Goal: Task Accomplishment & Management: Manage account settings

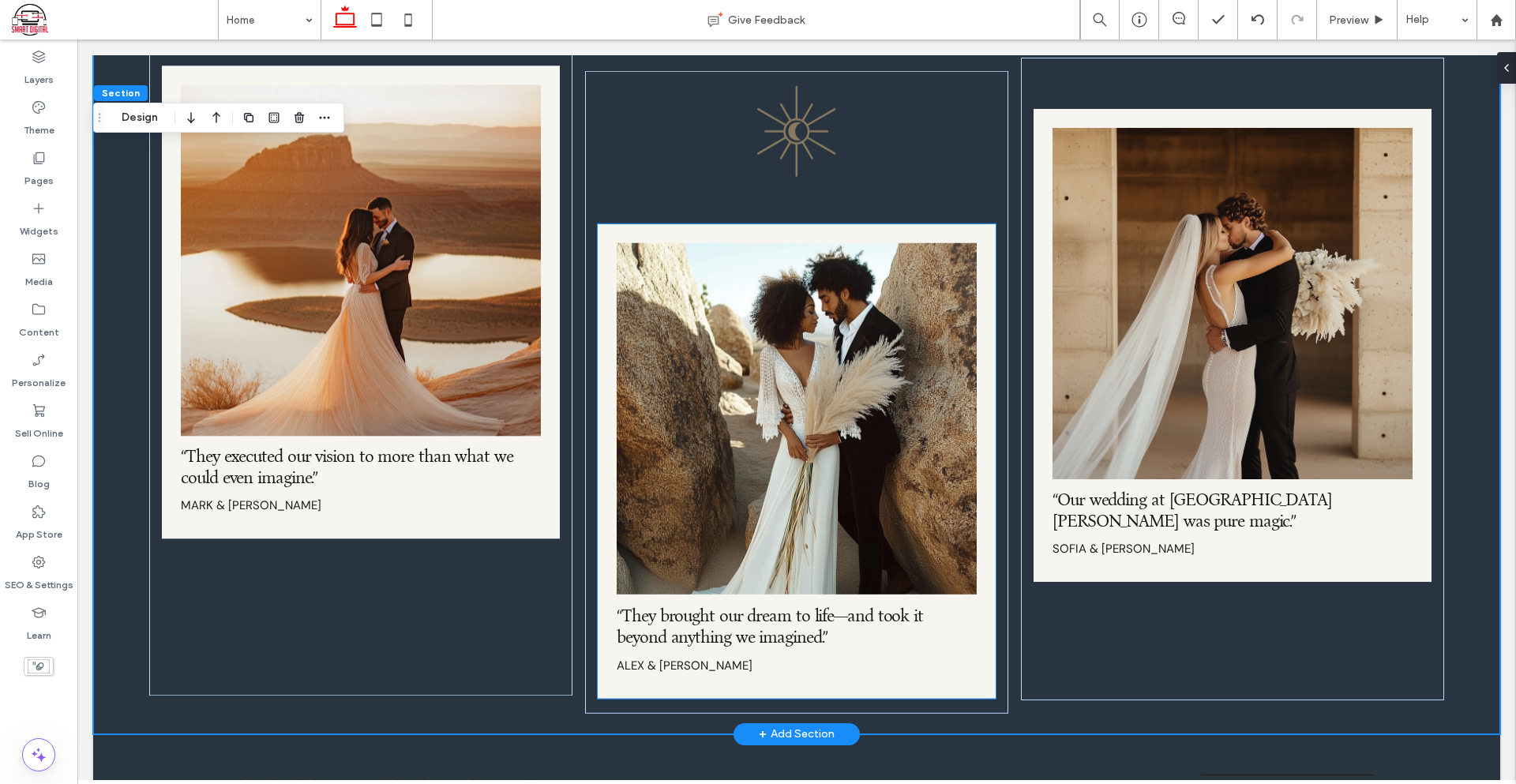
scroll to position [2210, 0]
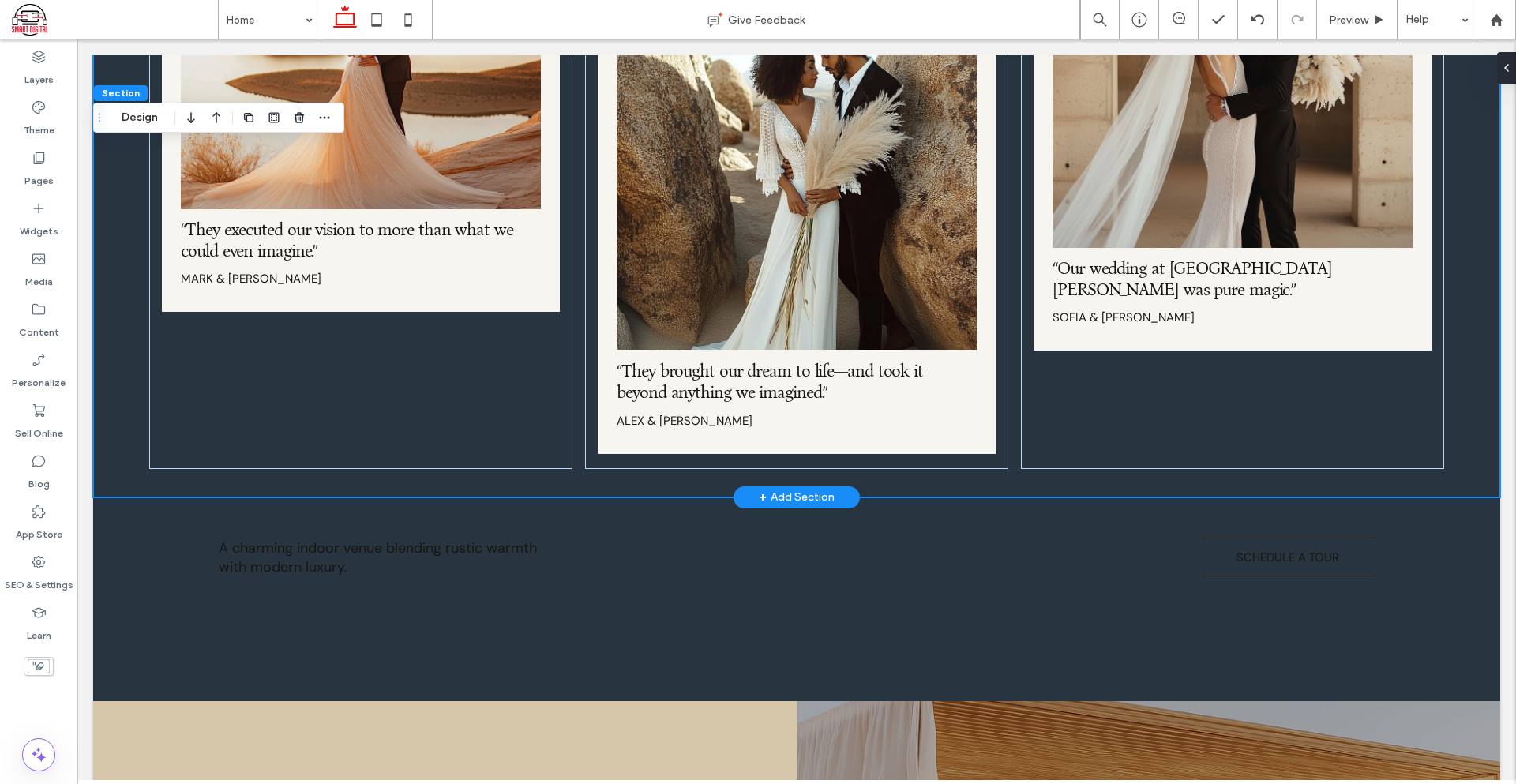
click at [814, 488] on div "+ Add Section" at bounding box center [796, 497] width 76 height 17
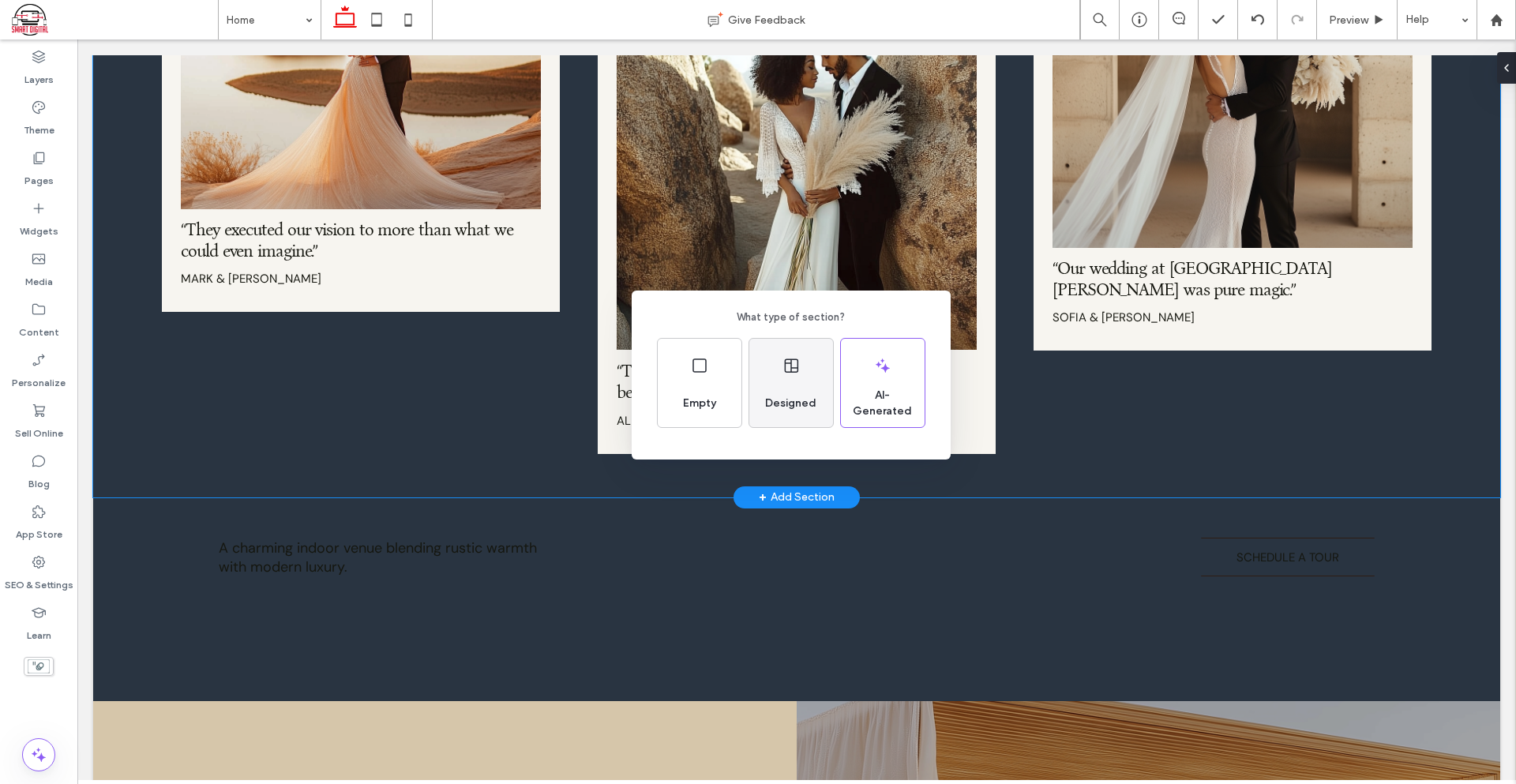
click at [821, 409] on span "Designed" at bounding box center [791, 403] width 64 height 16
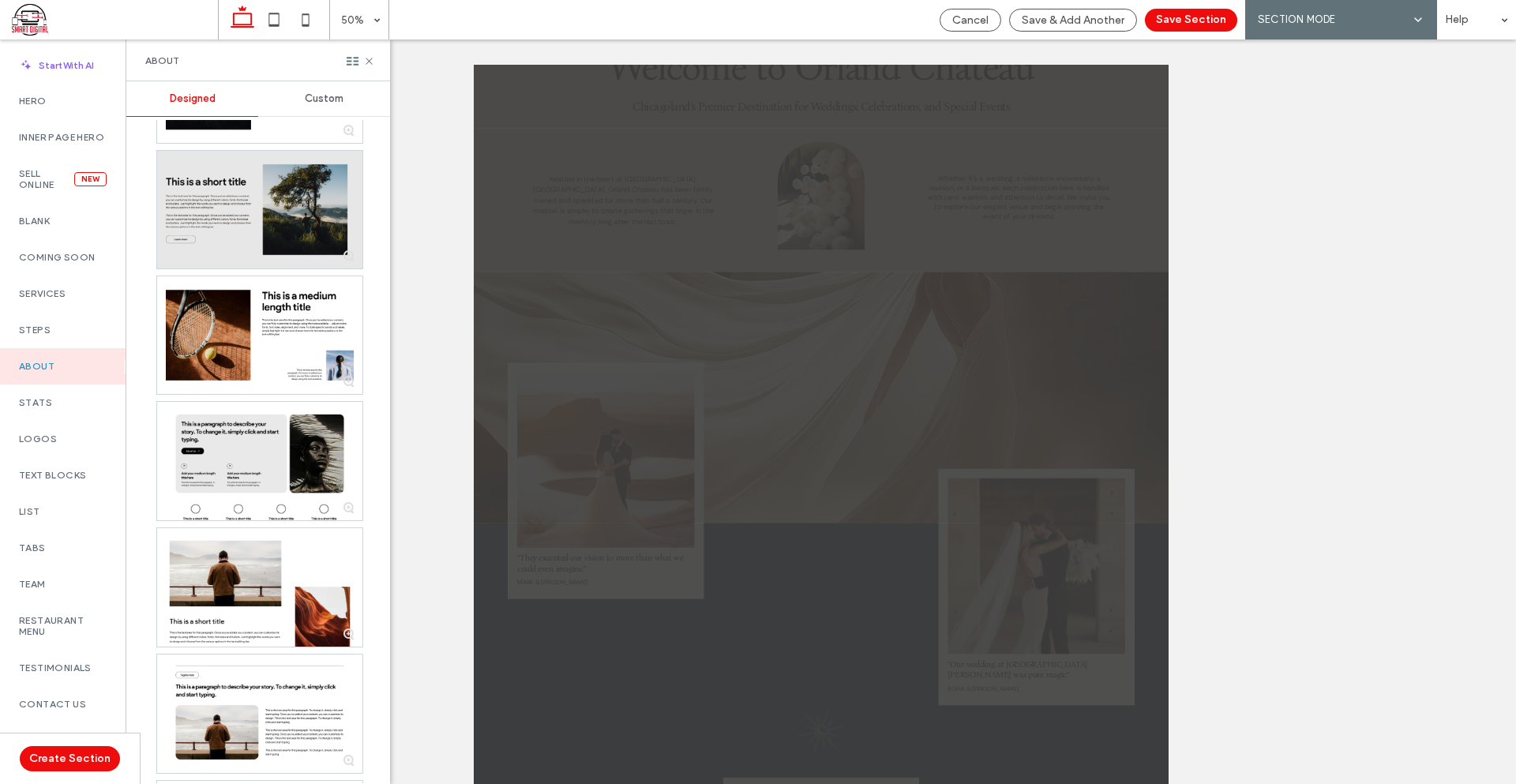
scroll to position [79, 0]
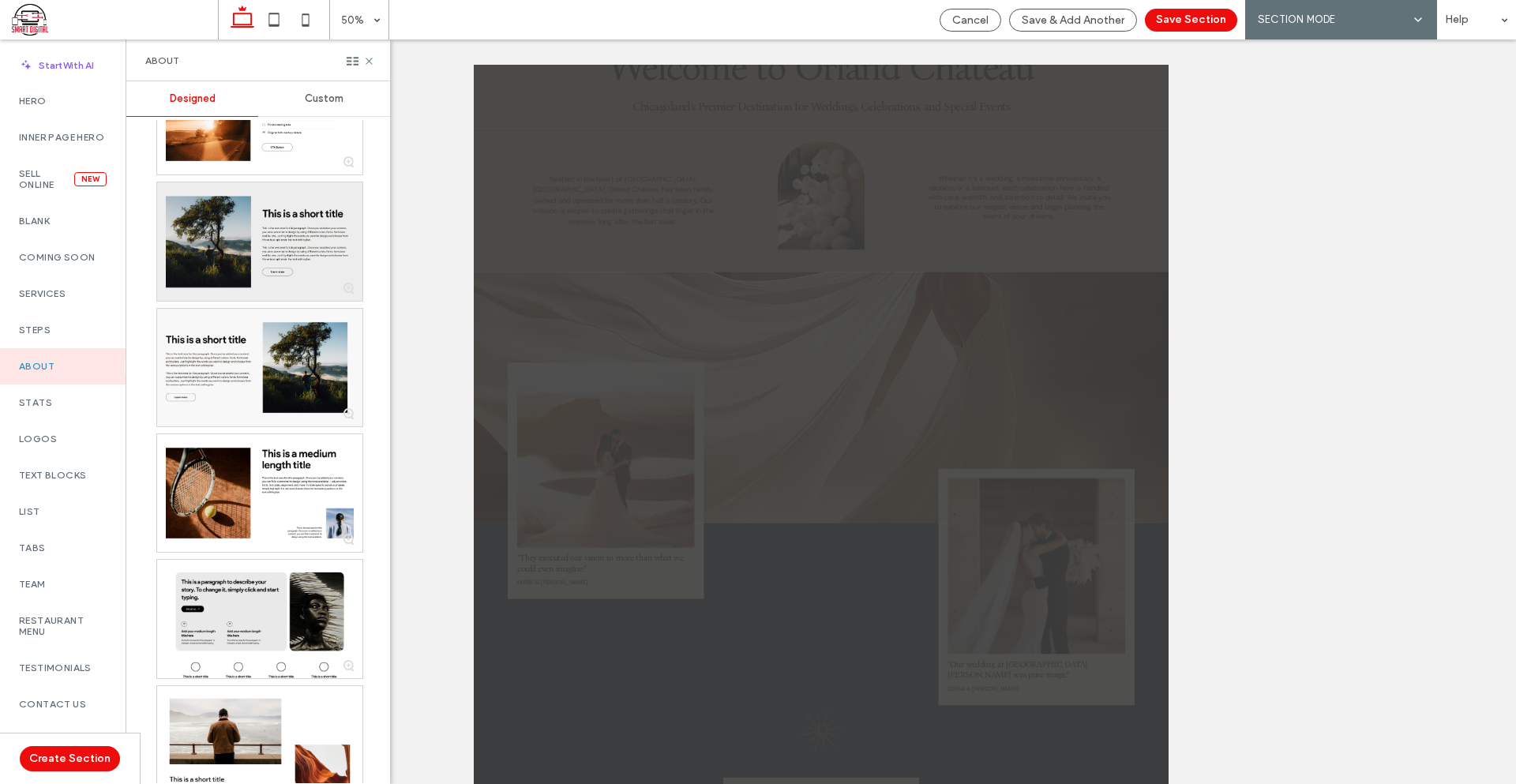
click at [268, 262] on div at bounding box center [260, 241] width 206 height 118
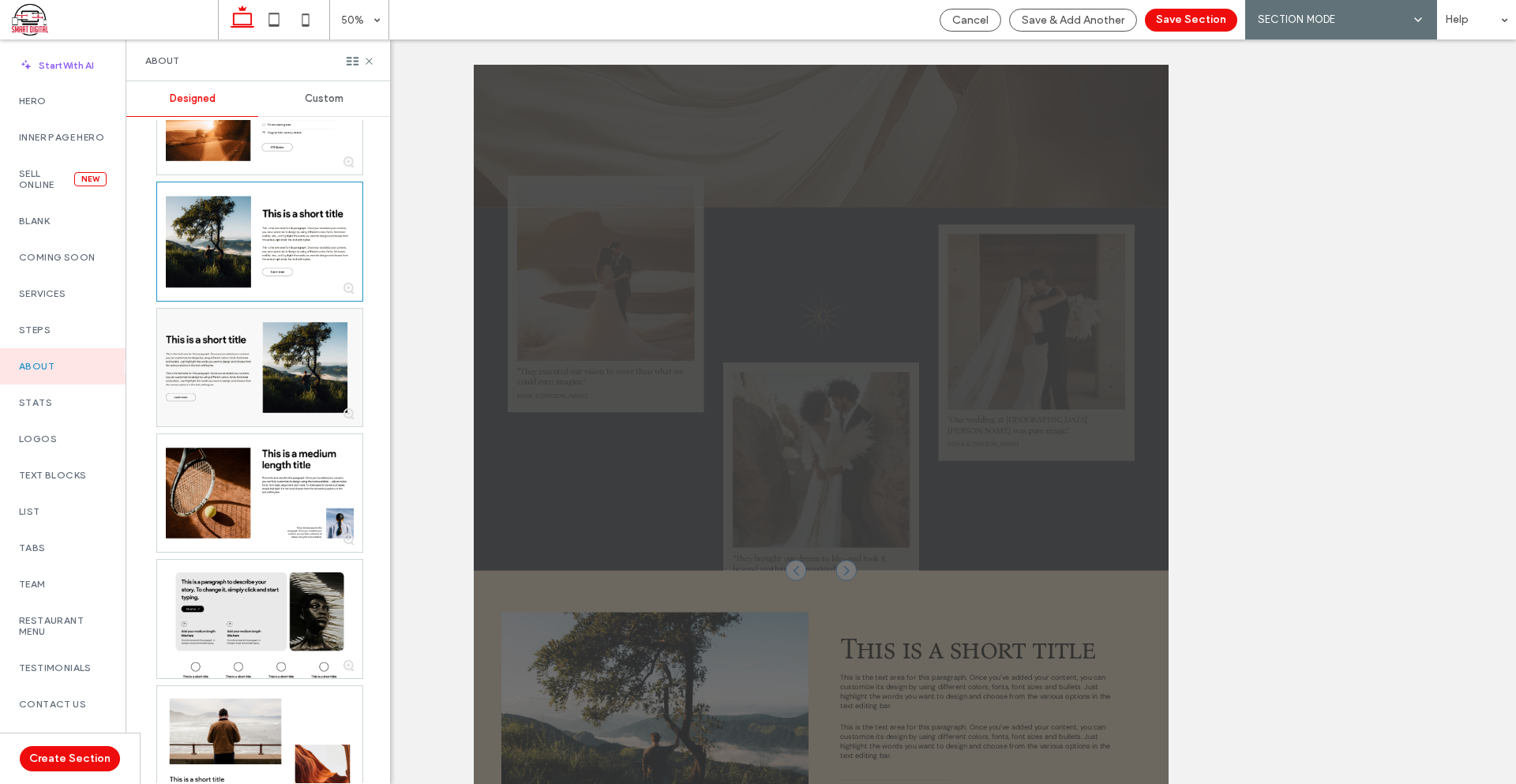
scroll to position [1874, 0]
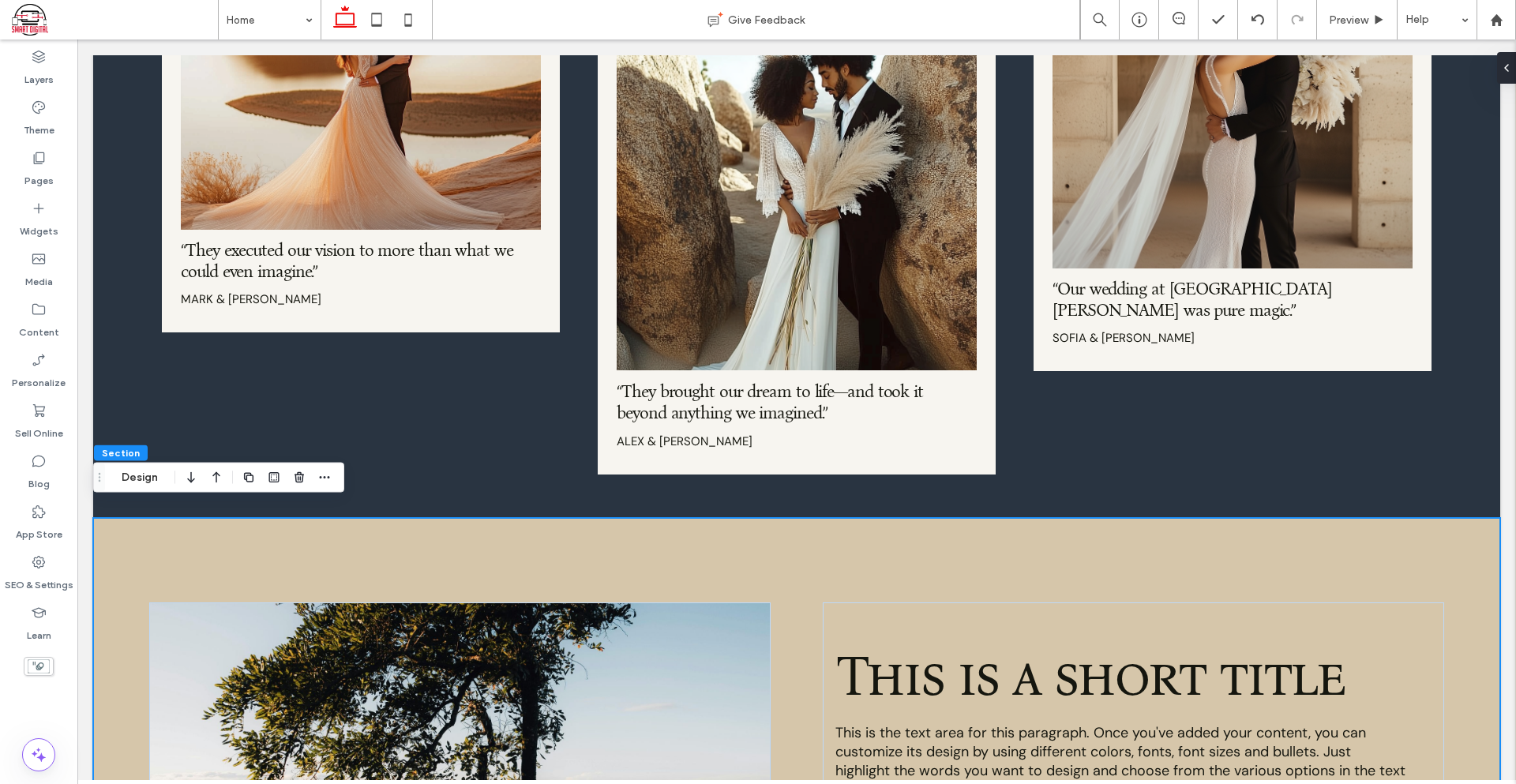
scroll to position [2032, 0]
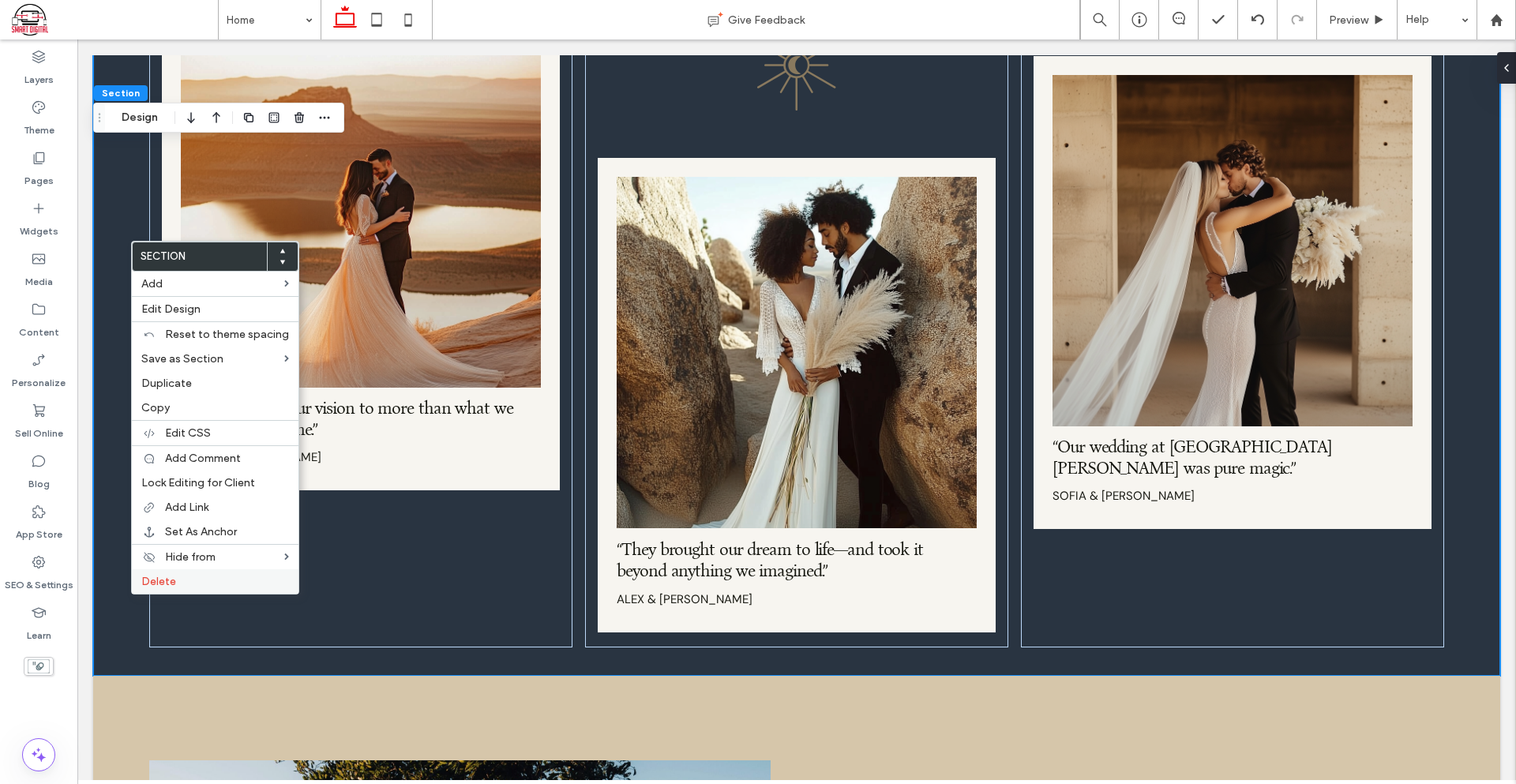
click at [158, 585] on span "Delete" at bounding box center [159, 581] width 35 height 14
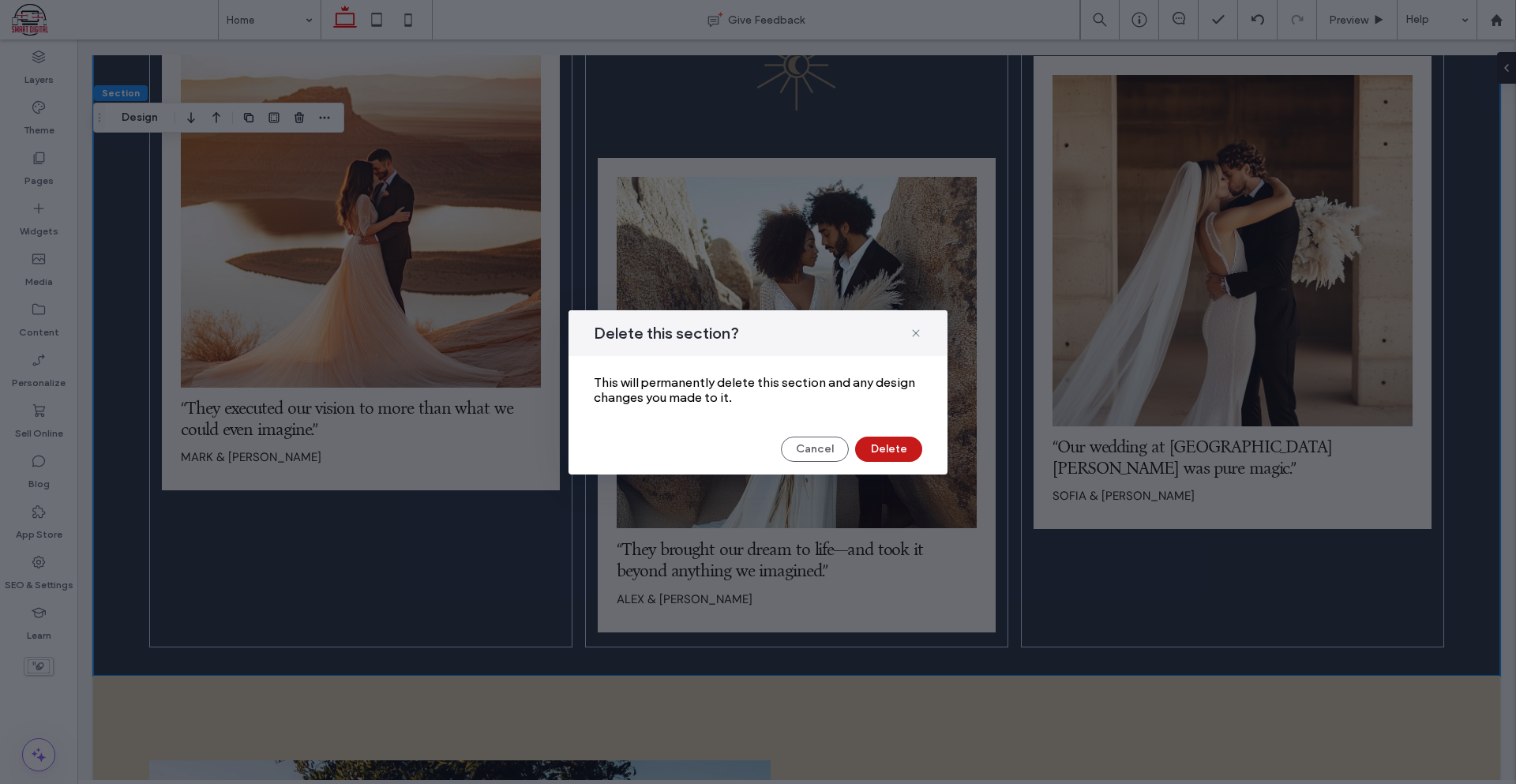
click at [889, 454] on button "Delete" at bounding box center [888, 449] width 67 height 26
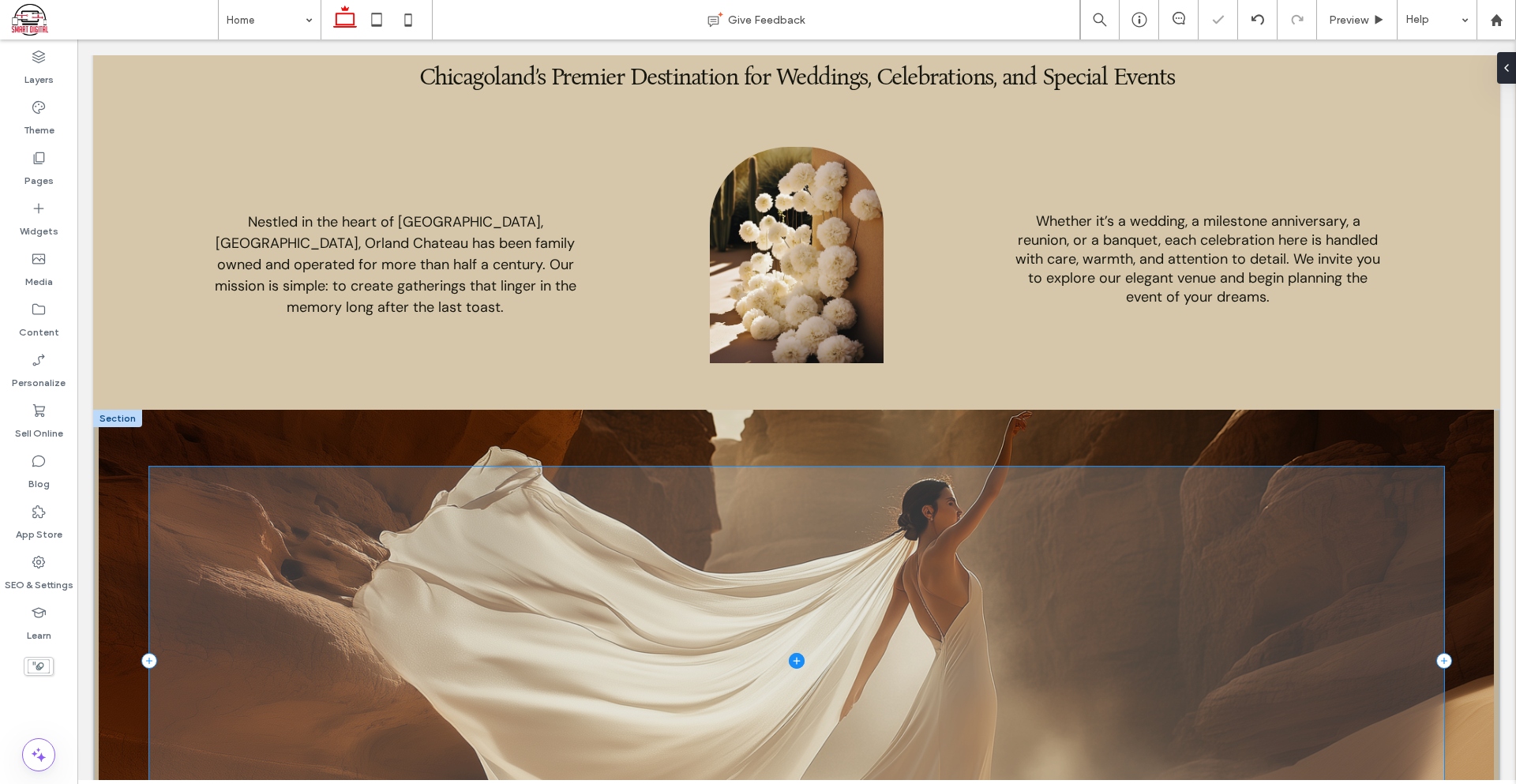
scroll to position [1462, 0]
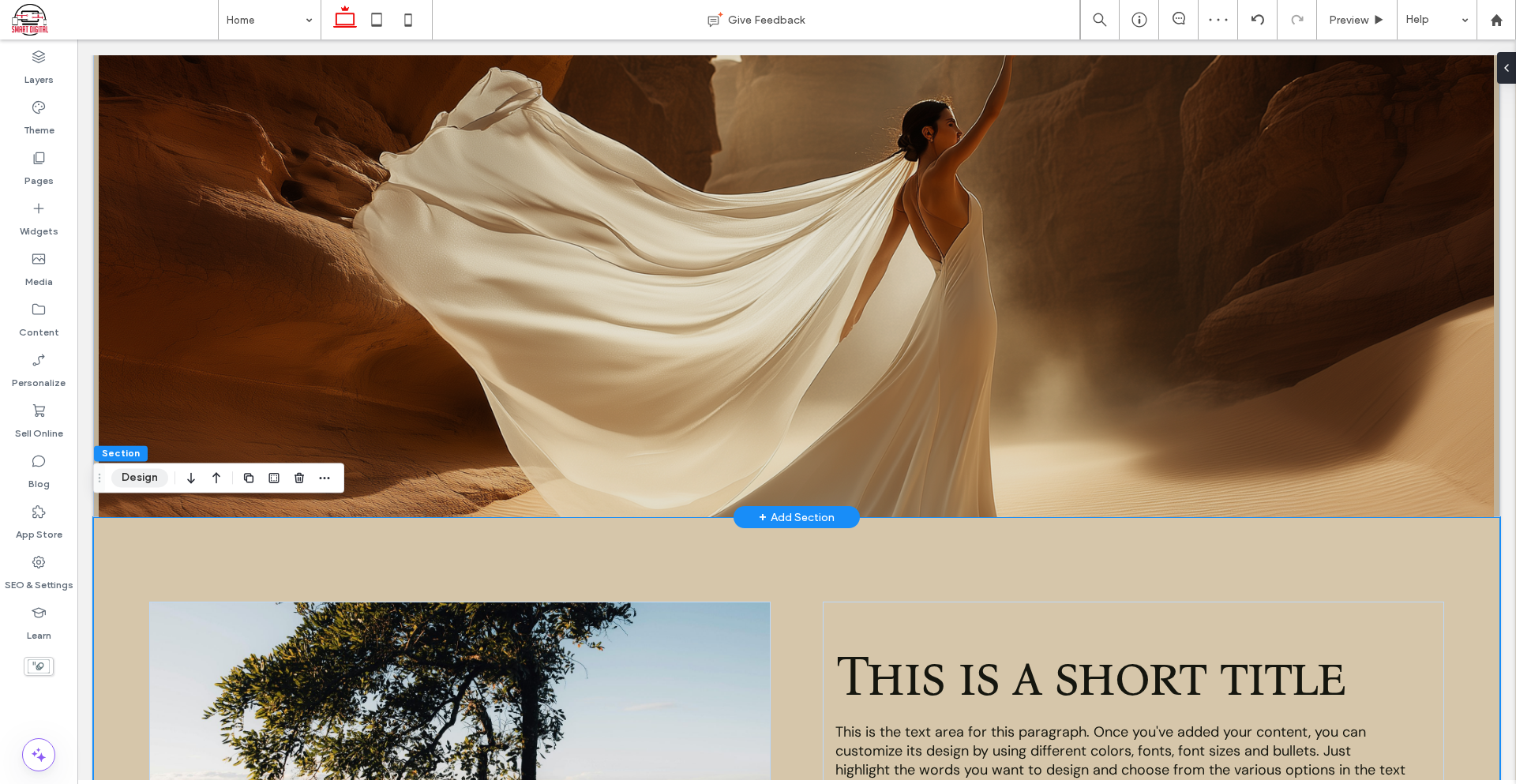
click at [150, 476] on button "Design" at bounding box center [140, 477] width 57 height 19
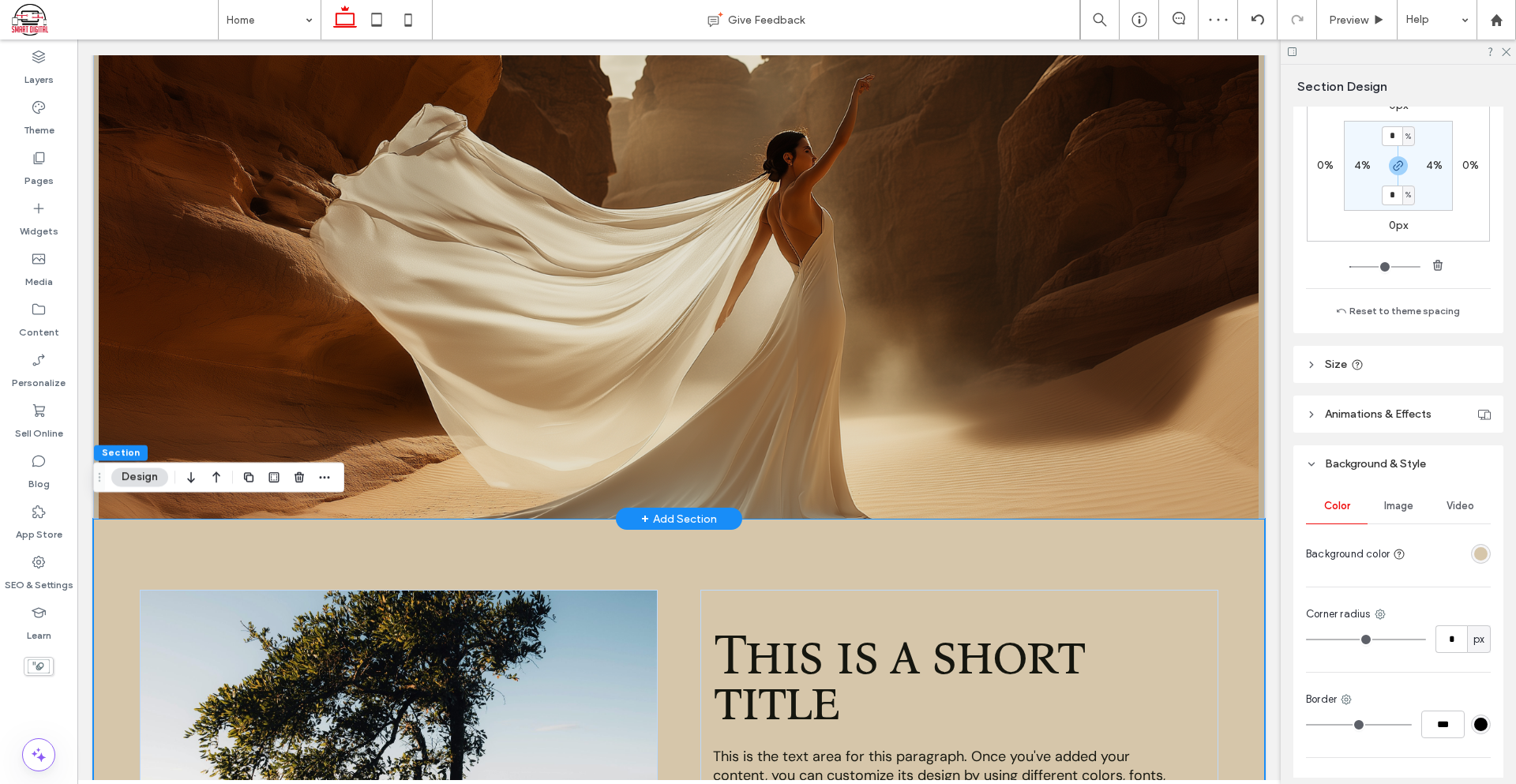
scroll to position [395, 0]
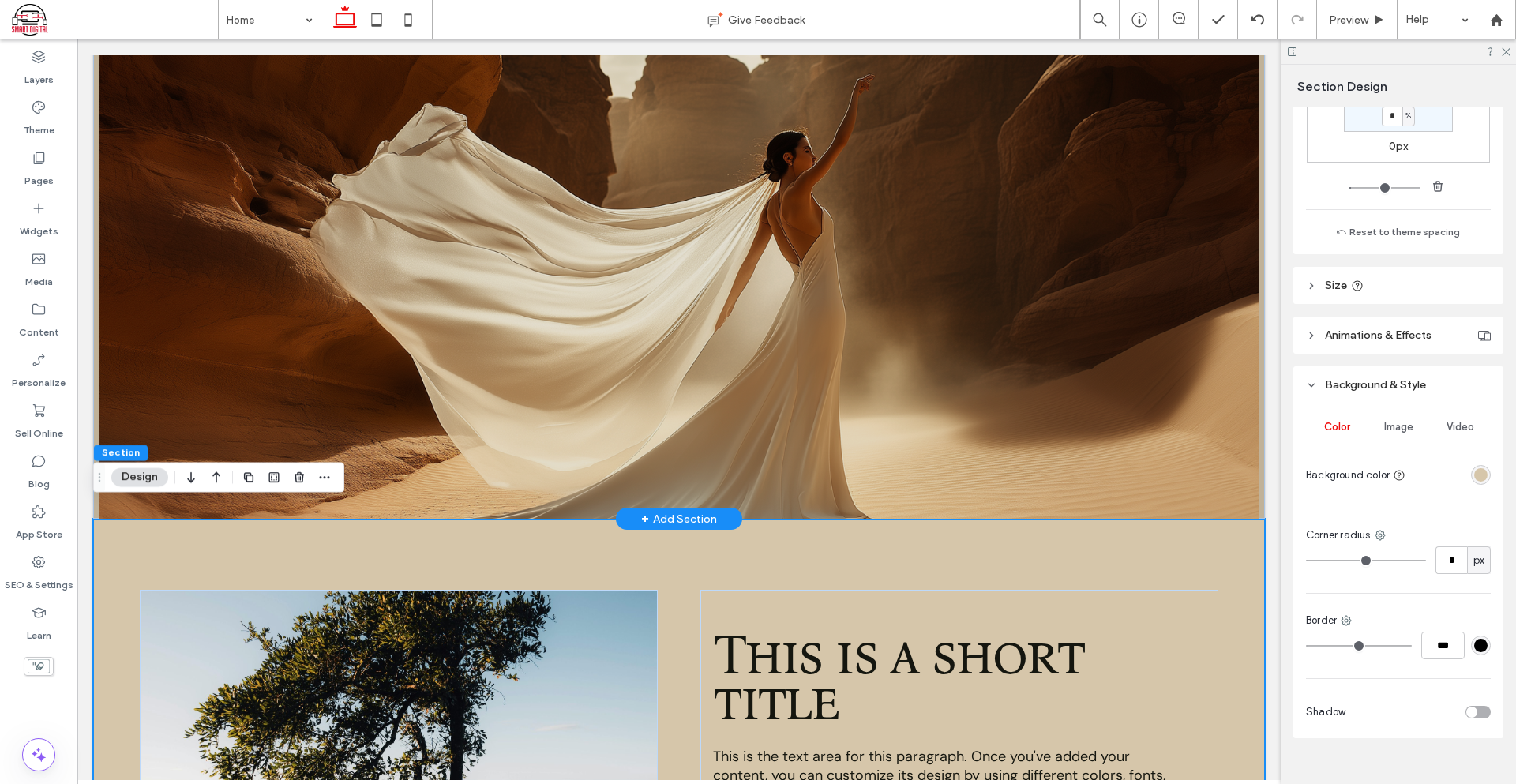
click at [1476, 484] on div "rgba(214, 198, 170, 1)" at bounding box center [1480, 474] width 19 height 19
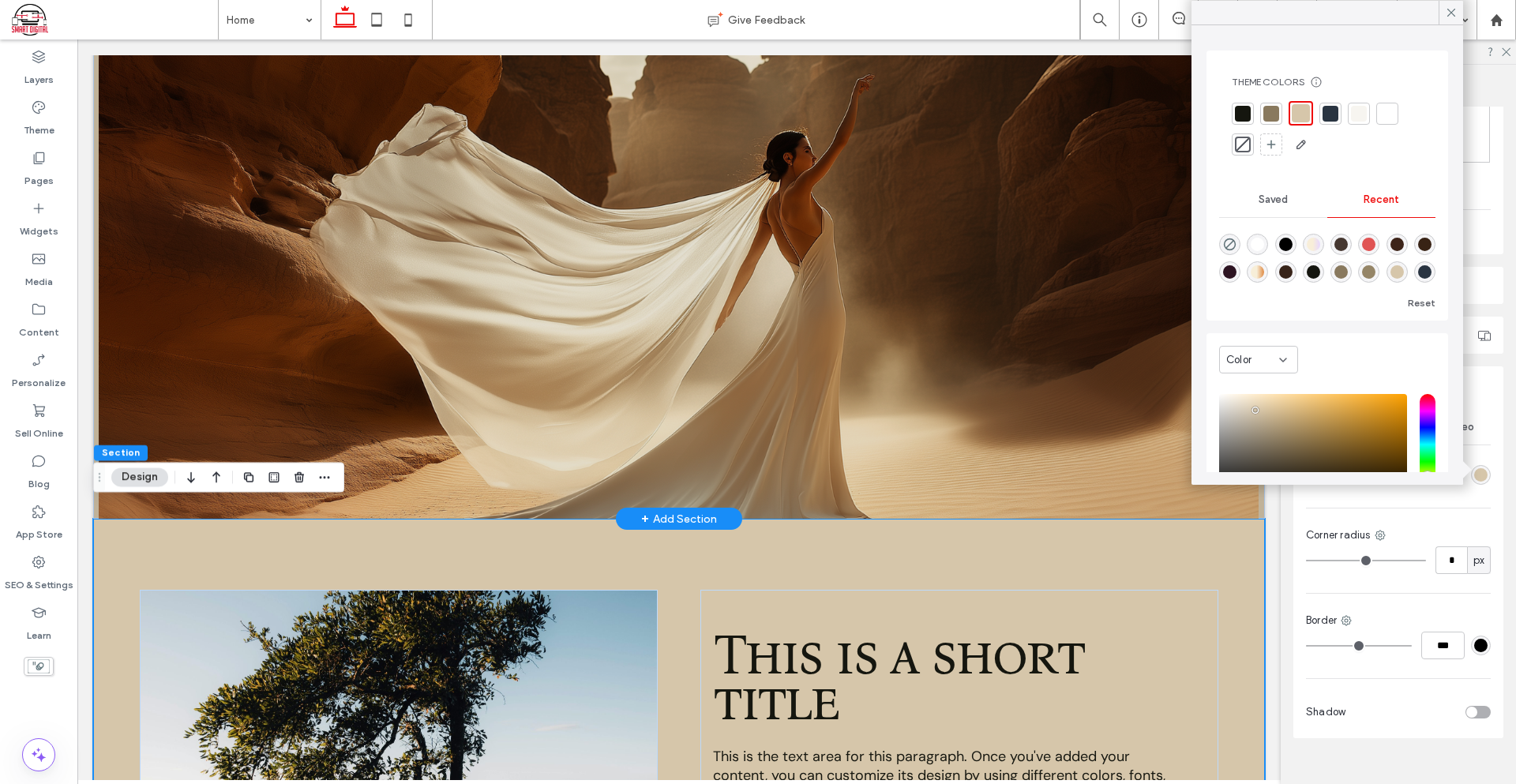
click at [1325, 119] on div at bounding box center [1330, 113] width 16 height 16
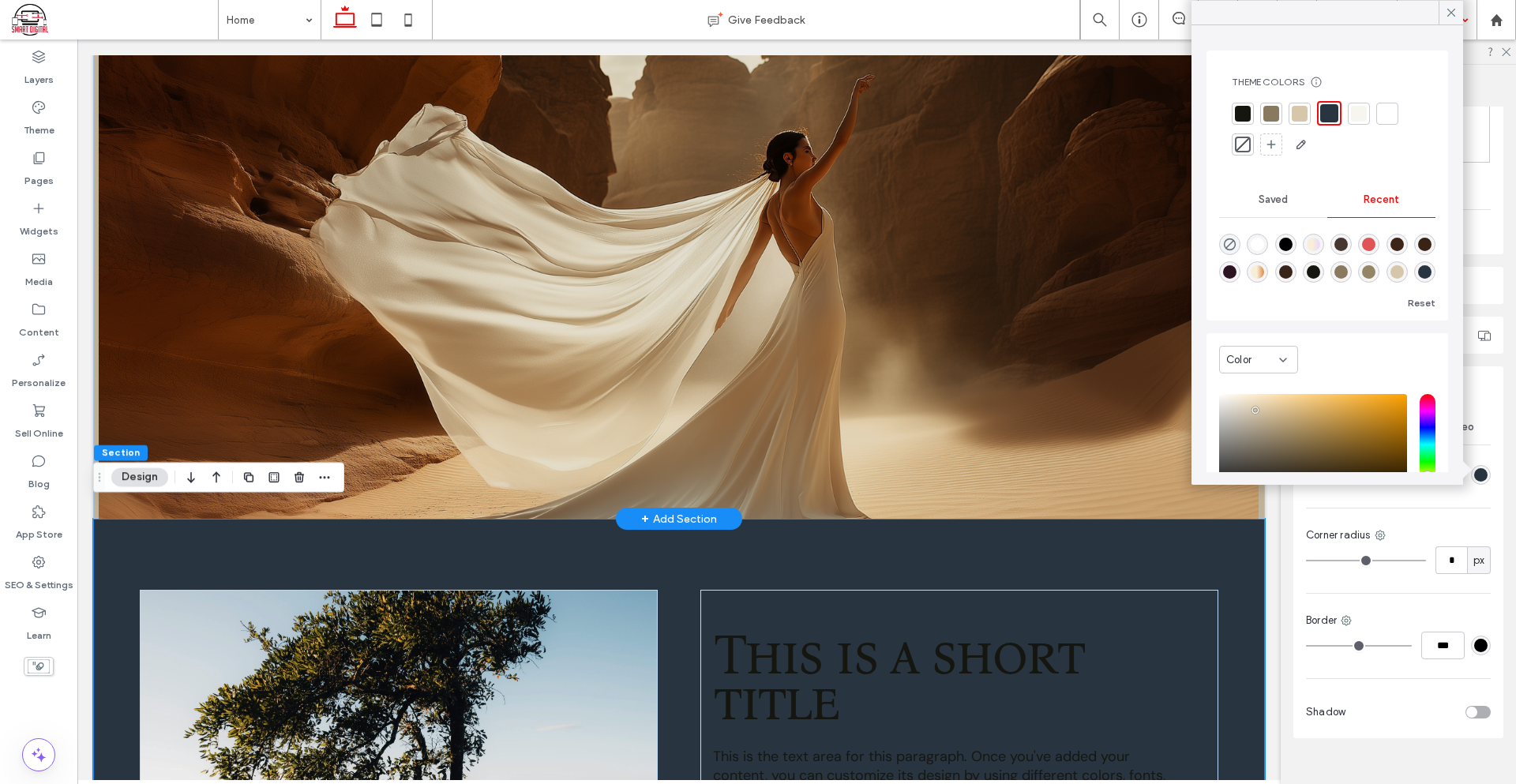
click at [1448, 13] on icon at bounding box center [1451, 12] width 14 height 14
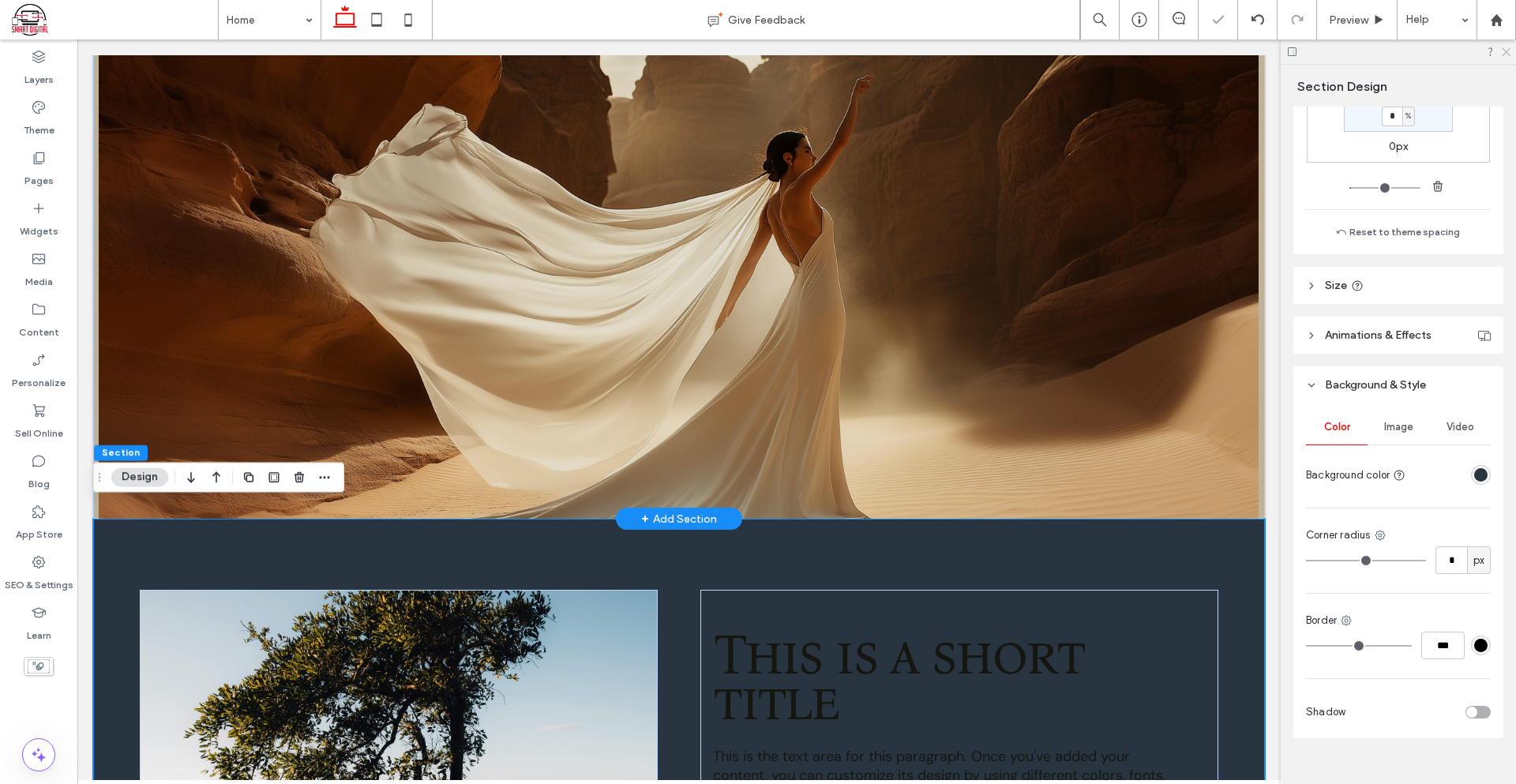
click at [1502, 50] on icon at bounding box center [1505, 50] width 10 height 10
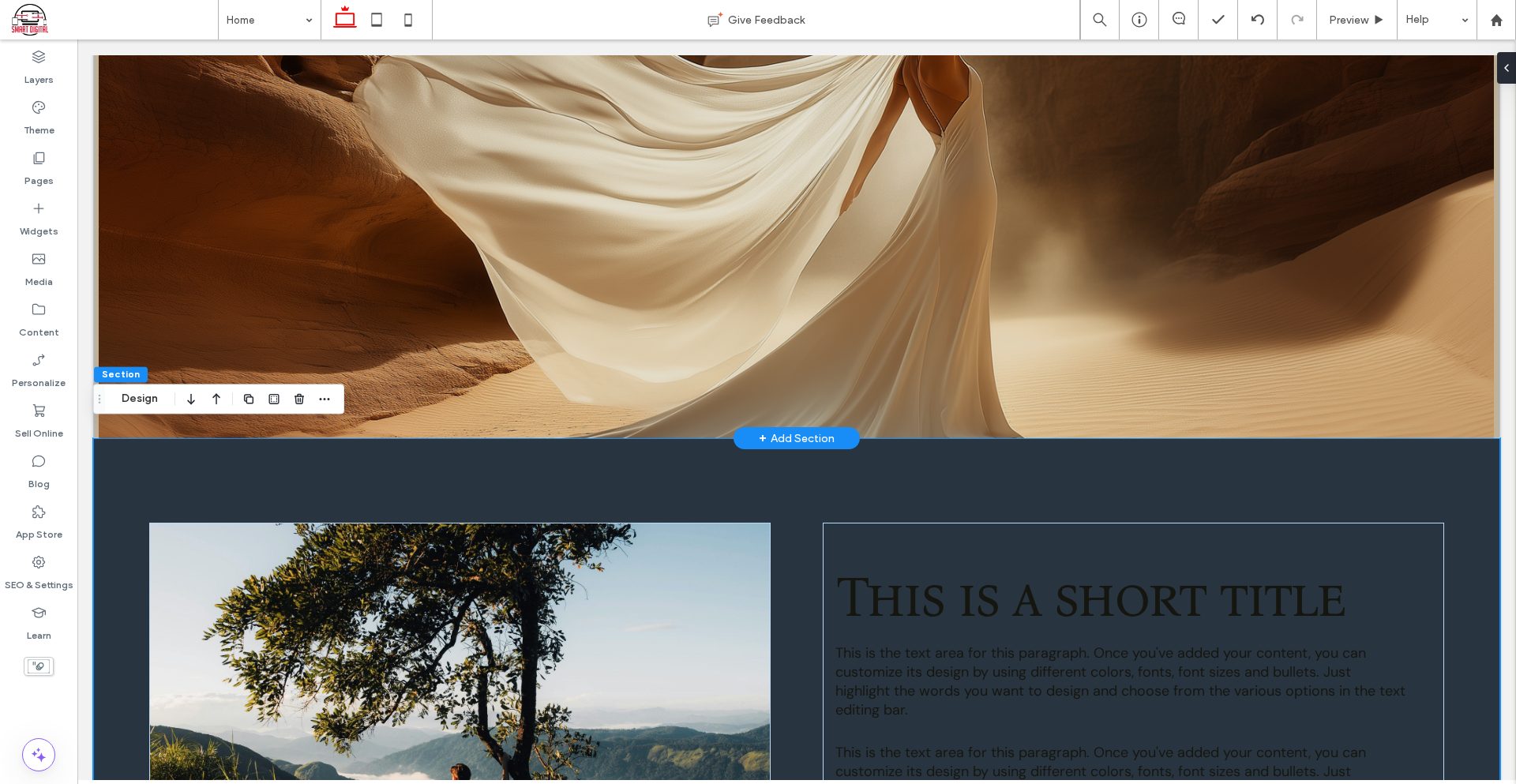
scroll to position [1226, 0]
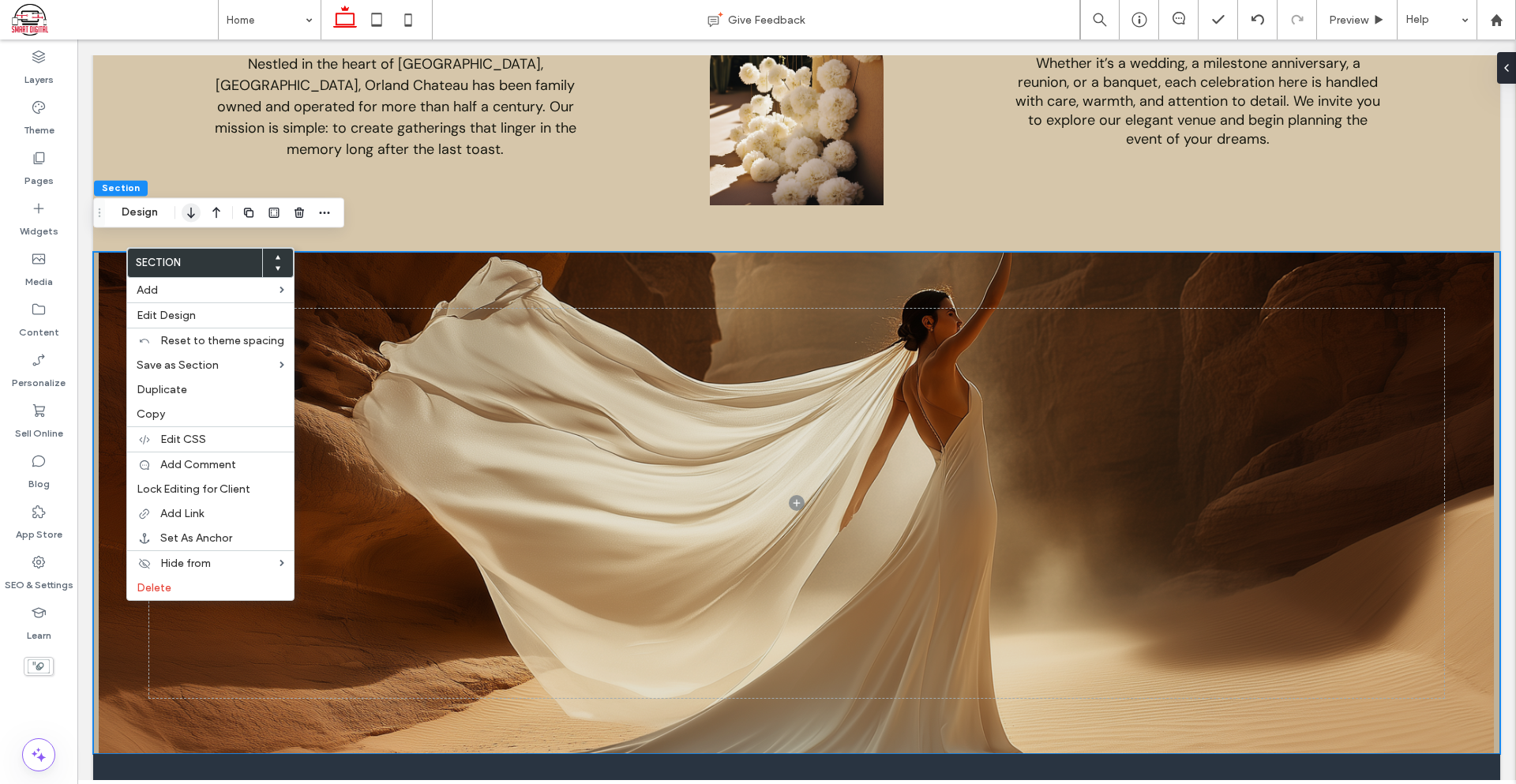
click at [199, 217] on icon "button" at bounding box center [191, 212] width 19 height 28
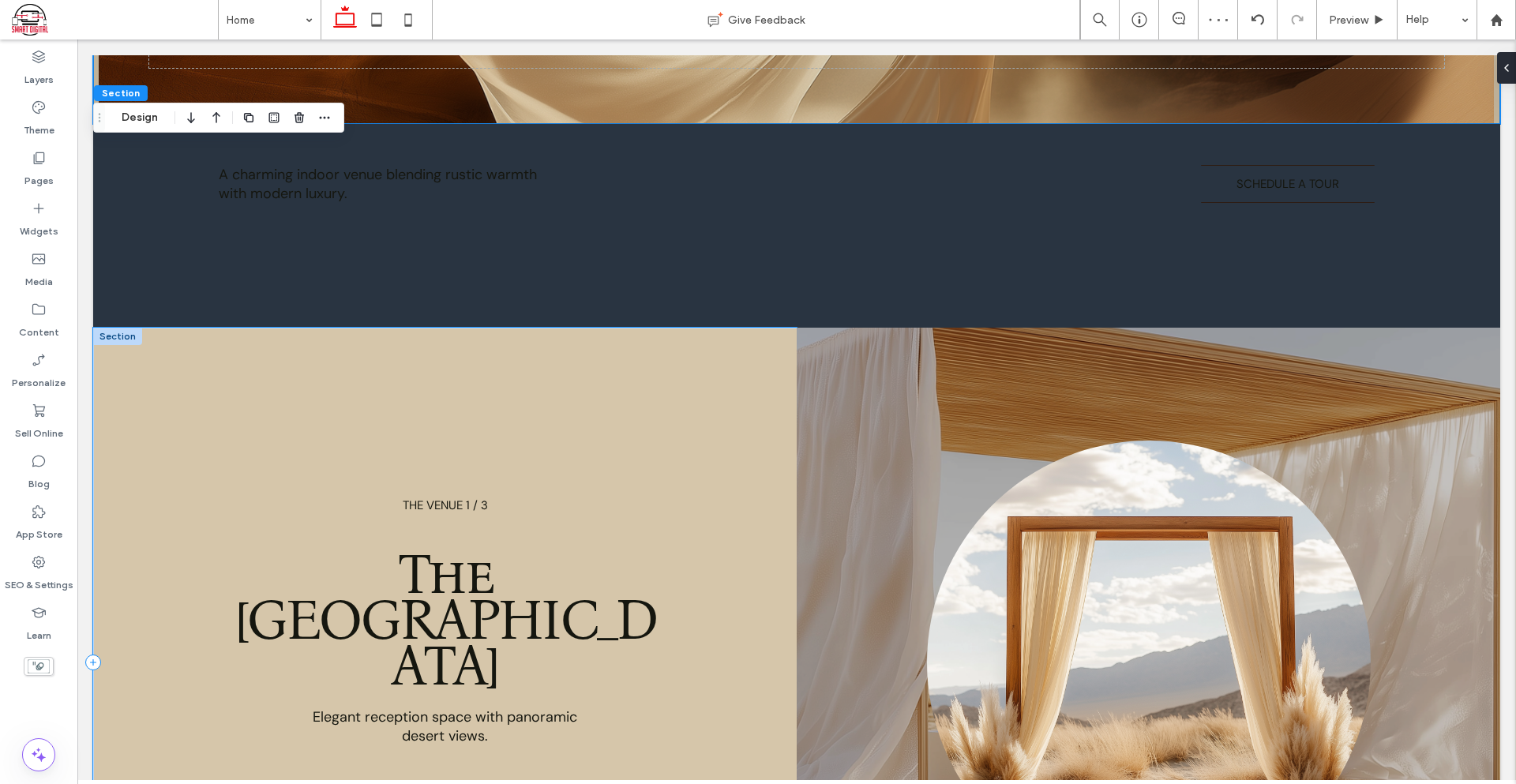
scroll to position [2542, 0]
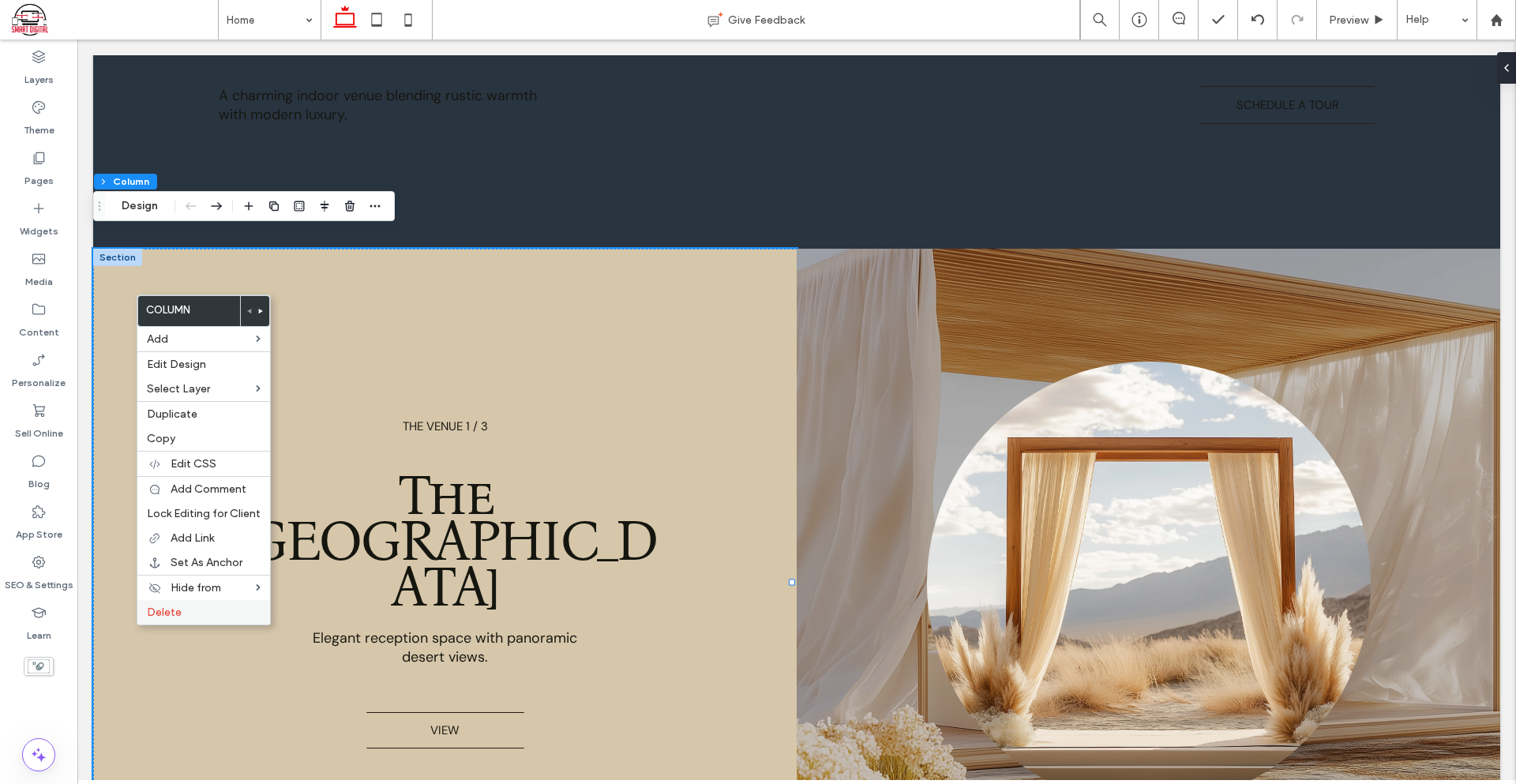
drag, startPoint x: 195, startPoint y: 610, endPoint x: 207, endPoint y: 605, distance: 13.0
click at [195, 610] on label "Delete" at bounding box center [204, 611] width 114 height 14
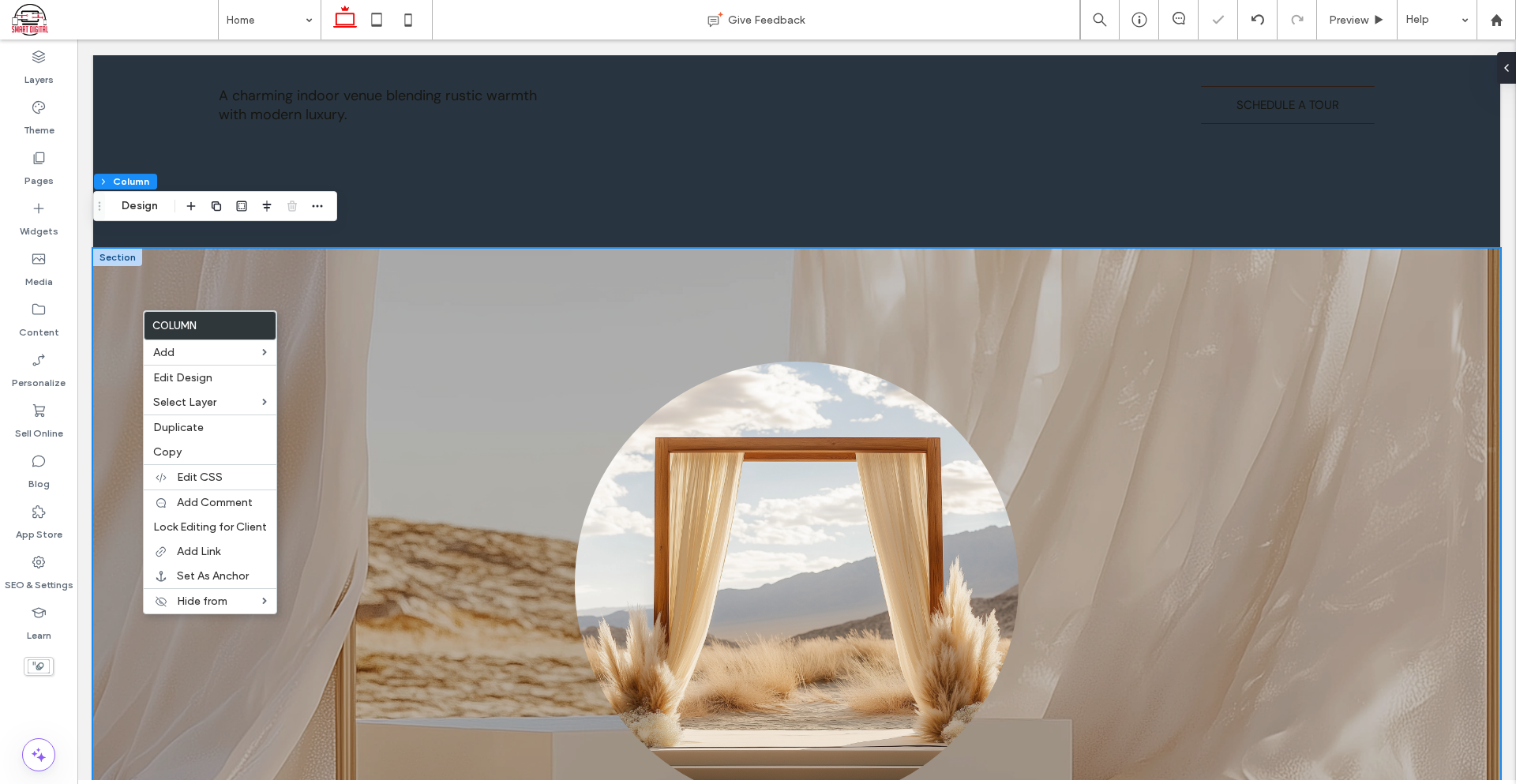
drag, startPoint x: 118, startPoint y: 236, endPoint x: 114, endPoint y: 243, distance: 8.1
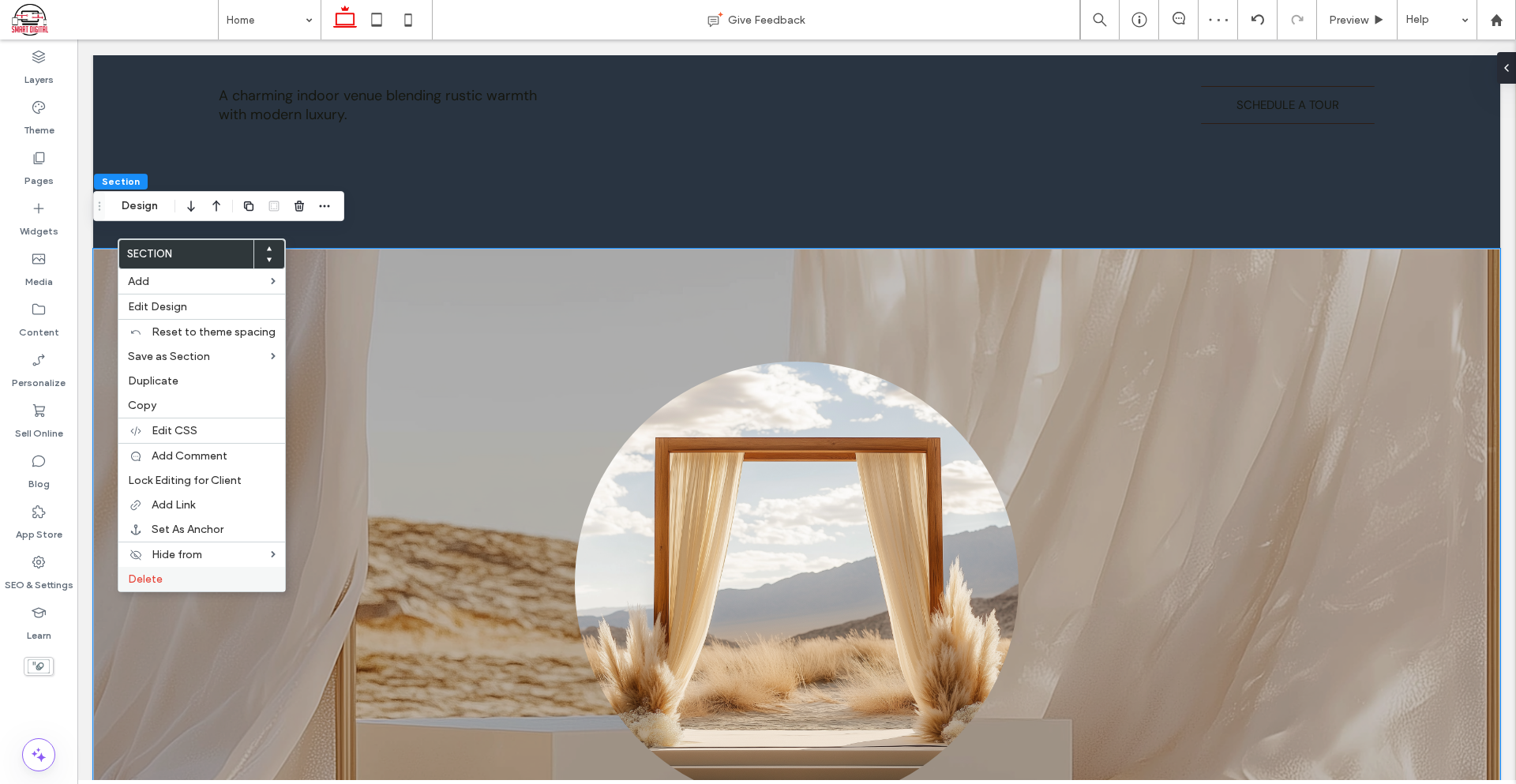
click at [178, 568] on div "Delete" at bounding box center [201, 578] width 166 height 25
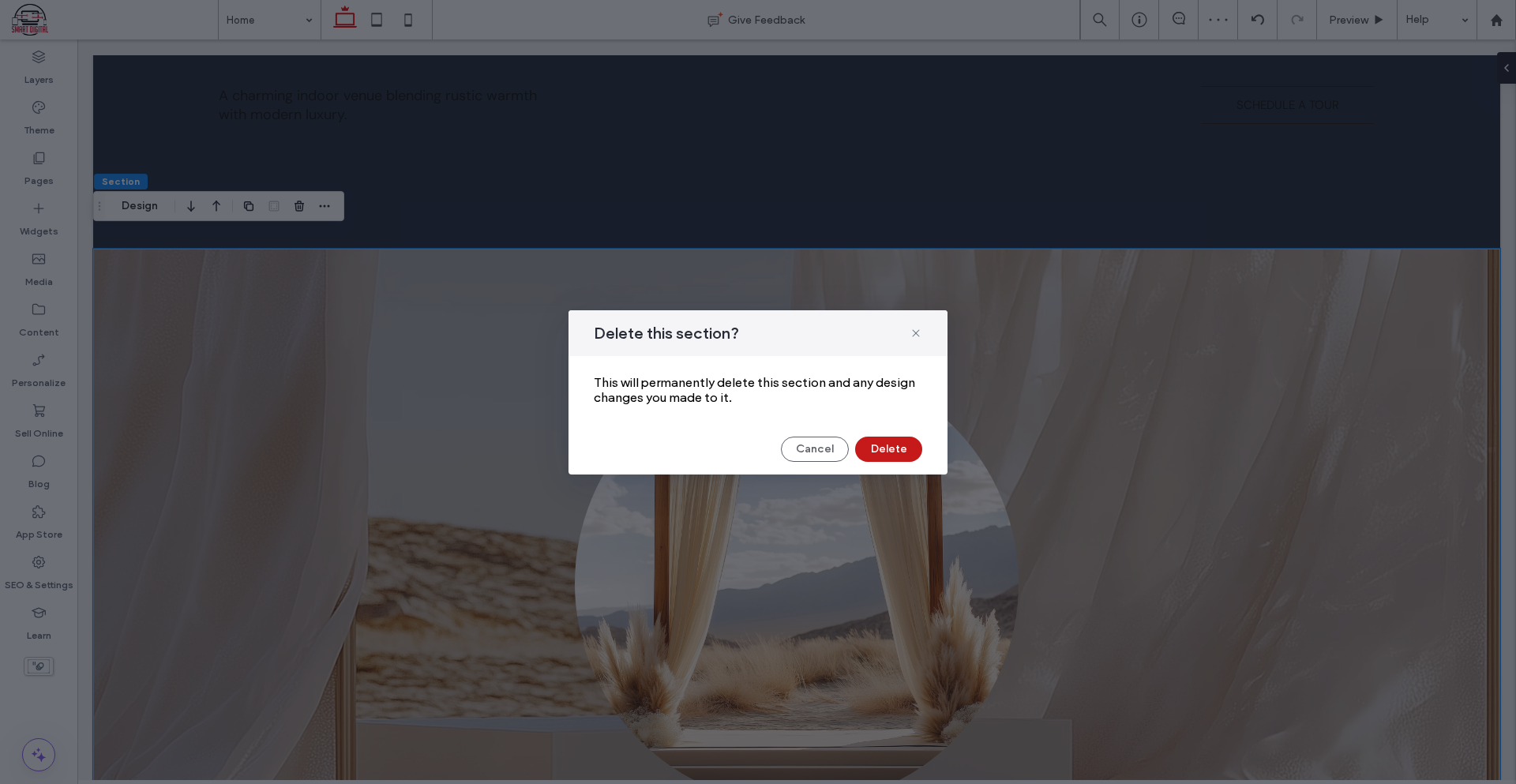
click at [887, 442] on button "Delete" at bounding box center [888, 449] width 67 height 26
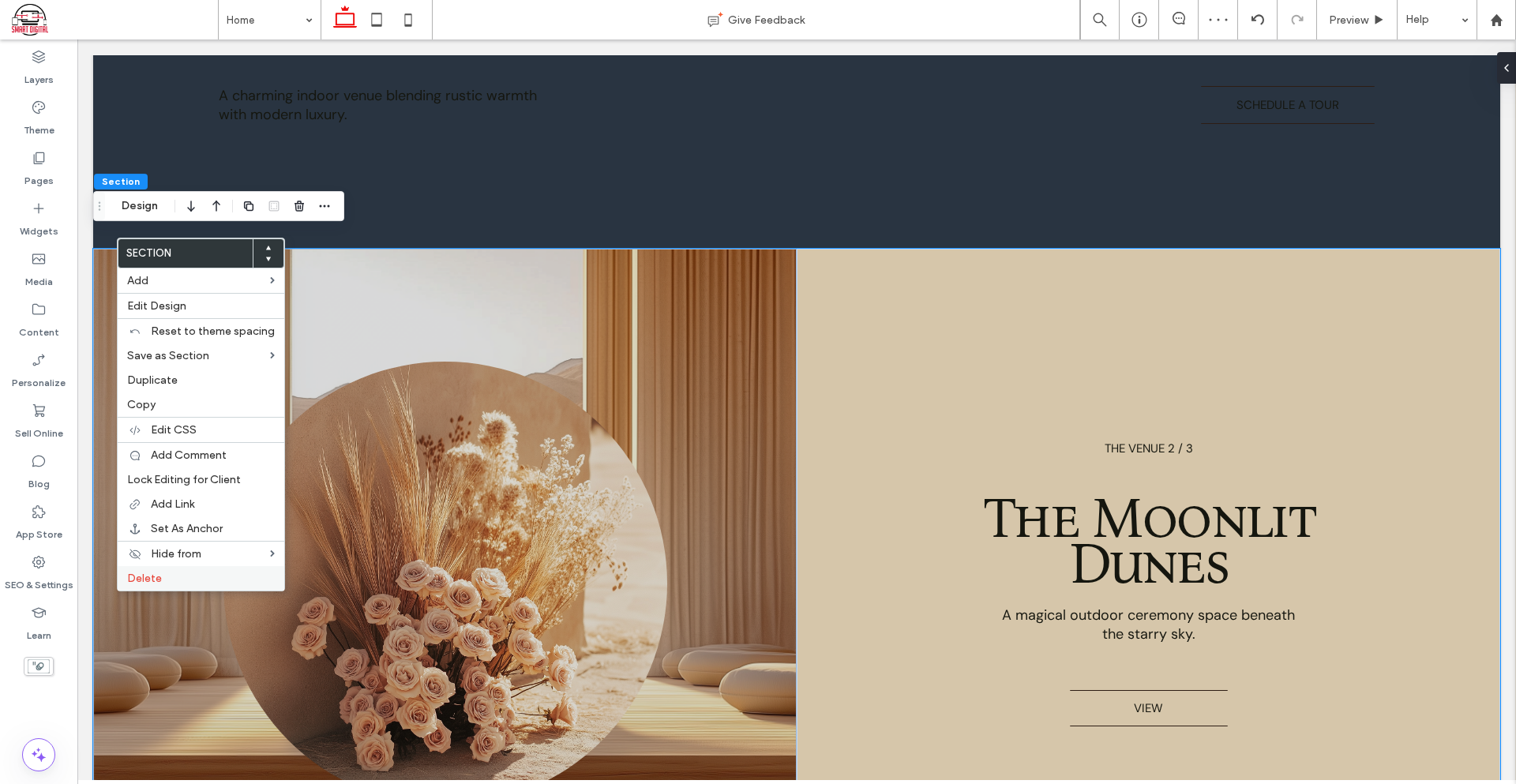
click at [238, 589] on div "Delete" at bounding box center [200, 577] width 166 height 25
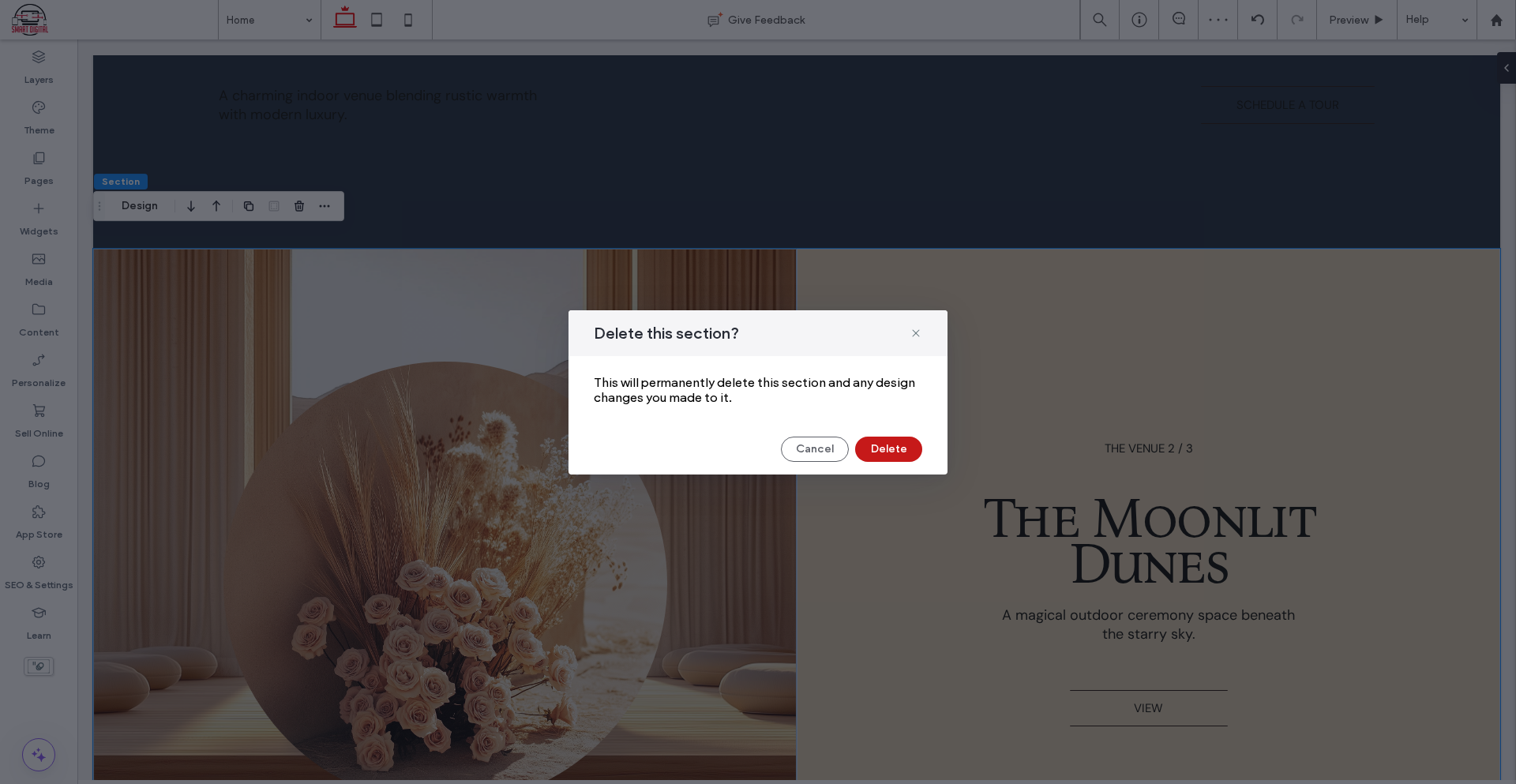
drag, startPoint x: 819, startPoint y: 400, endPoint x: 894, endPoint y: 442, distance: 86.0
click at [894, 442] on button "Delete" at bounding box center [888, 449] width 67 height 26
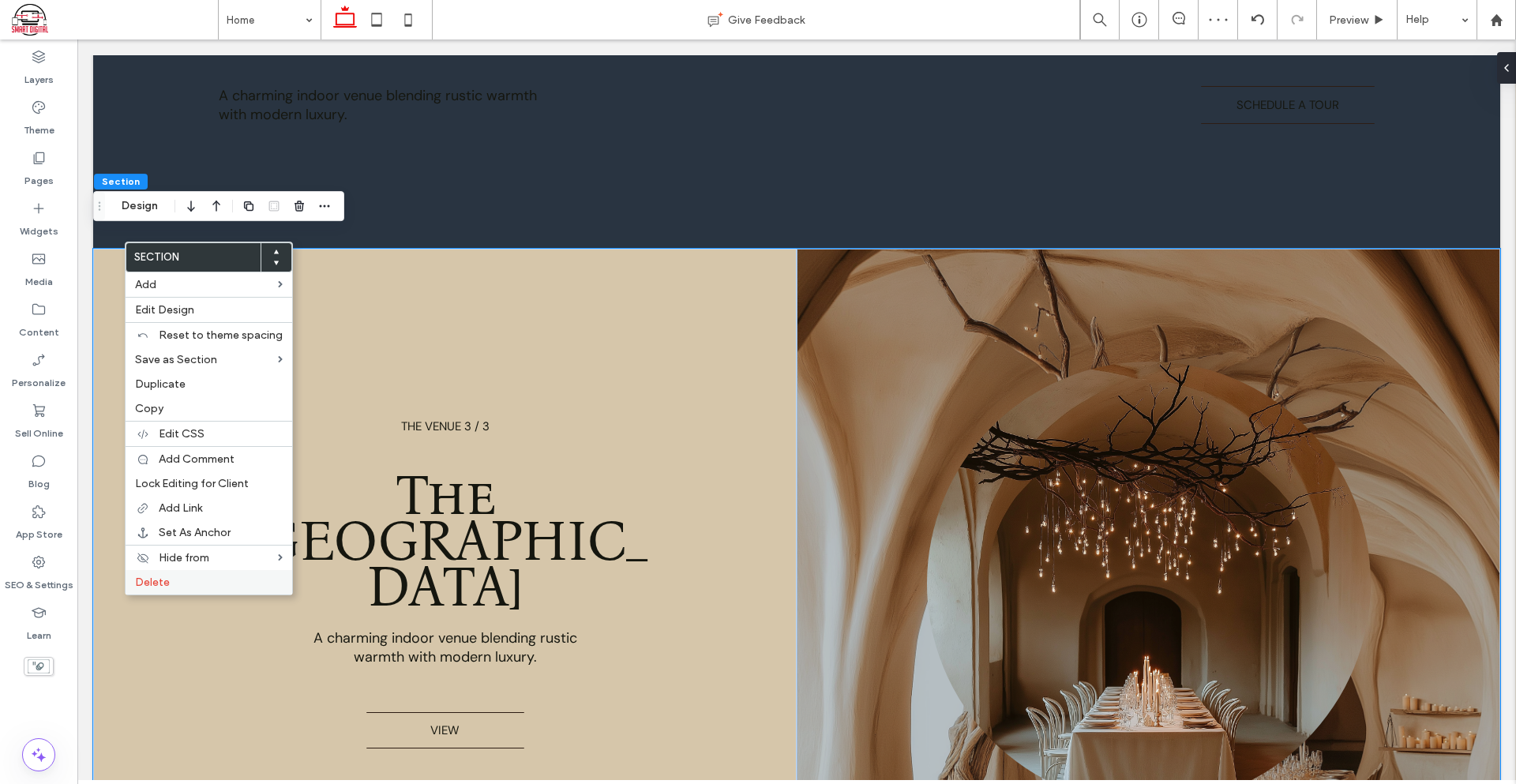
click at [213, 581] on label "Delete" at bounding box center [208, 582] width 148 height 14
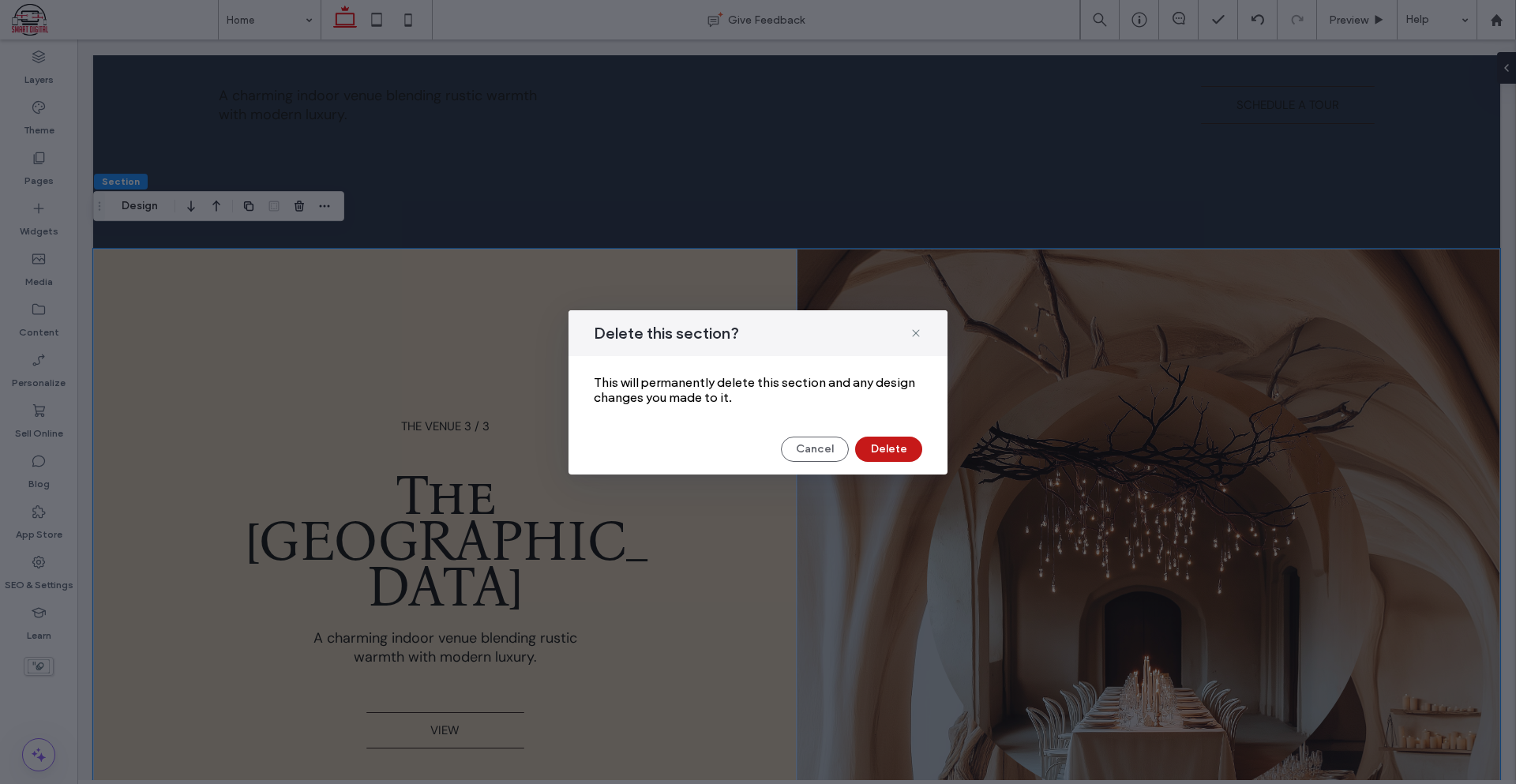
click at [888, 448] on button "Delete" at bounding box center [888, 449] width 67 height 26
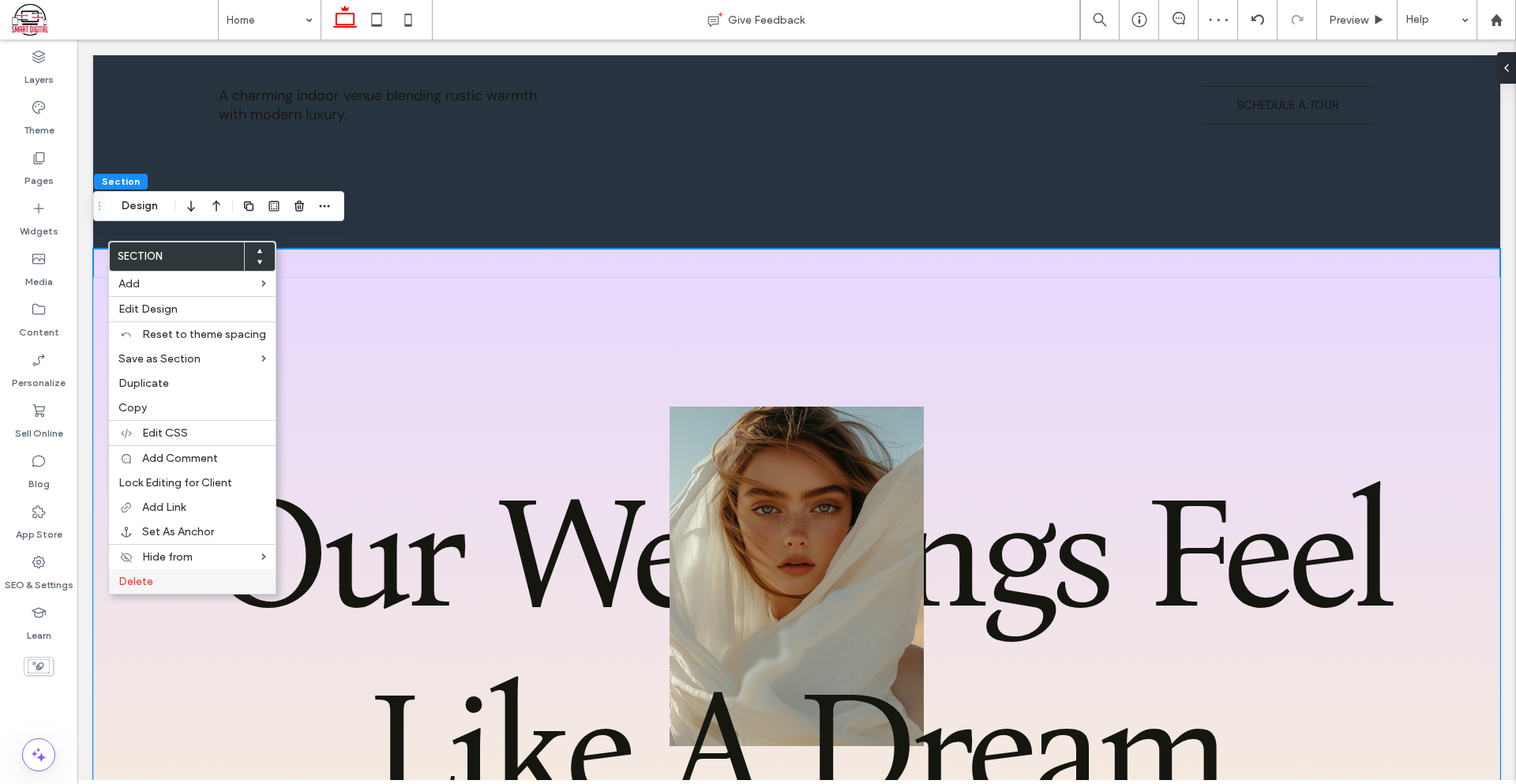
click at [211, 584] on label "Delete" at bounding box center [192, 581] width 148 height 14
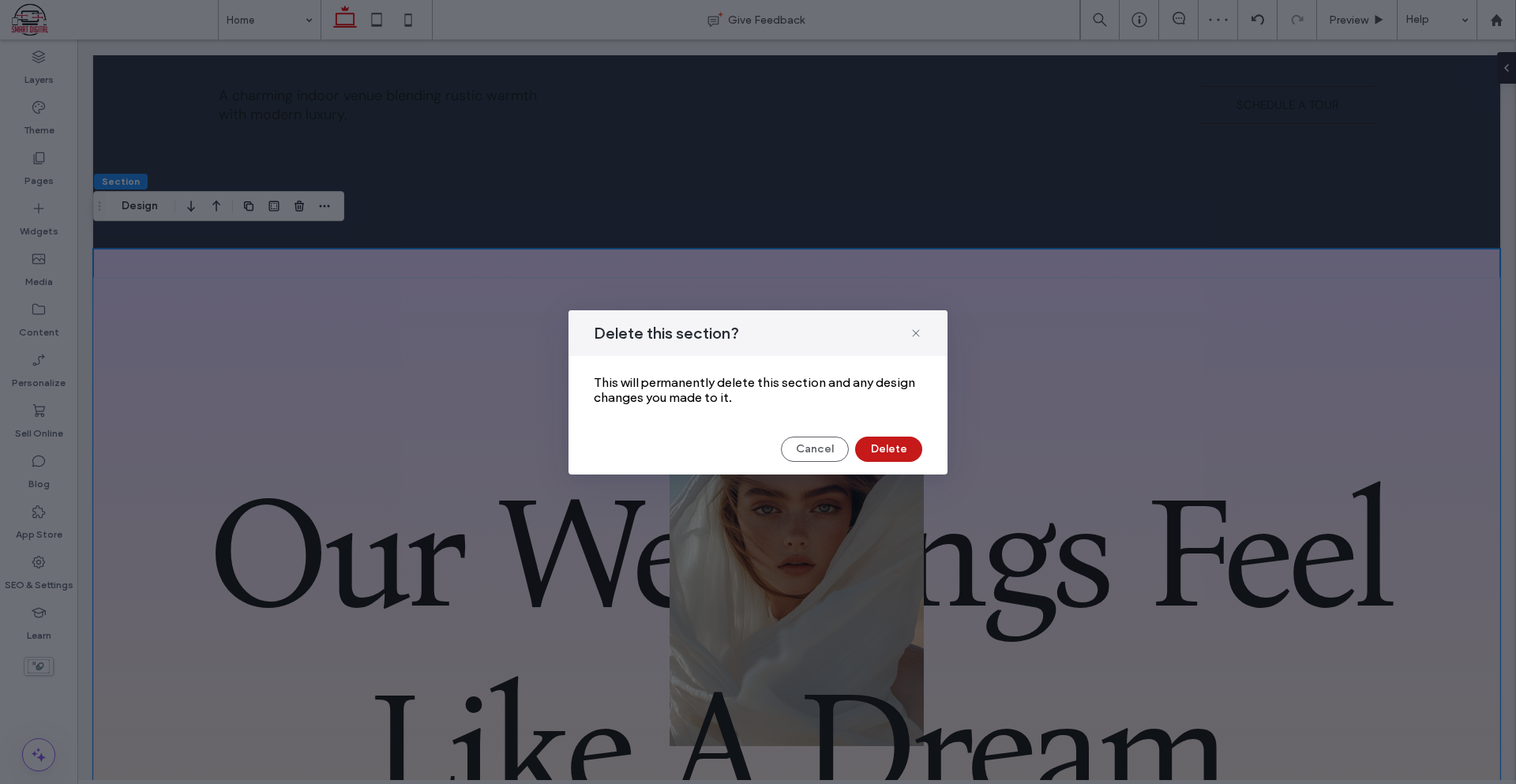
click at [914, 452] on button "Delete" at bounding box center [888, 449] width 67 height 26
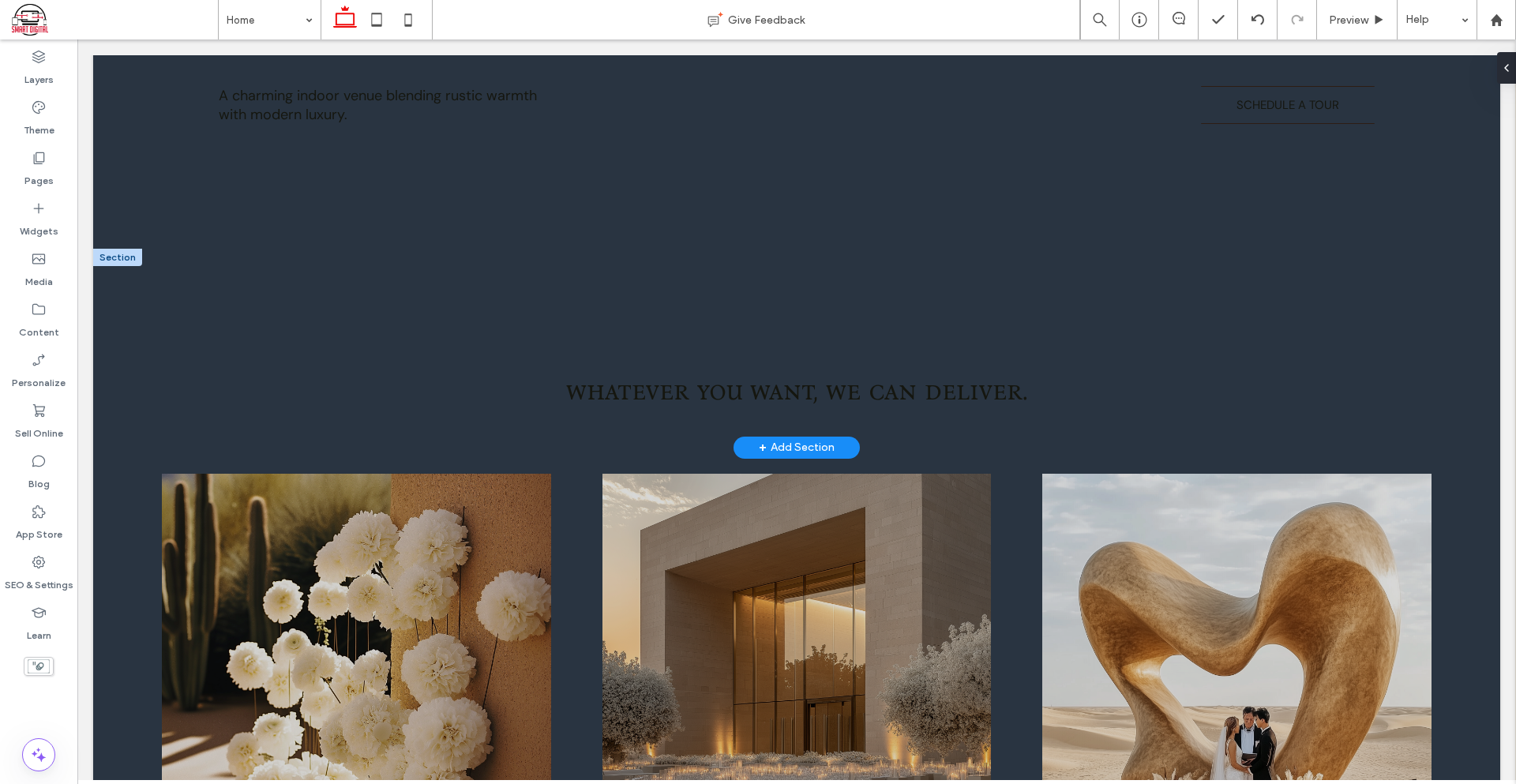
drag, startPoint x: 121, startPoint y: 238, endPoint x: 115, endPoint y: 245, distance: 9.2
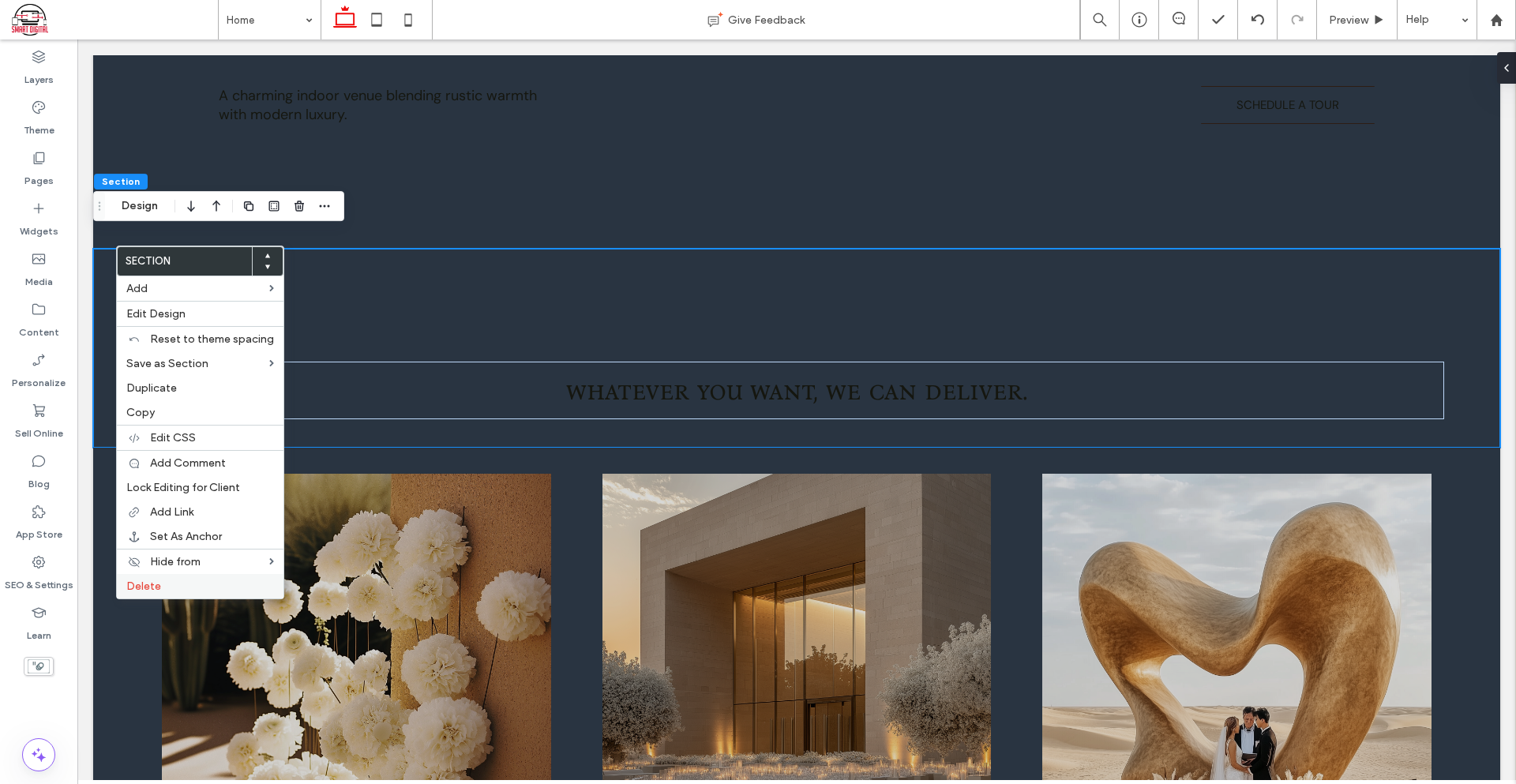
click at [147, 583] on span "Delete" at bounding box center [144, 586] width 35 height 14
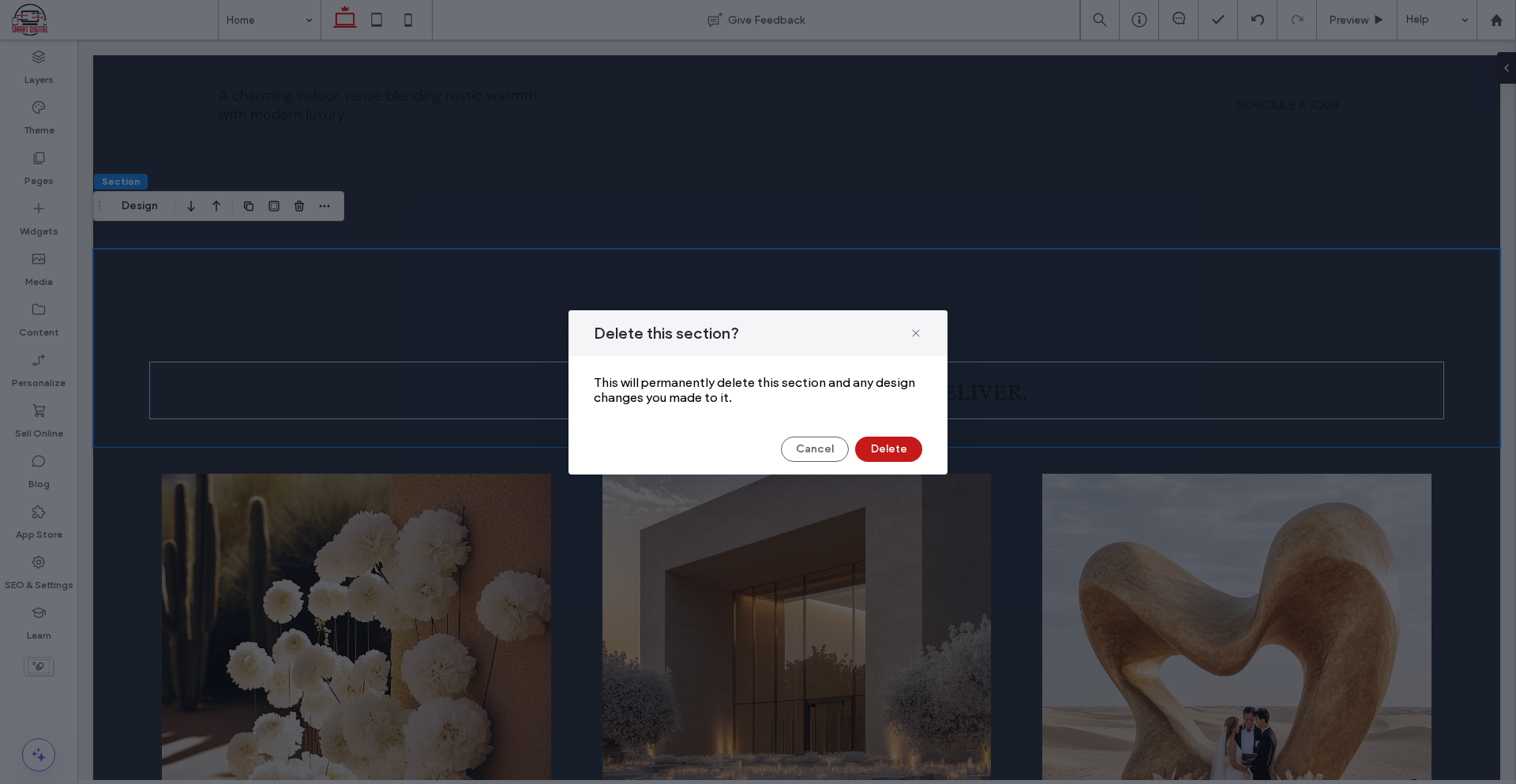
click at [895, 448] on button "Delete" at bounding box center [888, 449] width 67 height 26
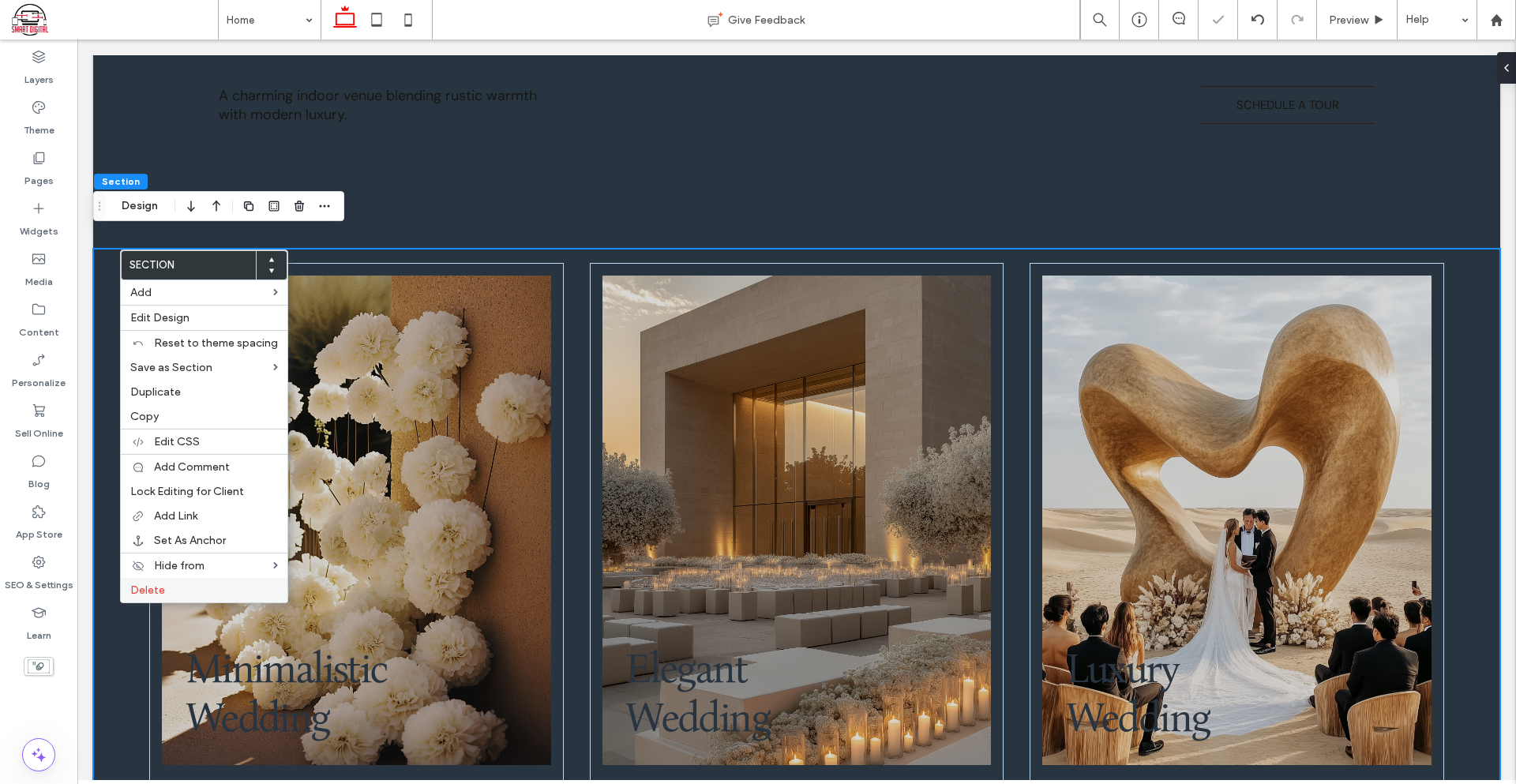
click at [209, 591] on label "Delete" at bounding box center [204, 589] width 148 height 14
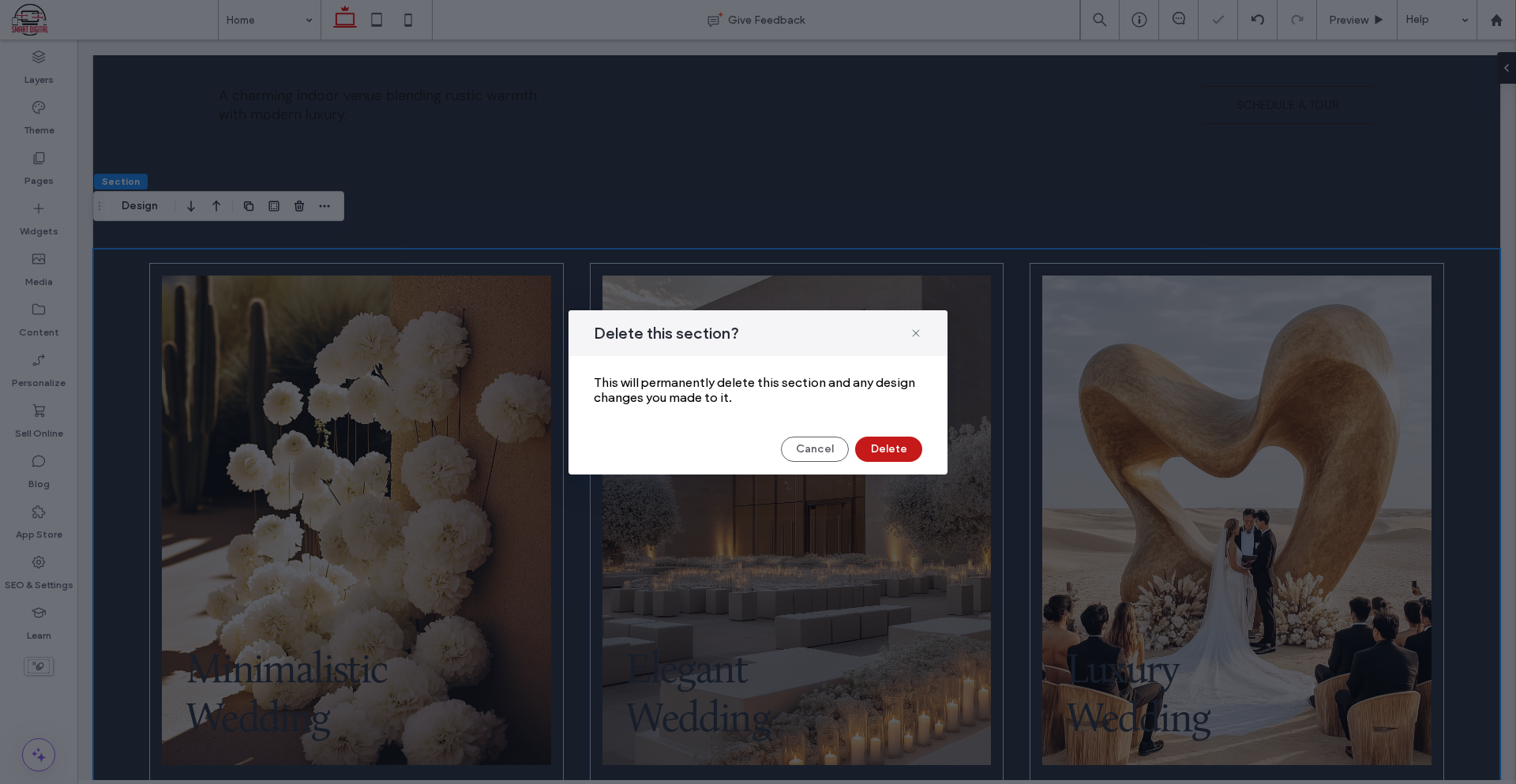
click at [907, 448] on button "Delete" at bounding box center [888, 449] width 67 height 26
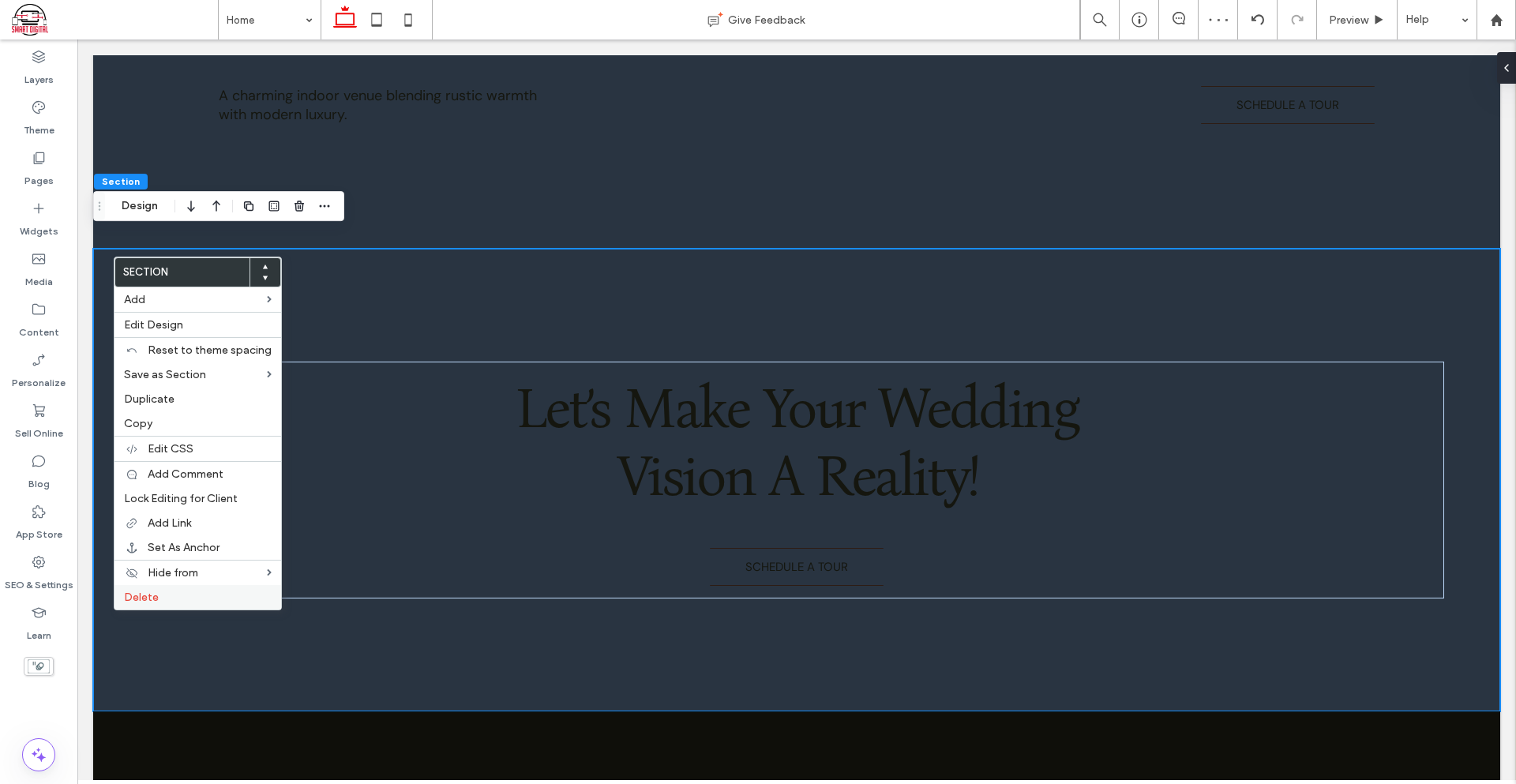
click at [171, 597] on label "Delete" at bounding box center [197, 597] width 148 height 14
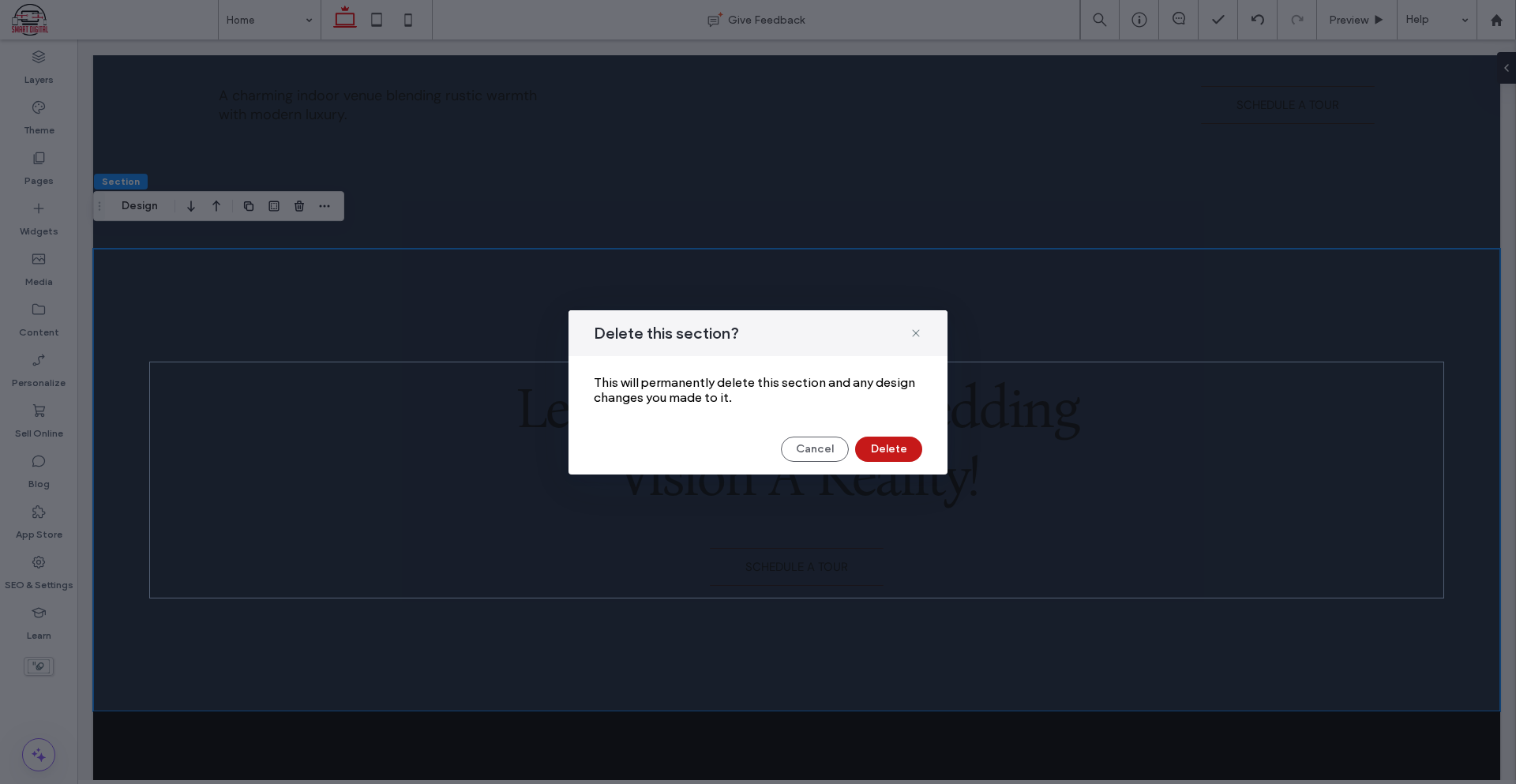
click at [883, 450] on button "Delete" at bounding box center [888, 449] width 67 height 26
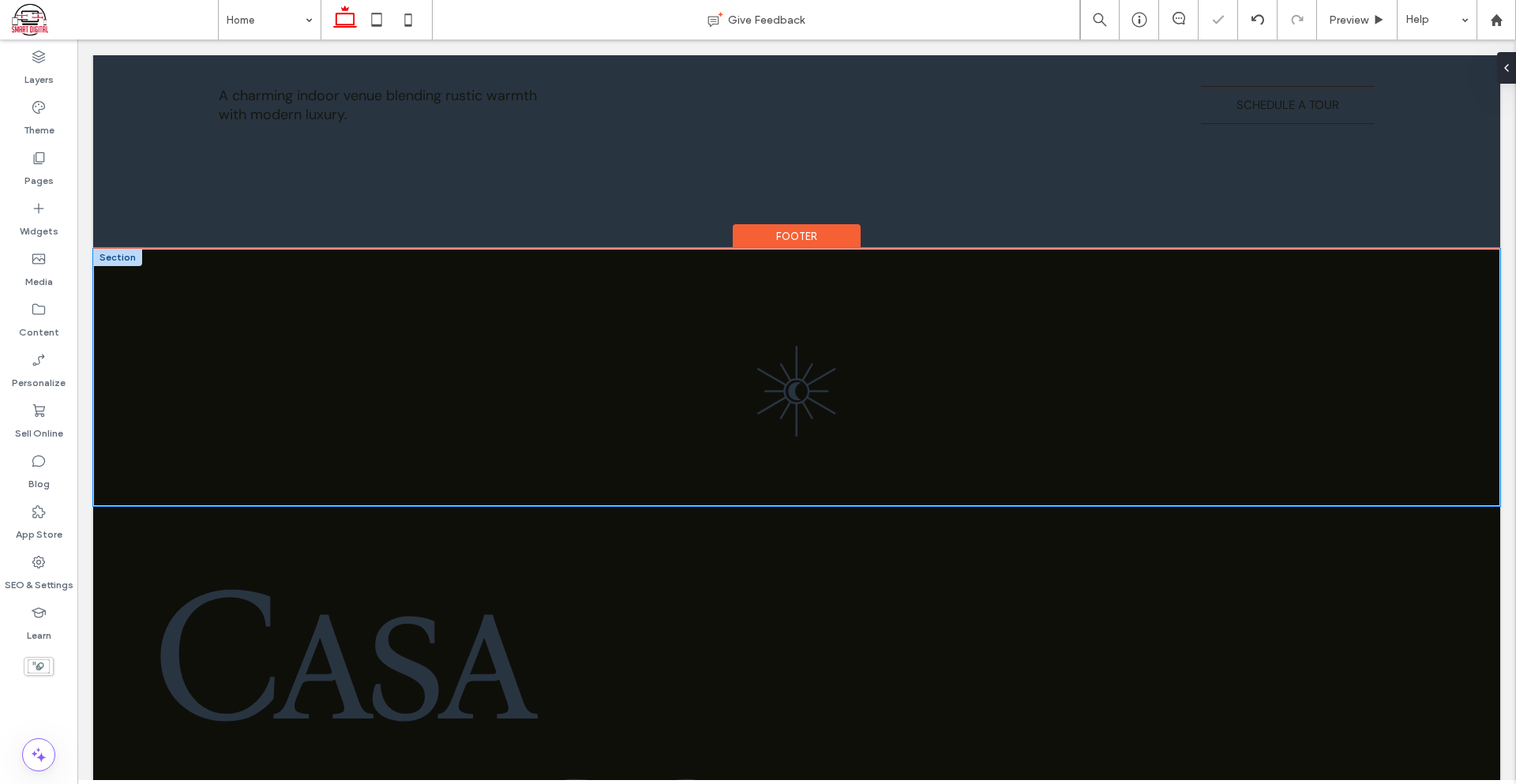
scroll to position [2637, 0]
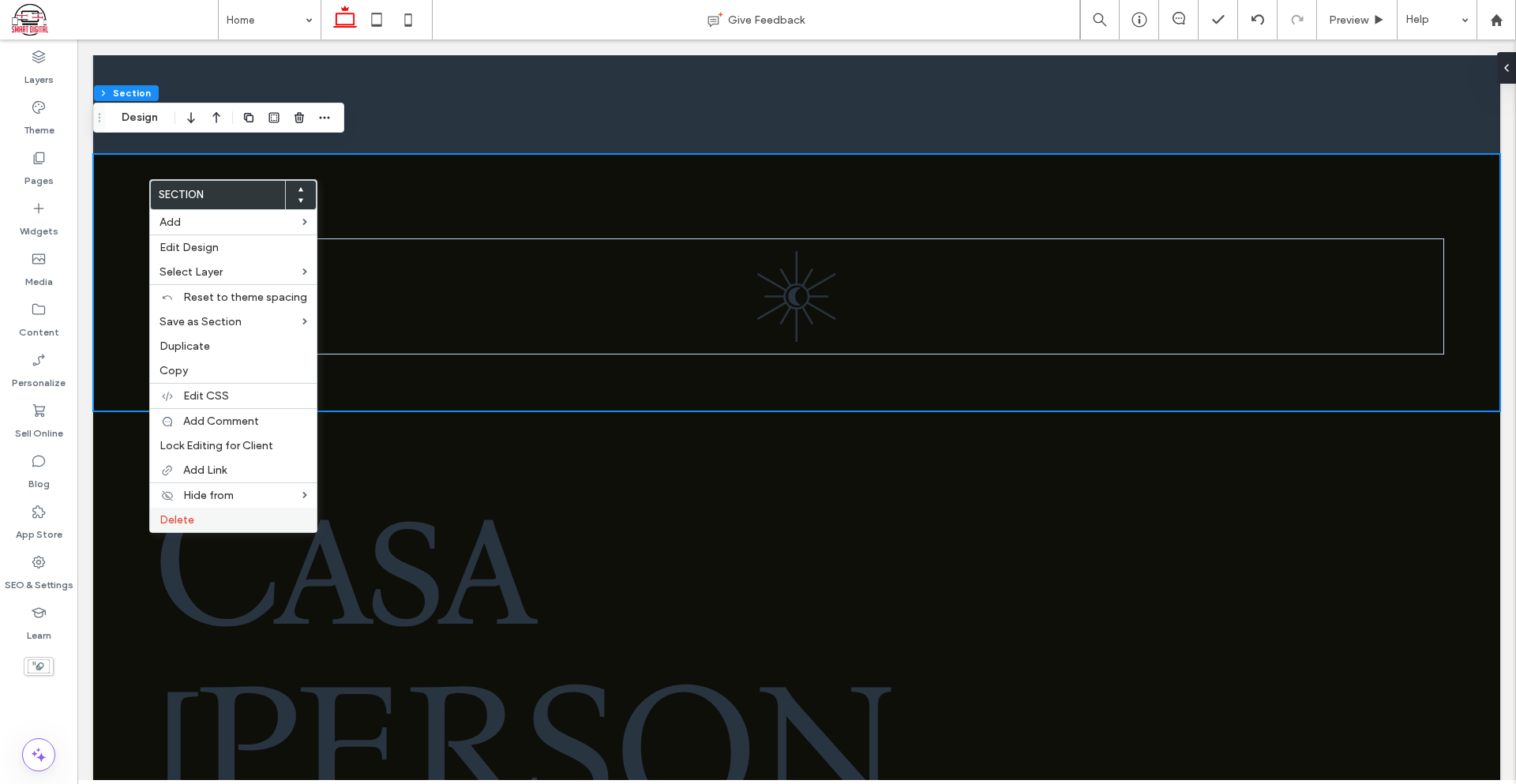
click at [197, 518] on label "Delete" at bounding box center [233, 520] width 148 height 14
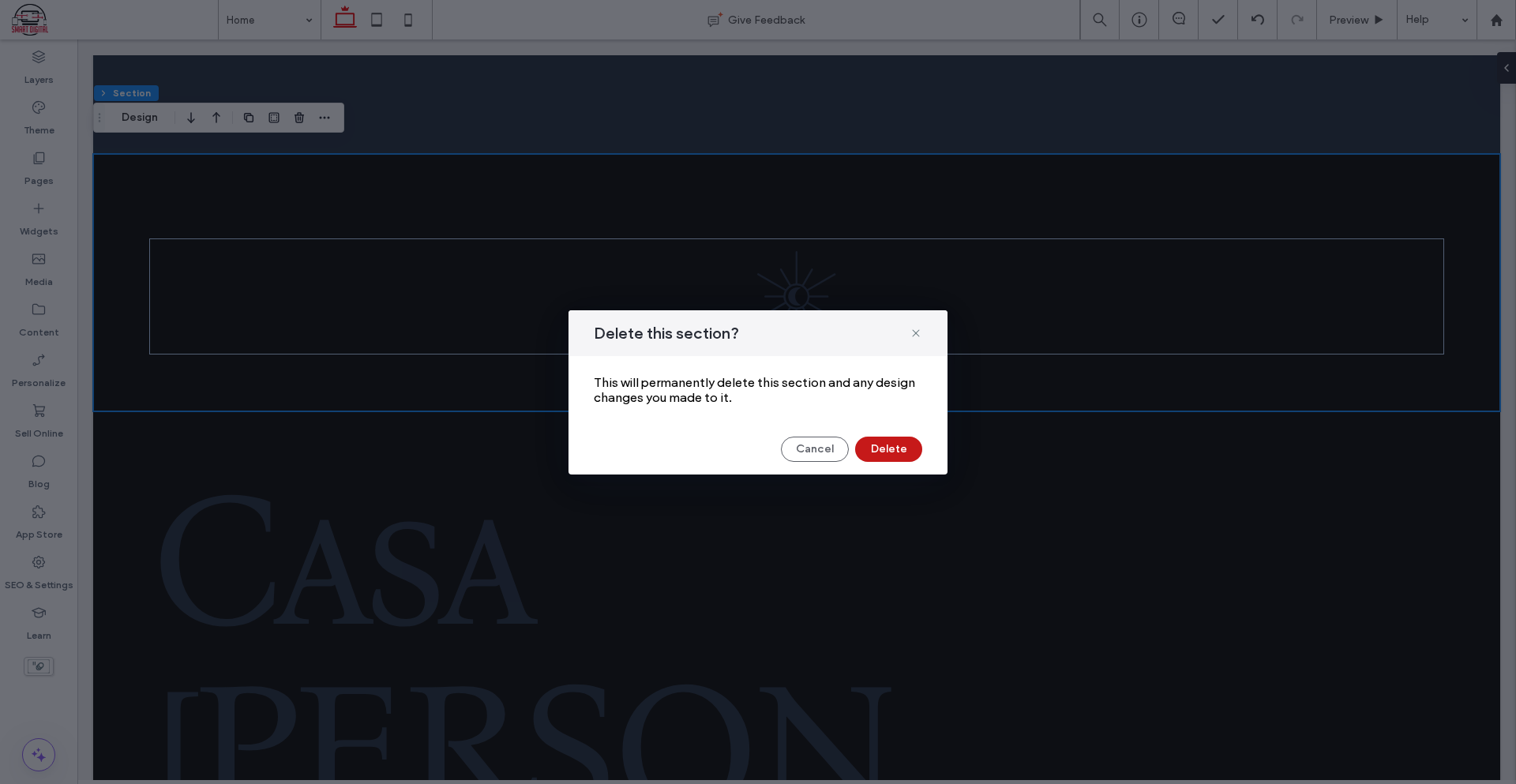
click at [881, 451] on button "Delete" at bounding box center [888, 449] width 67 height 26
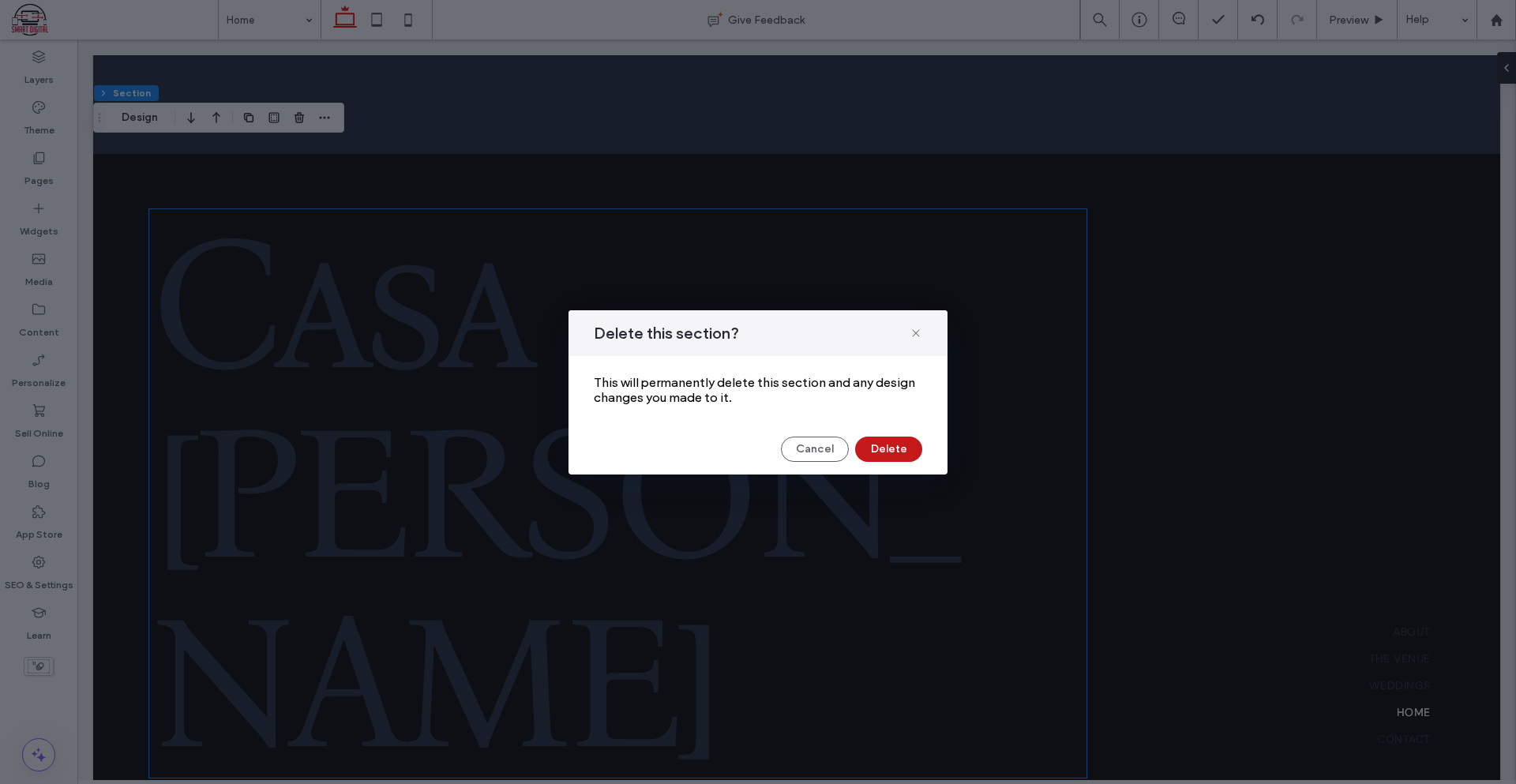
scroll to position [2380, 0]
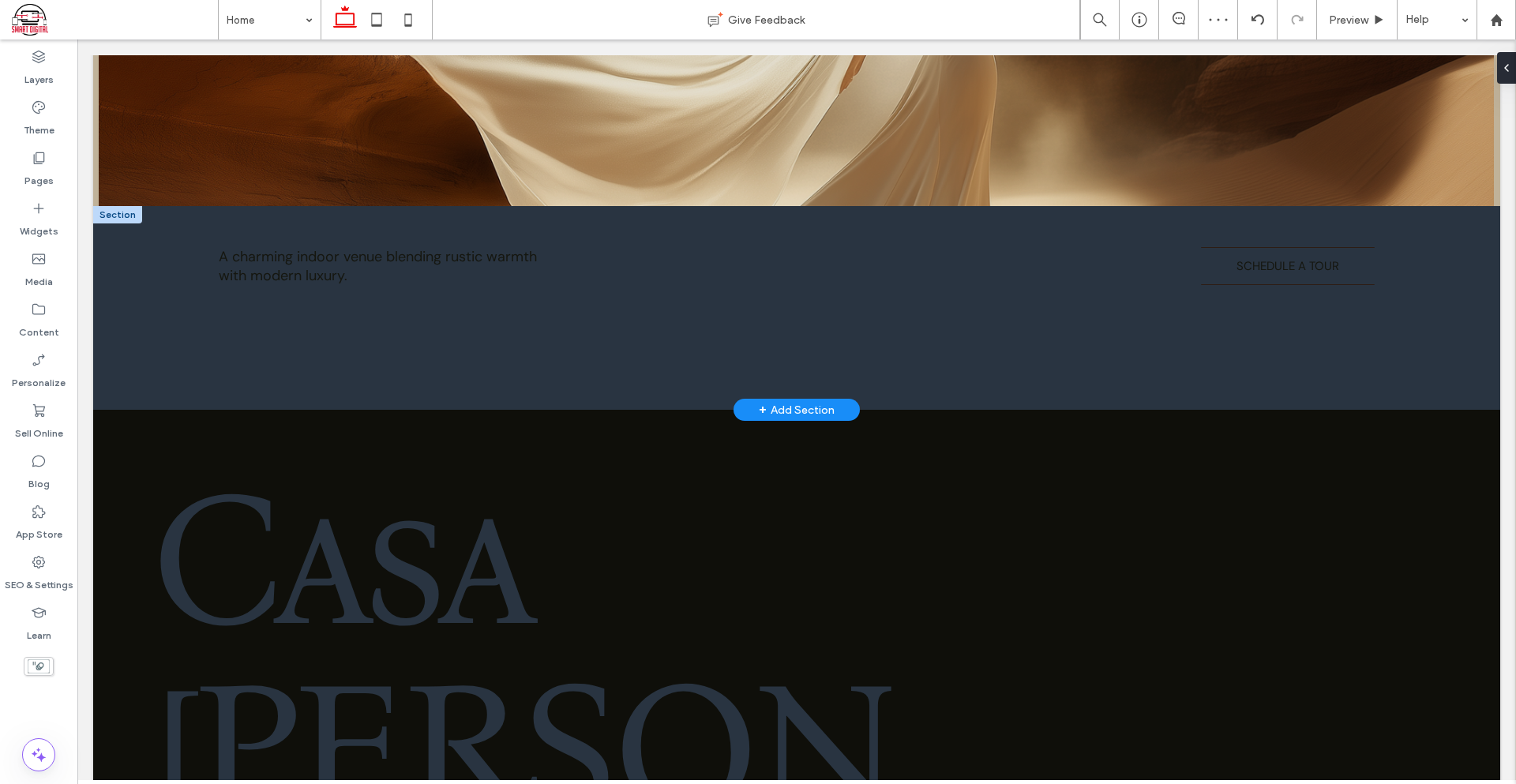
click at [773, 401] on div "+ Add Section" at bounding box center [796, 409] width 76 height 17
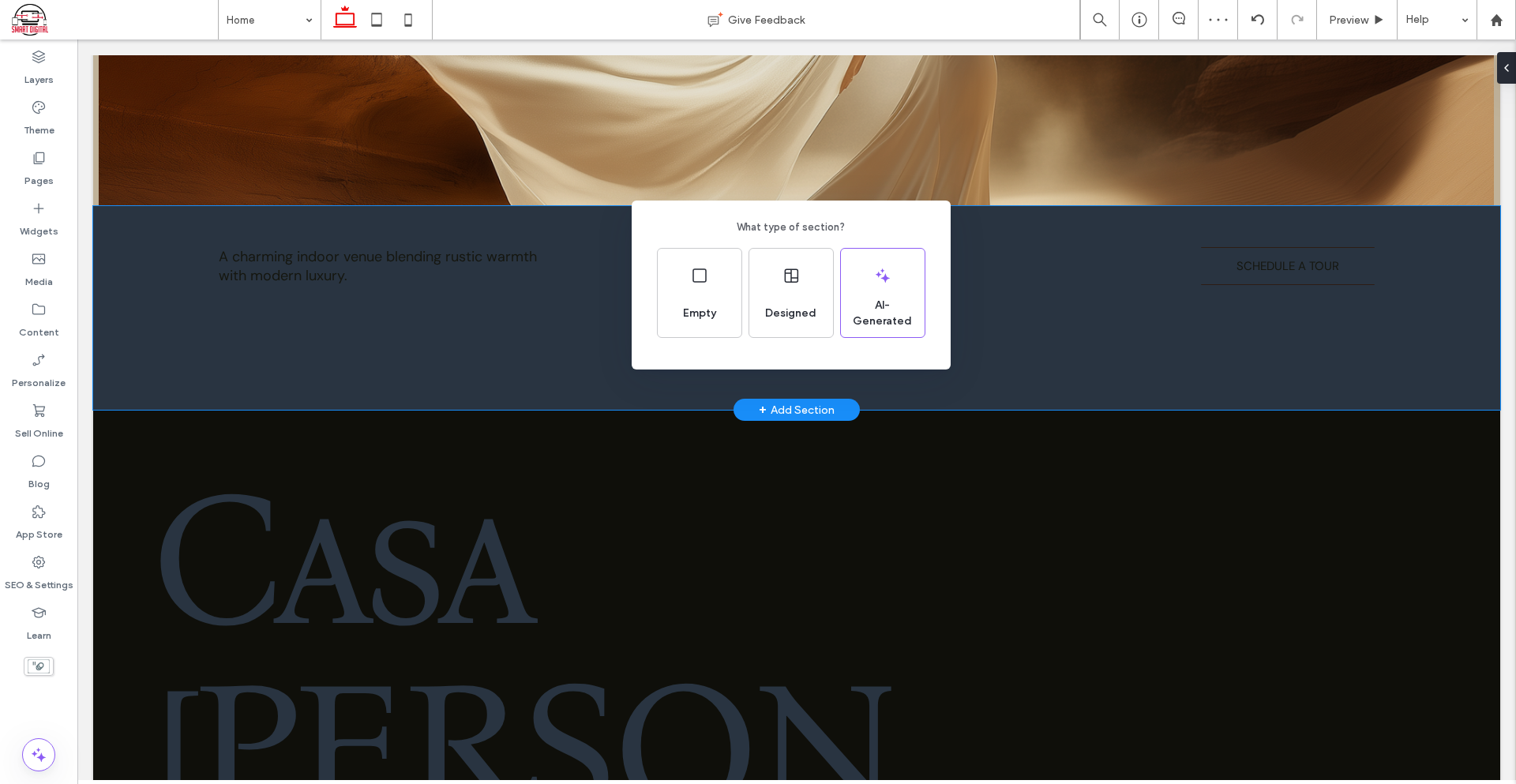
click at [774, 414] on div "What type of section? Empty Designed AI-Generated" at bounding box center [758, 431] width 1516 height 861
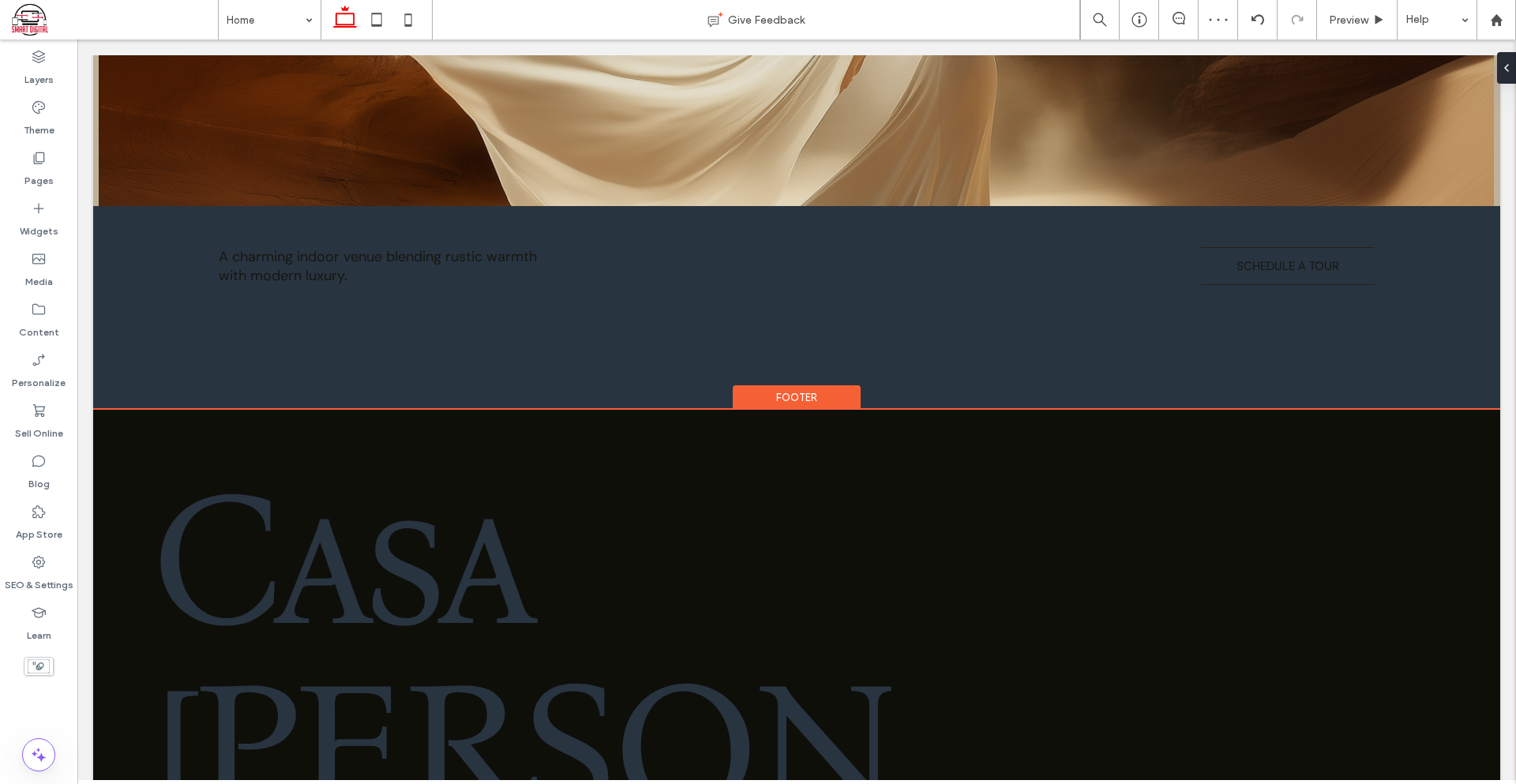
click at [778, 386] on div "Footer" at bounding box center [796, 398] width 128 height 25
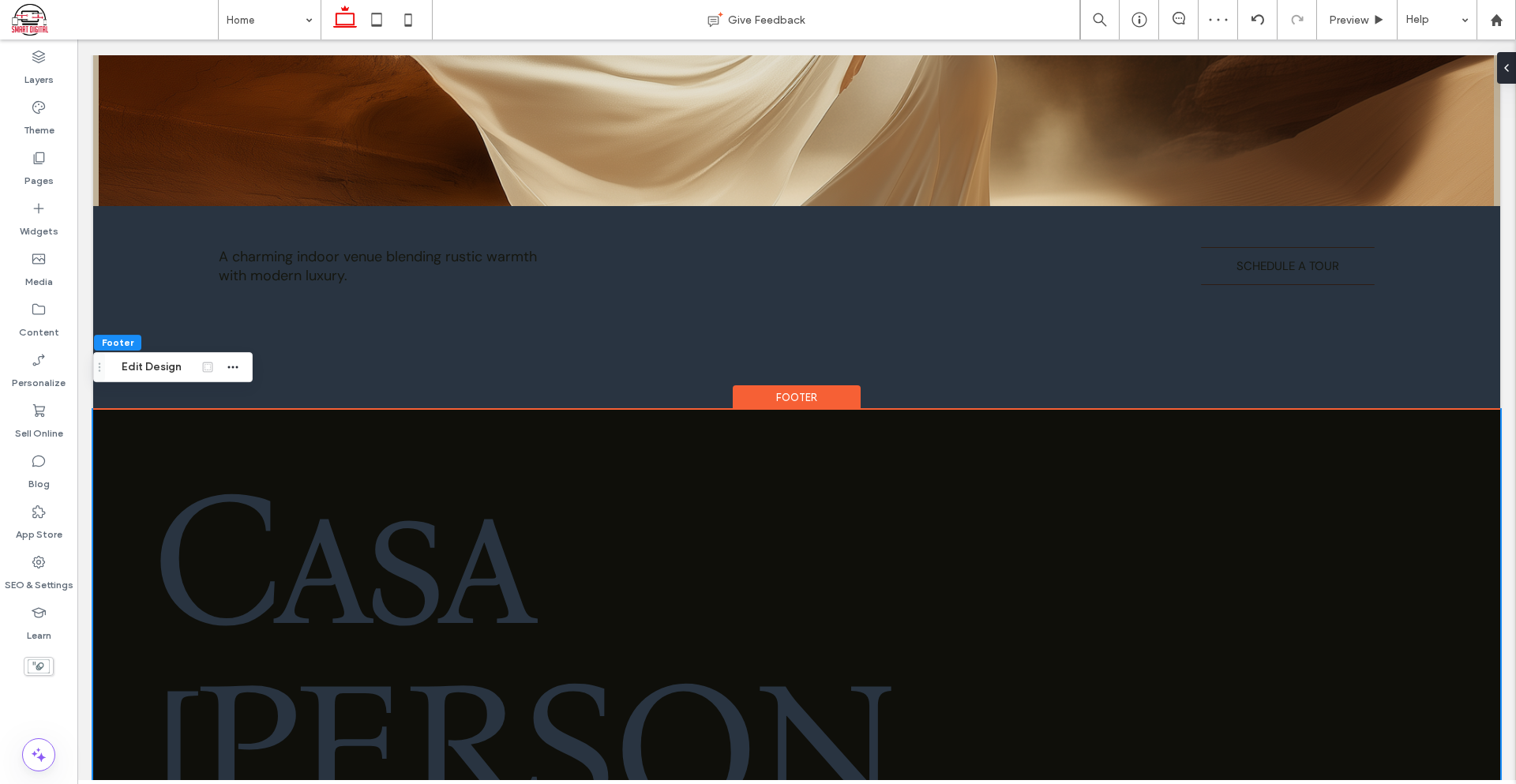
click at [775, 386] on div "Footer" at bounding box center [796, 398] width 128 height 25
click at [138, 367] on button "Edit Design" at bounding box center [152, 366] width 81 height 19
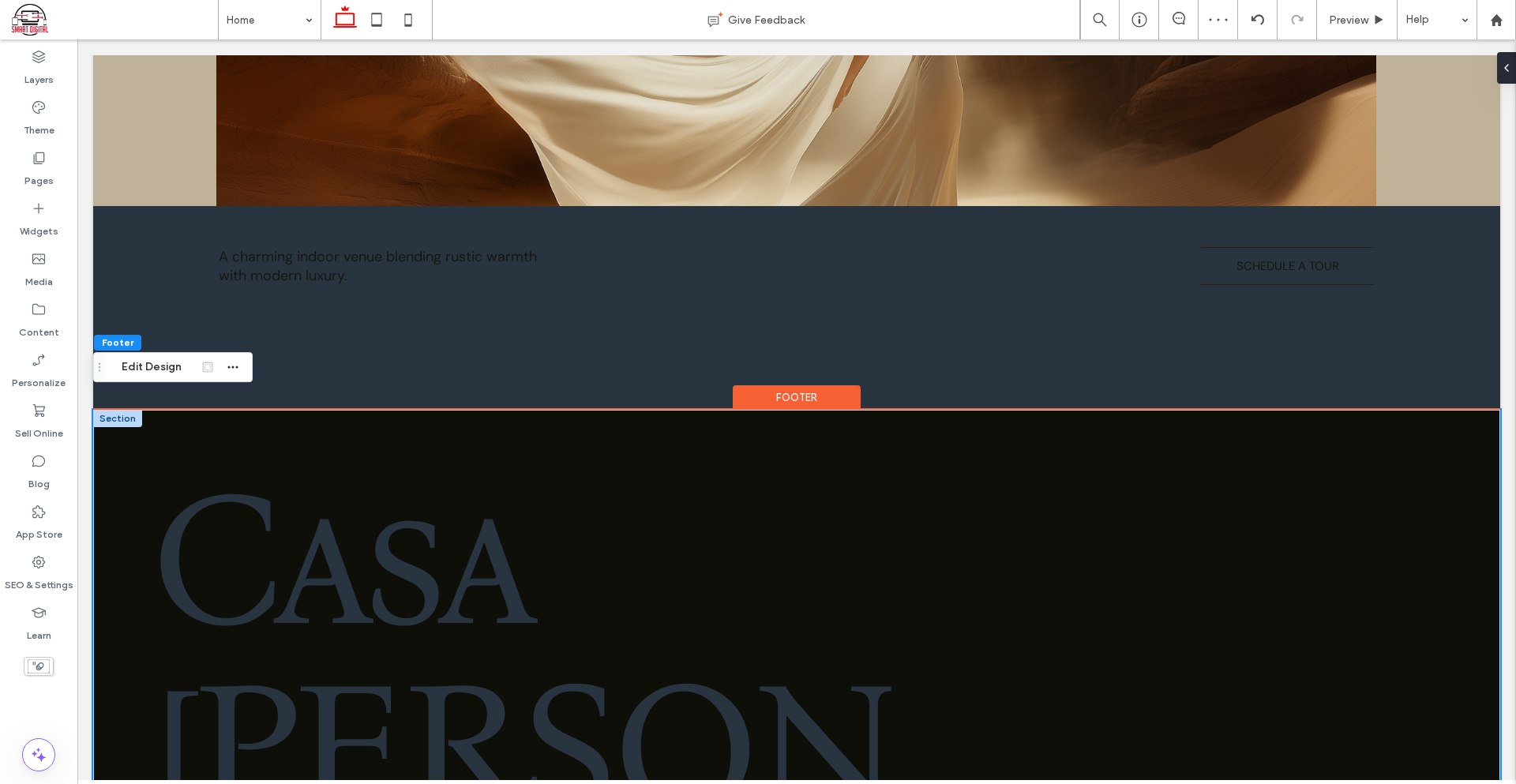
scroll to position [2516, 0]
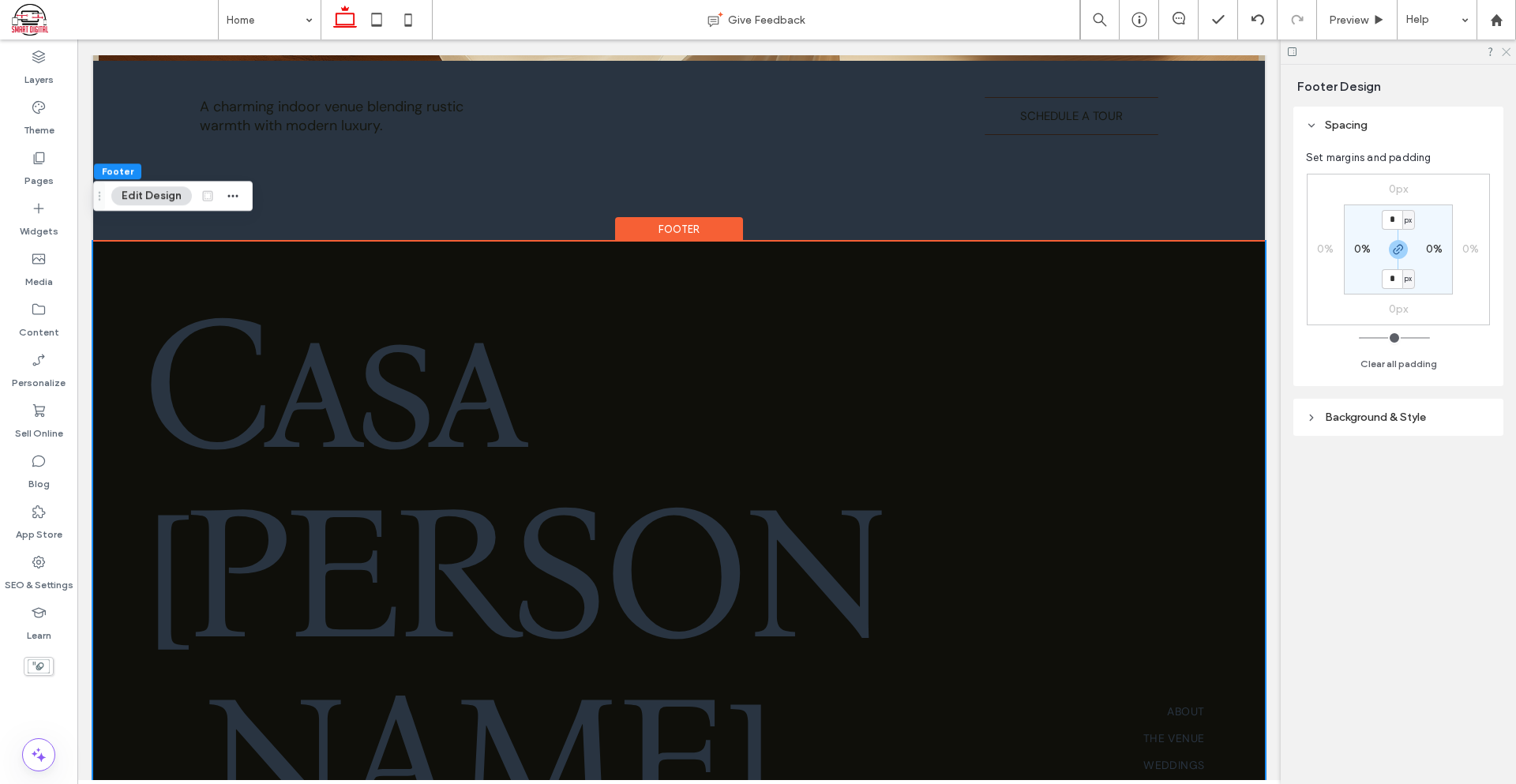
click at [1500, 53] on icon at bounding box center [1505, 50] width 10 height 10
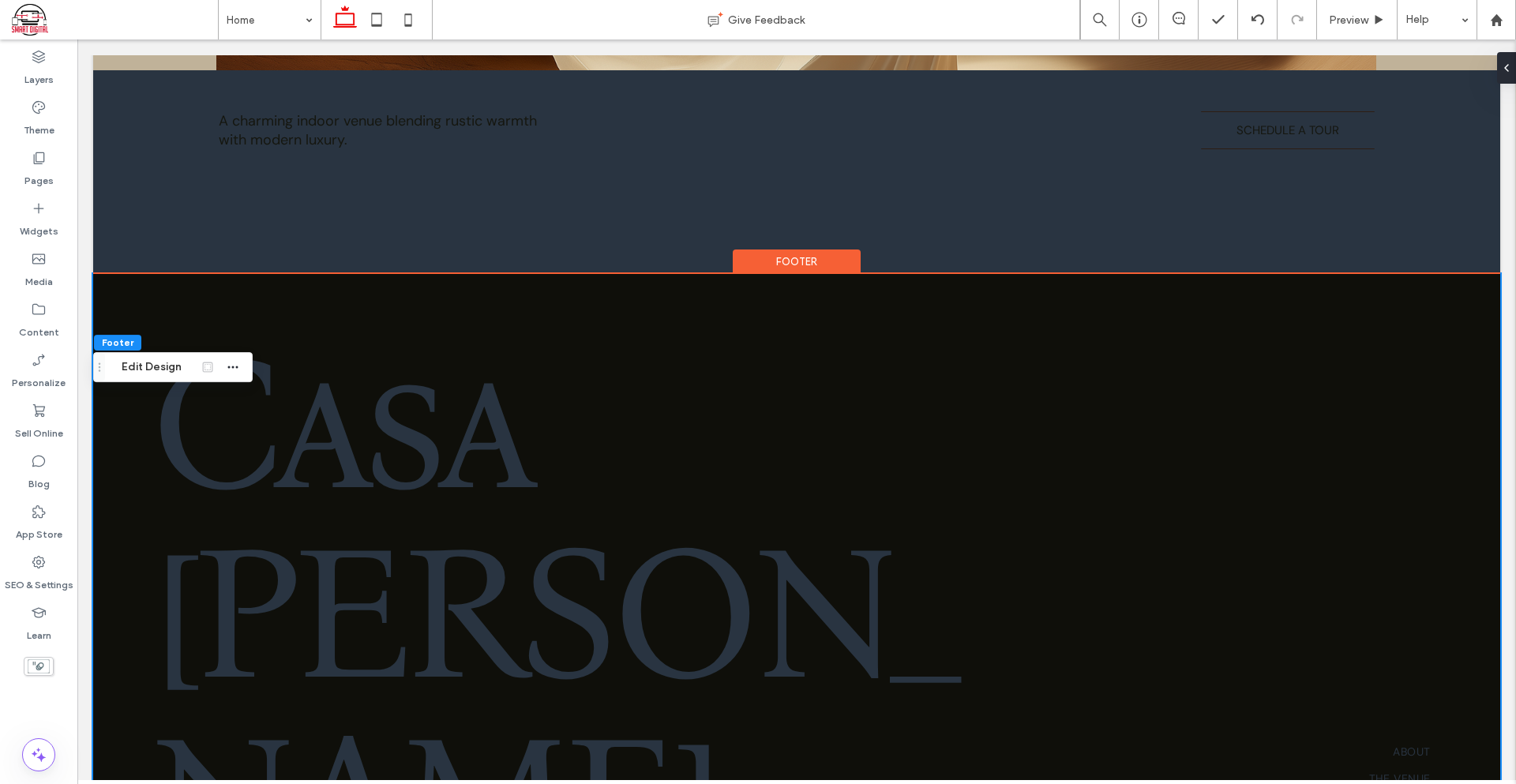
scroll to position [2380, 0]
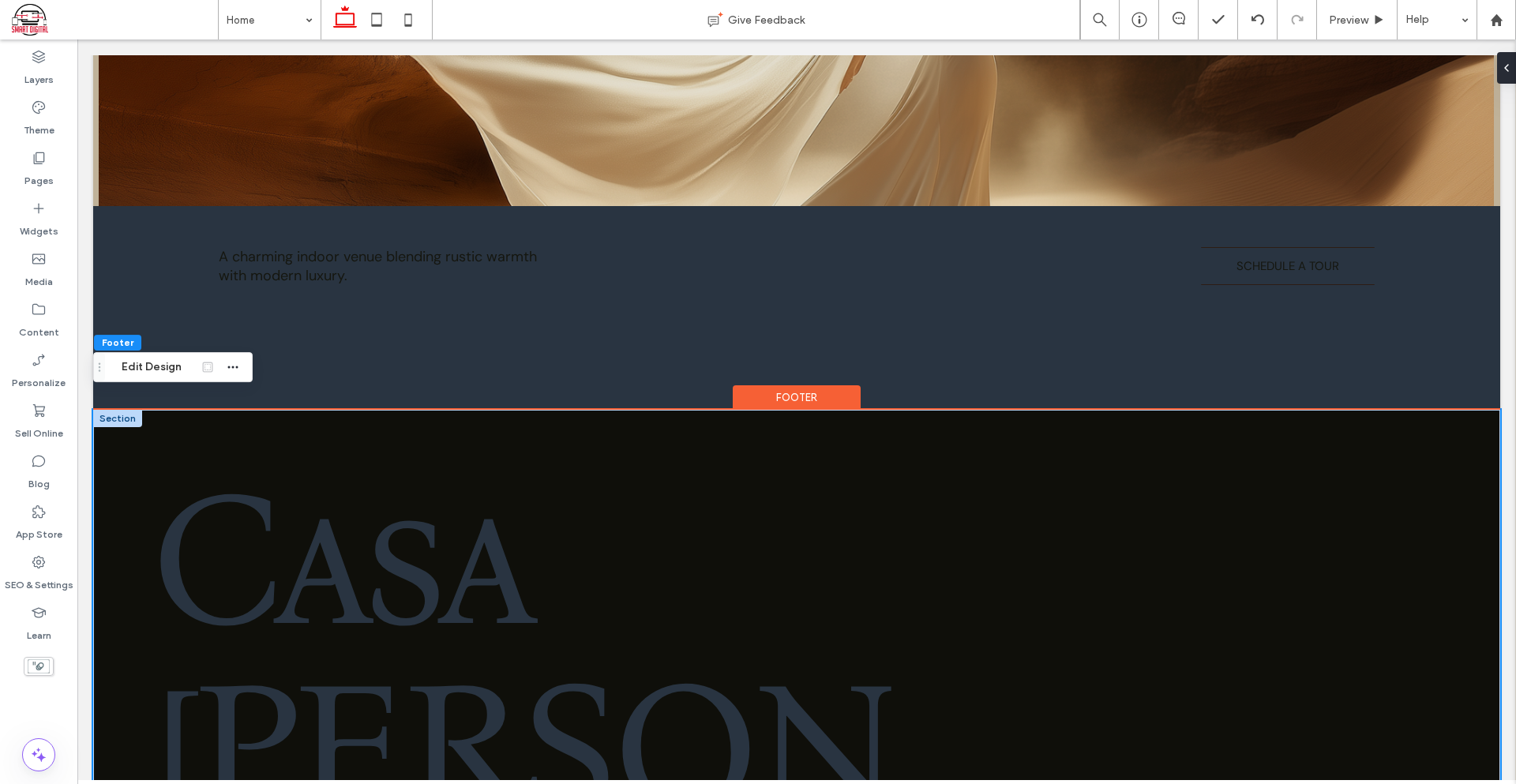
click at [853, 423] on div "Casa Luna About The Venue Weddings Home Contact" at bounding box center [796, 734] width 1407 height 650
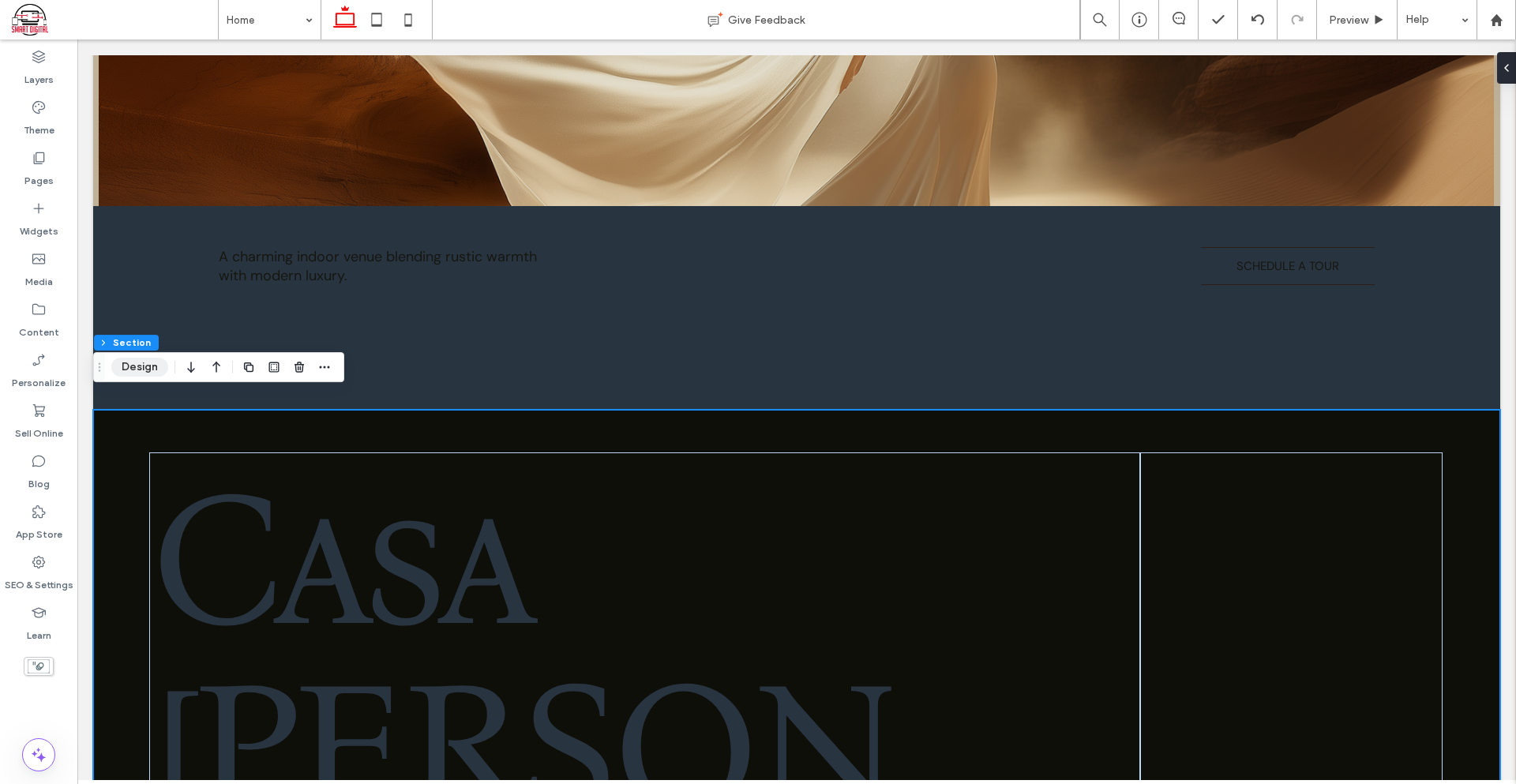
click at [147, 373] on button "Design" at bounding box center [140, 366] width 57 height 19
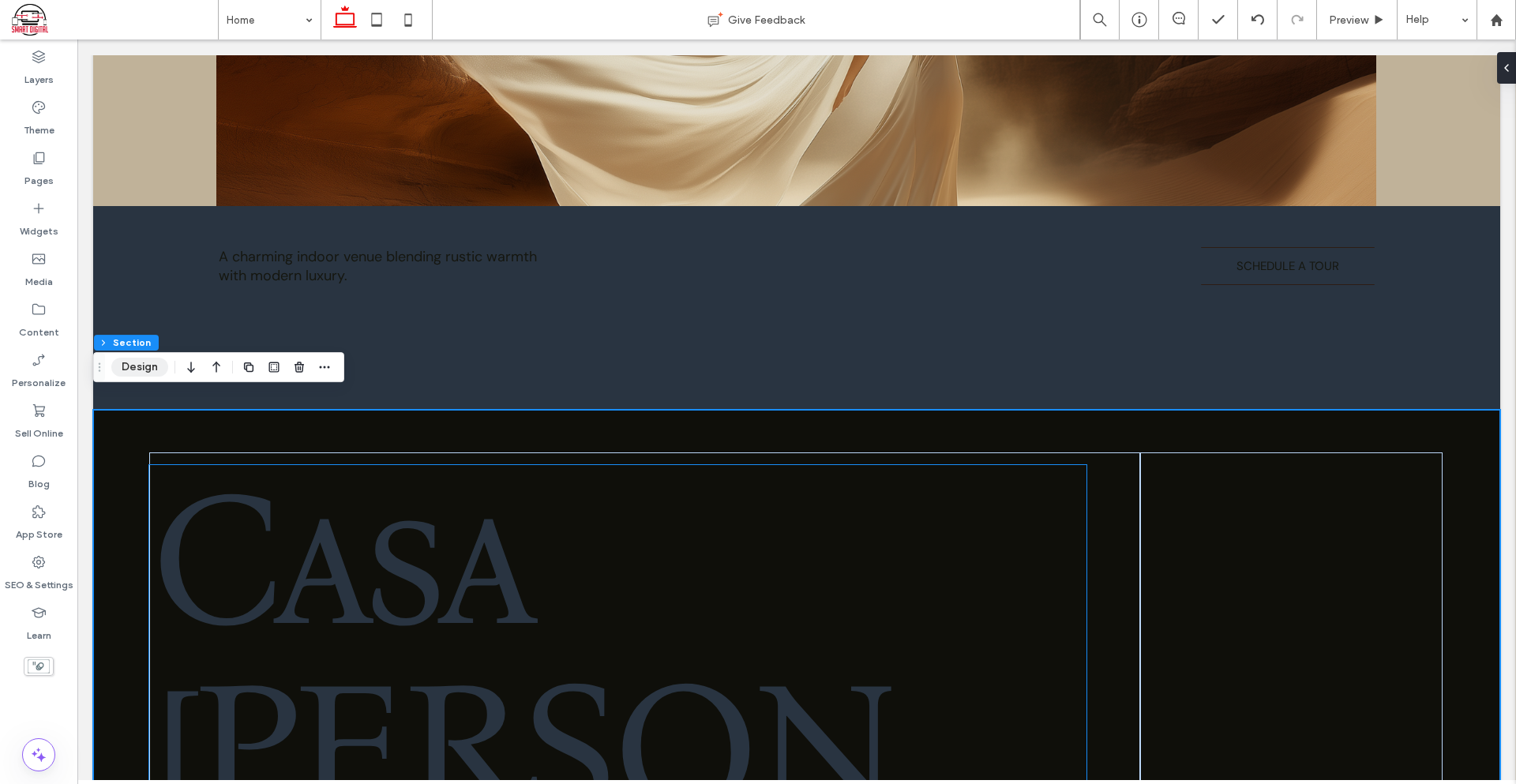
scroll to position [2516, 0]
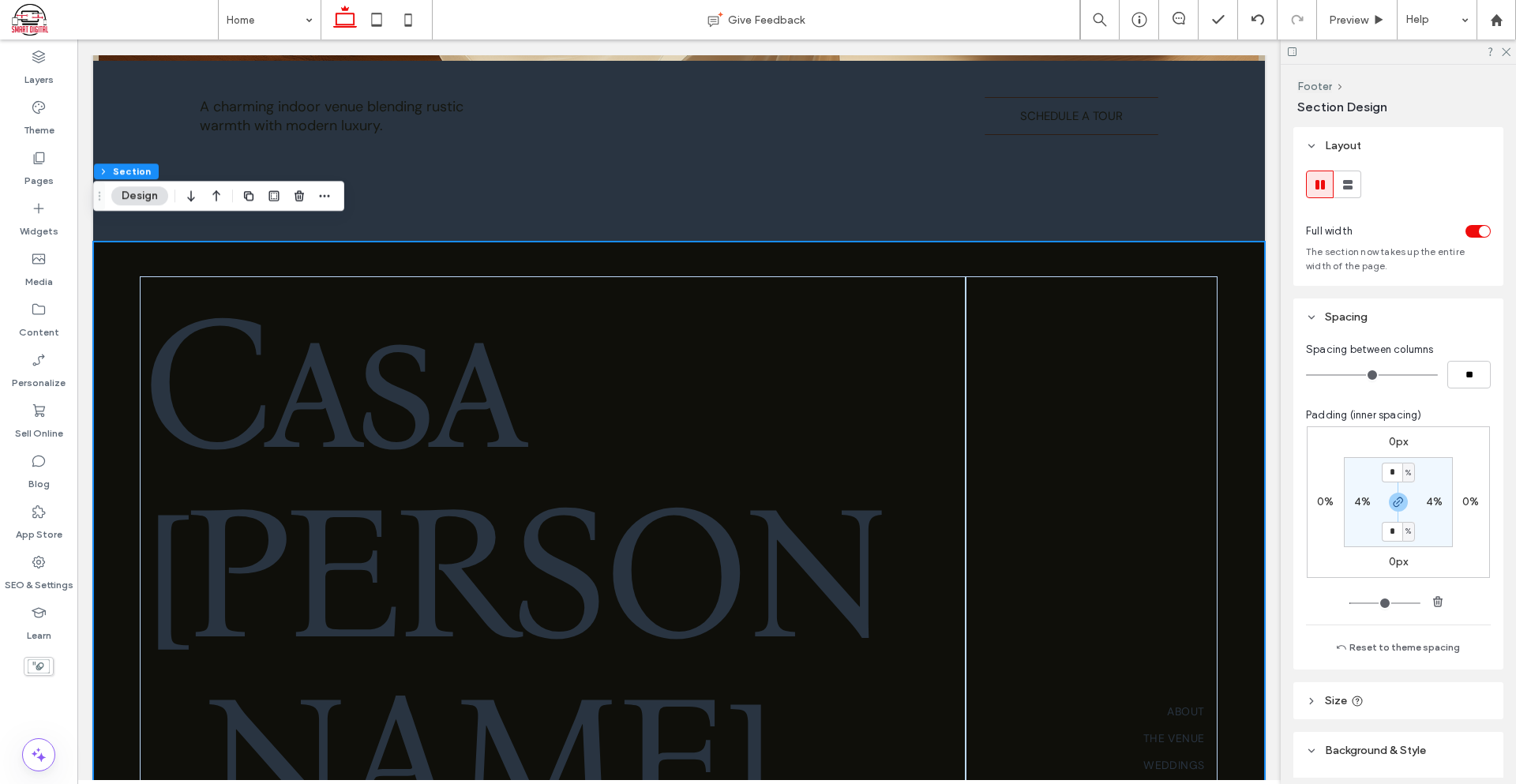
click at [1501, 56] on div at bounding box center [1398, 51] width 235 height 25
click at [1507, 53] on icon at bounding box center [1505, 50] width 10 height 10
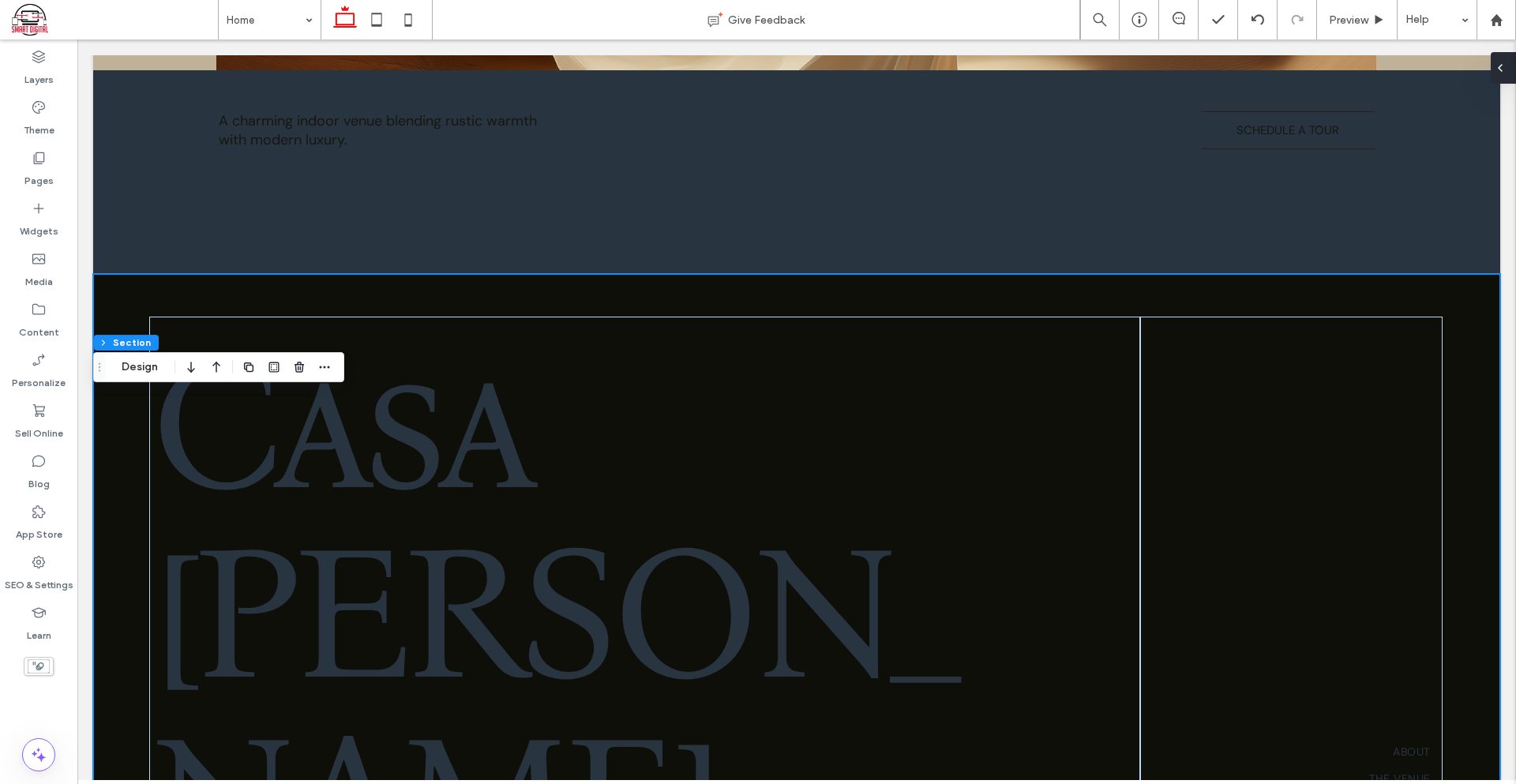
scroll to position [2380, 0]
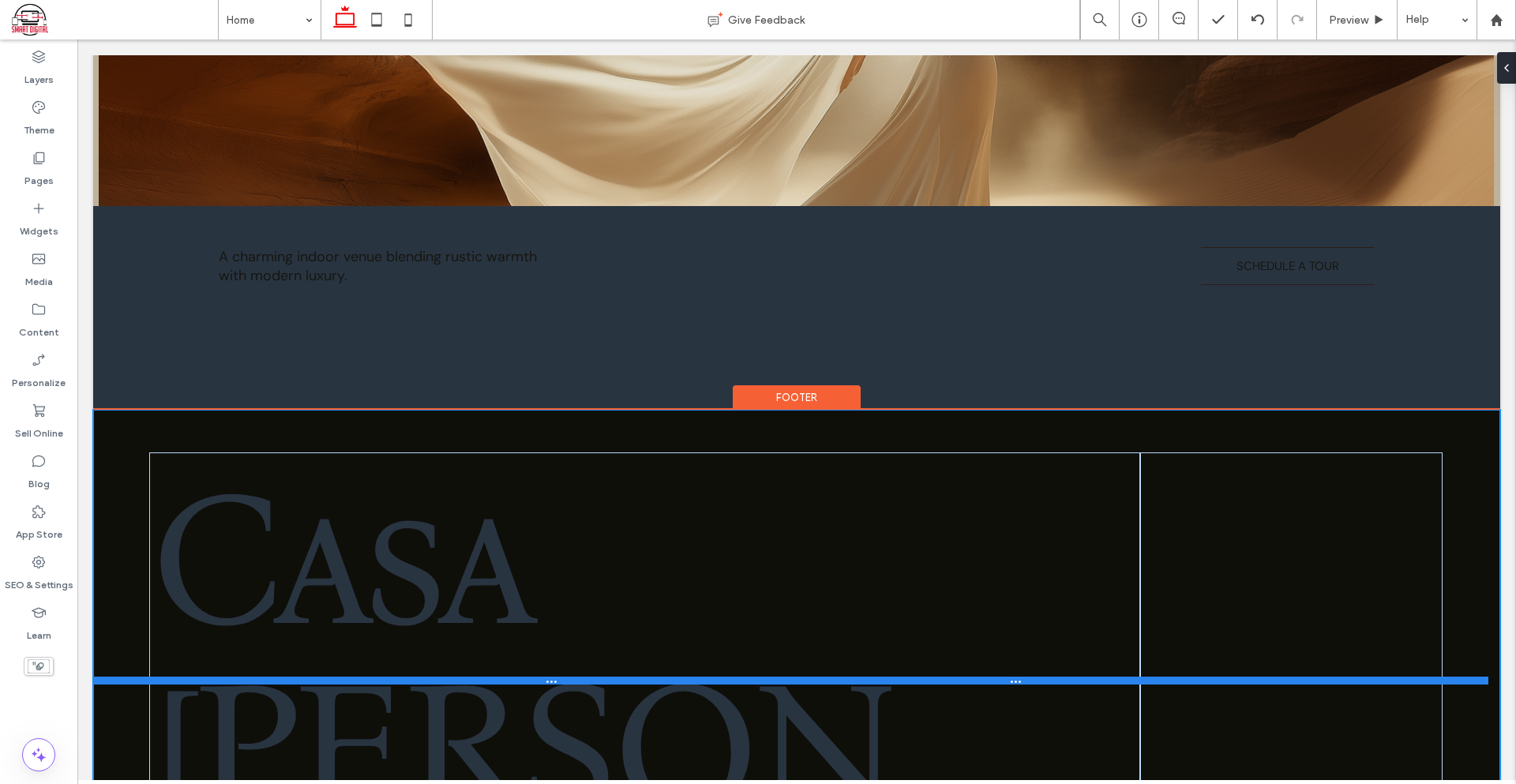
click at [812, 677] on div at bounding box center [790, 680] width 1395 height 8
type input "***"
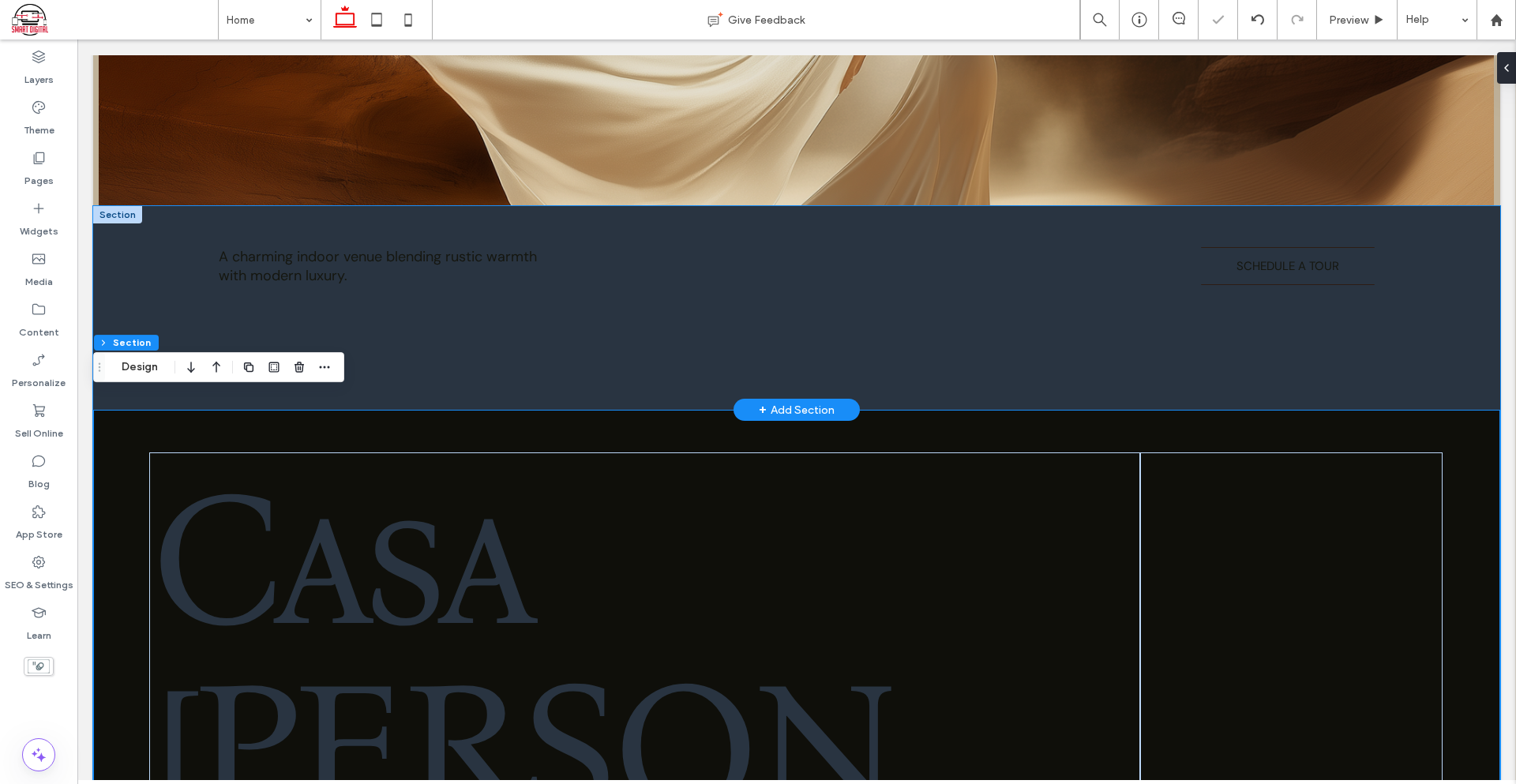
click at [822, 401] on div "+ Add Section" at bounding box center [796, 409] width 76 height 17
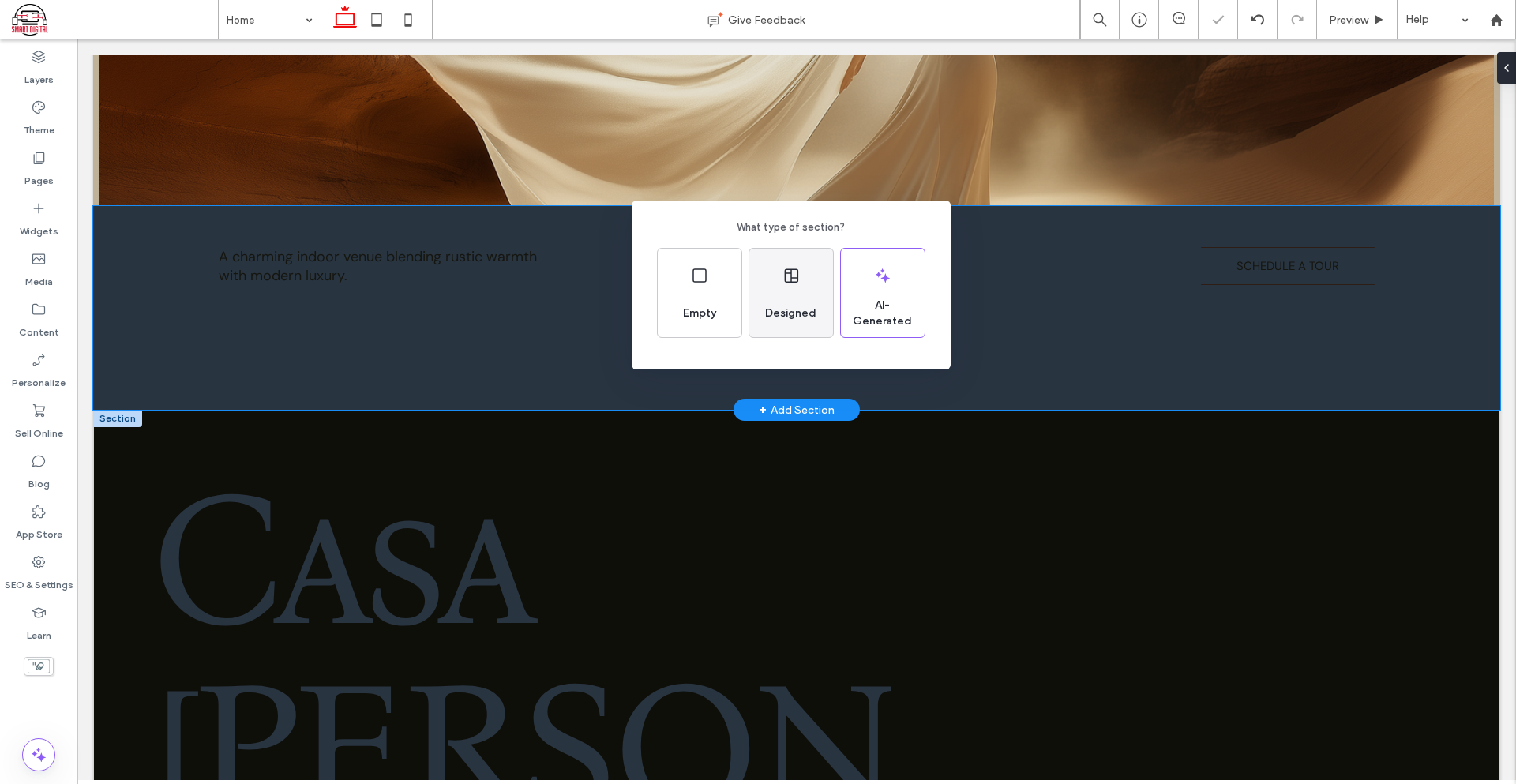
click at [792, 308] on span "Designed" at bounding box center [791, 313] width 64 height 16
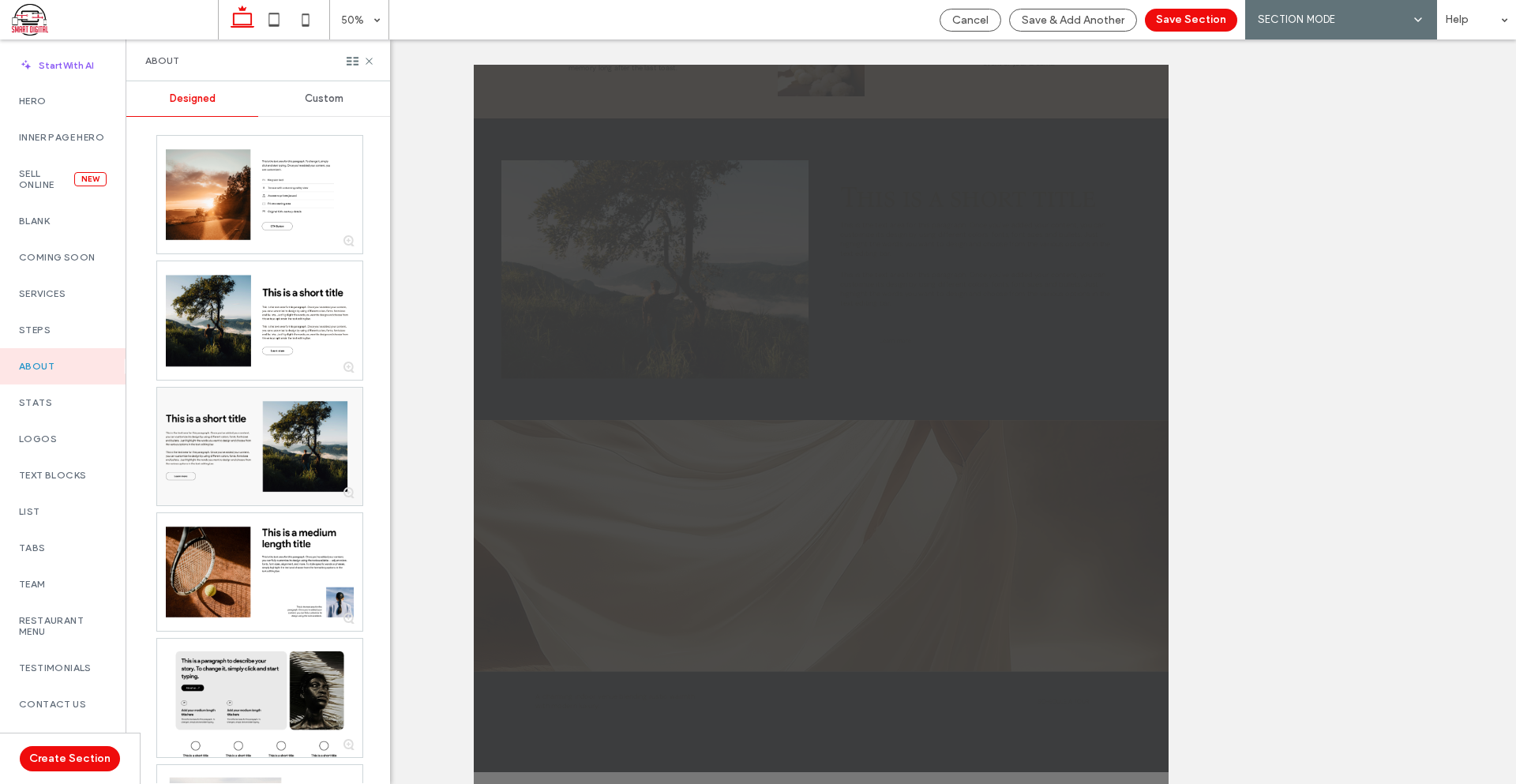
scroll to position [471, 0]
click at [56, 668] on label "Footer" at bounding box center [62, 674] width 87 height 11
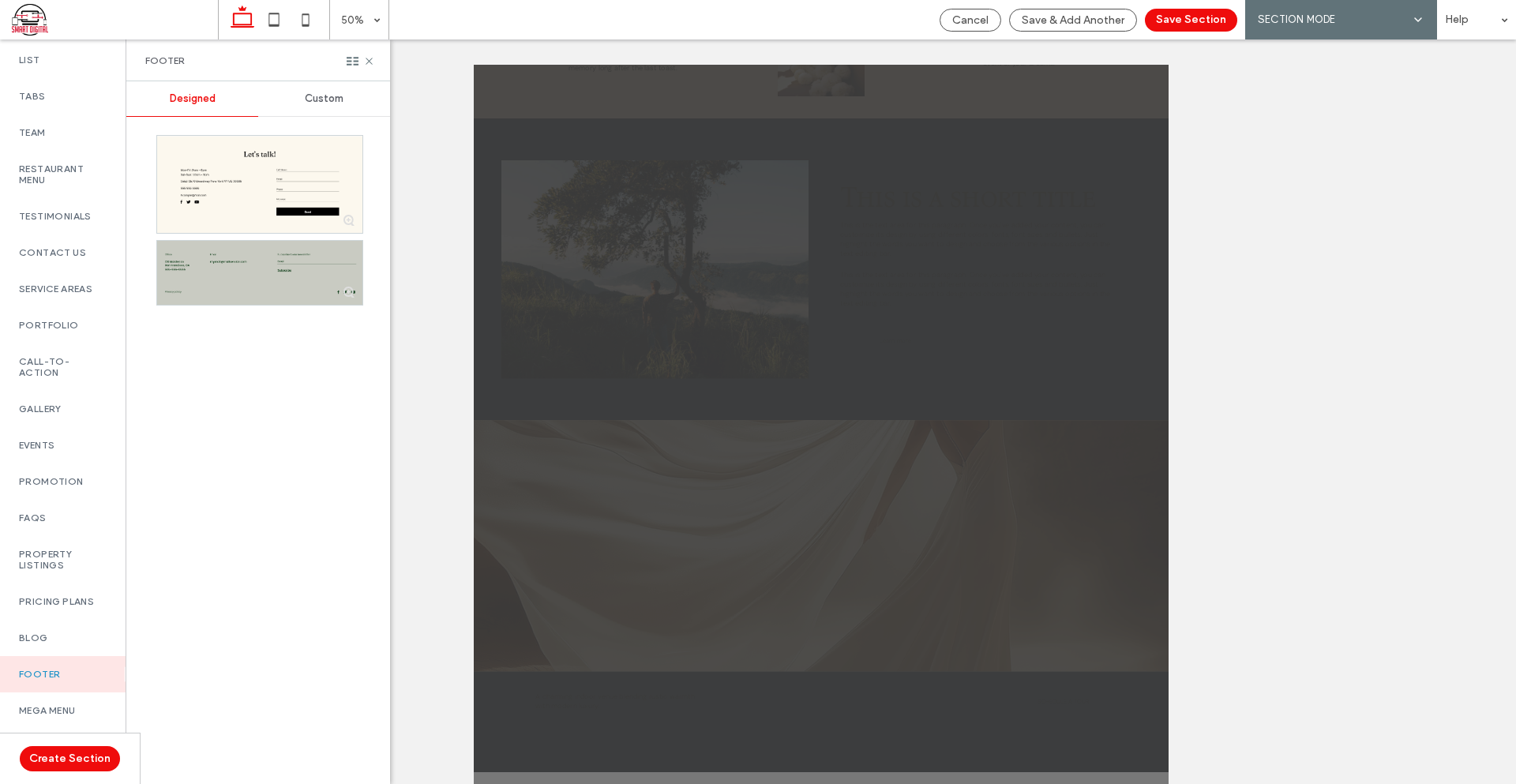
click at [260, 243] on div at bounding box center [260, 273] width 206 height 64
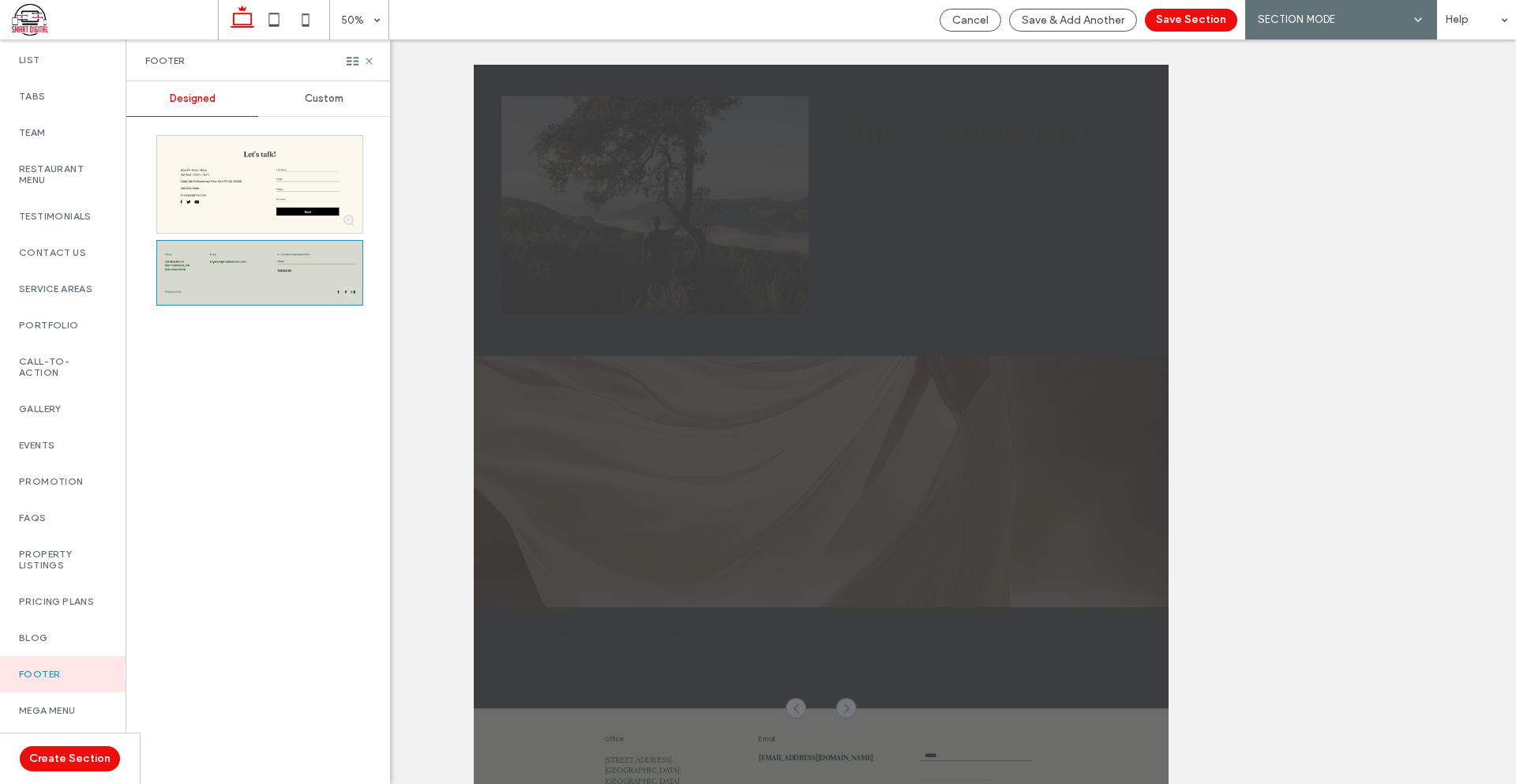
scroll to position [330, 0]
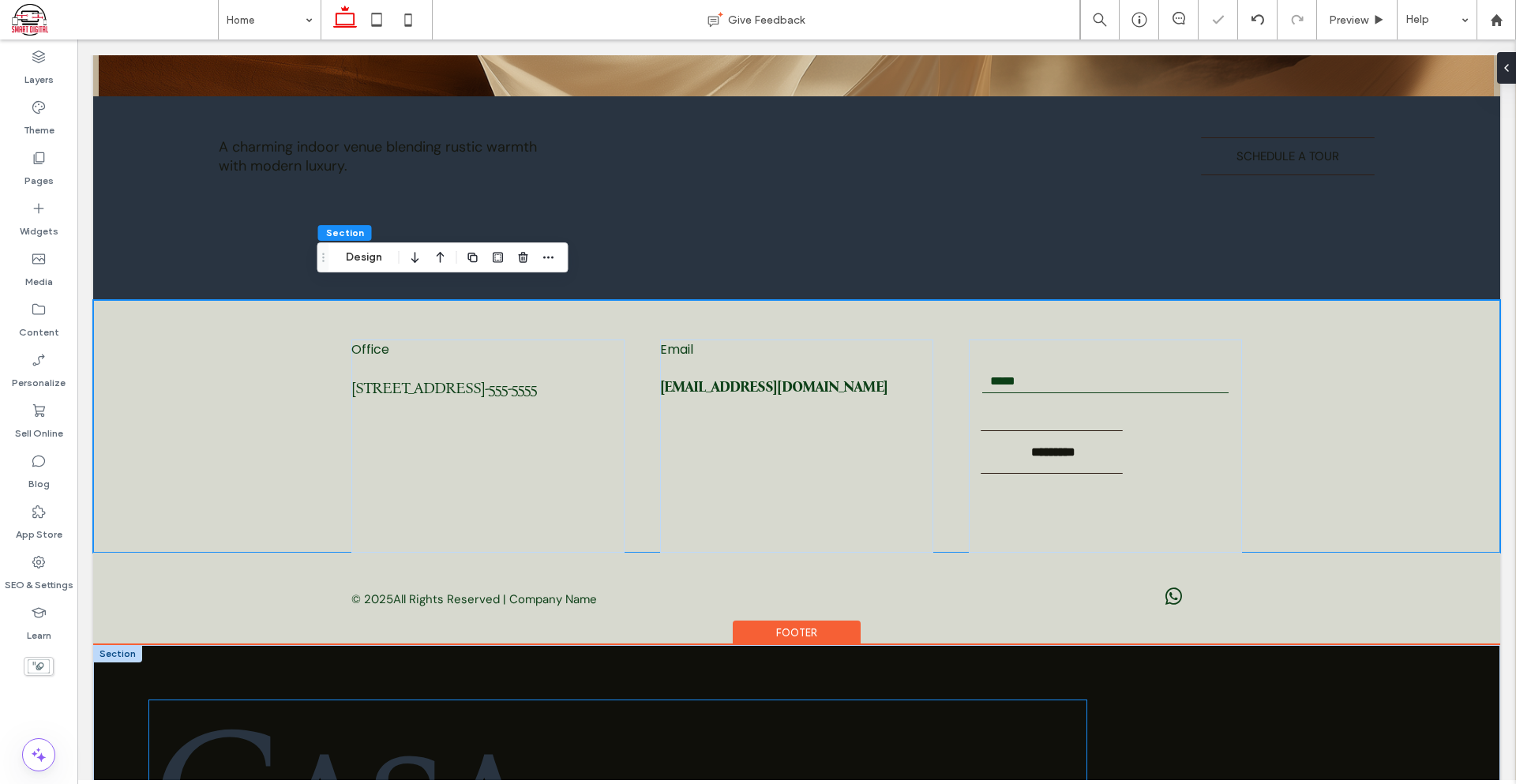
scroll to position [2726, 0]
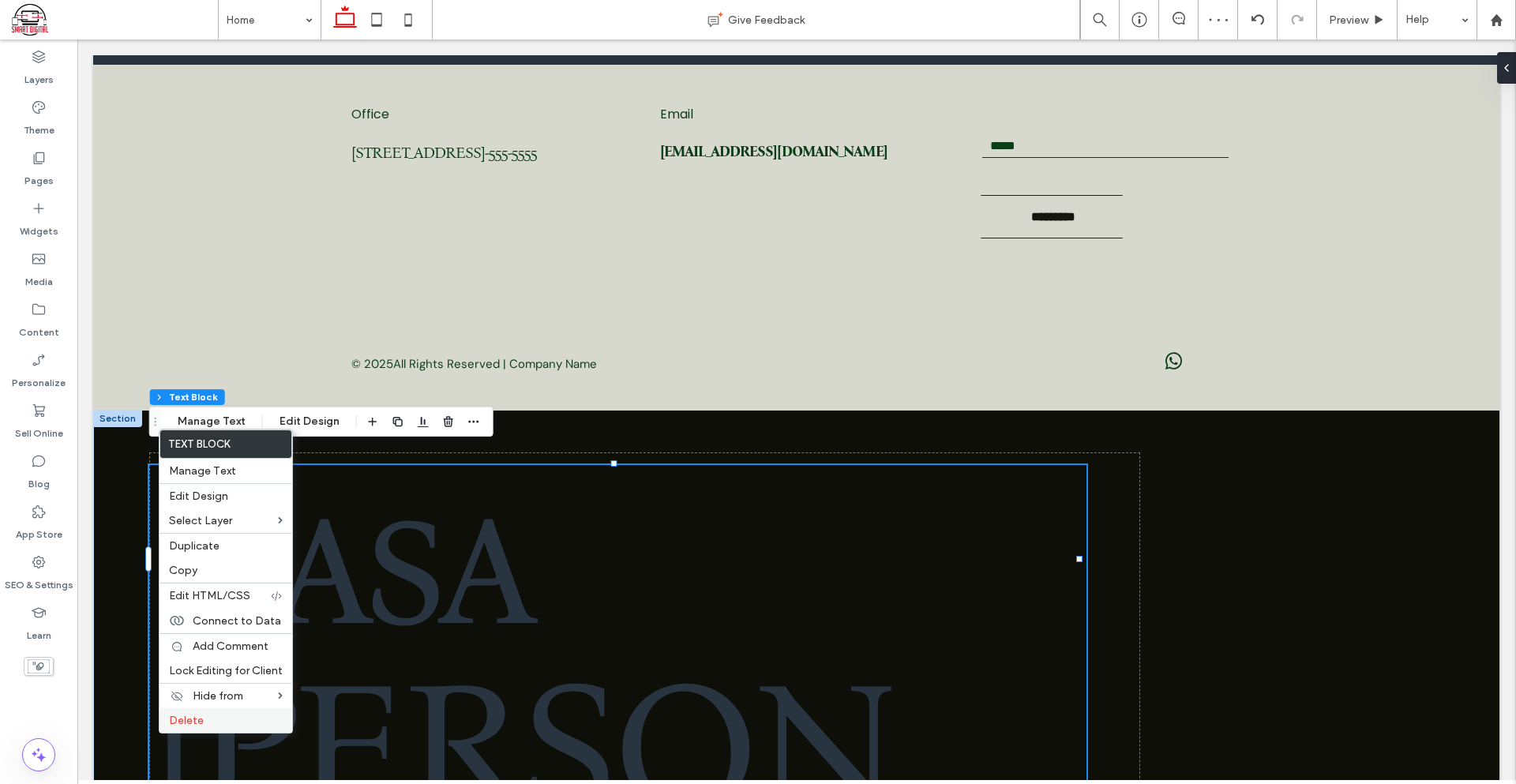
click at [190, 720] on span "Delete" at bounding box center [186, 720] width 35 height 14
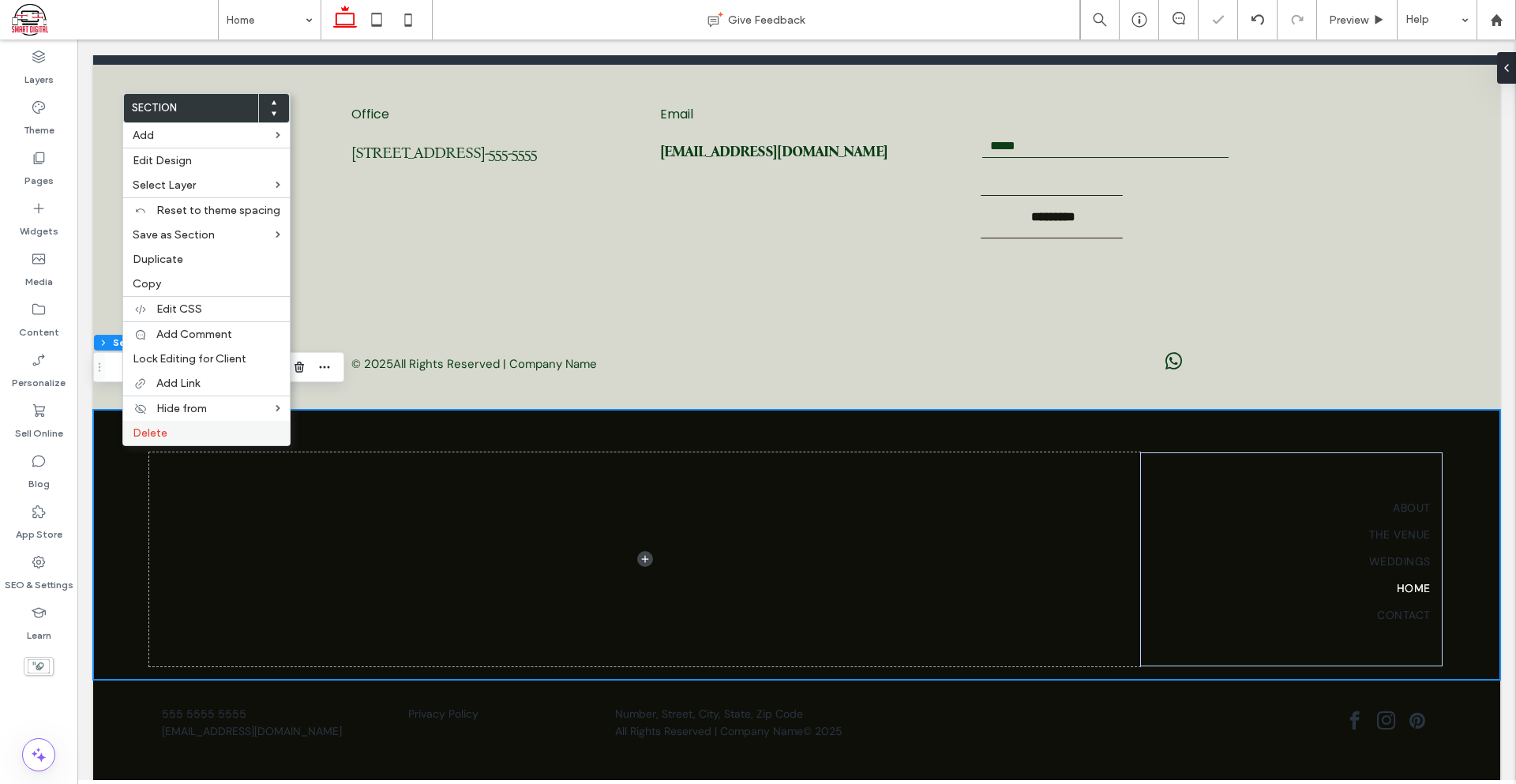
click at [191, 432] on label "Delete" at bounding box center [206, 432] width 148 height 14
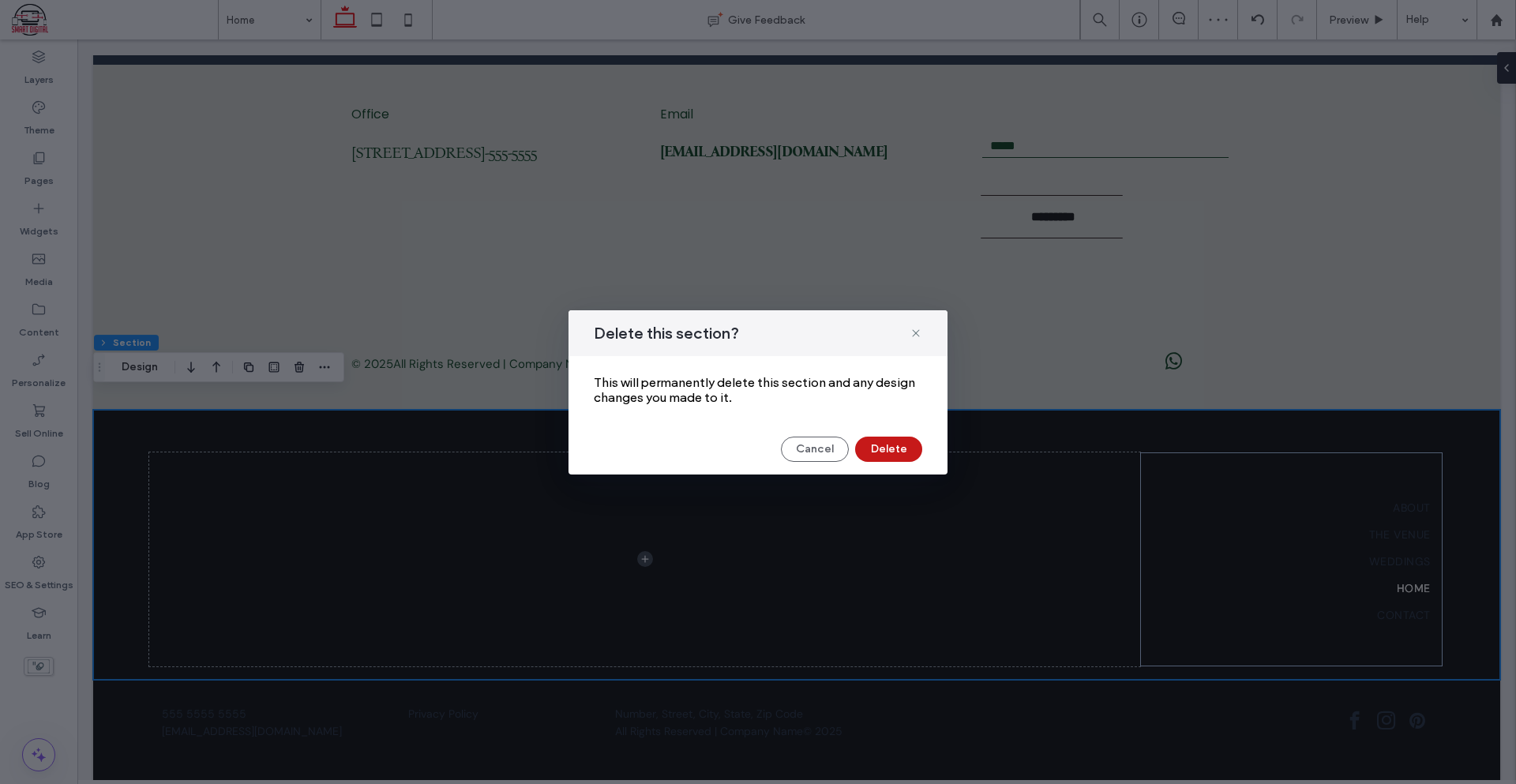
click at [893, 451] on button "Delete" at bounding box center [888, 449] width 67 height 26
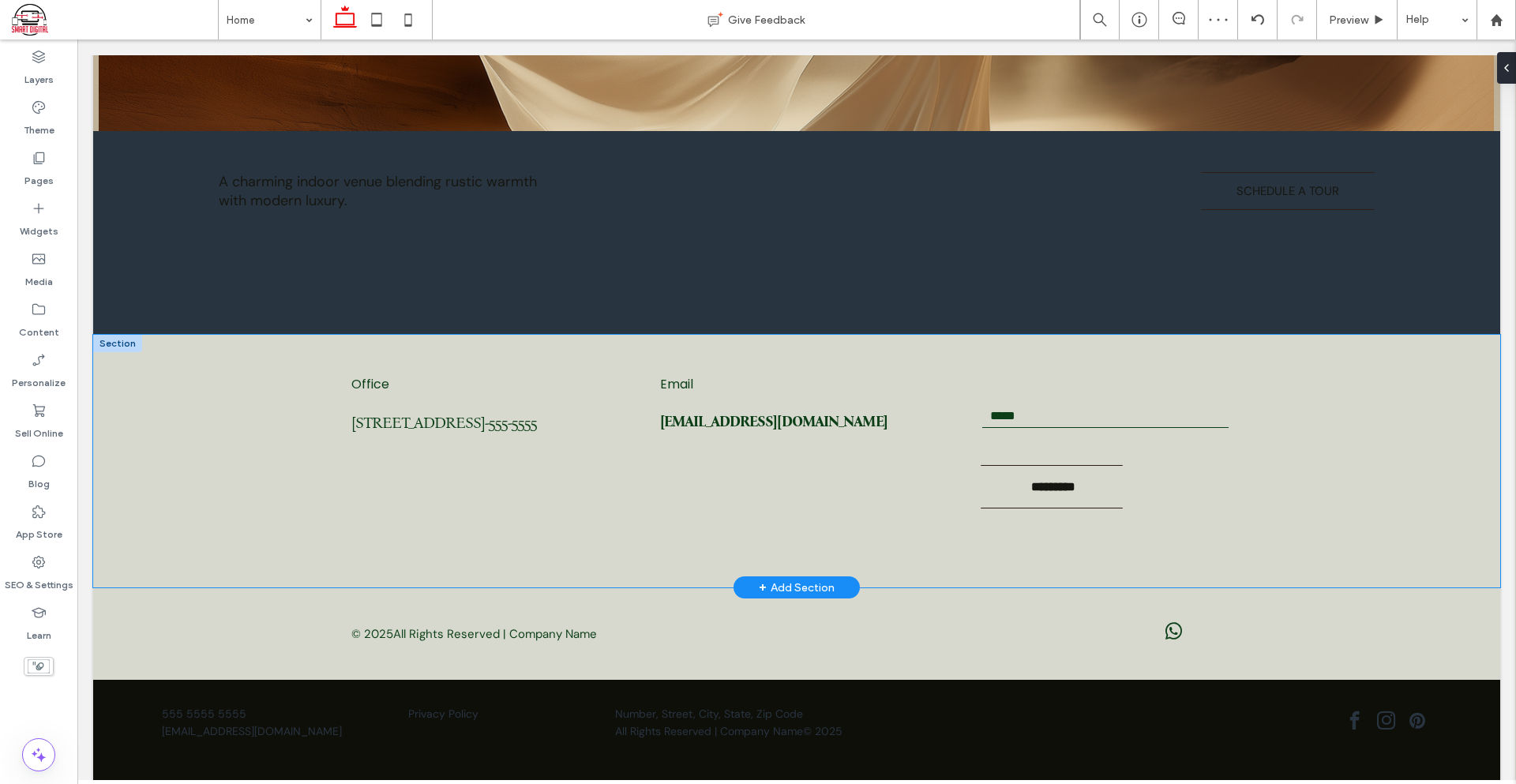
scroll to position [2377, 0]
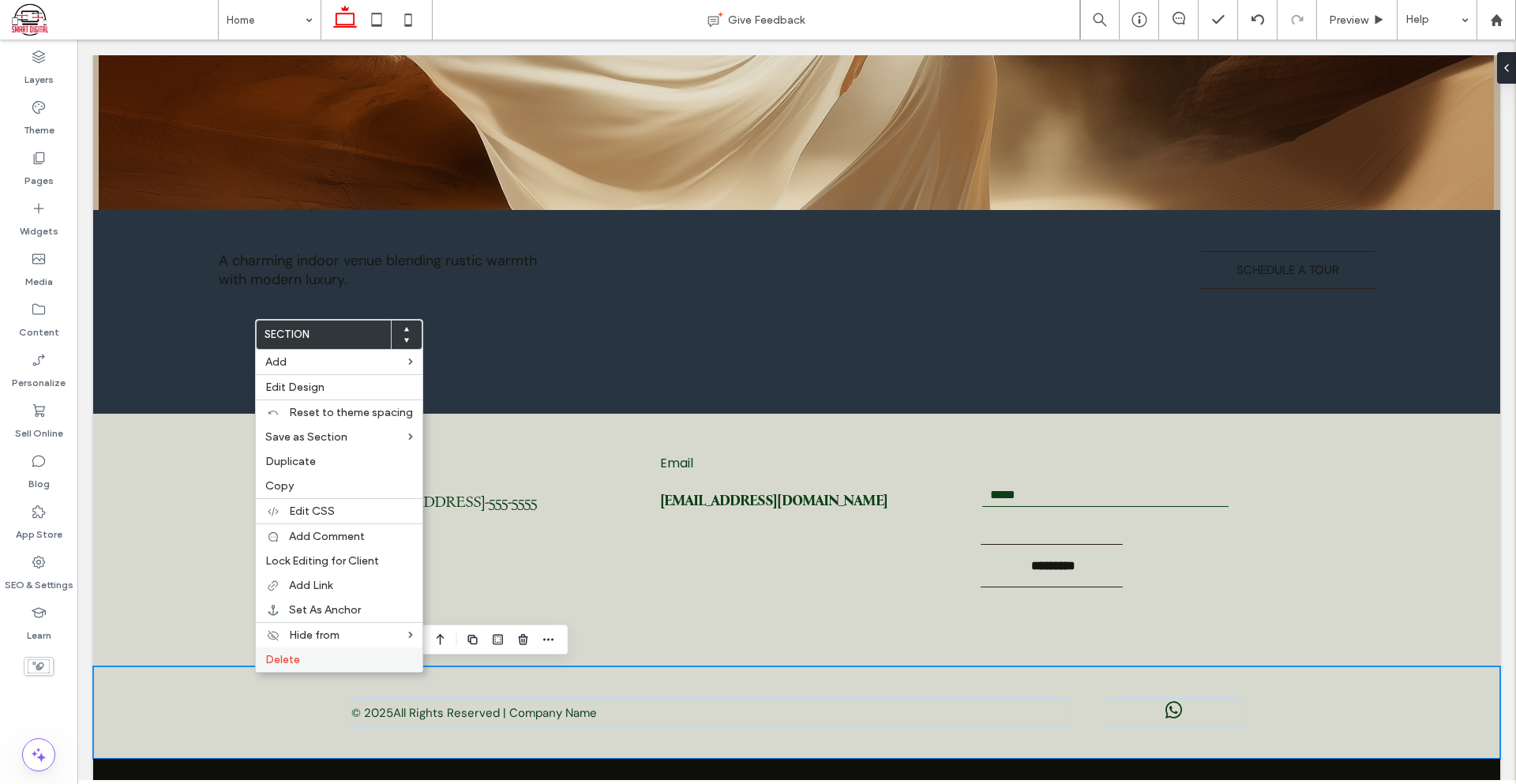
click at [298, 662] on span "Delete" at bounding box center [283, 659] width 35 height 14
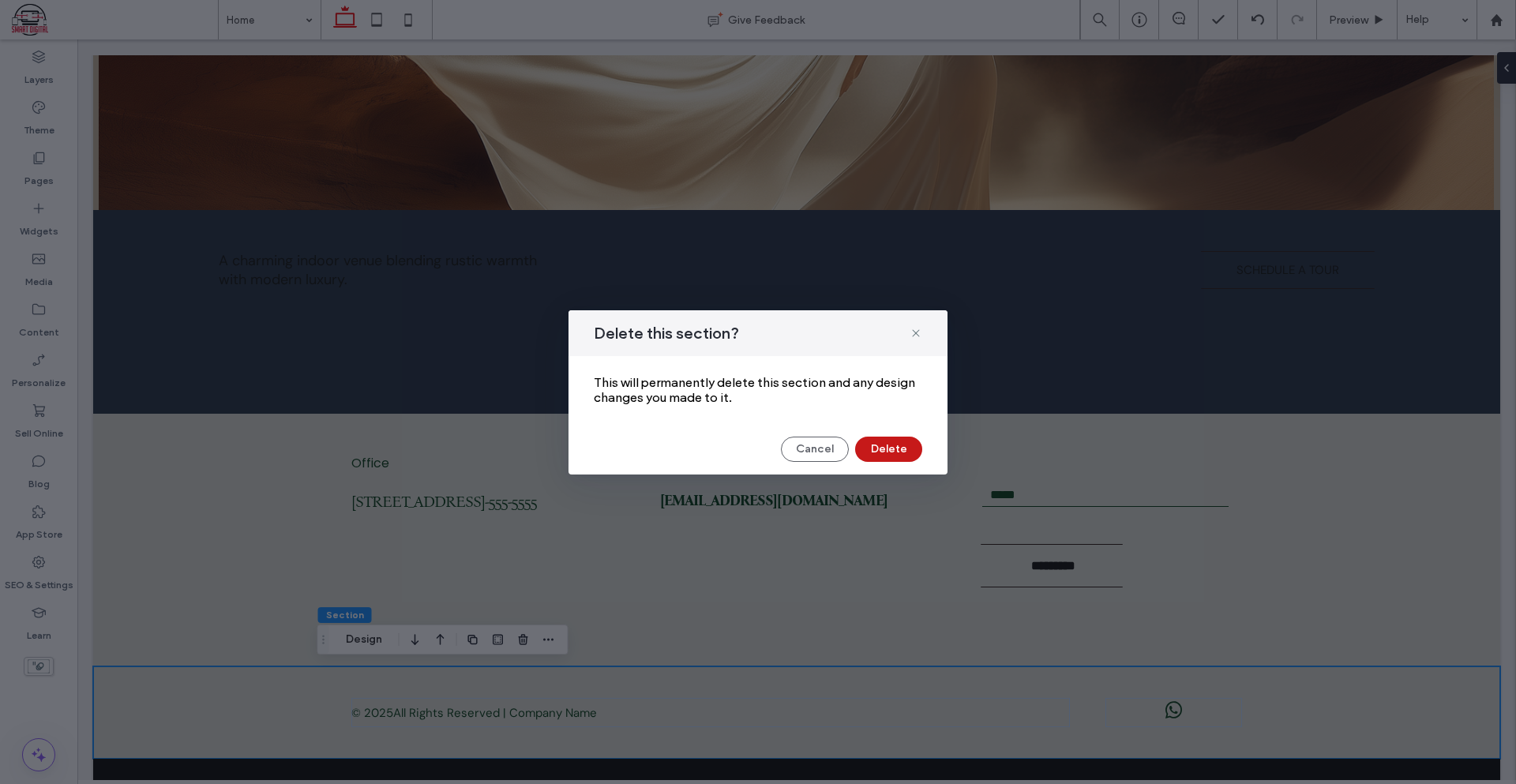
click at [887, 449] on button "Delete" at bounding box center [888, 449] width 67 height 26
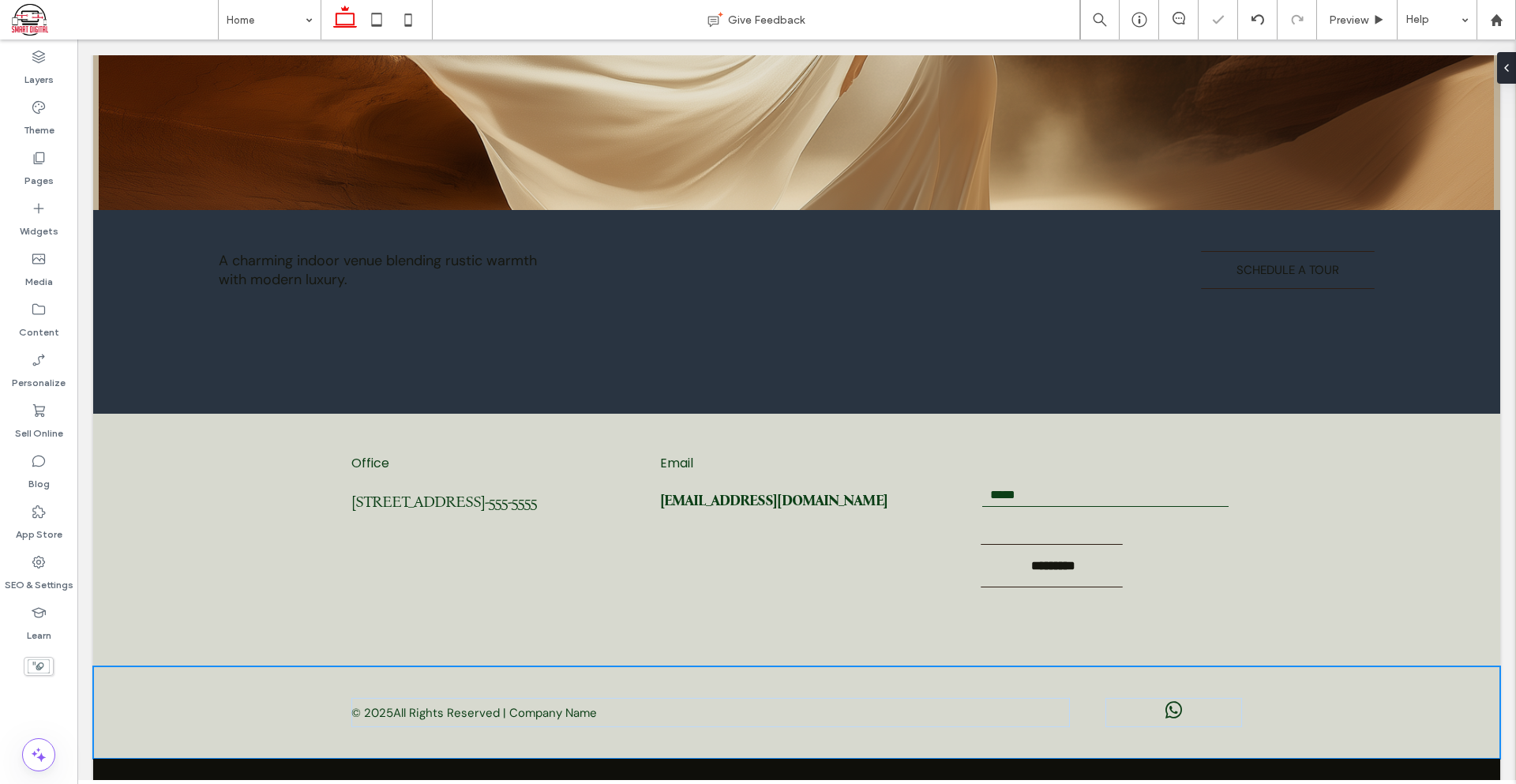
scroll to position [2363, 0]
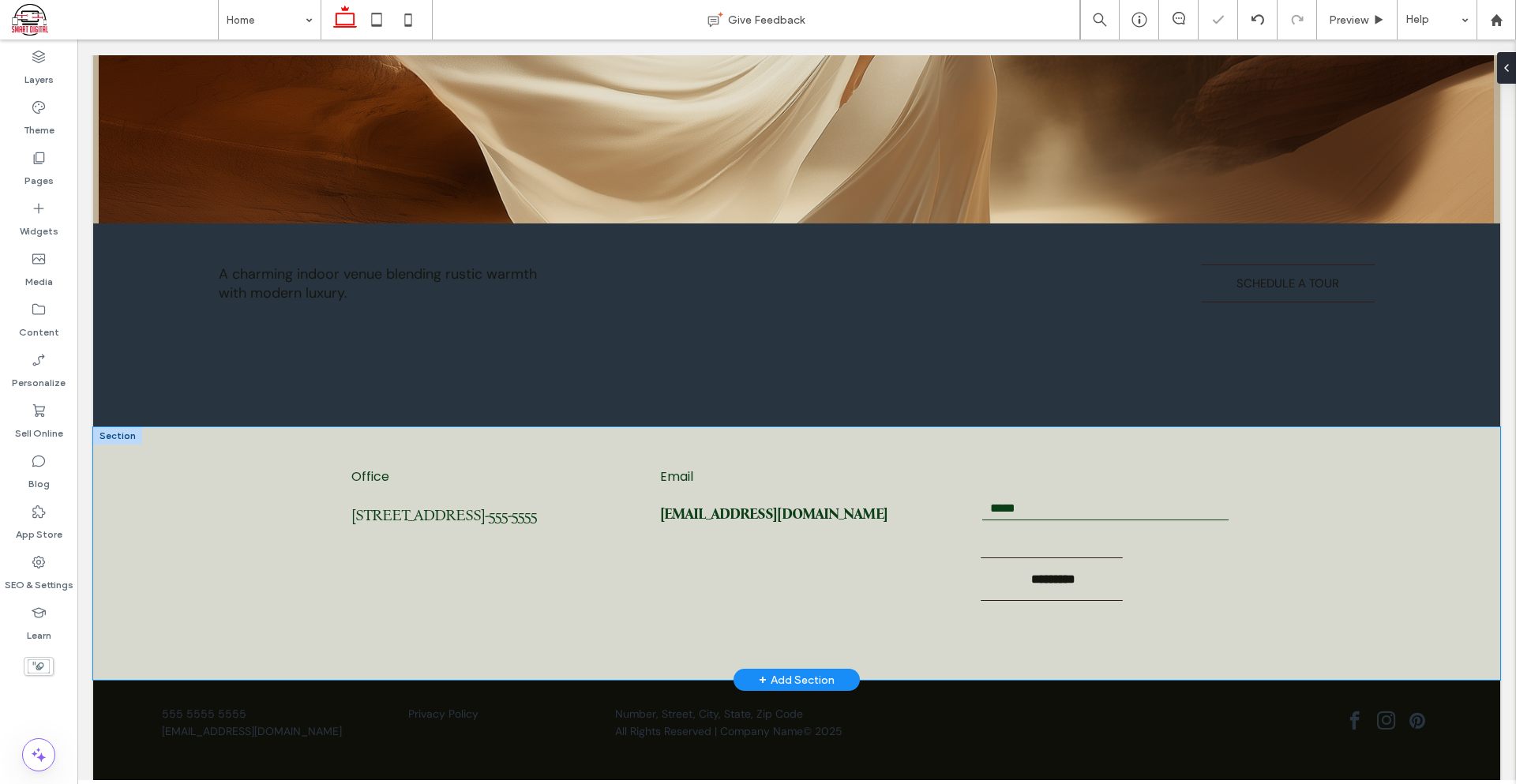
click at [234, 553] on div "Office 120 Maiden LnSan Francisco, CA555-555-5555 Email mymail@mailservice.com …" at bounding box center [796, 553] width 1407 height 252
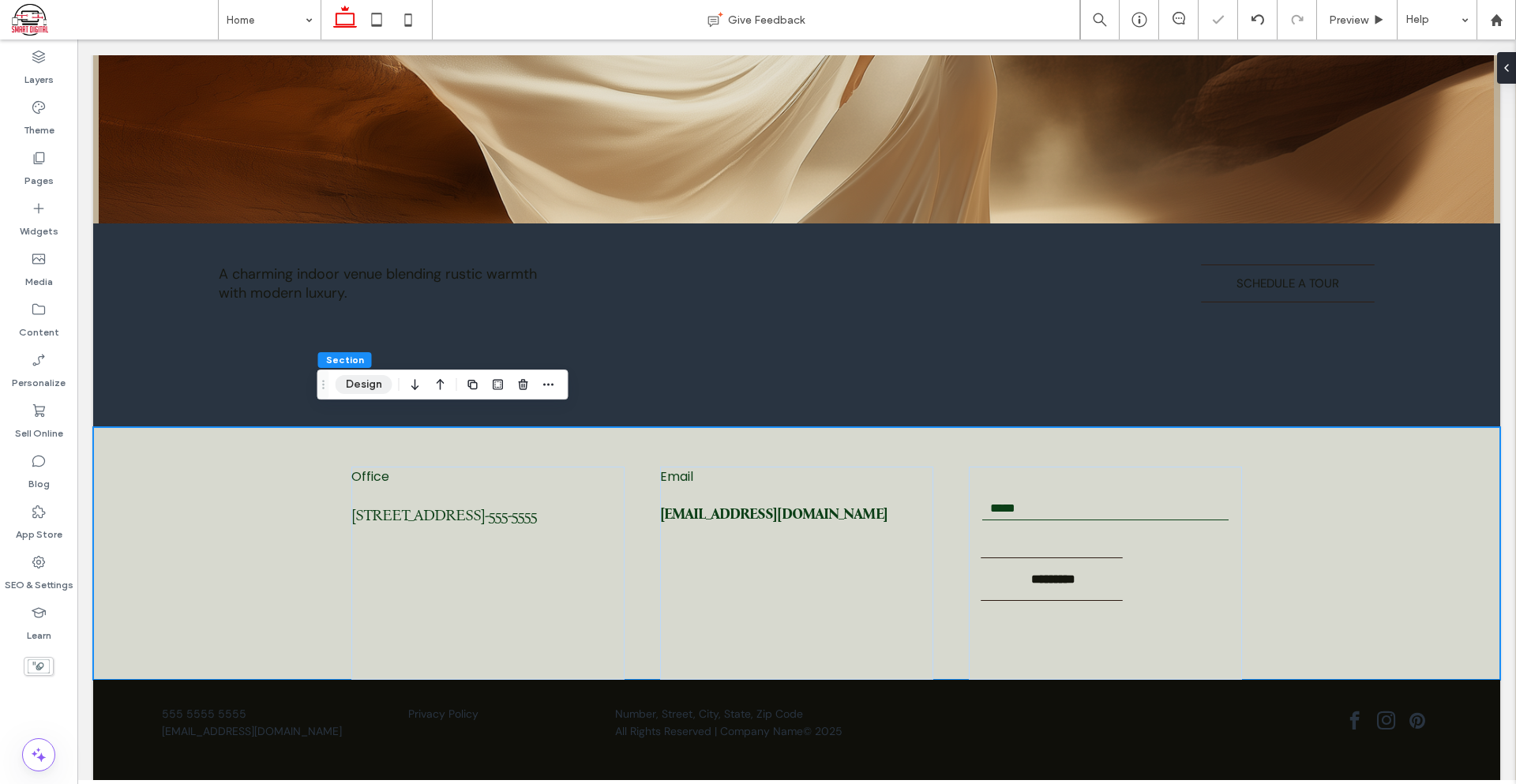
click at [386, 386] on button "Design" at bounding box center [364, 384] width 57 height 19
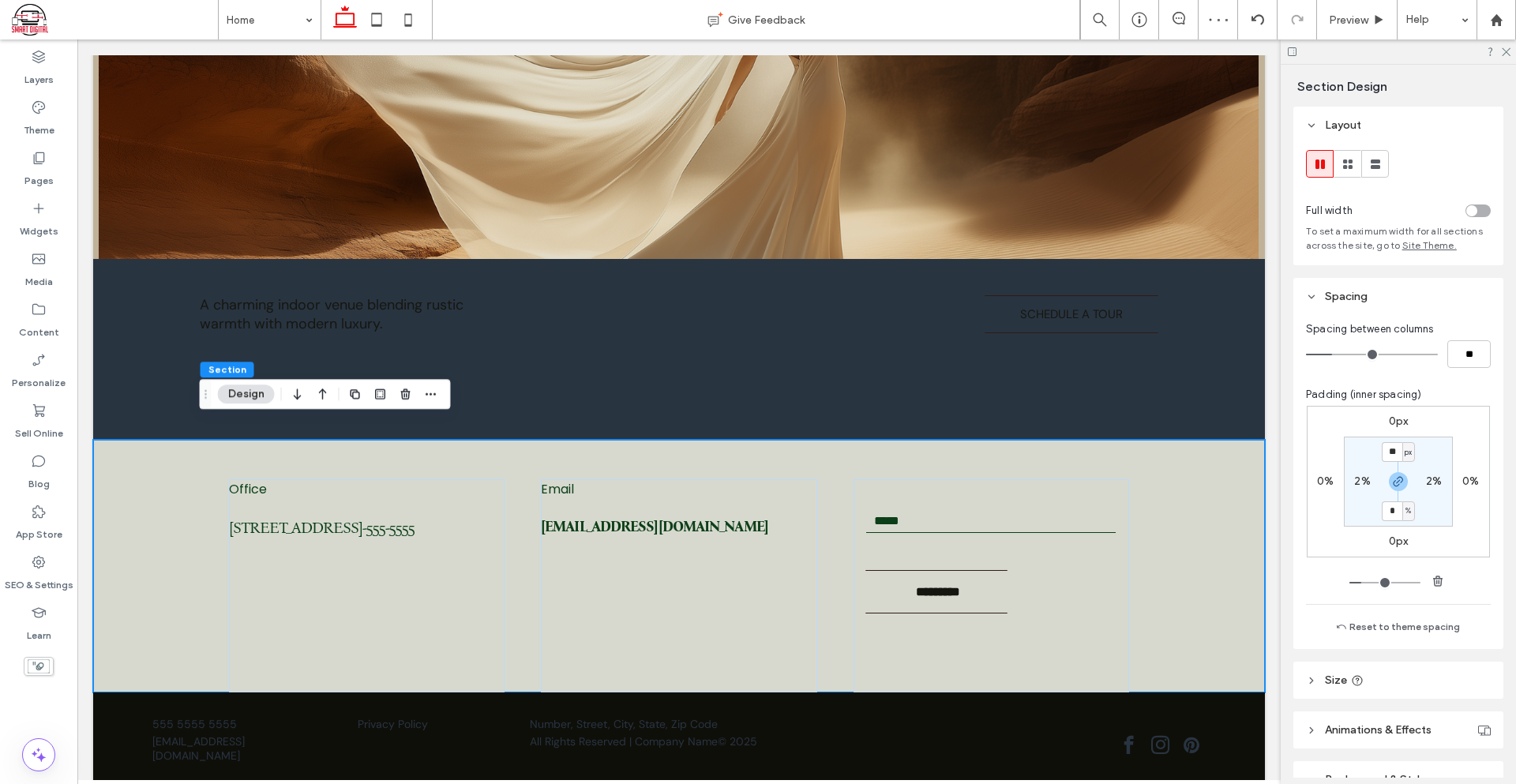
scroll to position [419, 0]
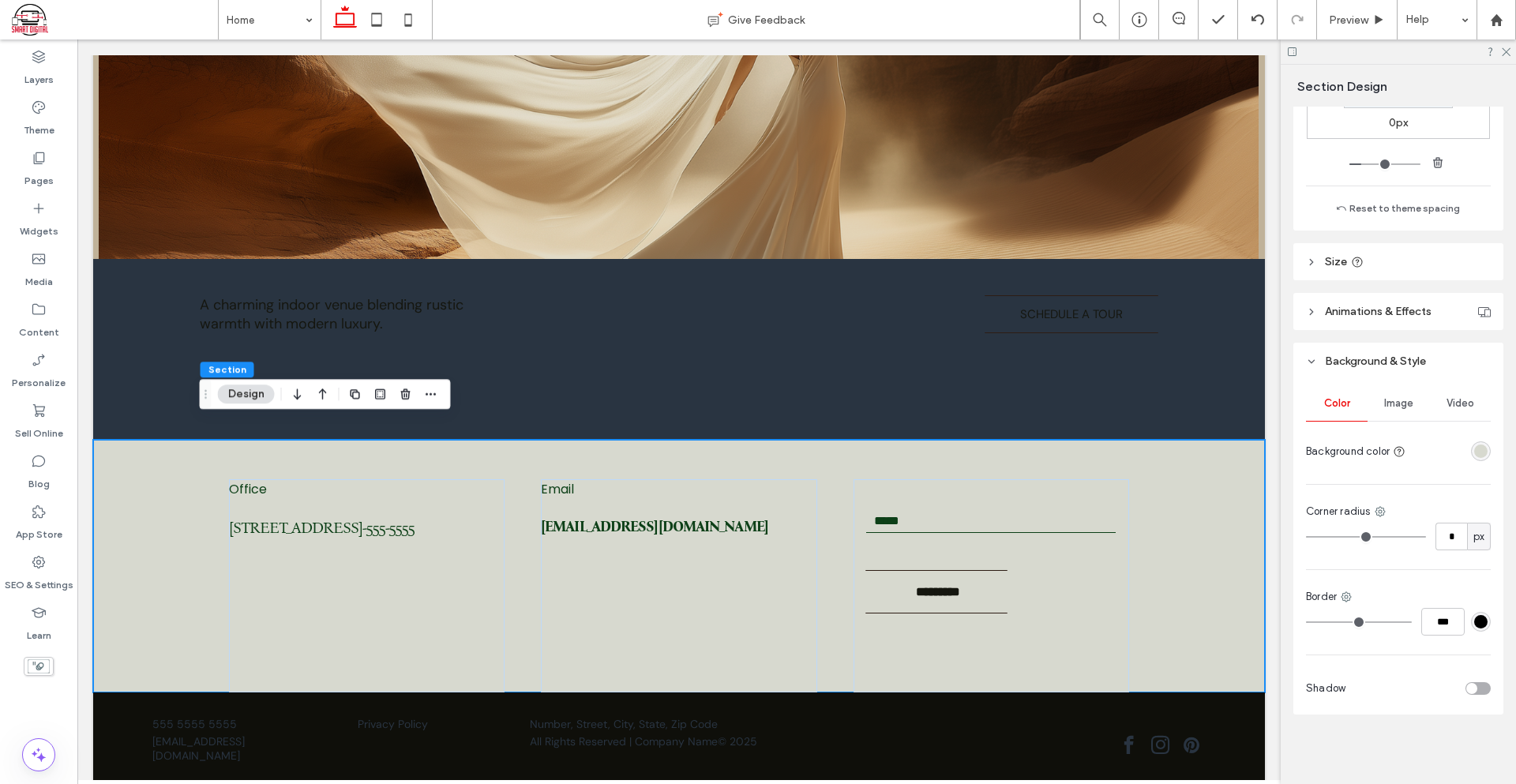
click at [1469, 441] on div at bounding box center [1451, 451] width 79 height 28
click at [1474, 446] on div "rgba(215, 217, 207, 1)" at bounding box center [1480, 451] width 14 height 14
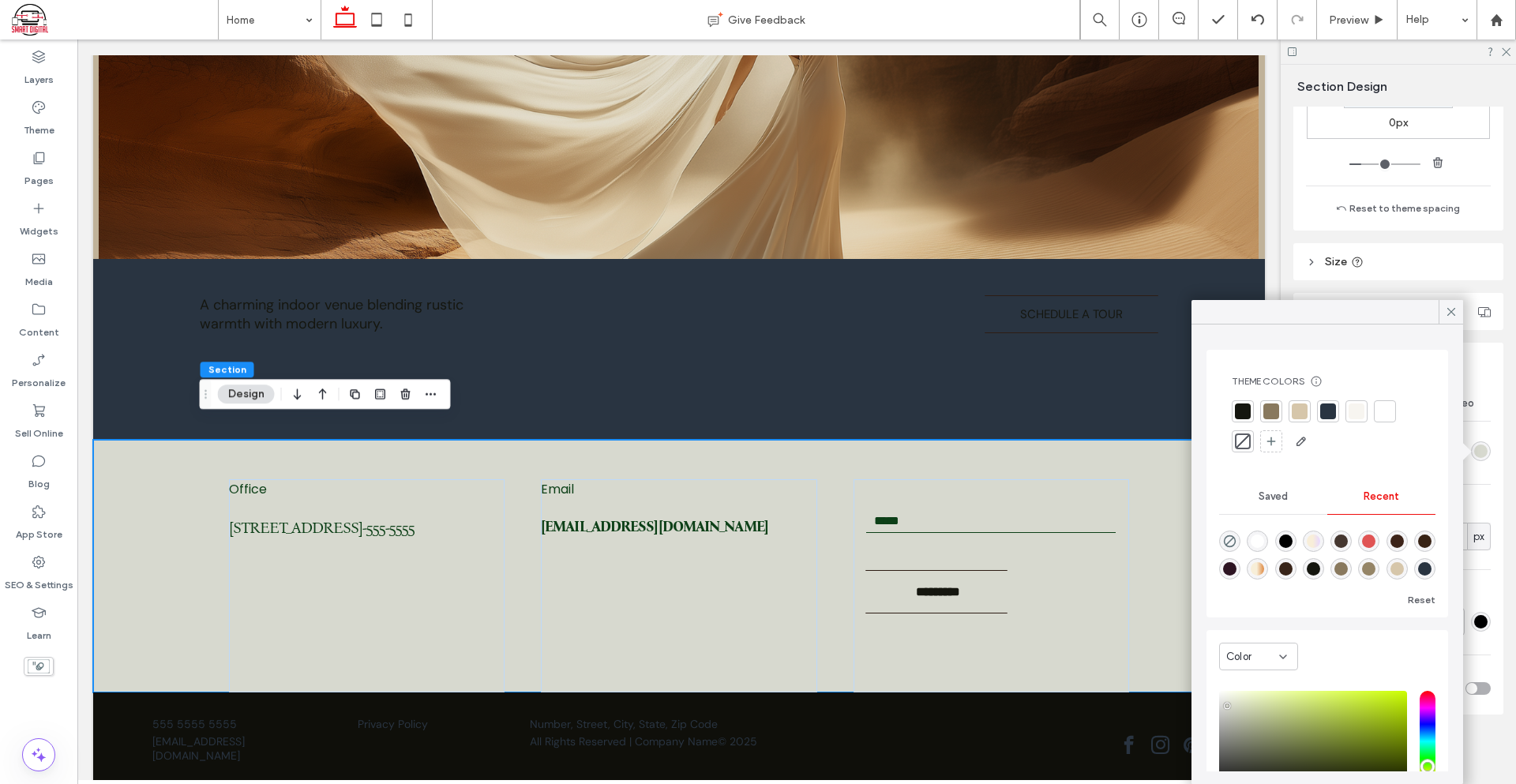
click at [1288, 542] on div "rgba(0, 0, 0, 1)" at bounding box center [1286, 541] width 14 height 14
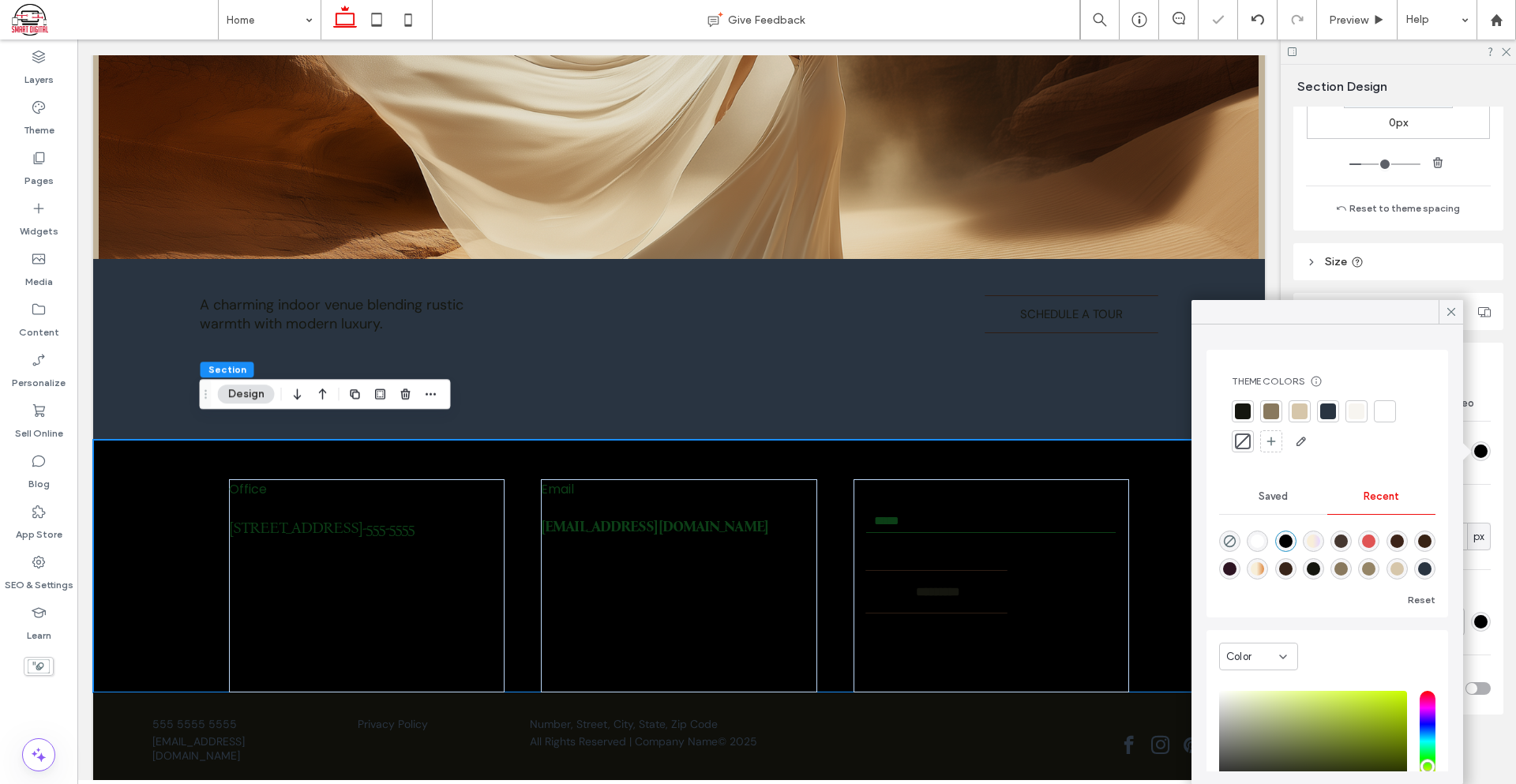
click at [1236, 572] on div "rgba(45, 20, 34, 1)" at bounding box center [1230, 568] width 14 height 14
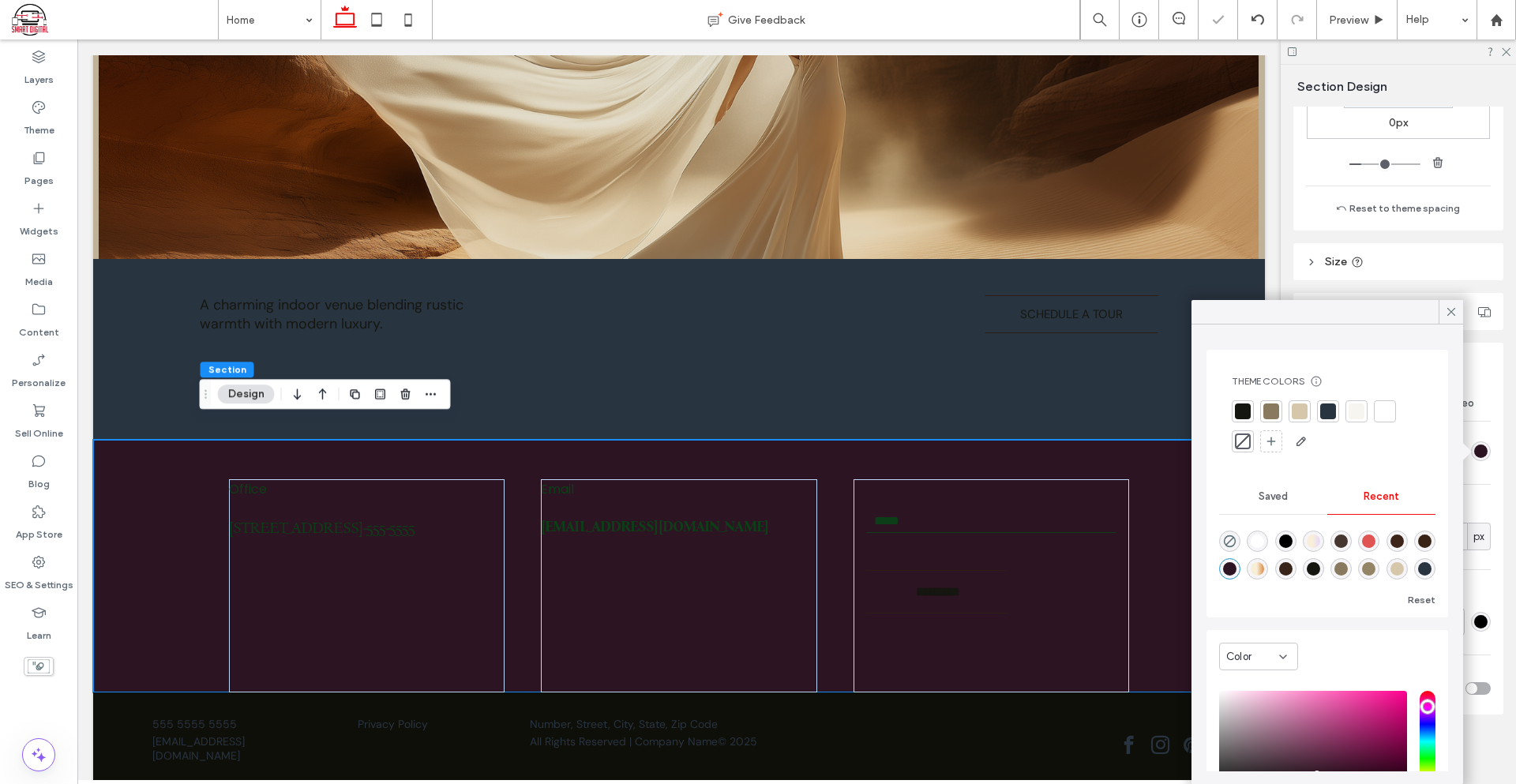
click at [1320, 572] on div "rgba(21, 22, 15, 1)" at bounding box center [1313, 568] width 14 height 14
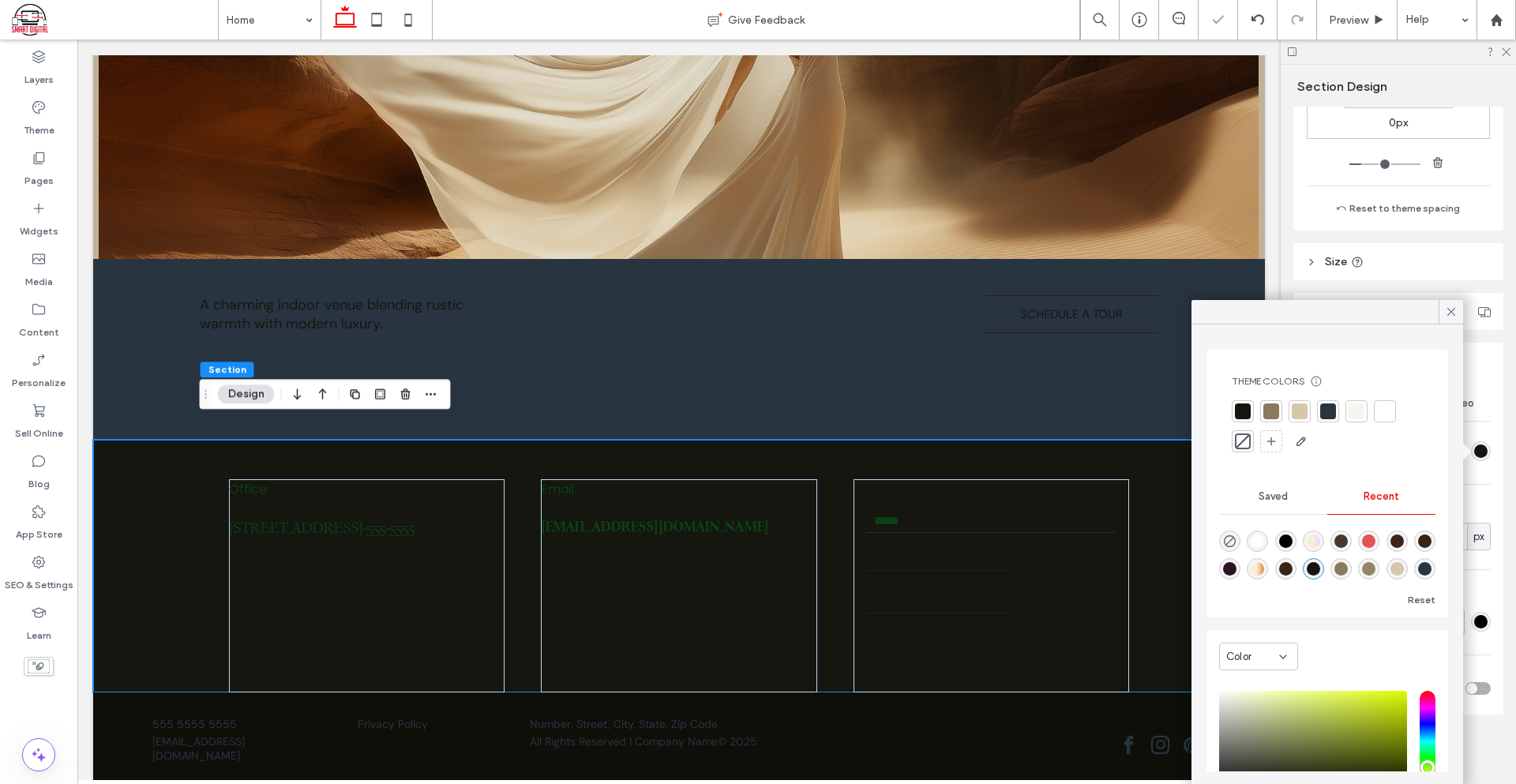
click at [1348, 543] on div "rgba(69, 55, 48, 1)" at bounding box center [1341, 541] width 14 height 14
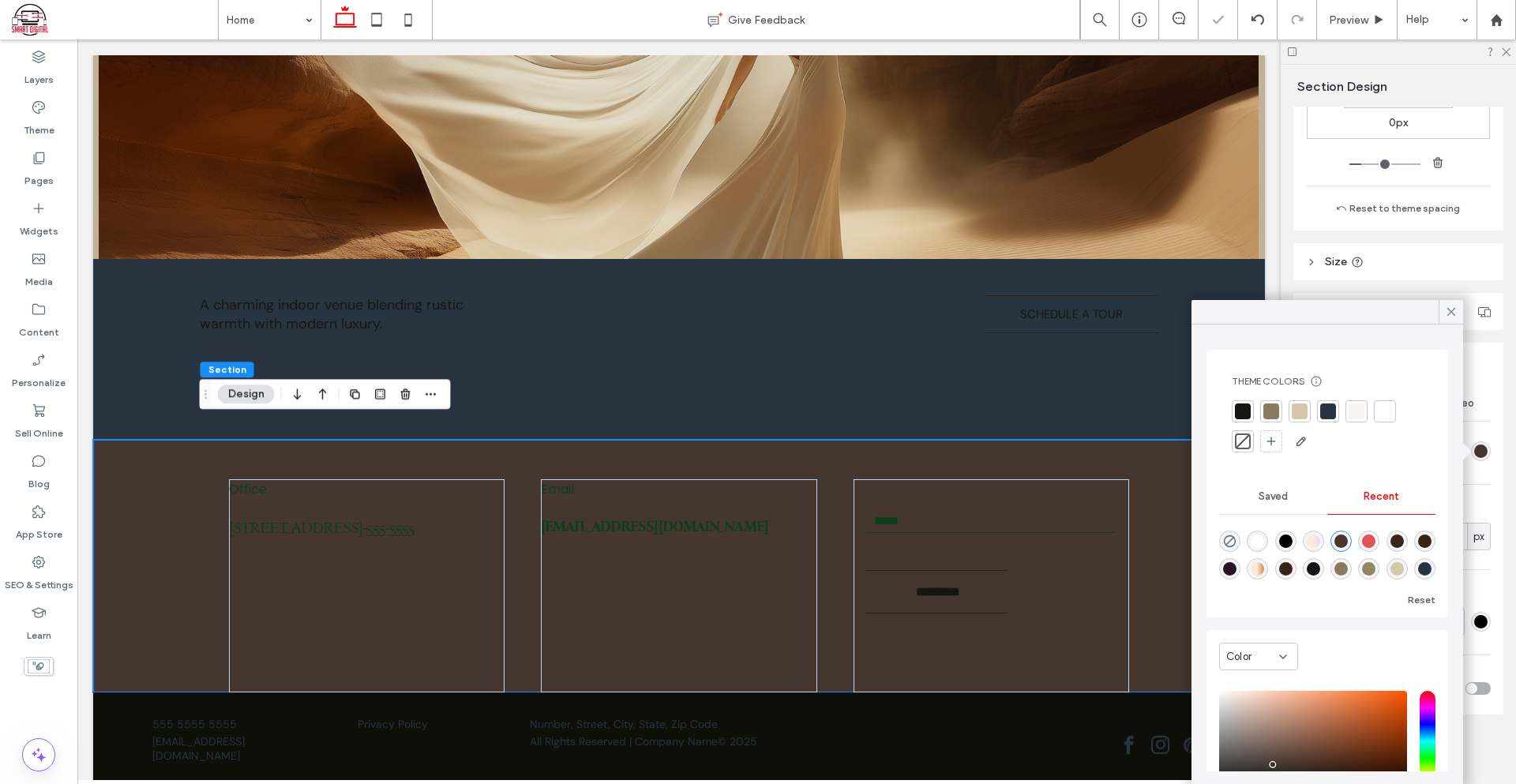
click at [1297, 543] on div "rgba(0, 0, 0, 1)" at bounding box center [1286, 541] width 21 height 21
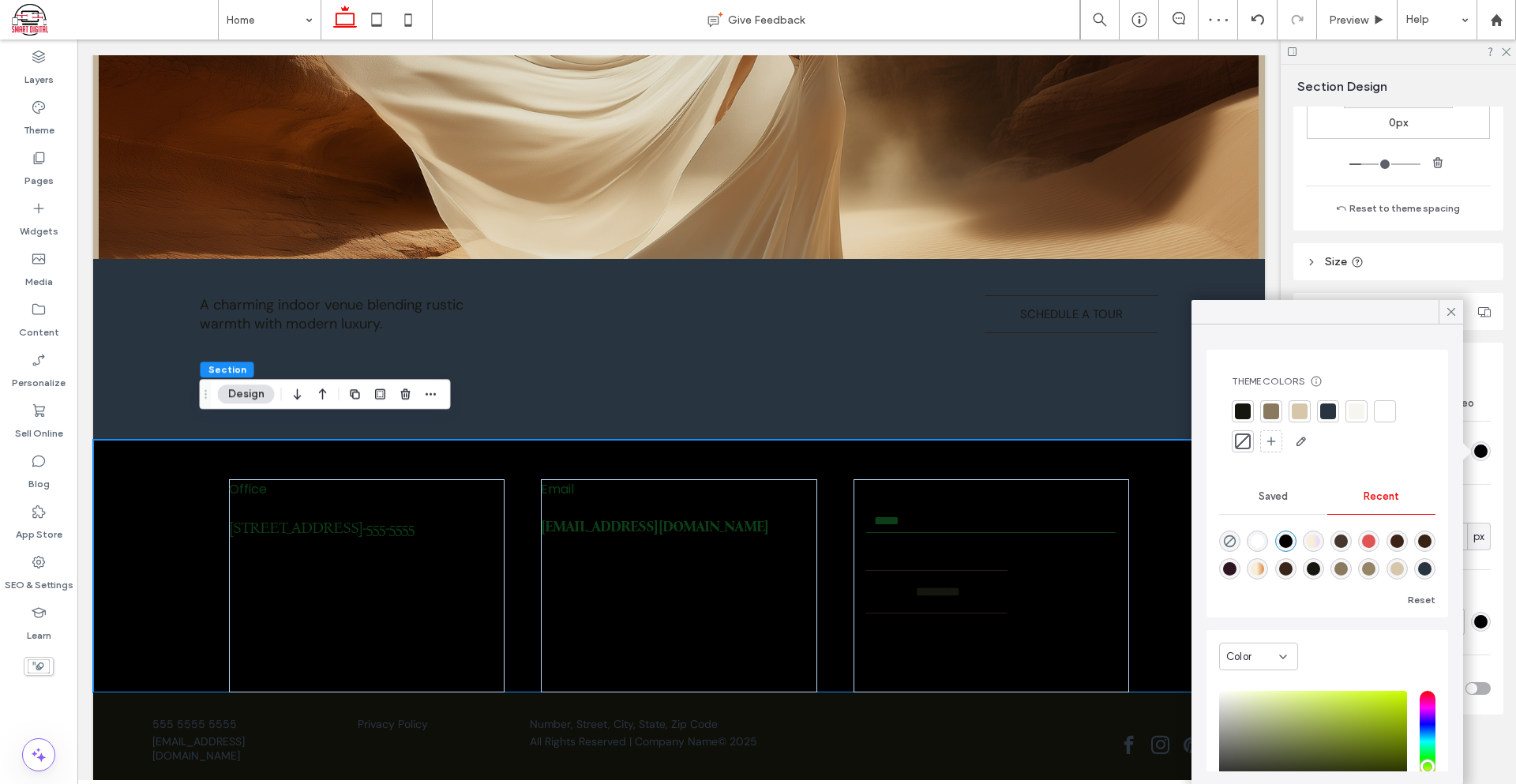
click at [1230, 405] on div "Theme Colors Save time with Theme Colors Create a color palette to instantly ad…" at bounding box center [1328, 414] width 217 height 104
click at [1242, 409] on div at bounding box center [1242, 410] width 16 height 16
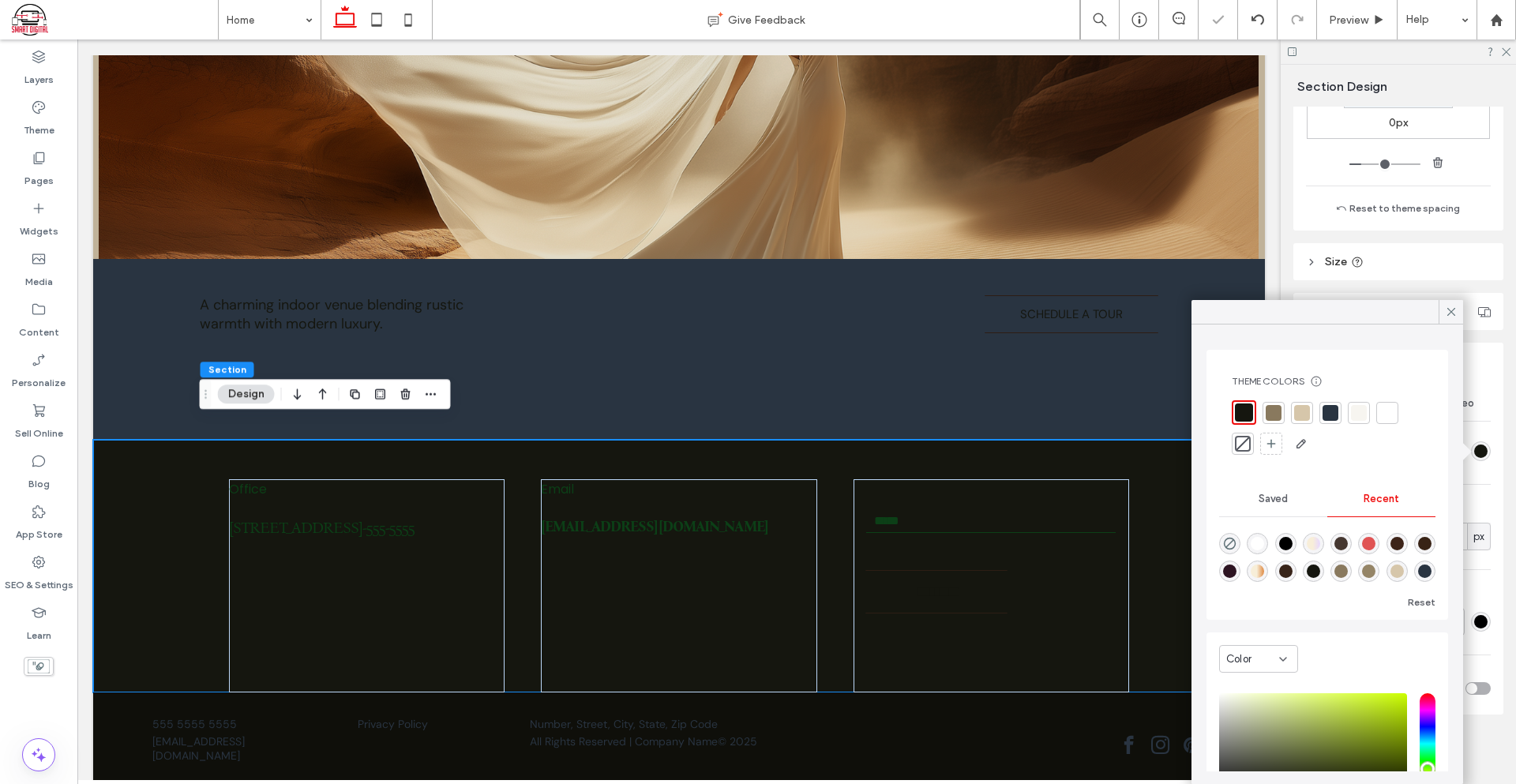
click at [1292, 542] on div "rgba(0, 0, 0, 1)" at bounding box center [1286, 543] width 14 height 14
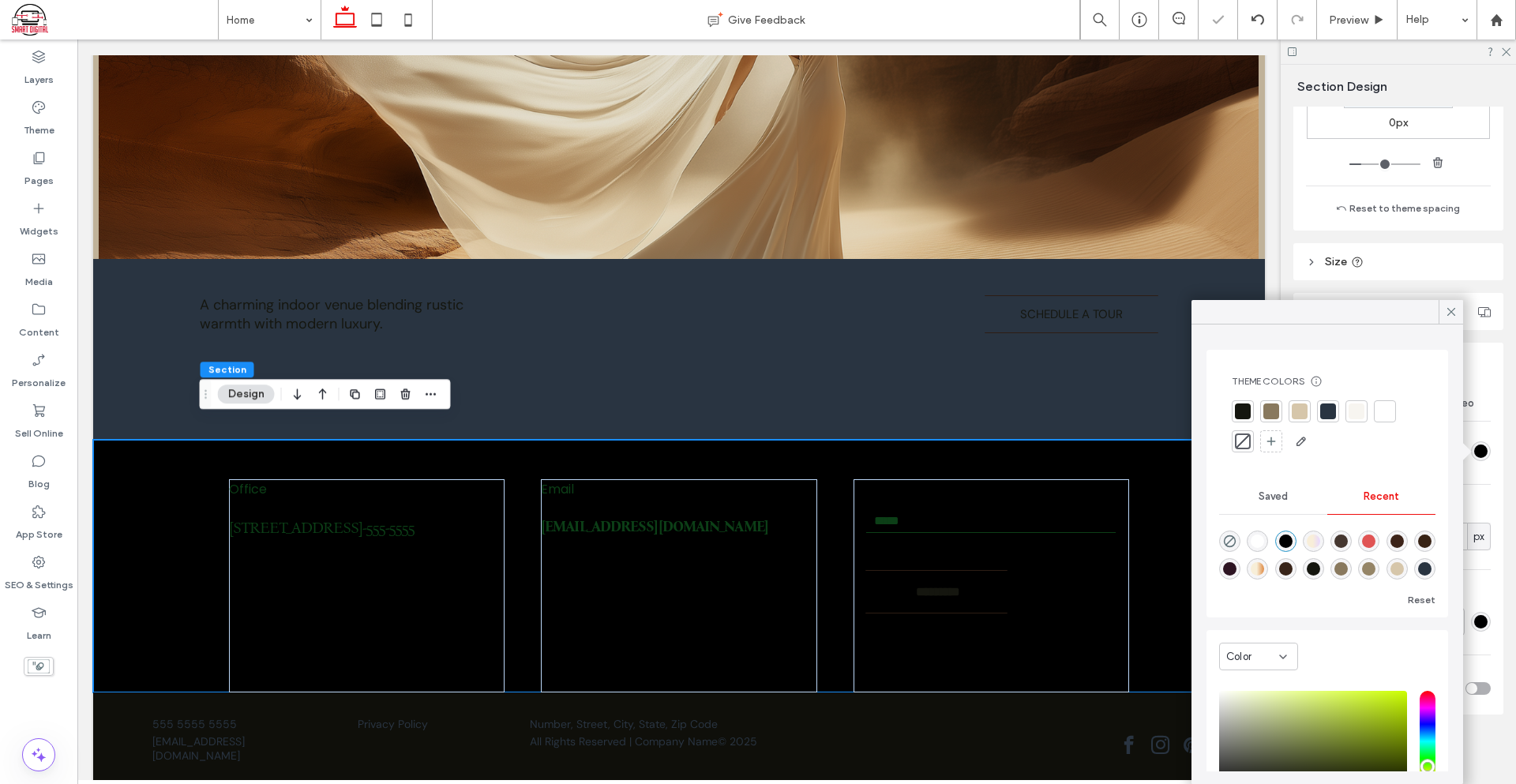
click at [1245, 410] on div at bounding box center [1242, 410] width 16 height 16
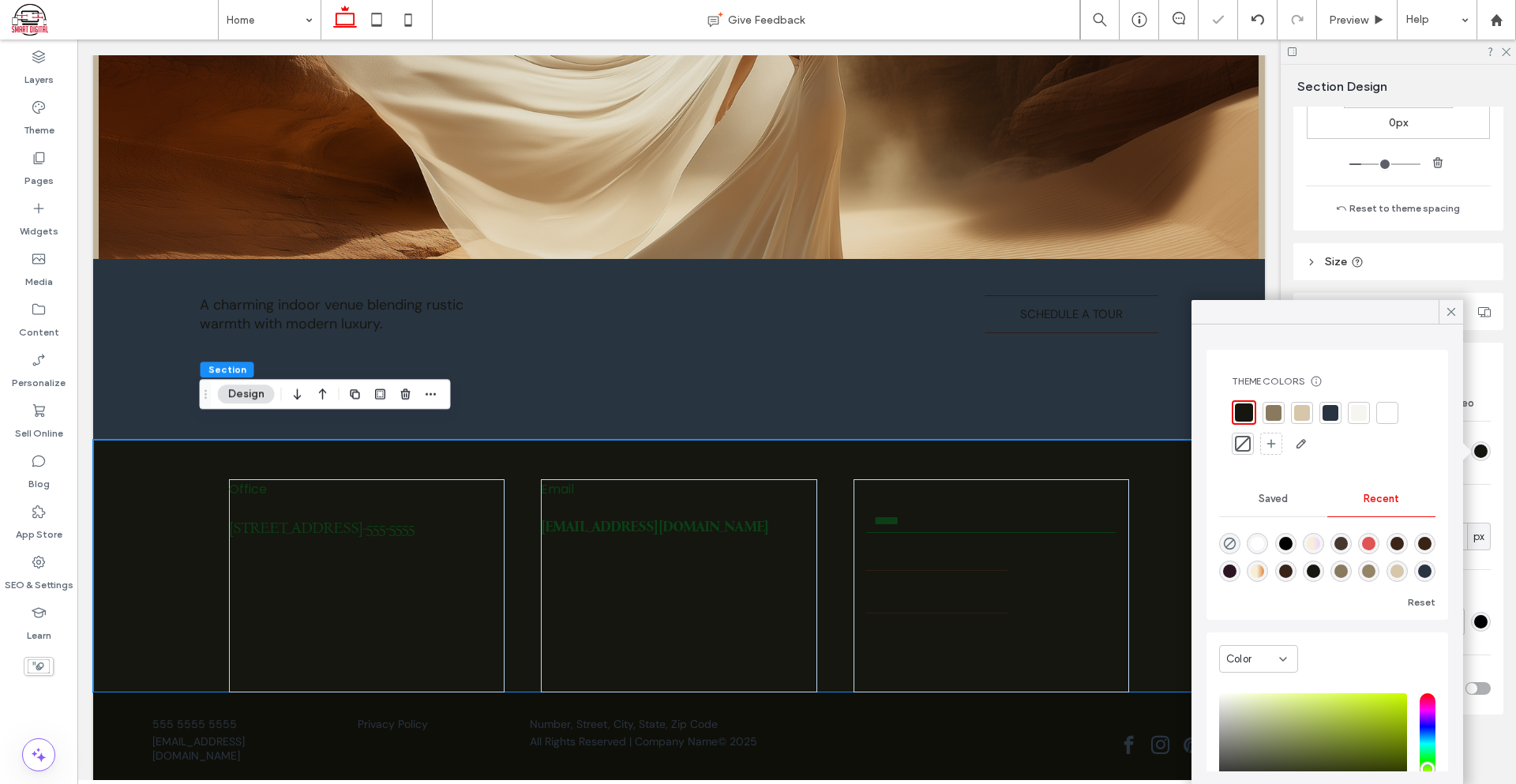
scroll to position [123, 0]
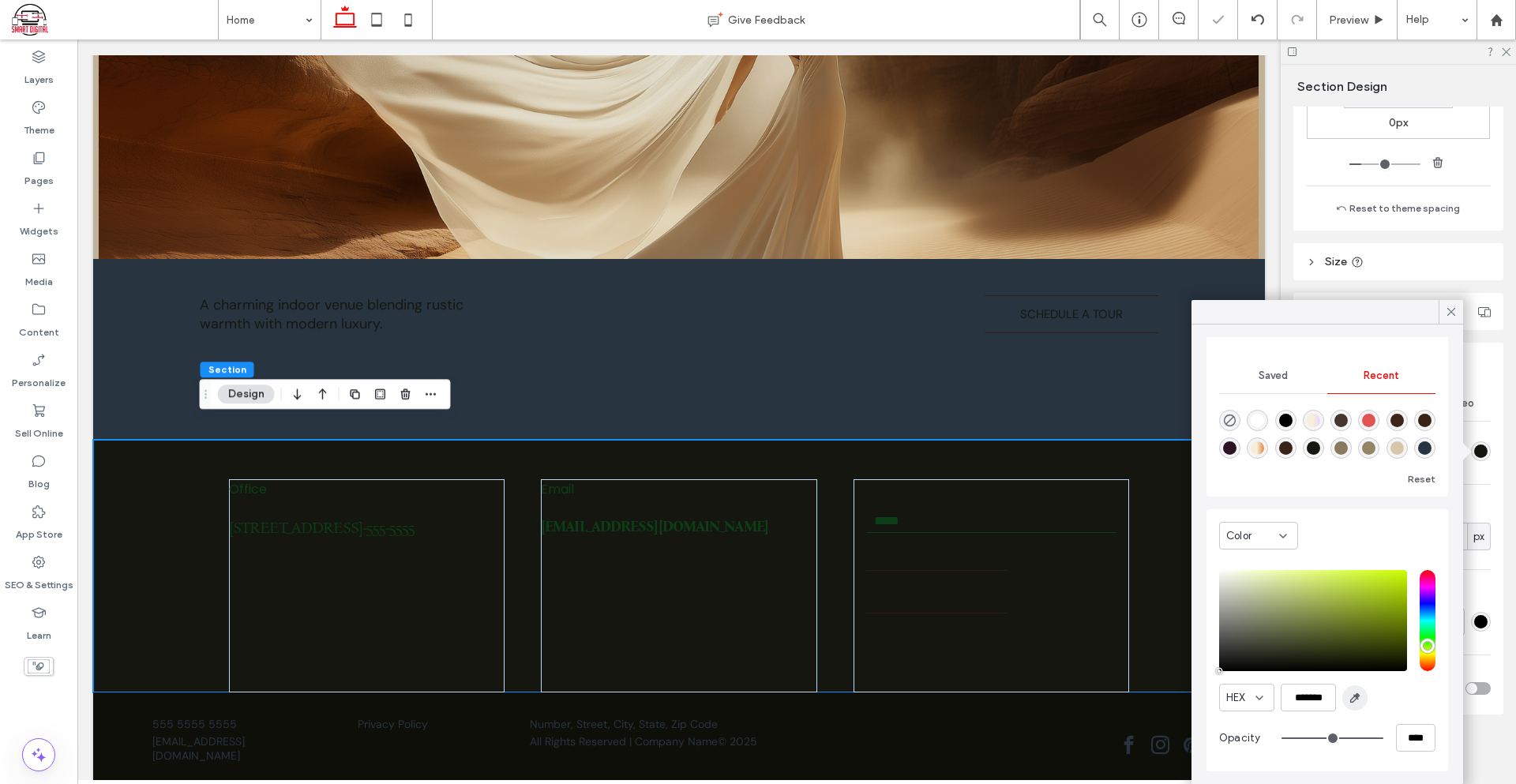
click at [1360, 700] on icon "button" at bounding box center [1355, 698] width 13 height 13
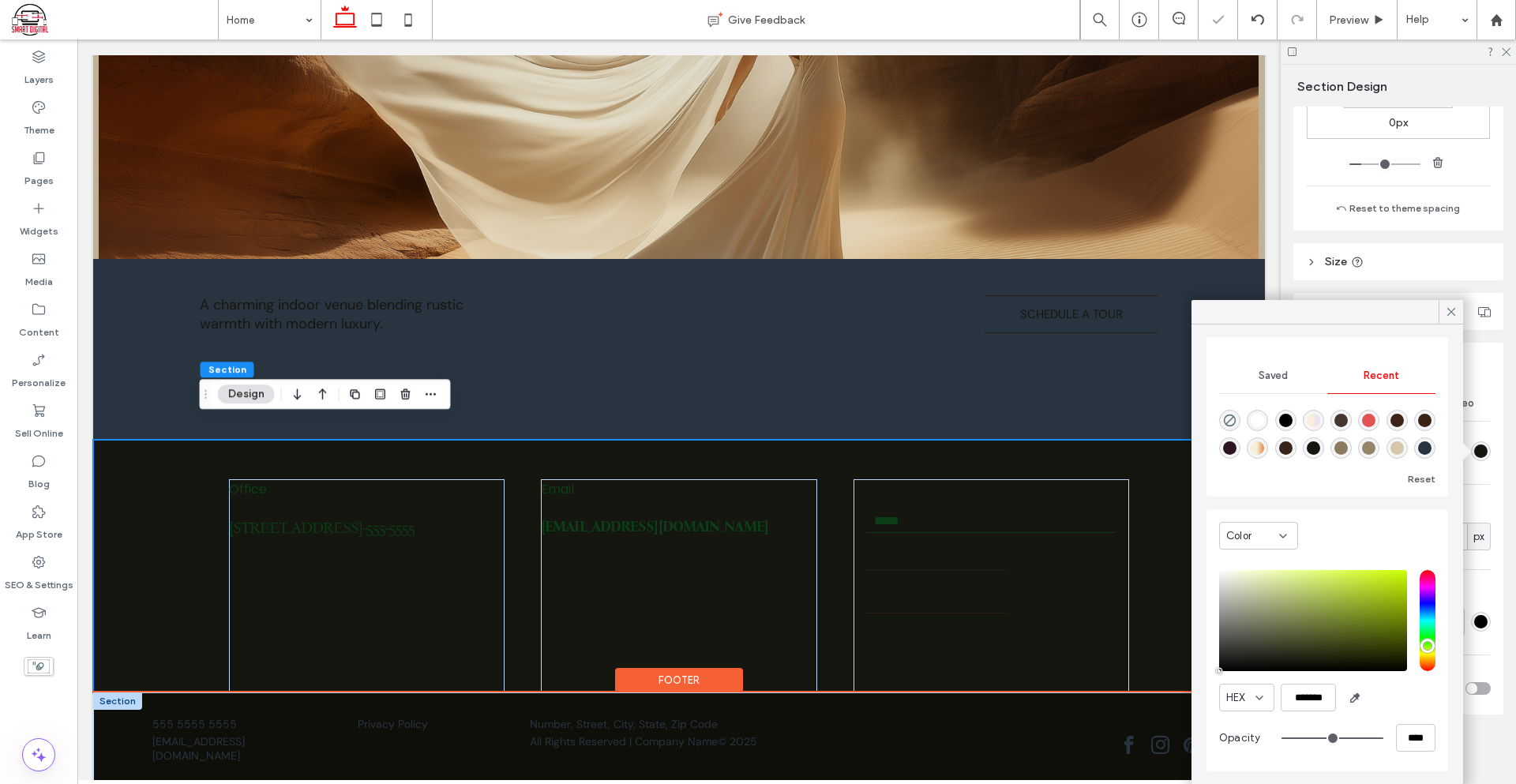
type input "*******"
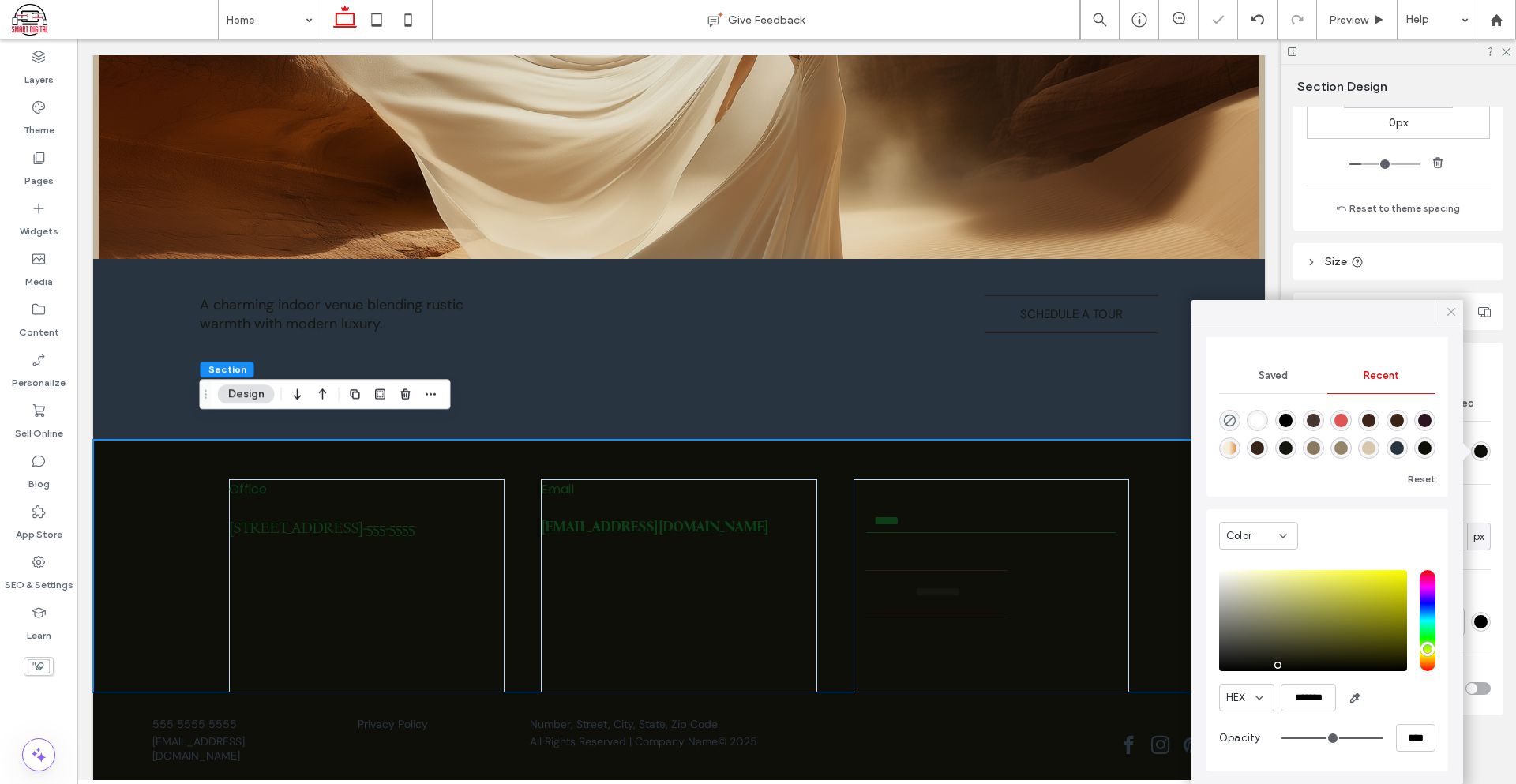
click at [1455, 308] on icon at bounding box center [1451, 311] width 14 height 14
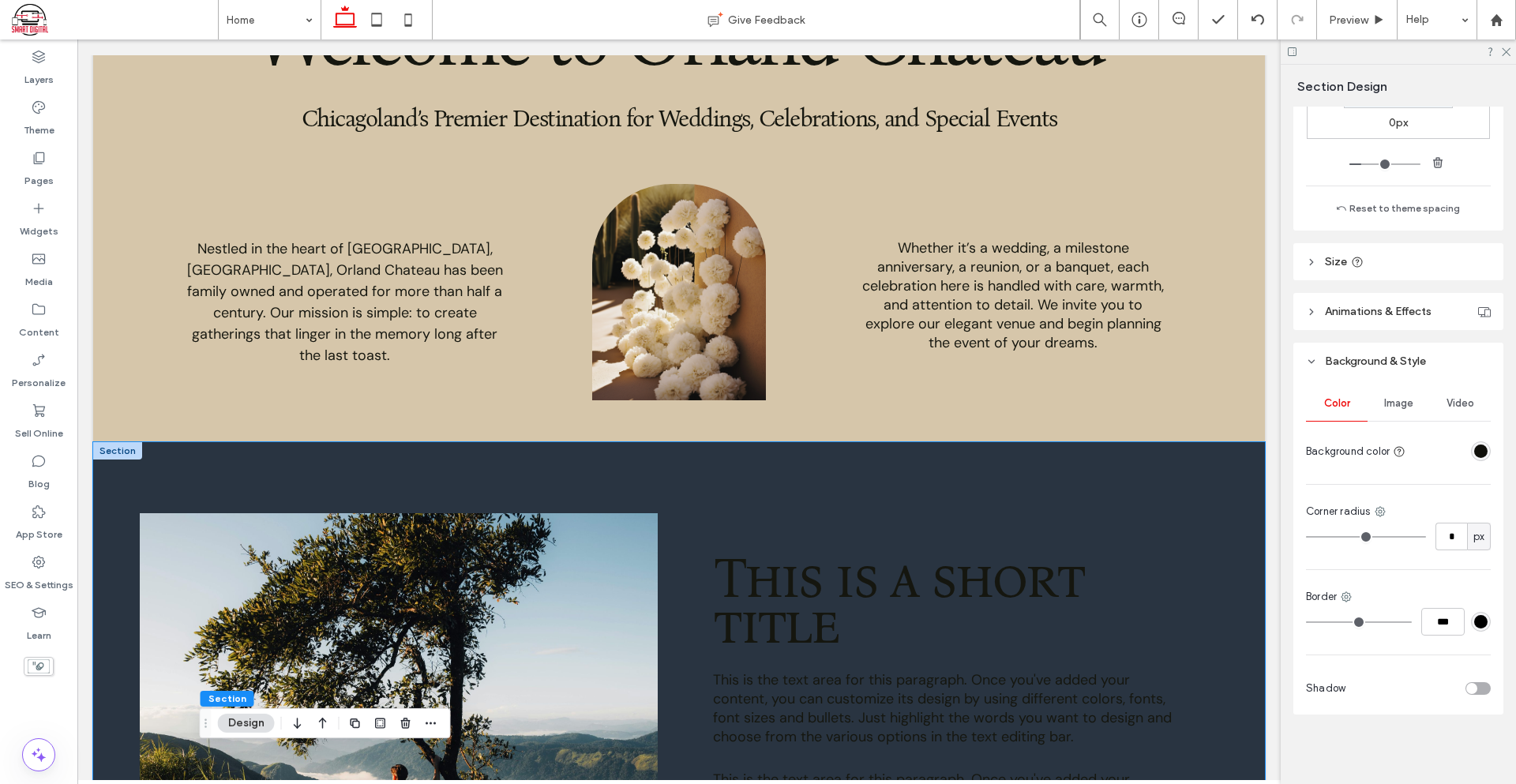
scroll to position [1263, 0]
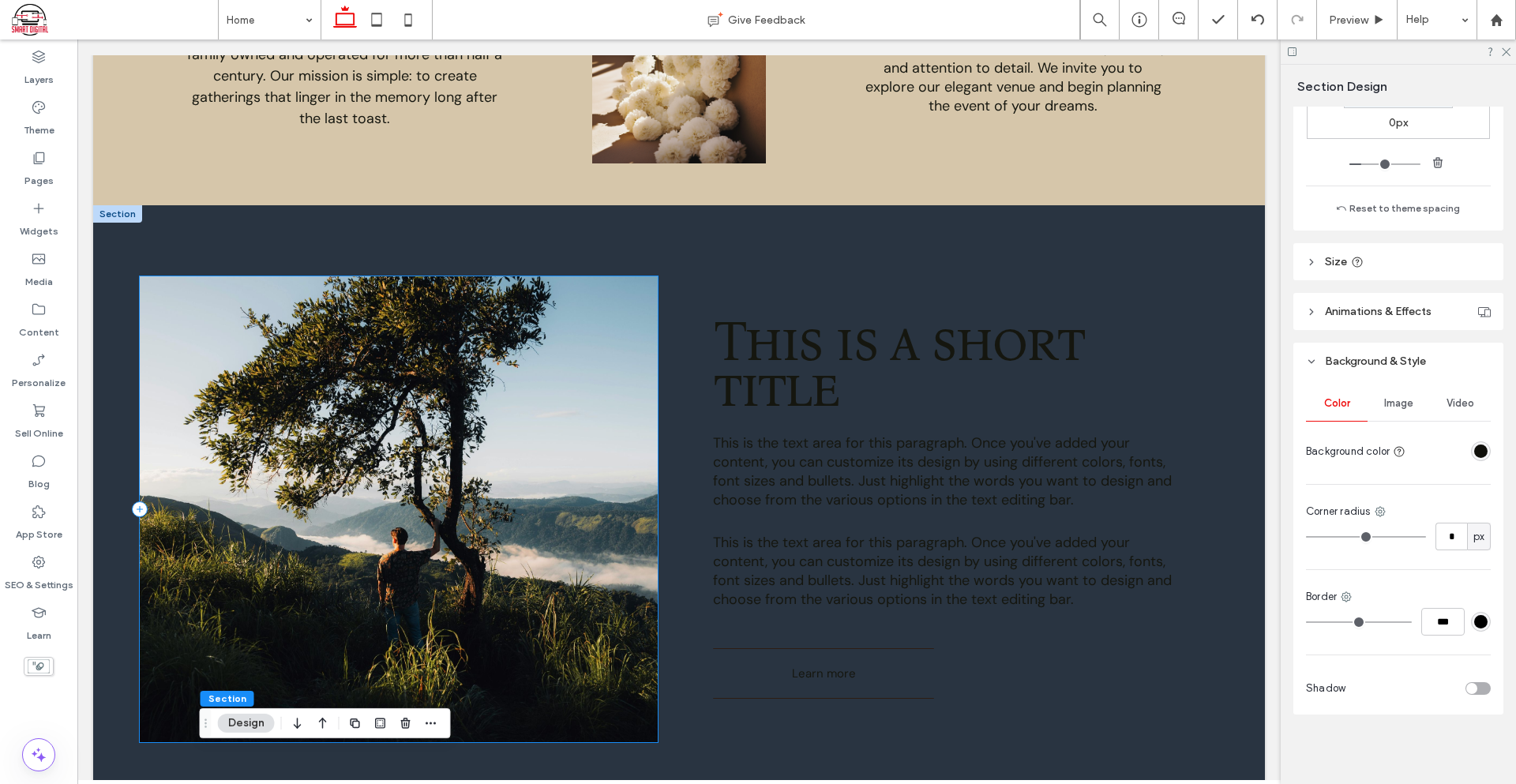
click at [611, 460] on div at bounding box center [398, 509] width 517 height 465
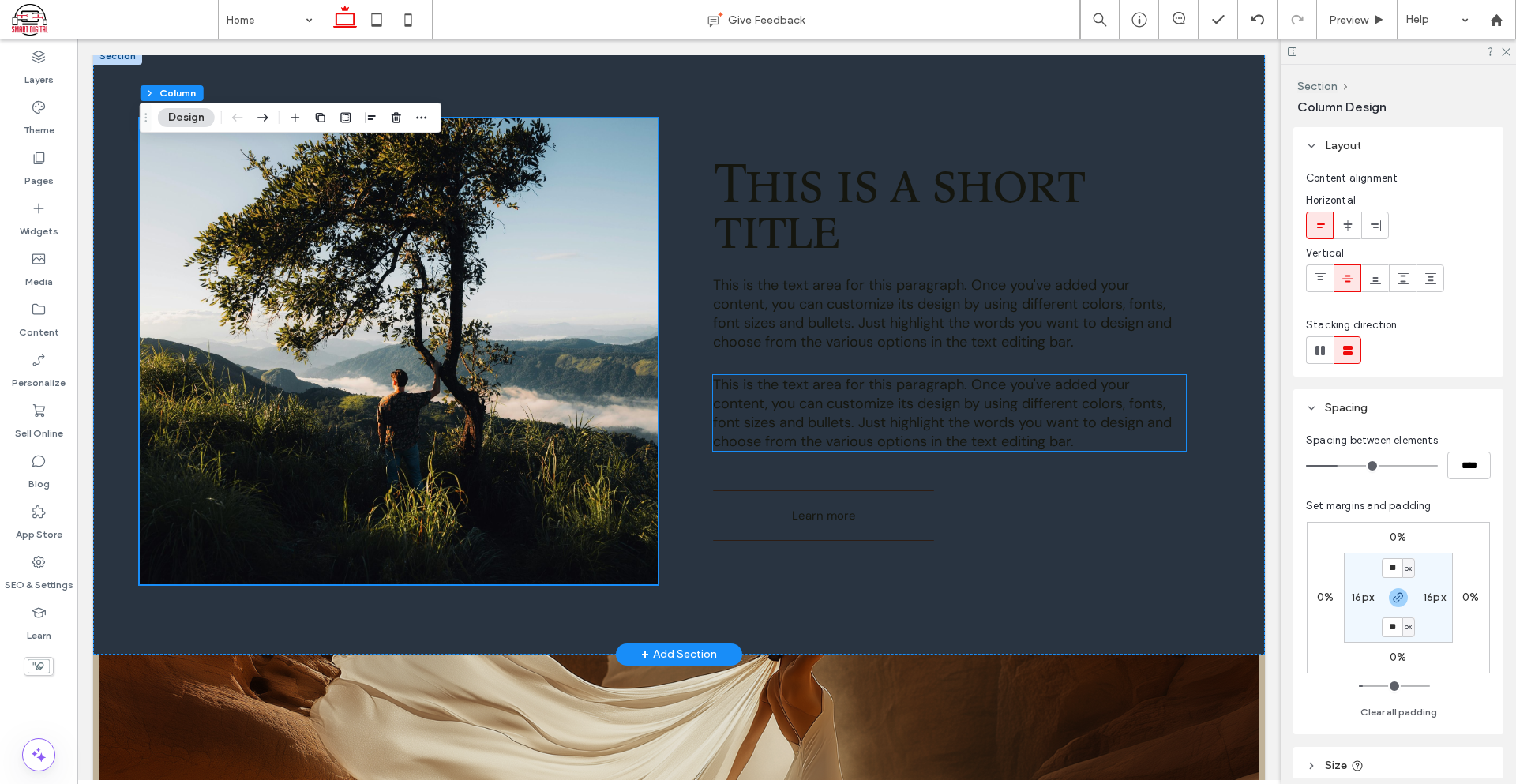
scroll to position [1184, 0]
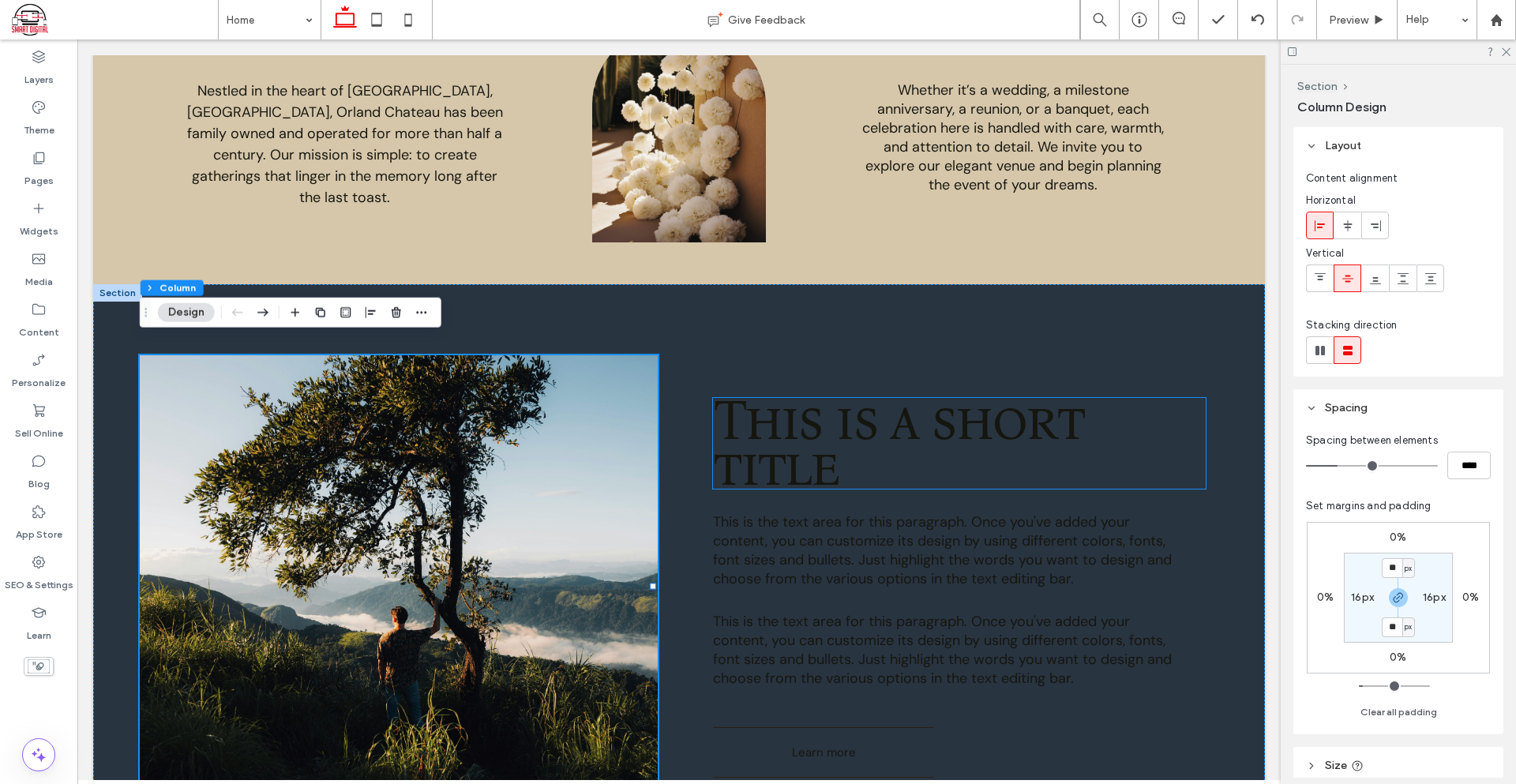
click at [788, 394] on span "This is a short title" at bounding box center [897, 442] width 370 height 114
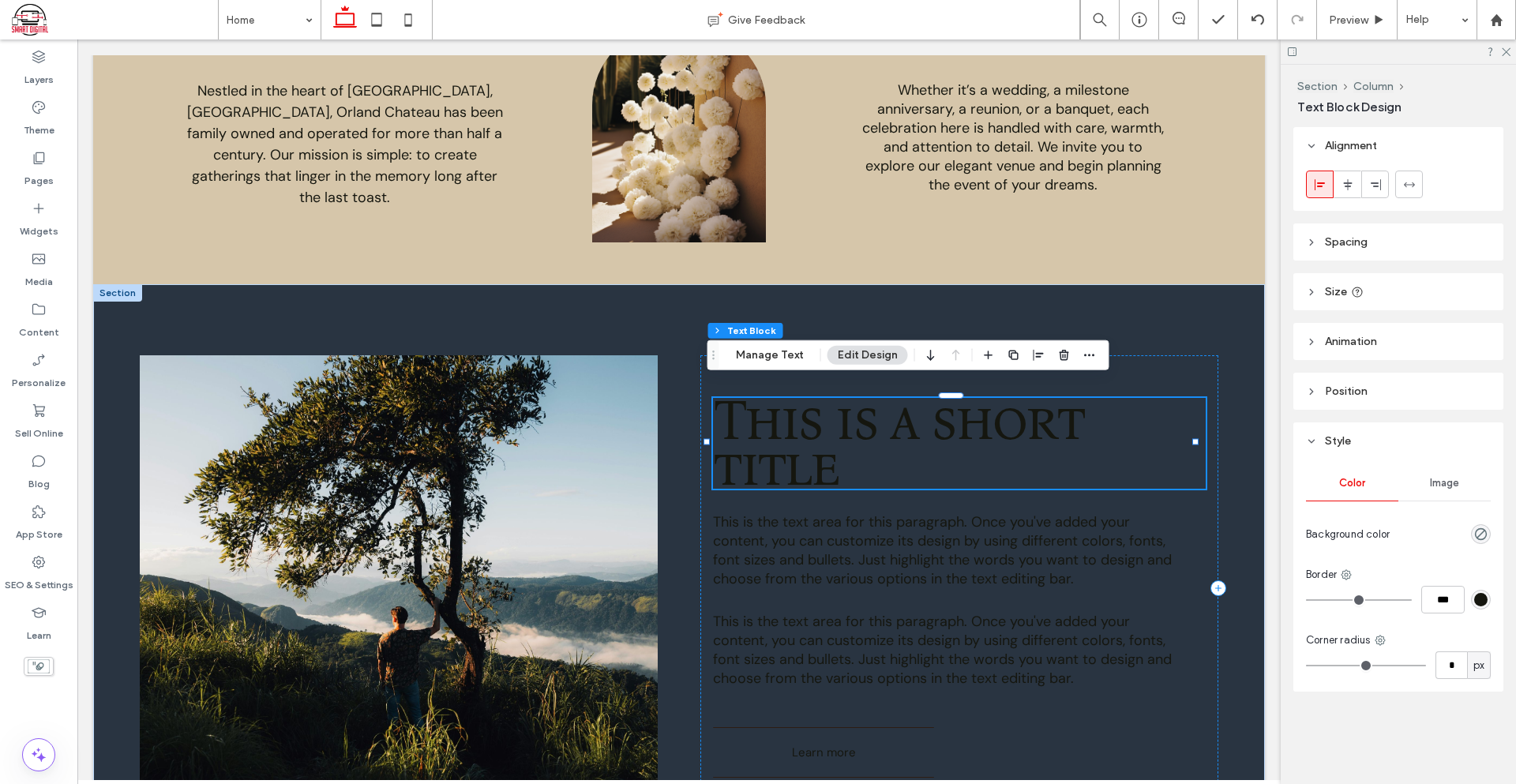
click at [789, 394] on span "This is a short title" at bounding box center [897, 442] width 370 height 114
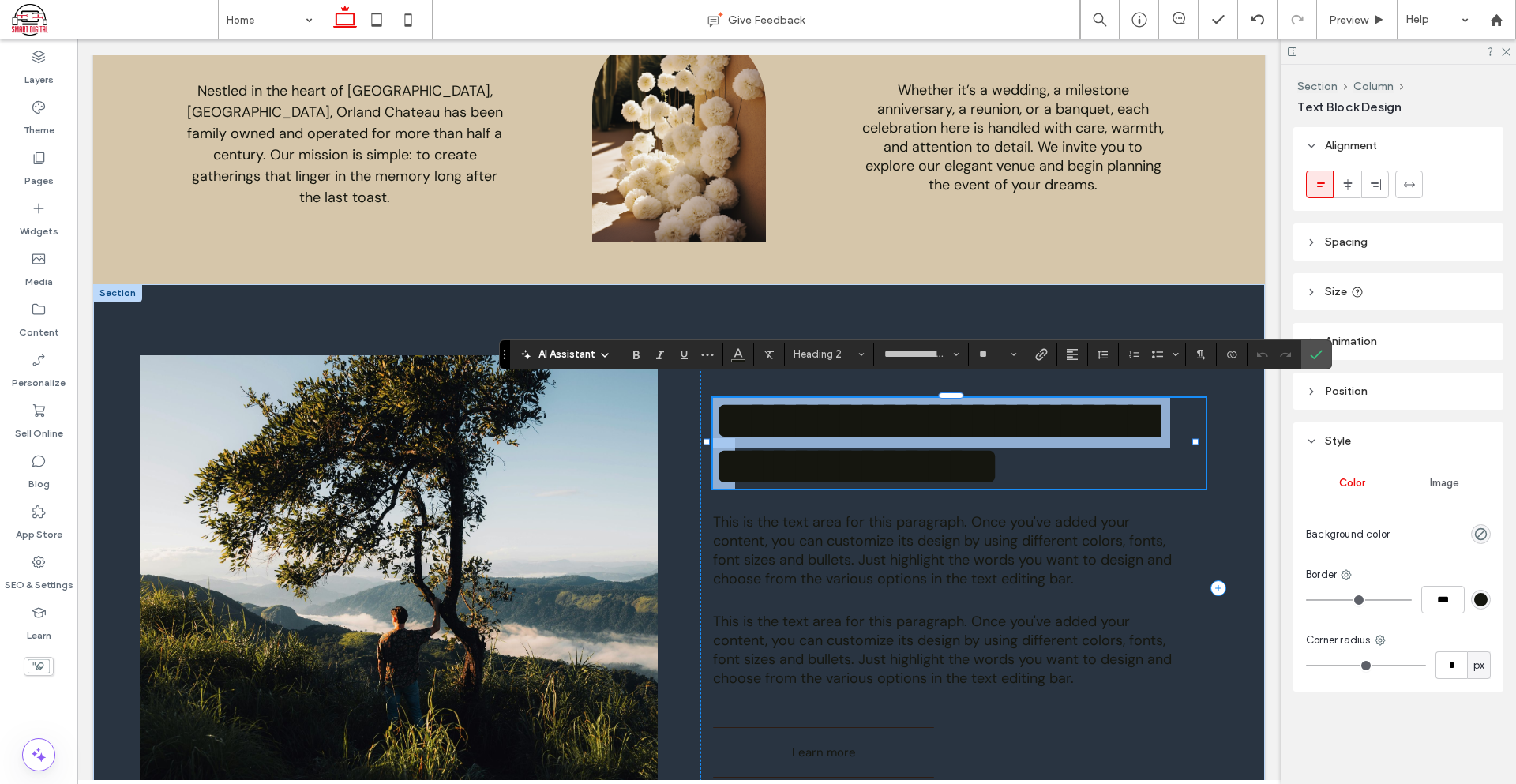
type input "*******"
type input "**"
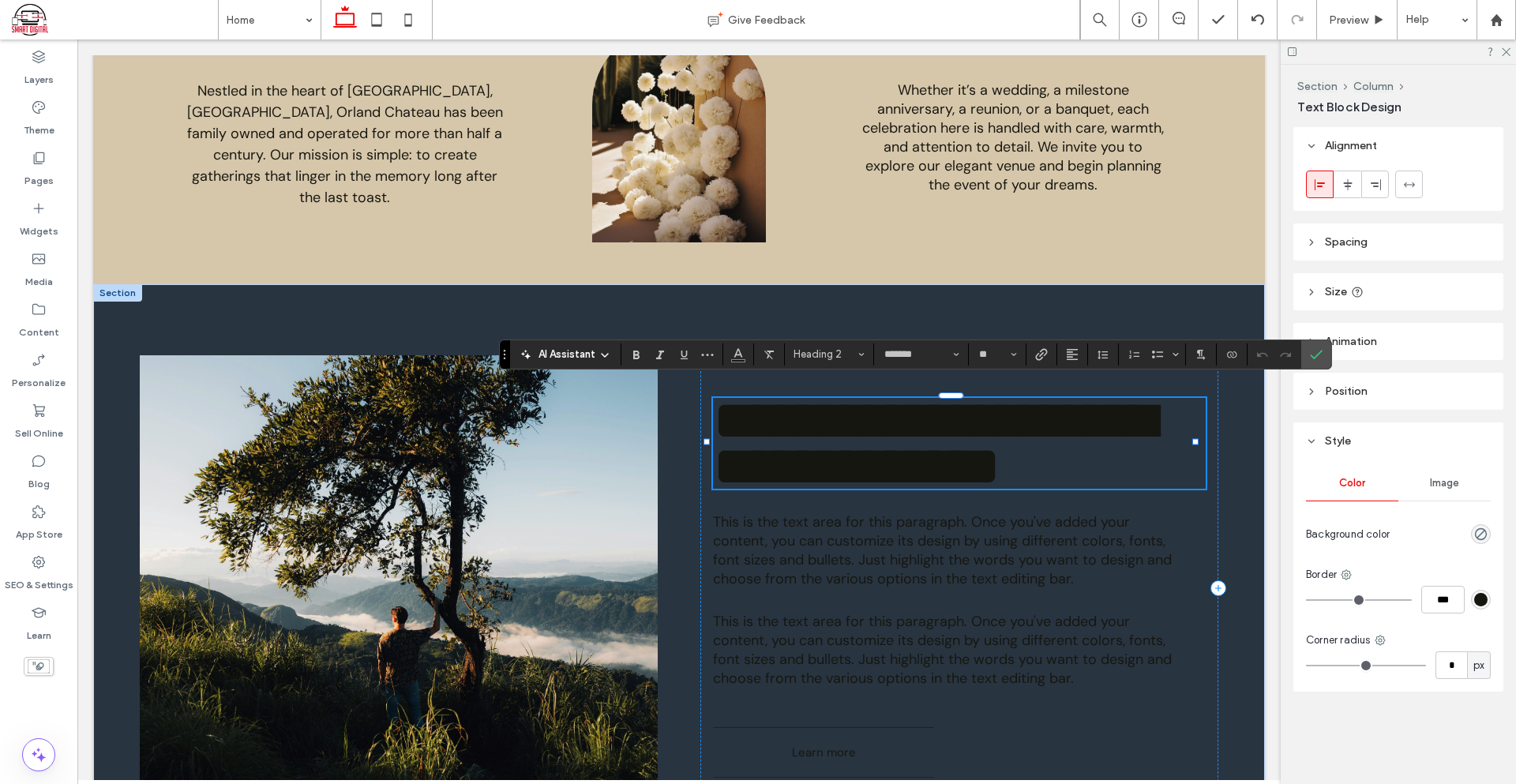
scroll to position [11, 0]
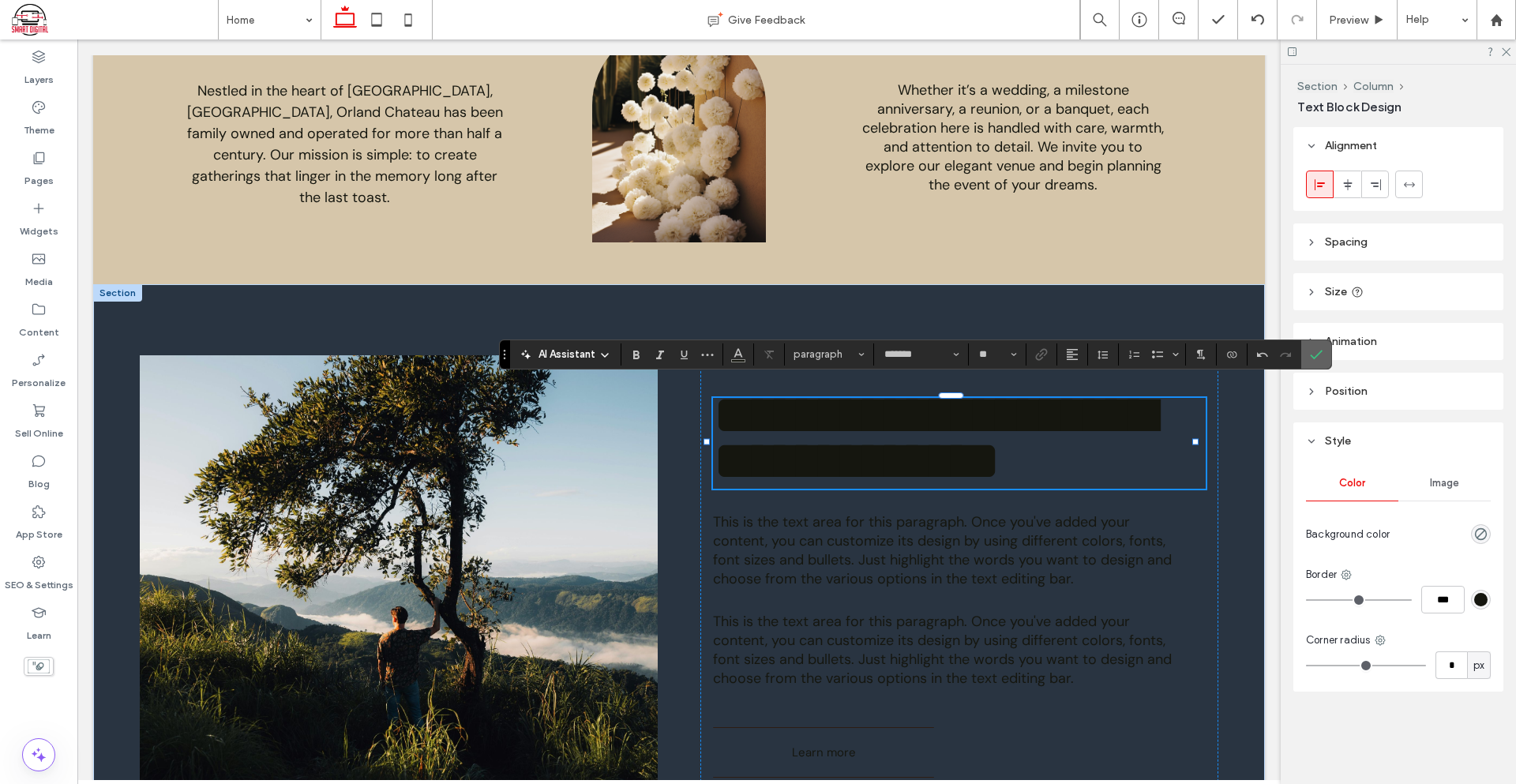
click at [1327, 355] on label "Confirm" at bounding box center [1316, 354] width 24 height 28
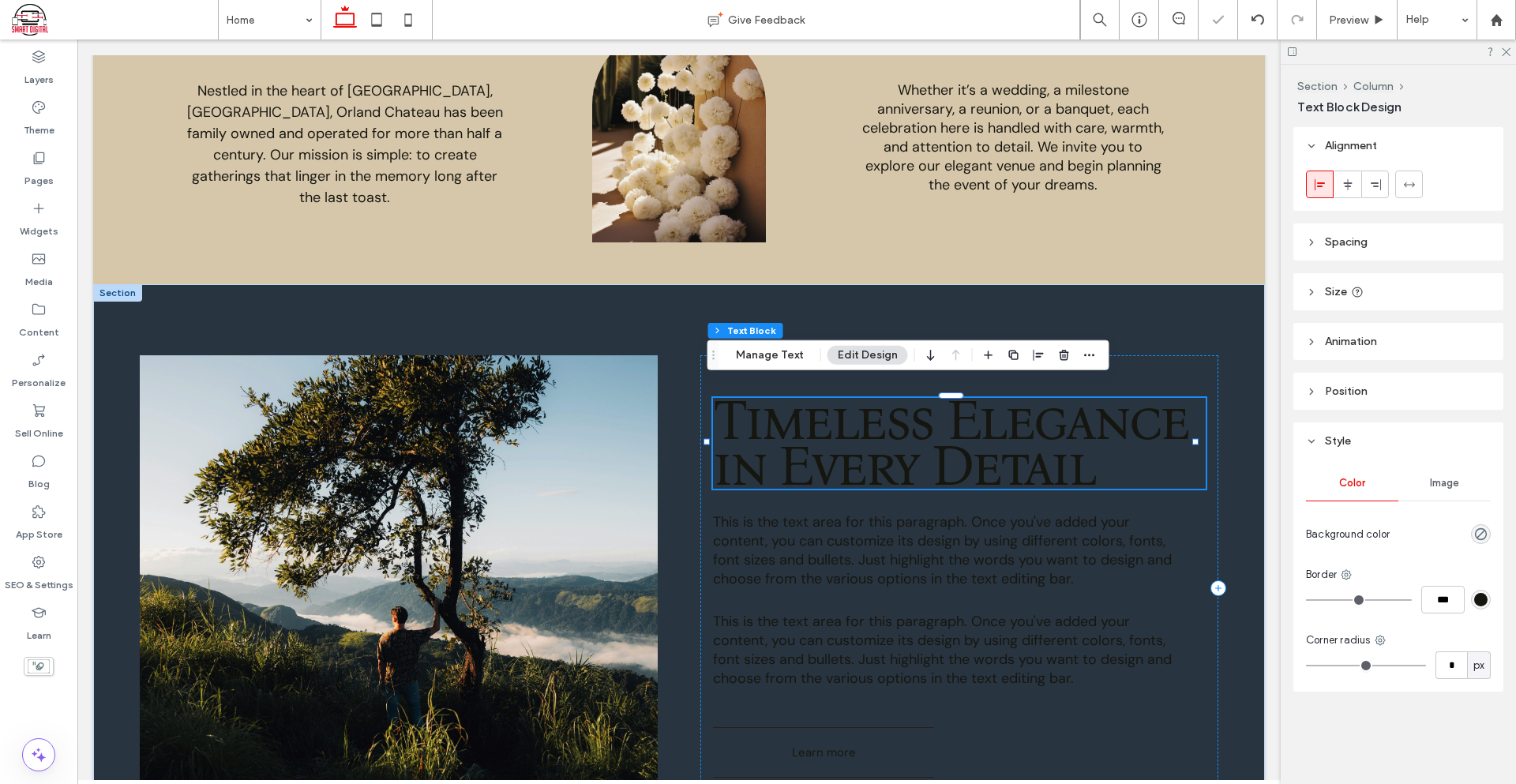
click at [1074, 429] on span "Timeless Elegance in Every Detail" at bounding box center [949, 442] width 475 height 114
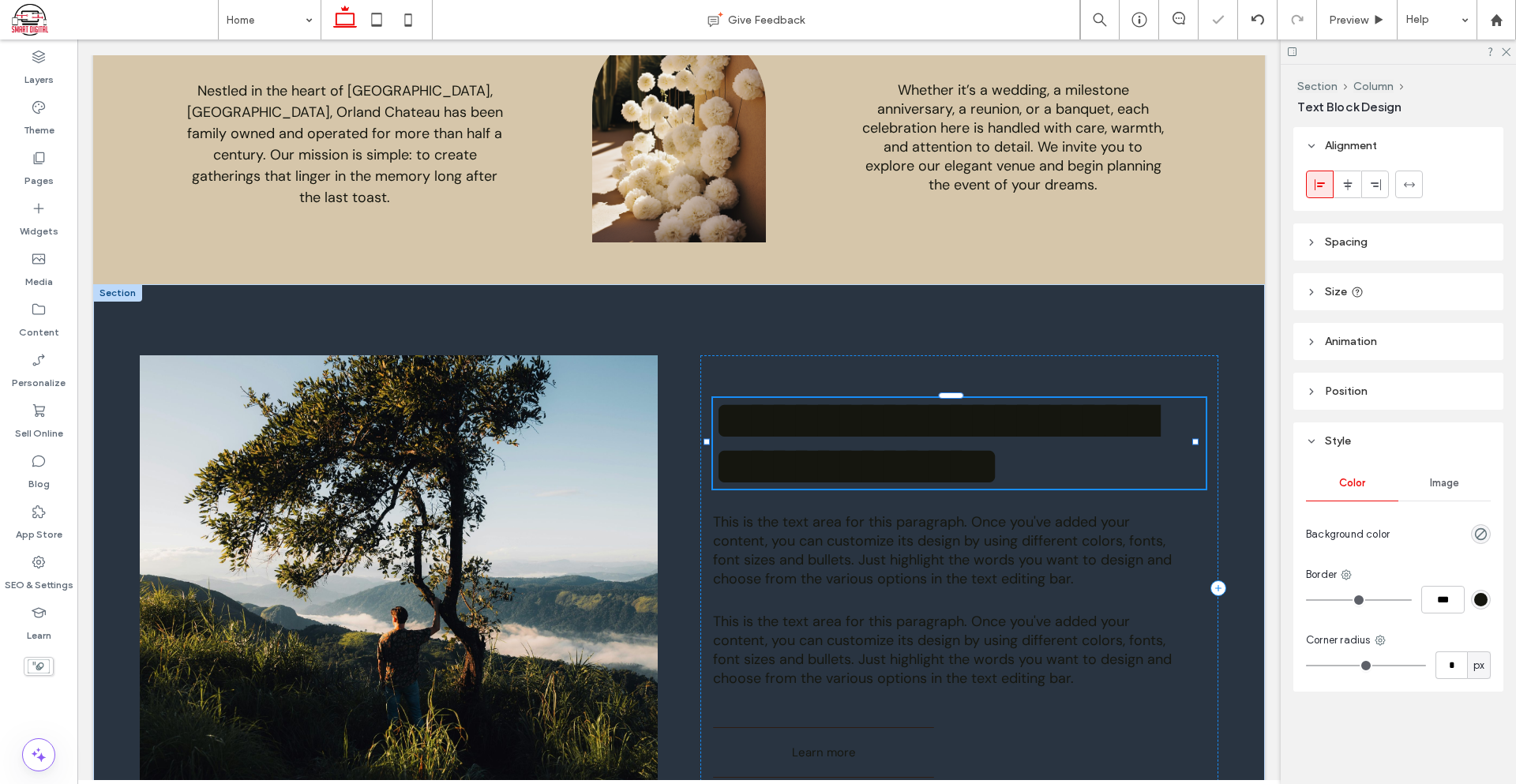
click at [1074, 429] on span "**********" at bounding box center [933, 442] width 442 height 102
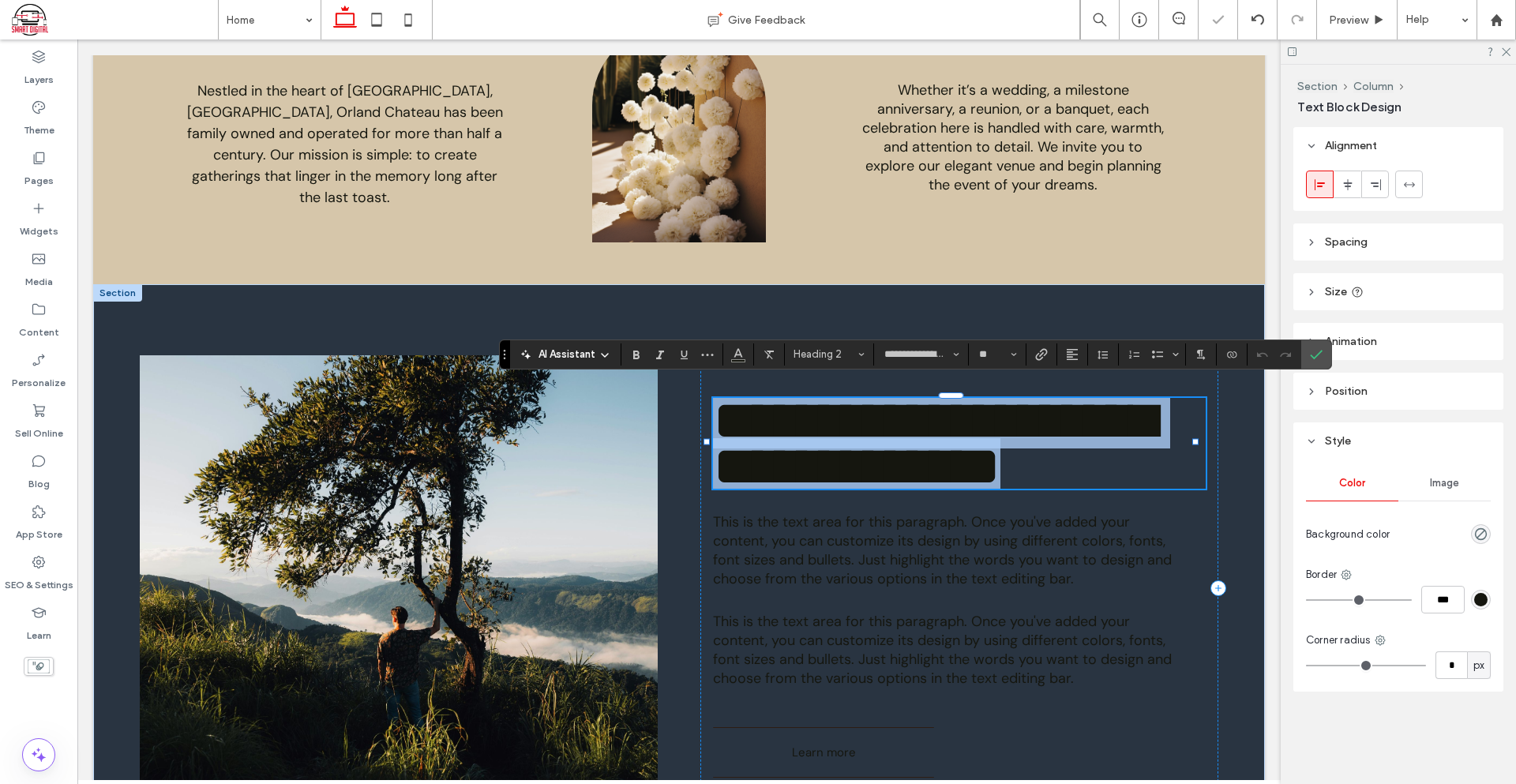
click at [1074, 429] on span "**********" at bounding box center [933, 442] width 442 height 102
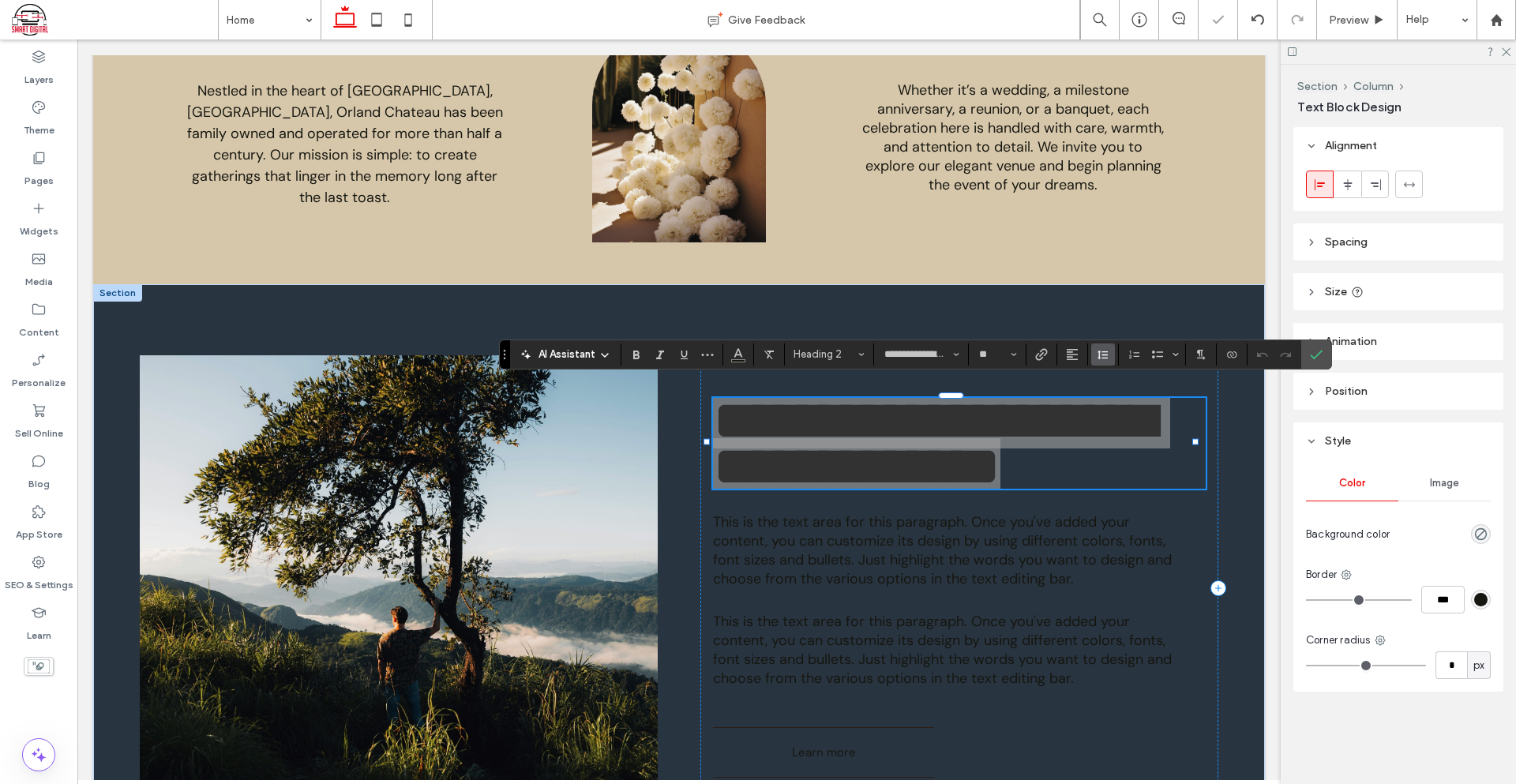
click at [1106, 361] on span "Line Height" at bounding box center [1103, 354] width 13 height 20
click at [1128, 422] on div "1.5" at bounding box center [1129, 423] width 39 height 12
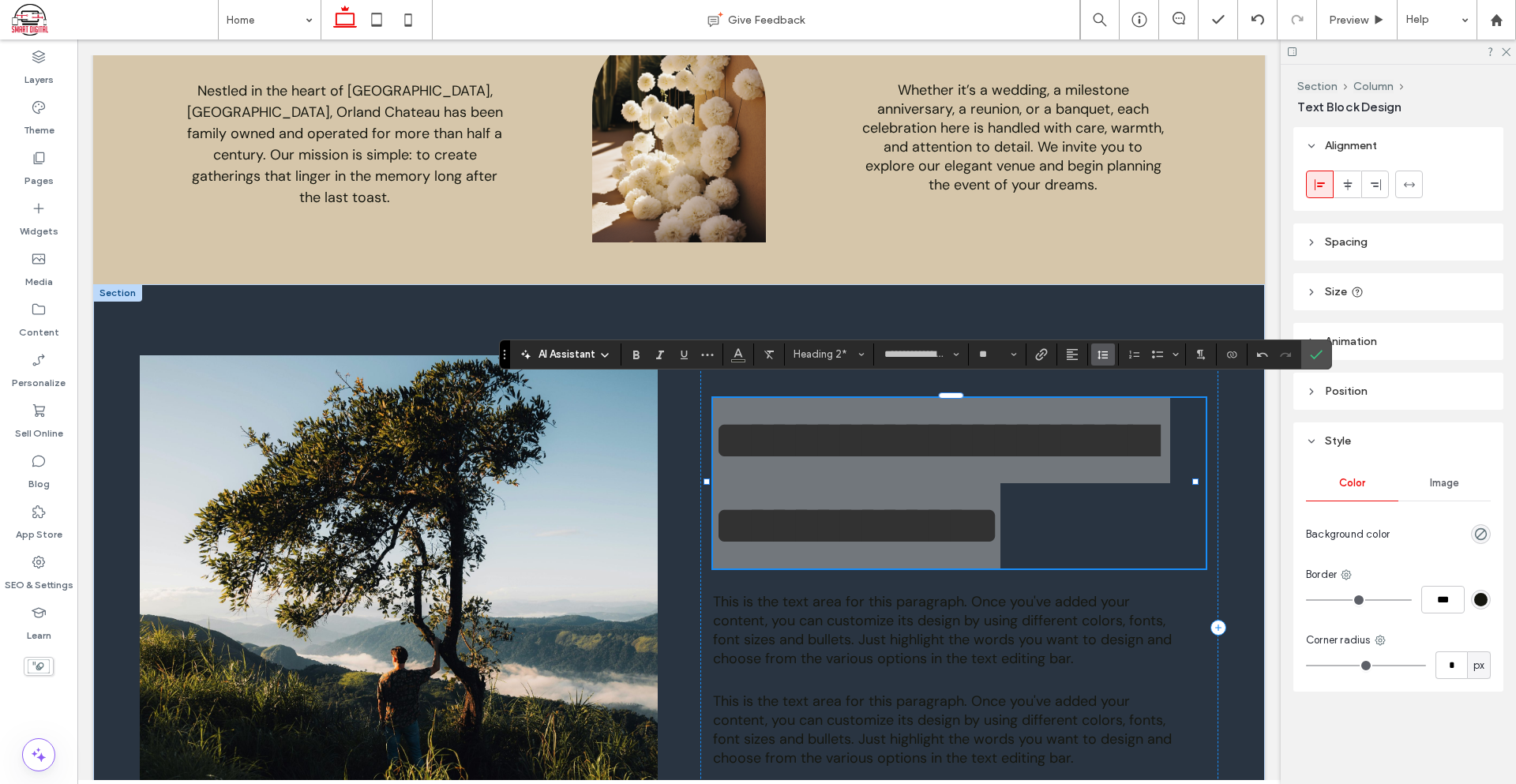
click at [1101, 355] on icon "Line Height" at bounding box center [1103, 354] width 13 height 13
click at [1123, 402] on div "Single" at bounding box center [1129, 401] width 39 height 12
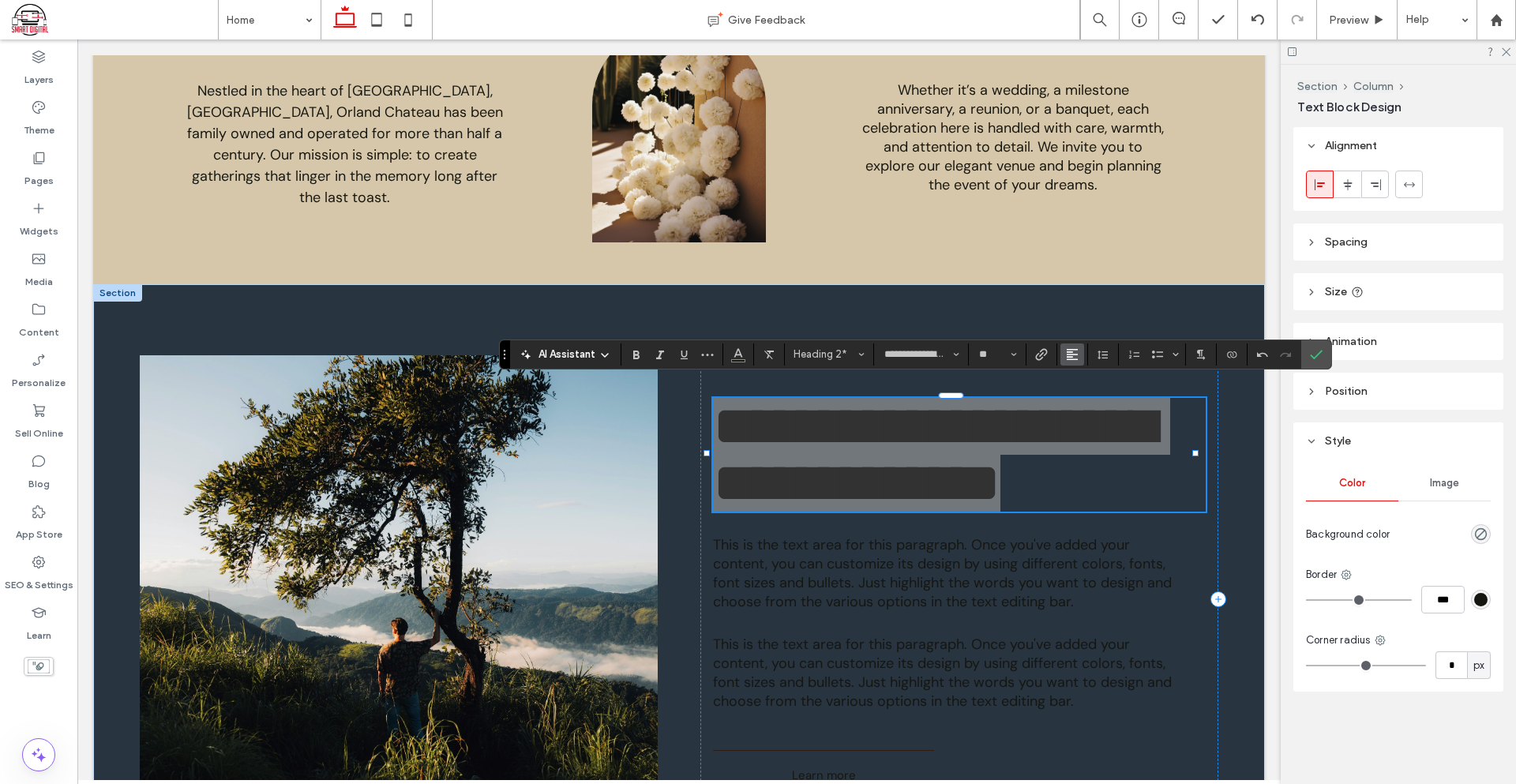
click at [1072, 354] on use "Alignment" at bounding box center [1072, 354] width 11 height 11
click at [1103, 354] on use "Line Height" at bounding box center [1102, 354] width 10 height 8
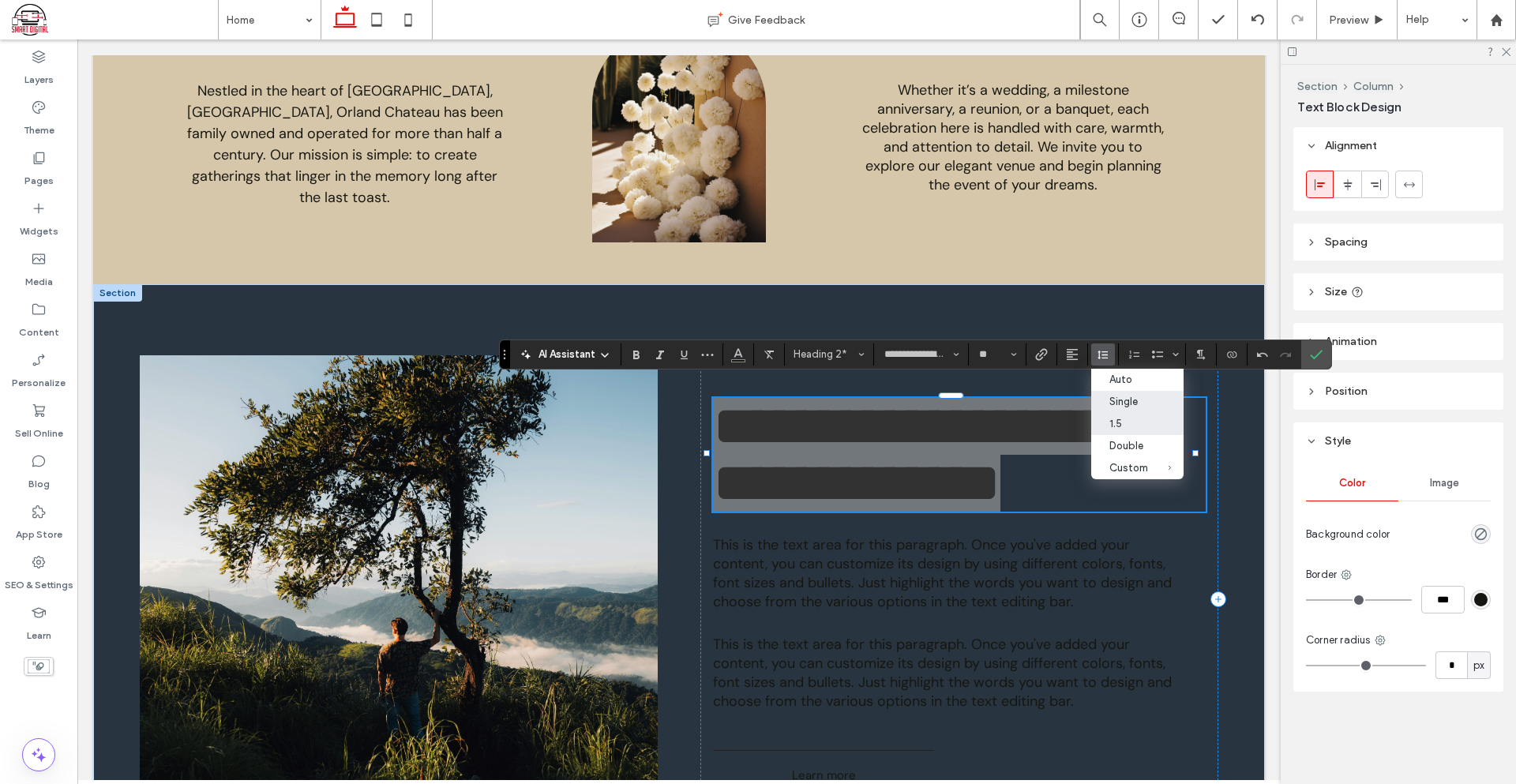
click at [1126, 420] on div "1.5" at bounding box center [1129, 423] width 39 height 12
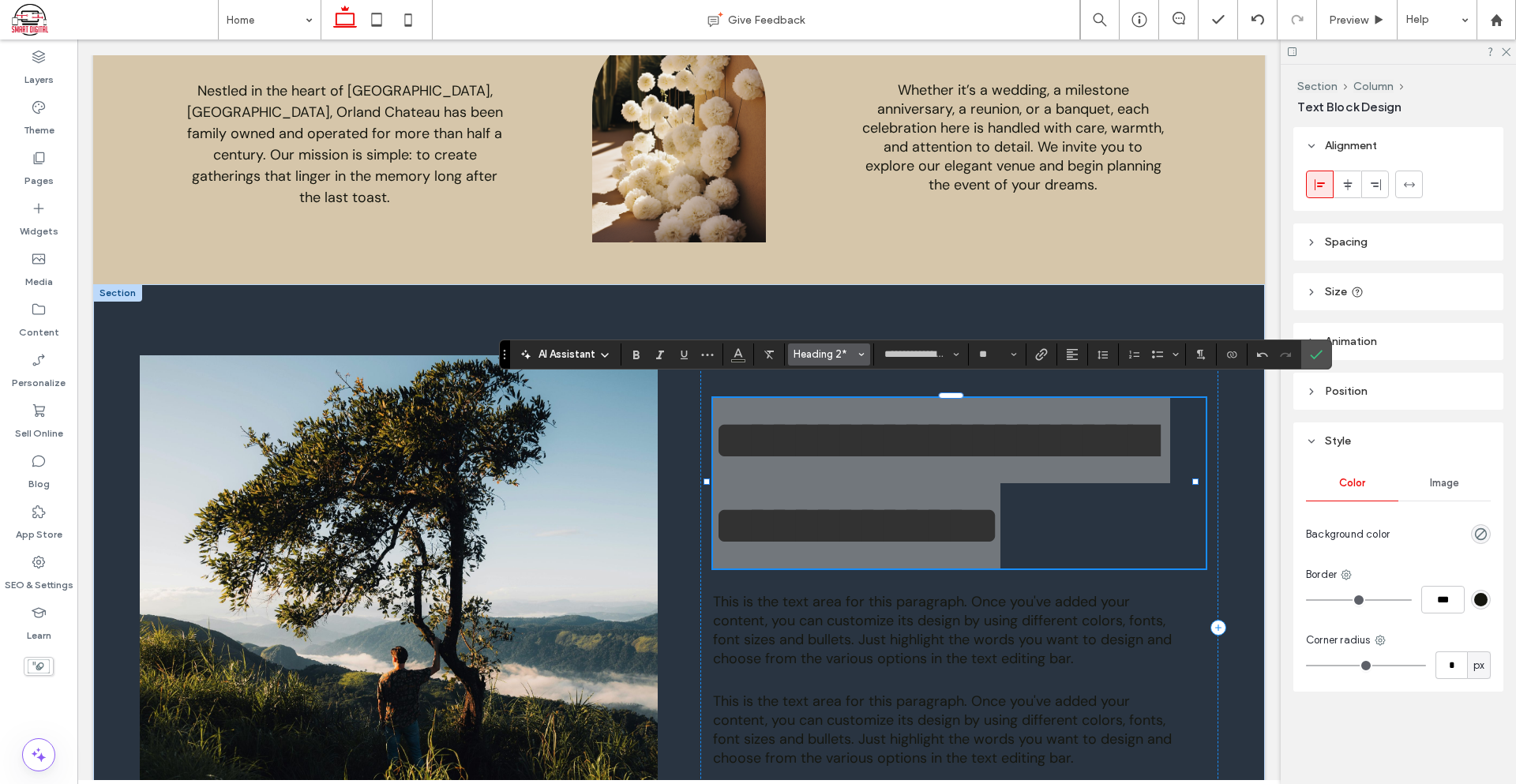
click at [810, 353] on span "Heading 2*" at bounding box center [824, 353] width 62 height 12
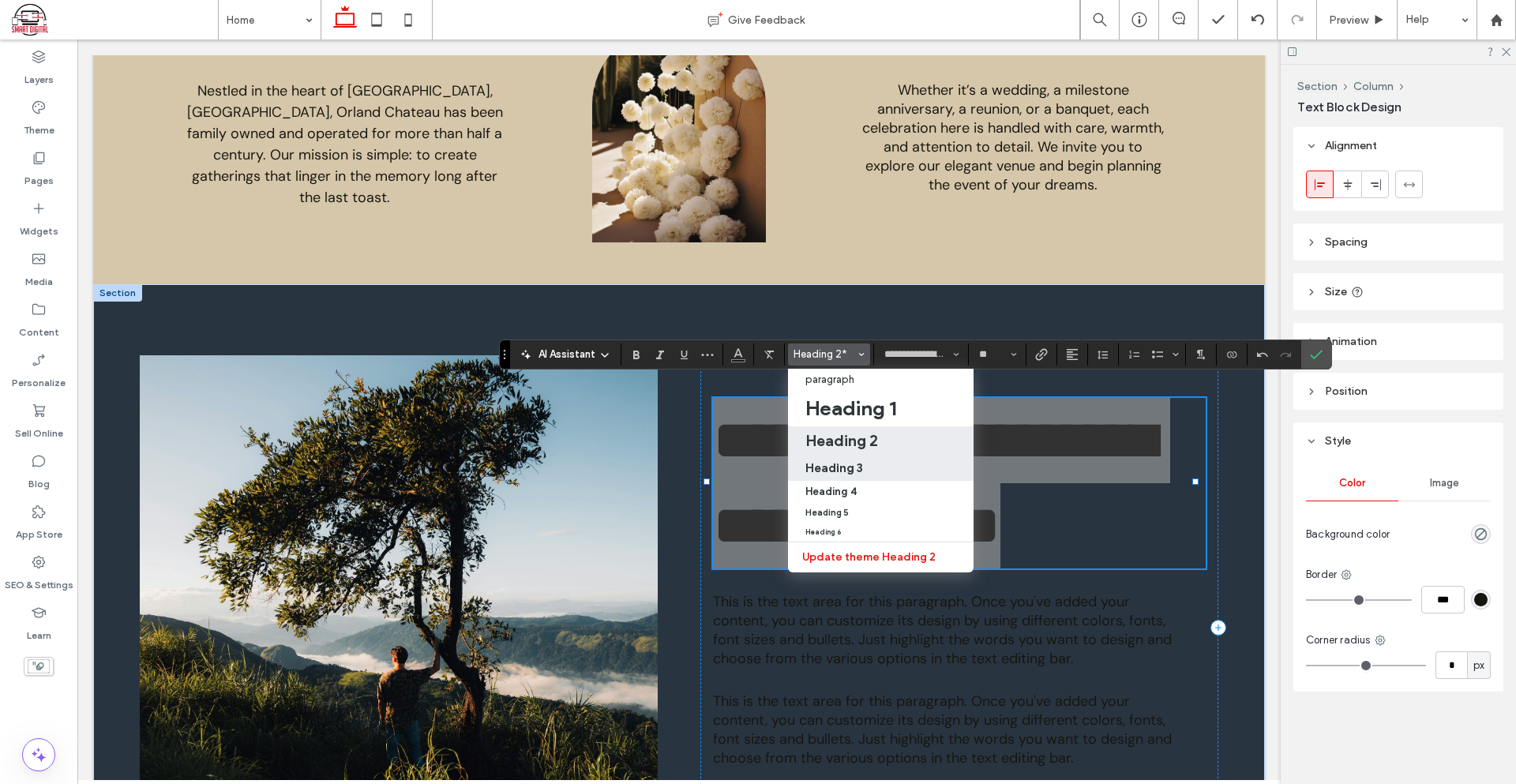
click at [863, 469] on div "Heading 3" at bounding box center [881, 467] width 151 height 15
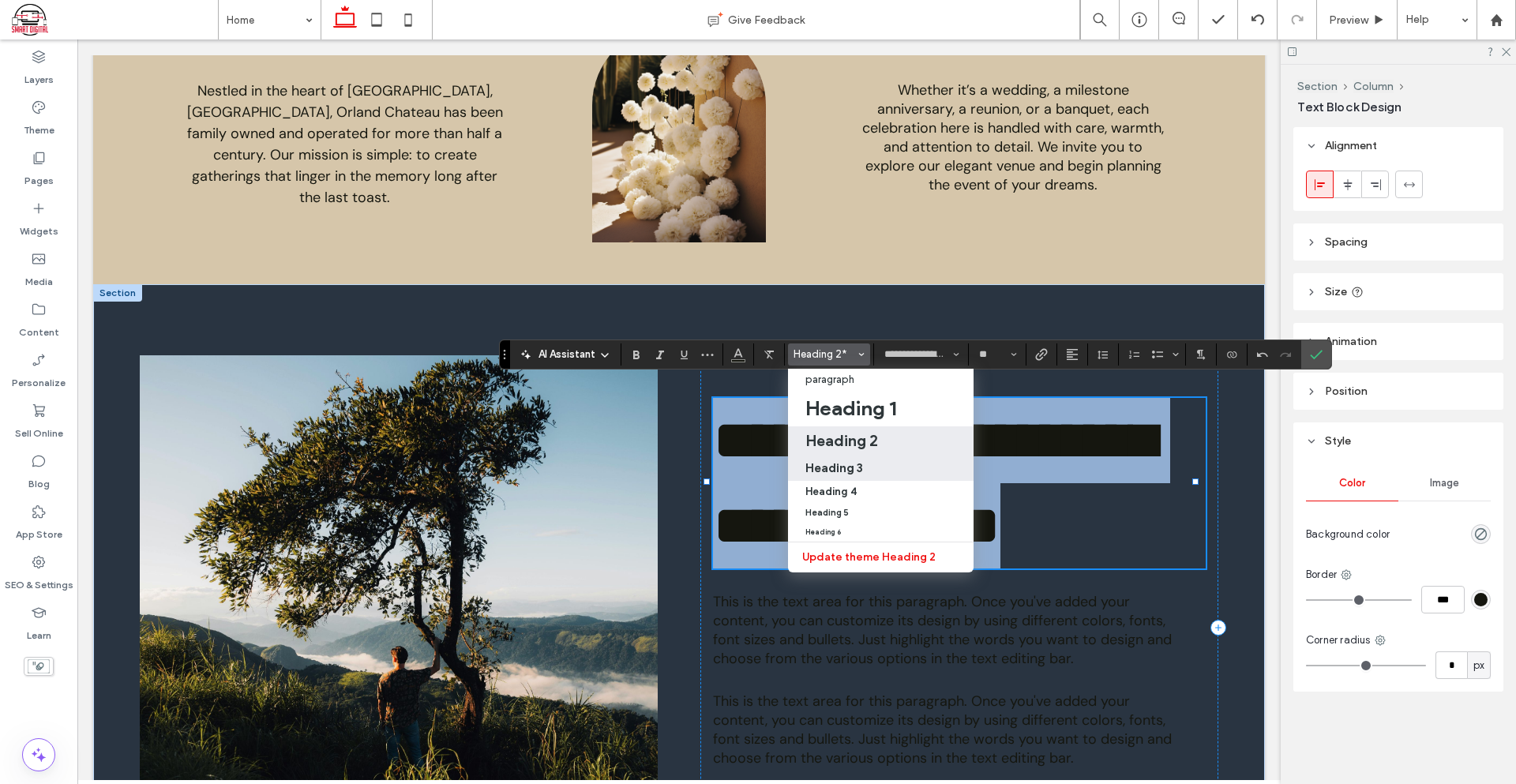
type input "*********"
type input "**"
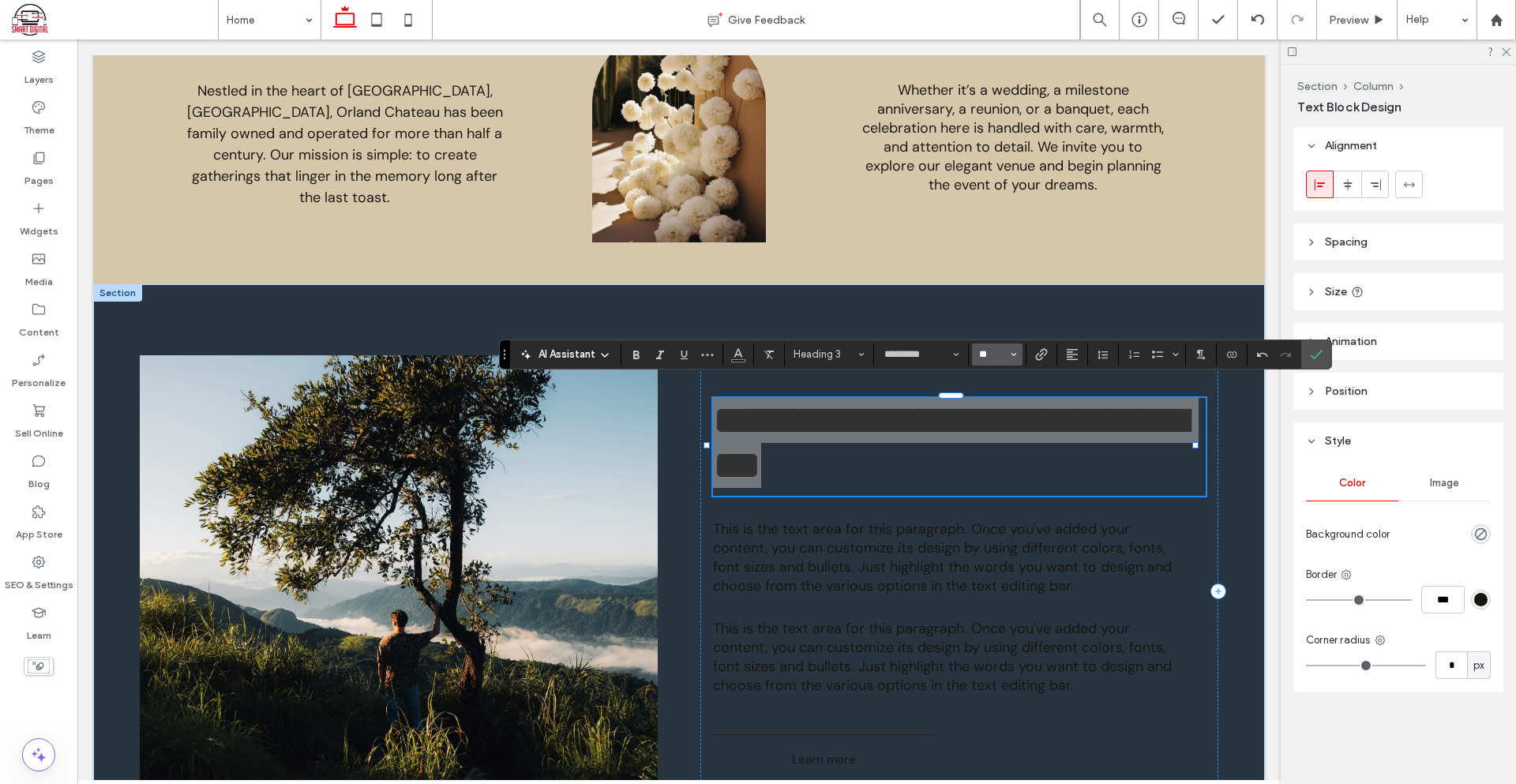
click at [1000, 360] on input "**" at bounding box center [993, 354] width 31 height 13
click at [1000, 486] on label "60" at bounding box center [996, 497] width 51 height 22
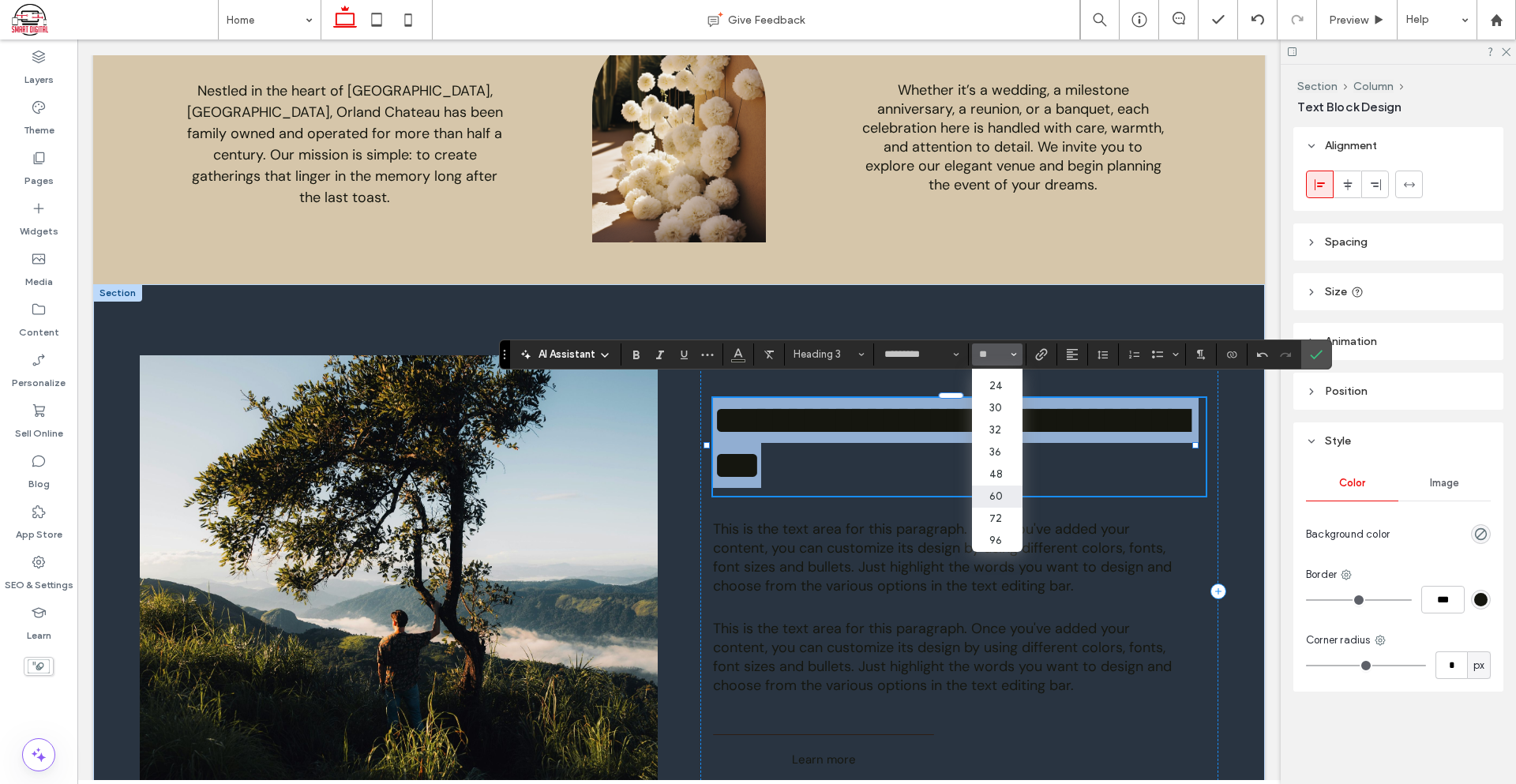
type input "**"
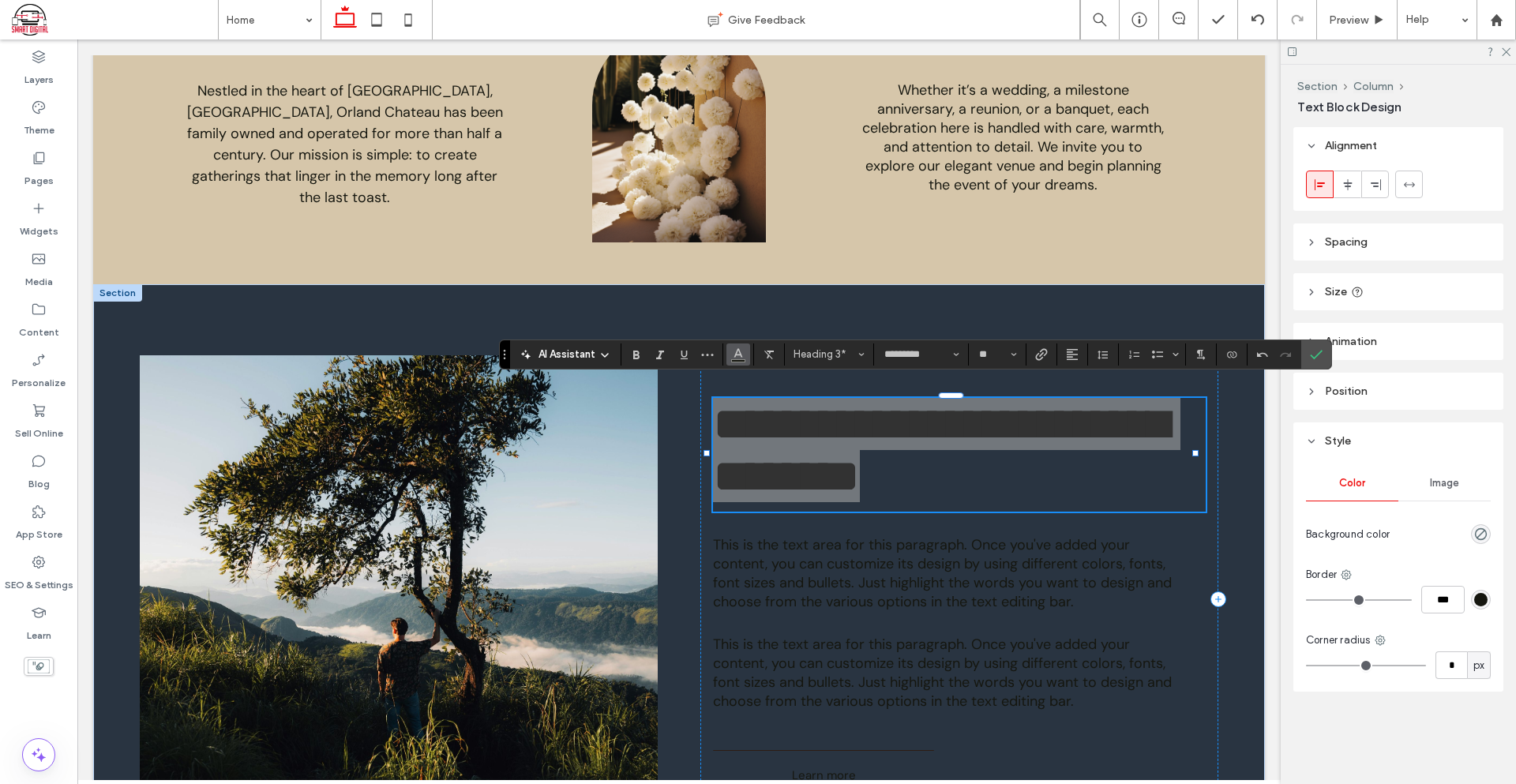
click at [730, 352] on button "Color" at bounding box center [738, 354] width 24 height 22
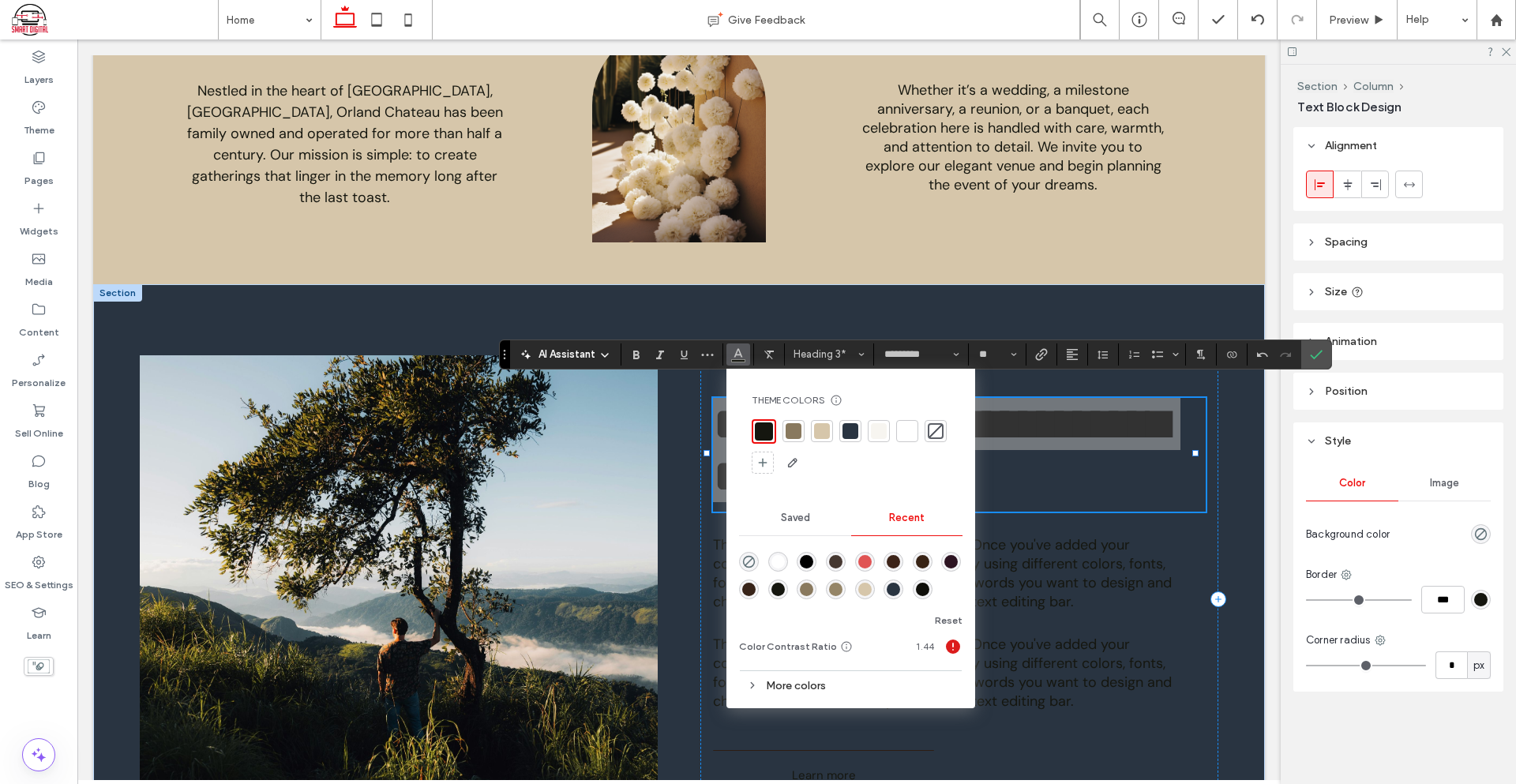
click at [882, 435] on div at bounding box center [878, 431] width 16 height 16
click at [903, 433] on div at bounding box center [906, 431] width 16 height 16
click at [914, 427] on div at bounding box center [904, 431] width 22 height 22
click at [632, 356] on icon "Bold" at bounding box center [636, 354] width 13 height 13
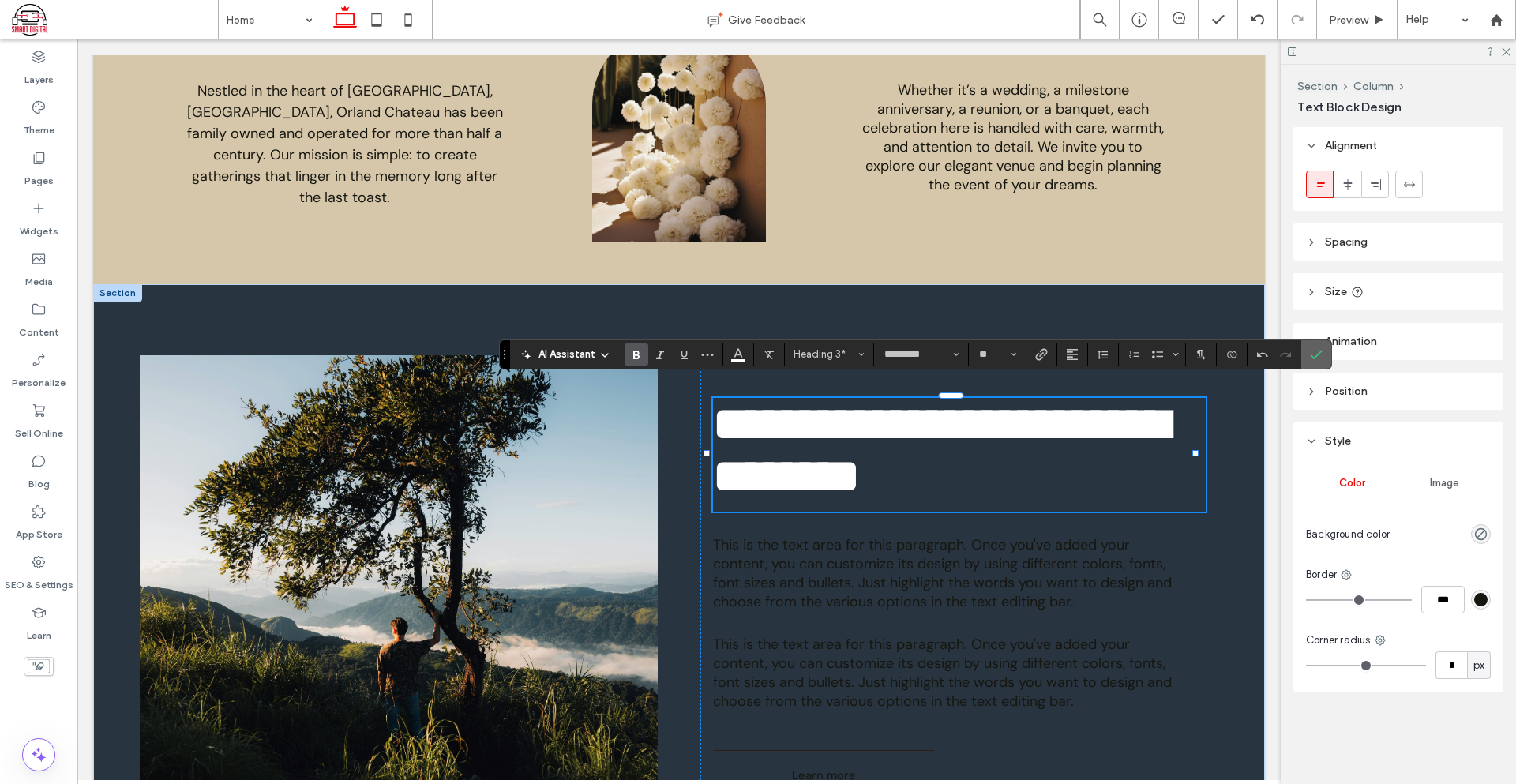
click at [1312, 351] on icon "Confirm" at bounding box center [1316, 354] width 13 height 13
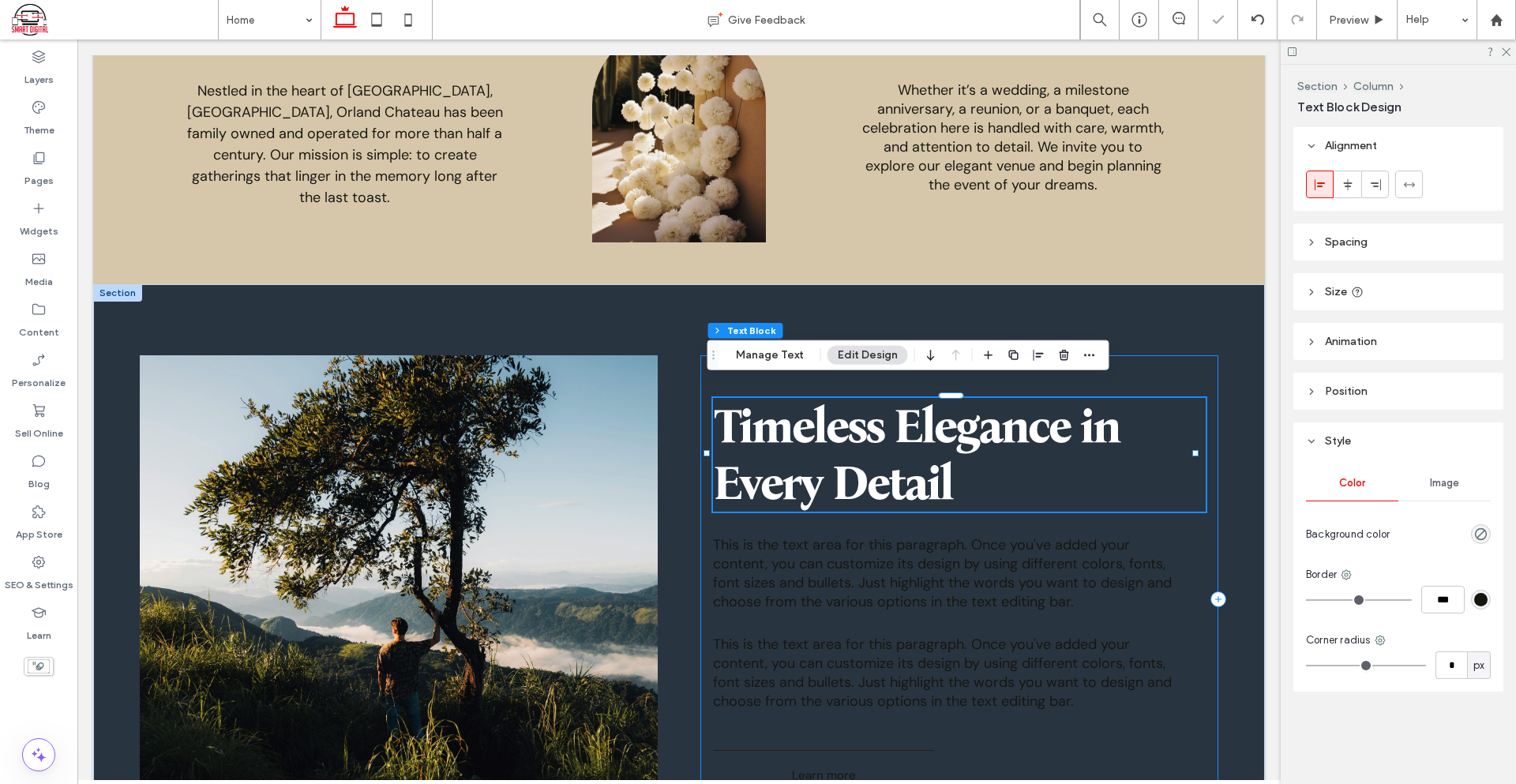
click at [991, 538] on span "This is the text area for this paragraph. Once you've added your content, you c…" at bounding box center [942, 573] width 459 height 76
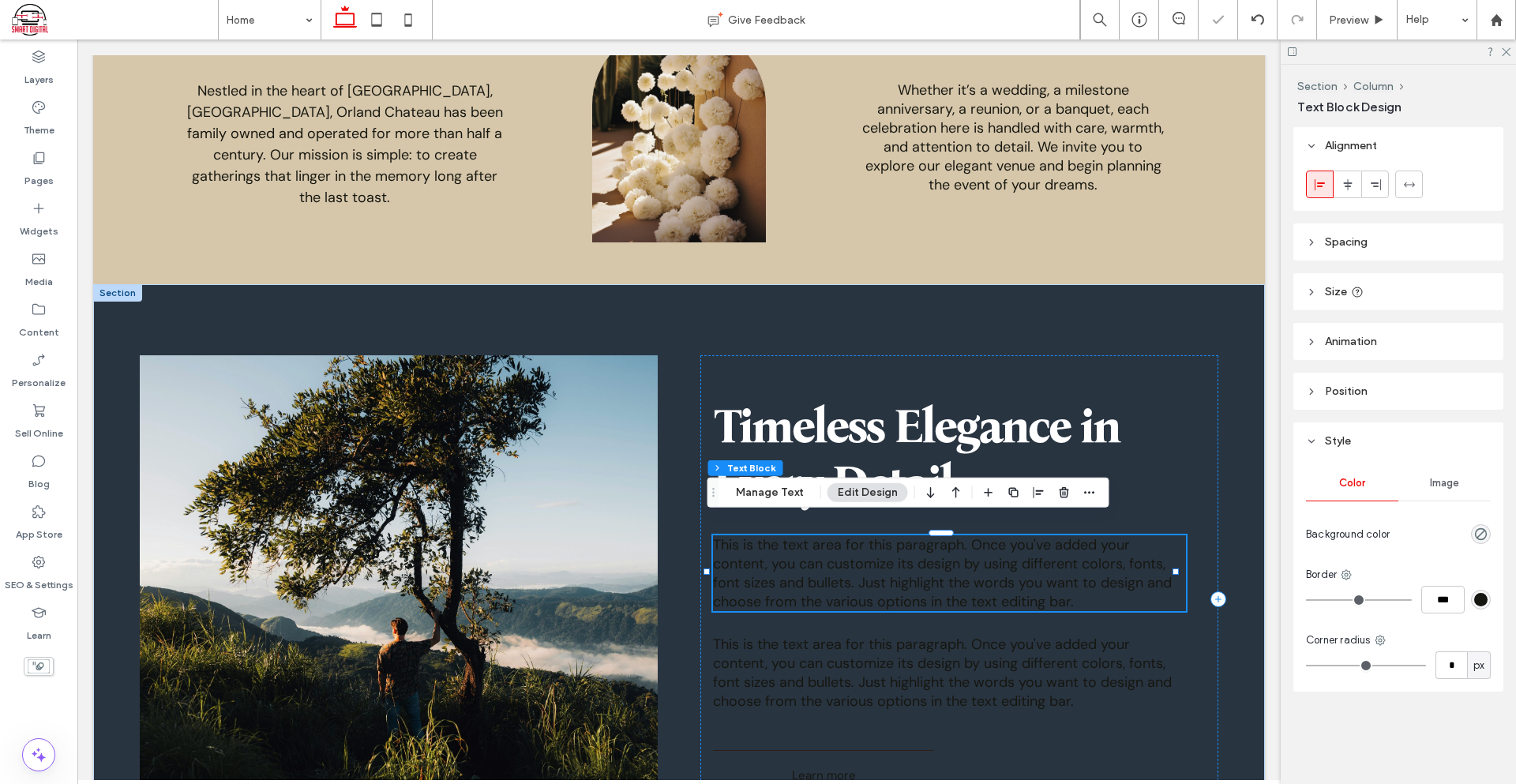
click at [991, 538] on span "This is the text area for this paragraph. Once you've added your content, you c…" at bounding box center [942, 573] width 459 height 76
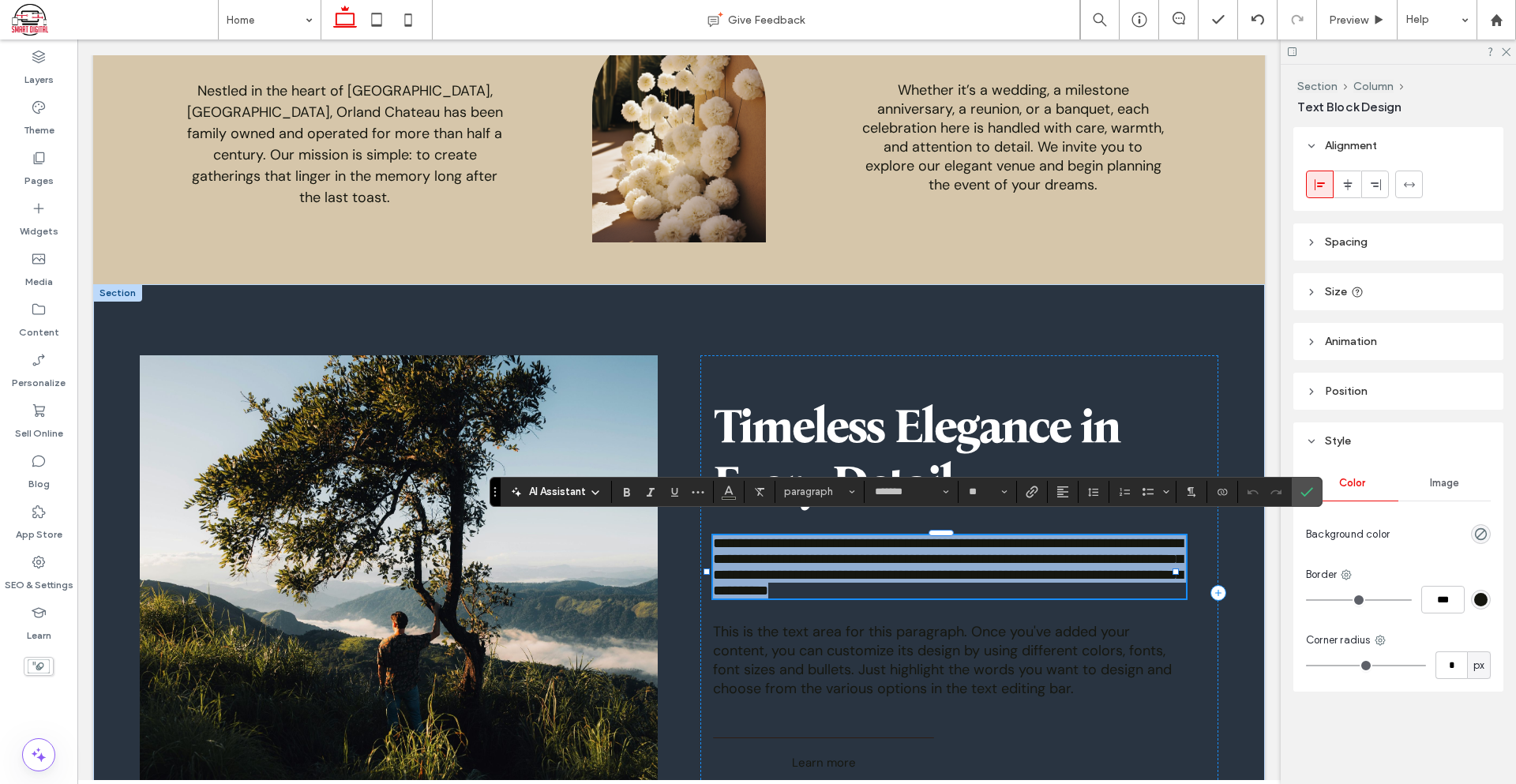
click at [1146, 576] on p "**********" at bounding box center [949, 566] width 472 height 63
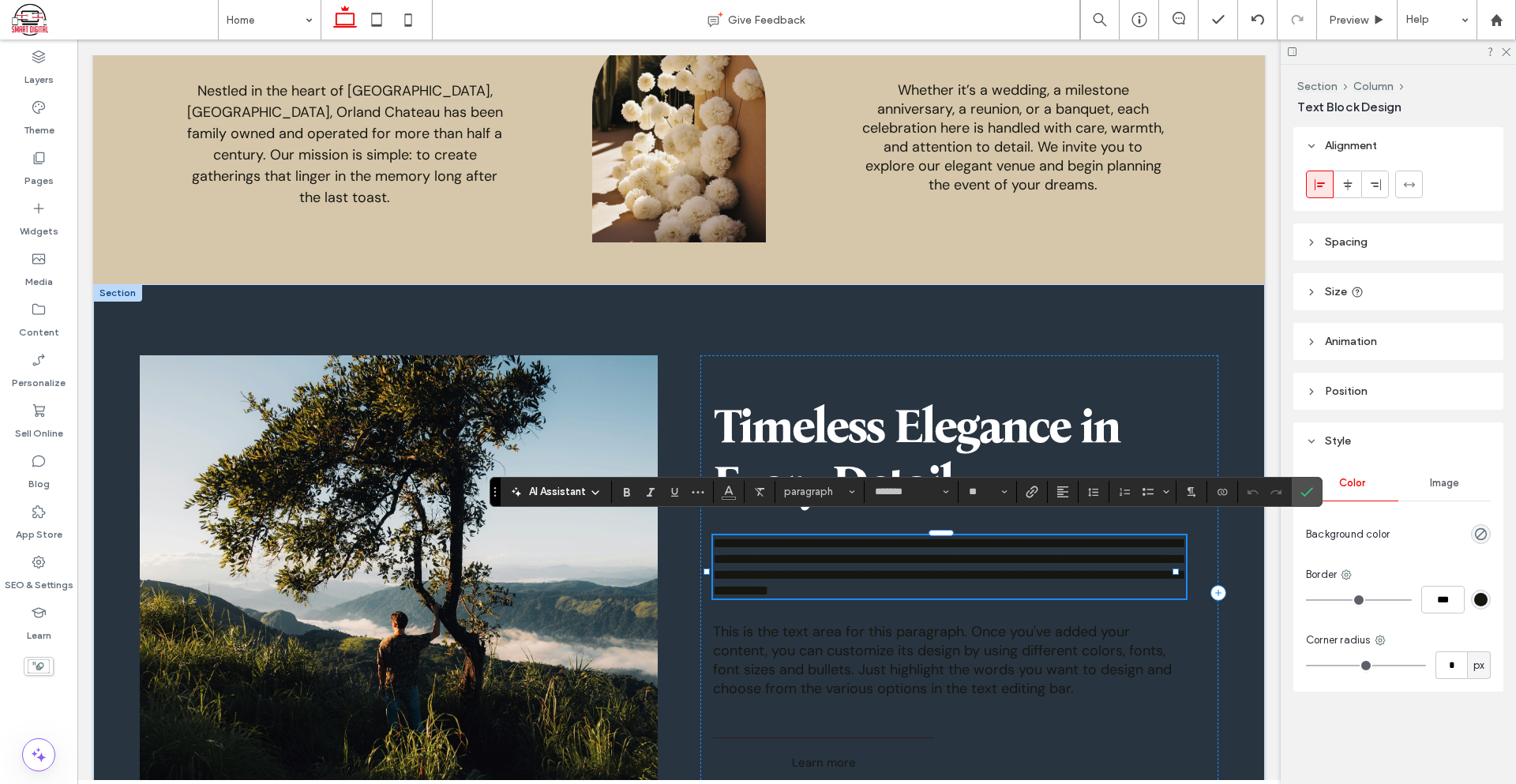
click at [1146, 576] on p "**********" at bounding box center [949, 566] width 472 height 63
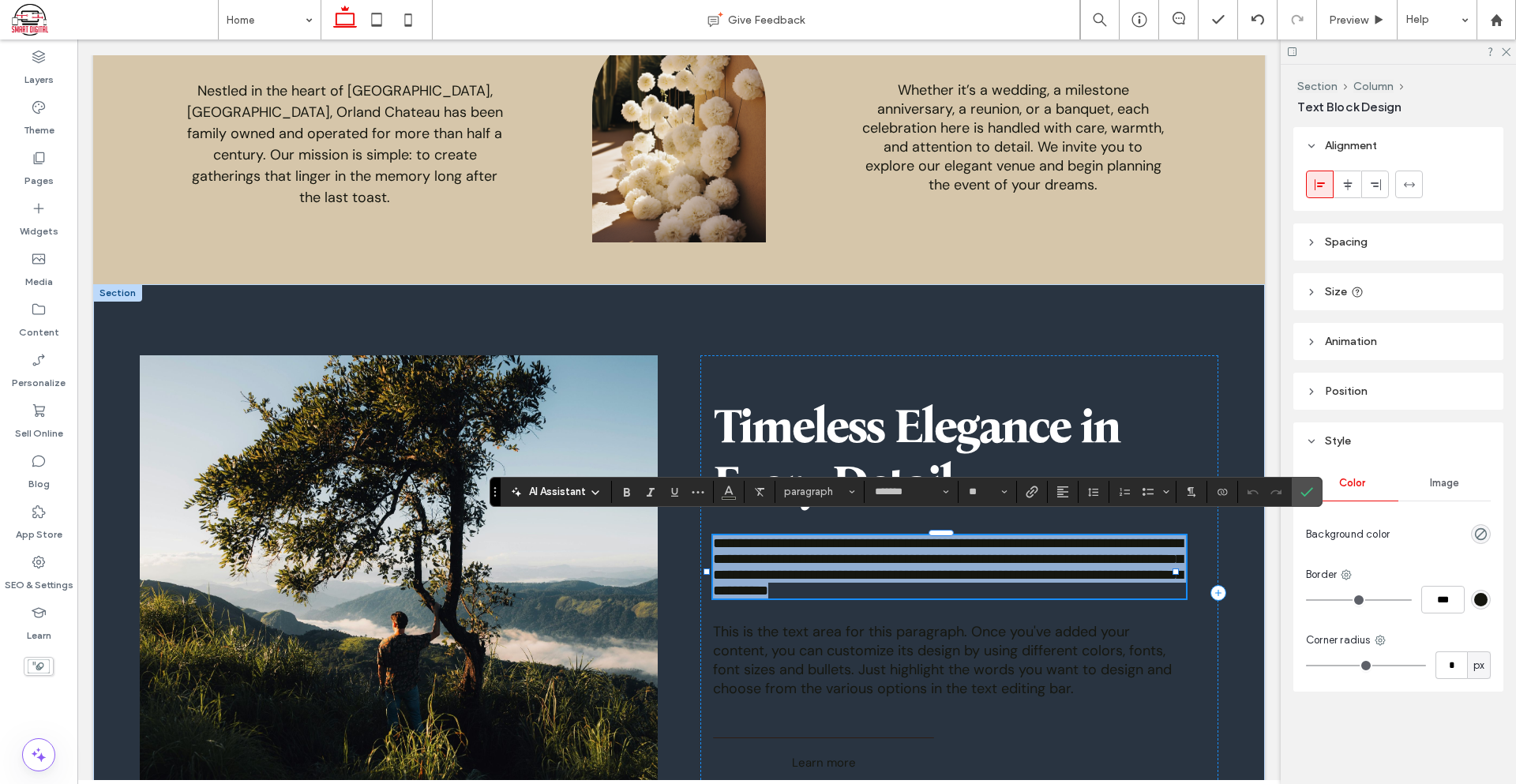
click at [1146, 576] on p "**********" at bounding box center [949, 566] width 472 height 63
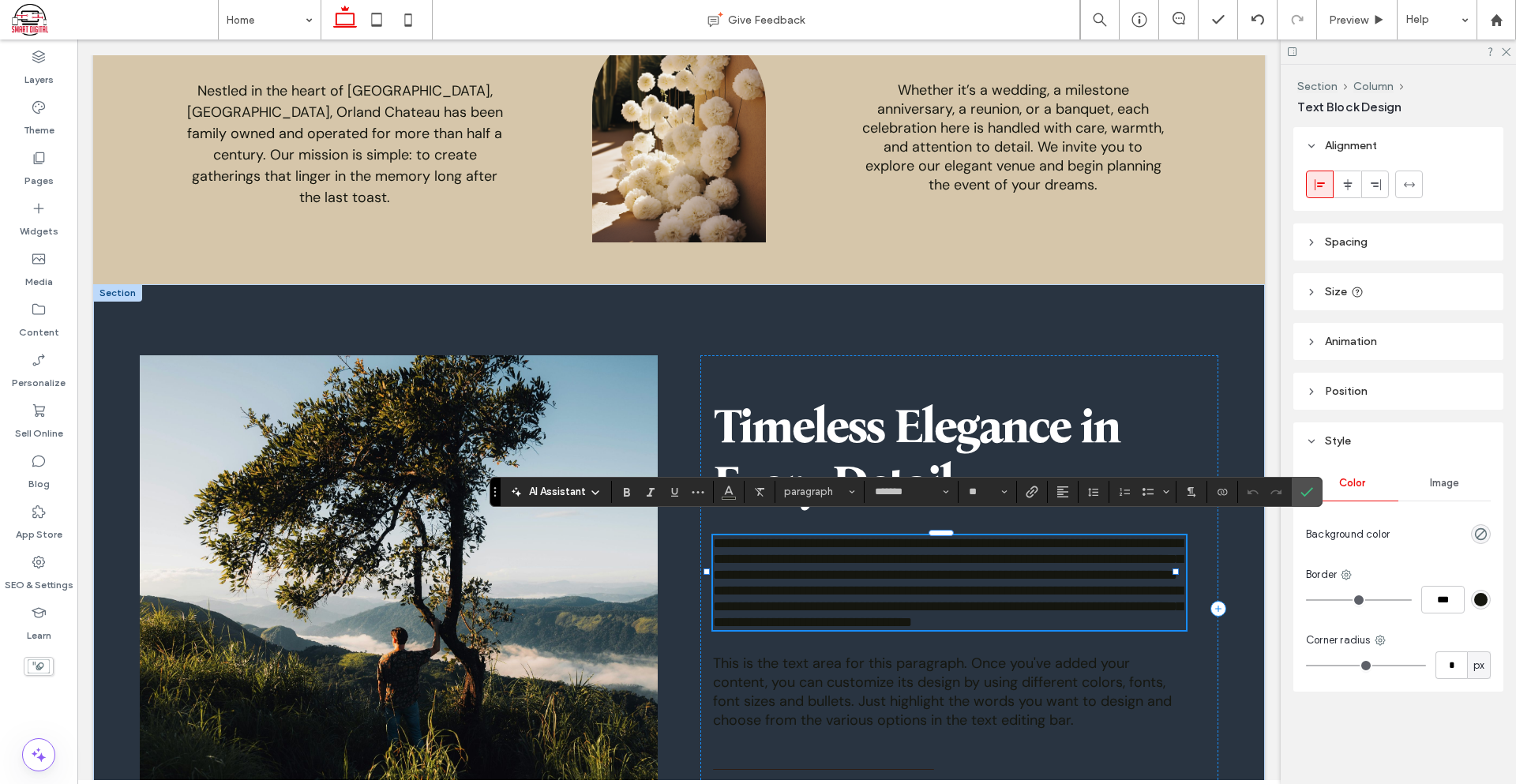
scroll to position [0, 0]
click at [1099, 580] on p "**********" at bounding box center [949, 559] width 472 height 48
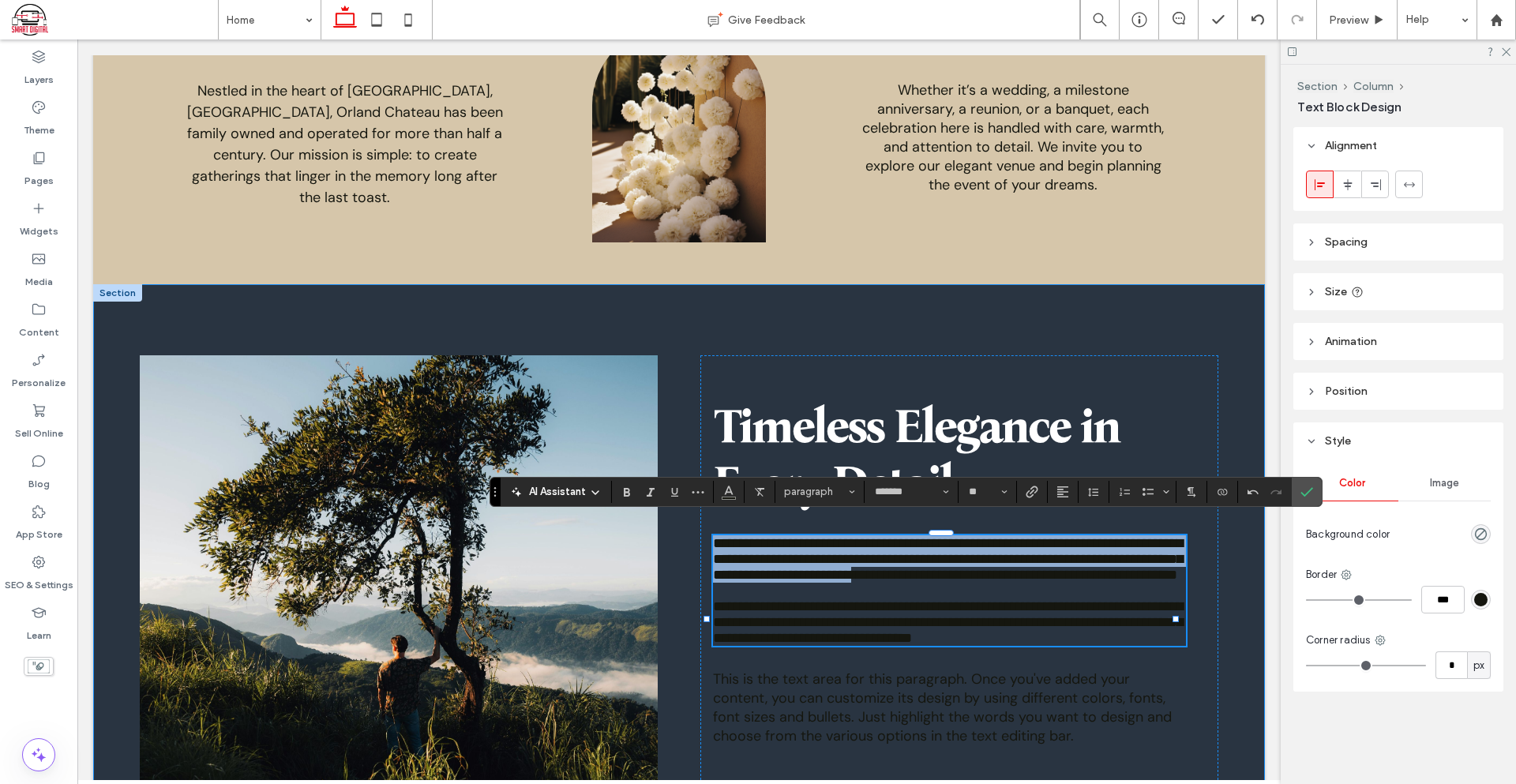
drag, startPoint x: 943, startPoint y: 681, endPoint x: 695, endPoint y: 527, distance: 291.9
click at [701, 527] on div "**********" at bounding box center [959, 617] width 517 height 523
click at [723, 536] on span "**********" at bounding box center [948, 559] width 470 height 46
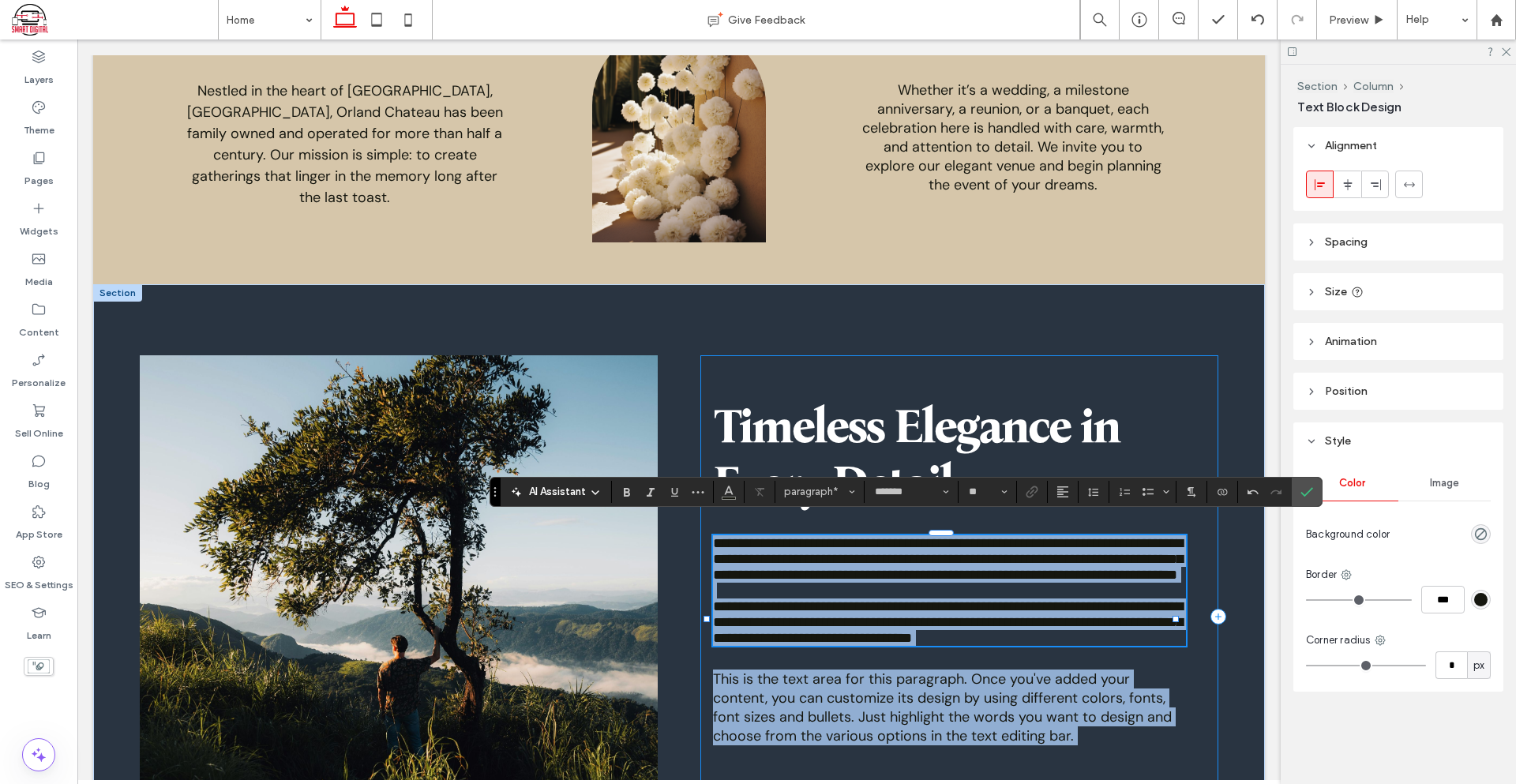
click at [707, 530] on div "**********" at bounding box center [679, 616] width 1172 height 664
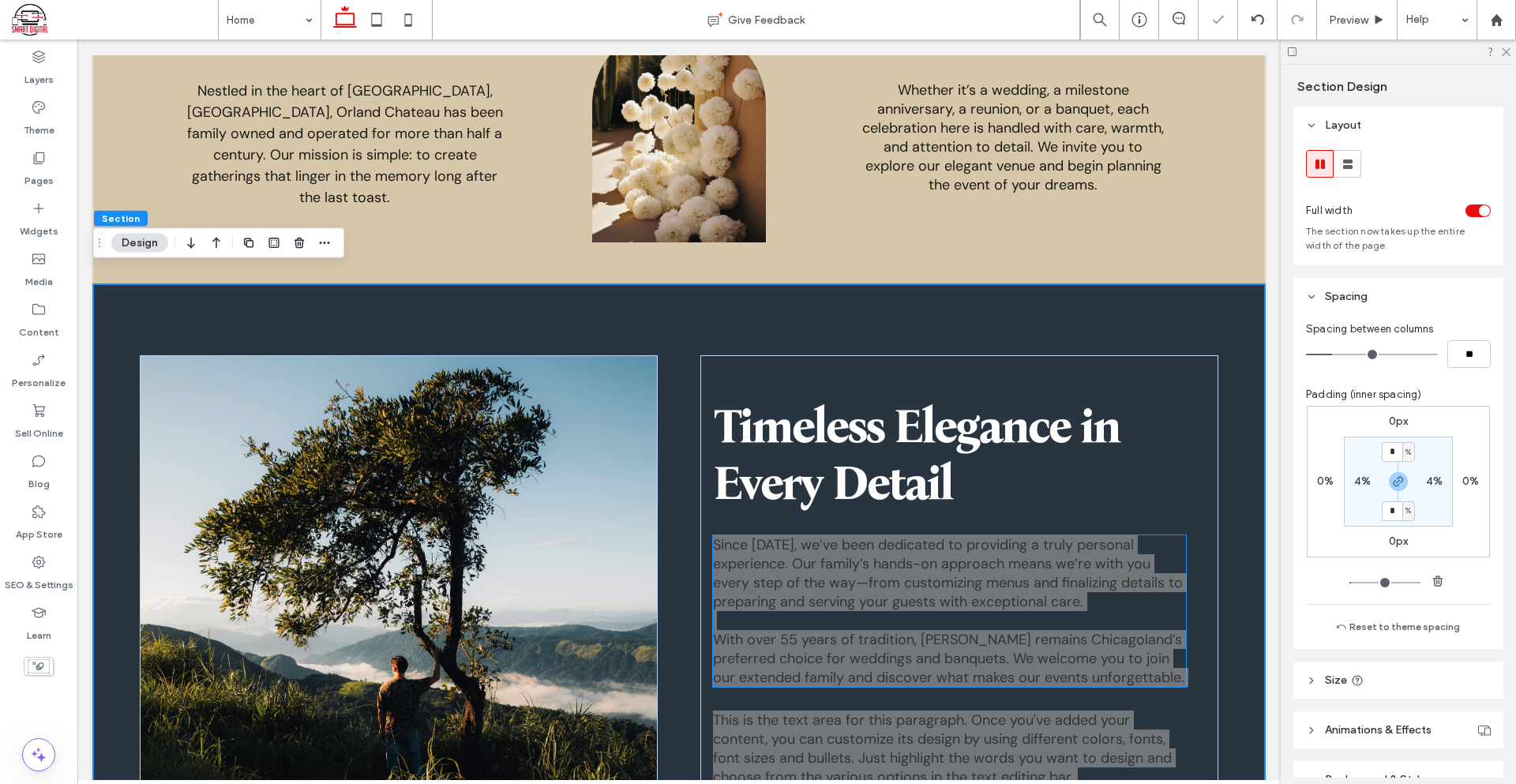
click at [713, 535] on span "Since 1970, we’ve been dedicated to providing a truly personal experience. Our …" at bounding box center [948, 573] width 470 height 76
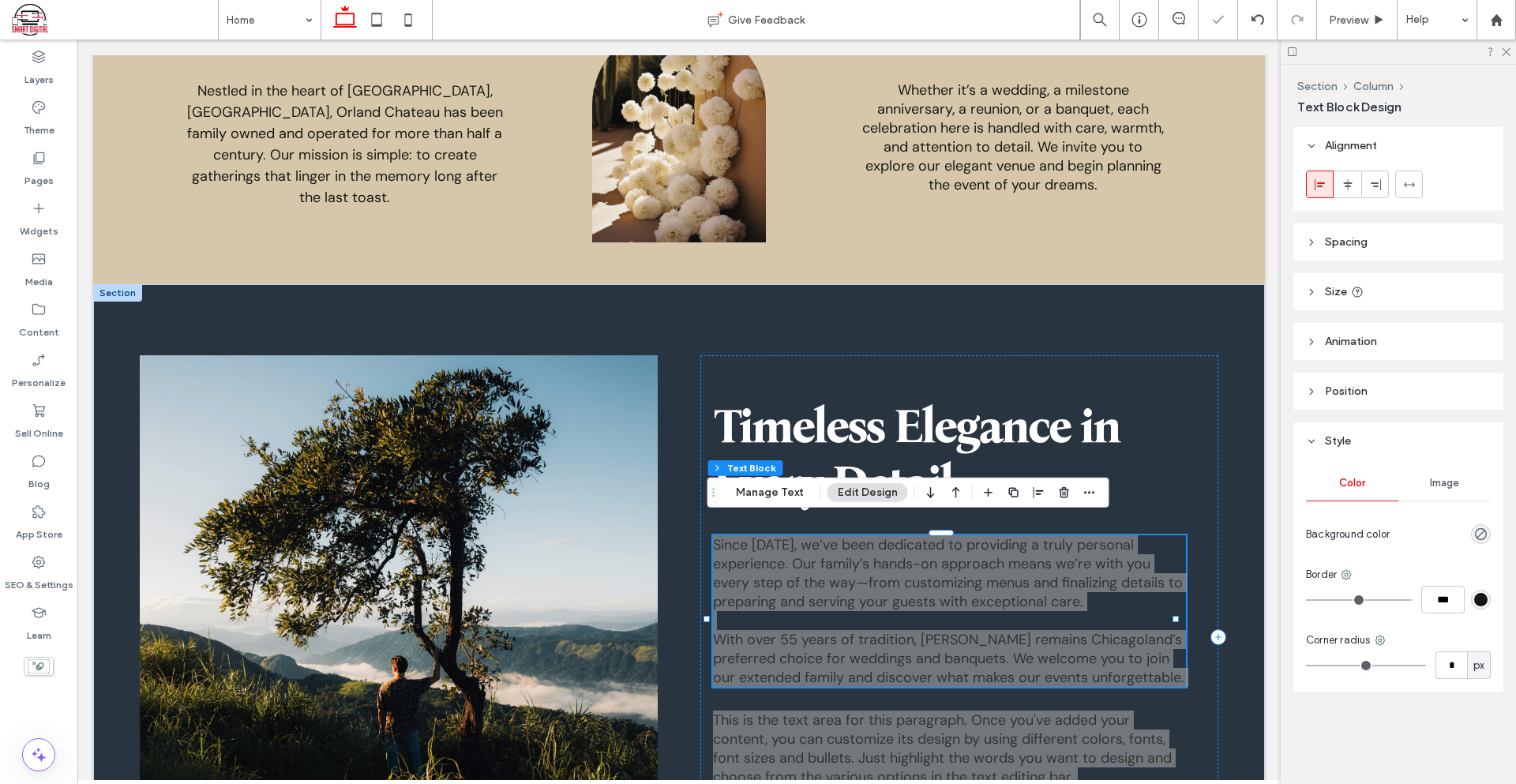
click at [713, 535] on span "Since 1970, we’ve been dedicated to providing a truly personal experience. Our …" at bounding box center [948, 573] width 470 height 76
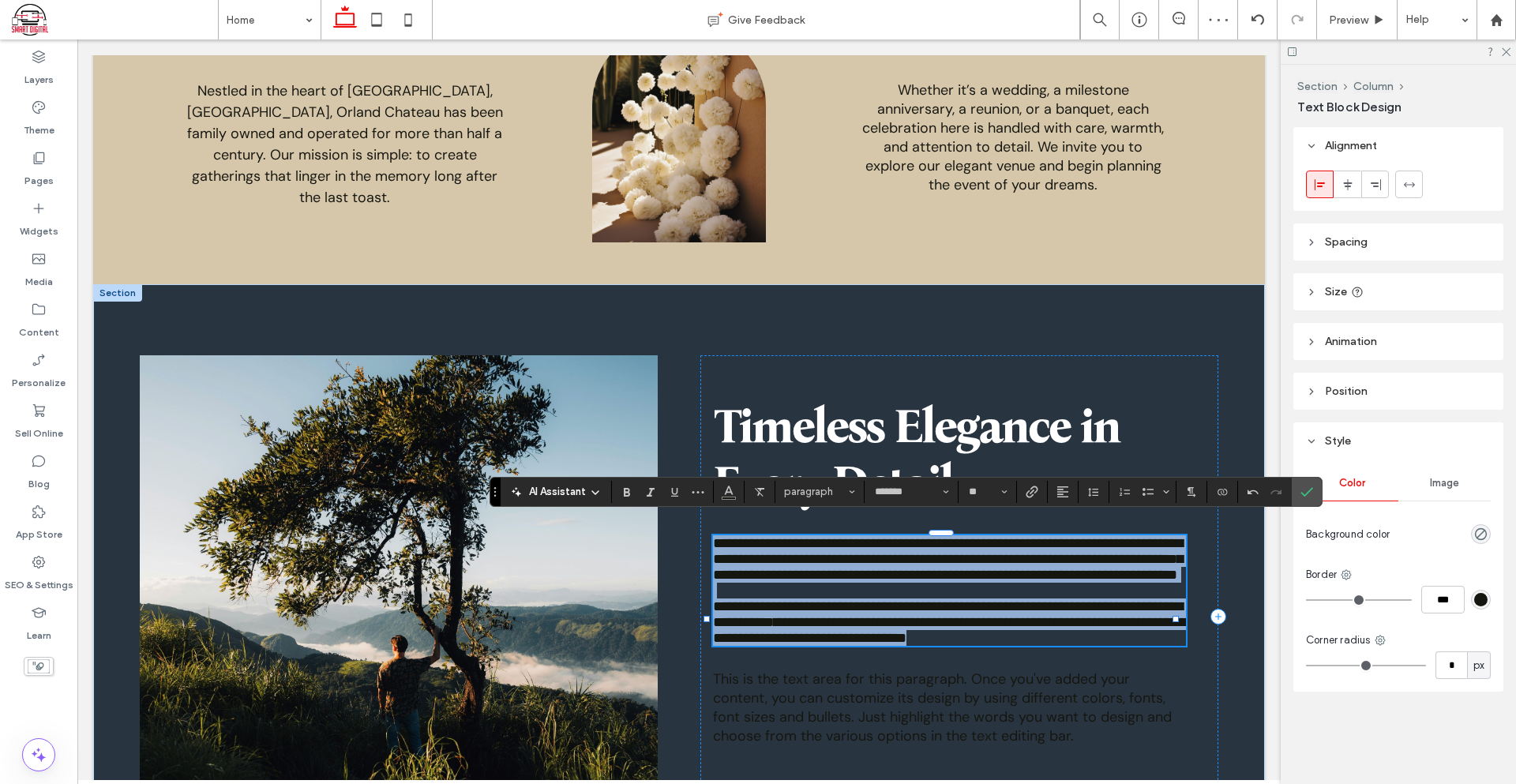
drag, startPoint x: 710, startPoint y: 531, endPoint x: 1028, endPoint y: 685, distance: 353.3
click at [1028, 645] on div "**********" at bounding box center [949, 590] width 472 height 110
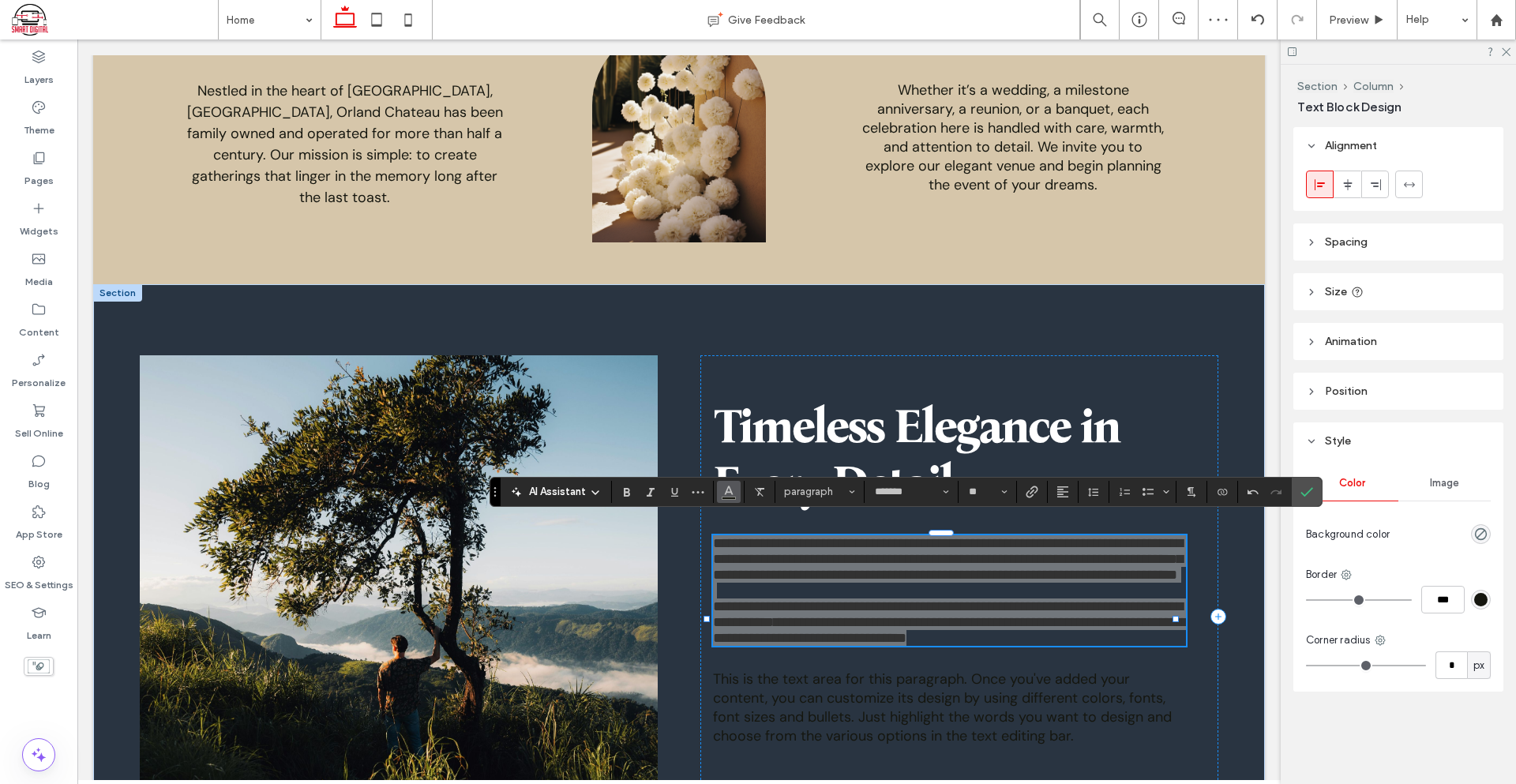
click at [724, 493] on icon "Color" at bounding box center [729, 490] width 13 height 13
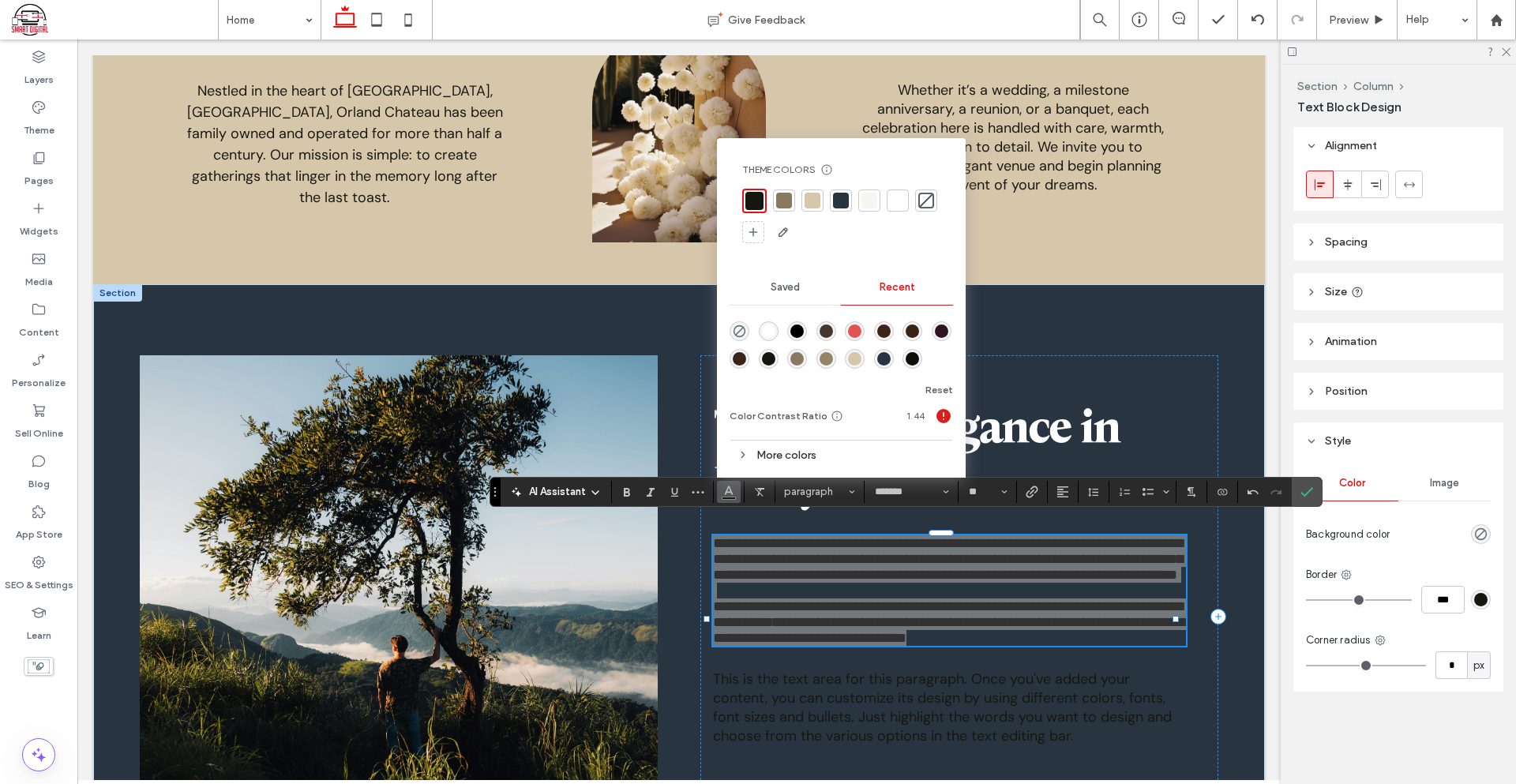
click at [892, 195] on div at bounding box center [897, 200] width 16 height 16
click at [1304, 503] on span "Confirm" at bounding box center [1304, 491] width 7 height 28
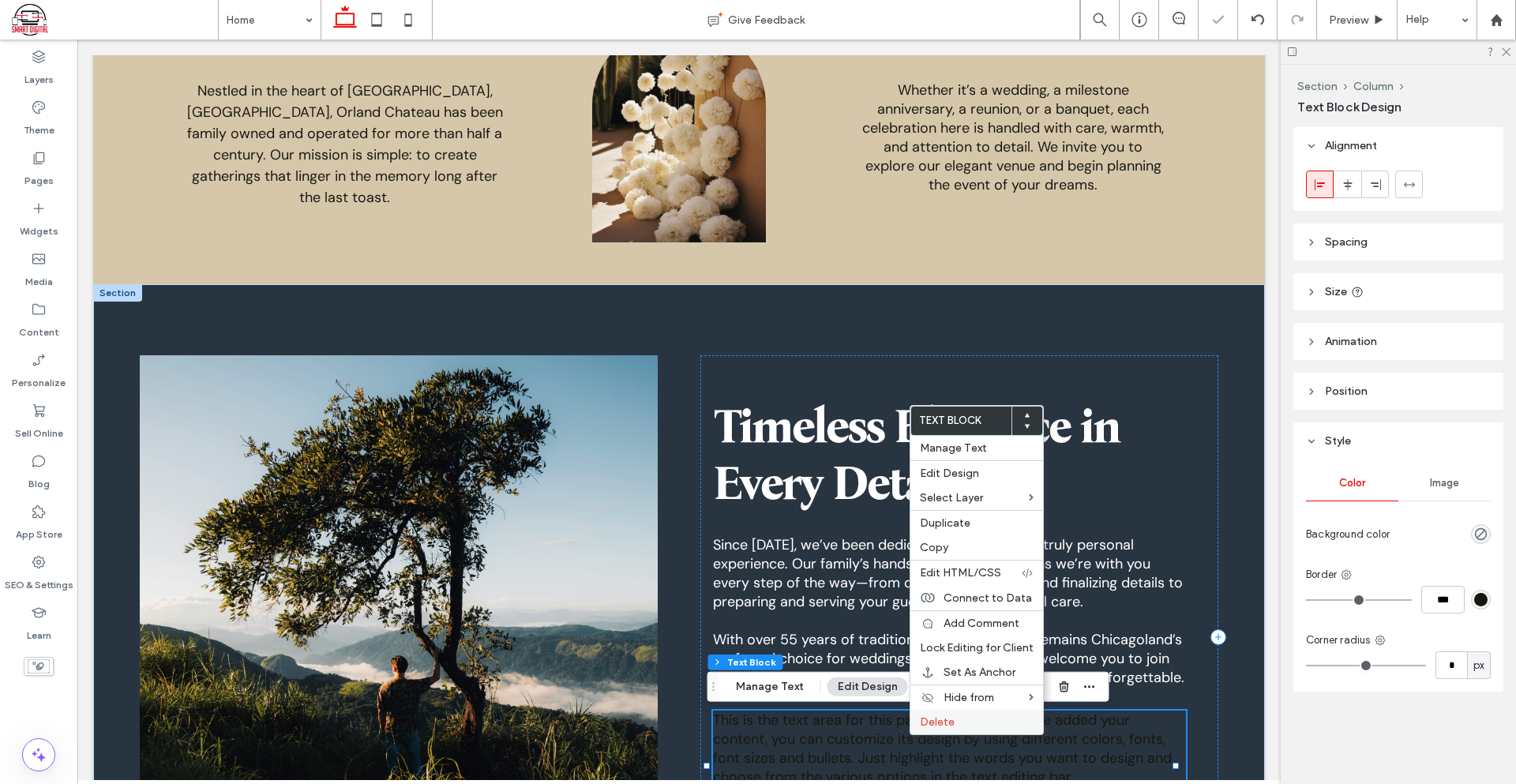
click at [941, 722] on span "Delete" at bounding box center [938, 722] width 35 height 14
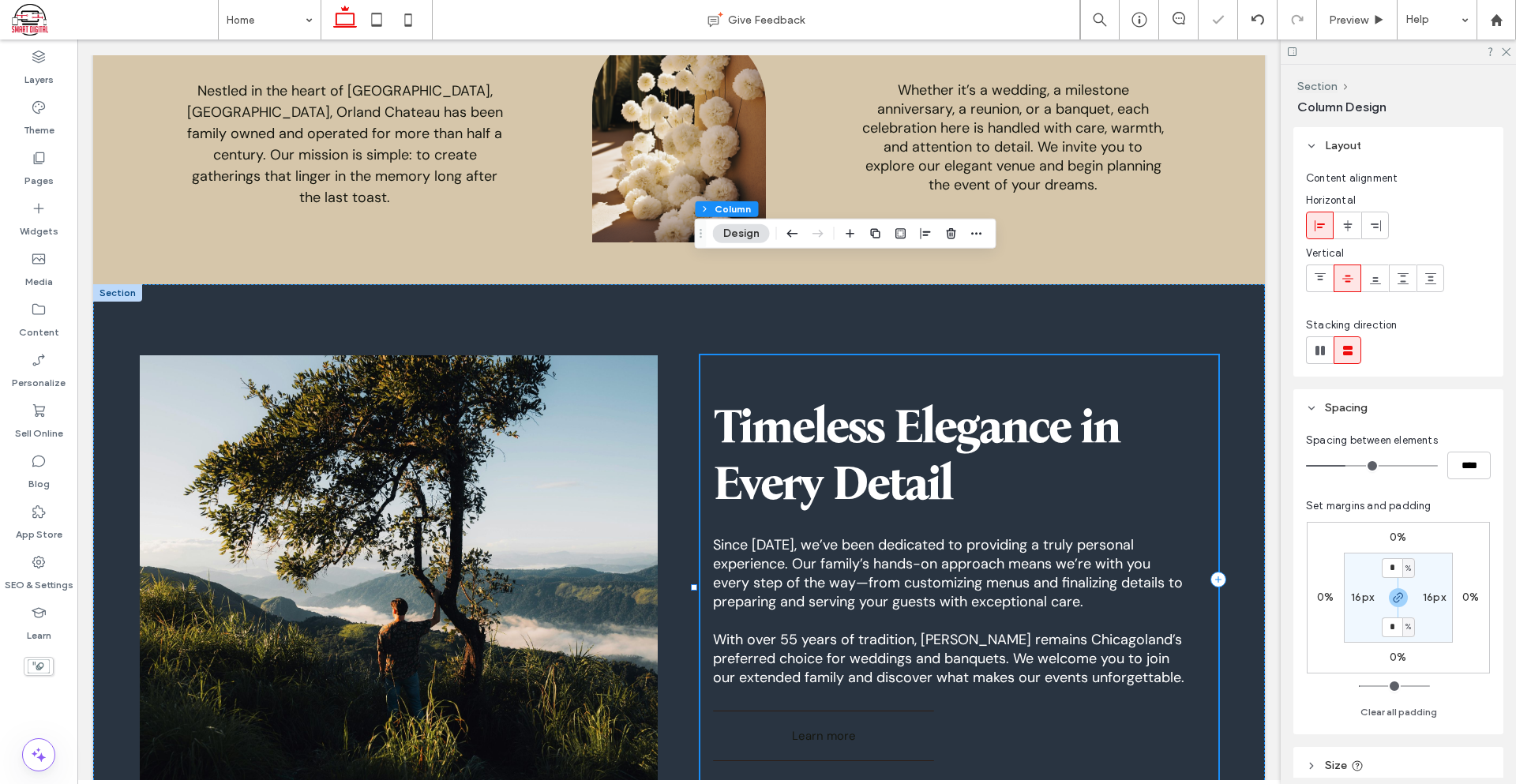
scroll to position [1263, 0]
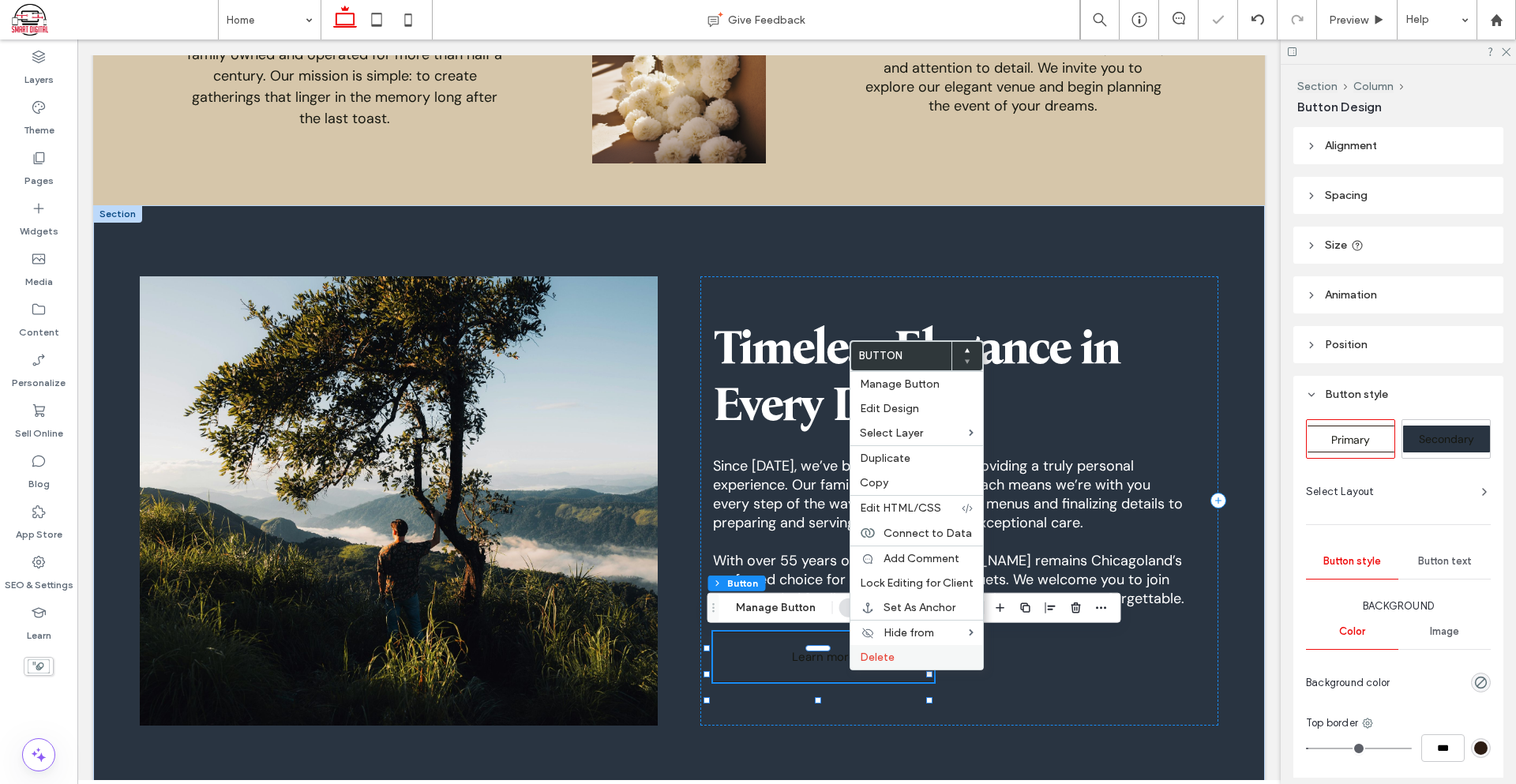
click at [882, 655] on span "Delete" at bounding box center [877, 656] width 35 height 14
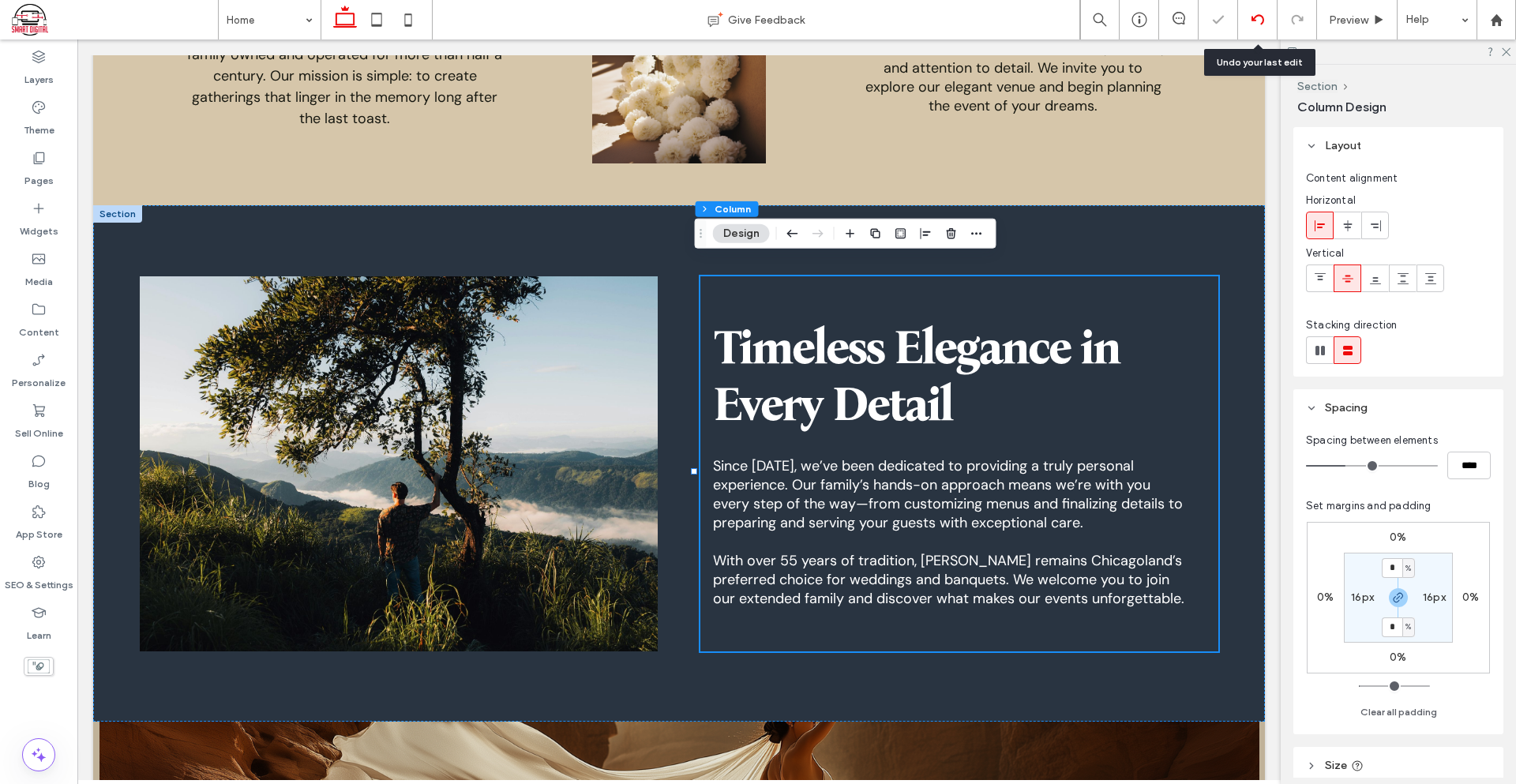
click at [1249, 17] on div at bounding box center [1257, 20] width 39 height 13
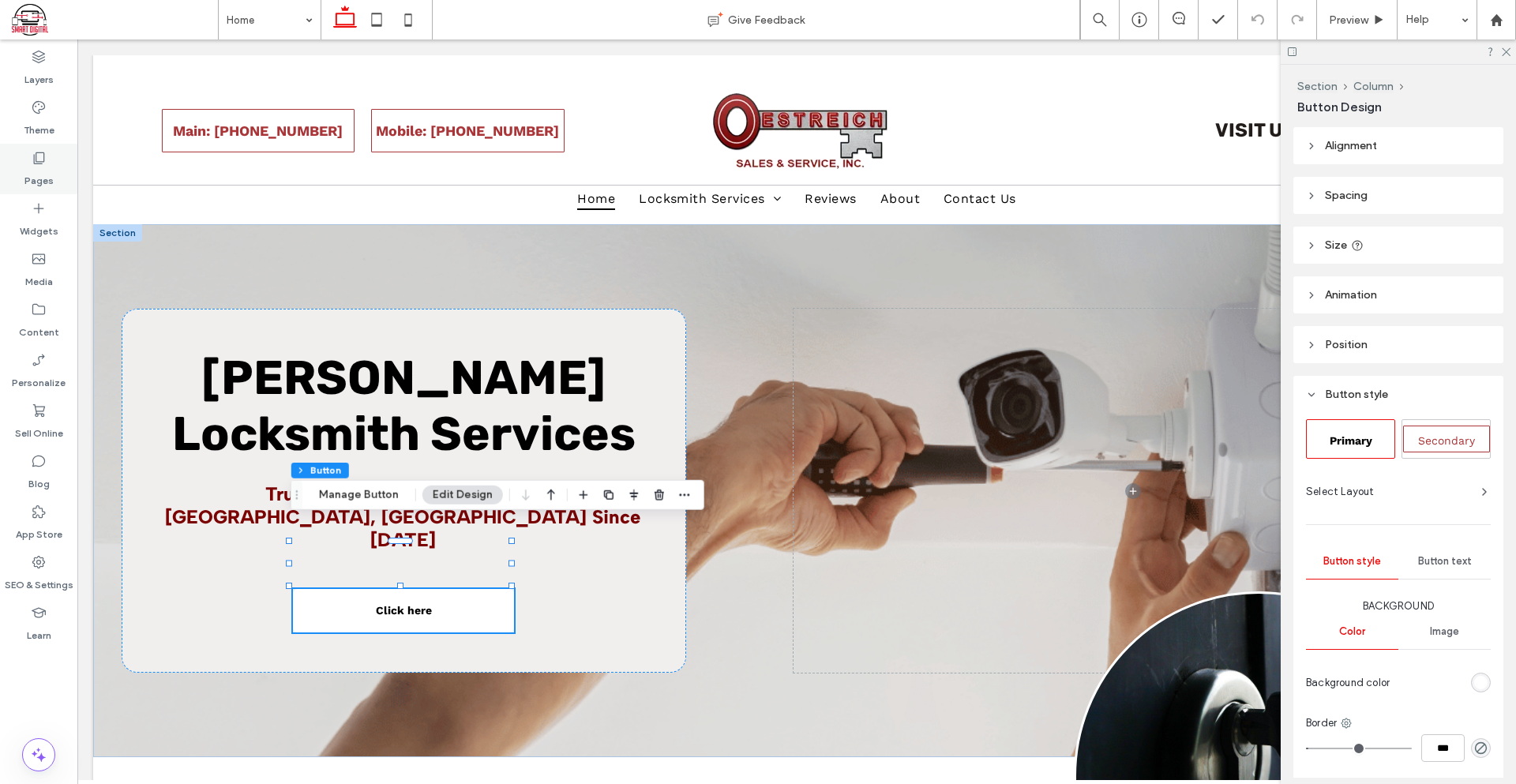
click at [29, 181] on label "Pages" at bounding box center [39, 177] width 29 height 22
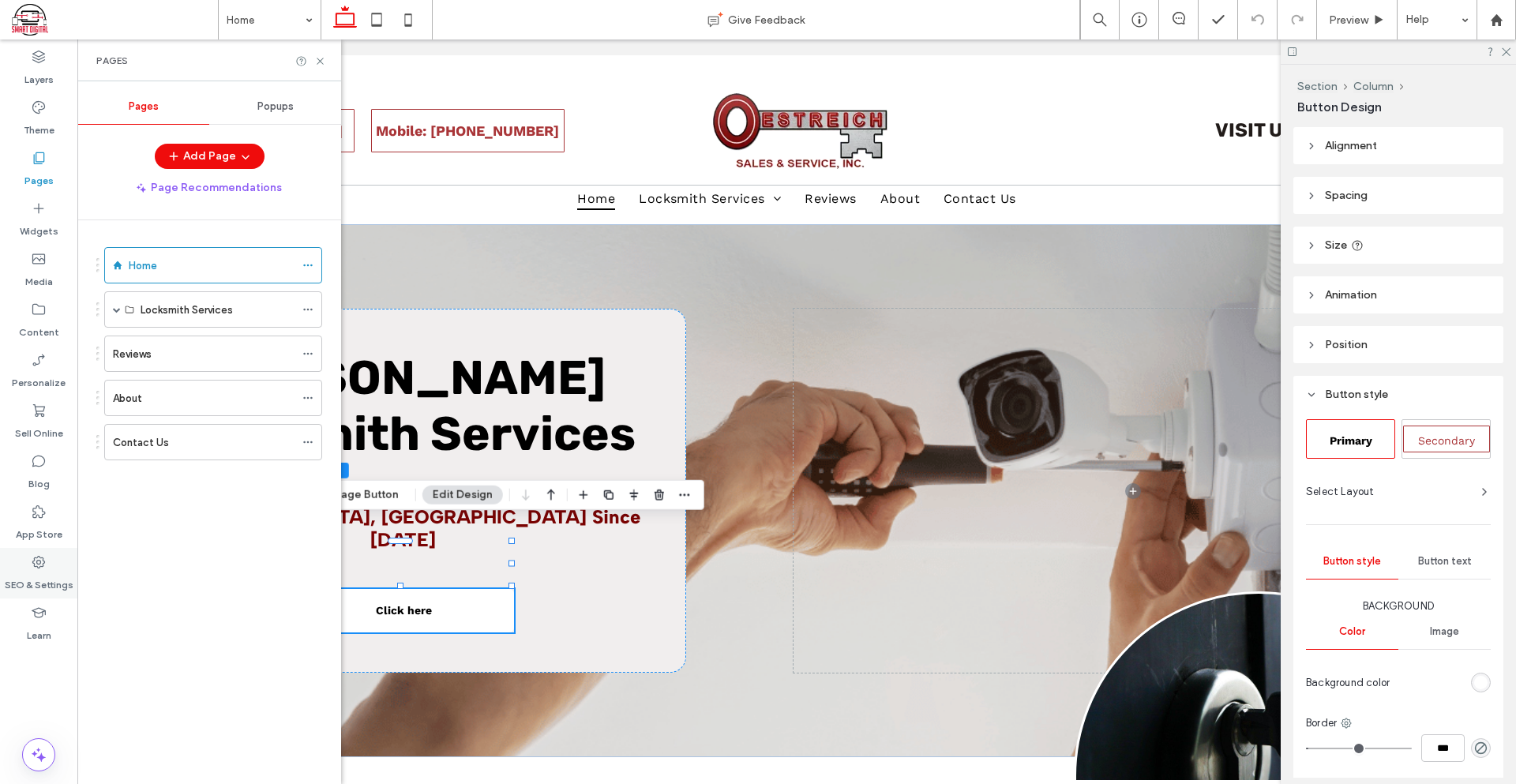
click at [55, 569] on div "SEO & Settings" at bounding box center [39, 573] width 77 height 50
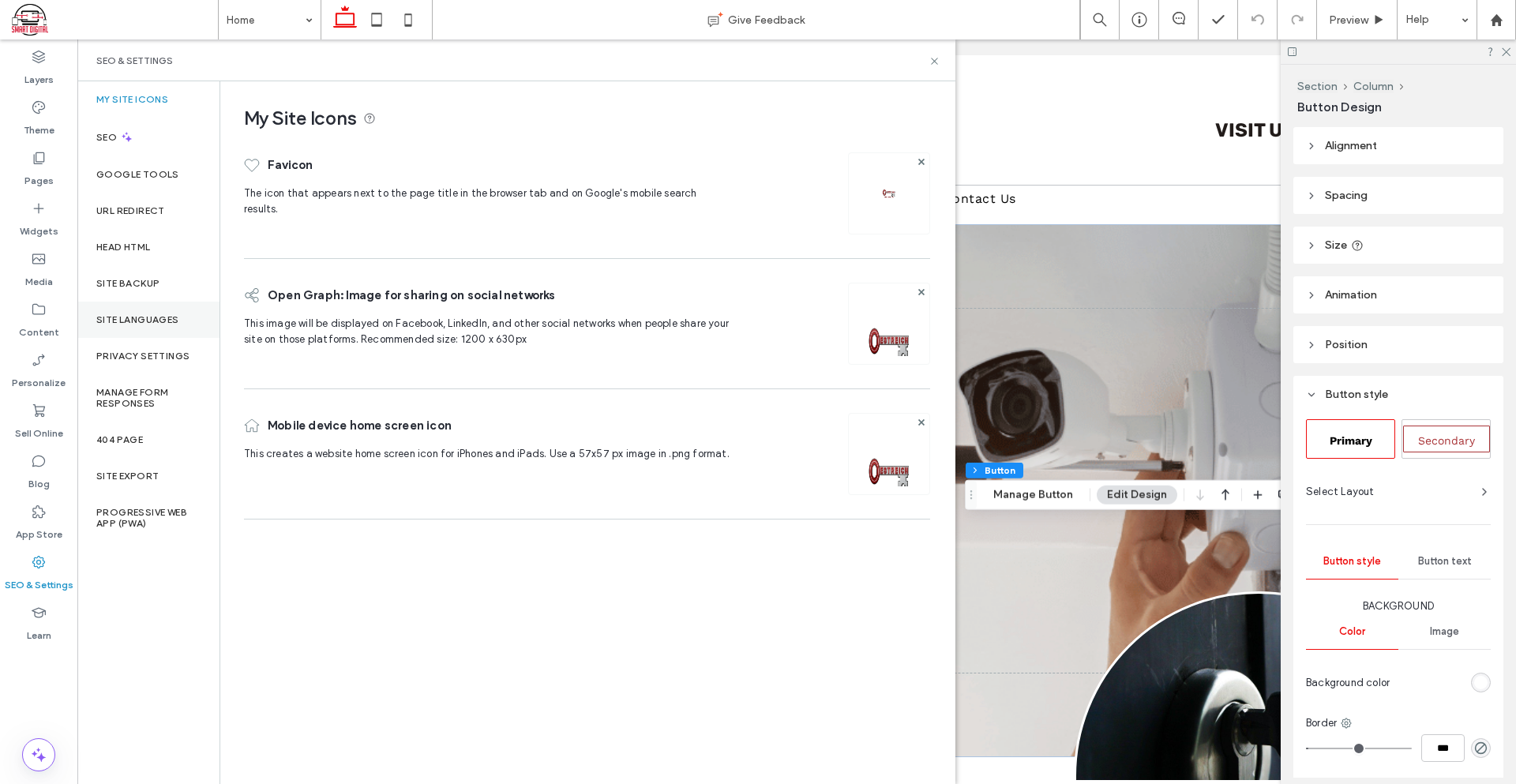
click at [152, 324] on label "Site Languages" at bounding box center [138, 319] width 83 height 11
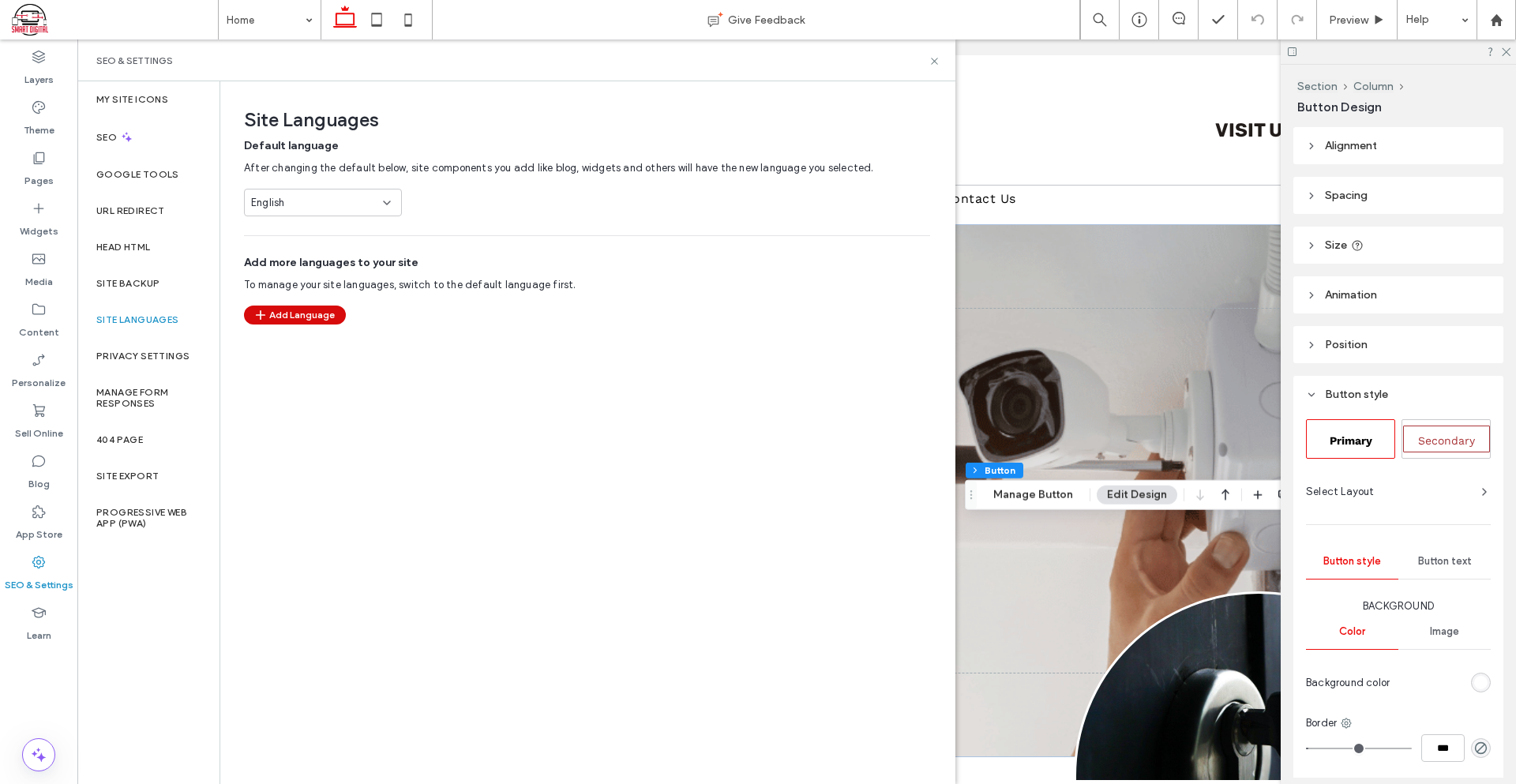
click at [287, 318] on button "Add Language" at bounding box center [295, 315] width 102 height 19
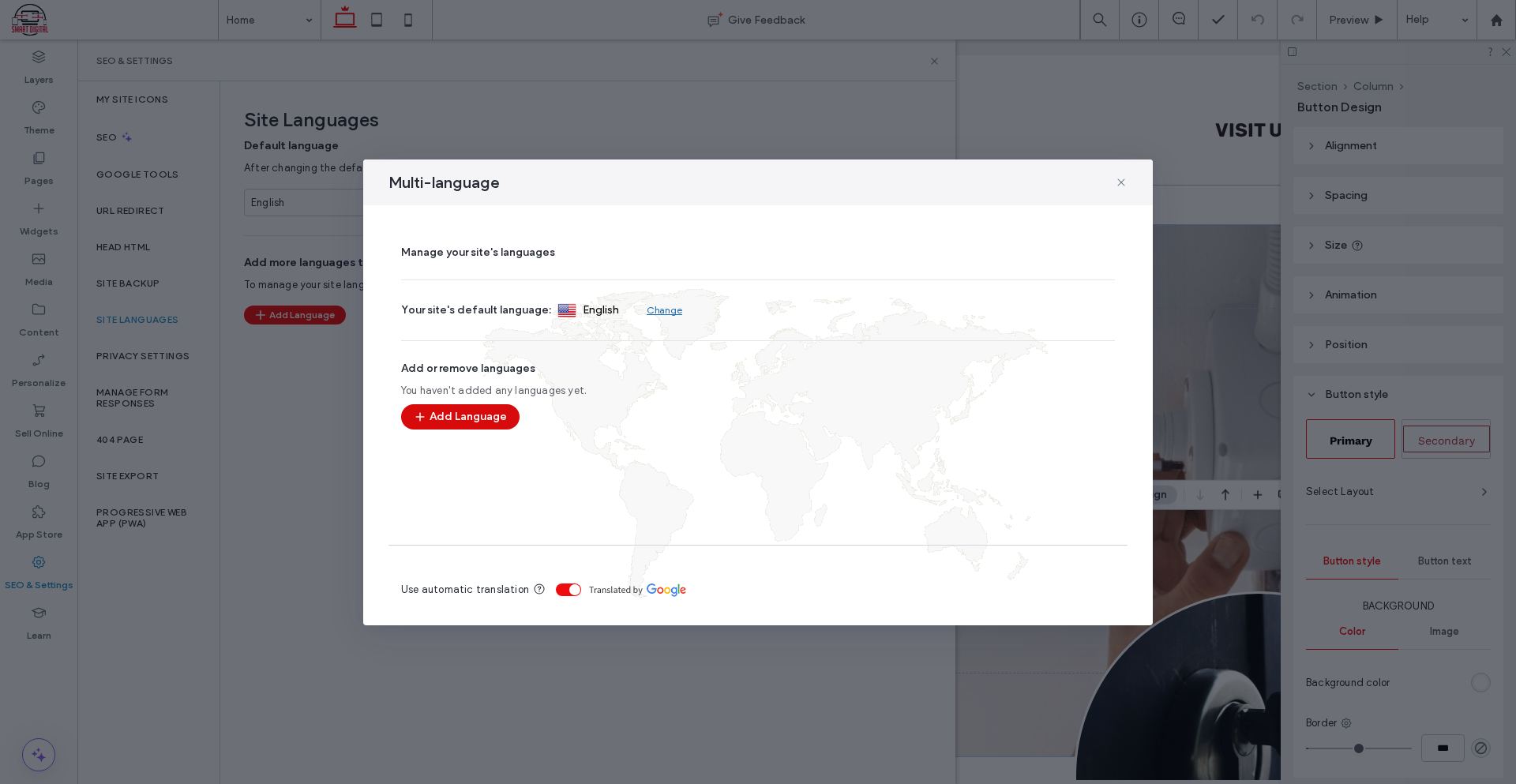
click at [480, 411] on button "Add Language" at bounding box center [460, 417] width 118 height 26
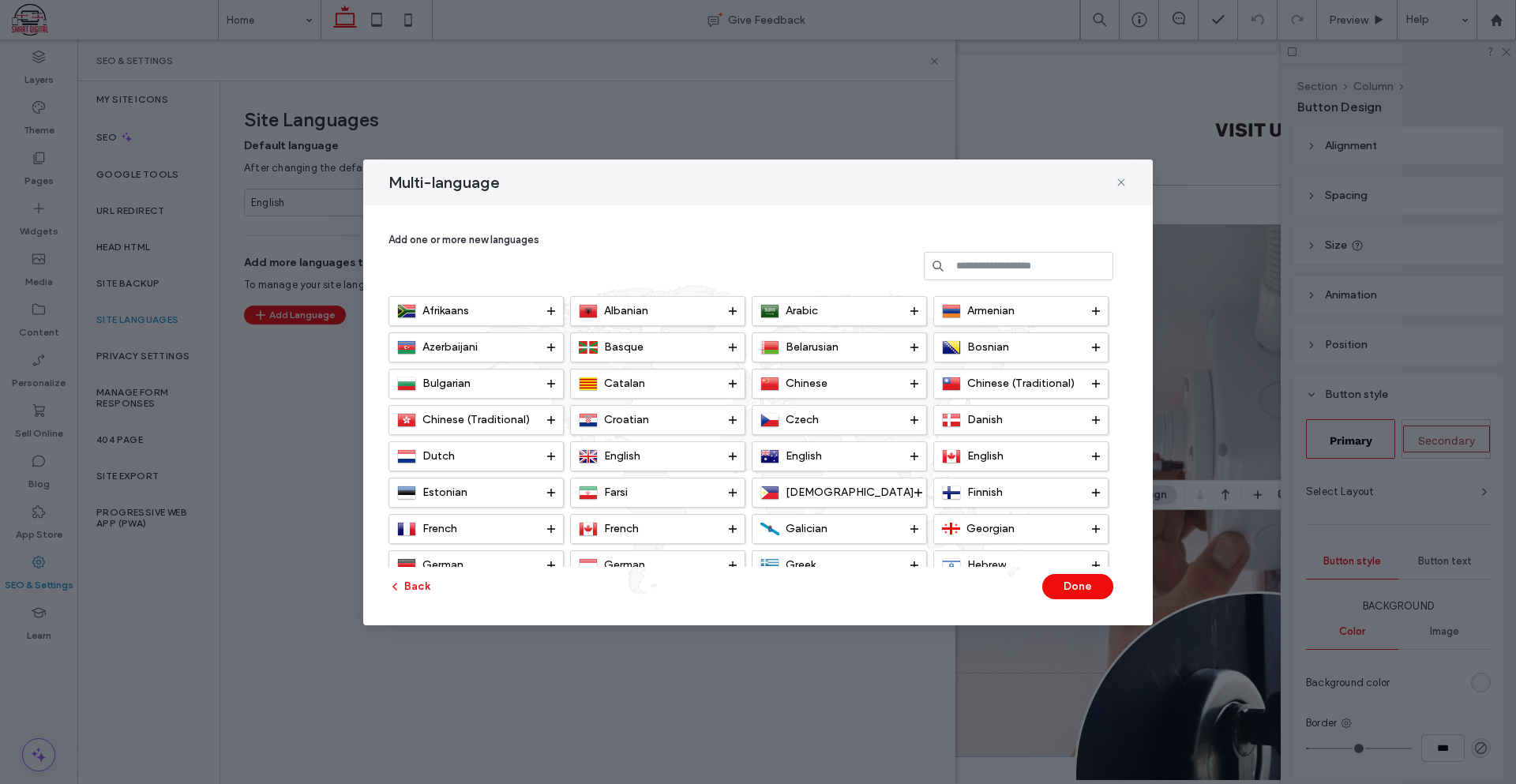
click at [989, 272] on input at bounding box center [1018, 265] width 189 height 28
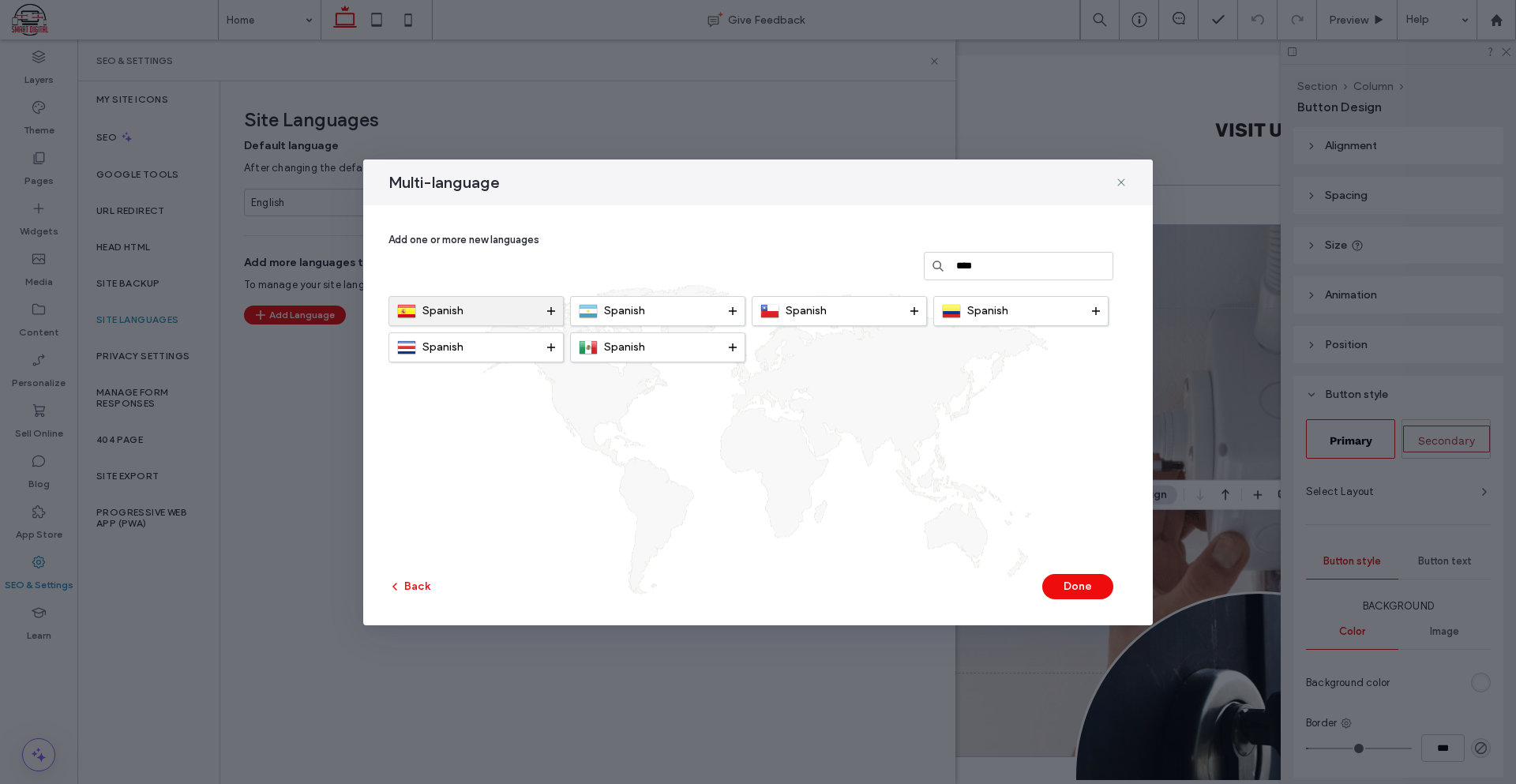
type input "****"
click at [552, 308] on icon at bounding box center [551, 310] width 8 height 8
click at [1089, 588] on button "Done" at bounding box center [1077, 587] width 71 height 26
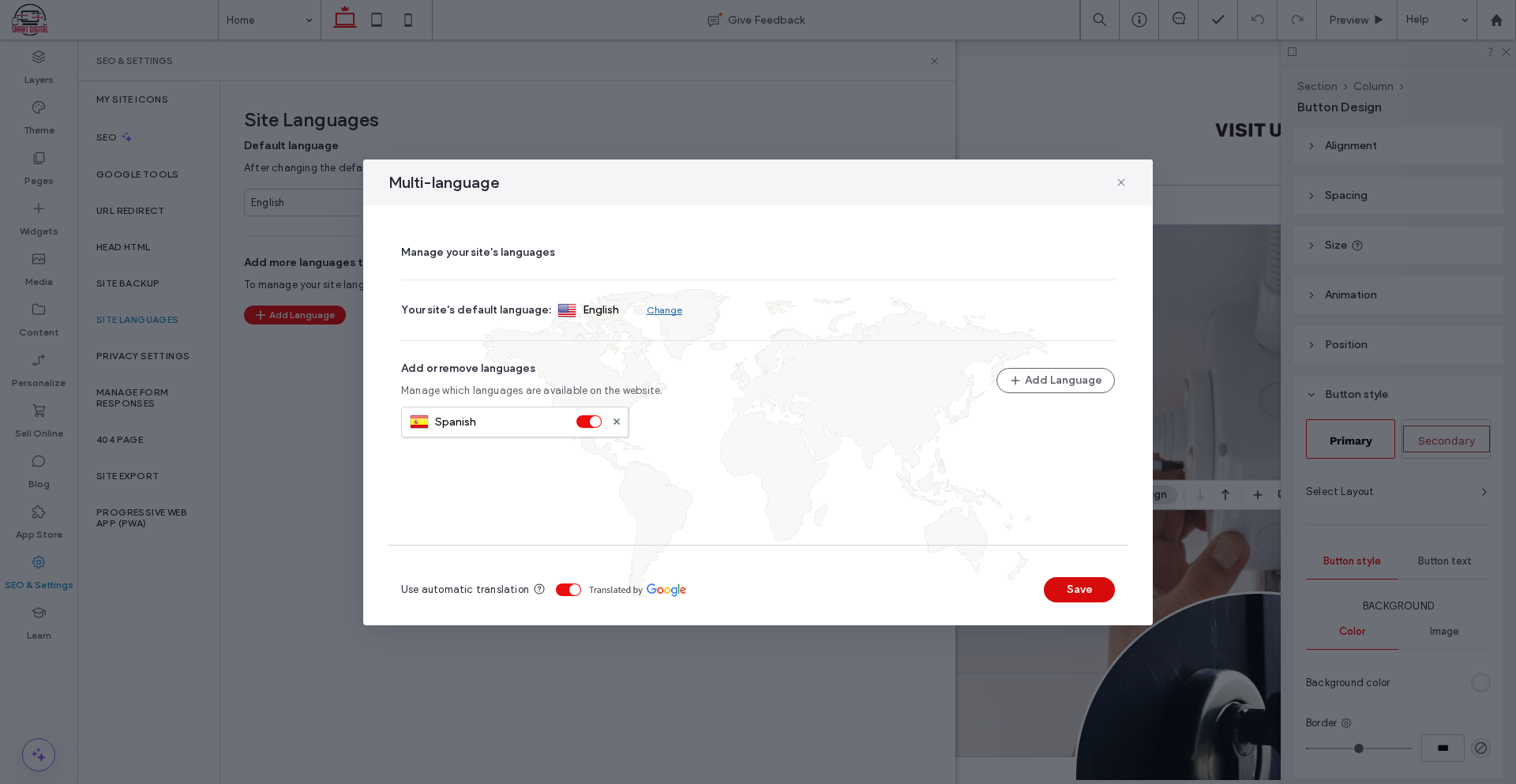
click at [1059, 586] on button "Save" at bounding box center [1079, 590] width 71 height 26
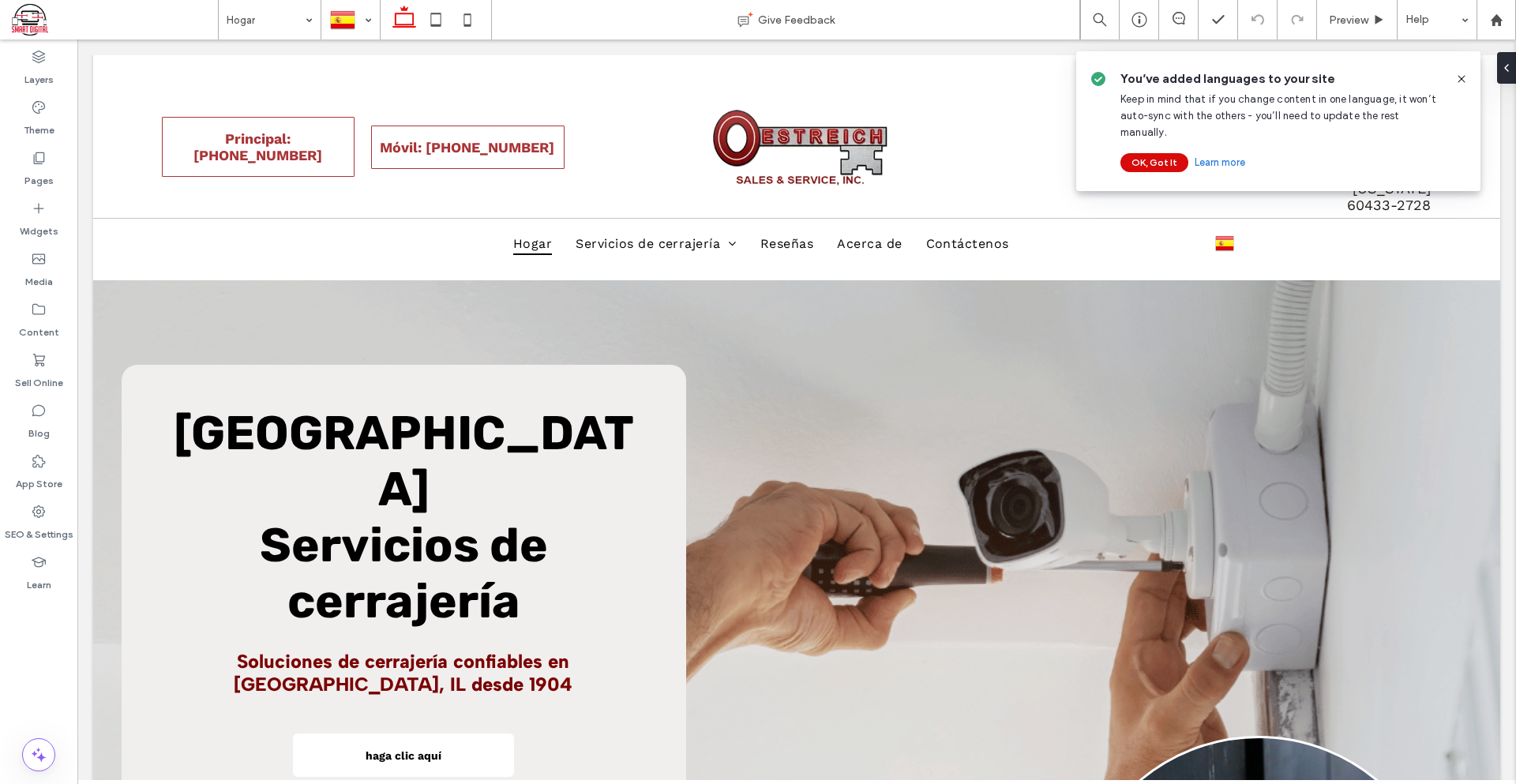
click at [1165, 153] on button "OK, Got It" at bounding box center [1154, 162] width 68 height 19
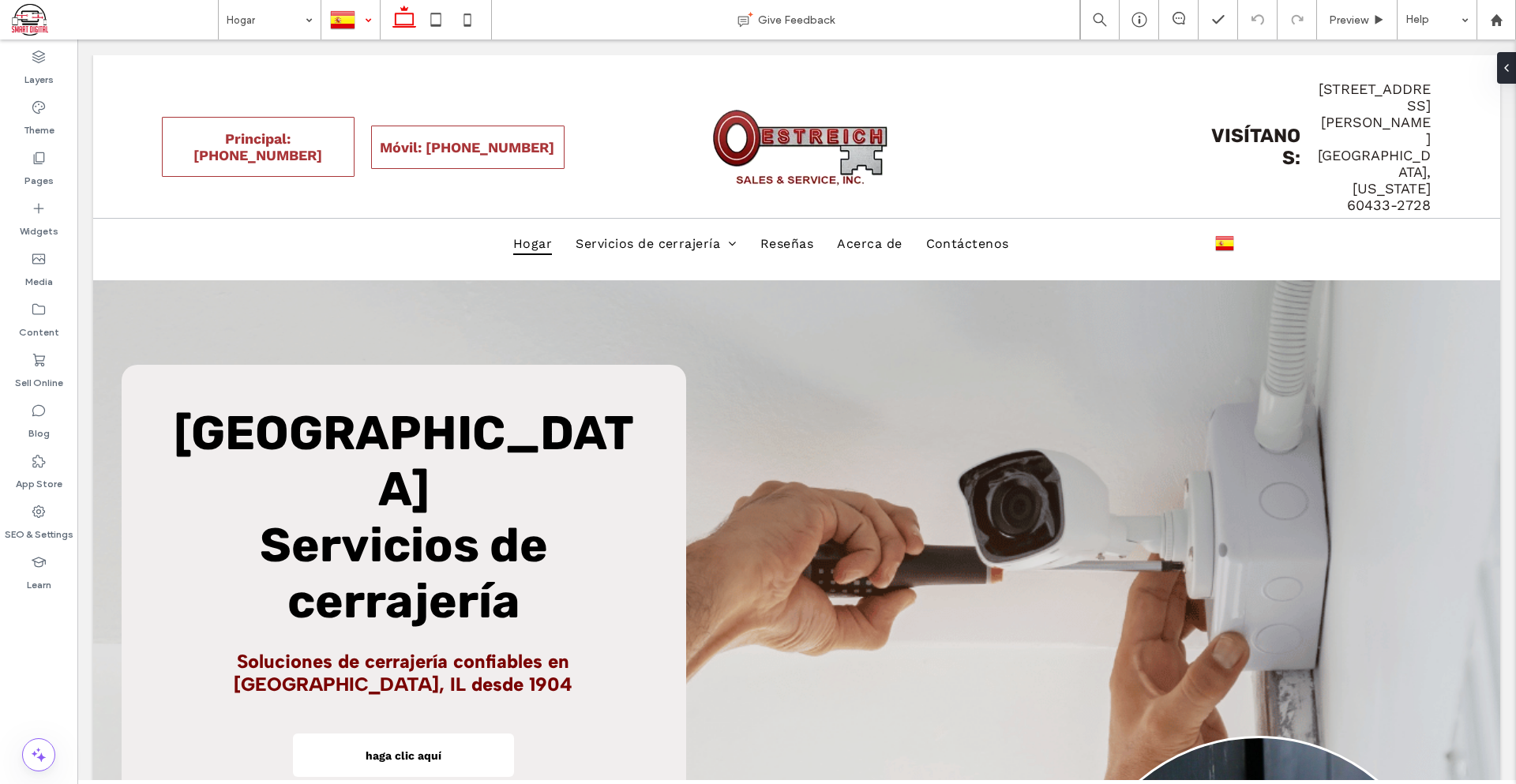
click at [371, 25] on div at bounding box center [351, 19] width 57 height 38
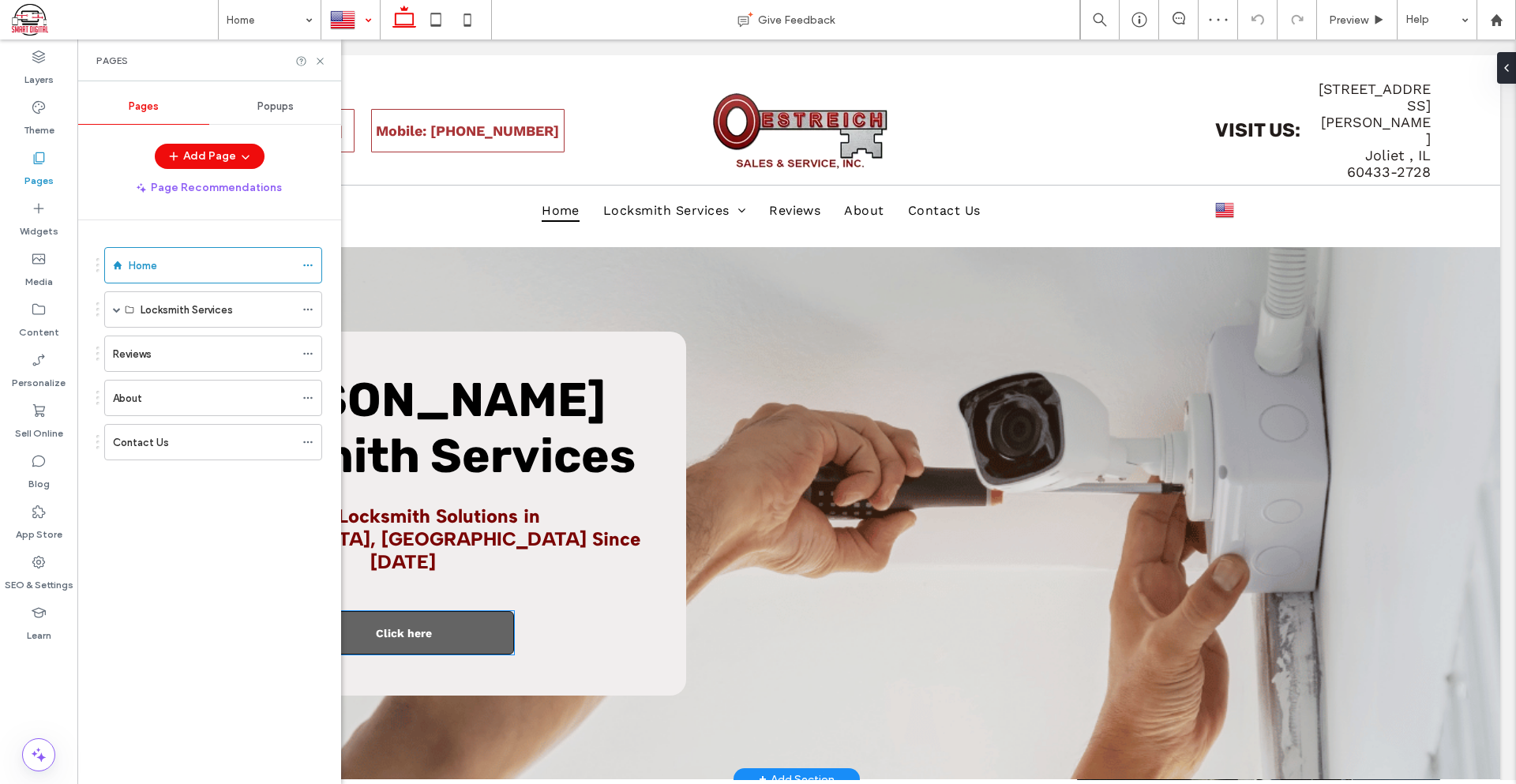
click at [431, 610] on link "Click here" at bounding box center [403, 632] width 221 height 43
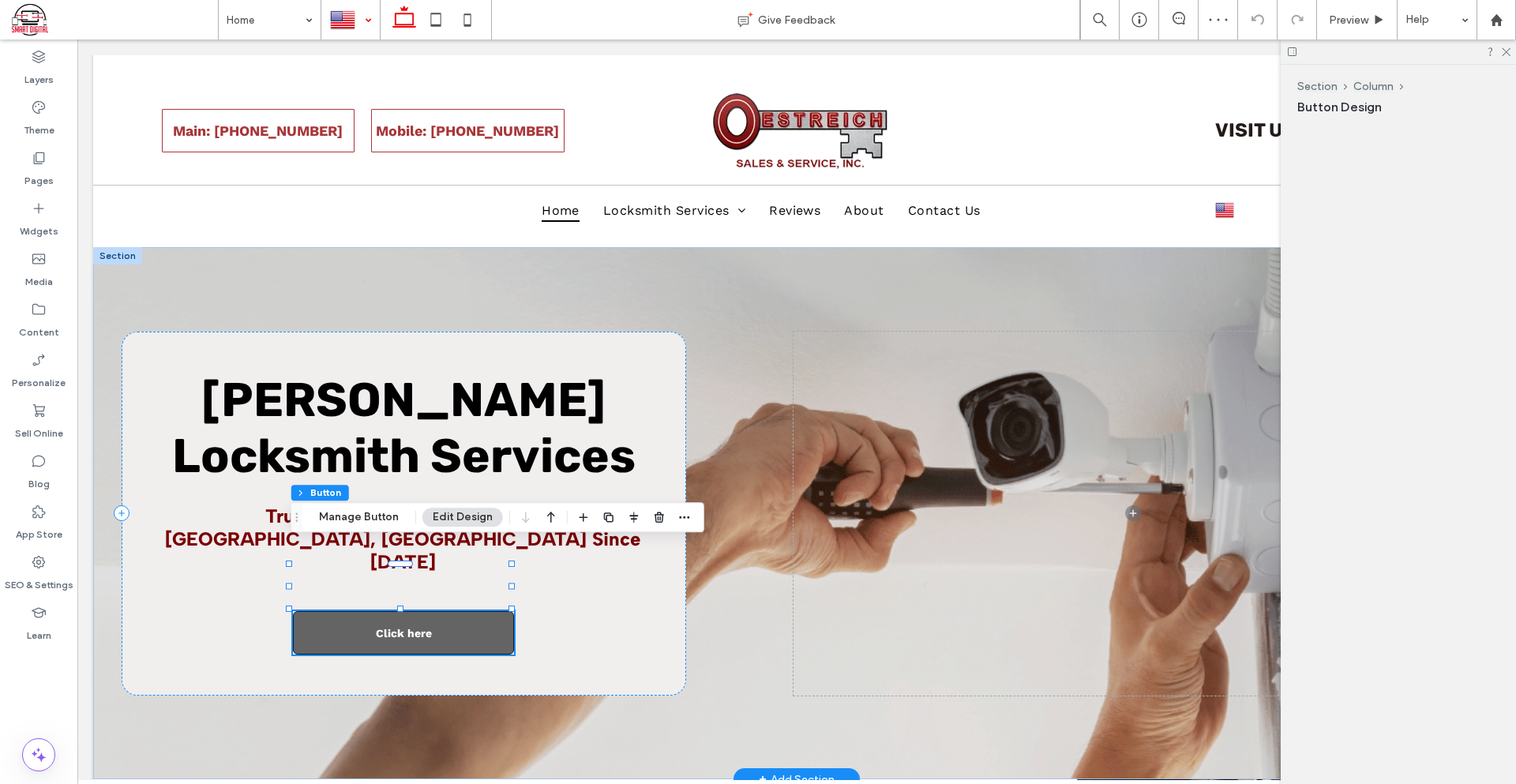
click at [431, 610] on link "Click here" at bounding box center [403, 632] width 221 height 43
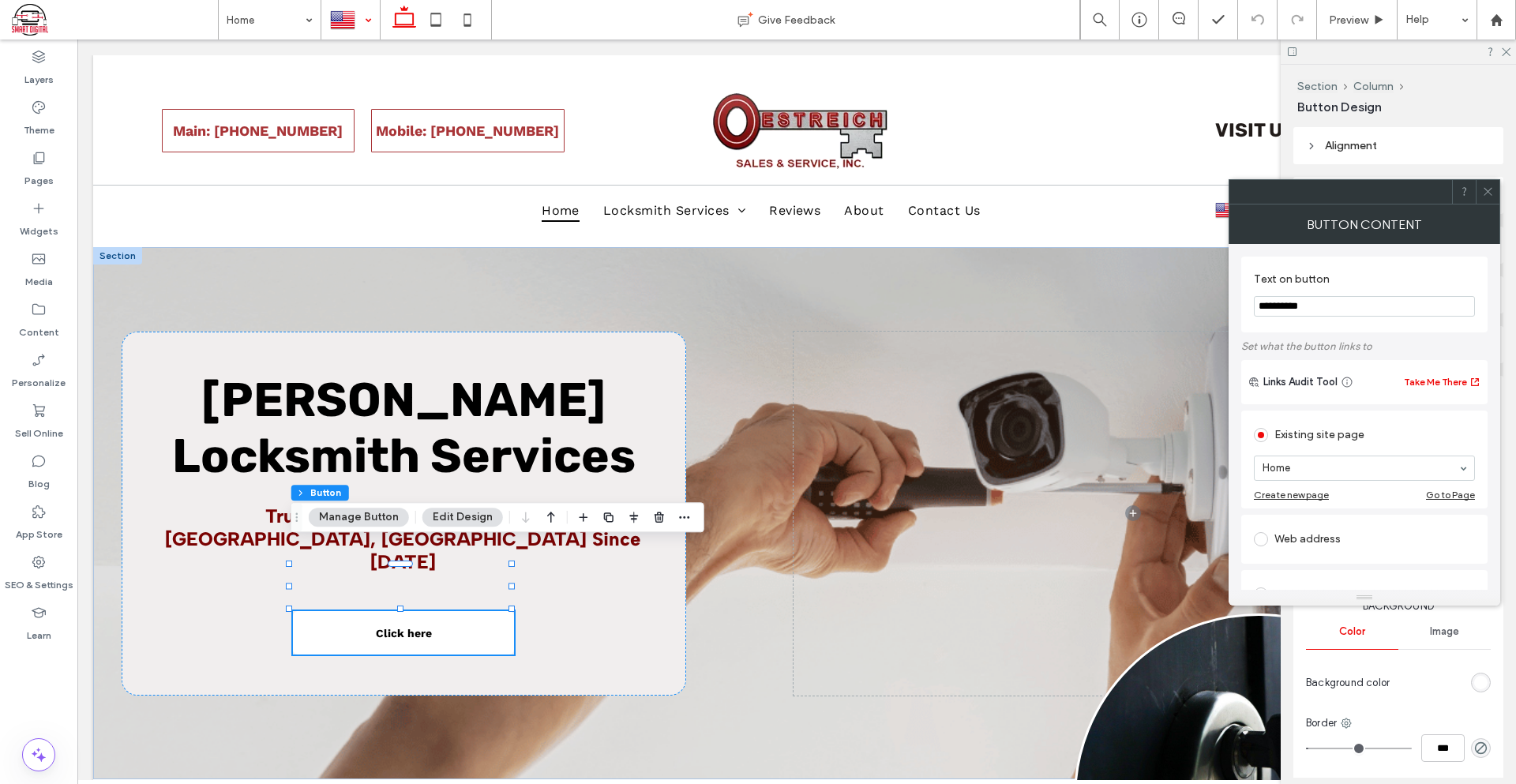
click at [1302, 306] on input "**********" at bounding box center [1364, 306] width 221 height 20
type input "**********"
click at [1328, 336] on label "Set what the button links to" at bounding box center [1364, 346] width 246 height 28
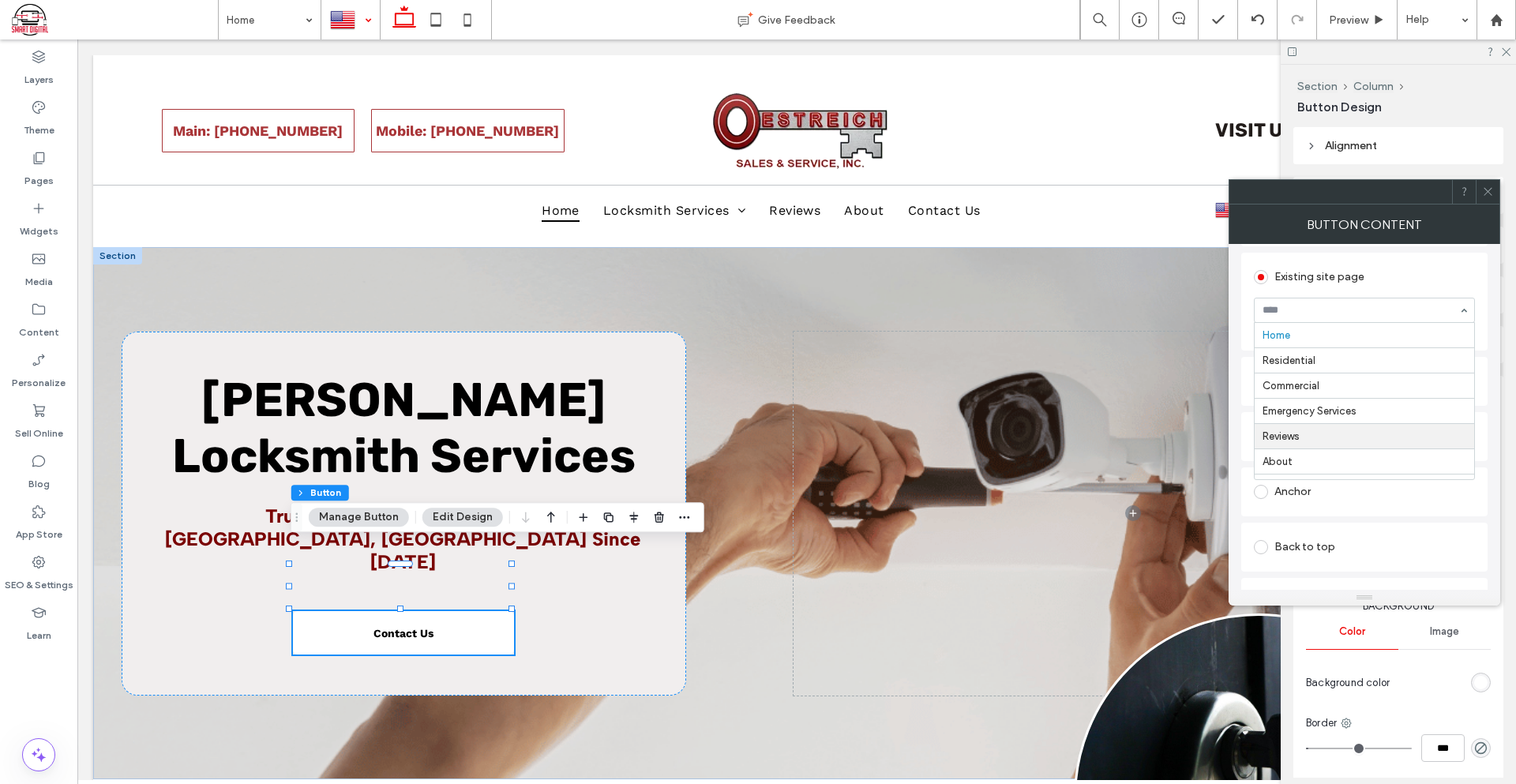
scroll to position [19, 0]
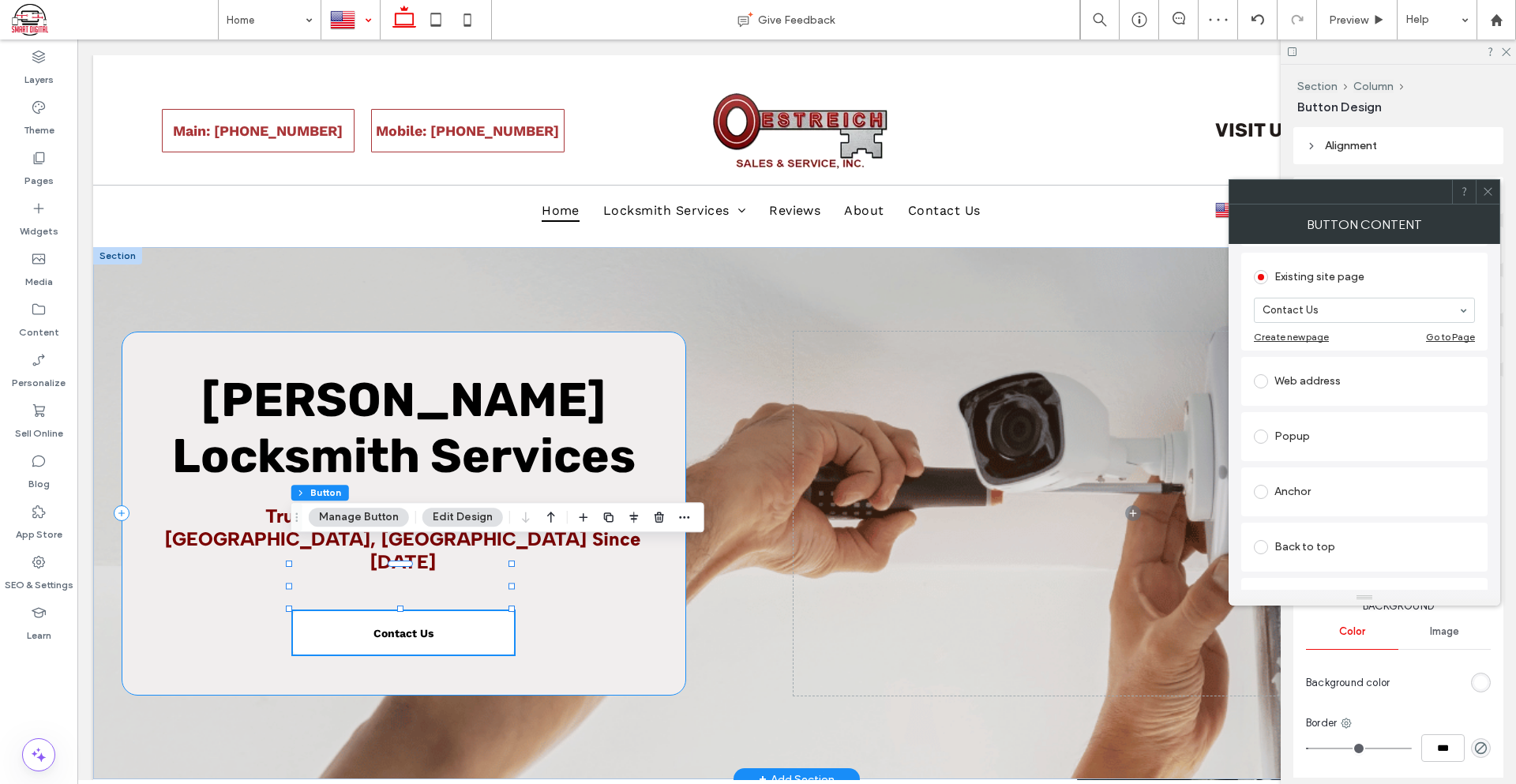
click at [601, 599] on div "Oestreich Locksmith Services Trusted Locksmith Solutions in Joliet, IL Since 19…" at bounding box center [403, 513] width 565 height 364
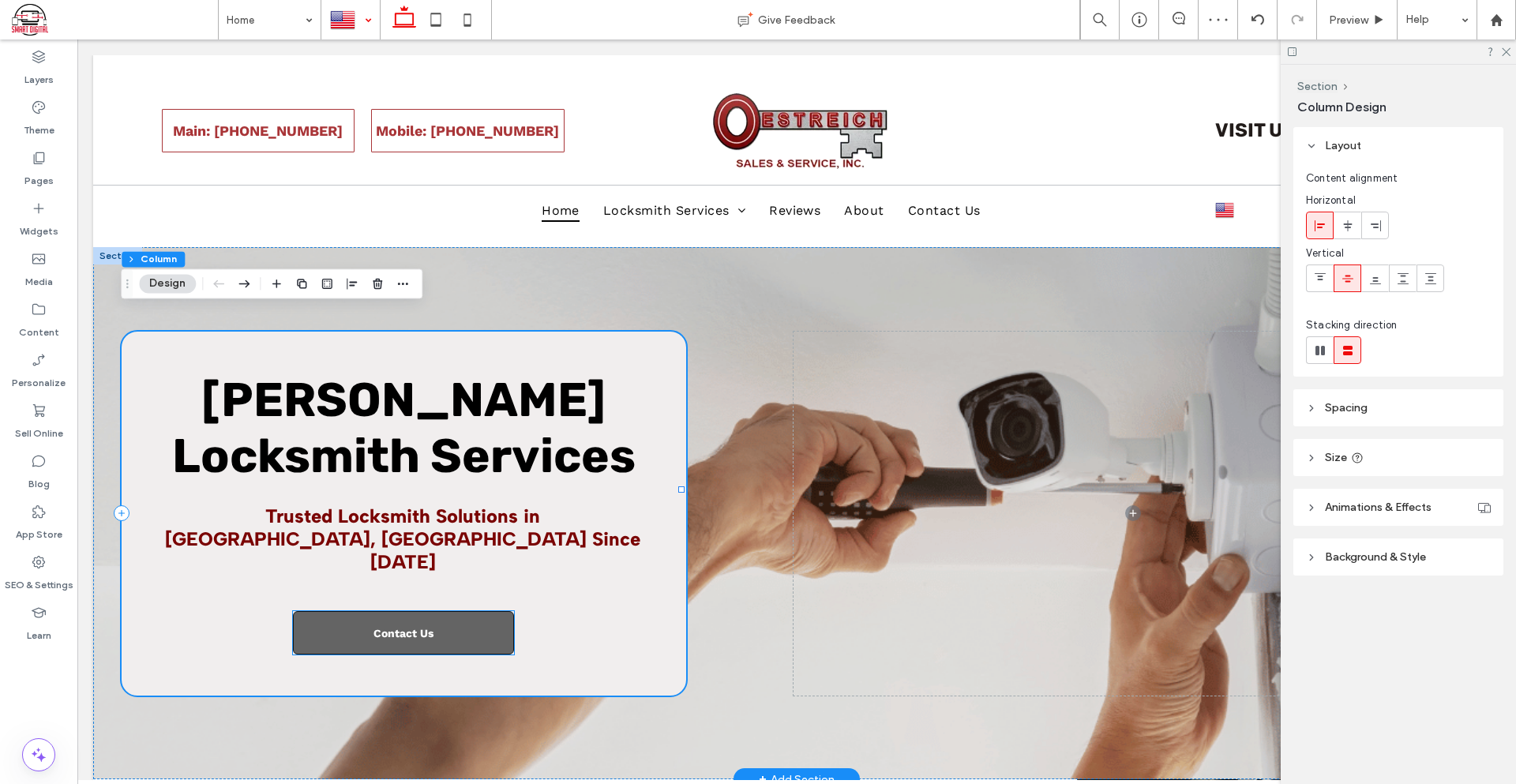
click at [486, 610] on link "Contact Us" at bounding box center [403, 632] width 221 height 43
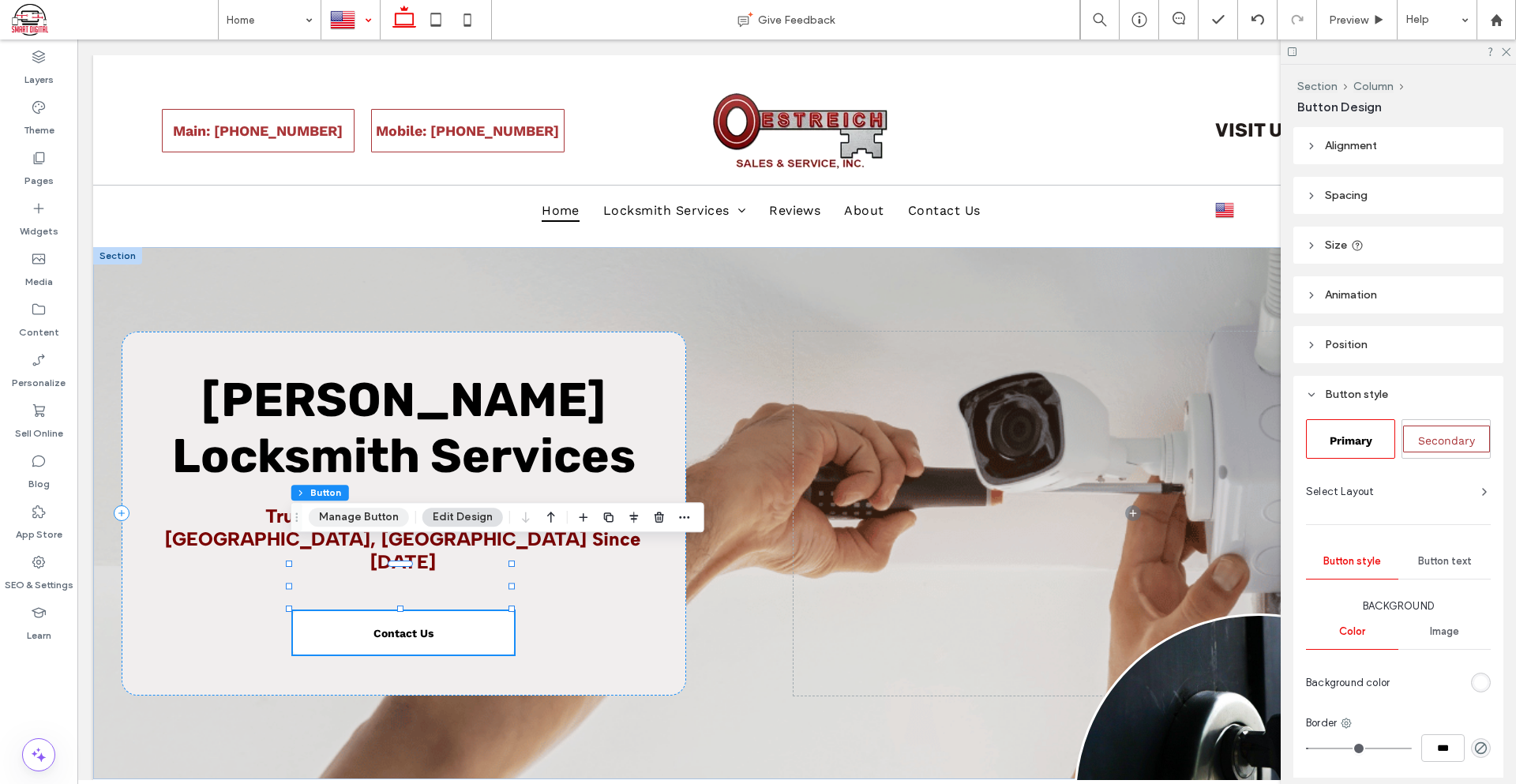
click at [370, 521] on button "Manage Button" at bounding box center [358, 517] width 100 height 19
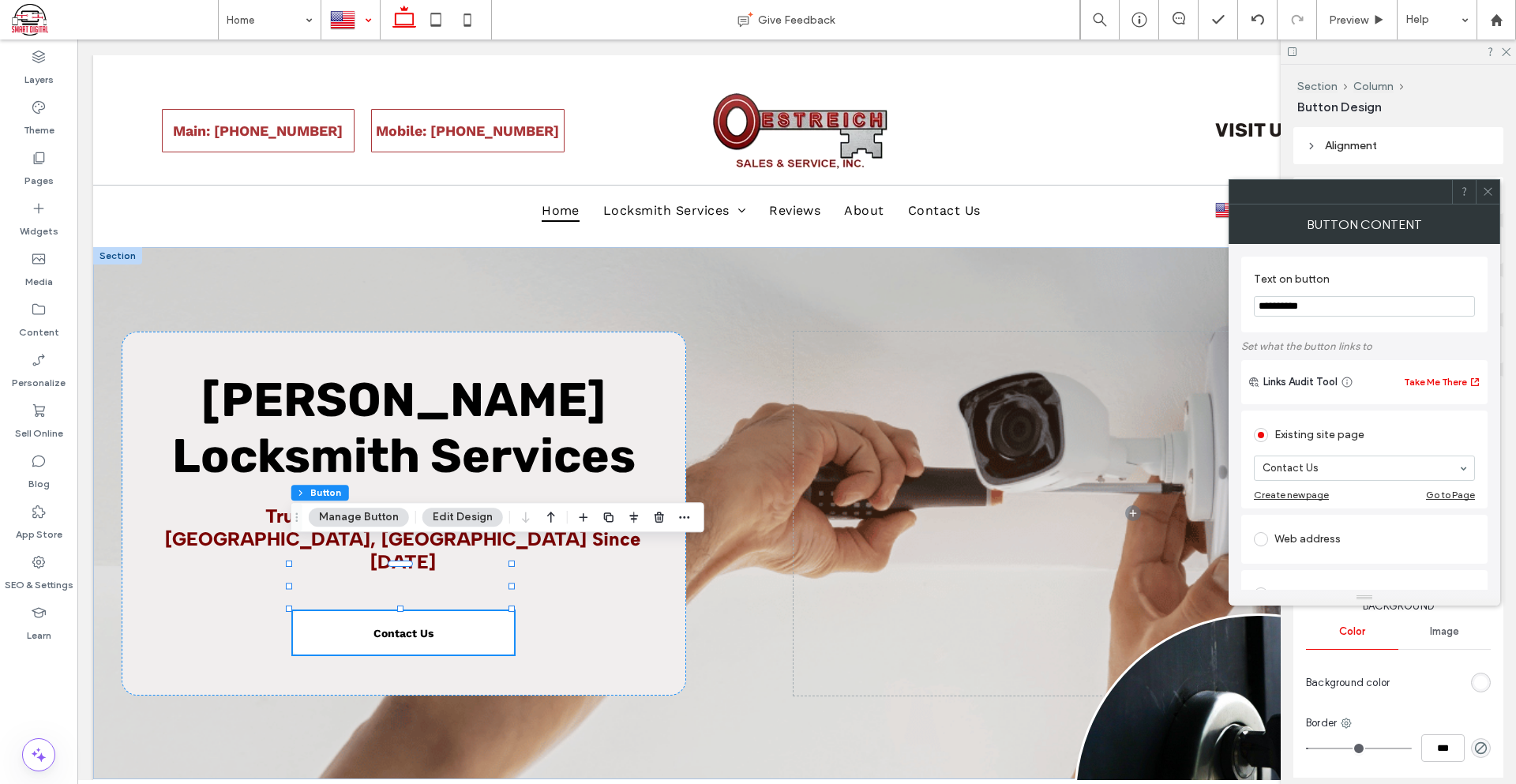
click at [469, 510] on button "Edit Design" at bounding box center [463, 517] width 81 height 19
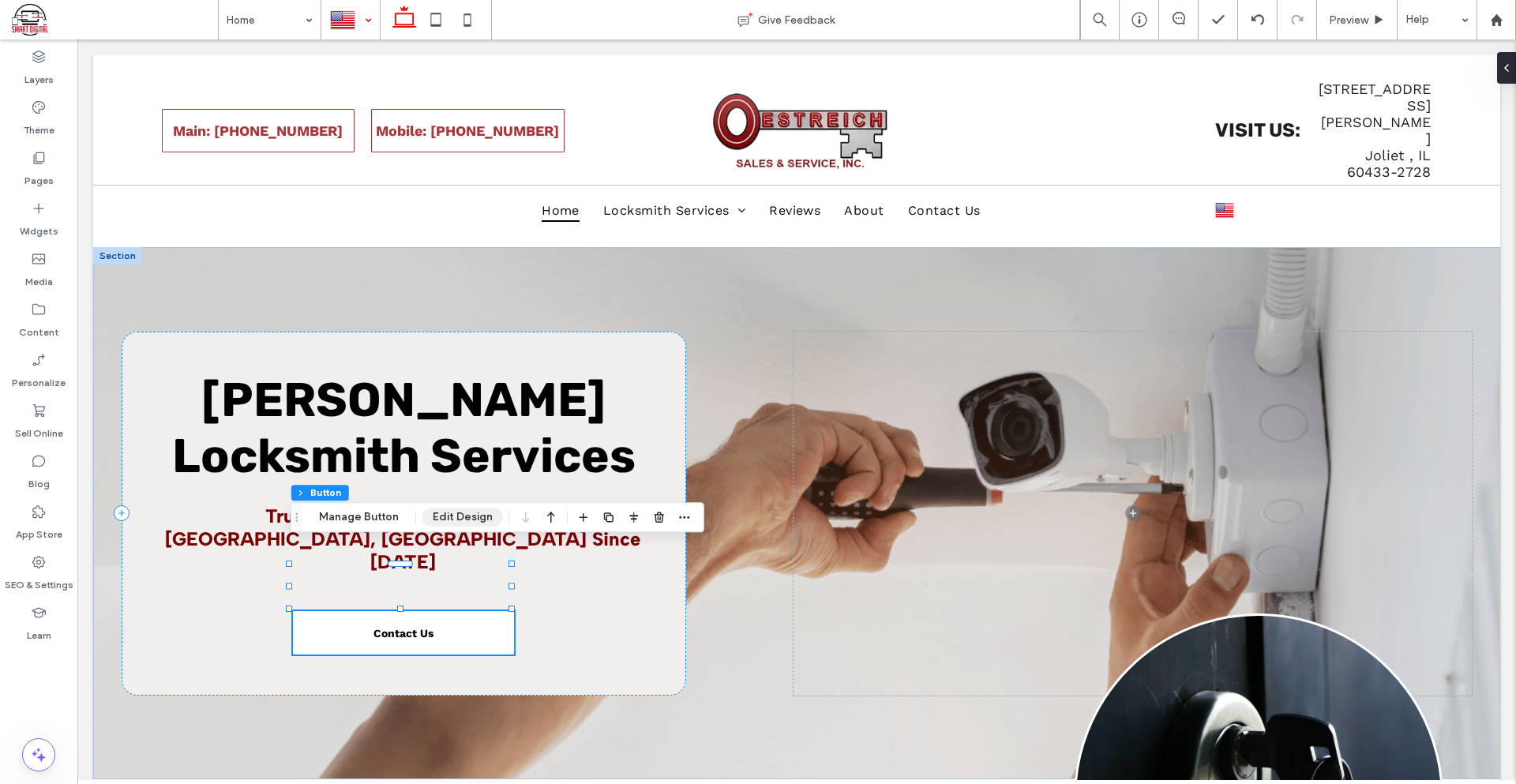
click at [443, 522] on button "Edit Design" at bounding box center [463, 517] width 81 height 19
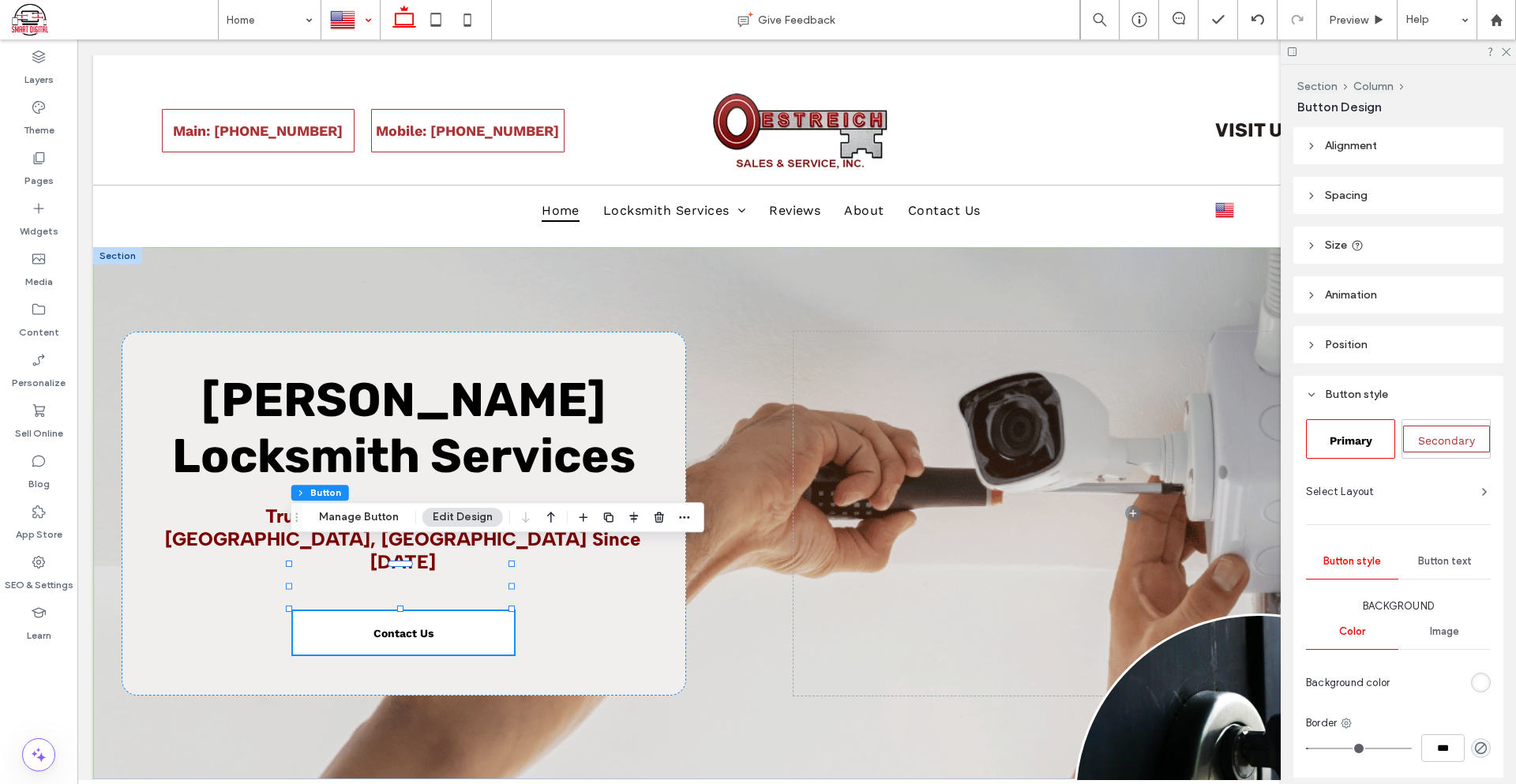
click at [1461, 434] on span "Secondary" at bounding box center [1446, 441] width 57 height 13
click at [1444, 560] on span "Button text" at bounding box center [1444, 561] width 53 height 13
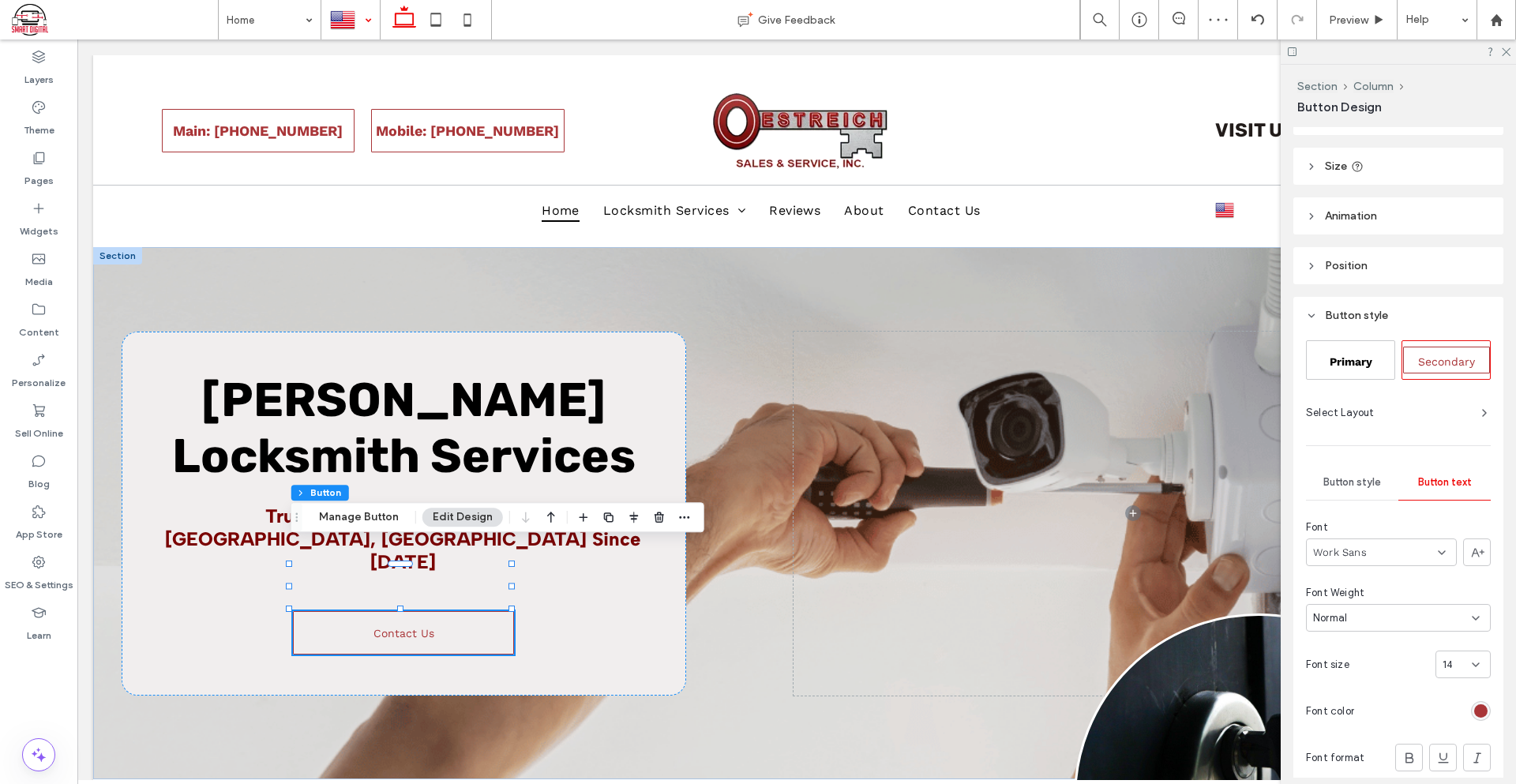
scroll to position [237, 0]
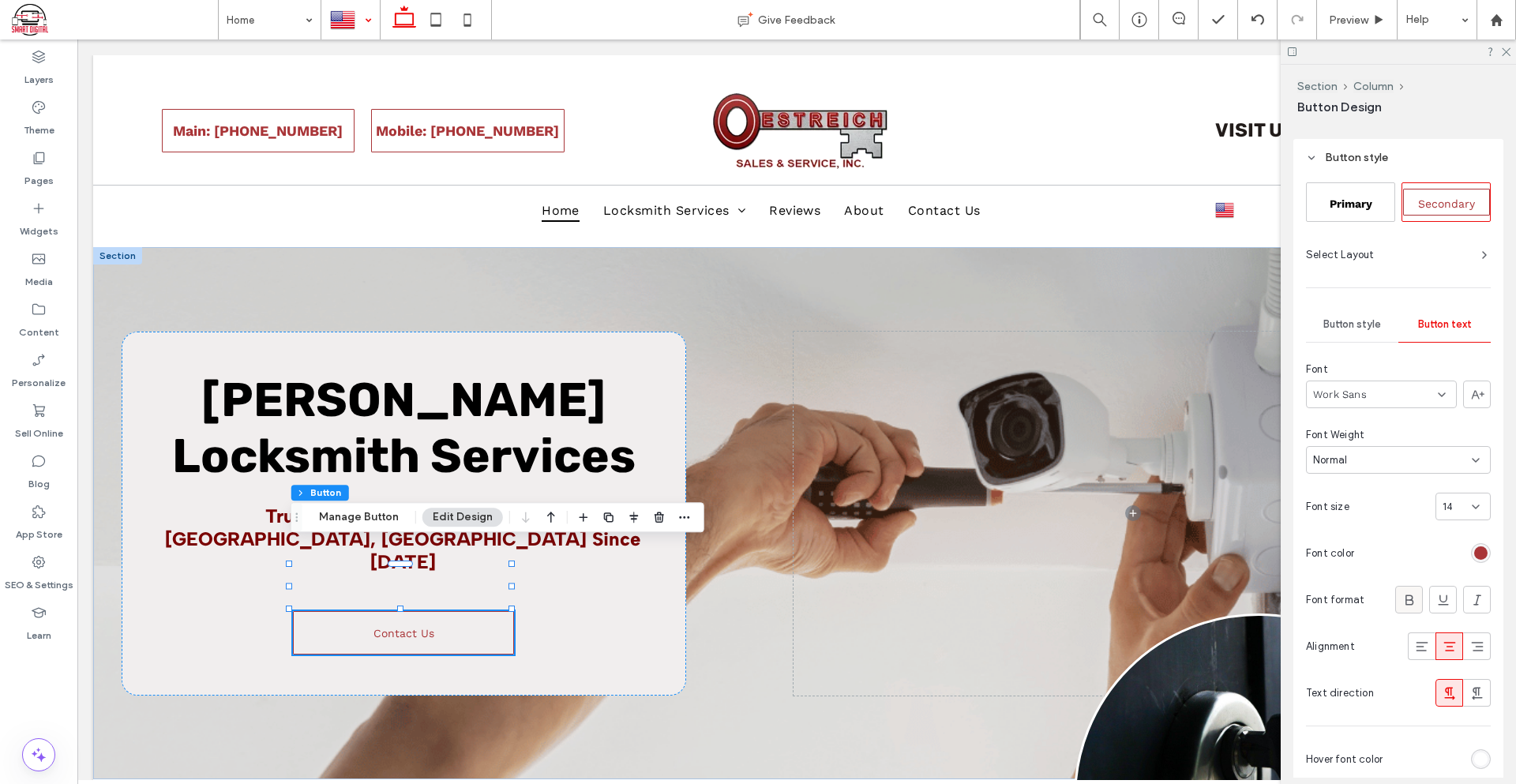
click at [1401, 598] on icon at bounding box center [1409, 599] width 16 height 16
click at [1454, 513] on div "14" at bounding box center [1454, 506] width 22 height 16
click at [1446, 651] on div "18" at bounding box center [1454, 648] width 53 height 28
click at [1505, 49] on icon at bounding box center [1505, 50] width 10 height 10
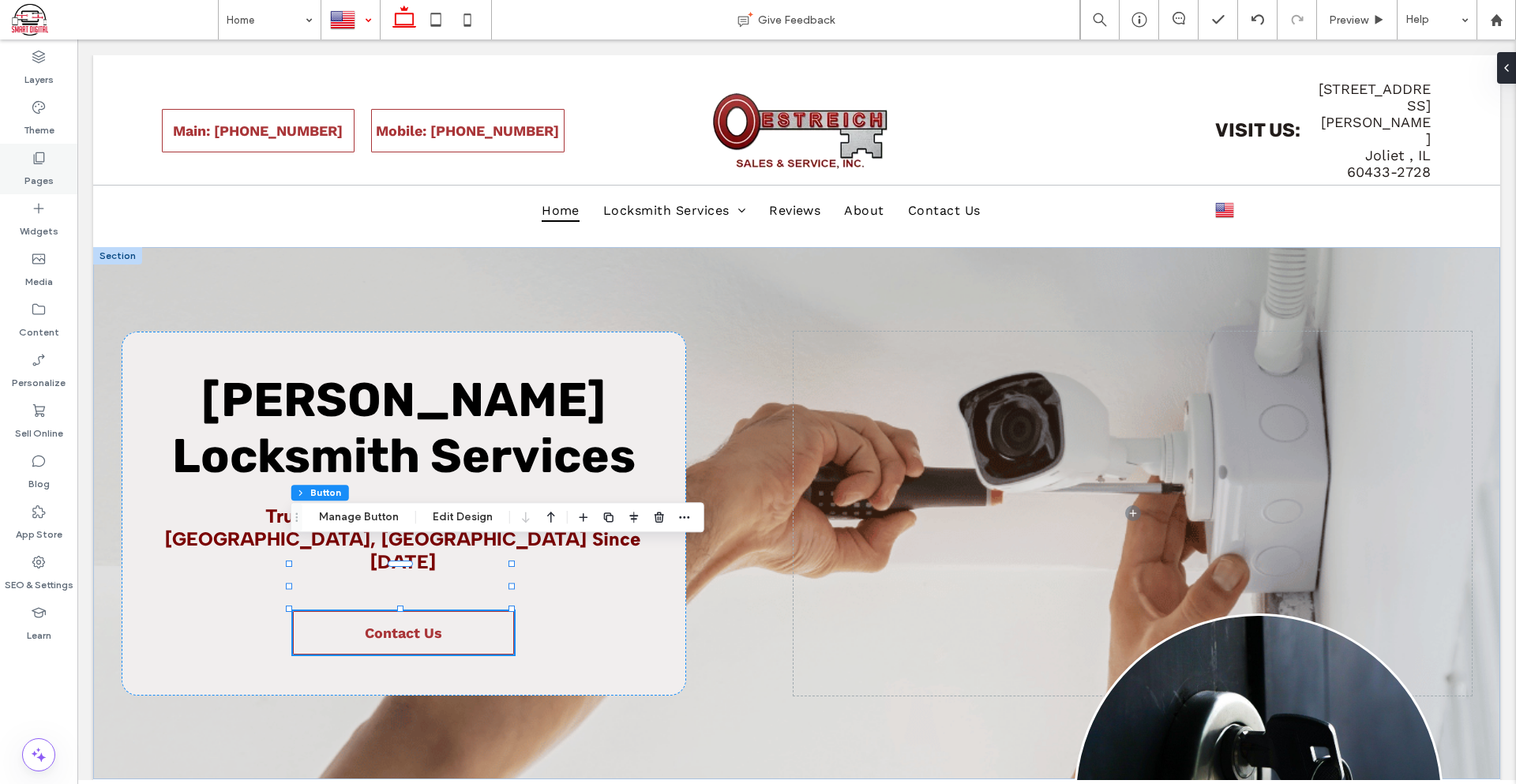
click at [51, 180] on label "Pages" at bounding box center [39, 177] width 29 height 22
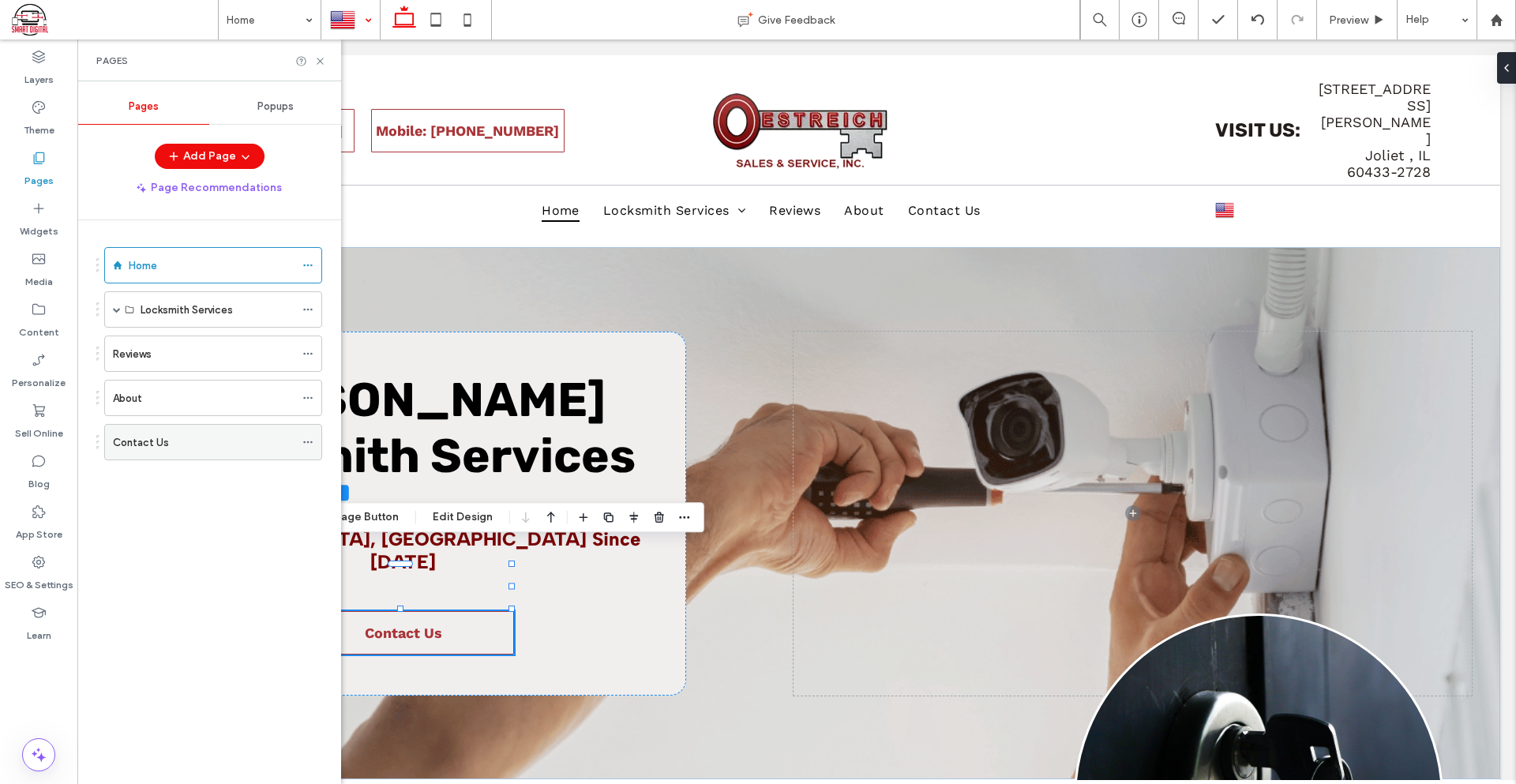
click at [166, 440] on div "Contact Us" at bounding box center [204, 442] width 182 height 17
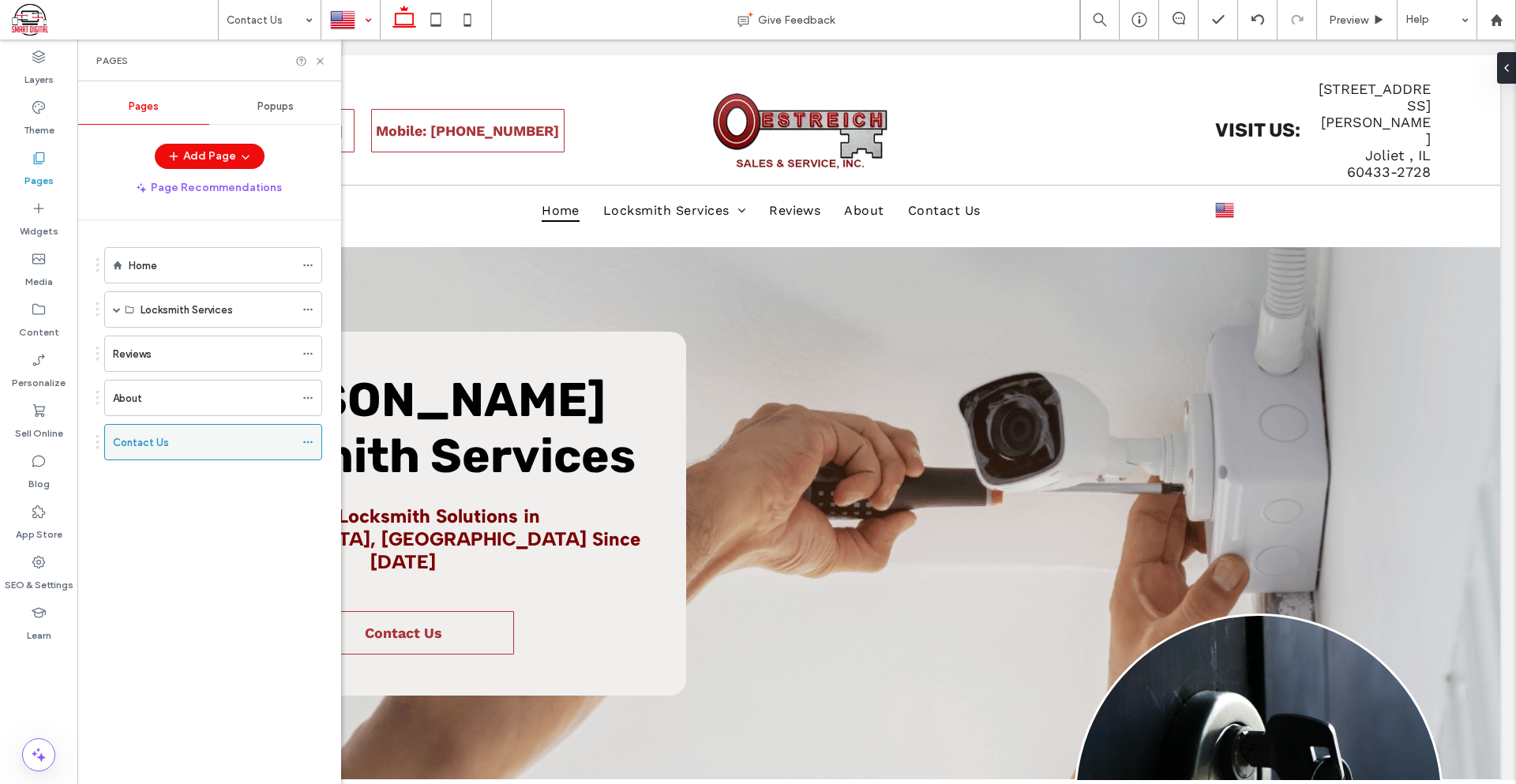
click at [309, 439] on icon at bounding box center [308, 442] width 11 height 11
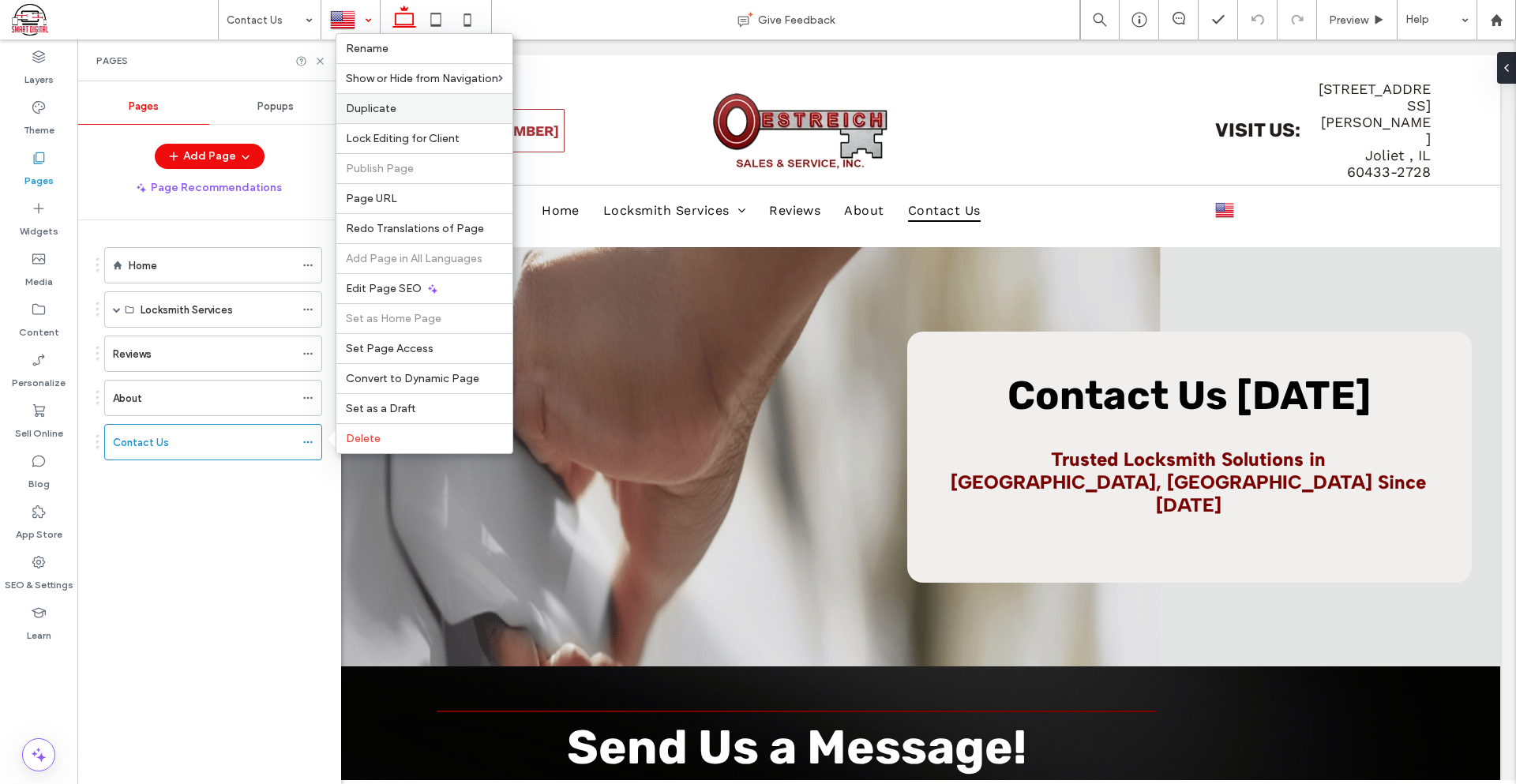
click at [404, 112] on label "Duplicate" at bounding box center [424, 108] width 157 height 14
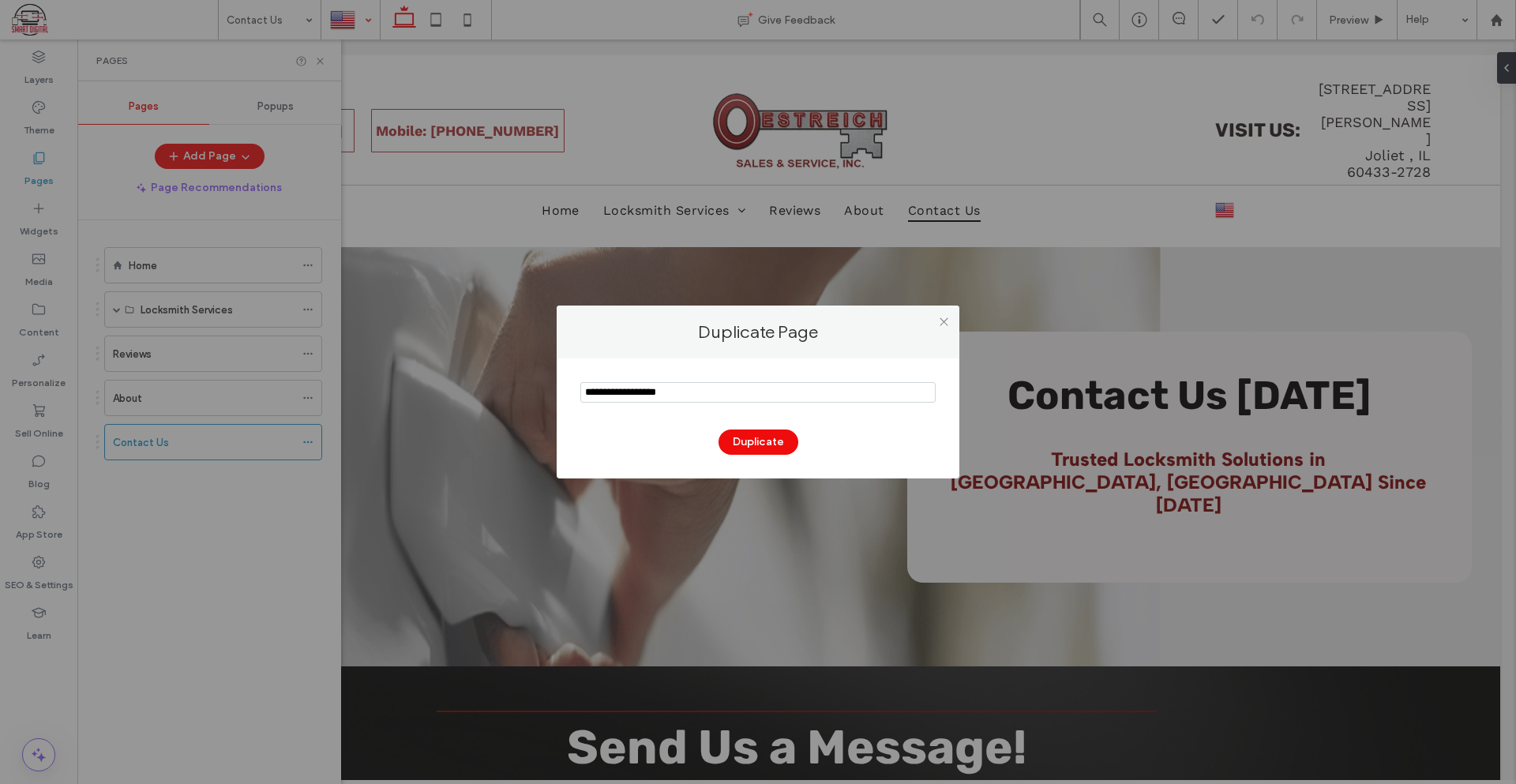
drag, startPoint x: 679, startPoint y: 397, endPoint x: 561, endPoint y: 397, distance: 118.0
click at [561, 397] on div "Duplicate" at bounding box center [758, 418] width 402 height 120
type input "**********"
click at [760, 431] on button "Duplicate" at bounding box center [758, 442] width 80 height 26
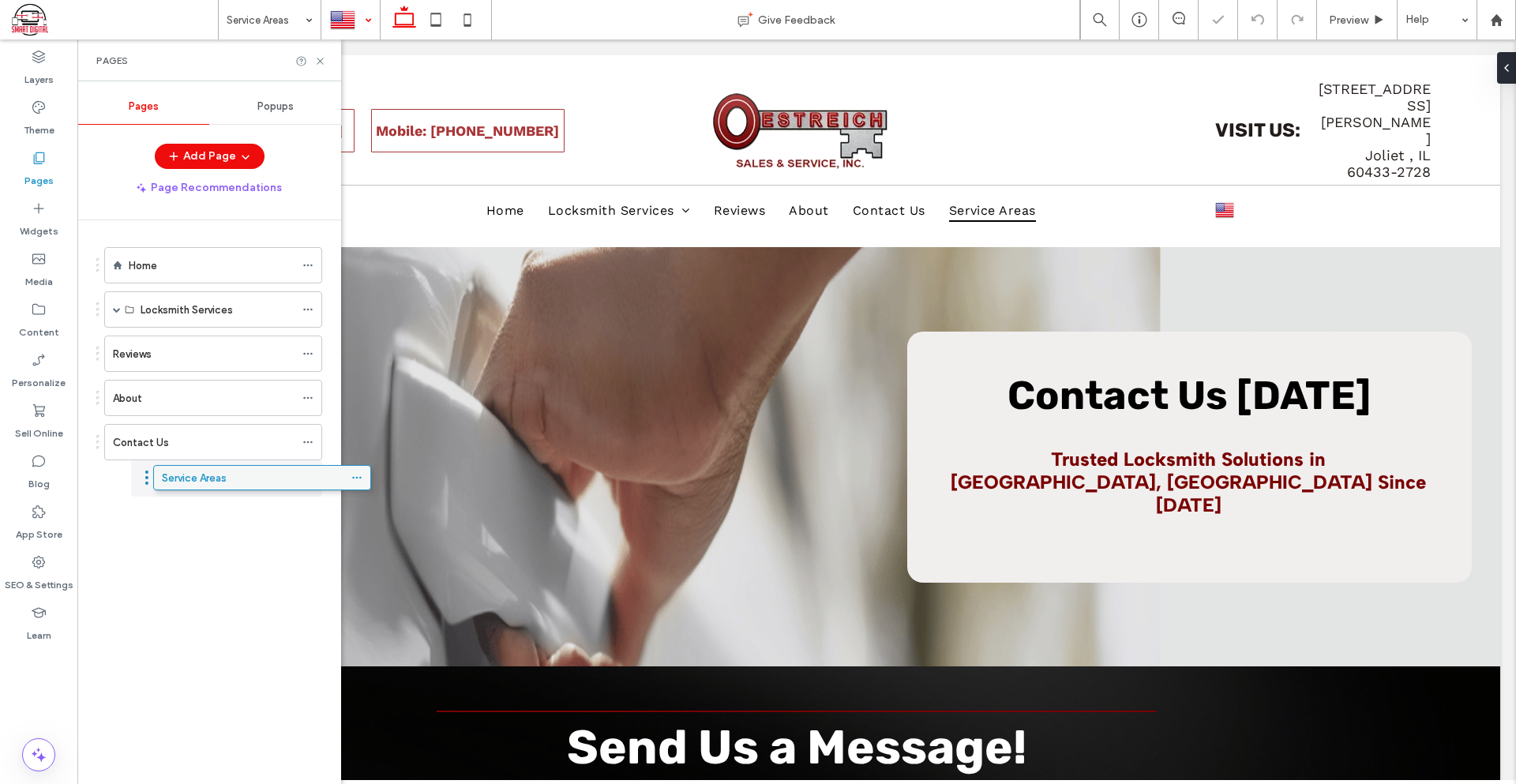
drag, startPoint x: 183, startPoint y: 484, endPoint x: 230, endPoint y: 481, distance: 47.1
click at [227, 475] on div "Service Areas" at bounding box center [218, 478] width 154 height 17
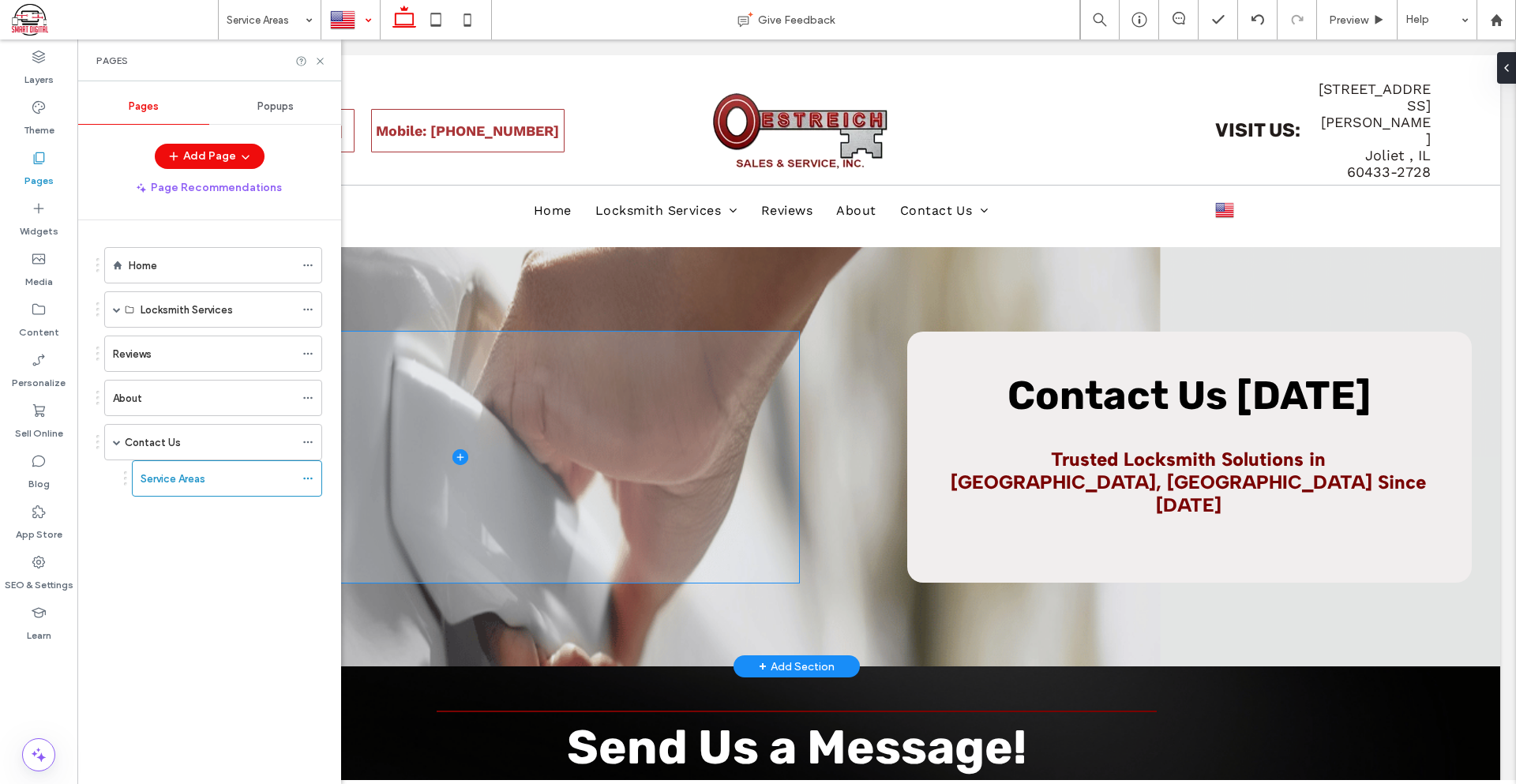
click at [476, 331] on span at bounding box center [460, 456] width 678 height 251
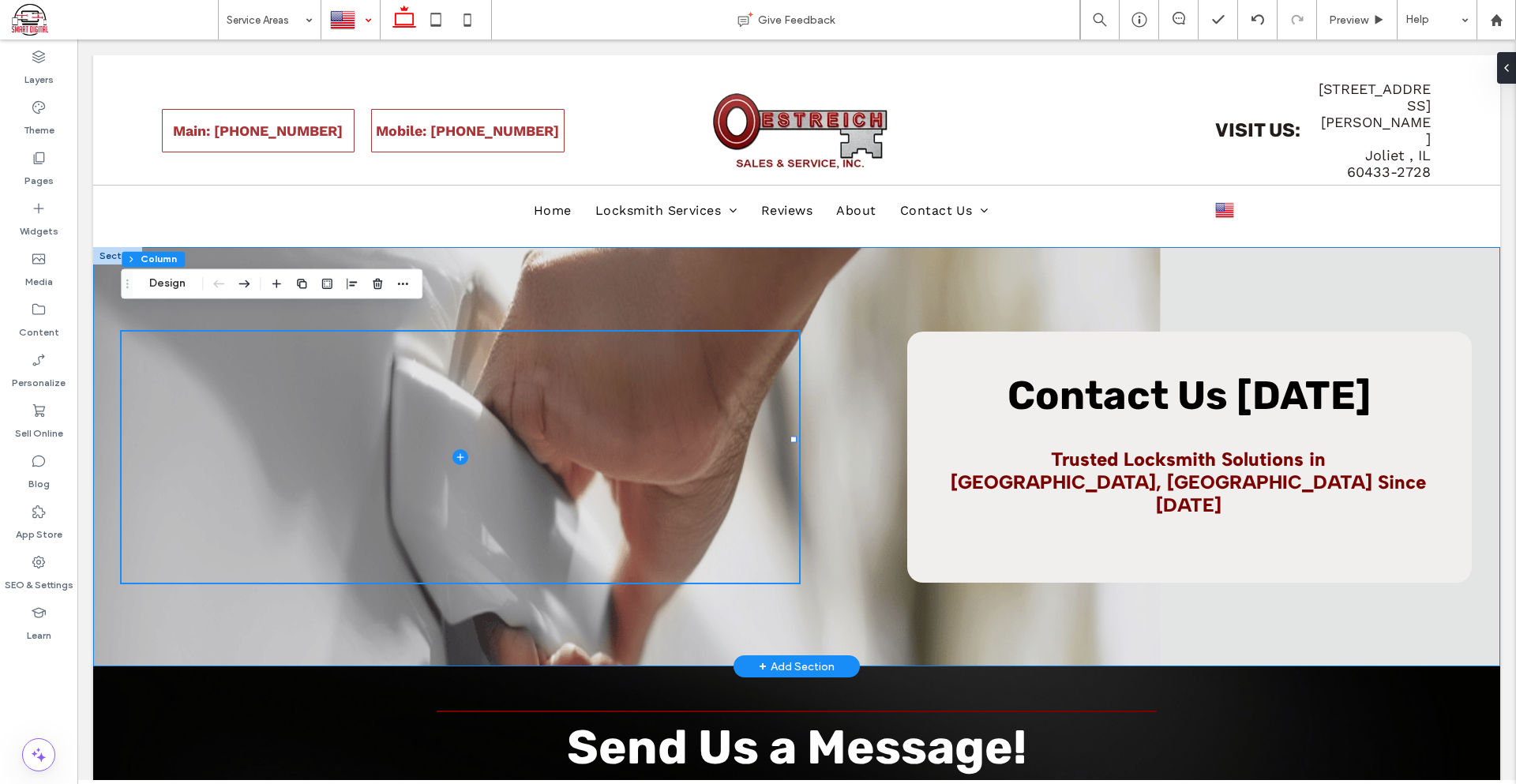
click at [481, 283] on div "Contact Us Today Trusted Locksmith Solutions in Joliet, IL Since 1904" at bounding box center [796, 456] width 1407 height 420
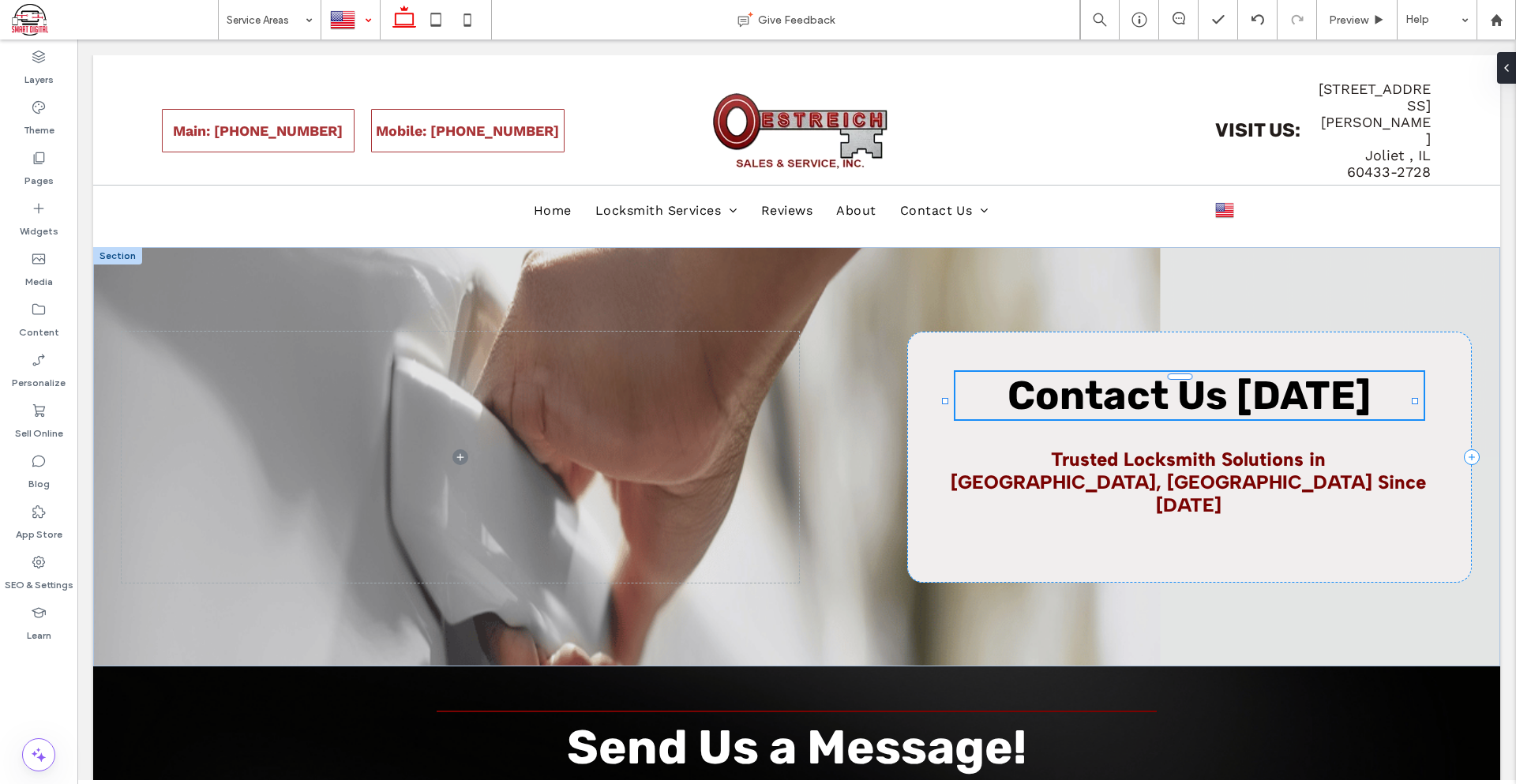
click at [1071, 372] on span "Contact Us Today" at bounding box center [1189, 396] width 364 height 48
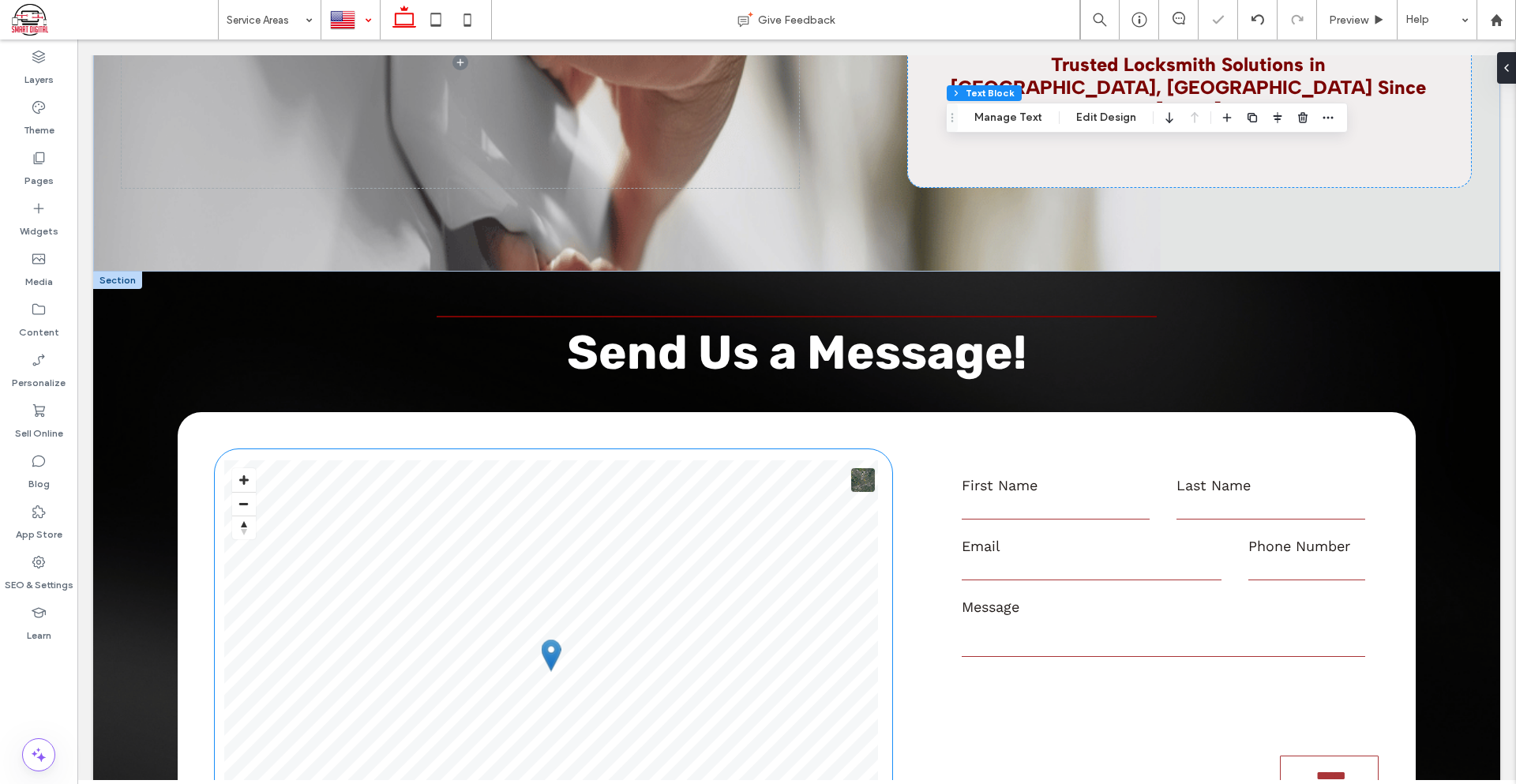
scroll to position [474, 0]
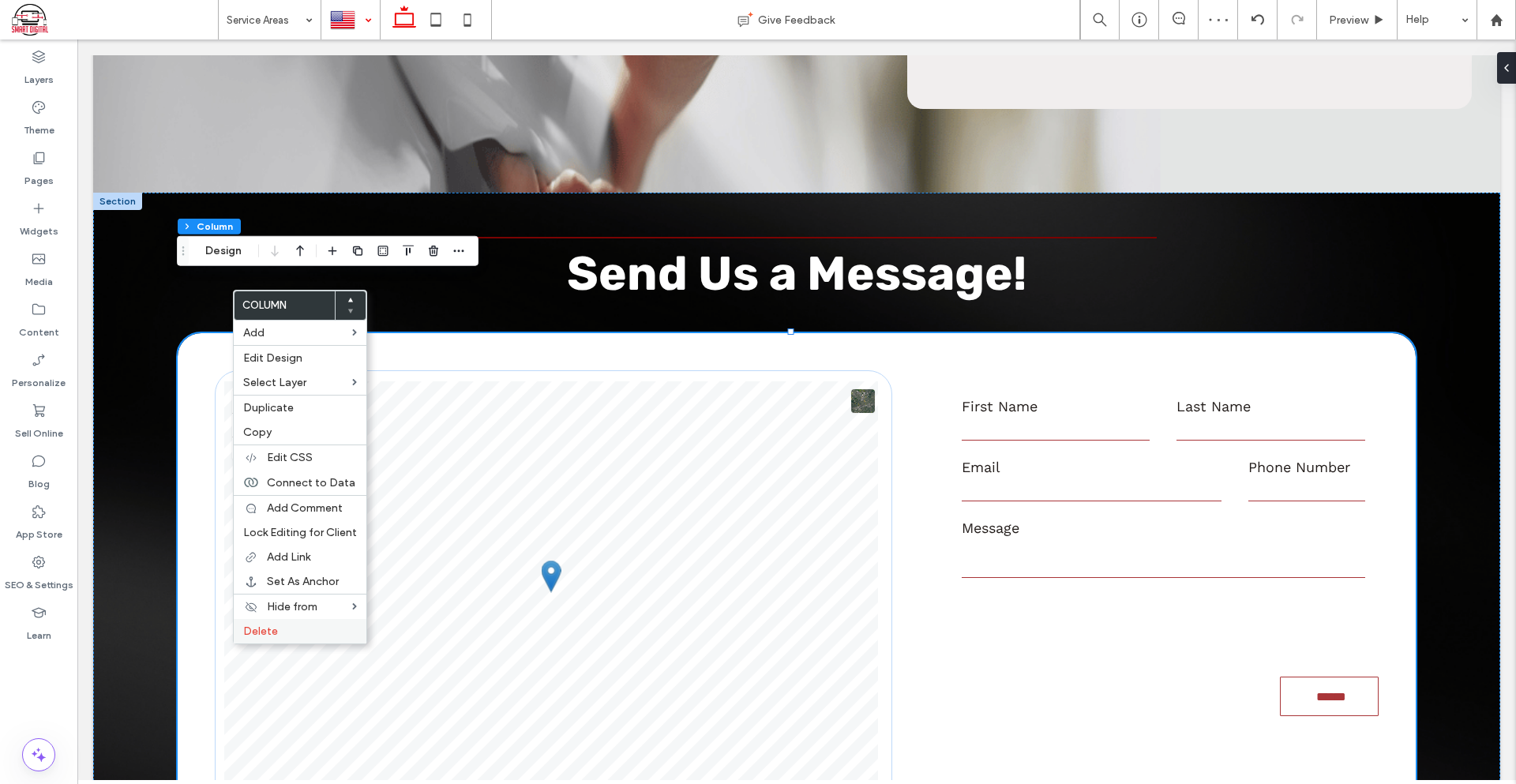
click at [312, 635] on label "Delete" at bounding box center [300, 631] width 114 height 14
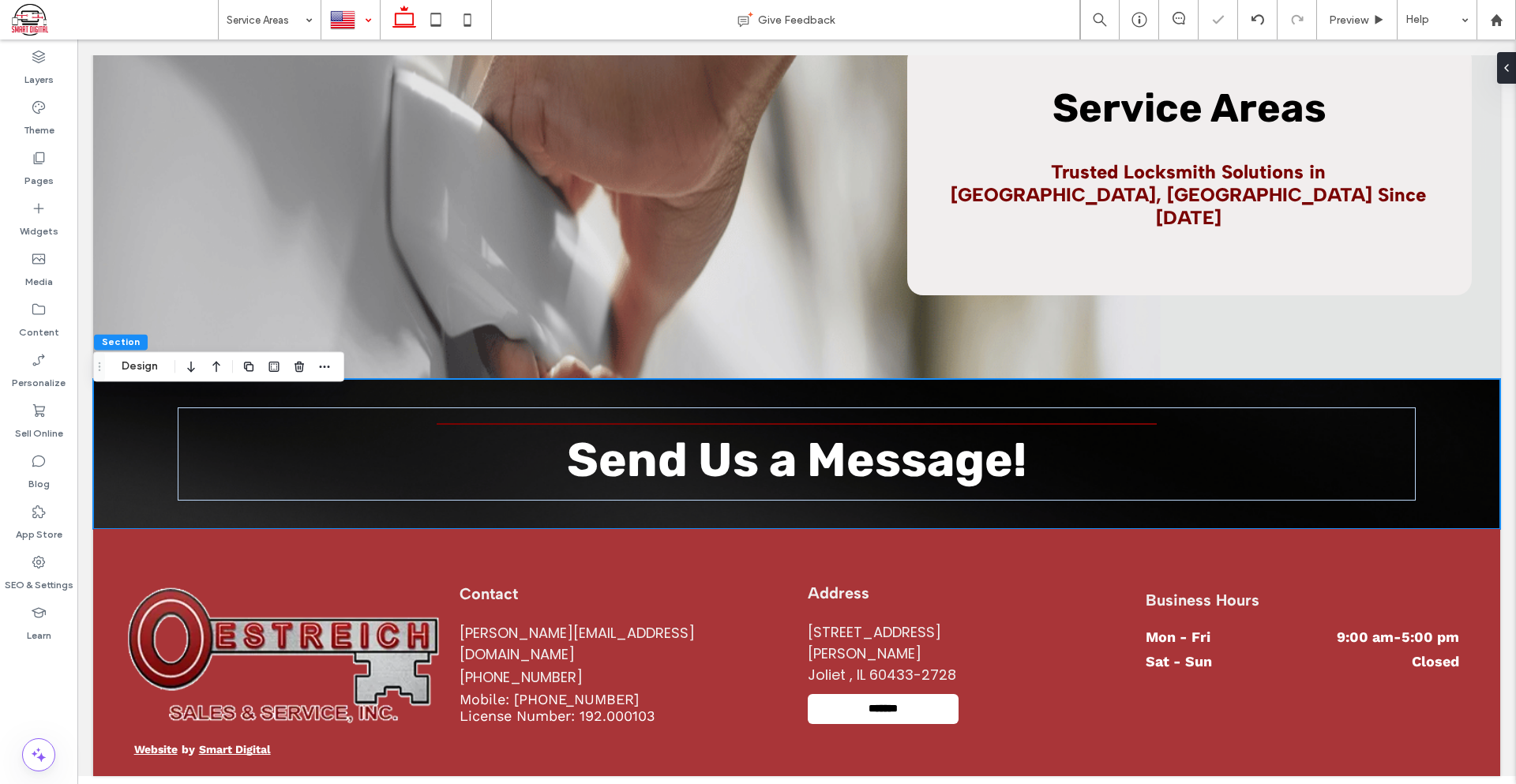
scroll to position [218, 0]
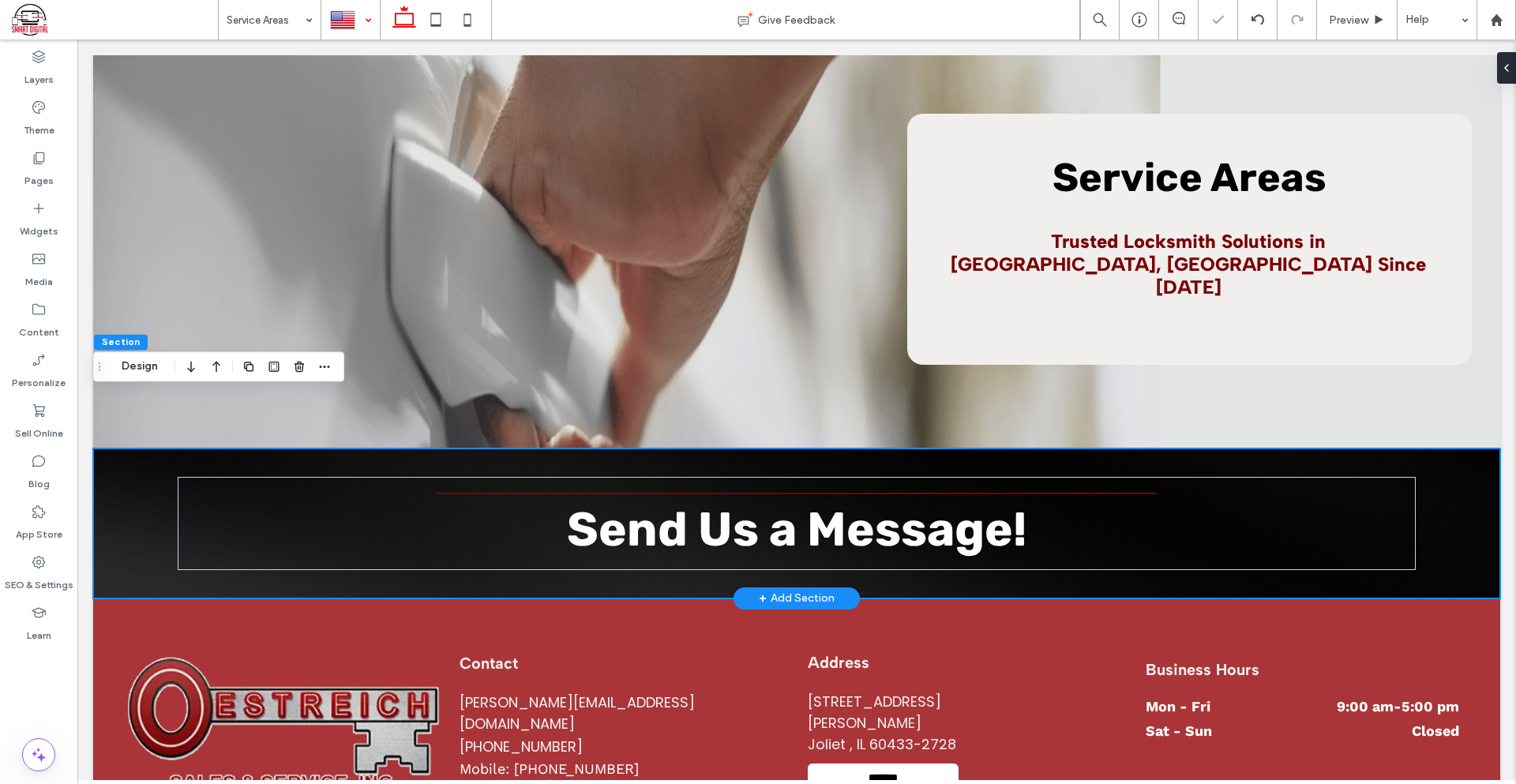
click at [784, 589] on div "+ Add Section" at bounding box center [796, 598] width 76 height 17
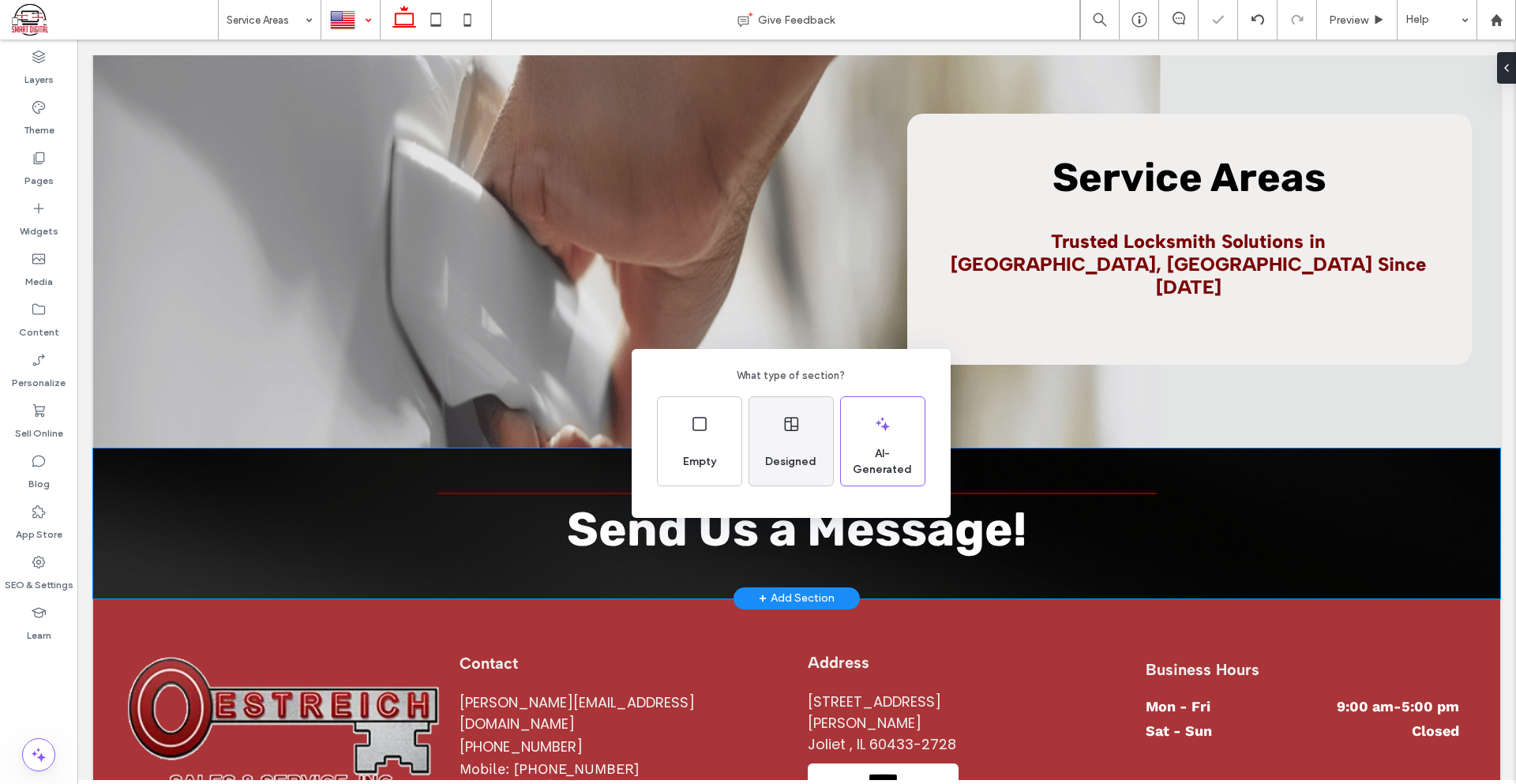
click at [780, 448] on div "Designed" at bounding box center [791, 462] width 64 height 35
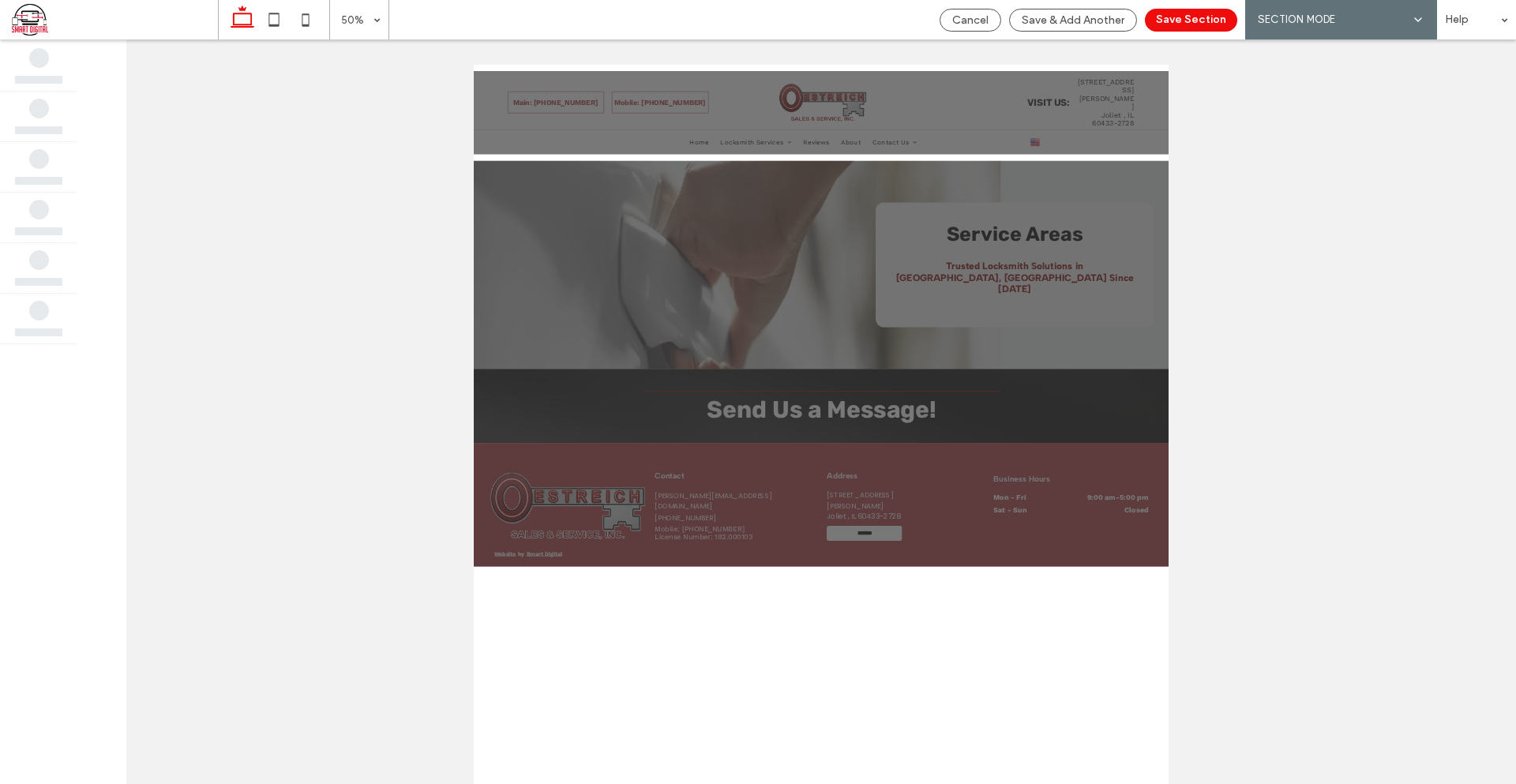
scroll to position [0, 0]
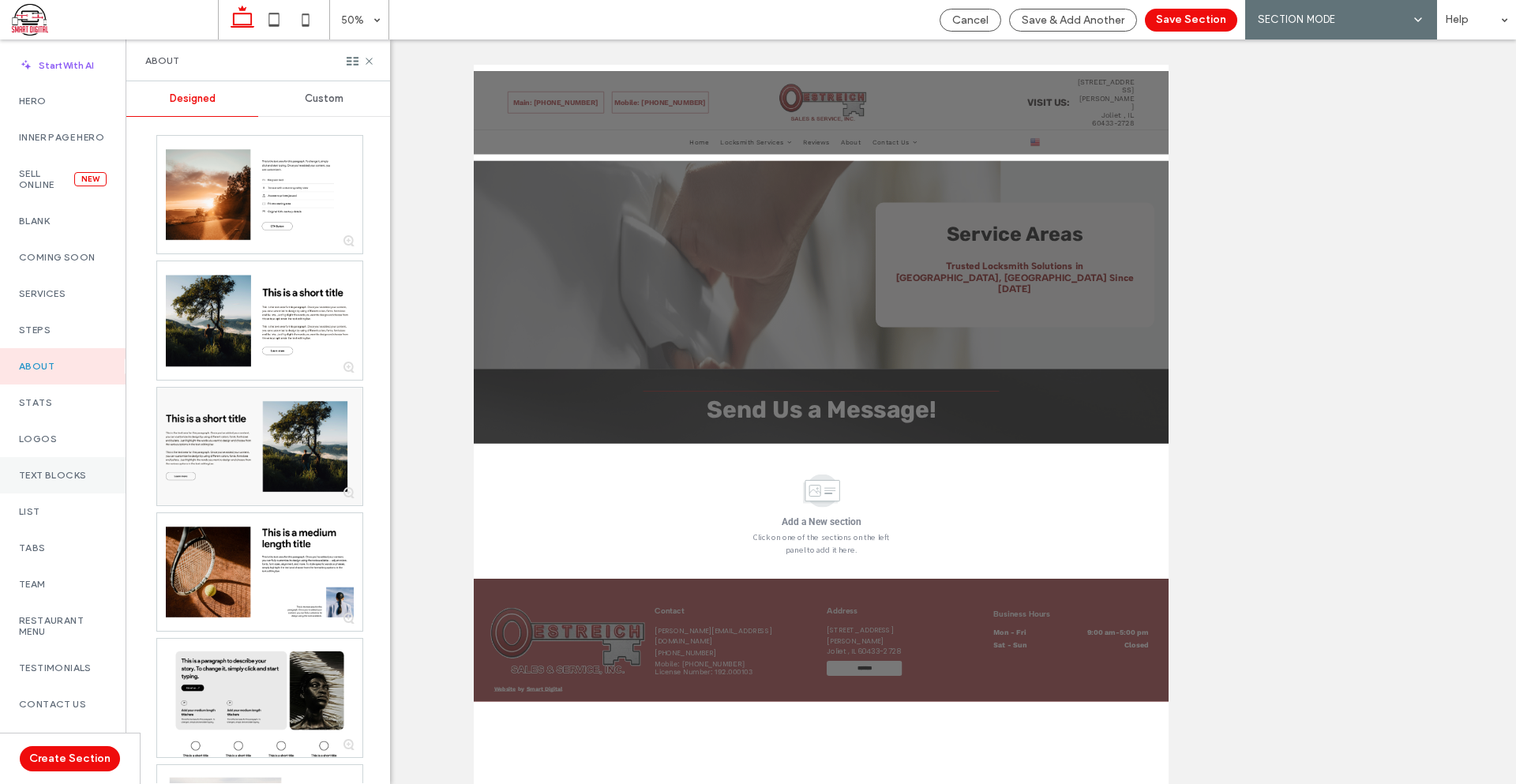
click at [68, 493] on div "Text Blocks" at bounding box center [62, 476] width 126 height 37
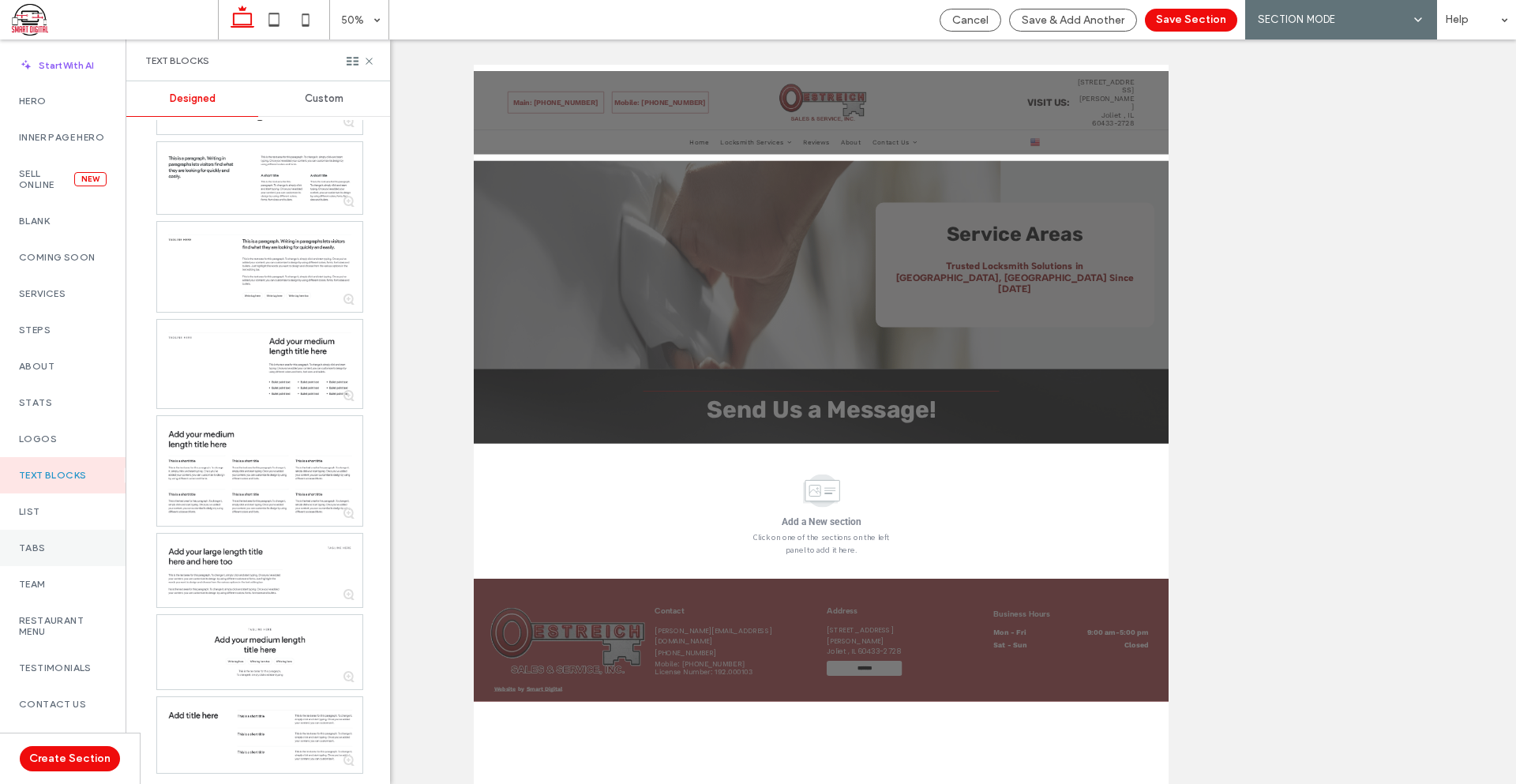
scroll to position [435, 0]
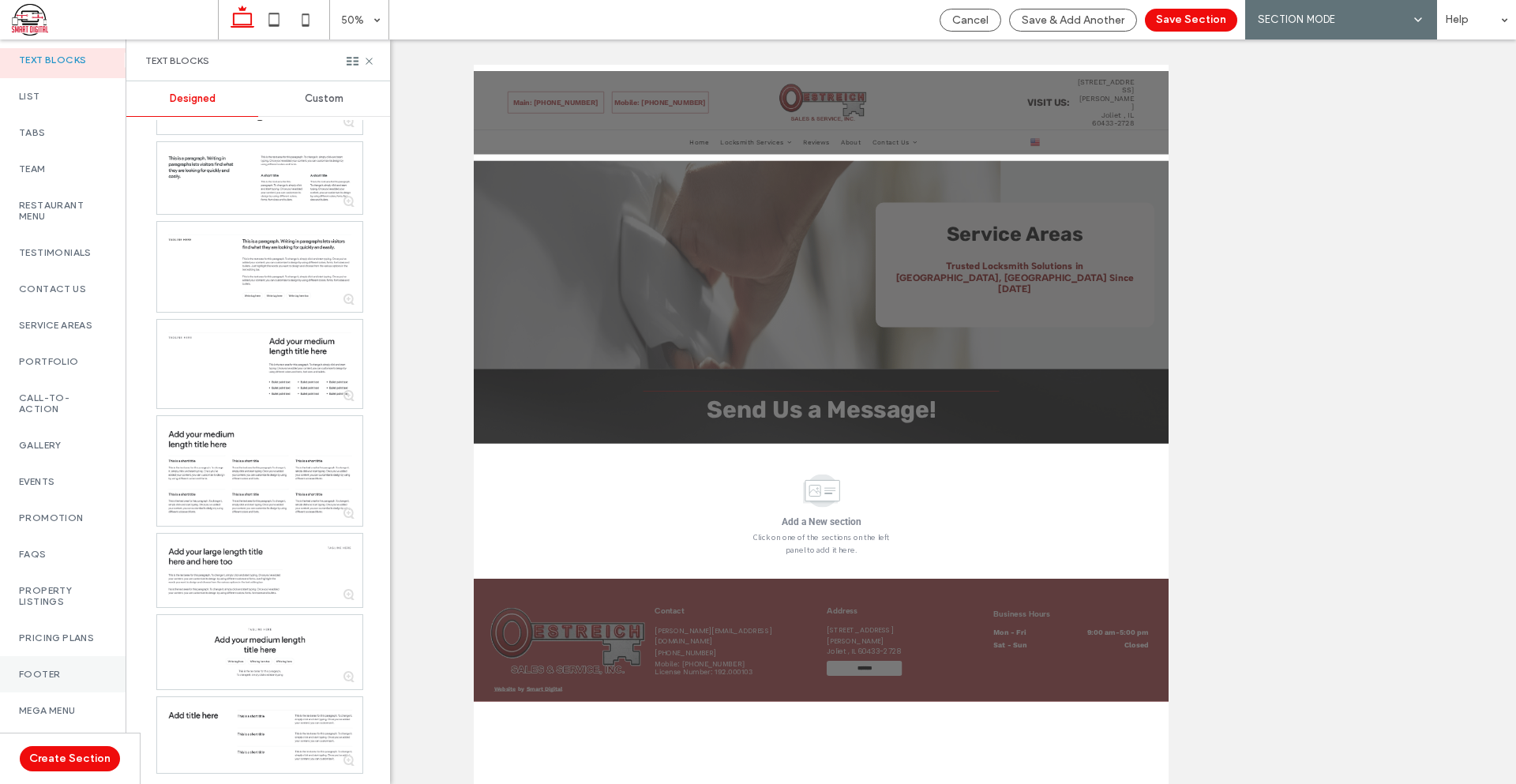
click at [48, 668] on label "Footer" at bounding box center [62, 674] width 87 height 11
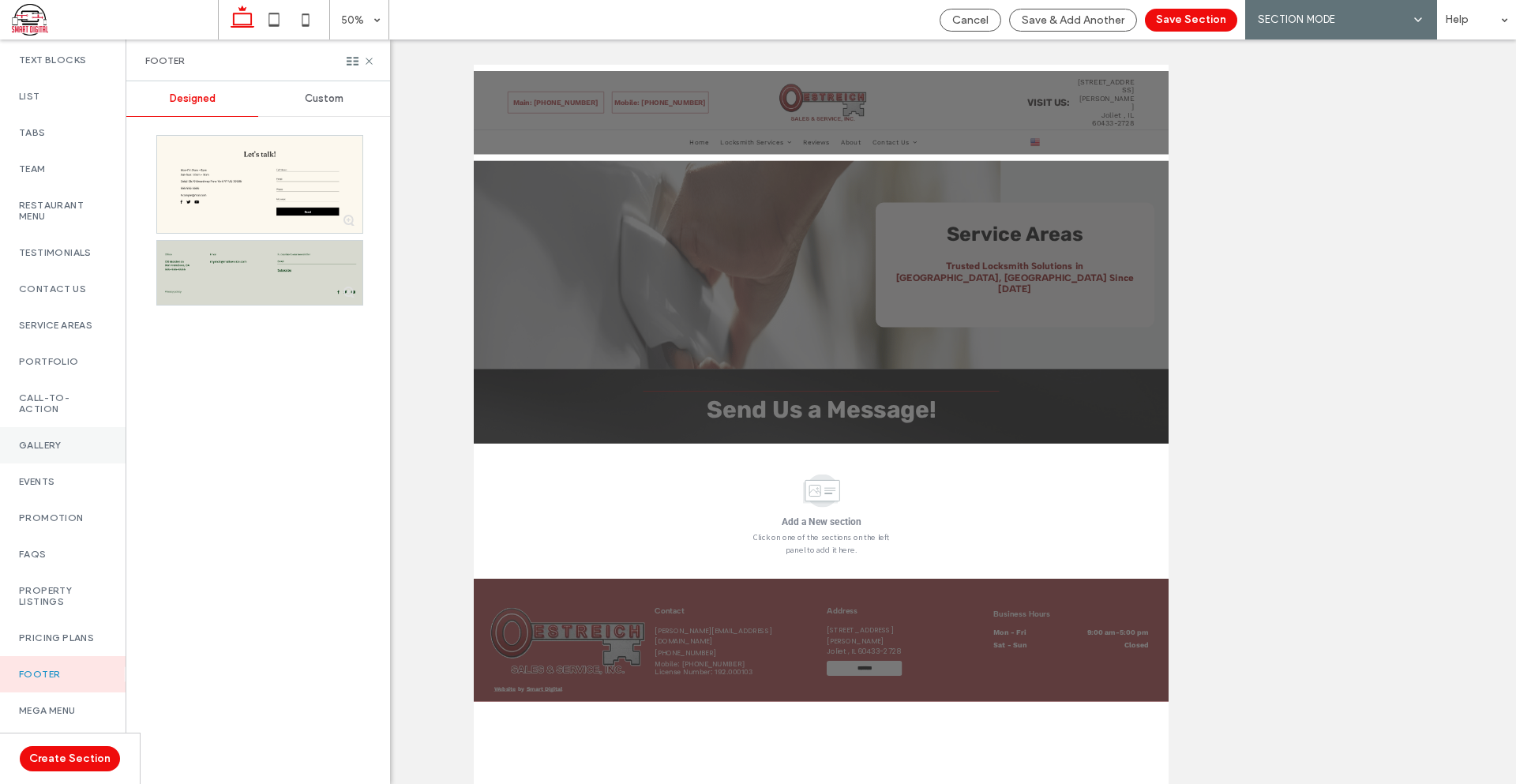
click at [62, 427] on div "Gallery" at bounding box center [62, 445] width 126 height 37
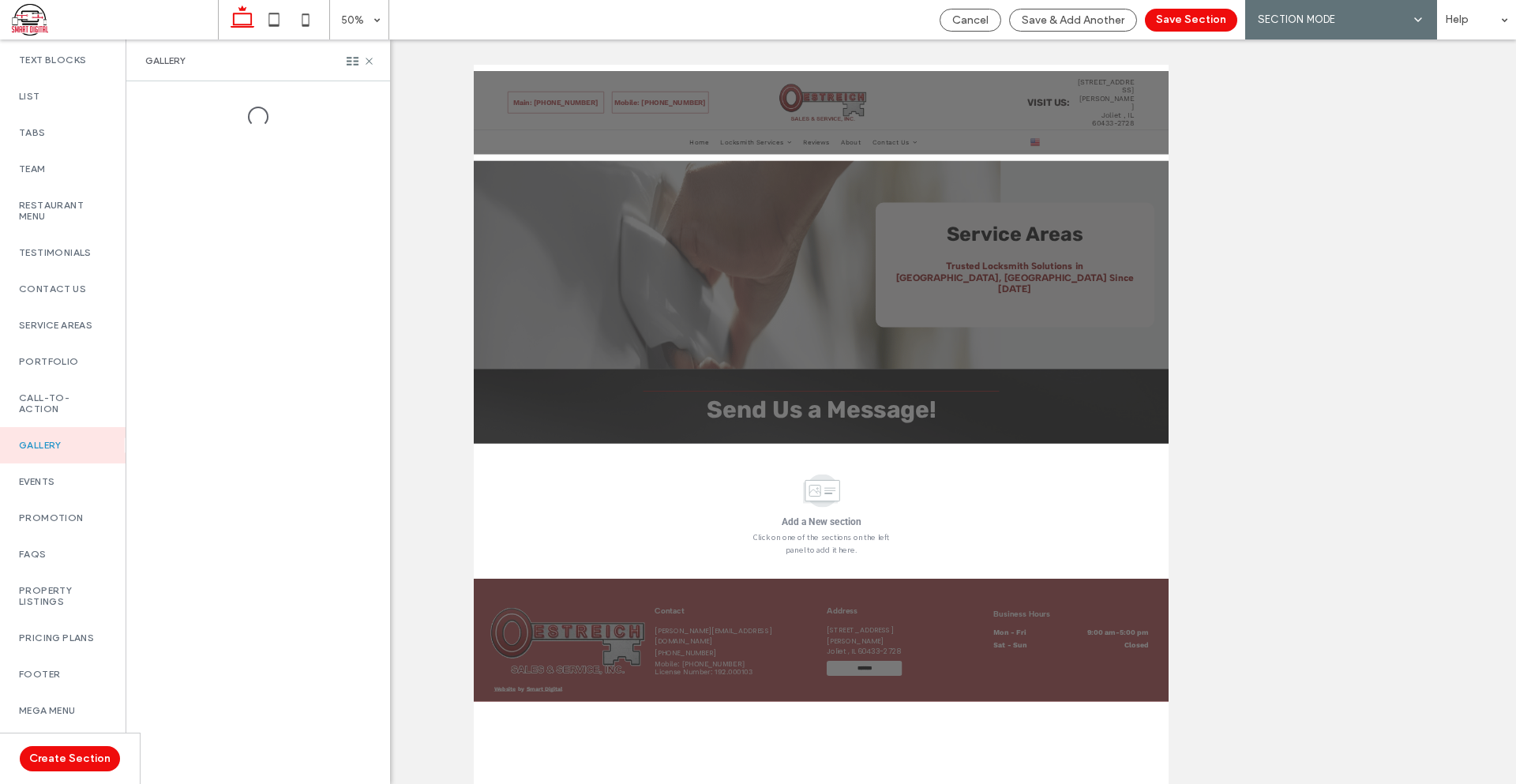
scroll to position [356, 0]
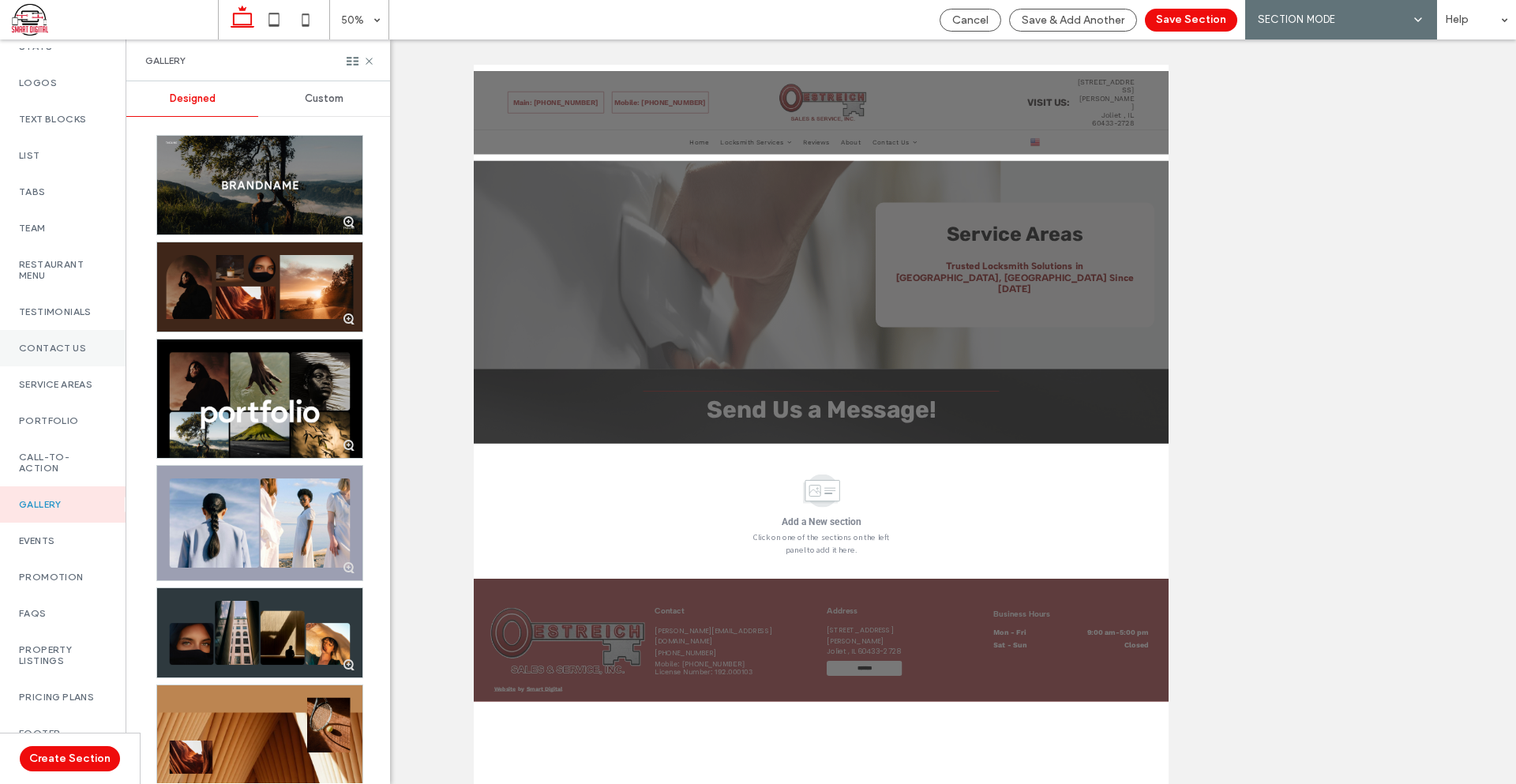
click at [65, 353] on label "Contact Us" at bounding box center [62, 348] width 87 height 11
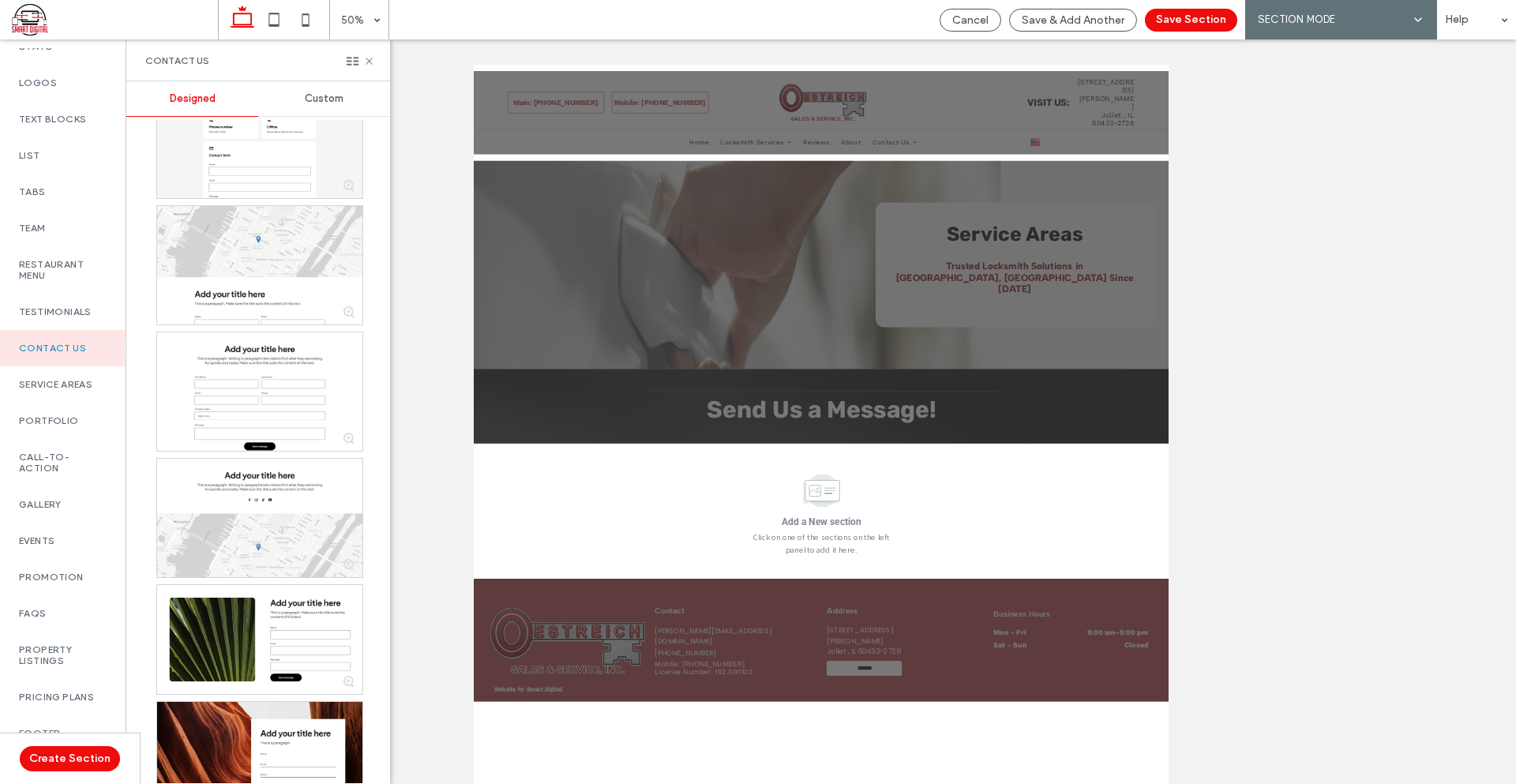
scroll to position [2950, 0]
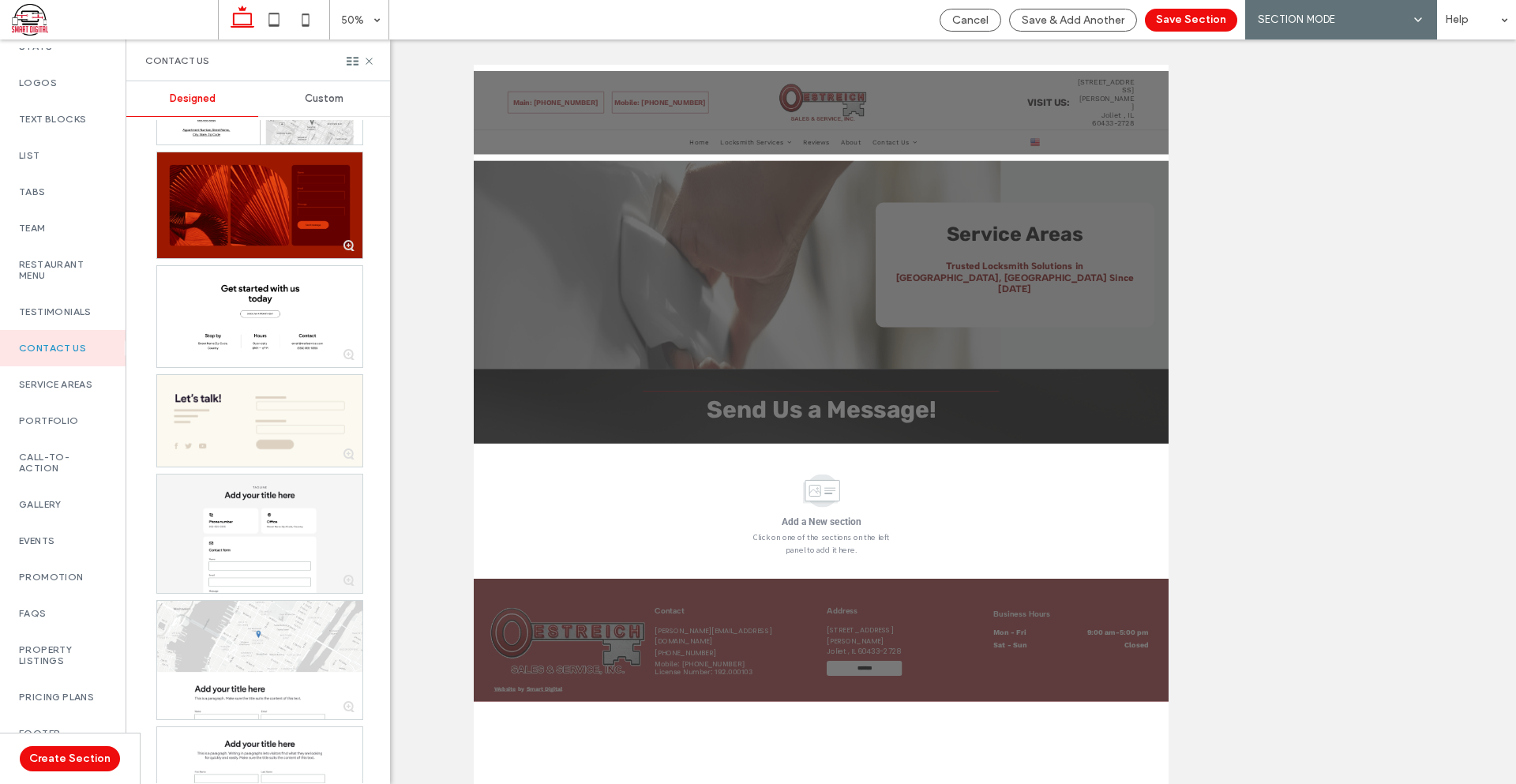
click at [314, 98] on span "Custom" at bounding box center [324, 99] width 39 height 13
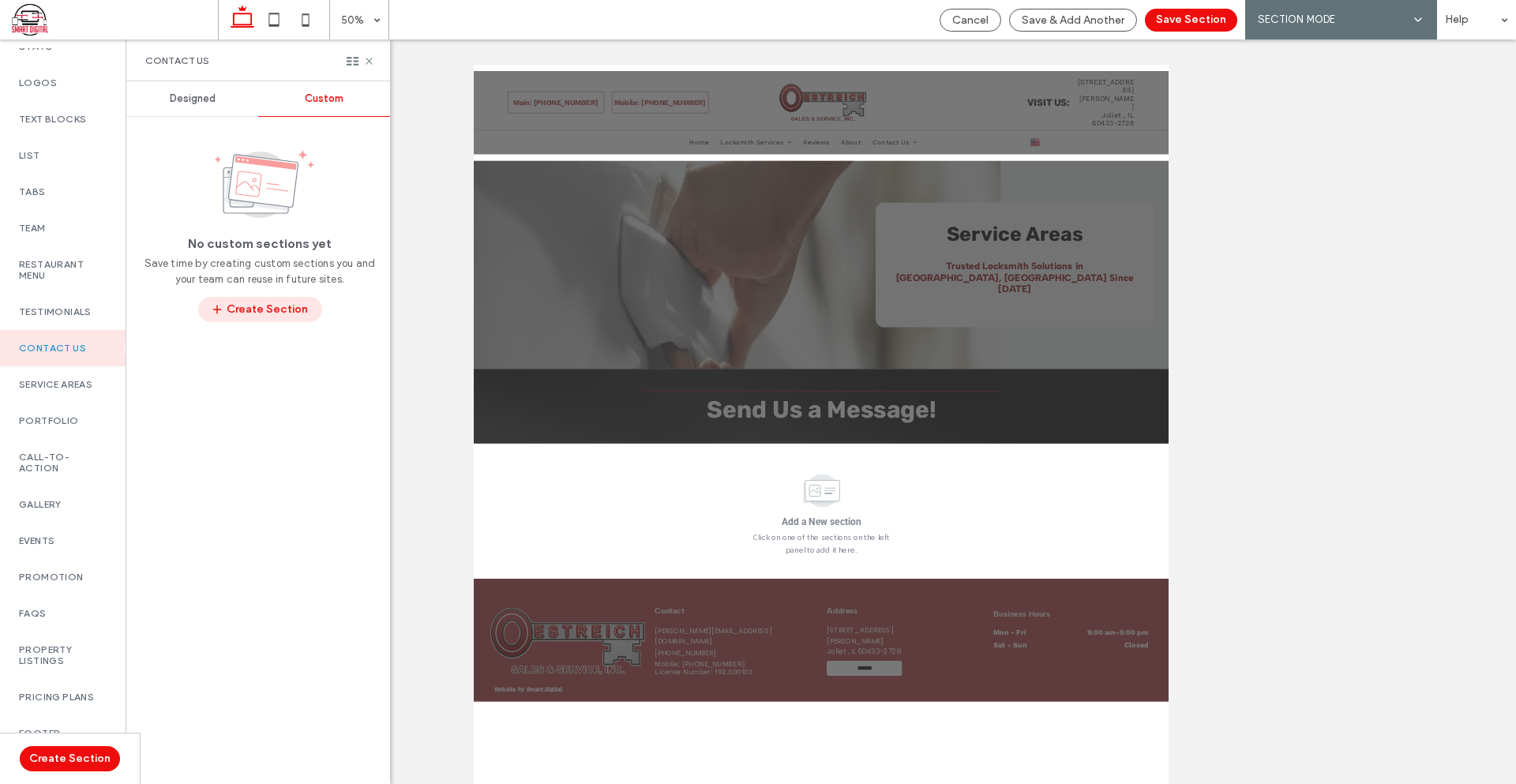
click at [261, 312] on button "Create Section" at bounding box center [260, 309] width 124 height 26
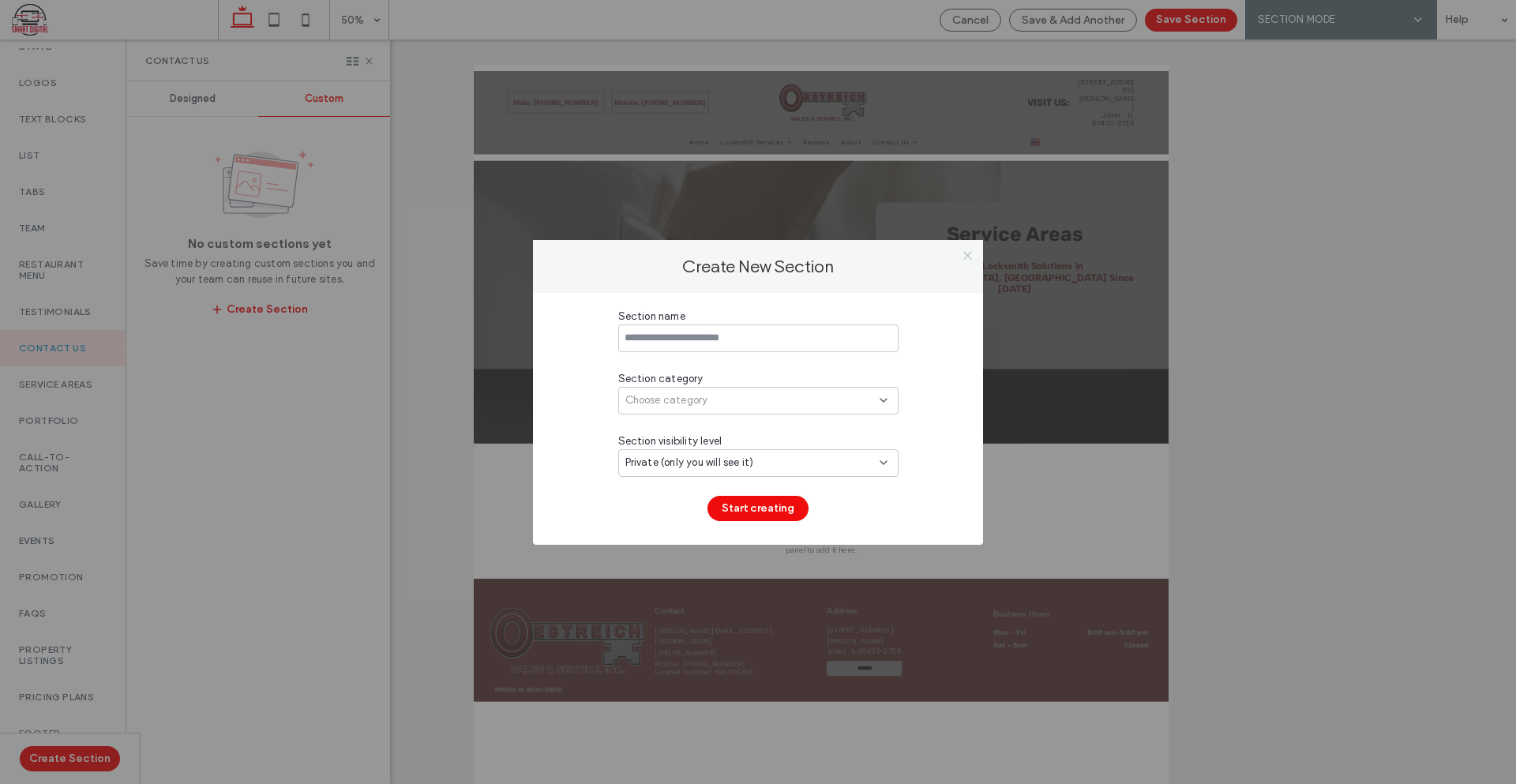
click at [968, 252] on icon at bounding box center [967, 255] width 12 height 12
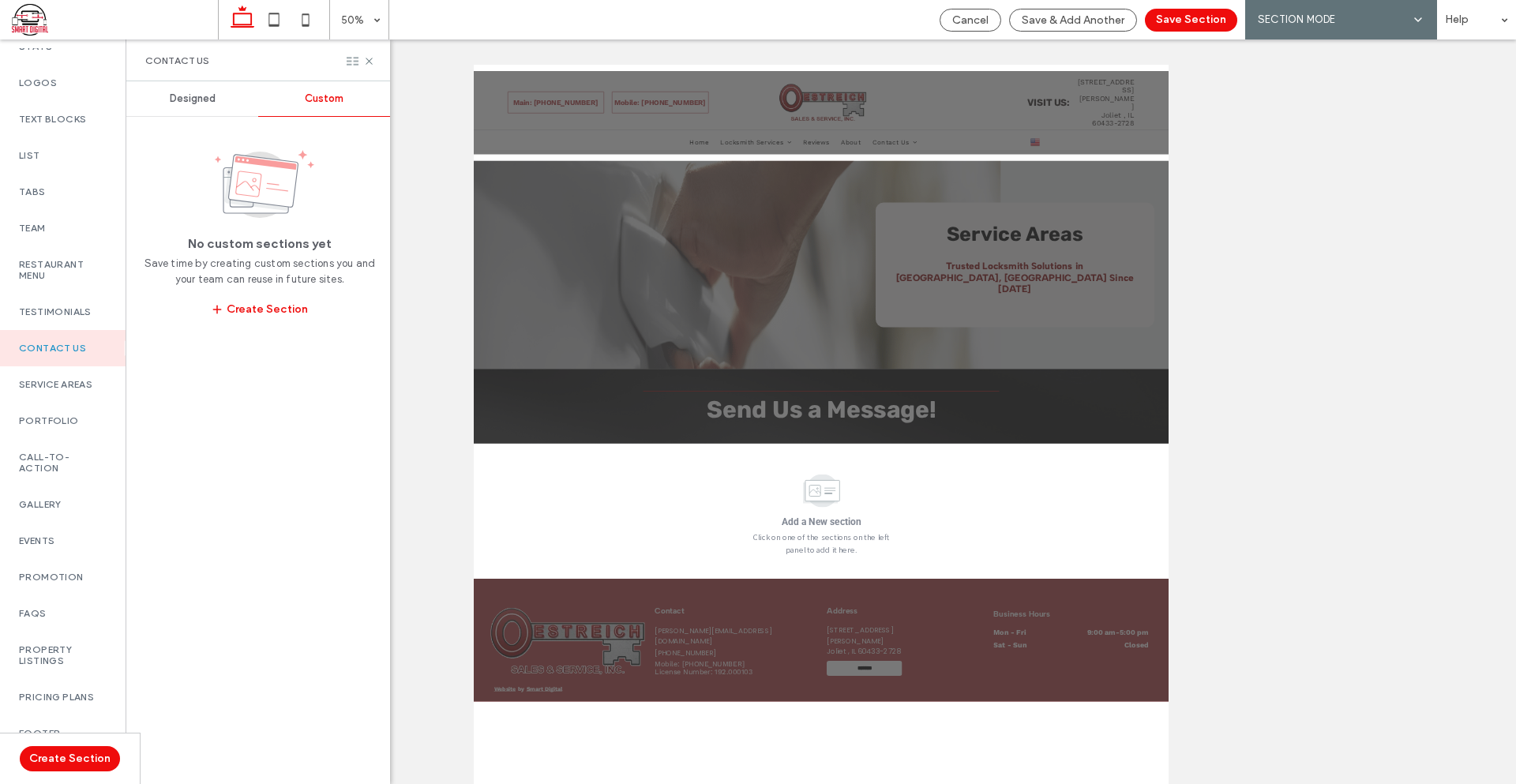
click at [354, 61] on use at bounding box center [352, 61] width 12 height 8
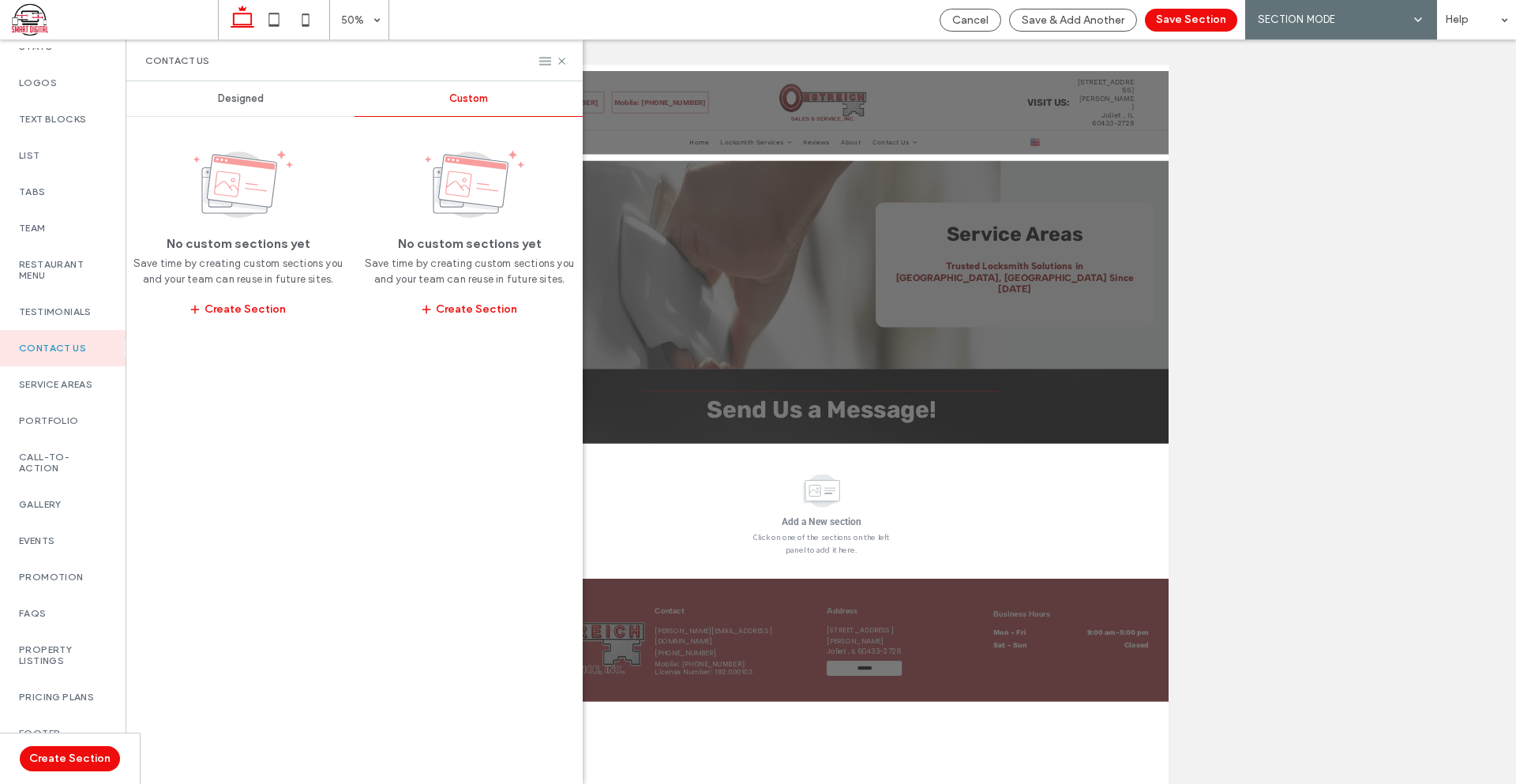
click at [548, 66] on icon at bounding box center [545, 61] width 12 height 12
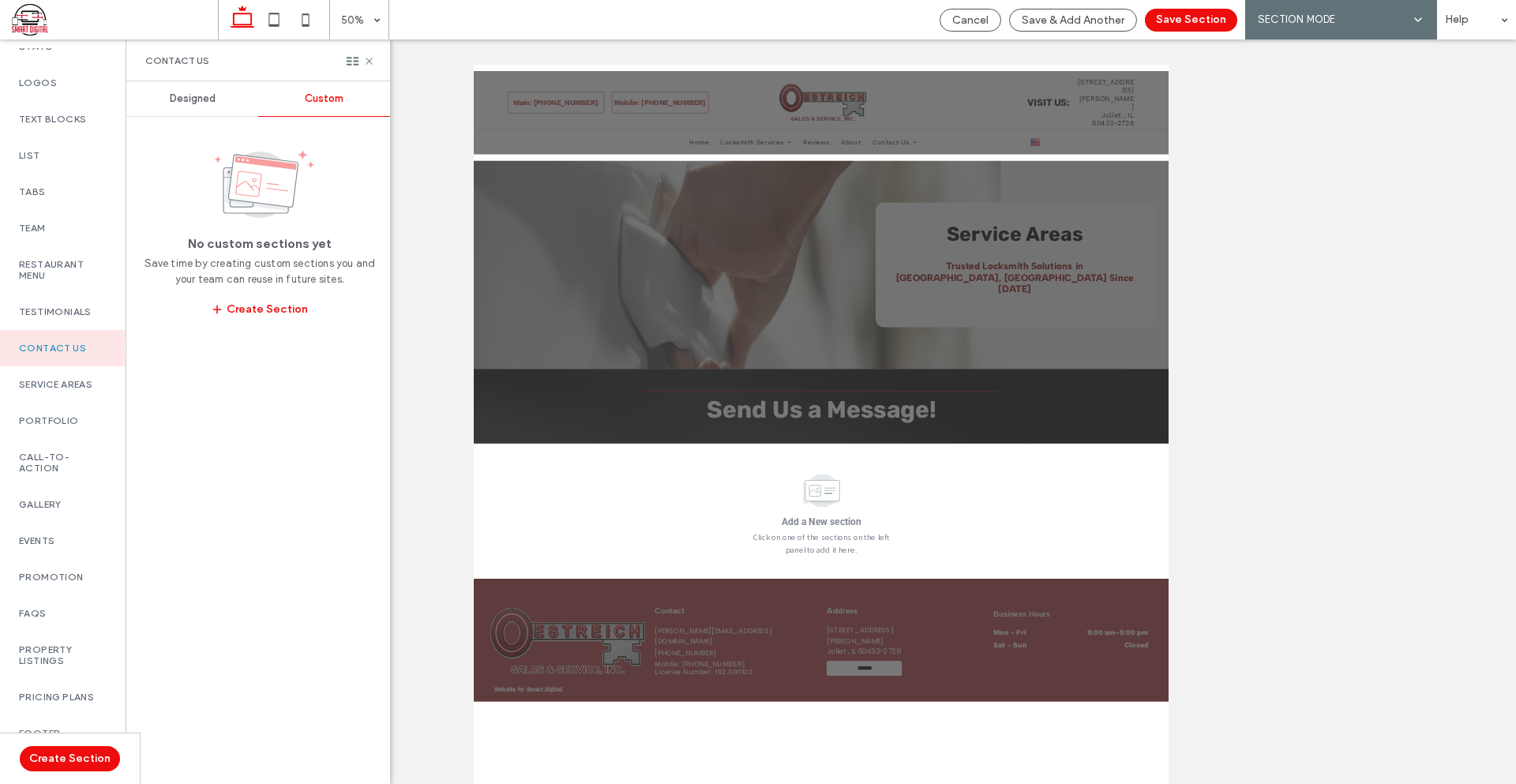
click at [182, 101] on span "Designed" at bounding box center [193, 99] width 46 height 13
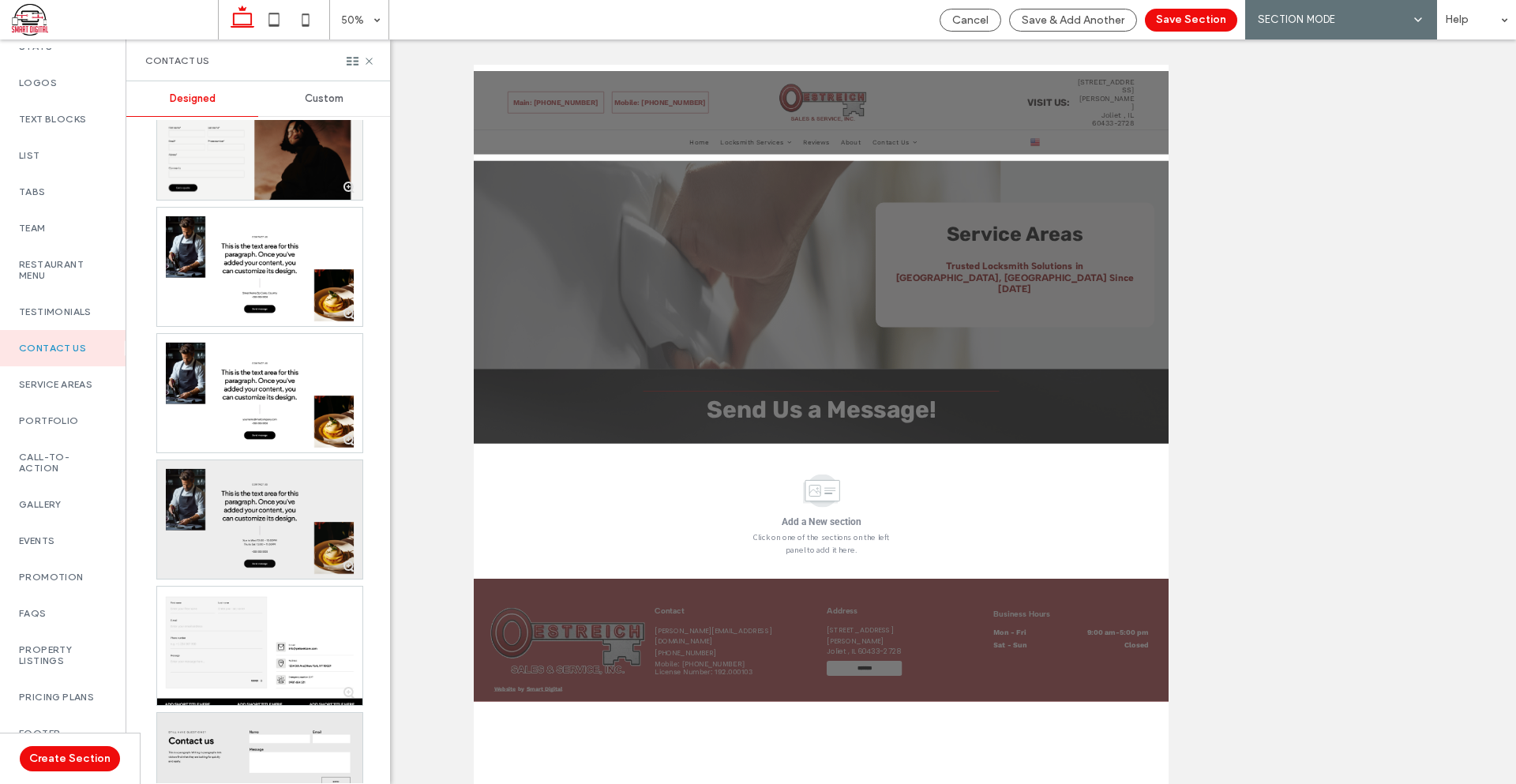
scroll to position [474, 0]
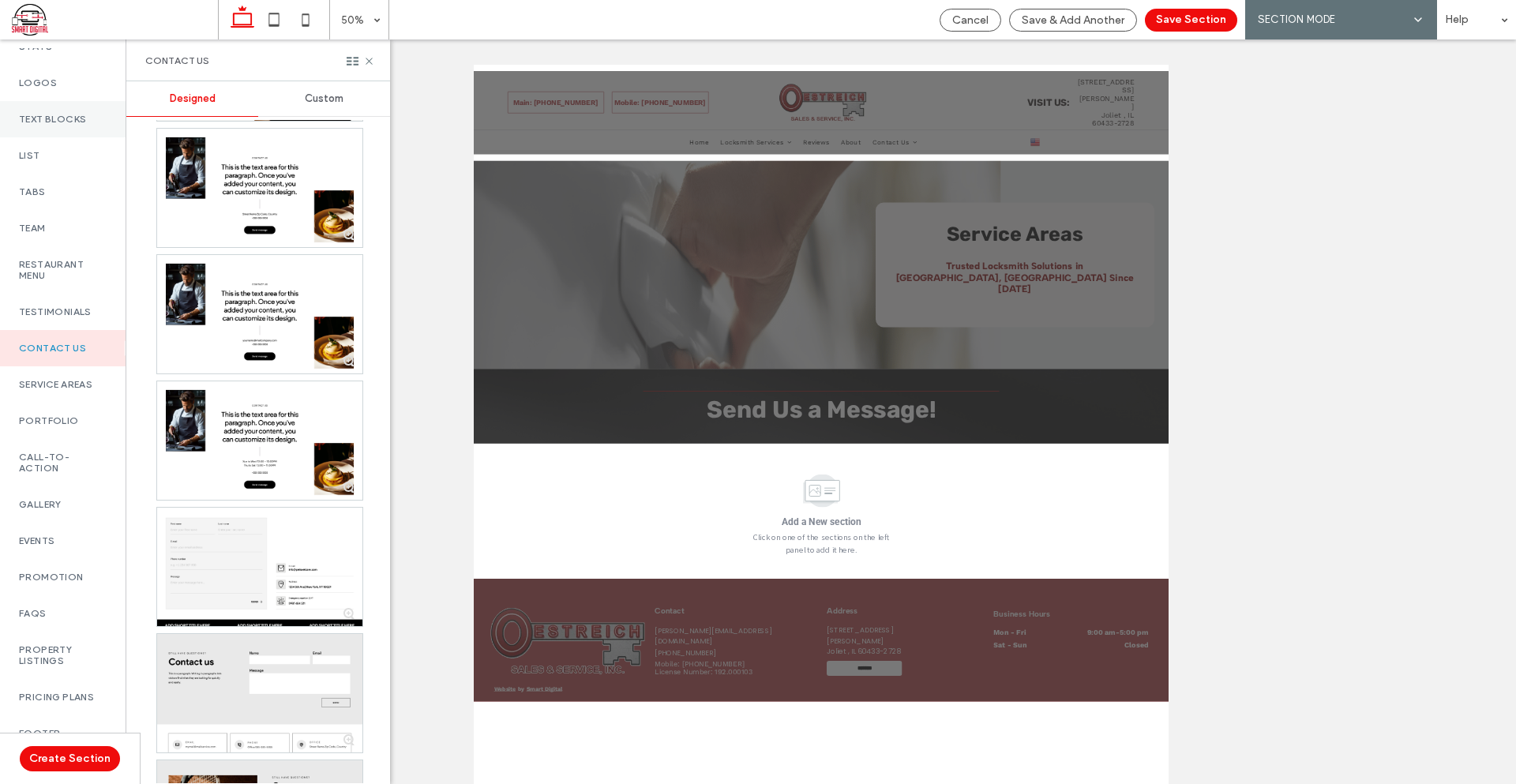
click at [68, 138] on div "Text Blocks" at bounding box center [62, 119] width 126 height 37
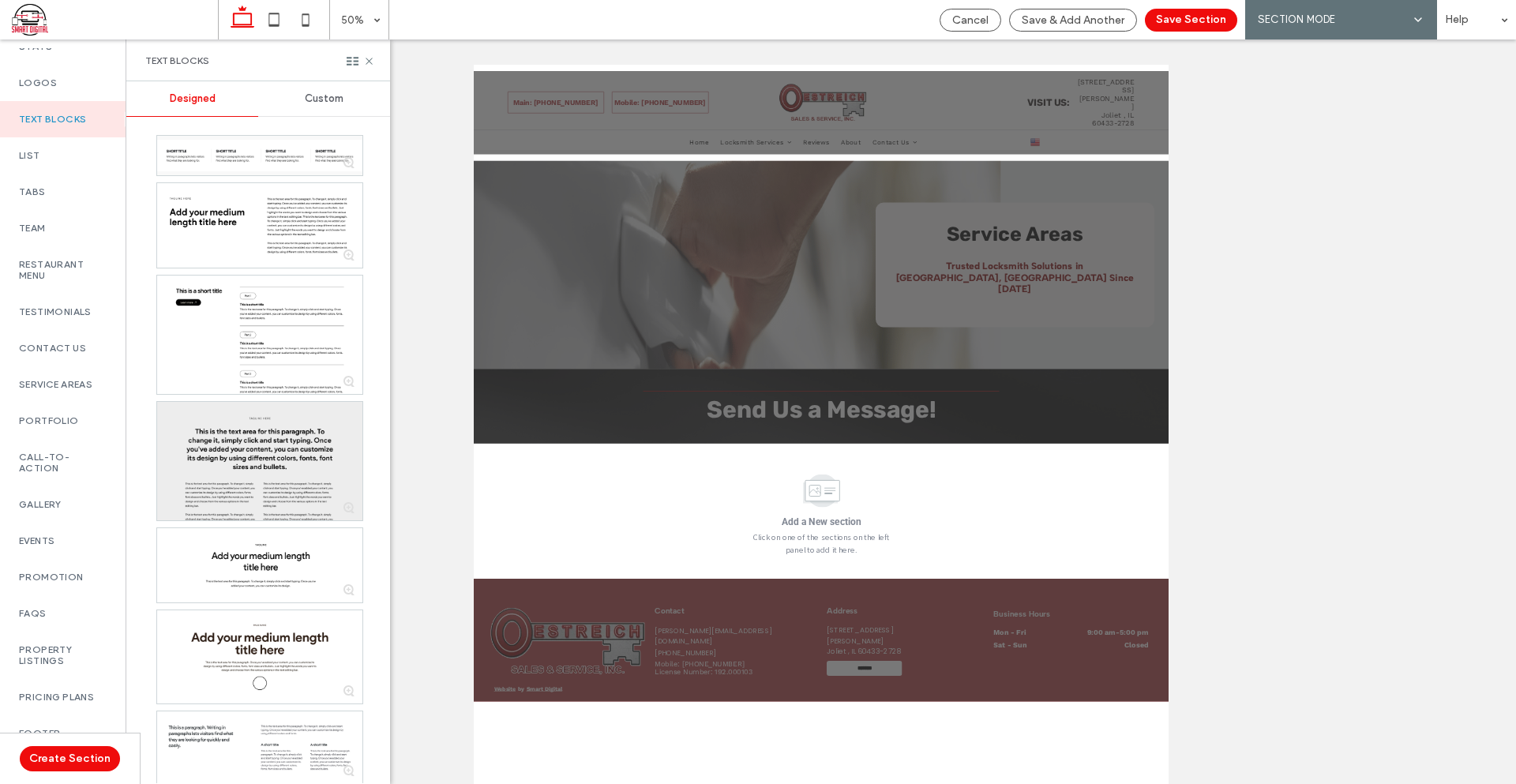
click at [253, 479] on div at bounding box center [260, 461] width 206 height 118
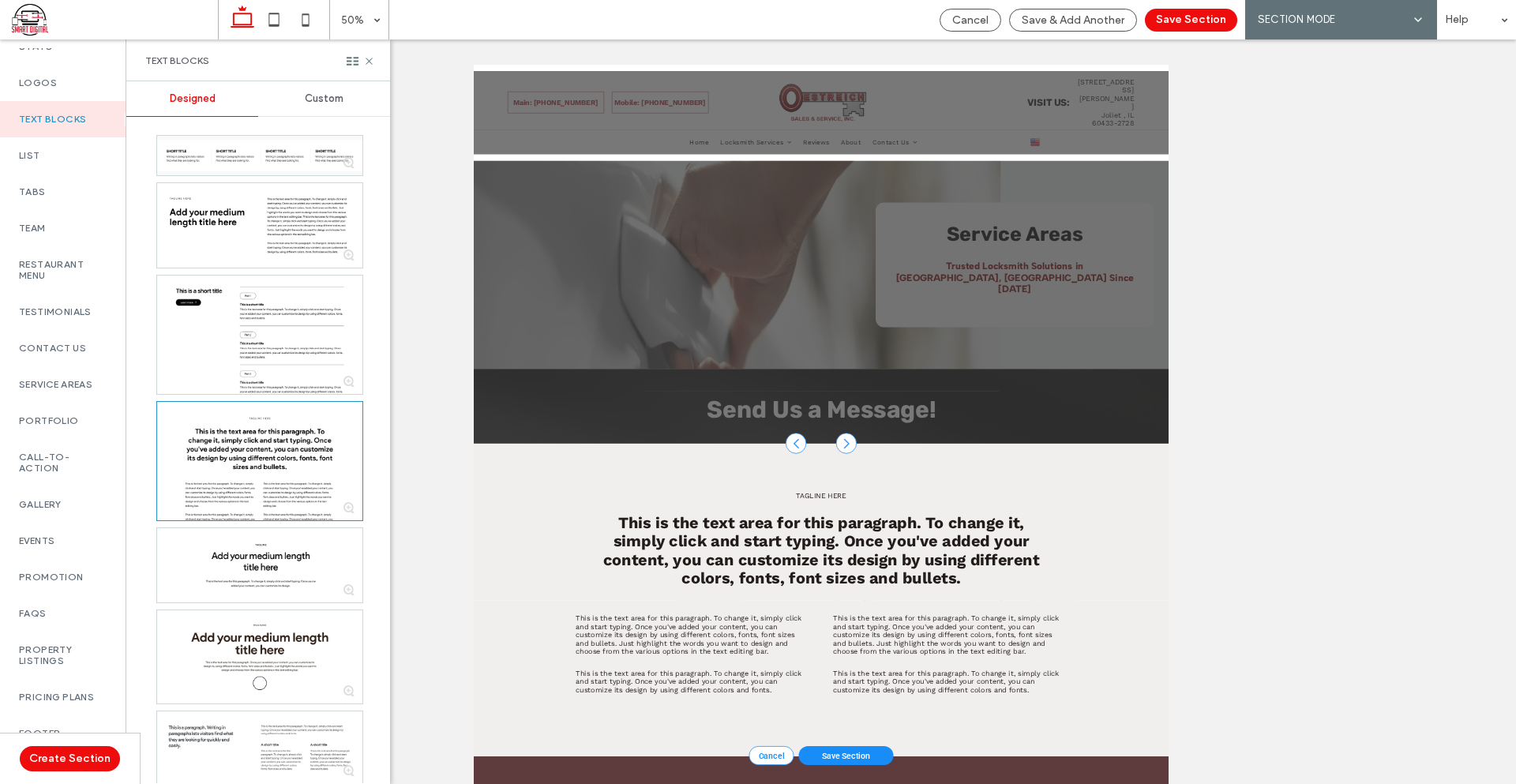
scroll to position [79, 0]
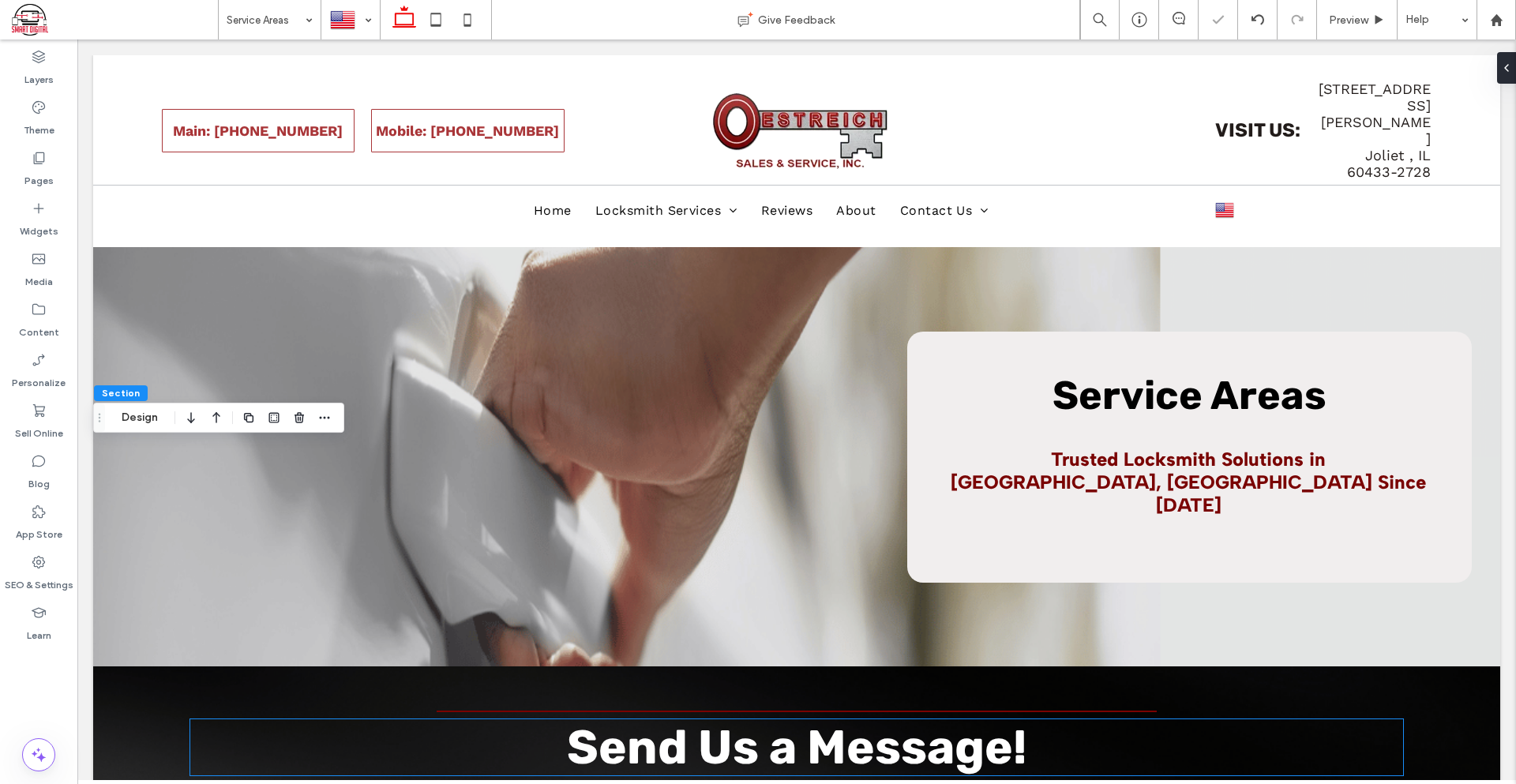
scroll to position [474, 0]
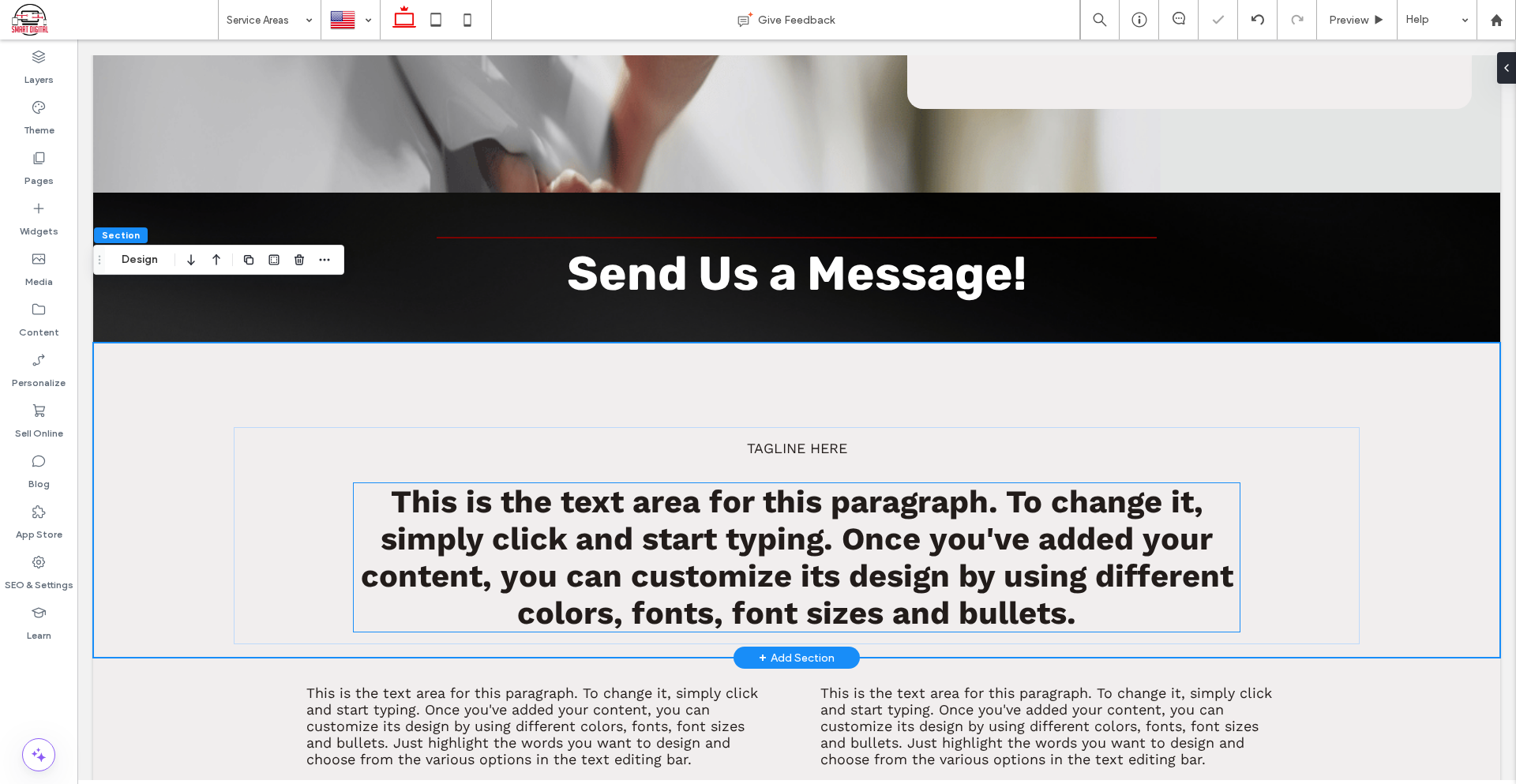
click at [831, 515] on strong "This is the text area for this paragraph. To change it, simply click and start …" at bounding box center [797, 557] width 872 height 149
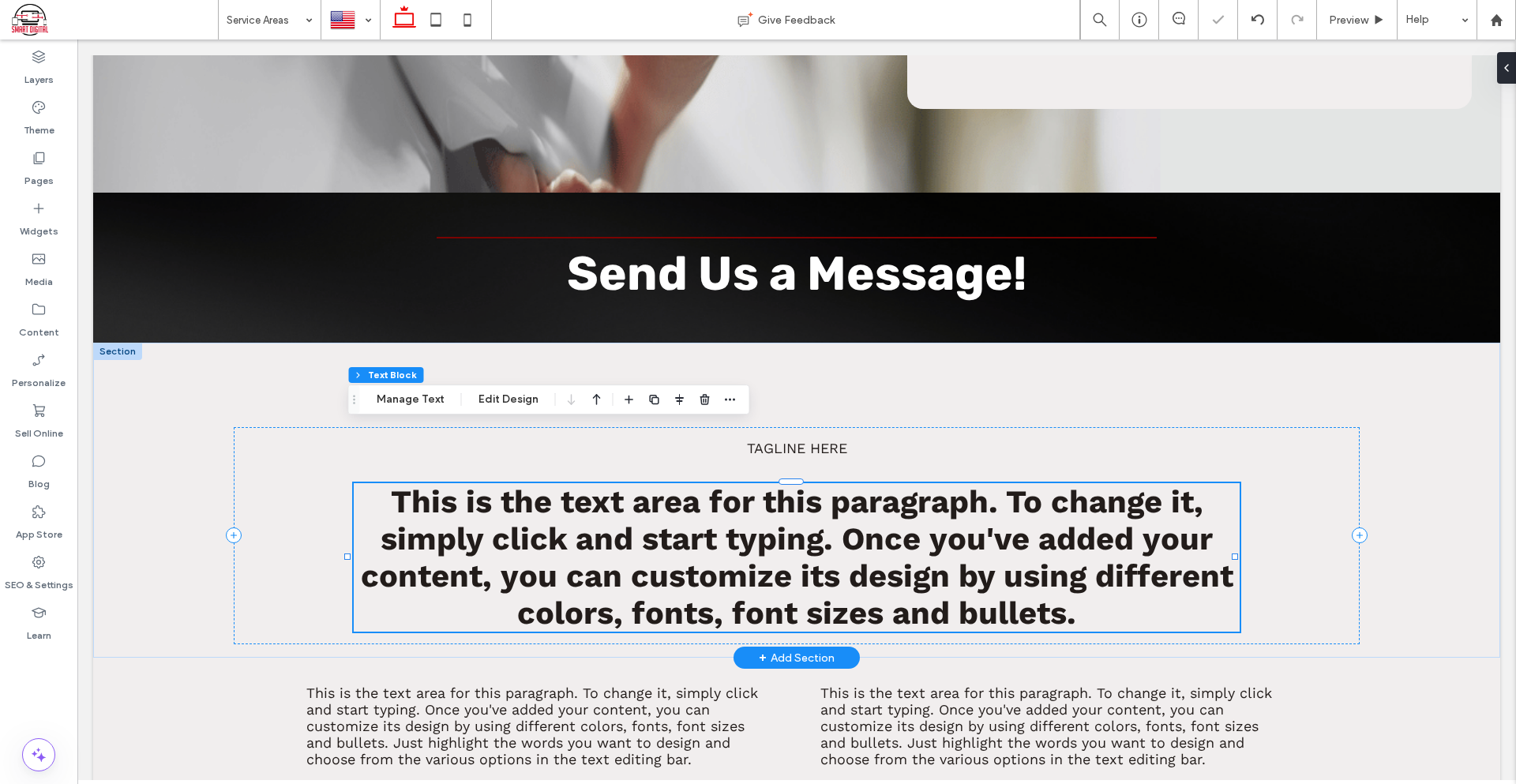
click at [831, 515] on strong "This is the text area for this paragraph. To change it, simply click and start …" at bounding box center [797, 557] width 872 height 149
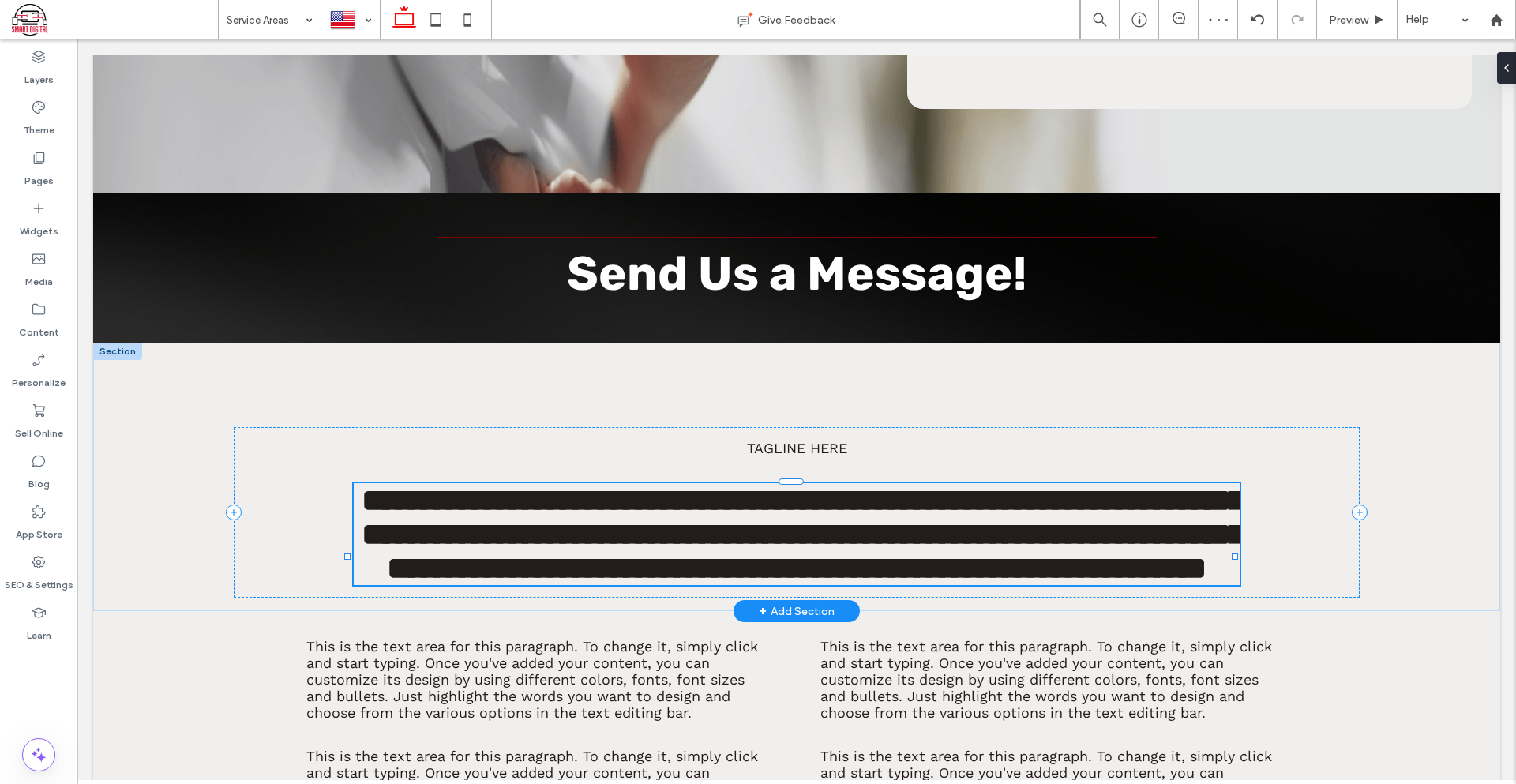
type input "*********"
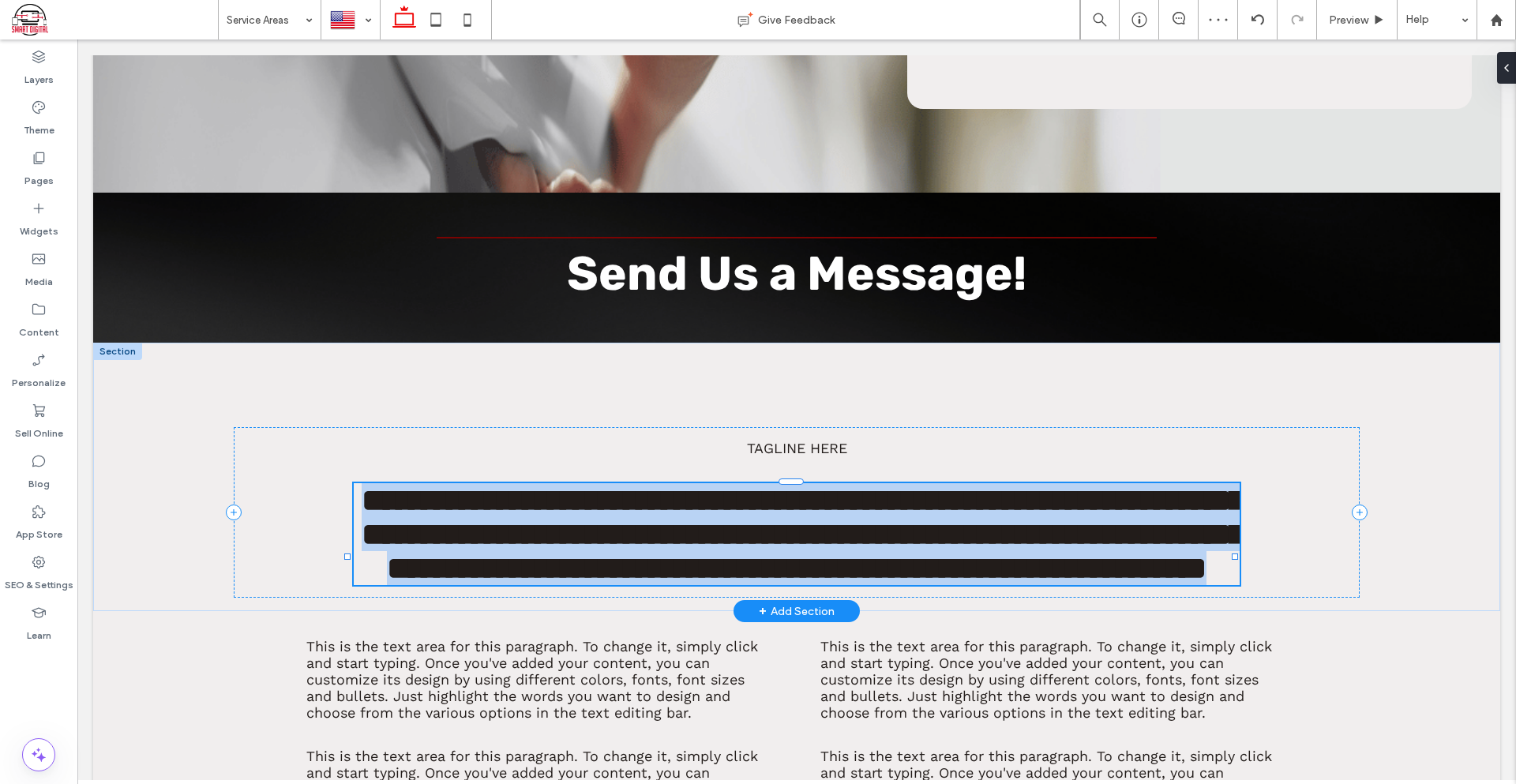
click at [831, 515] on strong "**********" at bounding box center [803, 533] width 882 height 98
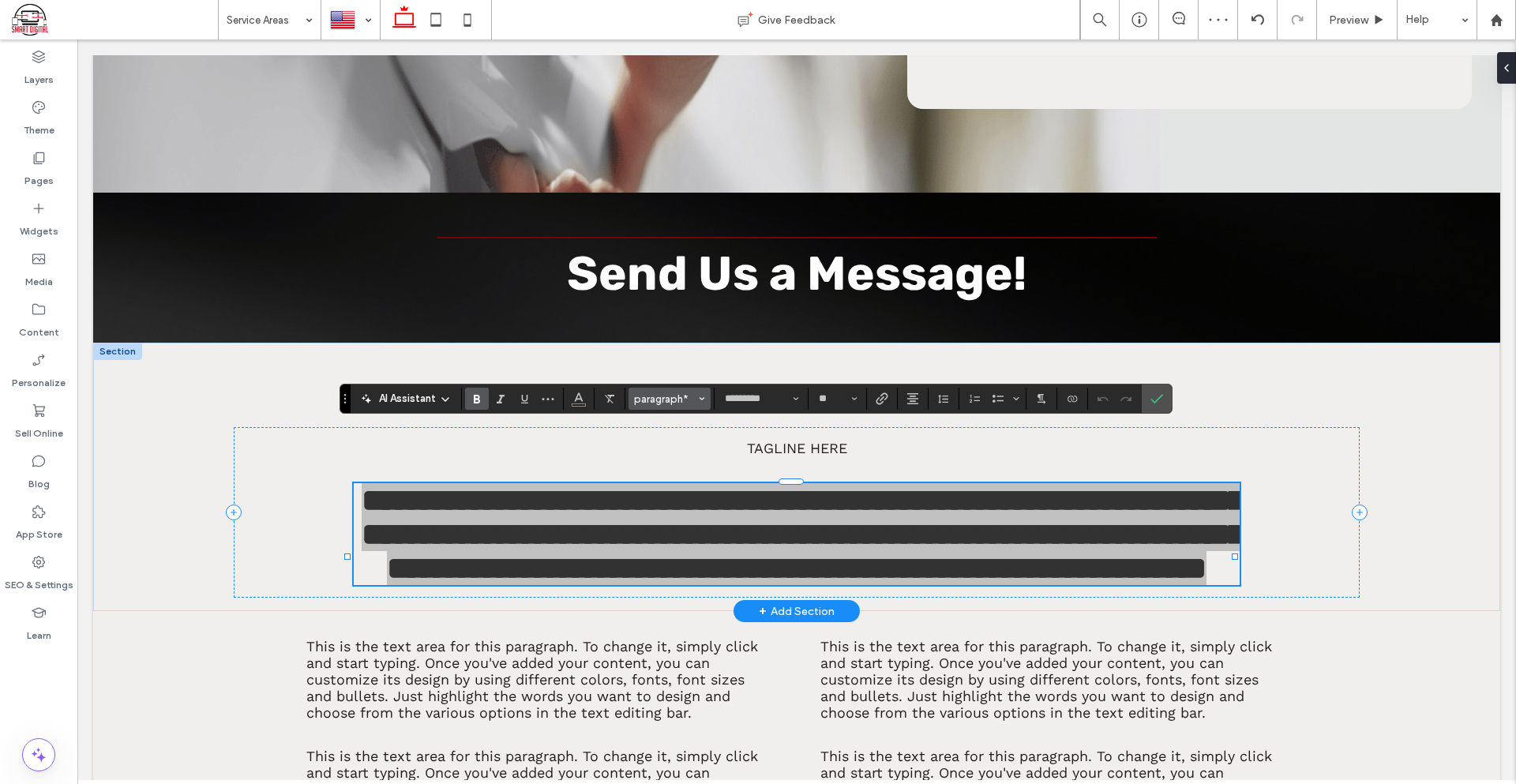
click at [664, 402] on span "paragraph*" at bounding box center [664, 398] width 62 height 12
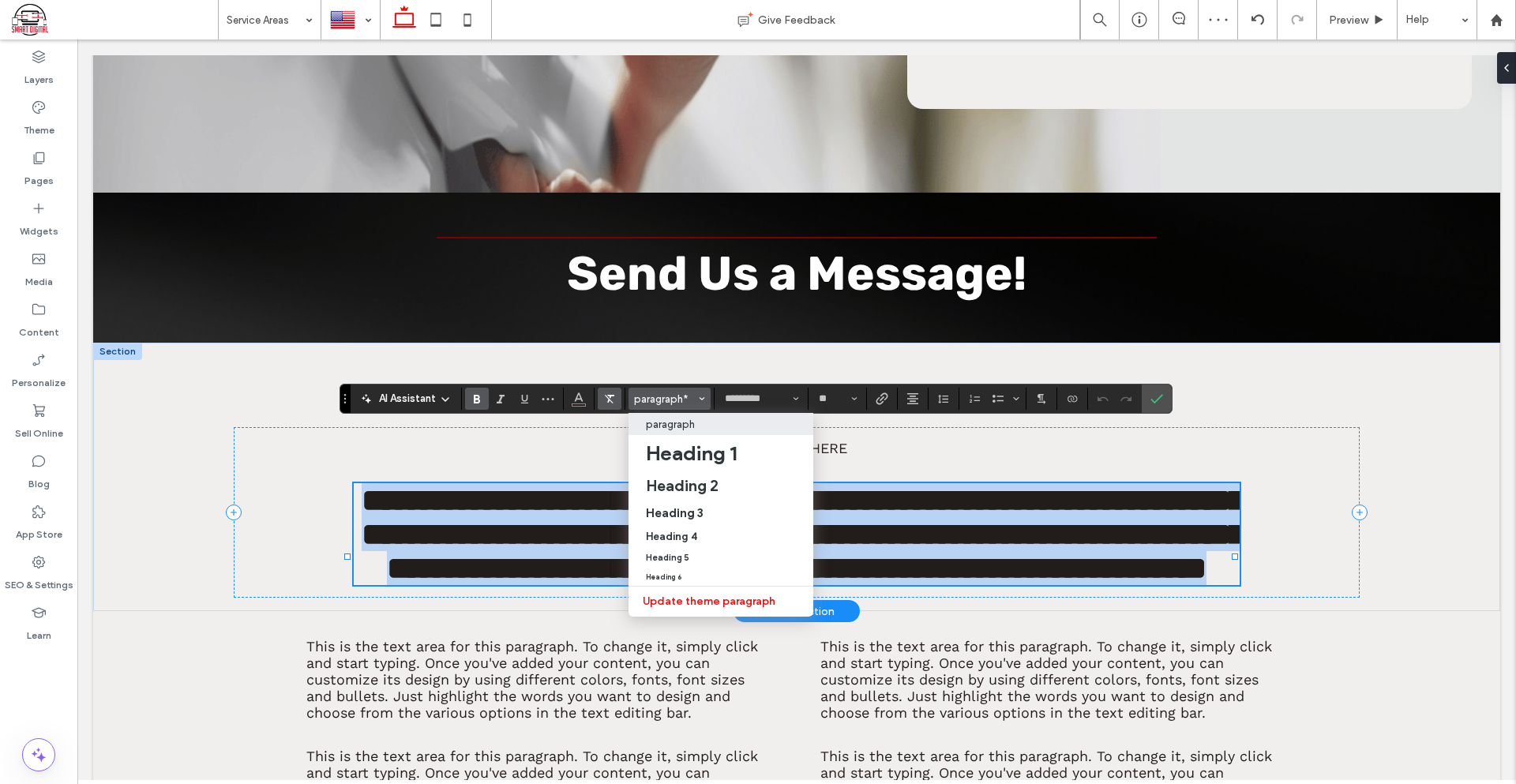
type input "**"
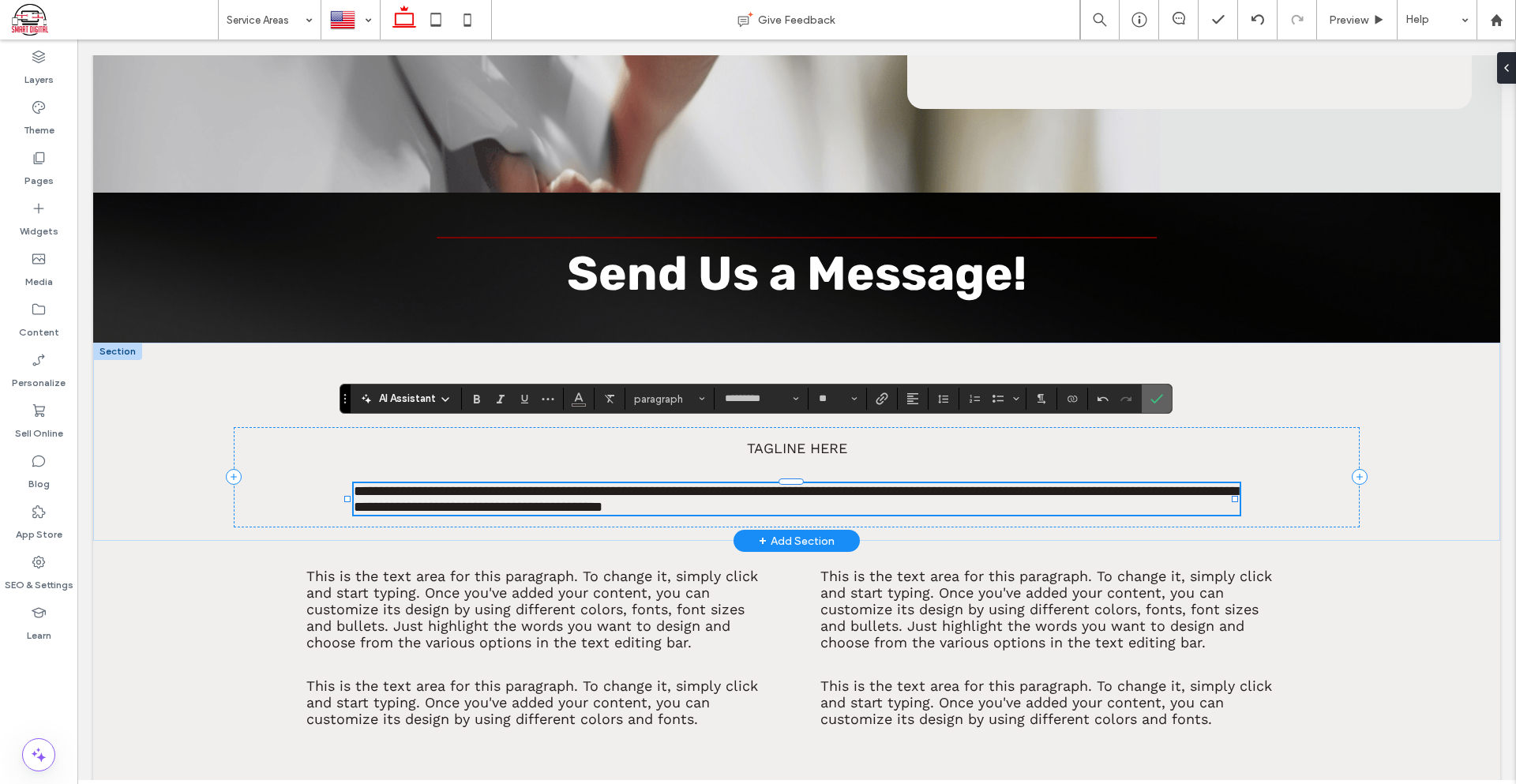
click at [1152, 396] on icon "Confirm" at bounding box center [1157, 398] width 13 height 13
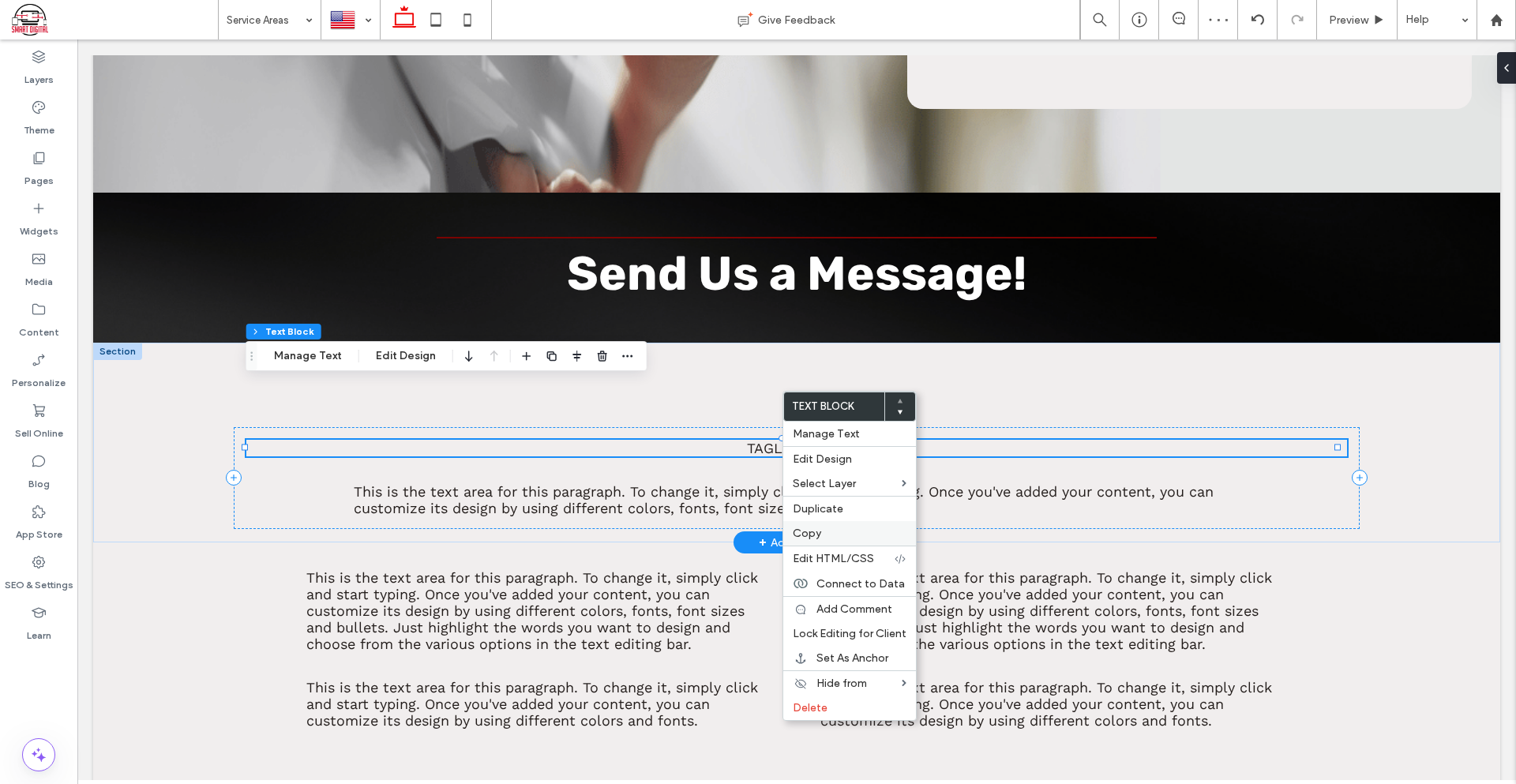
click at [822, 529] on label "Copy" at bounding box center [849, 532] width 114 height 14
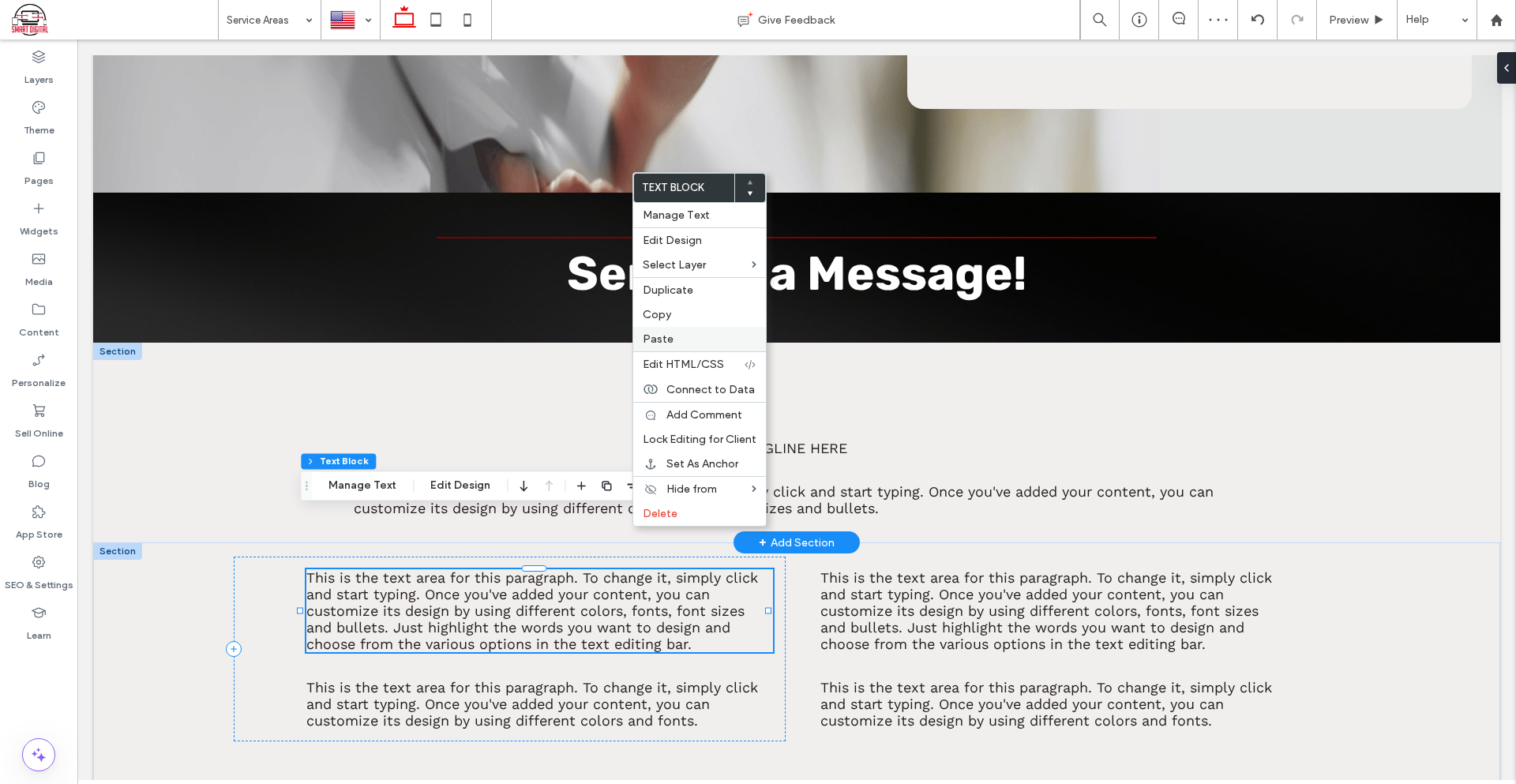
click at [667, 340] on span "Paste" at bounding box center [658, 339] width 31 height 14
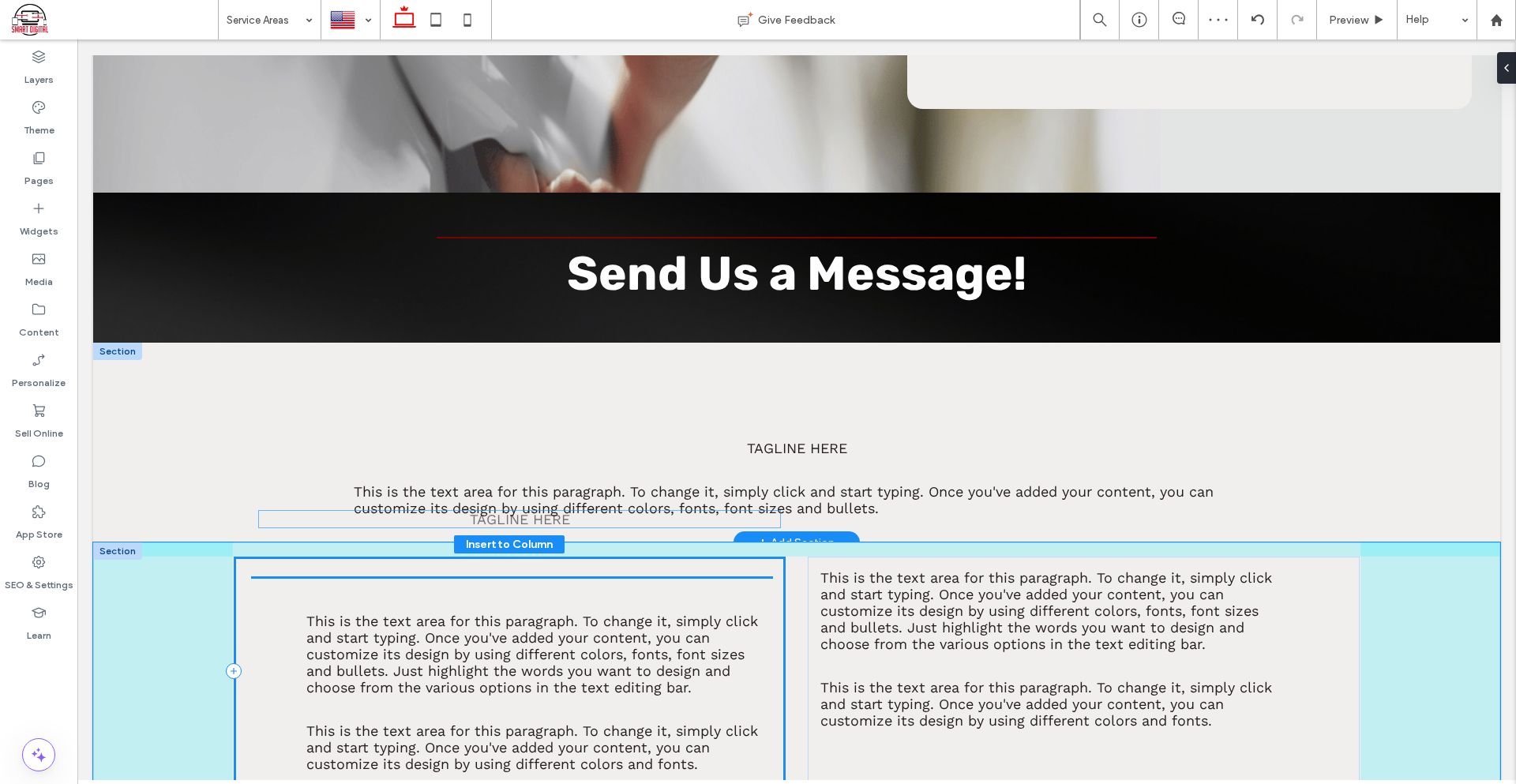
drag, startPoint x: 593, startPoint y: 633, endPoint x: 606, endPoint y: 521, distance: 112.8
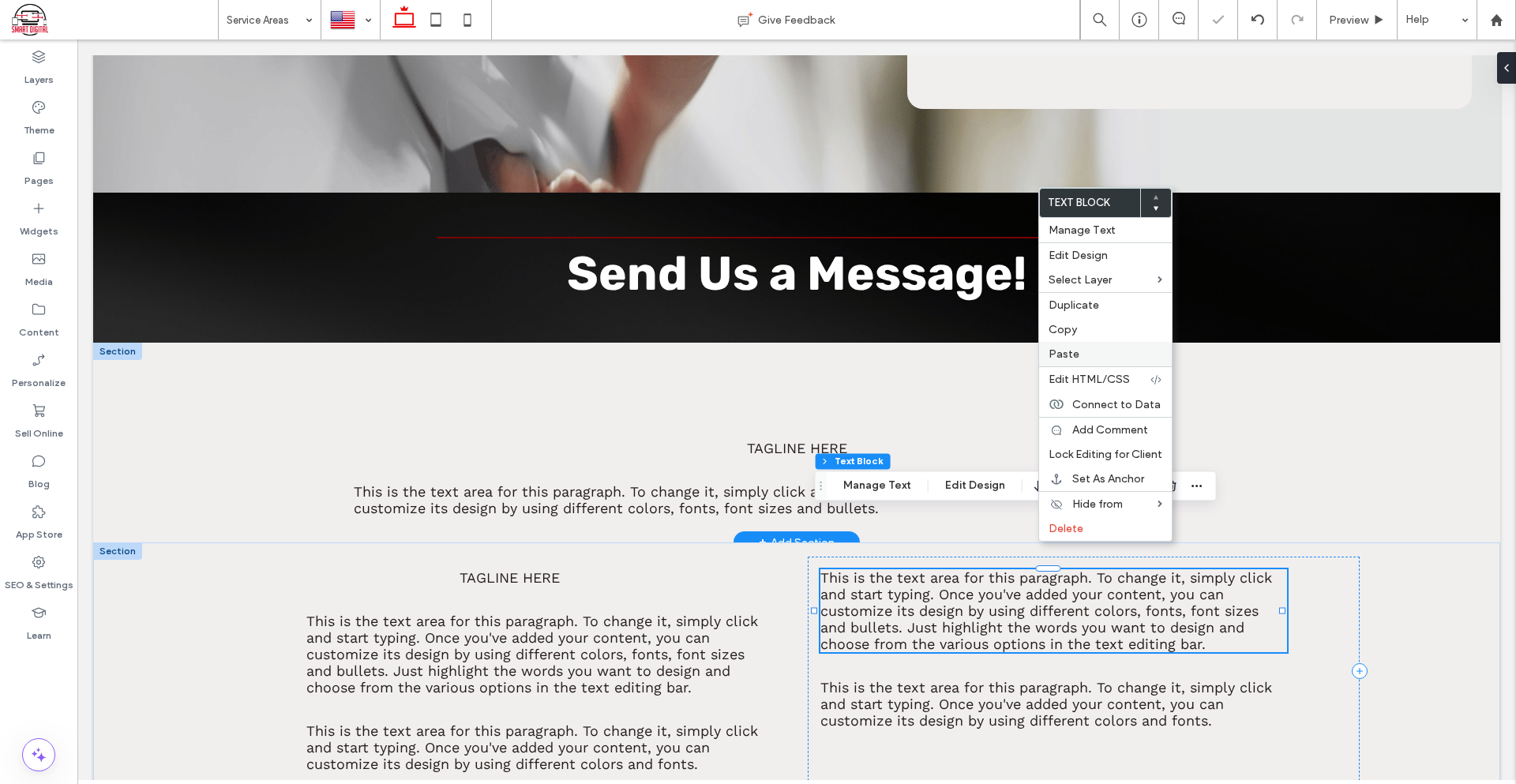
click at [1072, 352] on span "Paste" at bounding box center [1064, 353] width 31 height 14
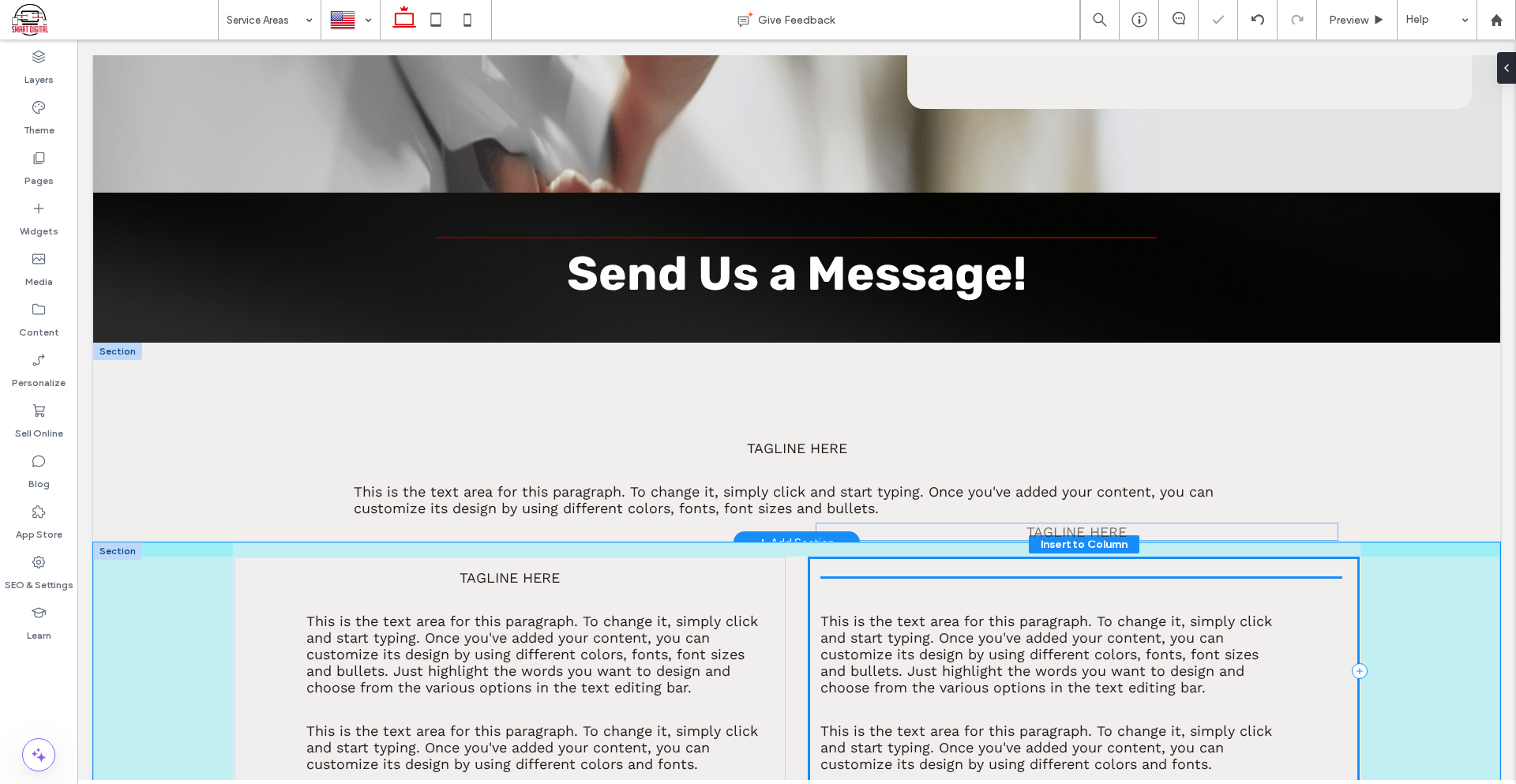
drag, startPoint x: 1050, startPoint y: 627, endPoint x: 1050, endPoint y: 521, distance: 106.0
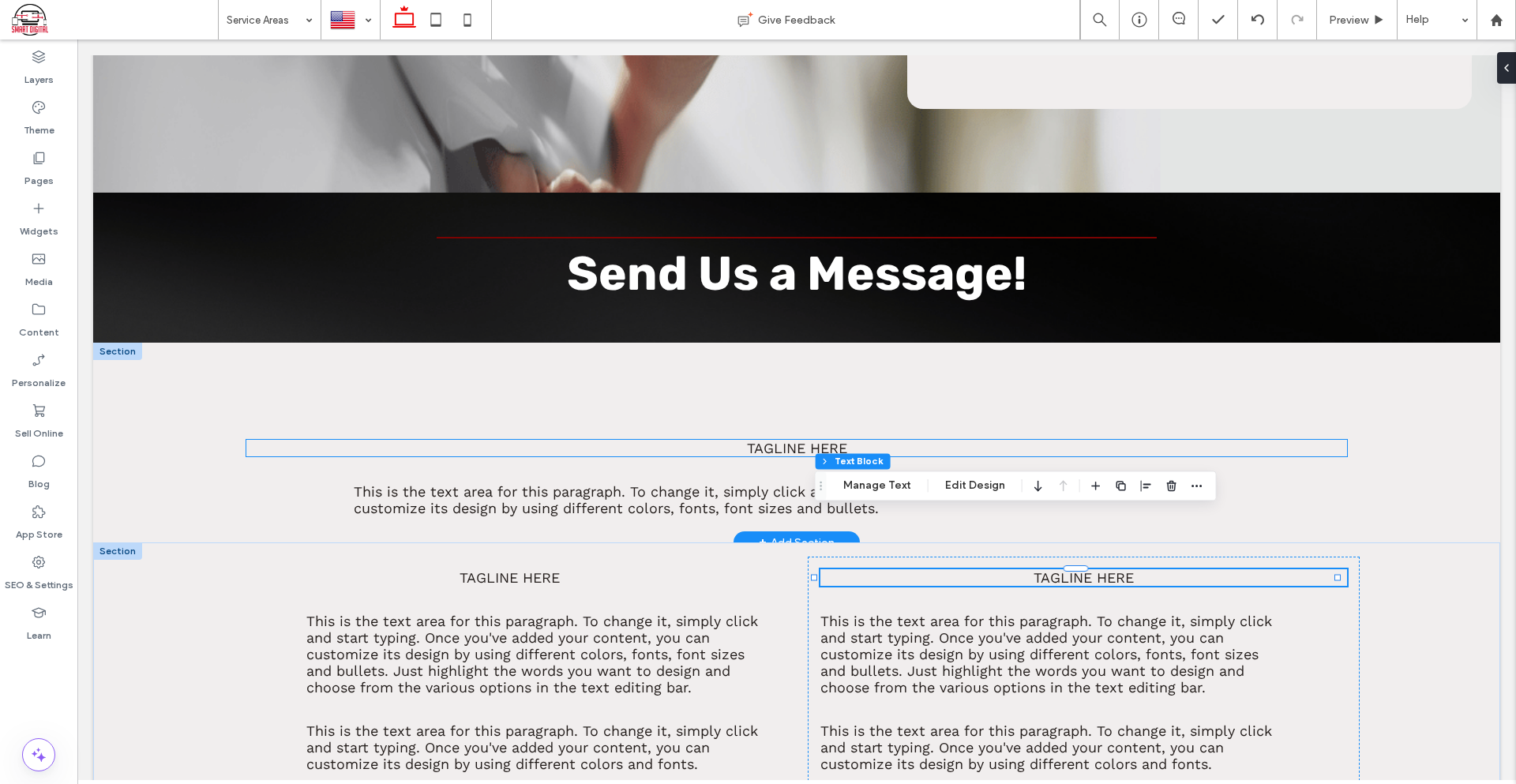
click at [780, 440] on span "Tagline here" at bounding box center [796, 448] width 100 height 17
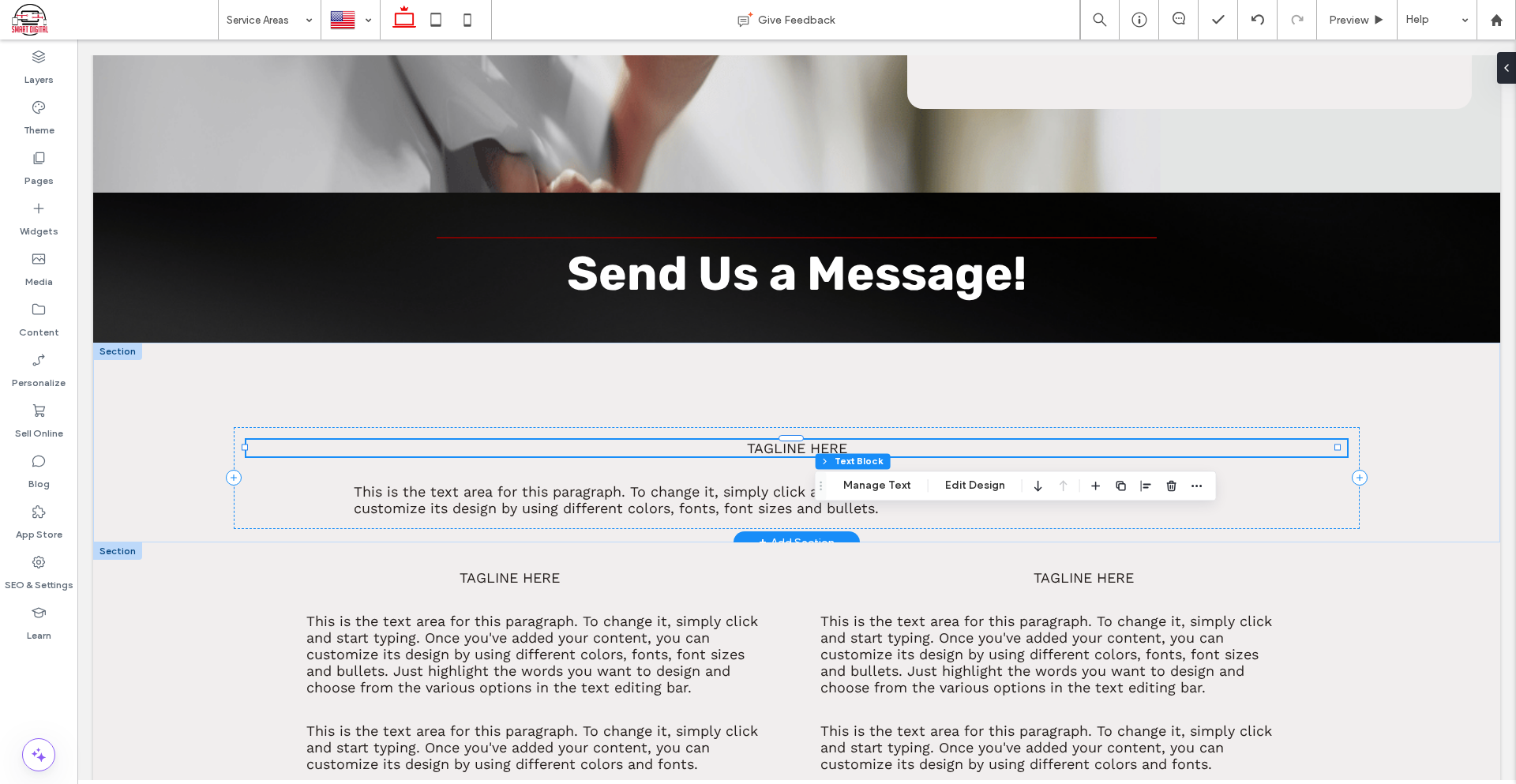
click at [780, 440] on span "Tagline here" at bounding box center [796, 448] width 100 height 17
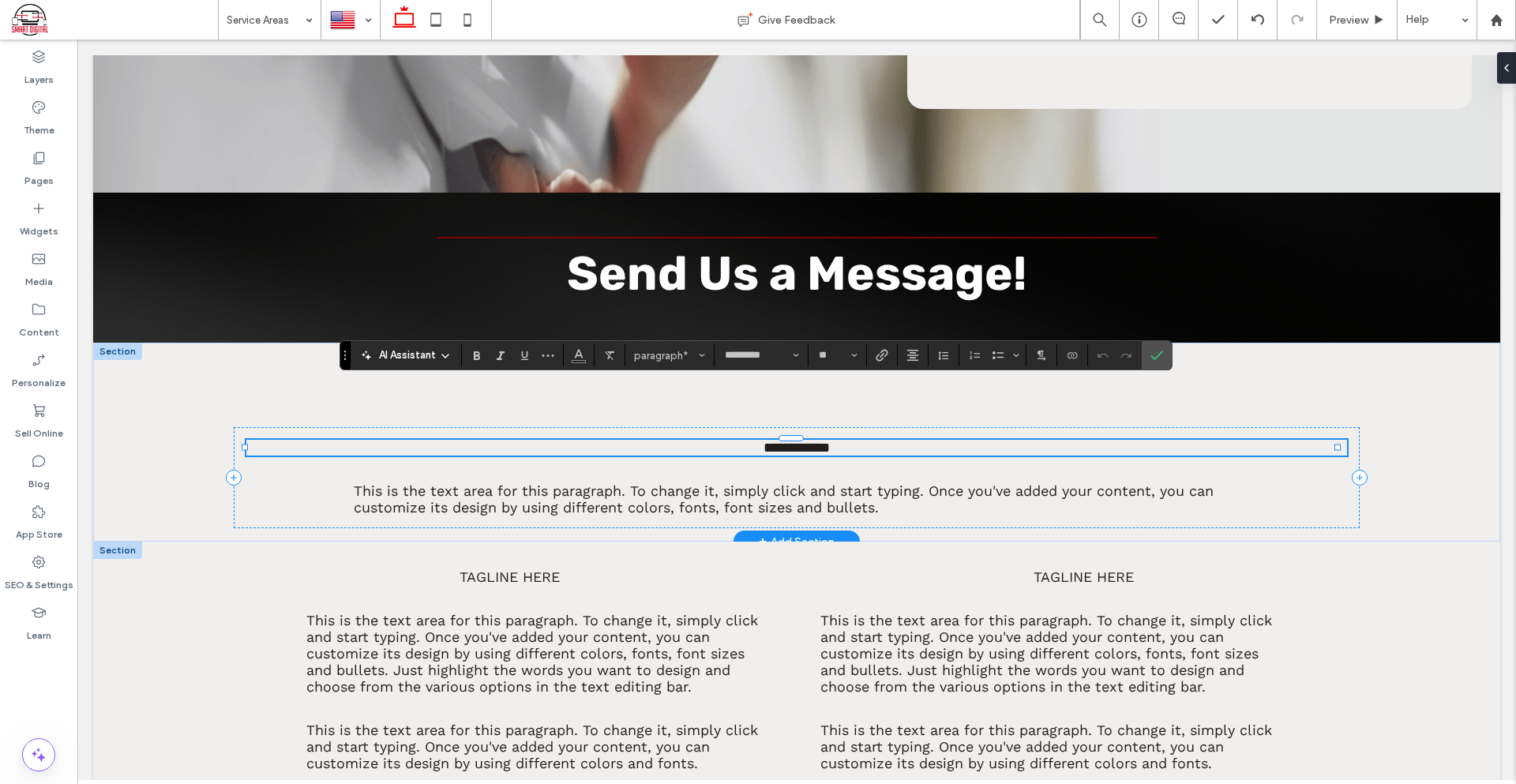
click at [780, 441] on span "**********" at bounding box center [796, 447] width 66 height 14
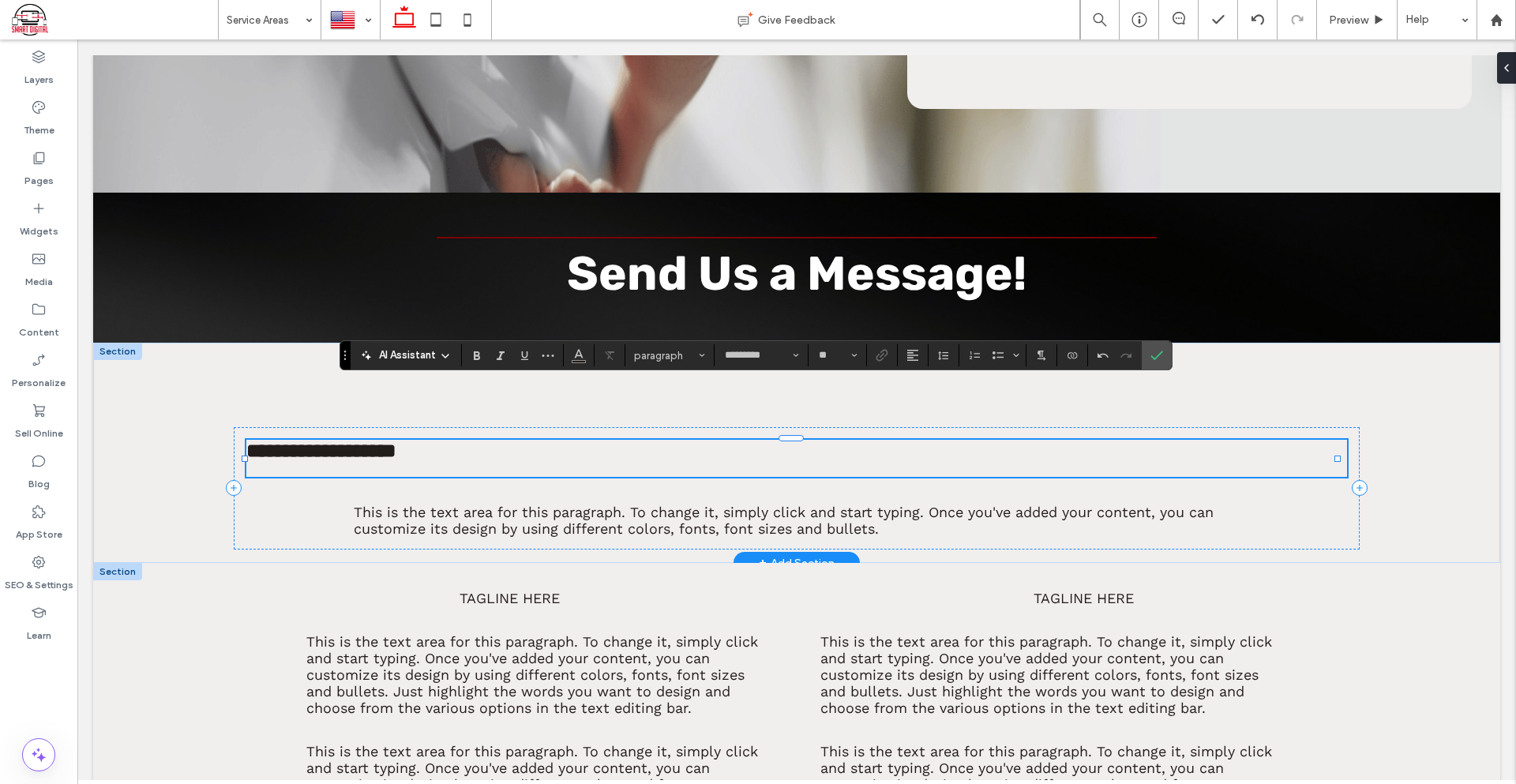
click at [1112, 352] on label "Undo" at bounding box center [1103, 355] width 24 height 22
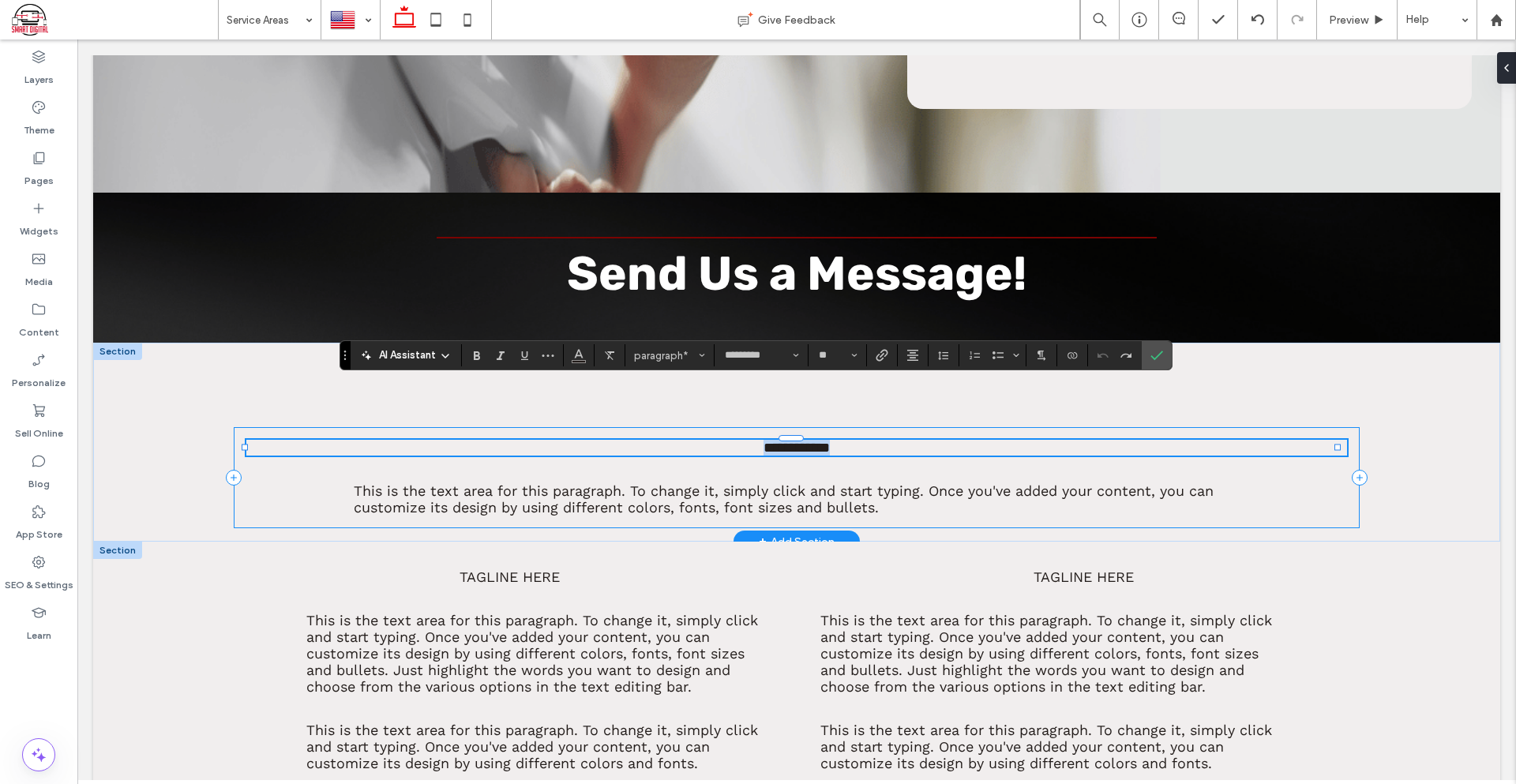
drag, startPoint x: 959, startPoint y: 389, endPoint x: 718, endPoint y: 403, distance: 241.4
click at [718, 427] on div "**********" at bounding box center [796, 477] width 1126 height 101
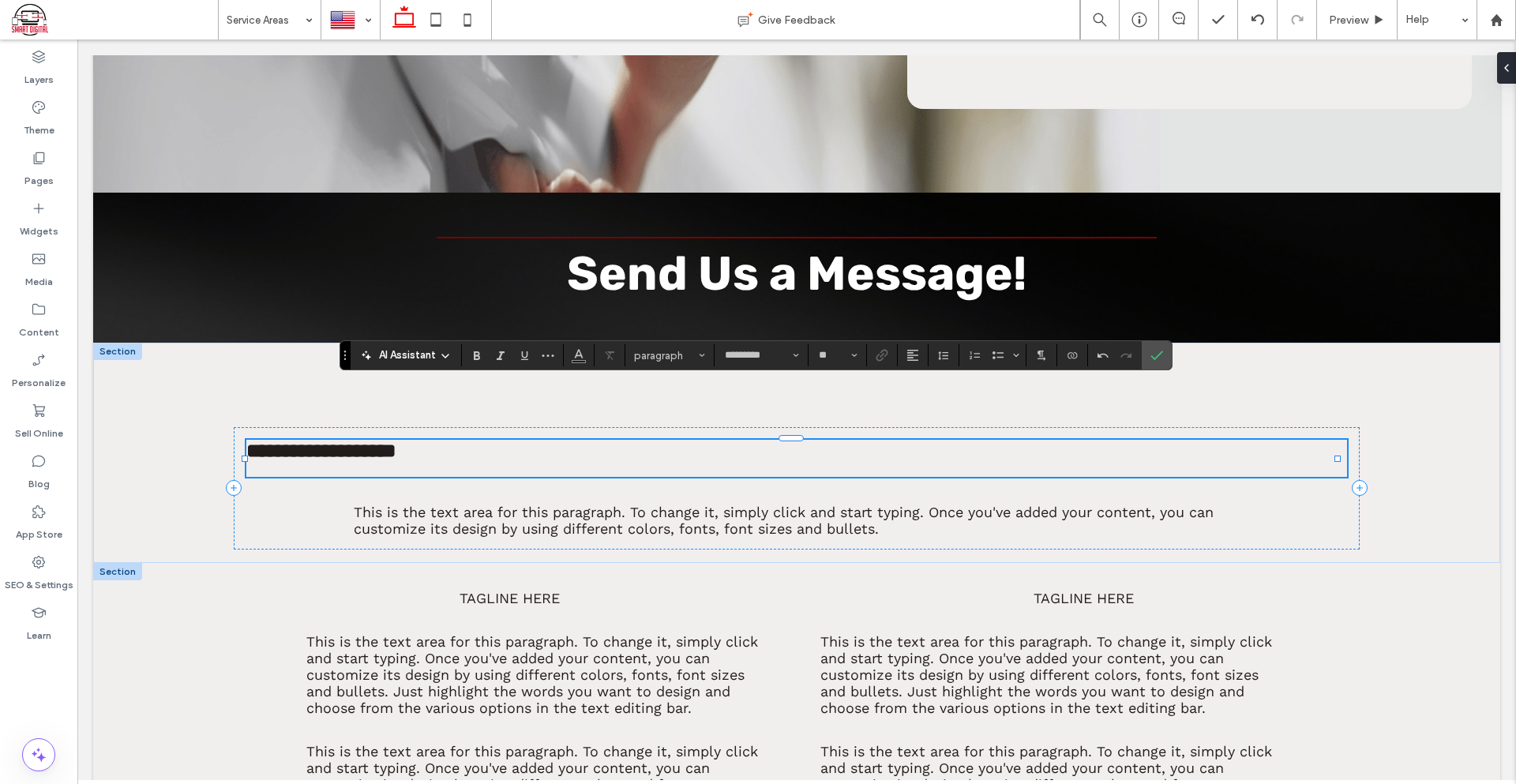
click at [538, 461] on p at bounding box center [796, 468] width 1101 height 16
type input "*****"
type input "**"
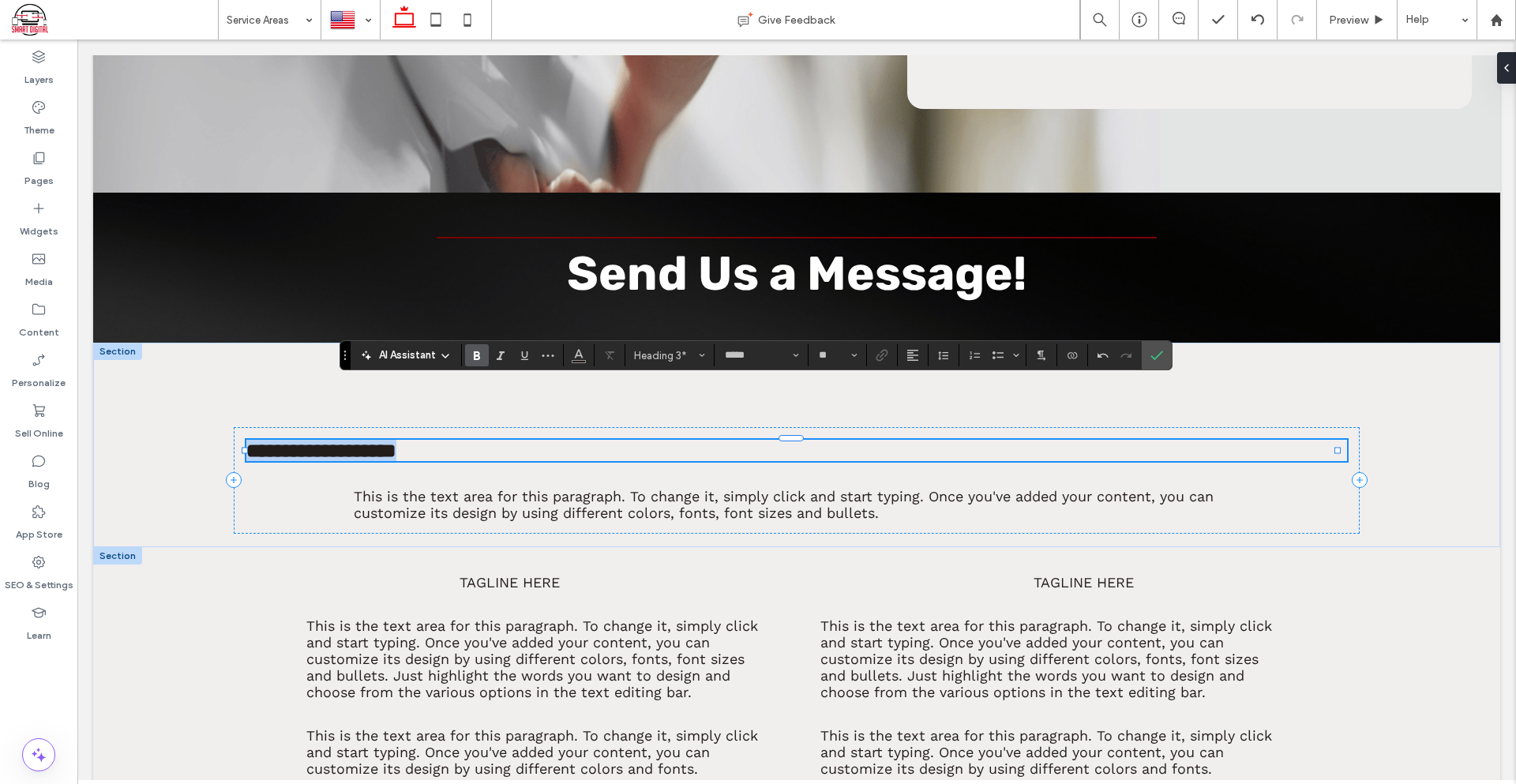
drag, startPoint x: 522, startPoint y: 398, endPoint x: 185, endPoint y: 444, distance: 340.1
click at [185, 444] on div "**********" at bounding box center [796, 445] width 1407 height 206
click at [913, 354] on section at bounding box center [914, 355] width 31 height 22
click at [913, 354] on icon "Alignment" at bounding box center [913, 355] width 13 height 13
click at [932, 403] on div "ui.textEditor.alignment.center" at bounding box center [928, 404] width 20 height 13
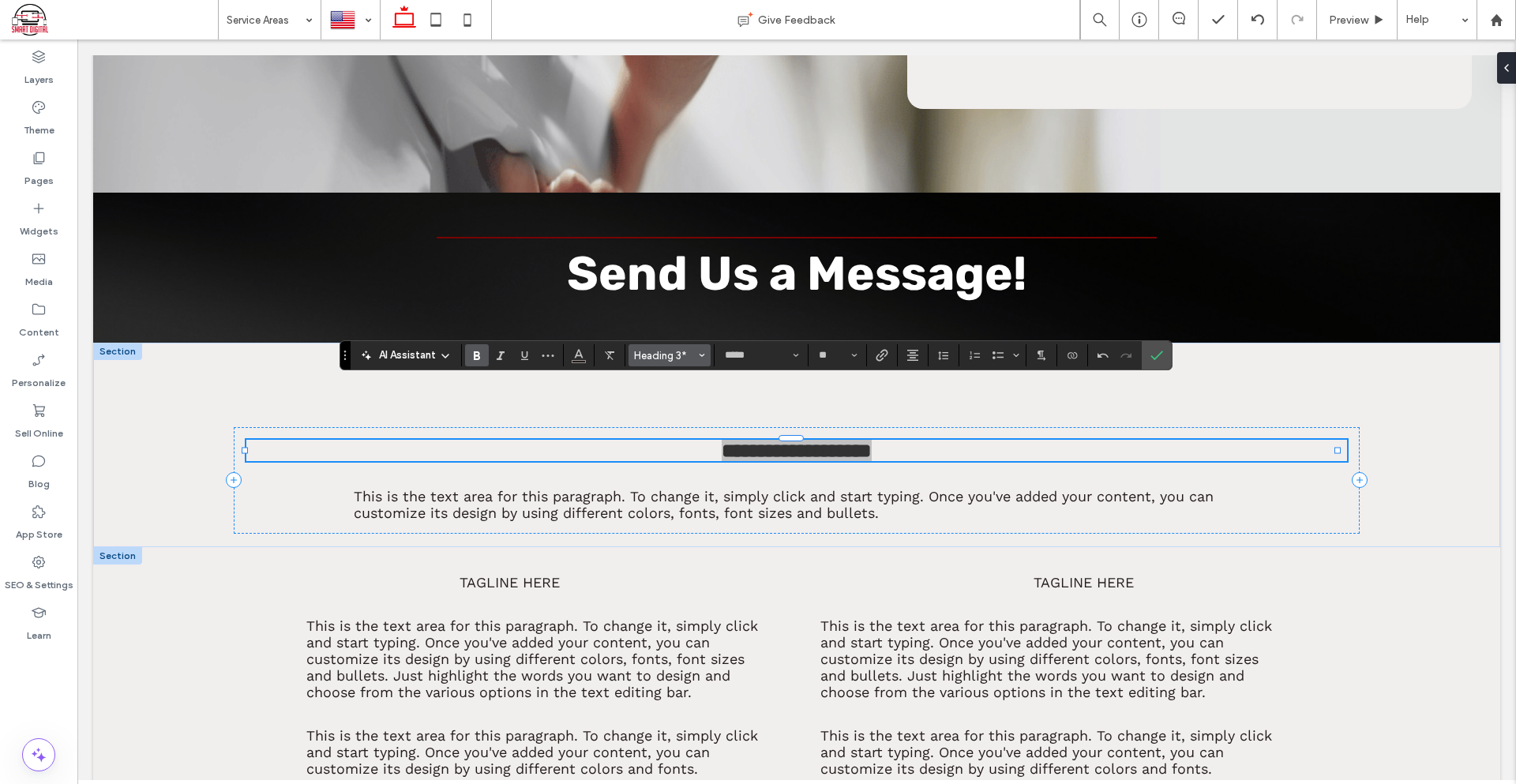
click at [687, 354] on span "Heading 3*" at bounding box center [664, 355] width 62 height 12
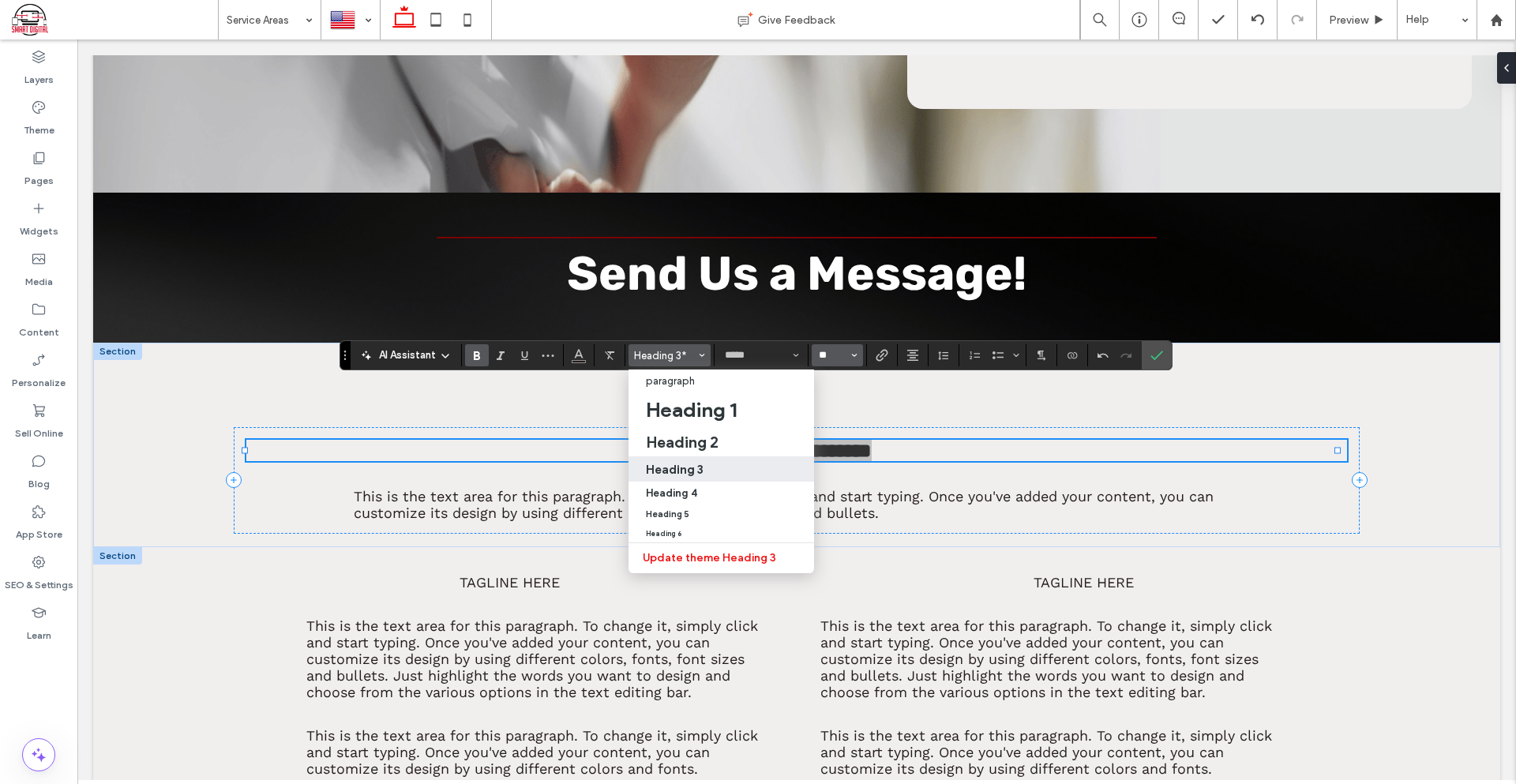
click at [838, 360] on input "**" at bounding box center [833, 355] width 31 height 13
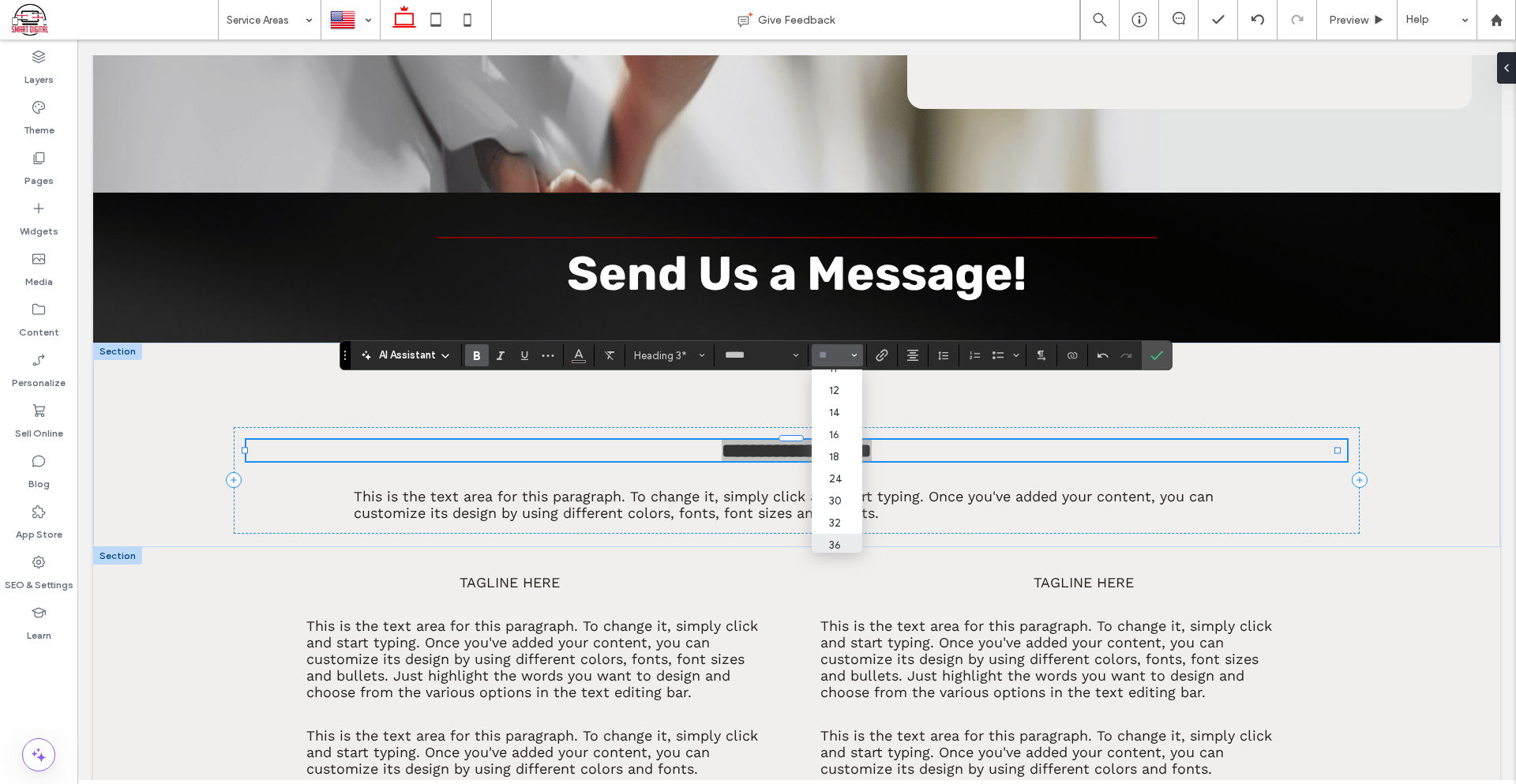
scroll to position [158, 0]
click at [846, 510] on label "60" at bounding box center [837, 510] width 51 height 22
type input "**"
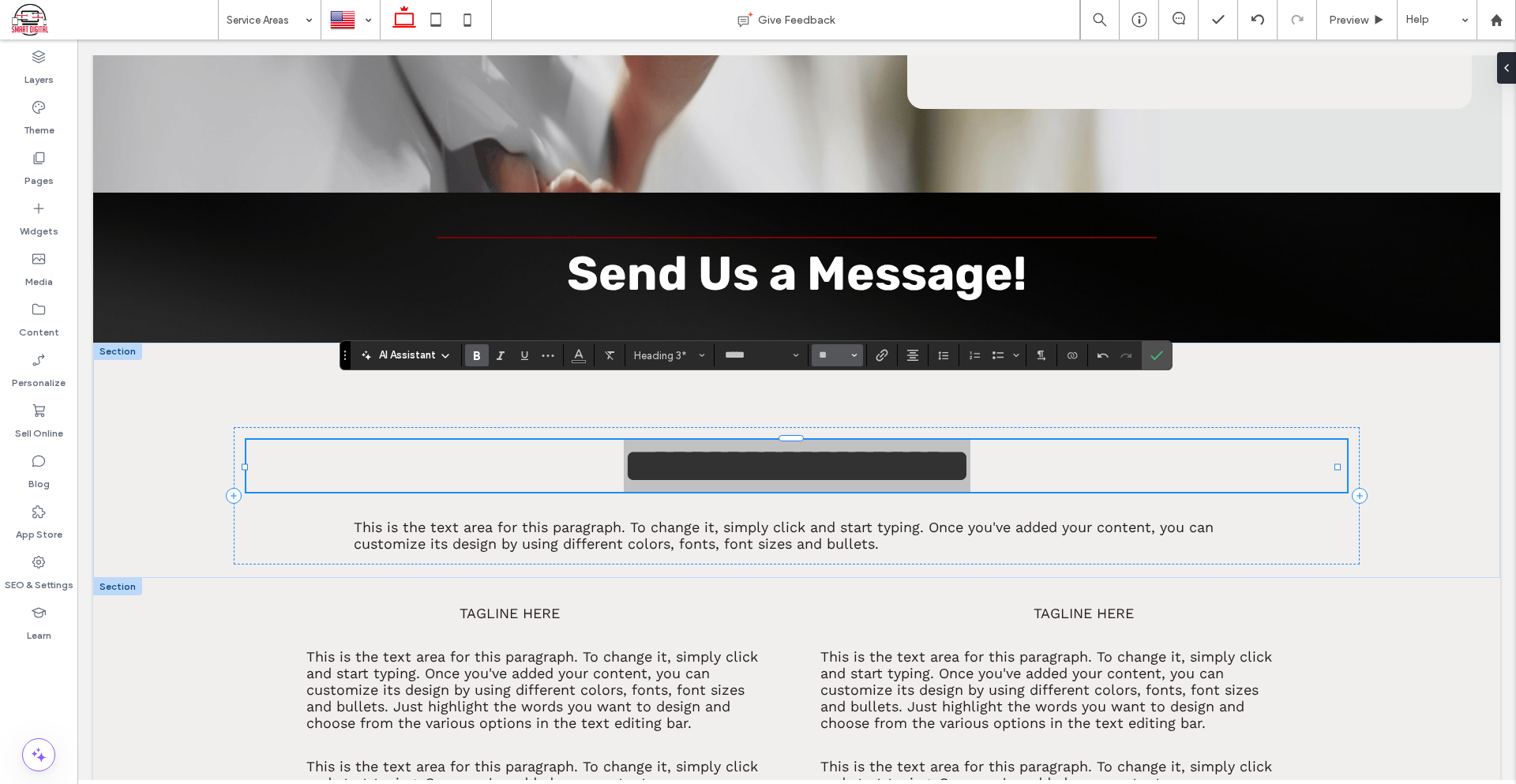
click at [830, 359] on input "**" at bounding box center [833, 355] width 31 height 13
click at [837, 464] on label "36" at bounding box center [837, 465] width 51 height 22
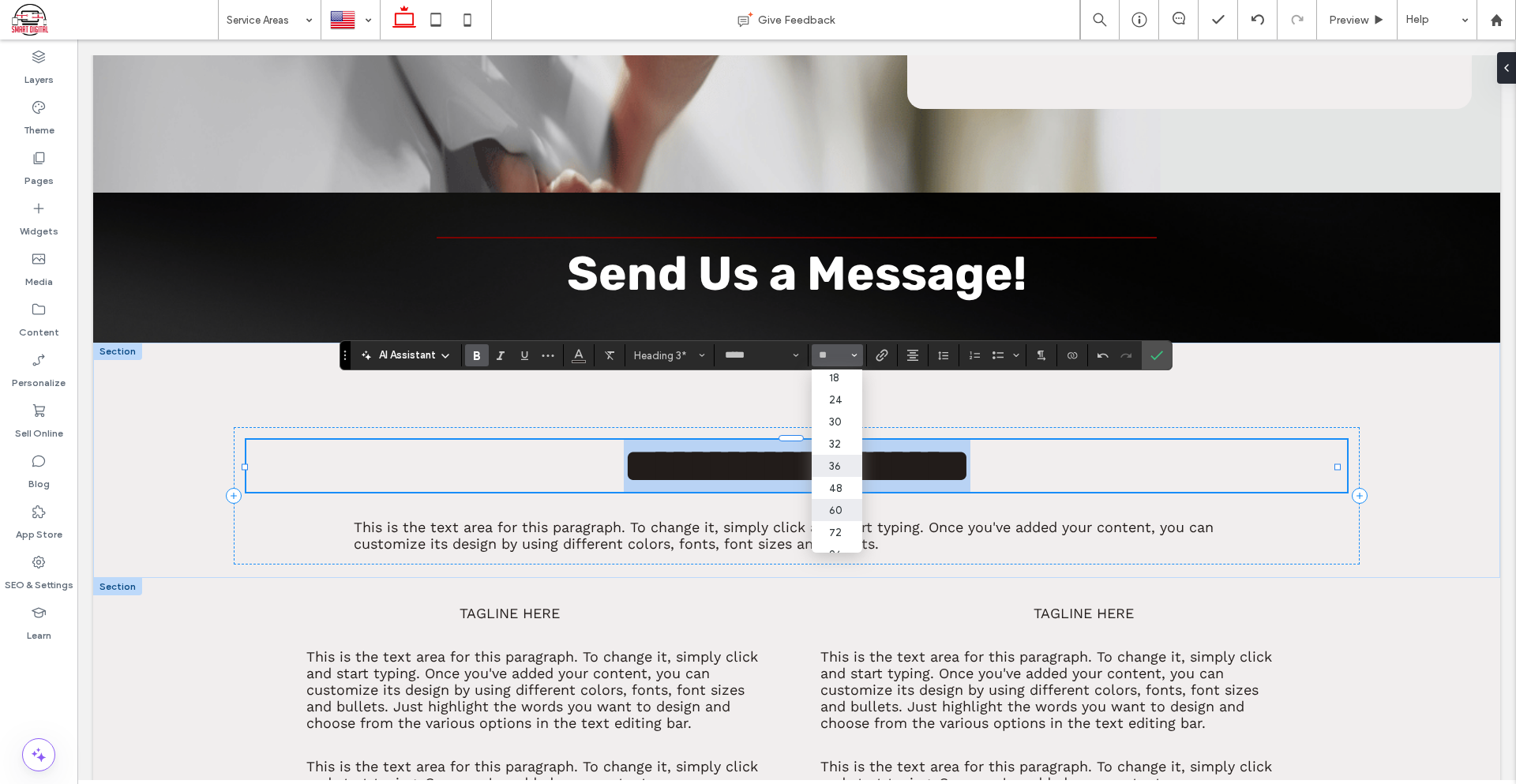
type input "**"
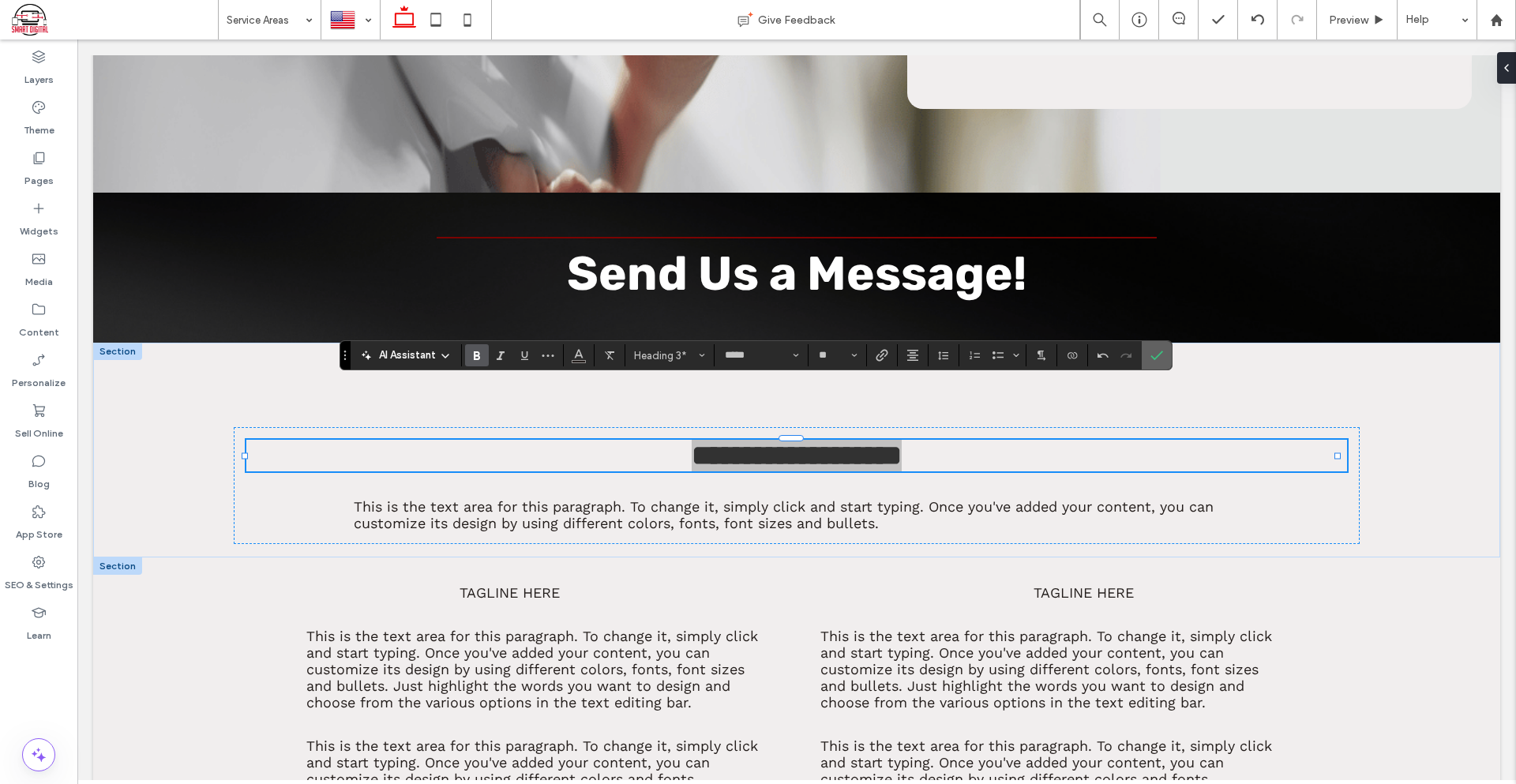
click at [1156, 355] on icon "Confirm" at bounding box center [1157, 355] width 13 height 13
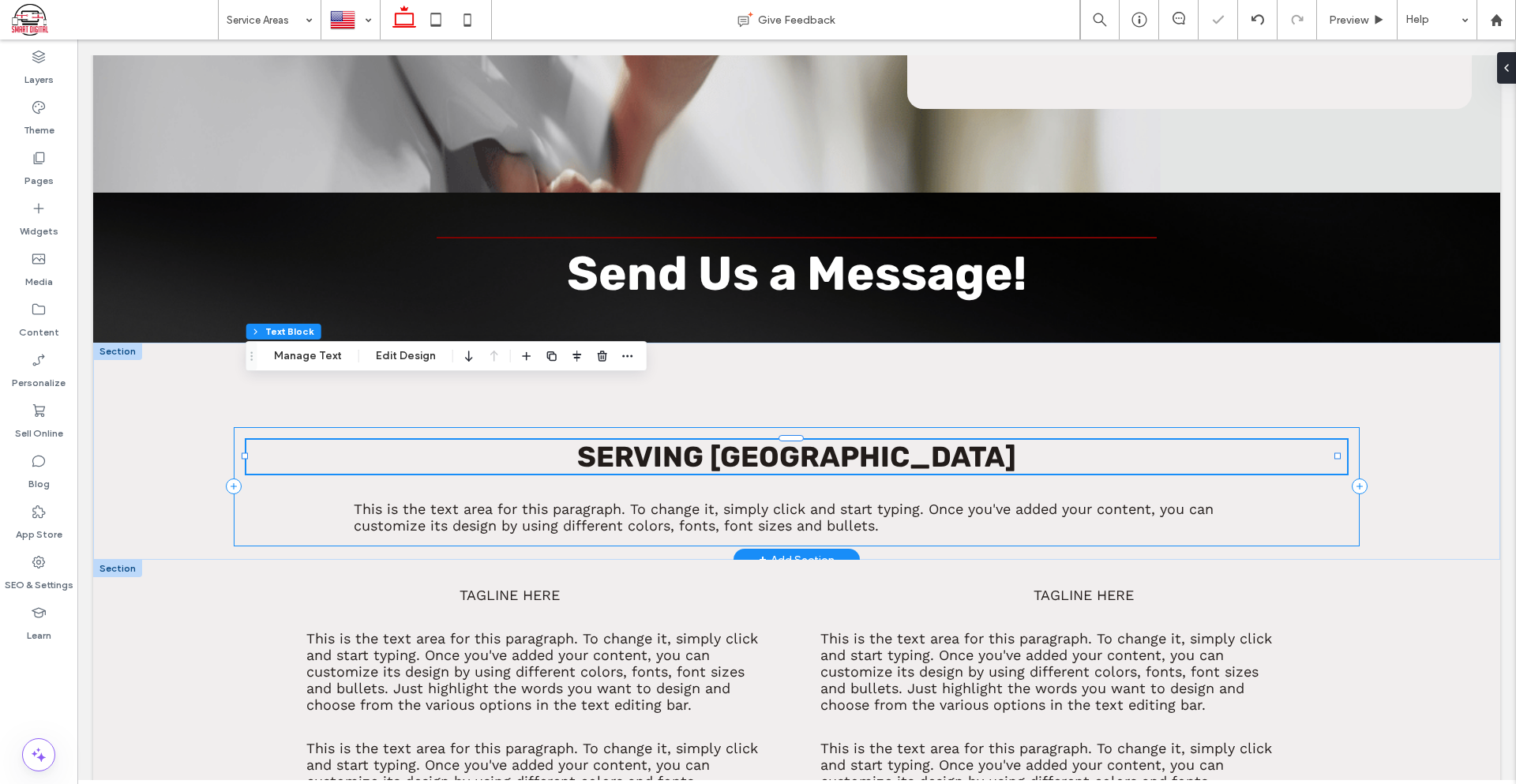
click at [867, 438] on div "Serving Cook County This is the text area for this paragraph. To change it, sim…" at bounding box center [796, 487] width 1126 height 119
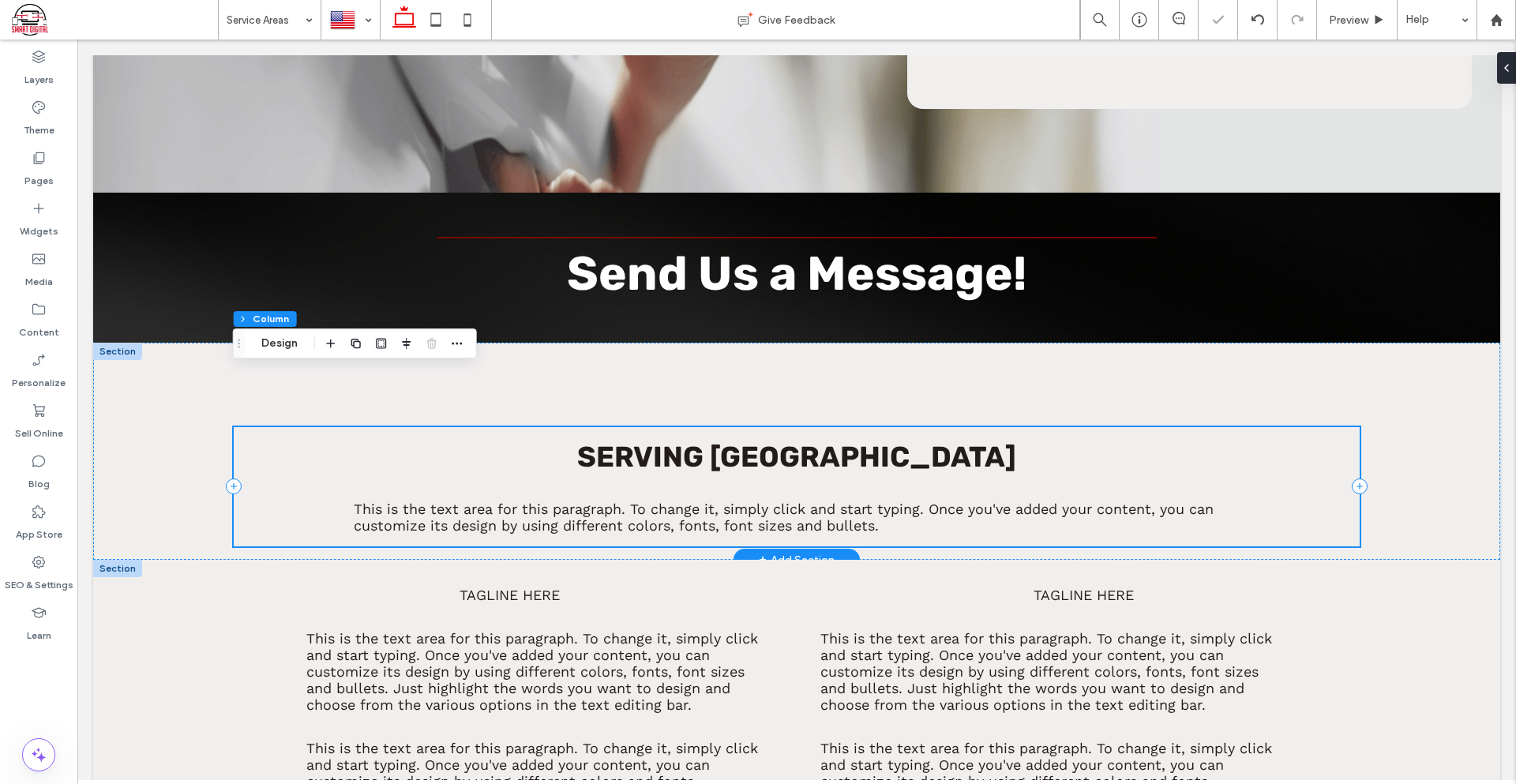
click at [701, 431] on div "Serving Cook County This is the text area for this paragraph. To change it, sim…" at bounding box center [796, 487] width 1126 height 119
click at [815, 500] on span "This is the text area for this paragraph. To change it, simply click and start …" at bounding box center [783, 517] width 859 height 33
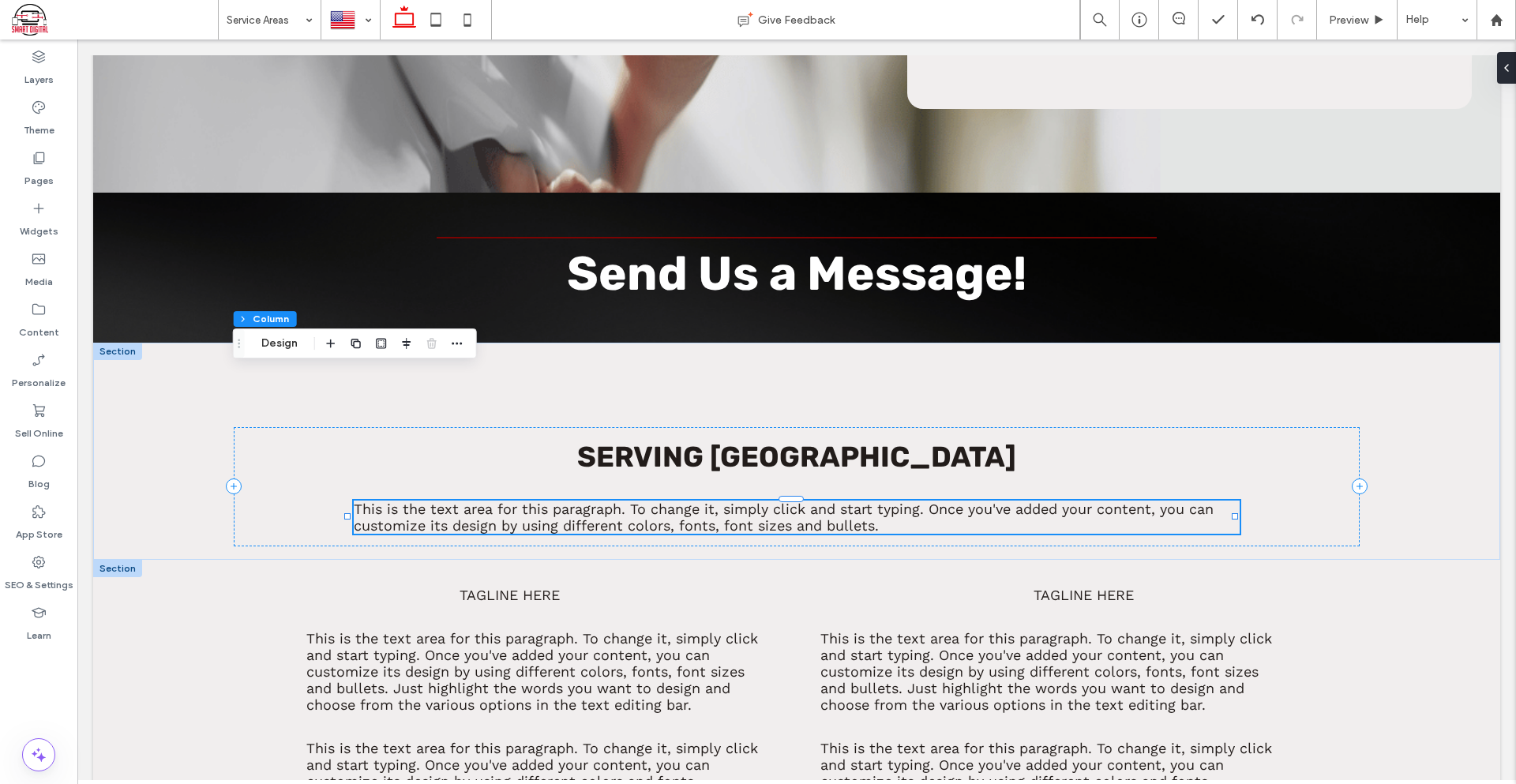
click at [815, 500] on span "This is the text area for this paragraph. To change it, simply click and start …" at bounding box center [783, 517] width 859 height 33
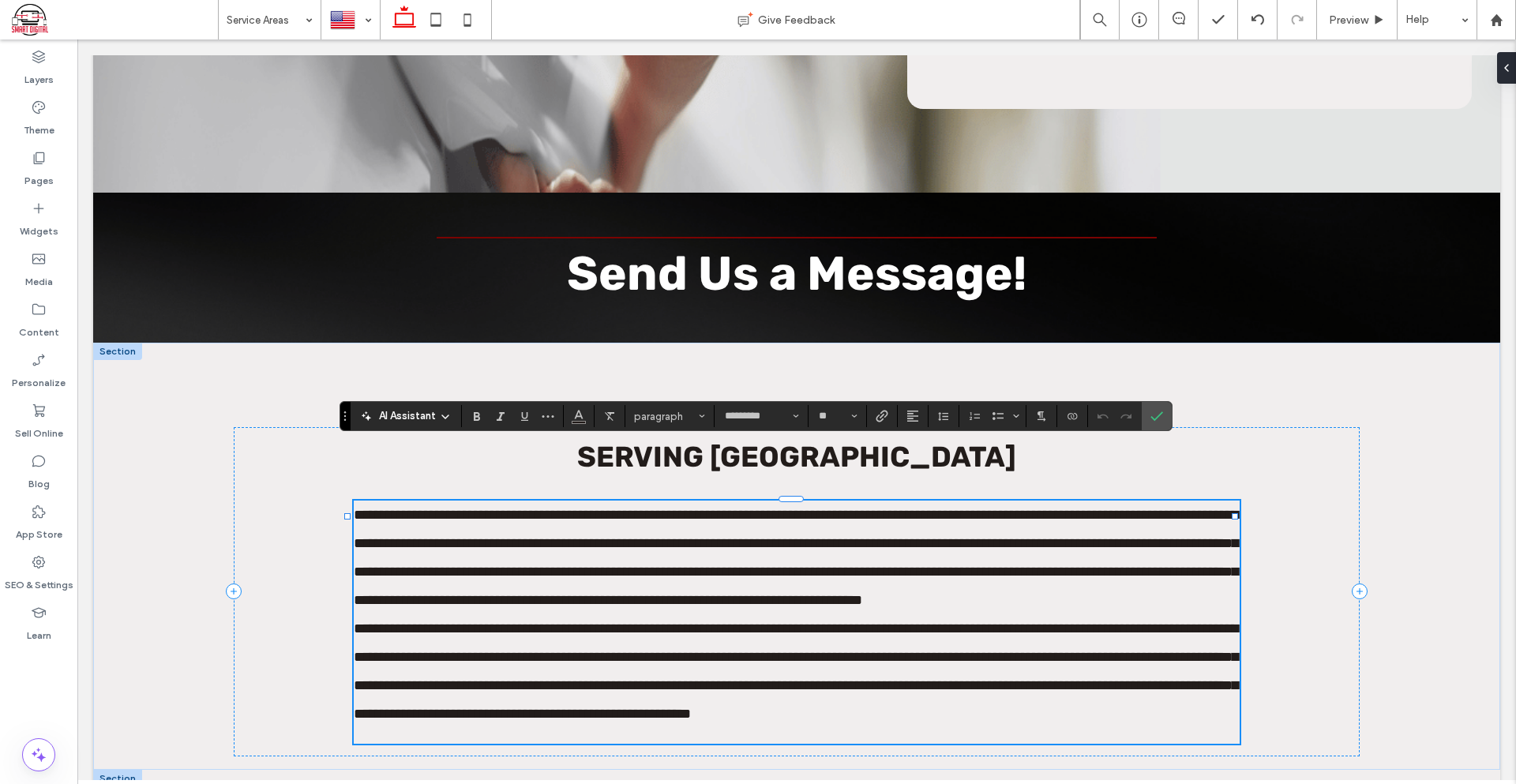
scroll to position [0, 0]
click at [1160, 410] on icon "Confirm" at bounding box center [1157, 416] width 13 height 13
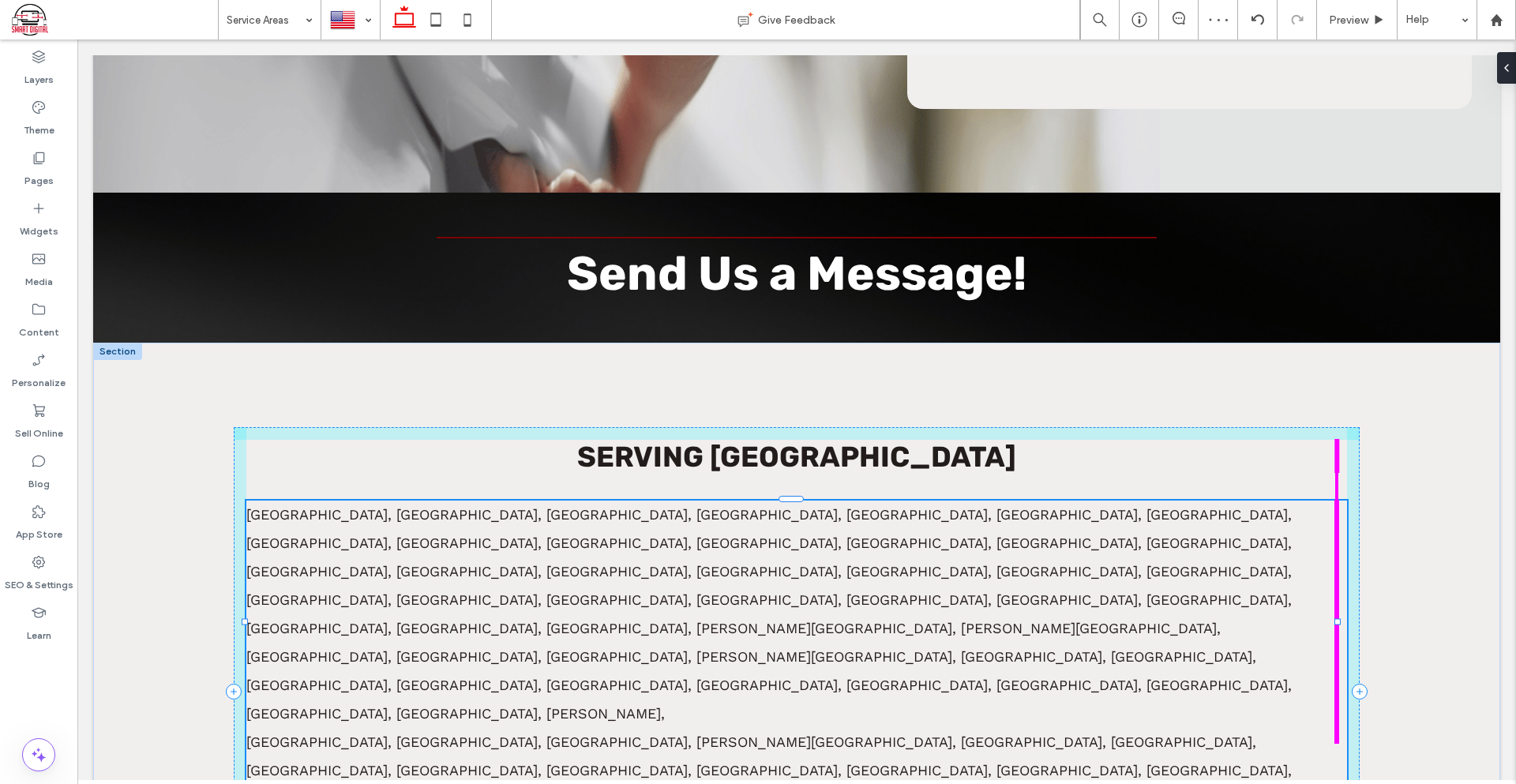
drag, startPoint x: 1233, startPoint y: 596, endPoint x: 1424, endPoint y: 587, distance: 191.2
click at [1424, 587] on div "Serving Cook County Alsip, Arlington Heights, Bellwood, Berkeley, Berwyn, Blue …" at bounding box center [796, 656] width 1407 height 628
type input "****"
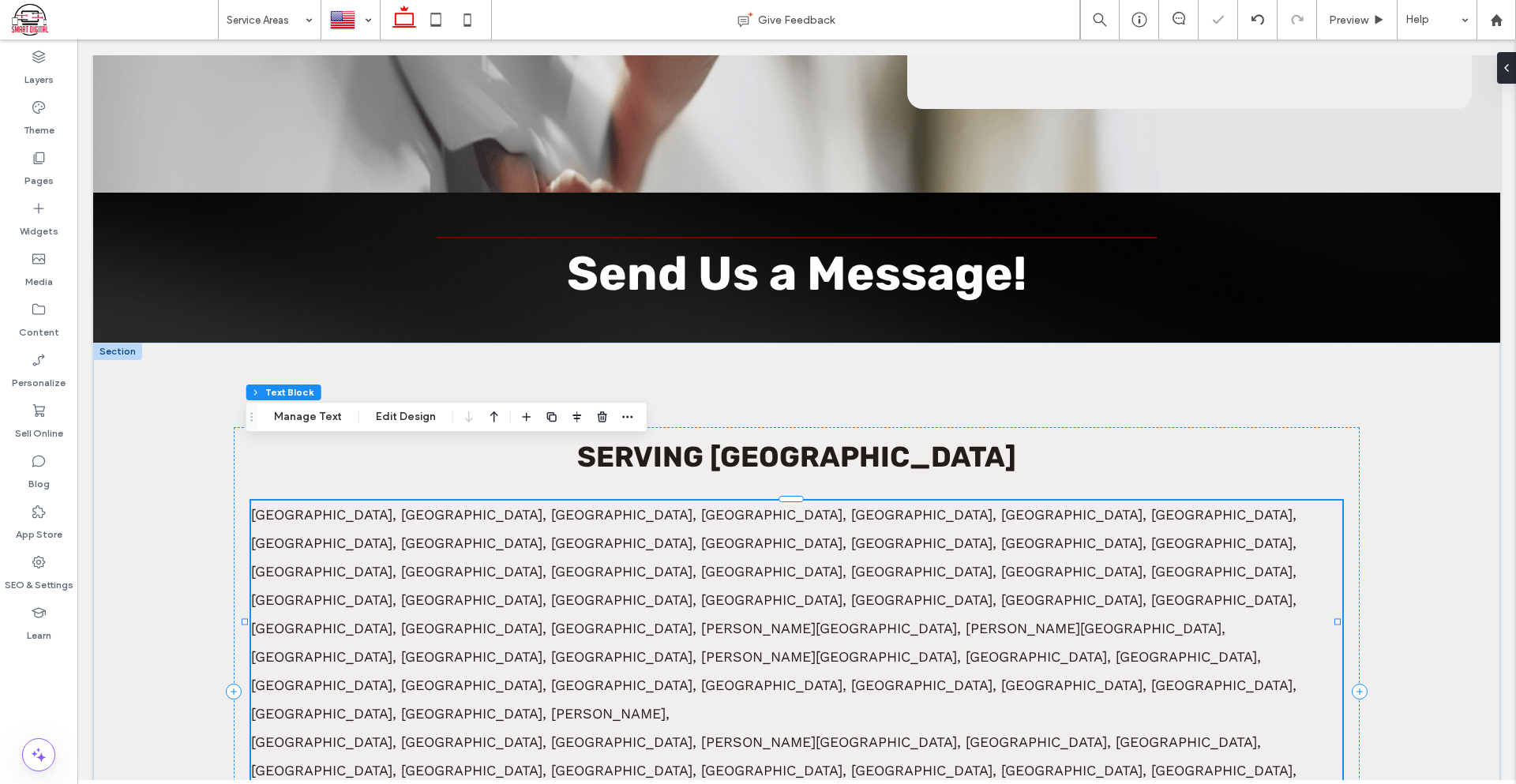
click at [1065, 552] on p "Alsip, Arlington Heights, Bellwood, Berkeley, Berwyn, Blue Island, Bridgeview, …" at bounding box center [796, 614] width 1091 height 228
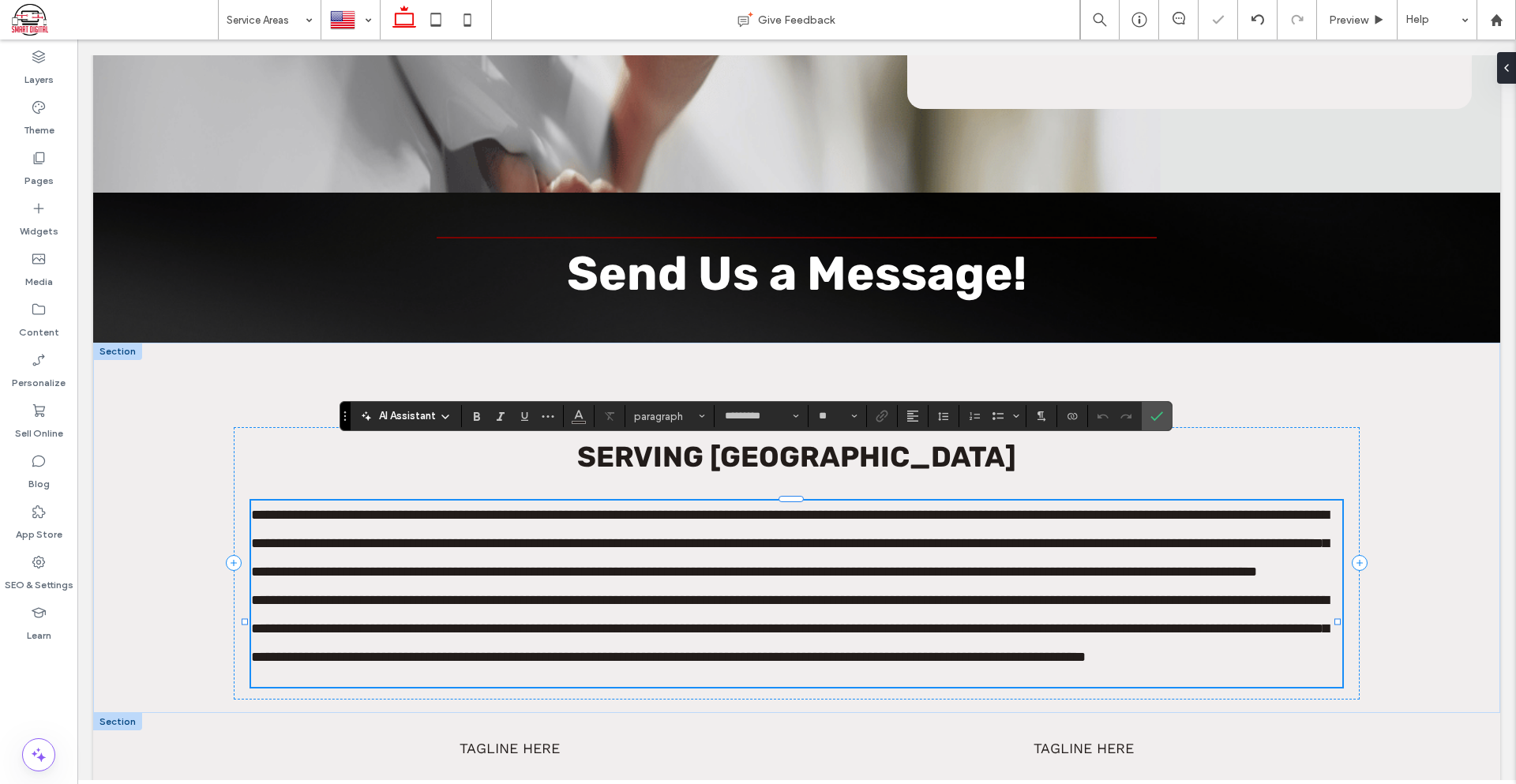
click at [1084, 549] on p "**********" at bounding box center [796, 543] width 1091 height 85
drag, startPoint x: 1140, startPoint y: 667, endPoint x: 1084, endPoint y: 677, distance: 56.9
click at [1084, 677] on p at bounding box center [796, 678] width 1091 height 16
click at [1356, 559] on div "**********" at bounding box center [796, 528] width 1407 height 371
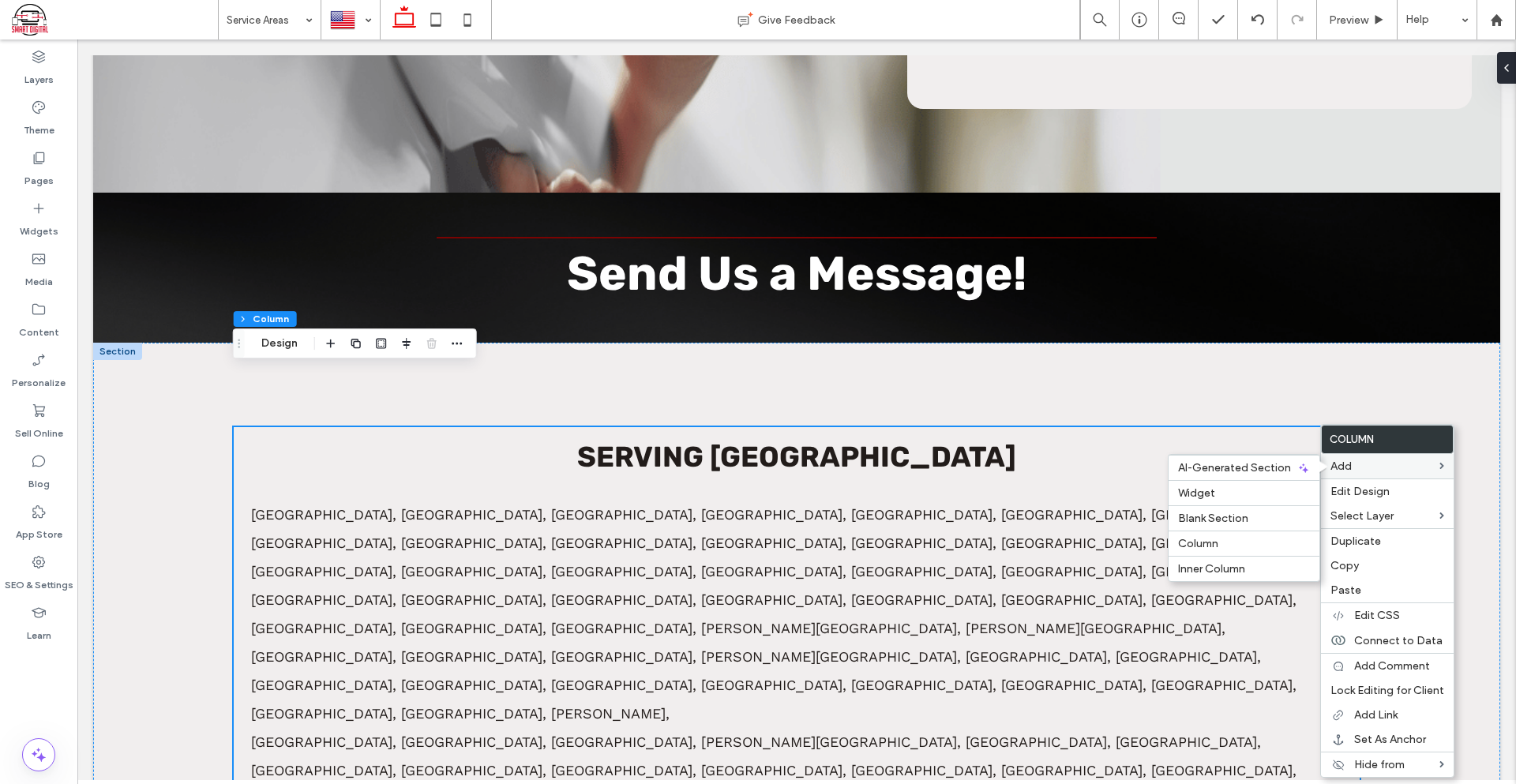
click at [1355, 466] on label "Add" at bounding box center [1385, 465] width 109 height 14
click at [1232, 540] on label "Column" at bounding box center [1244, 543] width 132 height 14
type input "**"
type input "***"
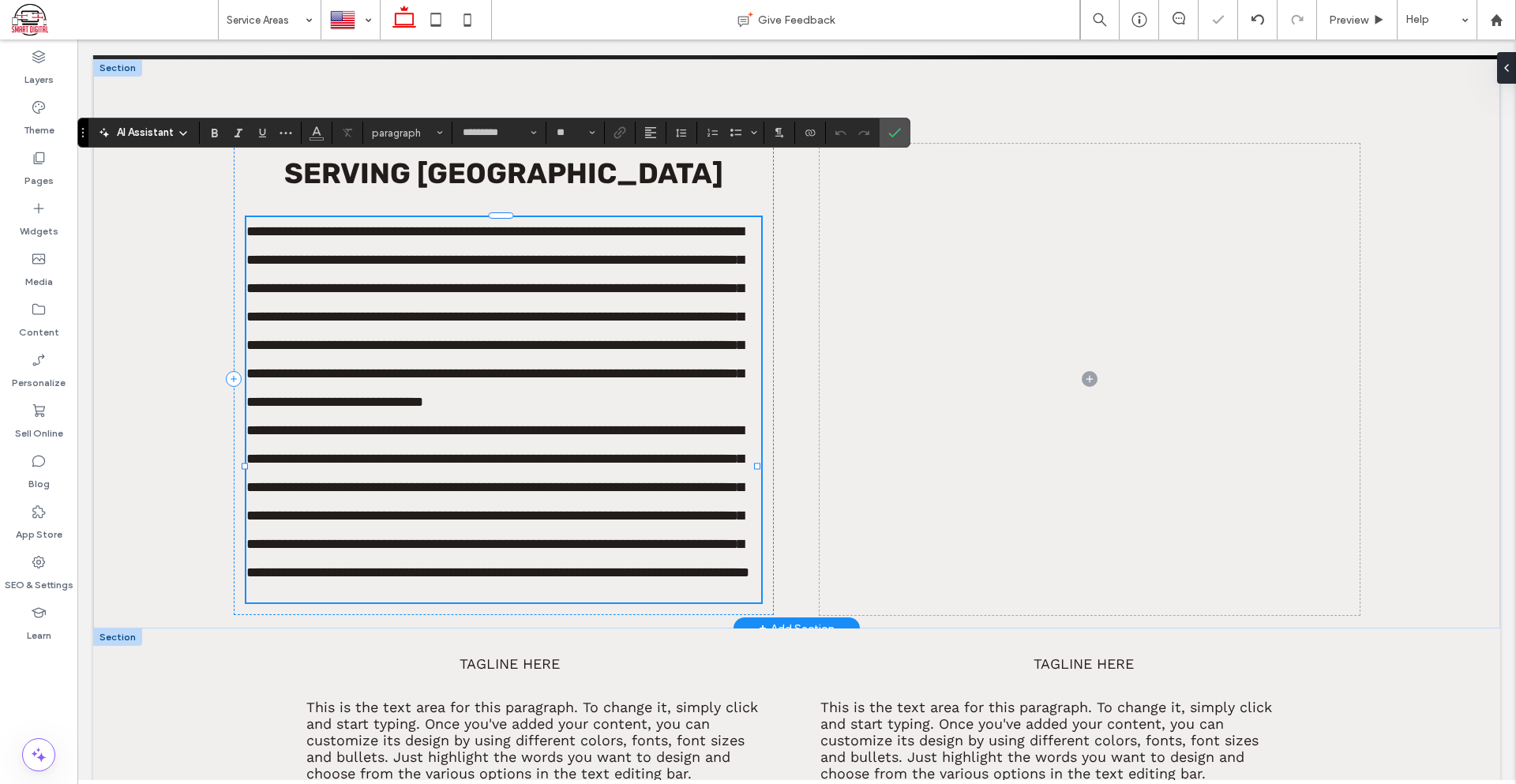
click at [262, 483] on span "**********" at bounding box center [498, 501] width 503 height 156
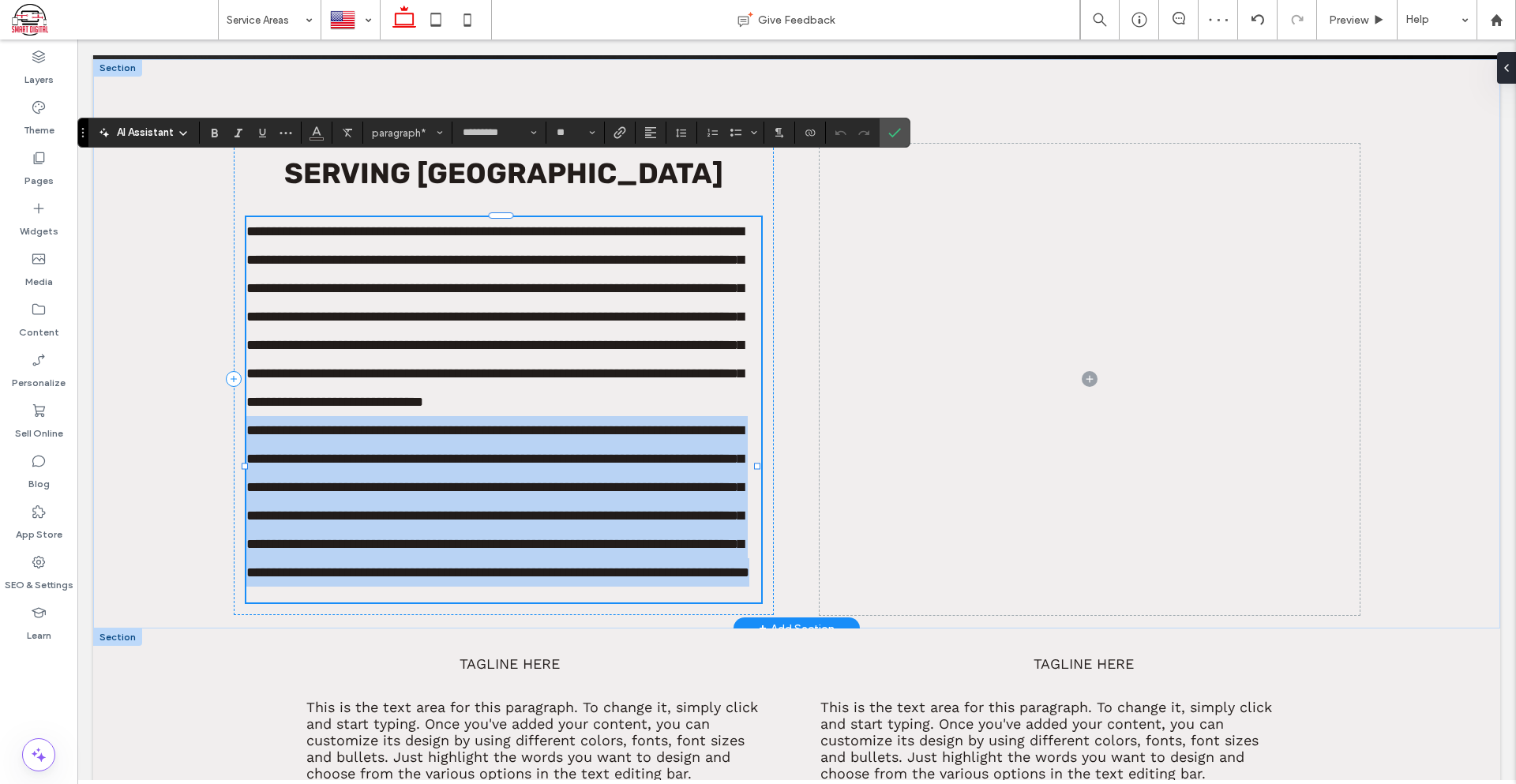
drag, startPoint x: 251, startPoint y: 428, endPoint x: 747, endPoint y: 631, distance: 535.9
click at [747, 587] on p "**********" at bounding box center [503, 501] width 515 height 171
copy span "**********"
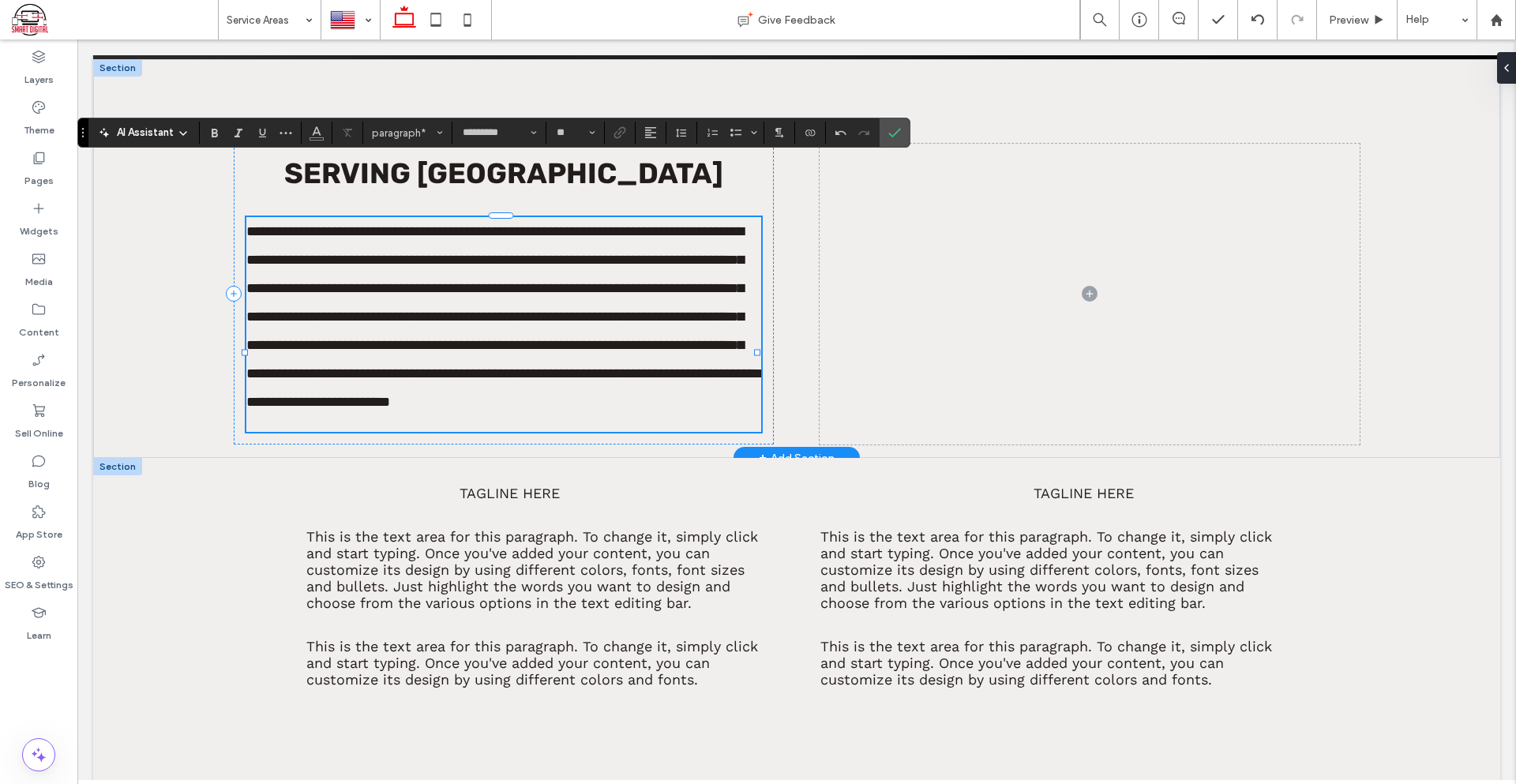
click at [394, 424] on p at bounding box center [503, 423] width 515 height 16
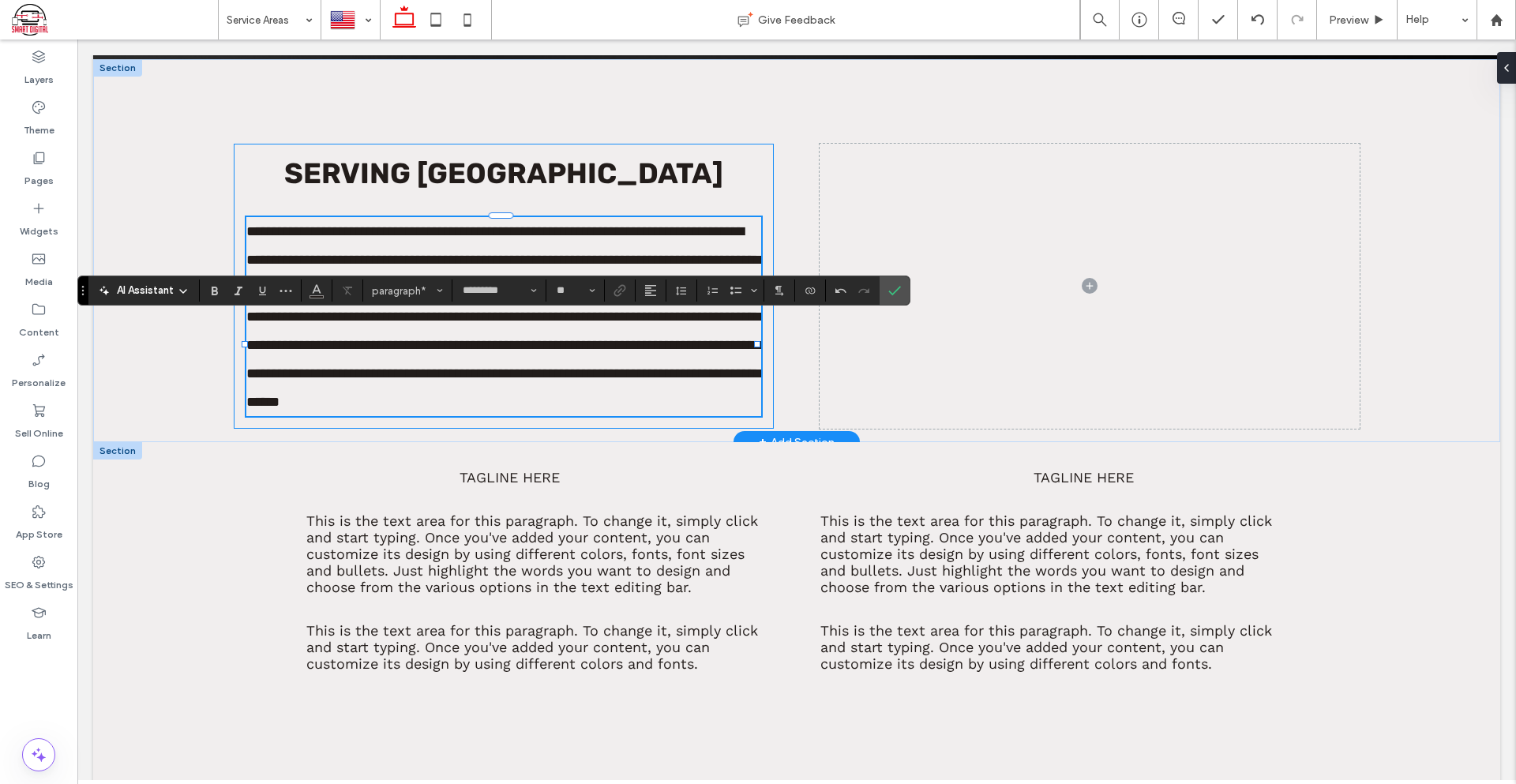
scroll to position [599, 0]
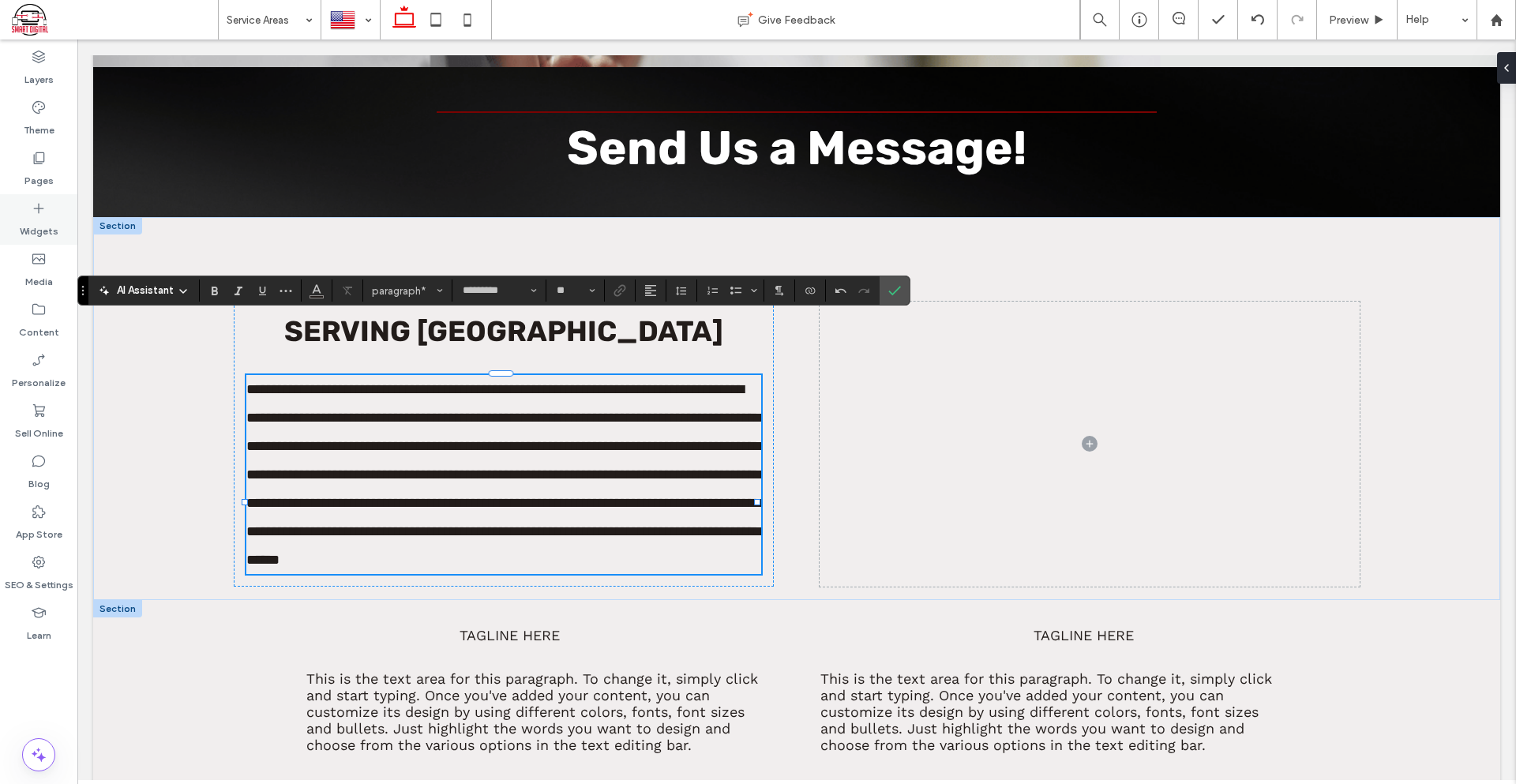
click at [56, 217] on label "Widgets" at bounding box center [39, 228] width 39 height 22
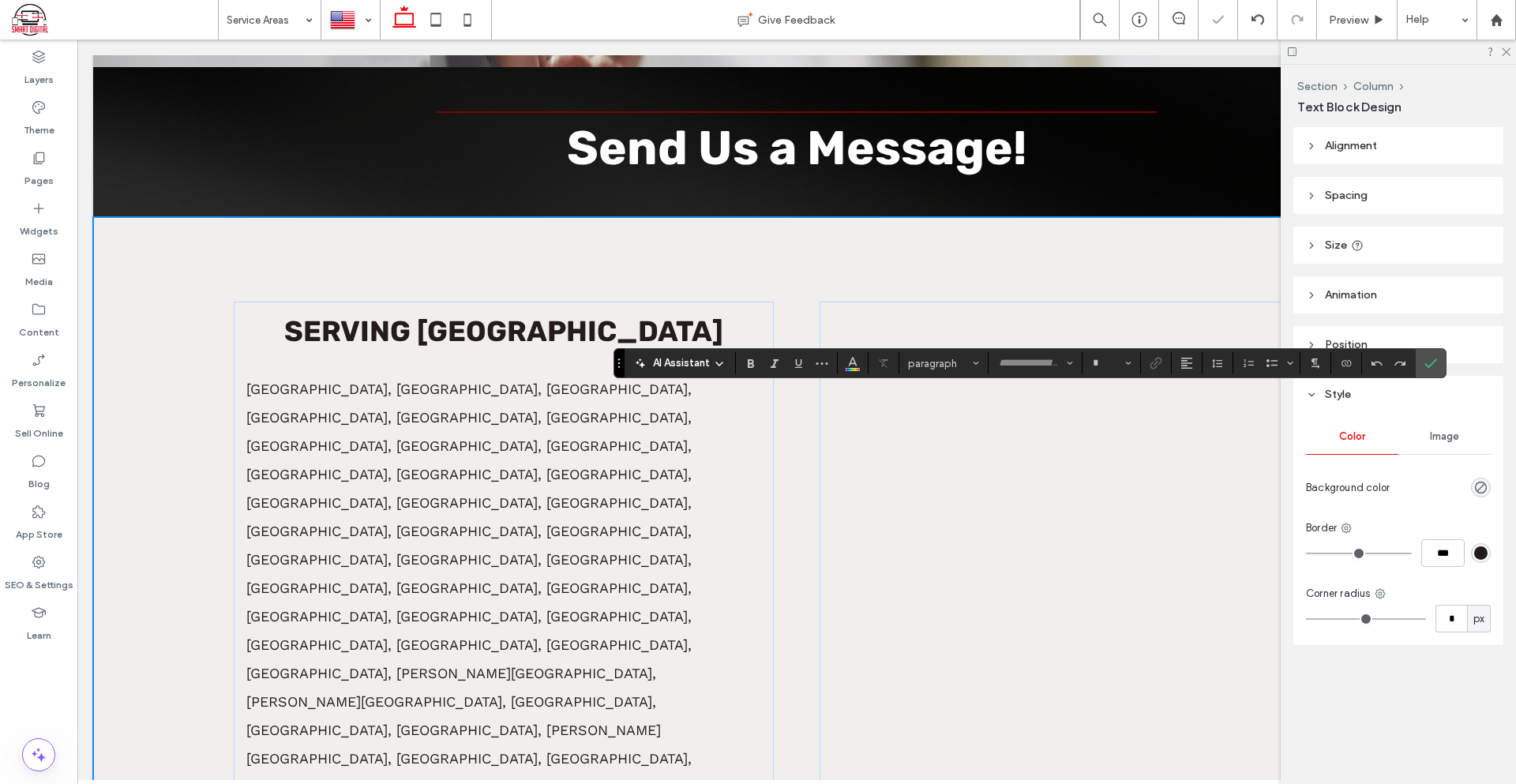
type input "*********"
type input "**"
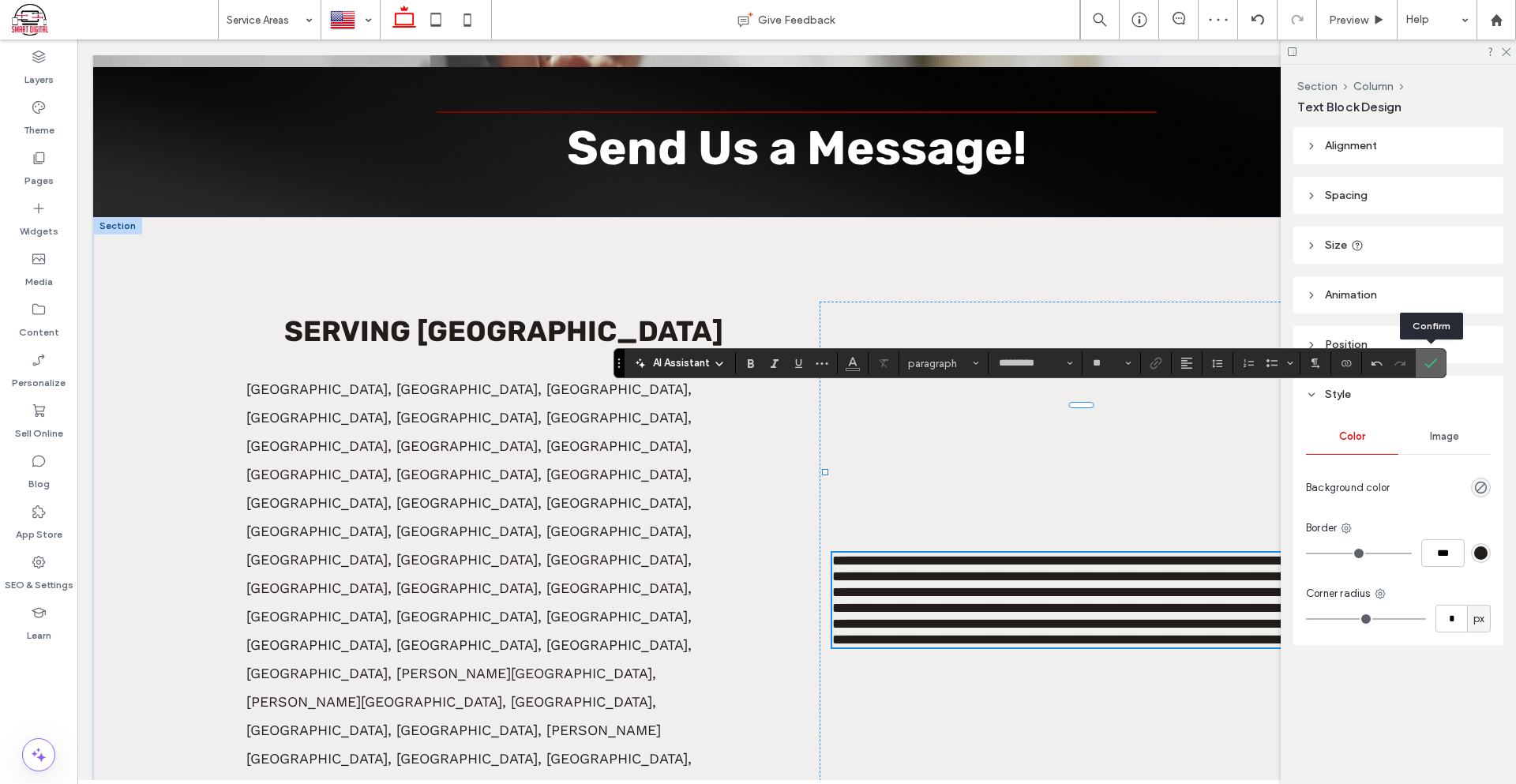
click at [1426, 367] on icon "Confirm" at bounding box center [1431, 364] width 13 height 13
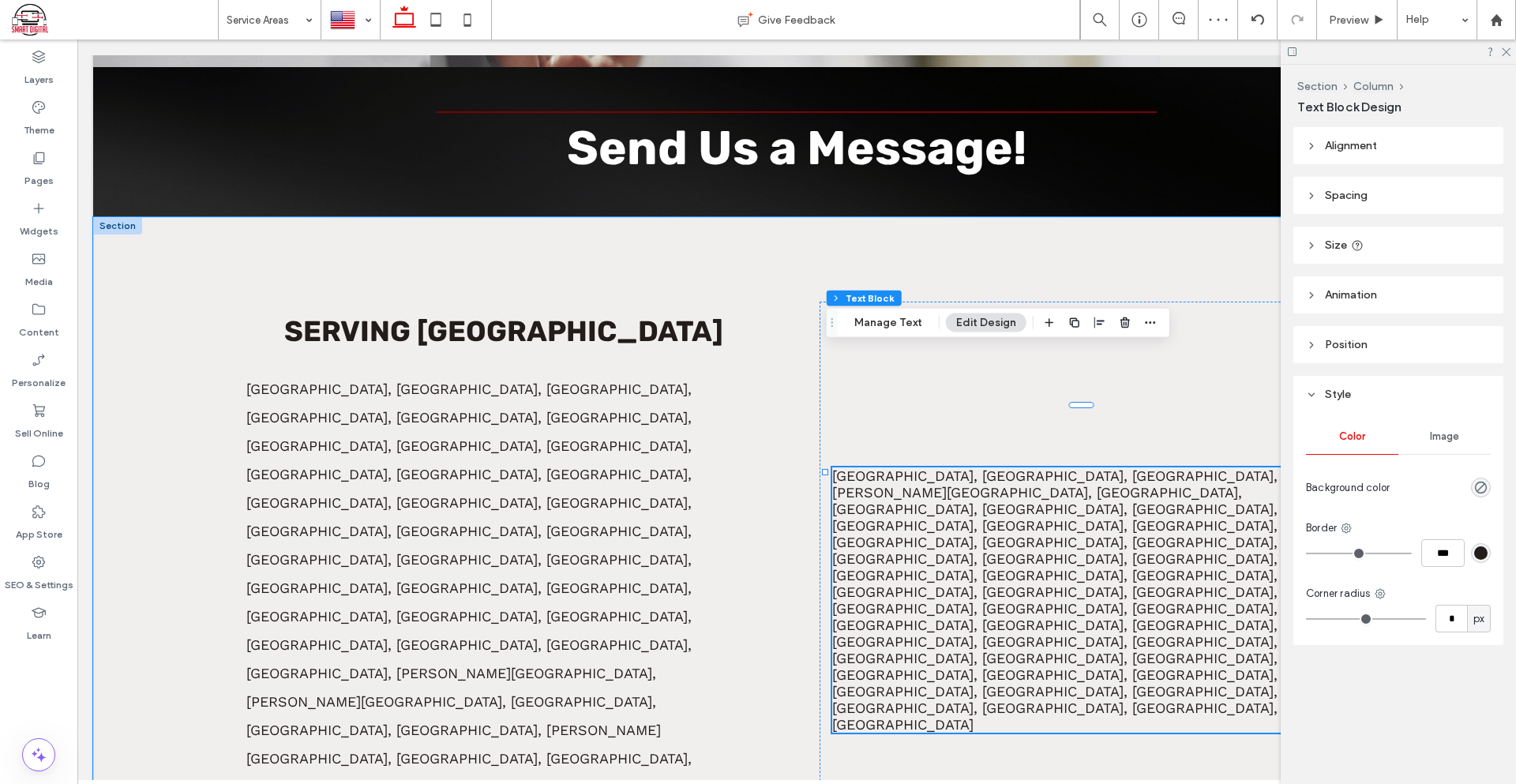
click at [1205, 467] on span "Maywood, Melrose Park, Midlothian, Morton Grove, Mount Prospect, Niles, Northbr…" at bounding box center [1054, 599] width 445 height 265
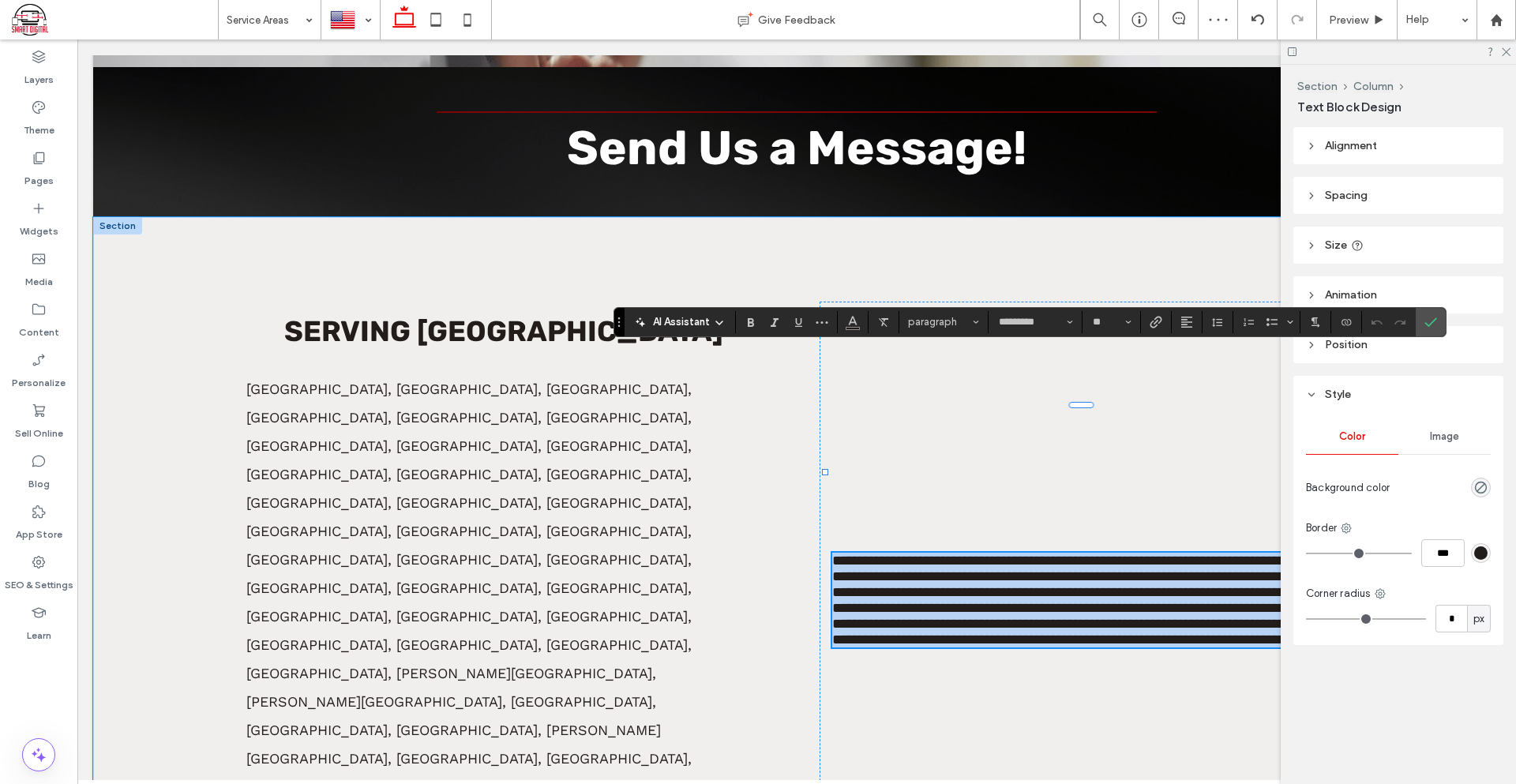
click at [1205, 554] on span "**********" at bounding box center [1084, 599] width 503 height 93
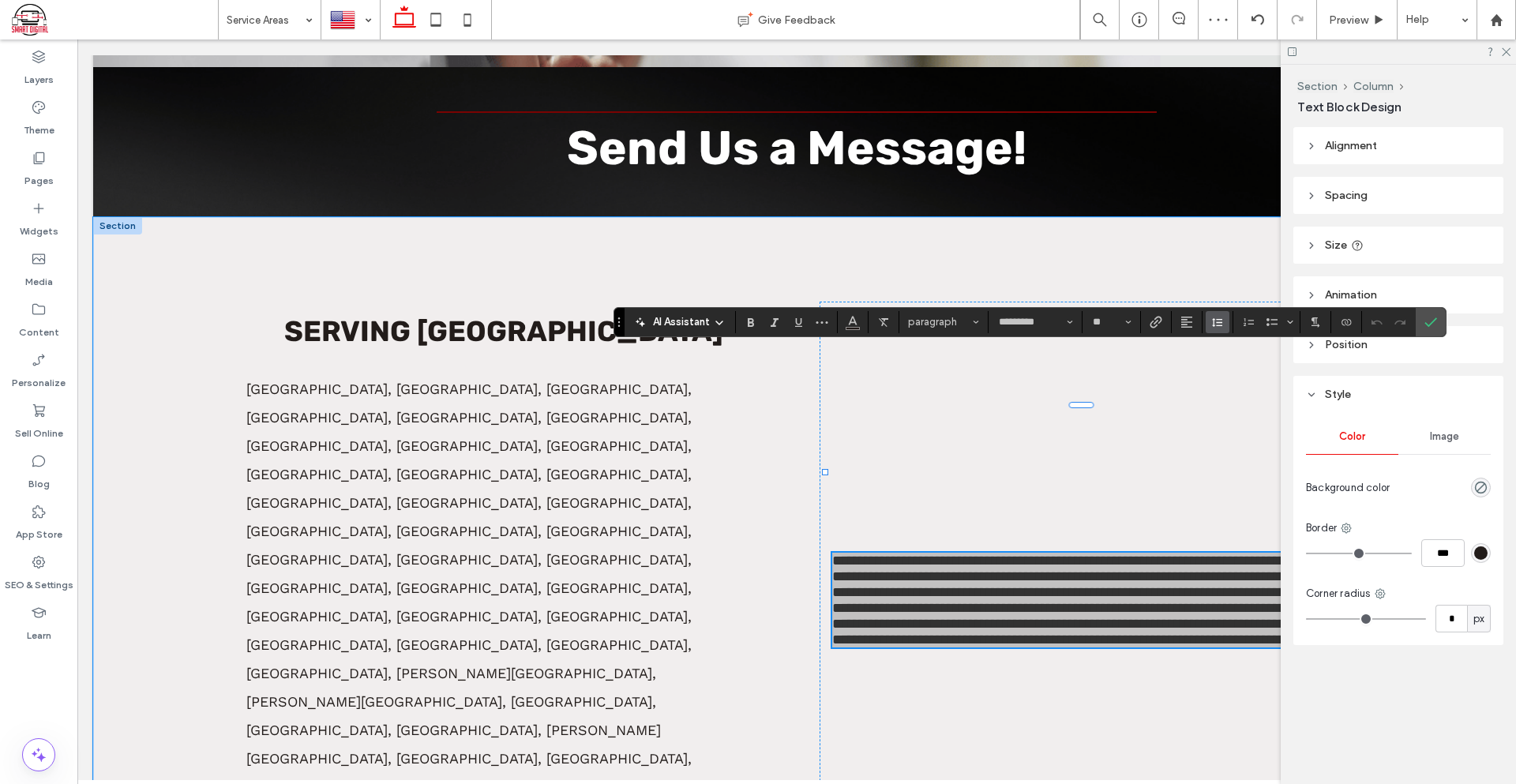
click at [1218, 324] on icon "Line Height" at bounding box center [1218, 322] width 13 height 13
click at [1250, 411] on div "Double" at bounding box center [1242, 413] width 39 height 12
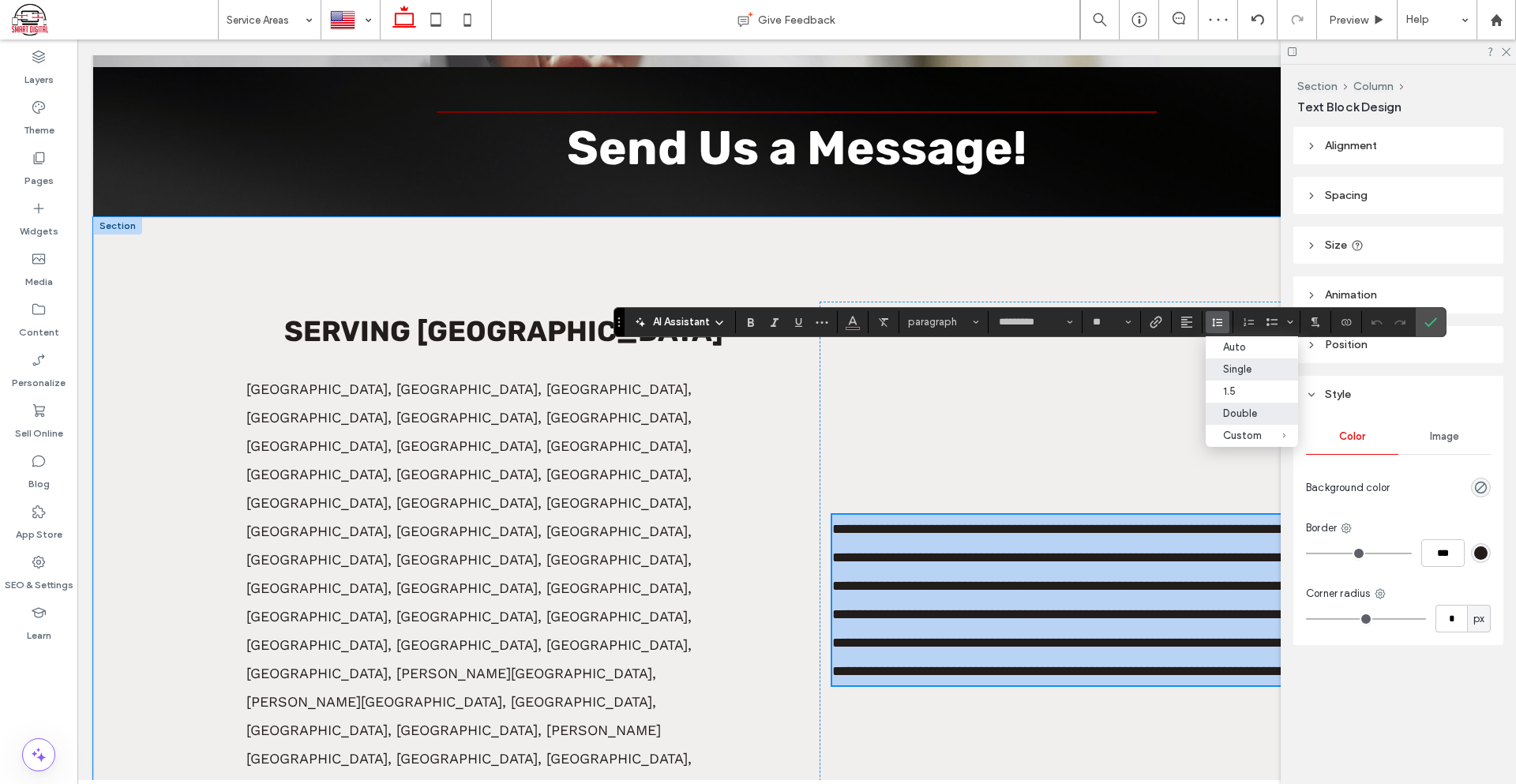
scroll to position [552, 0]
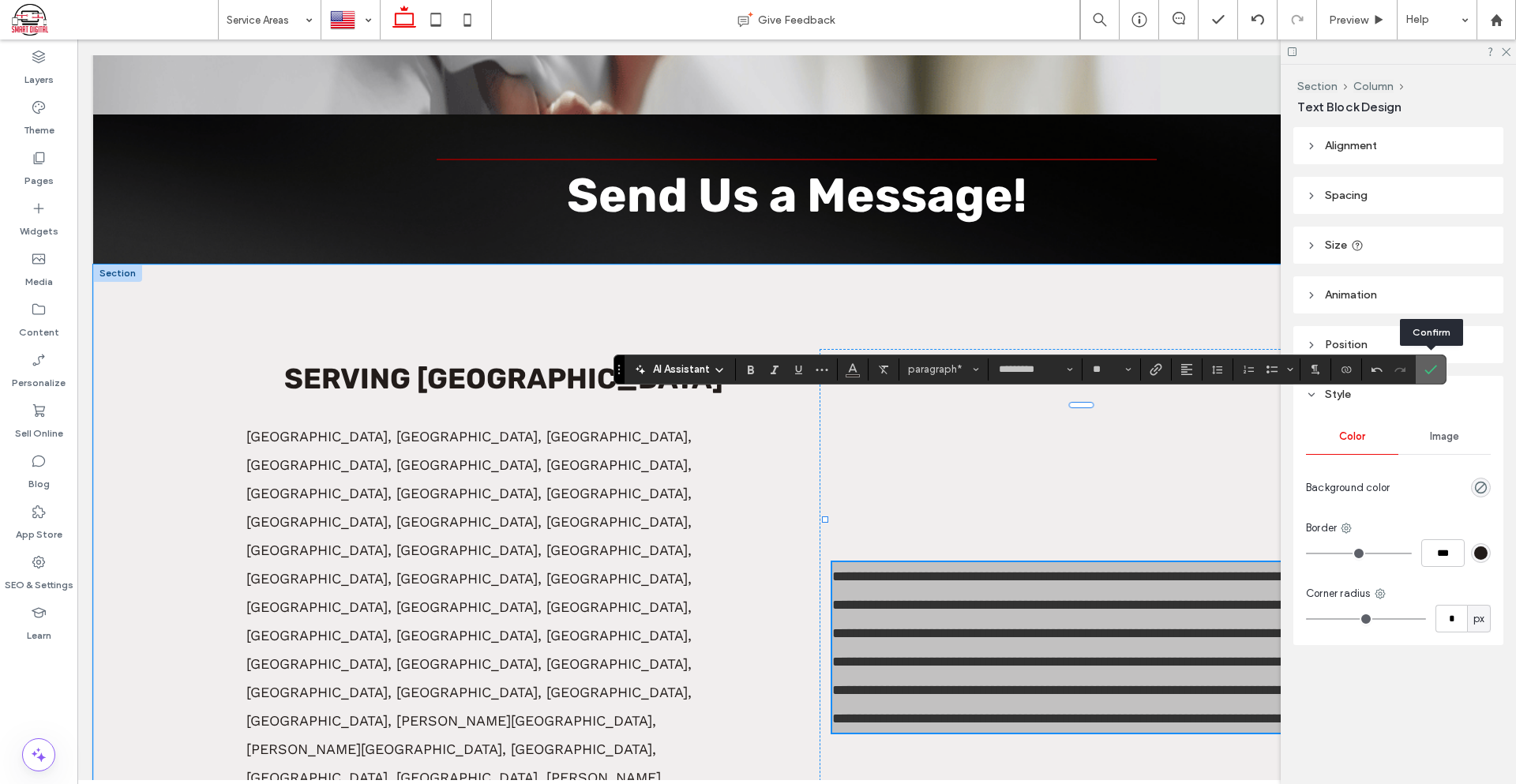
click at [1430, 364] on icon "Confirm" at bounding box center [1431, 370] width 13 height 13
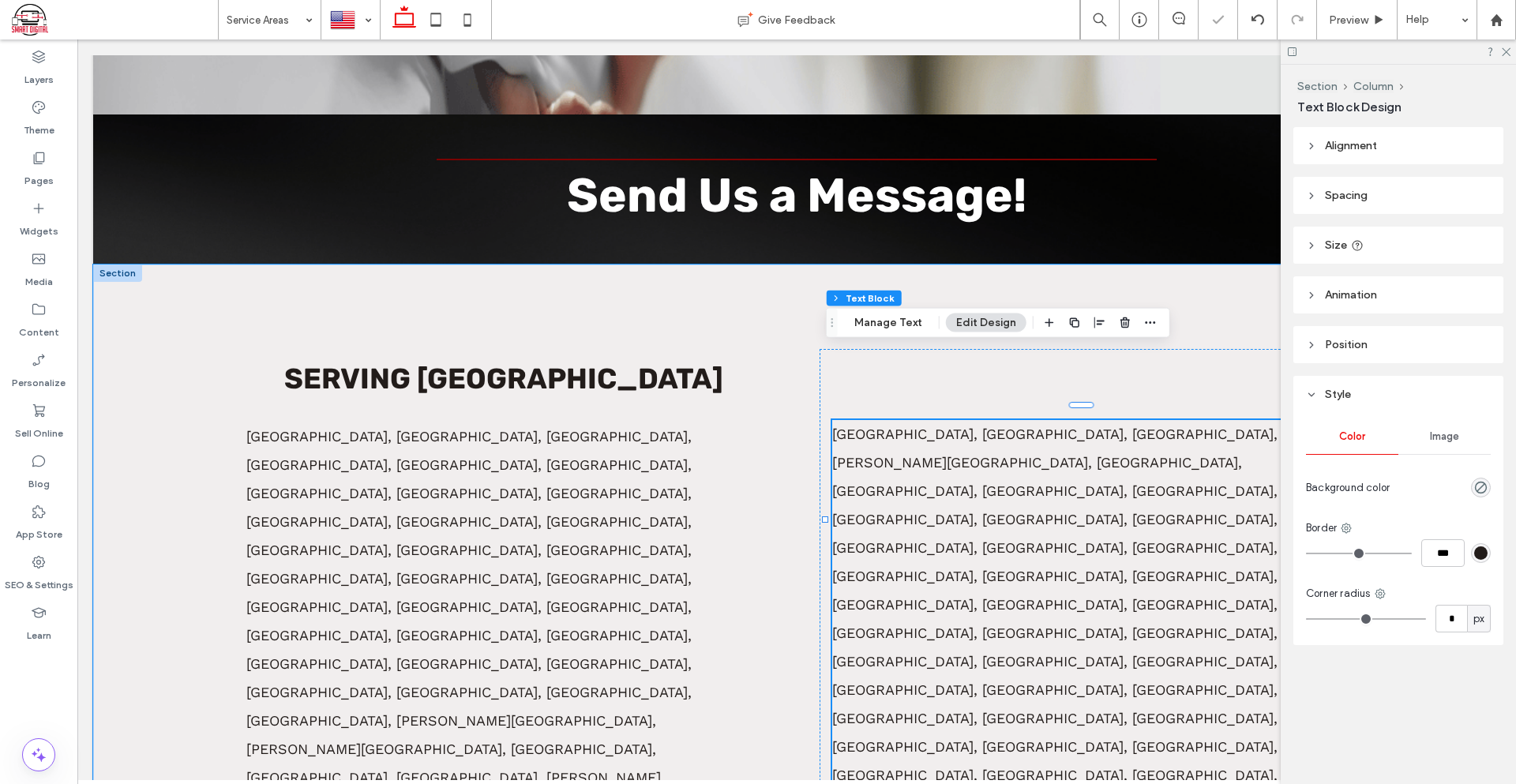
click at [1510, 57] on div at bounding box center [1398, 51] width 235 height 25
click at [1505, 54] on div at bounding box center [1398, 51] width 235 height 25
drag, startPoint x: 1505, startPoint y: 54, endPoint x: 1405, endPoint y: 110, distance: 114.6
click at [1505, 54] on icon at bounding box center [1505, 50] width 10 height 10
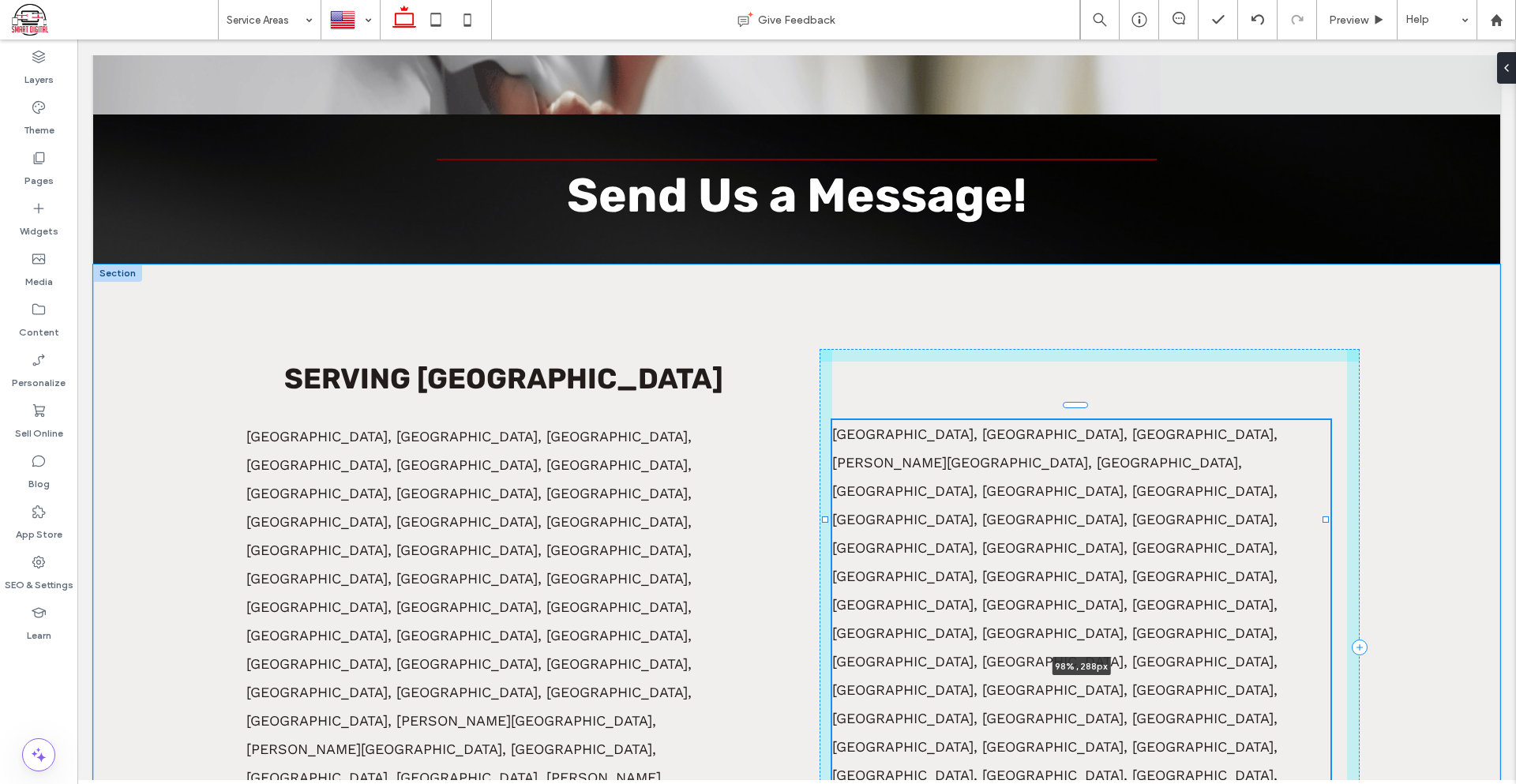
drag, startPoint x: 1338, startPoint y: 465, endPoint x: 1326, endPoint y: 504, distance: 40.8
click at [1326, 504] on div "Serving Cook County Alsip, Arlington Heights, Bellwood, Berkeley, Berwyn, Blue …" at bounding box center [796, 612] width 1407 height 696
type input "**"
type input "****"
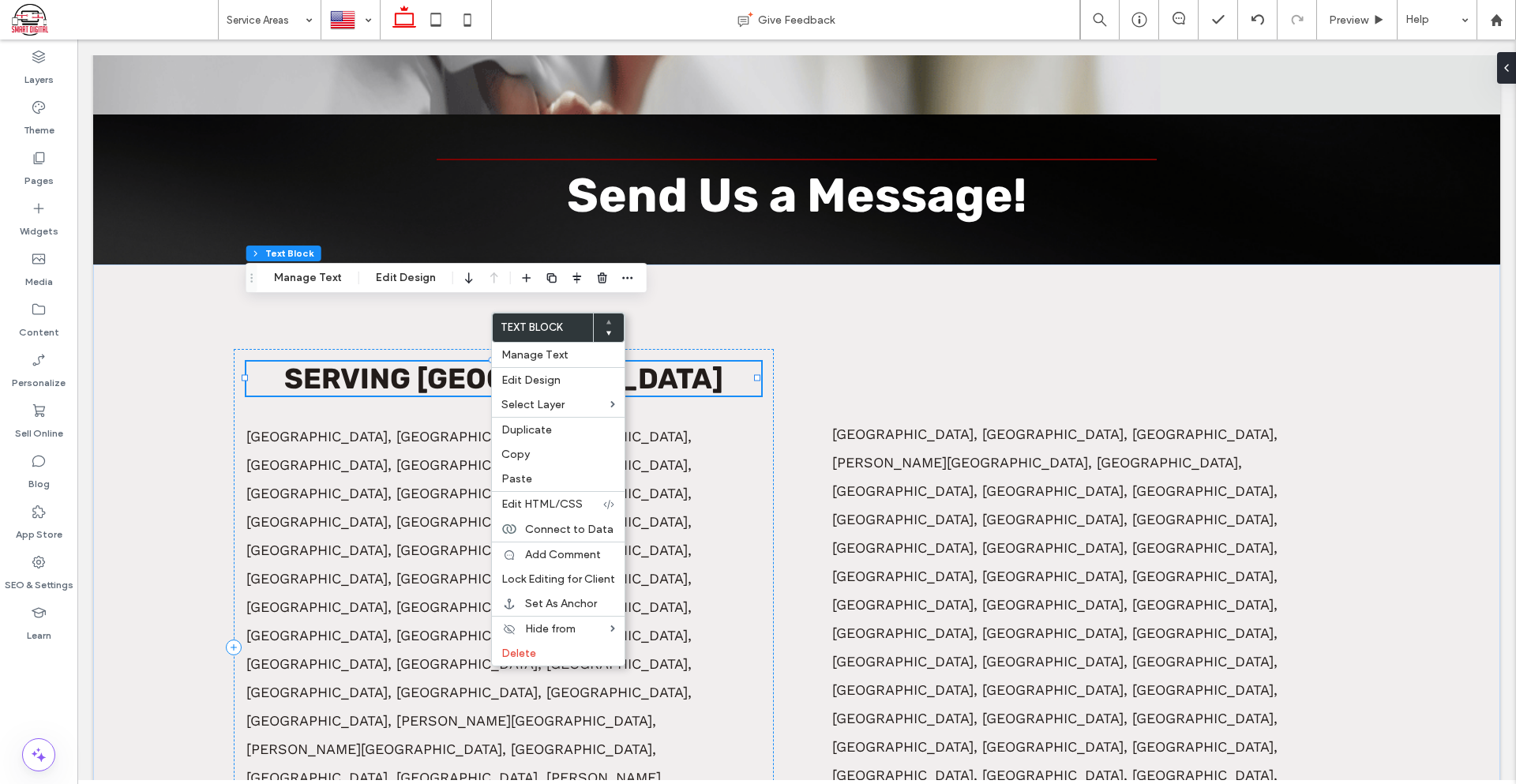
click at [459, 362] on span "Serving Cook County" at bounding box center [504, 378] width 439 height 34
click at [459, 364] on span "**********" at bounding box center [503, 377] width 210 height 28
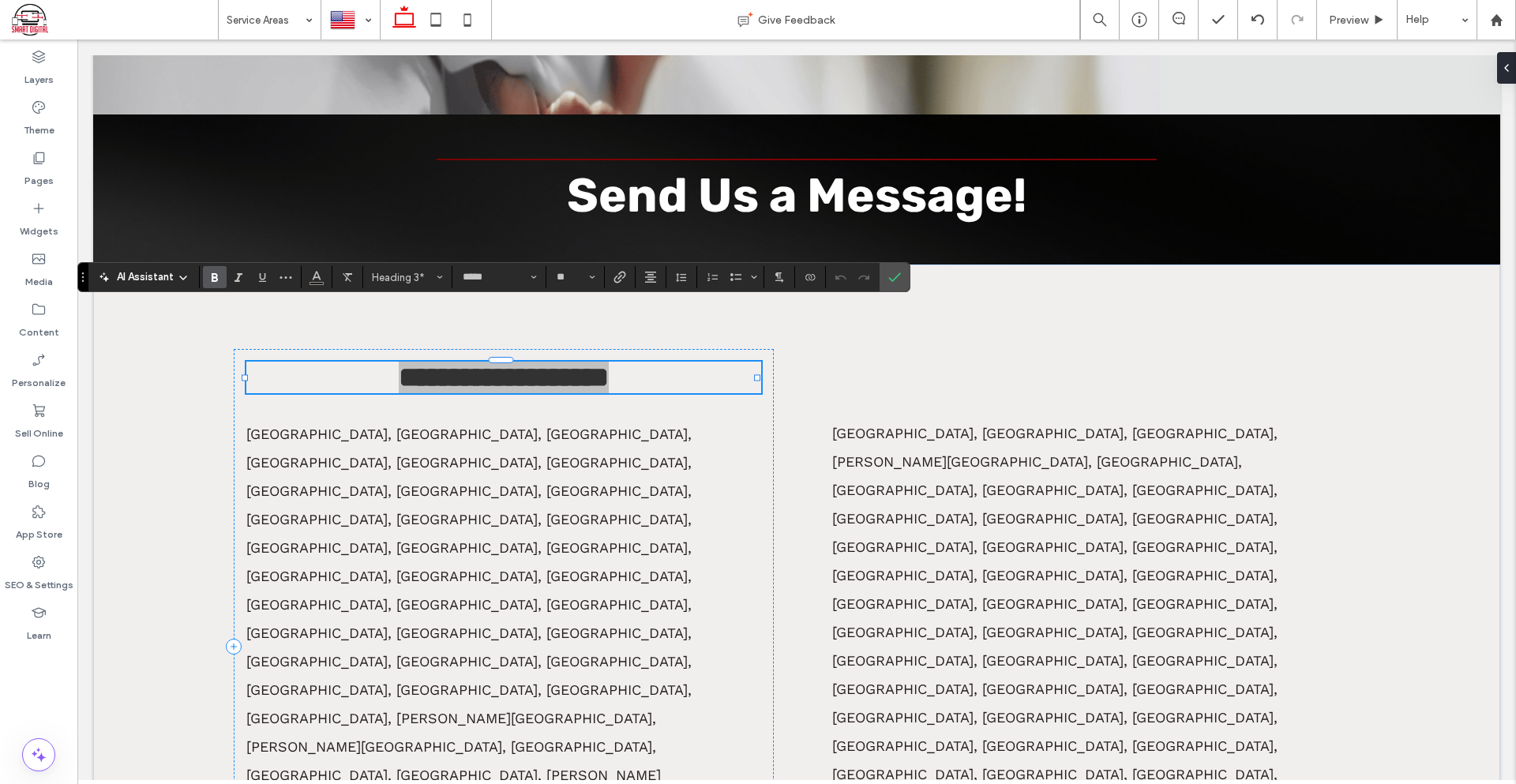
click at [667, 270] on section at bounding box center [682, 277] width 31 height 22
click at [647, 278] on icon "Alignment" at bounding box center [651, 277] width 13 height 13
click at [667, 307] on icon "ui.textEditor.alignment.left" at bounding box center [662, 303] width 13 height 13
click at [898, 282] on icon "Confirm" at bounding box center [894, 277] width 13 height 13
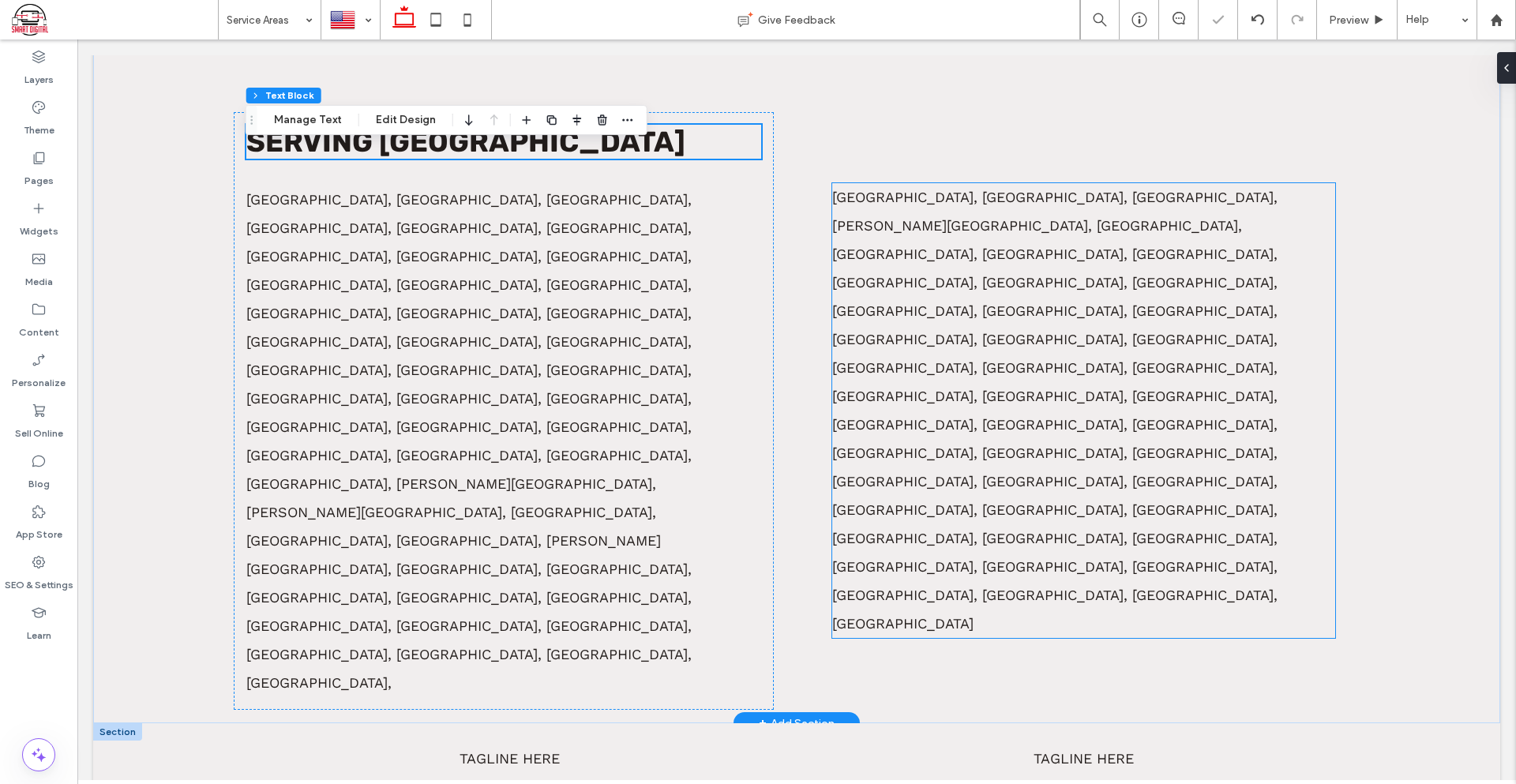
scroll to position [868, 0]
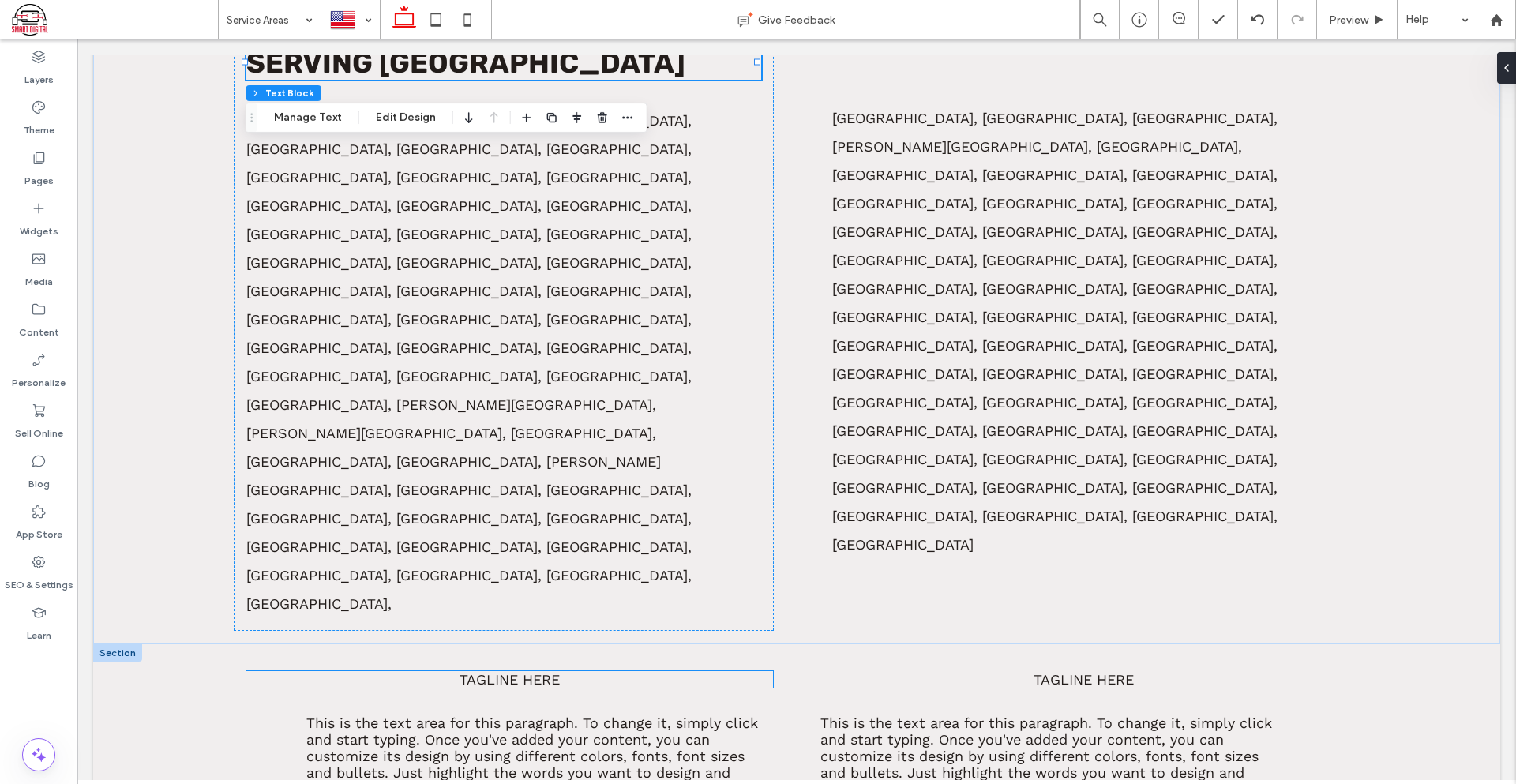
click at [476, 671] on span "Tagline here" at bounding box center [509, 679] width 100 height 17
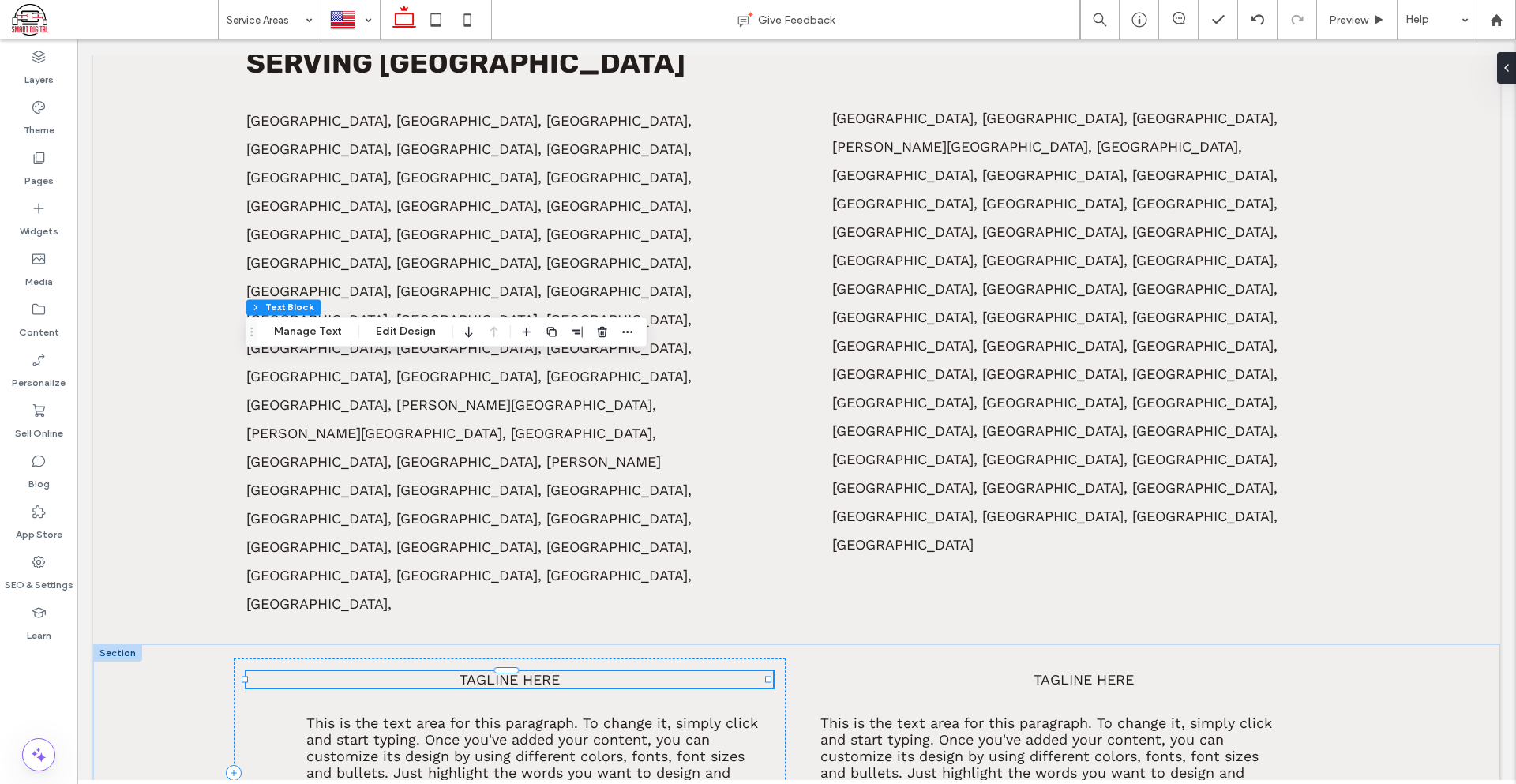
click at [476, 671] on span "Tagline here" at bounding box center [509, 679] width 100 height 17
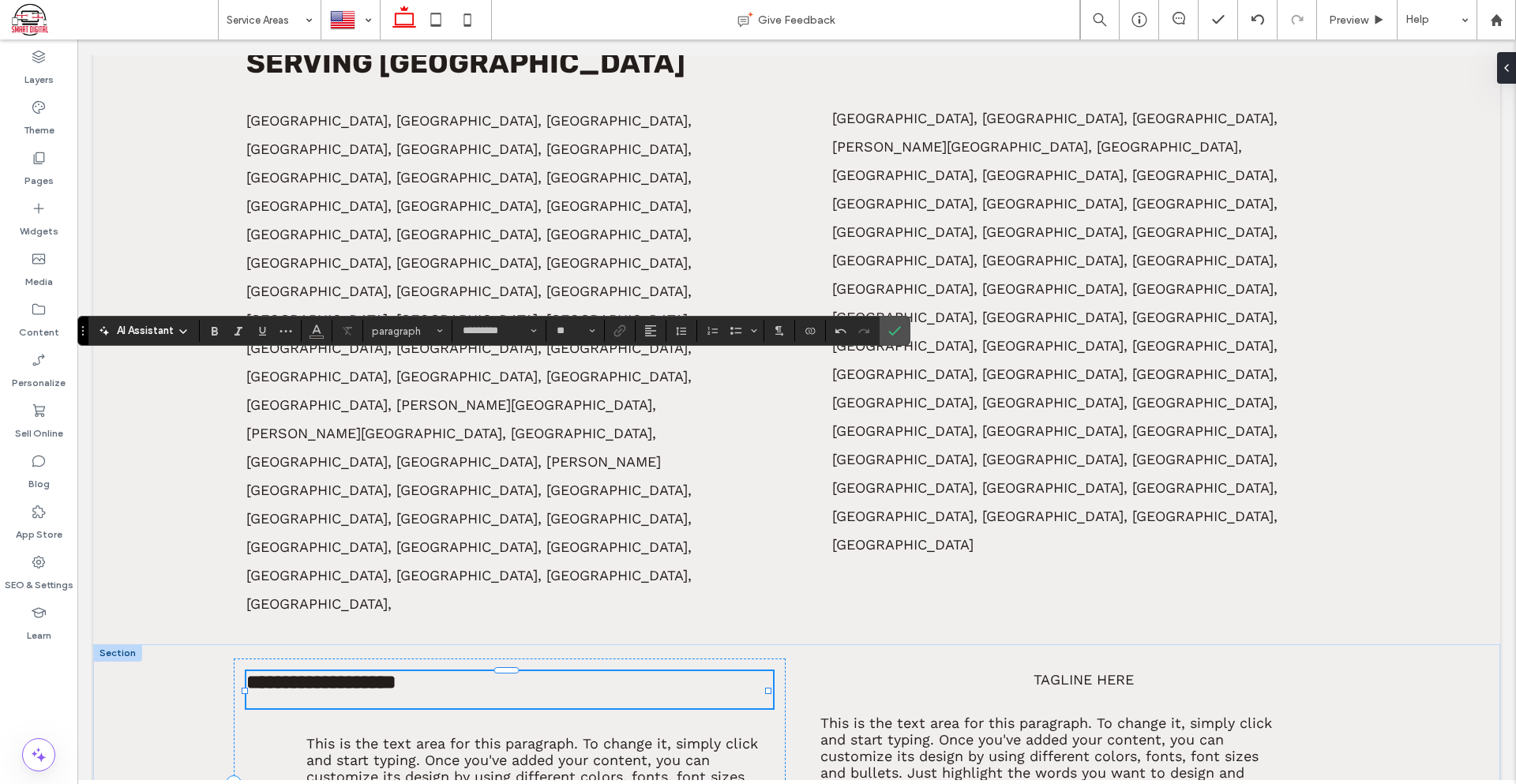
type input "*****"
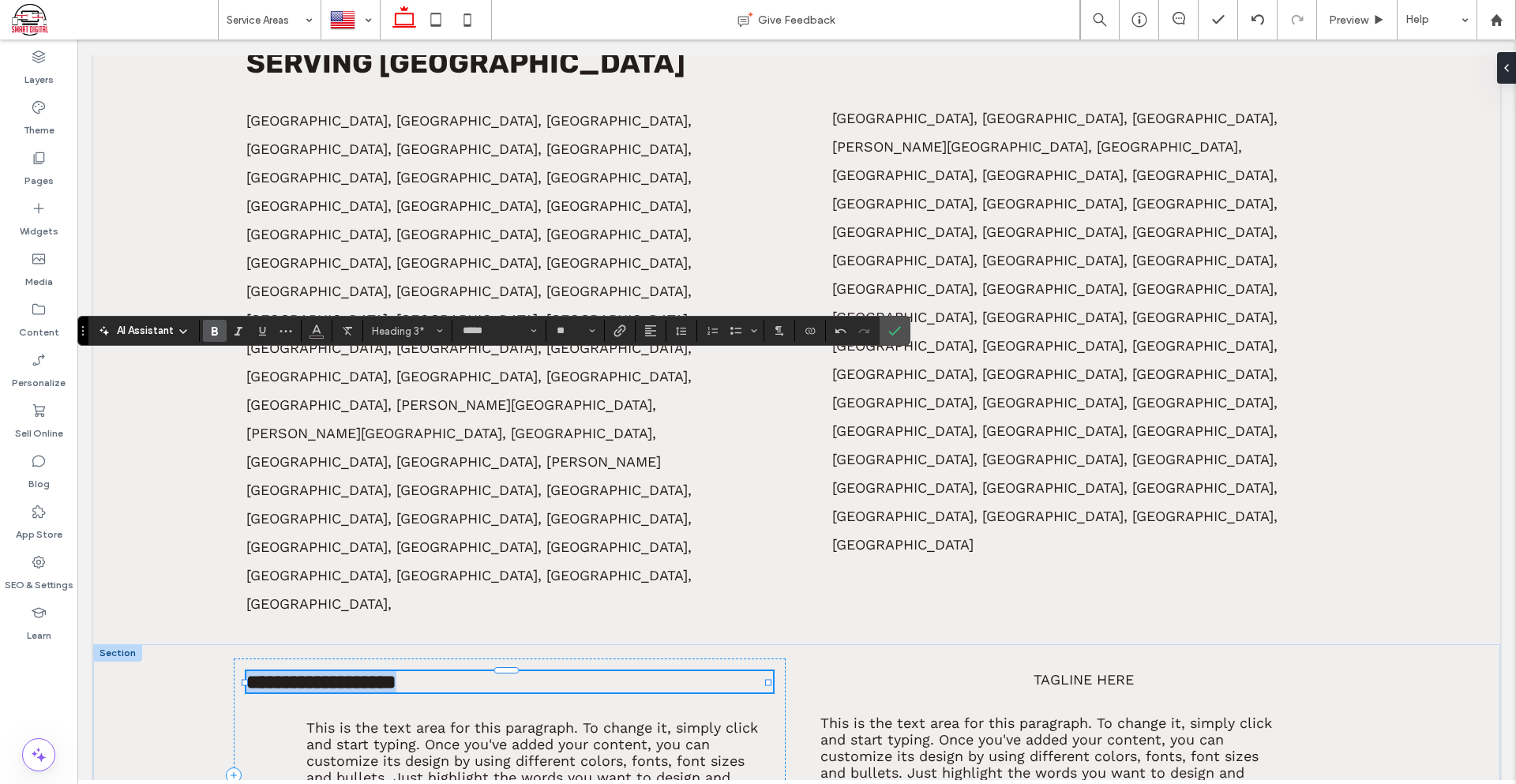
drag, startPoint x: 495, startPoint y: 369, endPoint x: 242, endPoint y: 390, distance: 253.9
click at [242, 658] on div "**********" at bounding box center [509, 775] width 552 height 233
click at [574, 342] on div "AI Assistant Heading 3* ***** **" at bounding box center [493, 330] width 833 height 30
click at [574, 342] on button "**" at bounding box center [575, 330] width 51 height 22
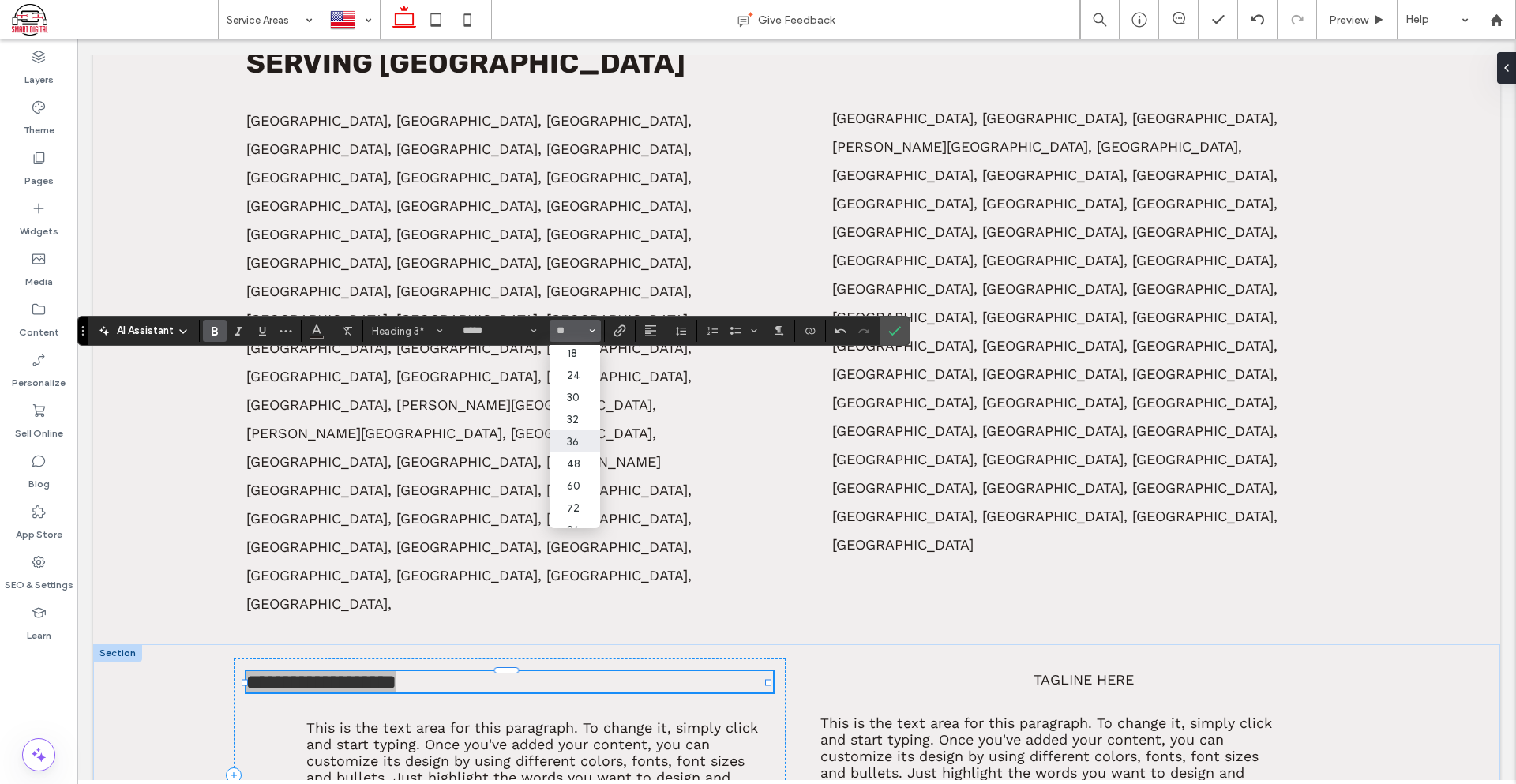
click at [578, 449] on label "36" at bounding box center [574, 442] width 51 height 22
type input "**"
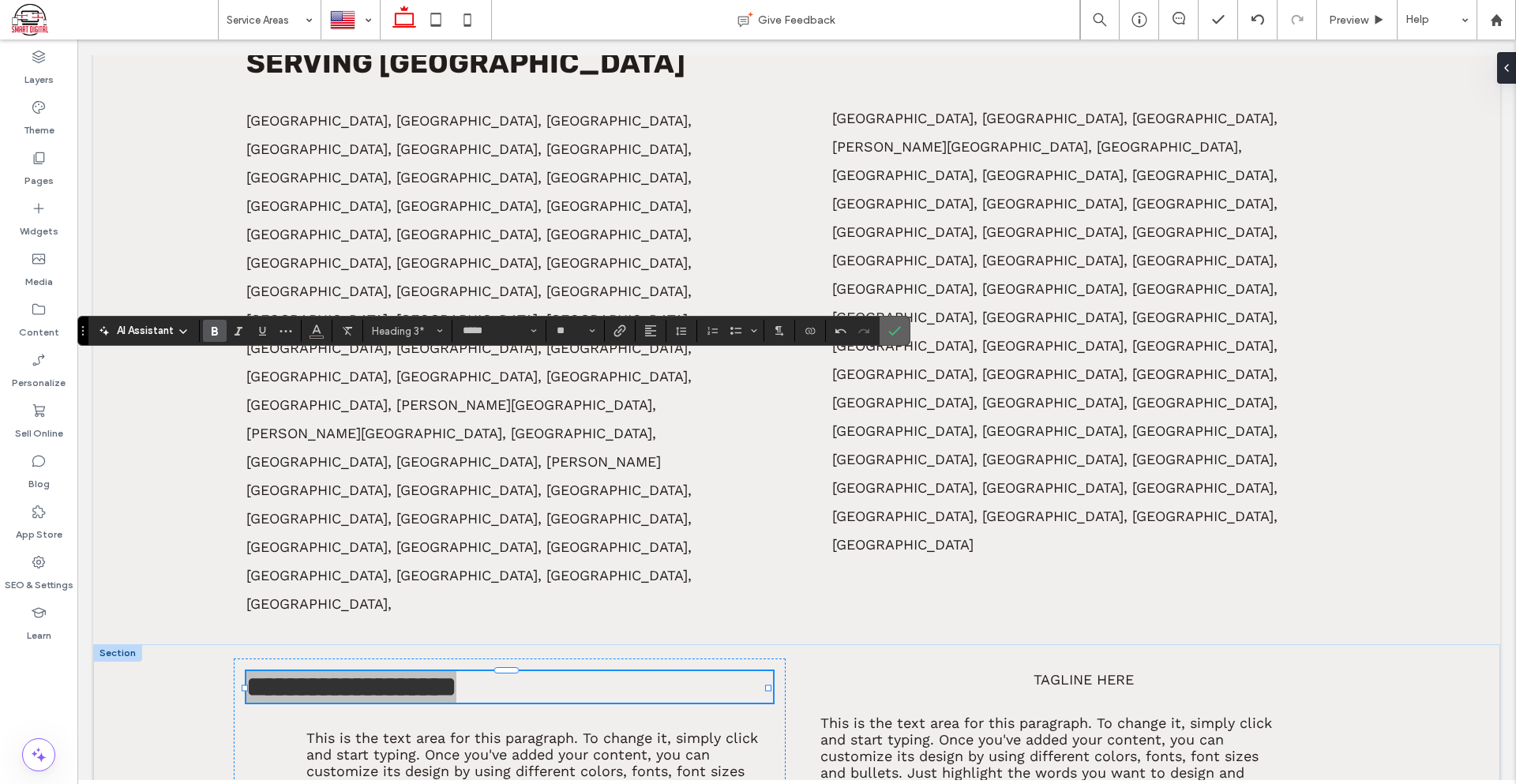
click at [882, 329] on label "Confirm" at bounding box center [894, 330] width 24 height 28
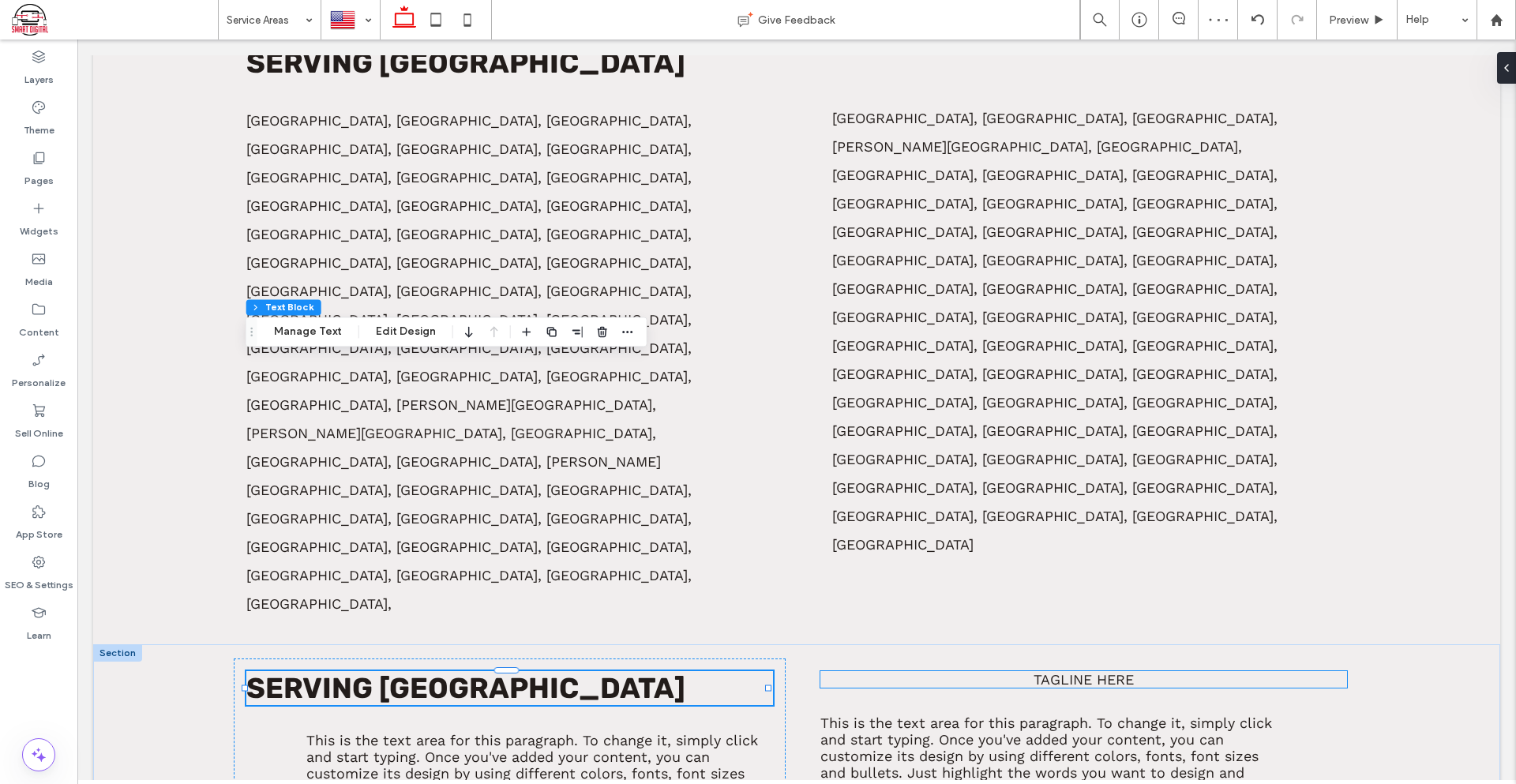
click at [1072, 671] on span "Tagline here" at bounding box center [1083, 679] width 100 height 17
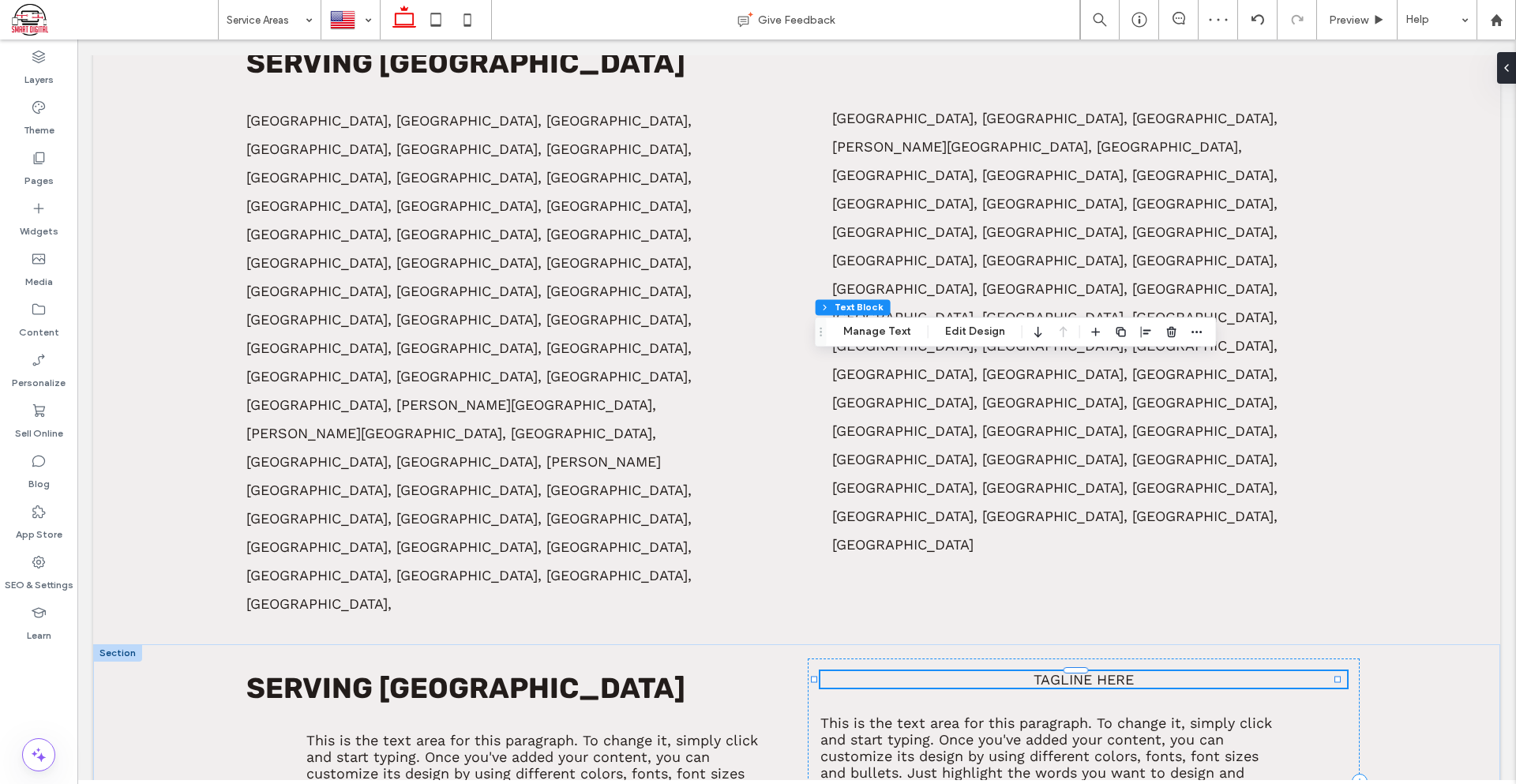
click at [1072, 671] on span "Tagline here" at bounding box center [1083, 679] width 100 height 17
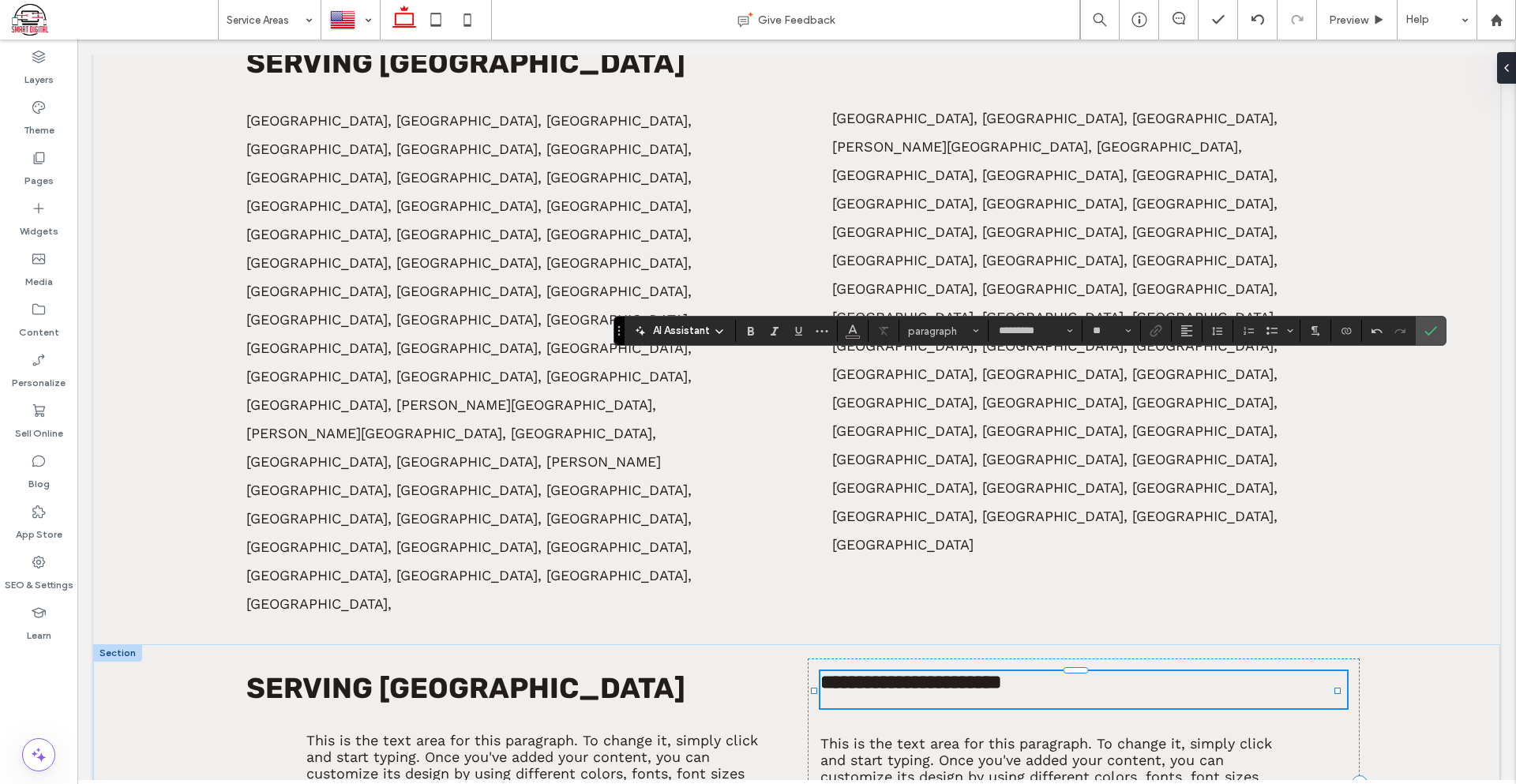
type input "*****"
type input "**"
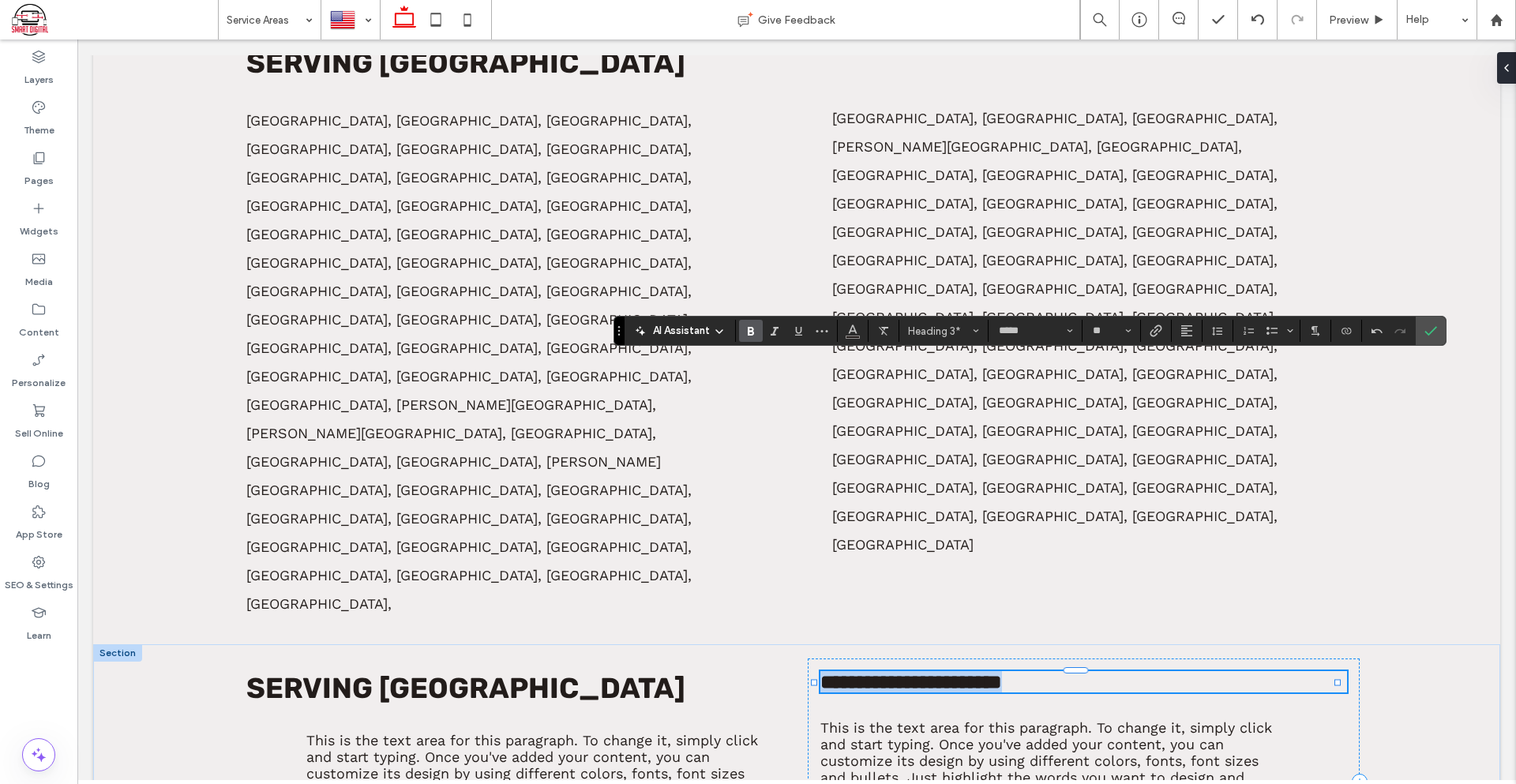
drag, startPoint x: 1106, startPoint y: 368, endPoint x: 751, endPoint y: 375, distance: 355.1
click at [1109, 330] on input "**" at bounding box center [1106, 330] width 31 height 13
click at [1115, 442] on label "36" at bounding box center [1110, 442] width 51 height 22
type input "**"
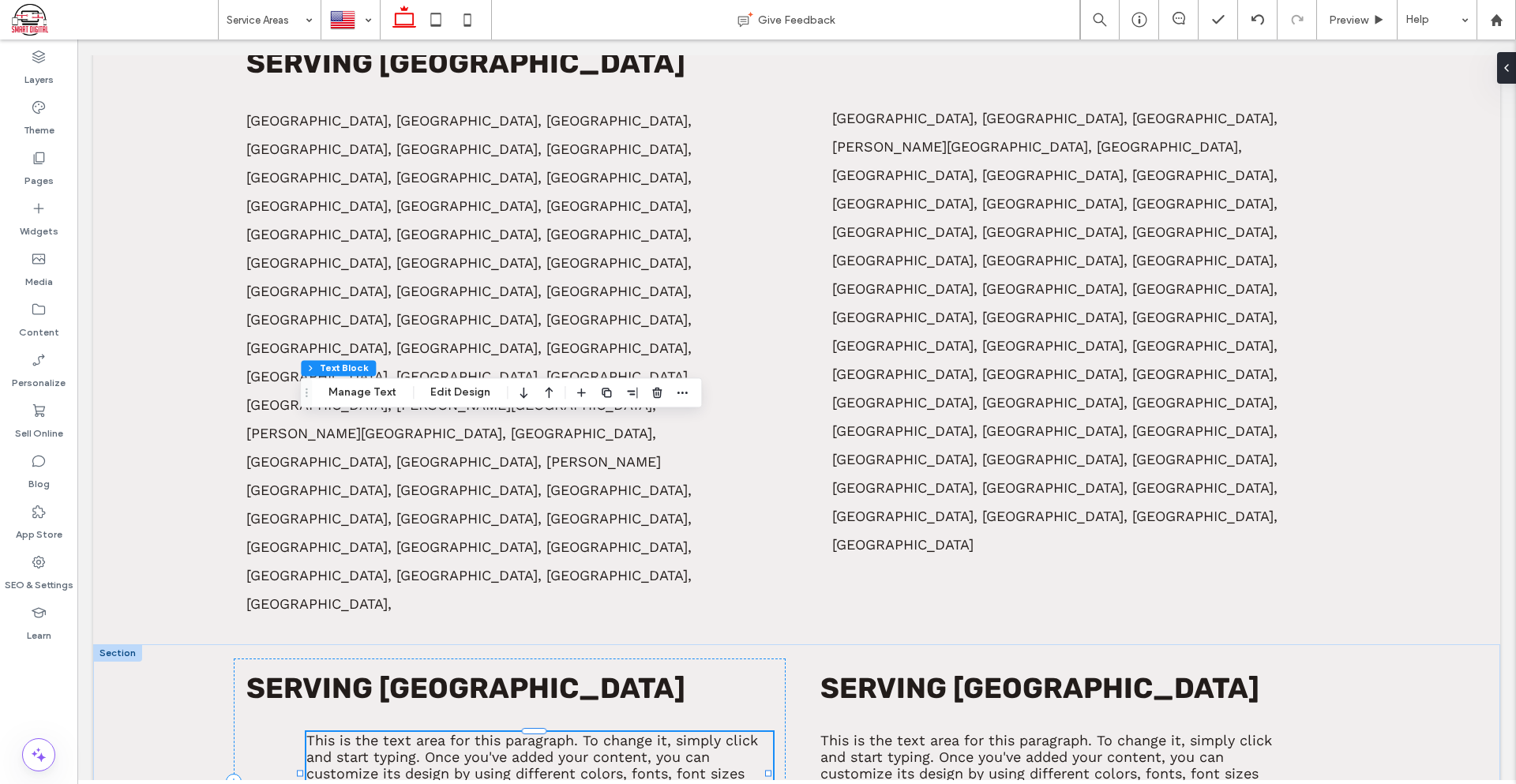
click at [521, 732] on span "This is the text area for this paragraph. To change it, simply click and start …" at bounding box center [533, 773] width 452 height 83
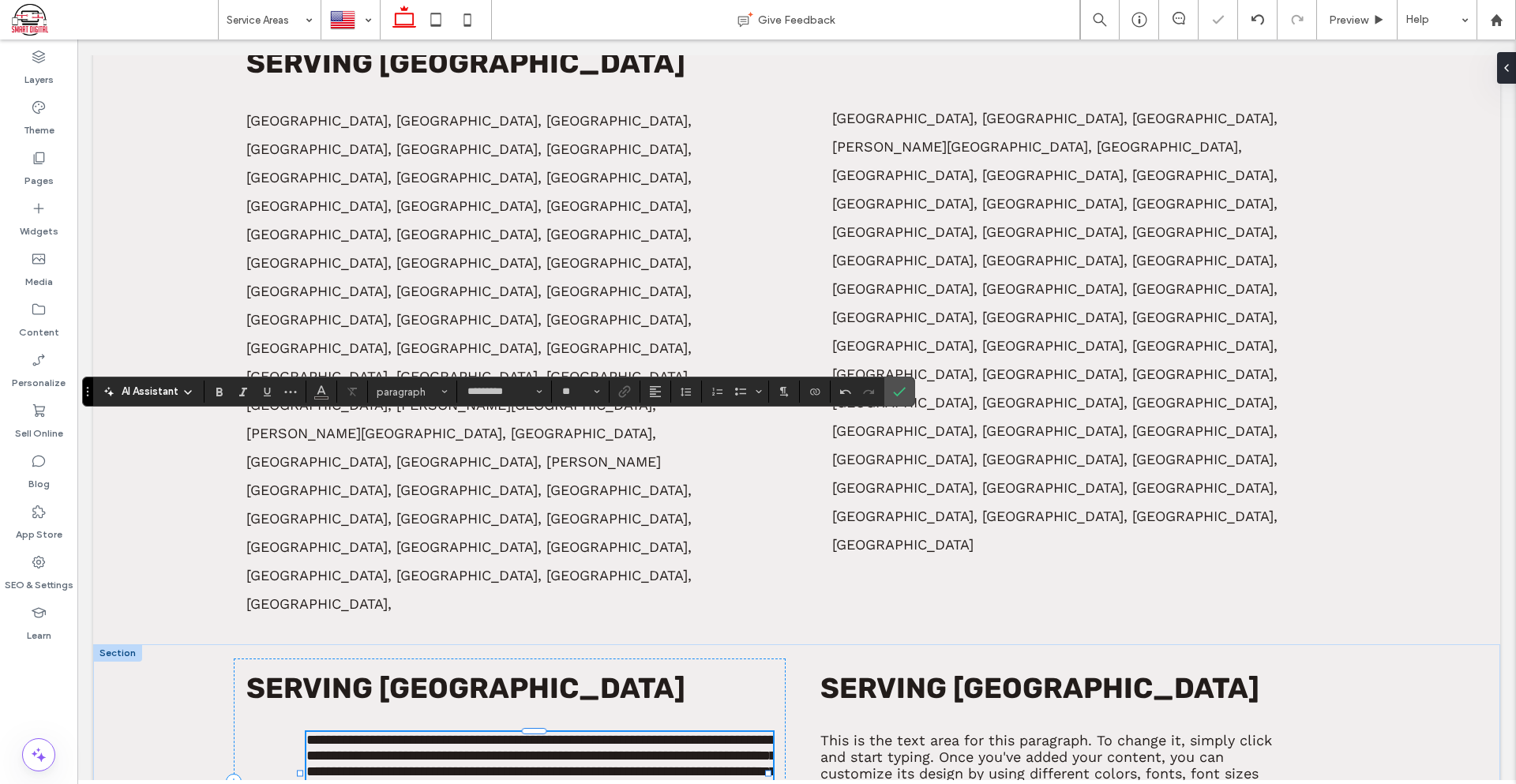
scroll to position [0, 0]
drag, startPoint x: 900, startPoint y: 393, endPoint x: 592, endPoint y: 404, distance: 308.2
click at [900, 393] on use "Confirm" at bounding box center [900, 392] width 13 height 9
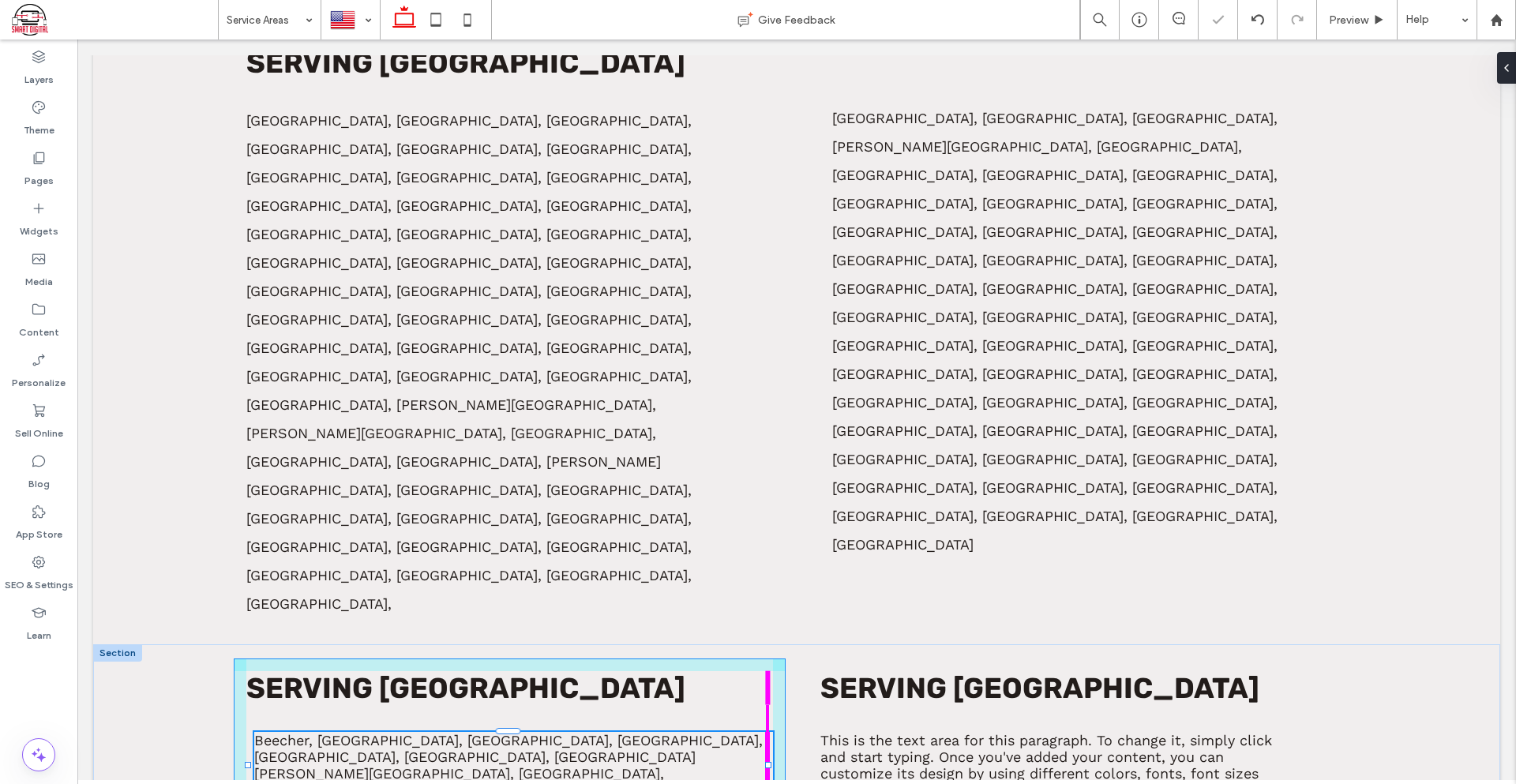
drag, startPoint x: 769, startPoint y: 457, endPoint x: 822, endPoint y: 457, distance: 53.0
type input "***"
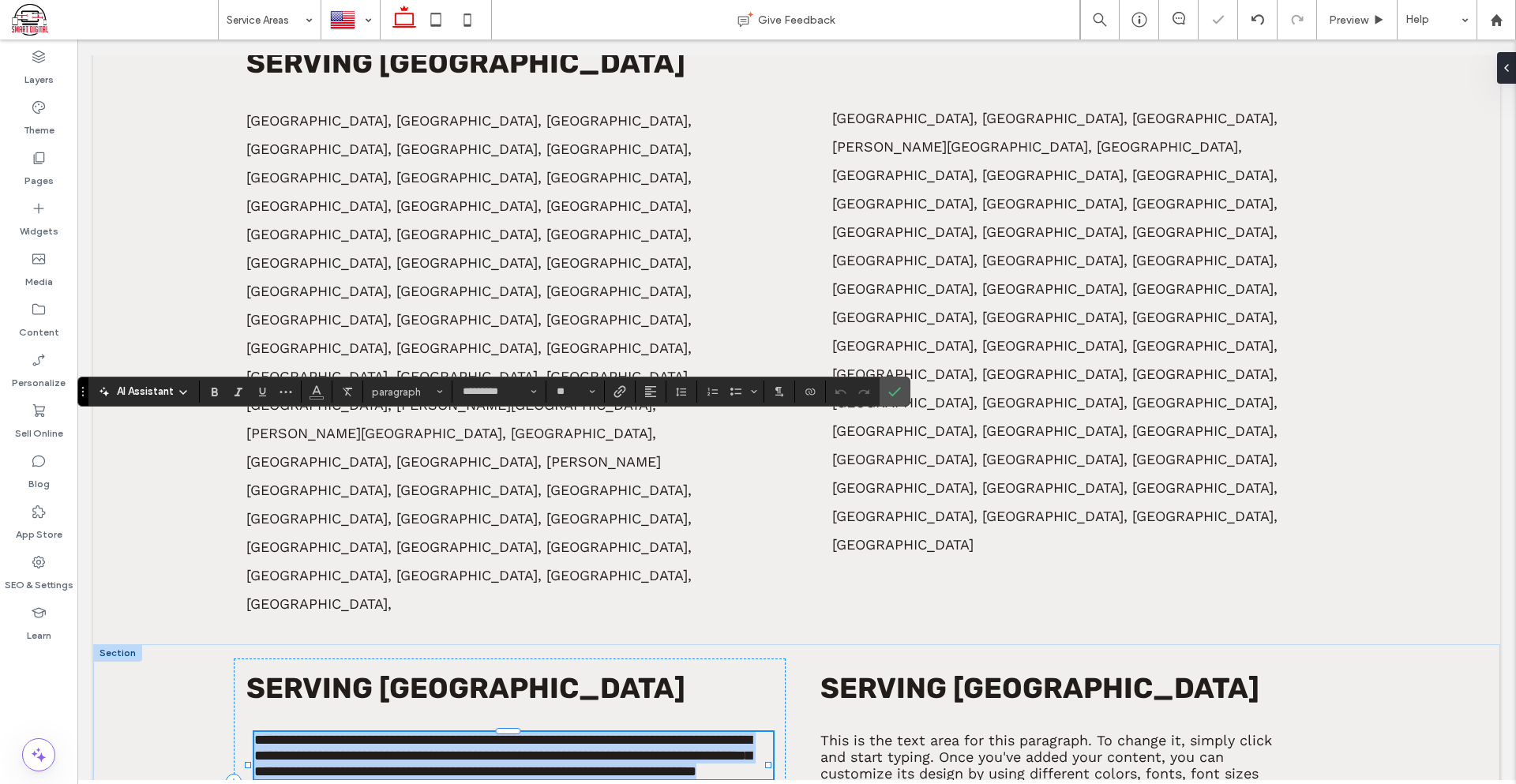
click at [628, 733] on span "**********" at bounding box center [503, 756] width 498 height 46
click at [671, 386] on button "Line Height" at bounding box center [681, 391] width 24 height 22
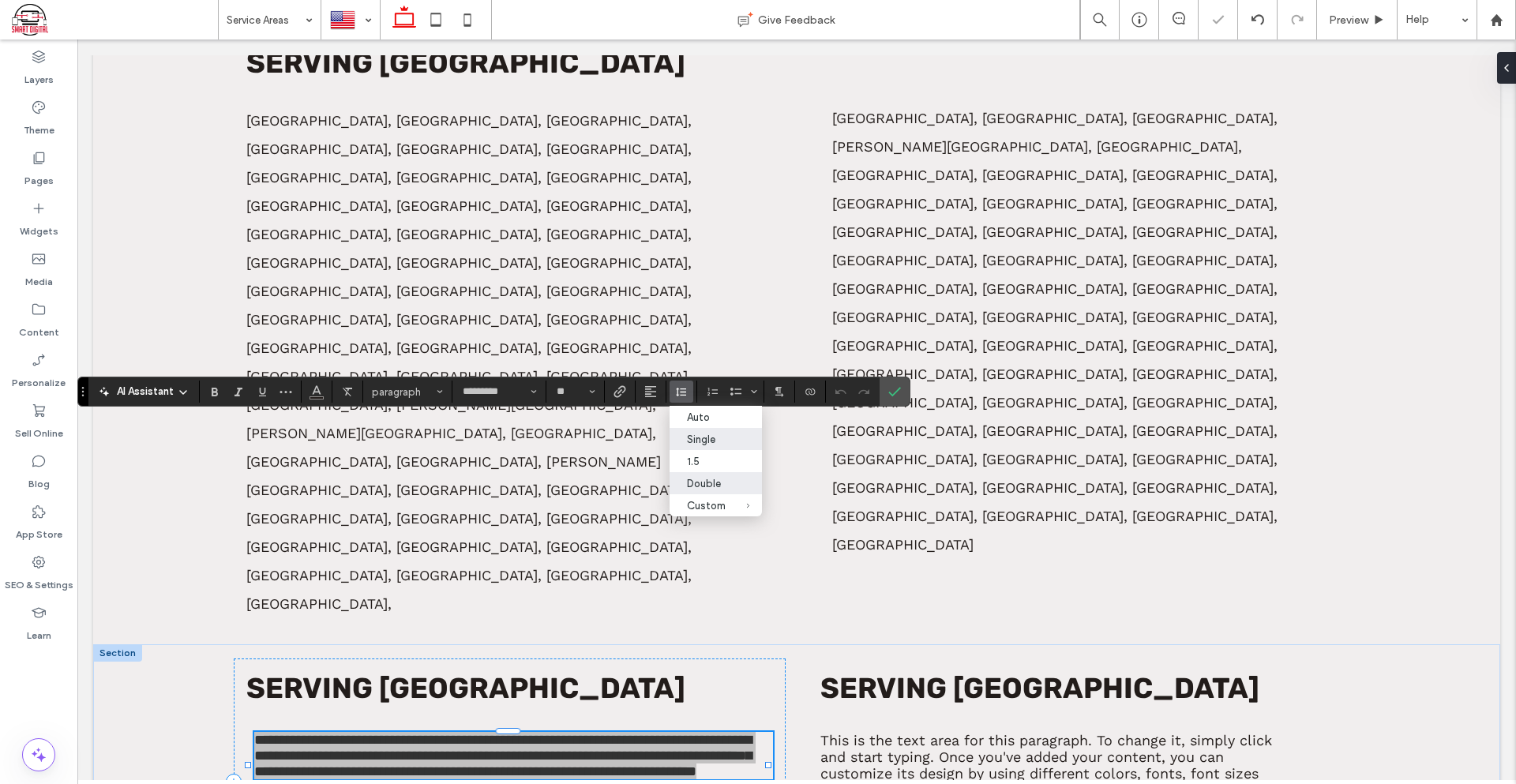
click at [715, 488] on div "Double" at bounding box center [706, 483] width 39 height 12
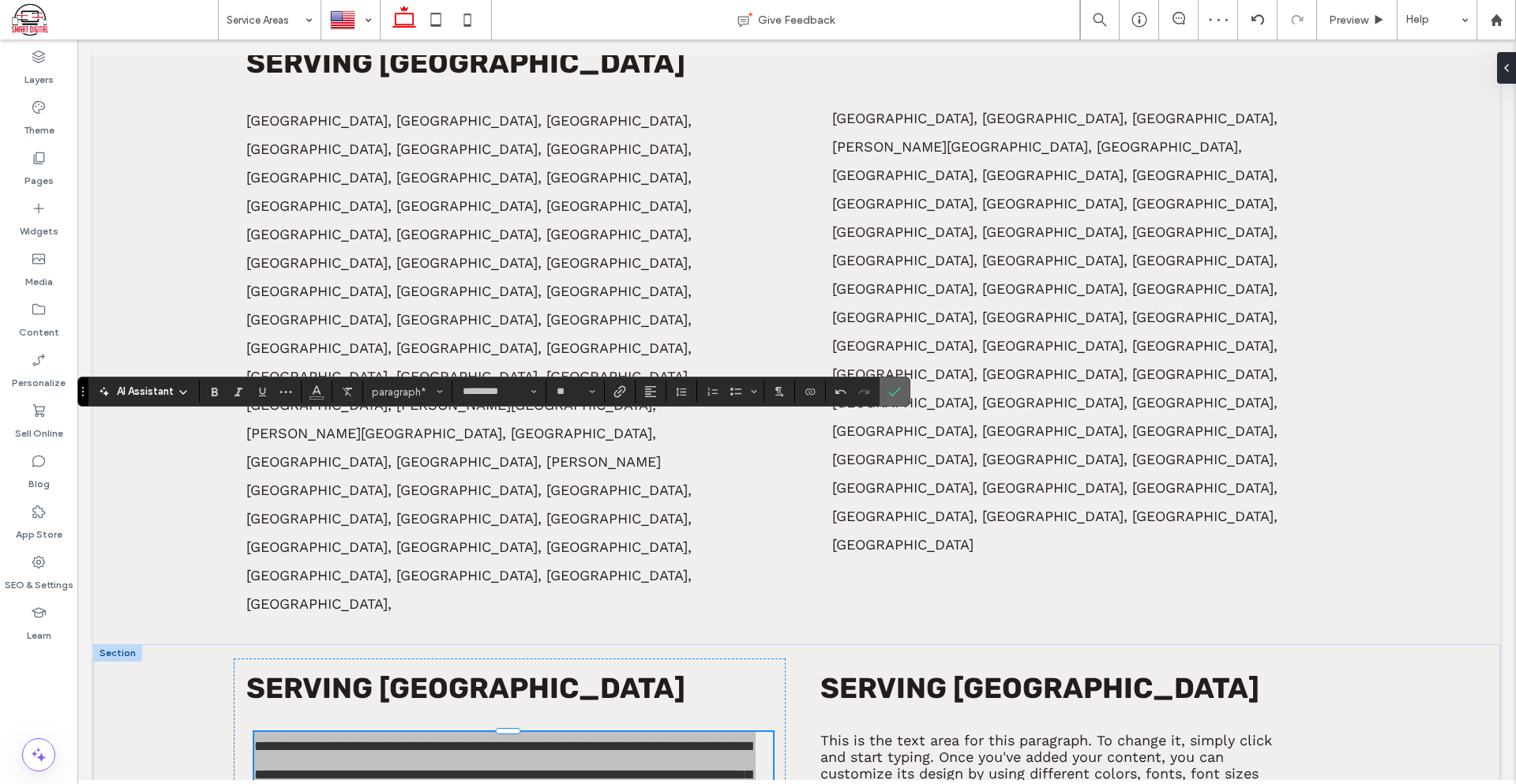
click at [901, 395] on label "Confirm" at bounding box center [894, 391] width 24 height 28
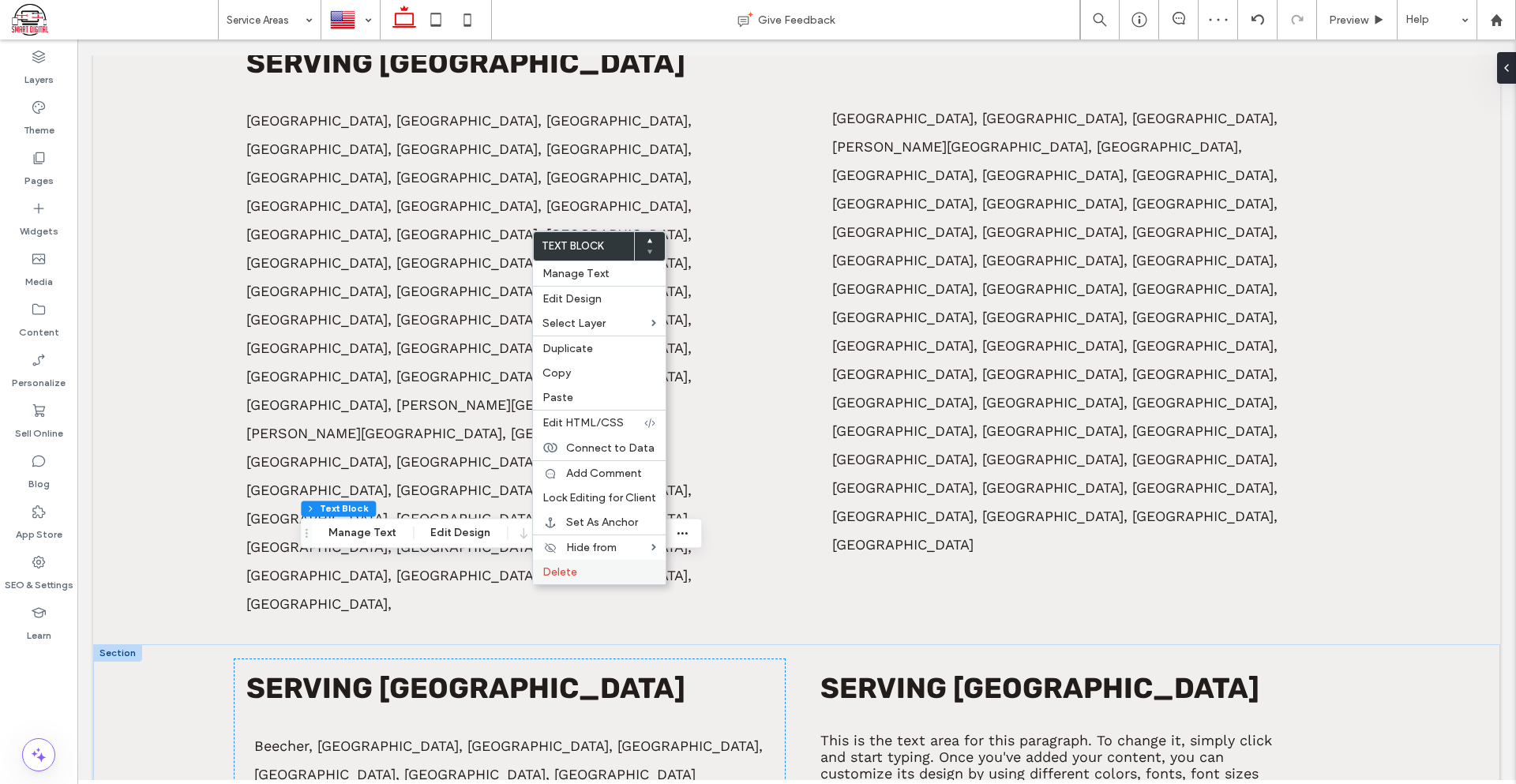
click at [574, 569] on span "Delete" at bounding box center [560, 572] width 35 height 14
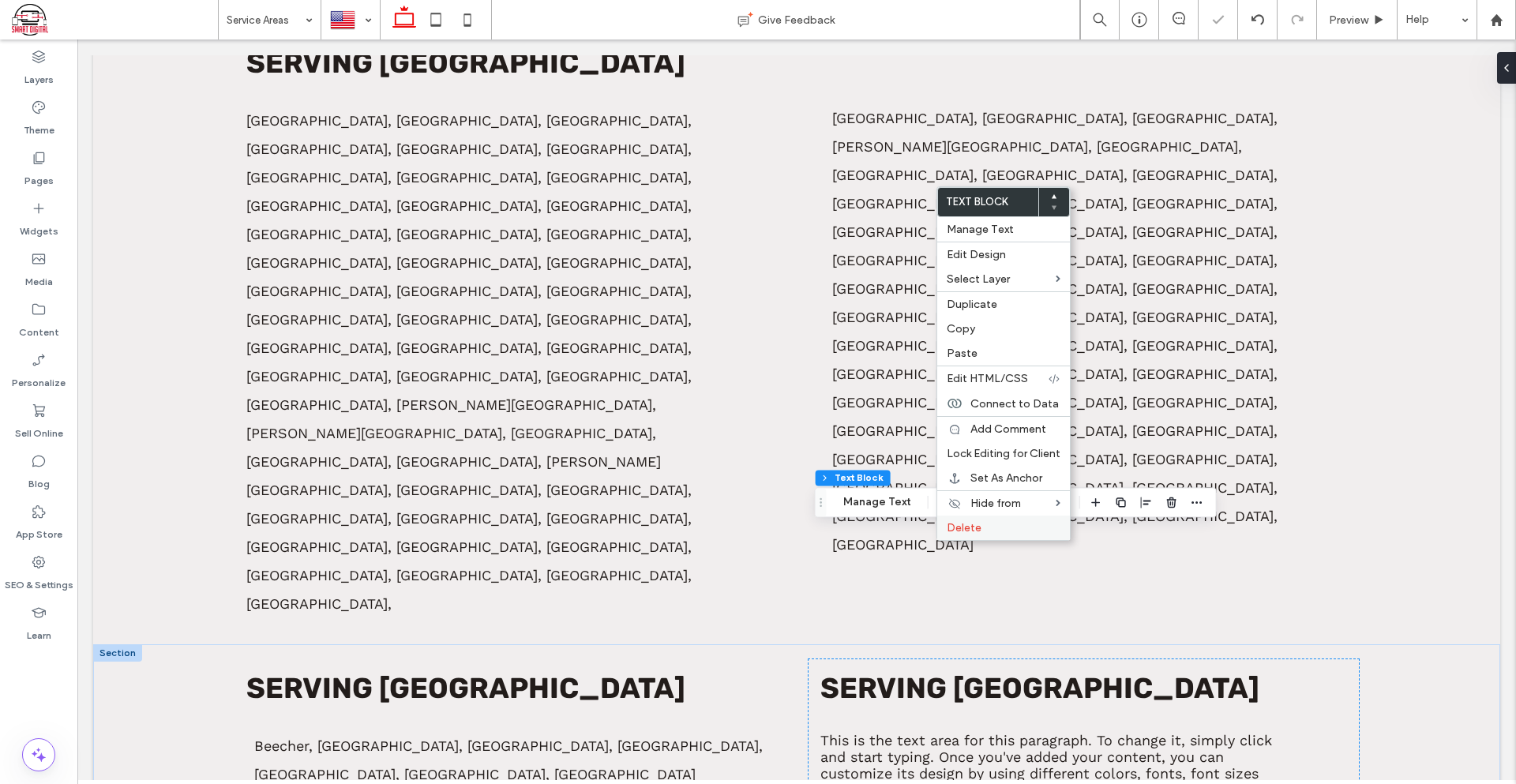
click at [988, 538] on div "Delete" at bounding box center [1004, 527] width 132 height 25
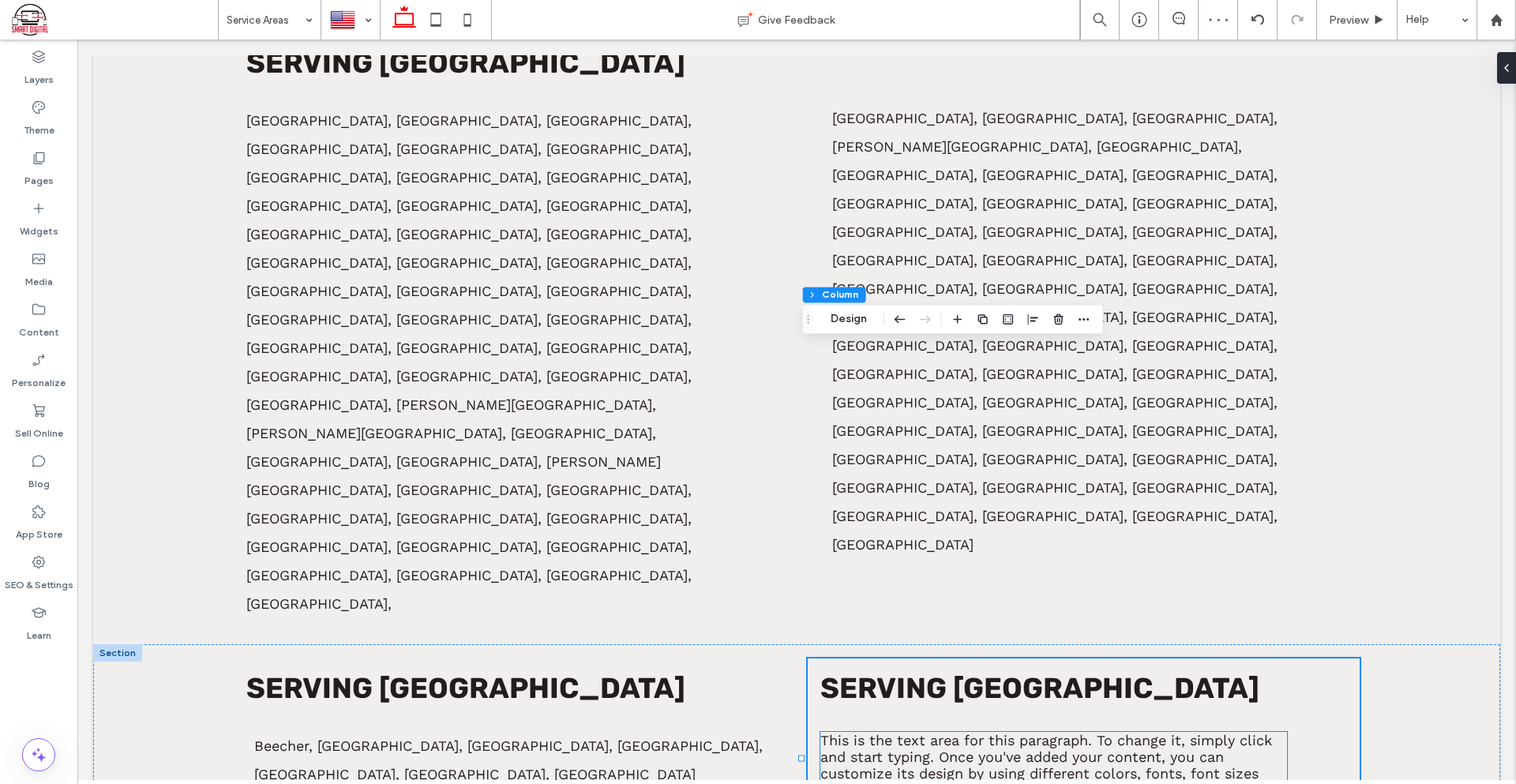
click at [1033, 732] on span "This is the text area for this paragraph. To change it, simply click and start …" at bounding box center [1046, 773] width 452 height 83
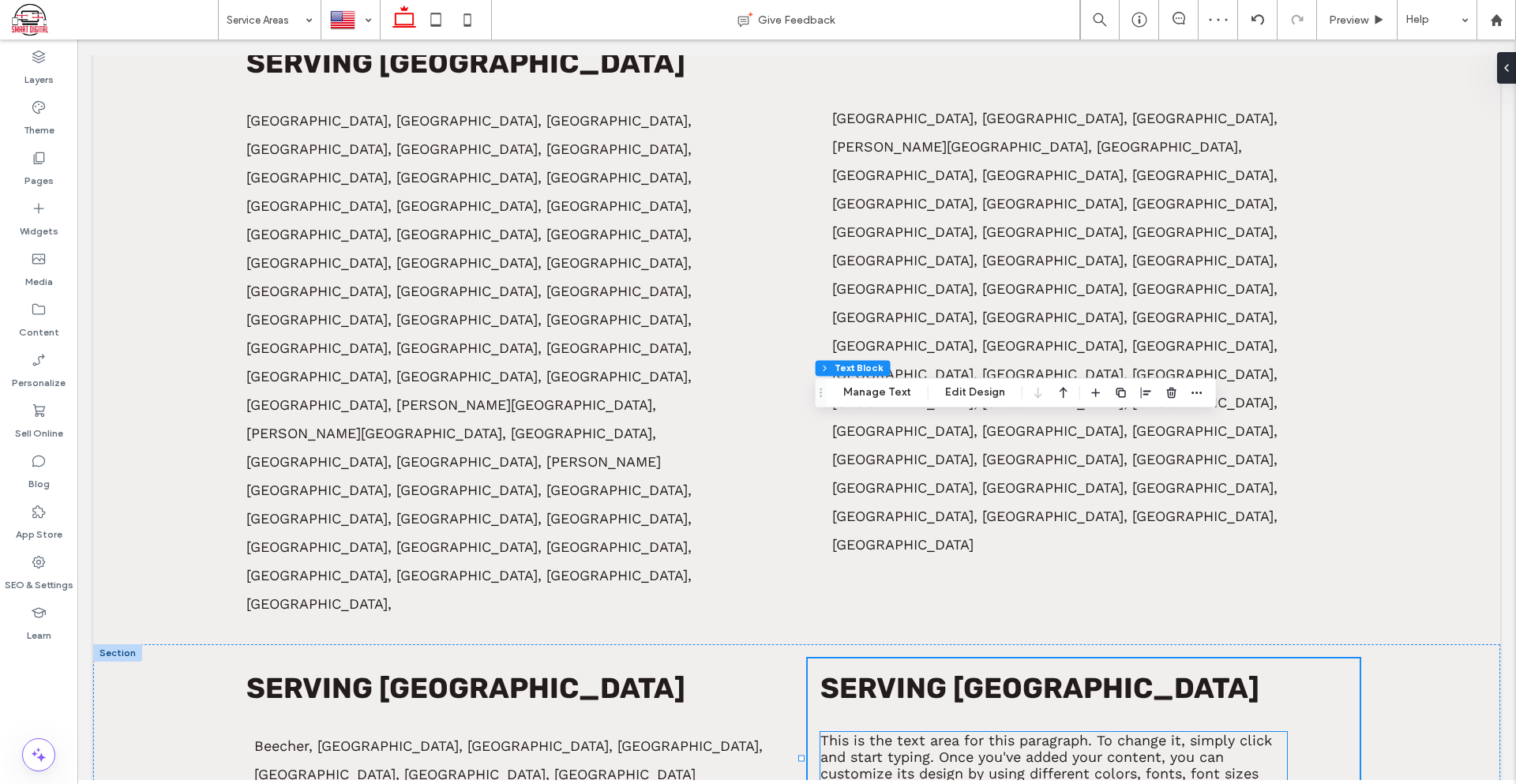
click at [1033, 732] on span "This is the text area for this paragraph. To change it, simply click and start …" at bounding box center [1046, 773] width 452 height 83
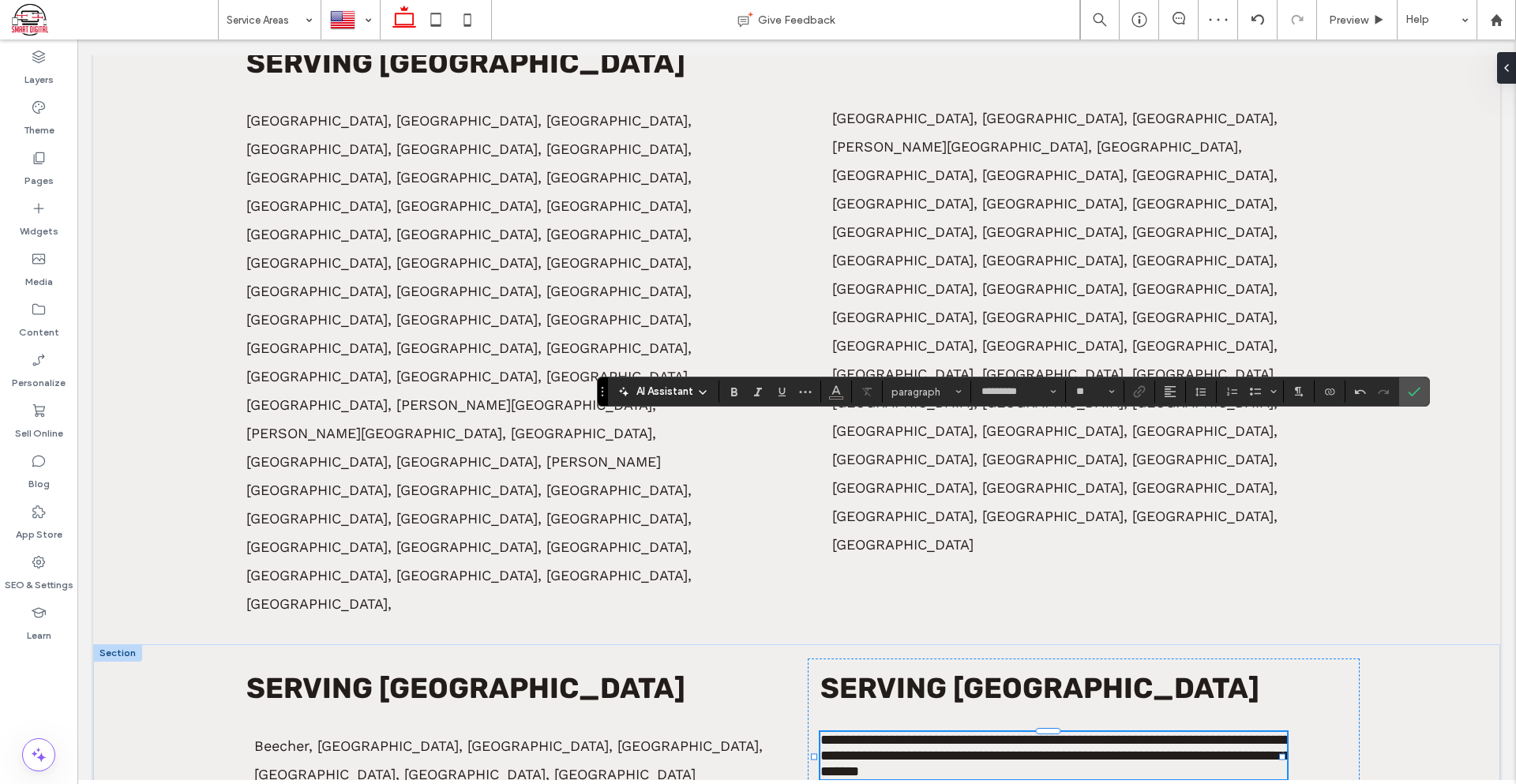
click at [1126, 733] on span "**********" at bounding box center [1055, 756] width 470 height 46
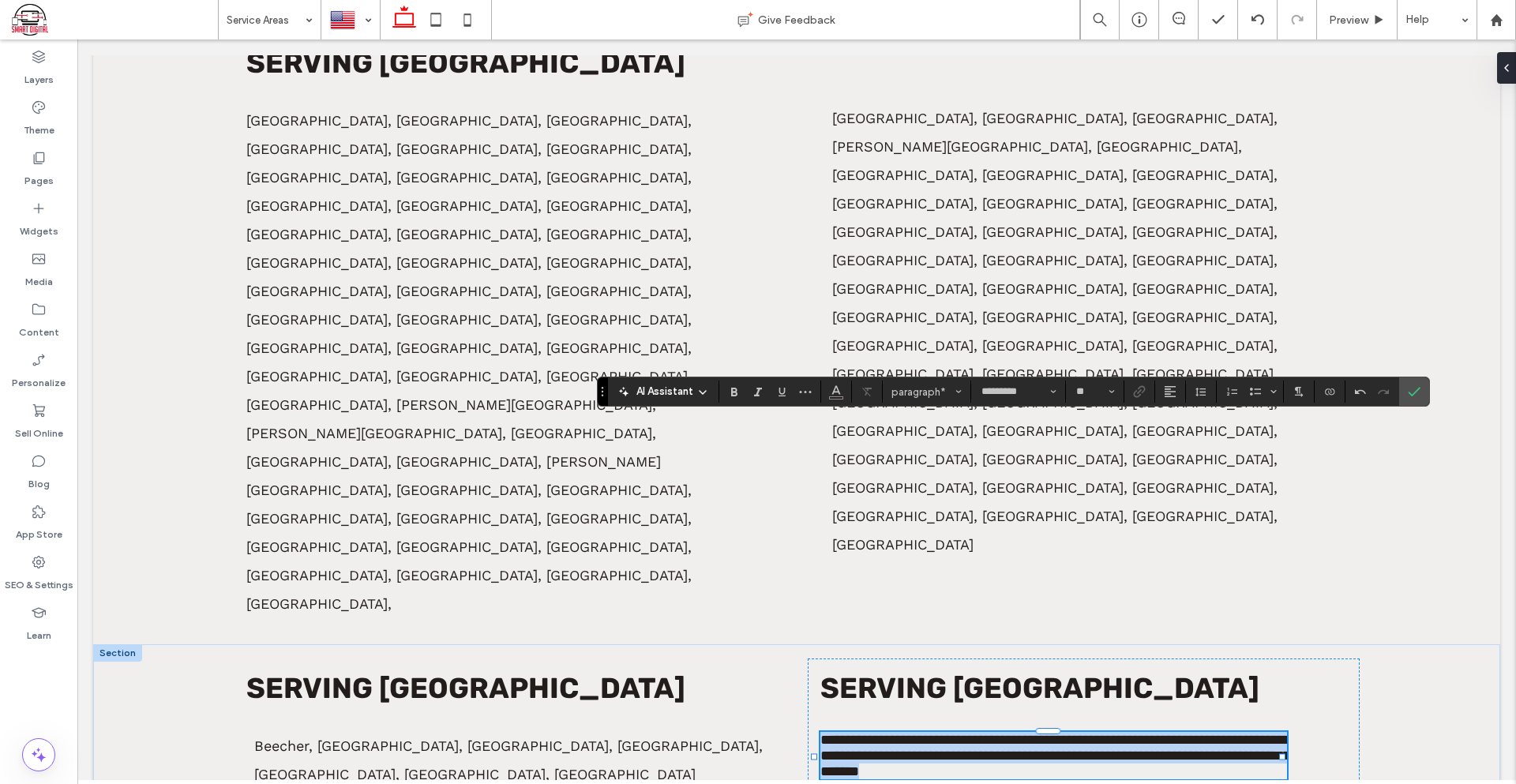
click at [1126, 733] on span "**********" at bounding box center [1055, 756] width 470 height 46
click at [1196, 392] on use "Line Height" at bounding box center [1200, 391] width 10 height 8
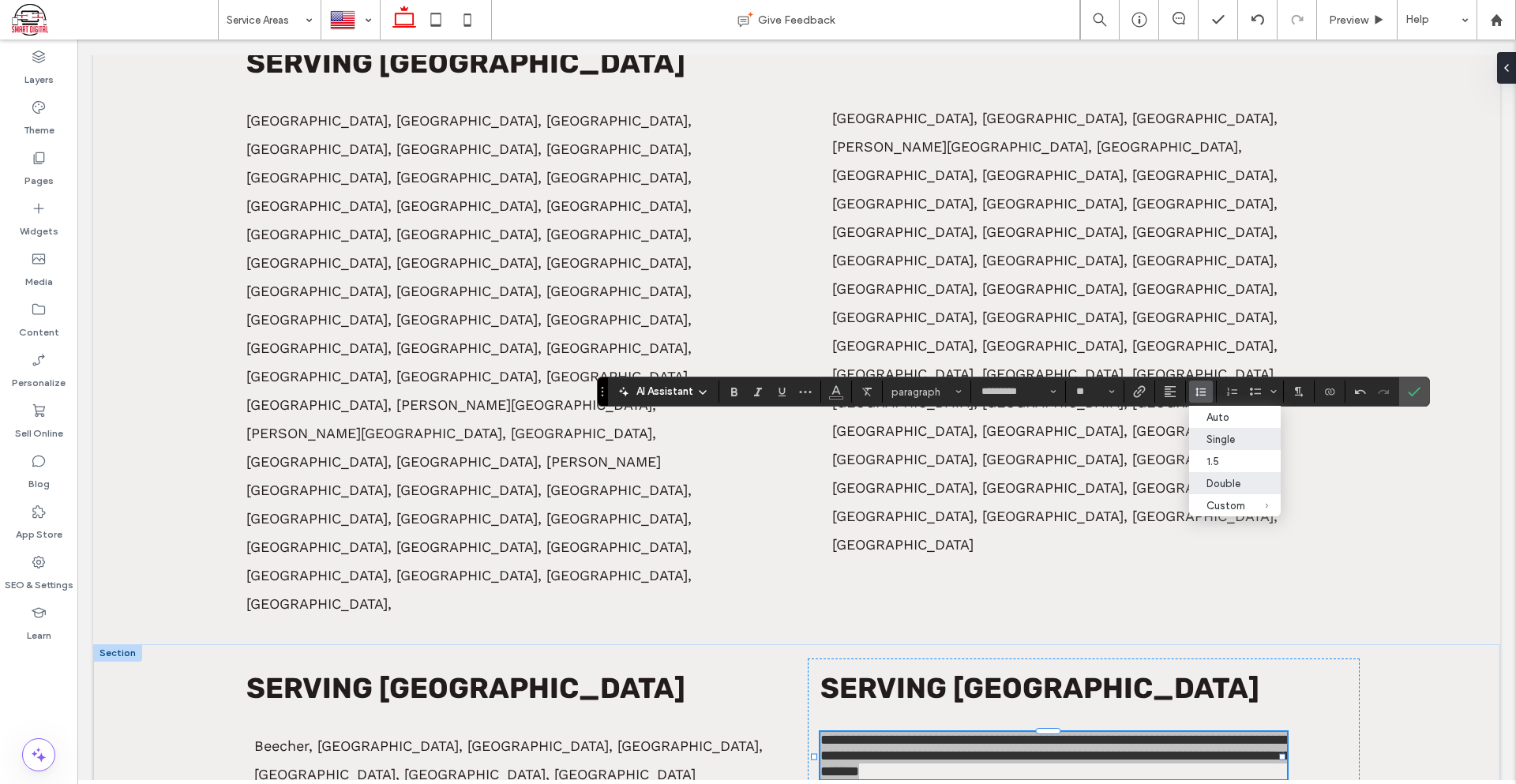
click at [1235, 480] on div "Double" at bounding box center [1226, 483] width 39 height 12
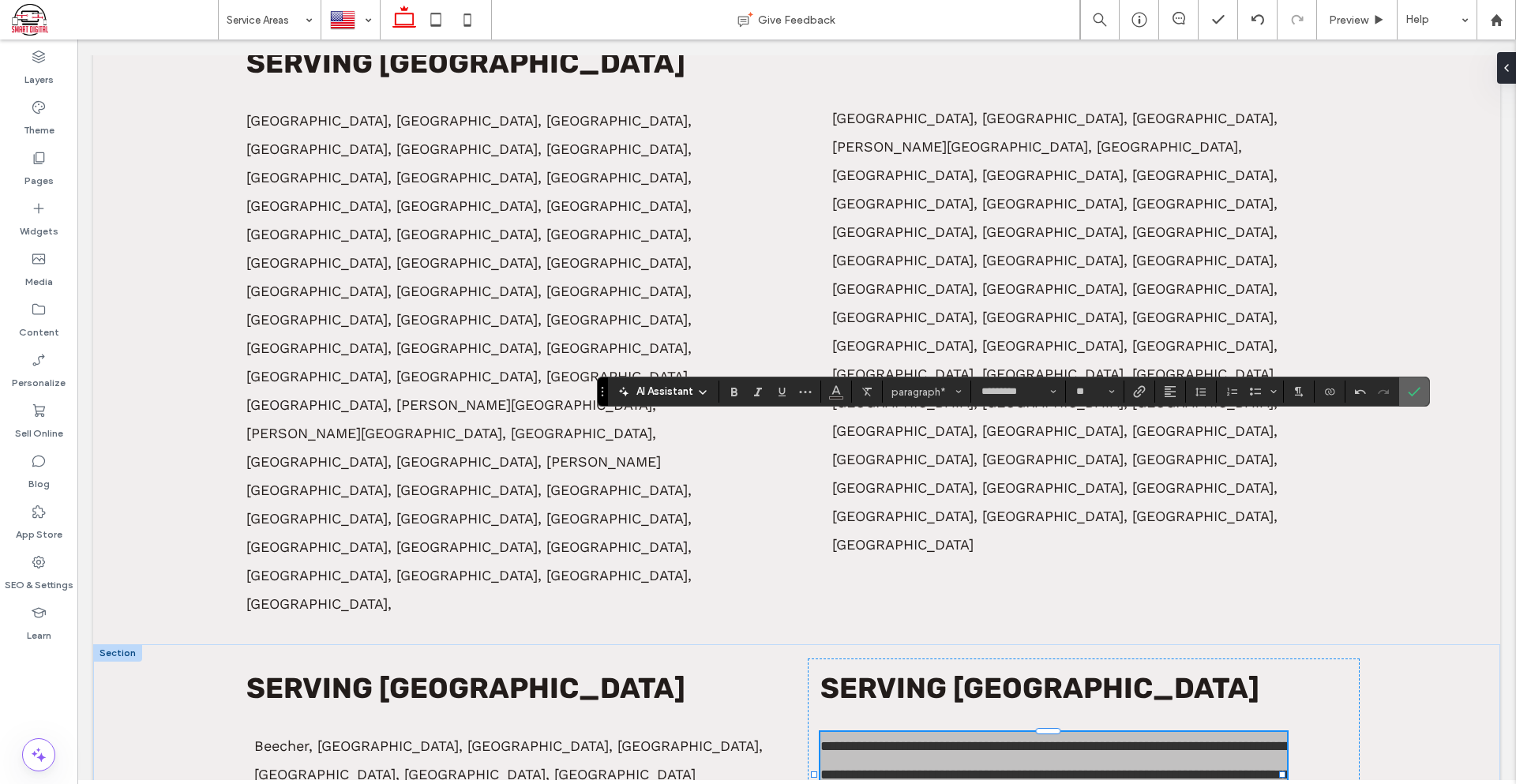
click at [1411, 391] on icon "Confirm" at bounding box center [1414, 392] width 13 height 13
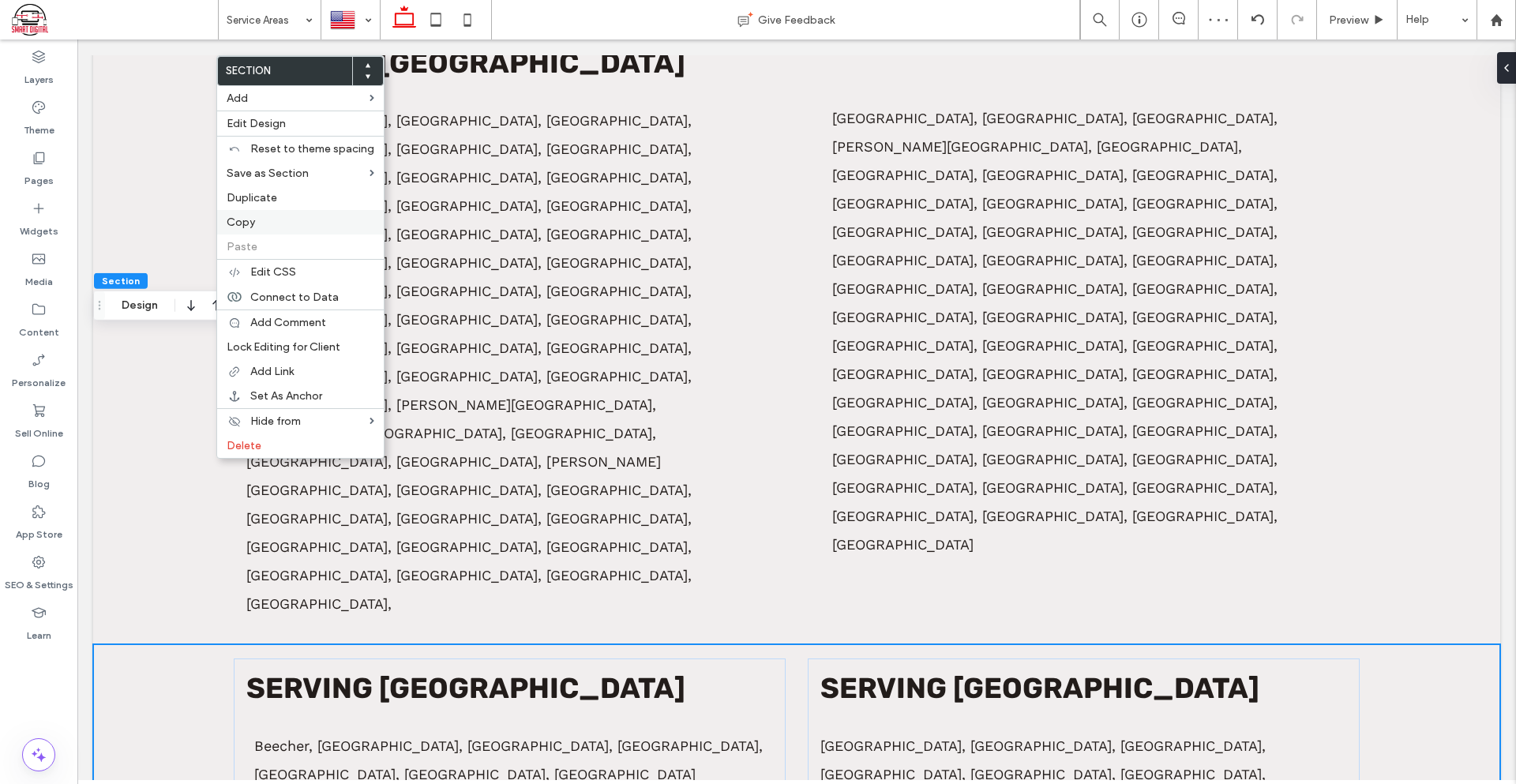
click at [269, 222] on label "Copy" at bounding box center [300, 222] width 148 height 14
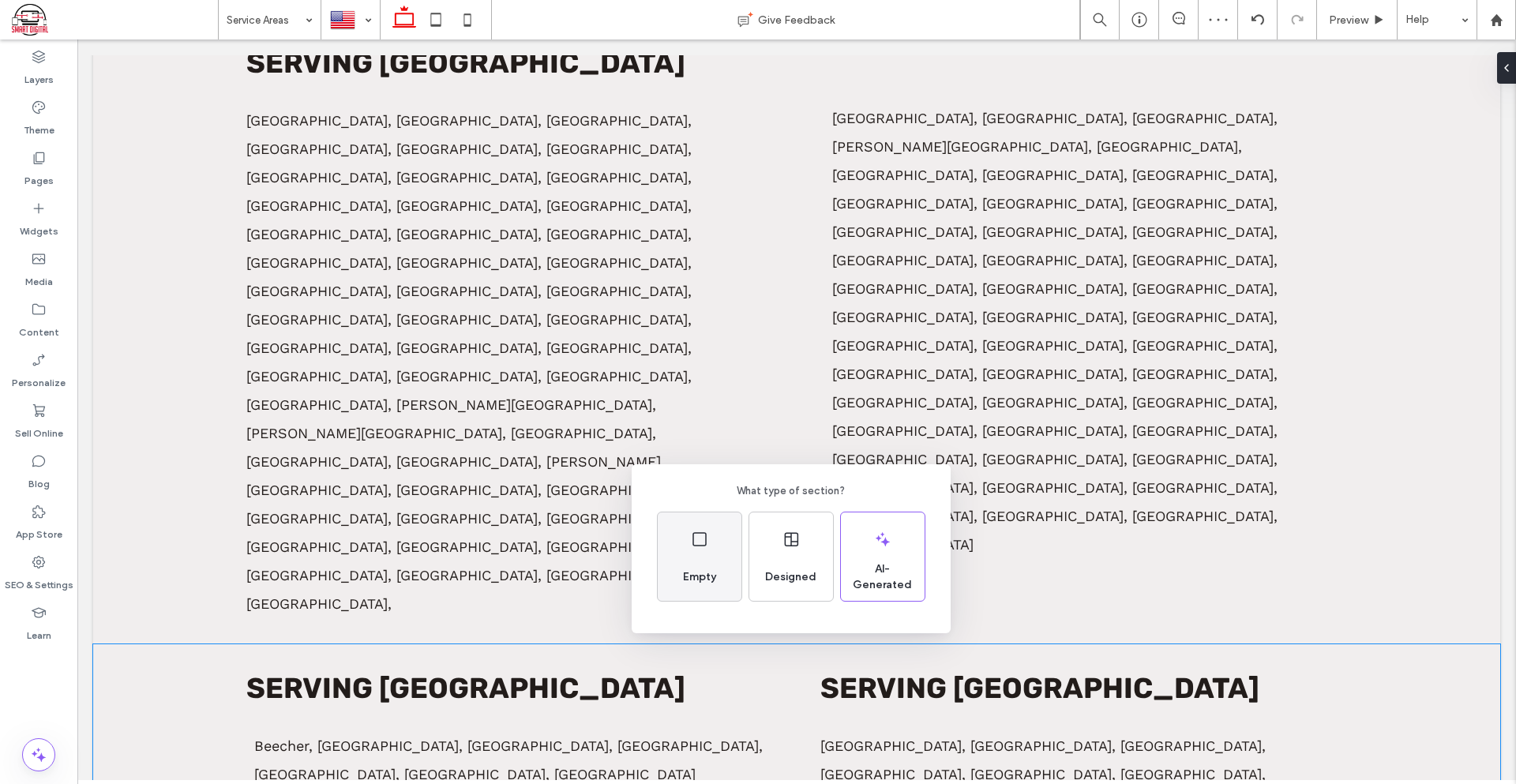
click at [695, 572] on span "Empty" at bounding box center [700, 577] width 46 height 16
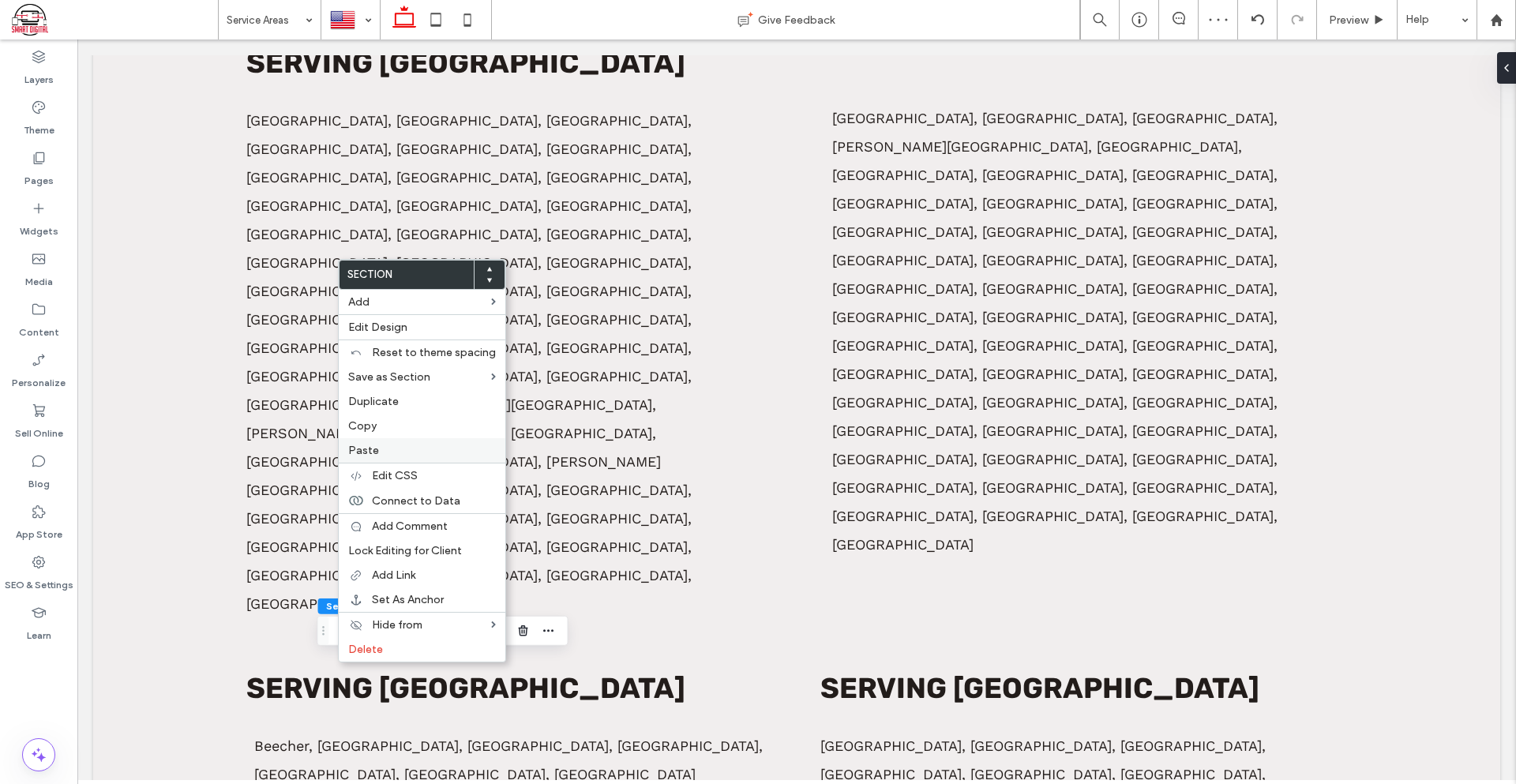
click at [375, 447] on span "Paste" at bounding box center [364, 450] width 31 height 14
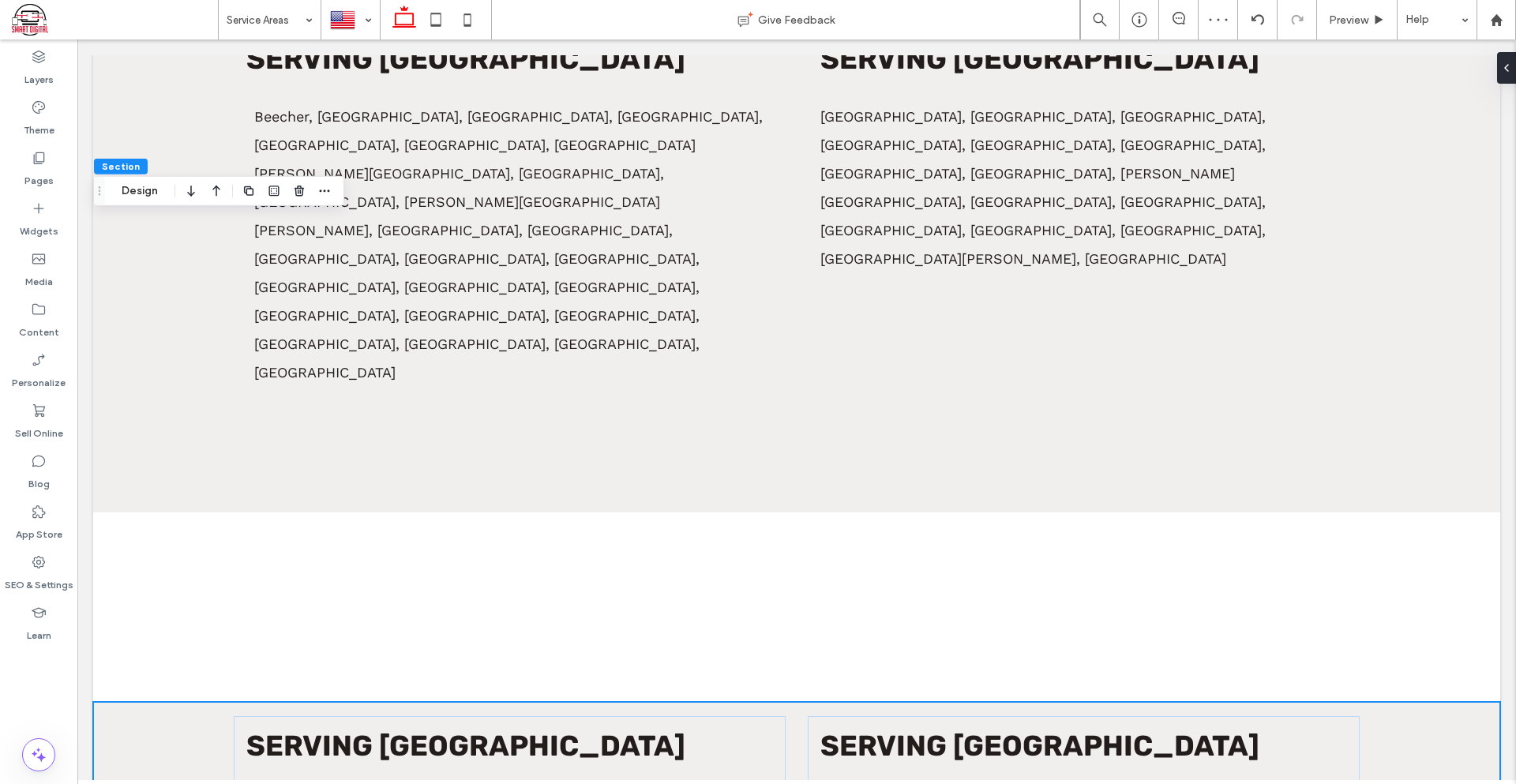
scroll to position [1338, 0]
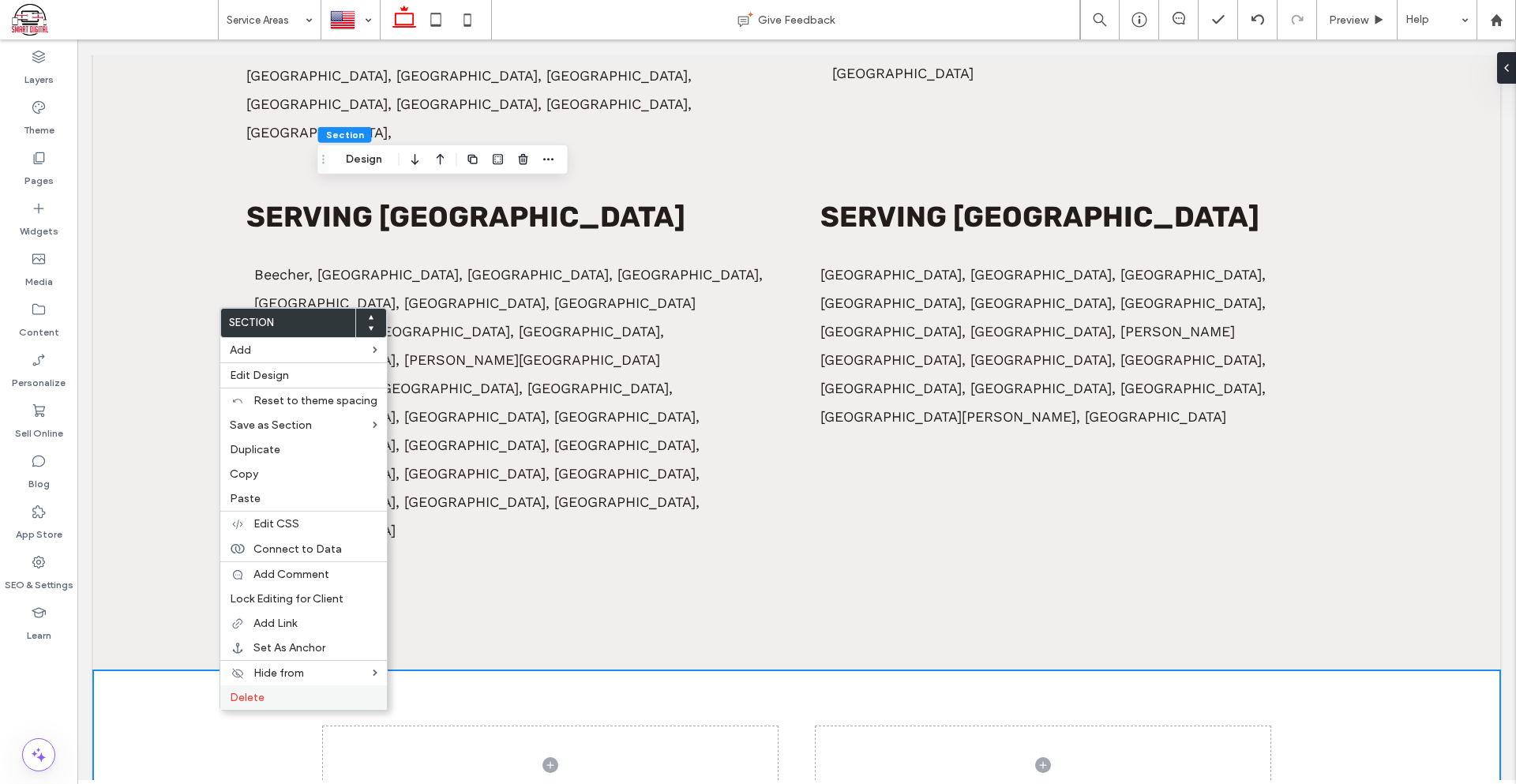
click at [285, 706] on div "Delete" at bounding box center [303, 697] width 166 height 25
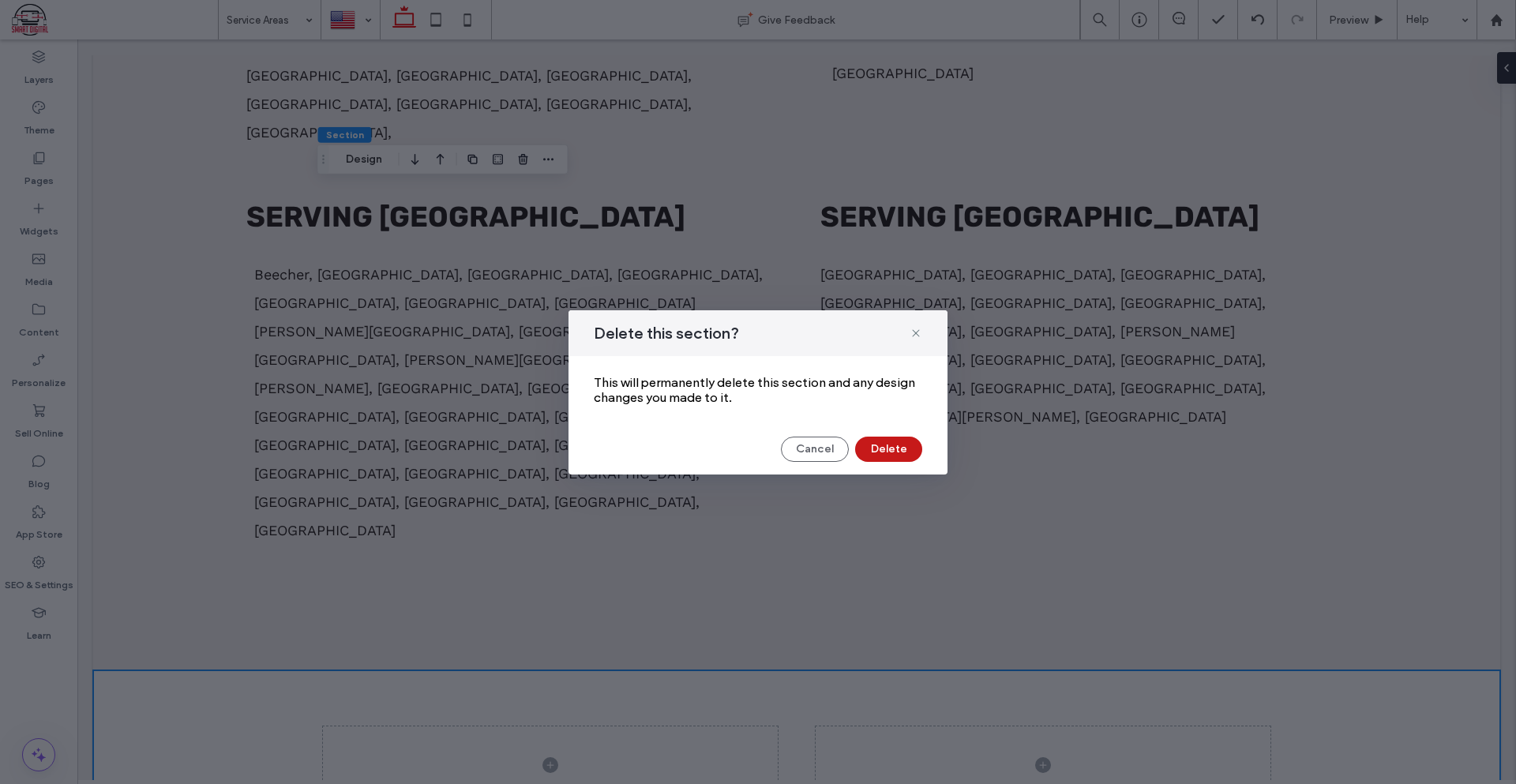
click at [900, 440] on button "Delete" at bounding box center [888, 449] width 67 height 26
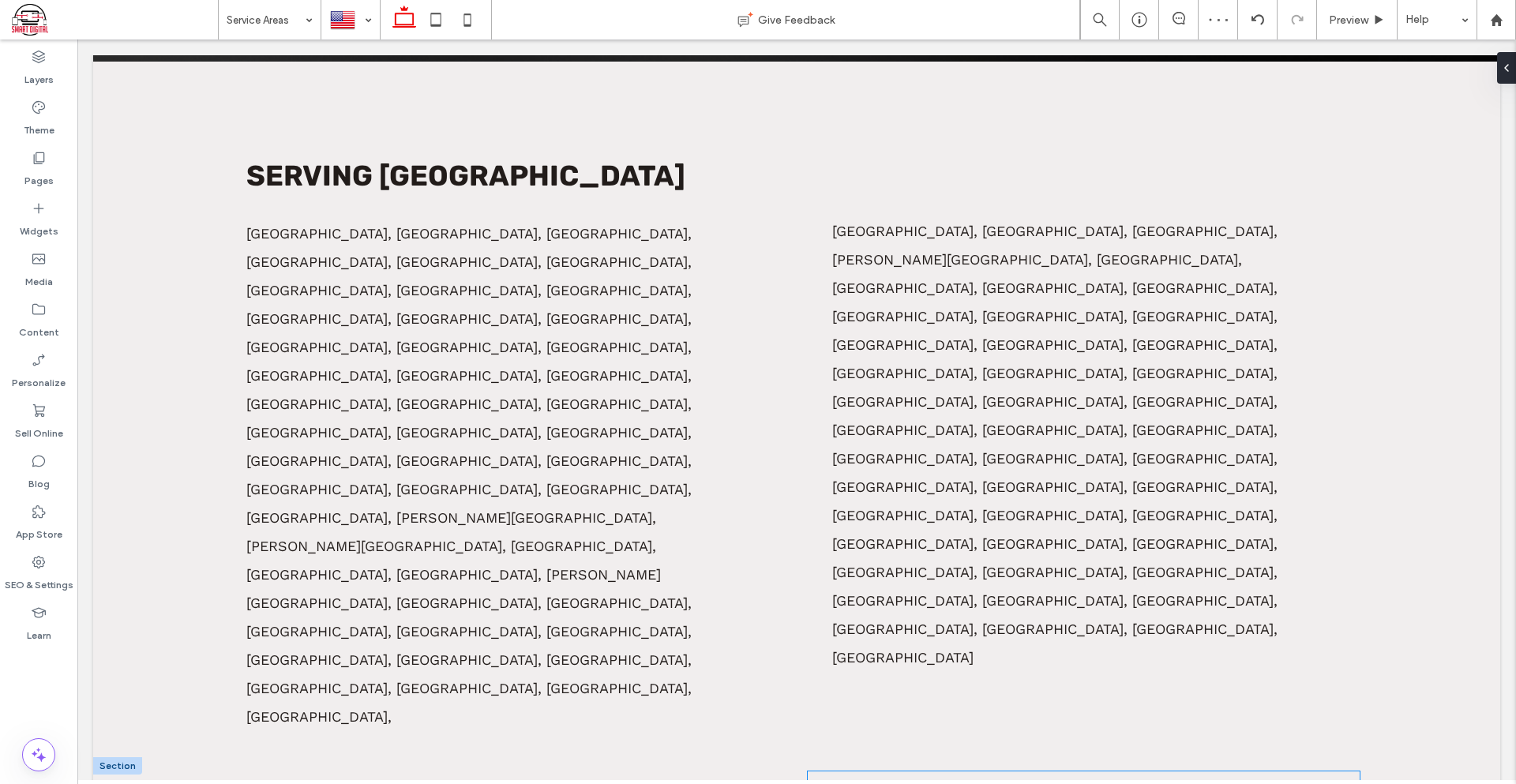
scroll to position [834, 0]
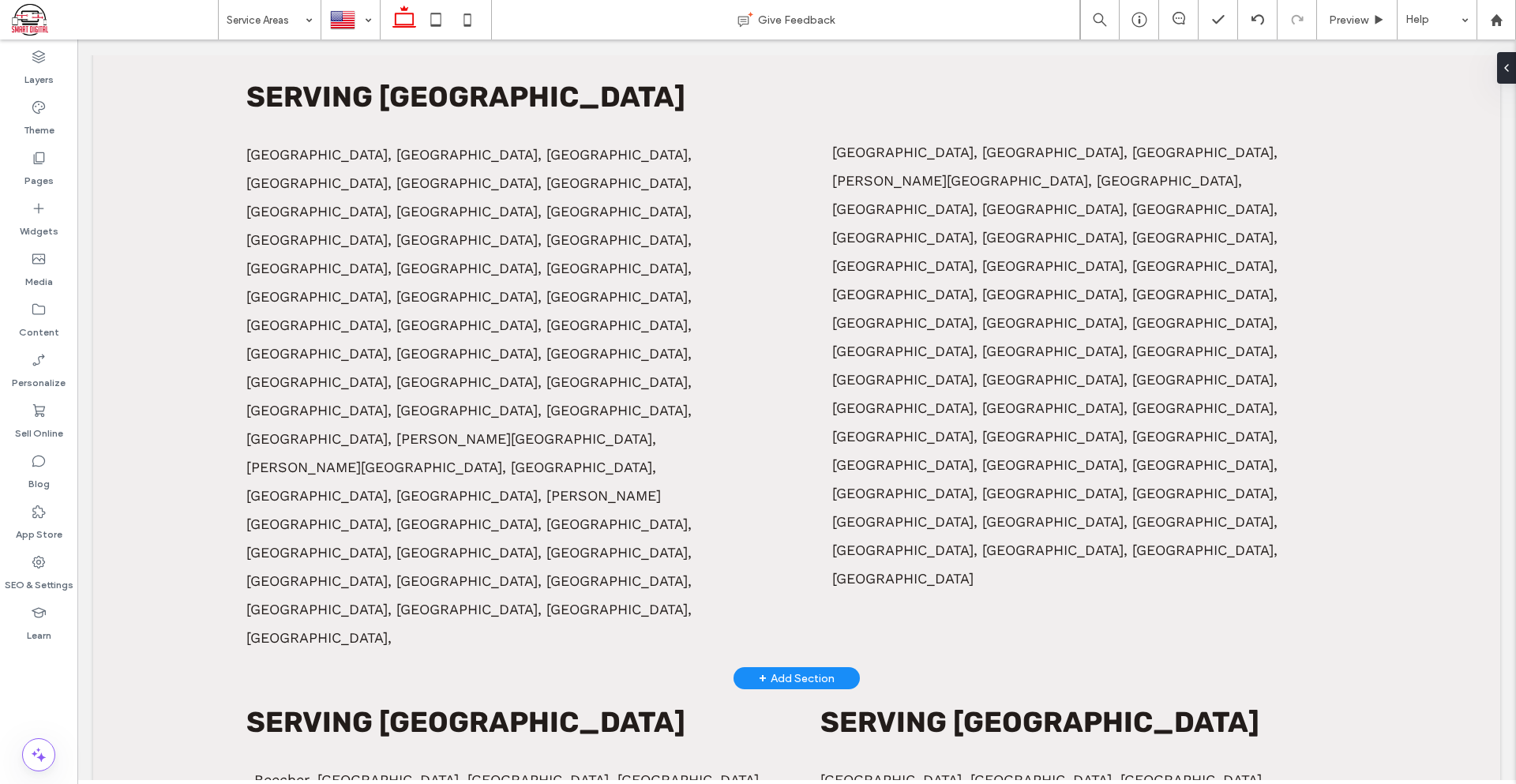
click at [785, 669] on div "+ Add Section" at bounding box center [796, 678] width 76 height 17
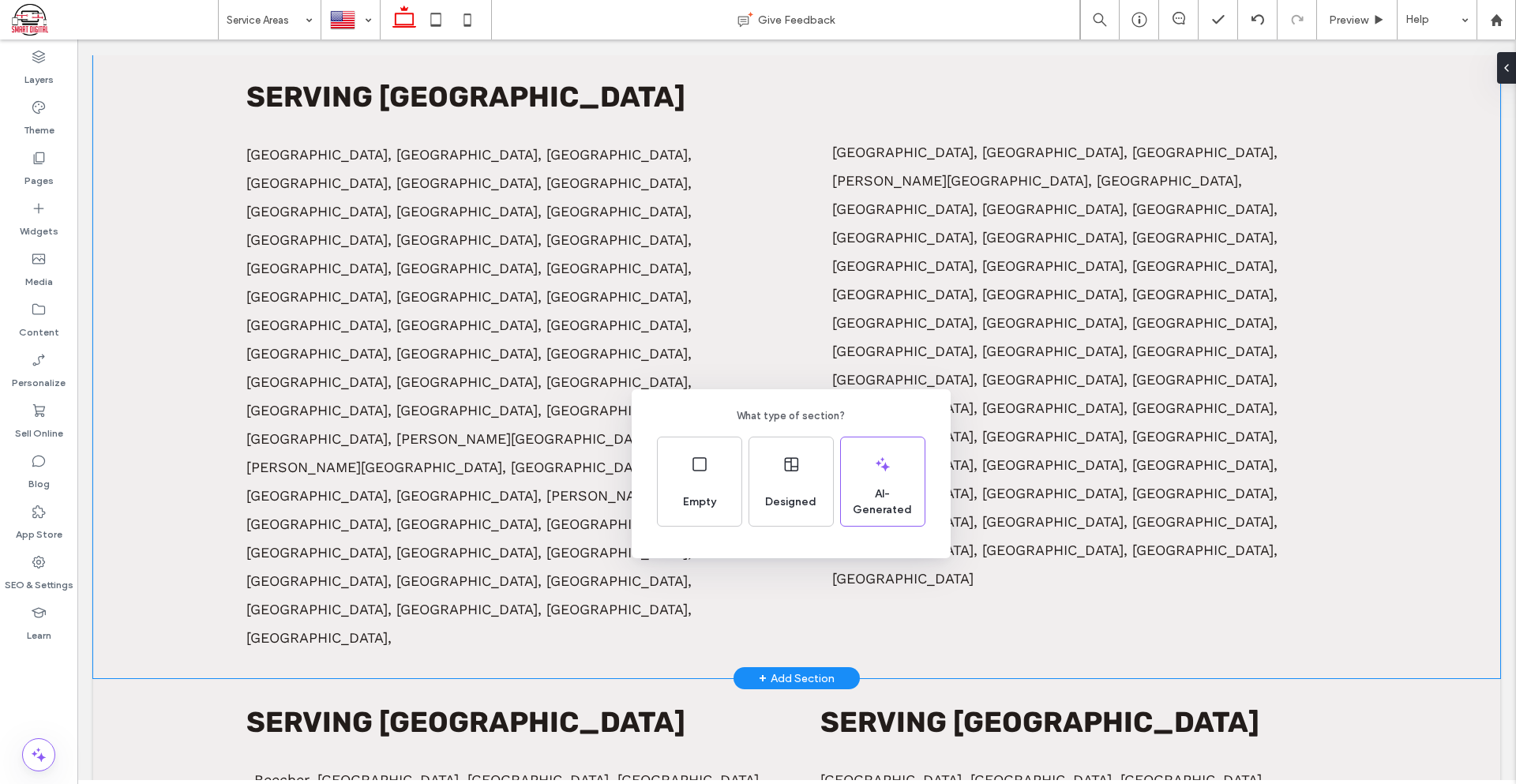
click at [931, 375] on div "What type of section? Empty Designed AI-Generated" at bounding box center [758, 431] width 1516 height 861
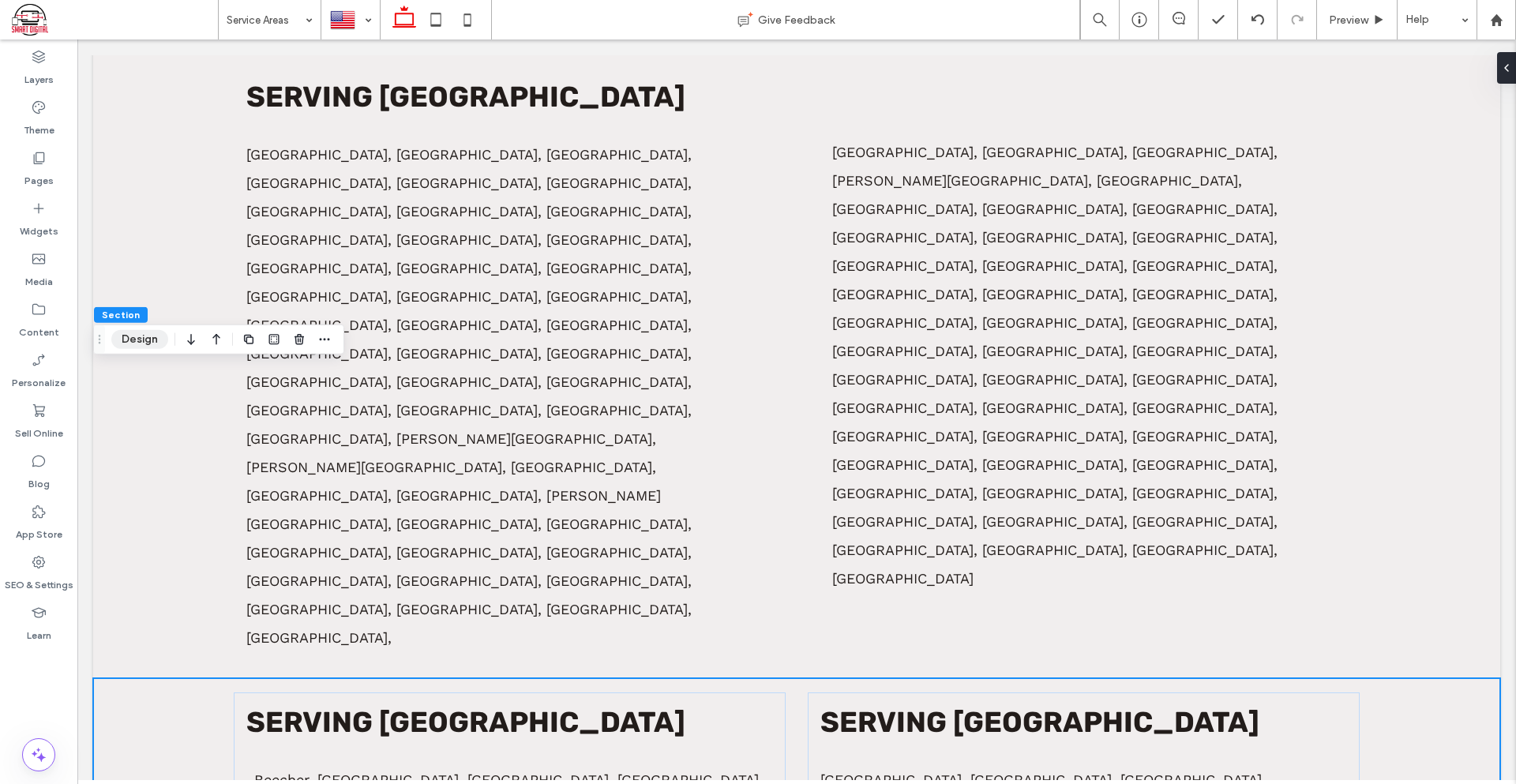
click at [140, 341] on button "Design" at bounding box center [140, 339] width 57 height 19
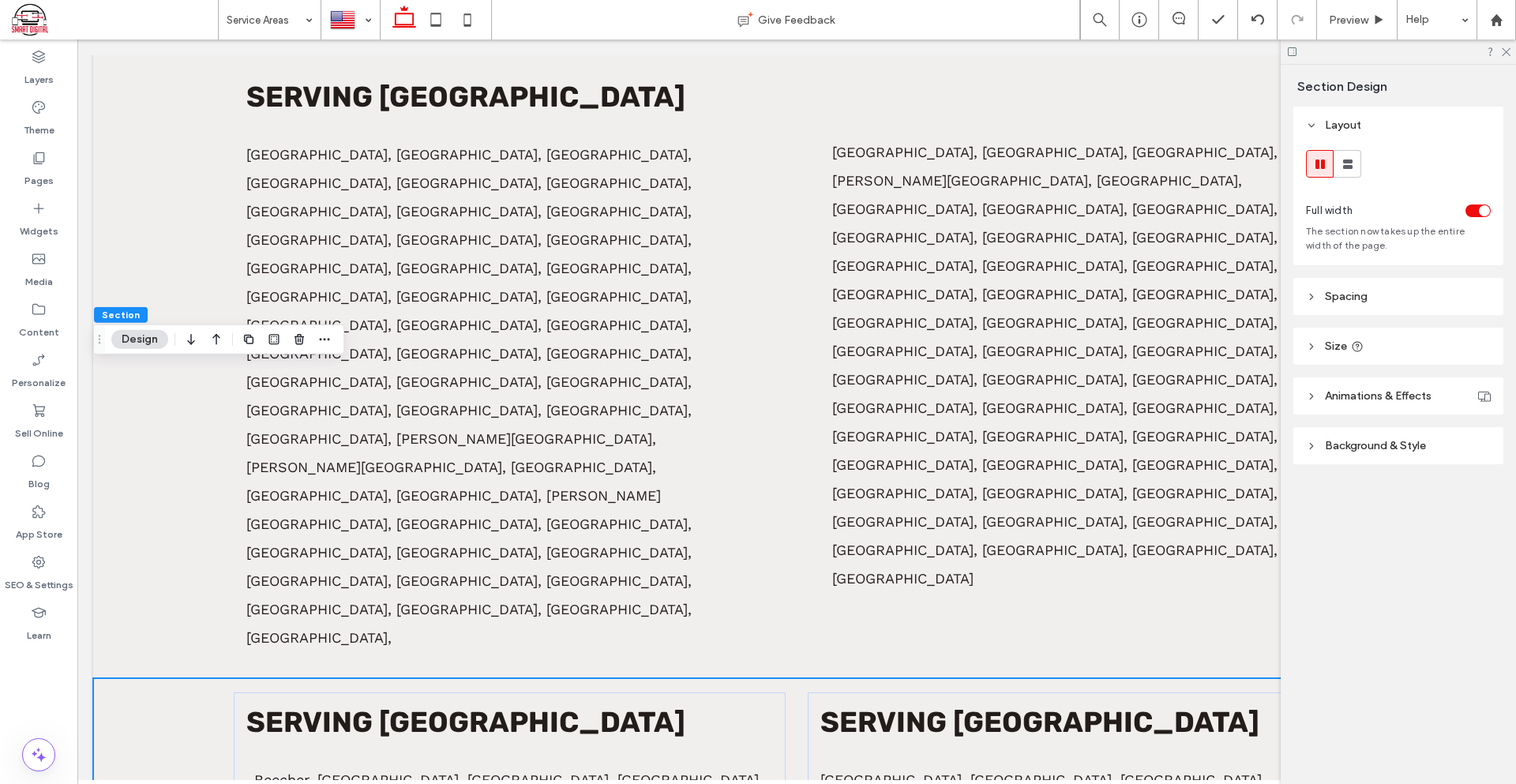
click at [1429, 448] on header "Background & Style" at bounding box center [1398, 445] width 210 height 37
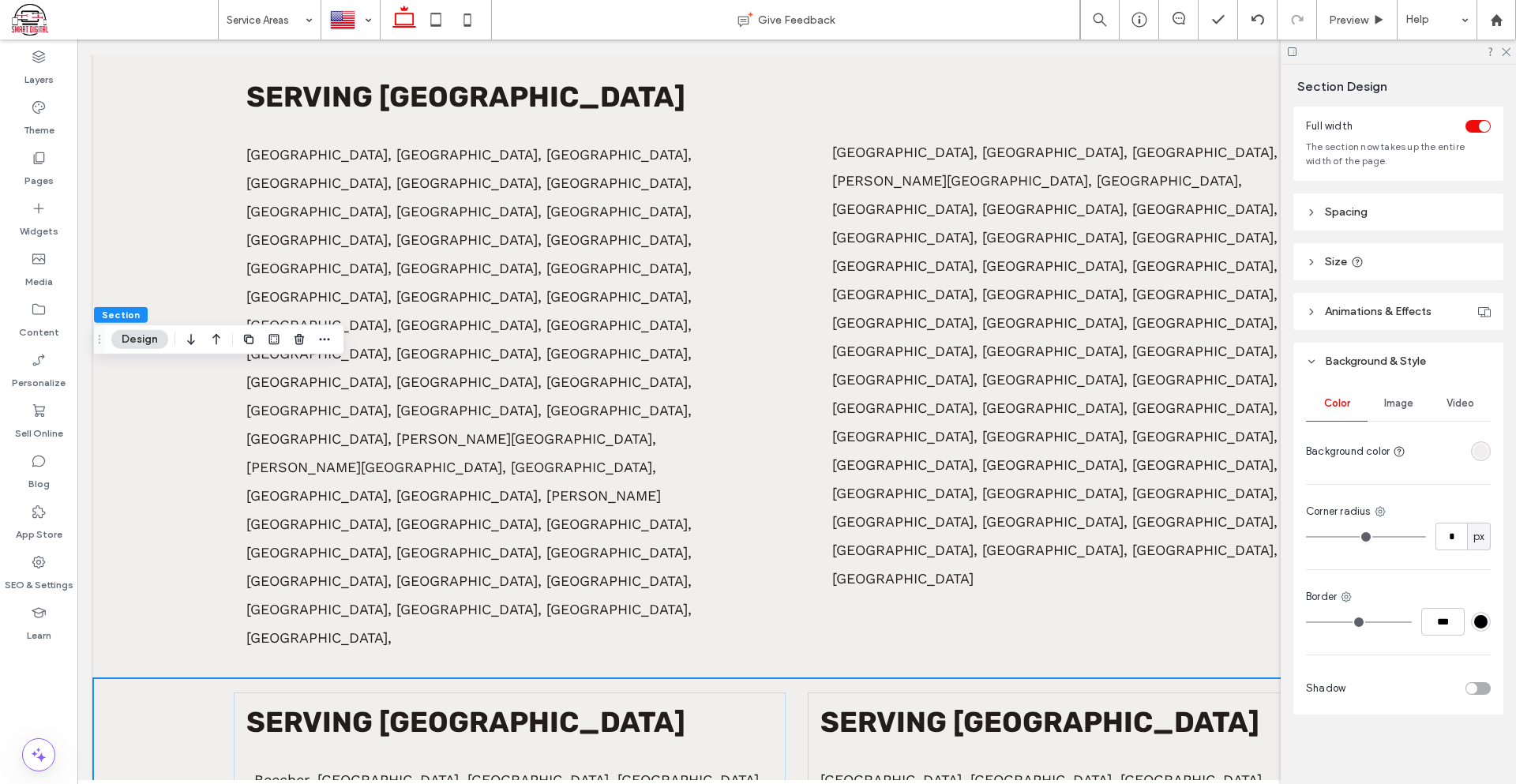
scroll to position [6, 0]
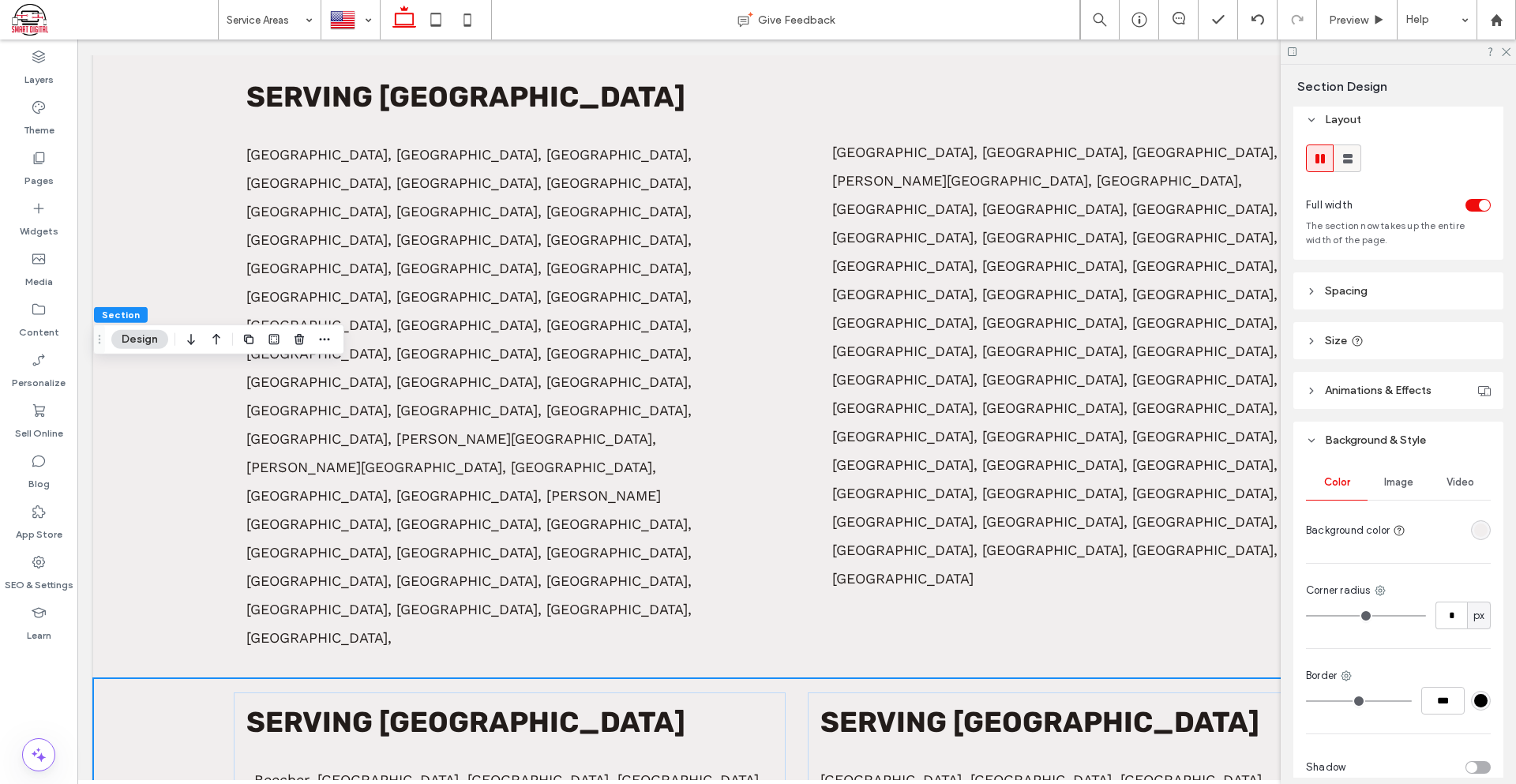
click at [1348, 161] on use at bounding box center [1348, 159] width 9 height 9
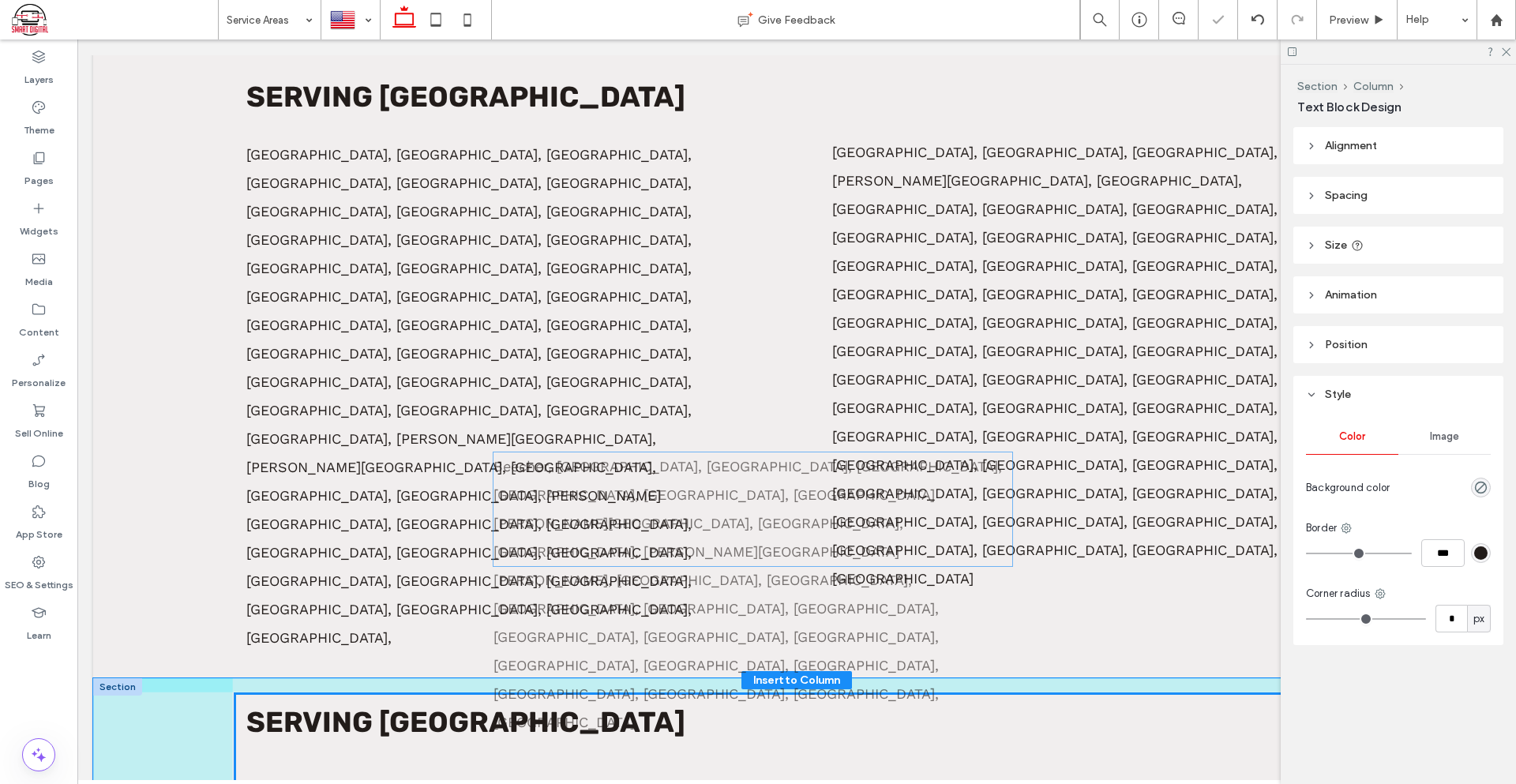
drag, startPoint x: 969, startPoint y: 507, endPoint x: 887, endPoint y: 501, distance: 82.2
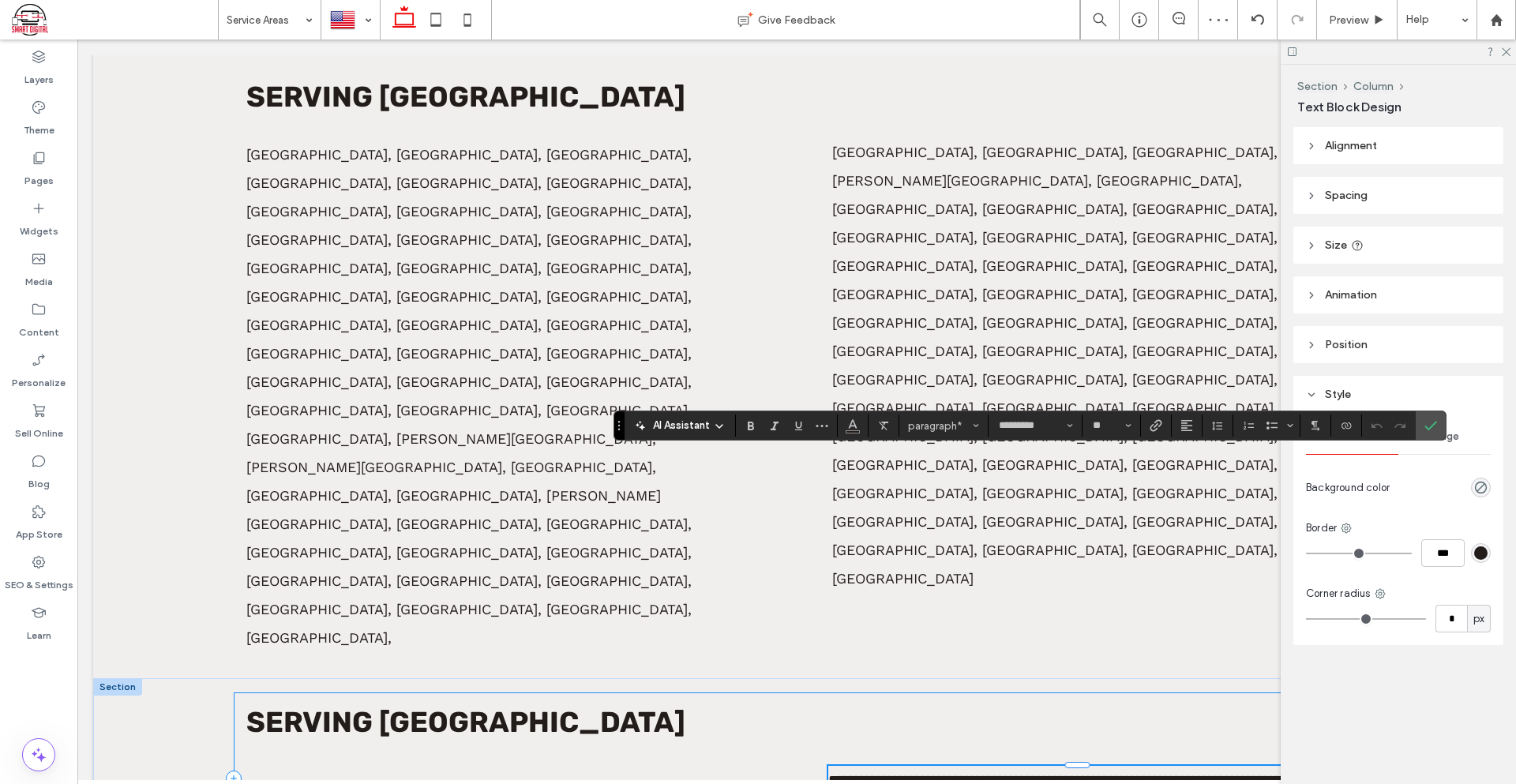
click at [802, 692] on div "**********" at bounding box center [796, 778] width 1126 height 172
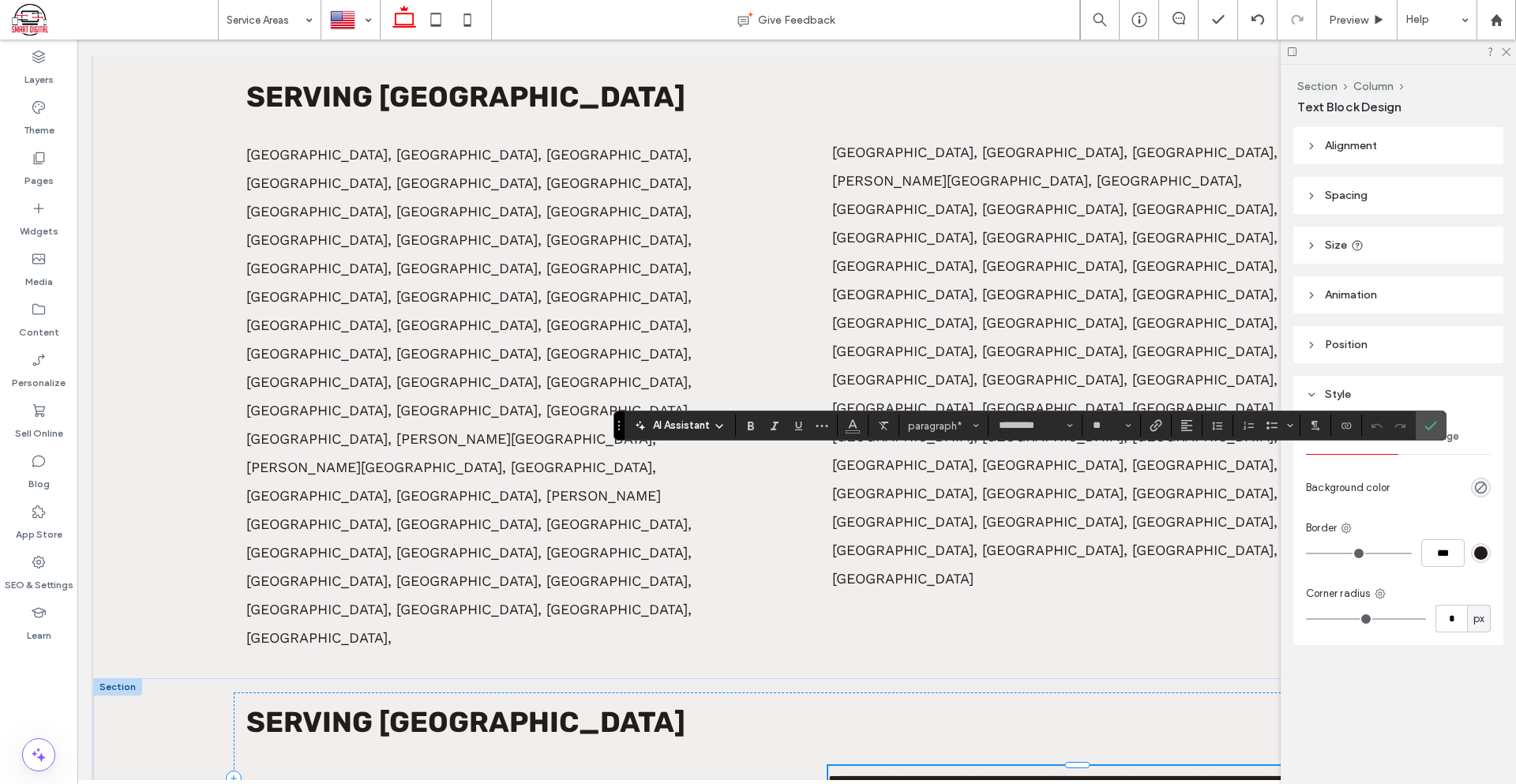
click at [1440, 433] on label "Confirm" at bounding box center [1431, 425] width 24 height 28
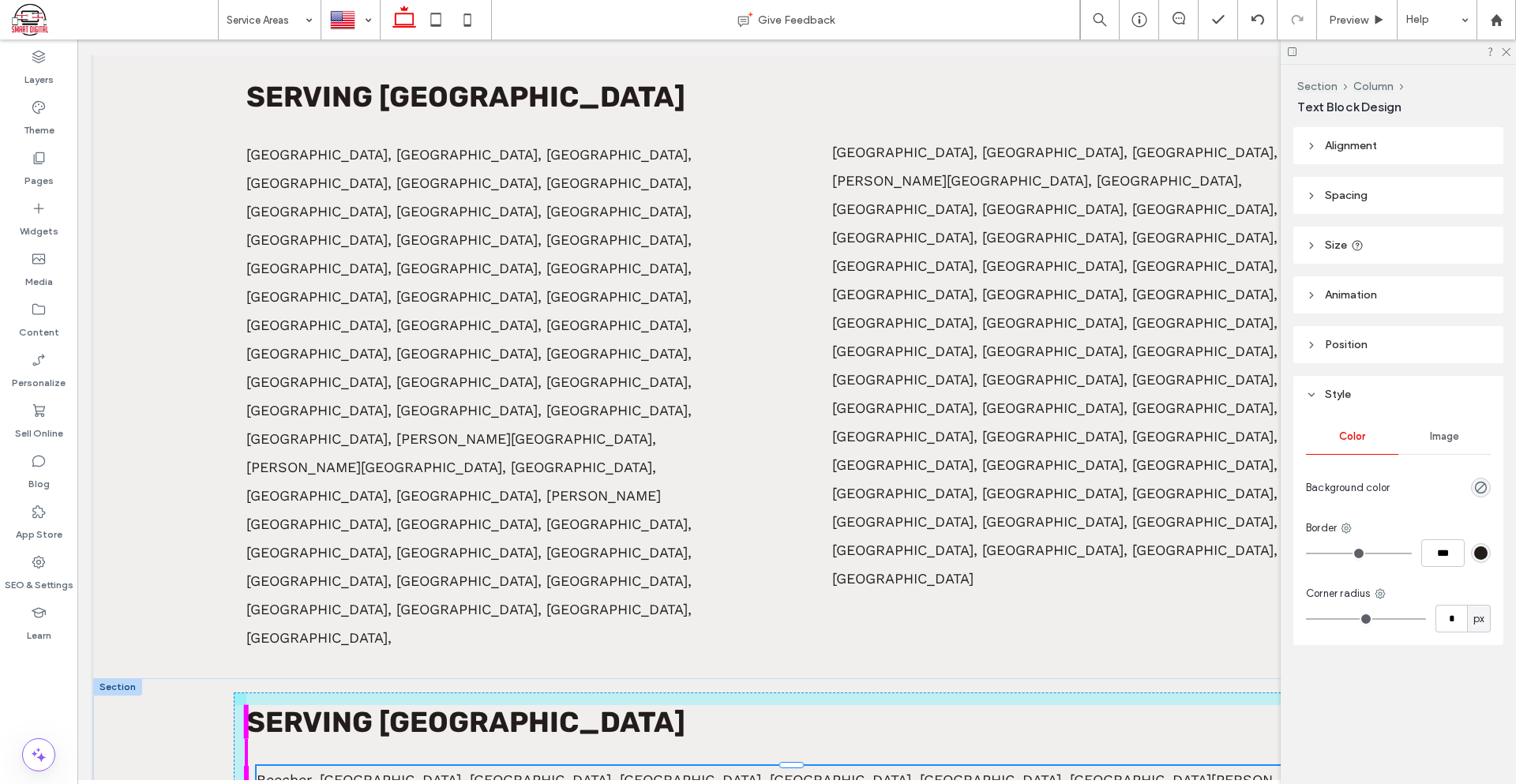
drag, startPoint x: 819, startPoint y: 510, endPoint x: 270, endPoint y: 463, distance: 551.0
type input "****"
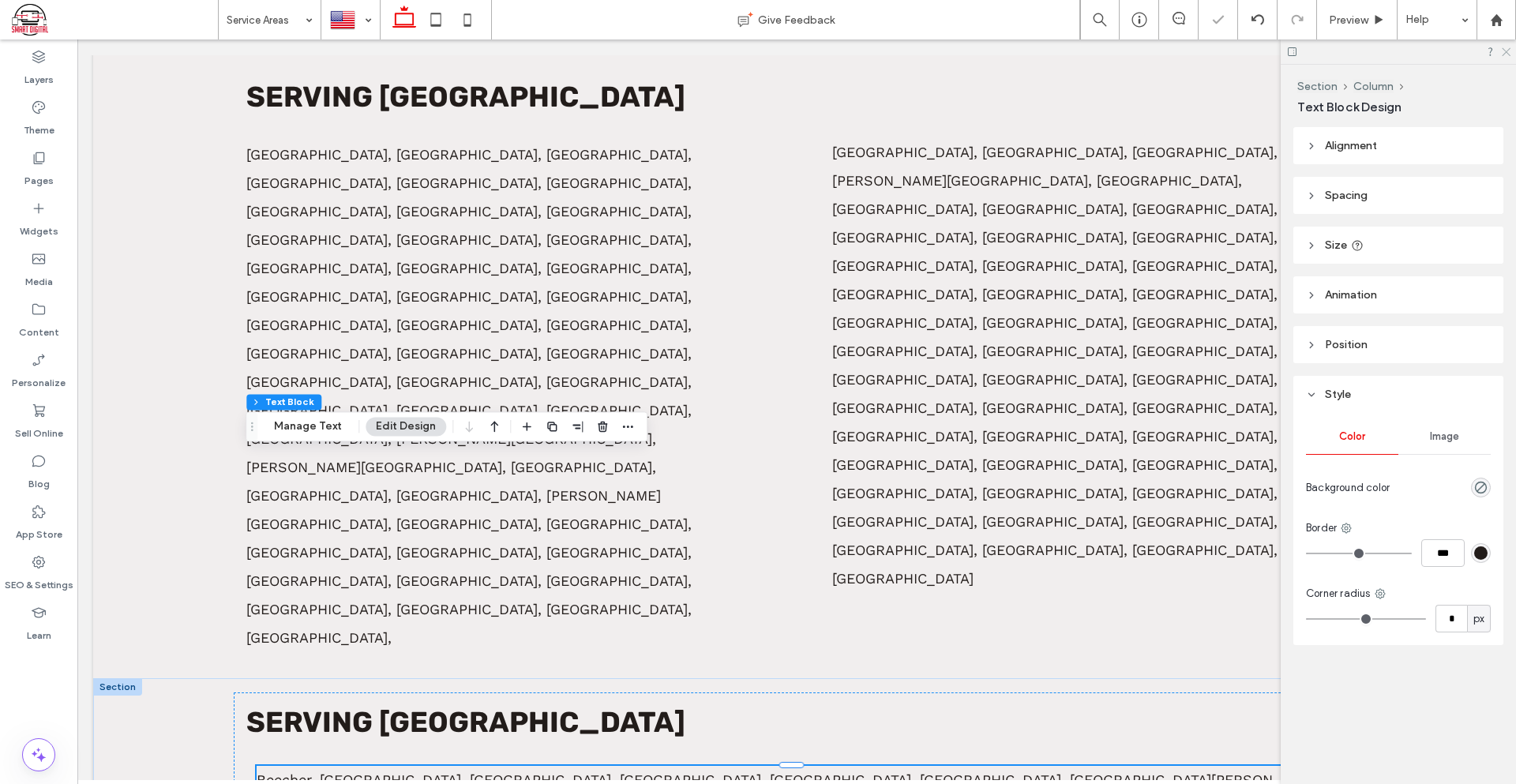
click at [1502, 51] on icon at bounding box center [1505, 50] width 10 height 10
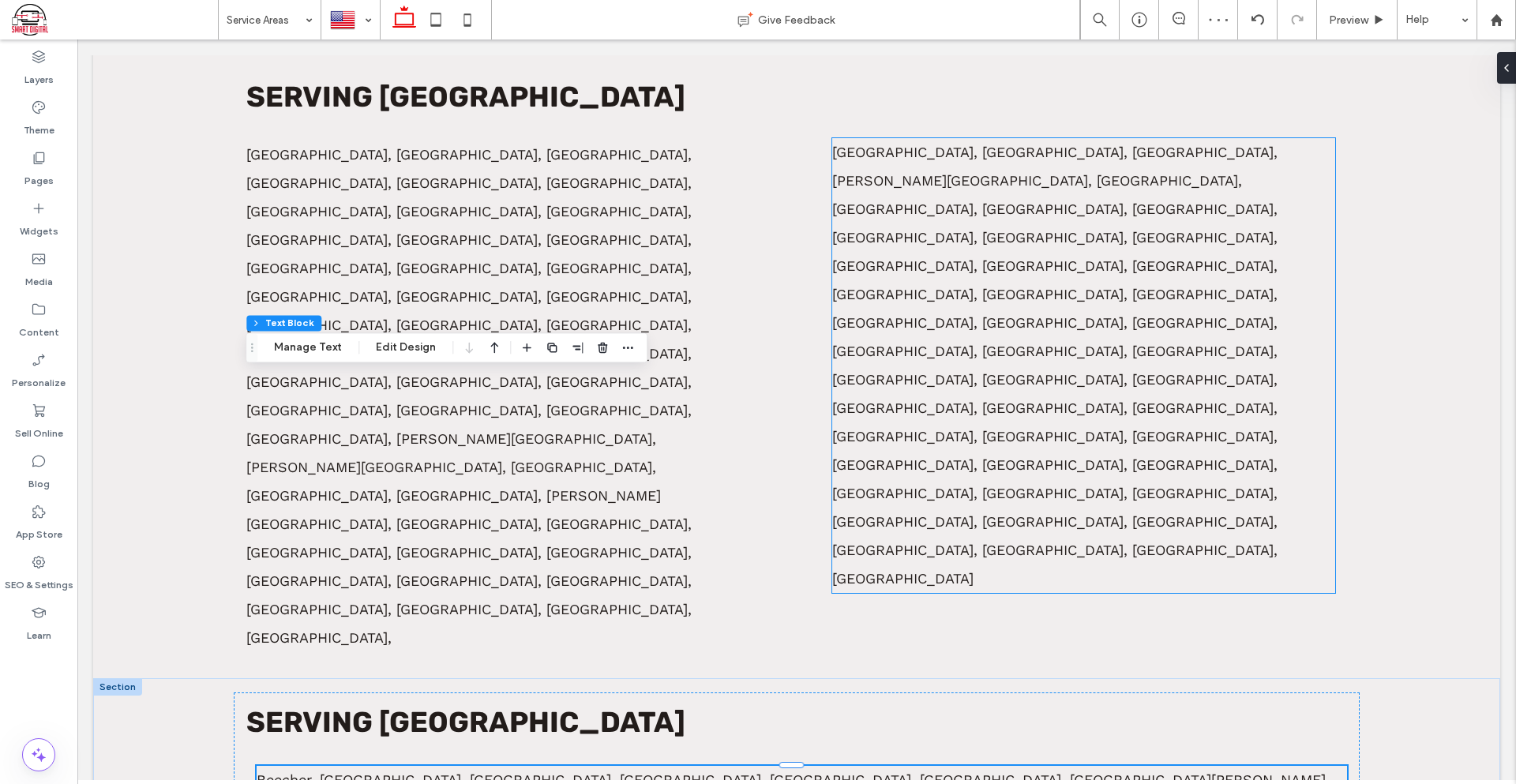
scroll to position [913, 0]
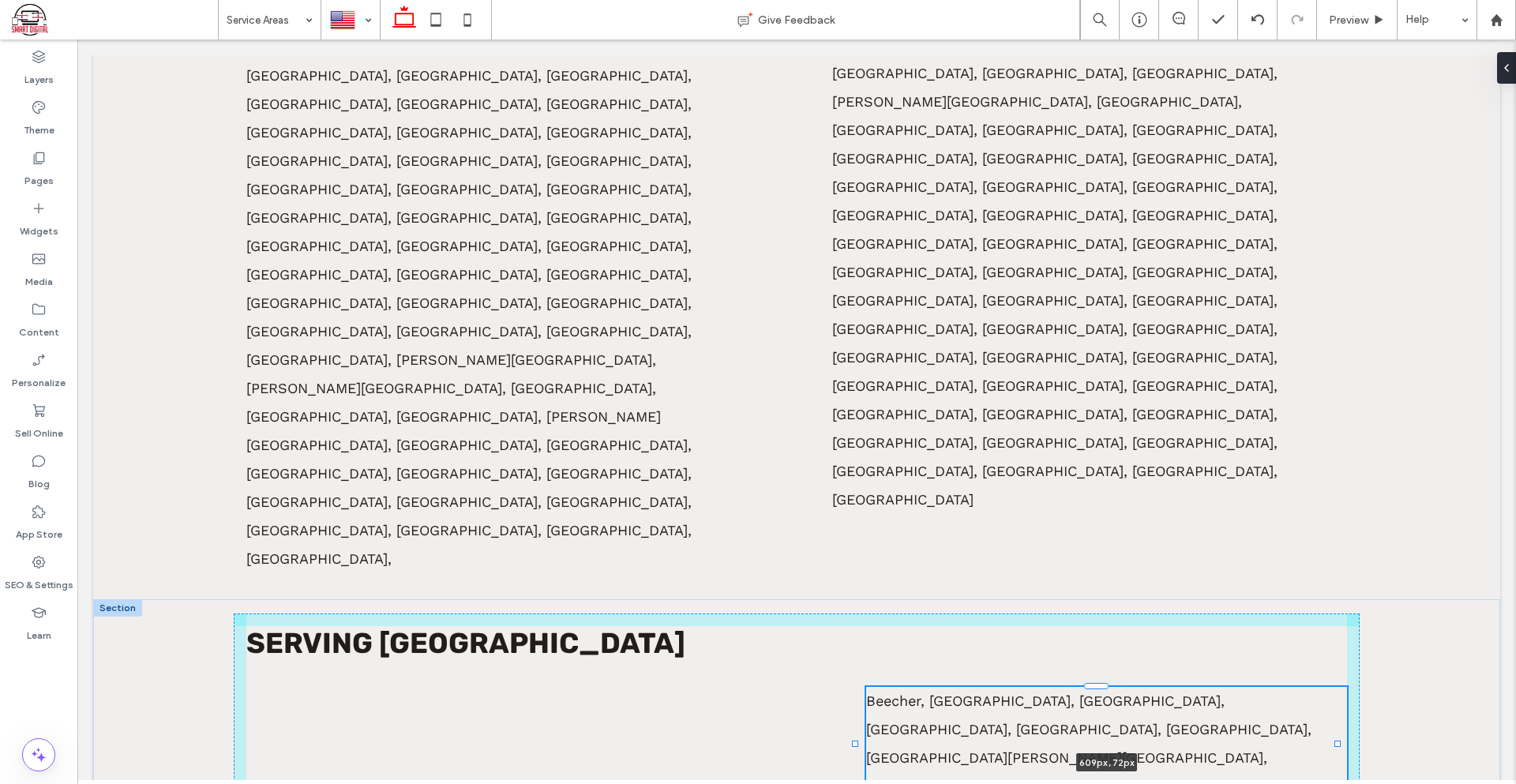
drag, startPoint x: 1336, startPoint y: 403, endPoint x: 726, endPoint y: 452, distance: 612.0
type input "***"
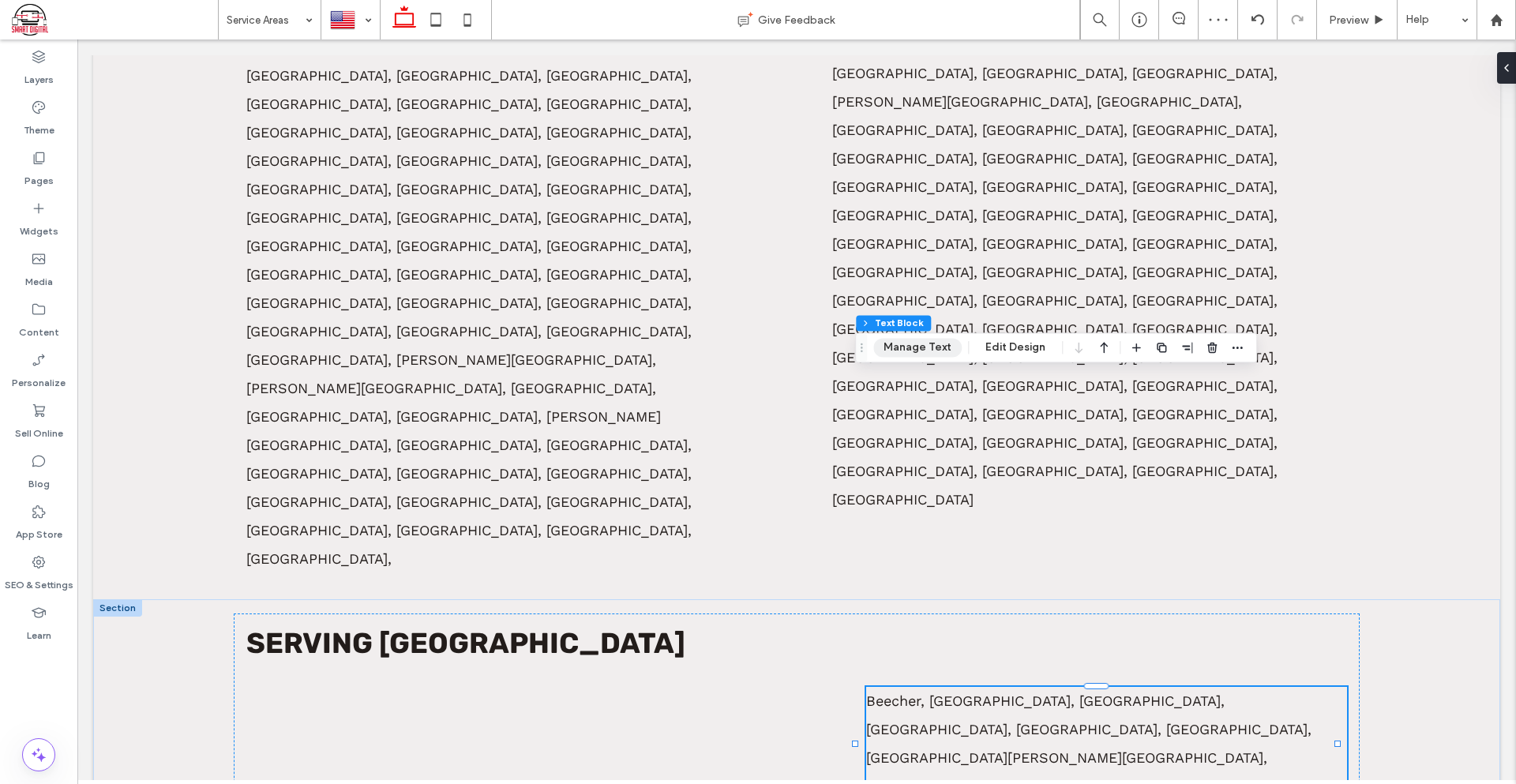
click at [924, 351] on button "Manage Text" at bounding box center [917, 347] width 88 height 19
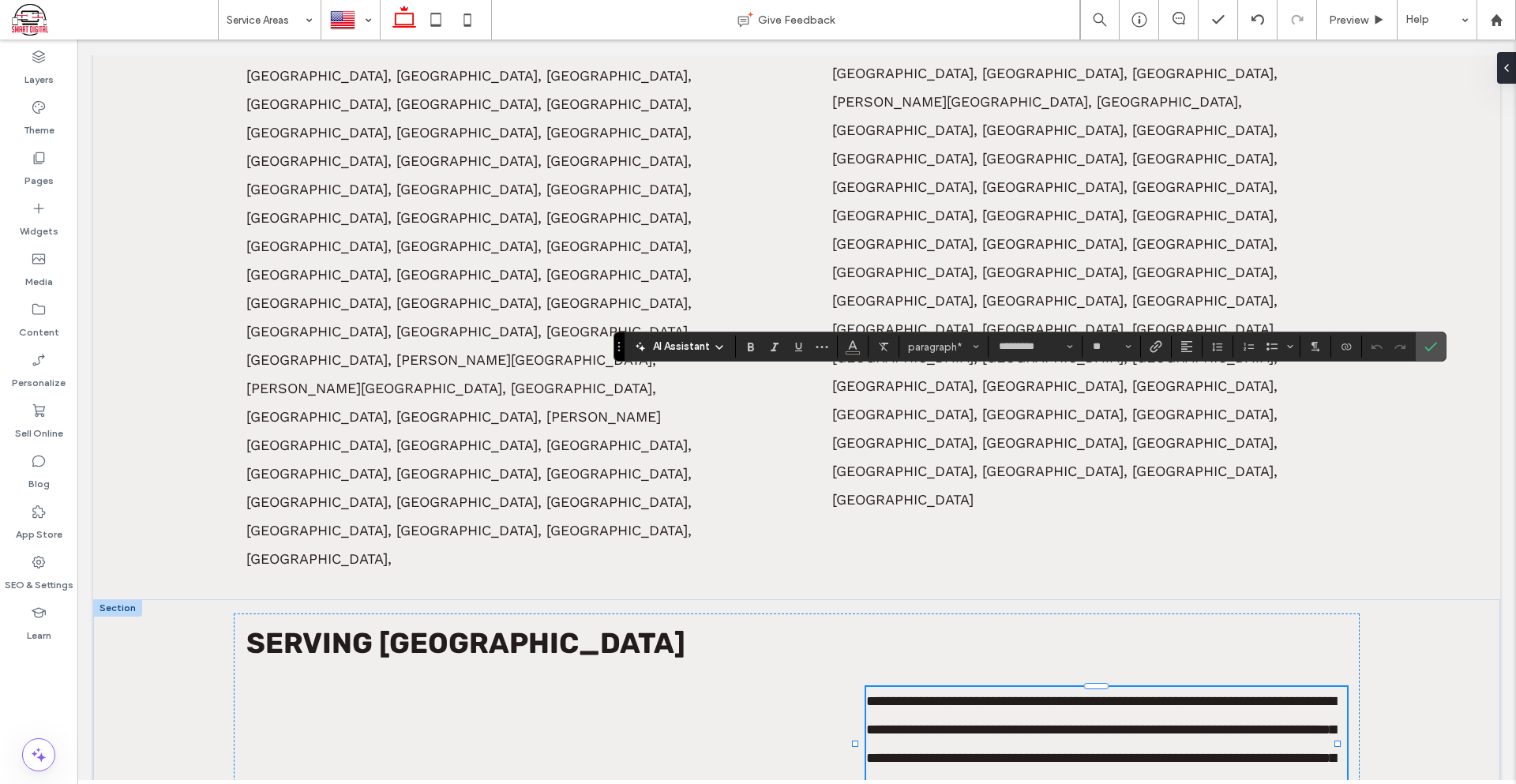
click at [1414, 343] on div "AI Assistant paragraph* ********* **" at bounding box center [1029, 346] width 833 height 30
click at [1419, 345] on label "Confirm" at bounding box center [1431, 346] width 24 height 28
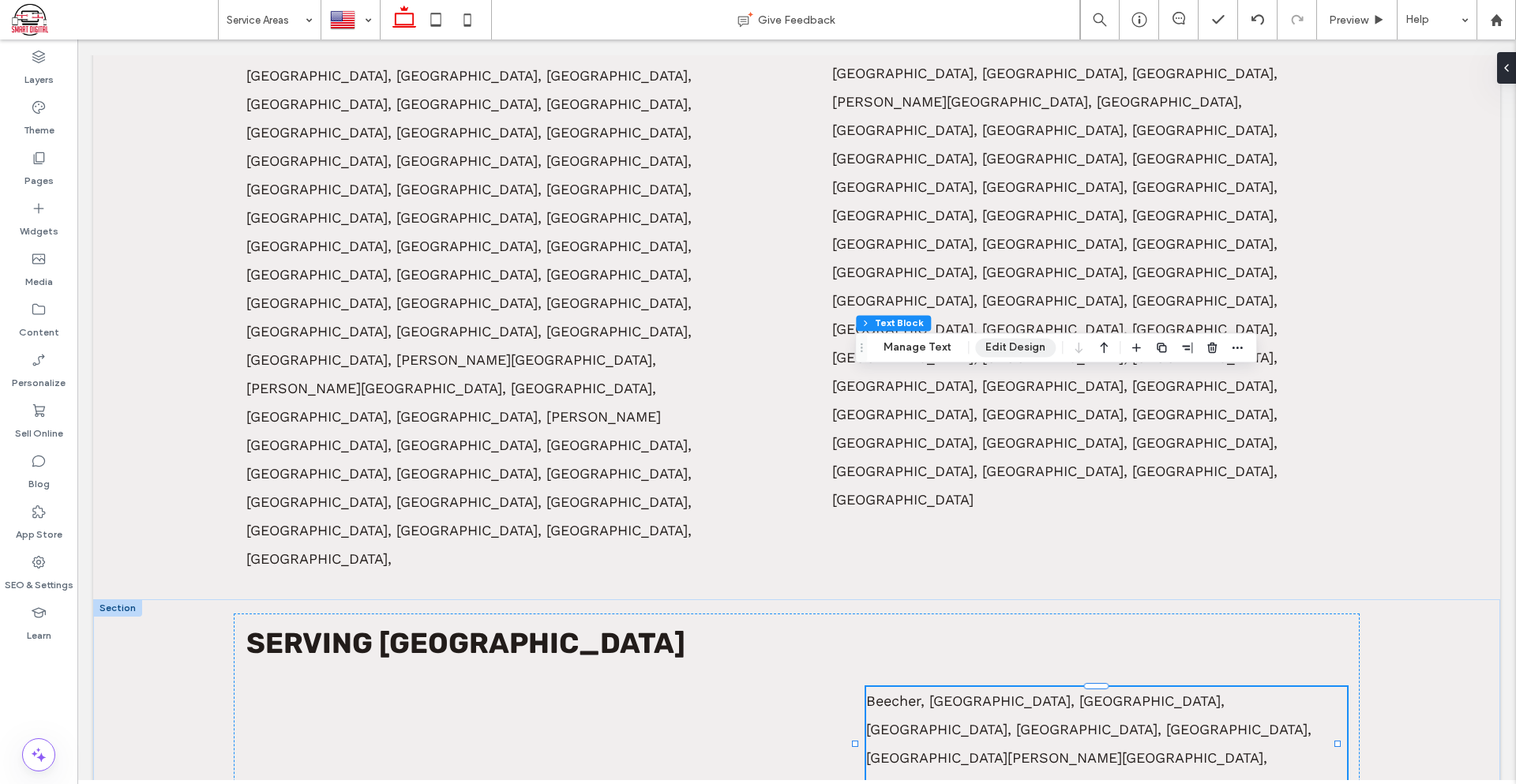
click at [1005, 351] on button "Edit Design" at bounding box center [1016, 347] width 81 height 19
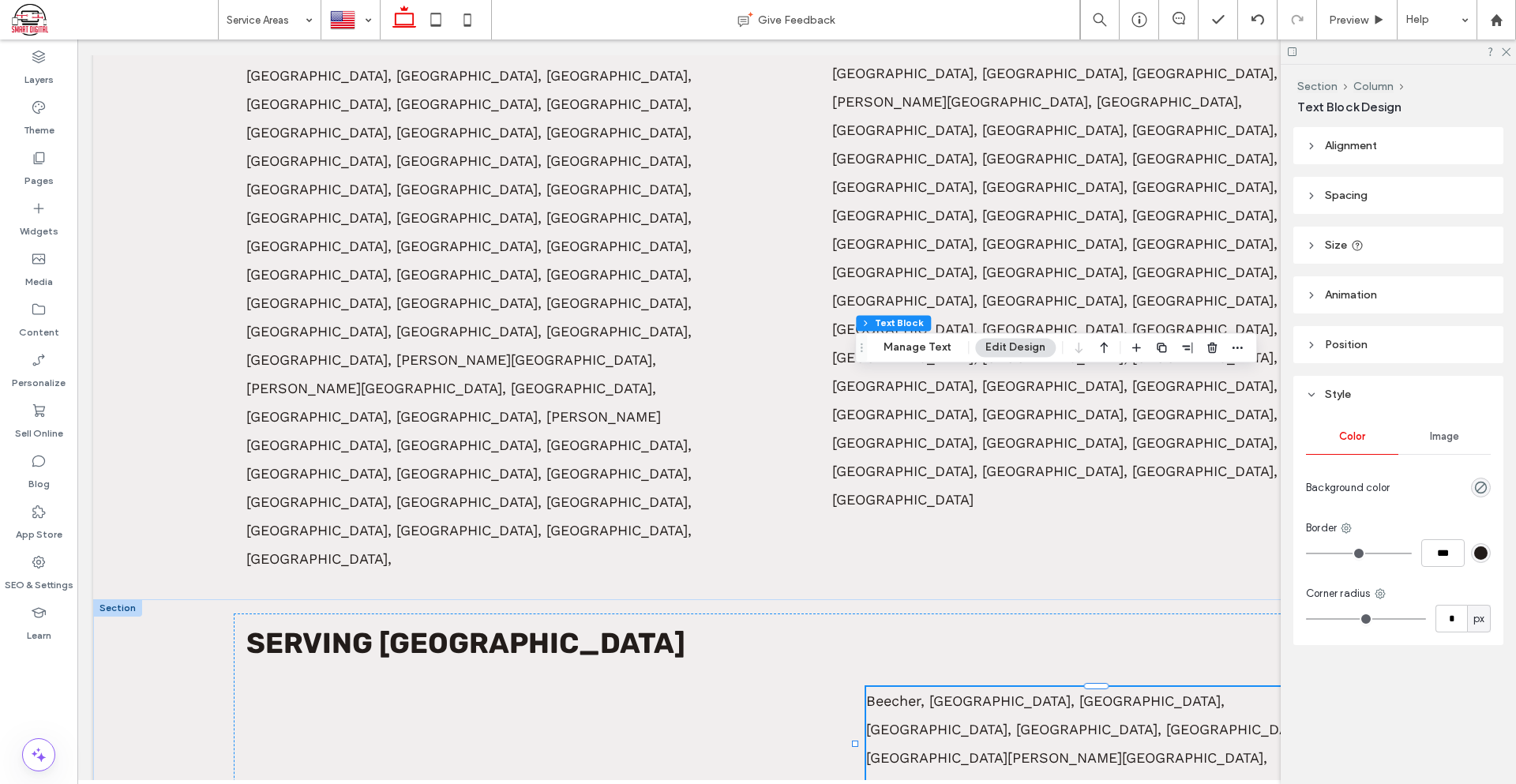
click at [1373, 138] on header "Alignment" at bounding box center [1398, 145] width 210 height 37
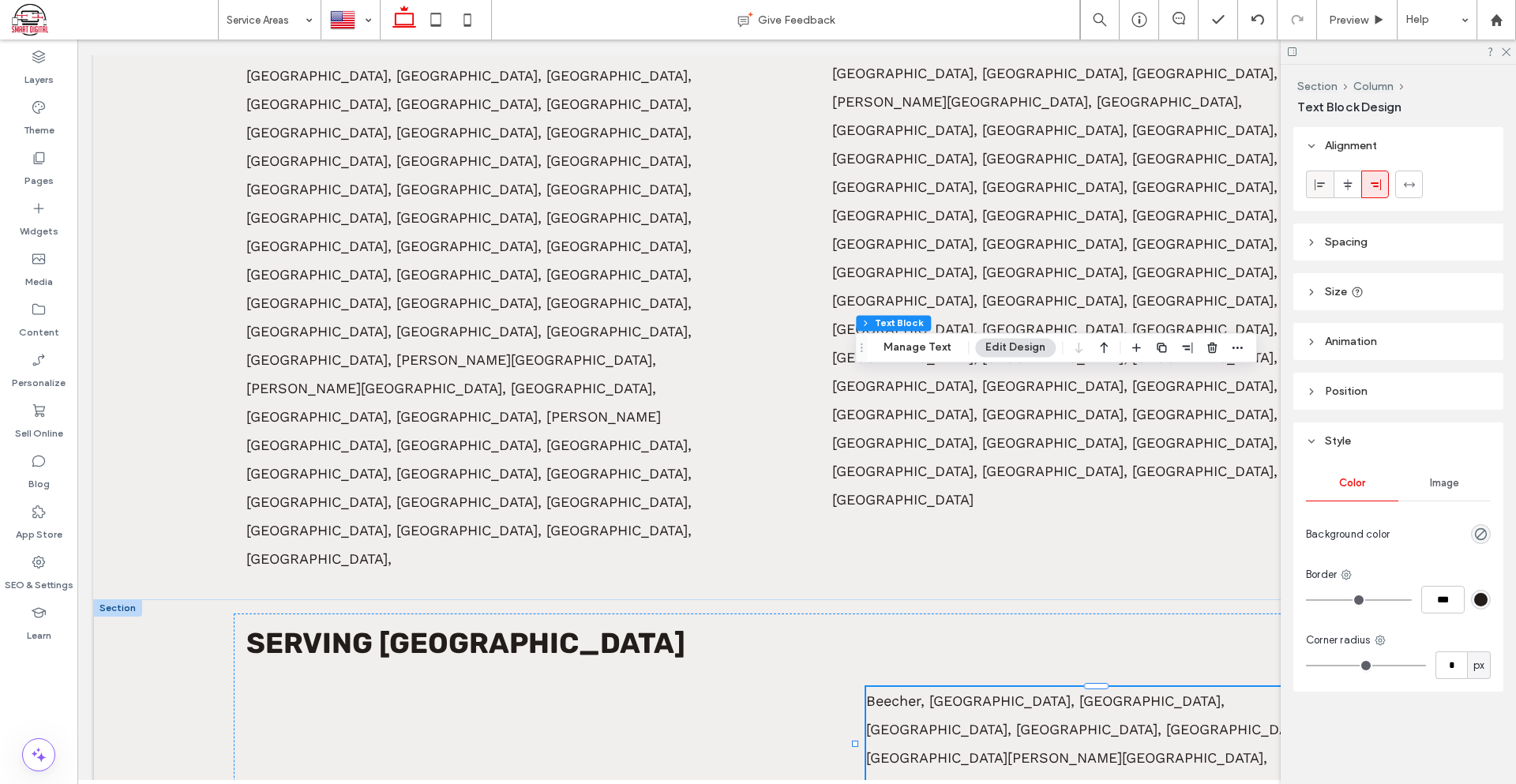
click at [1316, 193] on span at bounding box center [1320, 185] width 13 height 26
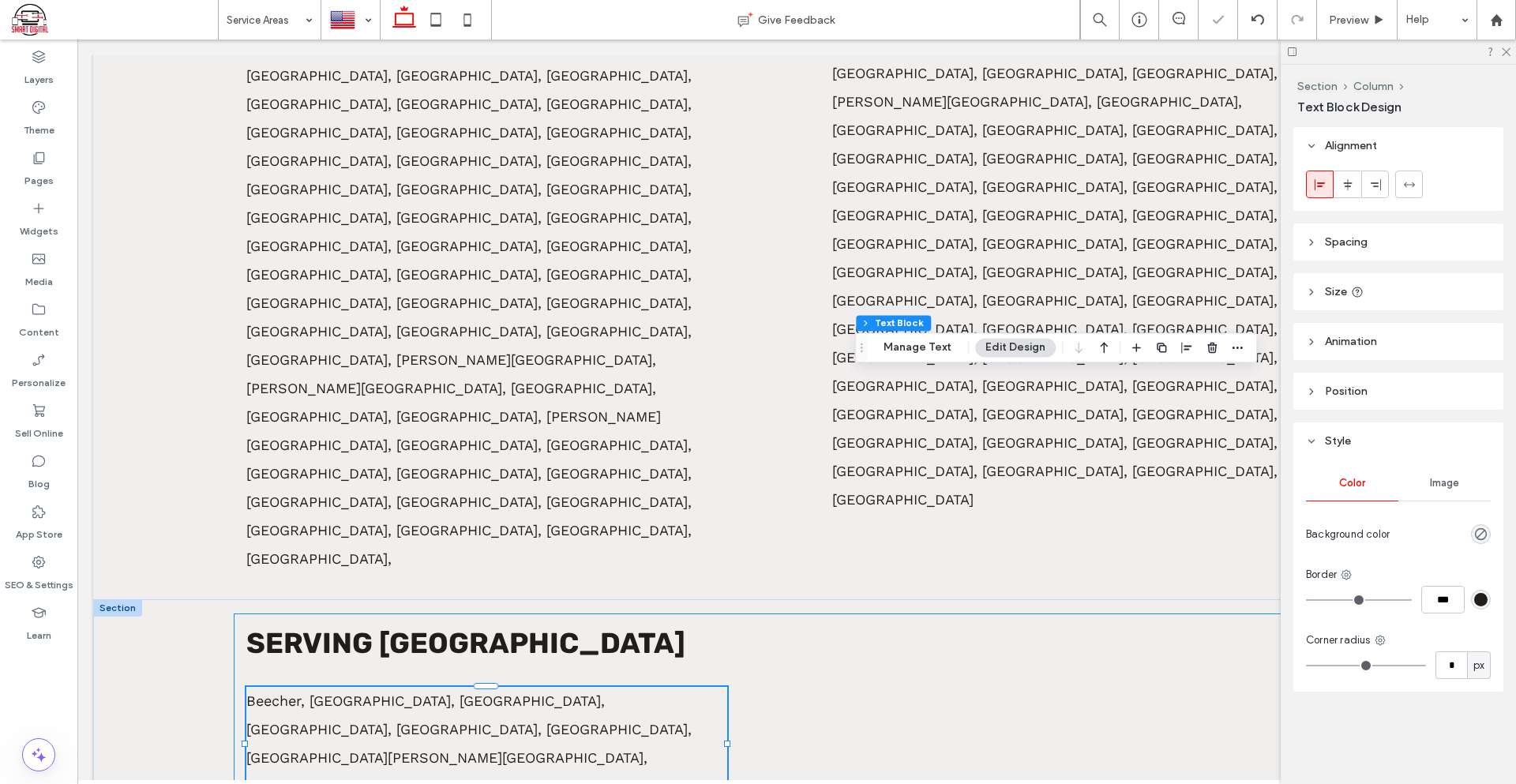
click at [821, 613] on div "Serving Will County Beecher, Bolingbrook, Braidwood, Channahon, Coal City, Cret…" at bounding box center [796, 798] width 1126 height 370
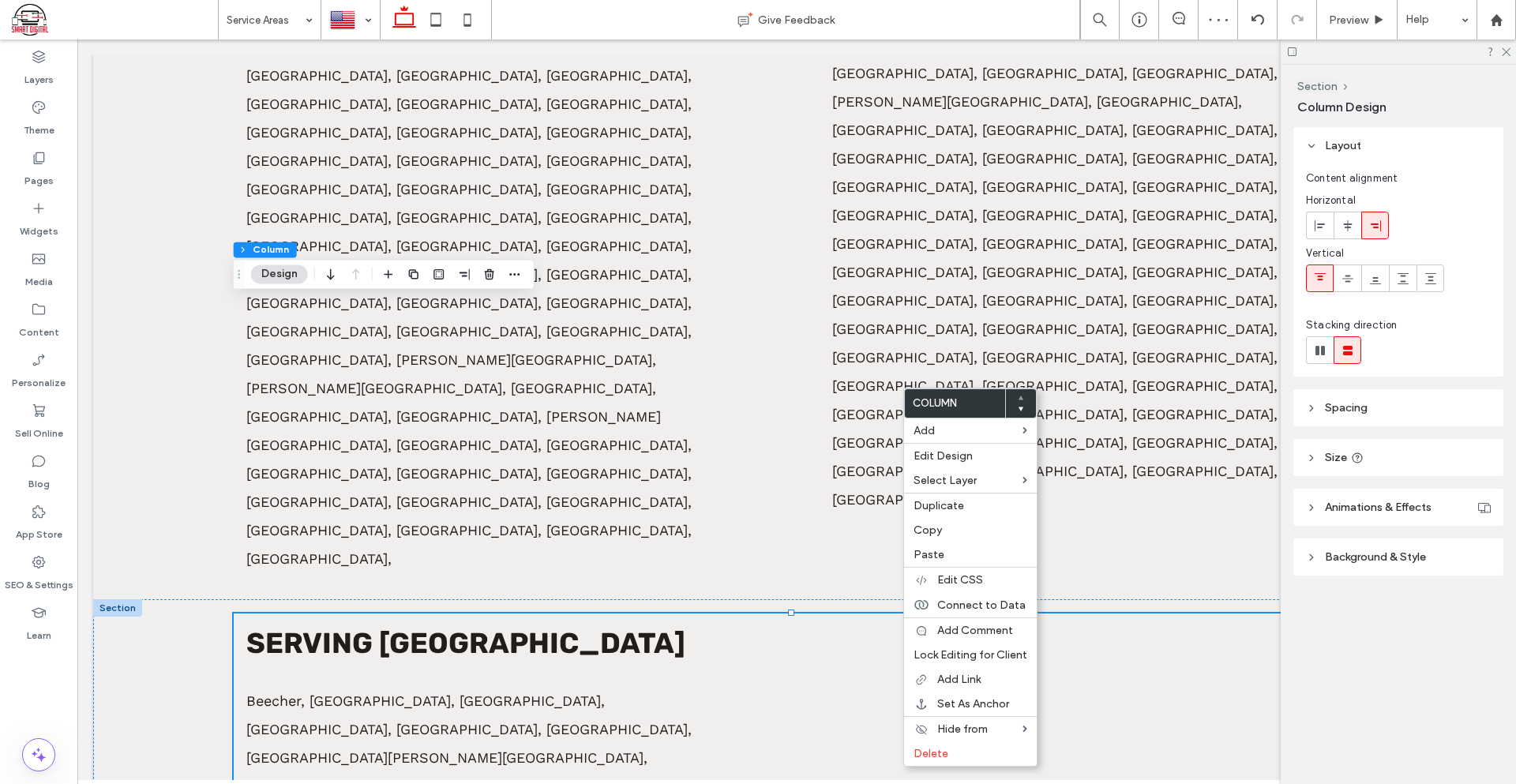
click at [798, 626] on h3 "Serving Will County" at bounding box center [796, 643] width 1101 height 34
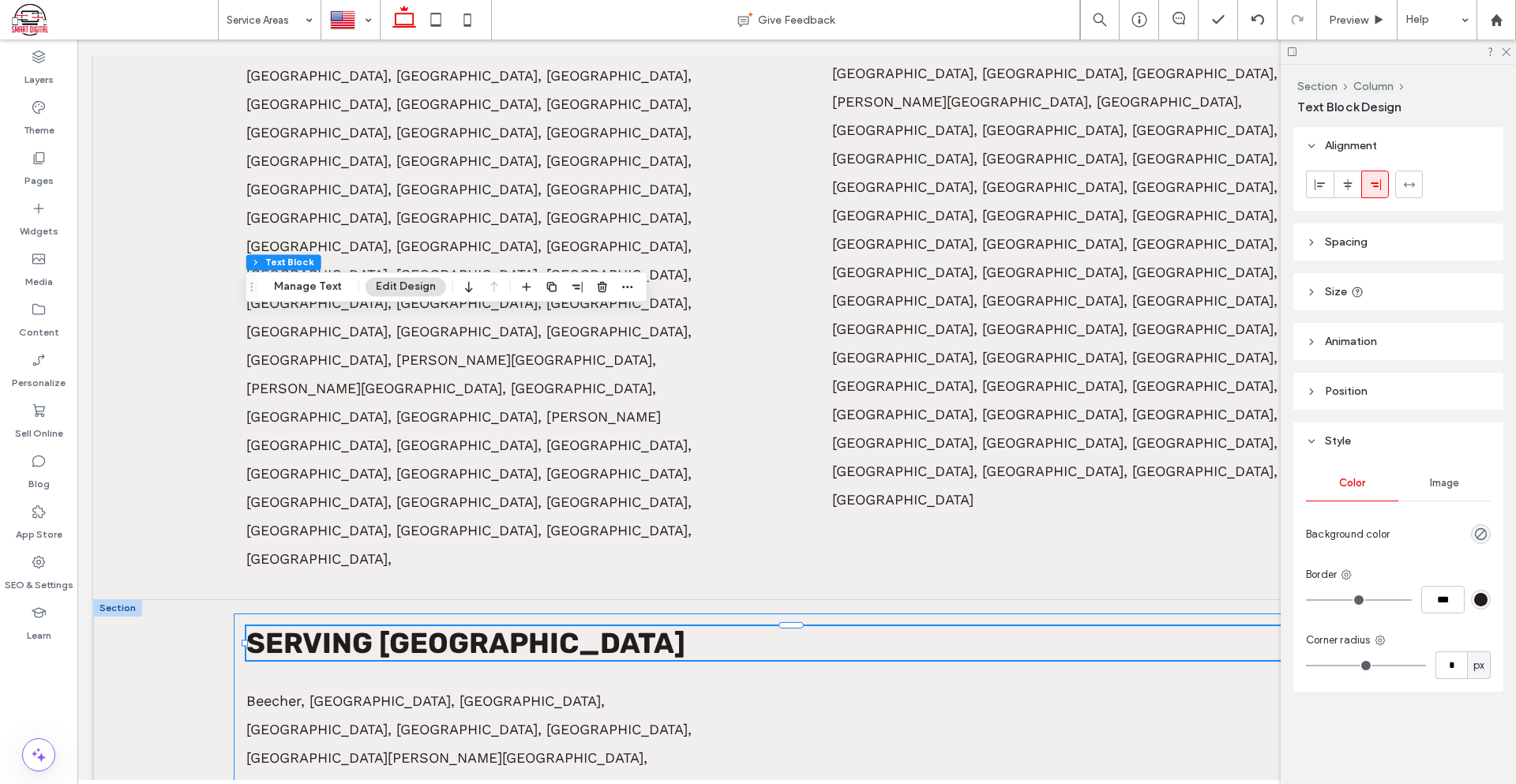
click at [775, 613] on div "Serving Will County Beecher, Bolingbrook, Braidwood, Channahon, Coal City, Cret…" at bounding box center [796, 798] width 1126 height 370
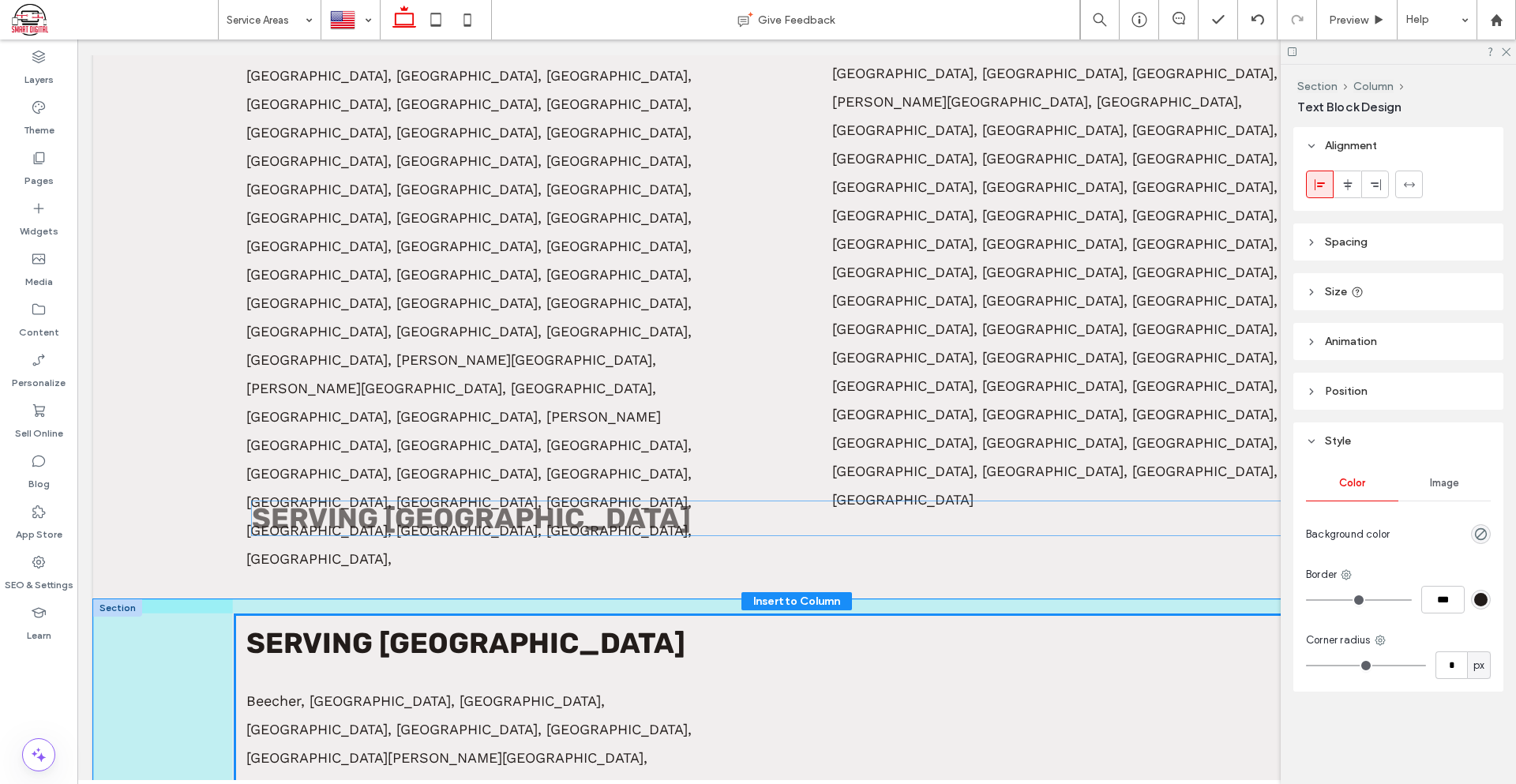
drag, startPoint x: 498, startPoint y: 537, endPoint x: 499, endPoint y: 521, distance: 16.0
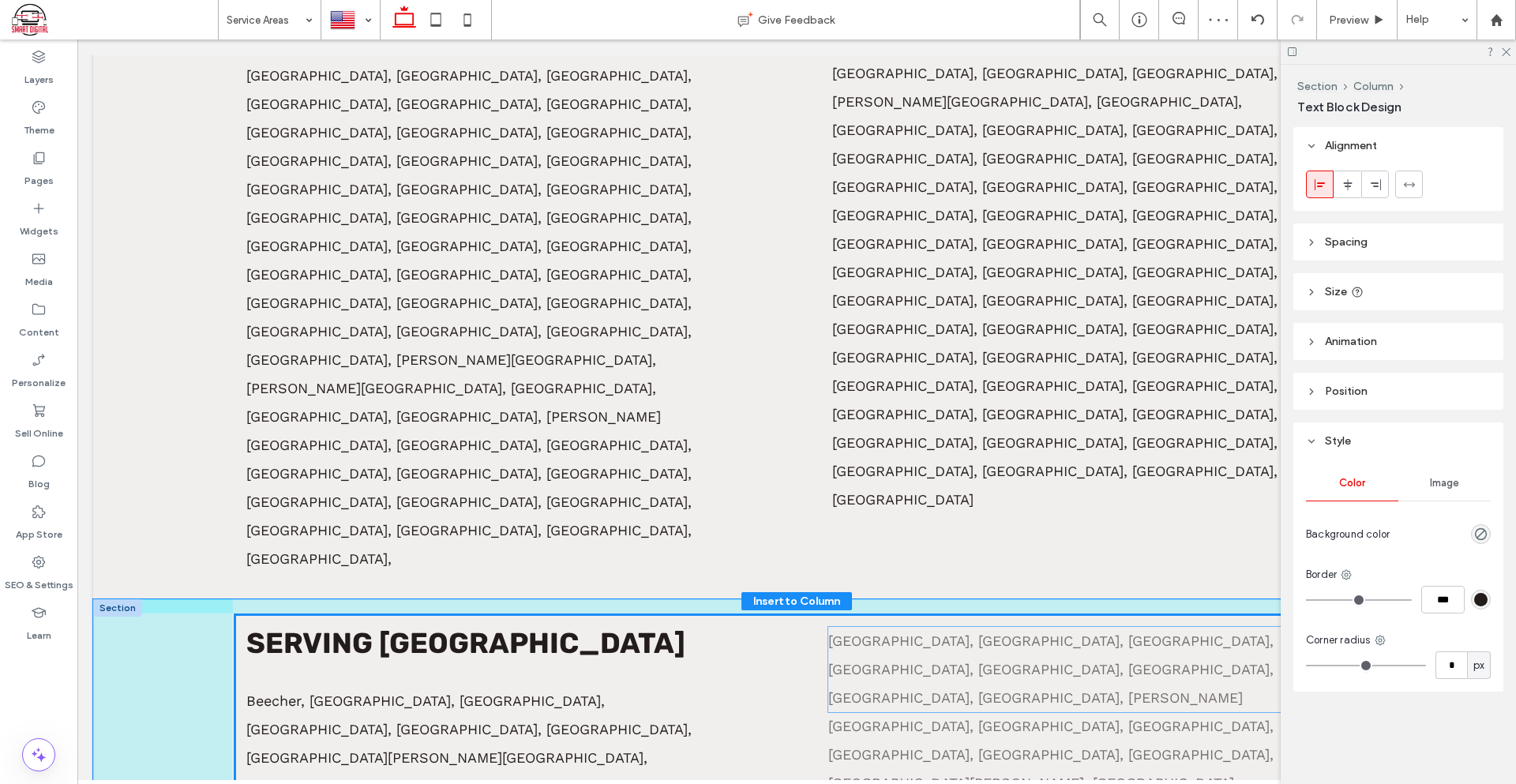
drag, startPoint x: 521, startPoint y: 593, endPoint x: 1103, endPoint y: 637, distance: 583.7
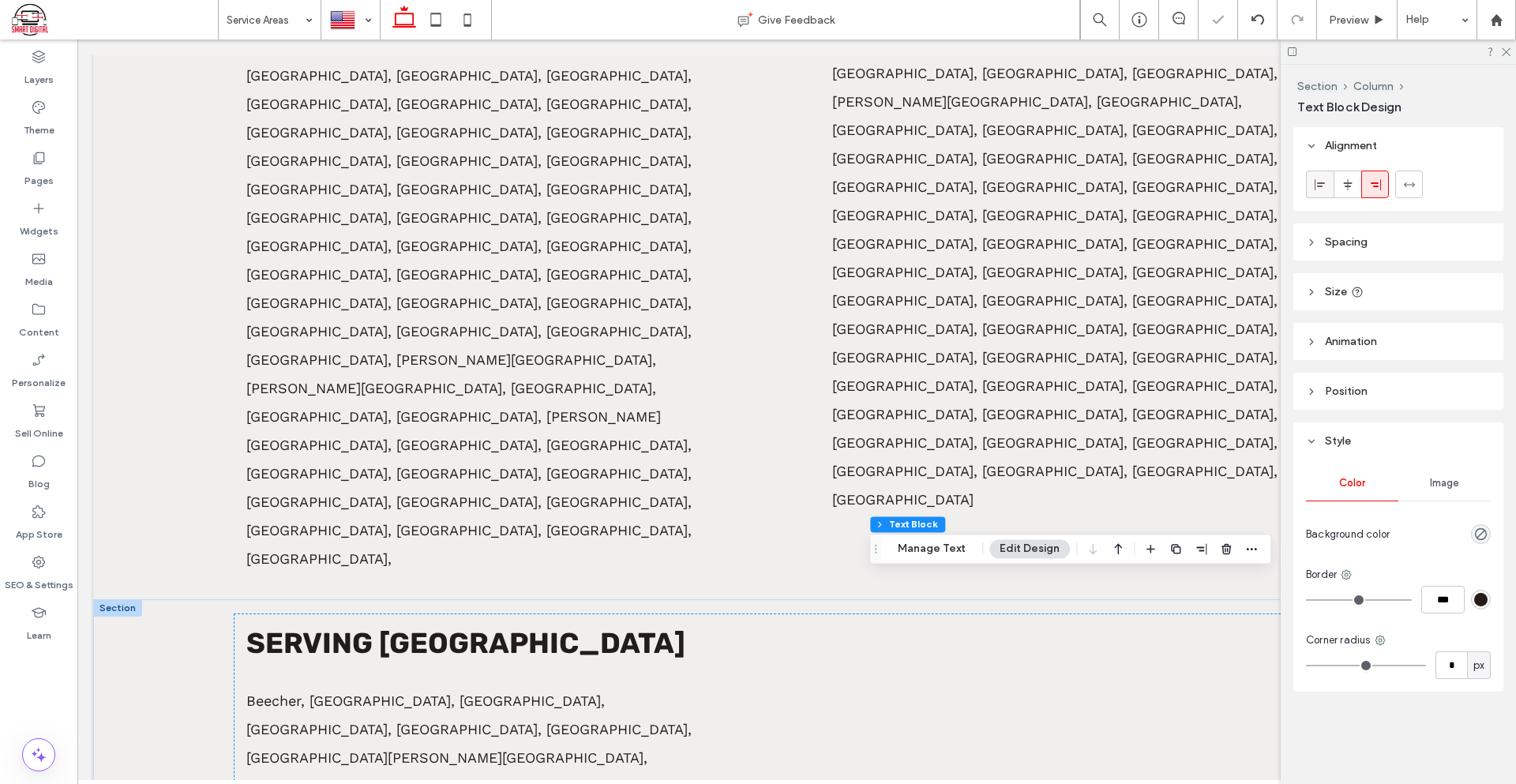
click at [1323, 185] on icon at bounding box center [1320, 185] width 13 height 13
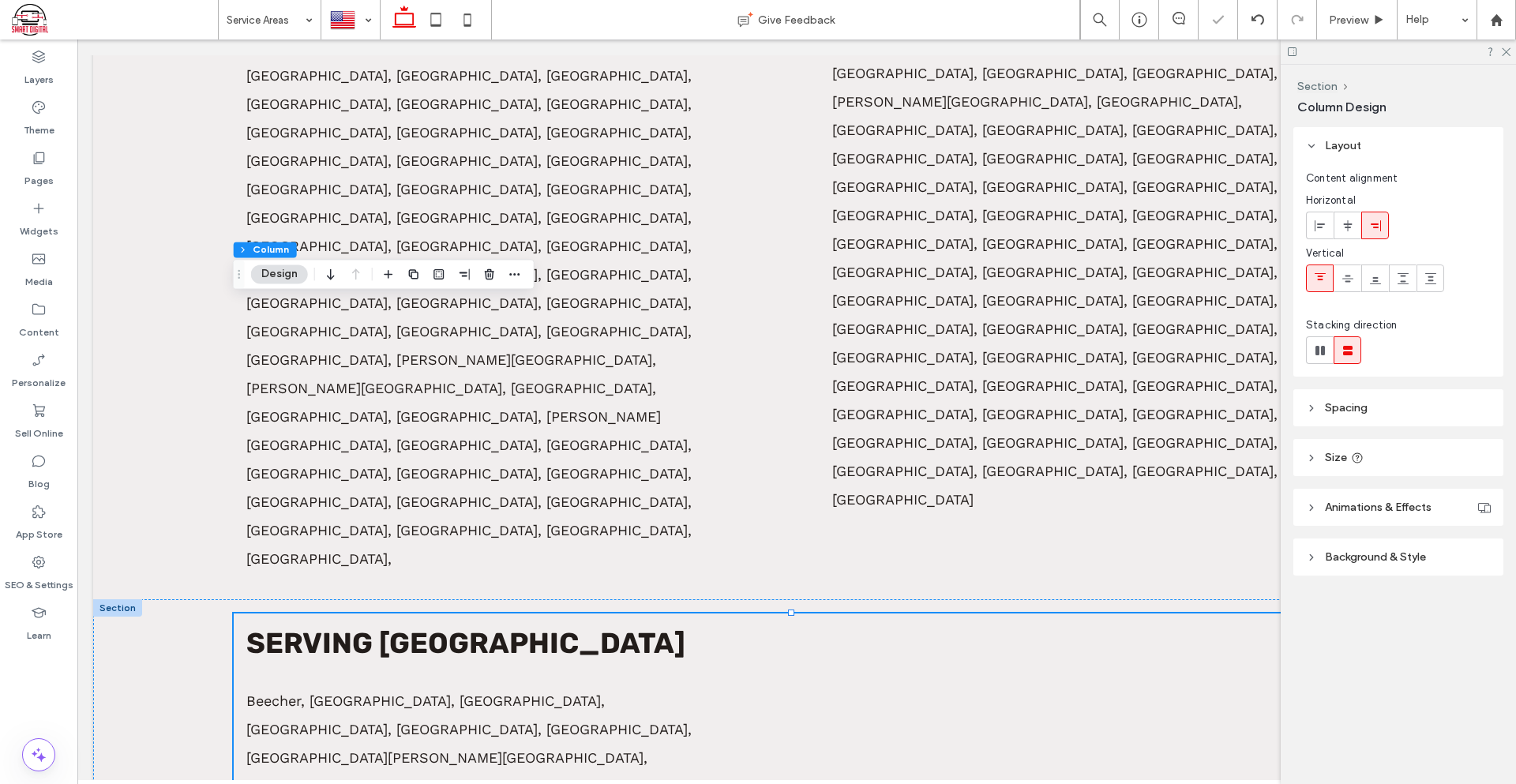
scroll to position [1070, 0]
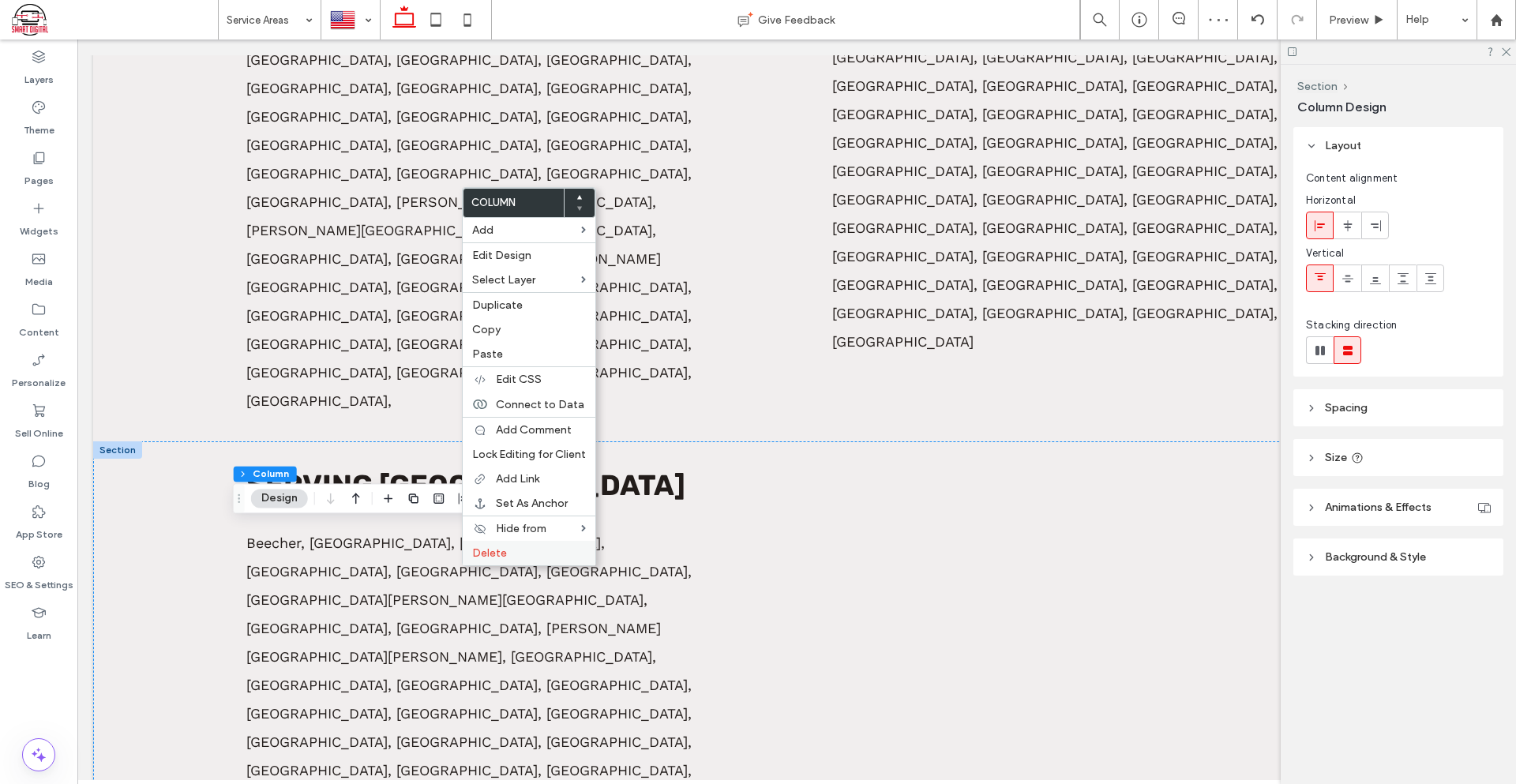
click at [494, 546] on span "Delete" at bounding box center [489, 553] width 35 height 14
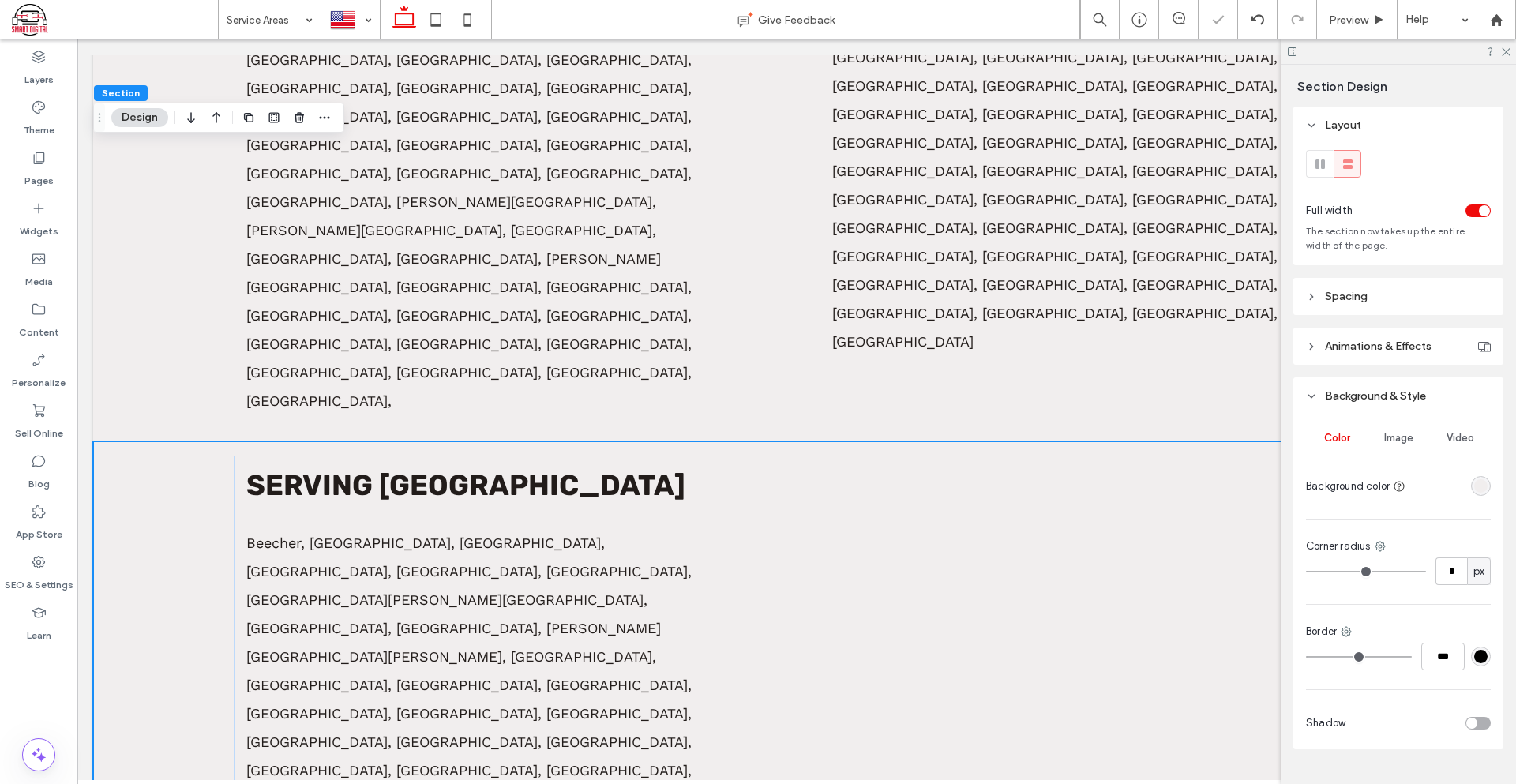
scroll to position [991, 0]
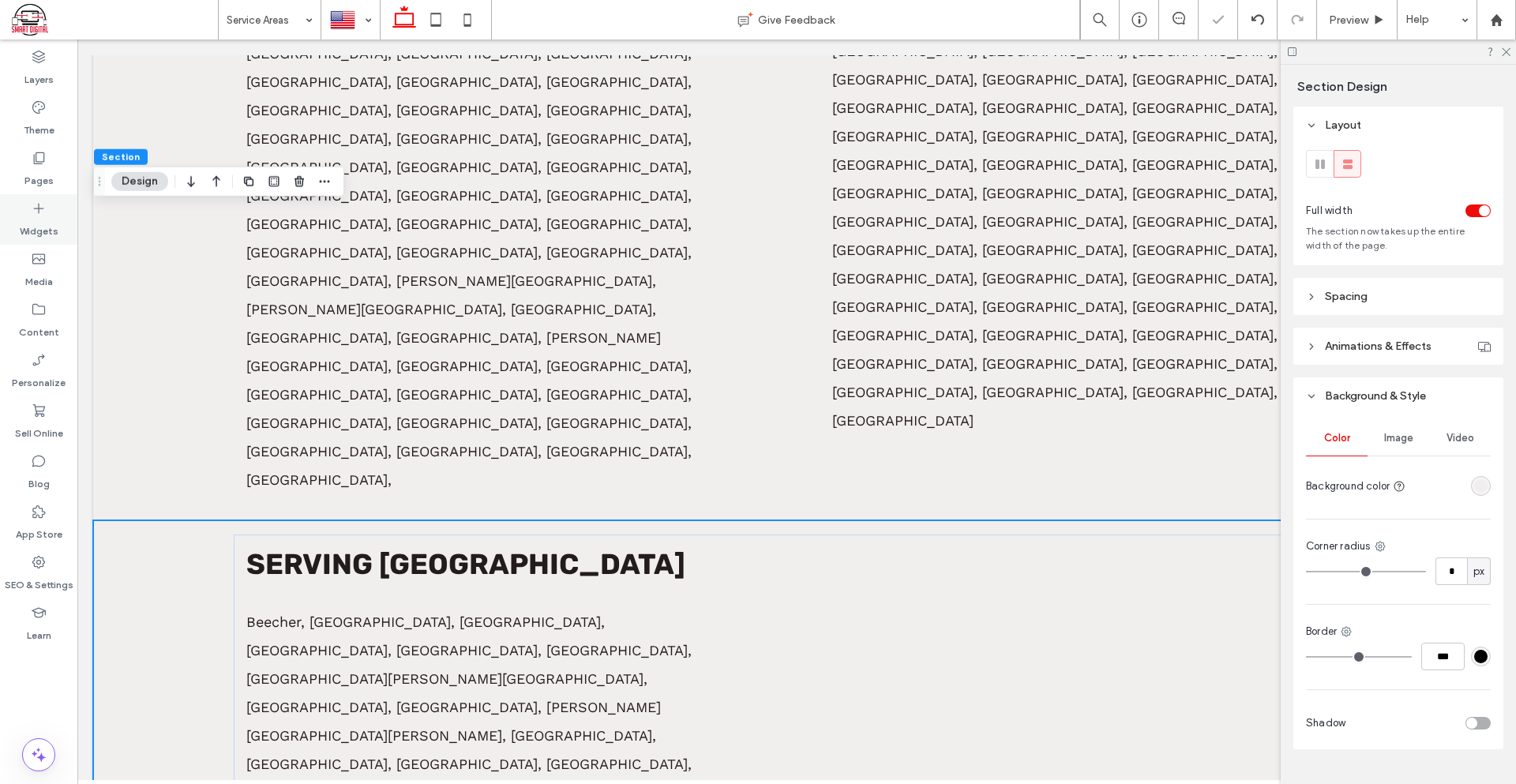
click at [31, 227] on label "Widgets" at bounding box center [39, 228] width 39 height 22
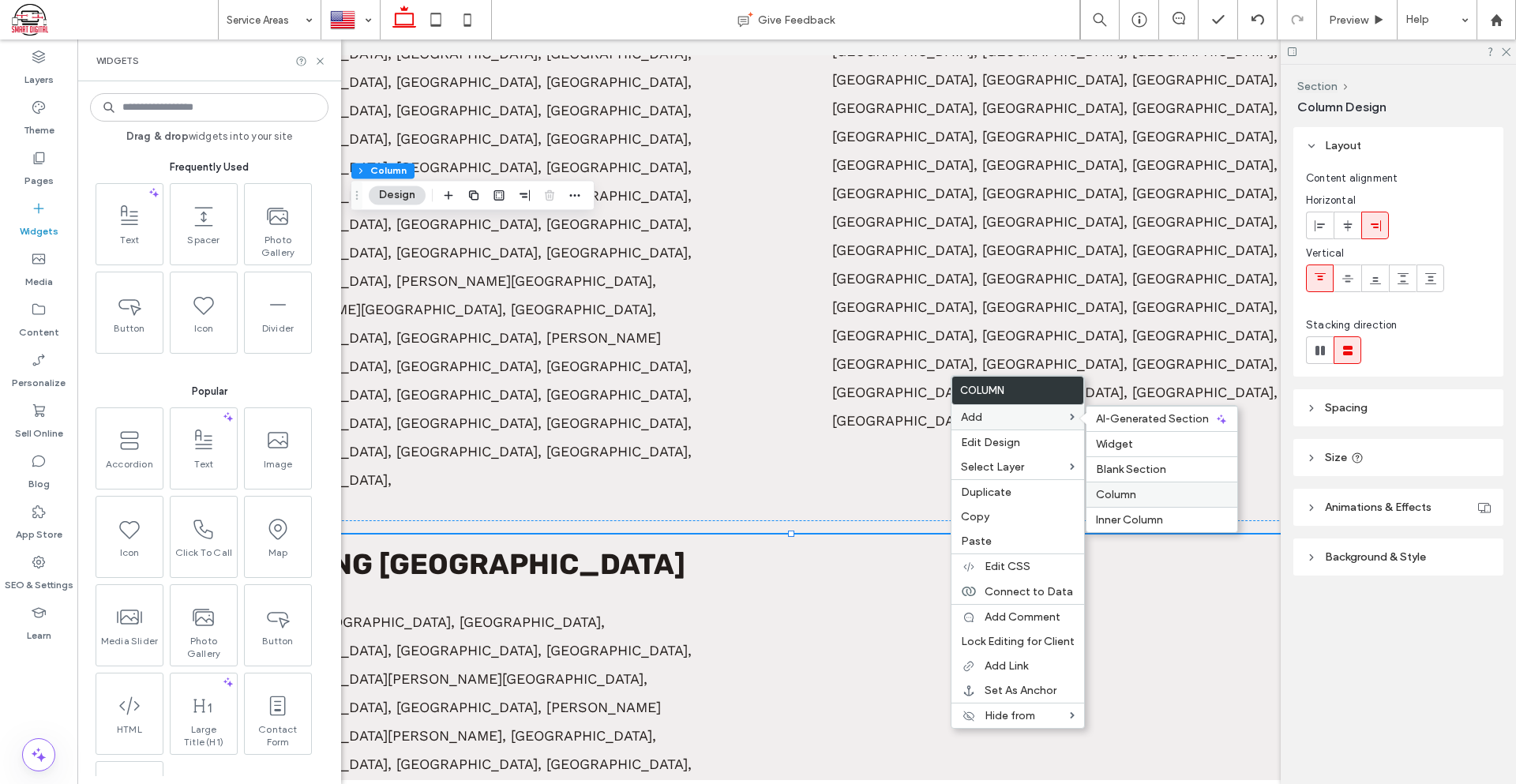
click at [1139, 488] on label "Column" at bounding box center [1162, 494] width 132 height 14
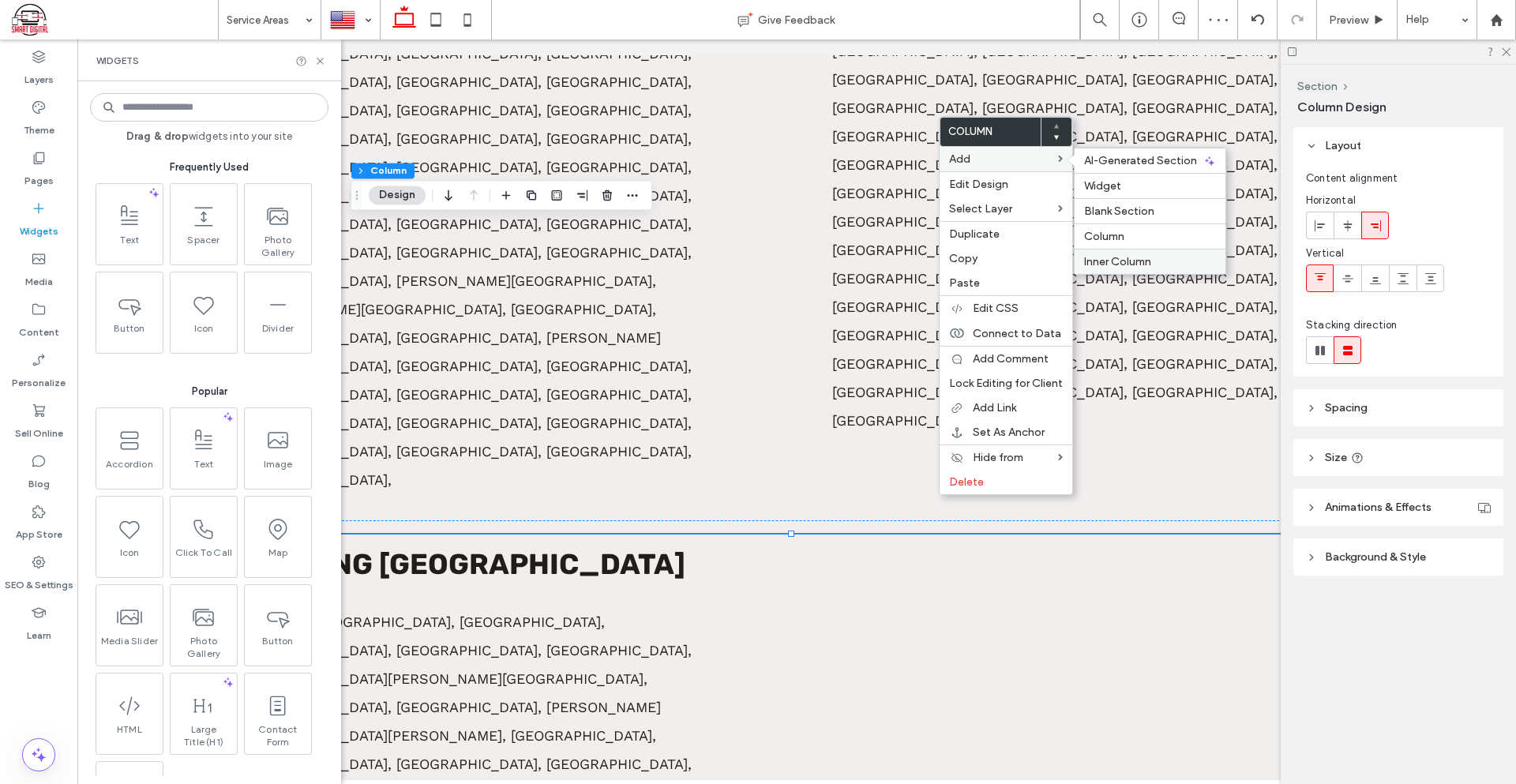
click at [1134, 263] on span "Inner Column" at bounding box center [1117, 262] width 67 height 14
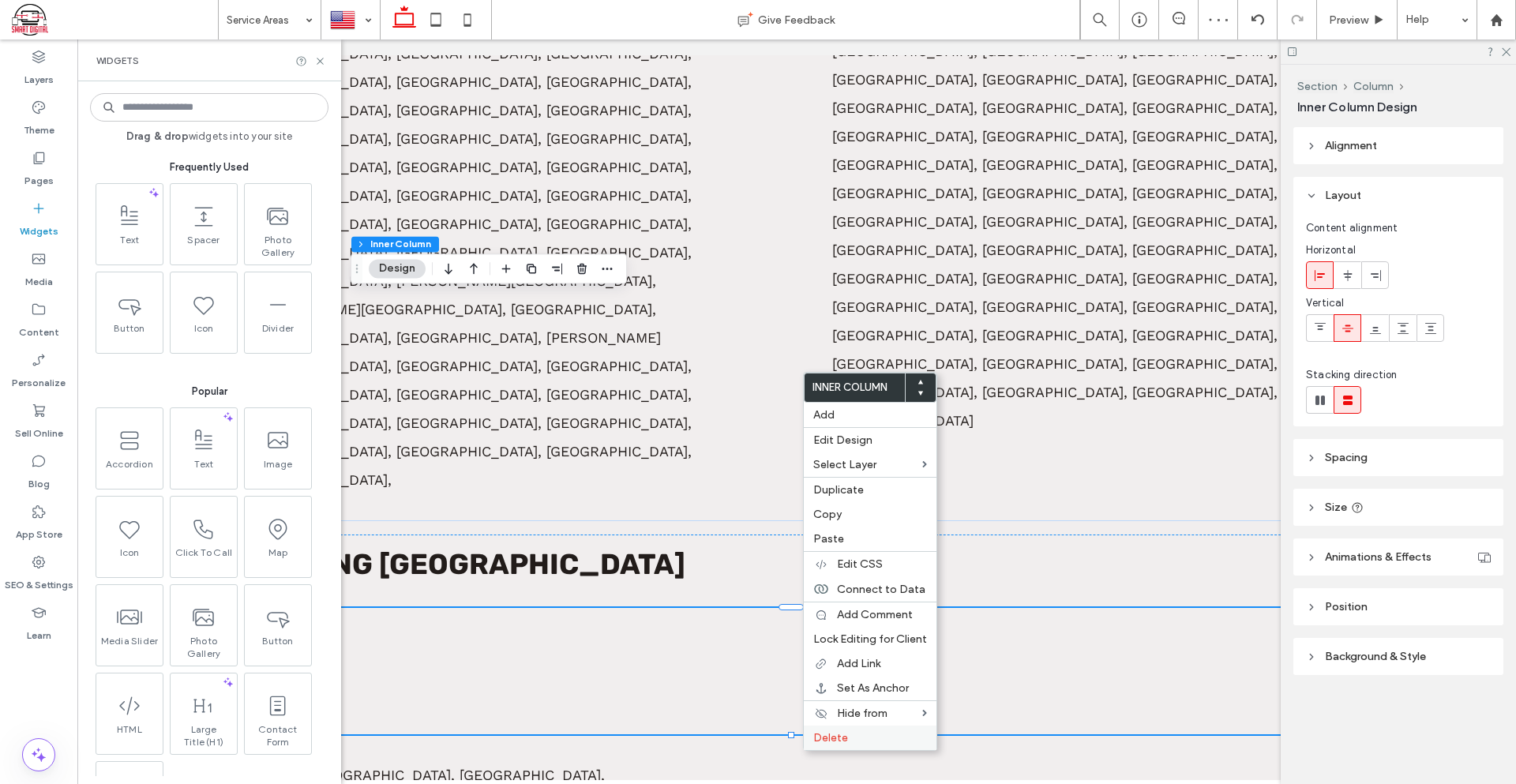
click at [859, 734] on label "Delete" at bounding box center [870, 737] width 114 height 14
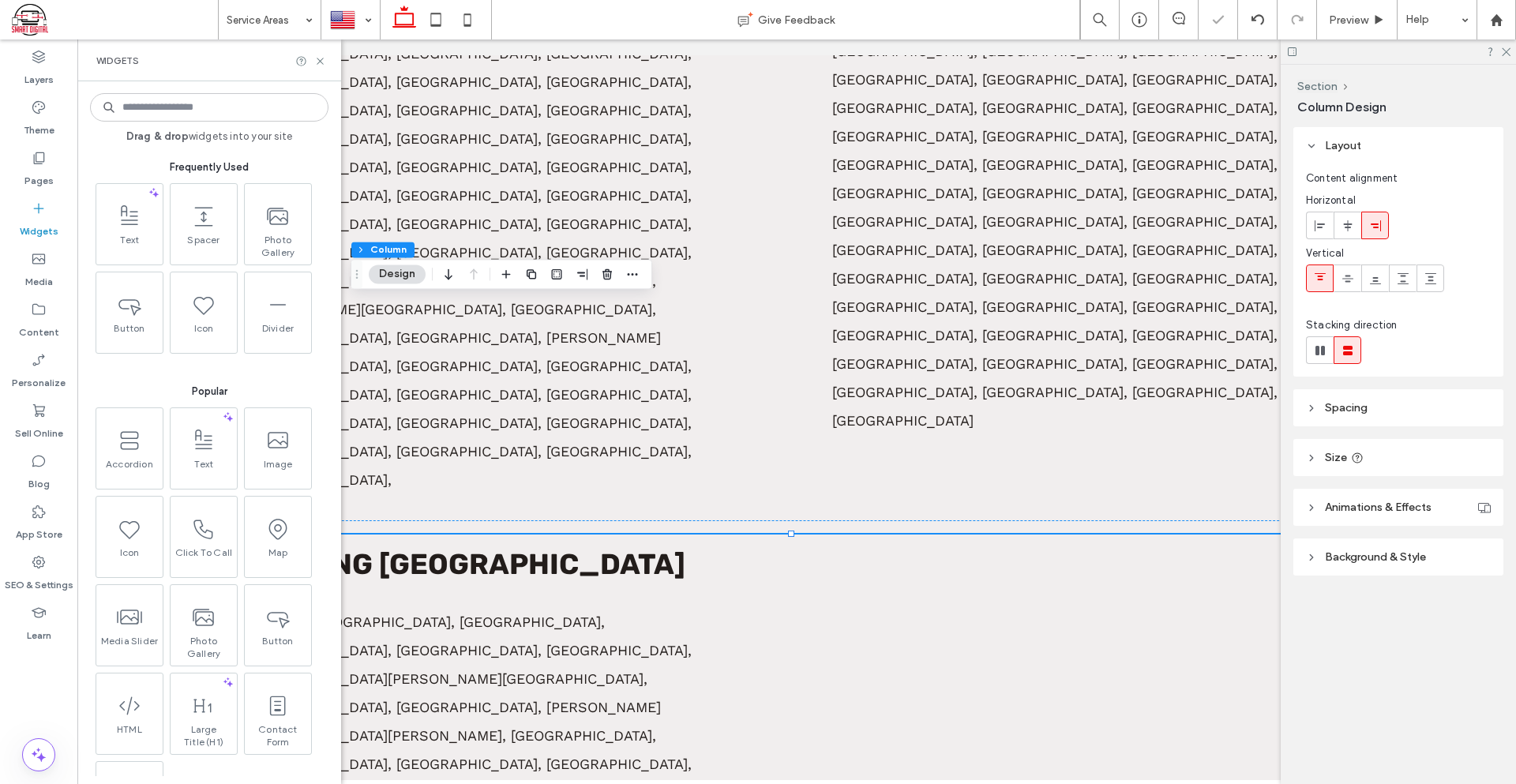
scroll to position [913, 0]
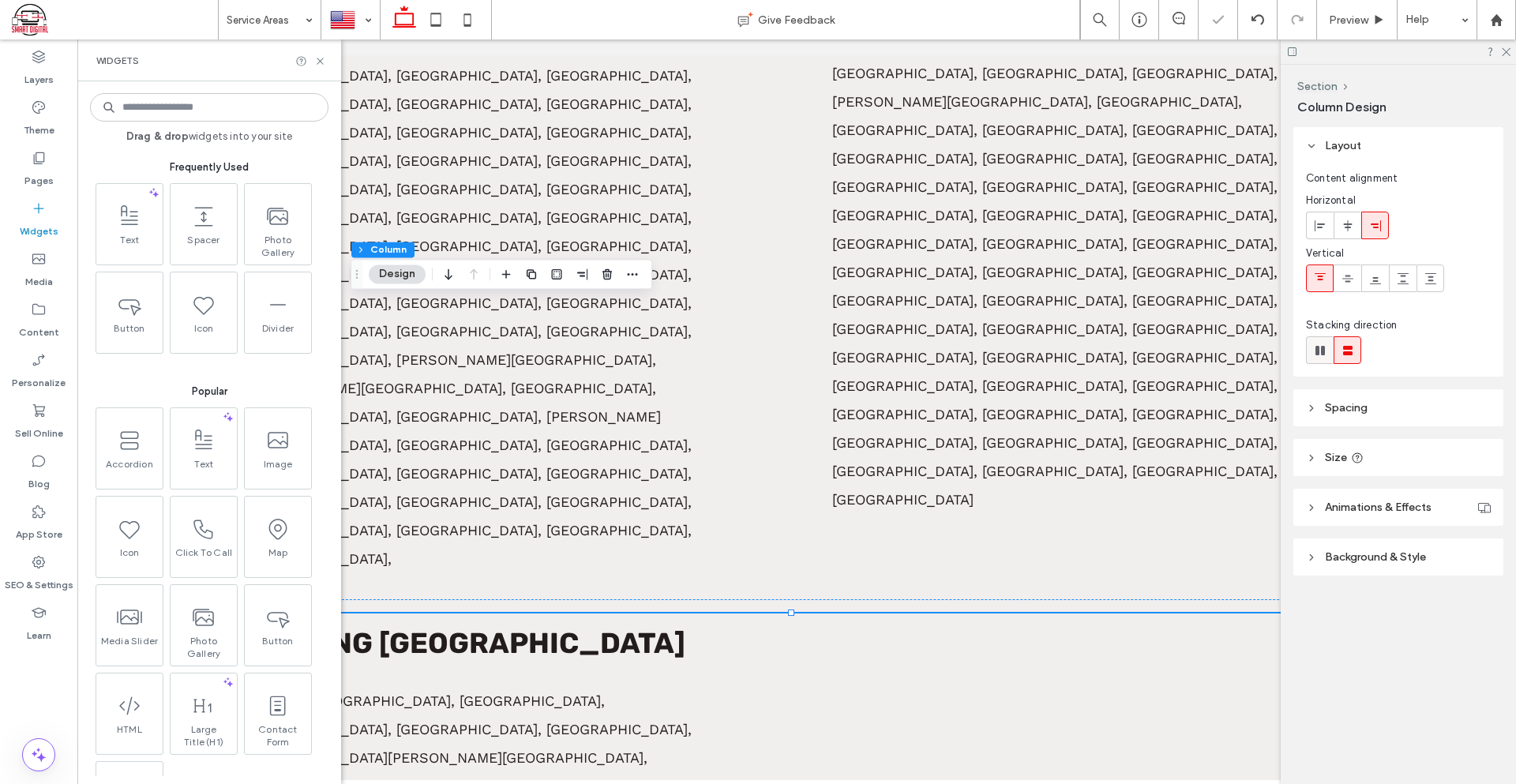
click at [1318, 353] on use at bounding box center [1319, 351] width 9 height 9
type input "*"
type input "**"
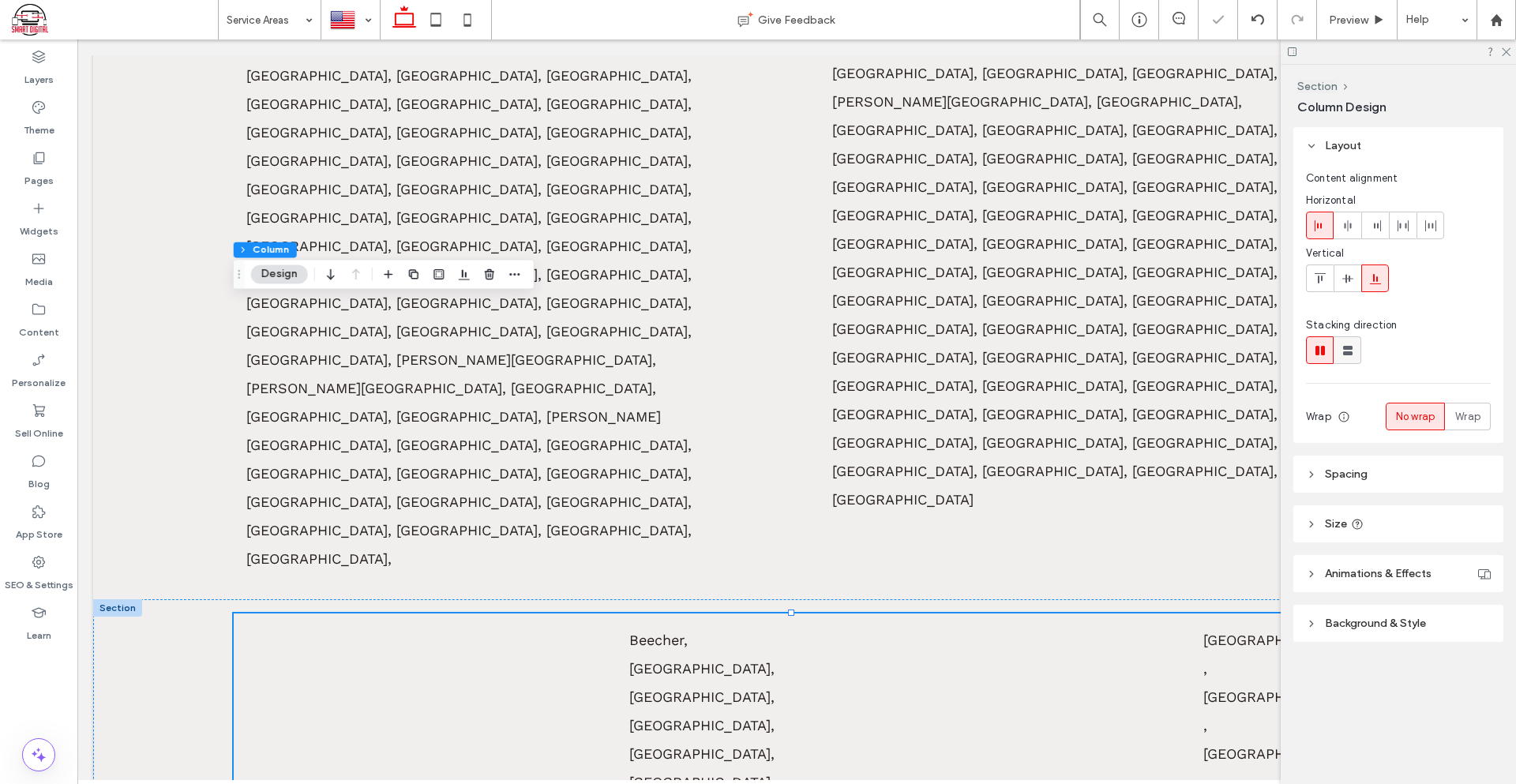
click at [1347, 354] on use at bounding box center [1348, 351] width 9 height 9
type input "**"
type input "****"
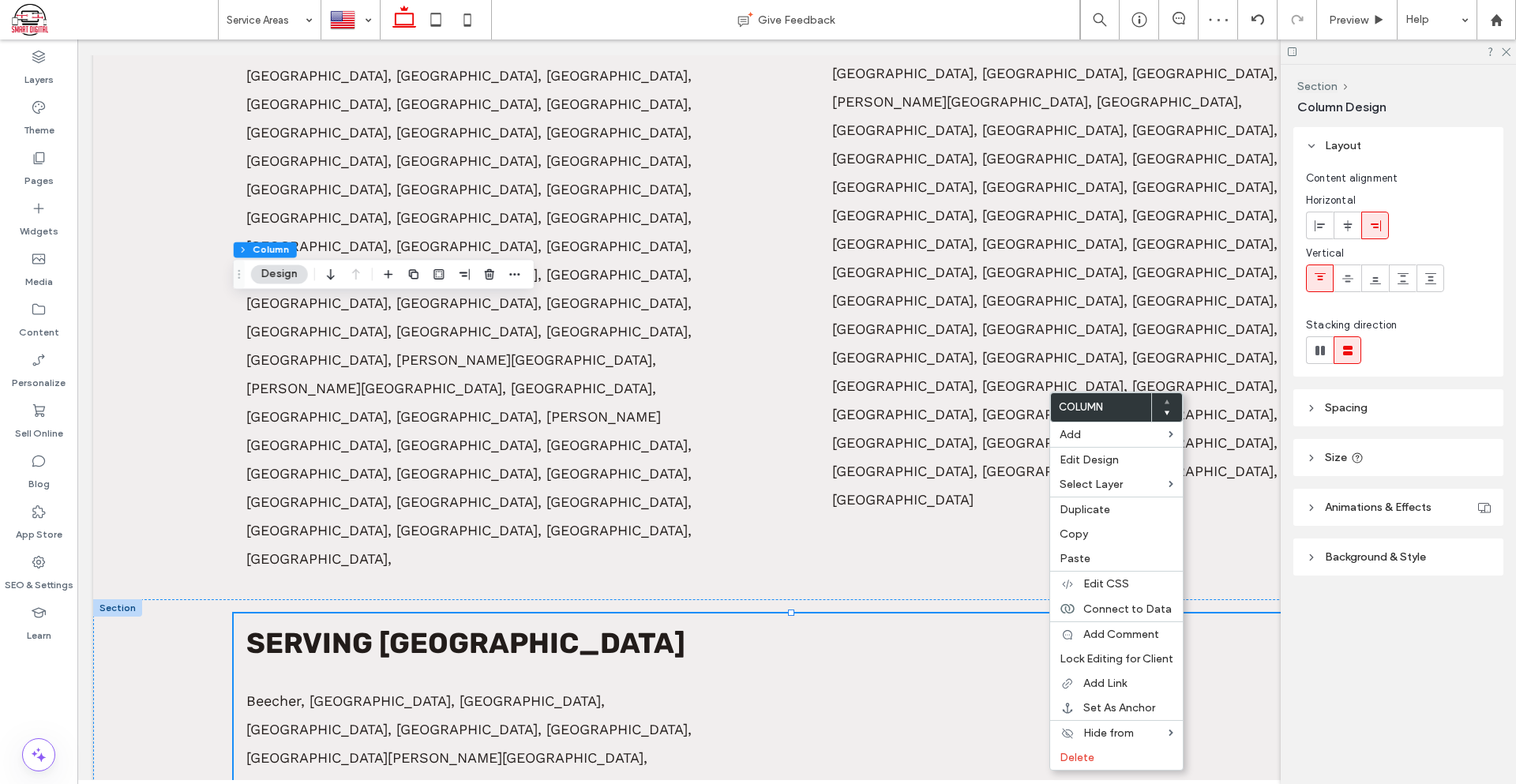
drag, startPoint x: 933, startPoint y: 558, endPoint x: 926, endPoint y: 570, distance: 13.9
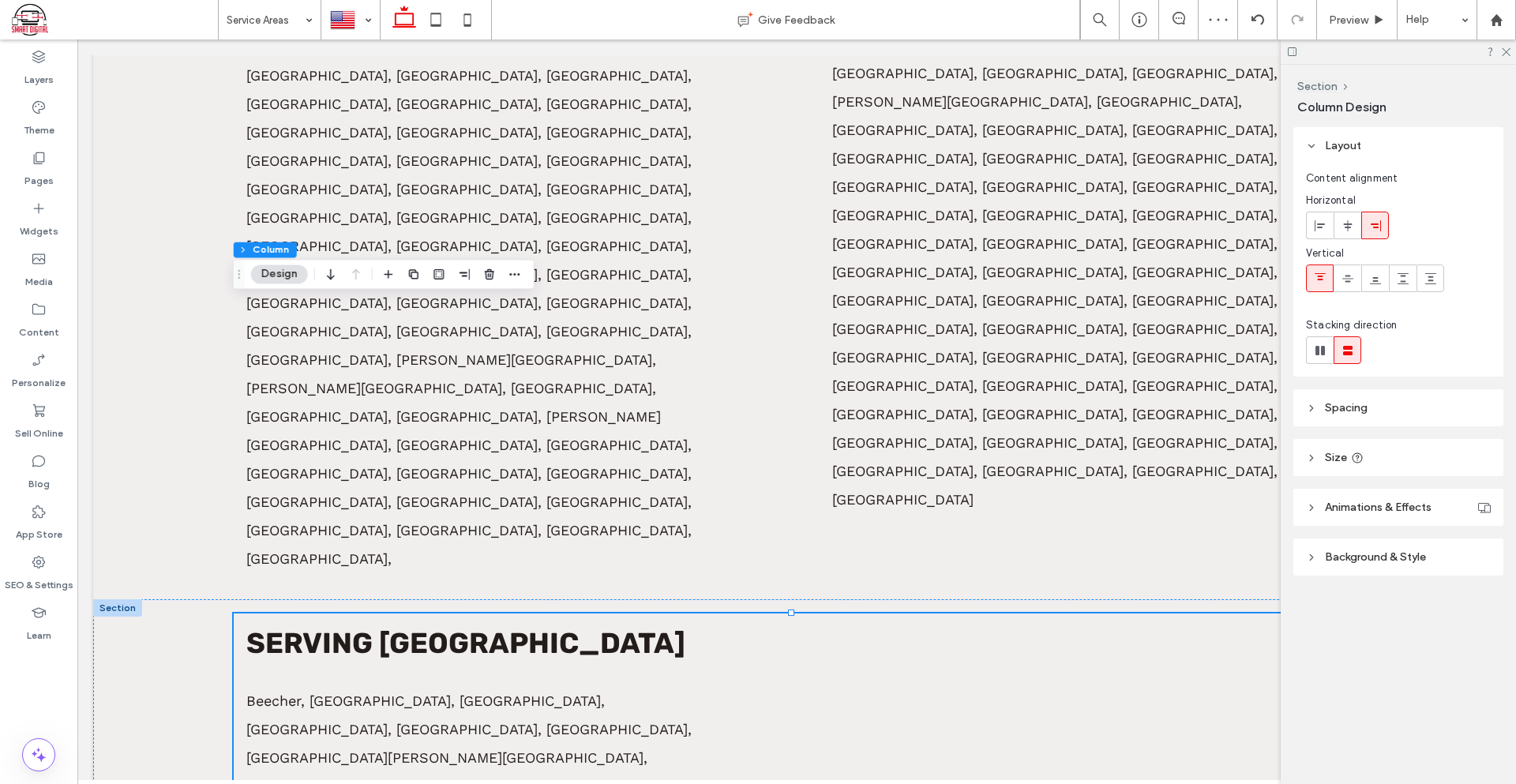
drag, startPoint x: 842, startPoint y: 686, endPoint x: 1063, endPoint y: 481, distance: 301.4
click at [42, 200] on div "Widgets" at bounding box center [39, 219] width 77 height 50
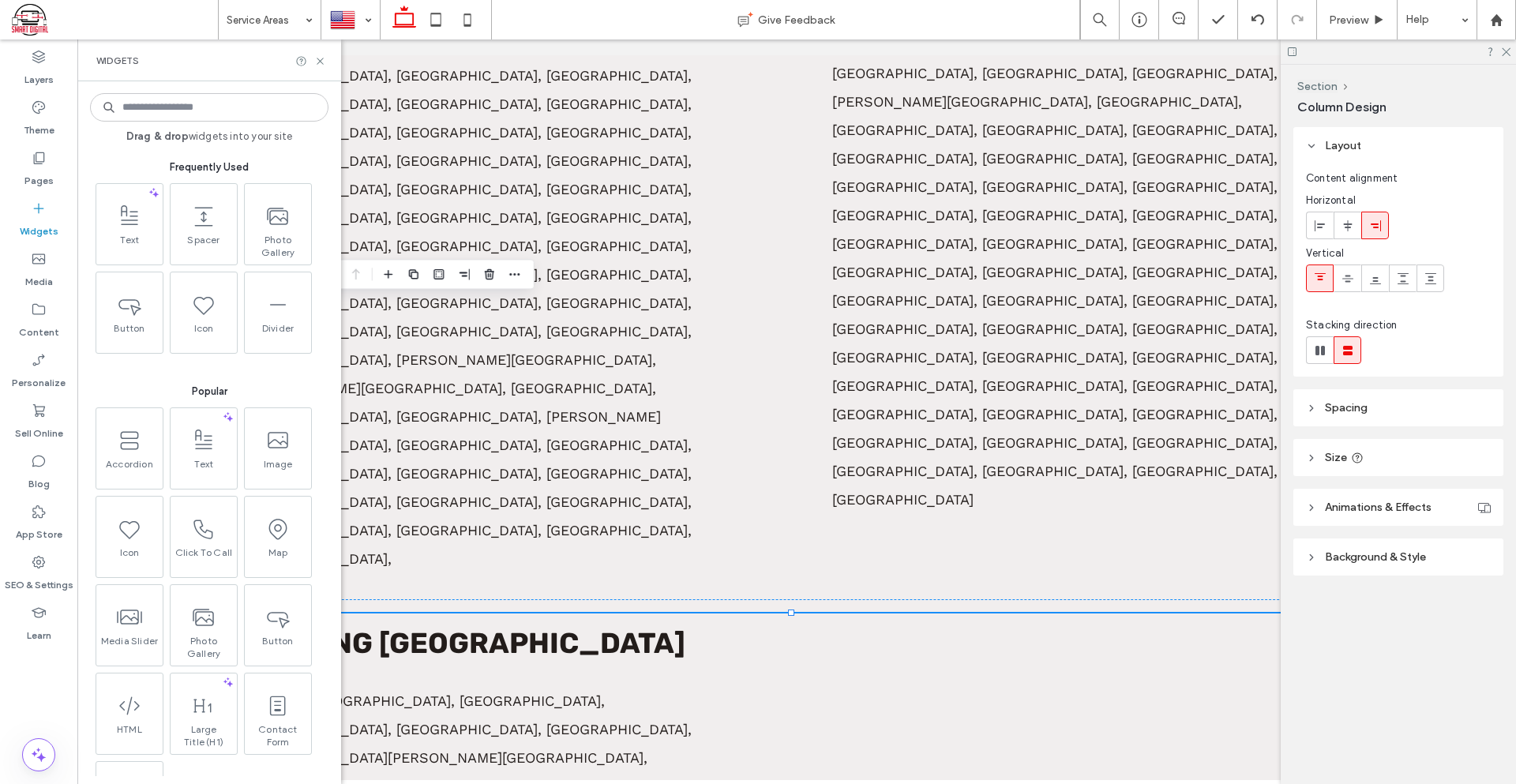
click at [217, 105] on input at bounding box center [209, 106] width 239 height 28
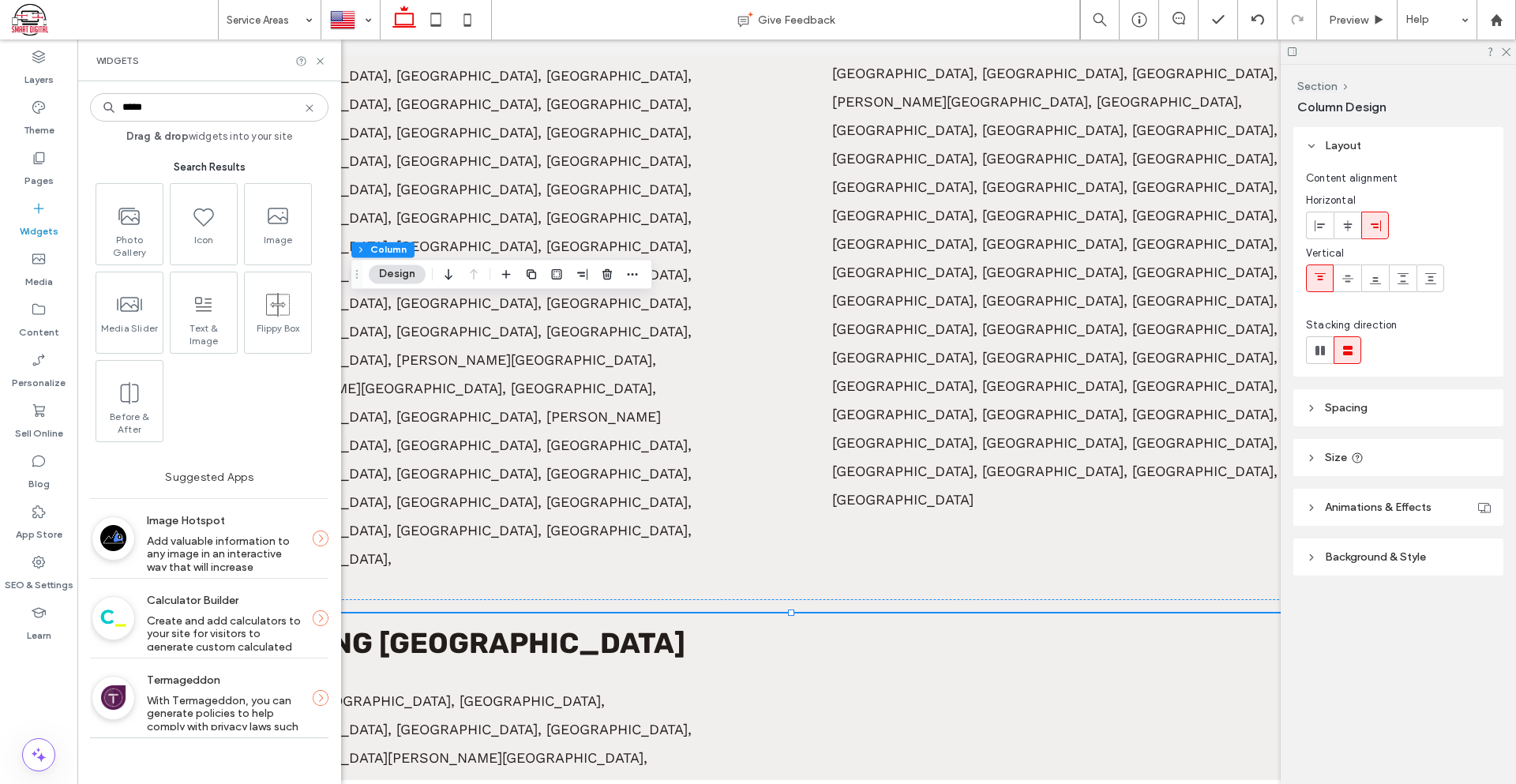
type input "*****"
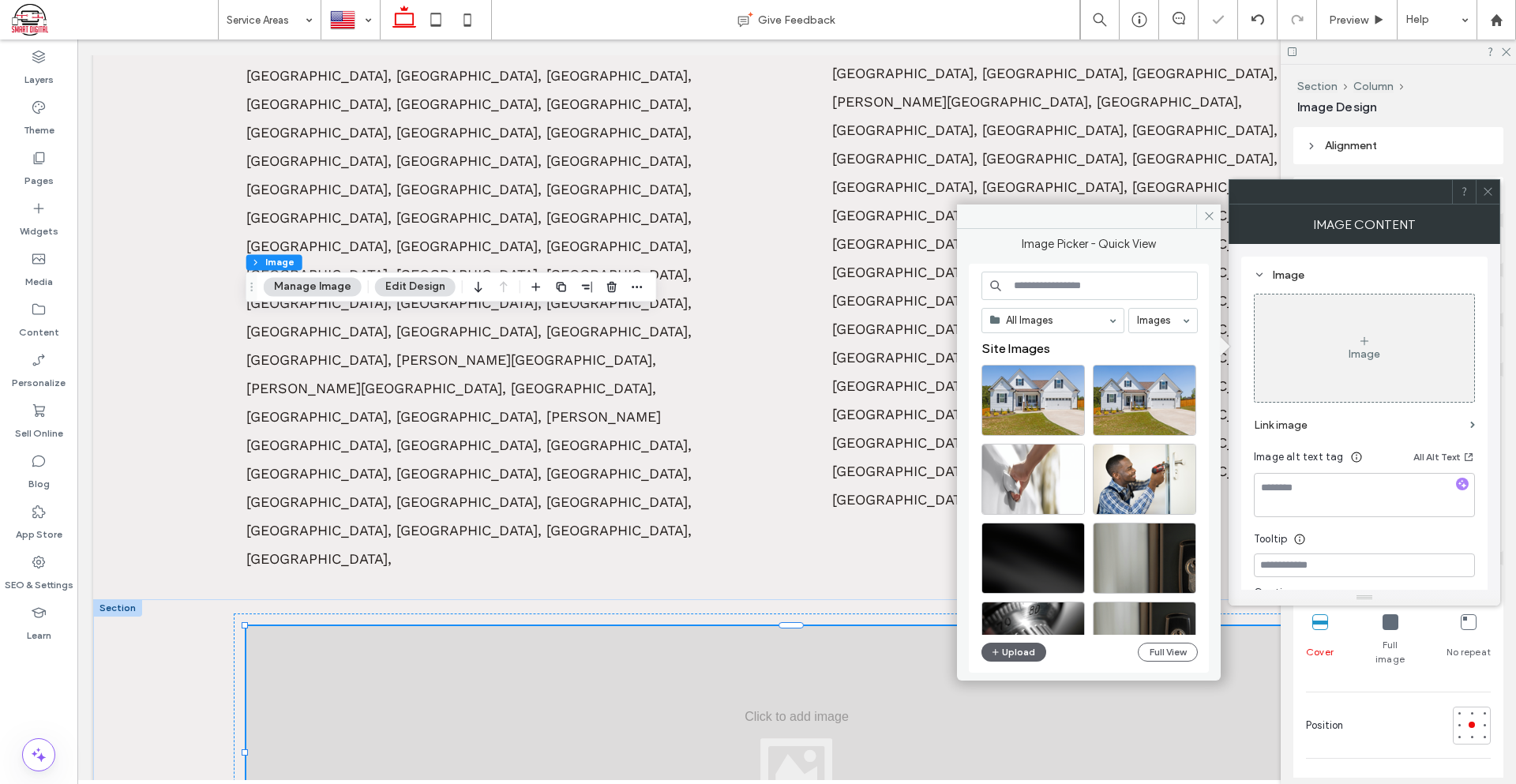
click at [1480, 185] on div at bounding box center [1488, 192] width 24 height 24
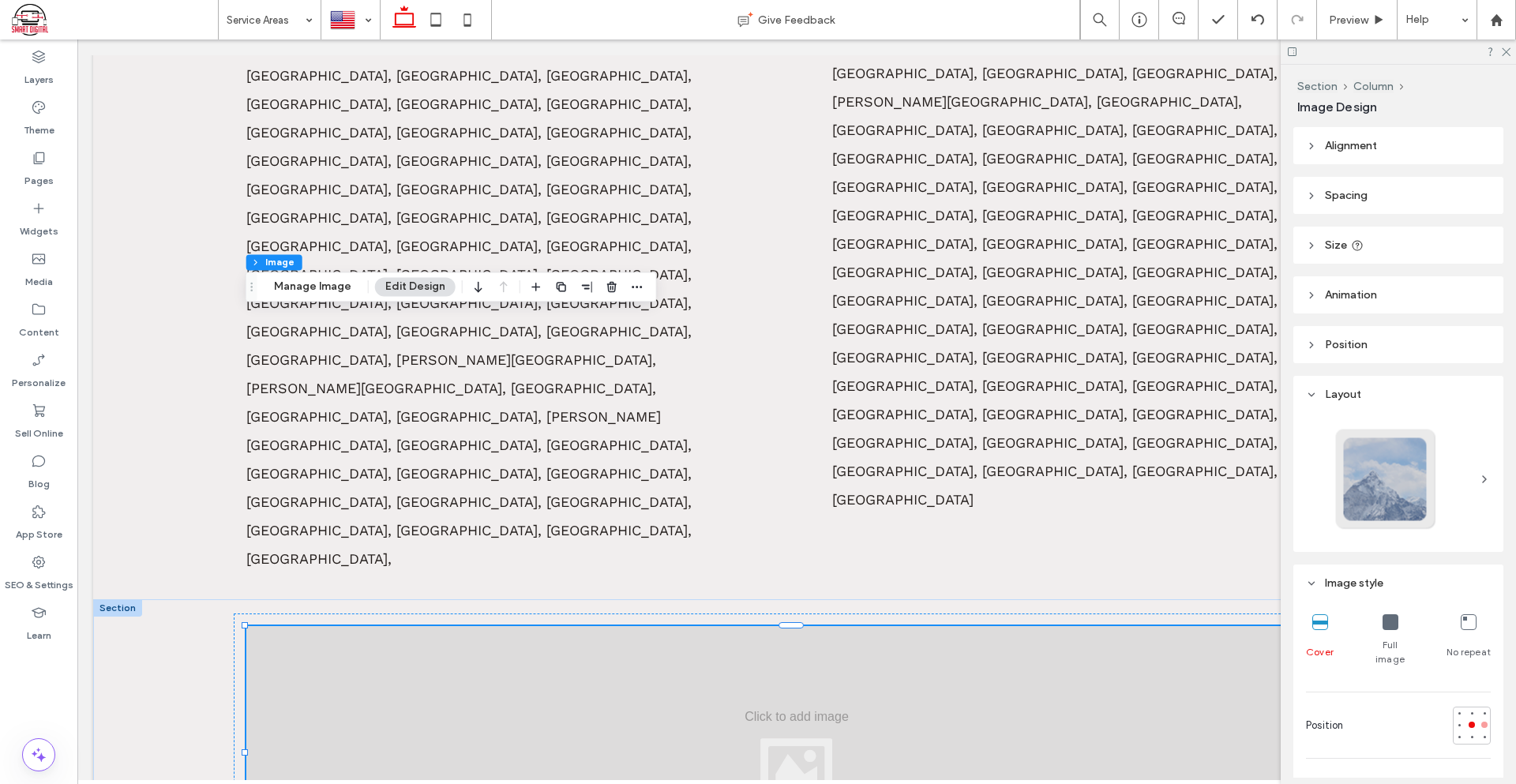
click at [1481, 722] on div at bounding box center [1484, 724] width 6 height 6
click at [1468, 722] on div at bounding box center [1471, 724] width 6 height 6
click at [1398, 135] on header "Alignment" at bounding box center [1398, 145] width 210 height 37
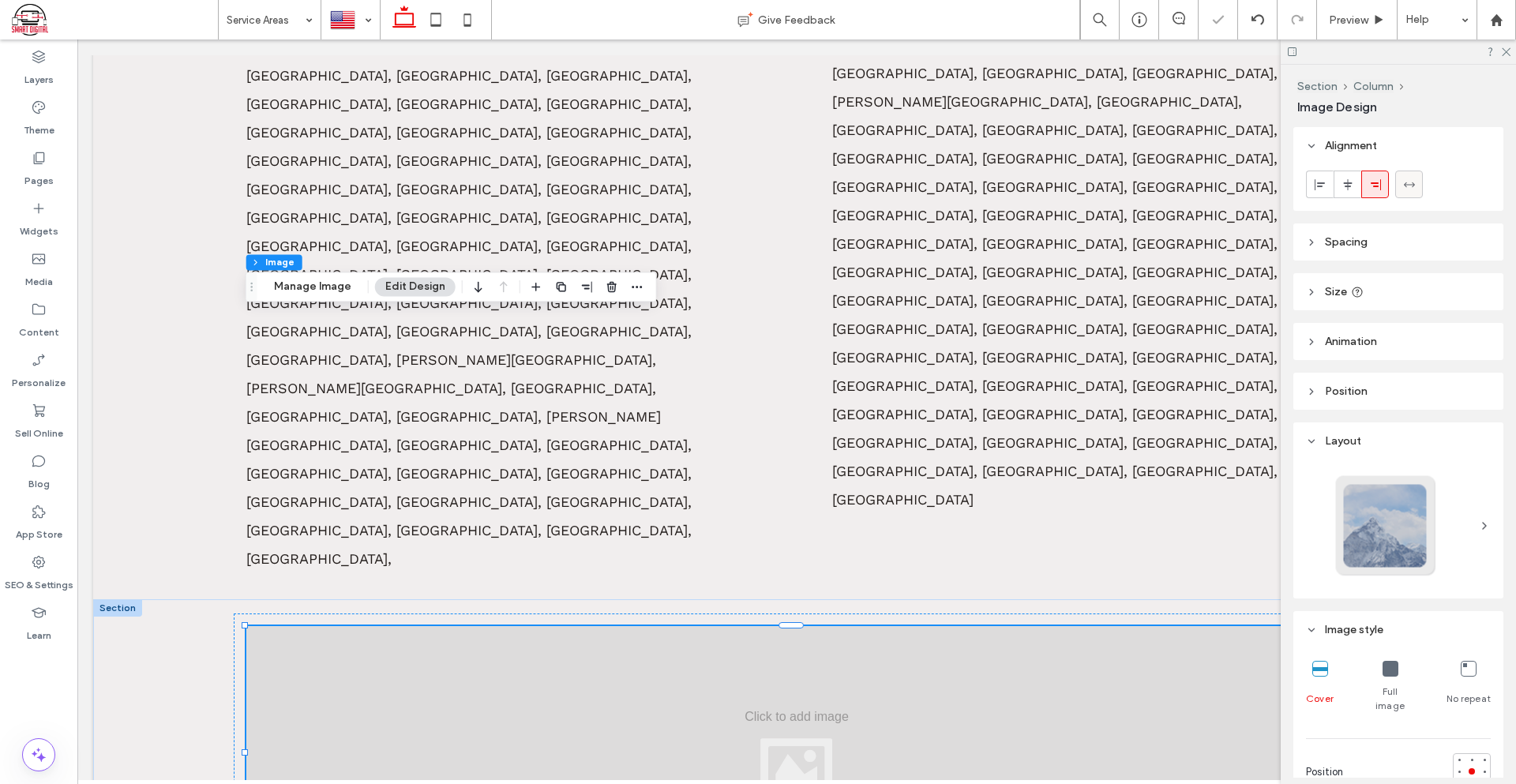
click at [1409, 188] on icon at bounding box center [1409, 185] width 13 height 13
click at [1344, 185] on use at bounding box center [1347, 184] width 8 height 11
click at [1346, 251] on header "Spacing" at bounding box center [1398, 241] width 210 height 37
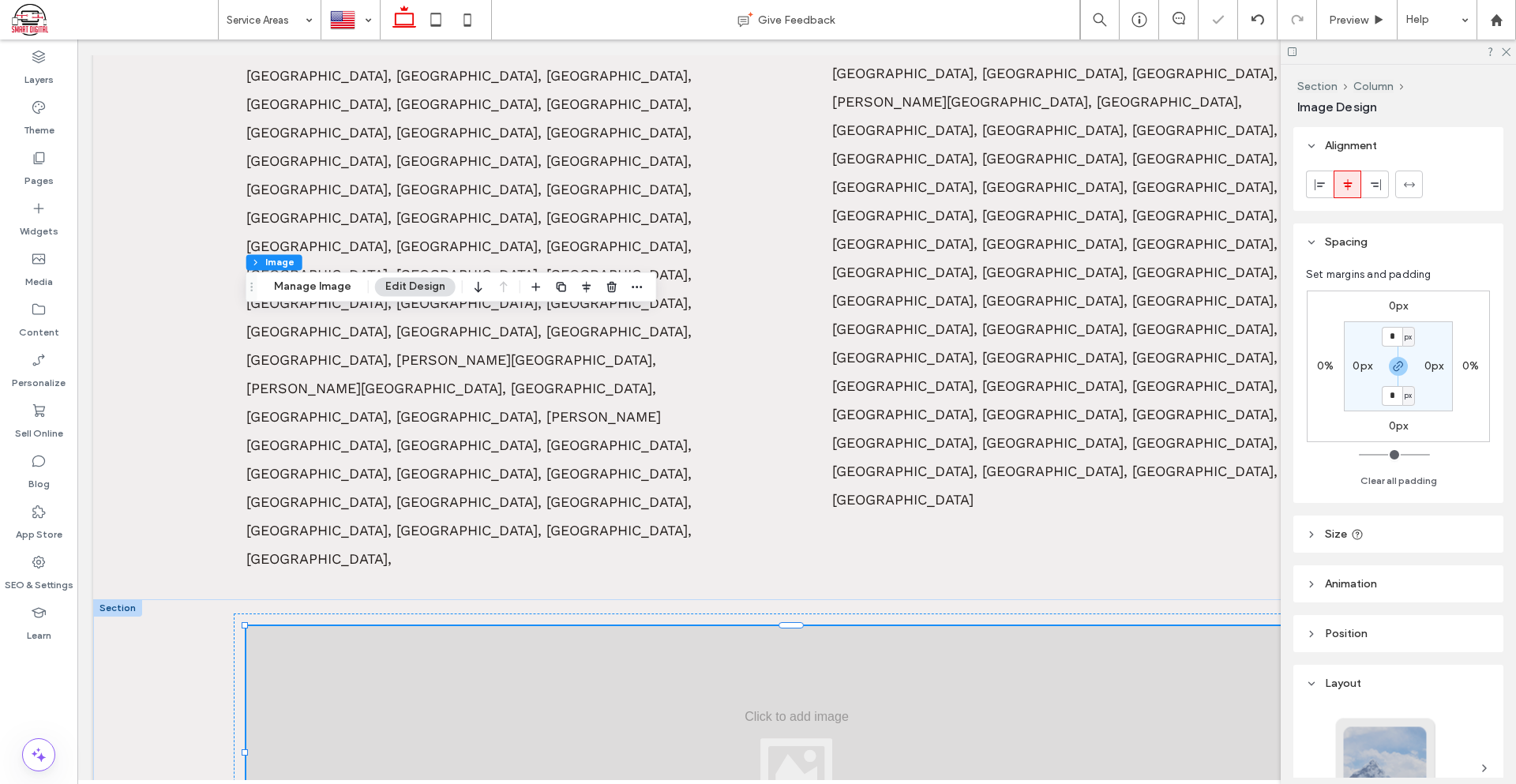
click at [1408, 538] on header "Size" at bounding box center [1398, 533] width 210 height 37
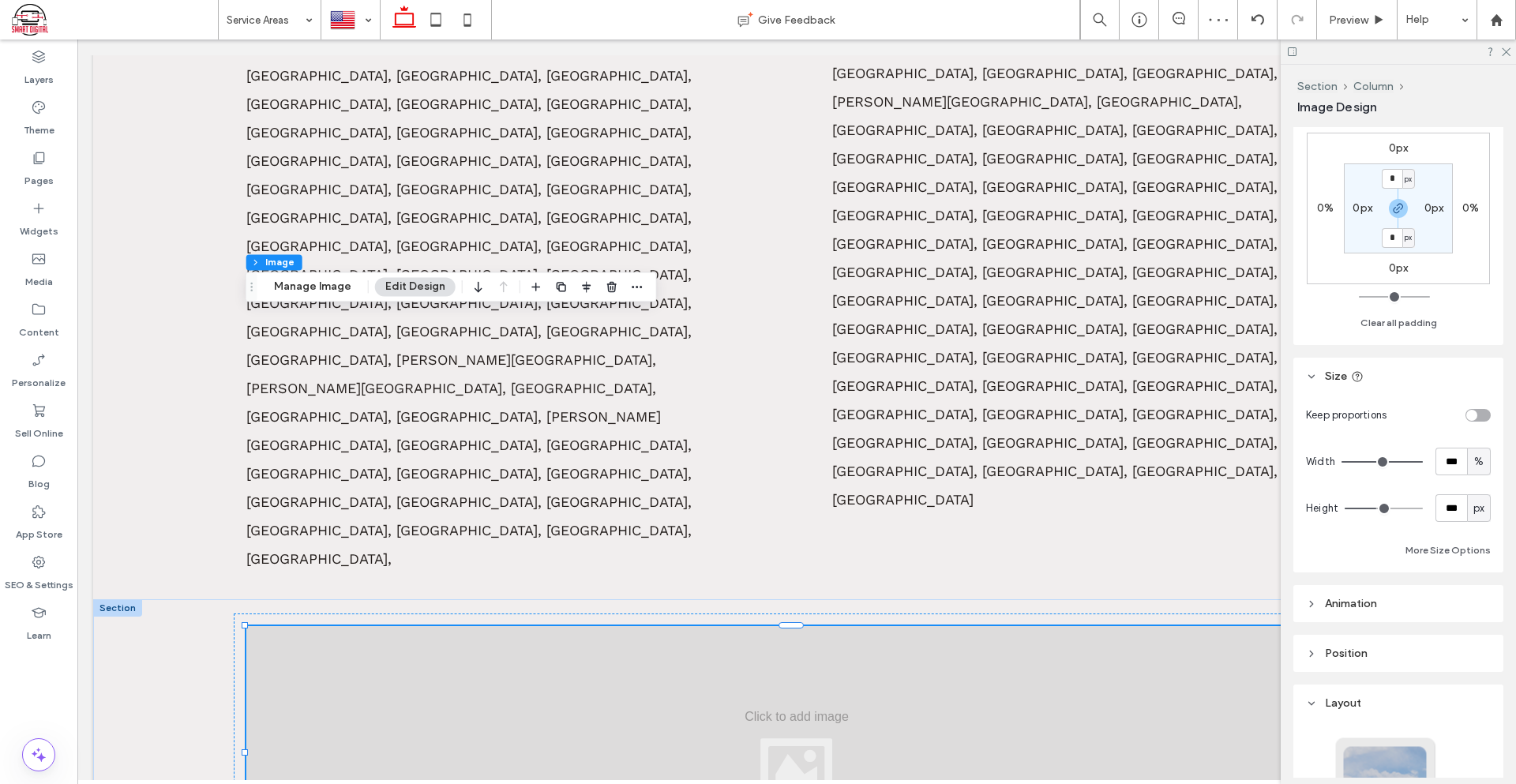
scroll to position [237, 0]
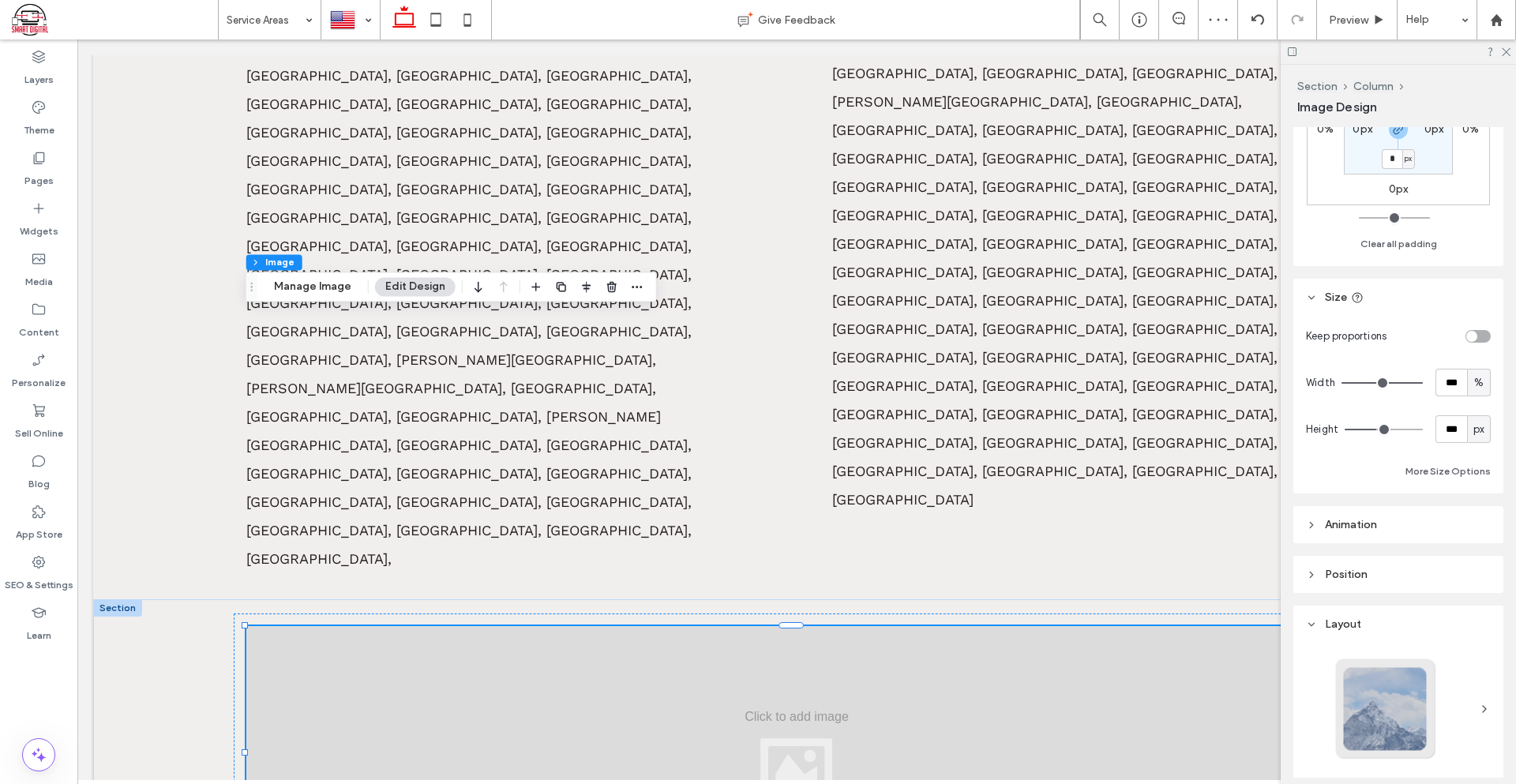
click at [1376, 532] on header "Animation" at bounding box center [1398, 524] width 210 height 37
click at [1387, 626] on header "Position" at bounding box center [1398, 640] width 210 height 37
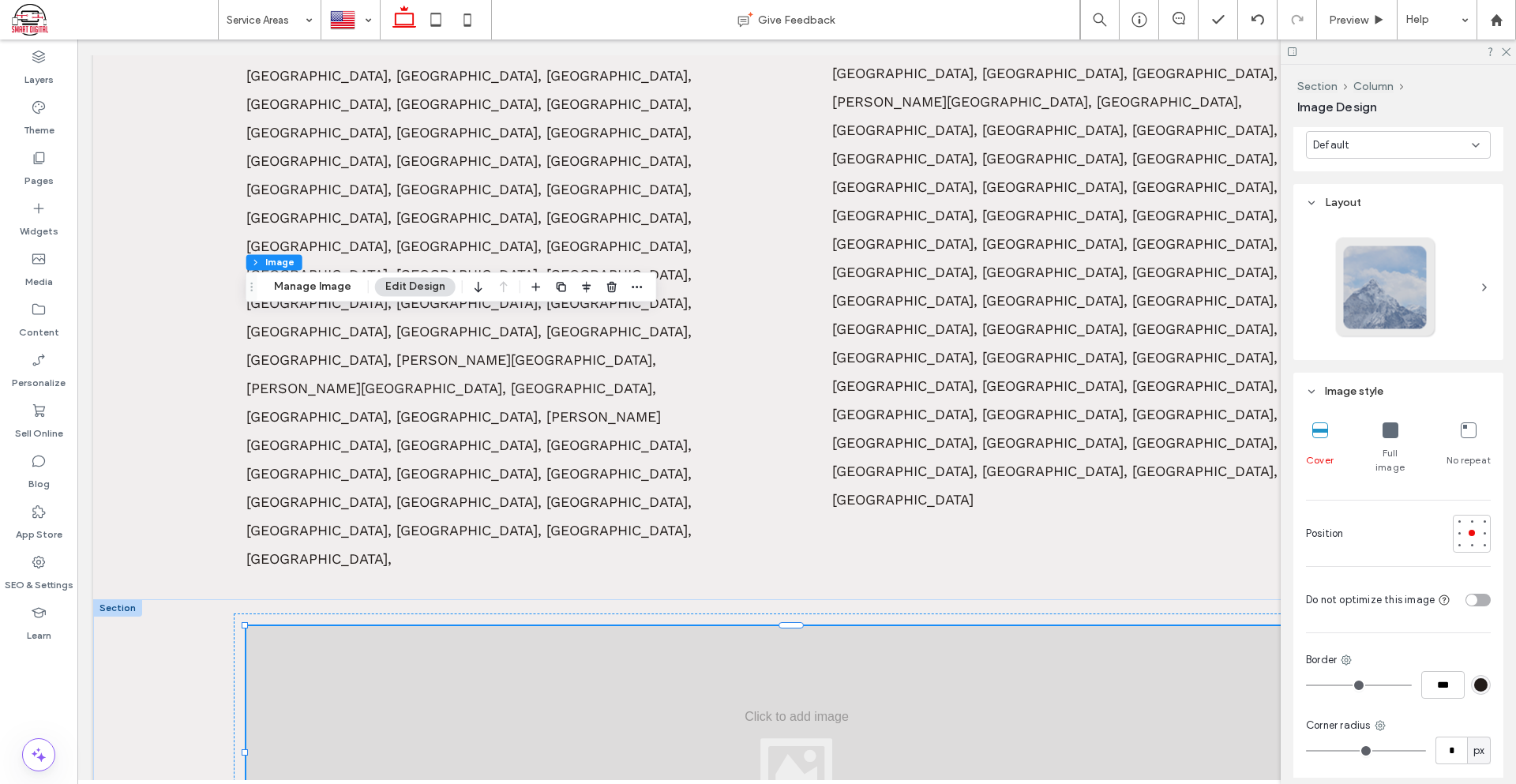
scroll to position [632, 0]
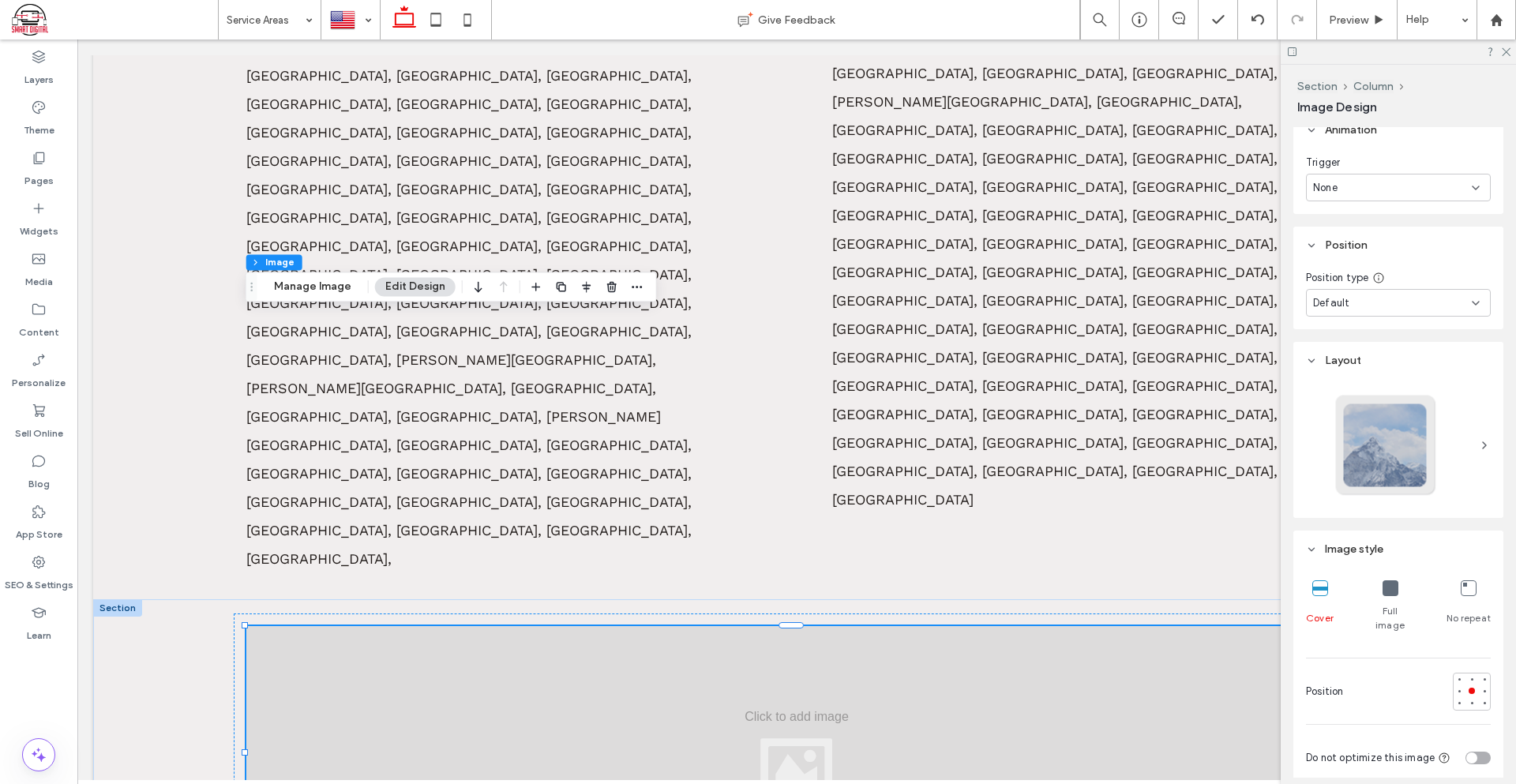
click at [1395, 280] on div "Position type" at bounding box center [1398, 277] width 185 height 16
click at [1392, 301] on div "Default" at bounding box center [1392, 303] width 159 height 16
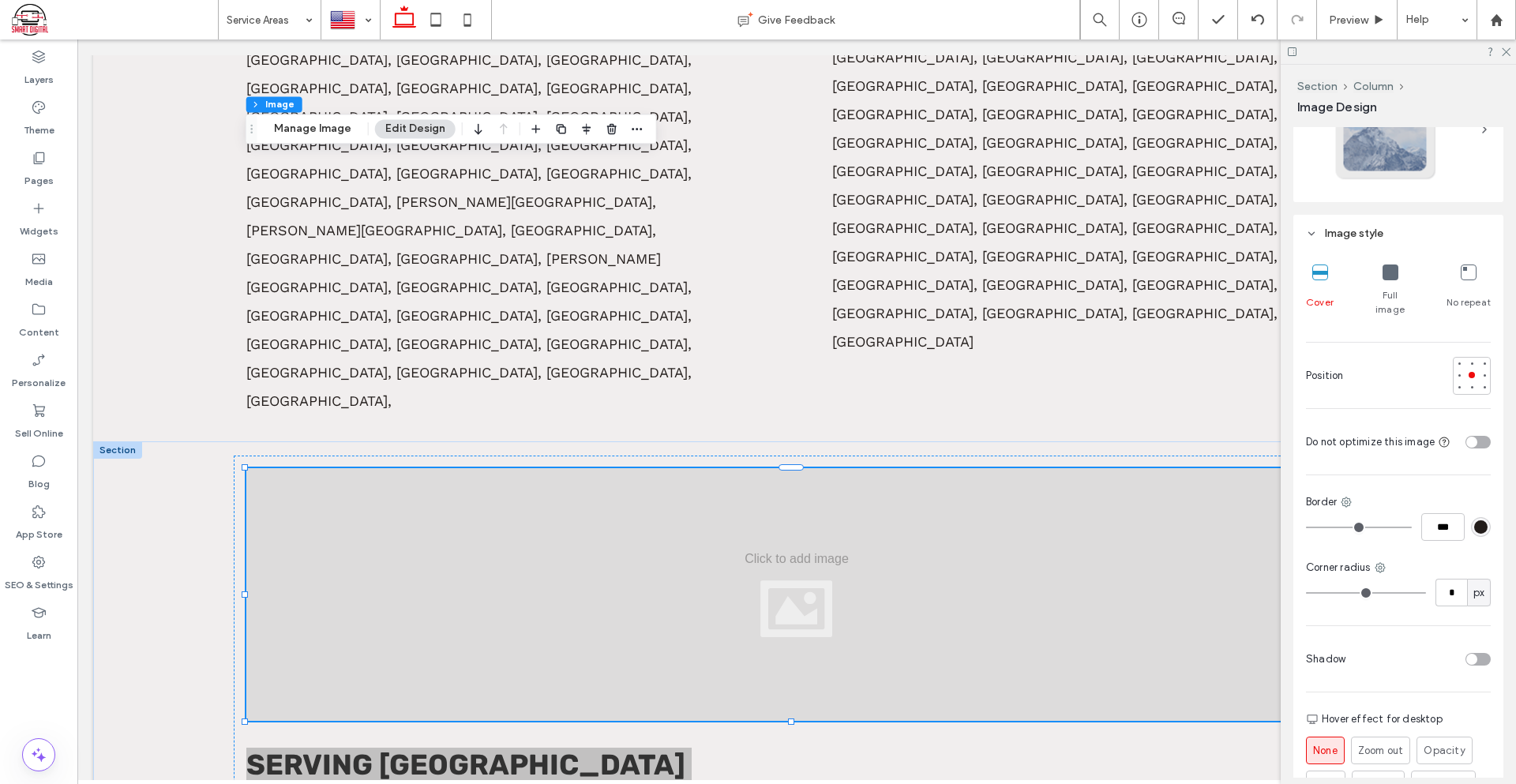
scroll to position [1097, 0]
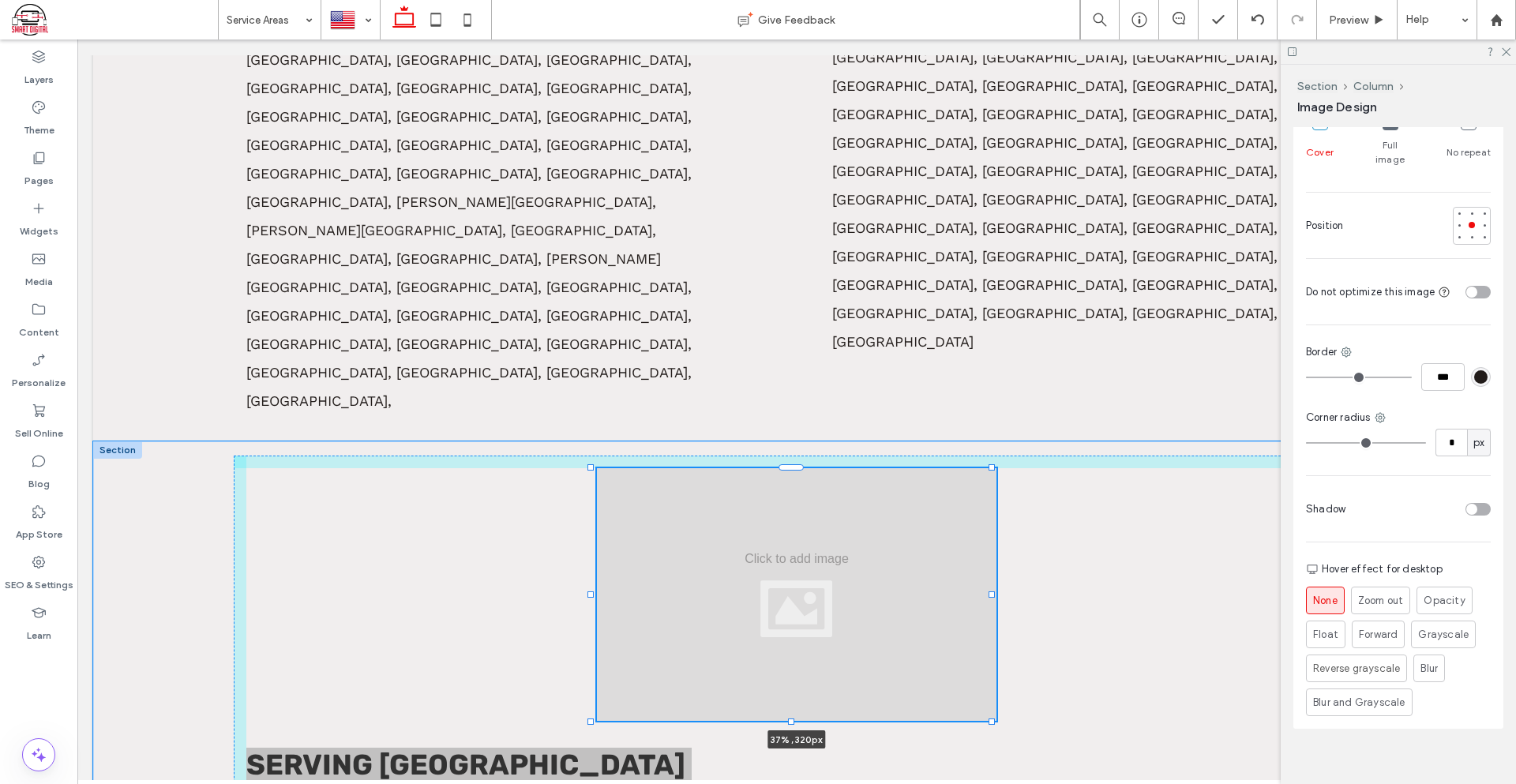
drag, startPoint x: 246, startPoint y: 282, endPoint x: 594, endPoint y: 328, distance: 351.0
type input "**"
type input "****"
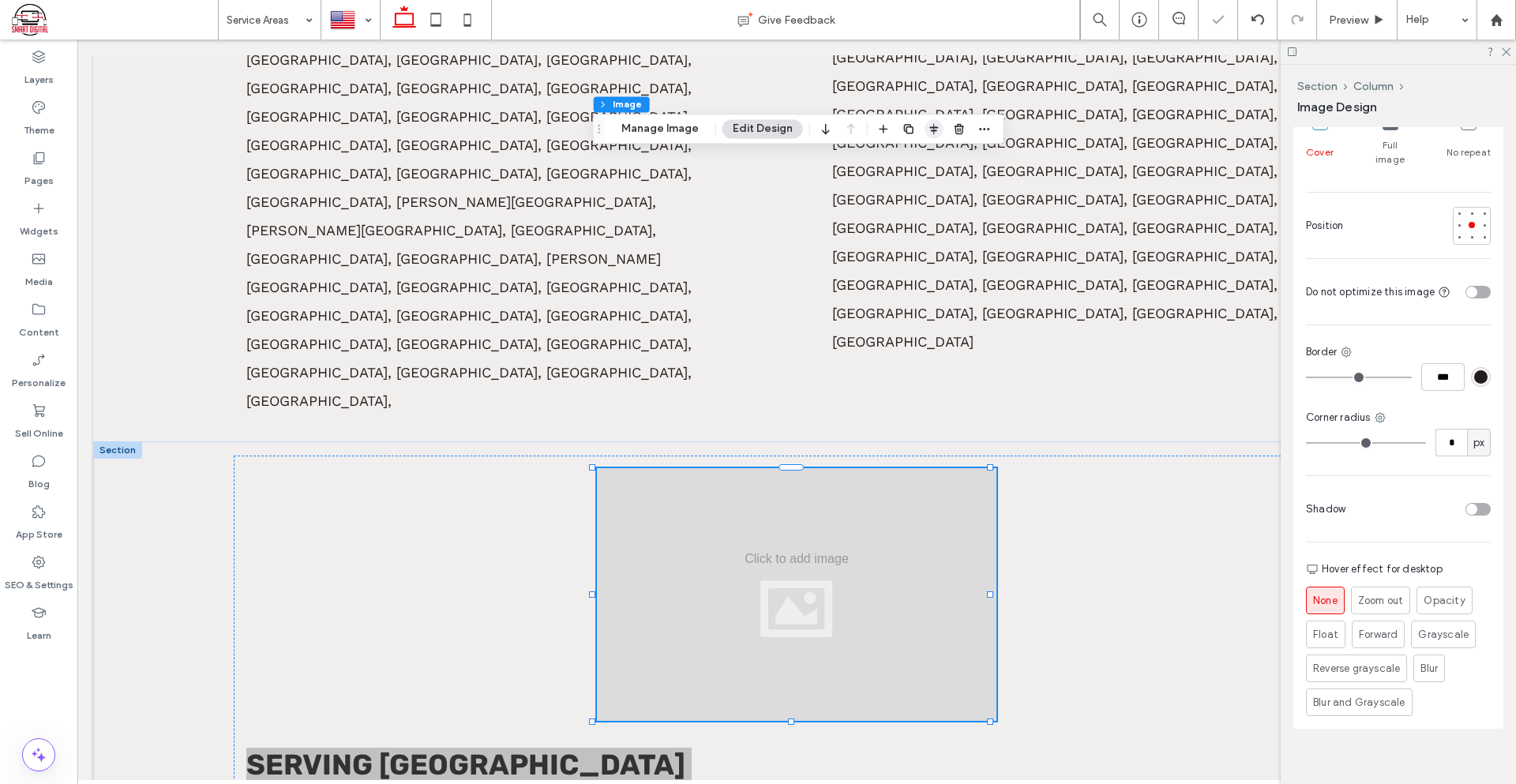
click at [929, 129] on icon "button" at bounding box center [934, 129] width 13 height 13
click at [943, 161] on icon "flex-end" at bounding box center [943, 160] width 13 height 13
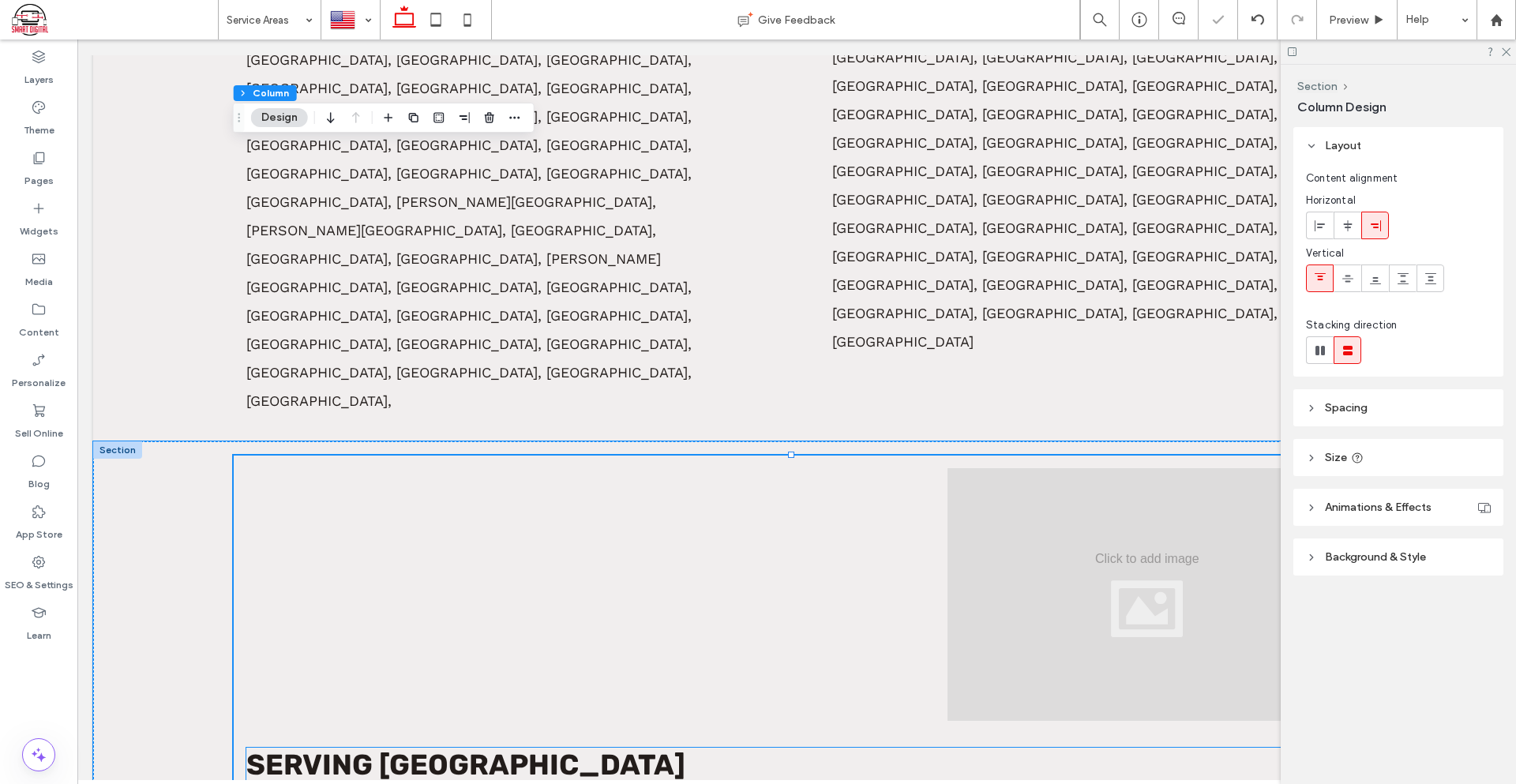
click at [542, 747] on span "Serving Will County" at bounding box center [466, 764] width 439 height 34
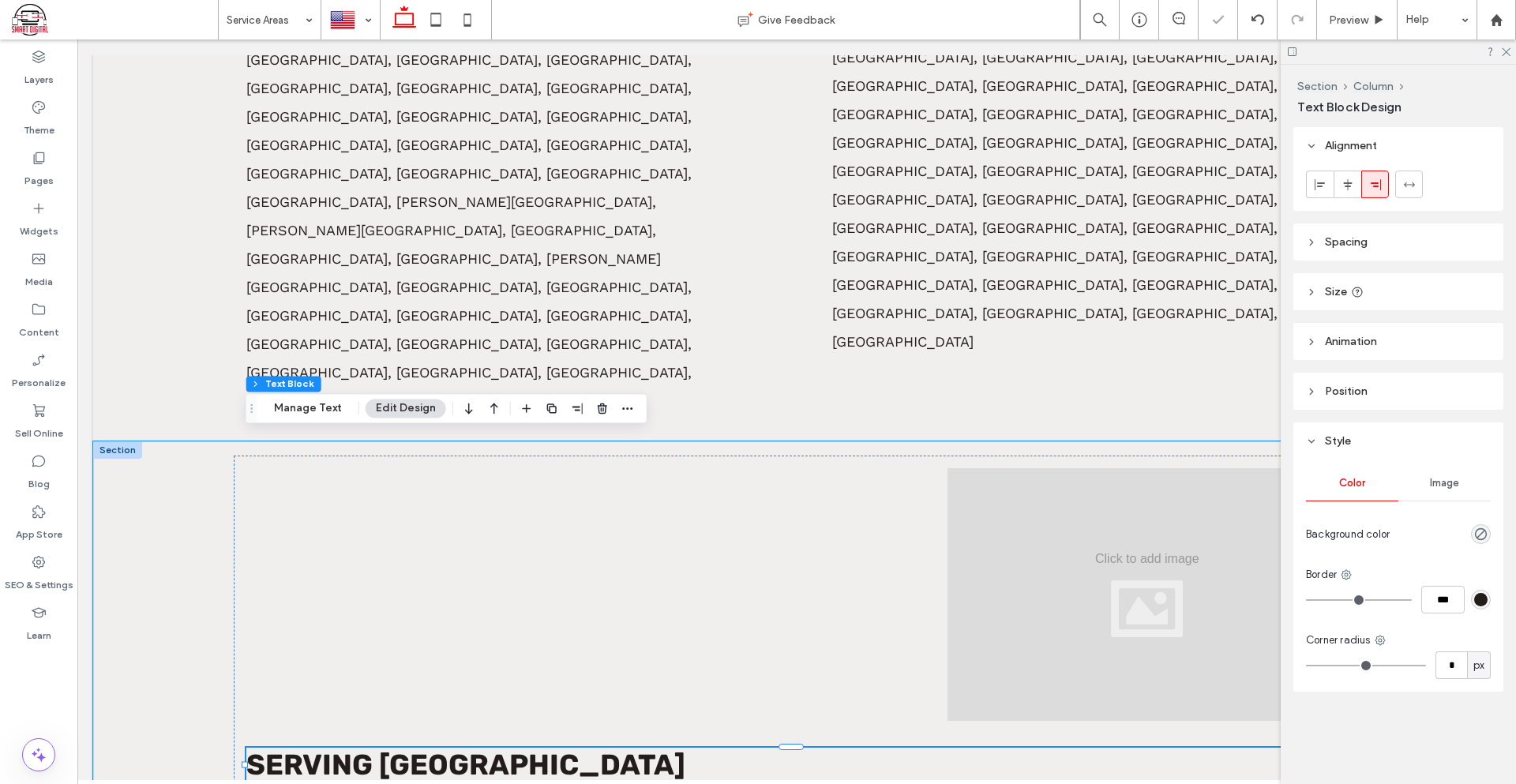
click at [1230, 747] on h3 "Serving Will County" at bounding box center [796, 764] width 1101 height 34
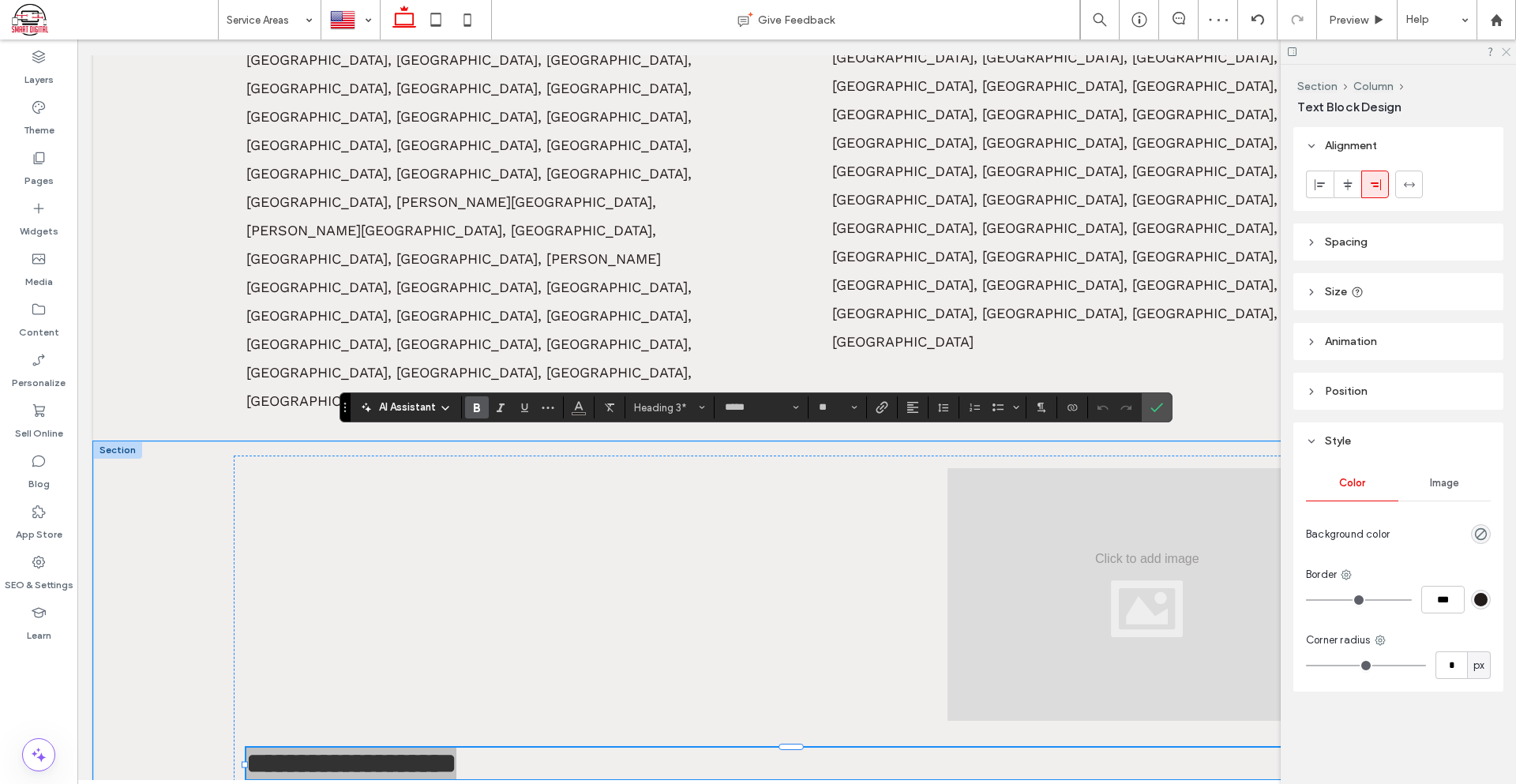
click at [1504, 53] on icon at bounding box center [1505, 50] width 10 height 10
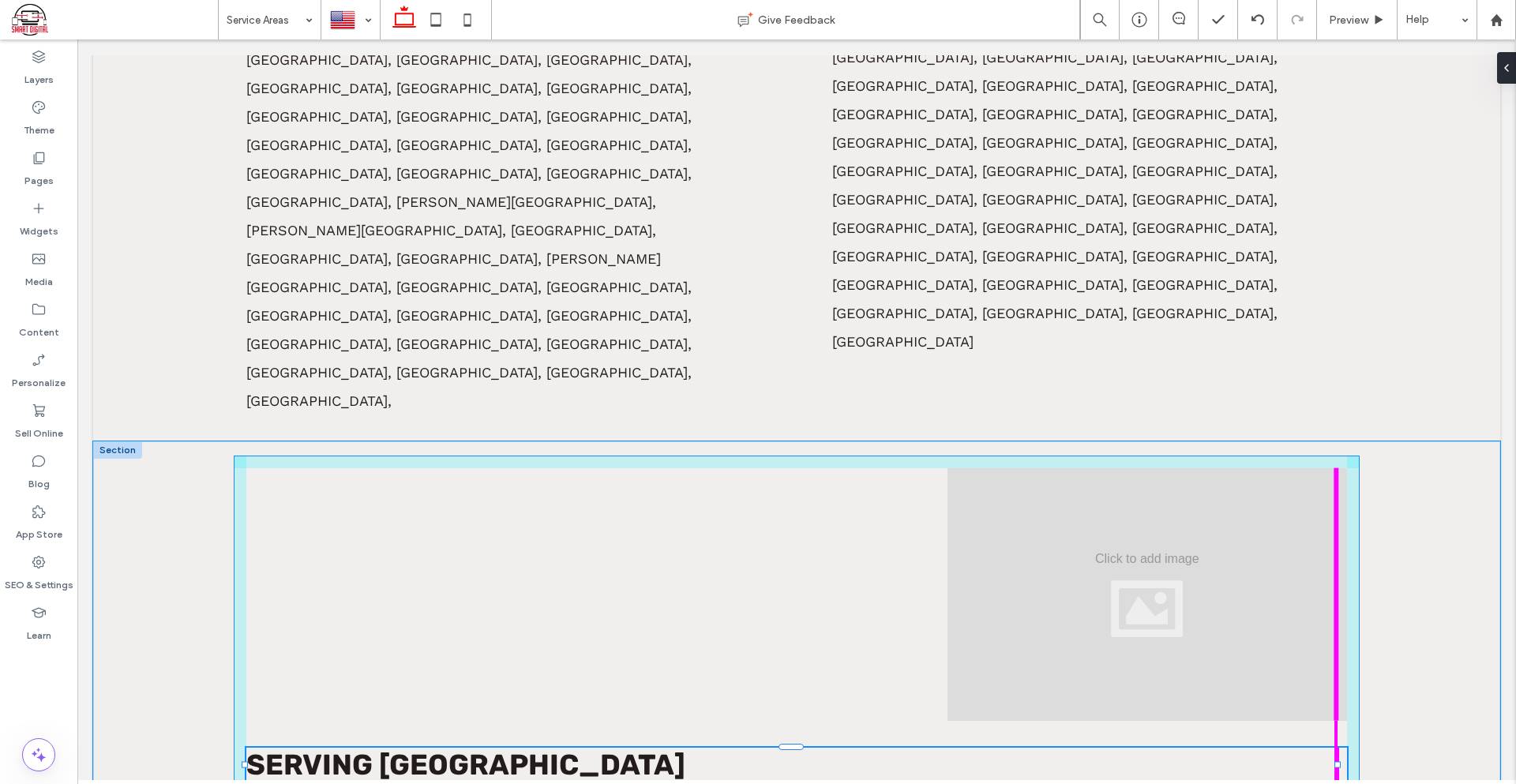
drag, startPoint x: 1339, startPoint y: 449, endPoint x: 1371, endPoint y: 436, distance: 34.5
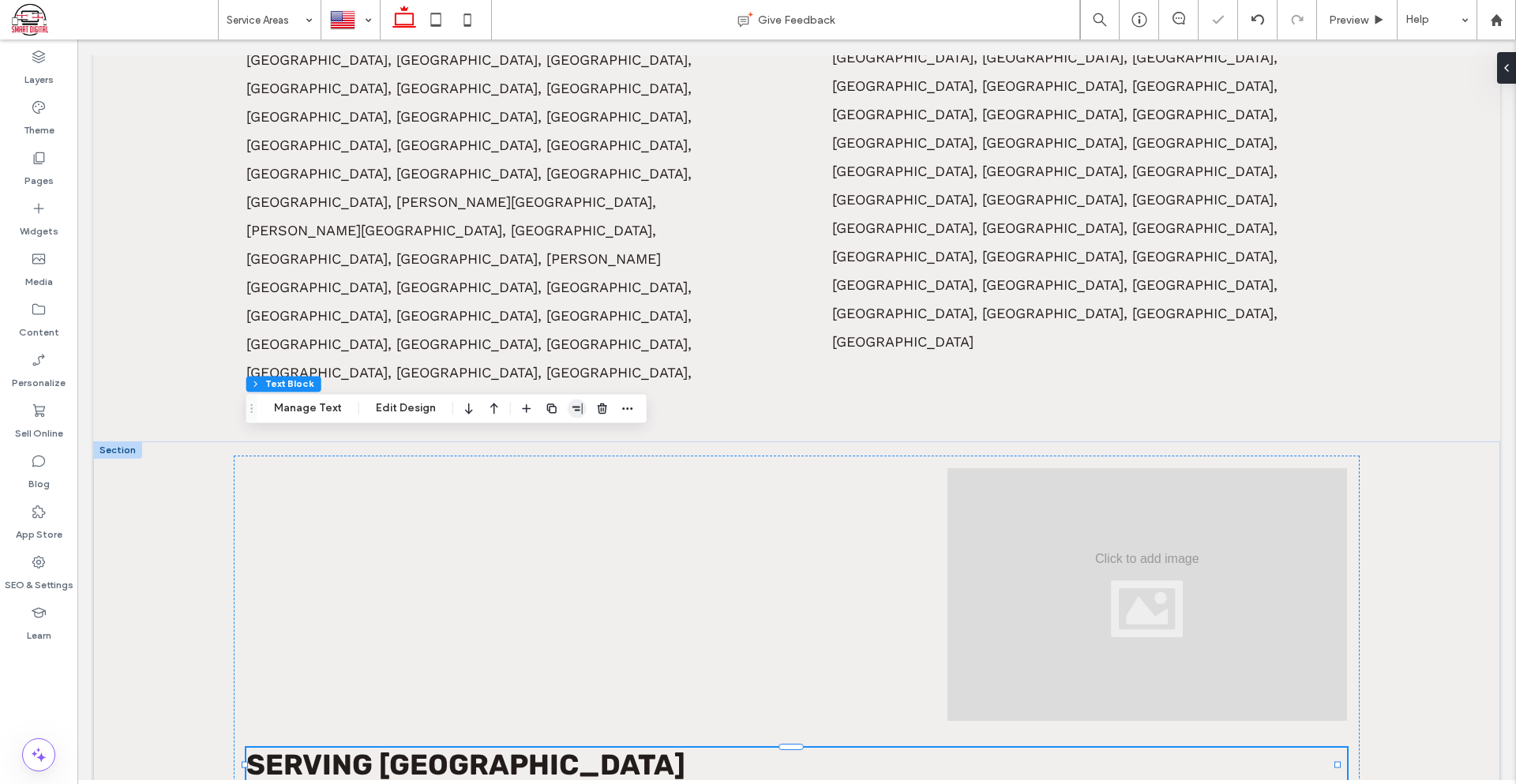
click at [567, 415] on span "button" at bounding box center [577, 408] width 19 height 19
click at [535, 444] on icon "flex-start" at bounding box center [535, 439] width 13 height 13
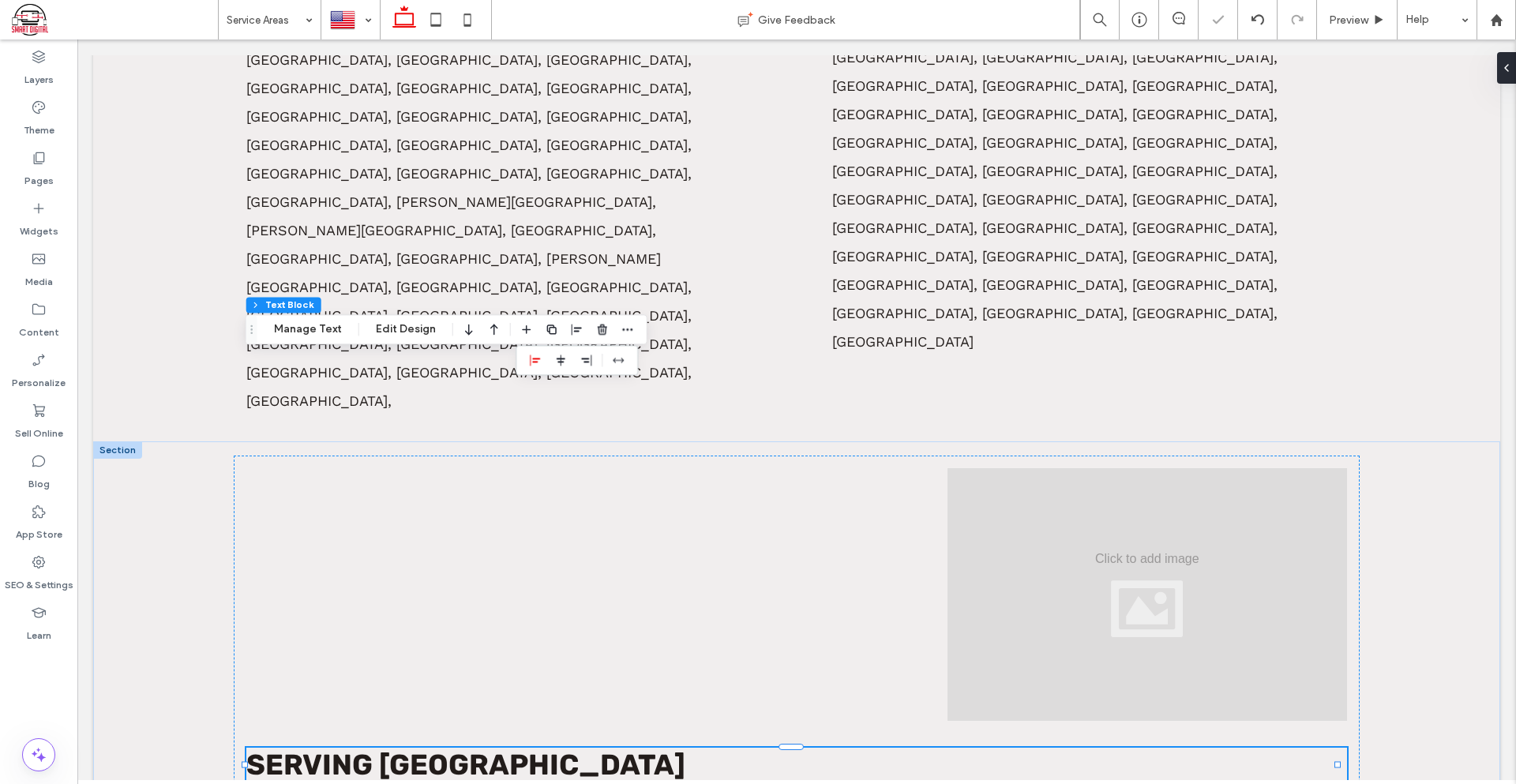
scroll to position [1149, 0]
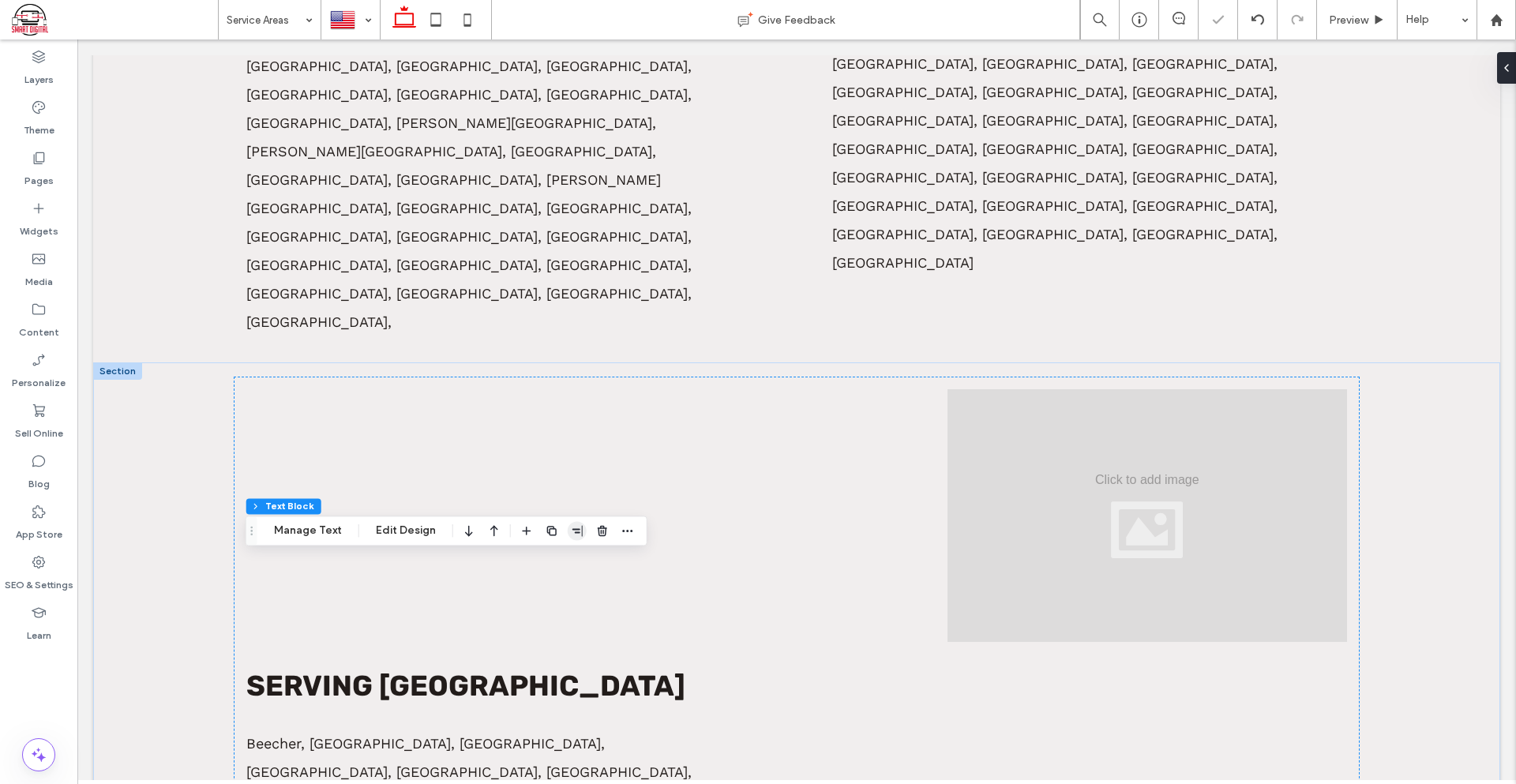
click at [578, 534] on icon "button" at bounding box center [578, 531] width 13 height 13
click at [526, 566] on span "flex-start" at bounding box center [535, 561] width 19 height 19
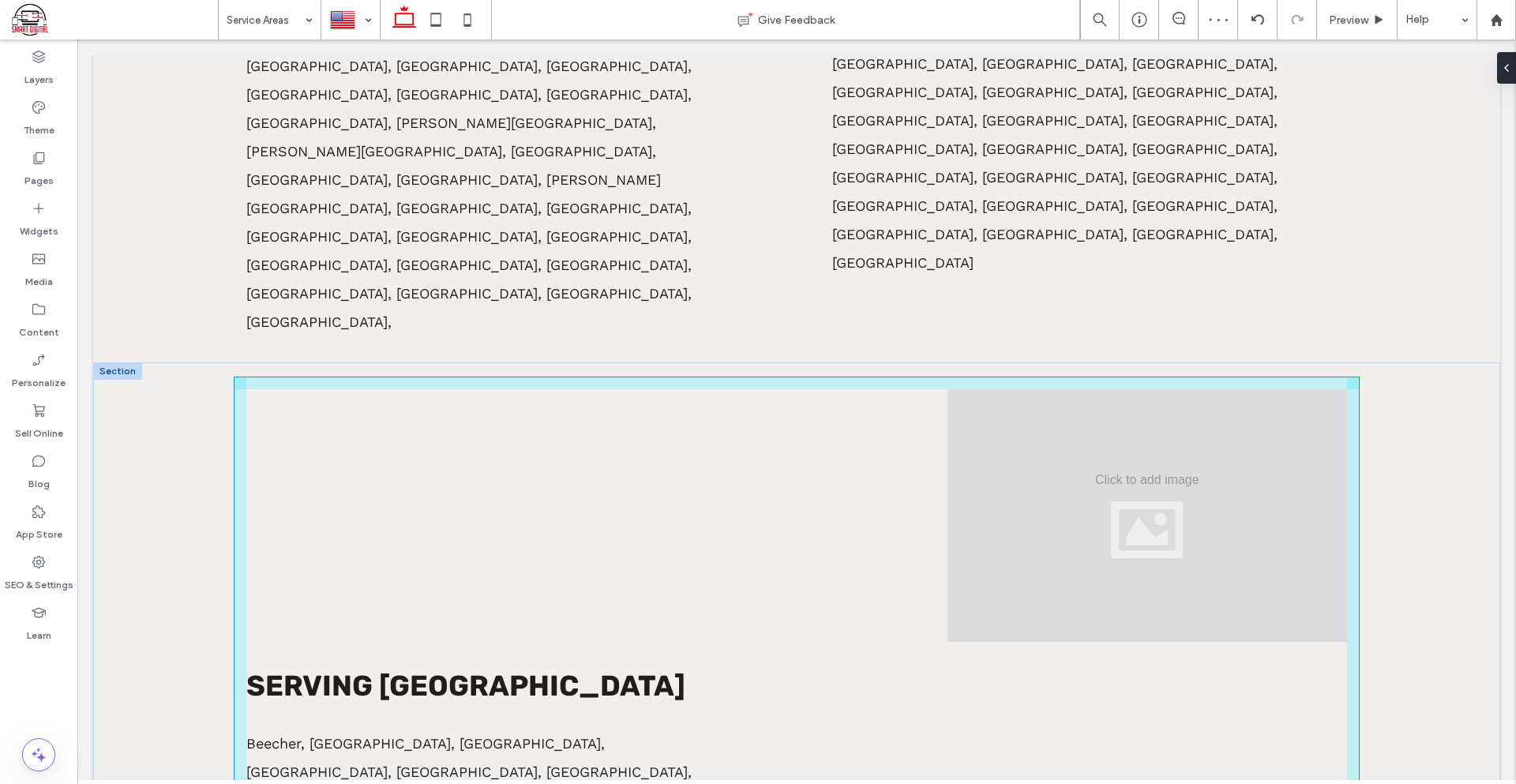
drag, startPoint x: 1338, startPoint y: 575, endPoint x: 779, endPoint y: 566, distance: 559.1
type input "**"
type input "****"
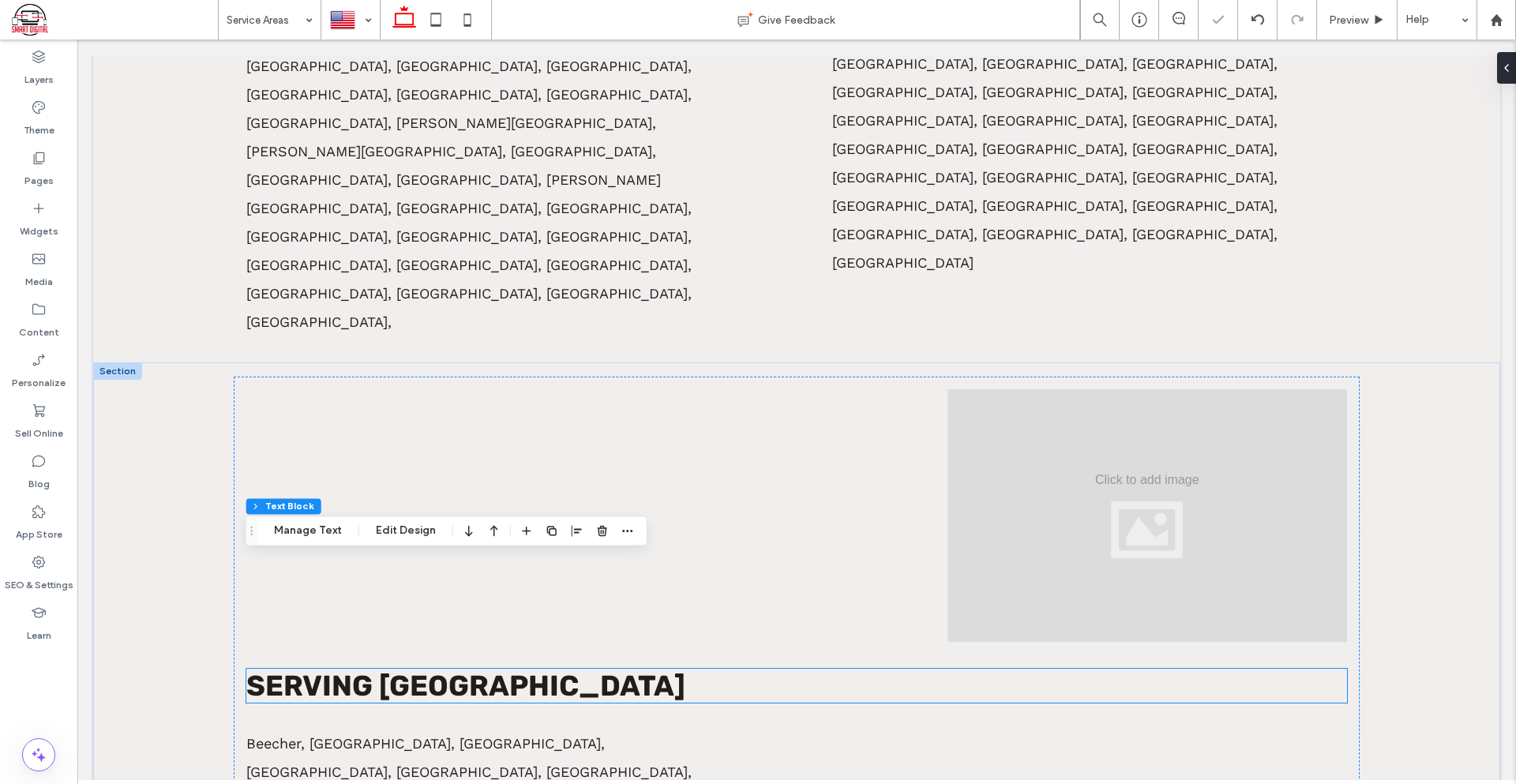
click at [560, 668] on span "Serving Will County" at bounding box center [466, 685] width 439 height 34
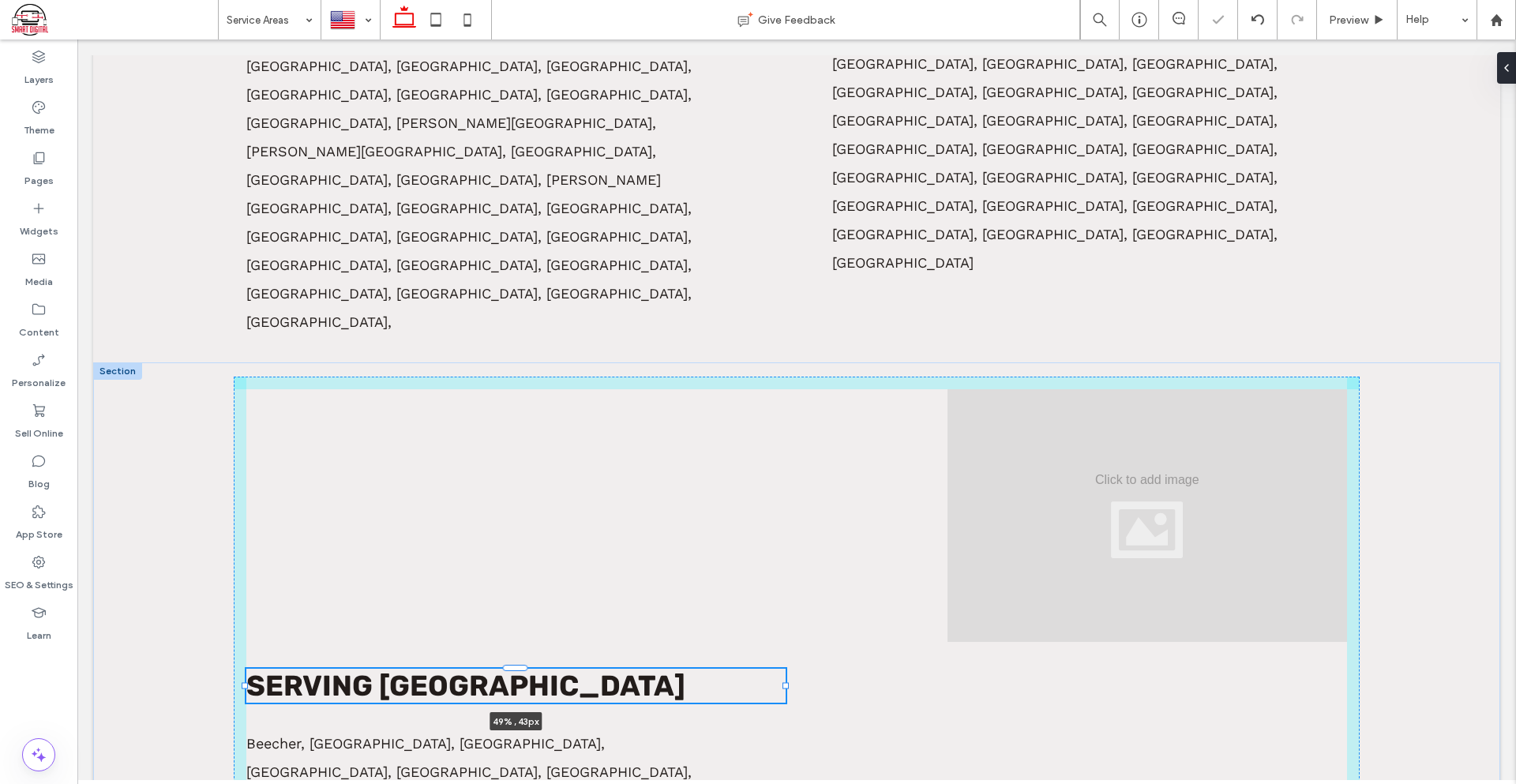
drag, startPoint x: 1336, startPoint y: 375, endPoint x: 717, endPoint y: 381, distance: 619.0
click at [246, 668] on div at bounding box center [245, 668] width 1 height 1
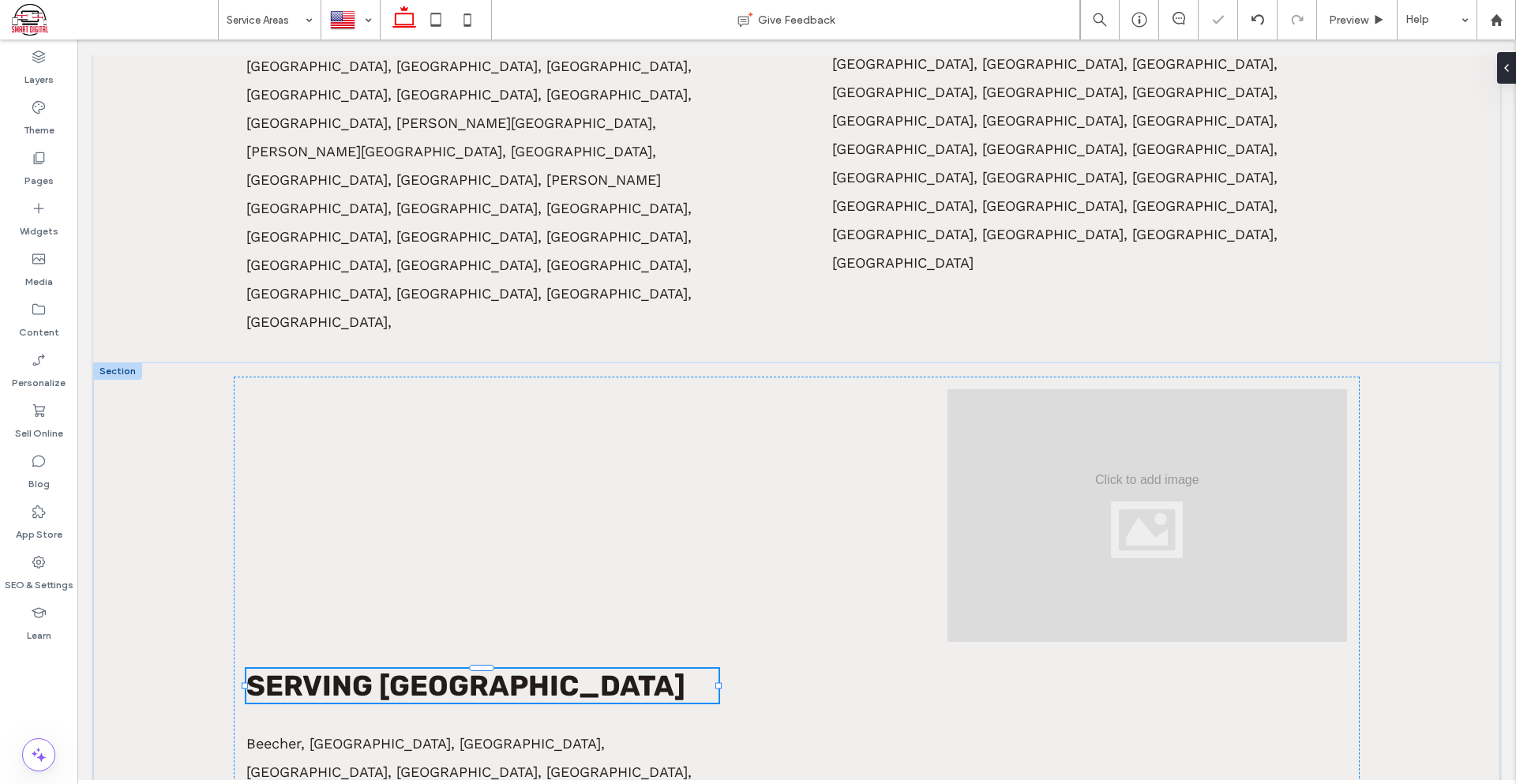
type input "**"
type input "****"
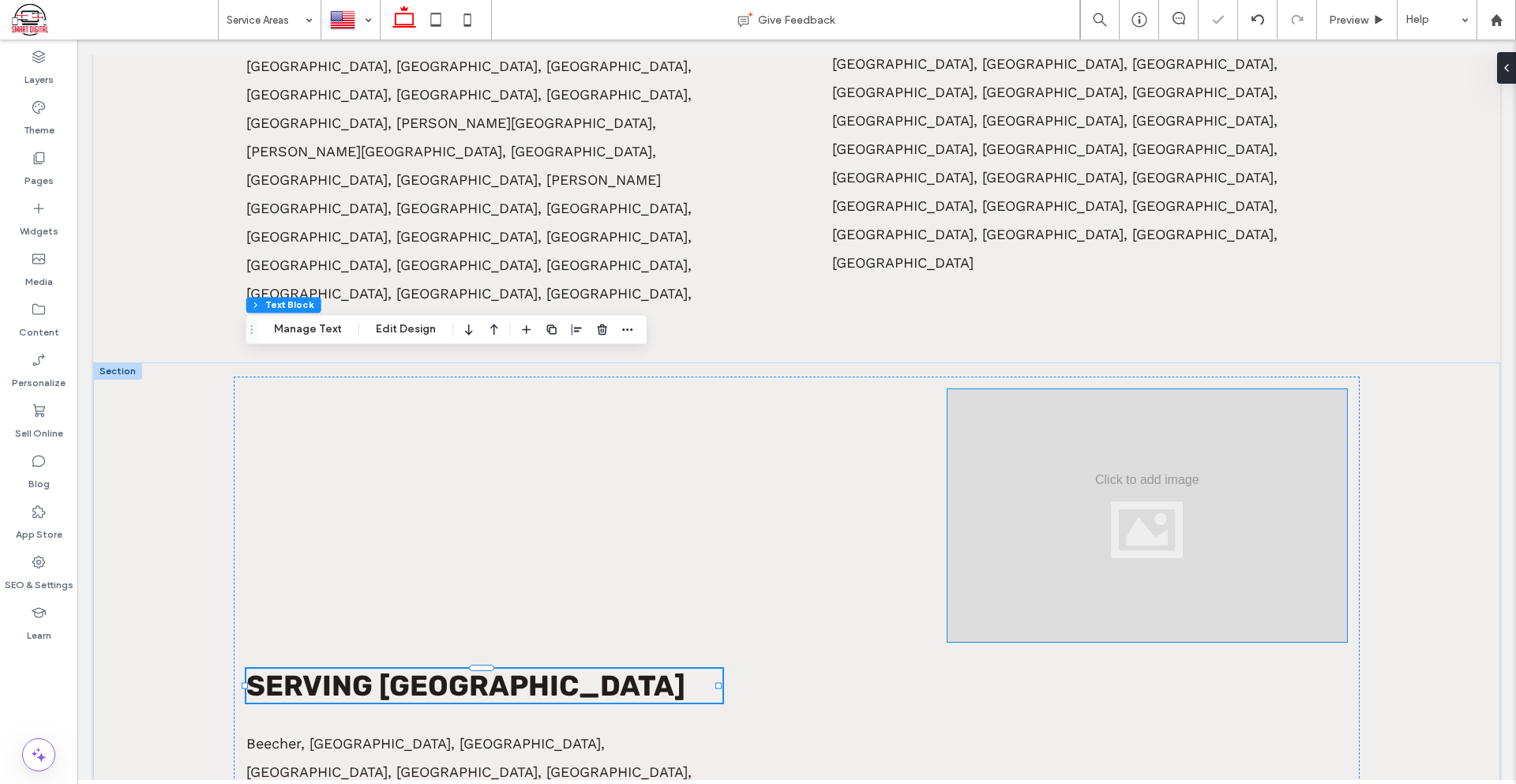
click at [1163, 389] on div at bounding box center [1147, 515] width 399 height 252
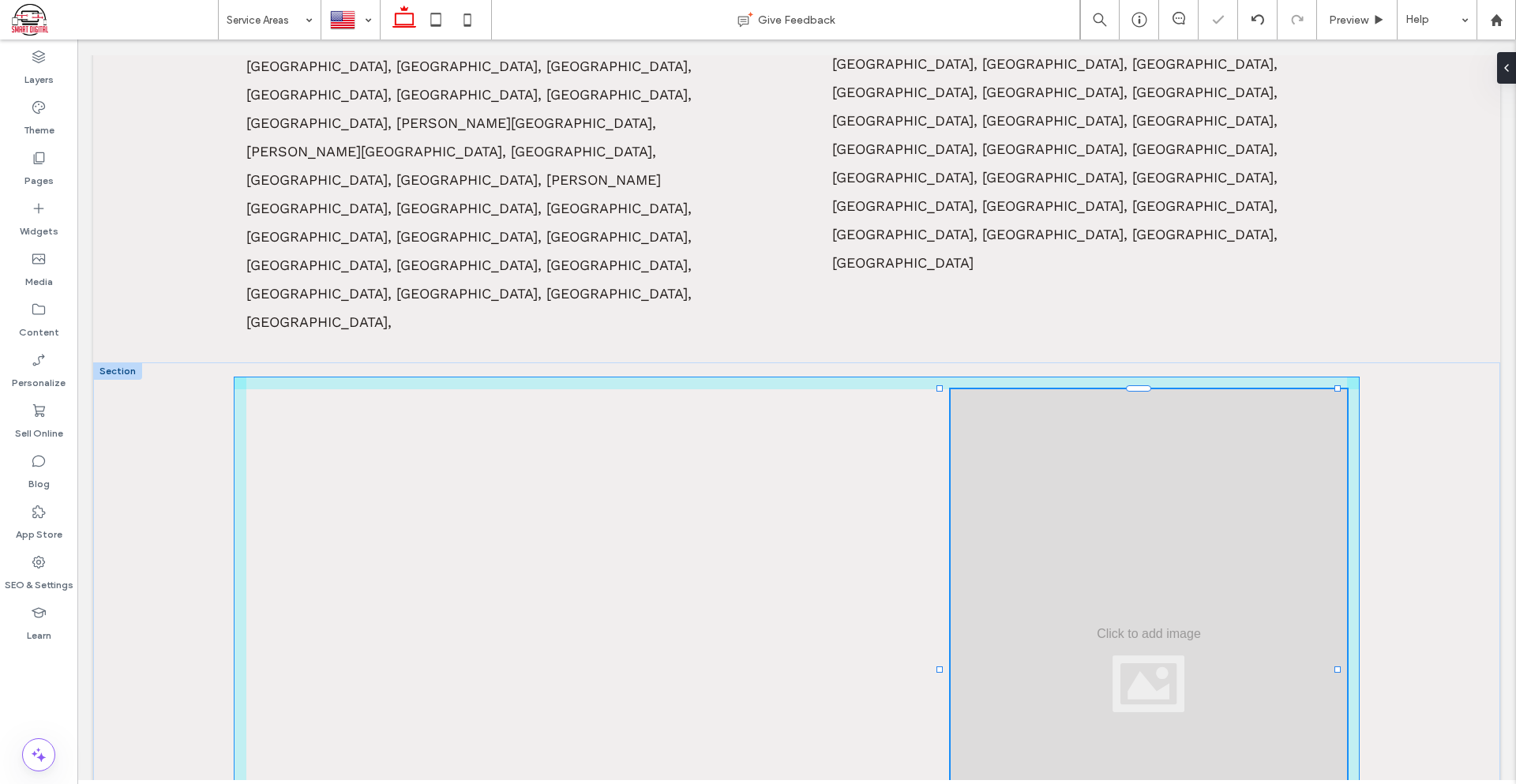
drag, startPoint x: 1139, startPoint y: 330, endPoint x: 1189, endPoint y: 654, distance: 327.8
click at [941, 390] on div at bounding box center [940, 389] width 1 height 1
type input "***"
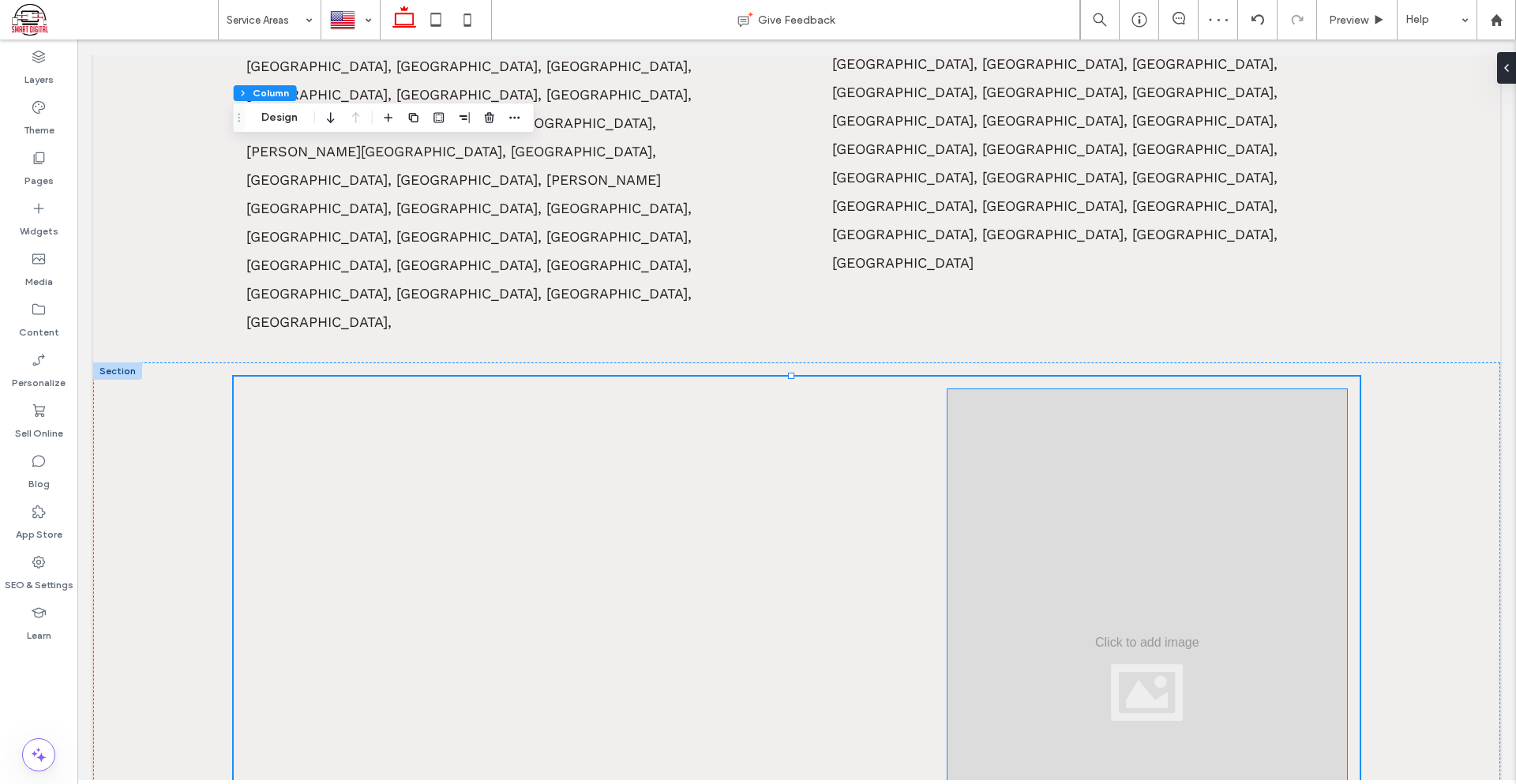
click at [1039, 389] on div at bounding box center [1147, 678] width 399 height 577
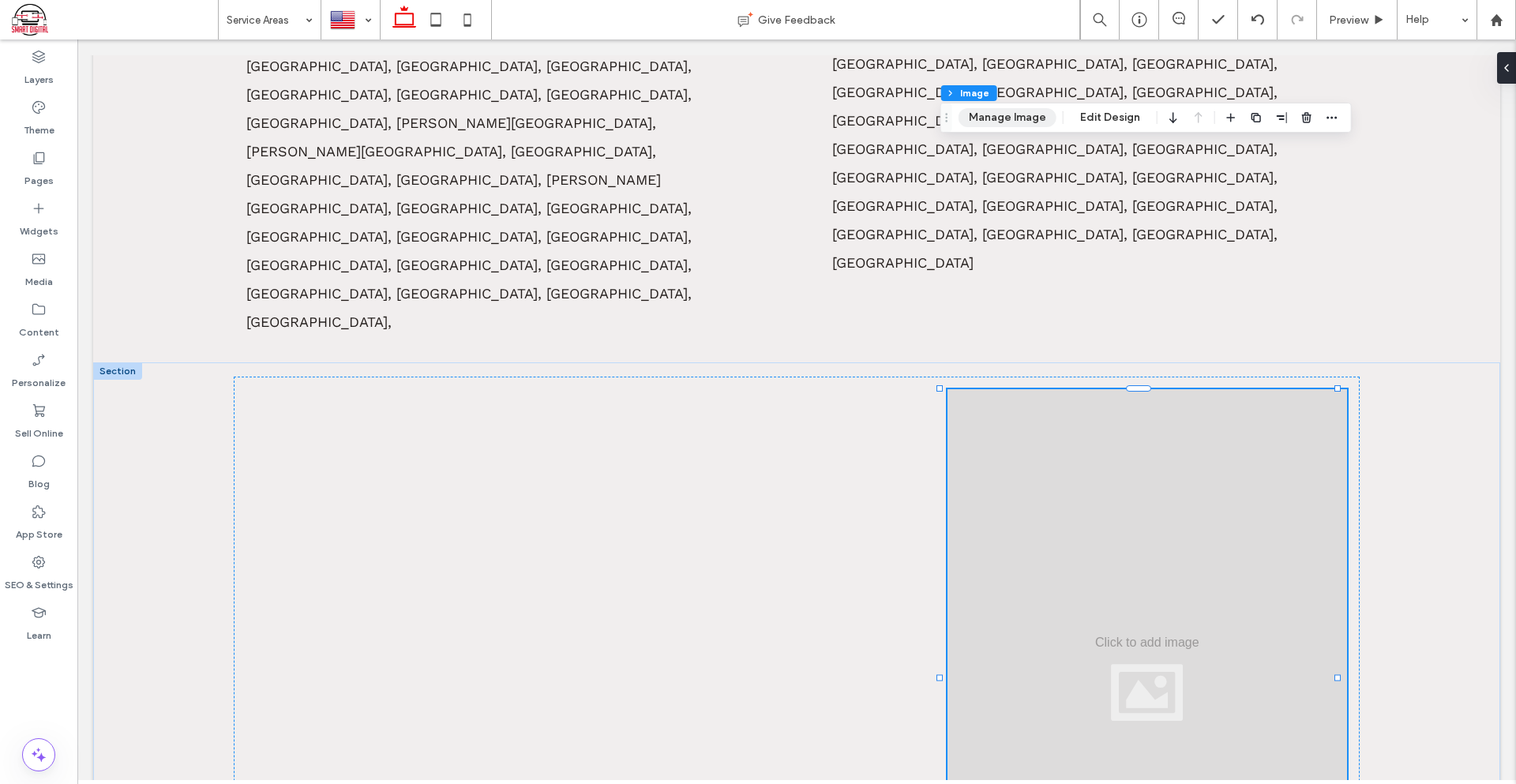
click at [1009, 115] on button "Manage Image" at bounding box center [1007, 118] width 98 height 19
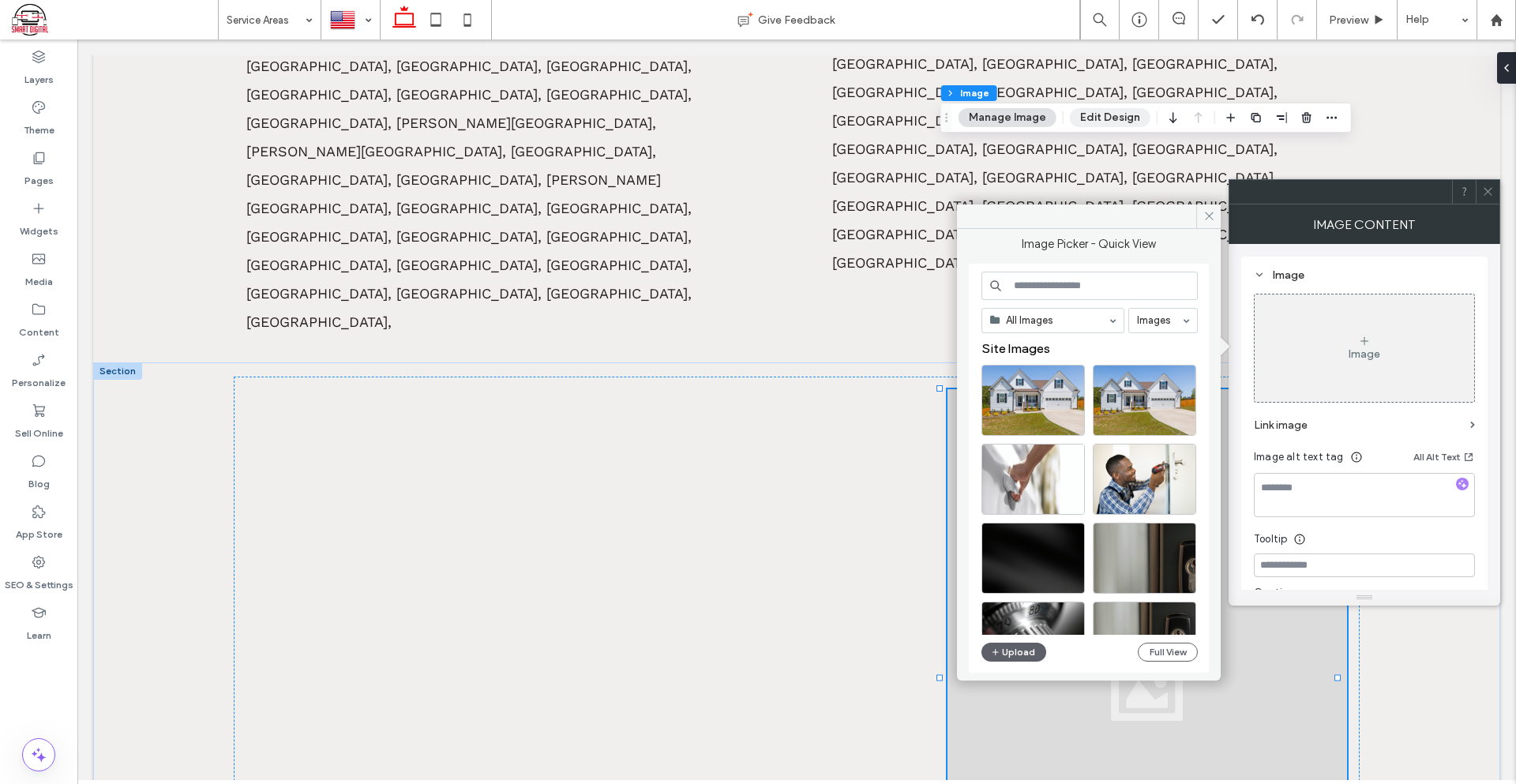
click at [1094, 126] on button "Edit Design" at bounding box center [1110, 118] width 81 height 19
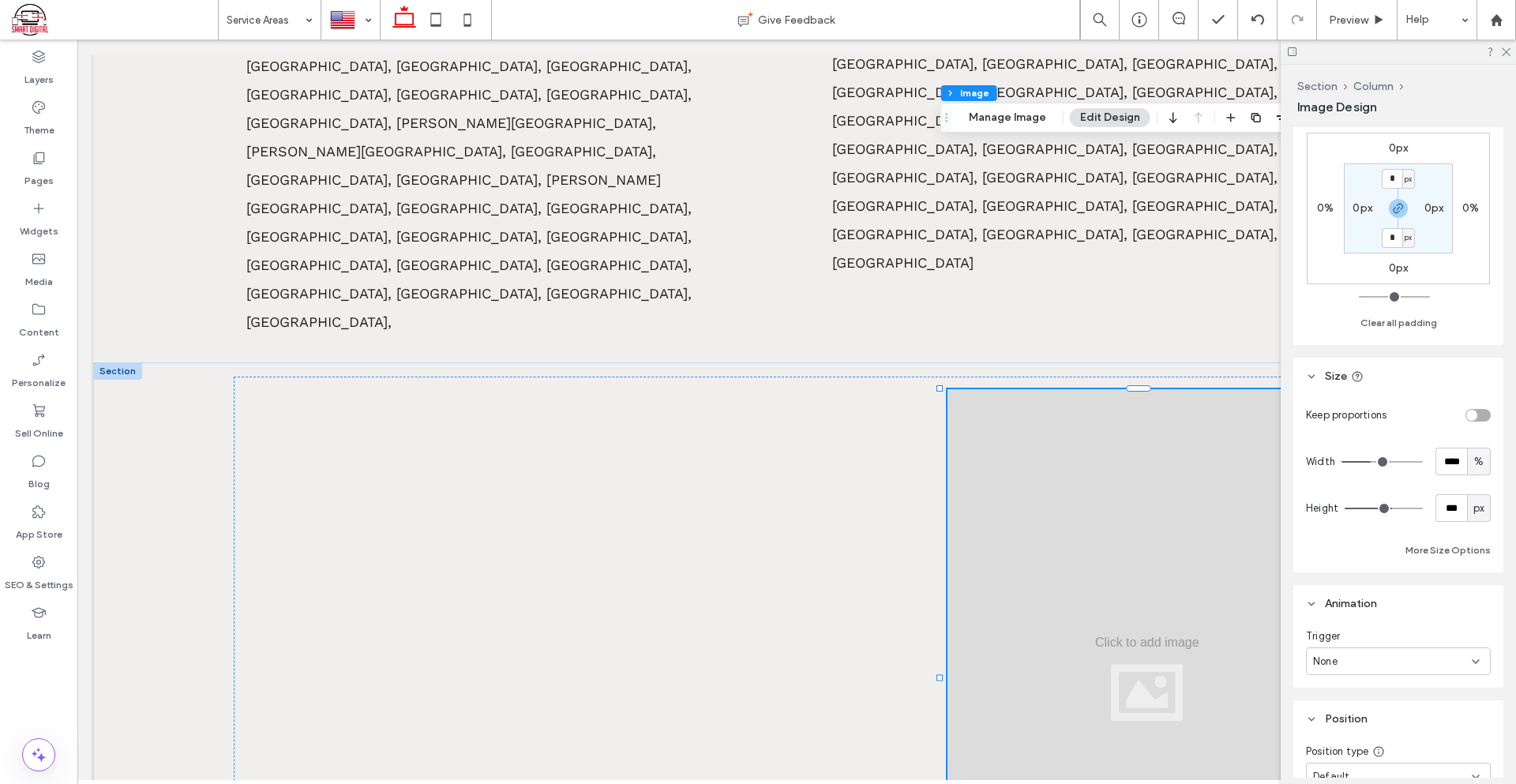
scroll to position [316, 0]
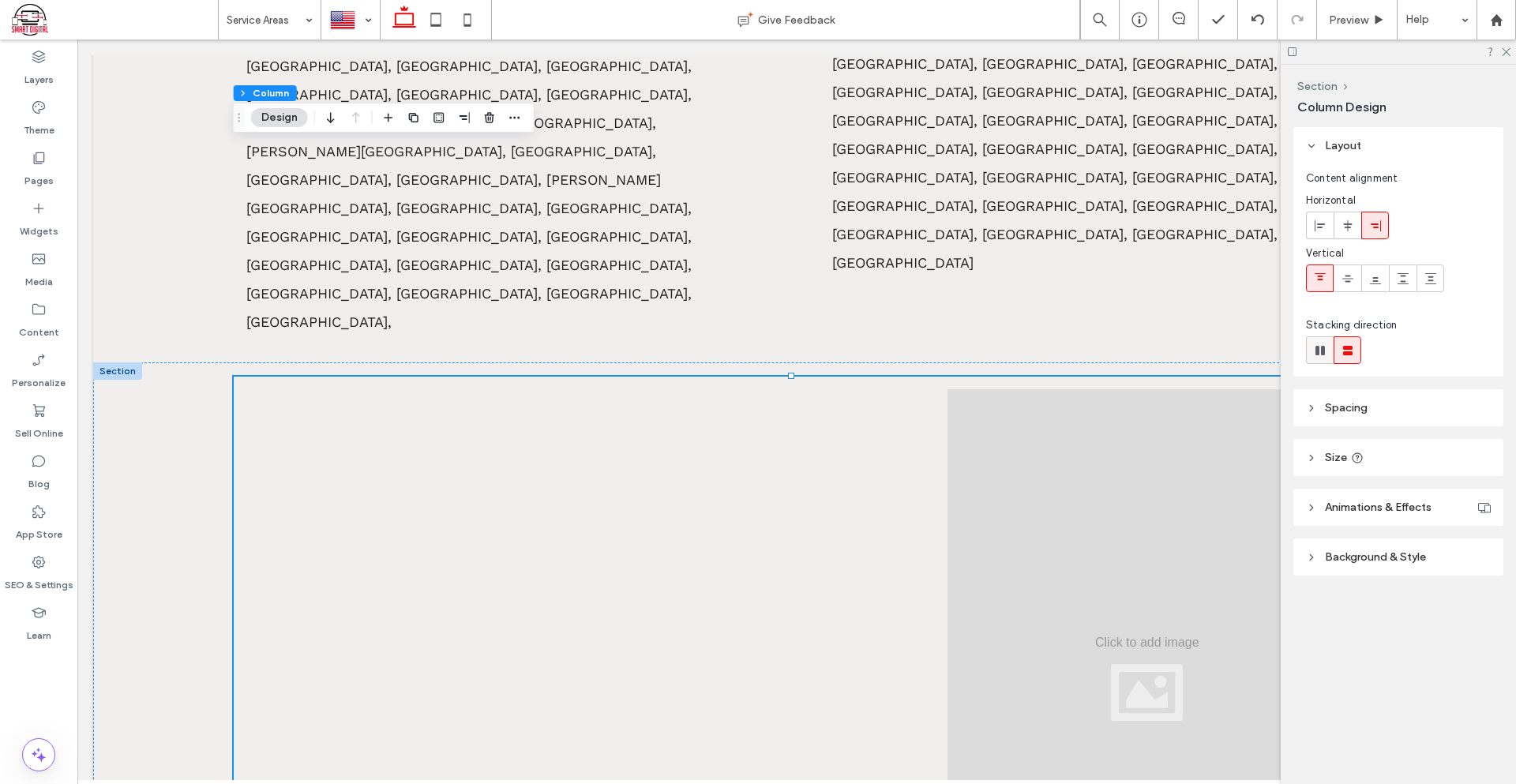
click at [1323, 353] on use at bounding box center [1319, 351] width 9 height 9
type input "*"
type input "**"
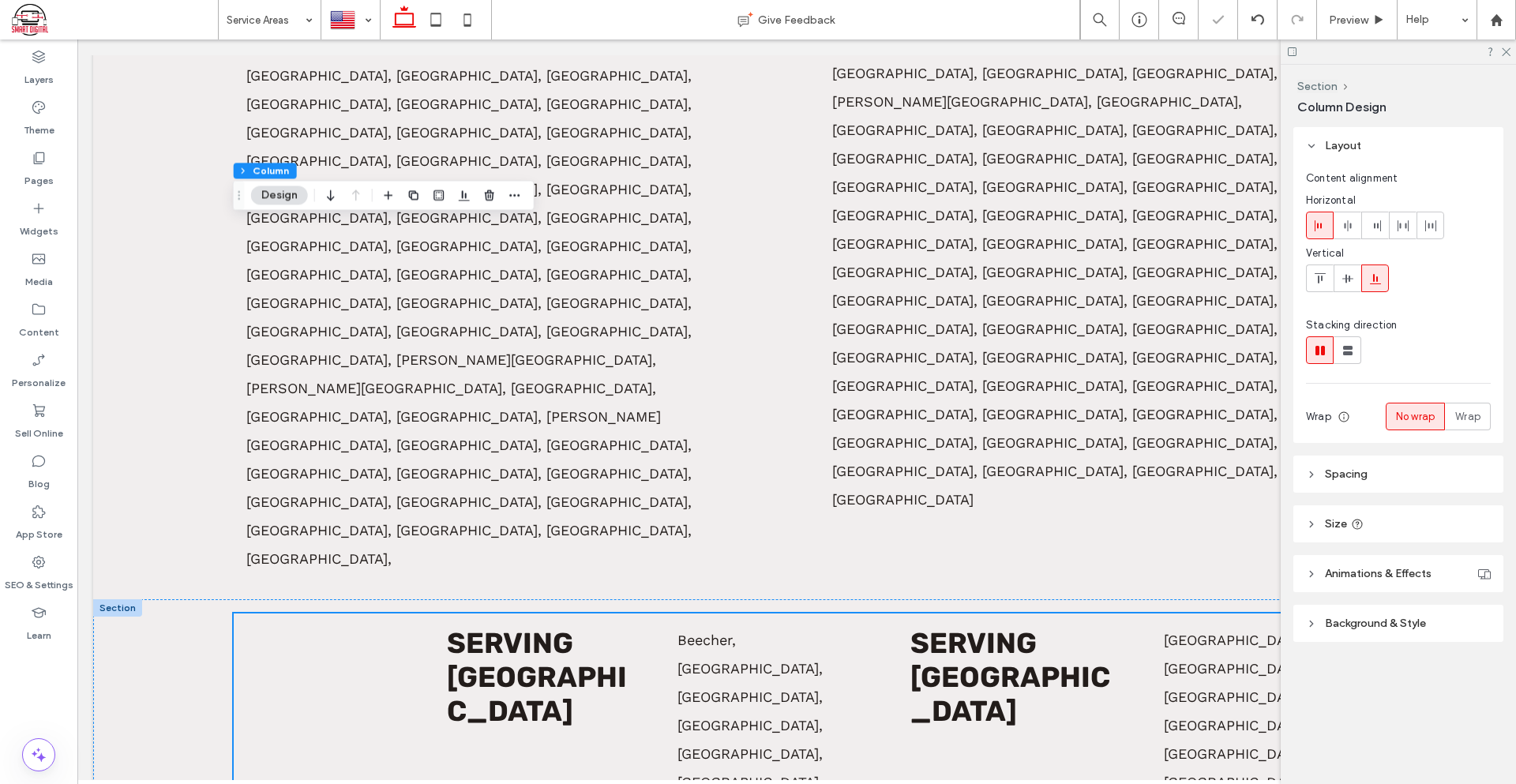
scroll to position [991, 0]
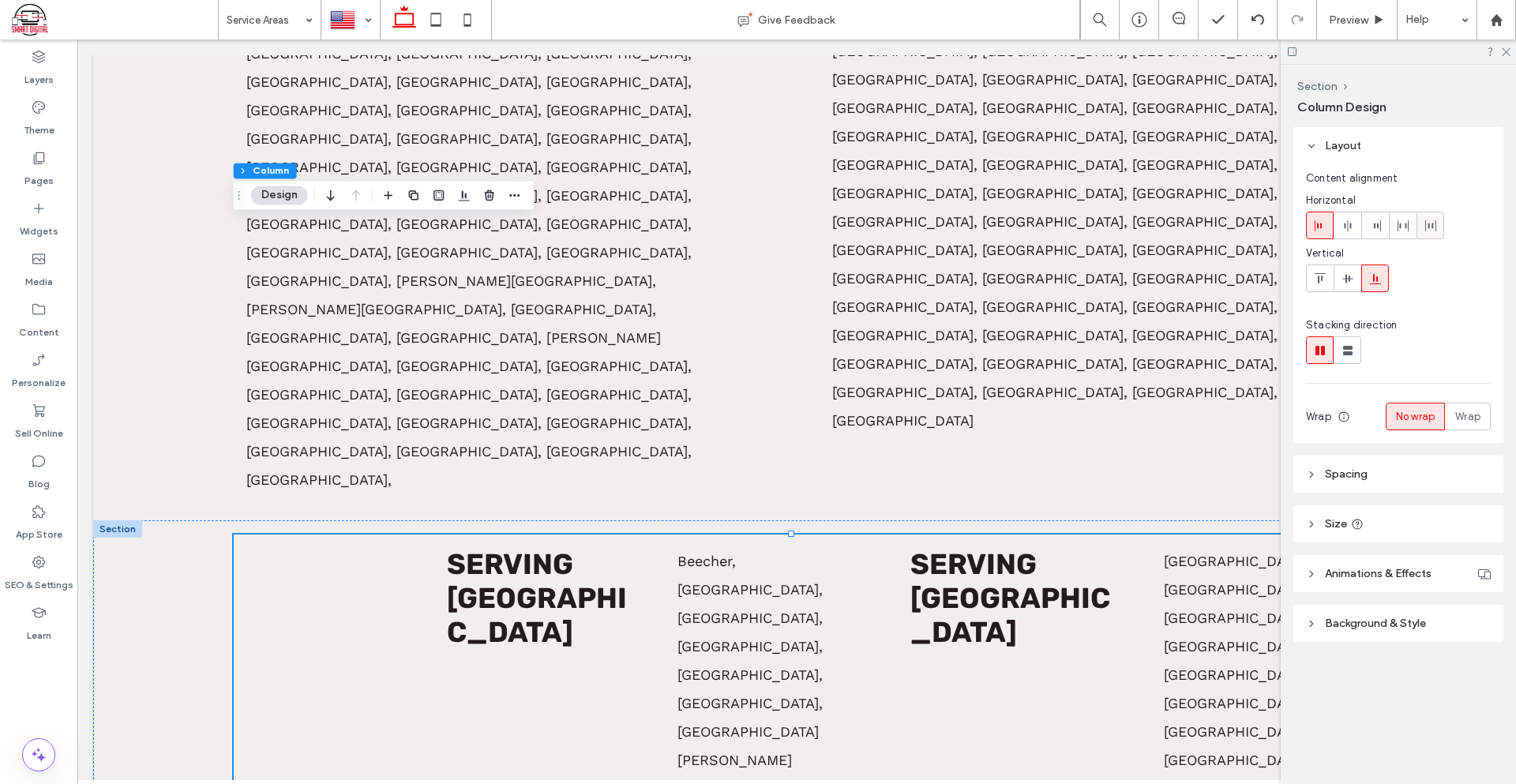
click at [1437, 228] on div at bounding box center [1430, 225] width 26 height 26
click at [1342, 284] on icon at bounding box center [1348, 279] width 13 height 13
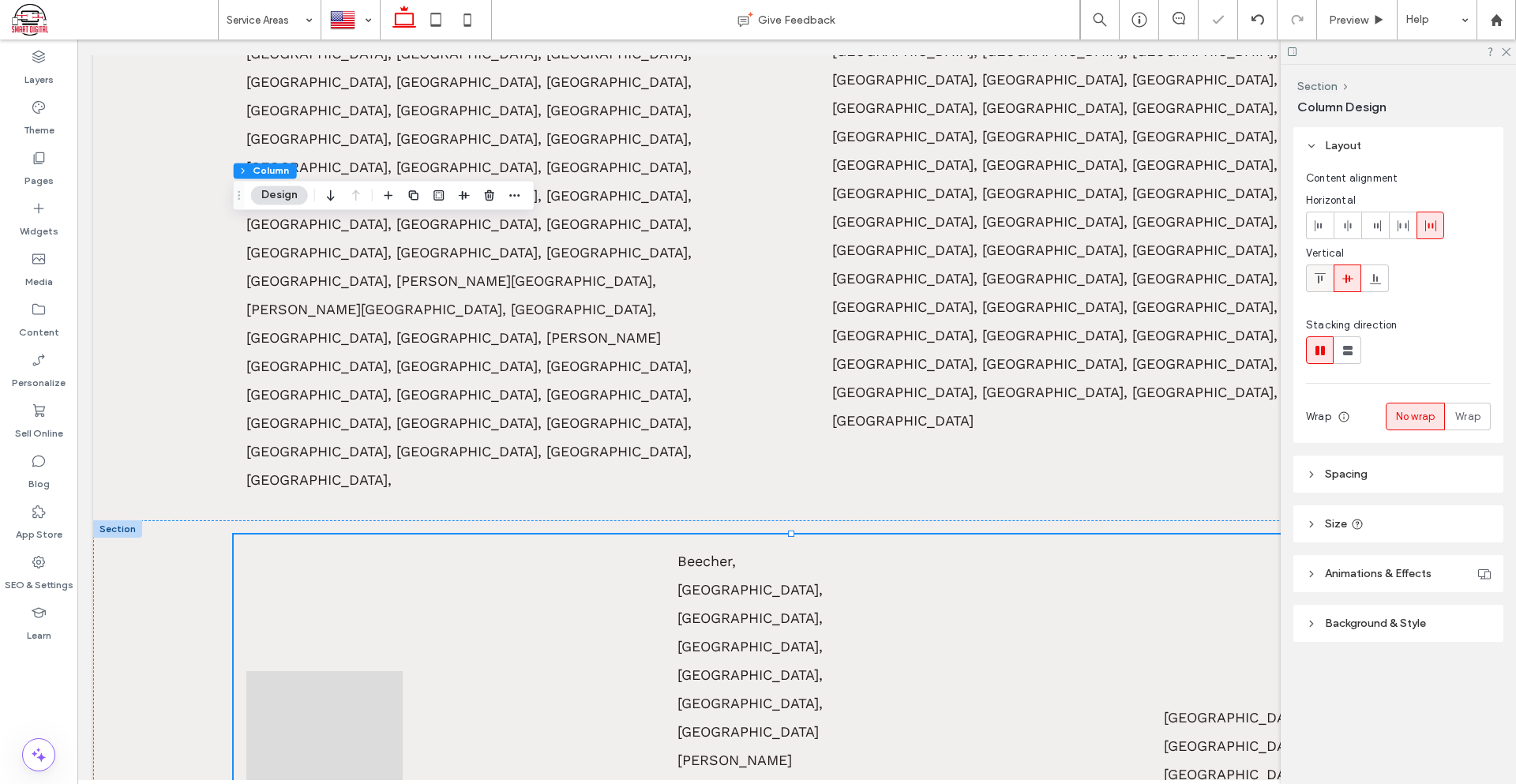
click at [1314, 282] on icon at bounding box center [1320, 279] width 13 height 13
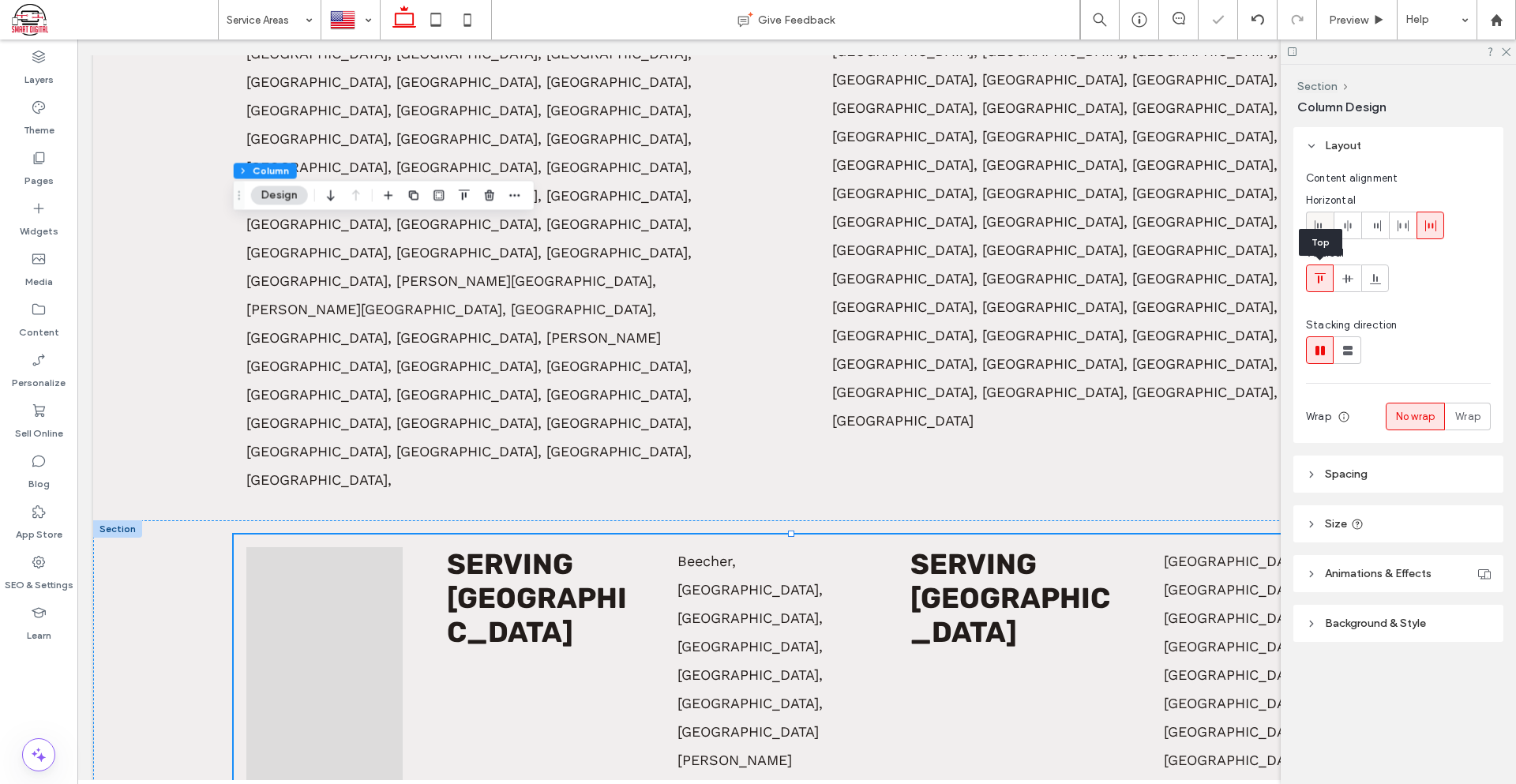
click at [1320, 228] on use at bounding box center [1319, 226] width 7 height 11
click at [1342, 228] on icon at bounding box center [1348, 226] width 13 height 13
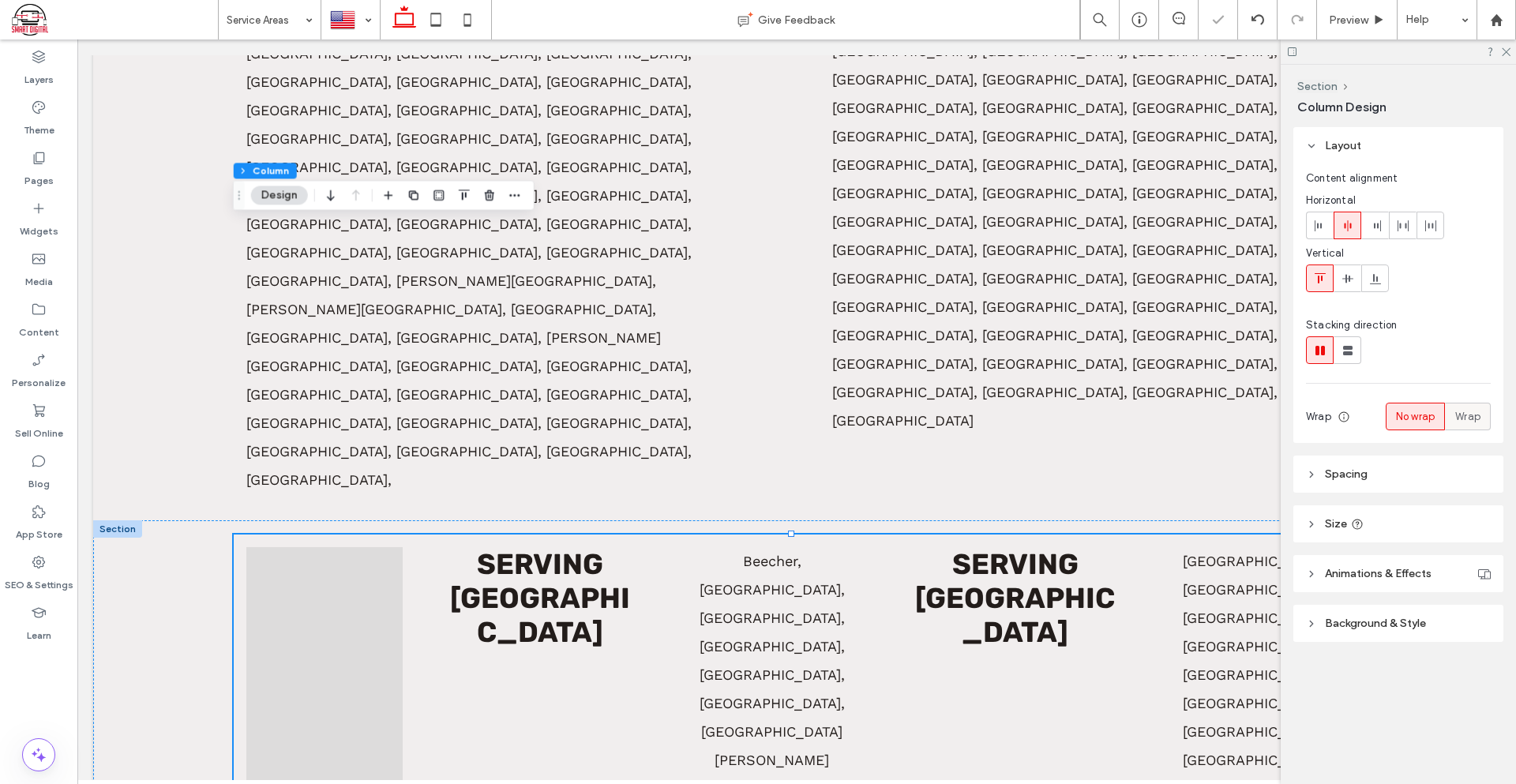
click at [1453, 418] on label "Wrap" at bounding box center [1467, 416] width 46 height 28
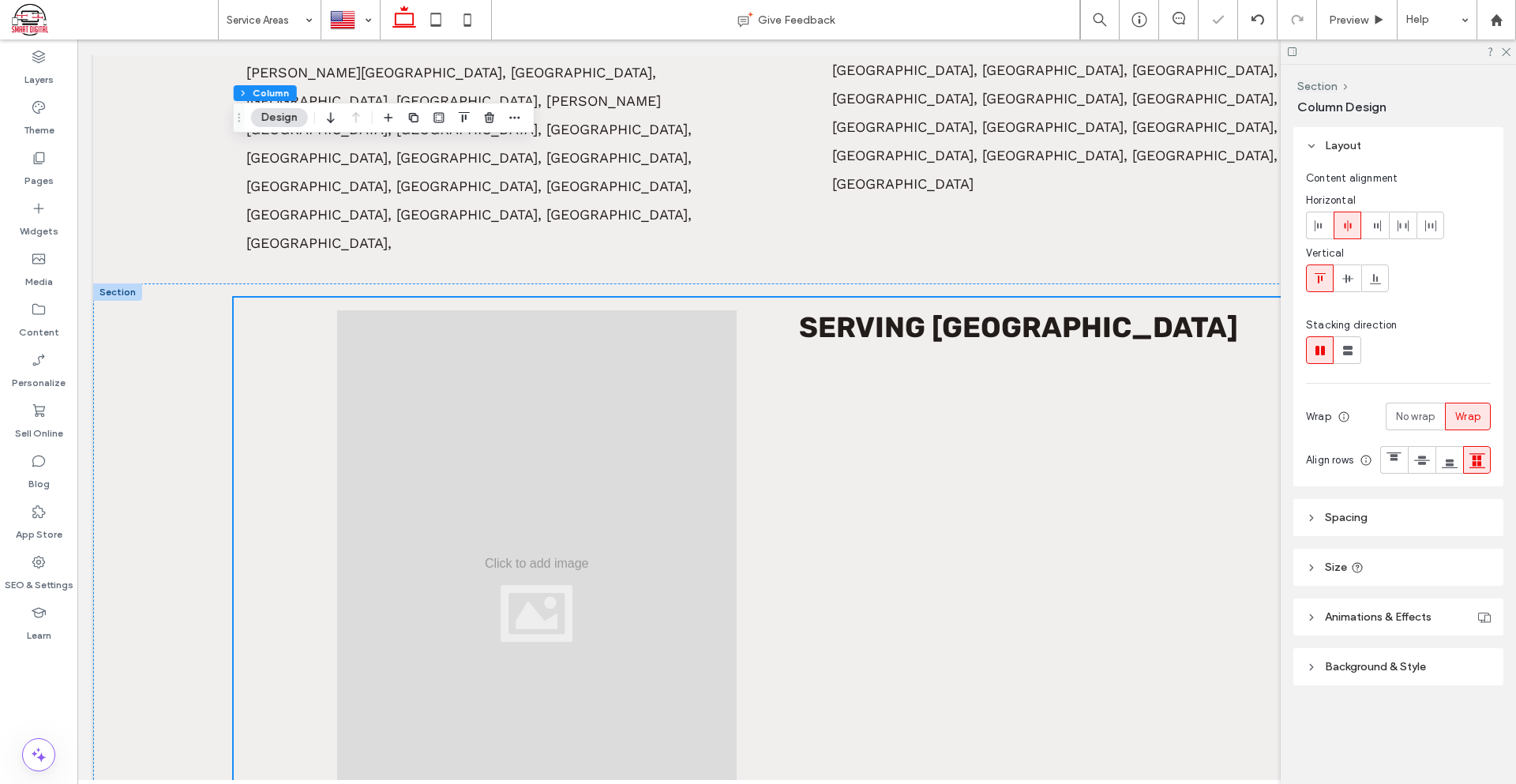
scroll to position [1070, 0]
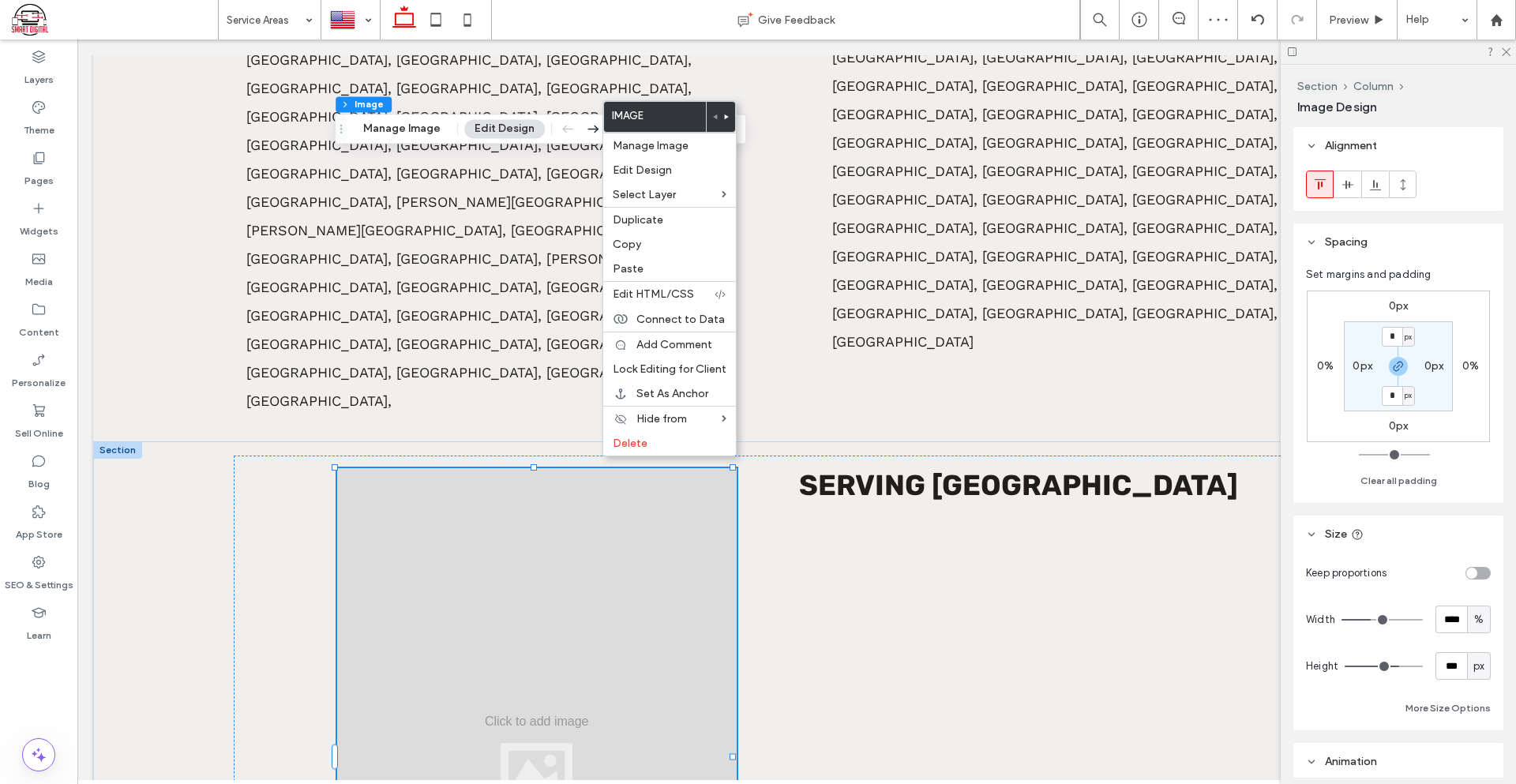
click at [724, 118] on icon at bounding box center [726, 117] width 6 height 6
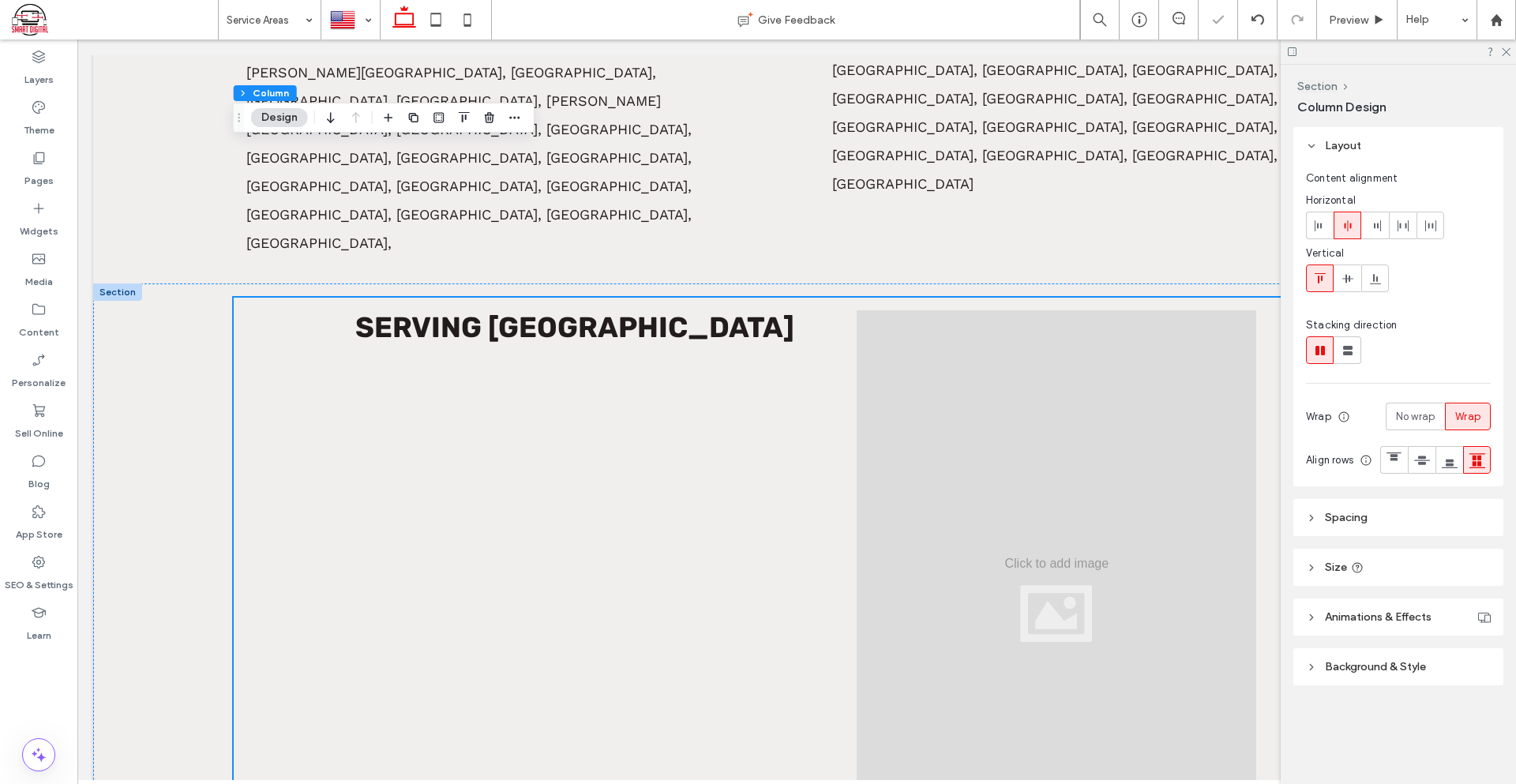
scroll to position [1307, 0]
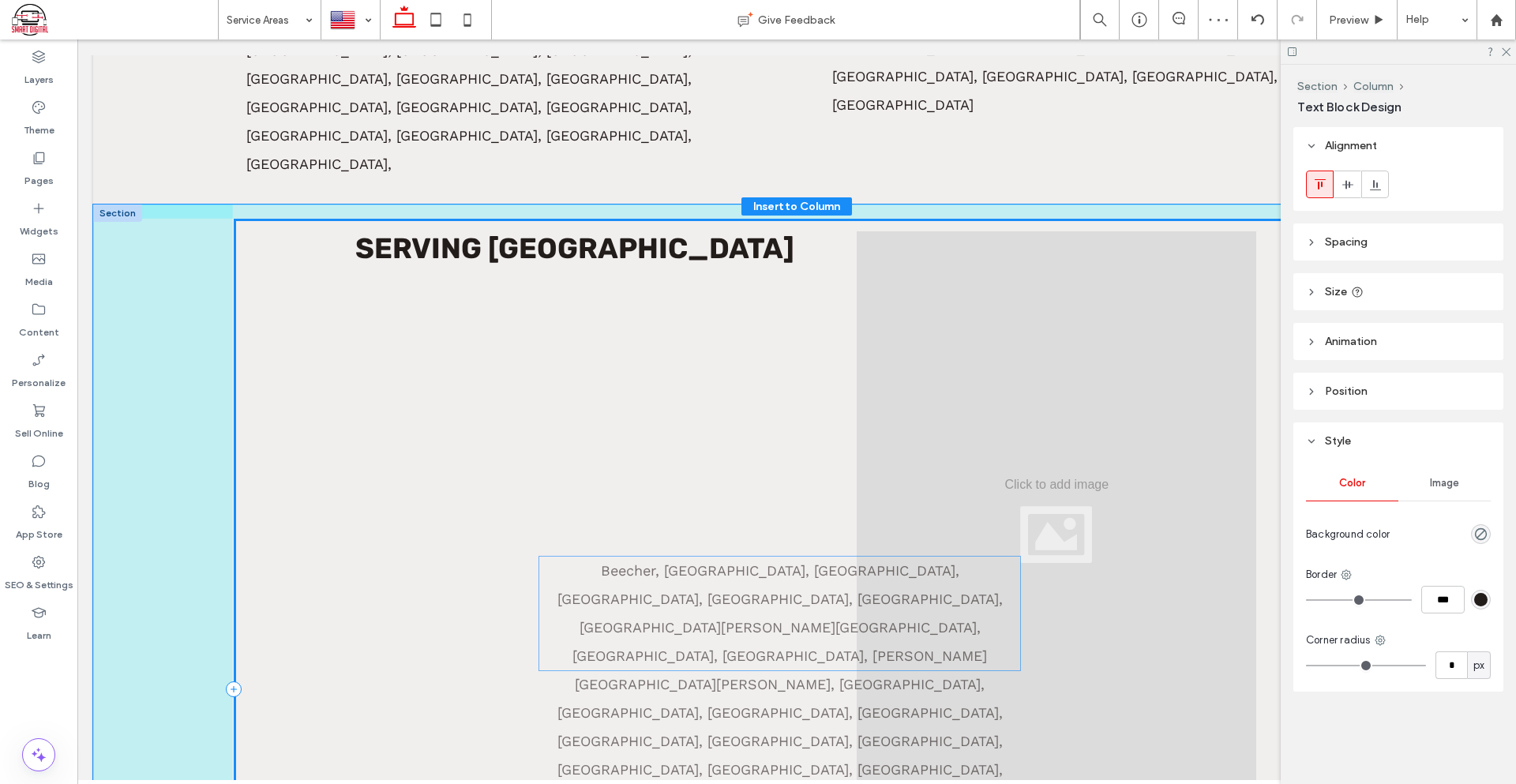
drag, startPoint x: 578, startPoint y: 570, endPoint x: 854, endPoint y: 606, distance: 278.3
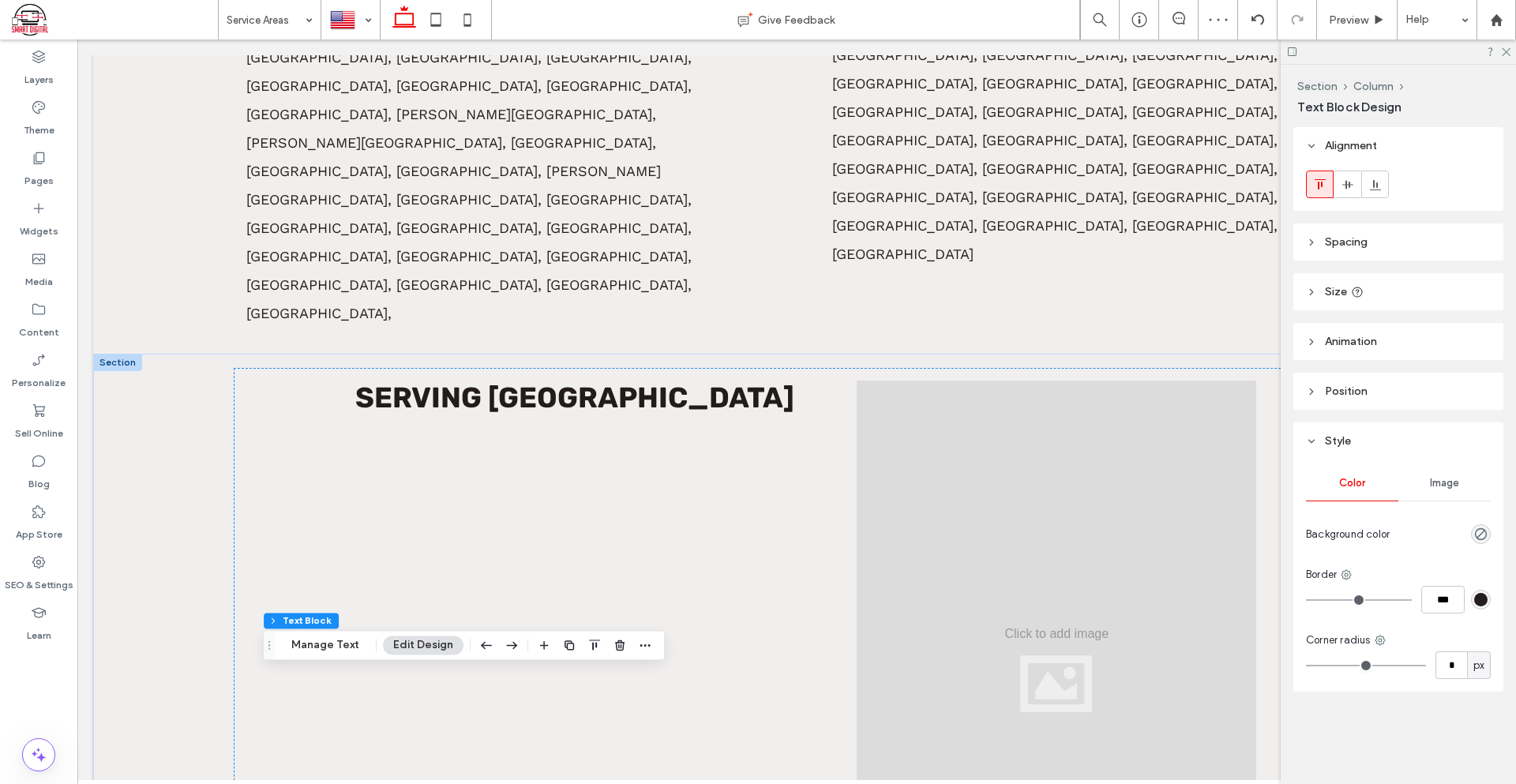
scroll to position [1237, 0]
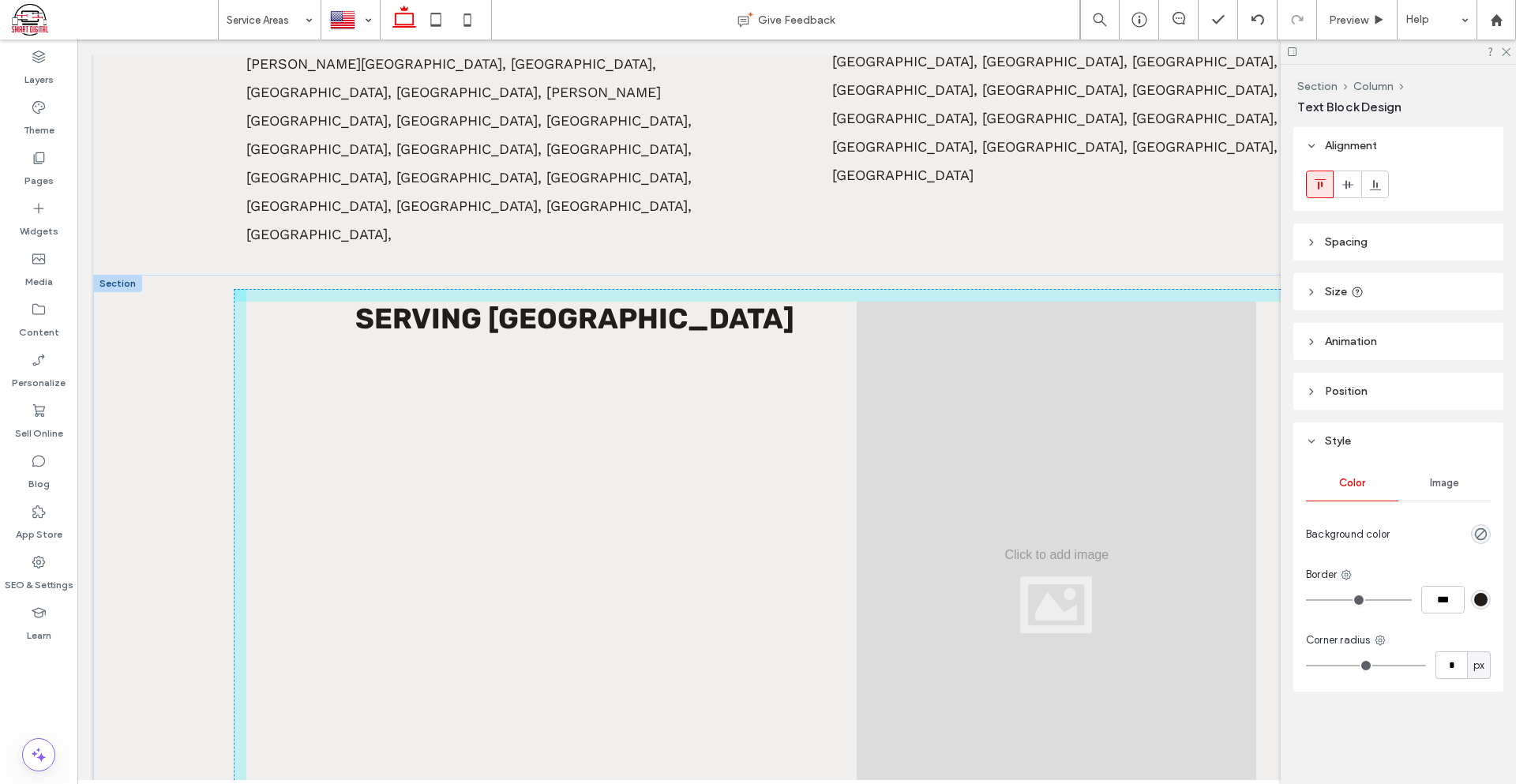
drag, startPoint x: 504, startPoint y: 590, endPoint x: 504, endPoint y: 349, distance: 241.0
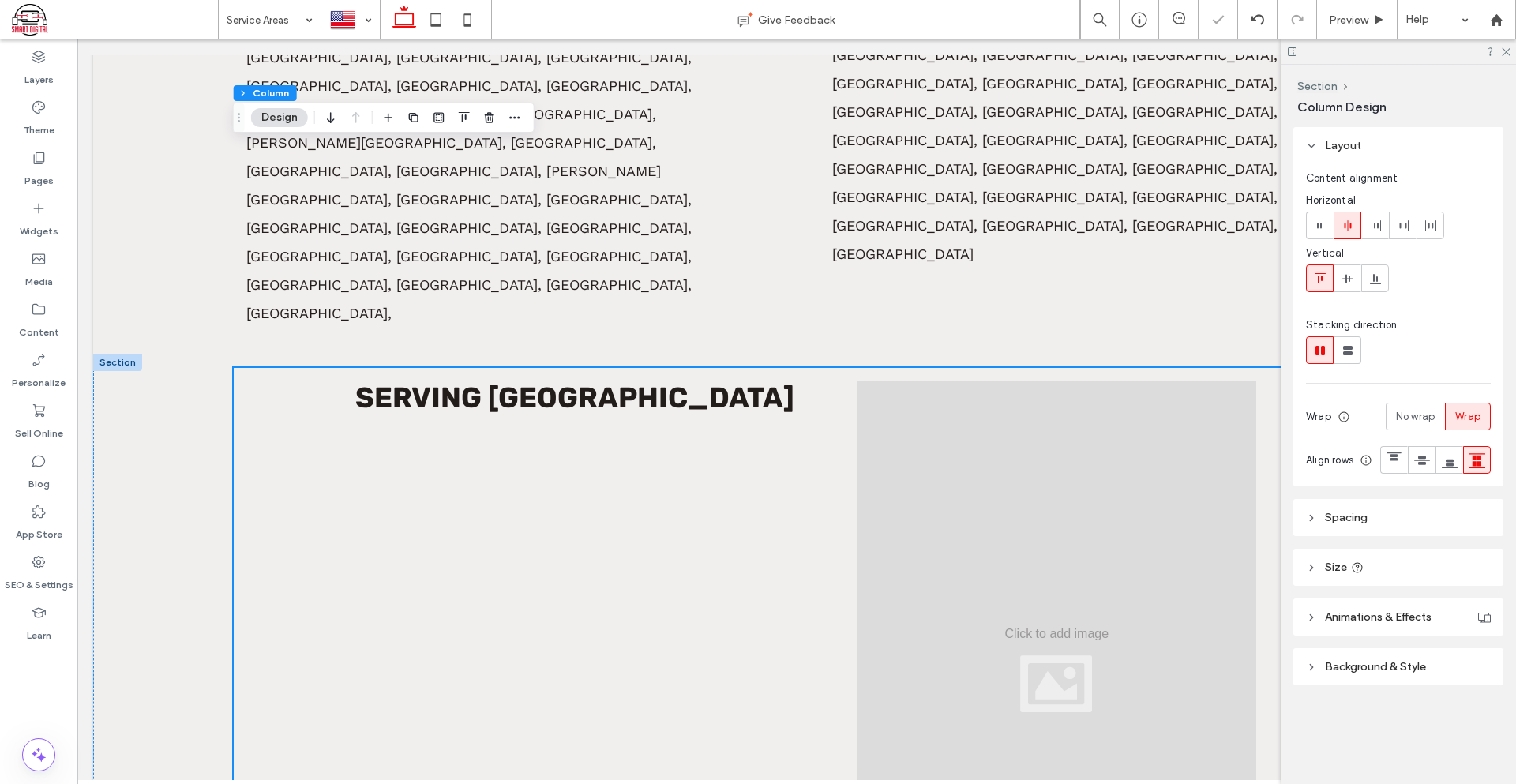
scroll to position [1079, 0]
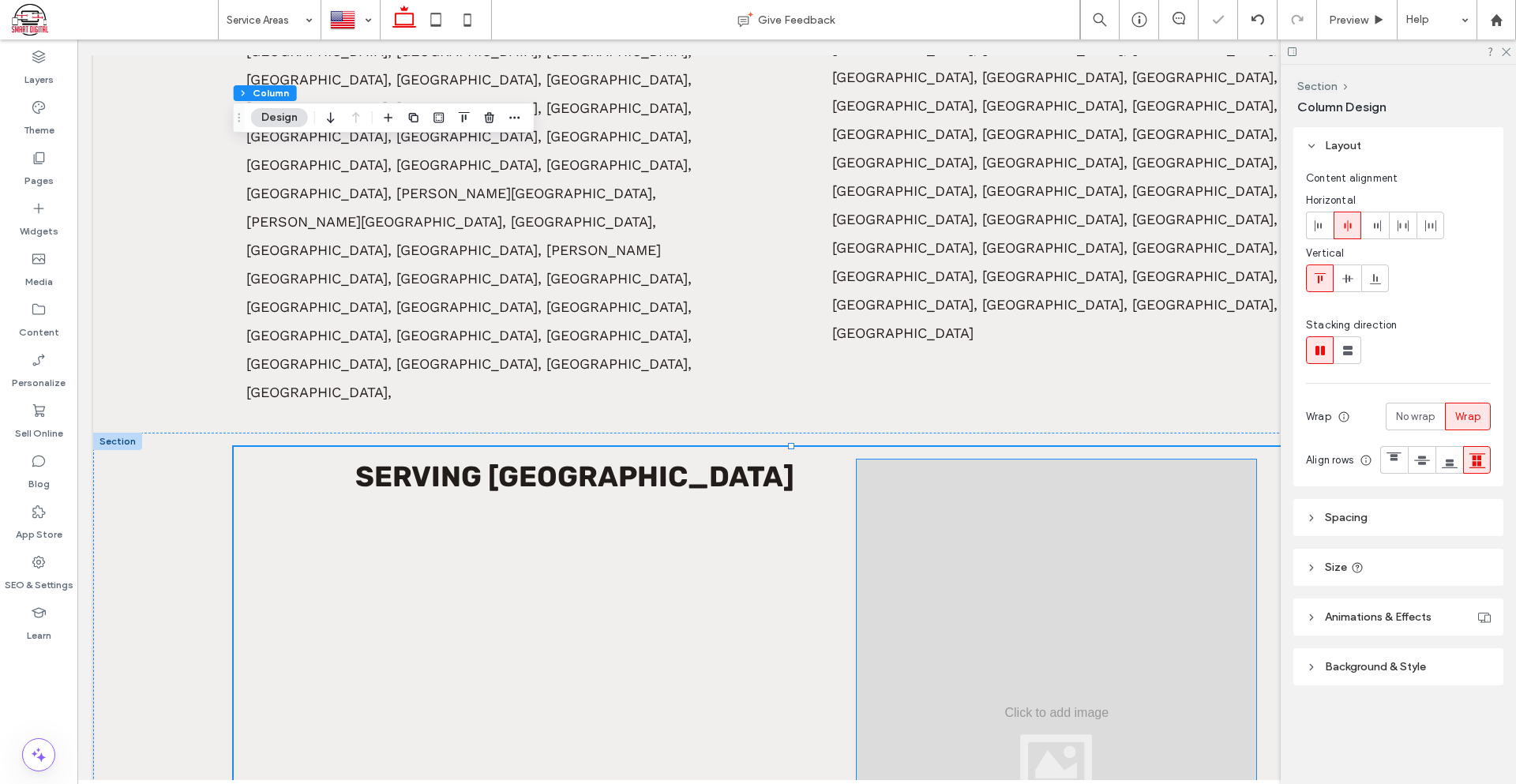
click at [1147, 459] on div at bounding box center [1056, 747] width 399 height 577
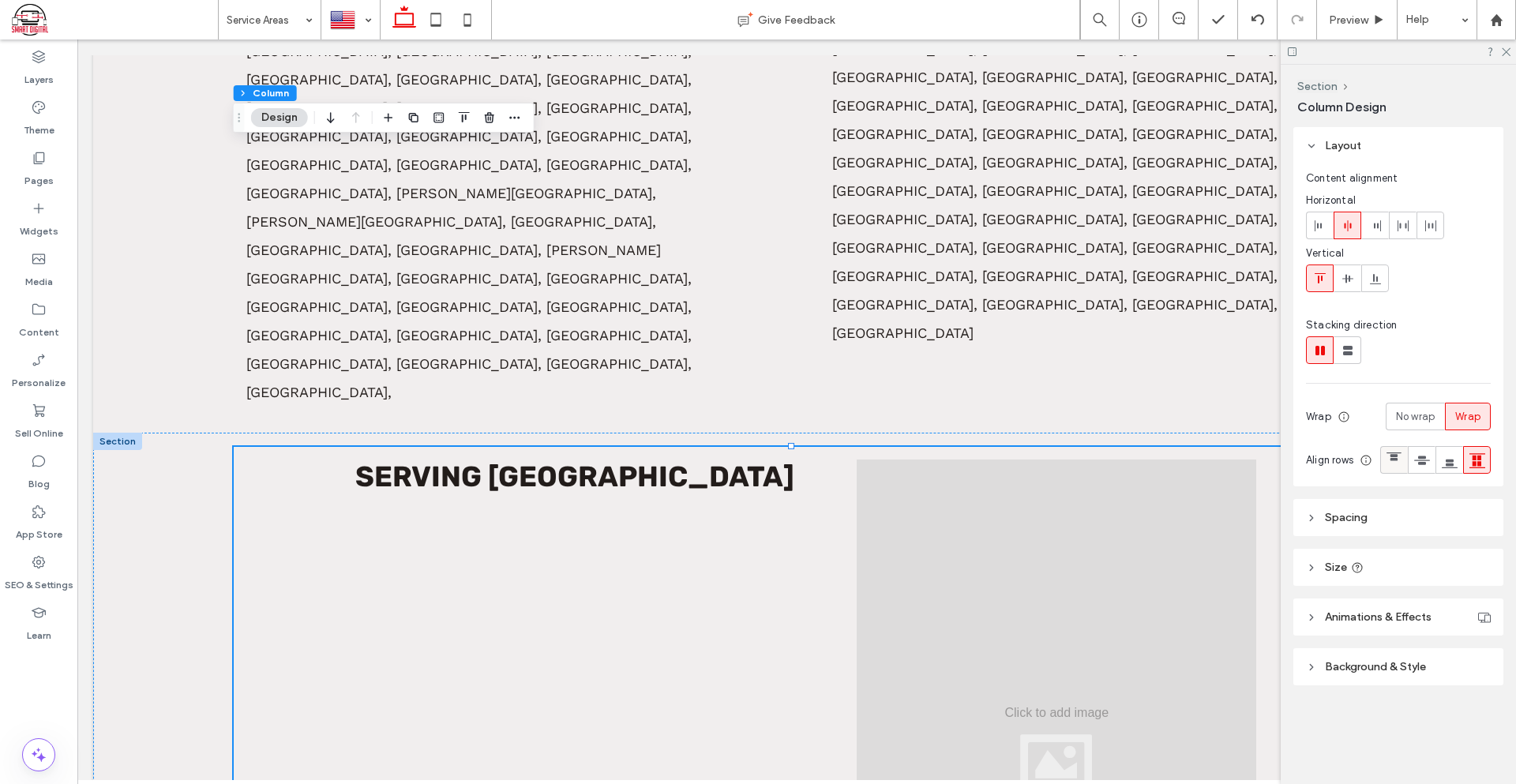
click at [1381, 473] on div at bounding box center [1394, 460] width 26 height 26
click at [1414, 468] on icon at bounding box center [1421, 460] width 16 height 16
click at [1442, 467] on use at bounding box center [1449, 463] width 16 height 8
click at [1469, 468] on use at bounding box center [1477, 461] width 16 height 15
click at [1410, 230] on div at bounding box center [1402, 225] width 26 height 26
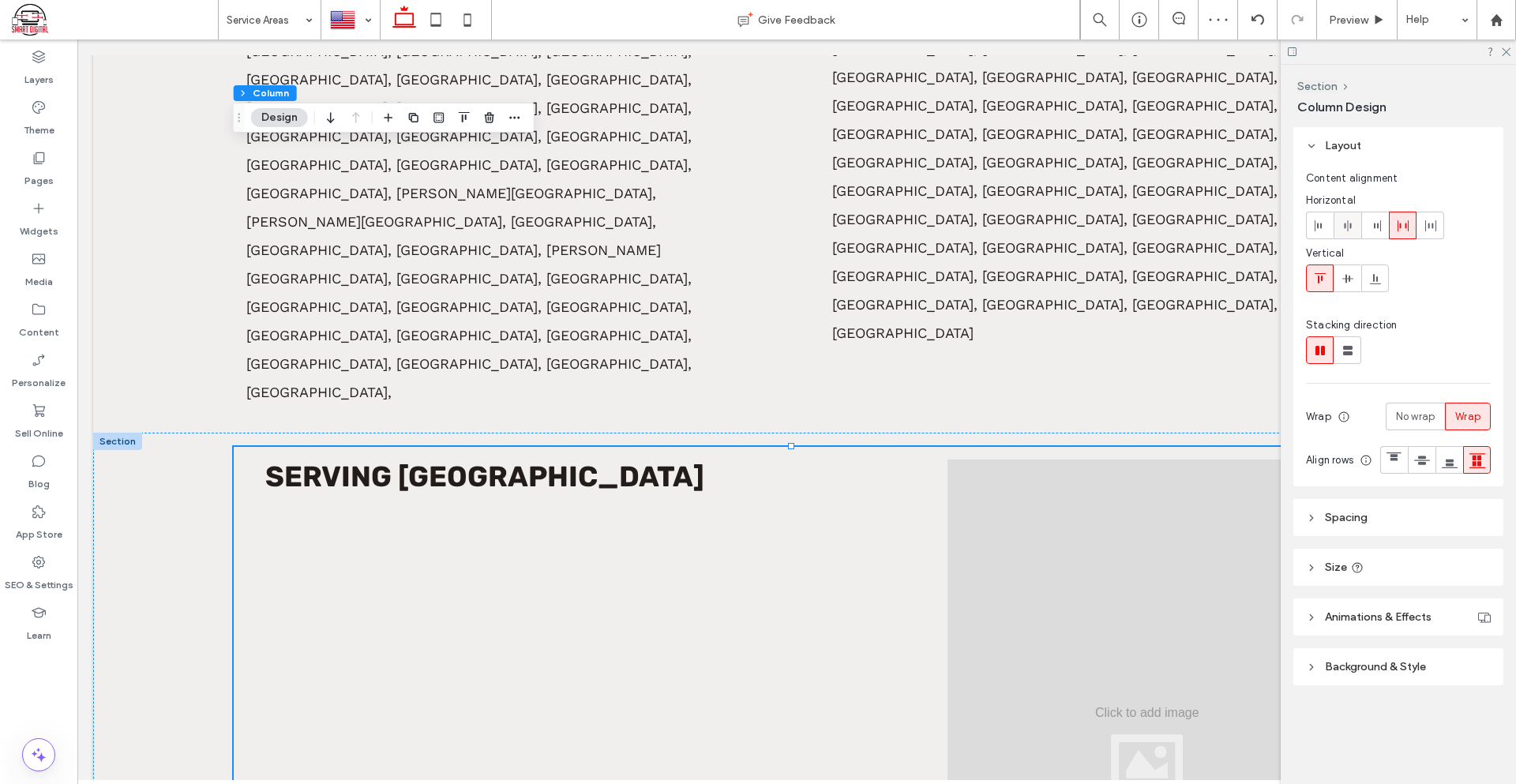
click at [1337, 219] on div at bounding box center [1347, 225] width 26 height 26
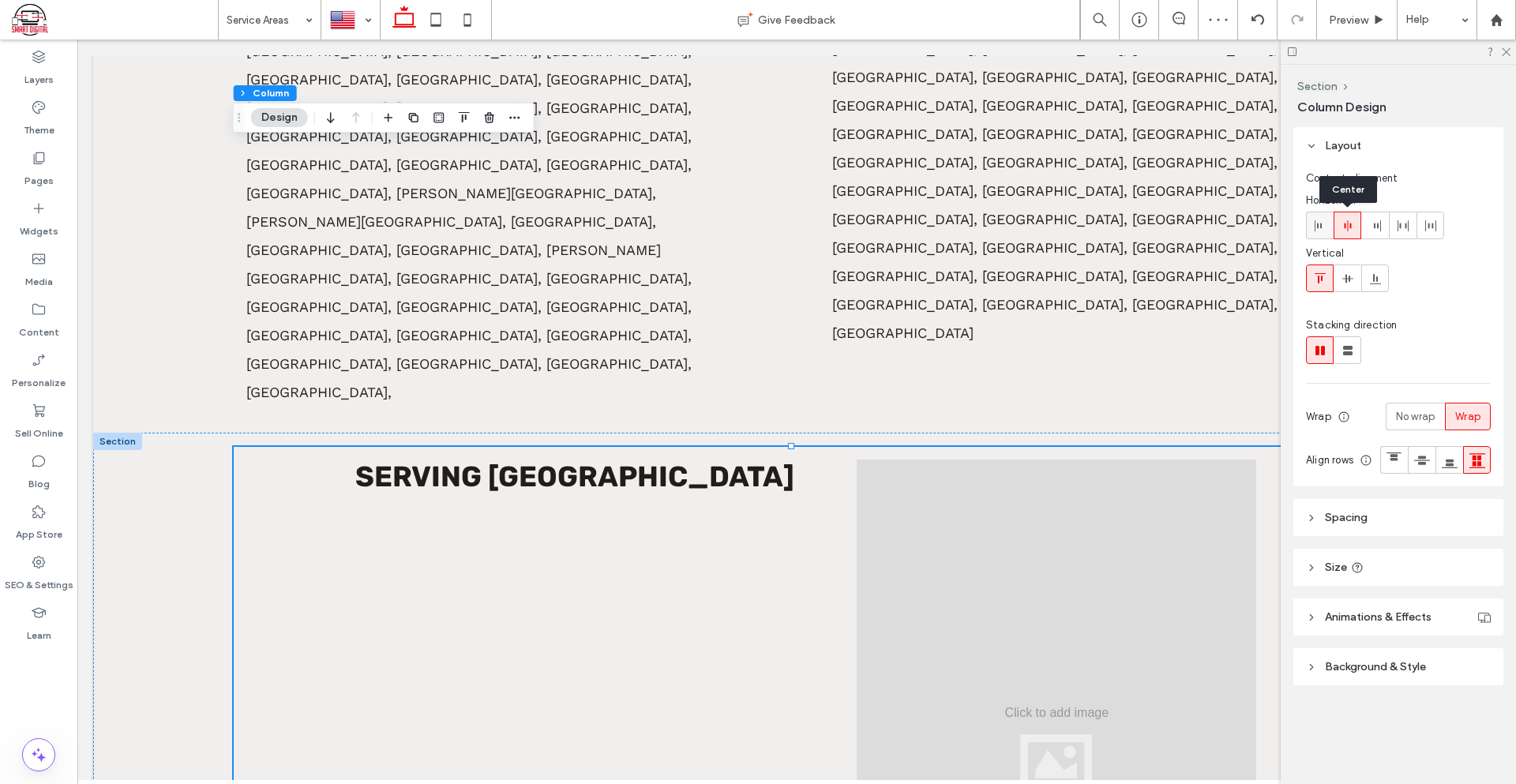
click at [1326, 222] on icon at bounding box center [1320, 226] width 13 height 13
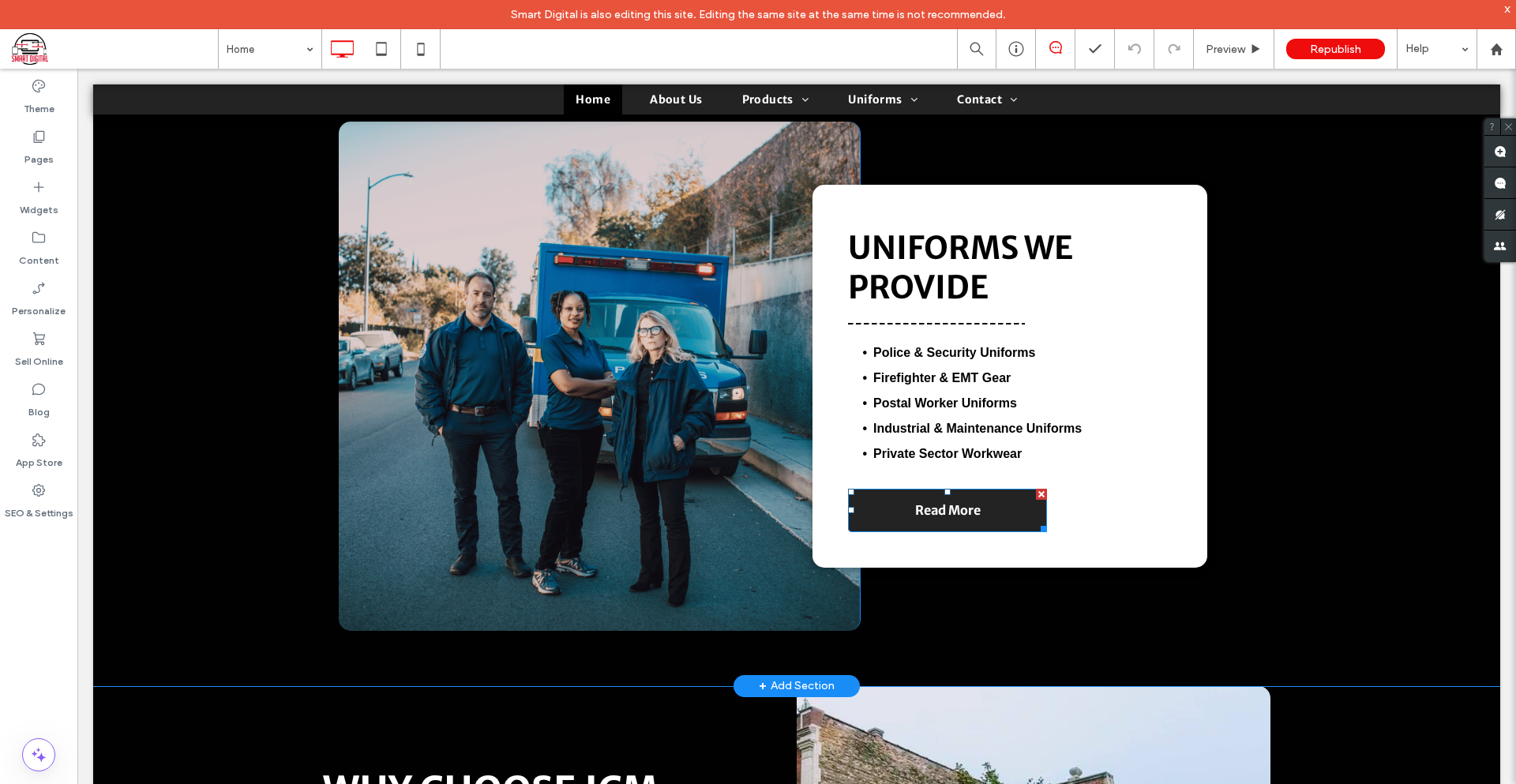
scroll to position [1579, 0]
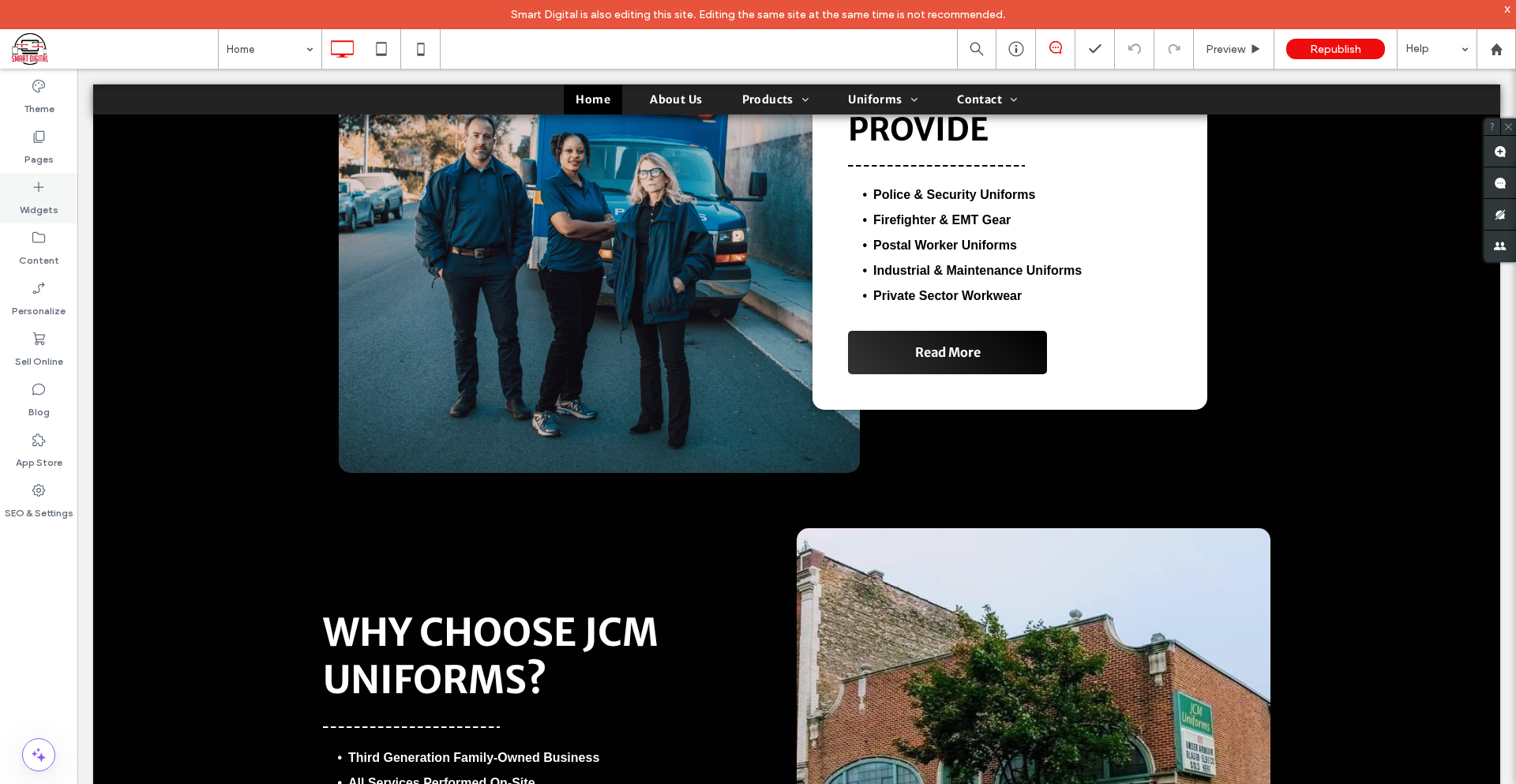
click at [42, 182] on icon at bounding box center [39, 186] width 16 height 16
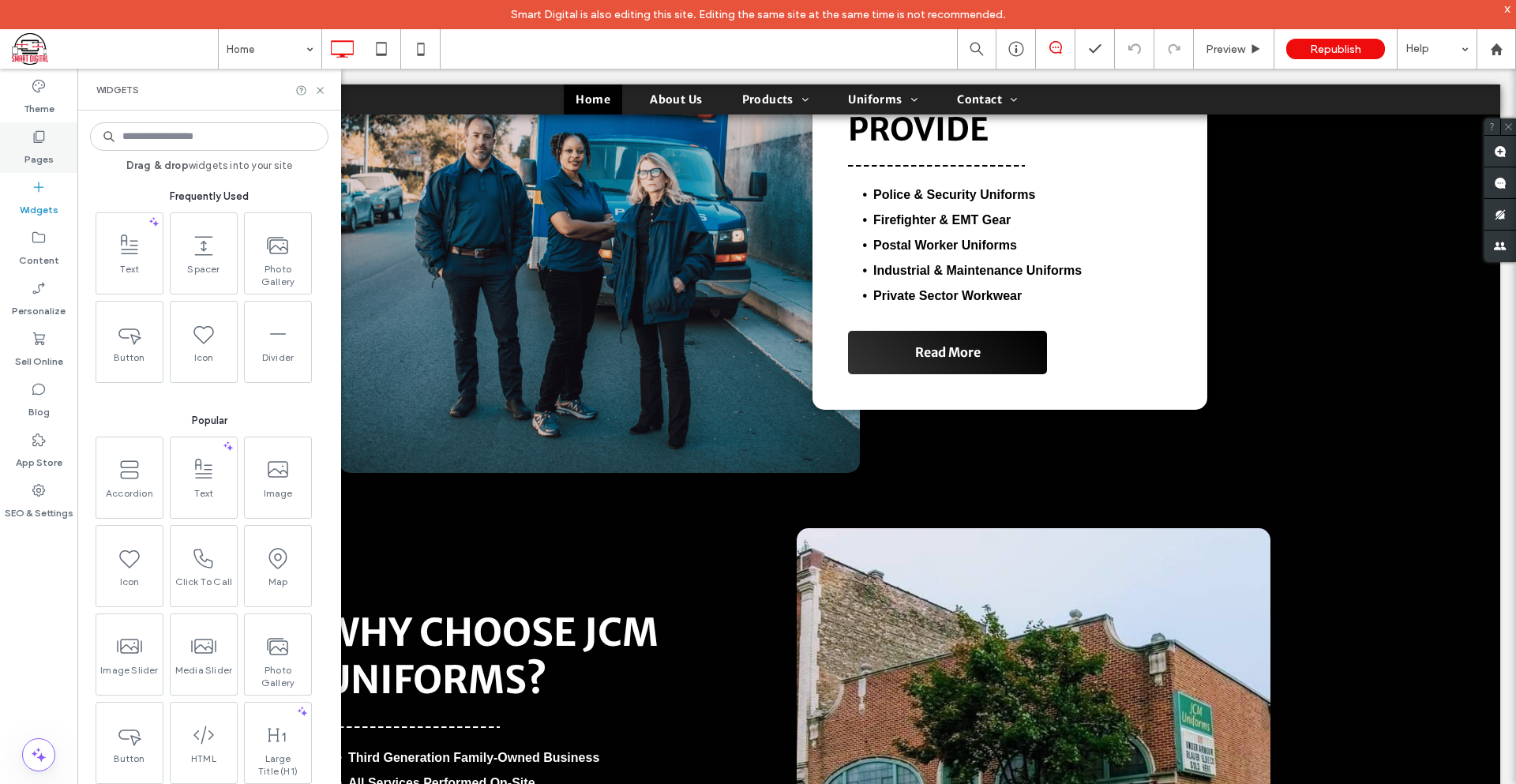
click at [44, 146] on label "Pages" at bounding box center [39, 155] width 29 height 22
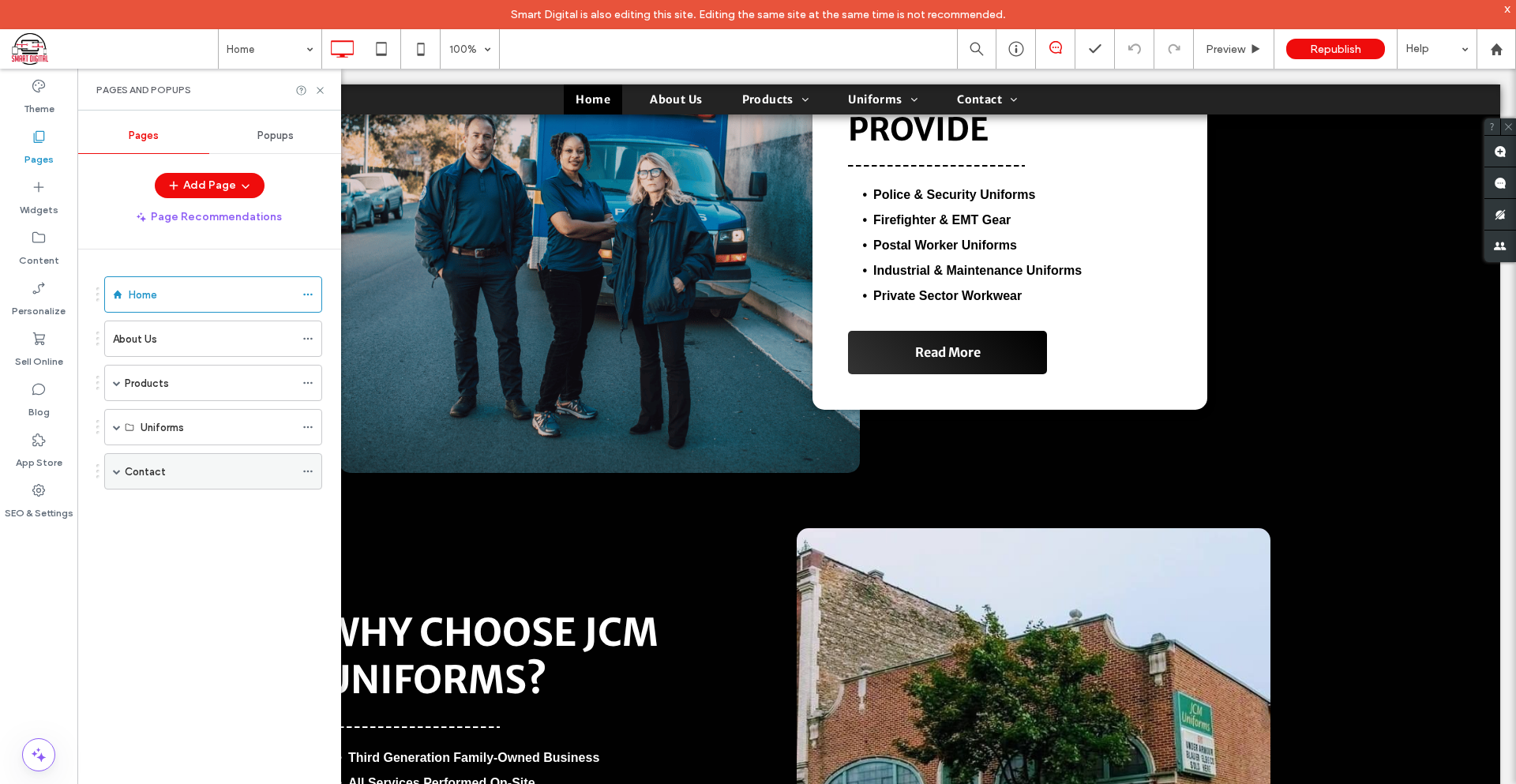
click at [176, 476] on div "Contact" at bounding box center [209, 472] width 170 height 17
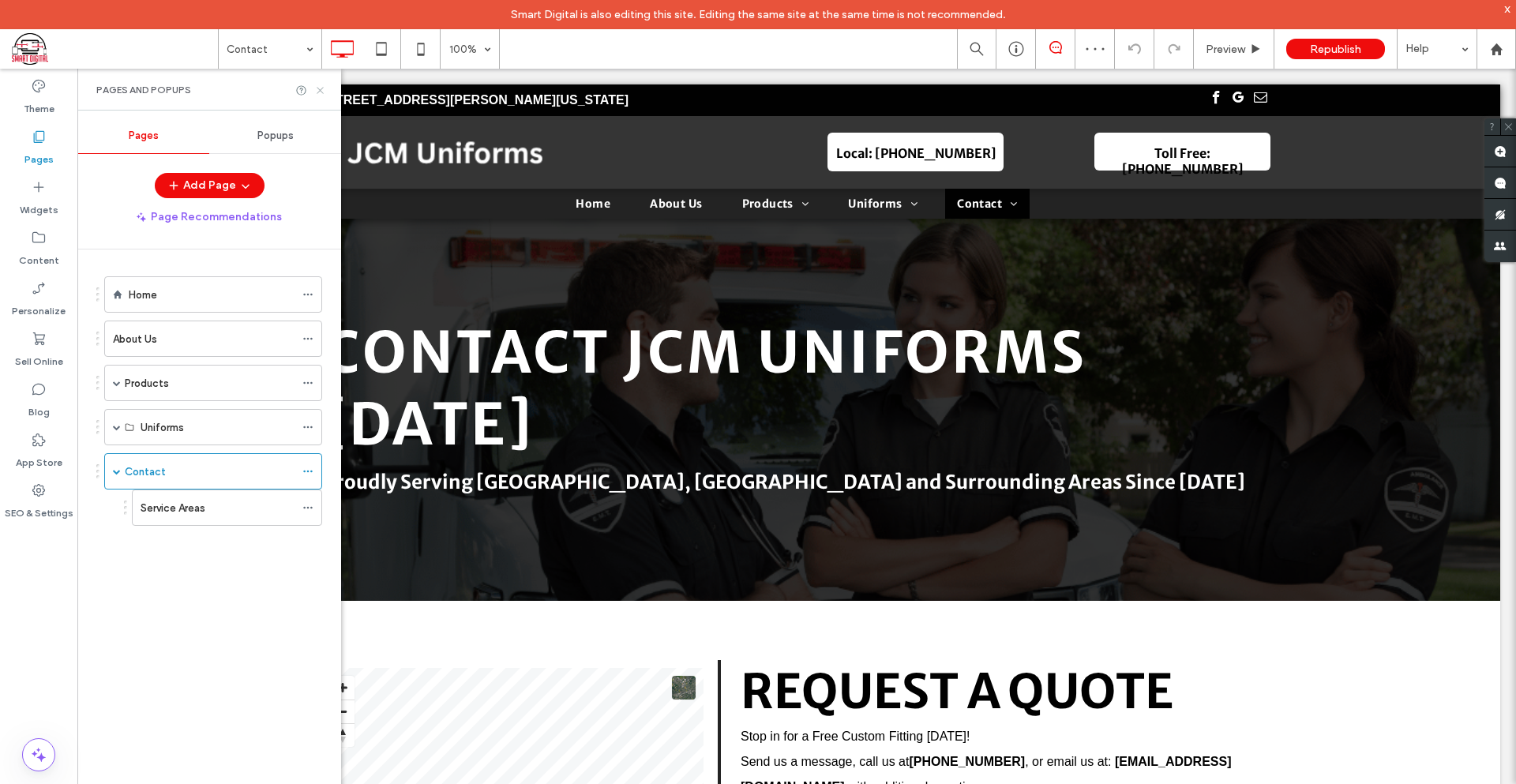
click at [320, 88] on icon at bounding box center [320, 90] width 12 height 12
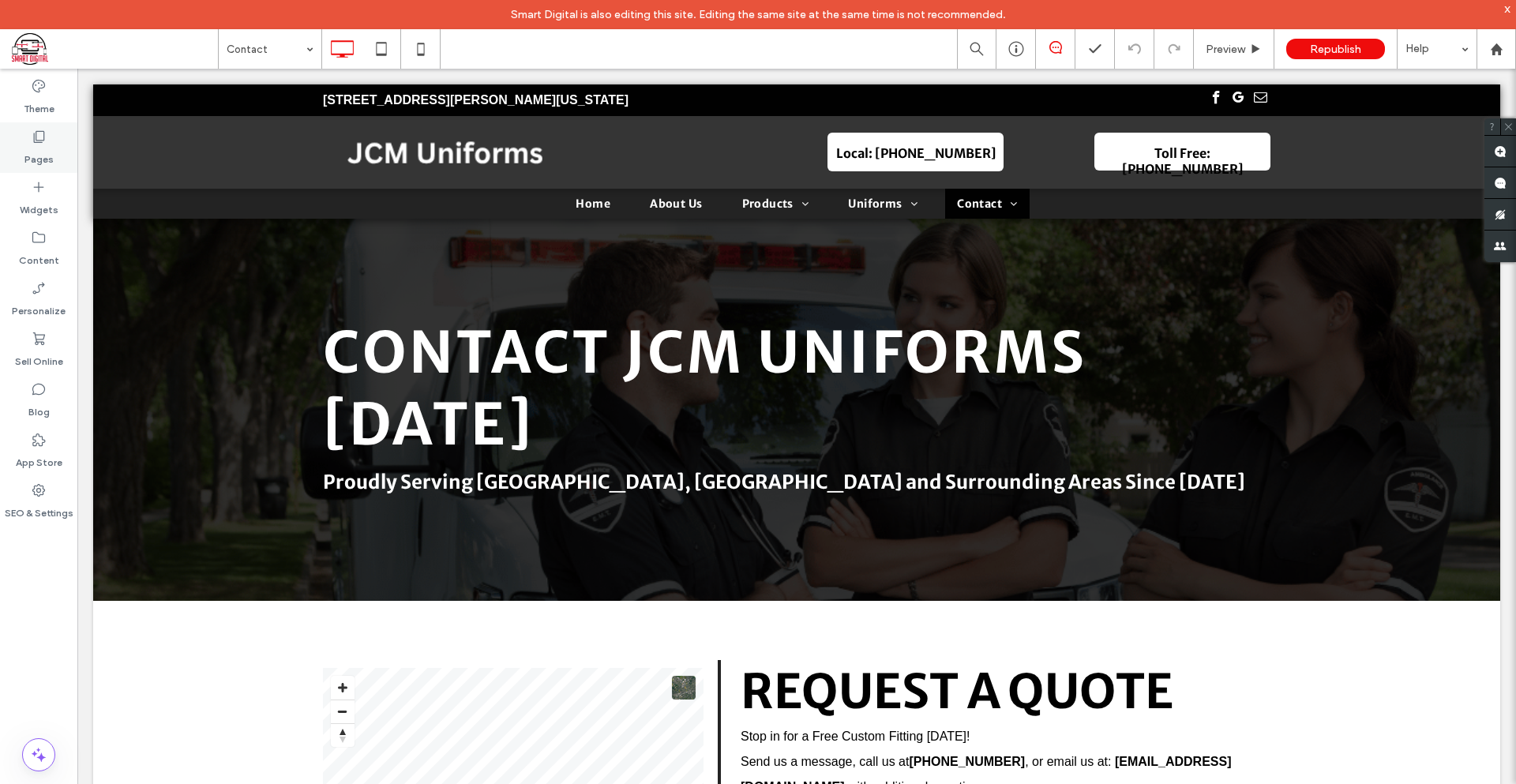
click at [45, 145] on label "Pages" at bounding box center [39, 155] width 29 height 22
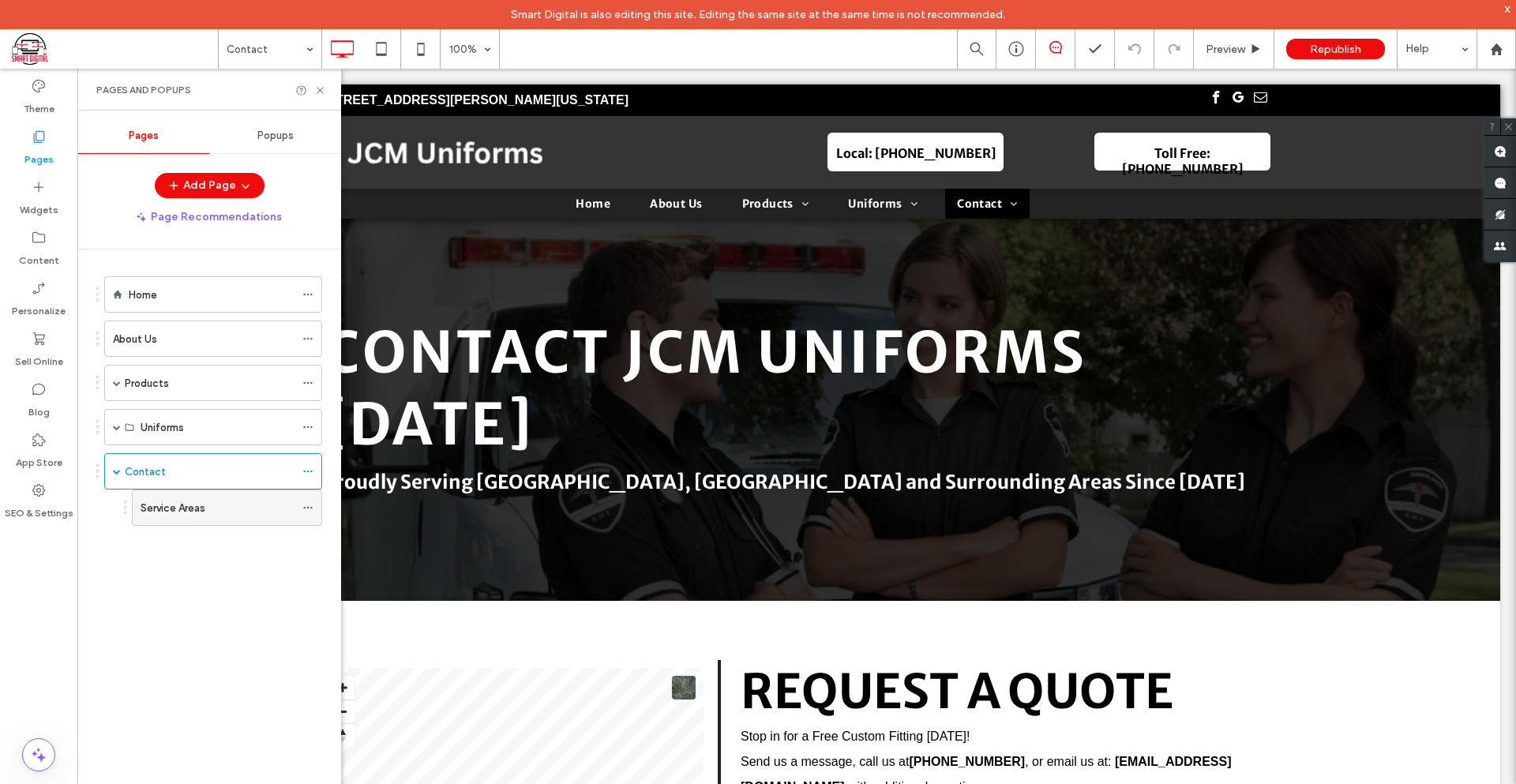
click at [219, 498] on div "Service Areas" at bounding box center [218, 508] width 154 height 35
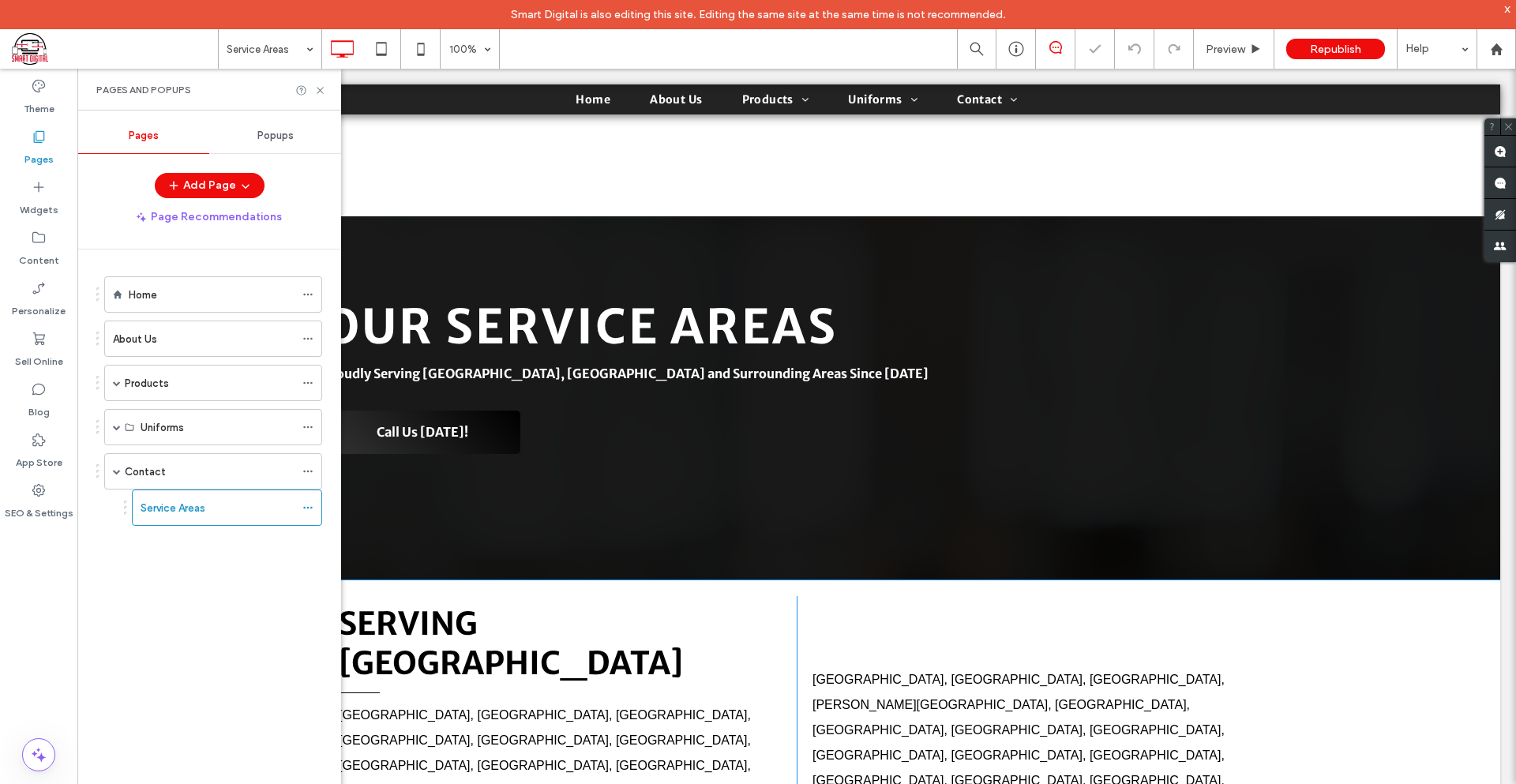
scroll to position [395, 0]
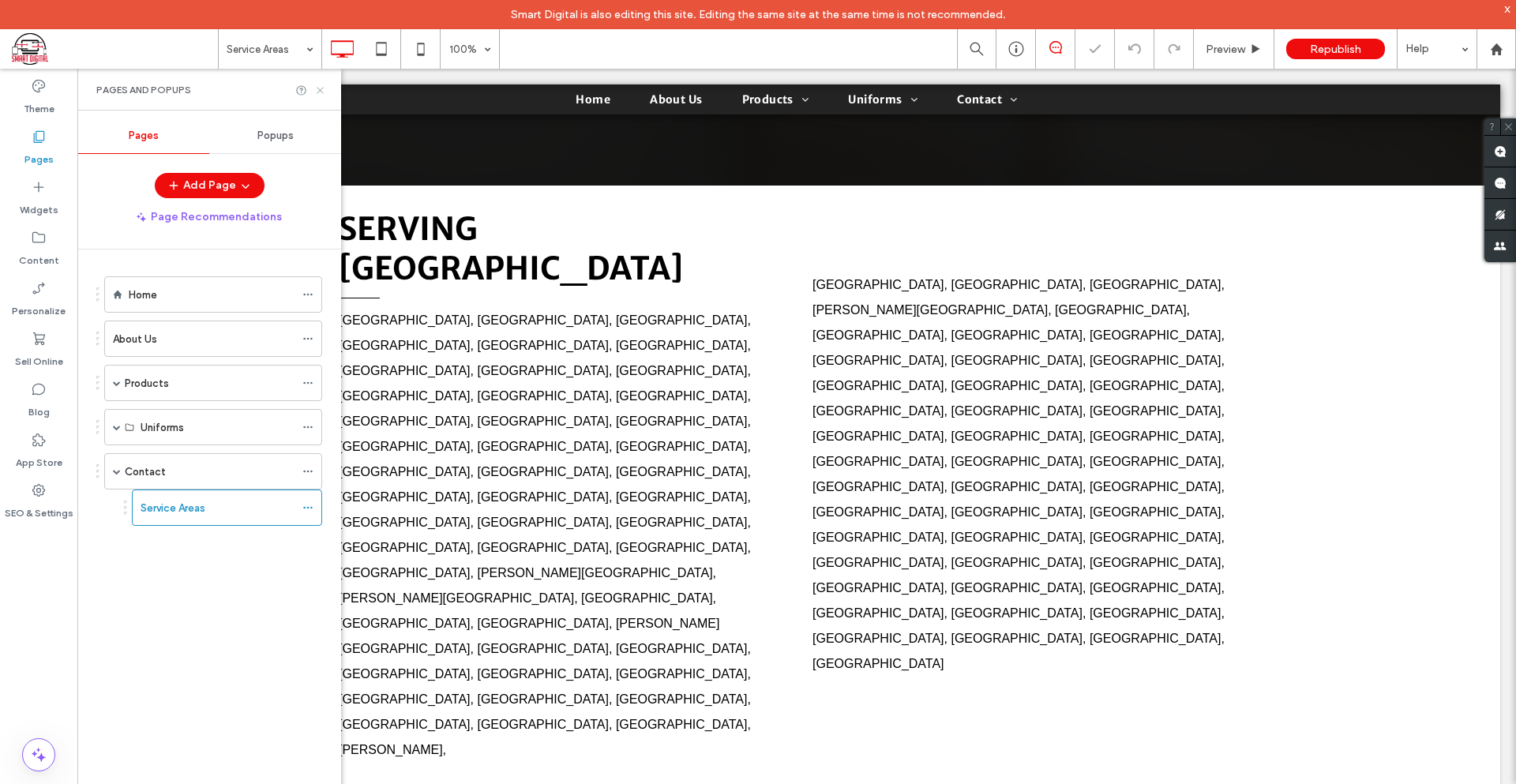
click at [321, 89] on use at bounding box center [320, 90] width 6 height 6
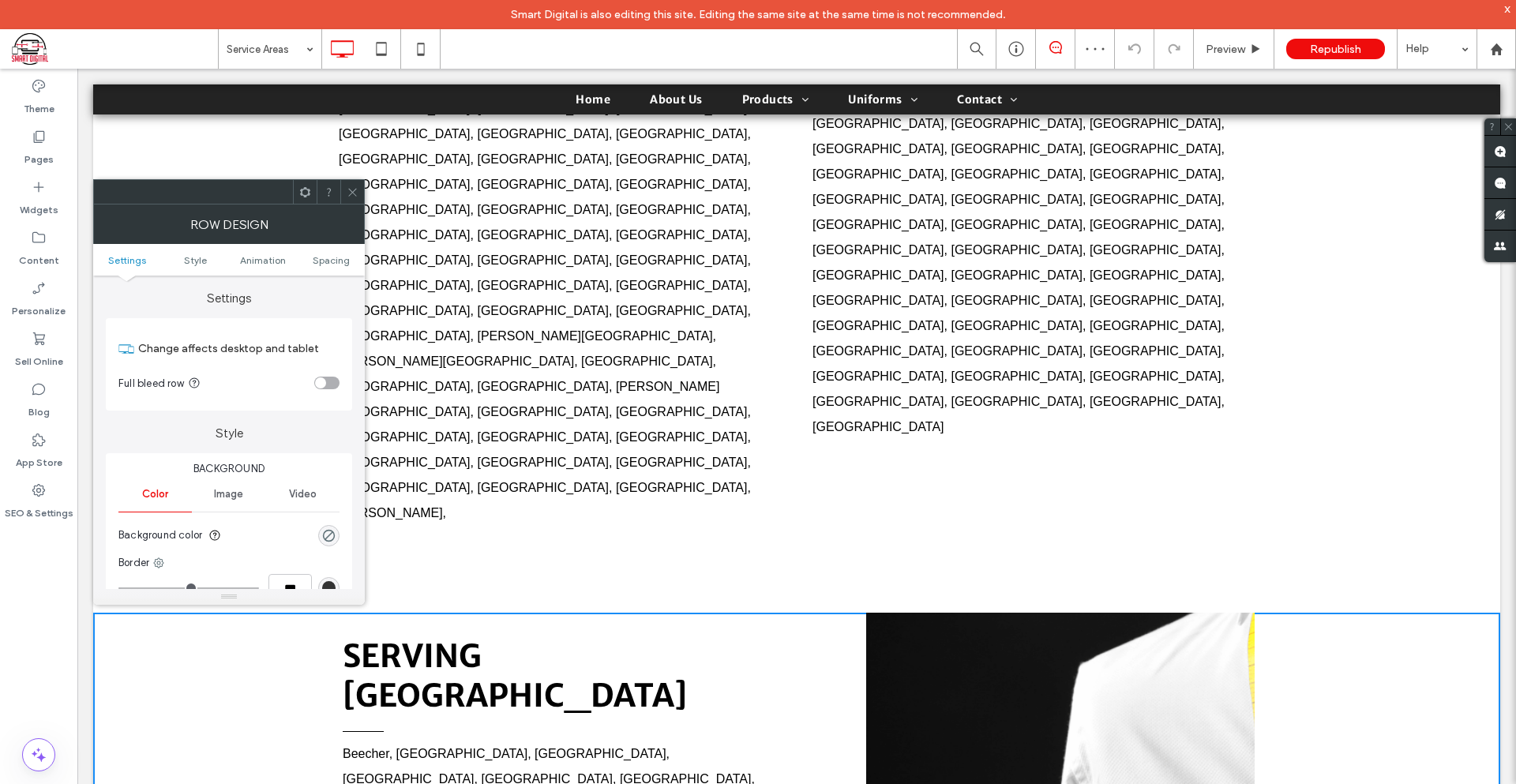
scroll to position [711, 0]
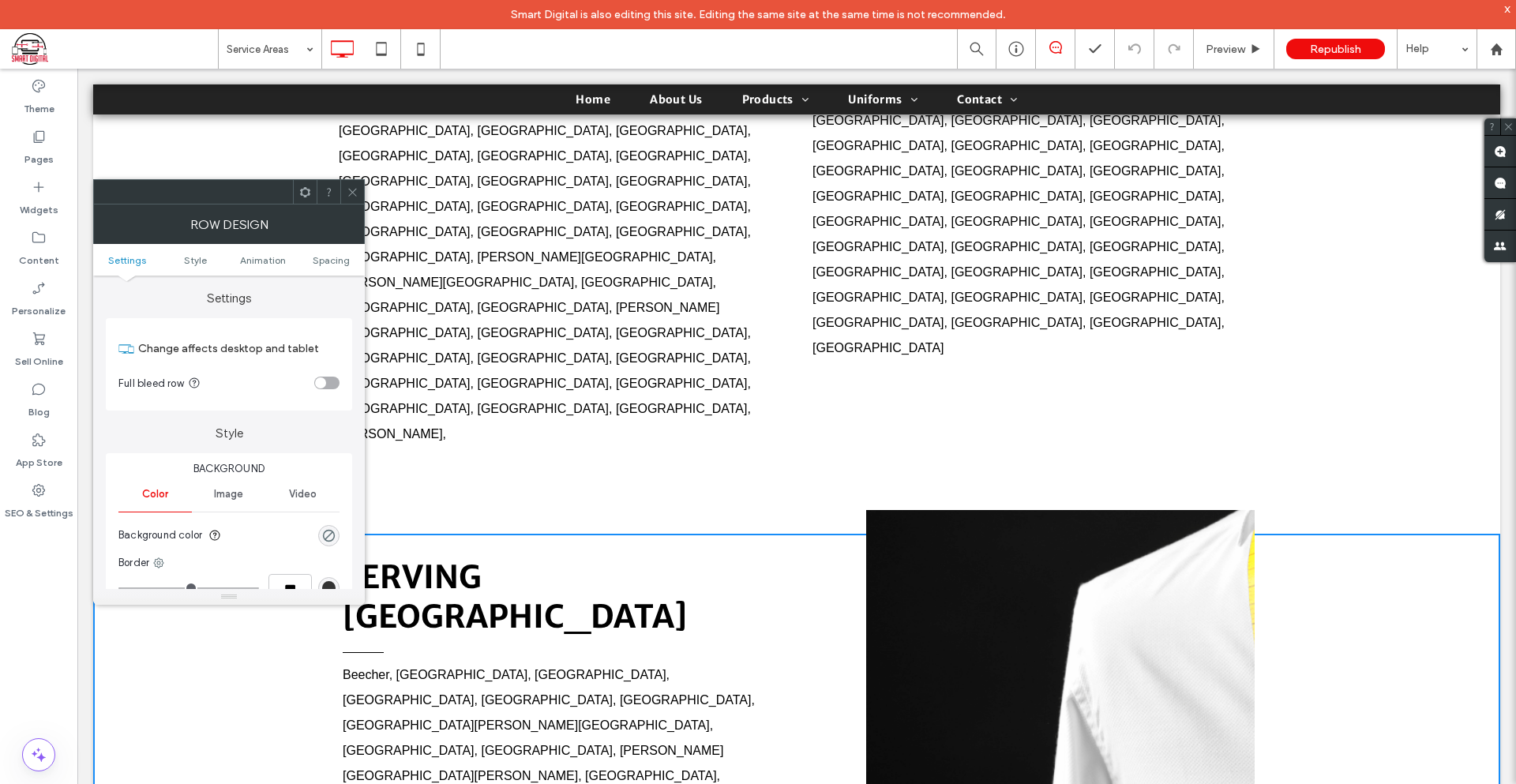
click at [350, 197] on icon at bounding box center [352, 192] width 12 height 12
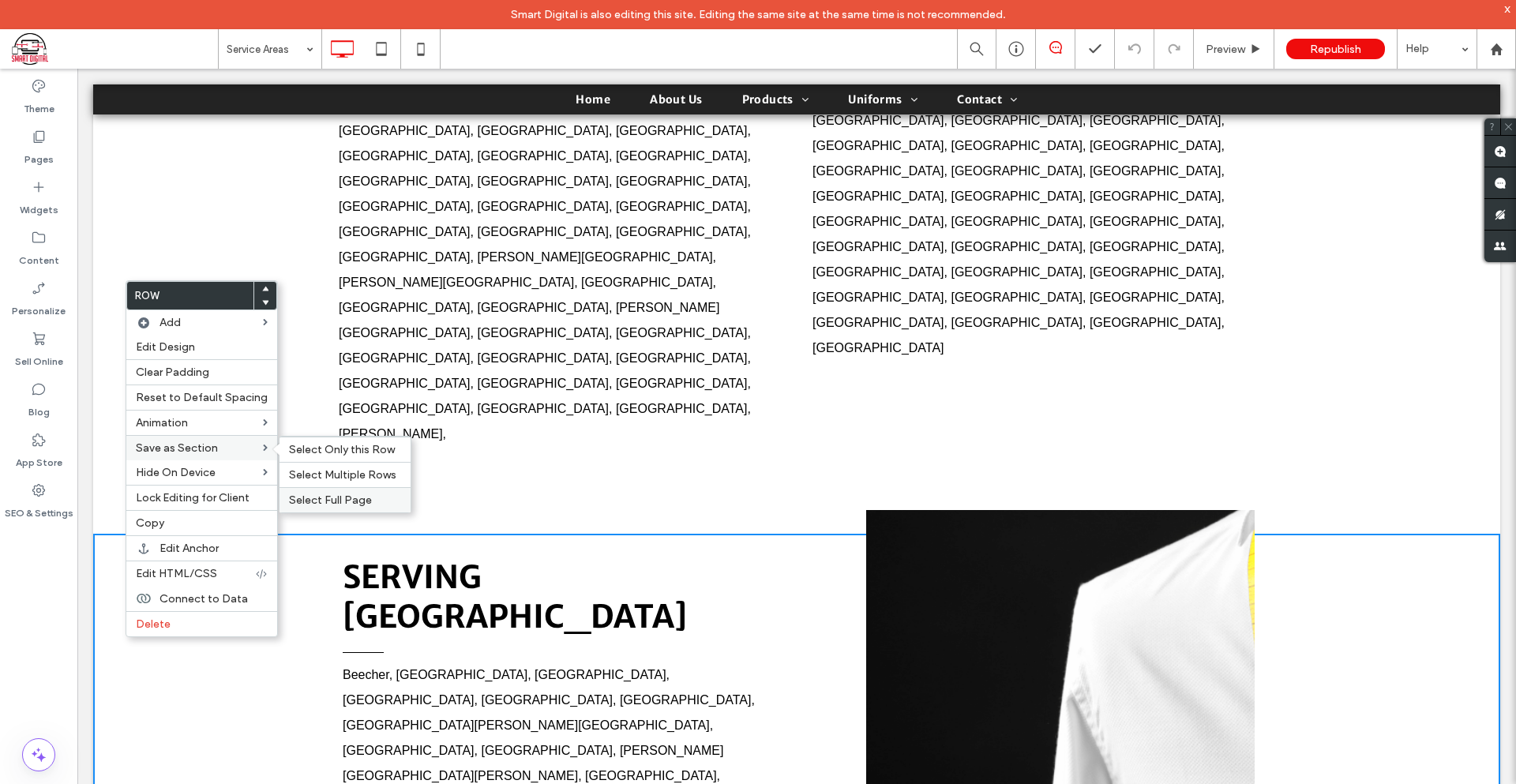
click at [341, 498] on span "Select Full Page" at bounding box center [331, 499] width 83 height 14
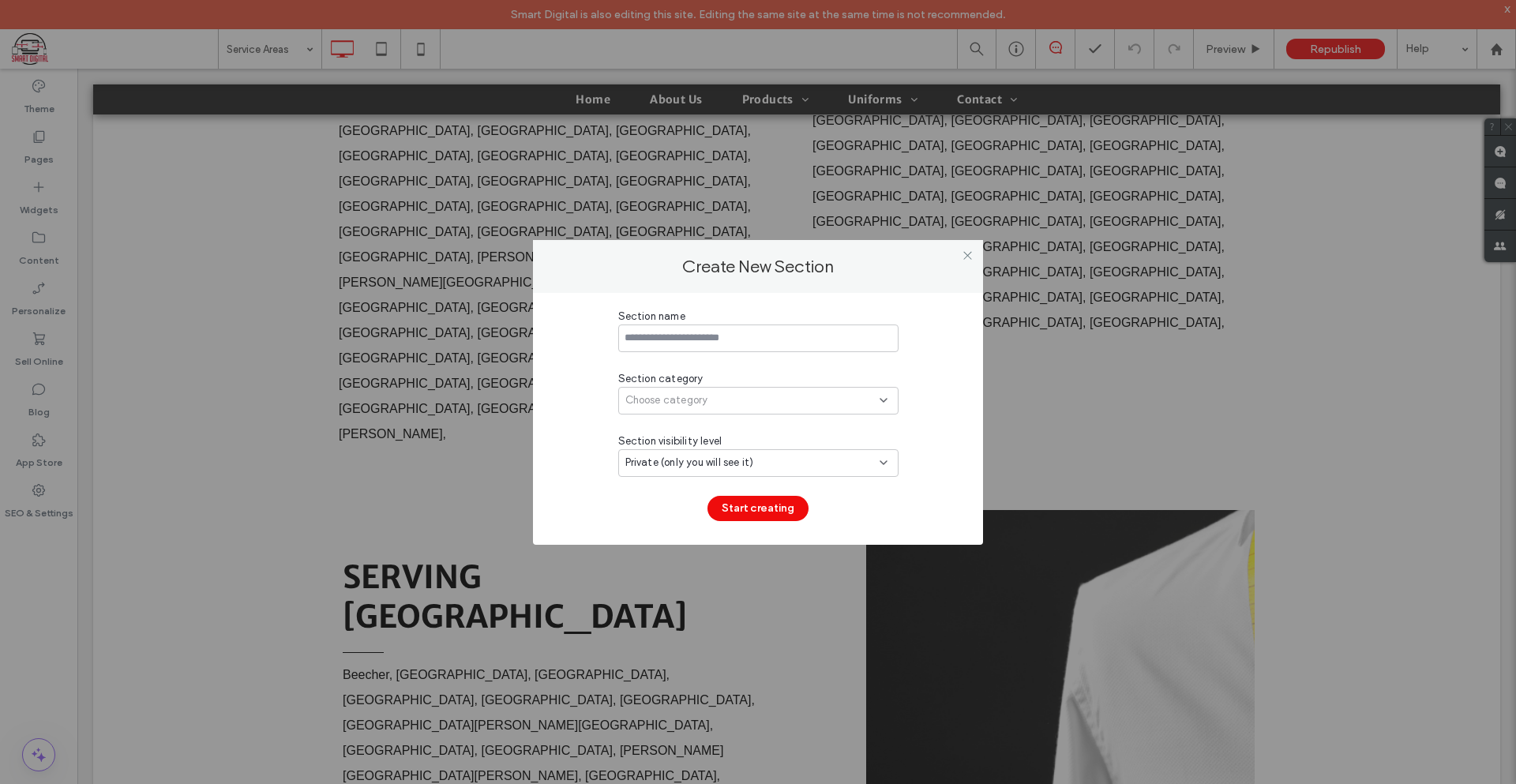
click at [716, 341] on input at bounding box center [758, 338] width 280 height 28
type input "*"
type input "**********"
click at [707, 413] on div "Choose category" at bounding box center [758, 400] width 280 height 28
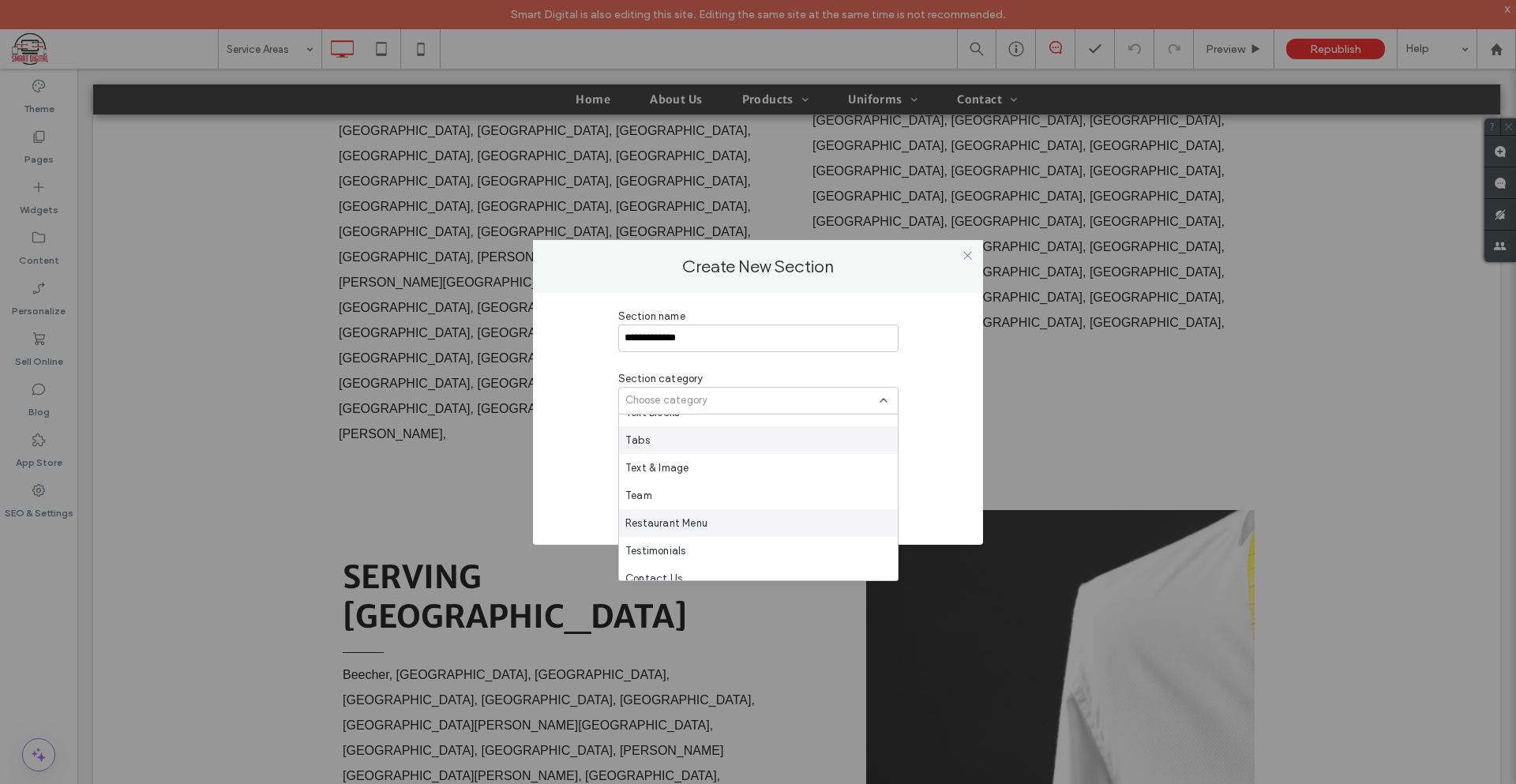
scroll to position [316, 0]
click at [707, 503] on div "Contact Us" at bounding box center [758, 499] width 279 height 28
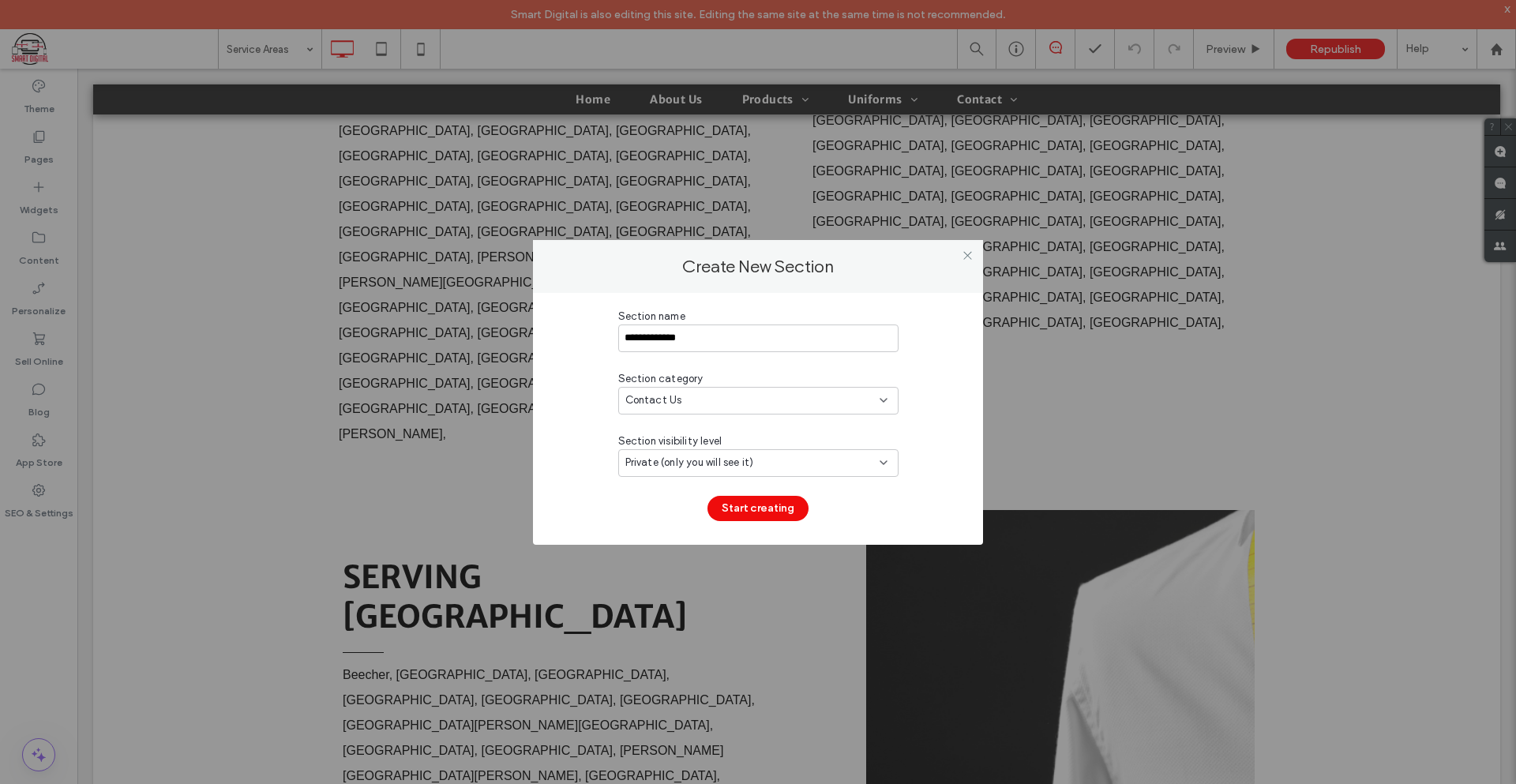
click at [783, 464] on div "Private (only you will see it)" at bounding box center [752, 462] width 254 height 16
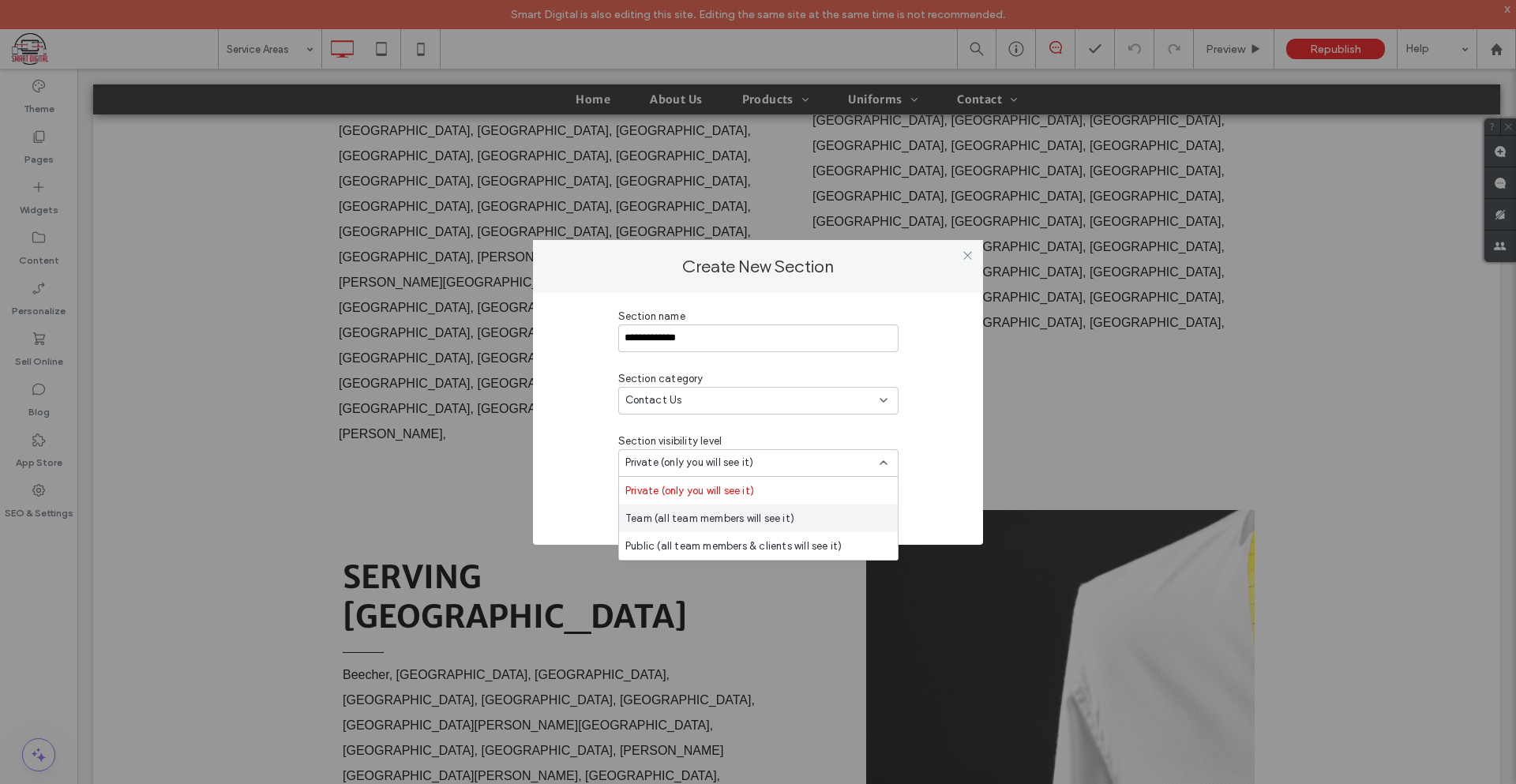
click at [761, 524] on span "Team (all team members will see it)" at bounding box center [710, 518] width 169 height 16
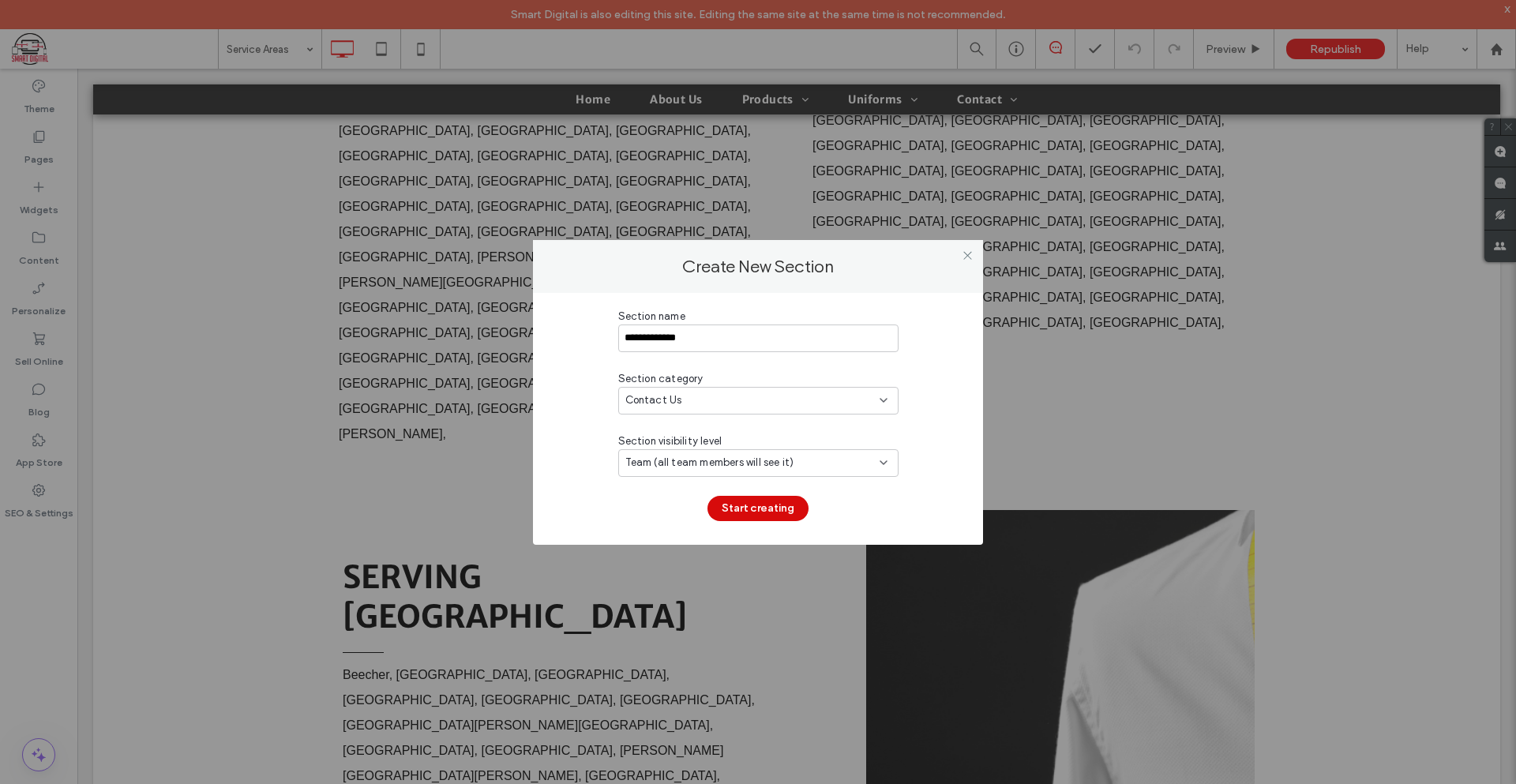
click at [760, 510] on button "Start creating" at bounding box center [758, 509] width 101 height 26
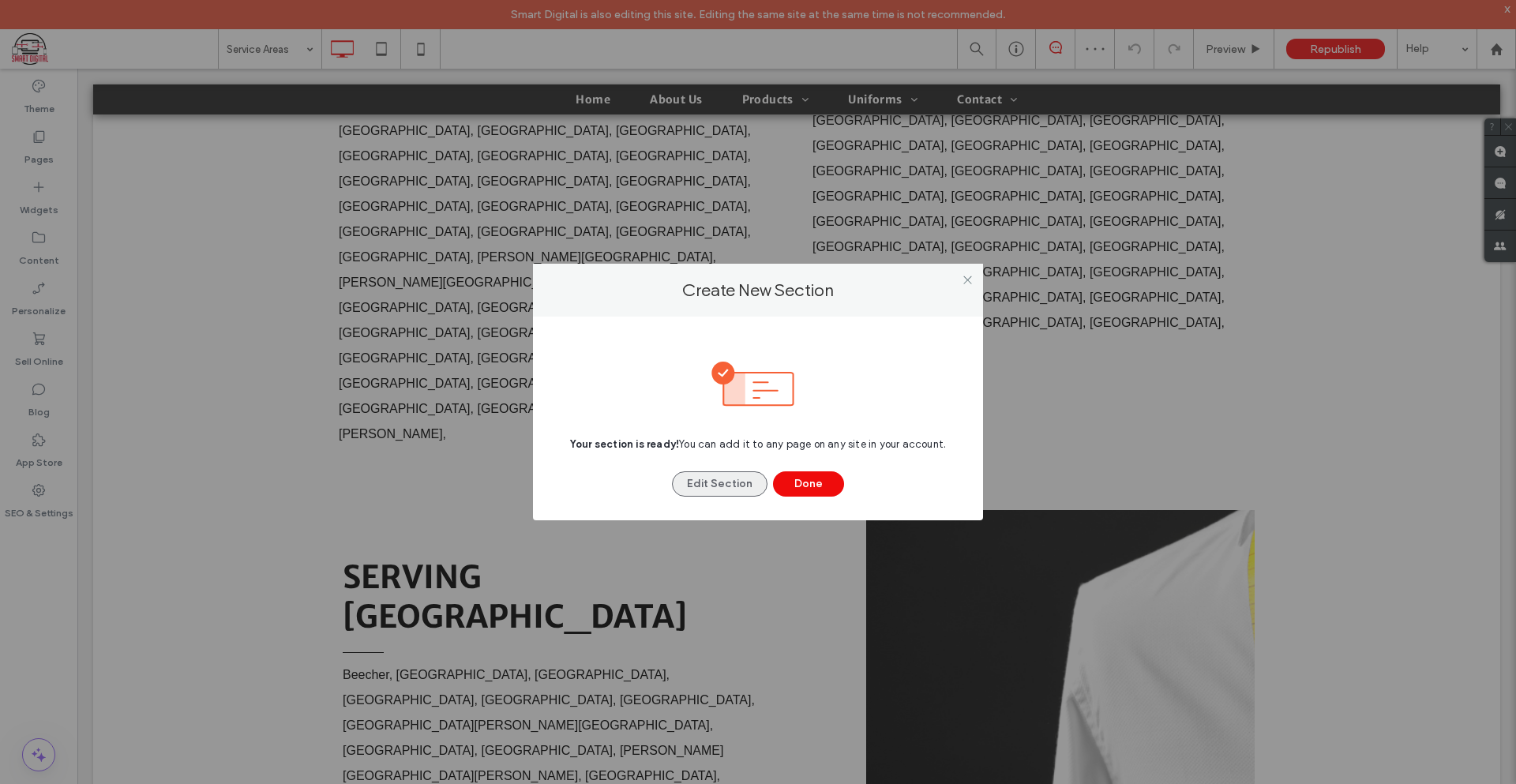
click at [729, 487] on button "Edit Section" at bounding box center [720, 484] width 95 height 26
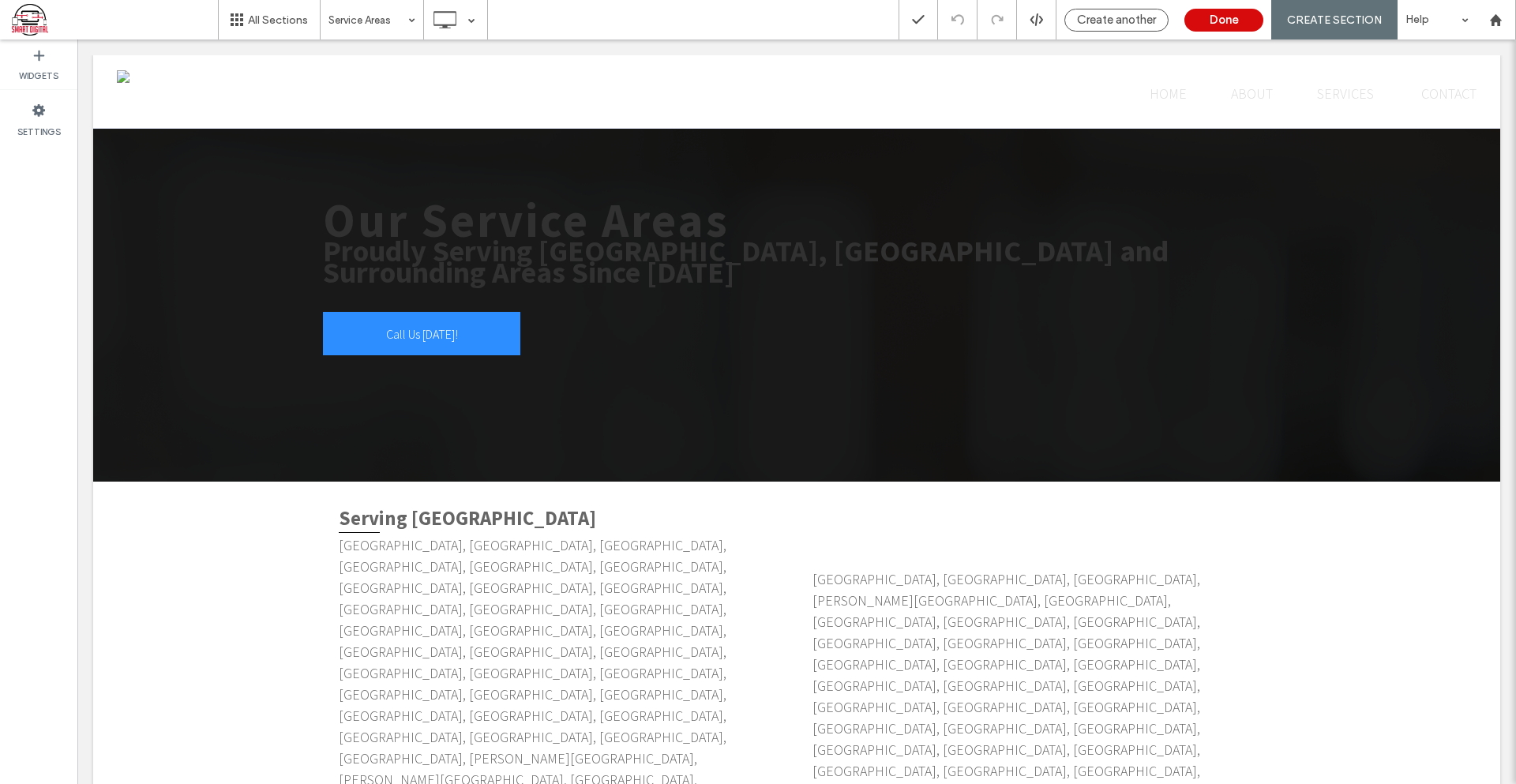
click at [1207, 25] on button "Done" at bounding box center [1224, 19] width 79 height 23
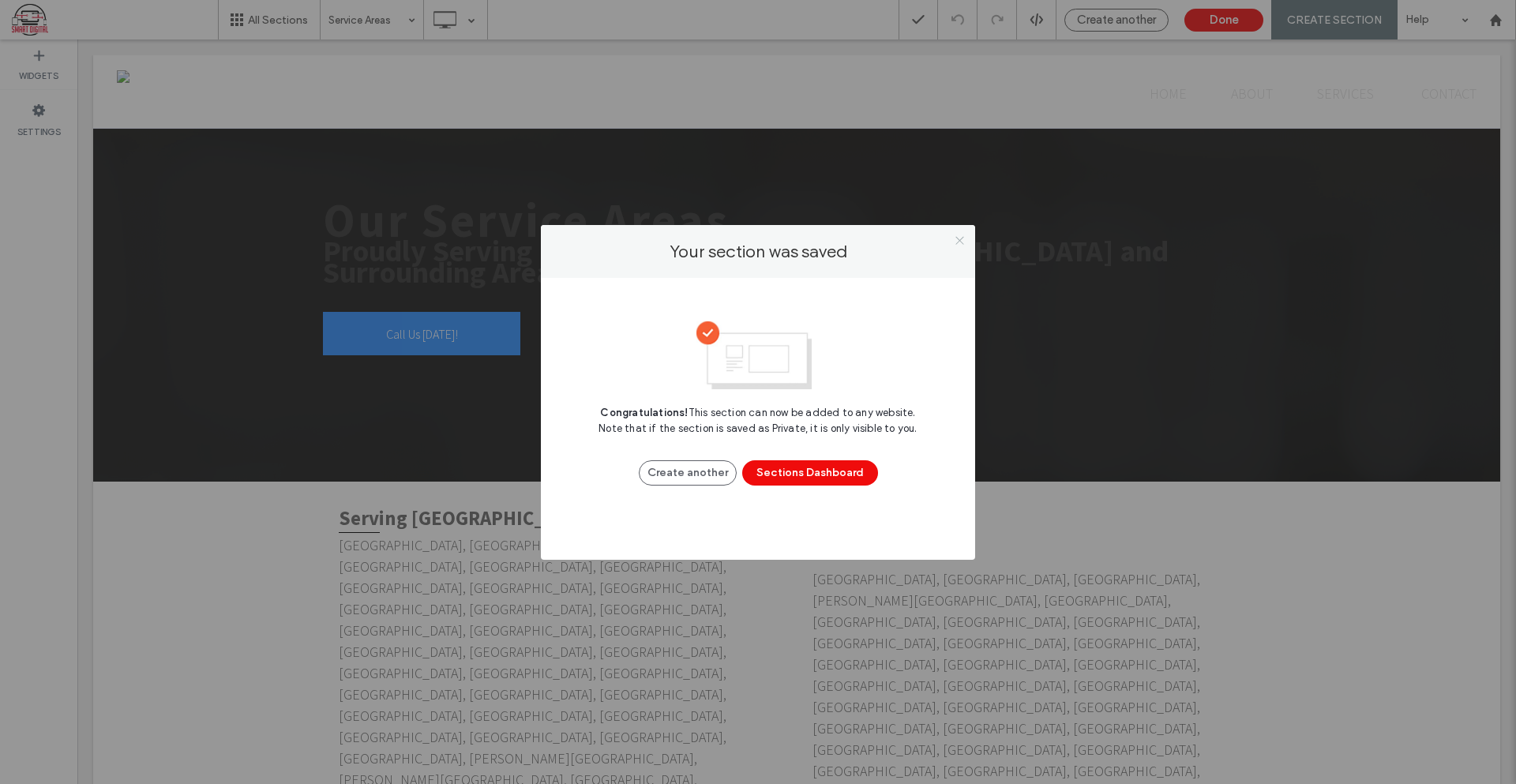
click at [959, 251] on span at bounding box center [960, 241] width 12 height 24
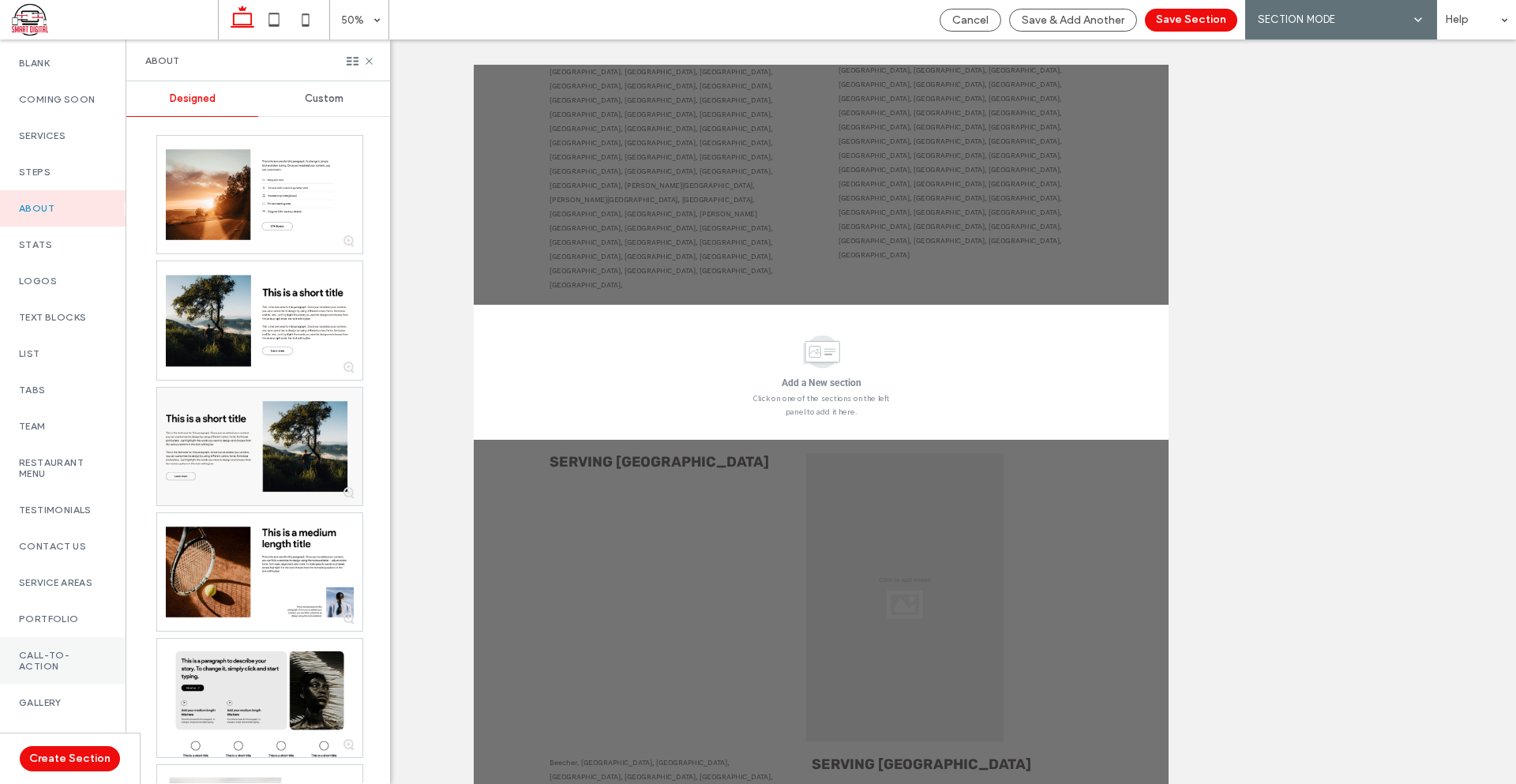
scroll to position [237, 0]
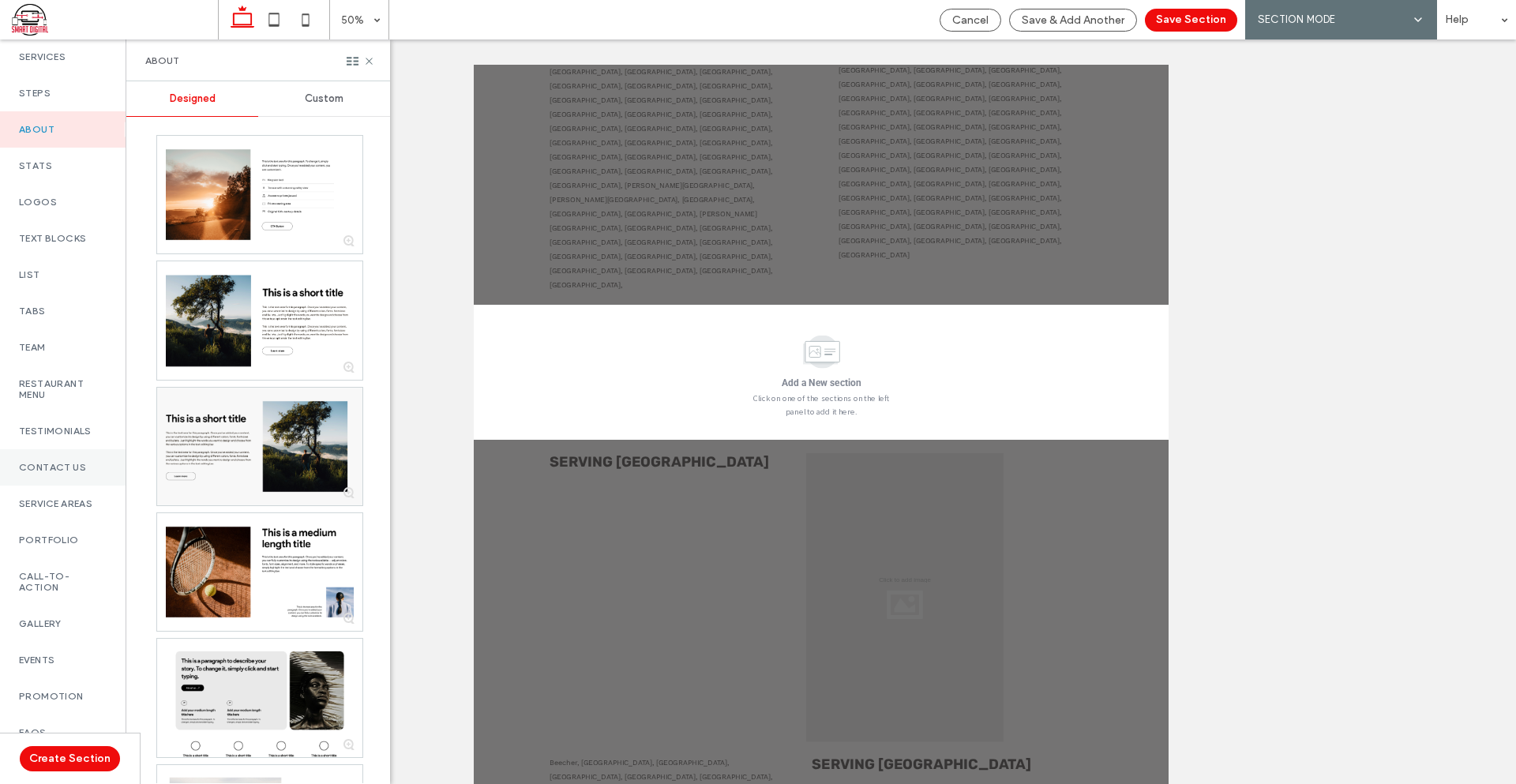
click at [75, 473] on label "Contact Us" at bounding box center [62, 467] width 87 height 11
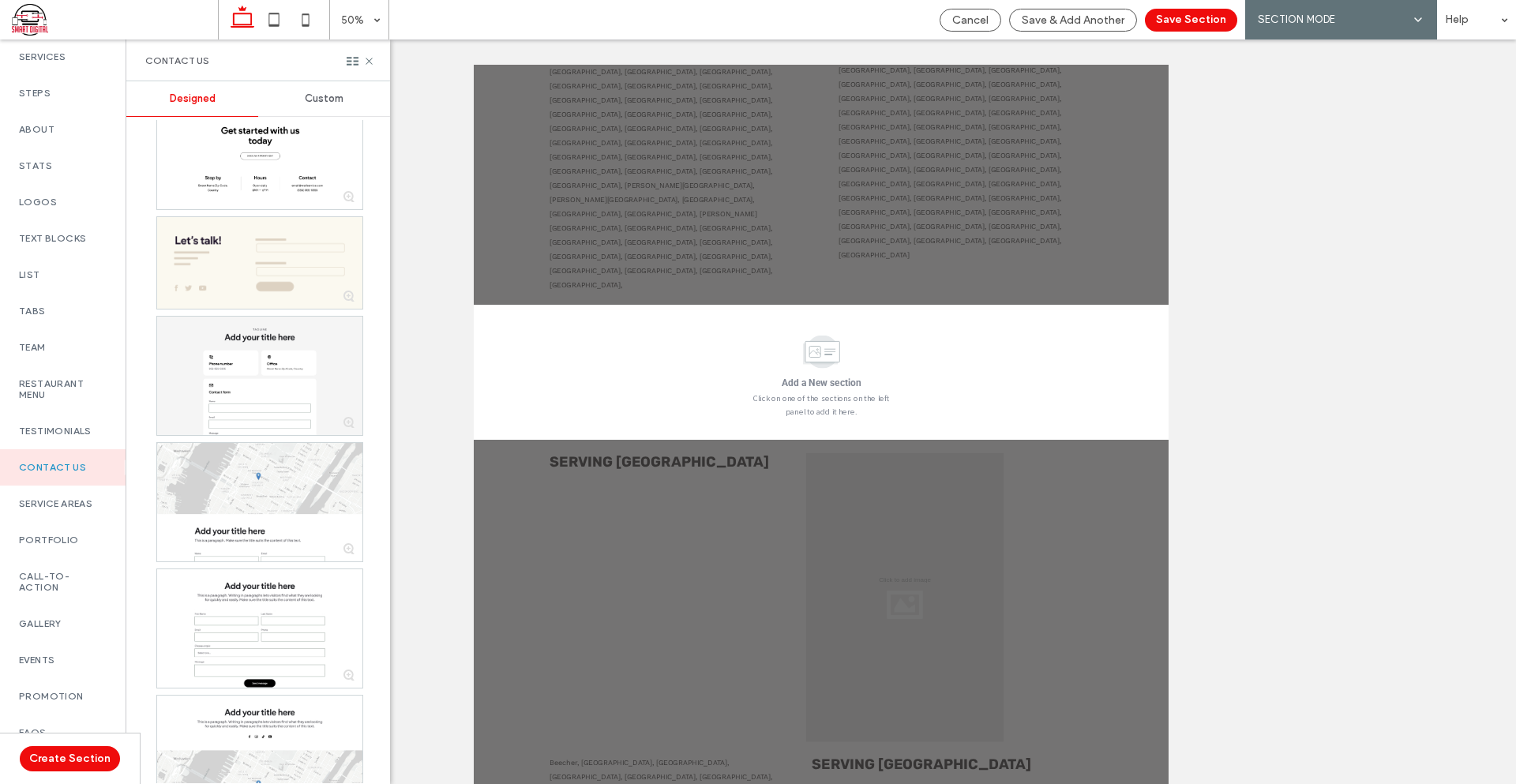
scroll to position [2634, 0]
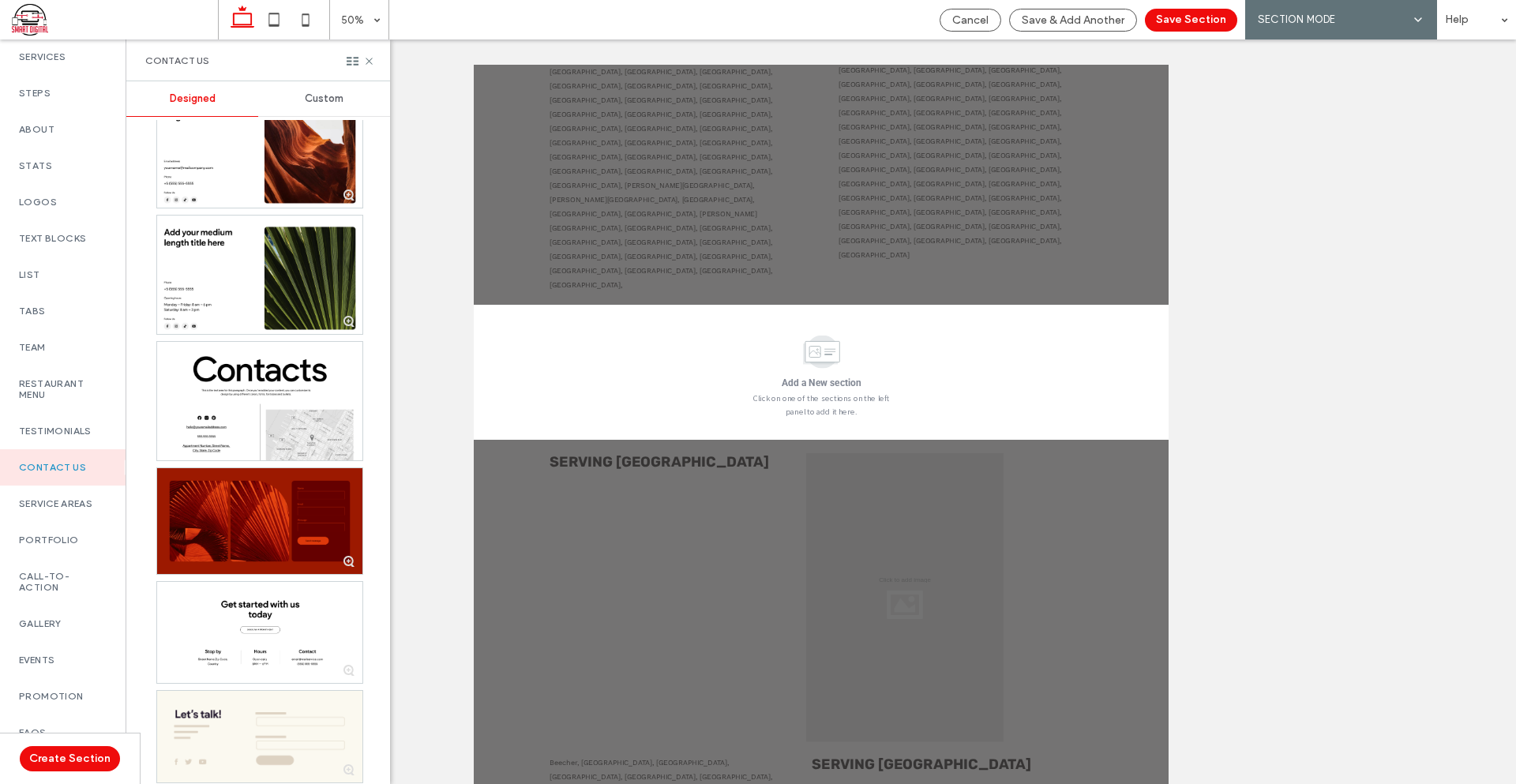
click at [331, 111] on div "Custom" at bounding box center [324, 99] width 132 height 35
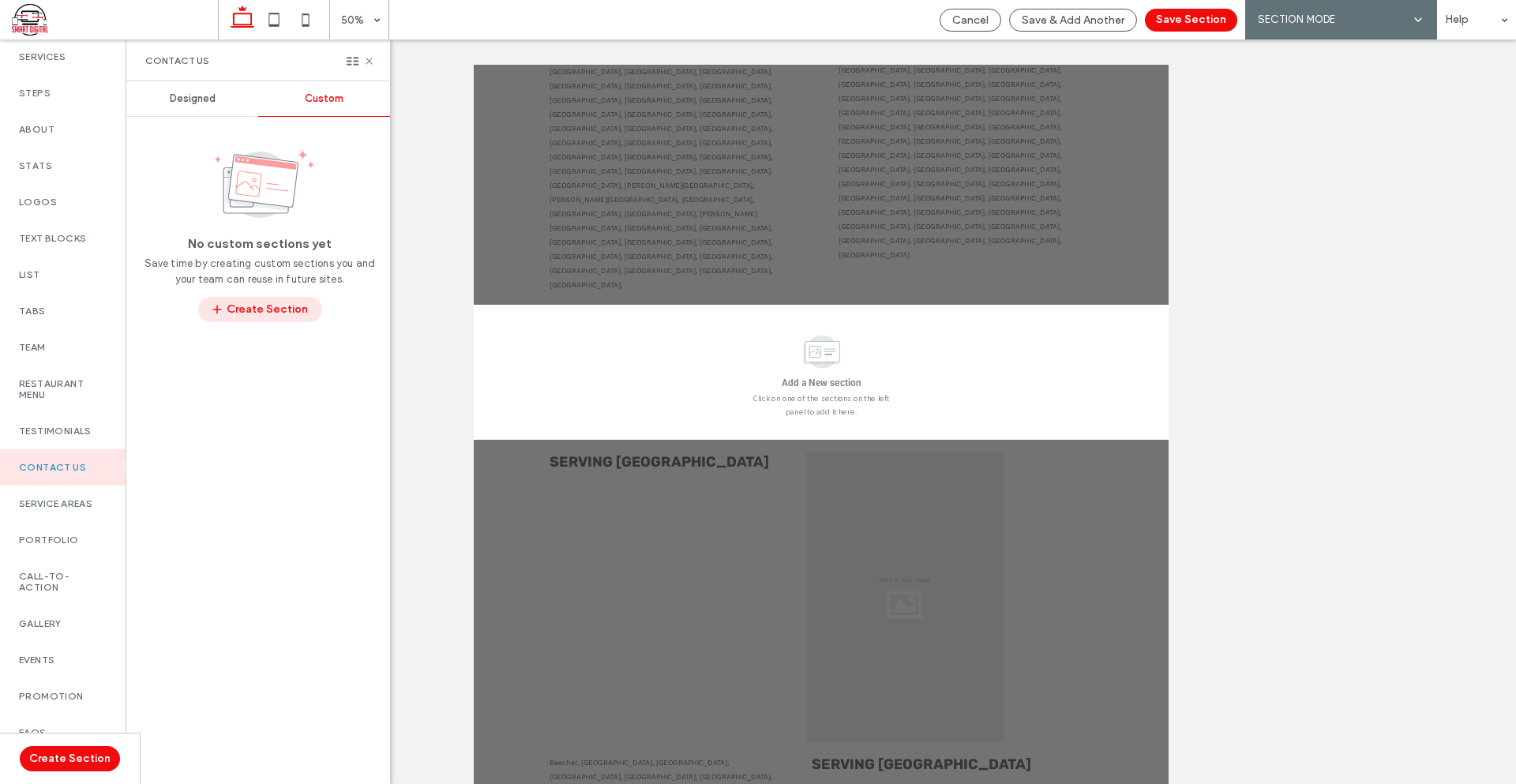
click at [283, 321] on button "Create Section" at bounding box center [260, 309] width 124 height 26
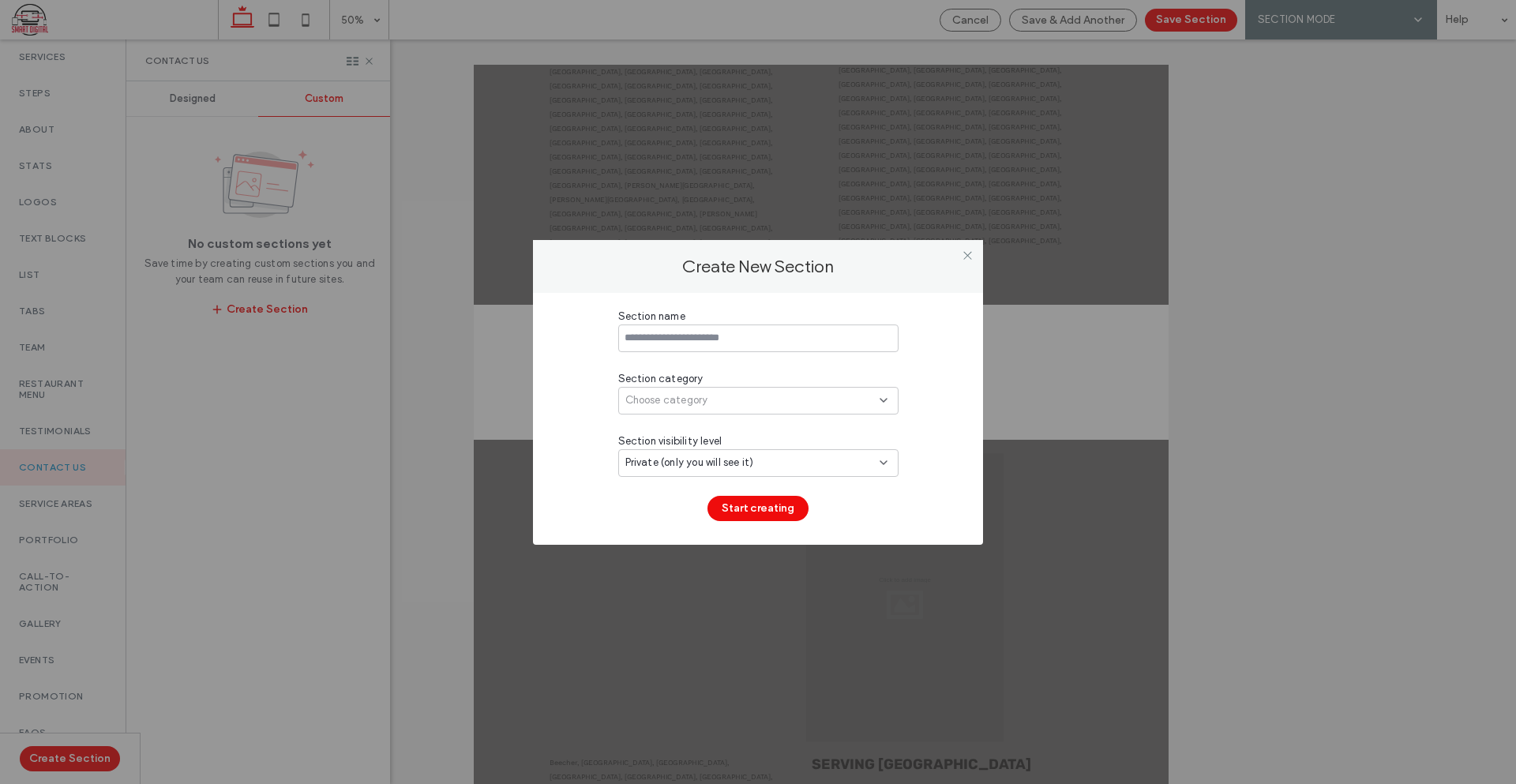
click at [975, 252] on div at bounding box center [967, 256] width 24 height 24
click at [971, 256] on icon at bounding box center [967, 255] width 12 height 12
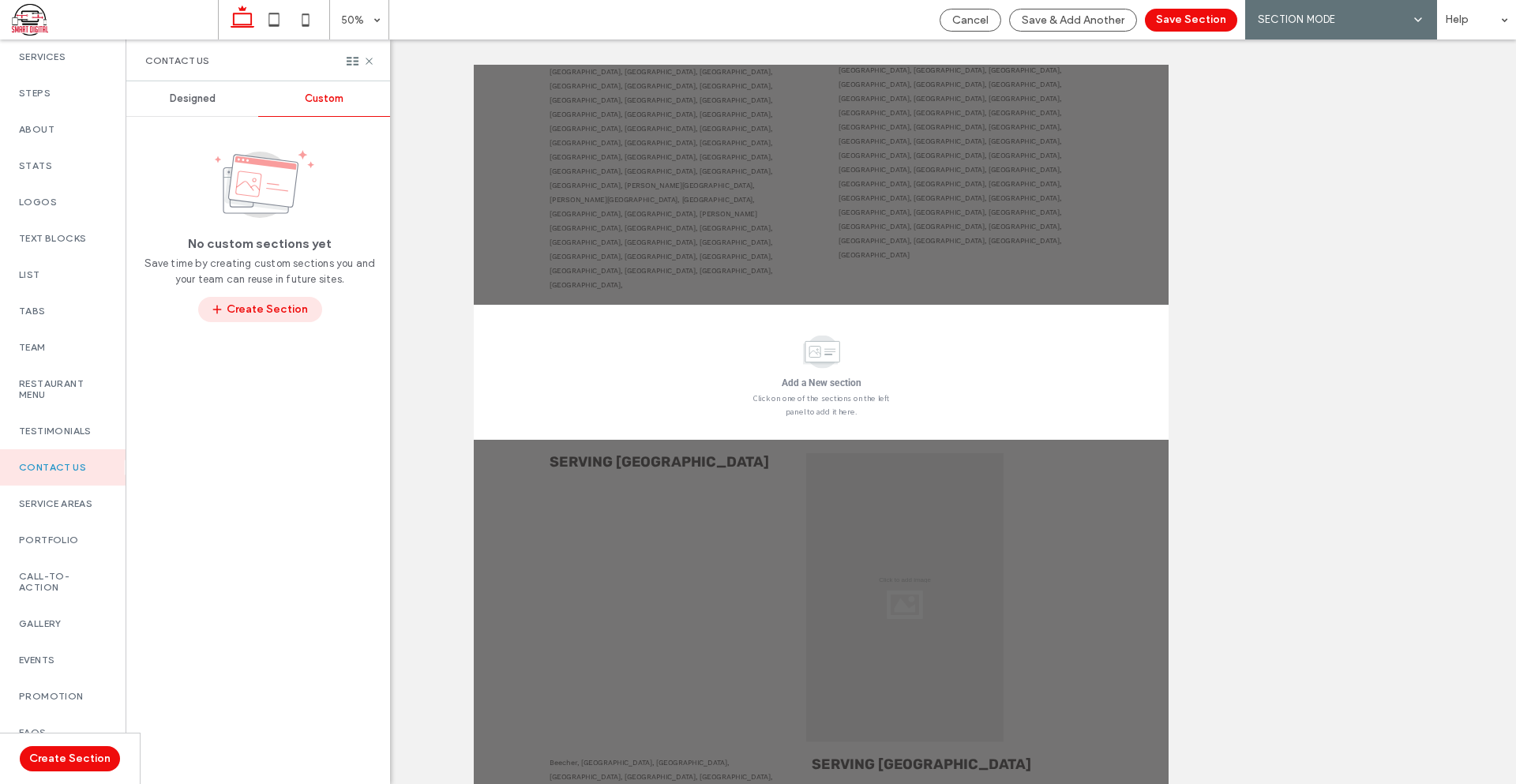
click at [274, 312] on button "Create Section" at bounding box center [260, 309] width 124 height 26
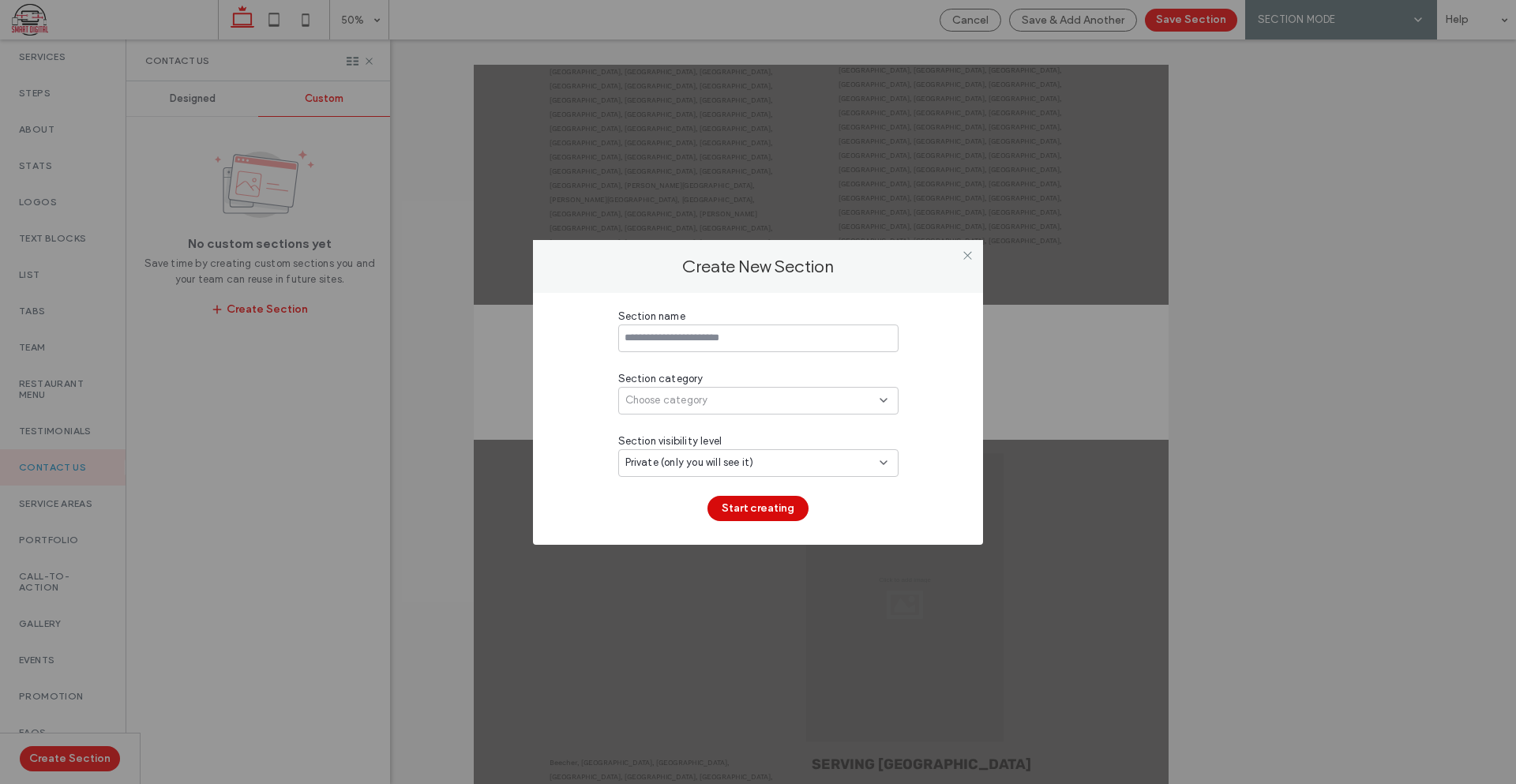
click at [770, 519] on button "Start creating" at bounding box center [758, 509] width 101 height 26
click at [774, 342] on input at bounding box center [758, 338] width 280 height 28
type input "*******"
click at [740, 407] on div "Choose category" at bounding box center [752, 399] width 254 height 16
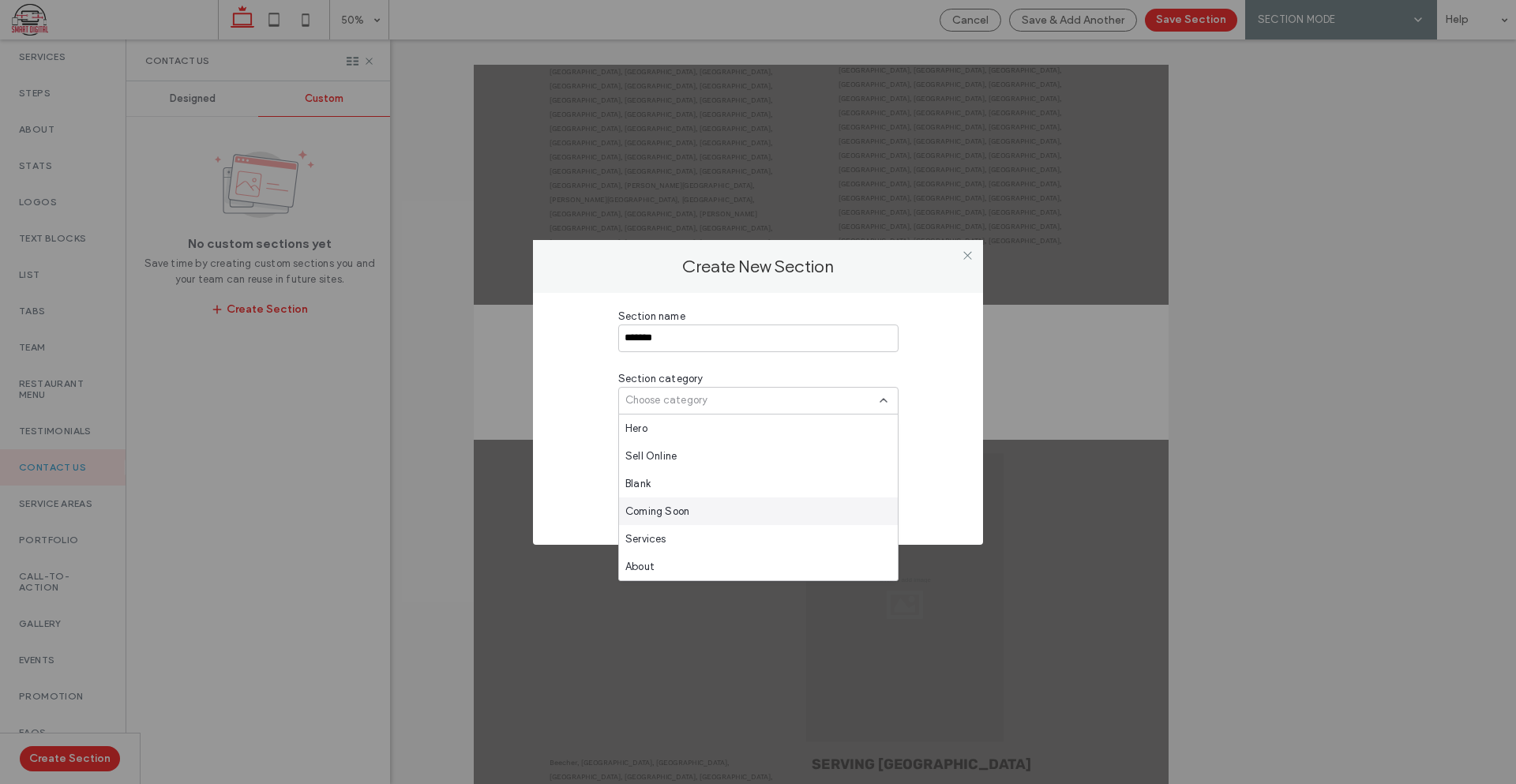
scroll to position [79, 0]
click at [702, 431] on div "Coming Soon" at bounding box center [758, 432] width 279 height 28
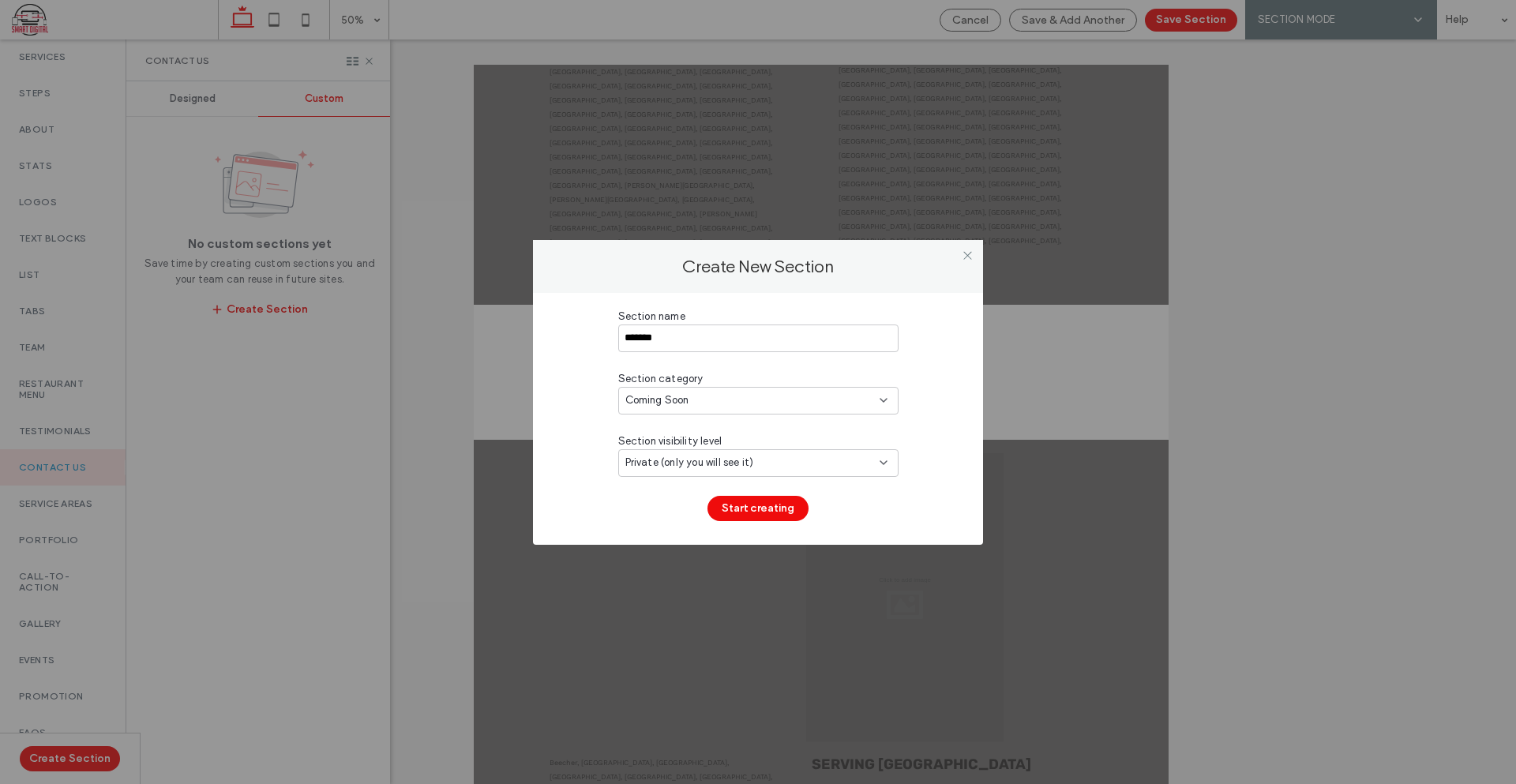
click at [741, 397] on div "Coming Soon" at bounding box center [752, 399] width 254 height 16
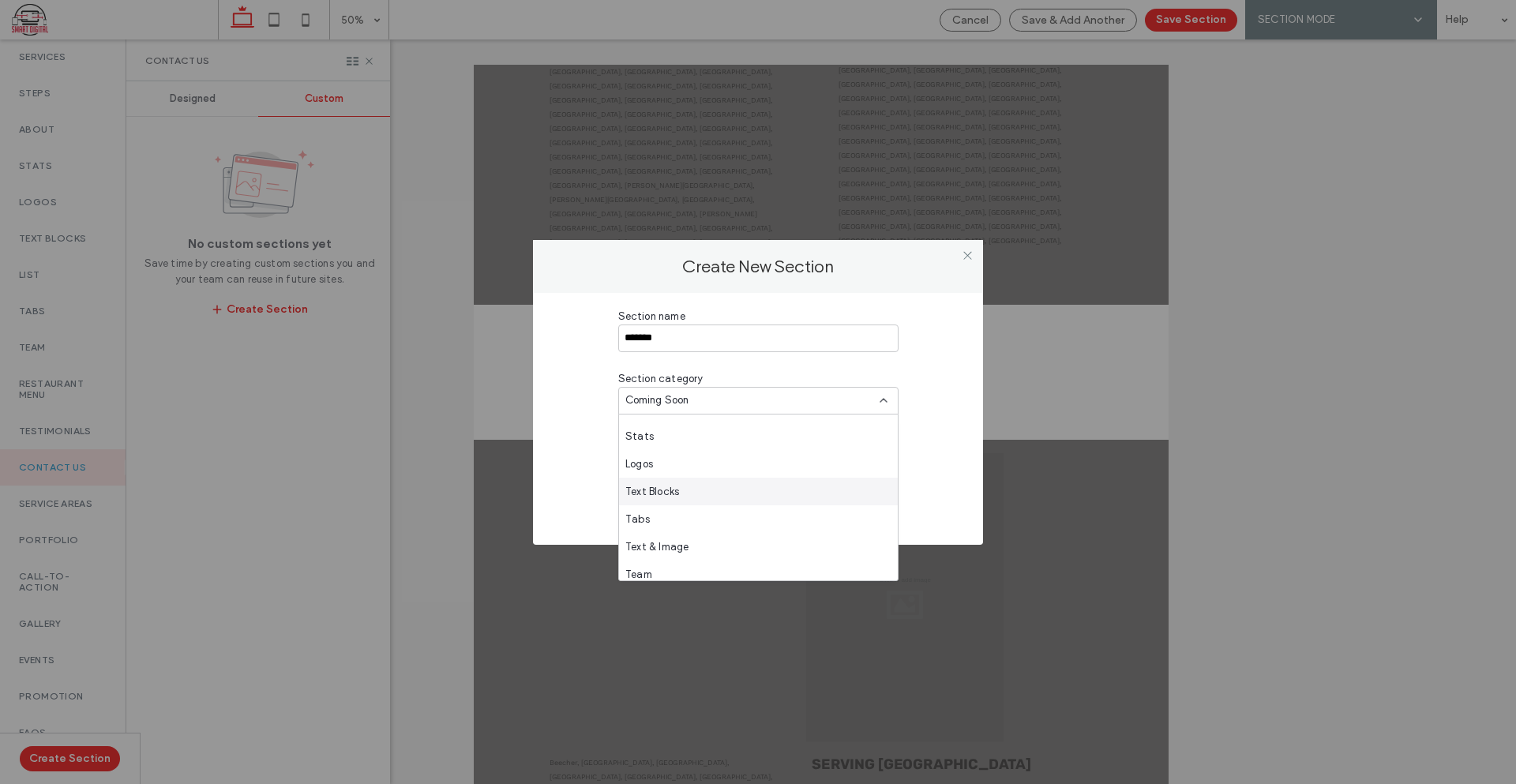
scroll to position [237, 0]
click at [674, 575] on span "Contact Us" at bounding box center [654, 578] width 57 height 16
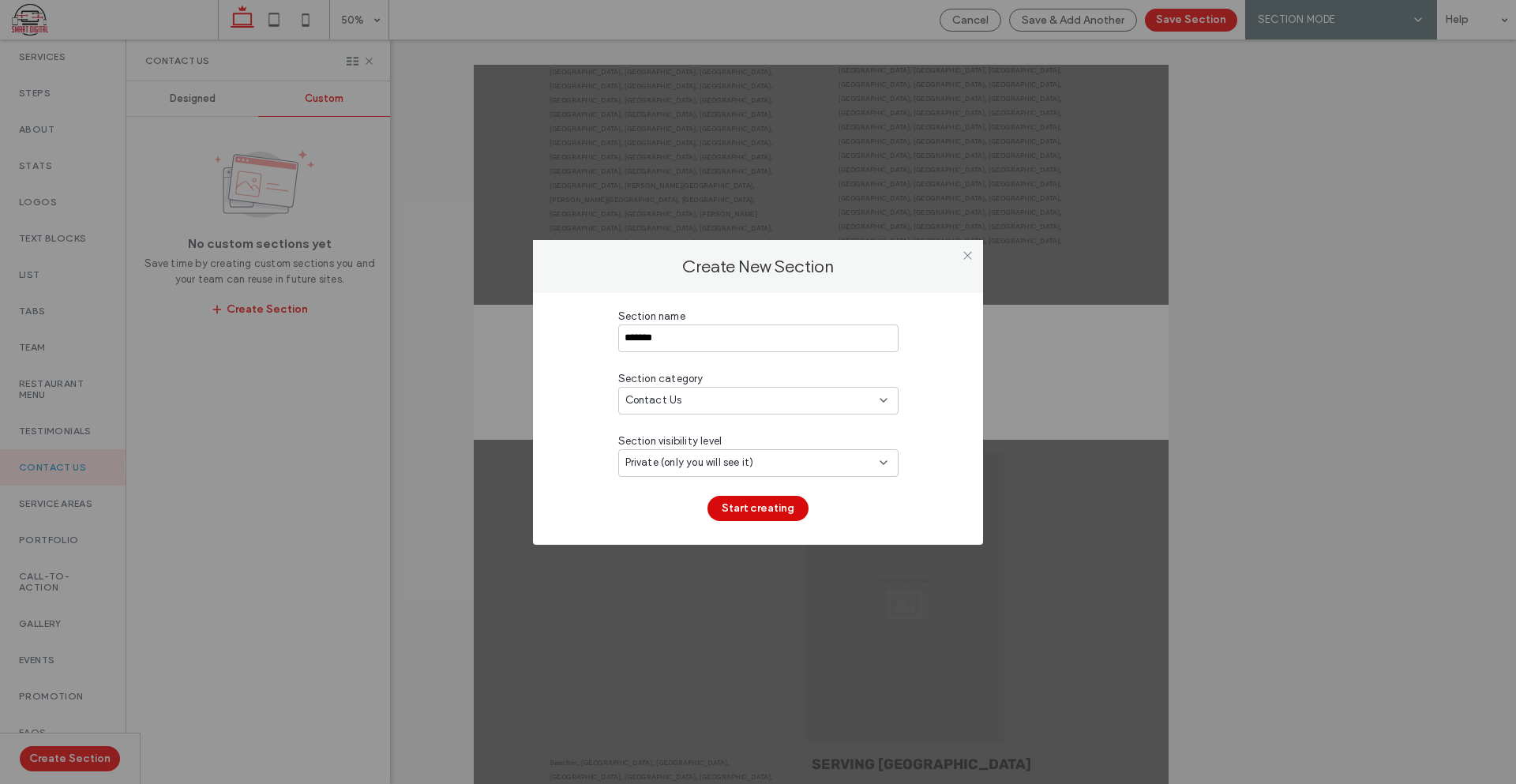
click at [750, 499] on button "Start creating" at bounding box center [758, 509] width 101 height 26
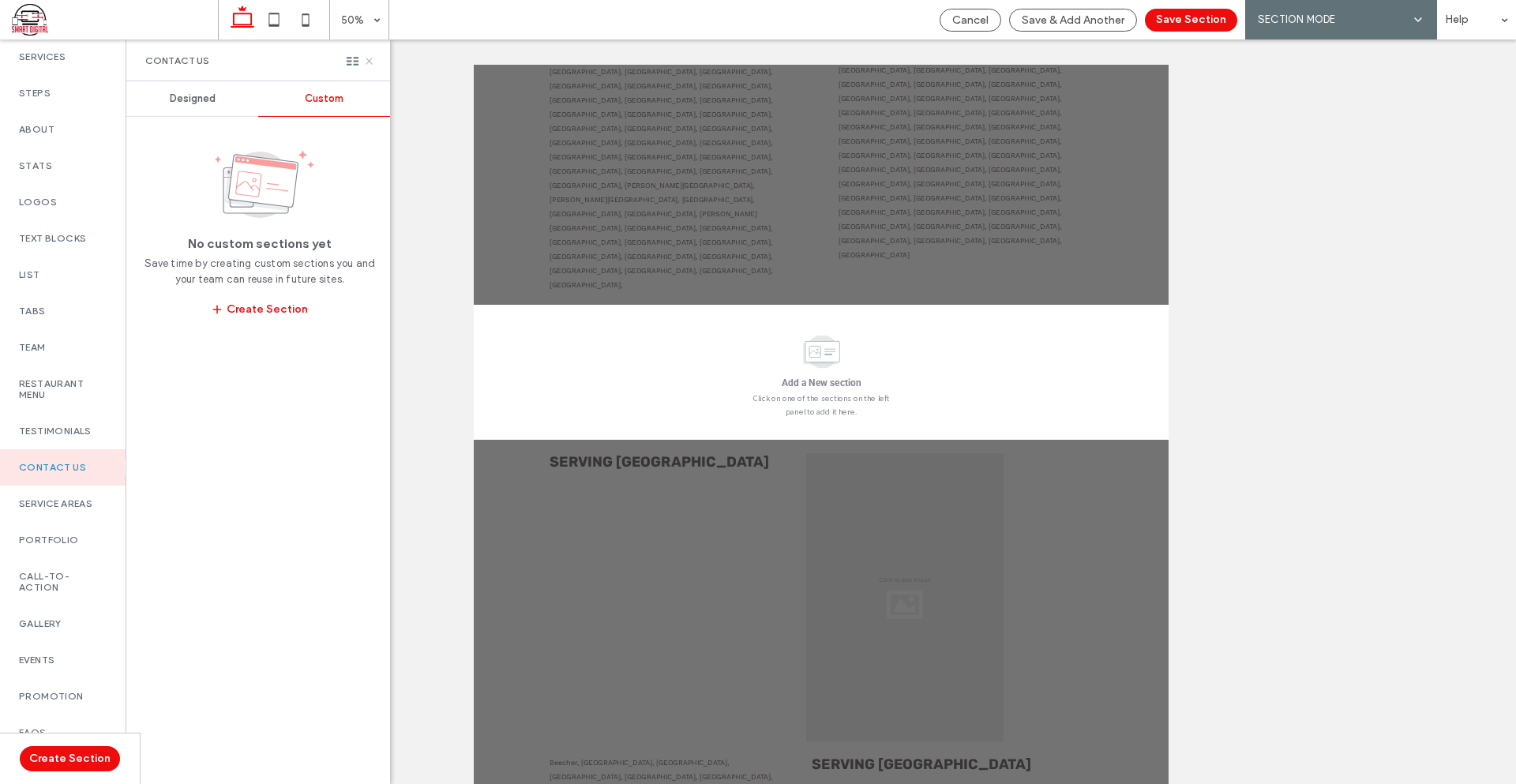
click at [365, 59] on icon at bounding box center [369, 61] width 12 height 12
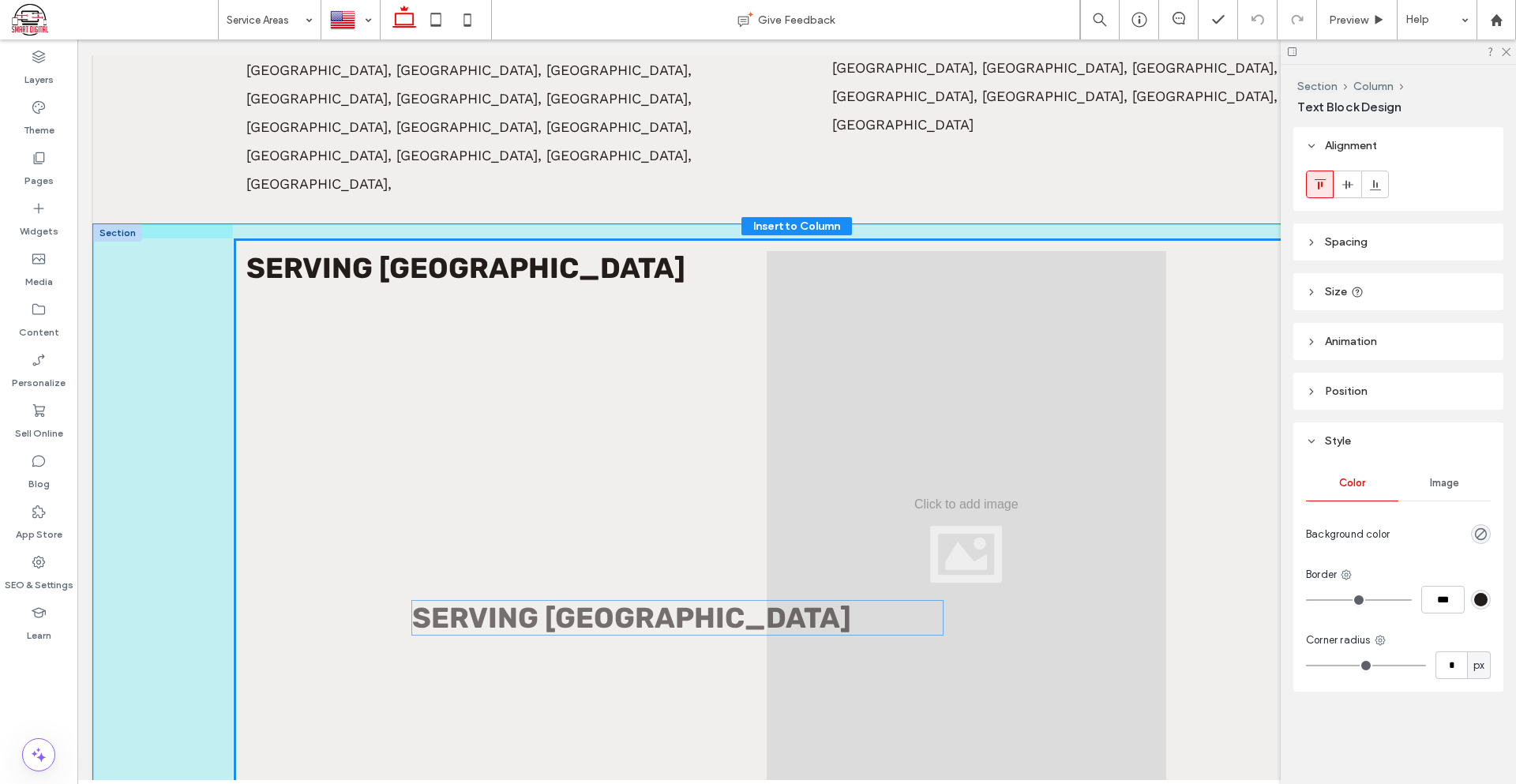
scroll to position [1349, 0]
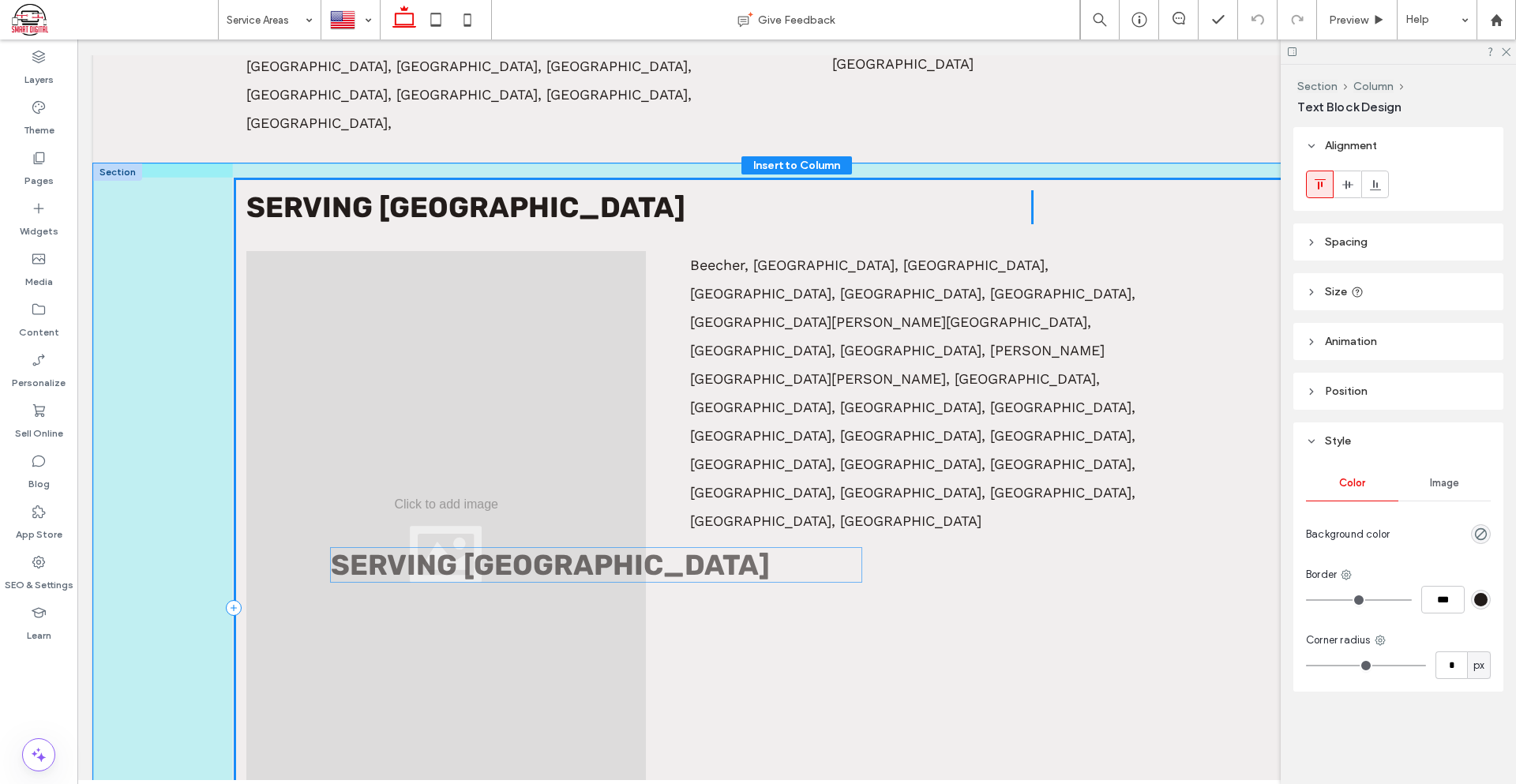
drag, startPoint x: 726, startPoint y: 575, endPoint x: 402, endPoint y: 552, distance: 324.8
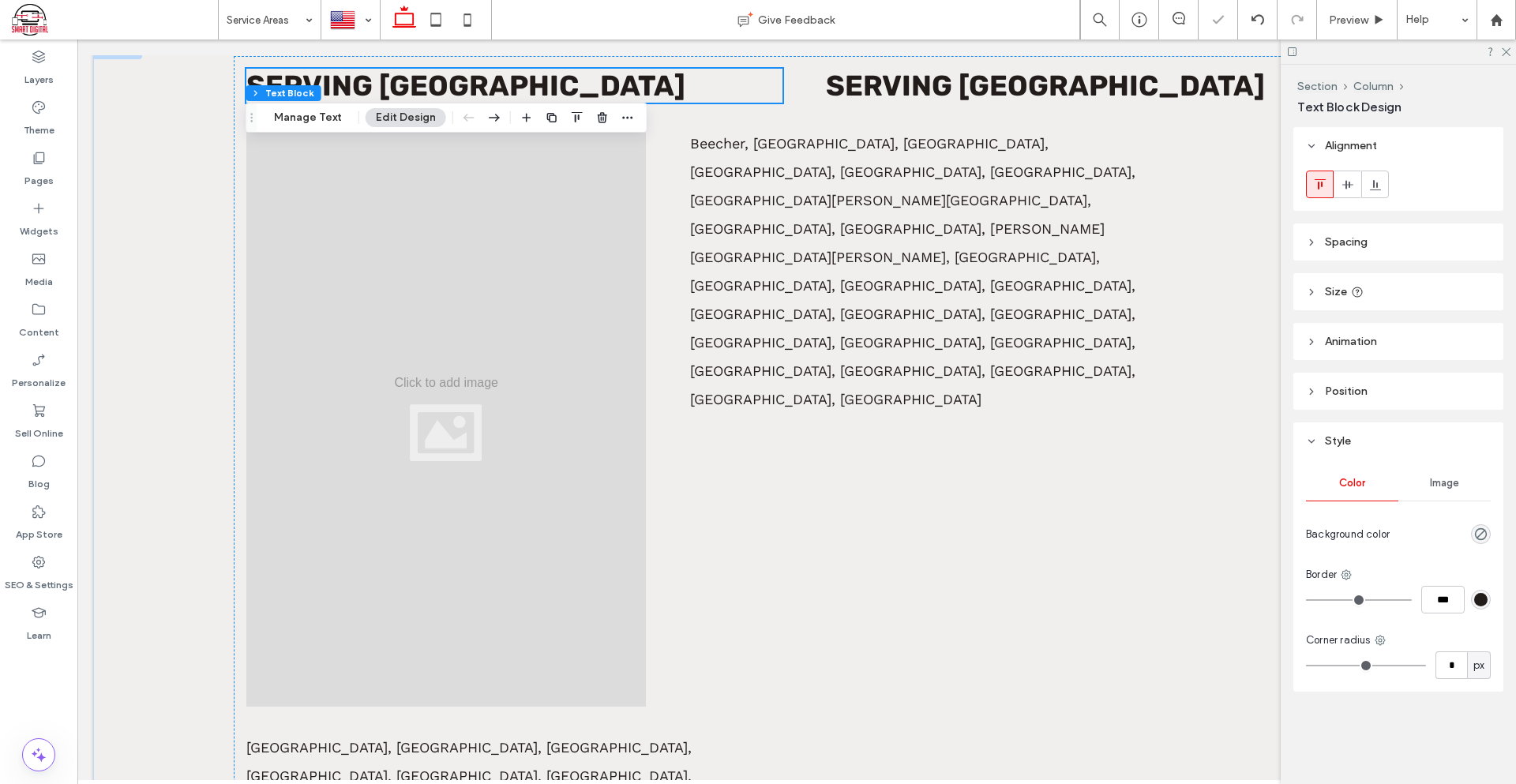
scroll to position [1865, 0]
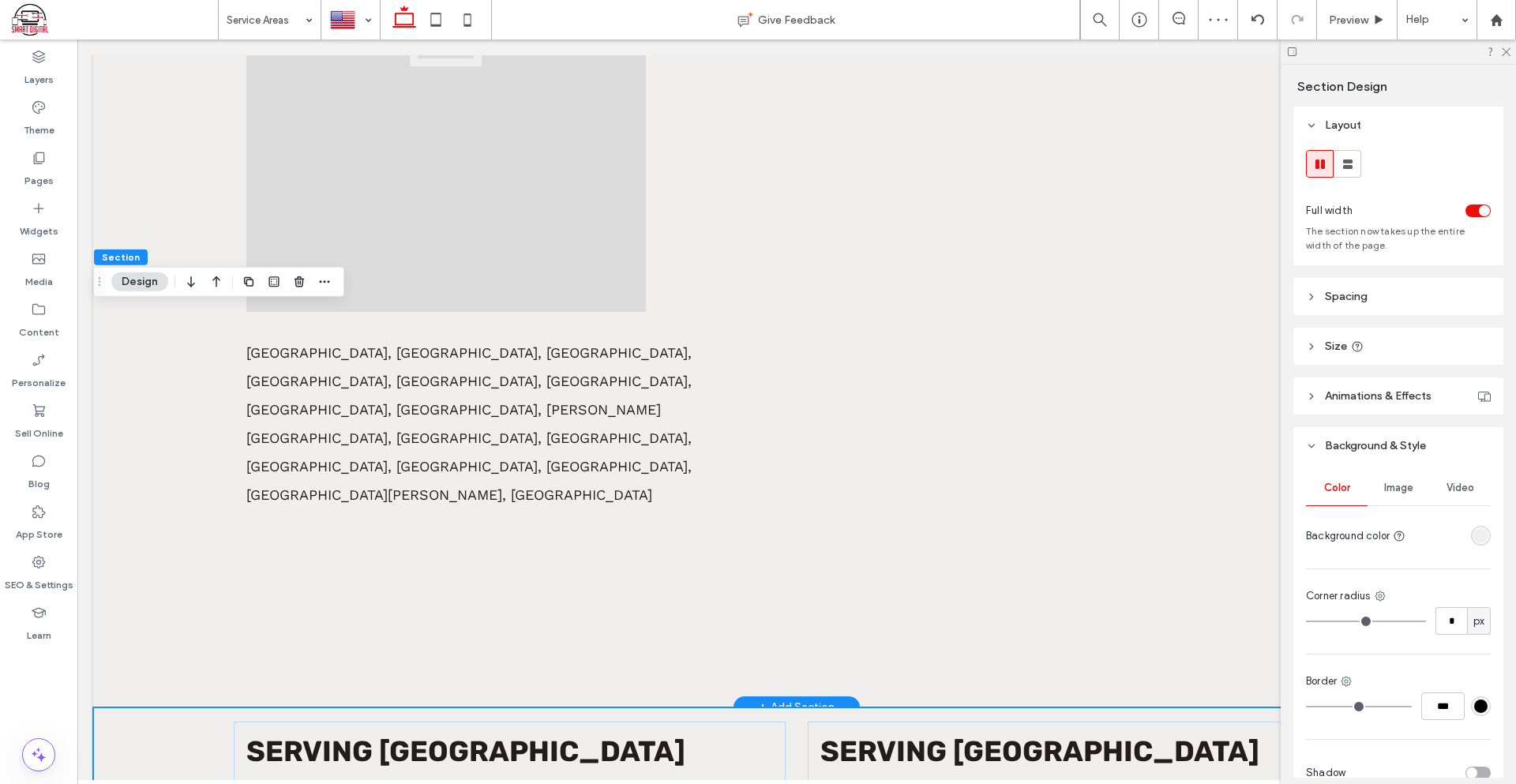
click at [1353, 162] on icon at bounding box center [1347, 163] width 16 height 16
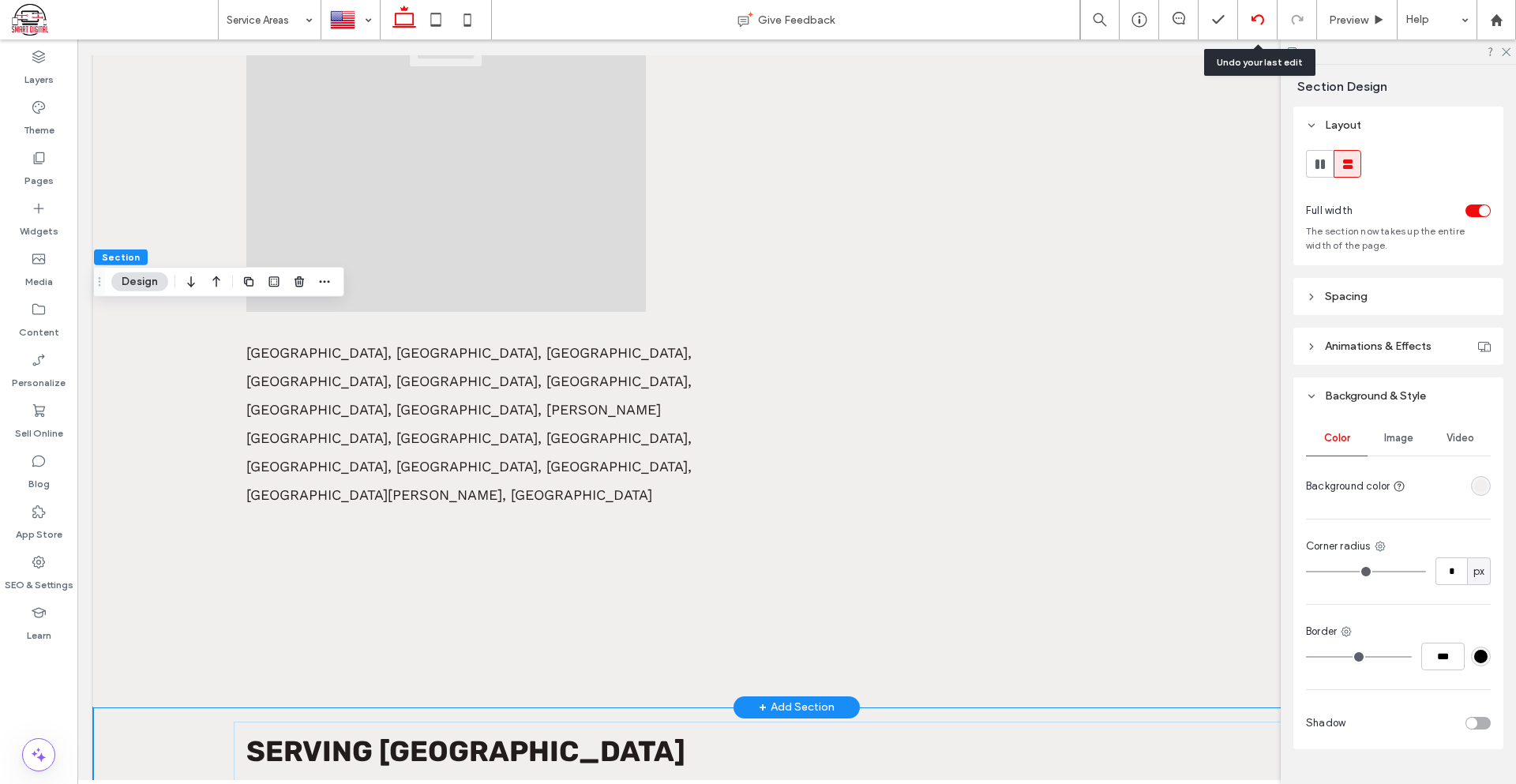
click at [1264, 26] on div at bounding box center [1257, 20] width 39 height 13
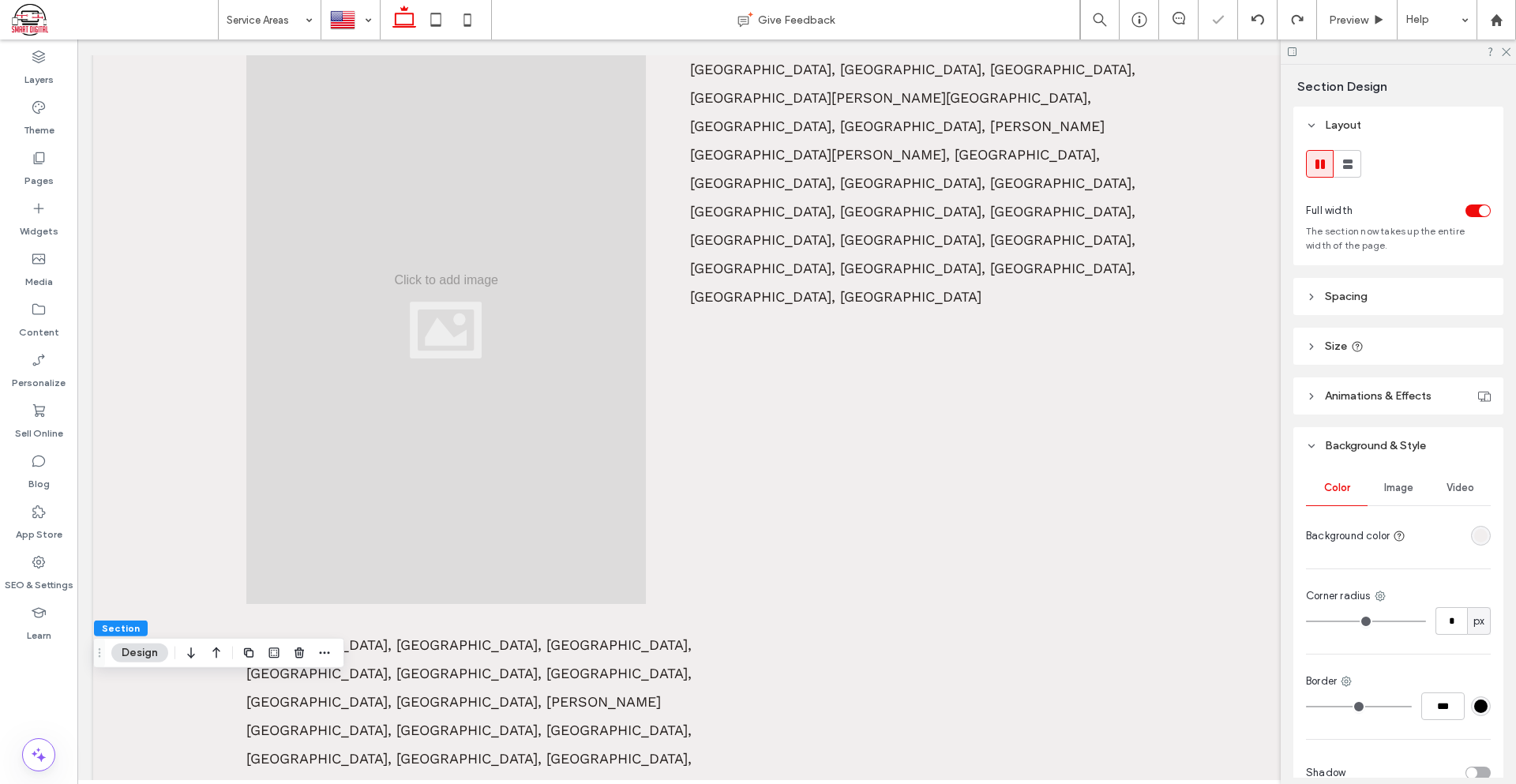
scroll to position [1415, 0]
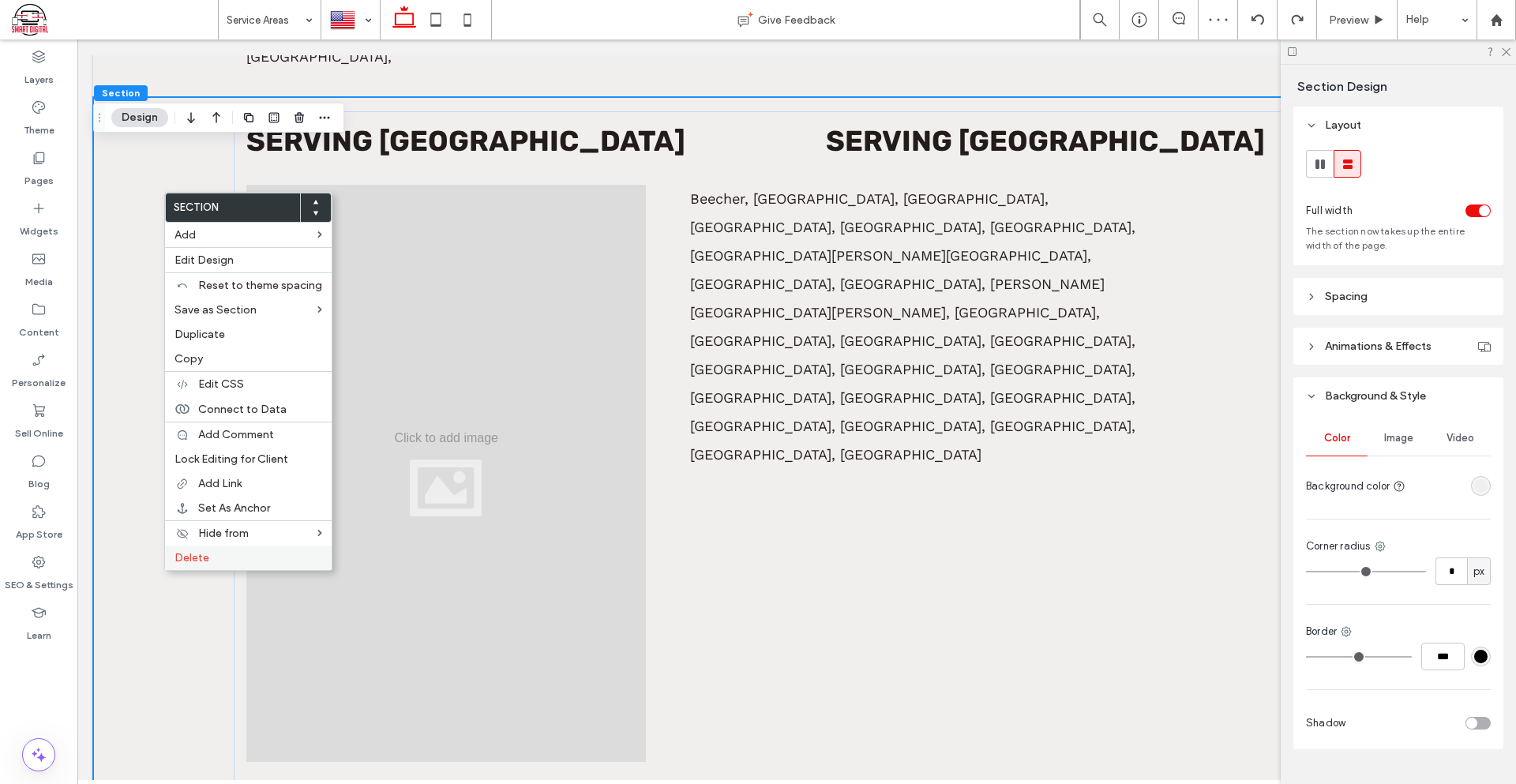
click at [196, 562] on span "Delete" at bounding box center [192, 557] width 35 height 14
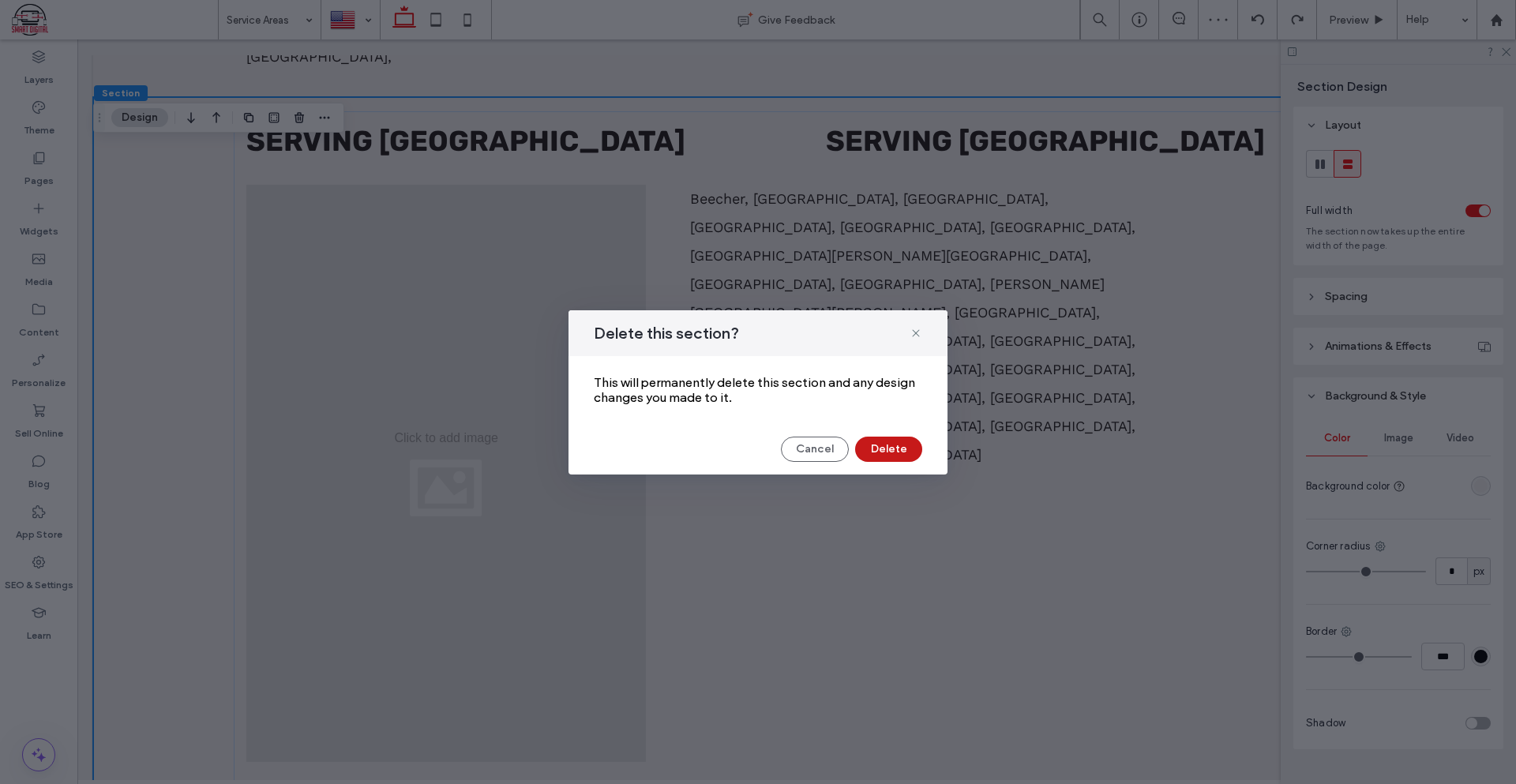
click at [891, 454] on button "Delete" at bounding box center [888, 449] width 67 height 26
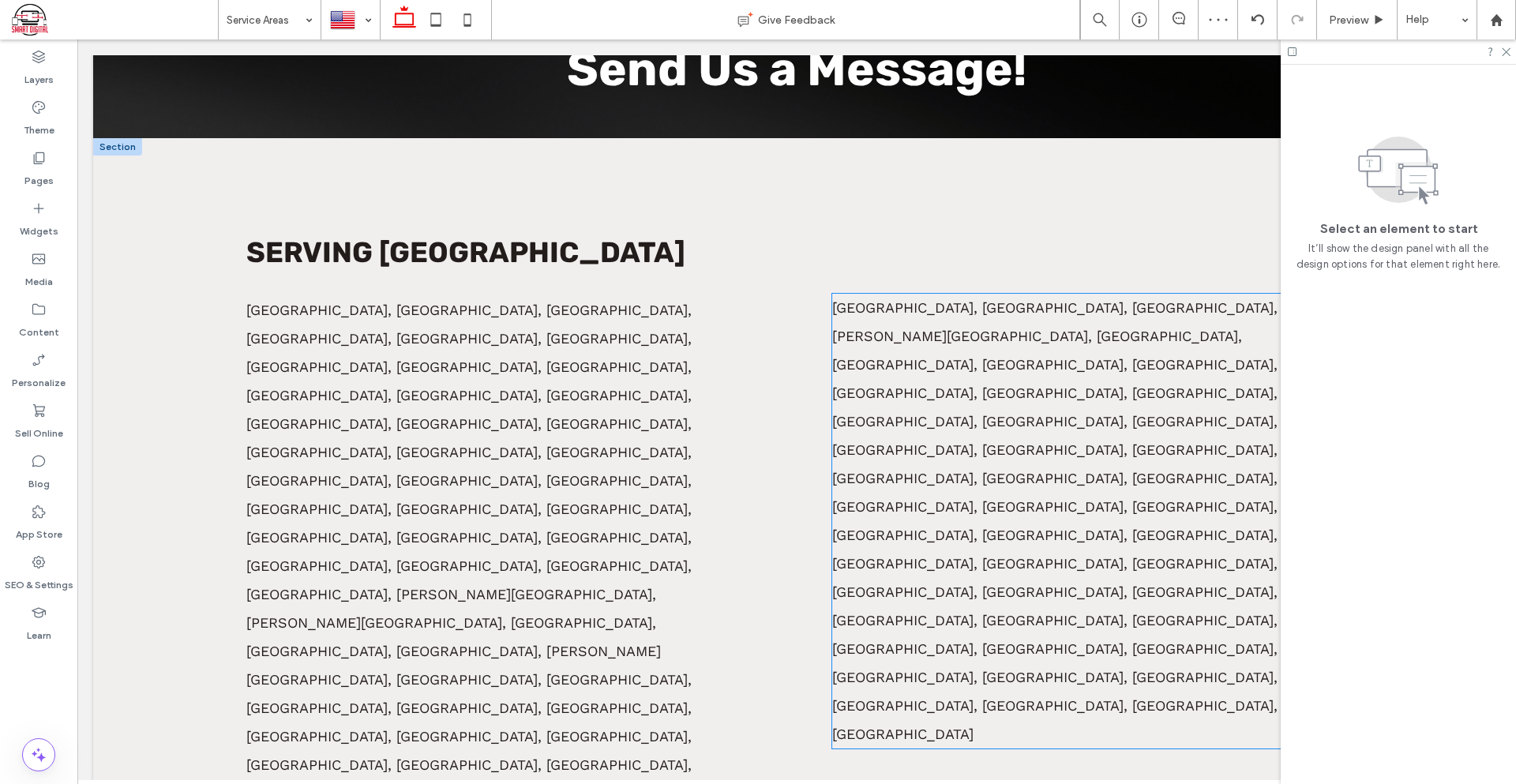
scroll to position [599, 0]
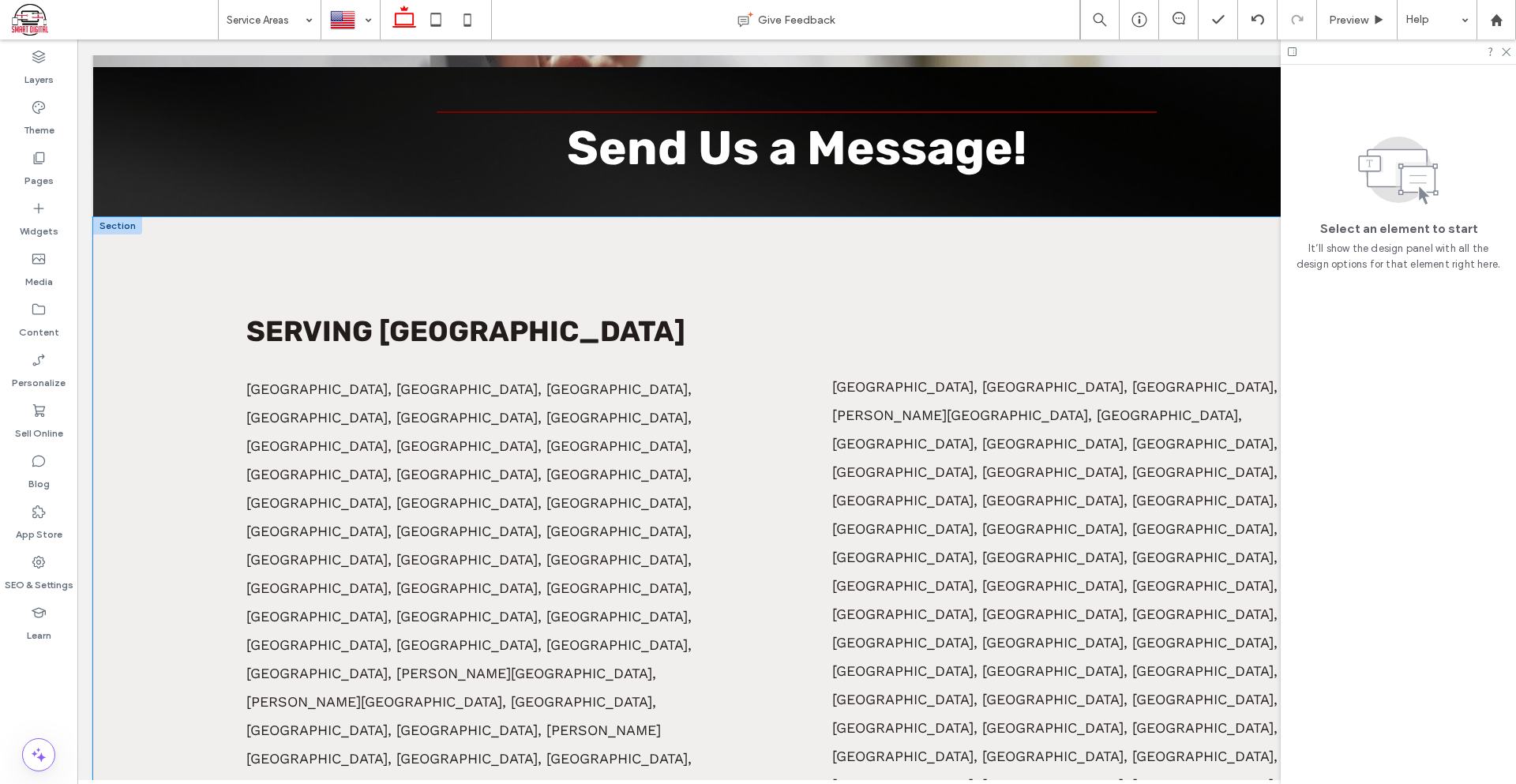
click at [796, 286] on div "Serving Cook County Alsip, Arlington Heights, Bellwood, Berkeley, Berwyn, Blue …" at bounding box center [796, 565] width 1407 height 696
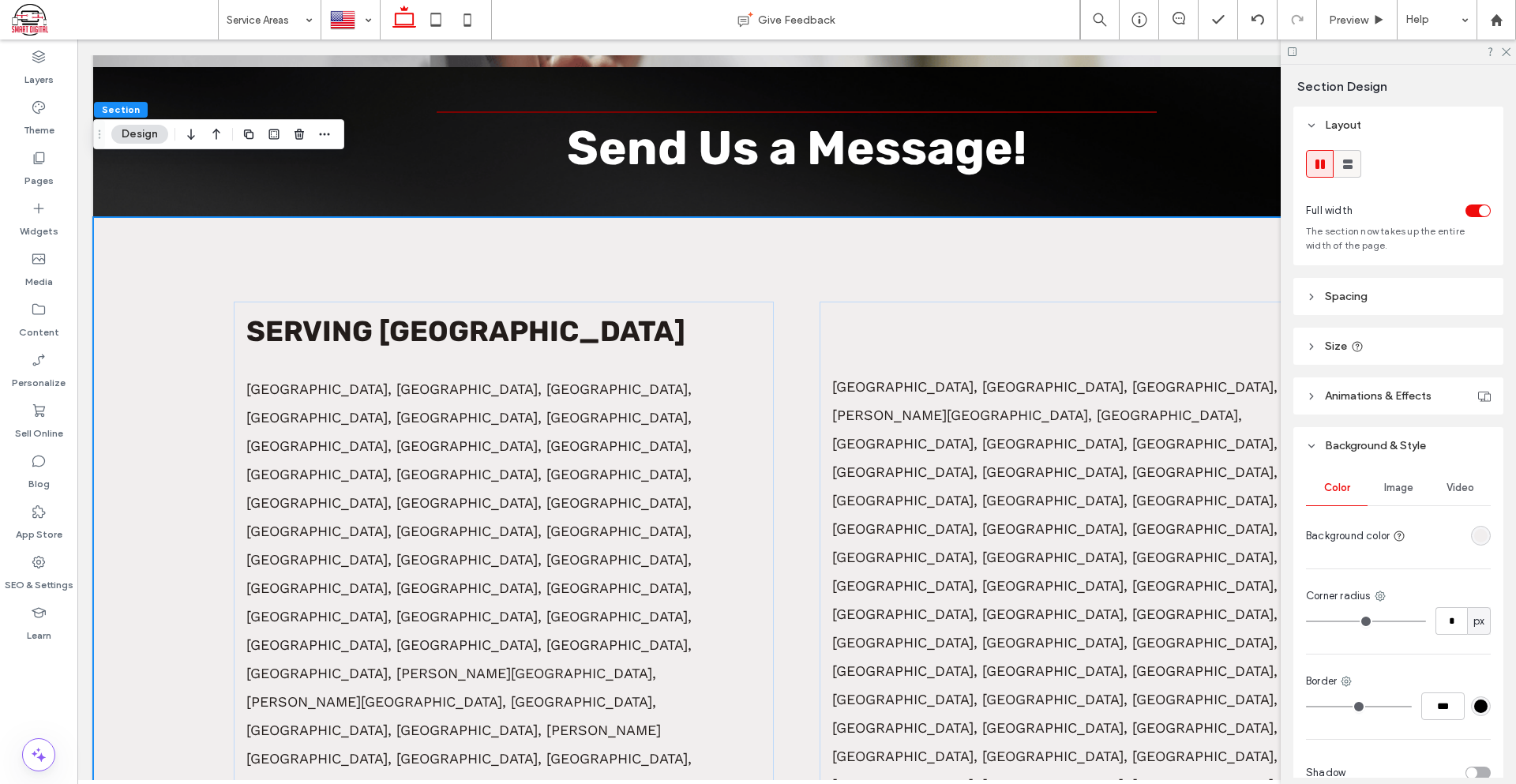
click at [1351, 172] on span at bounding box center [1347, 163] width 16 height 26
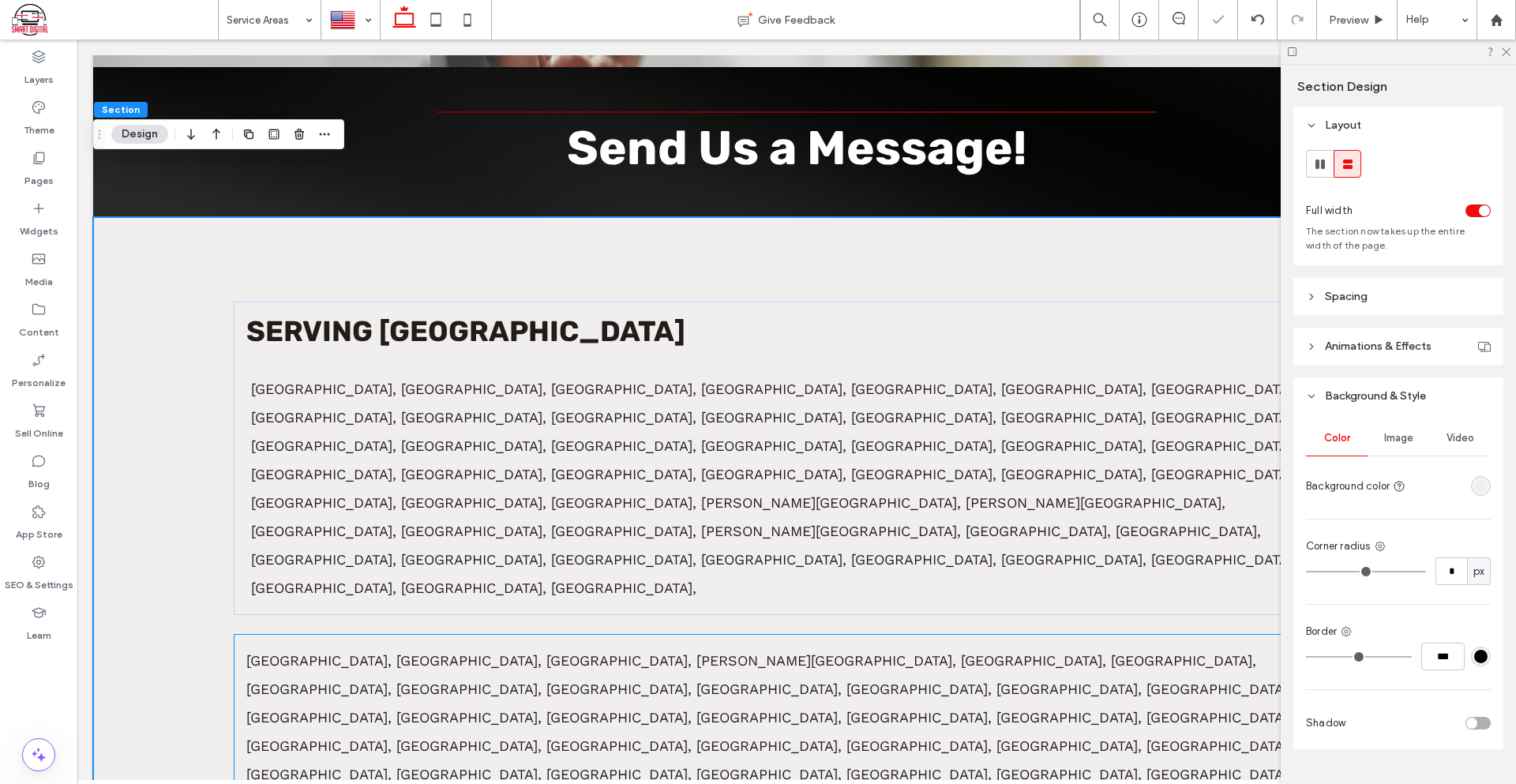
click at [211, 459] on div "Serving Cook County Alsip, Arlington Heights, Bellwood, Berkeley, Berwyn, Blue …" at bounding box center [796, 544] width 1407 height 655
click at [514, 652] on span "Maywood, Melrose Park, Midlothian, Morton Grove, Mount Prospect, Niles, Northbr…" at bounding box center [769, 745] width 1045 height 187
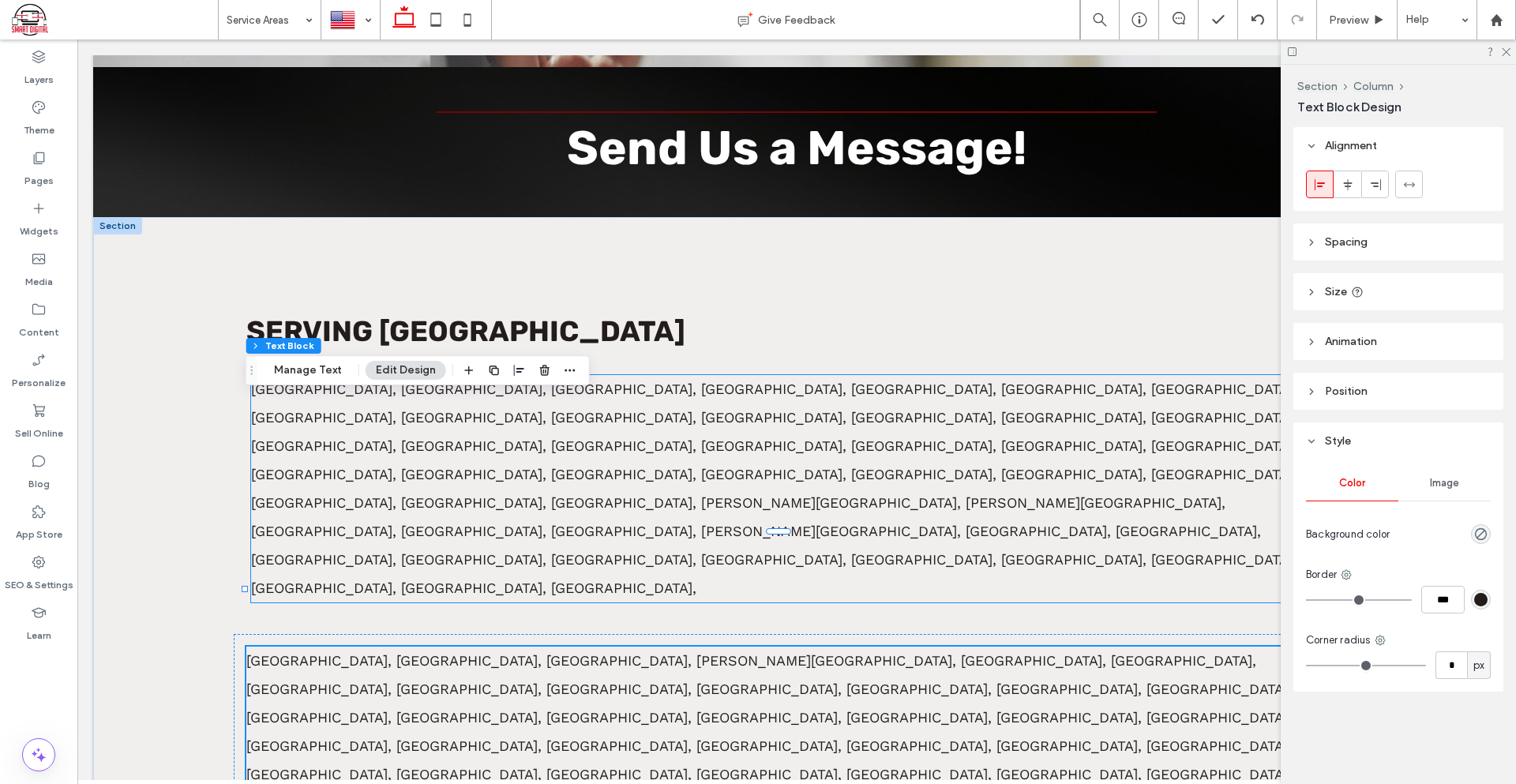
scroll to position [678, 0]
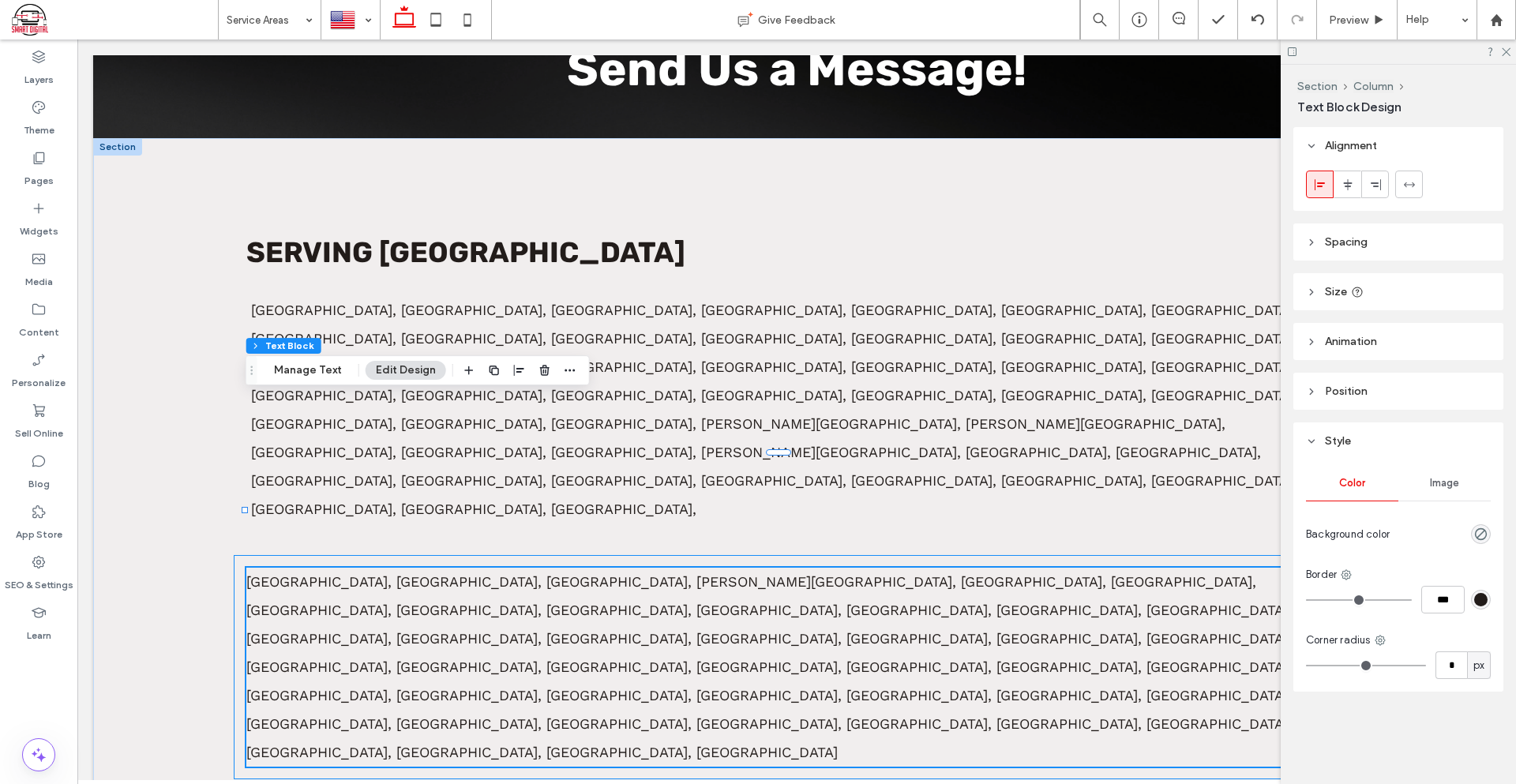
click at [816, 554] on div "Maywood, Melrose Park, Midlothian, Morton Grove, Mount Prospect, Niles, Northbr…" at bounding box center [796, 666] width 1126 height 224
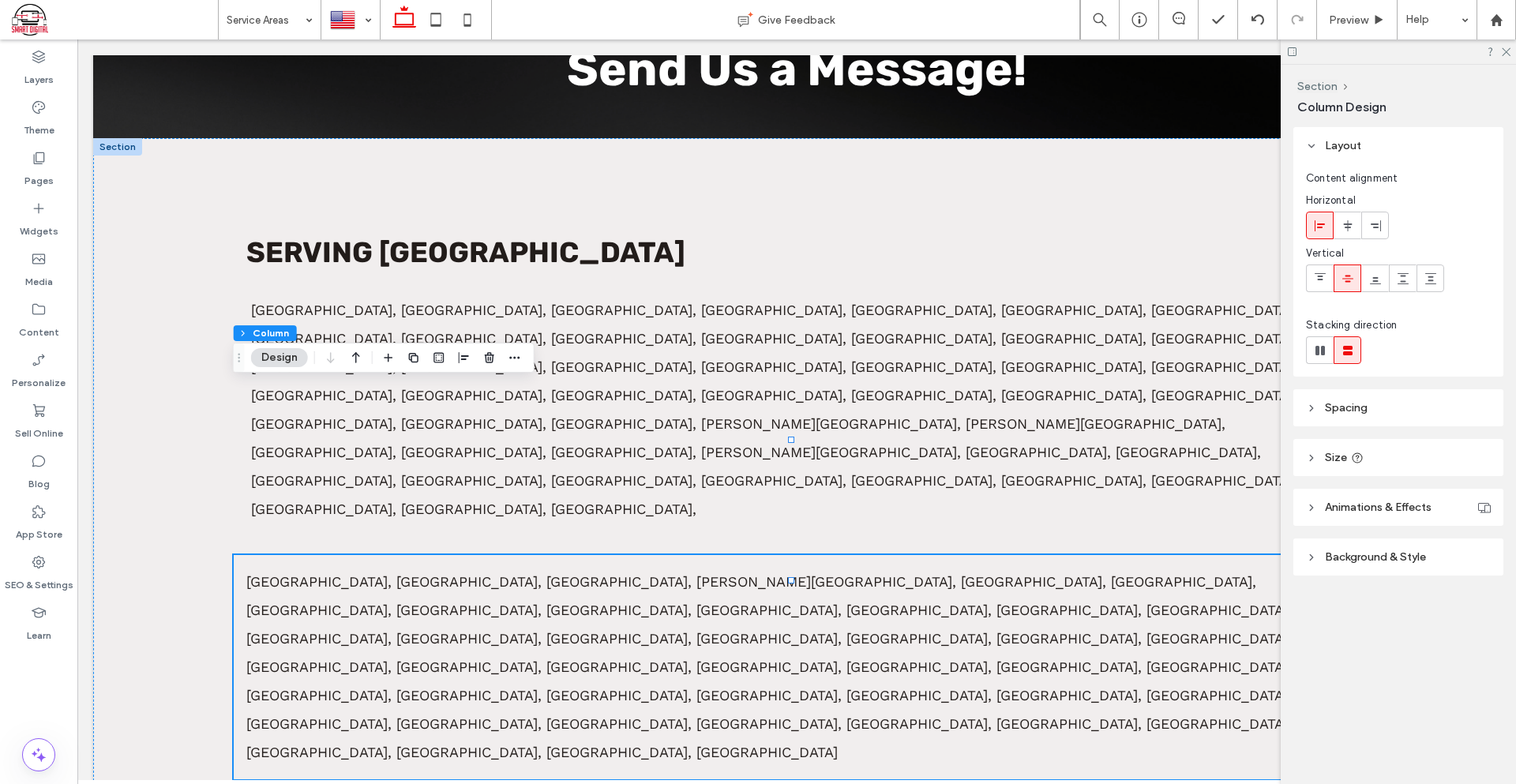
click at [1388, 411] on header "Spacing" at bounding box center [1398, 408] width 210 height 37
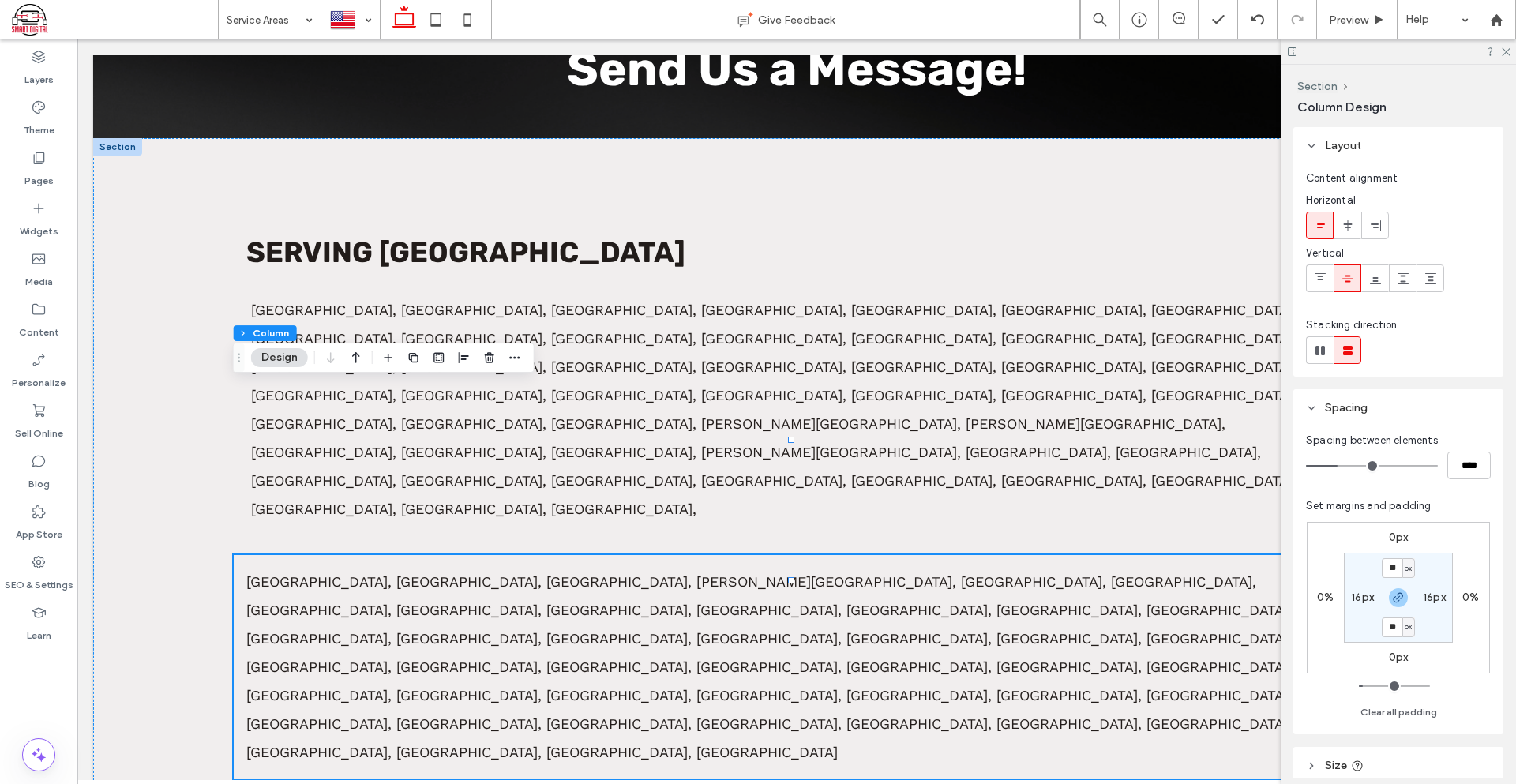
click at [1402, 567] on div "px" at bounding box center [1409, 567] width 13 height 19
click at [1389, 565] on div "** px" at bounding box center [1398, 567] width 33 height 19
type input "*"
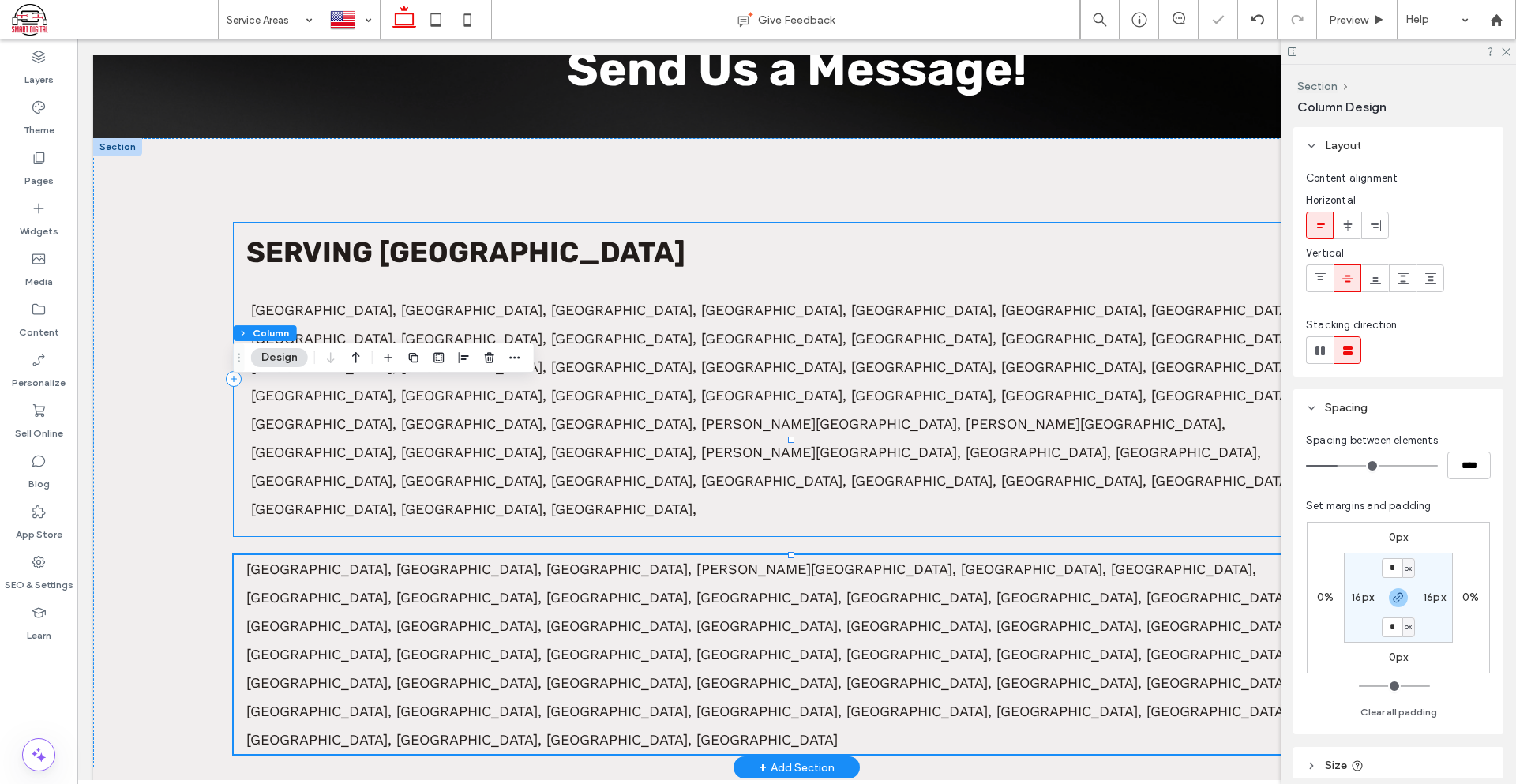
click at [1127, 356] on div "Serving Cook County Alsip, Arlington Heights, Bellwood, Berkeley, Berwyn, Blue …" at bounding box center [796, 378] width 1126 height 313
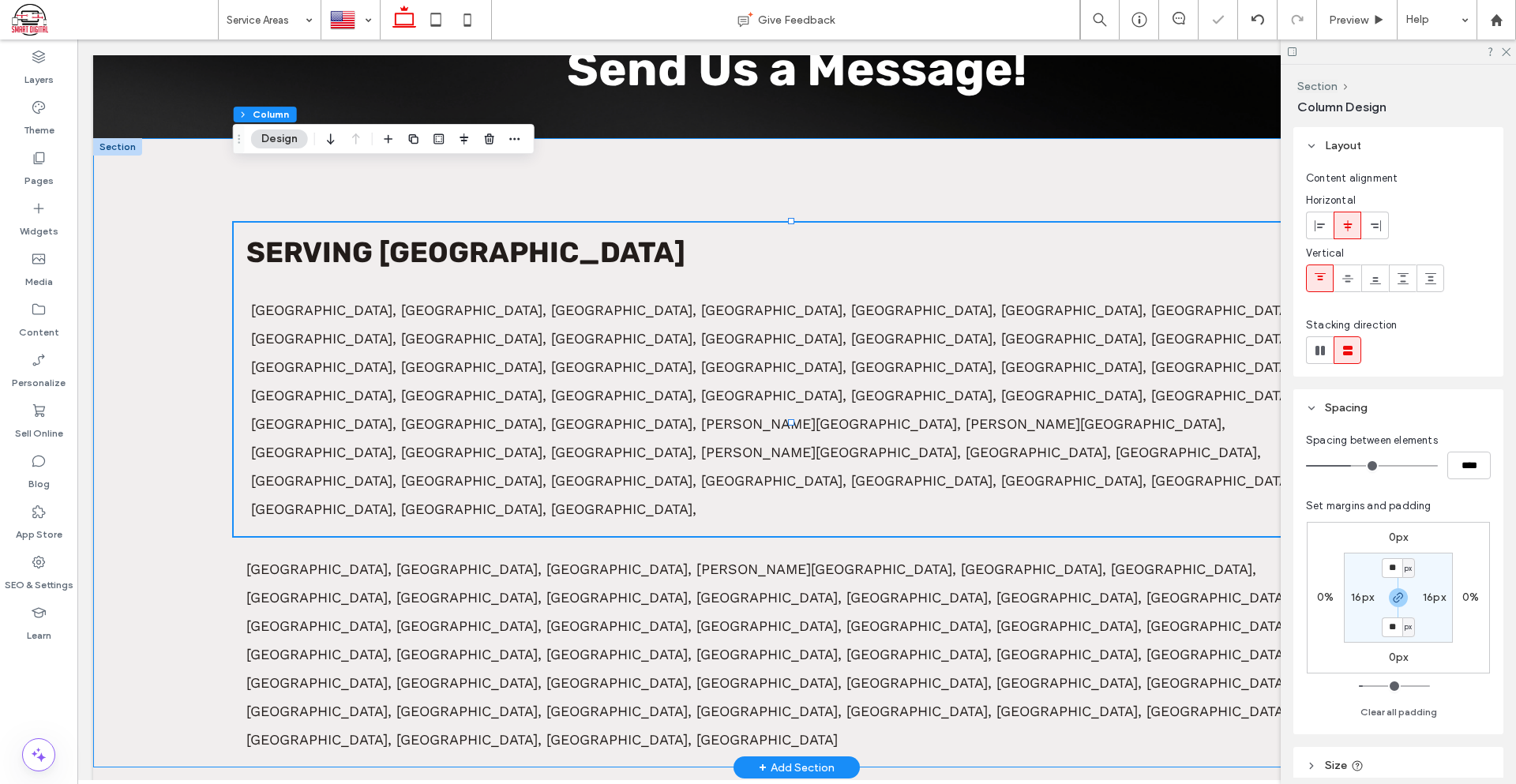
click at [1252, 380] on div "Serving Cook County Alsip, Arlington Heights, Bellwood, Berkeley, Berwyn, Blue …" at bounding box center [796, 453] width 1407 height 630
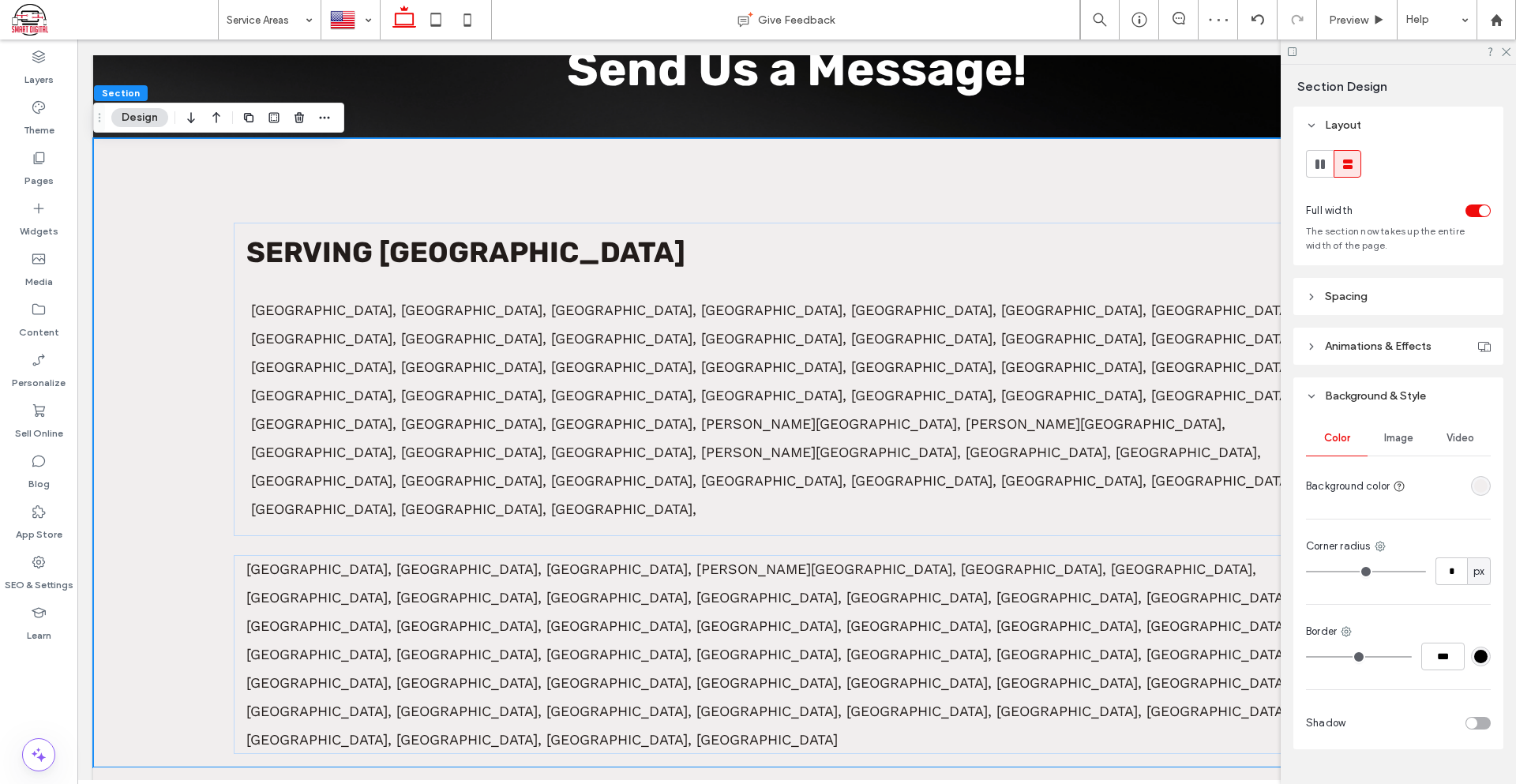
click at [1377, 289] on header "Spacing" at bounding box center [1398, 297] width 210 height 37
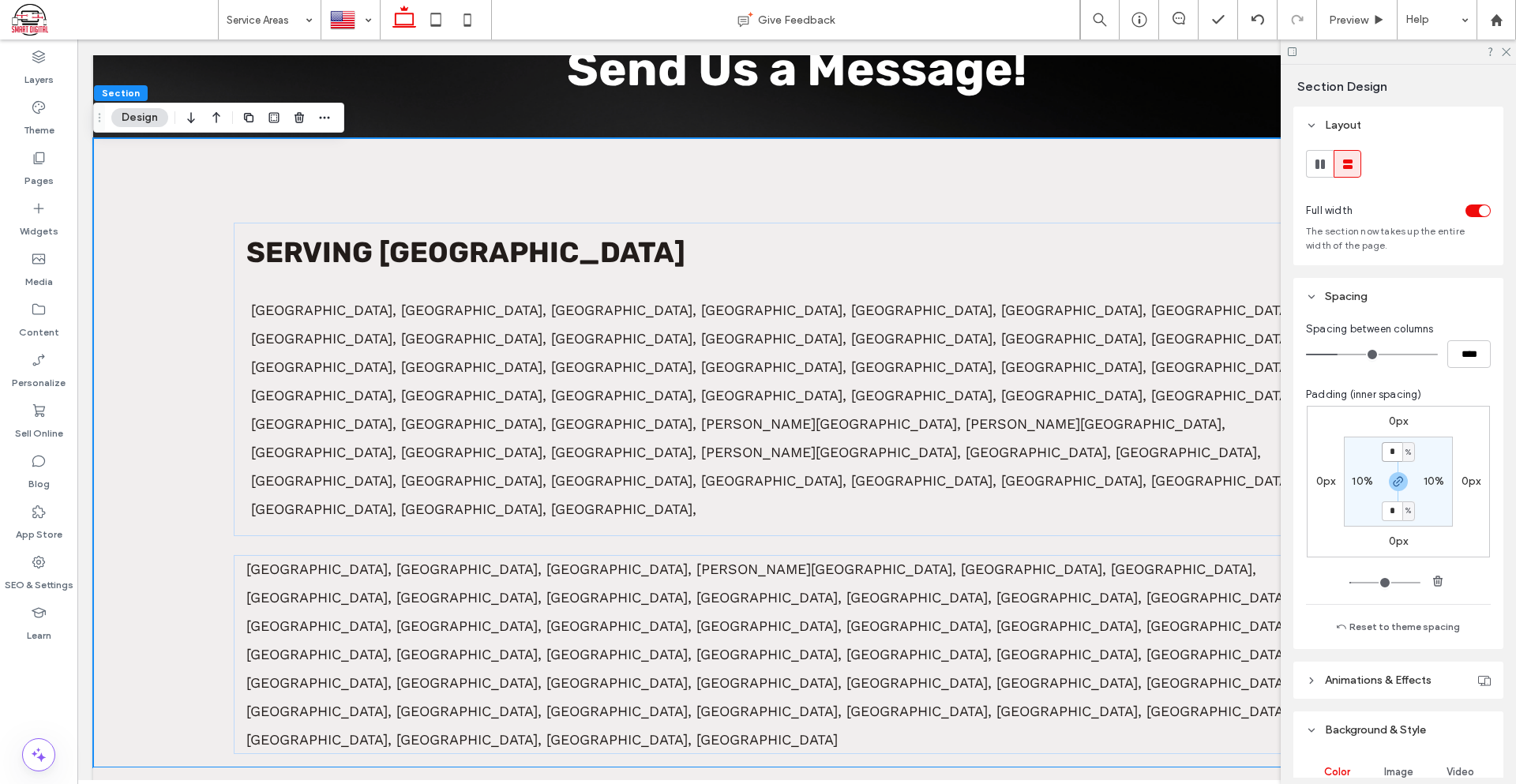
click at [1383, 459] on input "*" at bounding box center [1392, 451] width 20 height 19
type input "*"
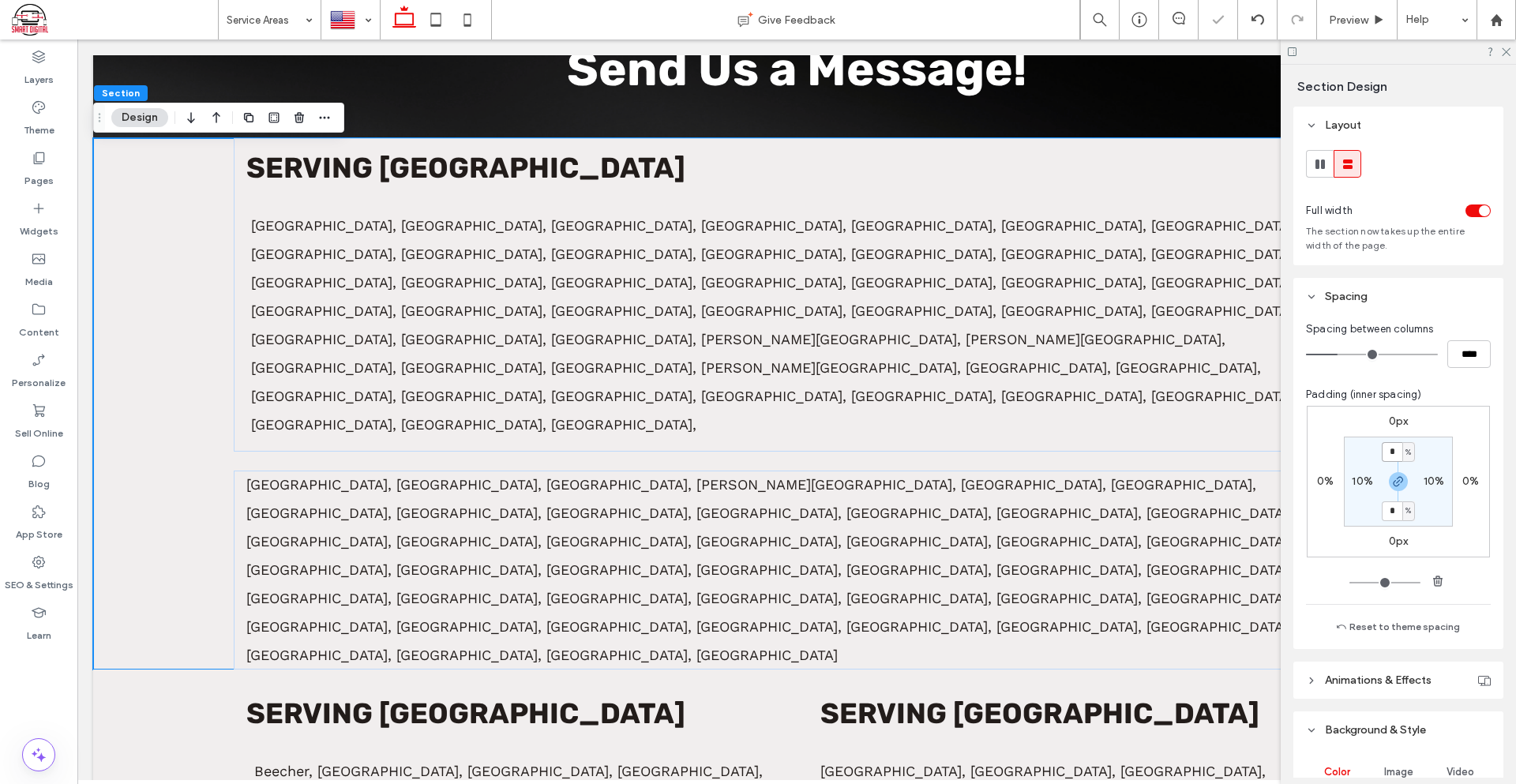
click at [1388, 449] on input "*" at bounding box center [1392, 451] width 20 height 19
type input "*"
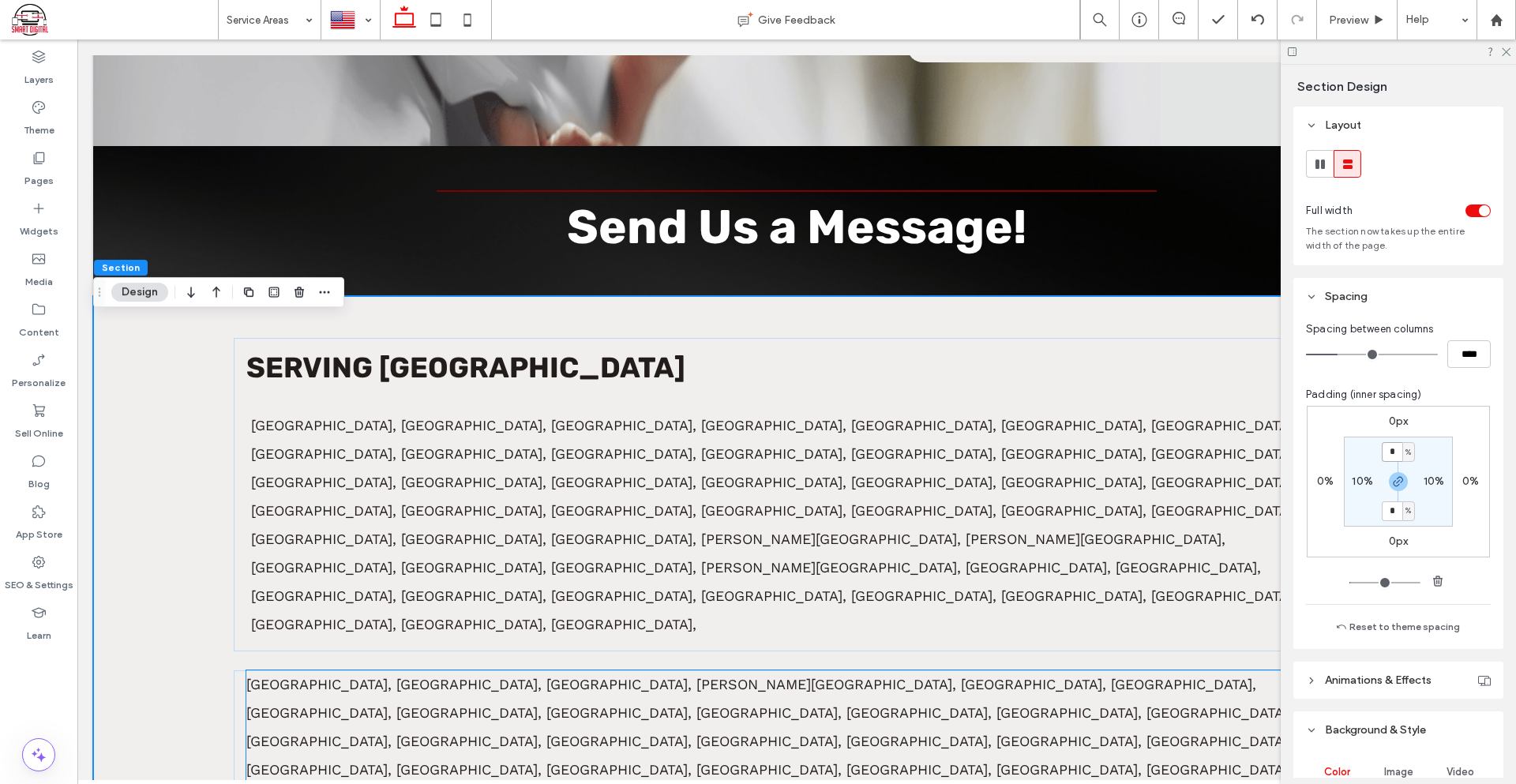
scroll to position [205, 0]
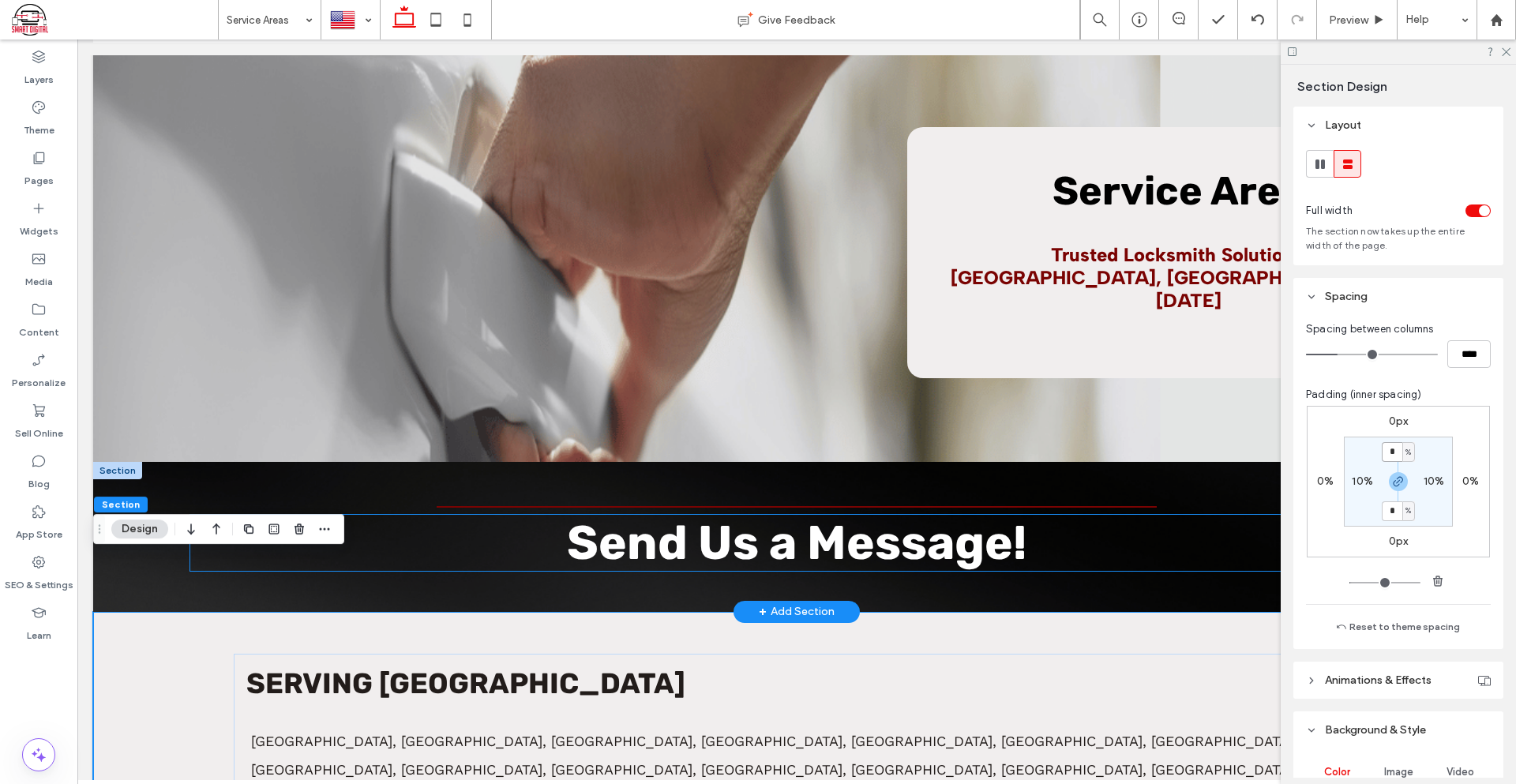
click at [822, 515] on strong "Send Us a Message!" at bounding box center [796, 543] width 459 height 56
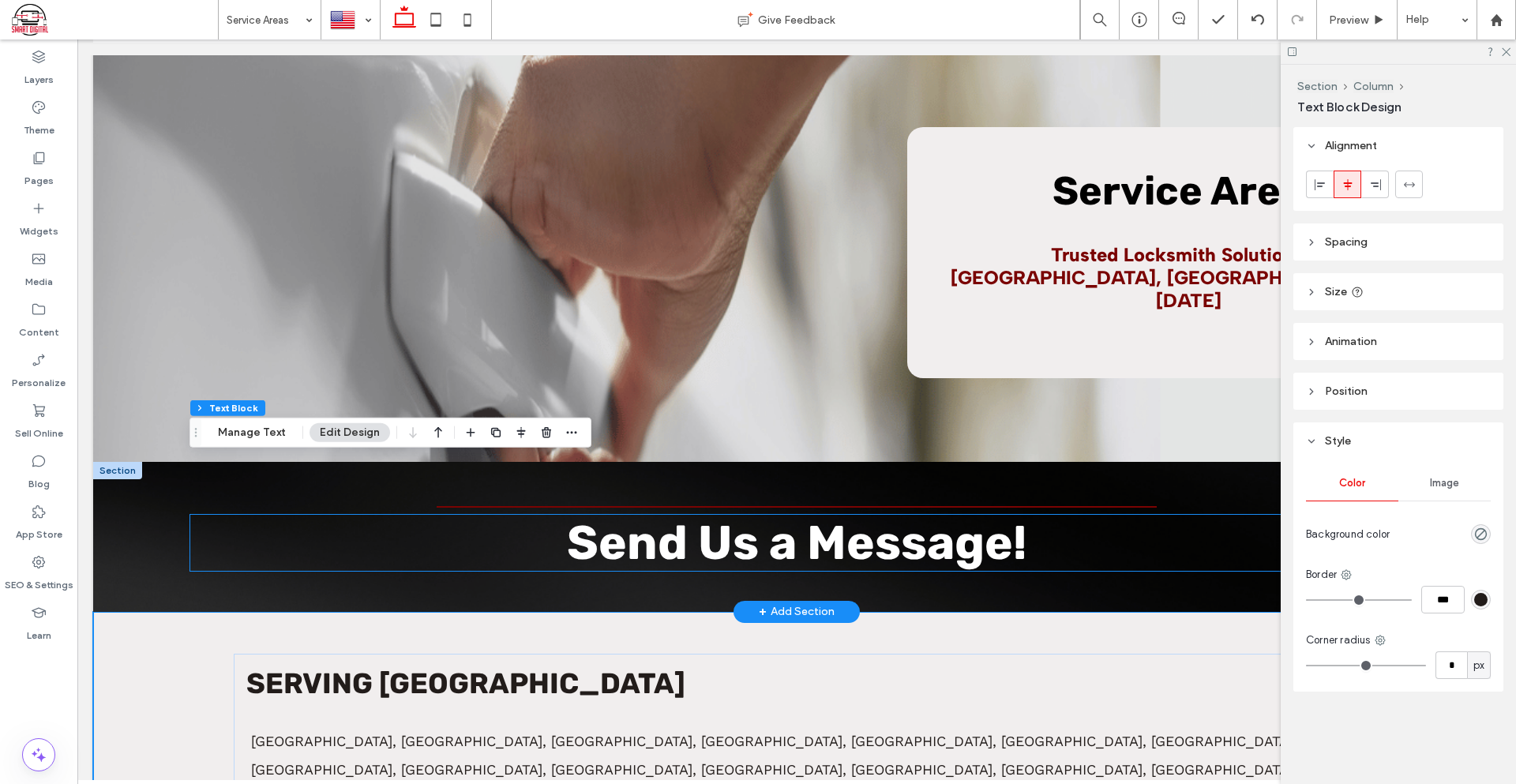
click at [822, 515] on strong "Send Us a Message!" at bounding box center [796, 543] width 459 height 56
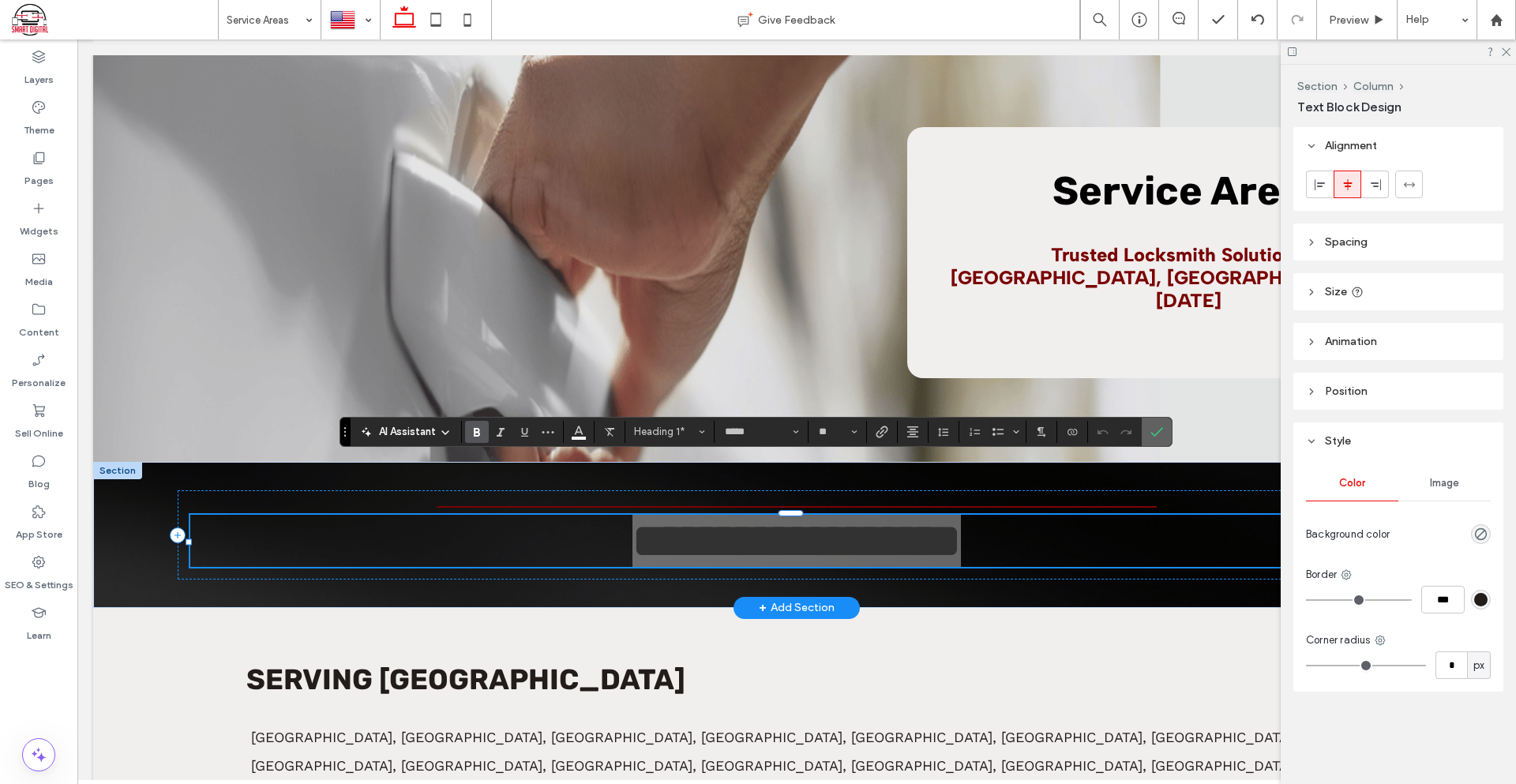
click at [1151, 434] on icon "Confirm" at bounding box center [1157, 431] width 13 height 13
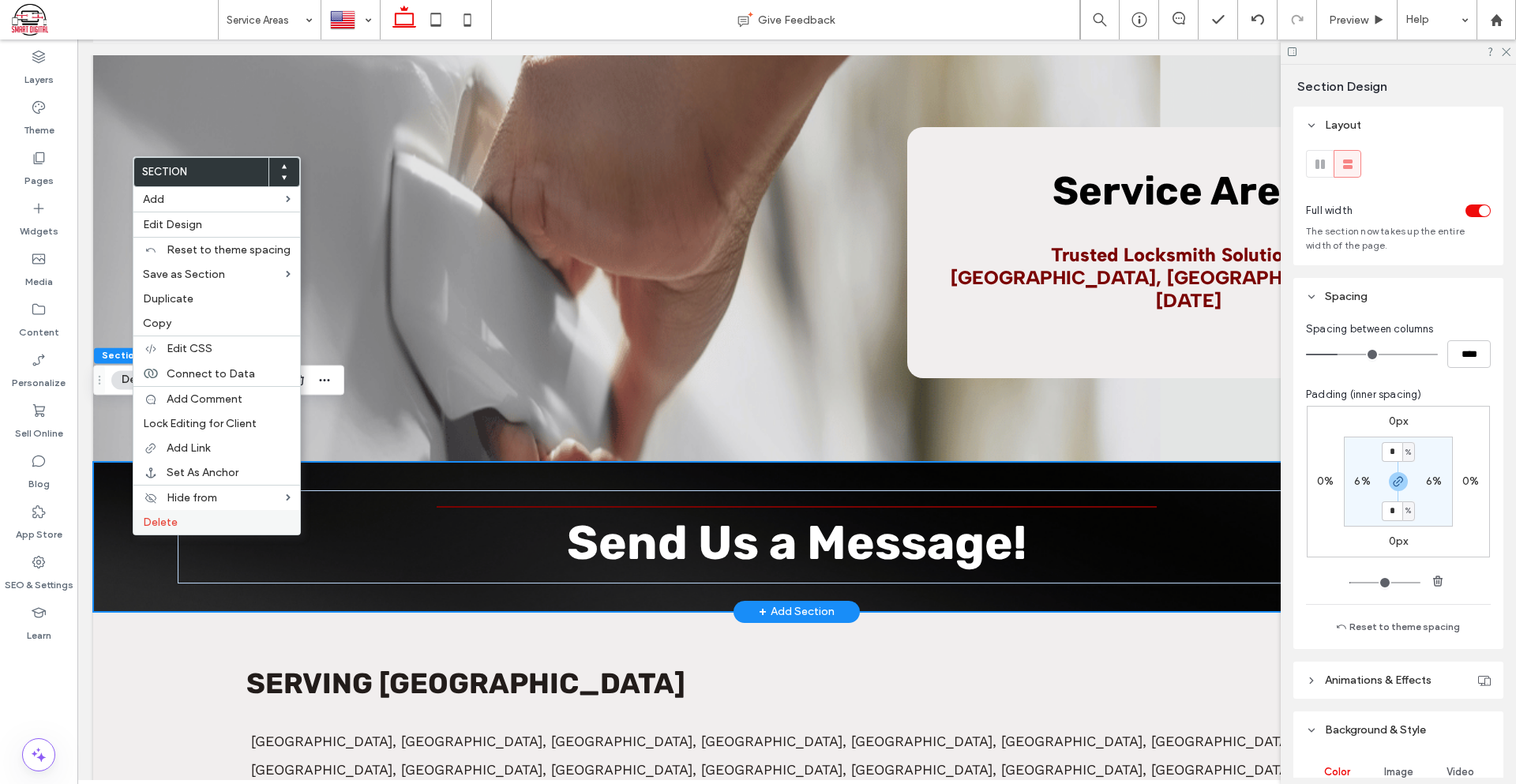
click at [166, 526] on span "Delete" at bounding box center [161, 521] width 35 height 14
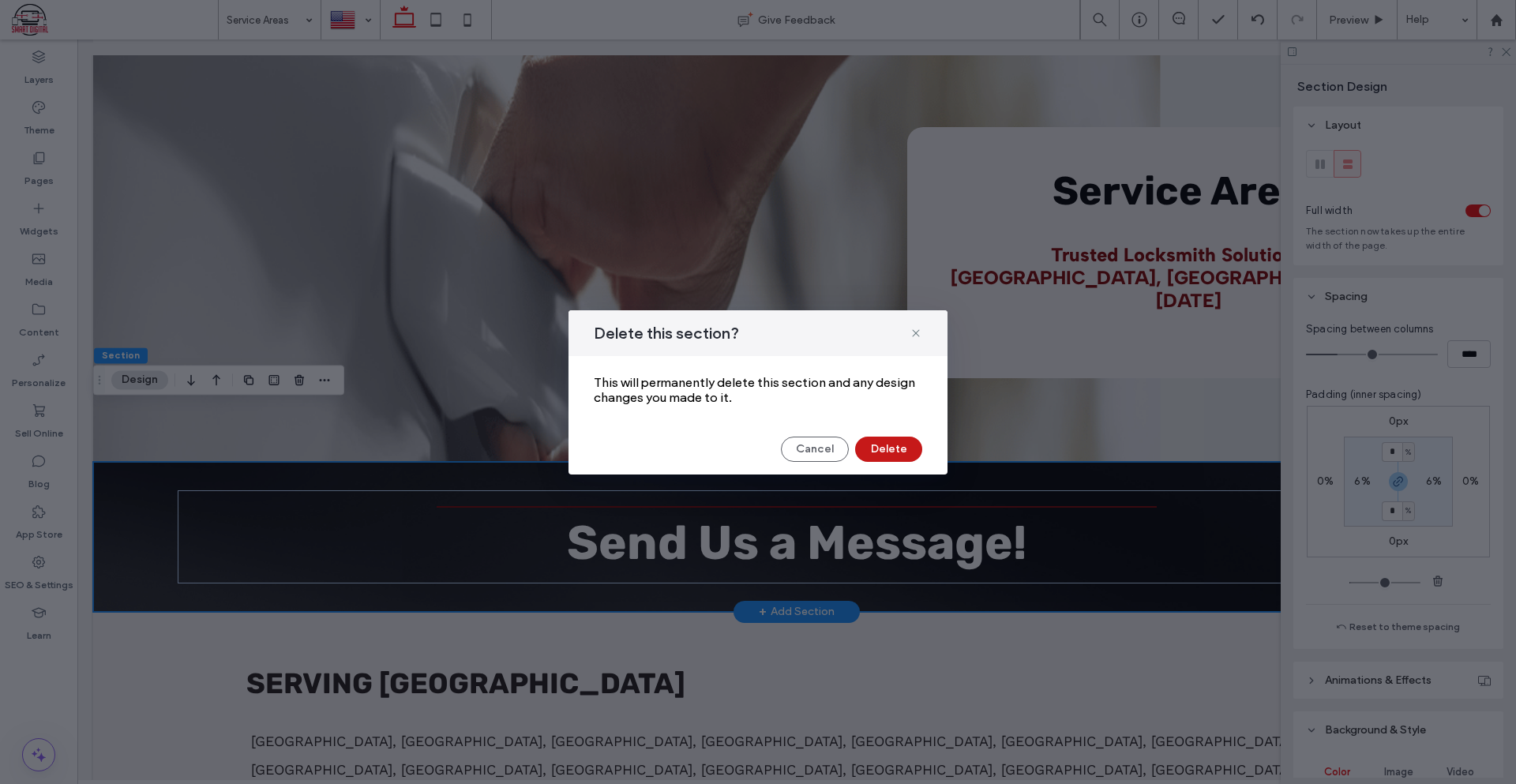
drag, startPoint x: 889, startPoint y: 446, endPoint x: 812, endPoint y: 406, distance: 86.8
click at [889, 446] on button "Delete" at bounding box center [888, 449] width 67 height 26
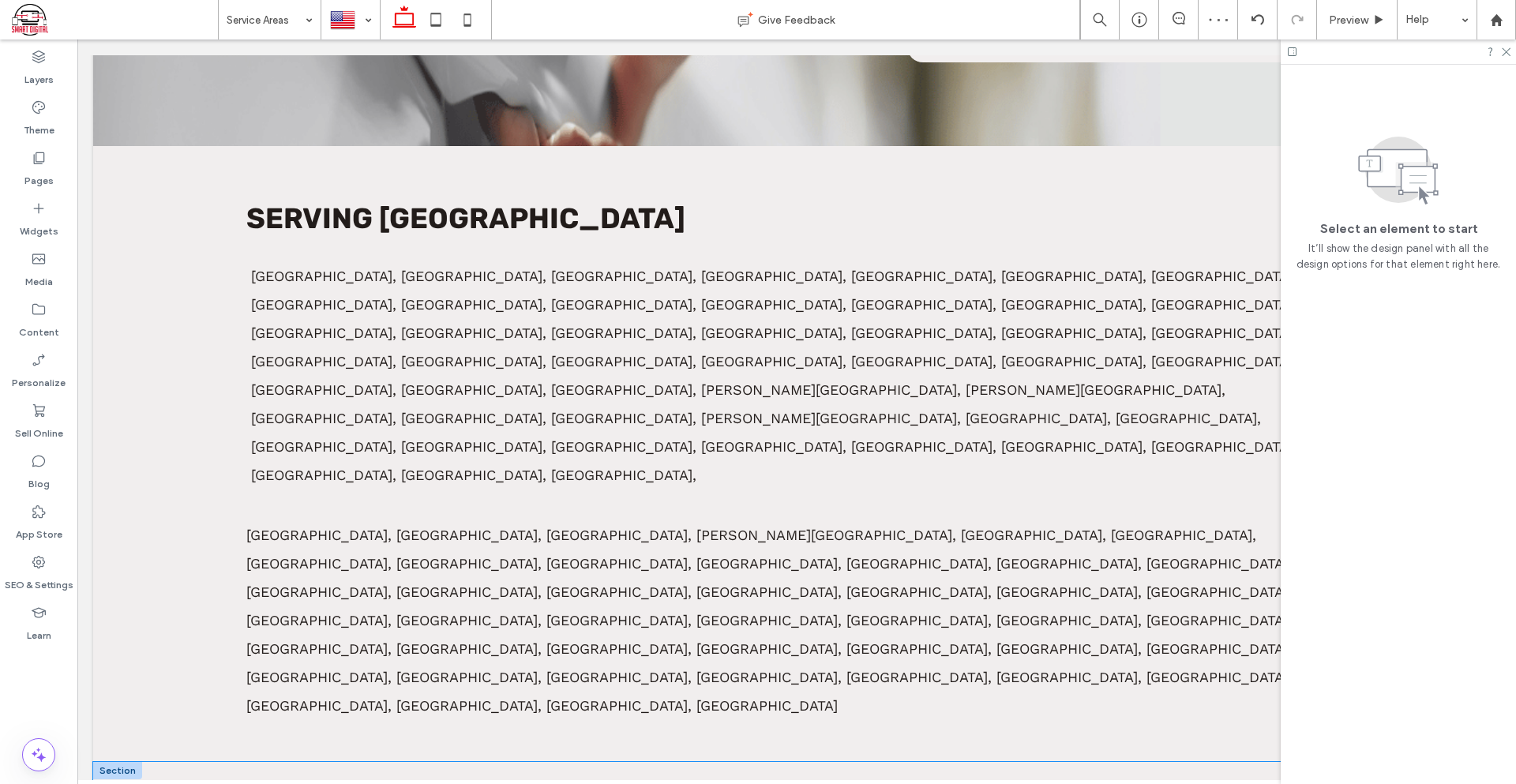
scroll to position [822, 0]
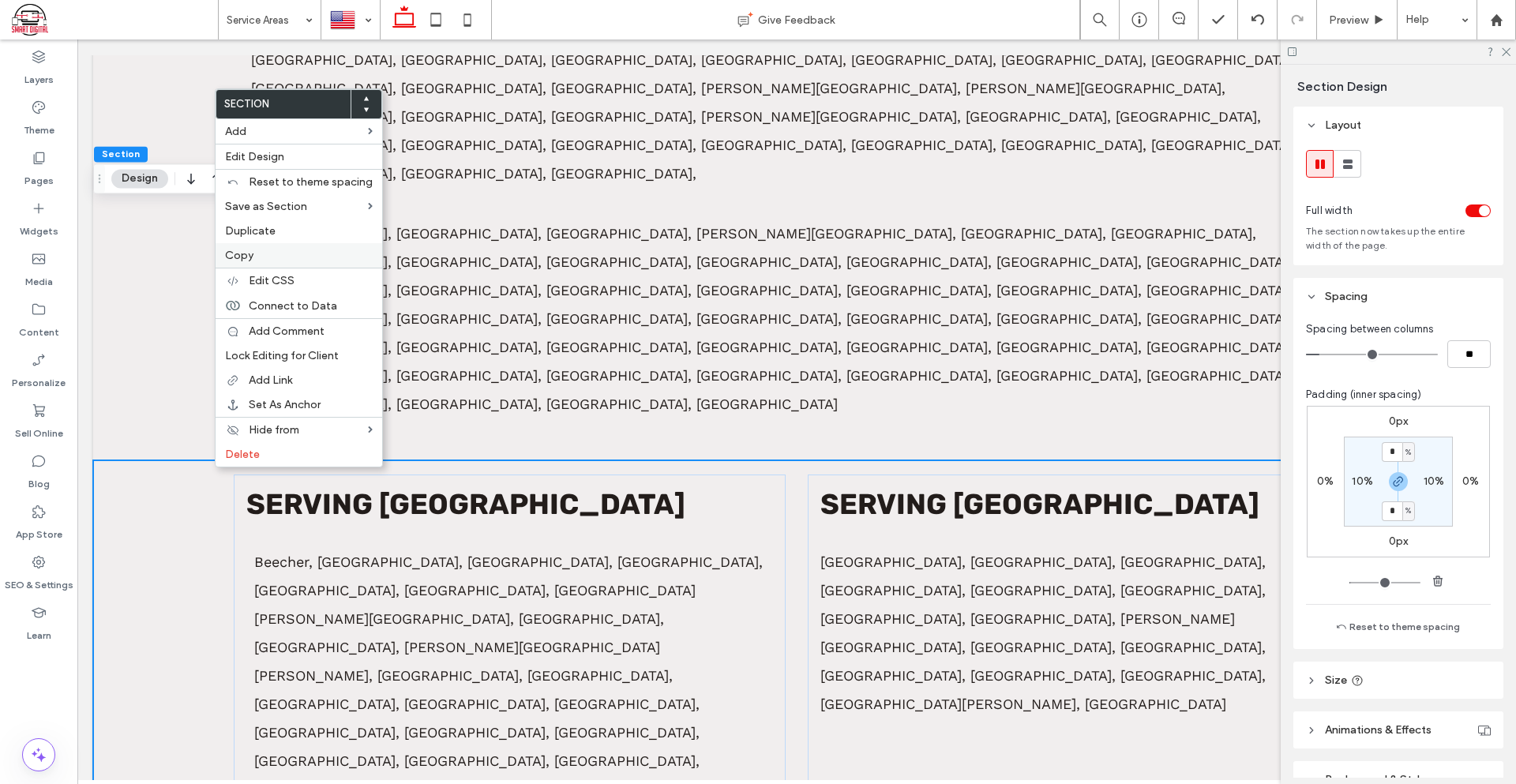
click at [301, 254] on label "Copy" at bounding box center [298, 255] width 148 height 14
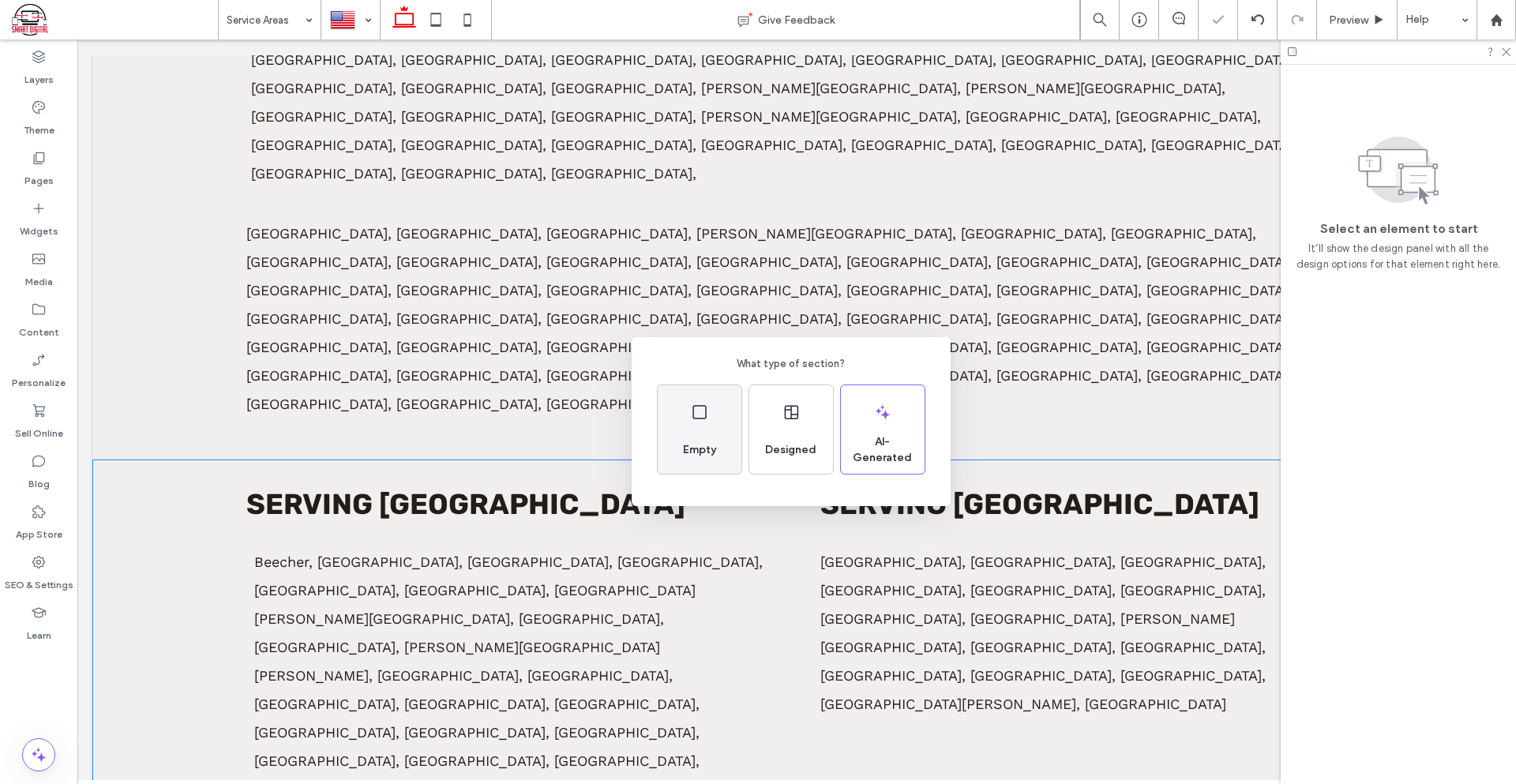
click at [711, 455] on span "Empty" at bounding box center [700, 449] width 46 height 16
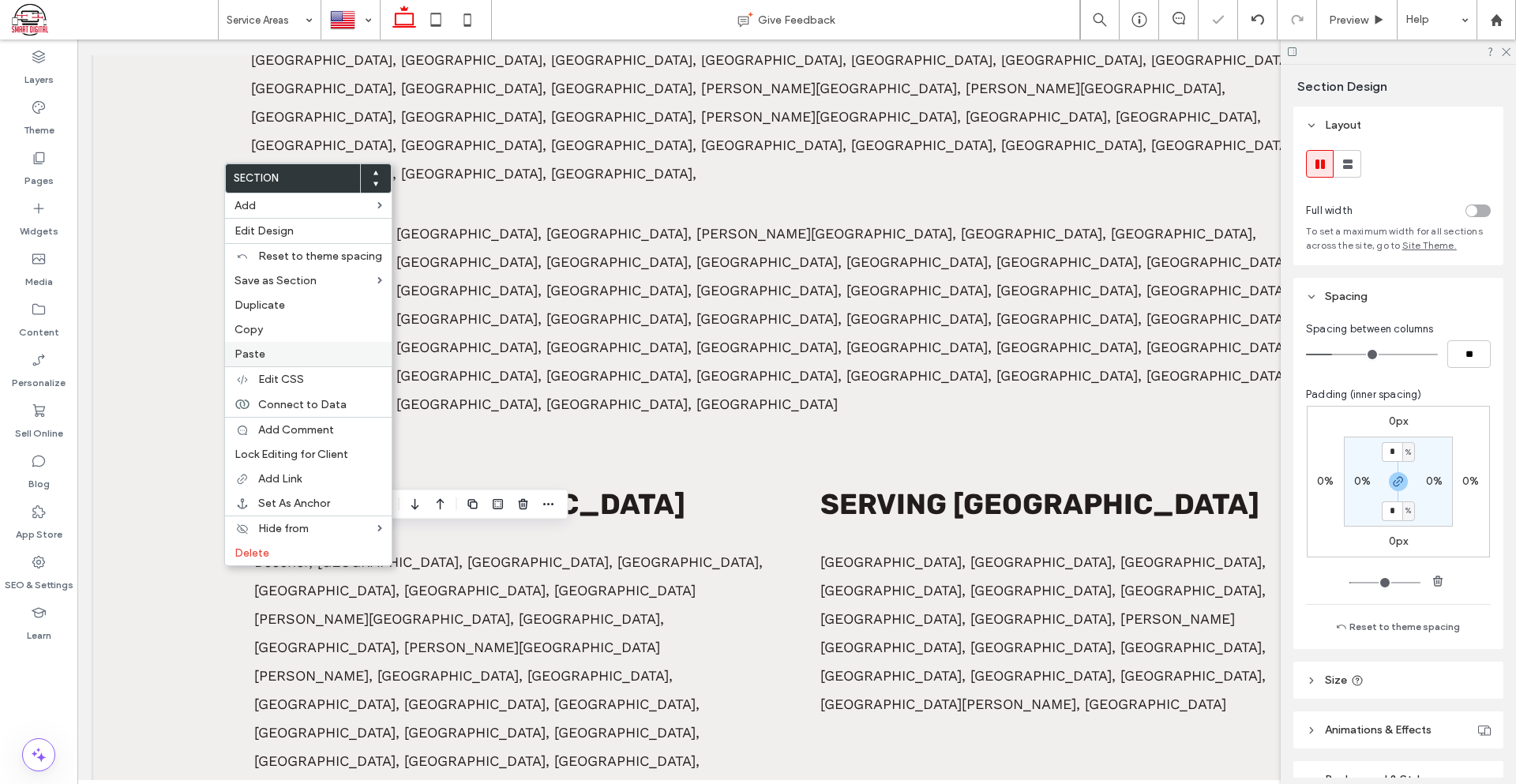
click at [277, 357] on label "Paste" at bounding box center [308, 353] width 148 height 14
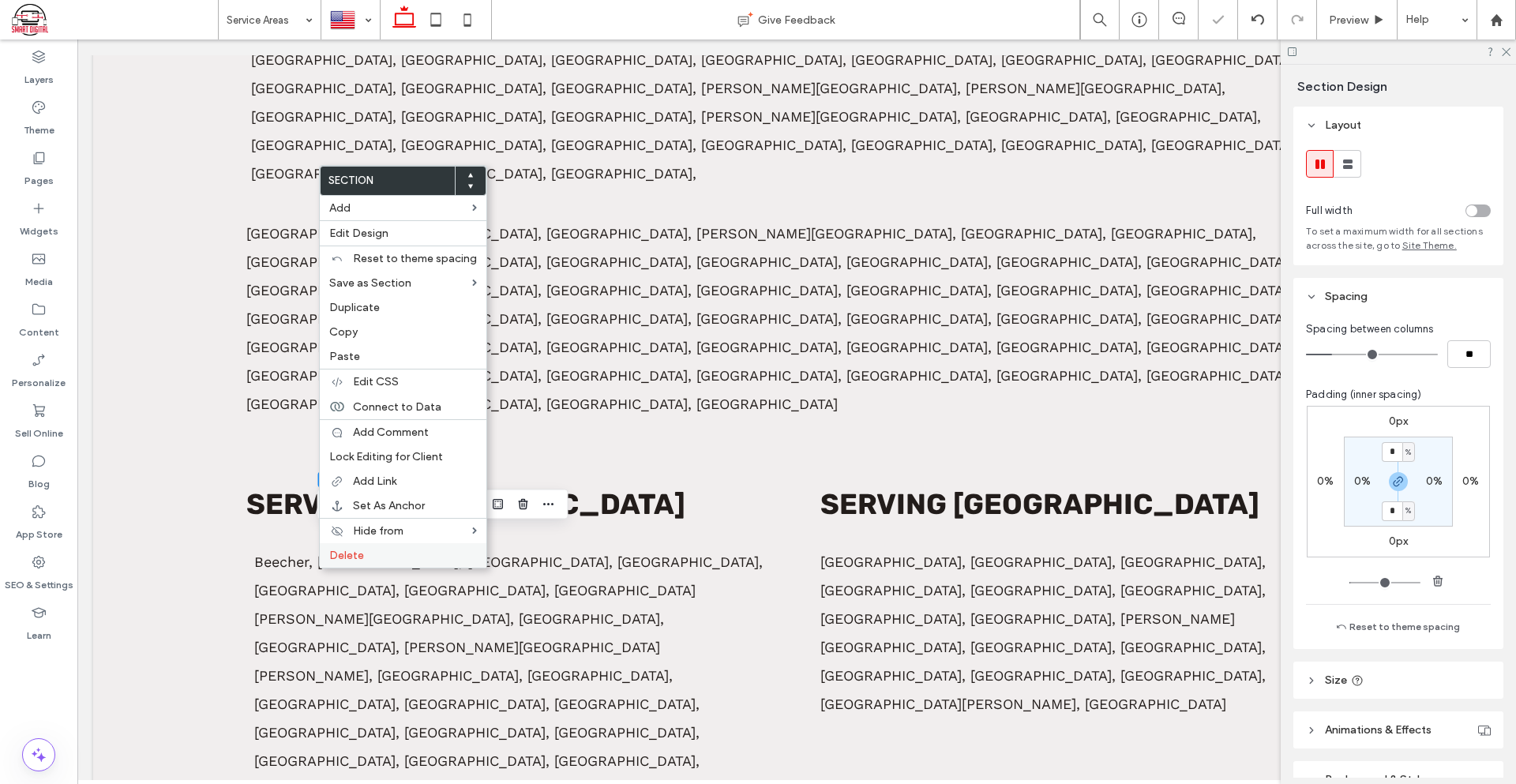
click at [341, 557] on span "Delete" at bounding box center [347, 555] width 35 height 14
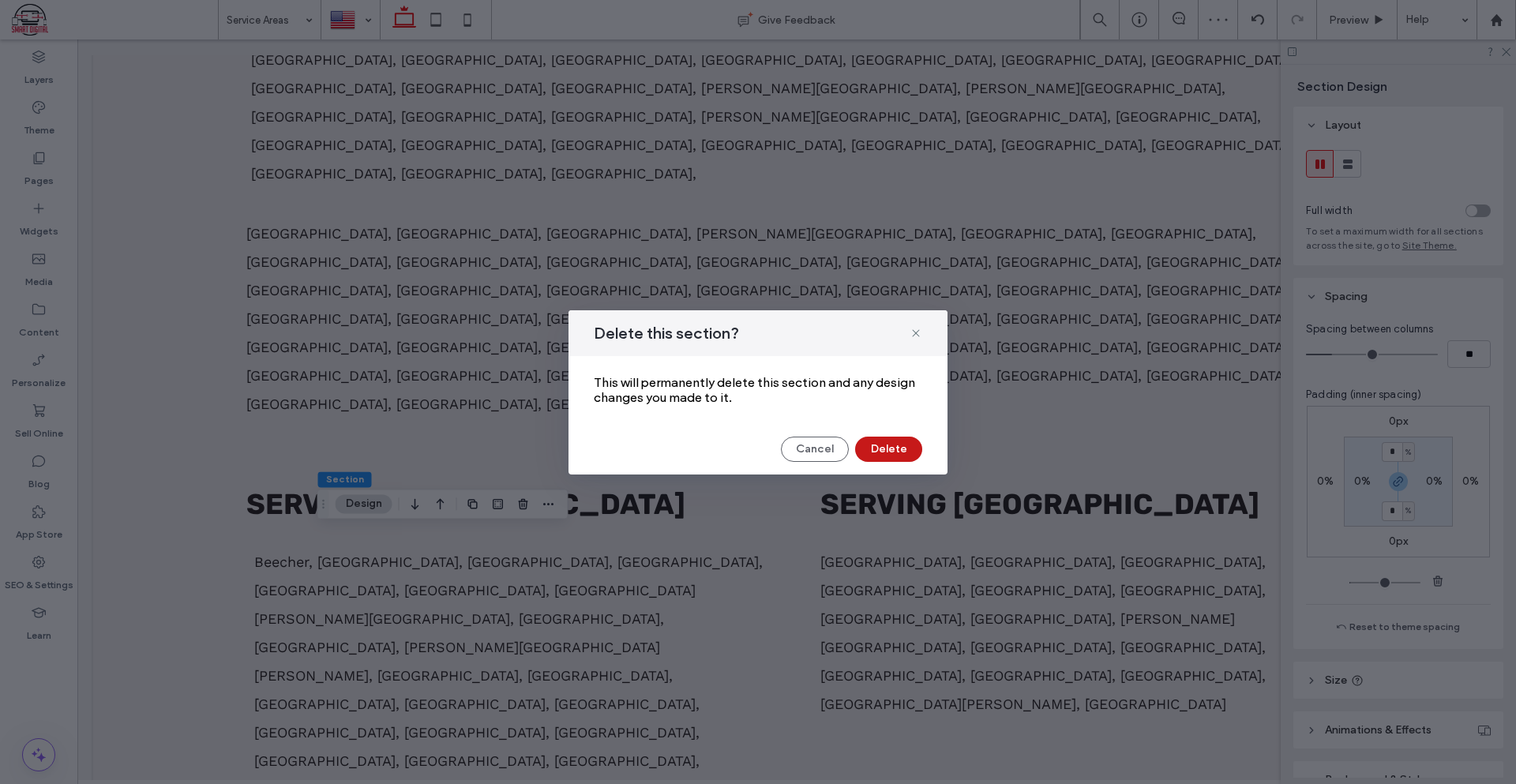
click at [893, 448] on button "Delete" at bounding box center [888, 449] width 67 height 26
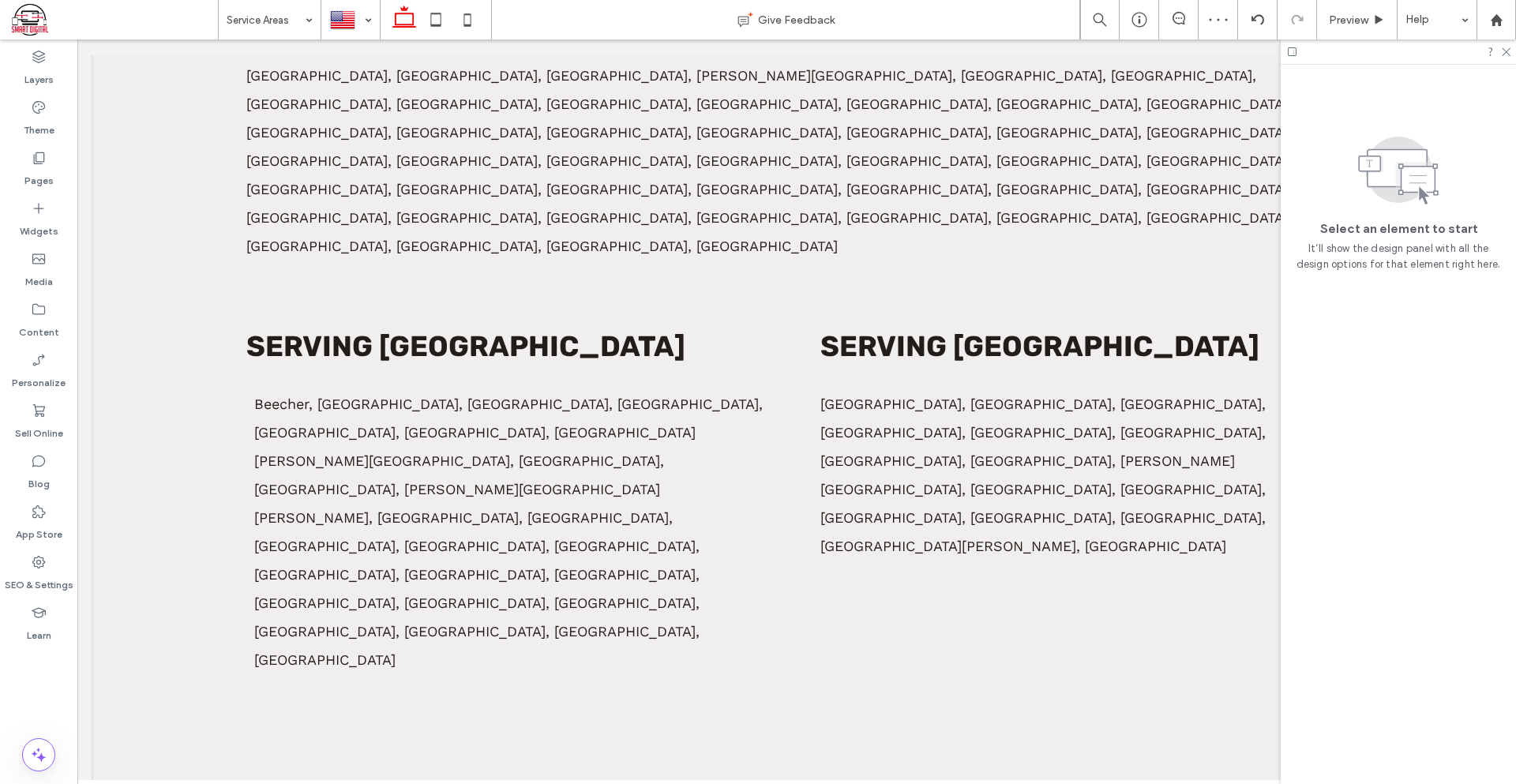
scroll to position [901, 0]
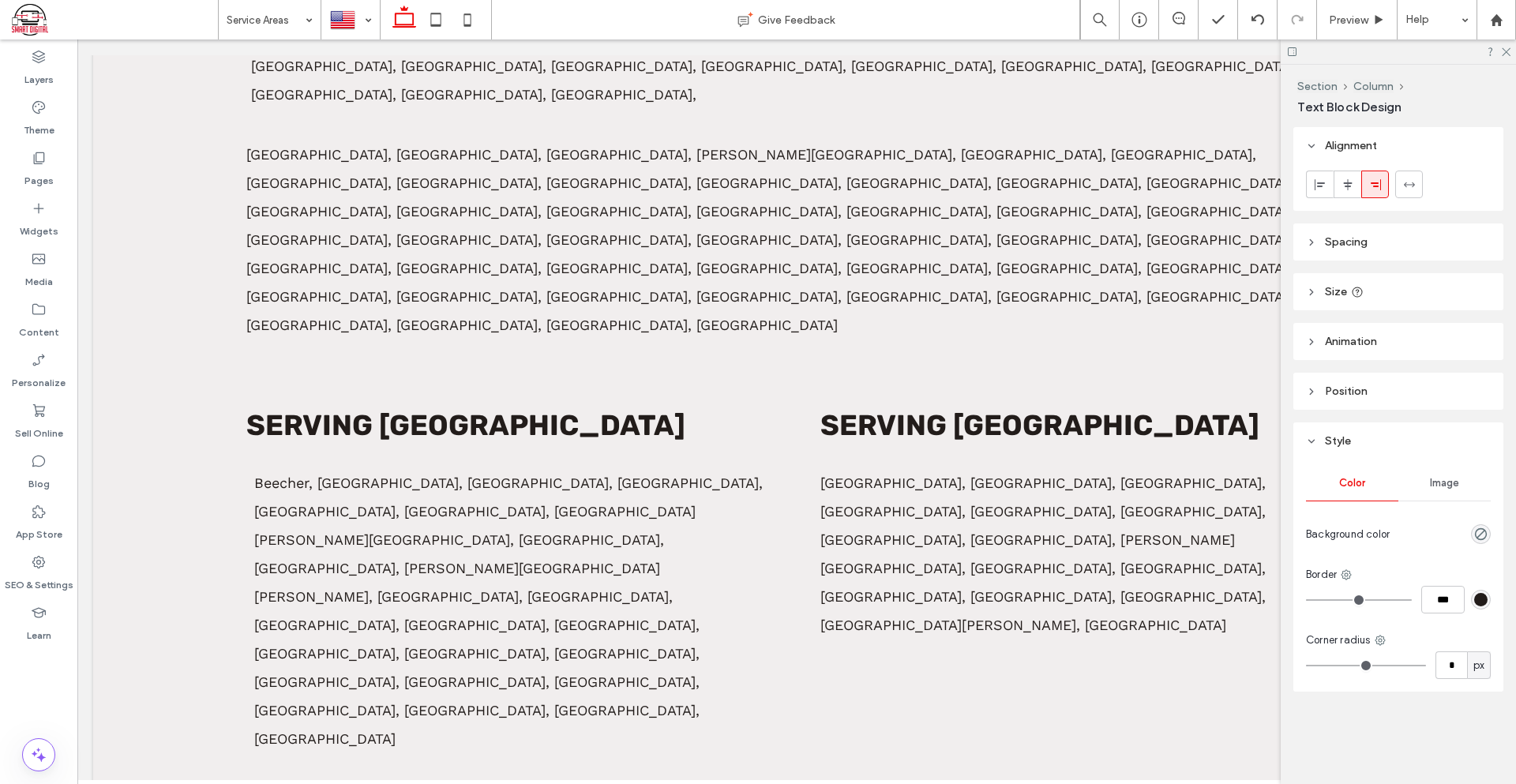
type input "*****"
type input "**"
type input "*********"
type input "**"
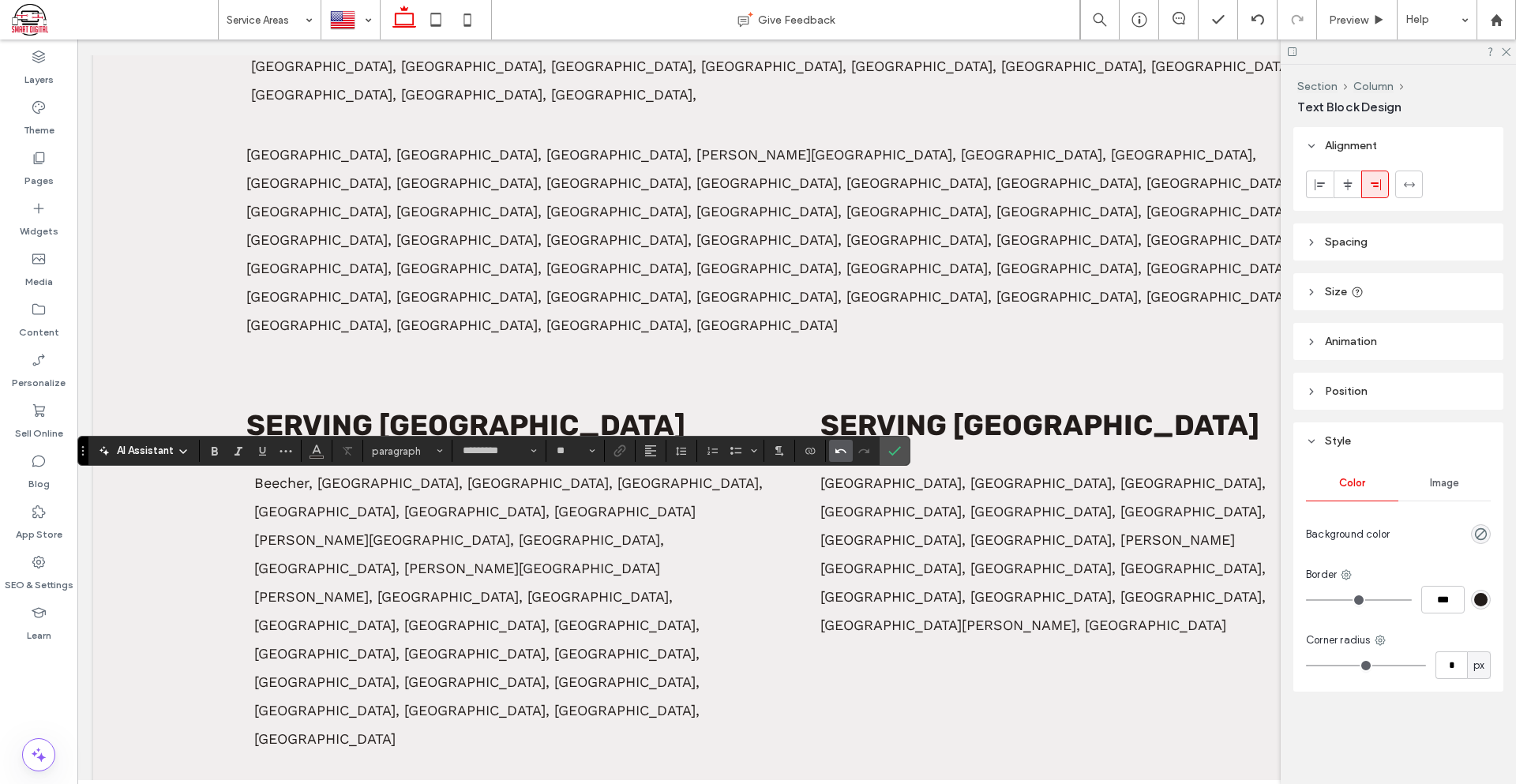
click at [839, 452] on icon "Undo" at bounding box center [841, 451] width 13 height 13
type input "*****"
type input "**"
drag, startPoint x: 539, startPoint y: 483, endPoint x: 268, endPoint y: 482, distance: 271.0
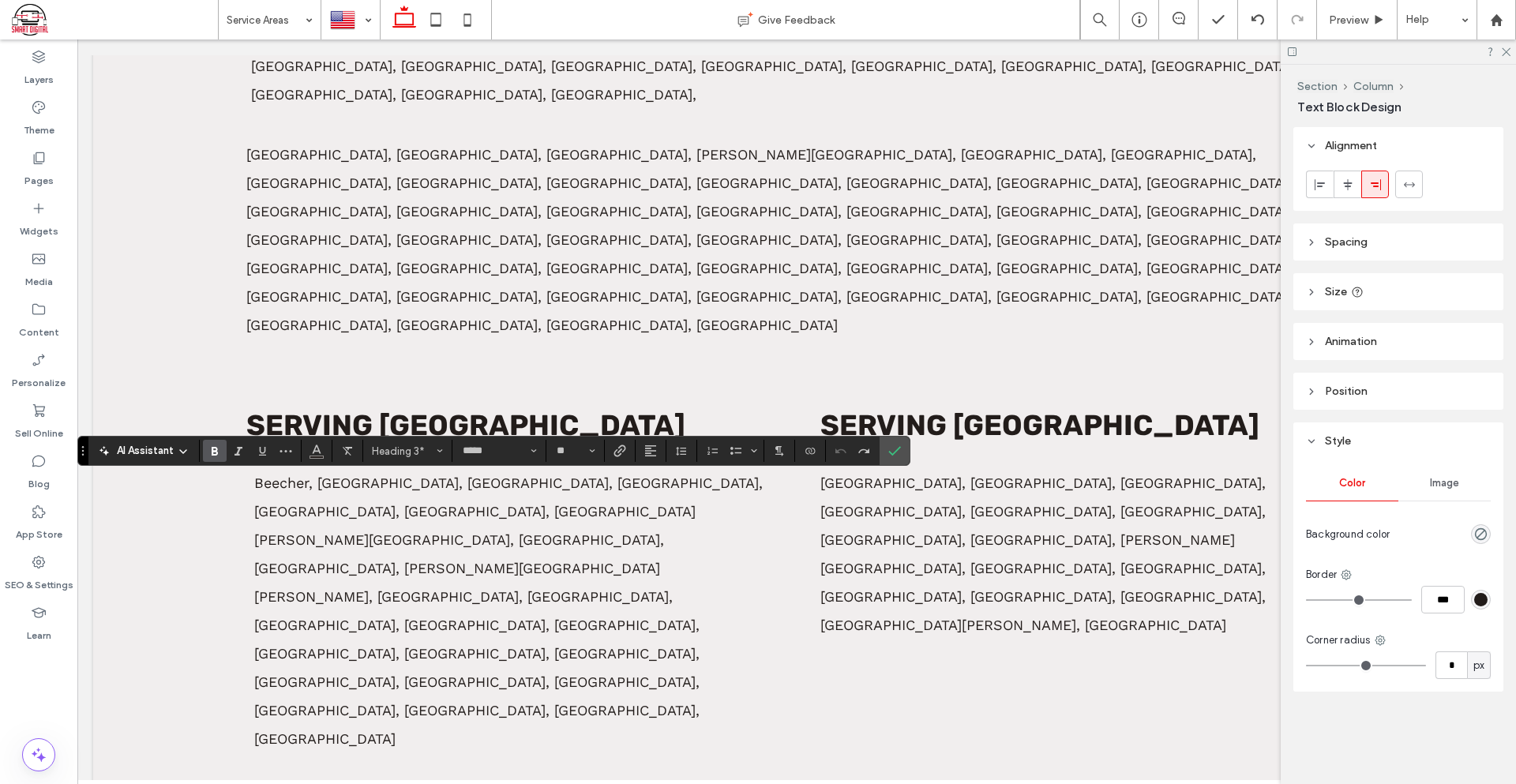
copy span "**********"
drag, startPoint x: 618, startPoint y: 497, endPoint x: 268, endPoint y: 500, distance: 350.0
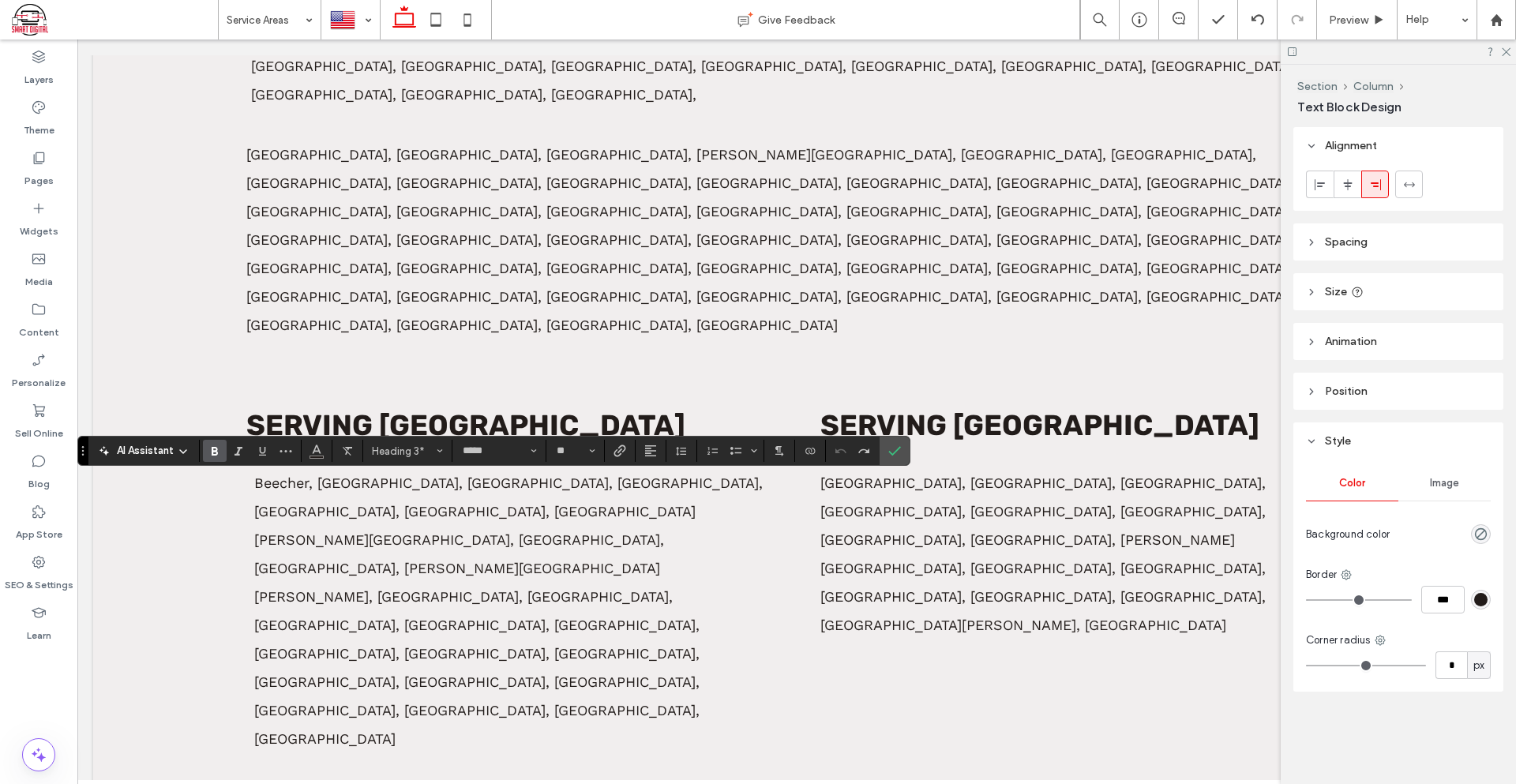
type input "*********"
type input "**"
type input "*****"
type input "**"
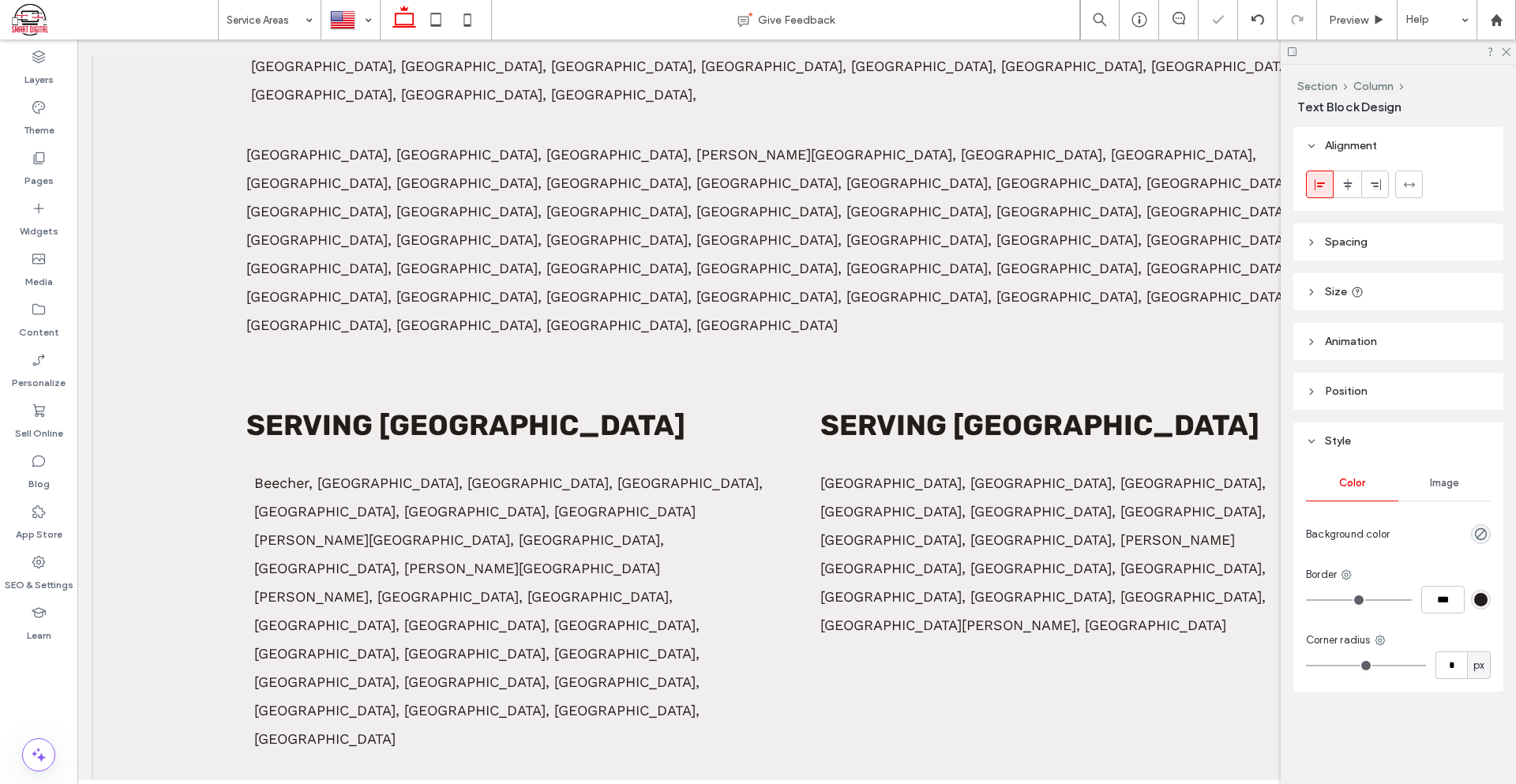
type input "*****"
type input "**"
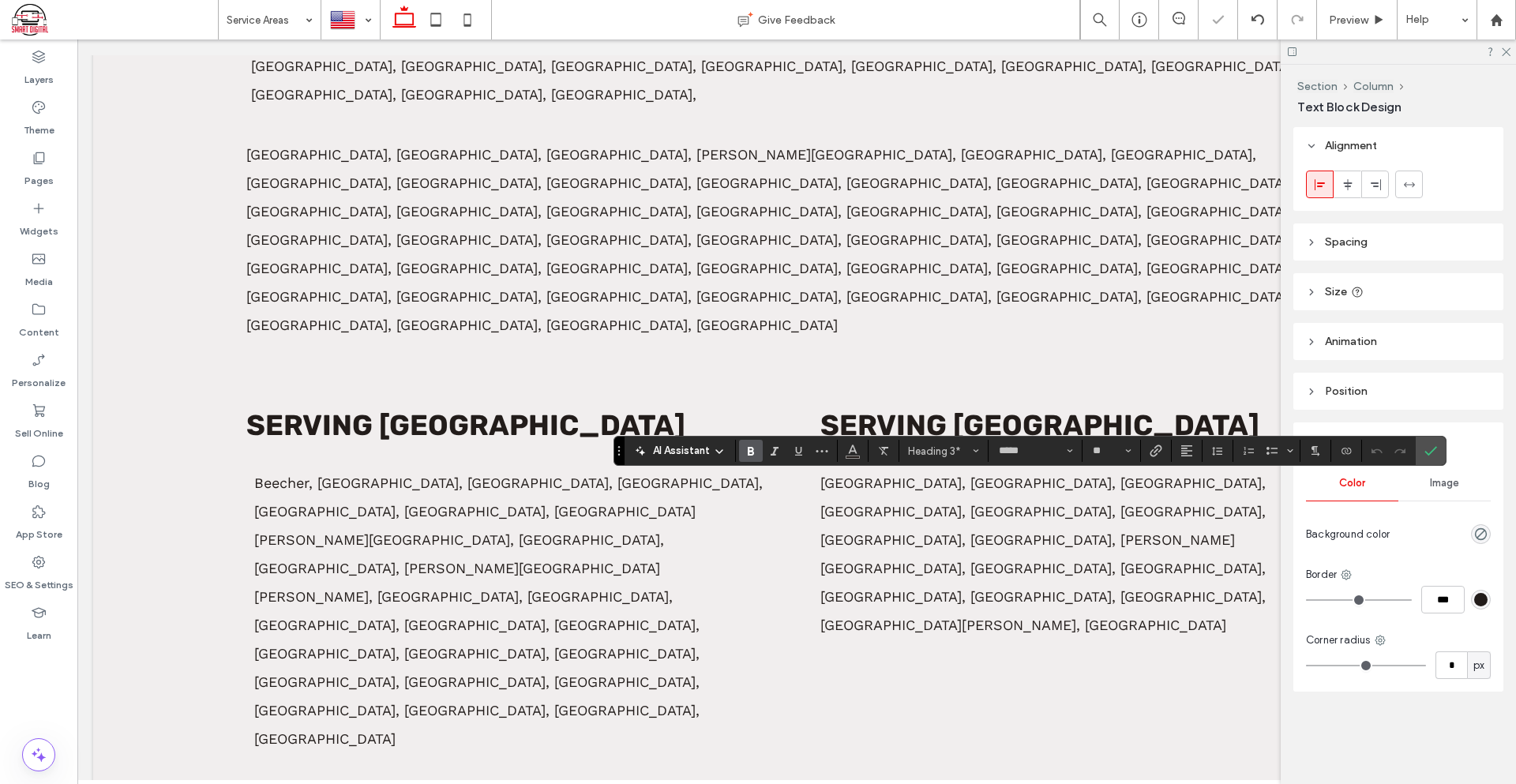
drag, startPoint x: 1221, startPoint y: 492, endPoint x: 837, endPoint y: 502, distance: 384.1
type input "*********"
type input "**"
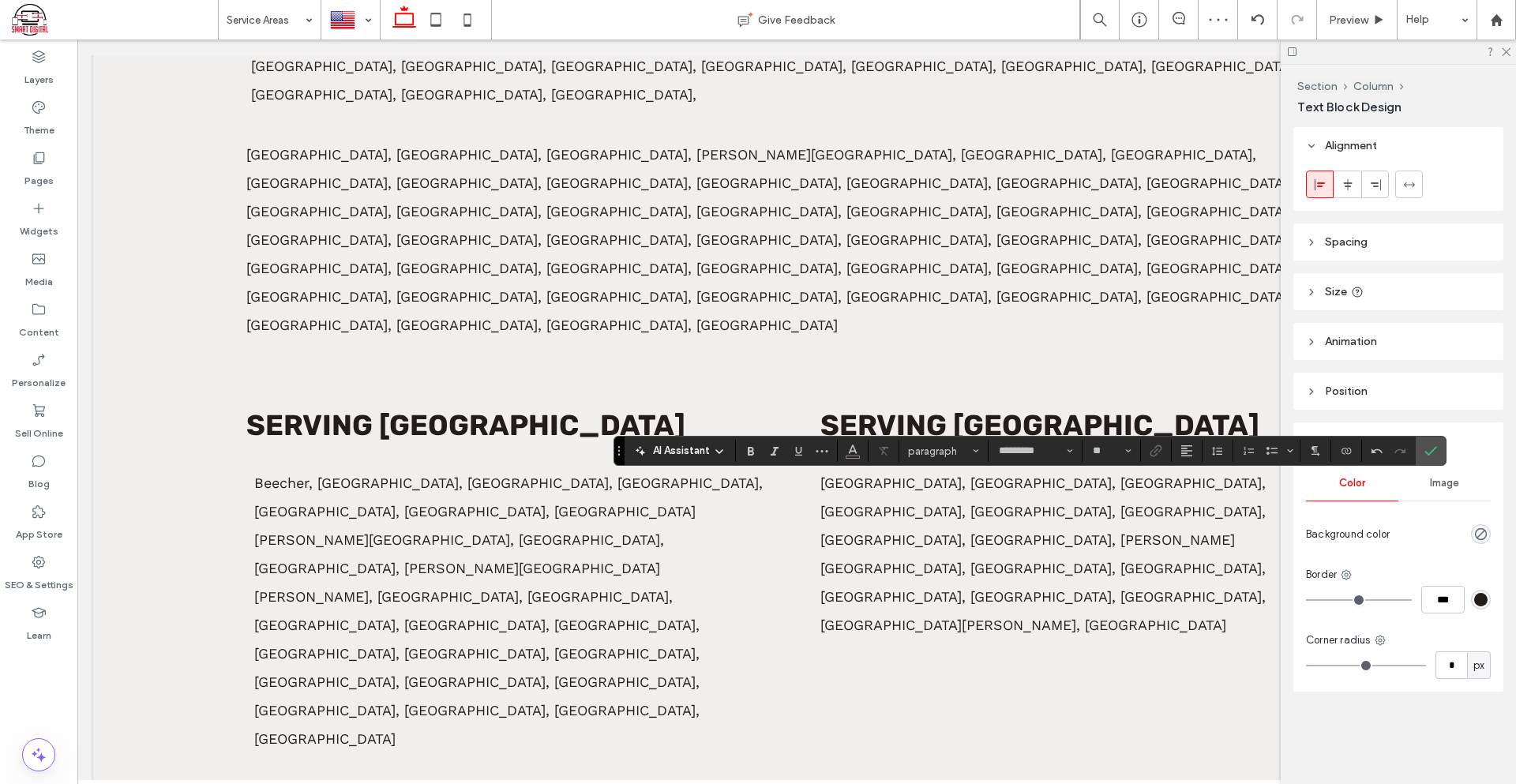
type input "*****"
type input "**"
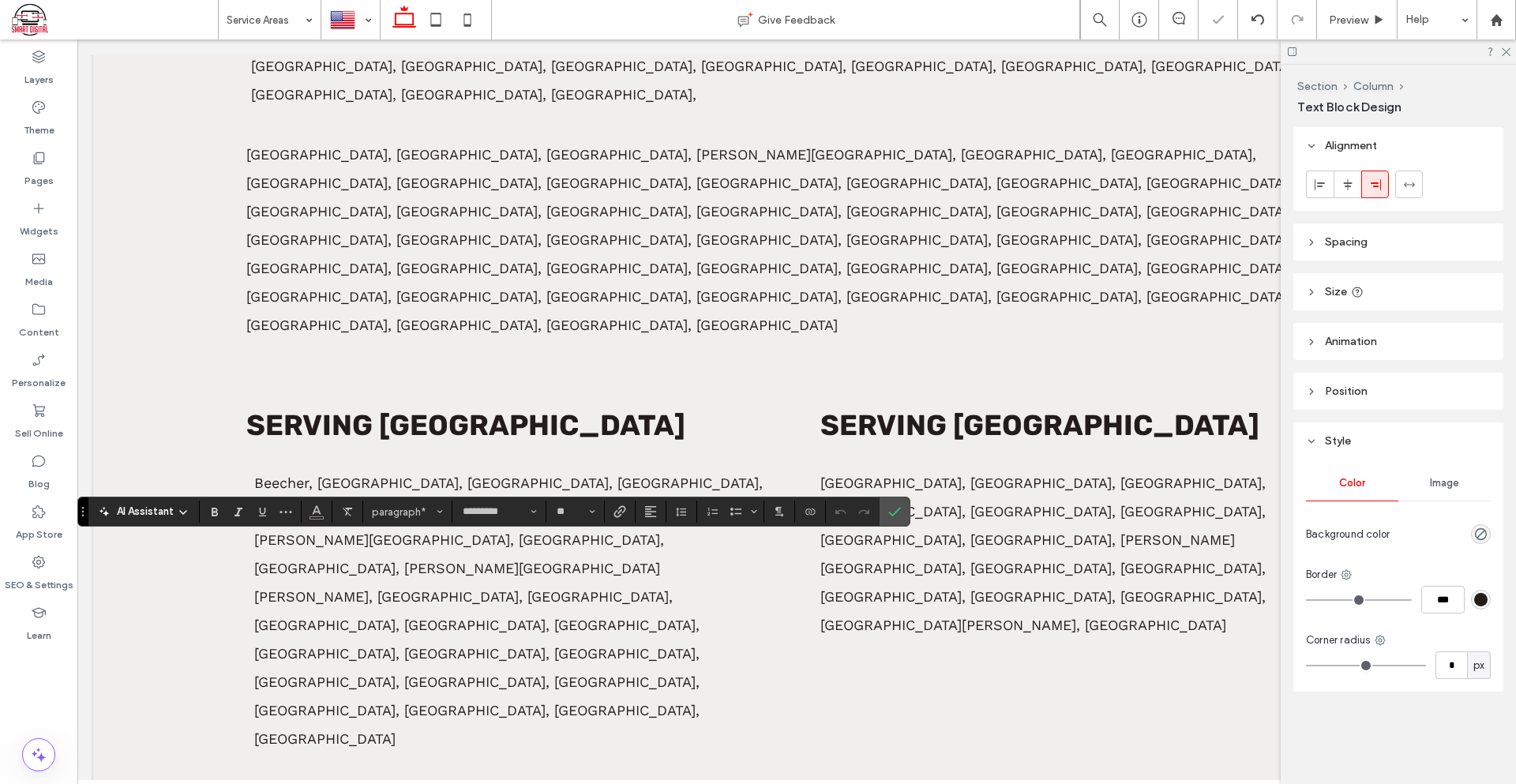
scroll to position [0, 0]
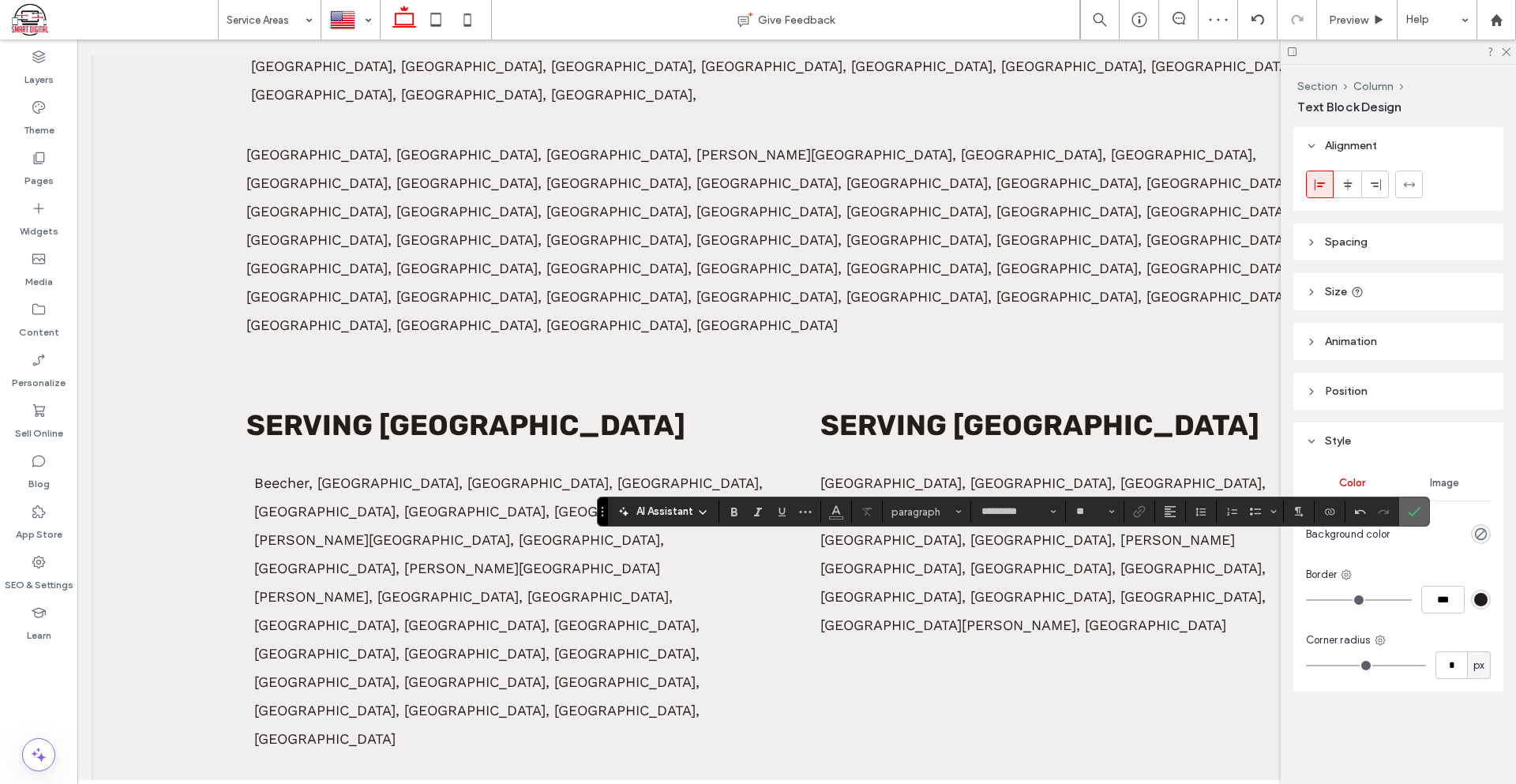
click at [1413, 510] on icon "Confirm" at bounding box center [1414, 511] width 13 height 13
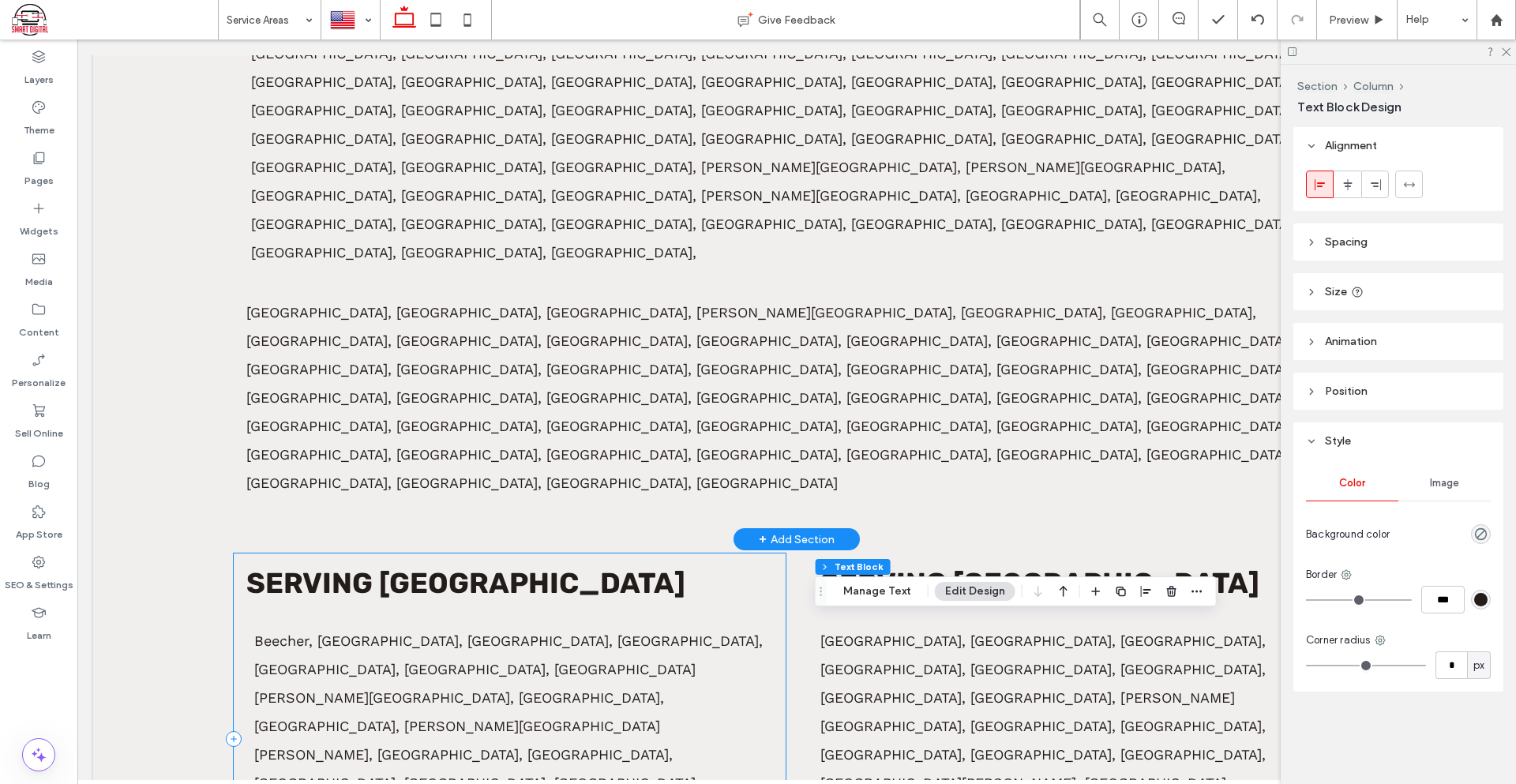
scroll to position [348, 0]
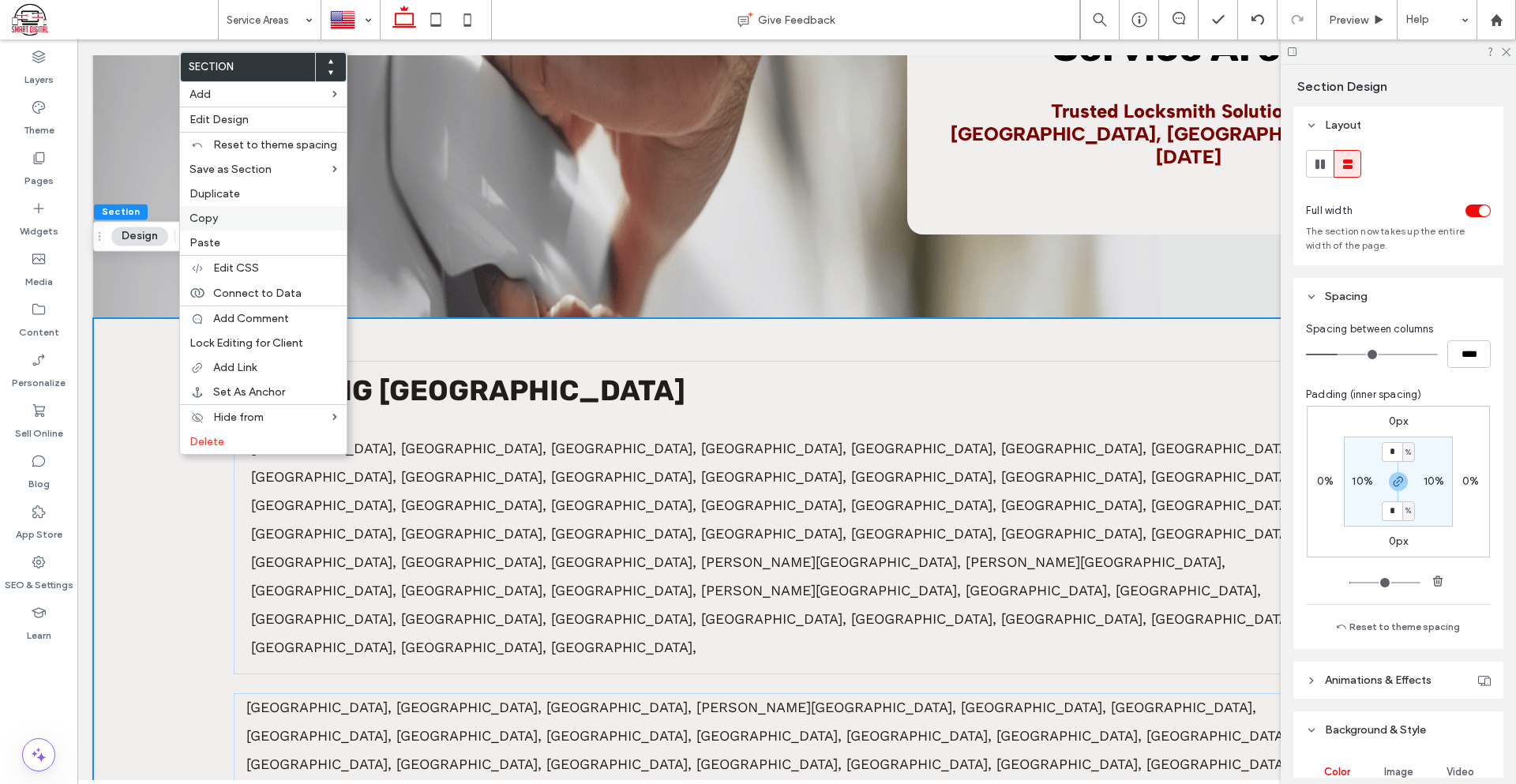
click at [203, 221] on span "Copy" at bounding box center [203, 218] width 28 height 14
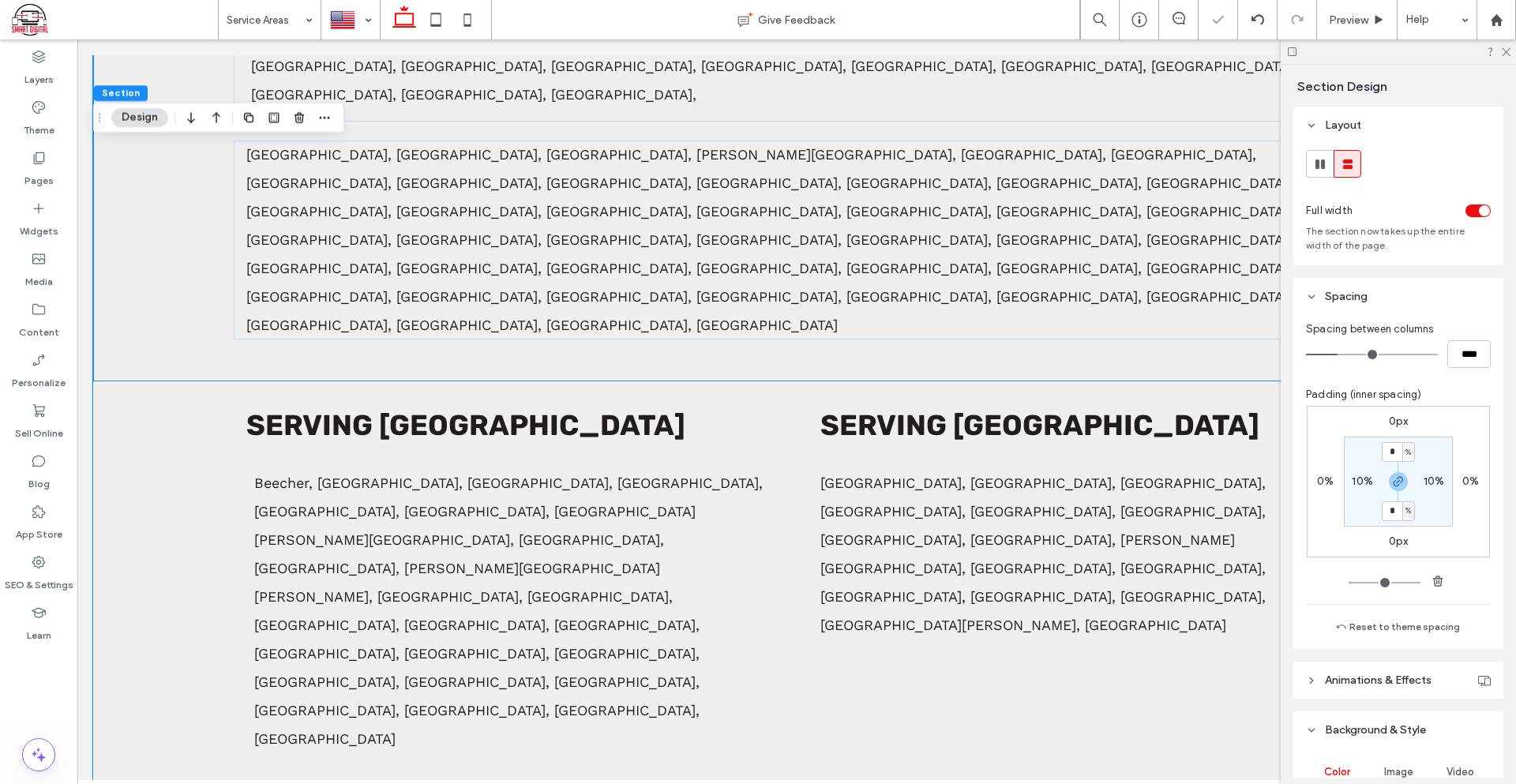
scroll to position [1137, 0]
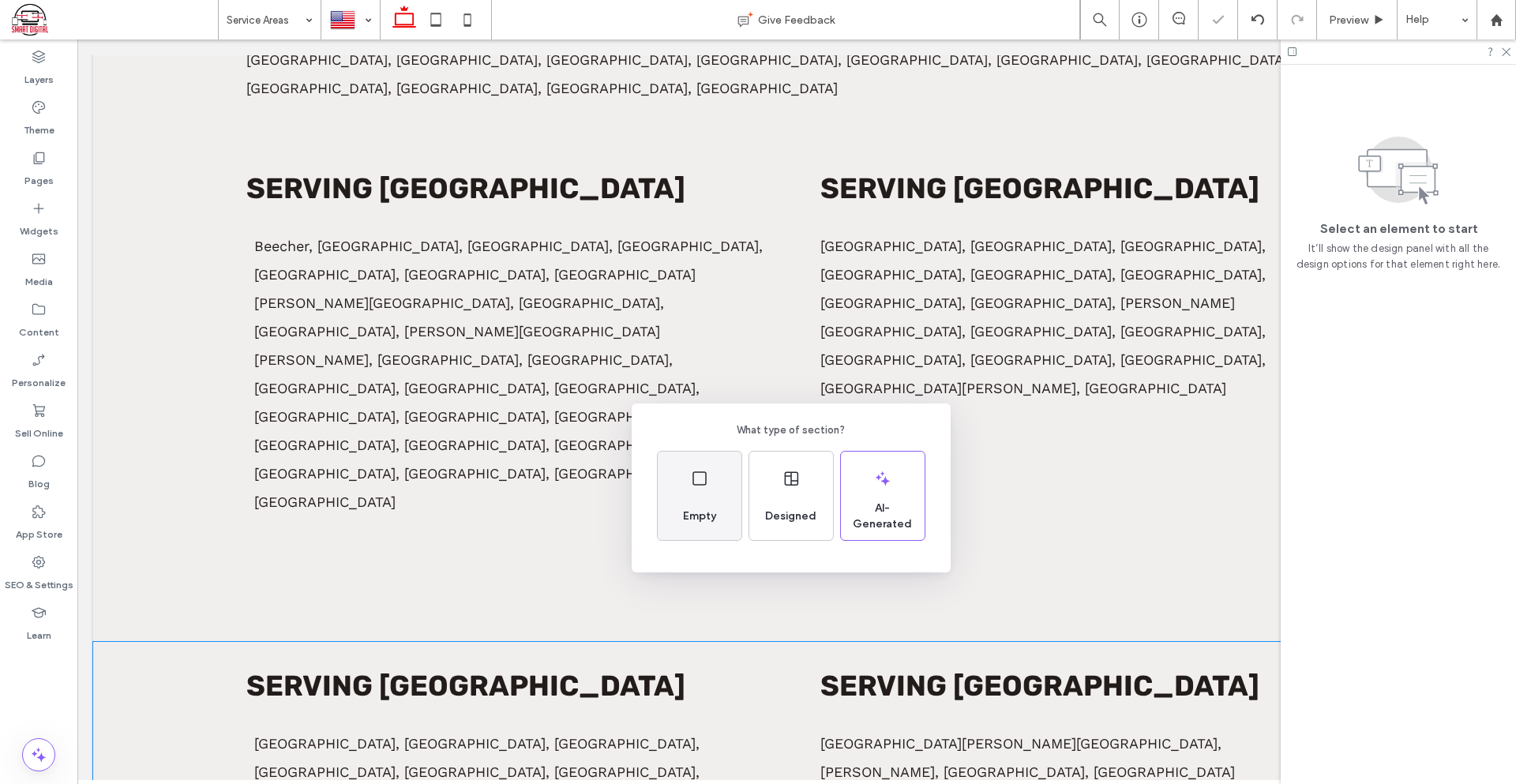
click at [657, 510] on div "Empty" at bounding box center [699, 496] width 84 height 88
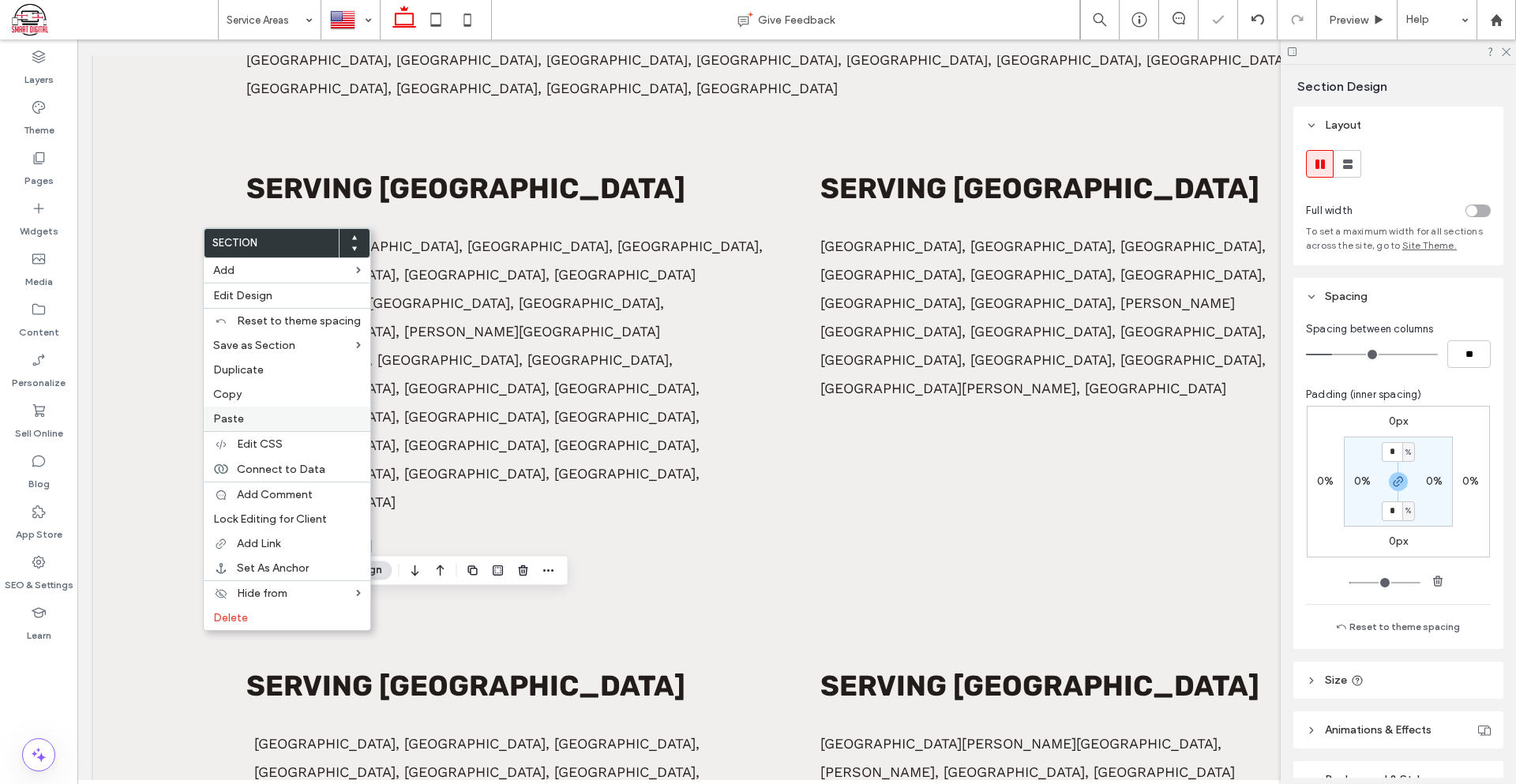
click at [250, 414] on label "Paste" at bounding box center [286, 419] width 148 height 14
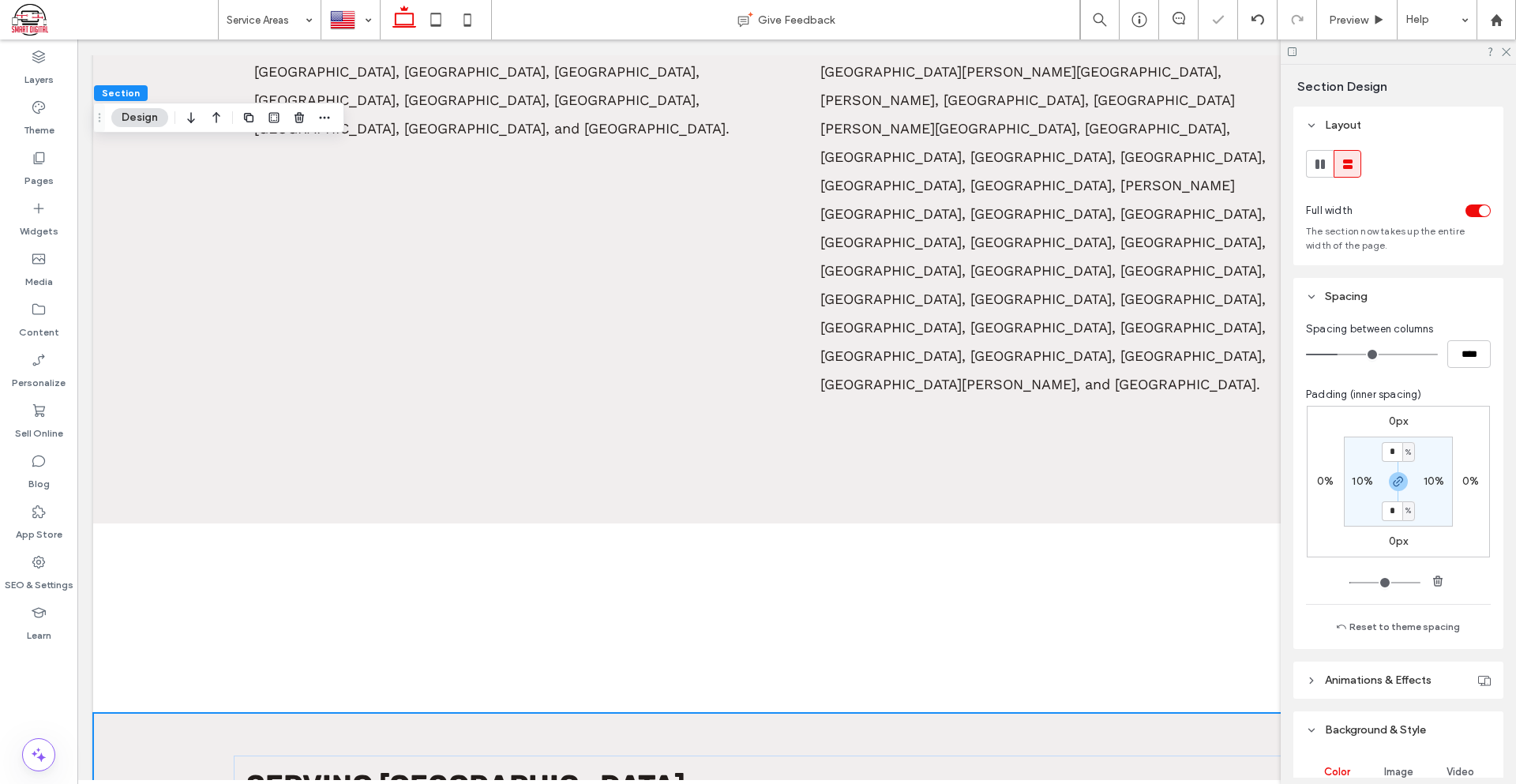
scroll to position [1573, 0]
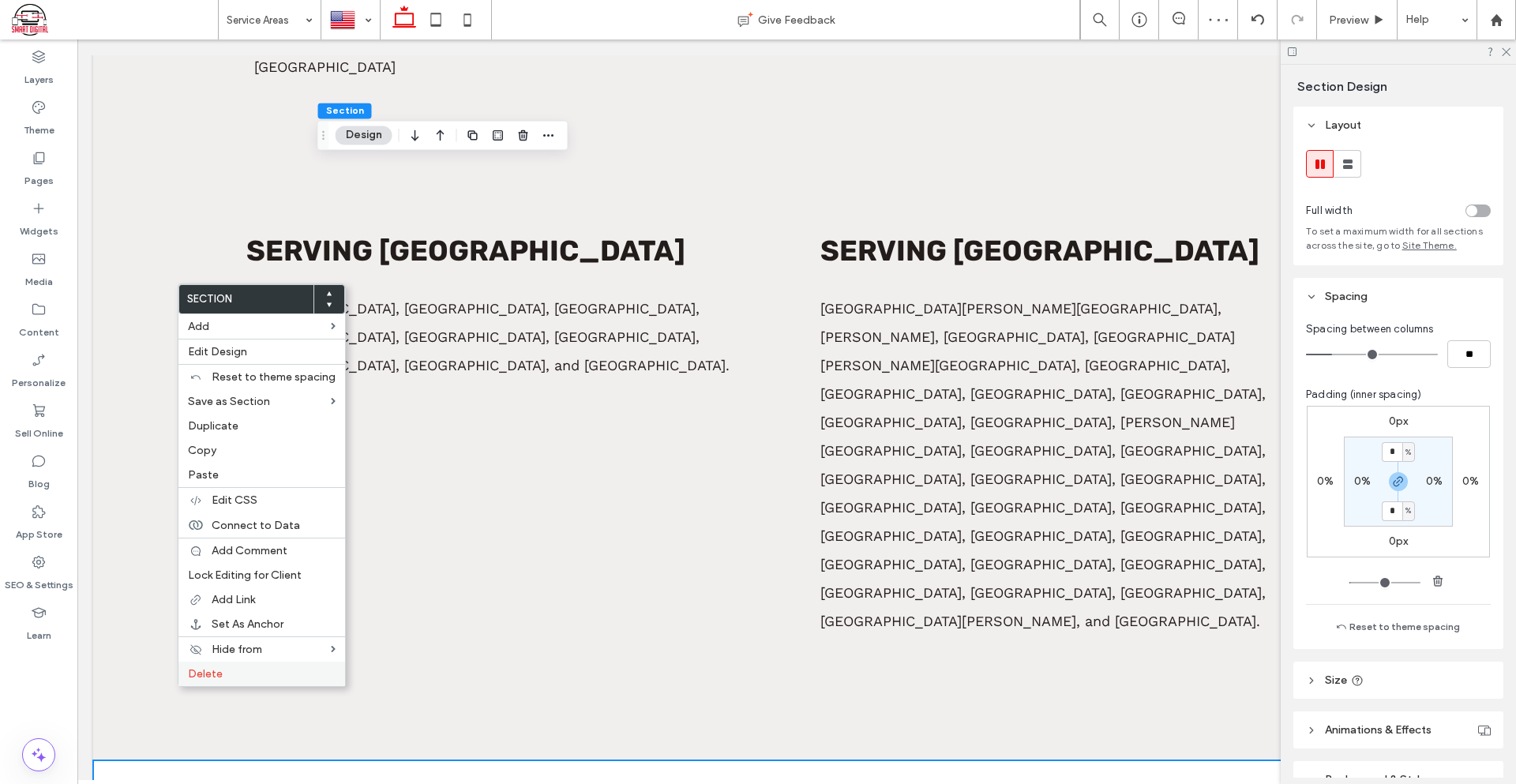
click at [223, 678] on label "Delete" at bounding box center [262, 674] width 148 height 14
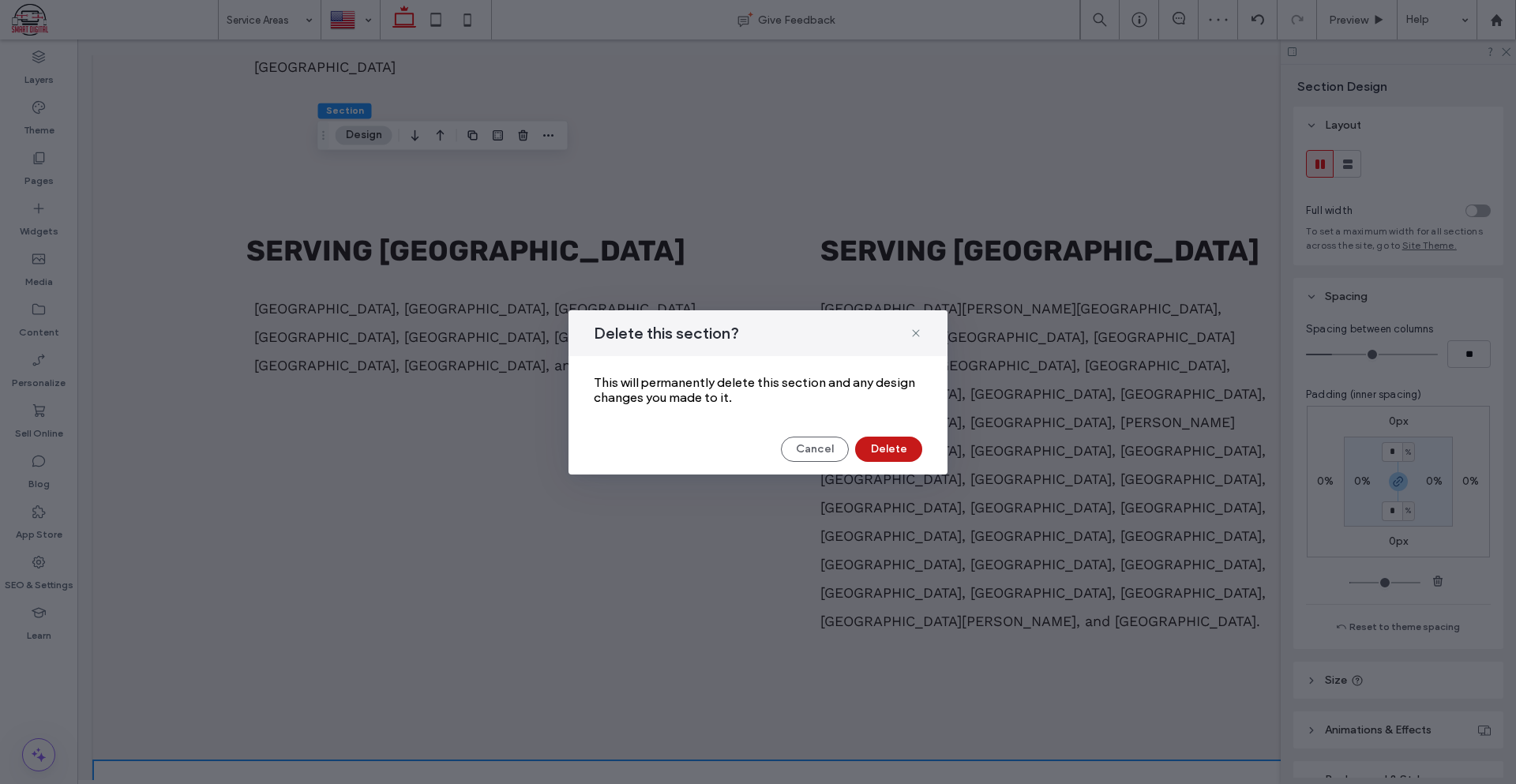
click at [897, 445] on button "Delete" at bounding box center [888, 449] width 67 height 26
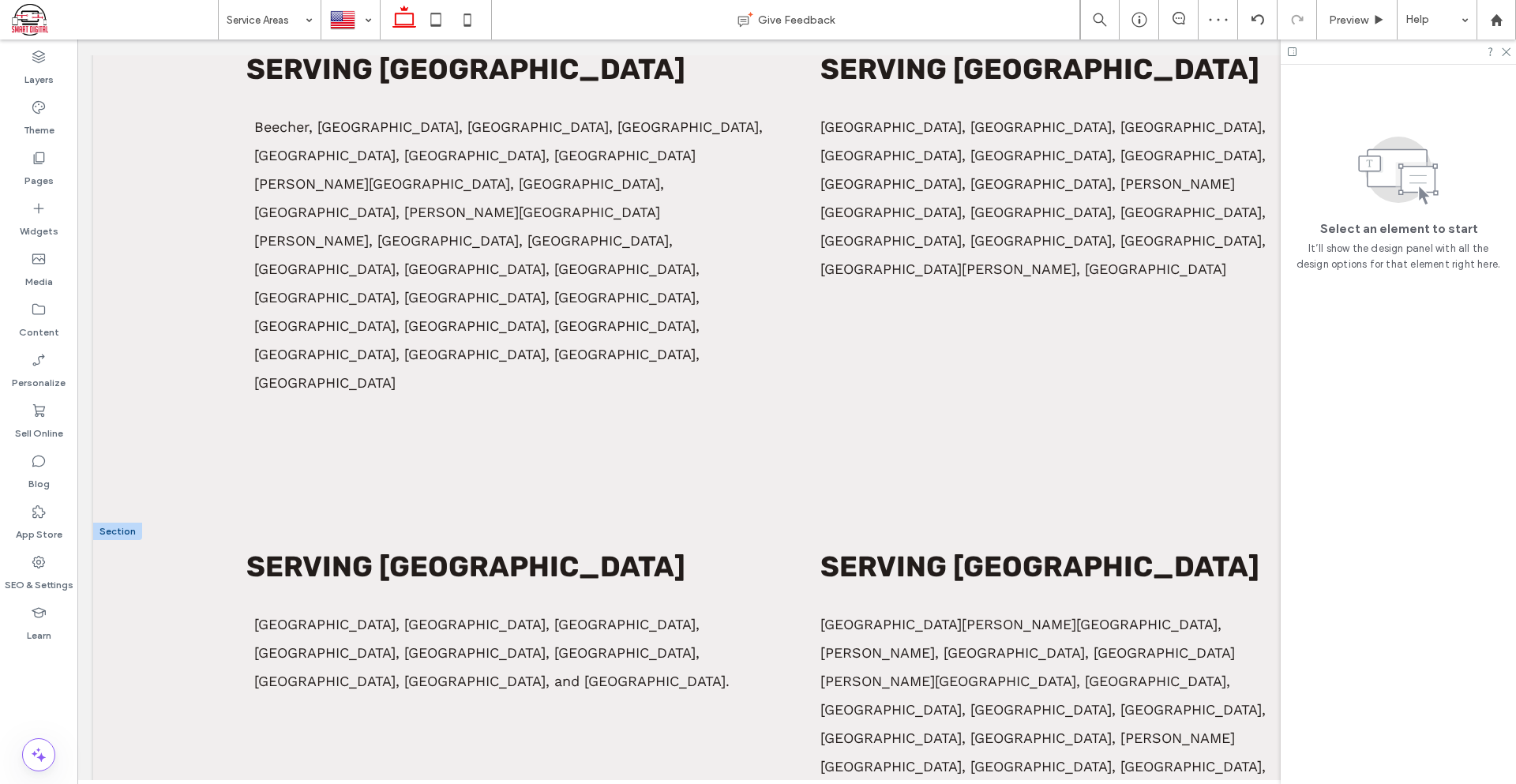
scroll to position [1178, 0]
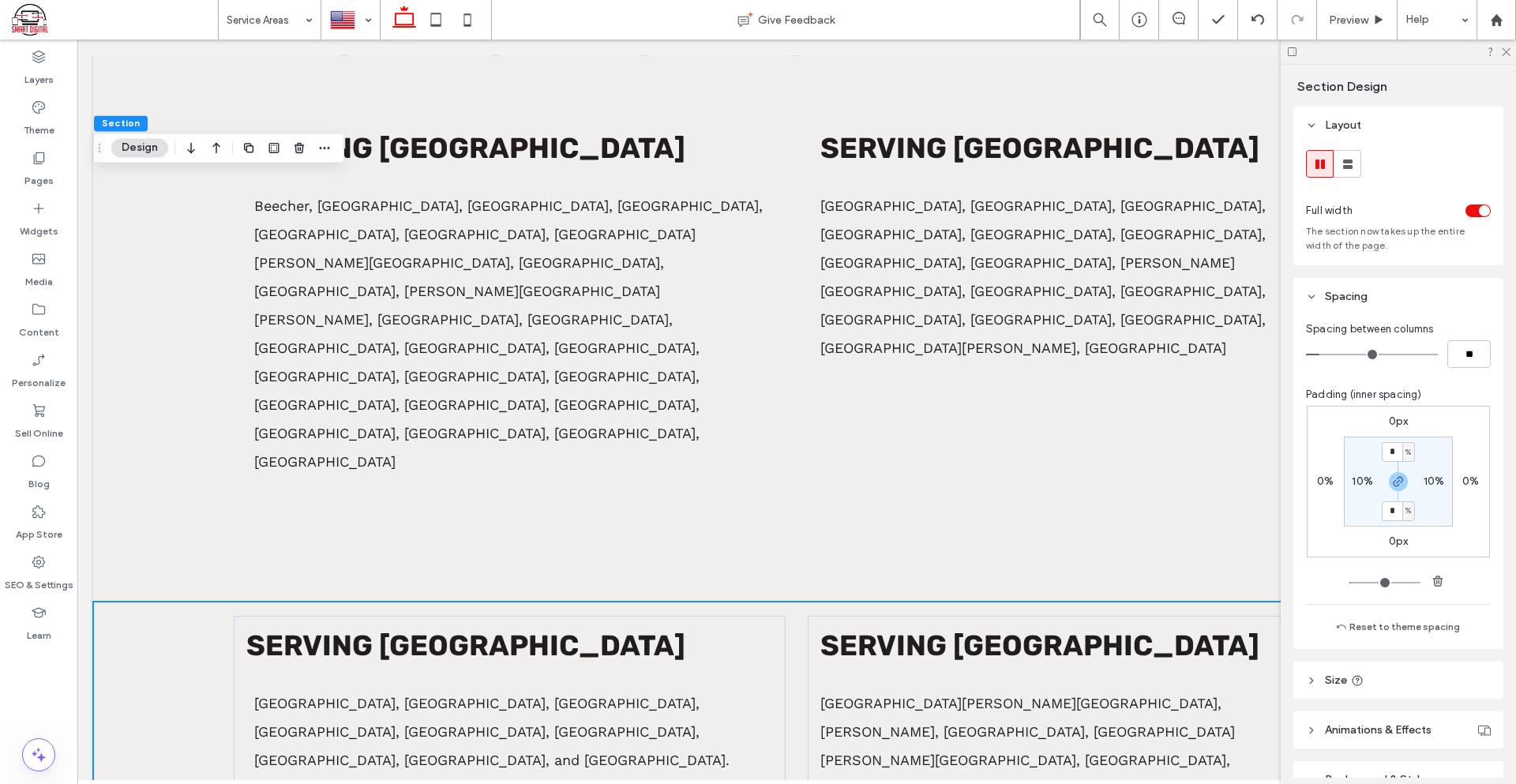
type input "*"
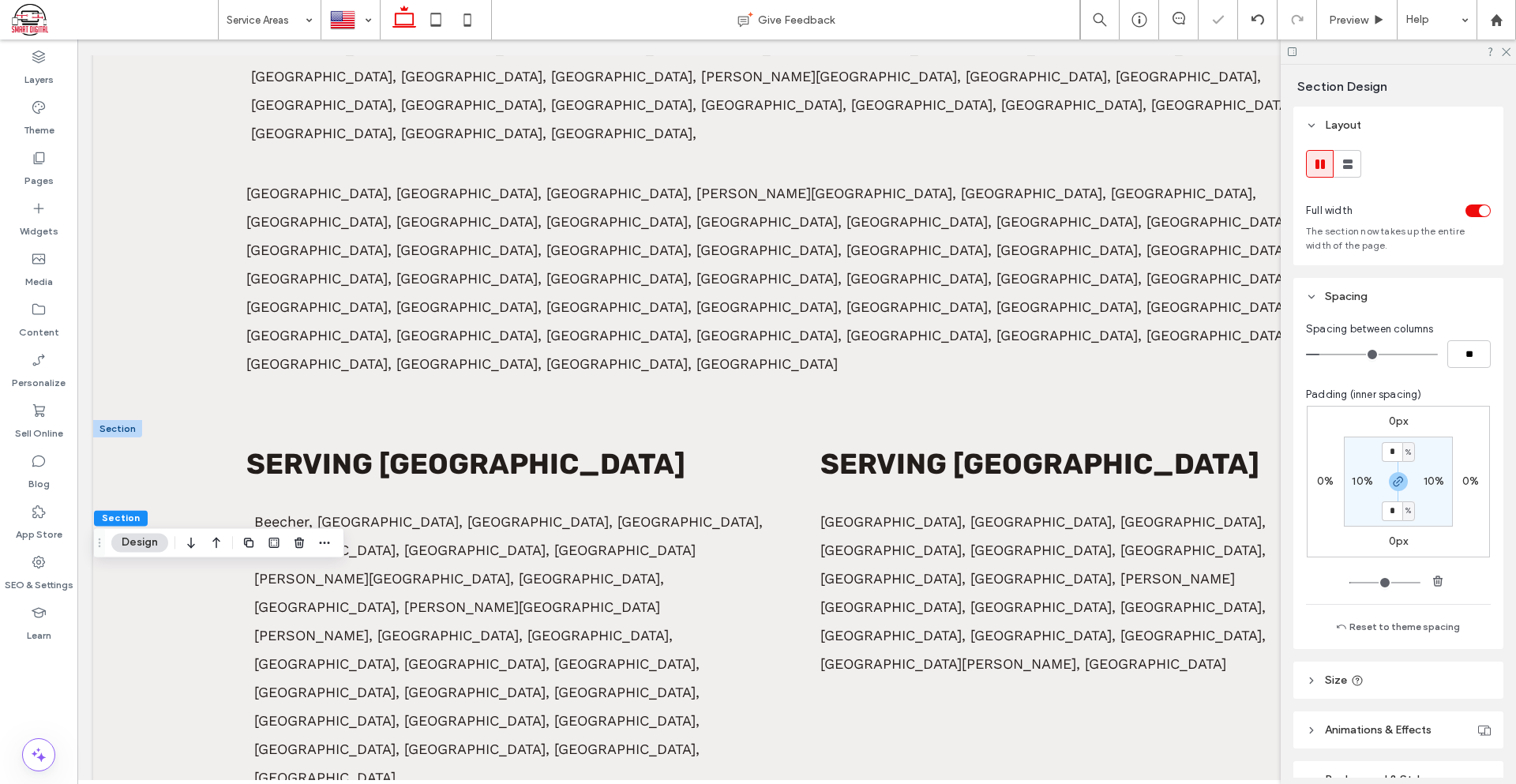
scroll to position [783, 0]
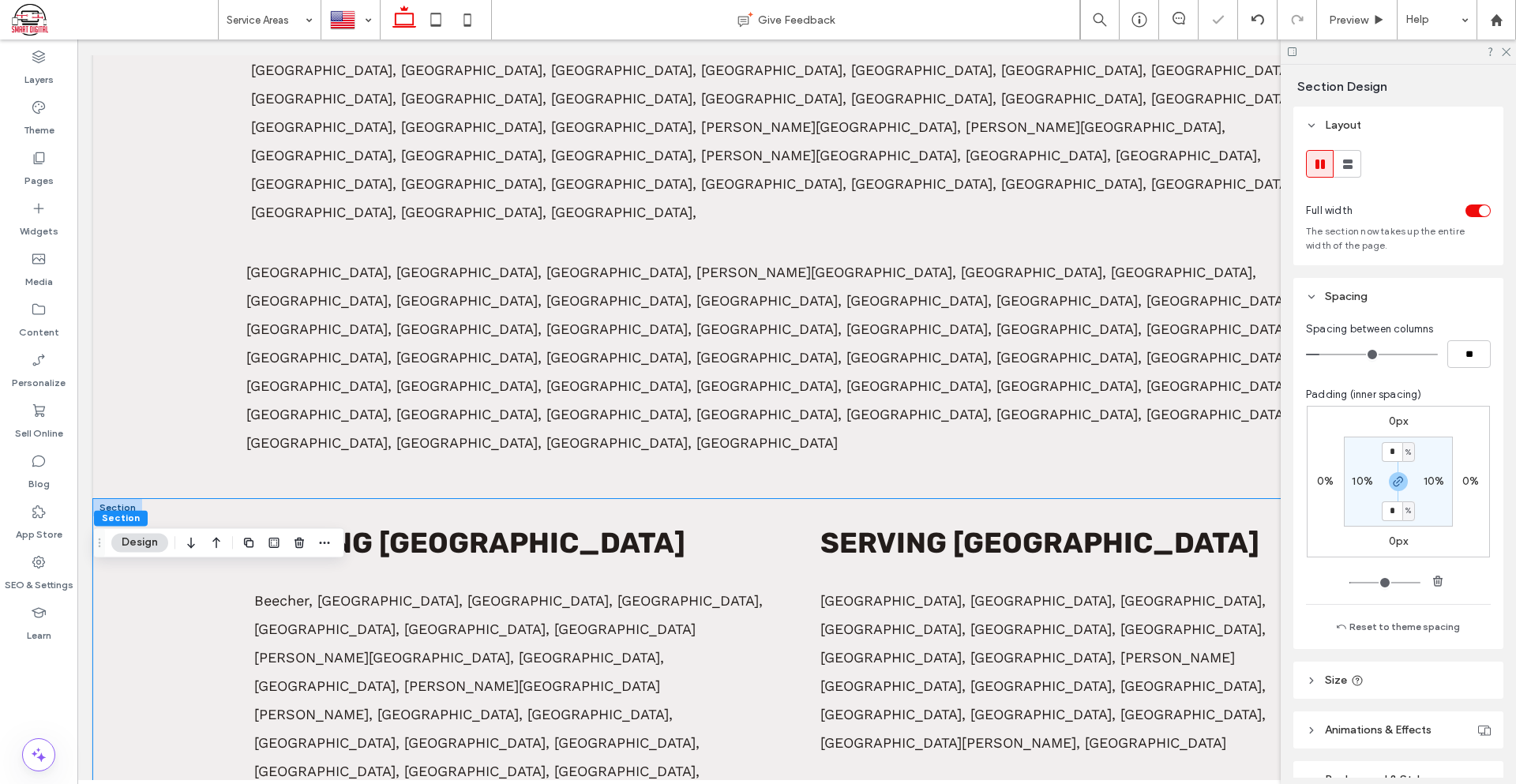
click at [992, 514] on div "Serving Will County Beecher, Bolingbrook, Braidwood, Channahon, Coal City, Cret…" at bounding box center [796, 746] width 1407 height 497
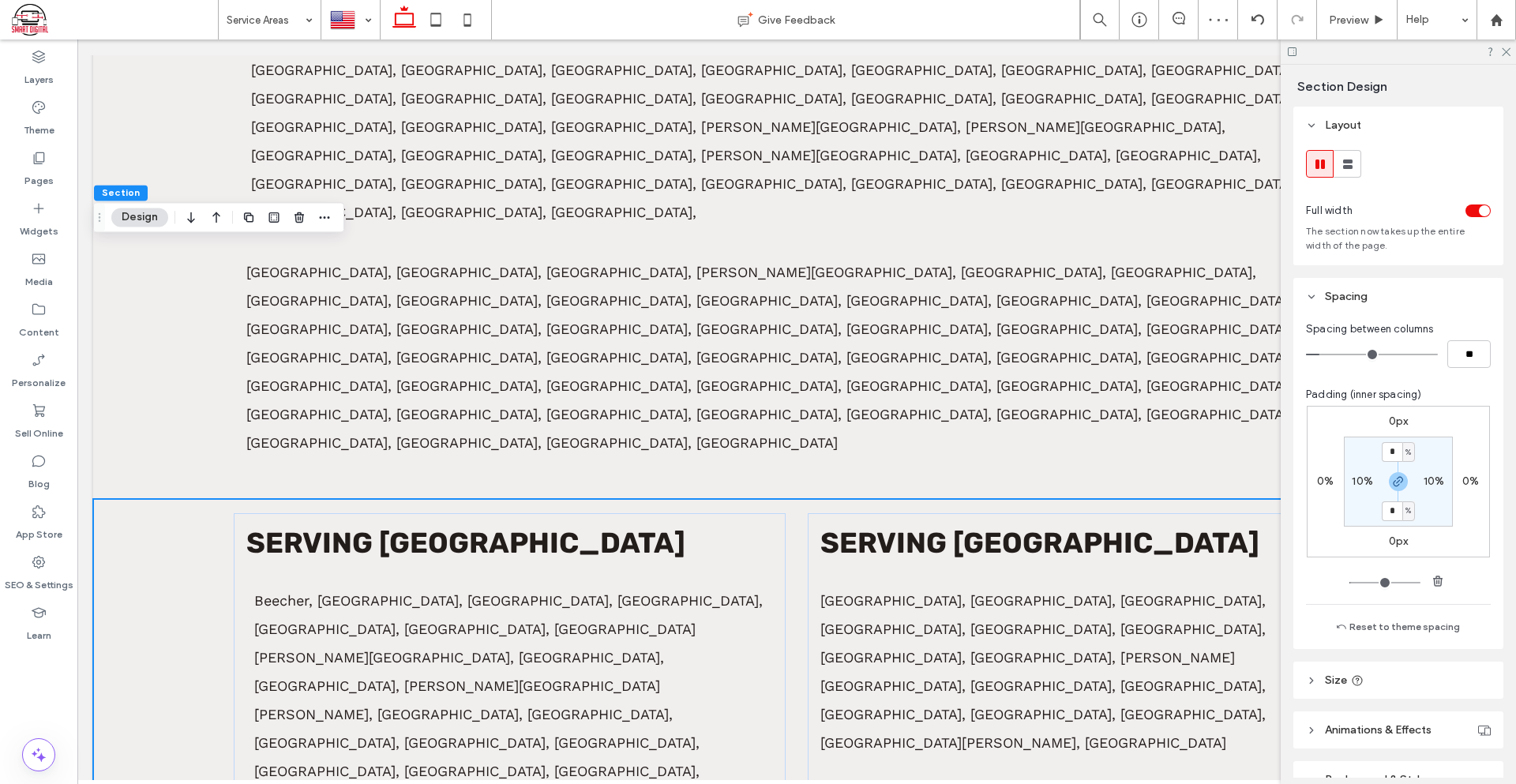
type input "*"
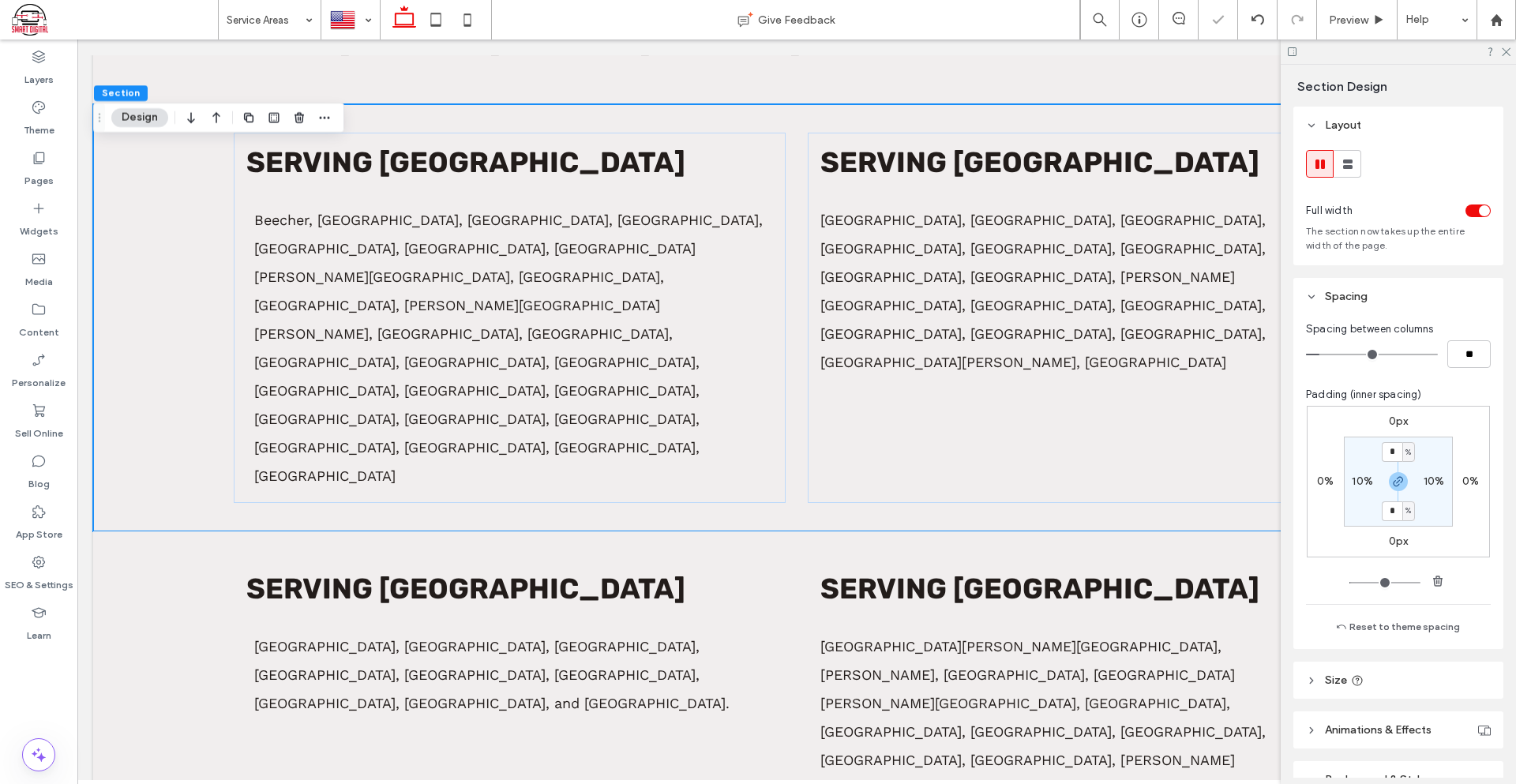
scroll to position [1257, 0]
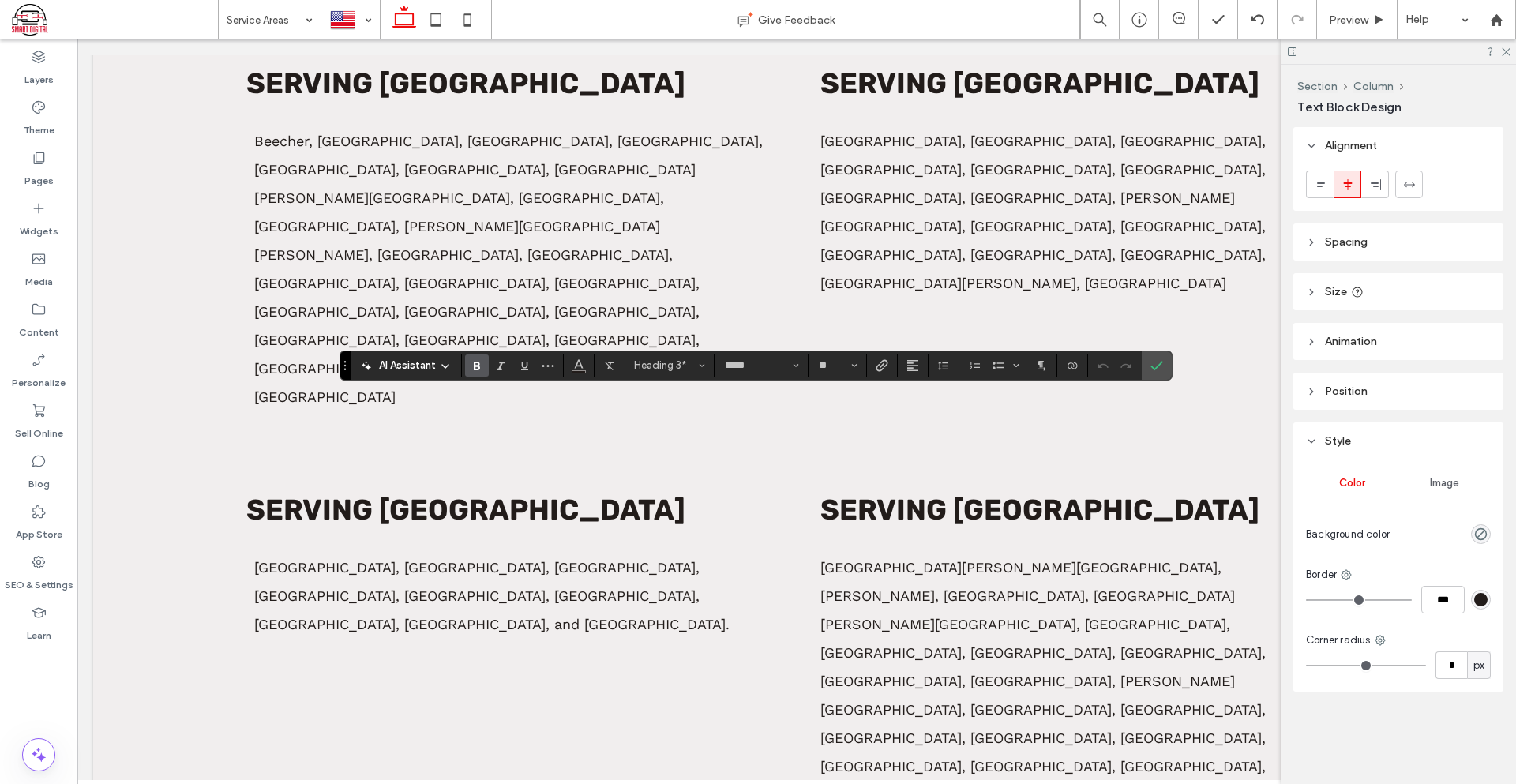
type input "*********"
type input "**"
click at [1101, 360] on icon "Undo" at bounding box center [1103, 365] width 13 height 13
type input "*****"
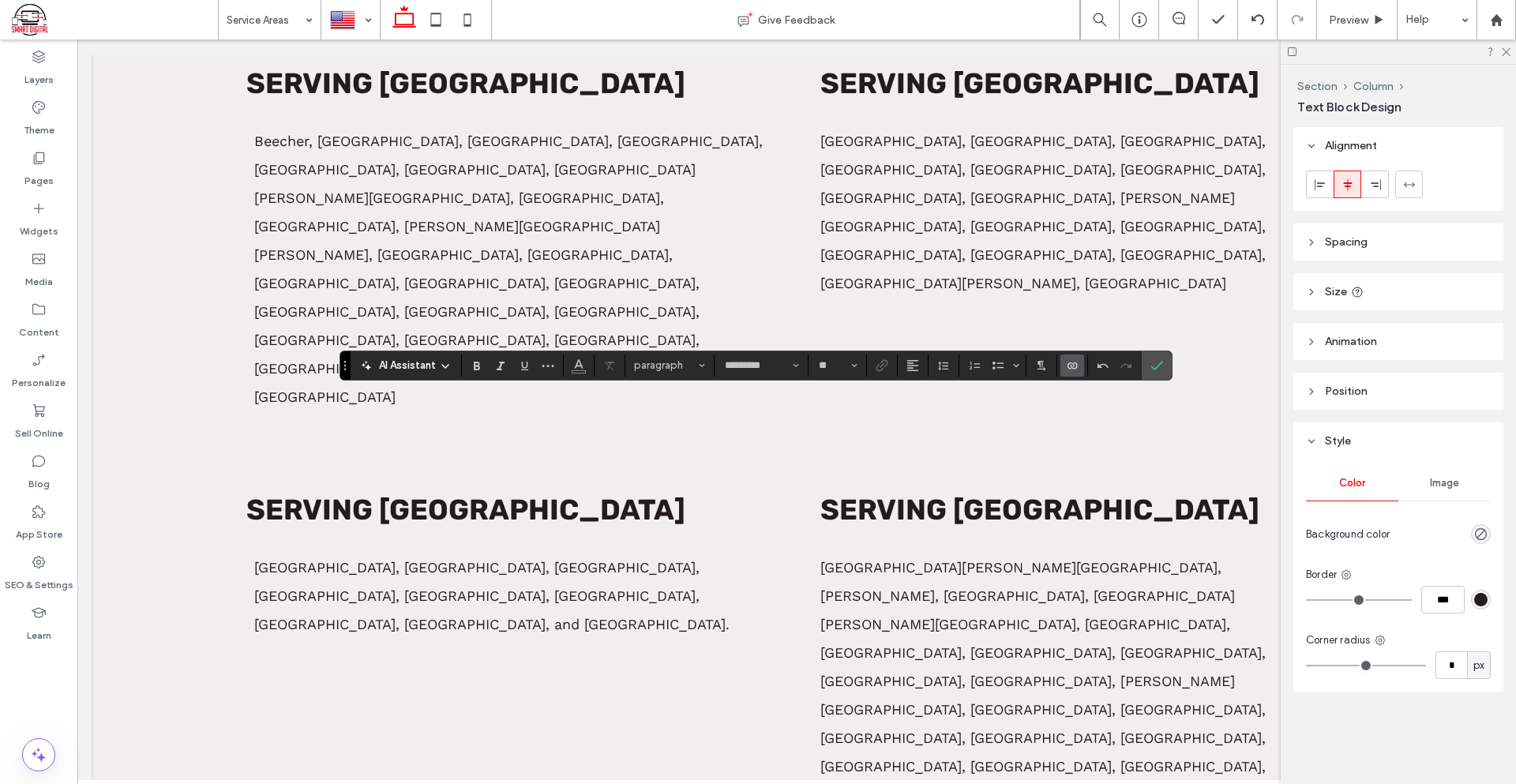
type input "**"
drag, startPoint x: 684, startPoint y: 424, endPoint x: 267, endPoint y: 413, distance: 417.1
type input "*********"
type input "**"
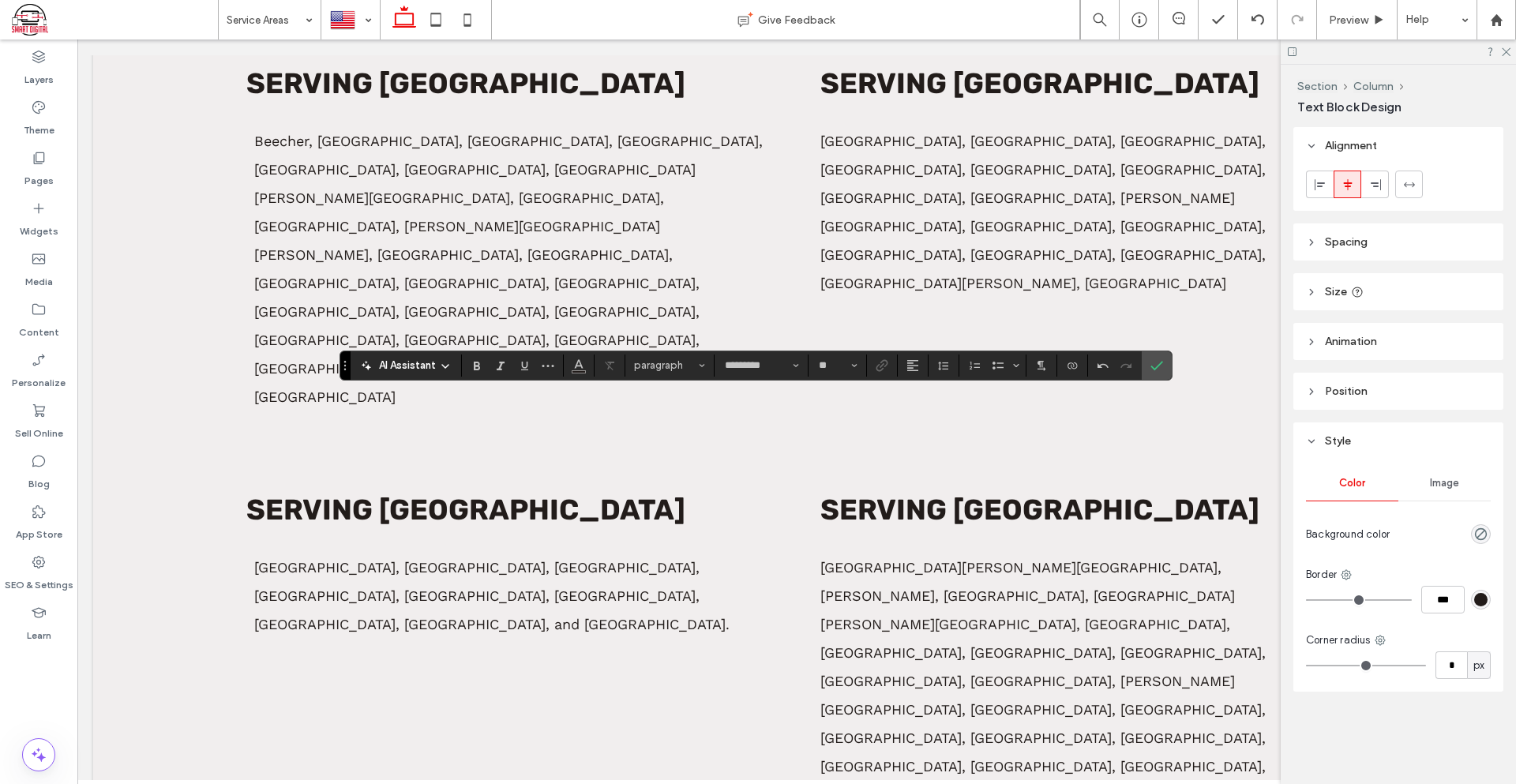
type input "*****"
type input "**"
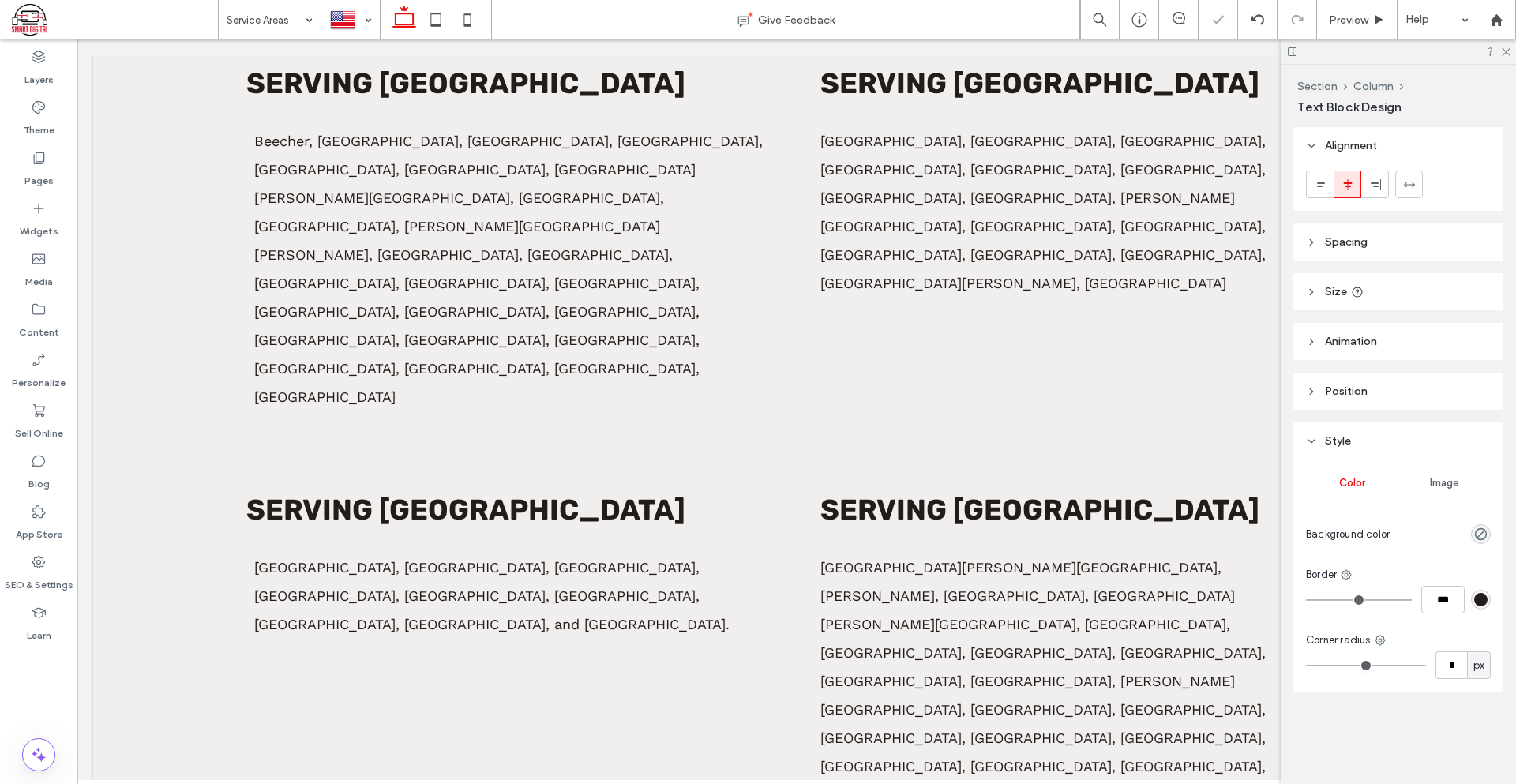
type input "*********"
type input "**"
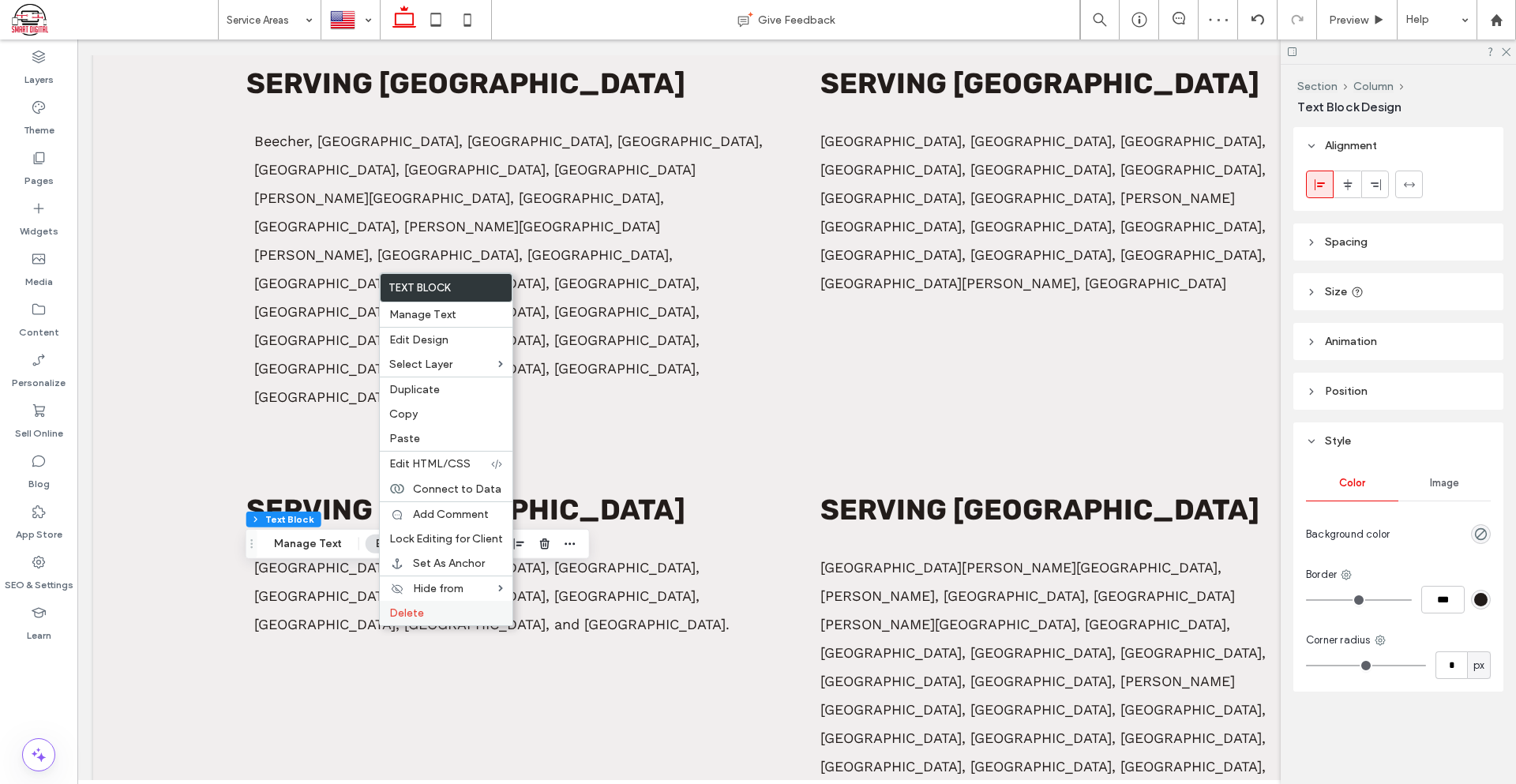
click at [414, 612] on span "Delete" at bounding box center [407, 612] width 35 height 14
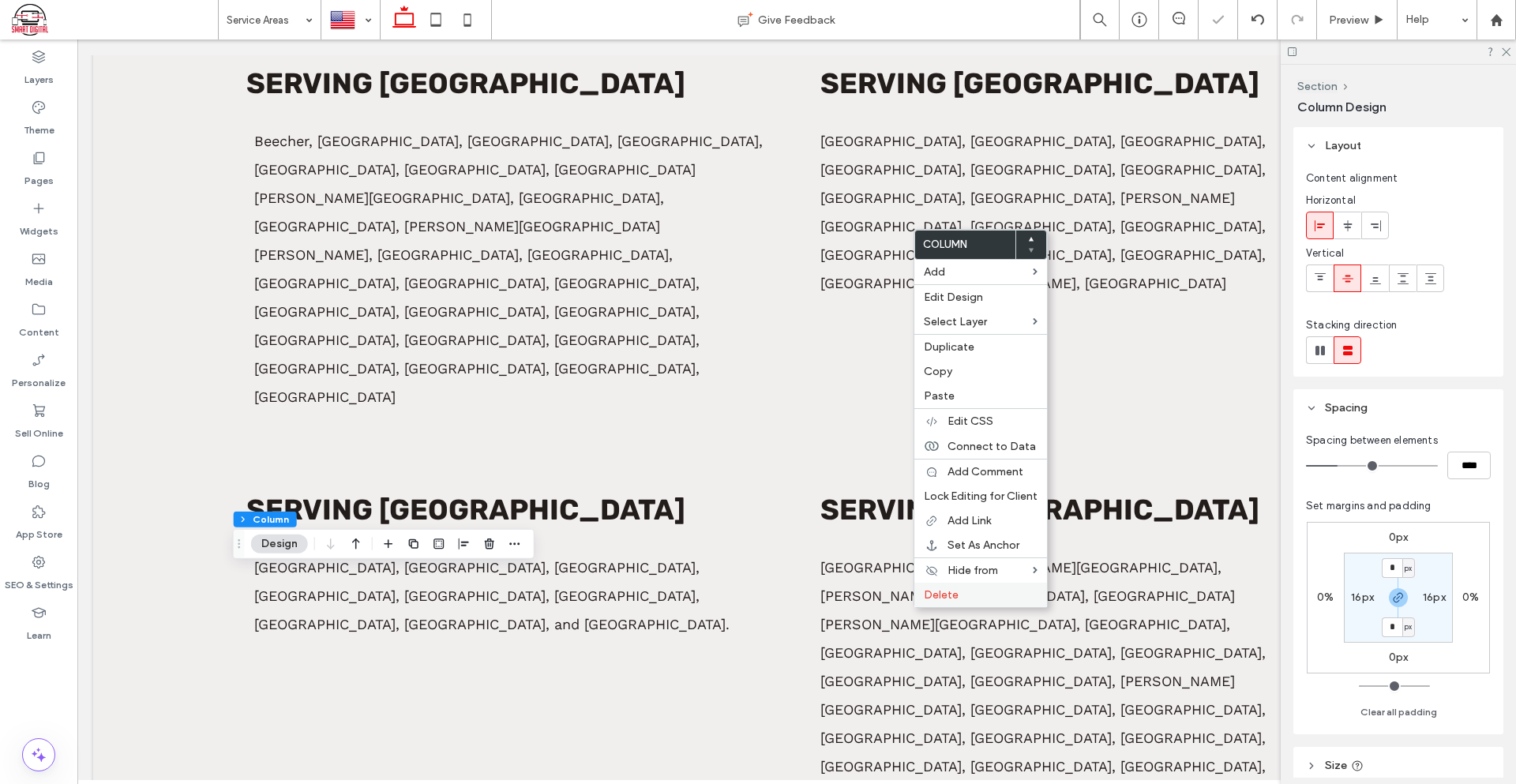
click at [941, 599] on span "Delete" at bounding box center [941, 595] width 35 height 14
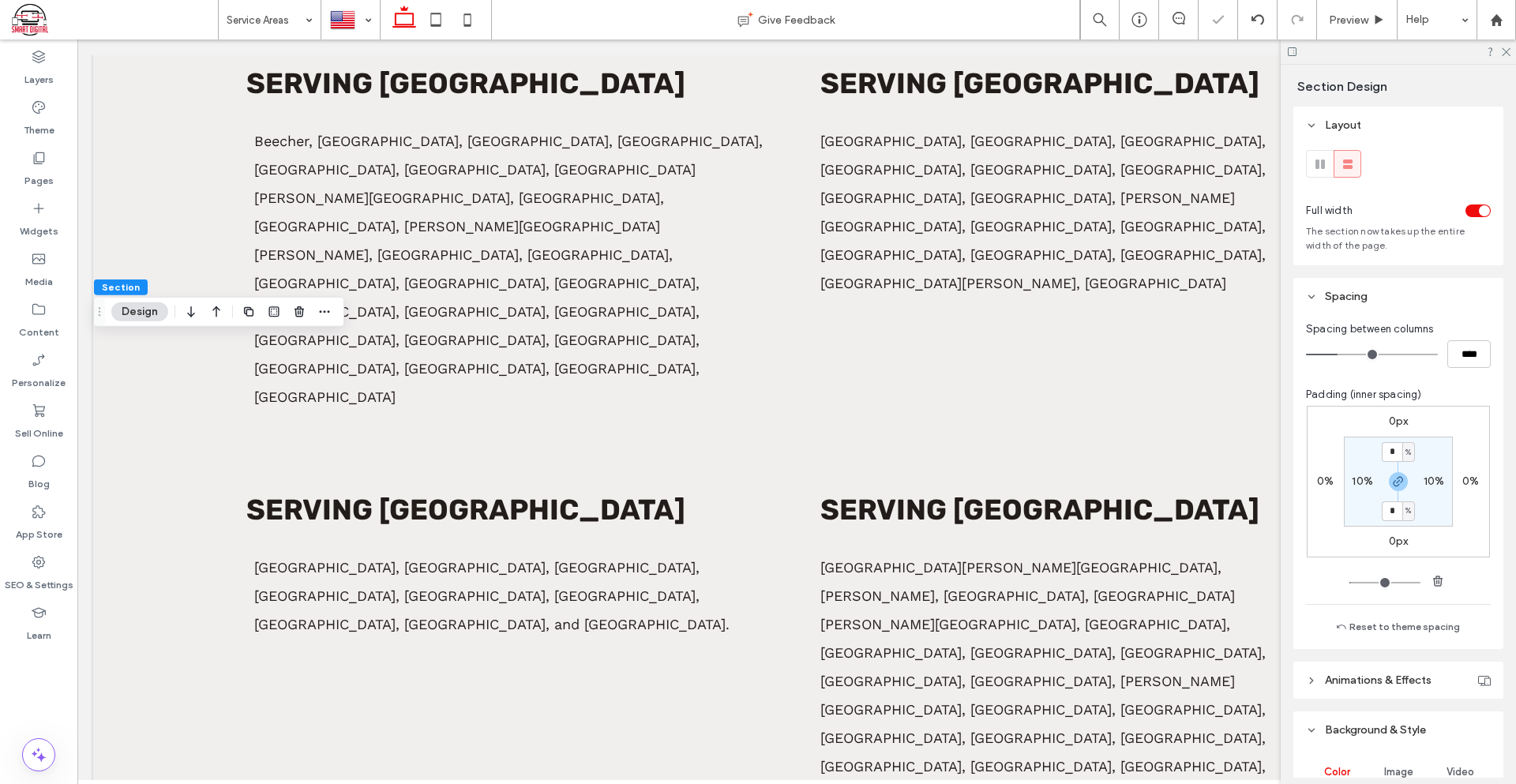
click at [1505, 50] on use at bounding box center [1505, 51] width 8 height 8
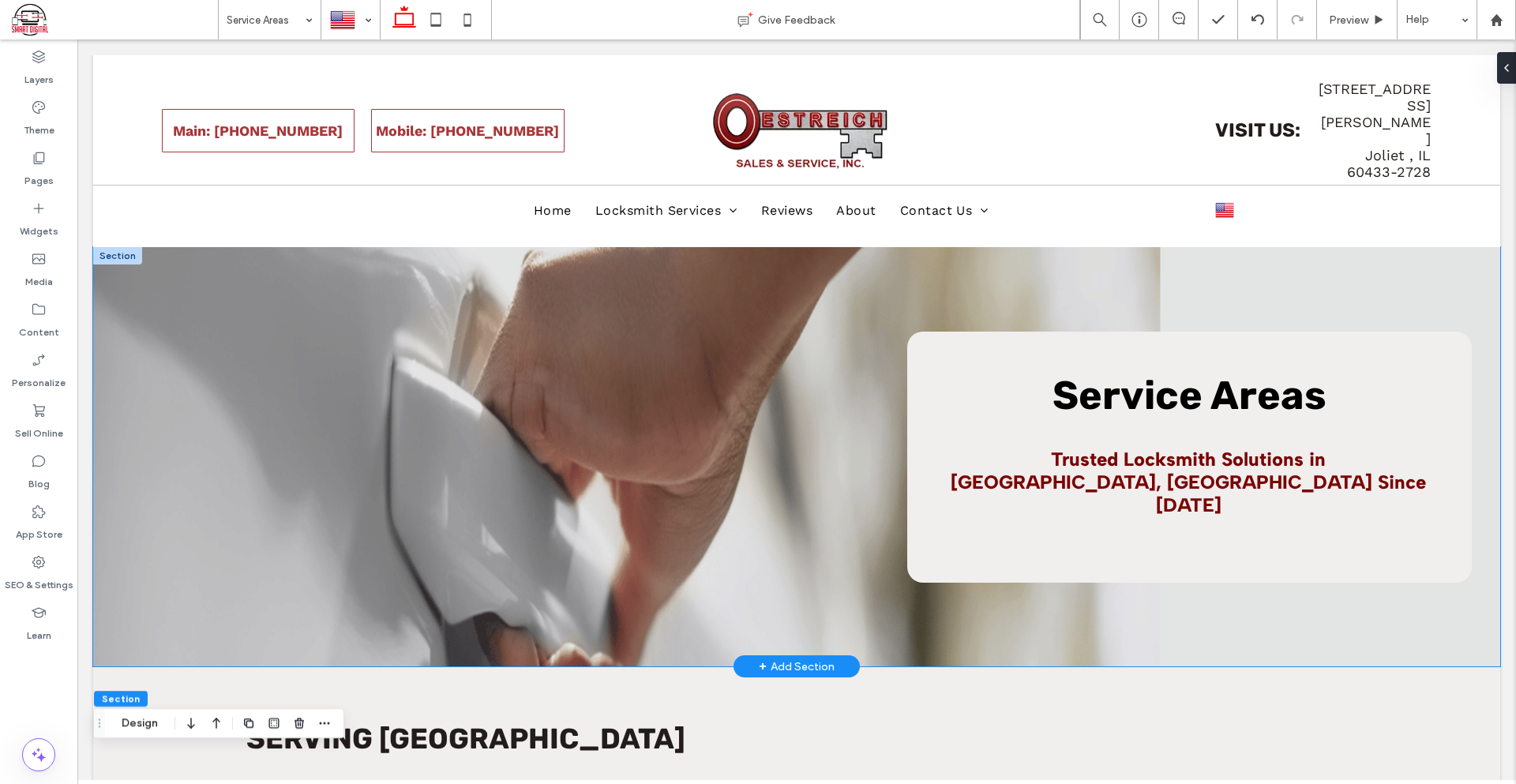
click at [510, 577] on div "Service Areas Trusted Locksmith Solutions in Joliet, IL Since 1904" at bounding box center [796, 456] width 1407 height 420
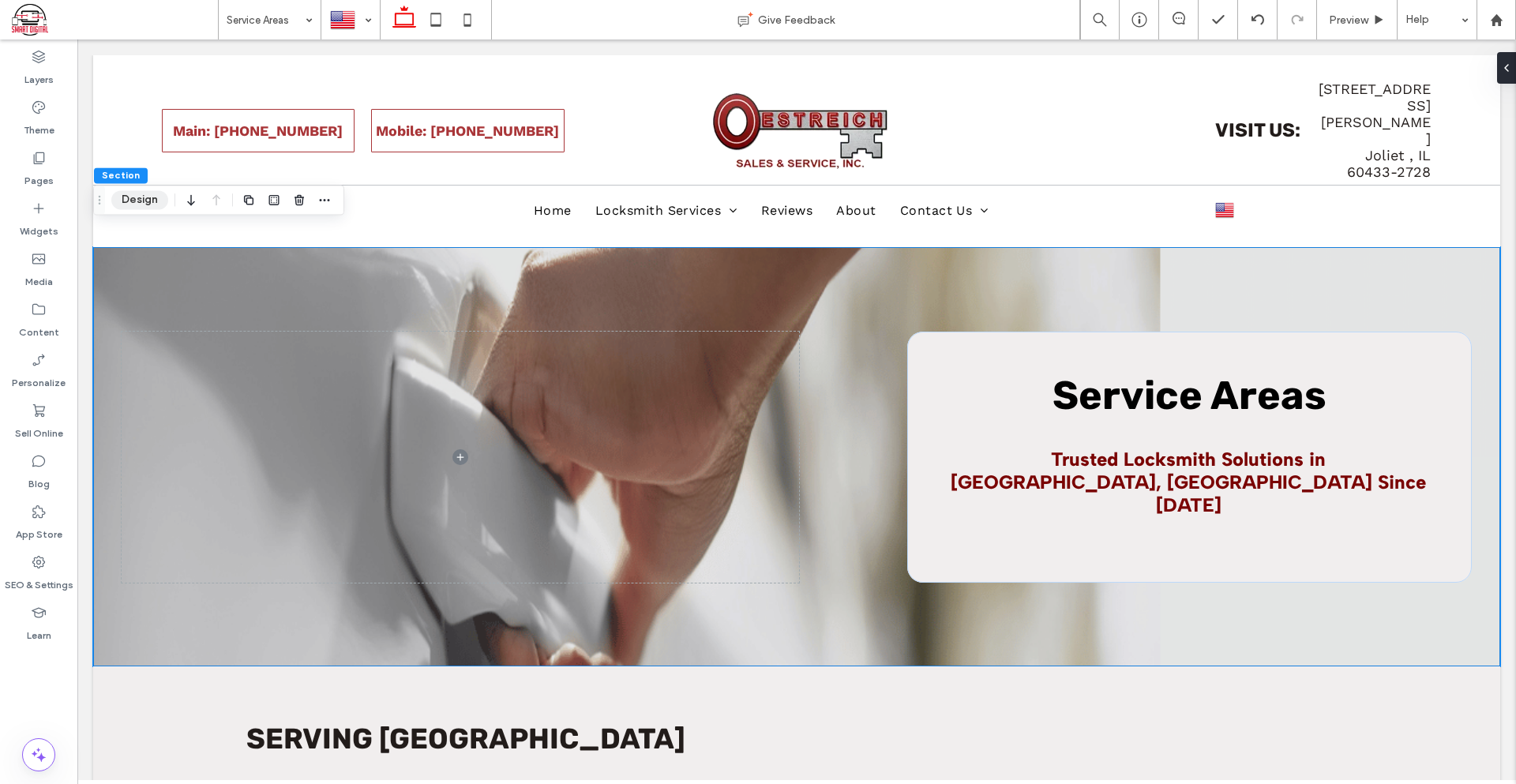
click at [132, 200] on button "Design" at bounding box center [140, 199] width 57 height 19
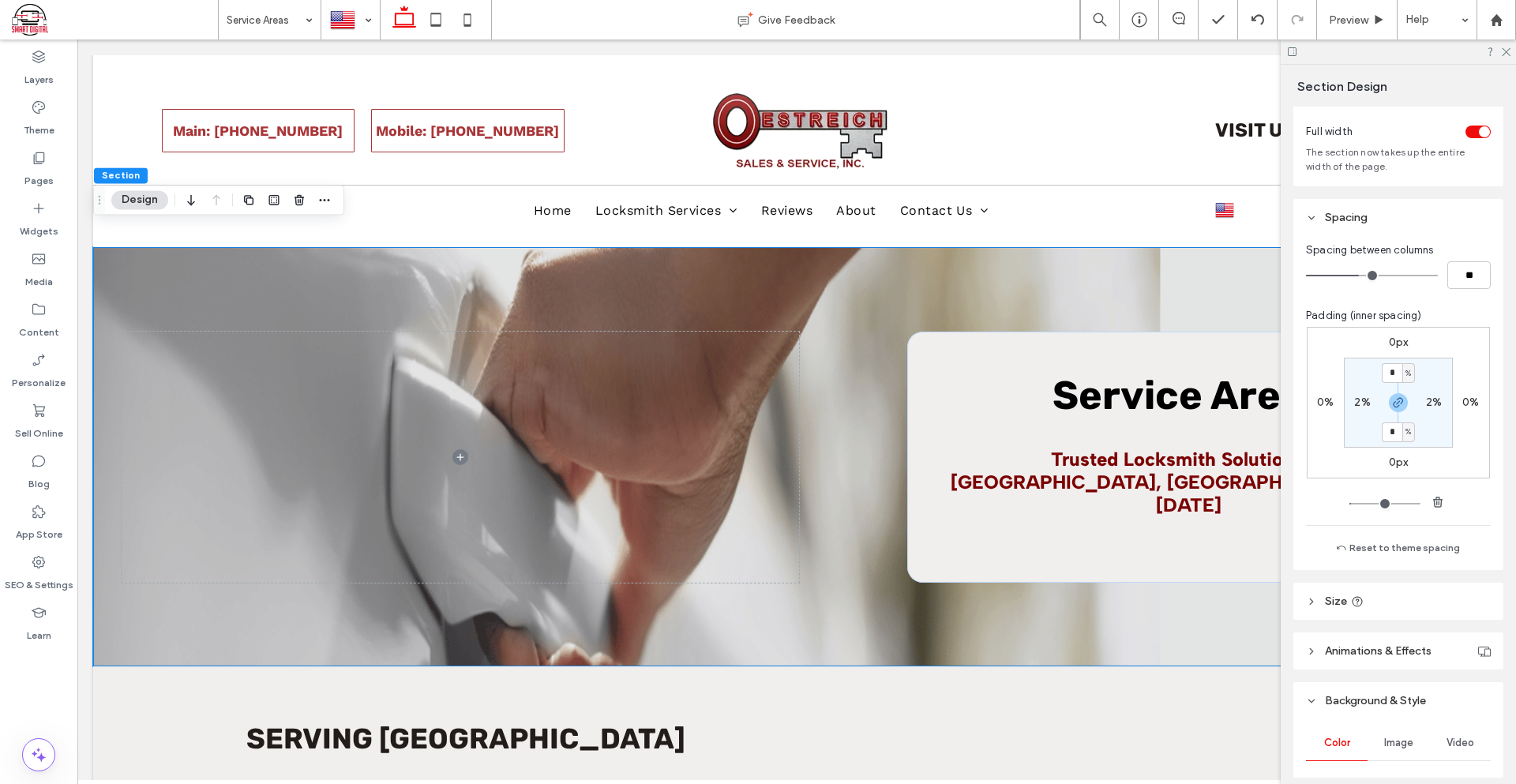
scroll to position [158, 0]
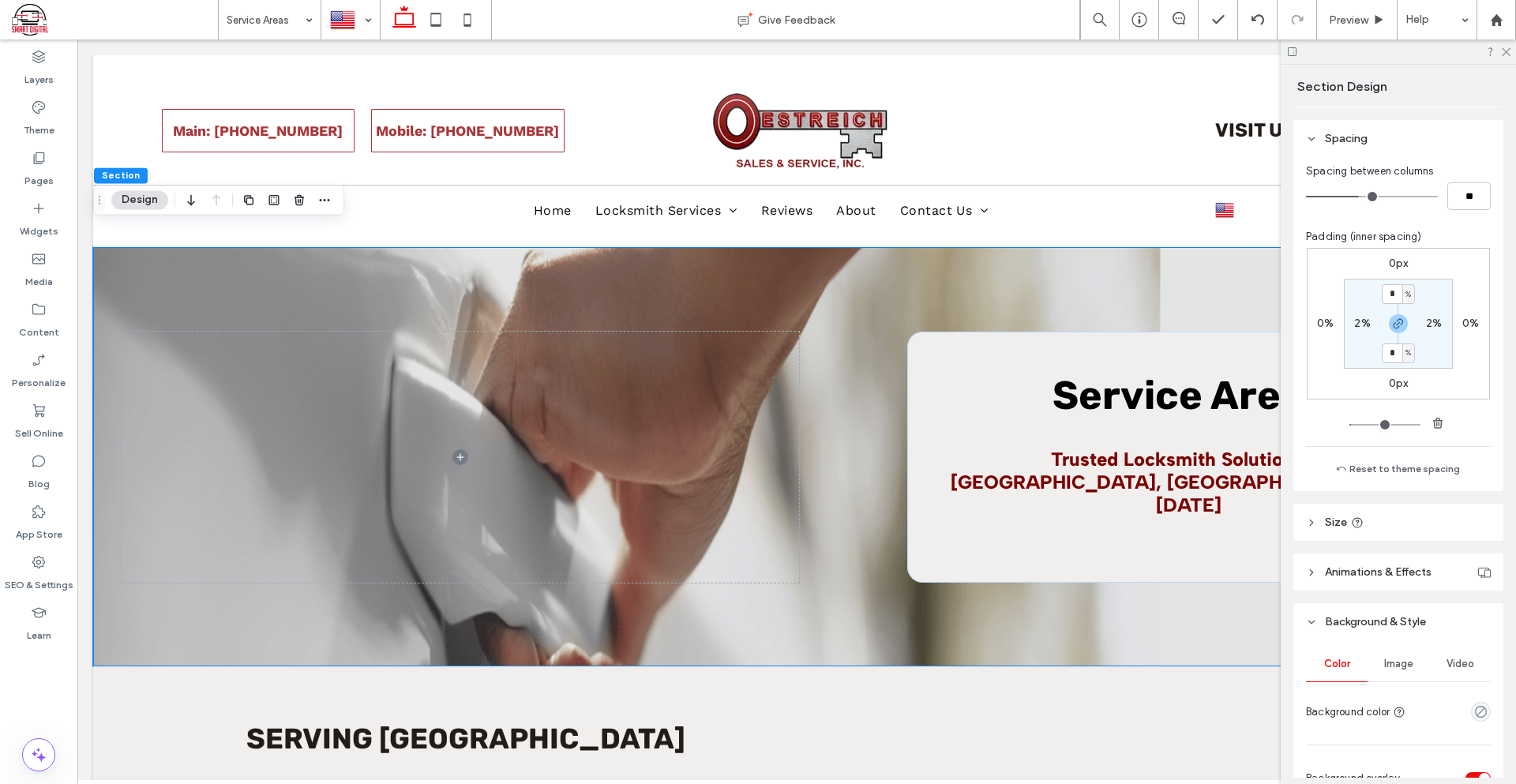
click at [1399, 673] on div "Image" at bounding box center [1398, 664] width 62 height 35
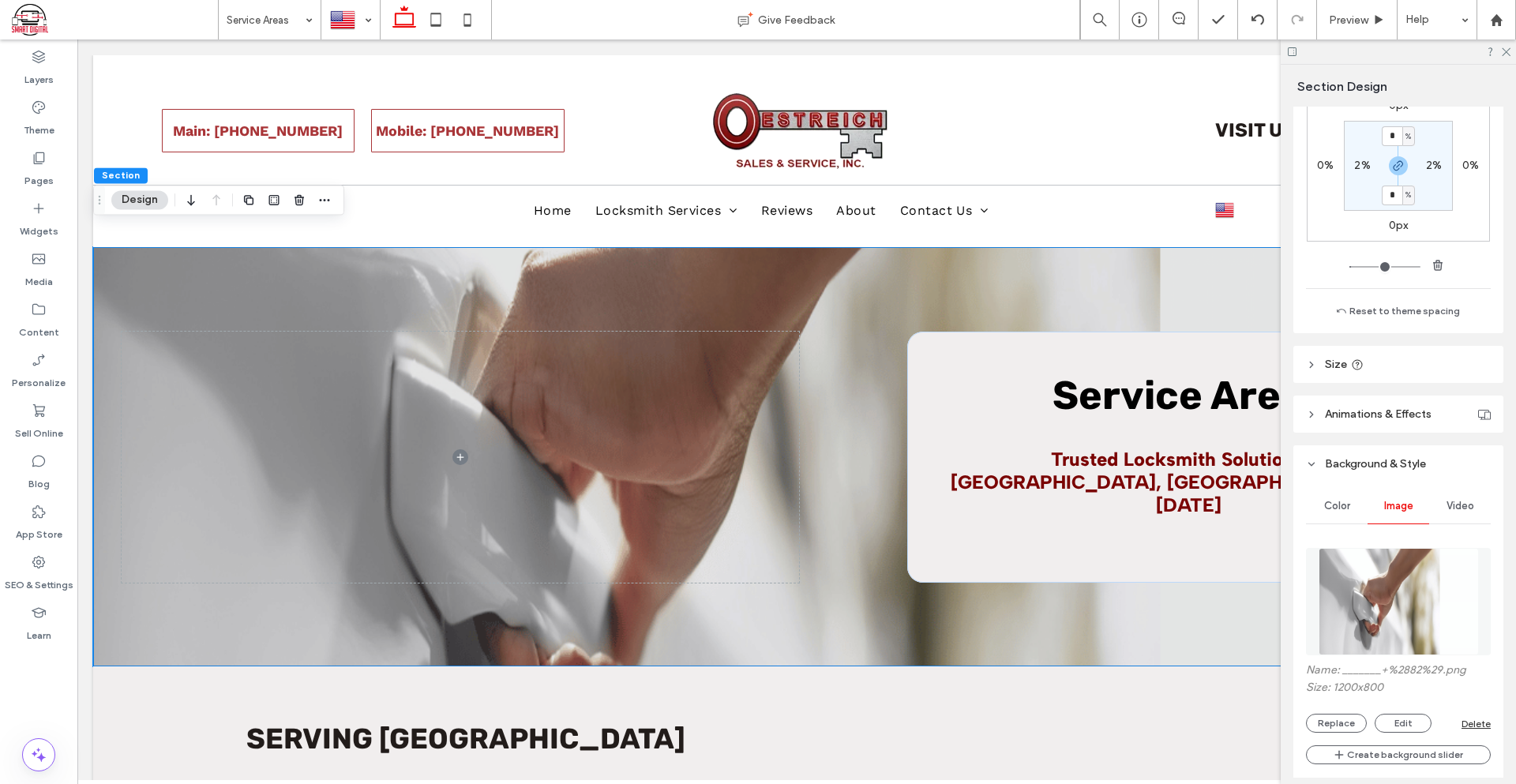
scroll to position [474, 0]
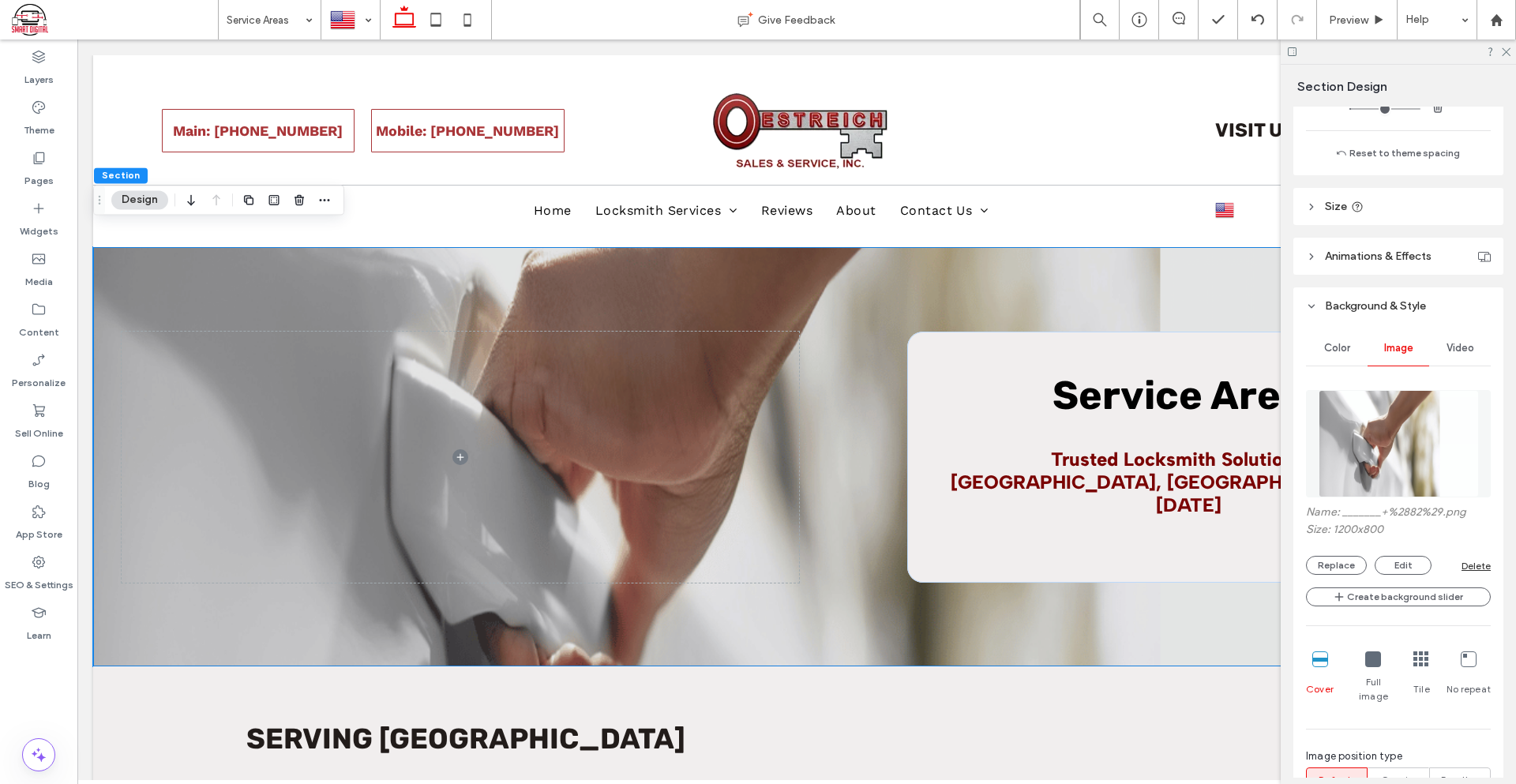
click at [1374, 469] on img at bounding box center [1398, 443] width 161 height 107
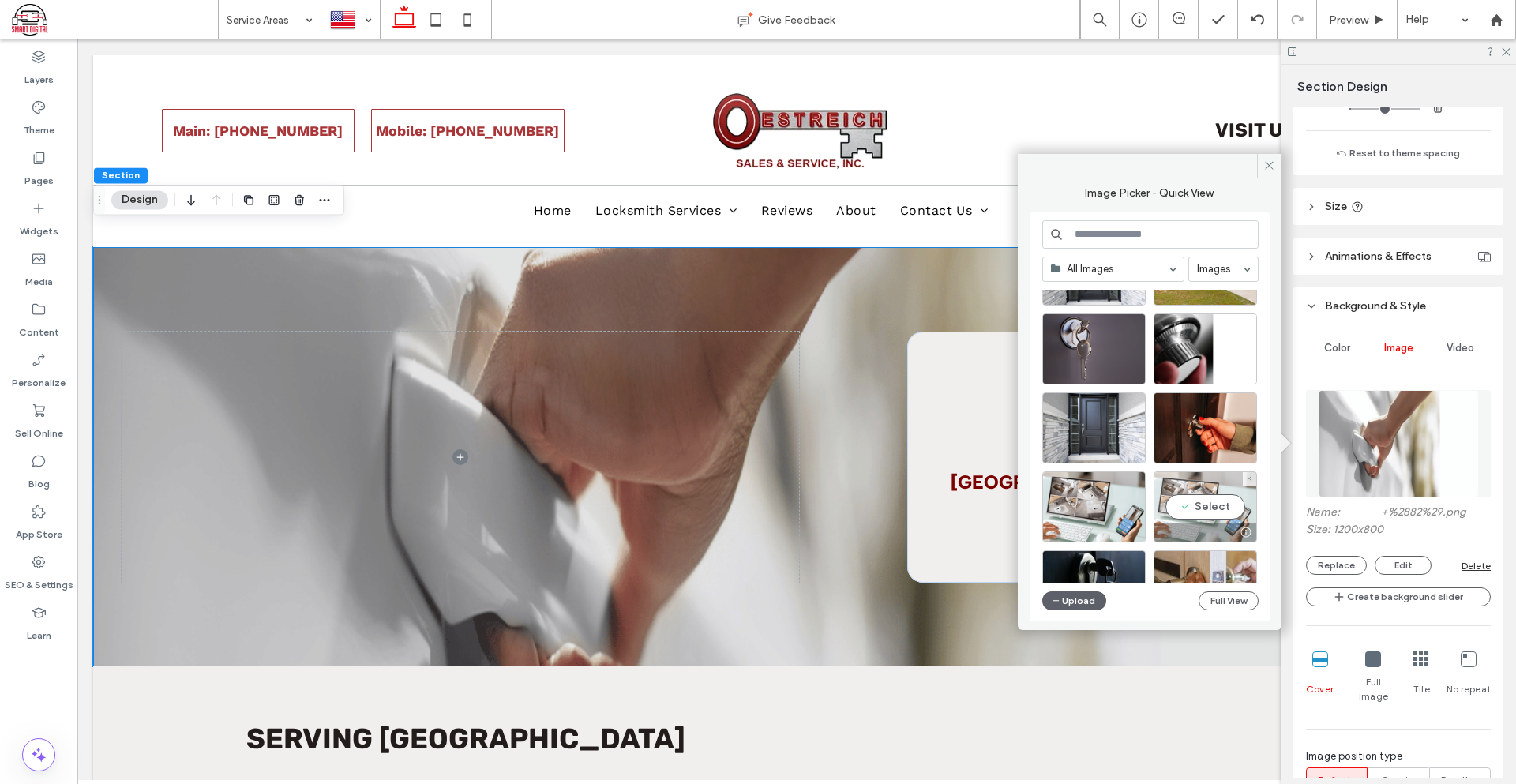
scroll to position [678, 0]
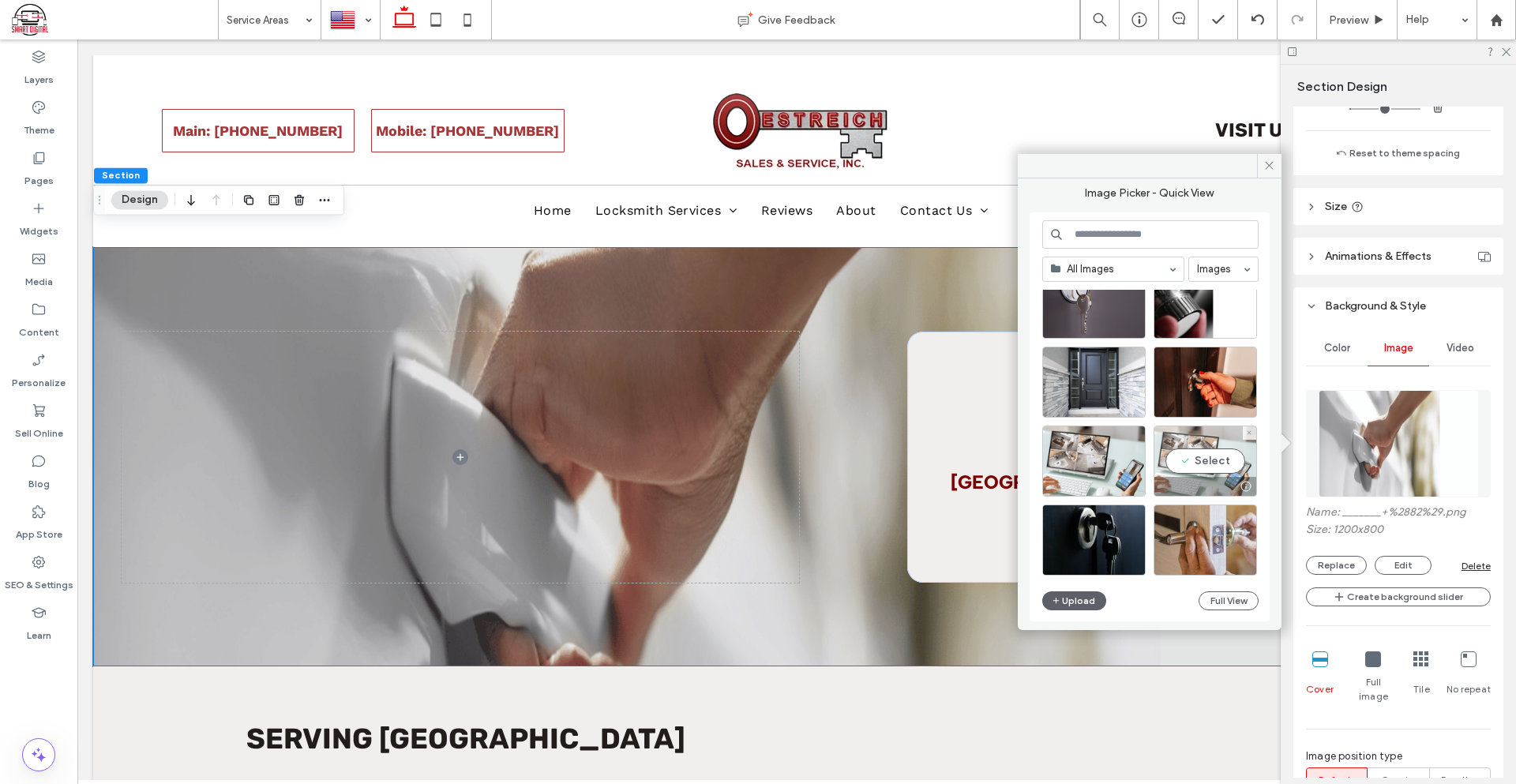
click at [1181, 465] on div "Select" at bounding box center [1205, 460] width 104 height 71
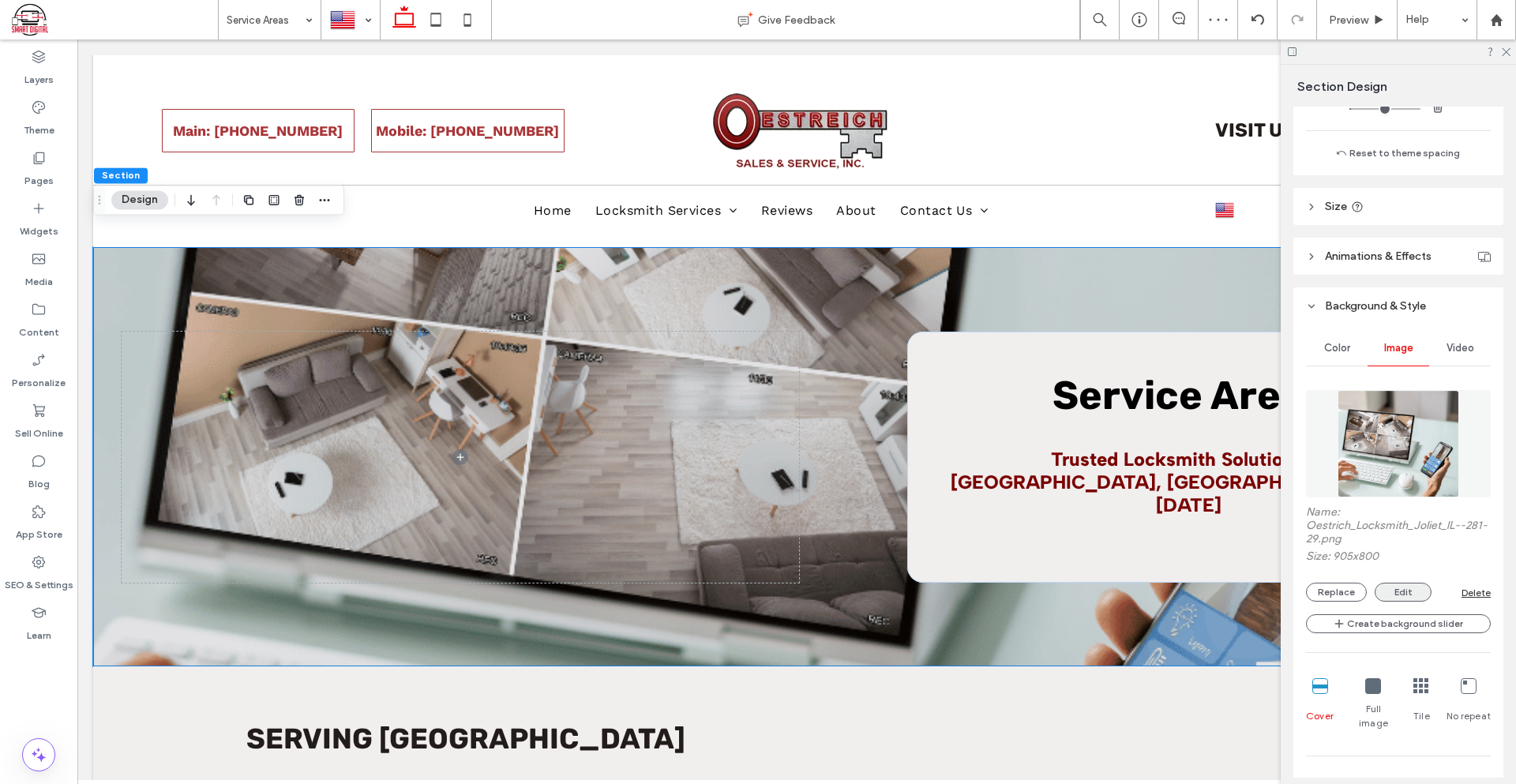
click at [1393, 585] on button "Edit" at bounding box center [1403, 592] width 57 height 19
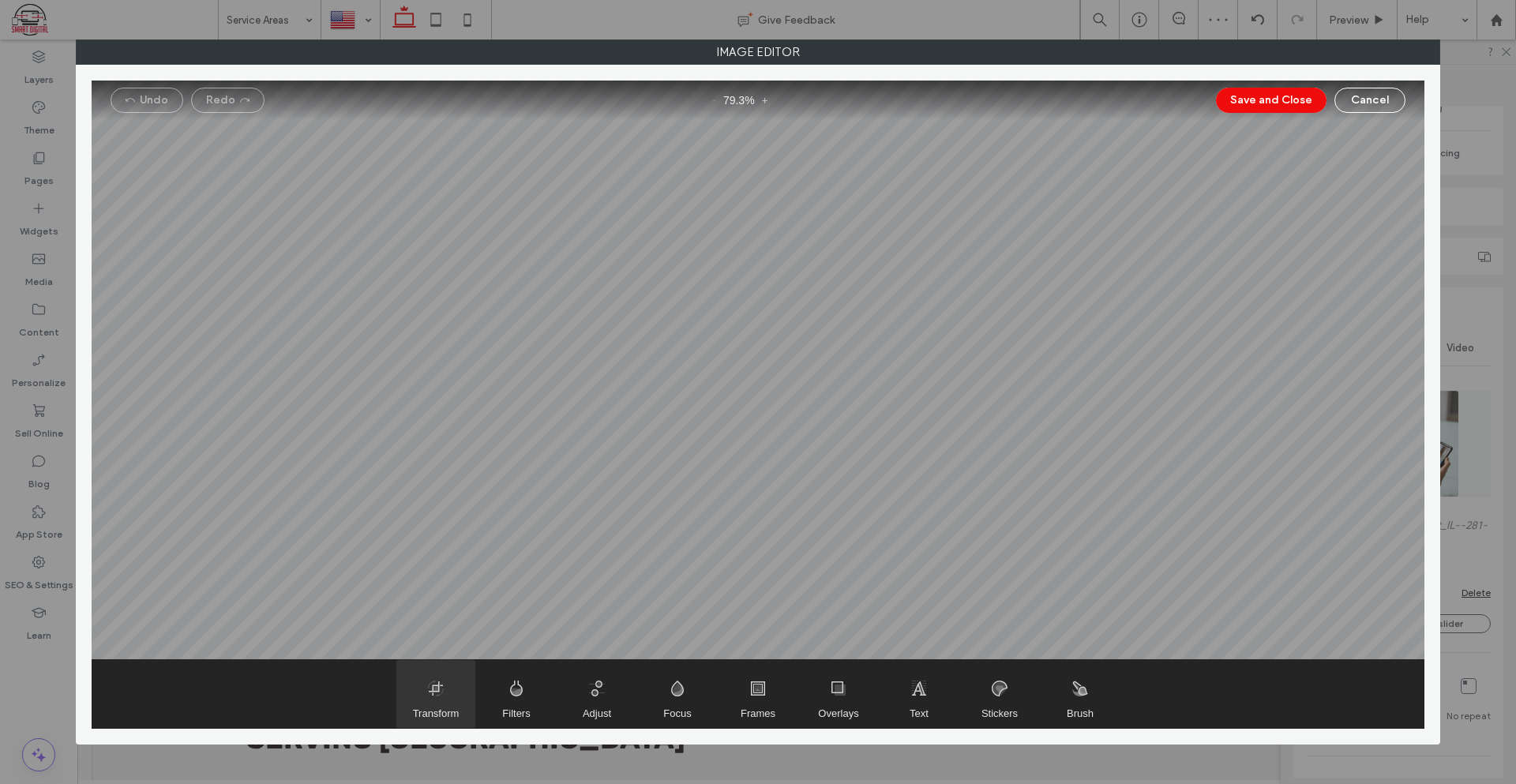
click at [412, 698] on span "Transform" at bounding box center [436, 694] width 79 height 68
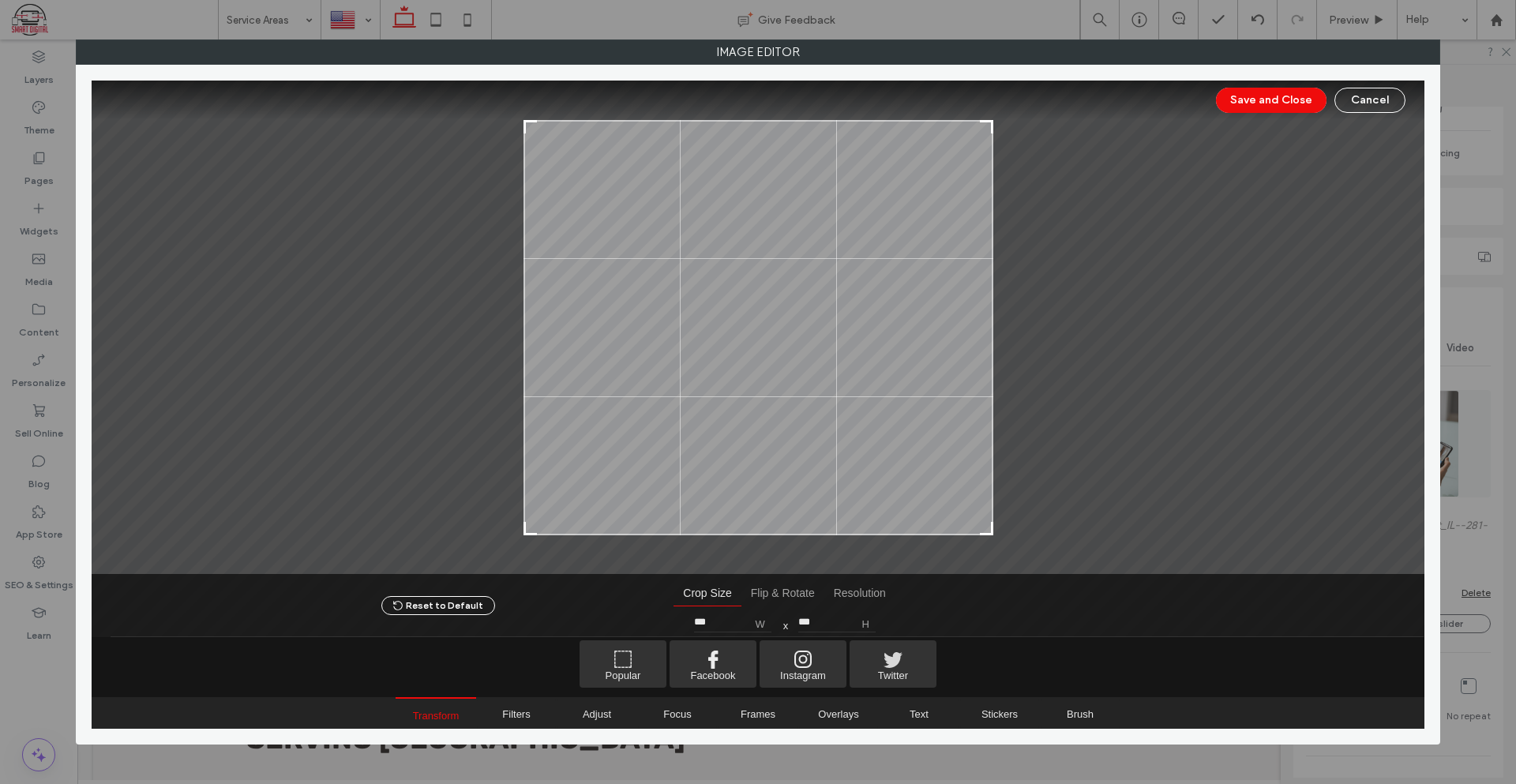
click at [983, 536] on div at bounding box center [758, 587] width 1332 height 103
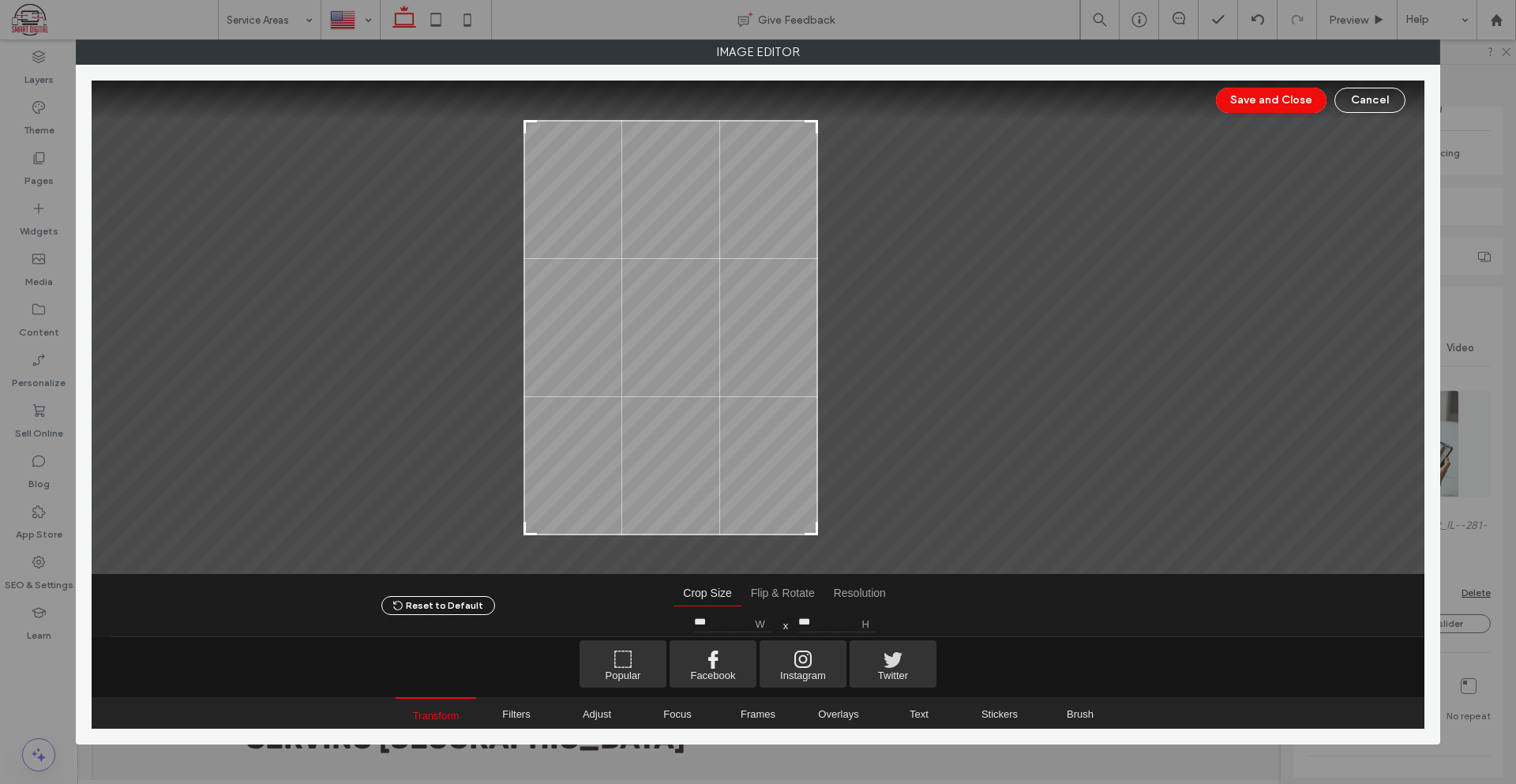
type input "***"
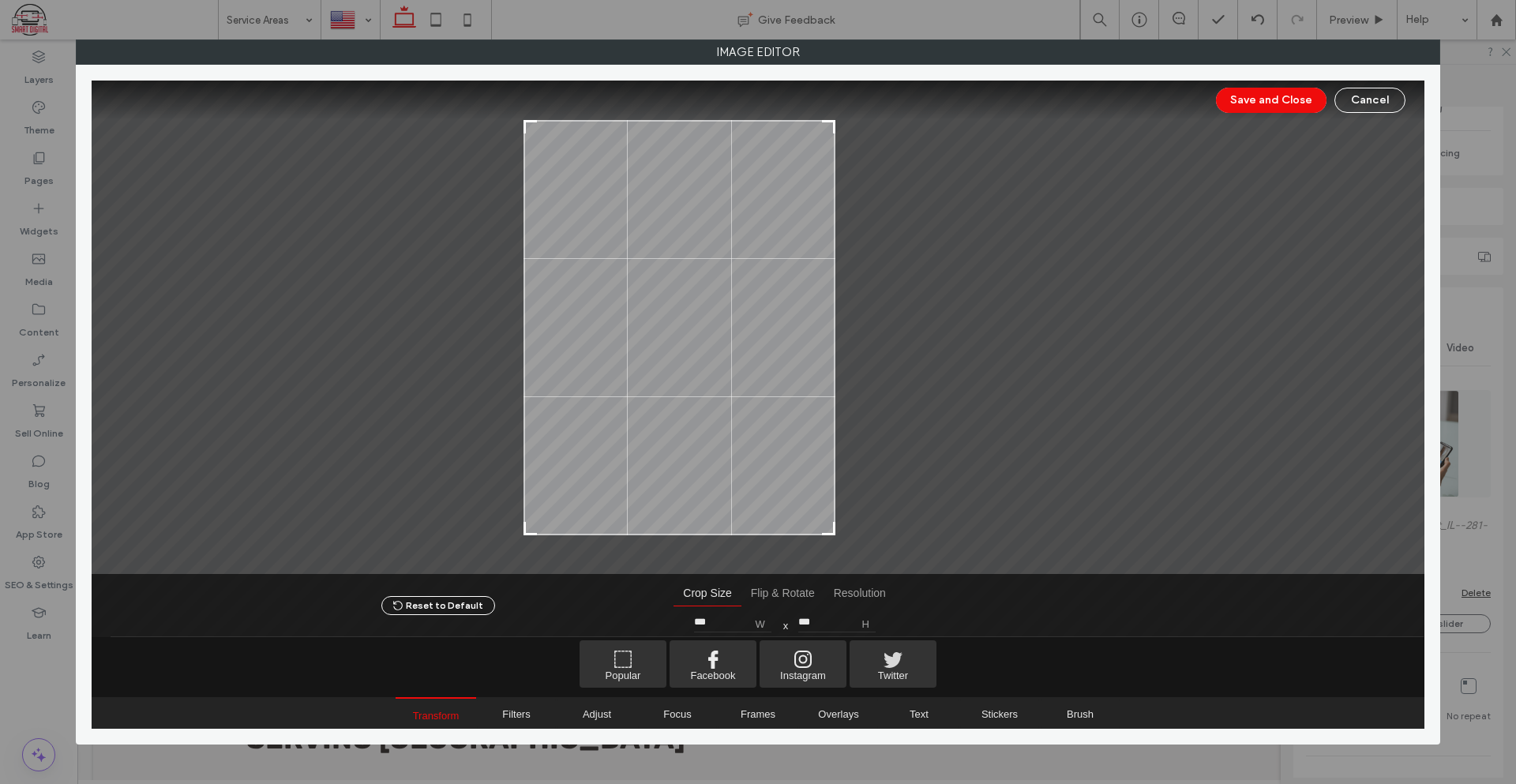
drag, startPoint x: 986, startPoint y: 534, endPoint x: 828, endPoint y: 574, distance: 163.0
click at [828, 574] on div "Save and Close Cancel Reset to Default Crop Size Flip & Rotate Resolution Crop …" at bounding box center [758, 405] width 1332 height 649
click at [1239, 84] on div "Save and Close Cancel" at bounding box center [758, 100] width 1332 height 39
click at [1246, 127] on div at bounding box center [1130, 328] width 590 height 415
click at [1252, 104] on button "Save and Close" at bounding box center [1271, 100] width 110 height 26
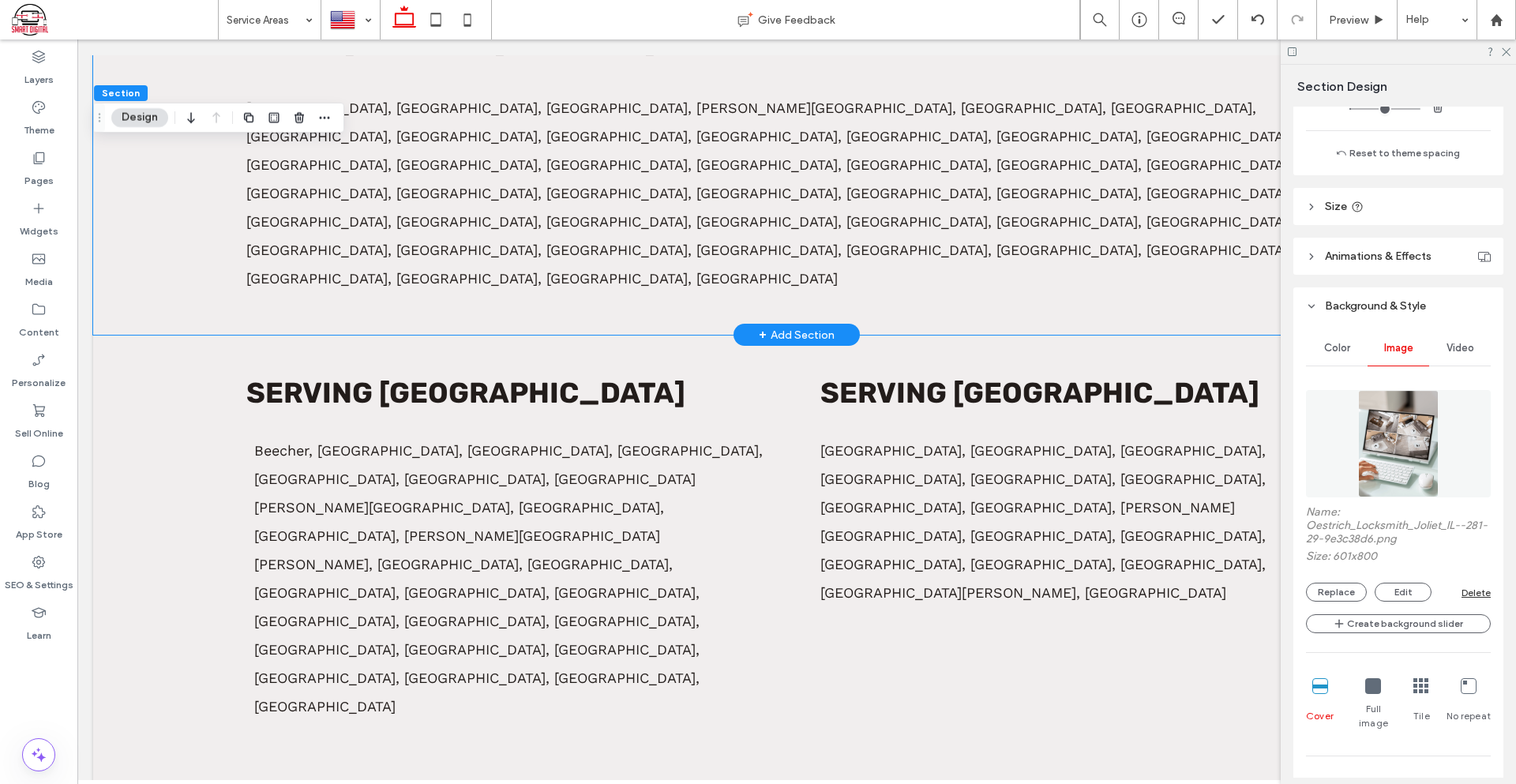
scroll to position [1263, 0]
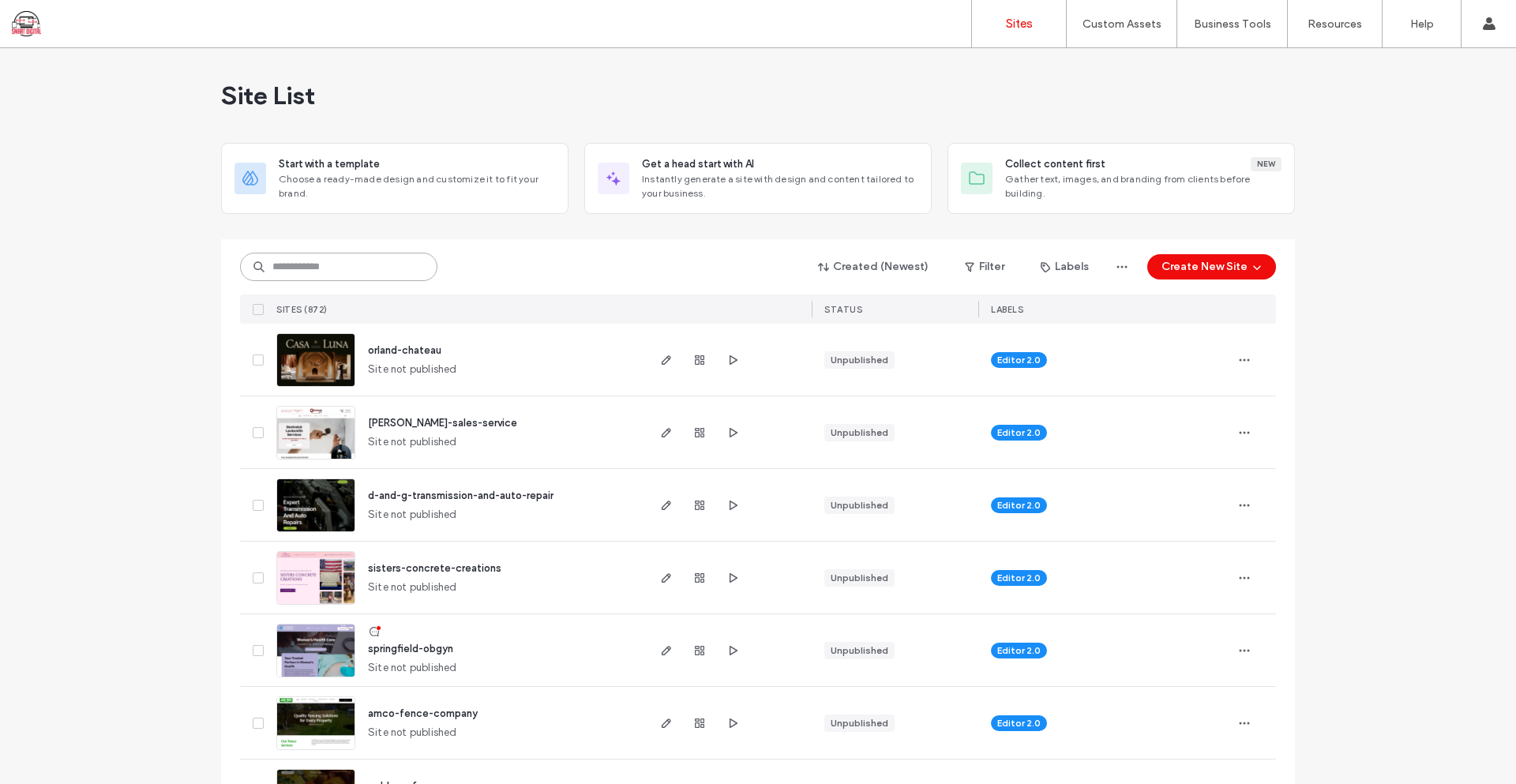
click at [387, 257] on input at bounding box center [338, 266] width 197 height 28
type input "******"
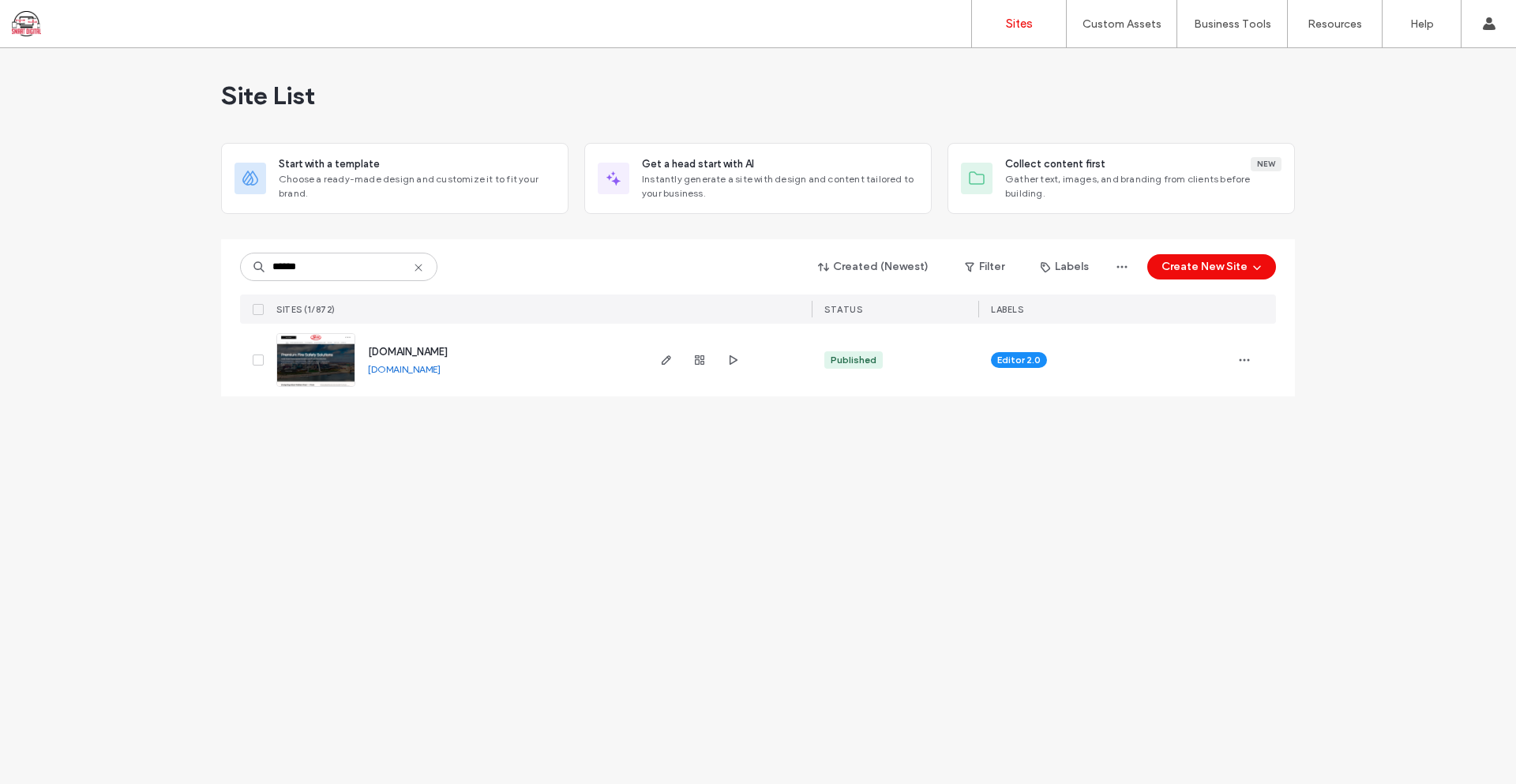
click at [407, 353] on span "[DOMAIN_NAME]" at bounding box center [408, 352] width 80 height 12
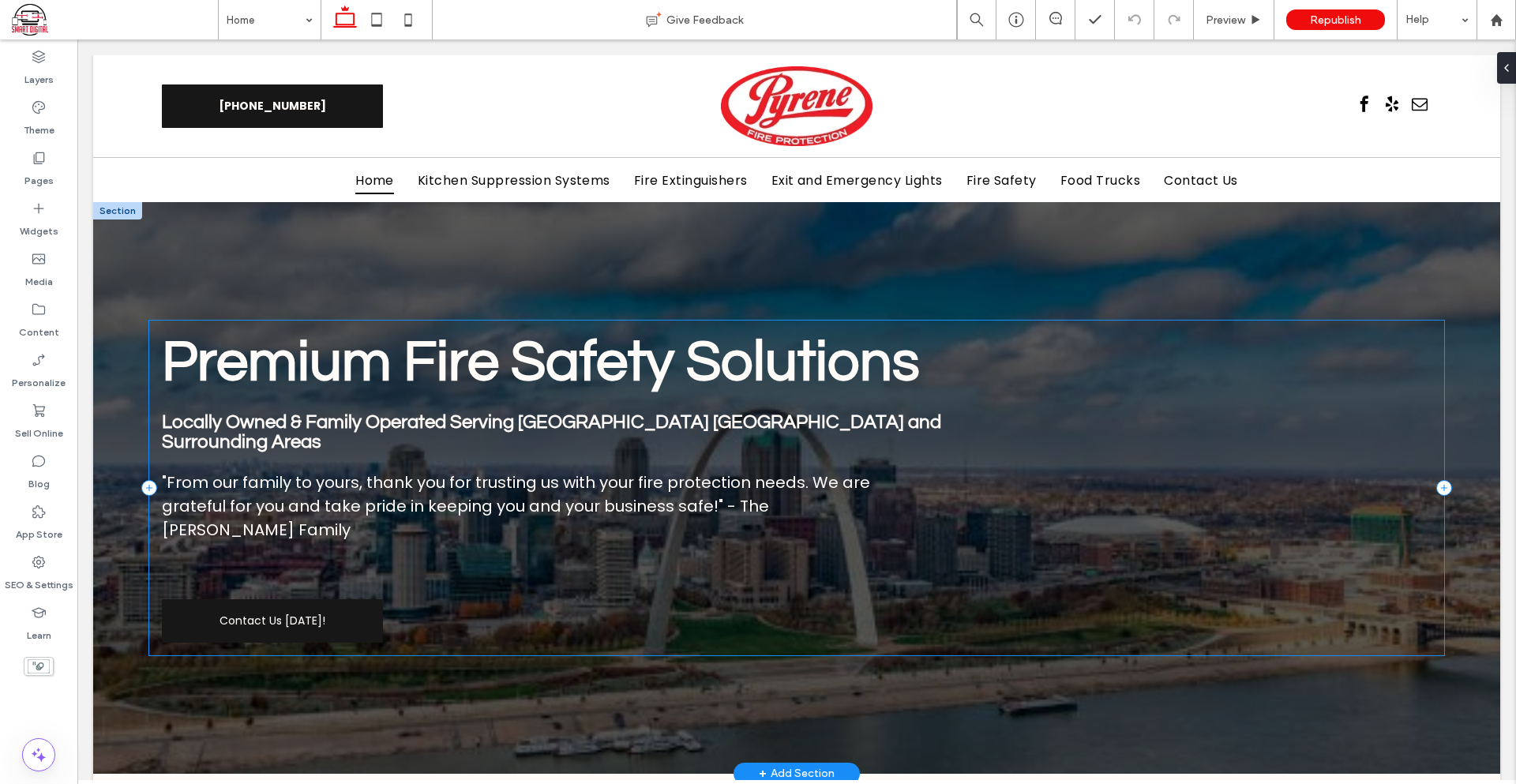
scroll to position [79, 0]
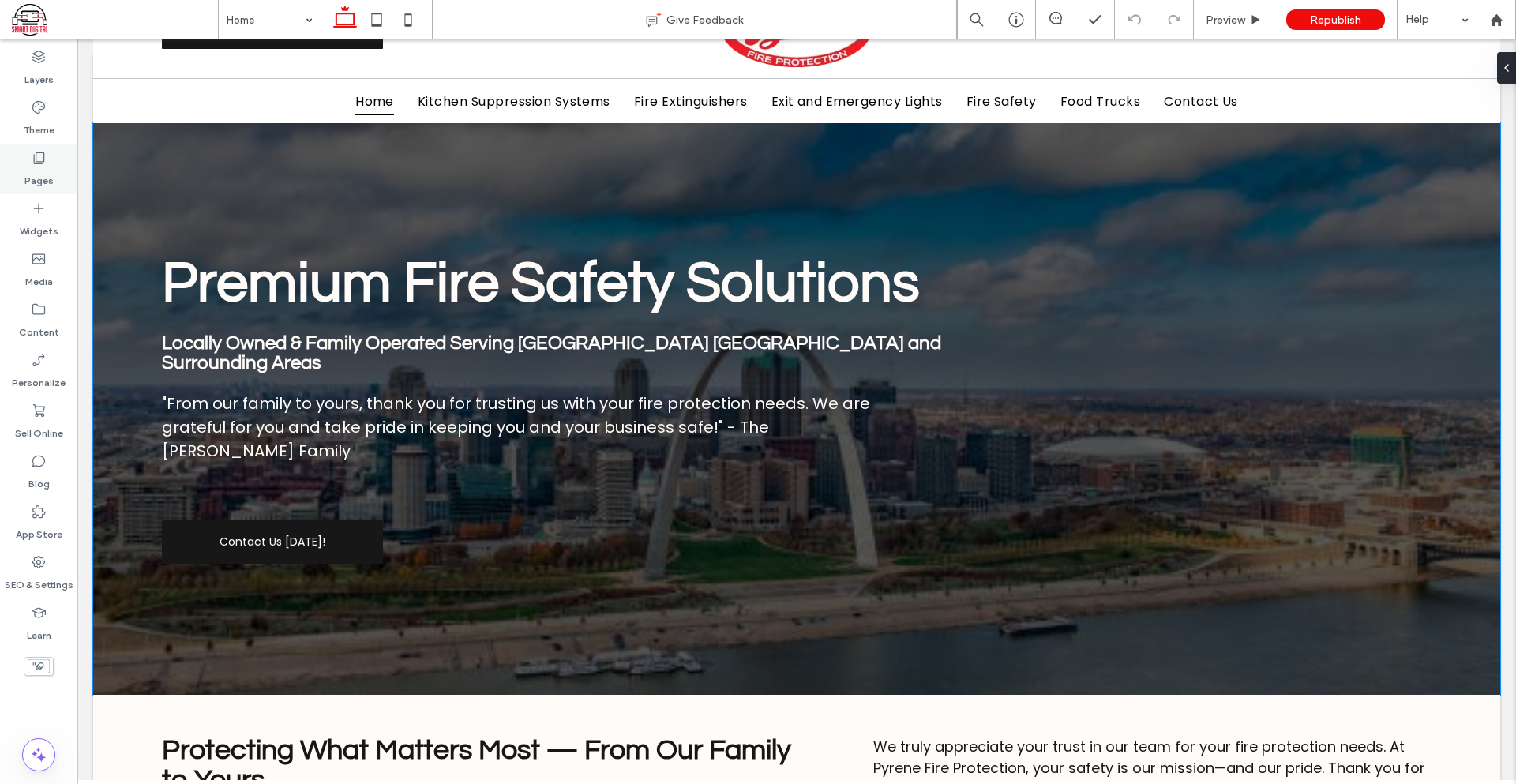
click at [34, 164] on icon at bounding box center [39, 157] width 16 height 16
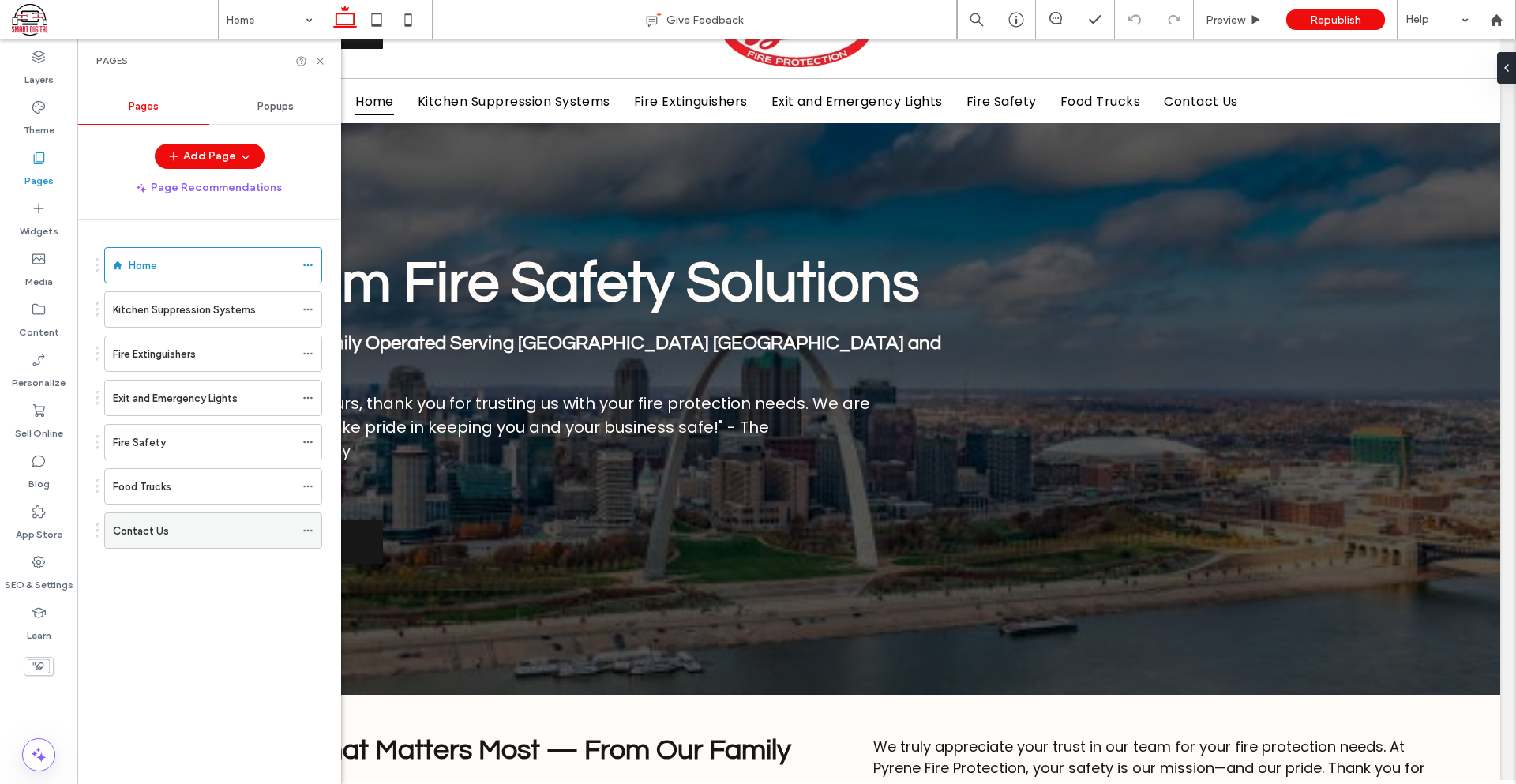
click at [185, 531] on div "Contact Us" at bounding box center [204, 531] width 182 height 17
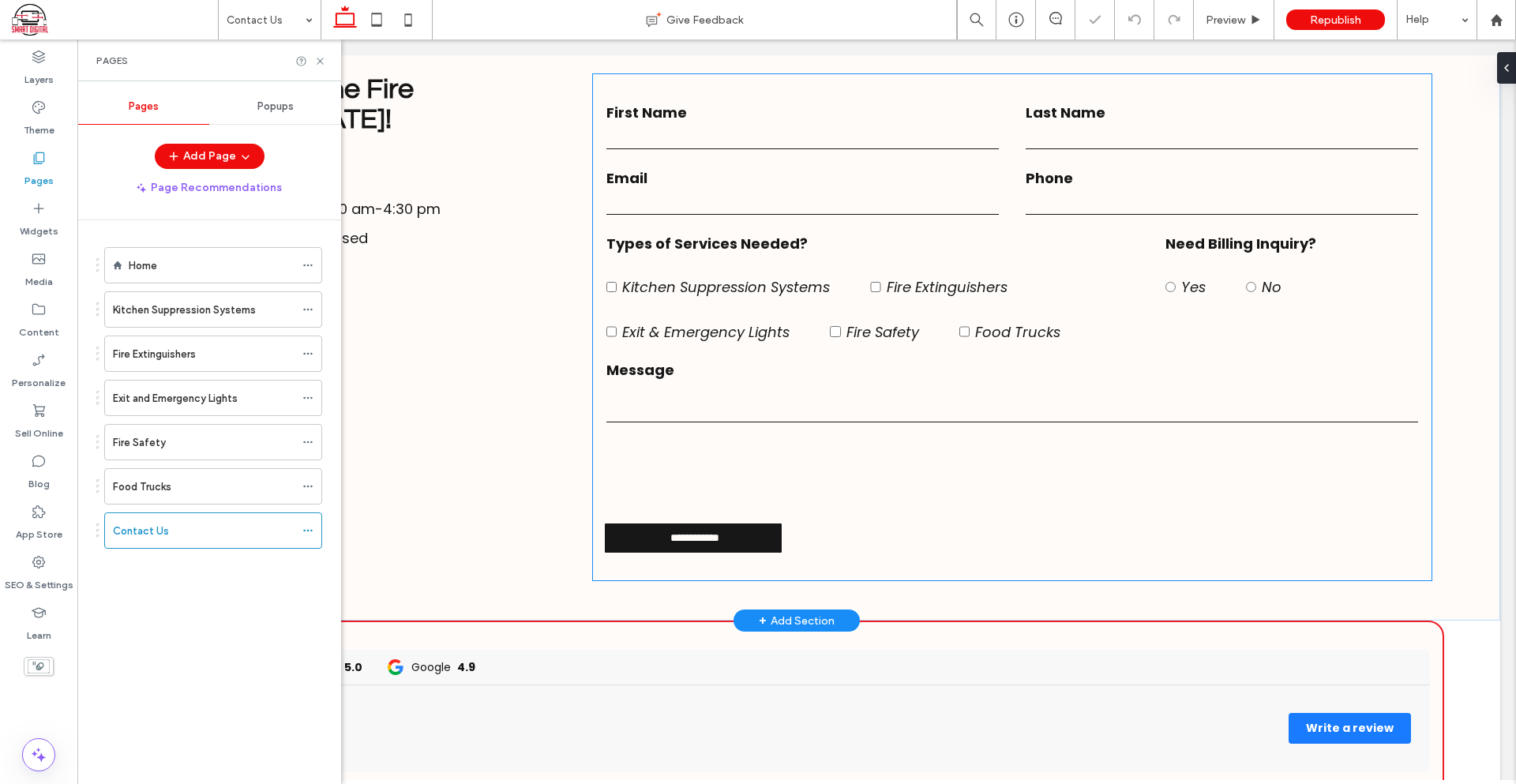
scroll to position [255, 0]
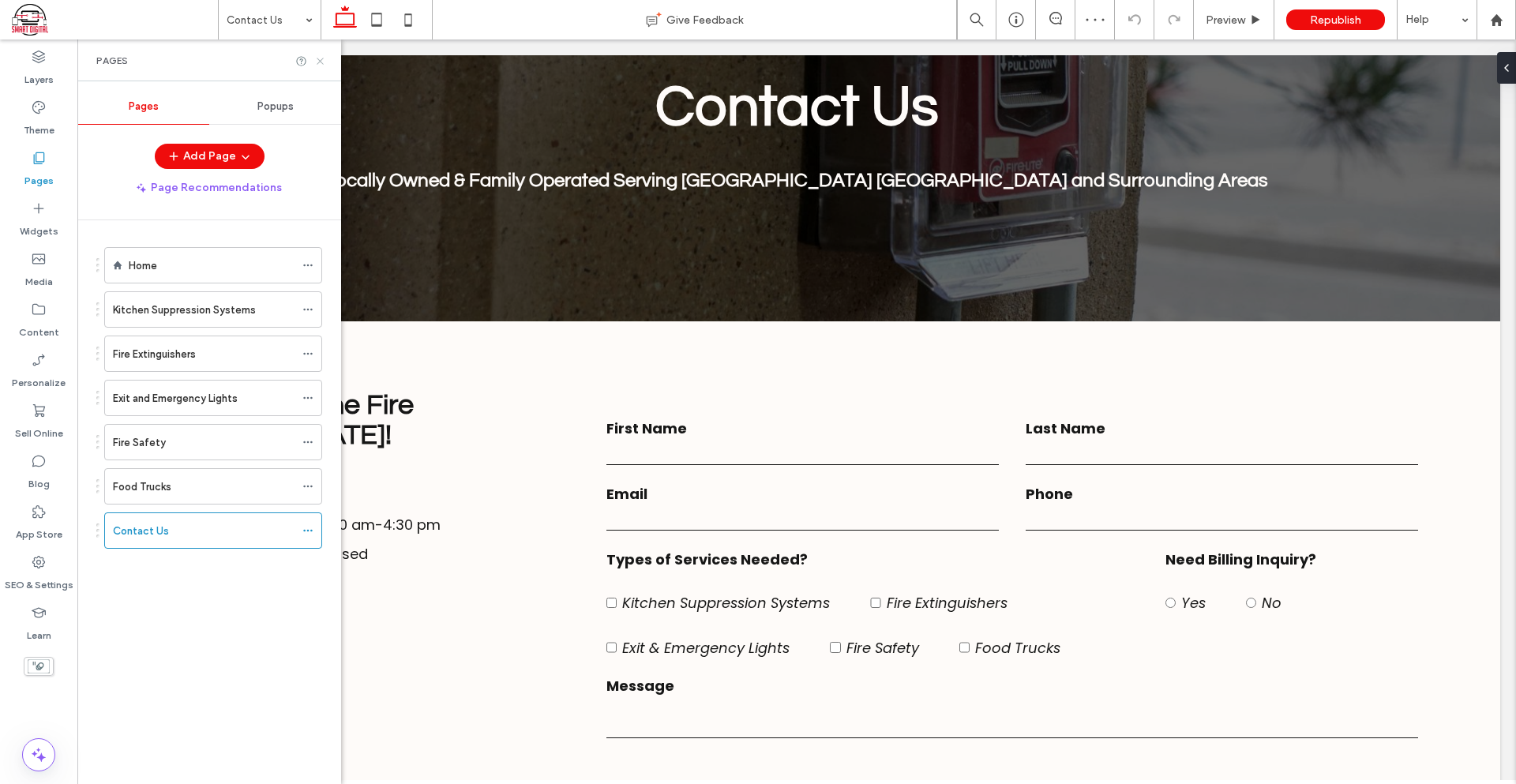
click at [318, 61] on icon at bounding box center [320, 61] width 12 height 12
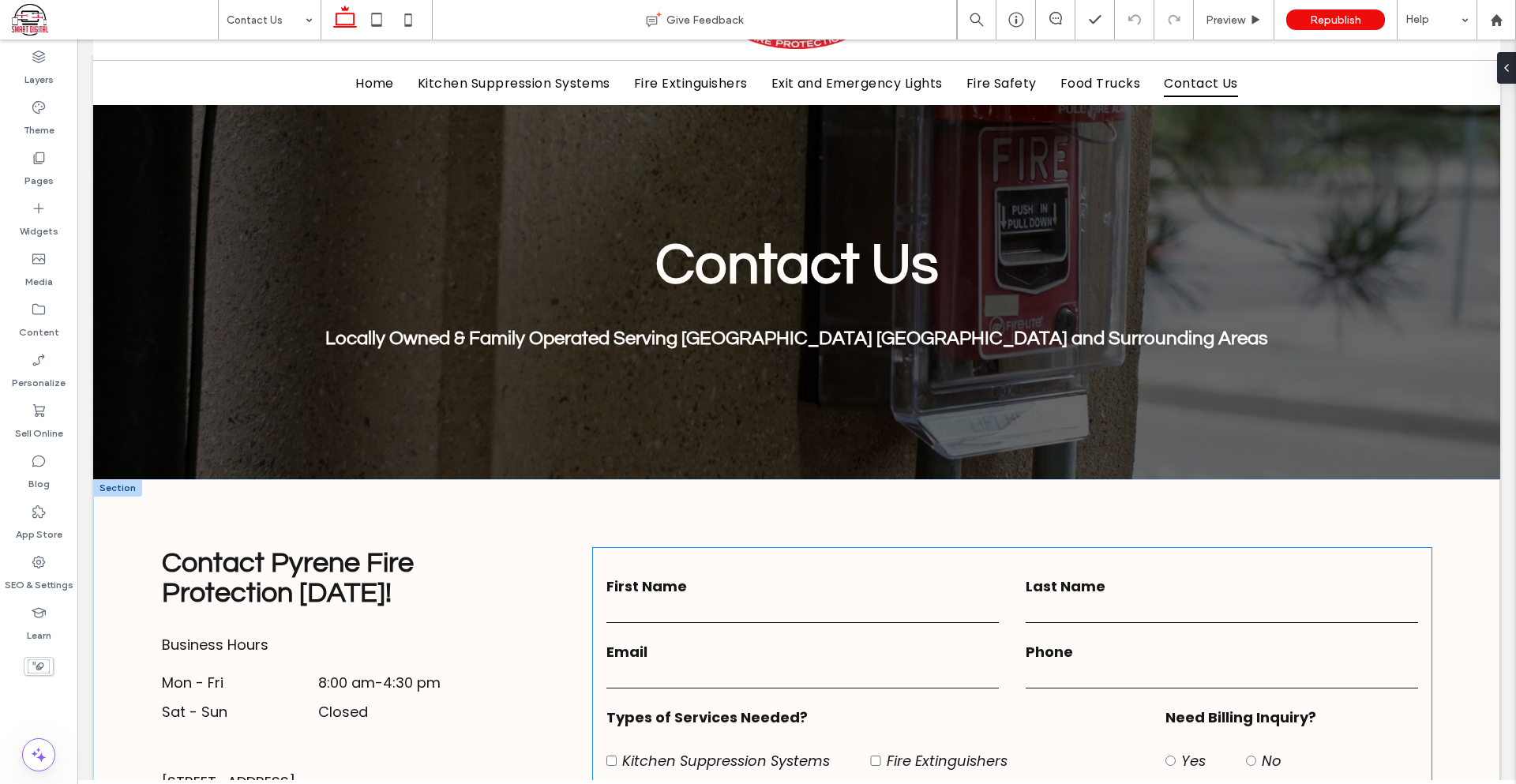
scroll to position [0, 0]
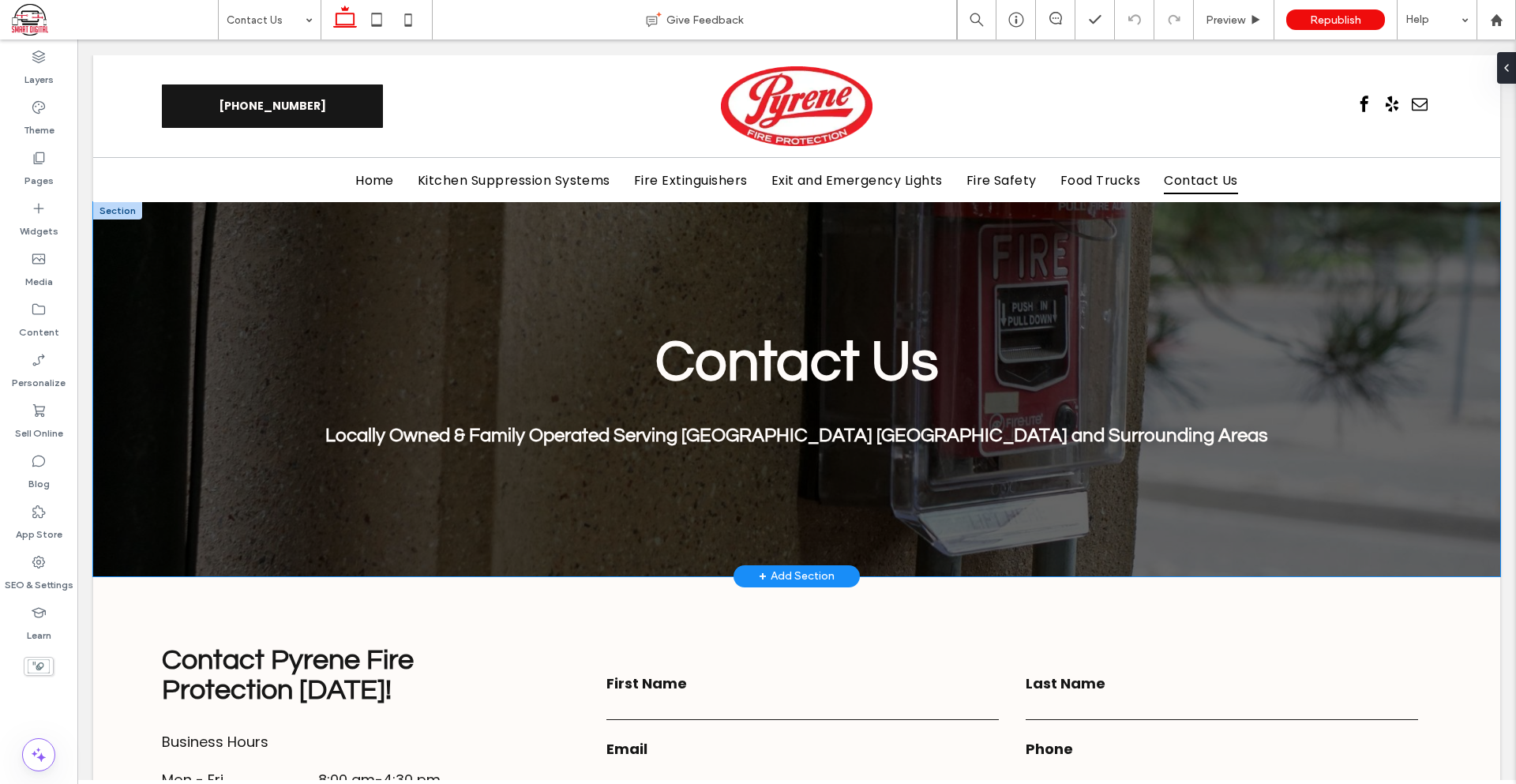
click at [681, 527] on div "Contact Us Locally Owned & Family Operated Serving [GEOGRAPHIC_DATA] [GEOGRAPHI…" at bounding box center [796, 389] width 1407 height 375
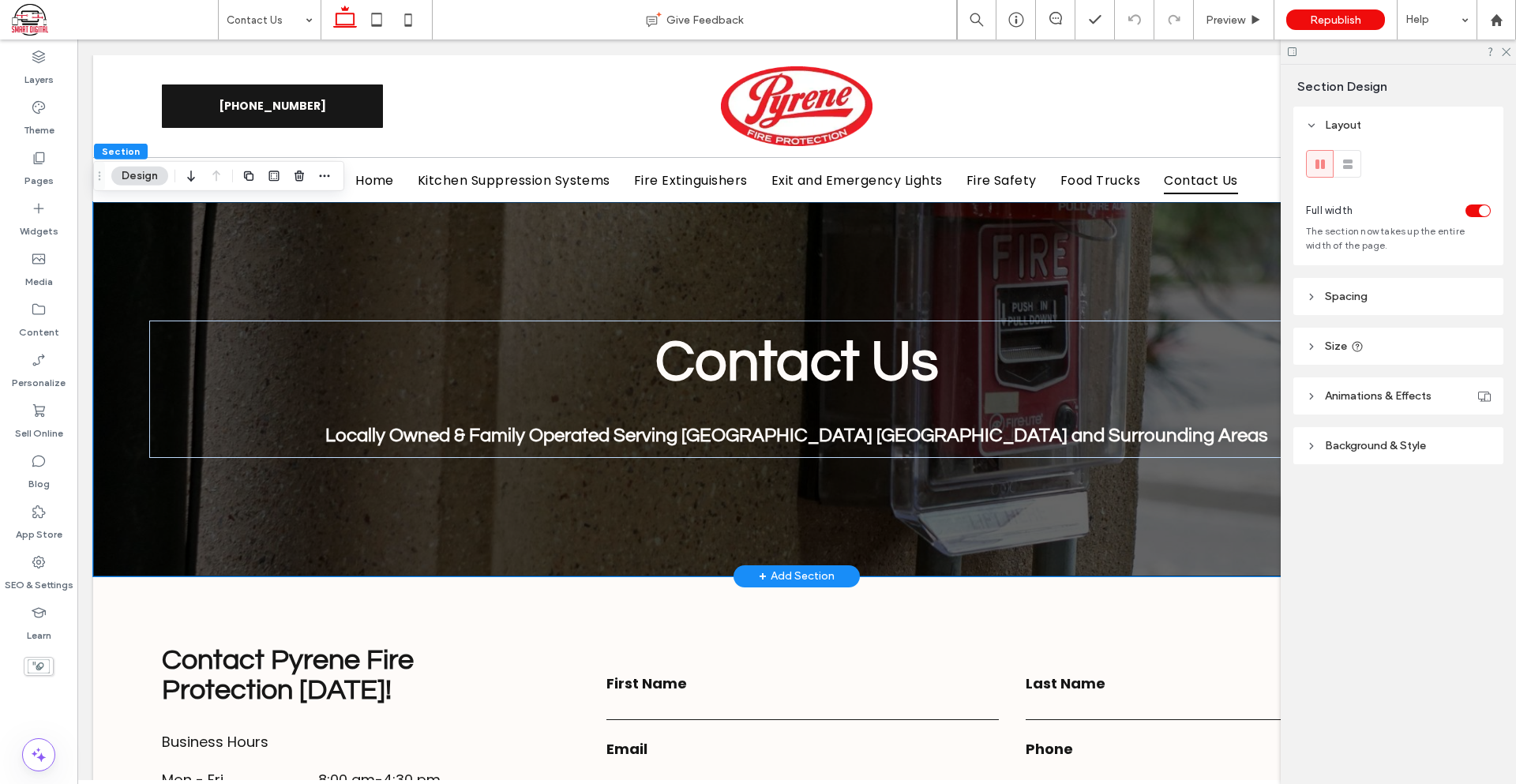
scroll to position [79, 0]
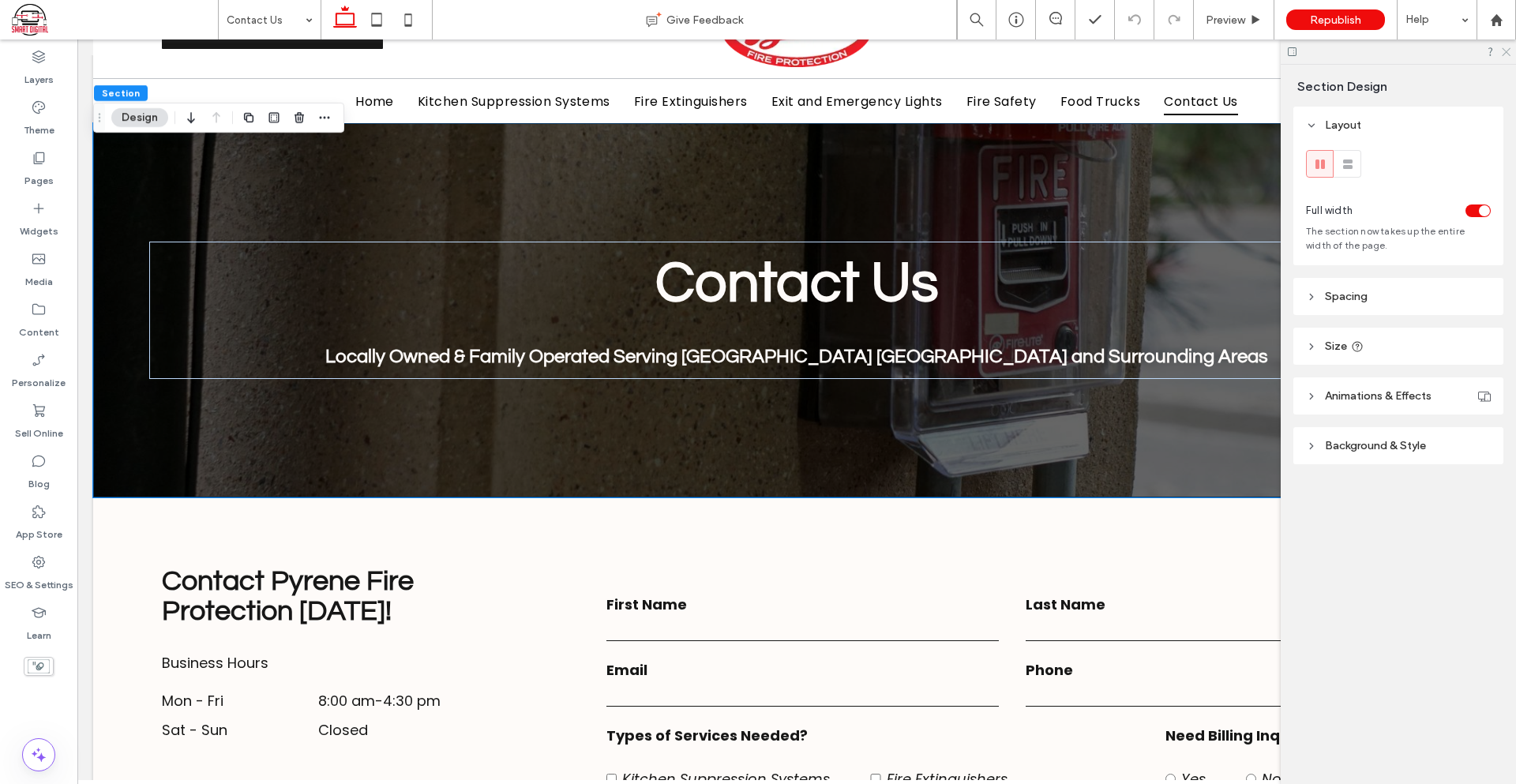
click at [1509, 50] on icon at bounding box center [1505, 50] width 10 height 10
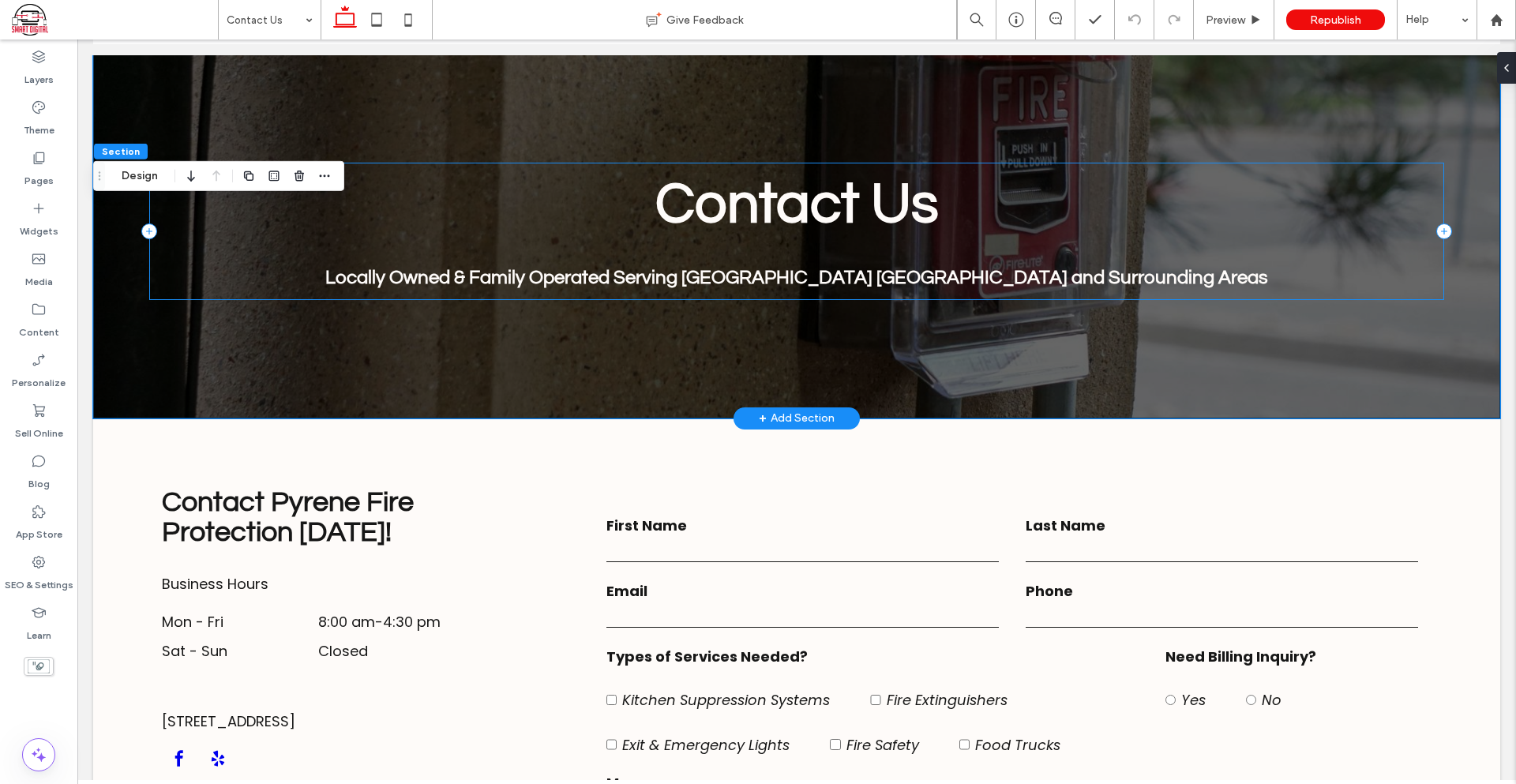
scroll to position [0, 0]
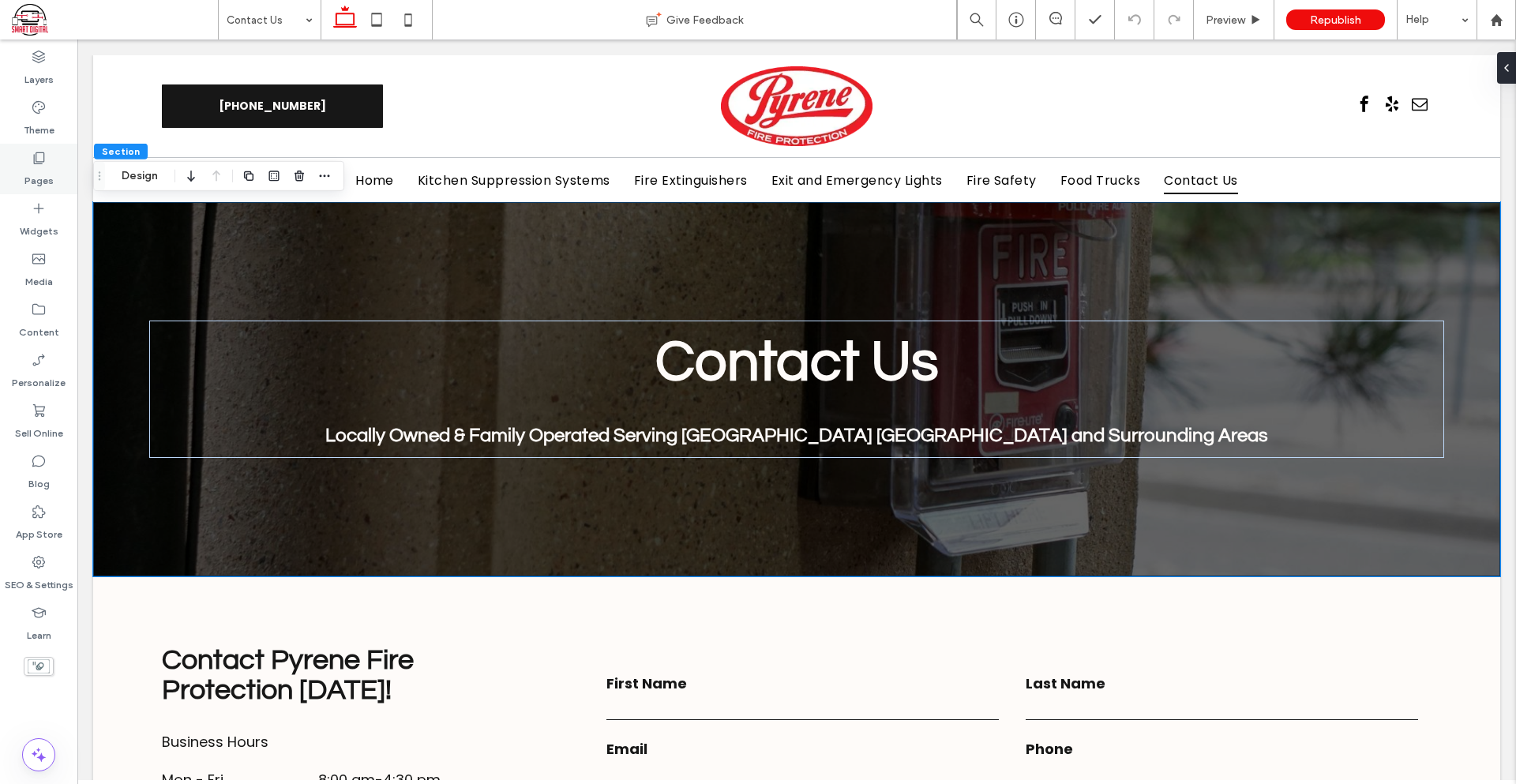
click at [62, 173] on div "Pages" at bounding box center [39, 168] width 77 height 50
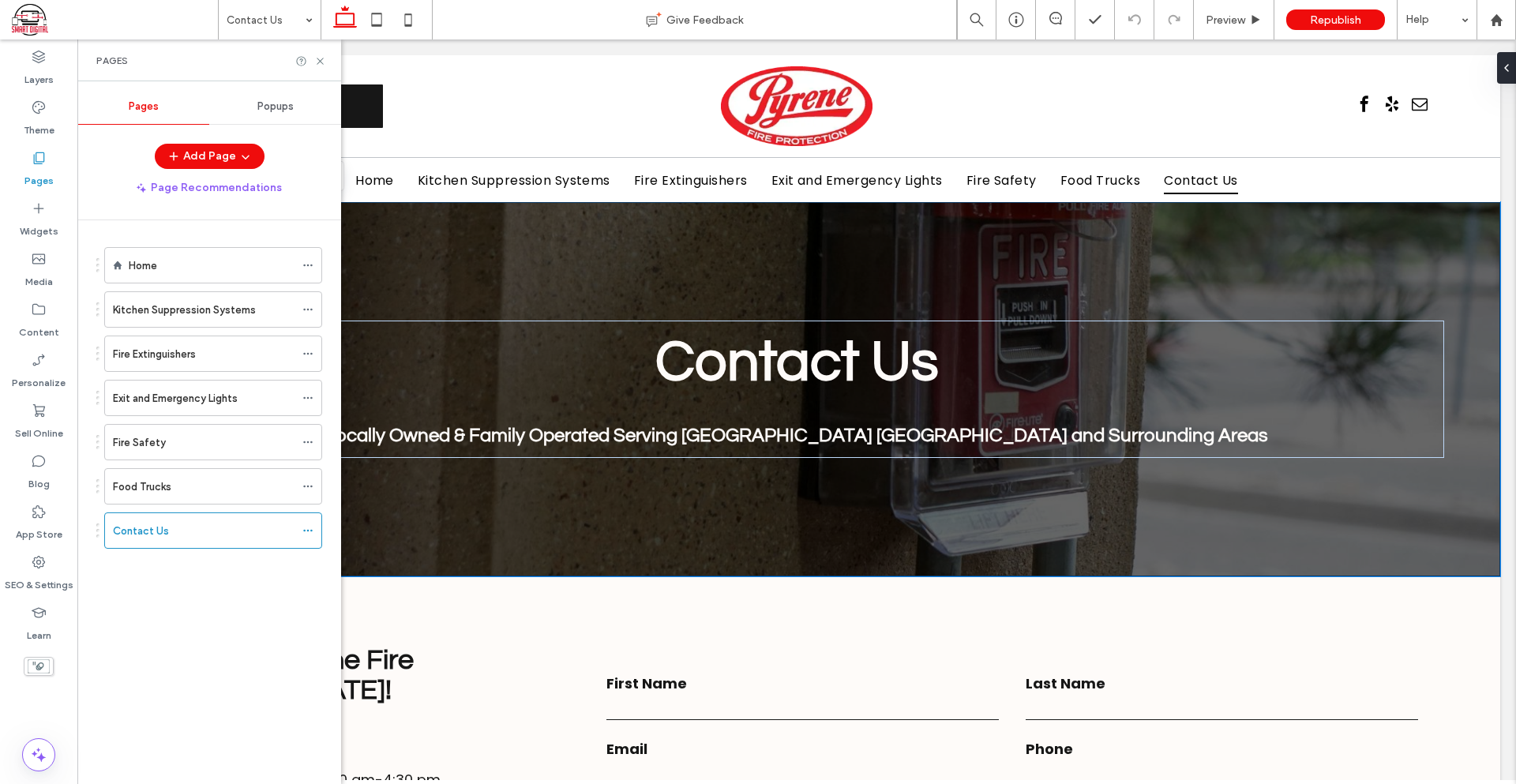
click at [192, 272] on div "Home" at bounding box center [211, 265] width 166 height 17
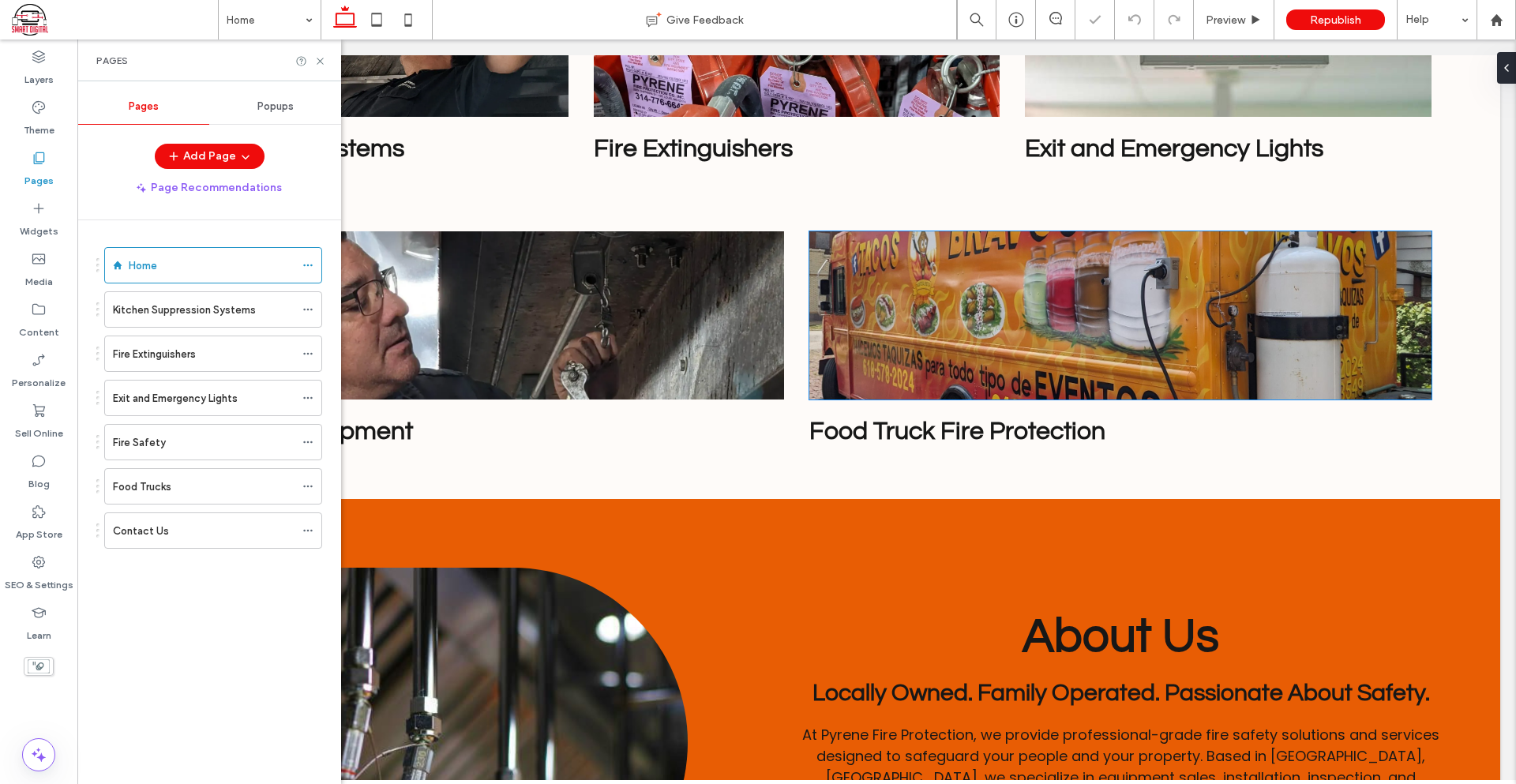
scroll to position [711, 0]
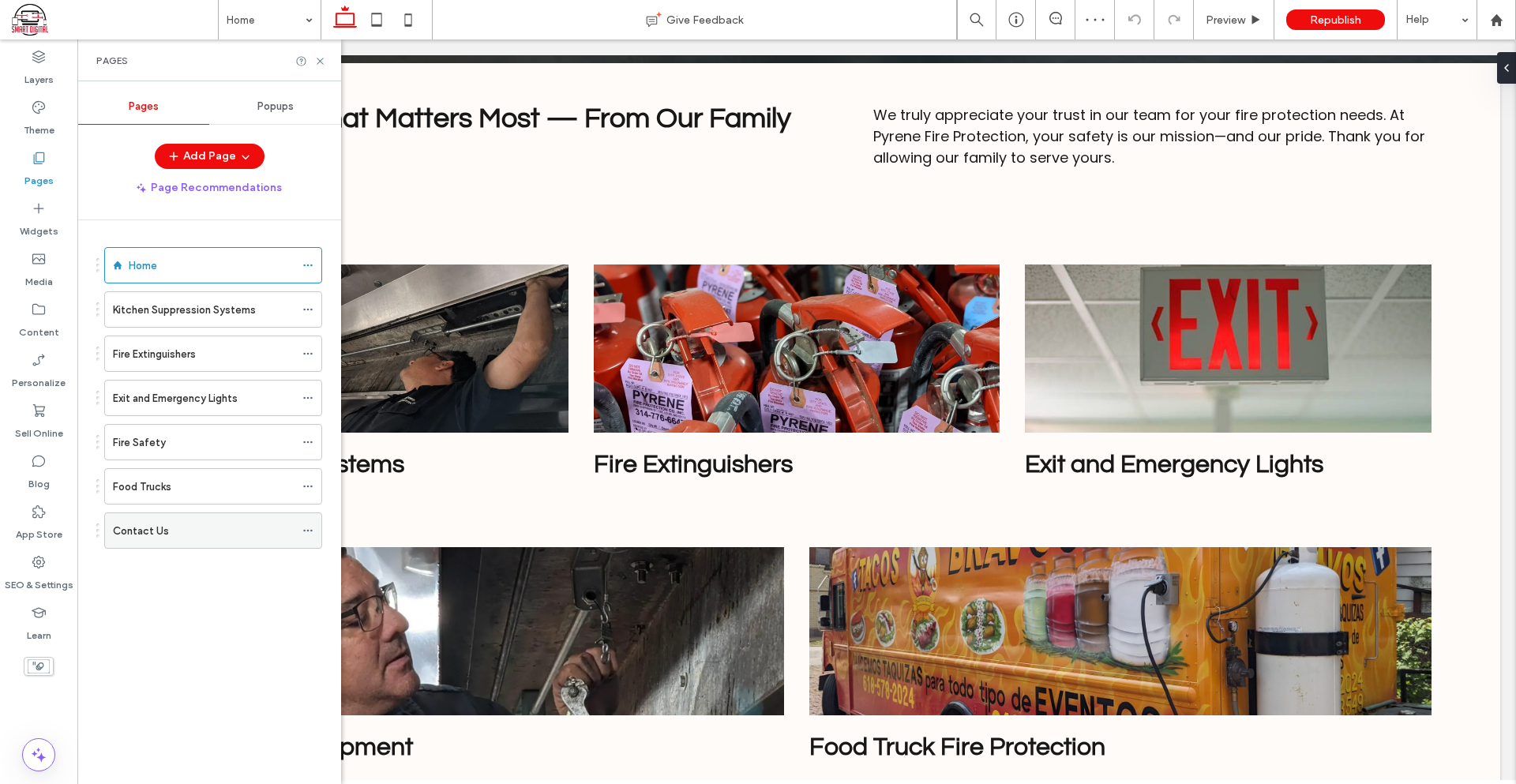
click at [195, 527] on div "Contact Us" at bounding box center [204, 531] width 182 height 17
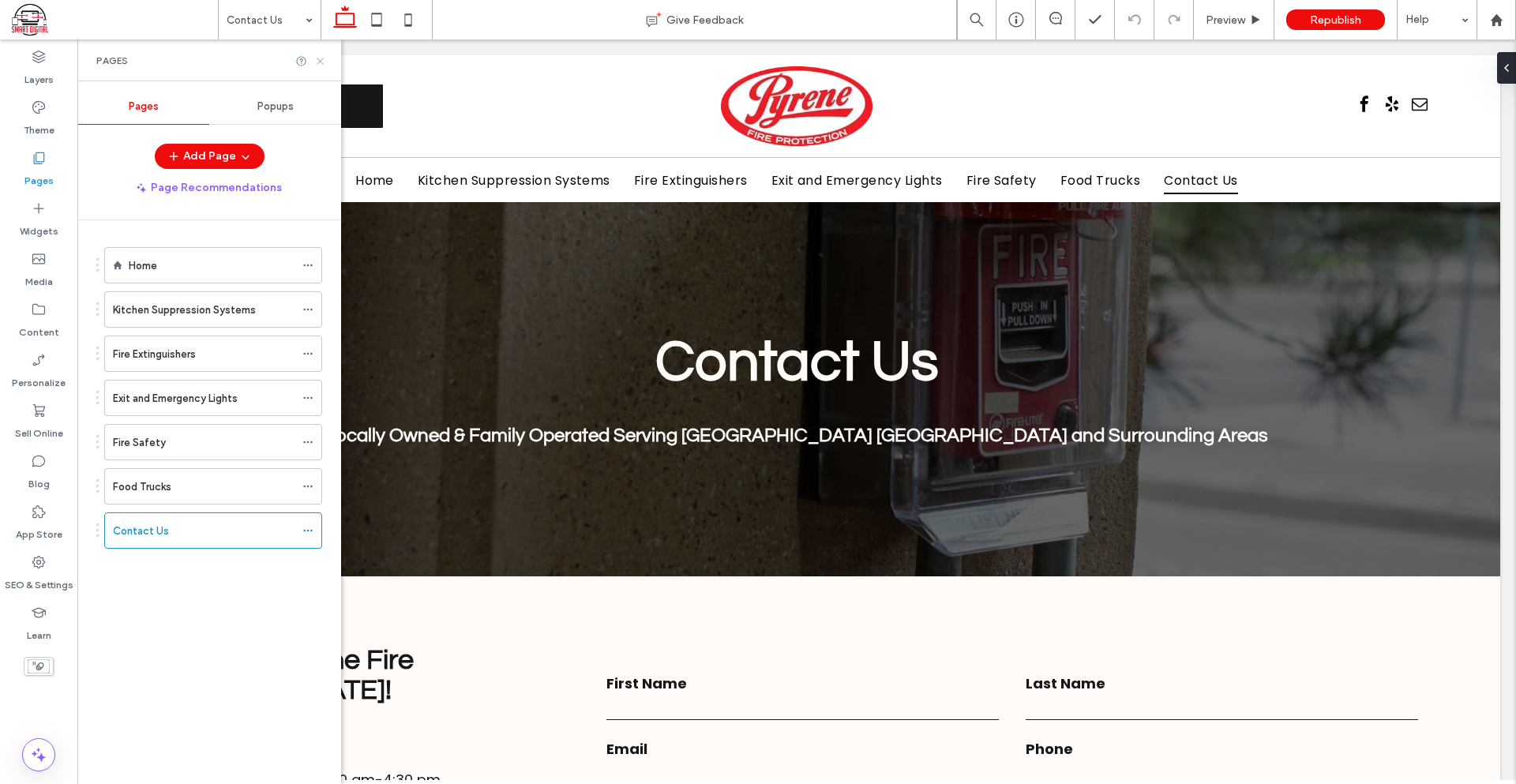
click at [321, 64] on icon at bounding box center [320, 61] width 12 height 12
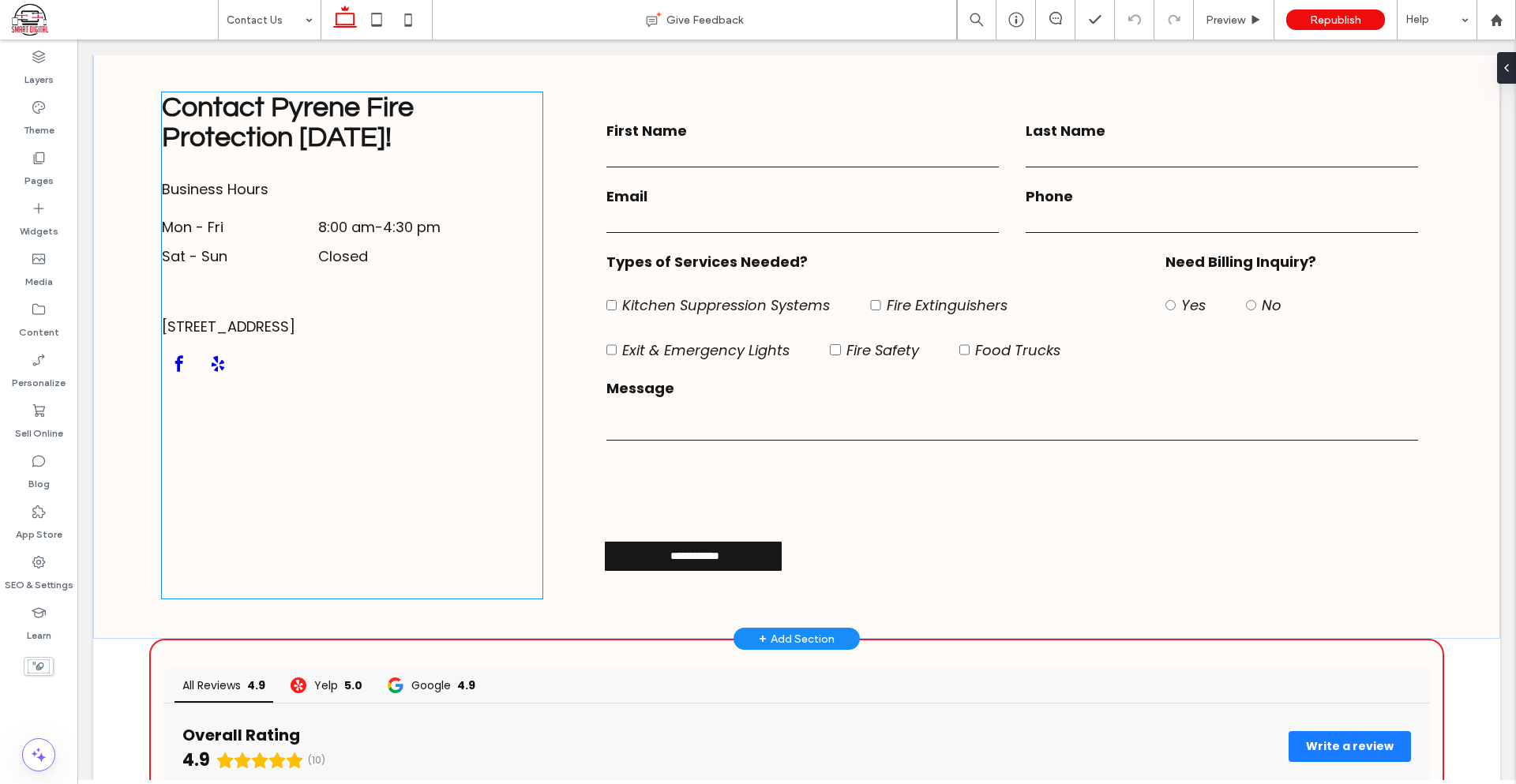
scroll to position [395, 0]
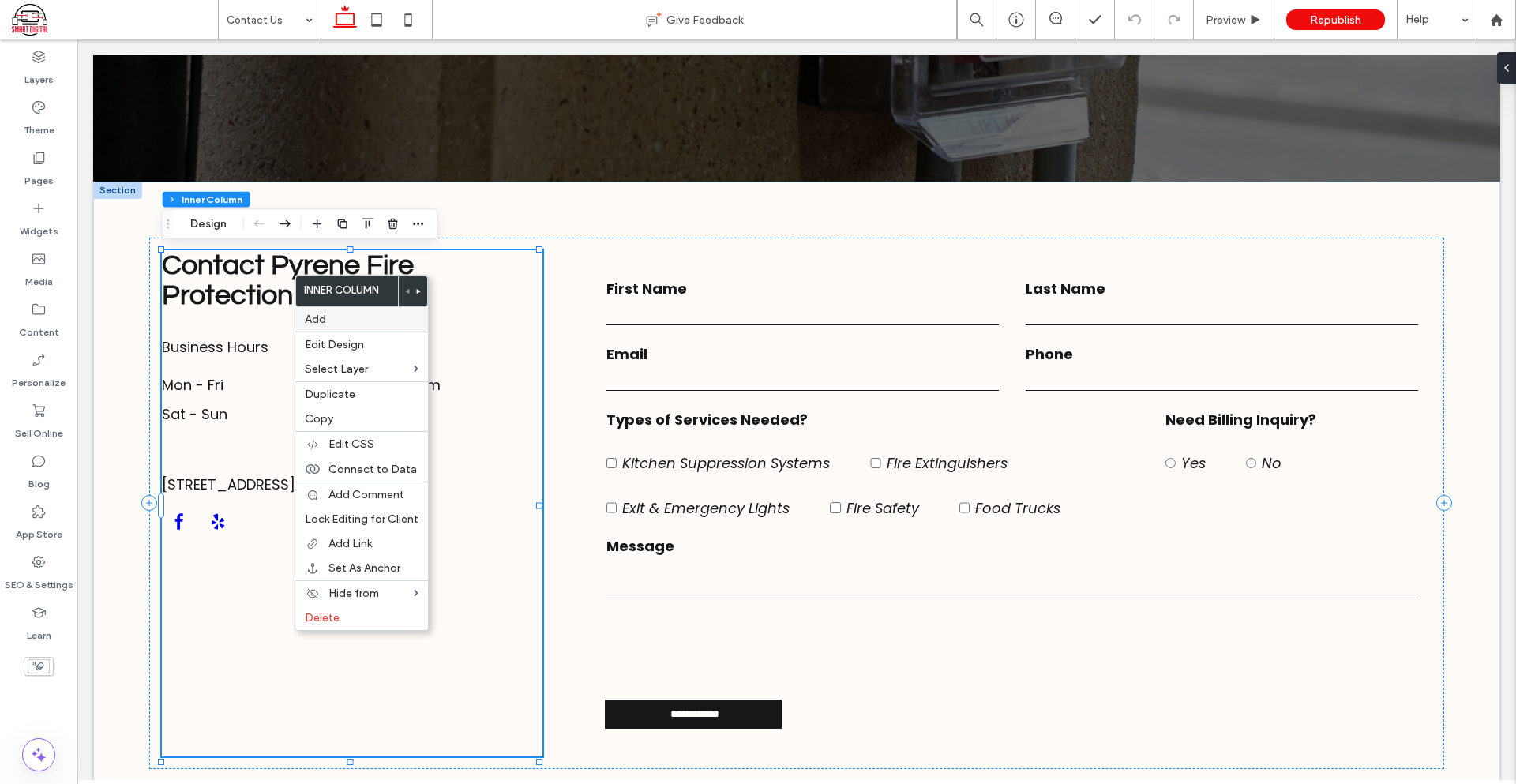
click at [341, 326] on div "Add" at bounding box center [362, 319] width 132 height 25
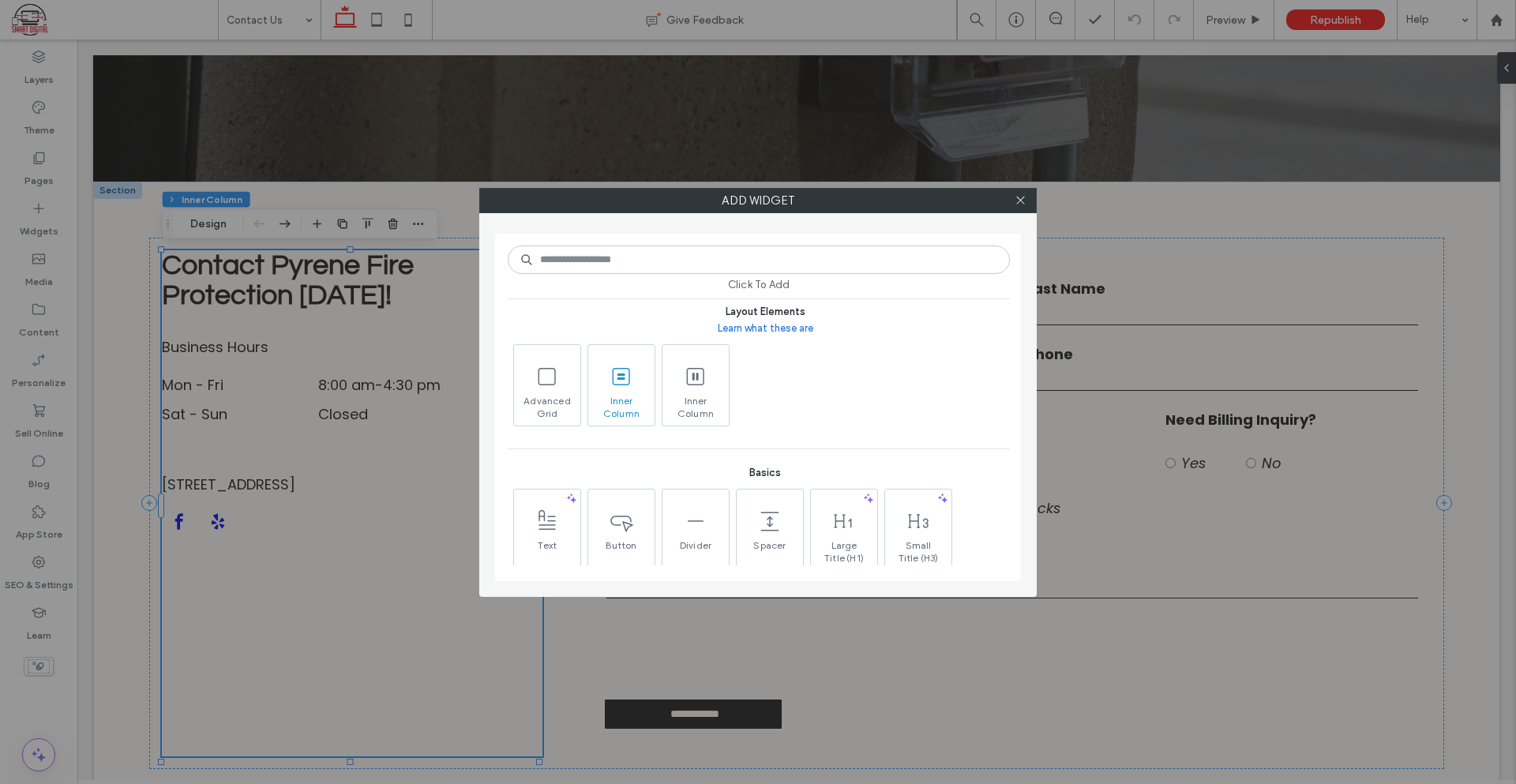
click at [645, 409] on span "Inner Column" at bounding box center [622, 406] width 66 height 22
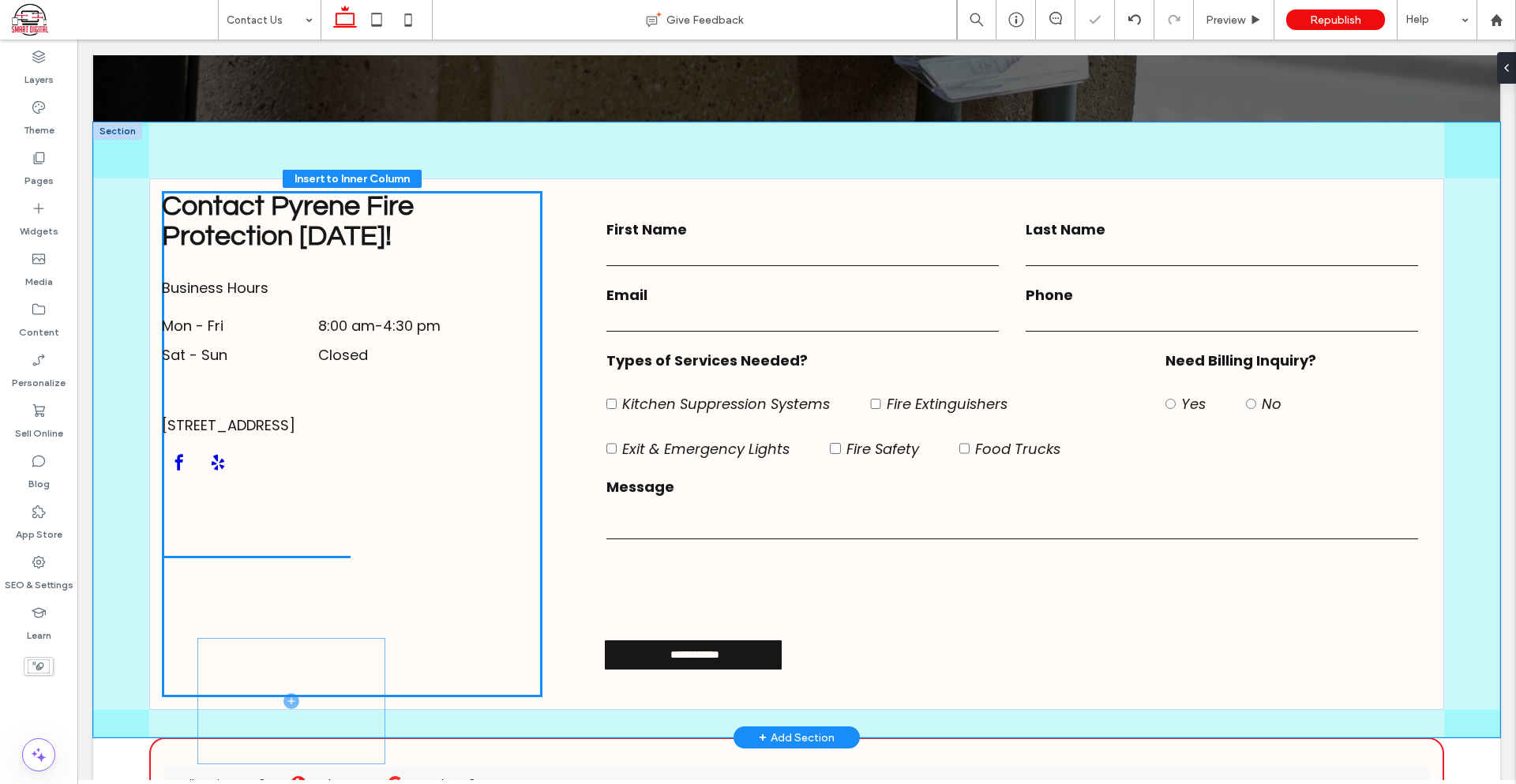
scroll to position [481, 0]
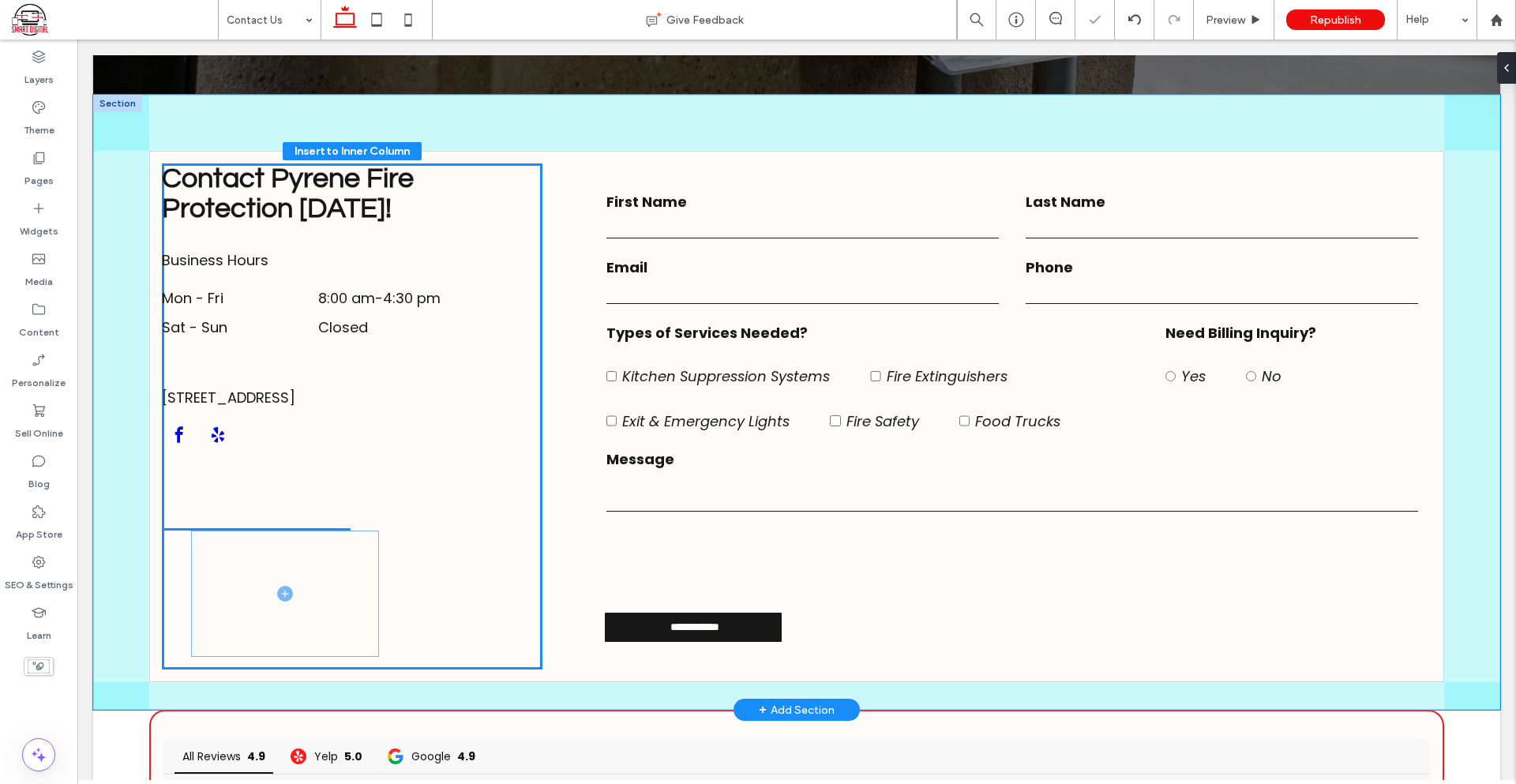
drag, startPoint x: 276, startPoint y: 537, endPoint x: 307, endPoint y: 585, distance: 57.1
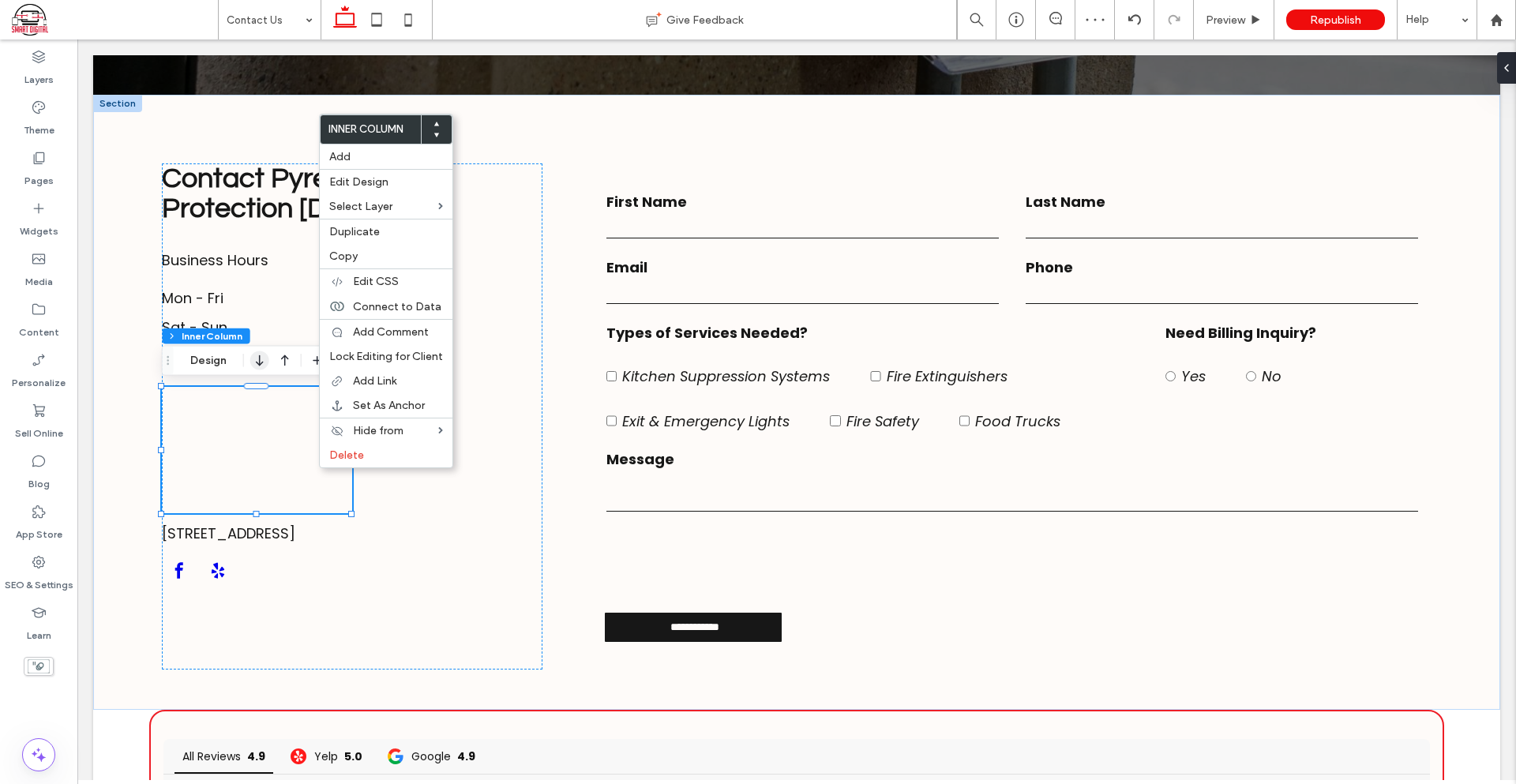
click at [258, 361] on icon "button" at bounding box center [260, 360] width 19 height 28
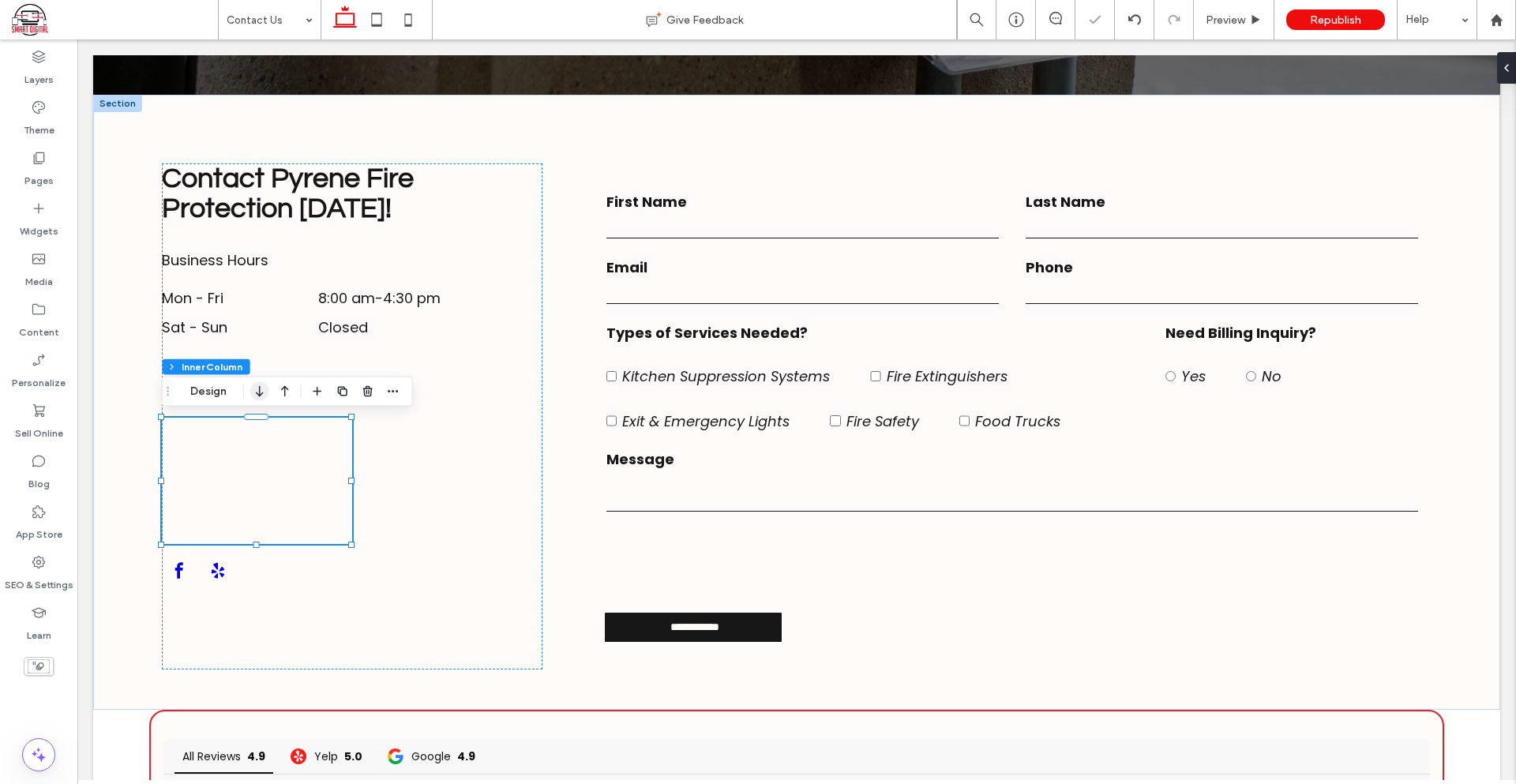
click at [253, 386] on icon "button" at bounding box center [260, 391] width 19 height 28
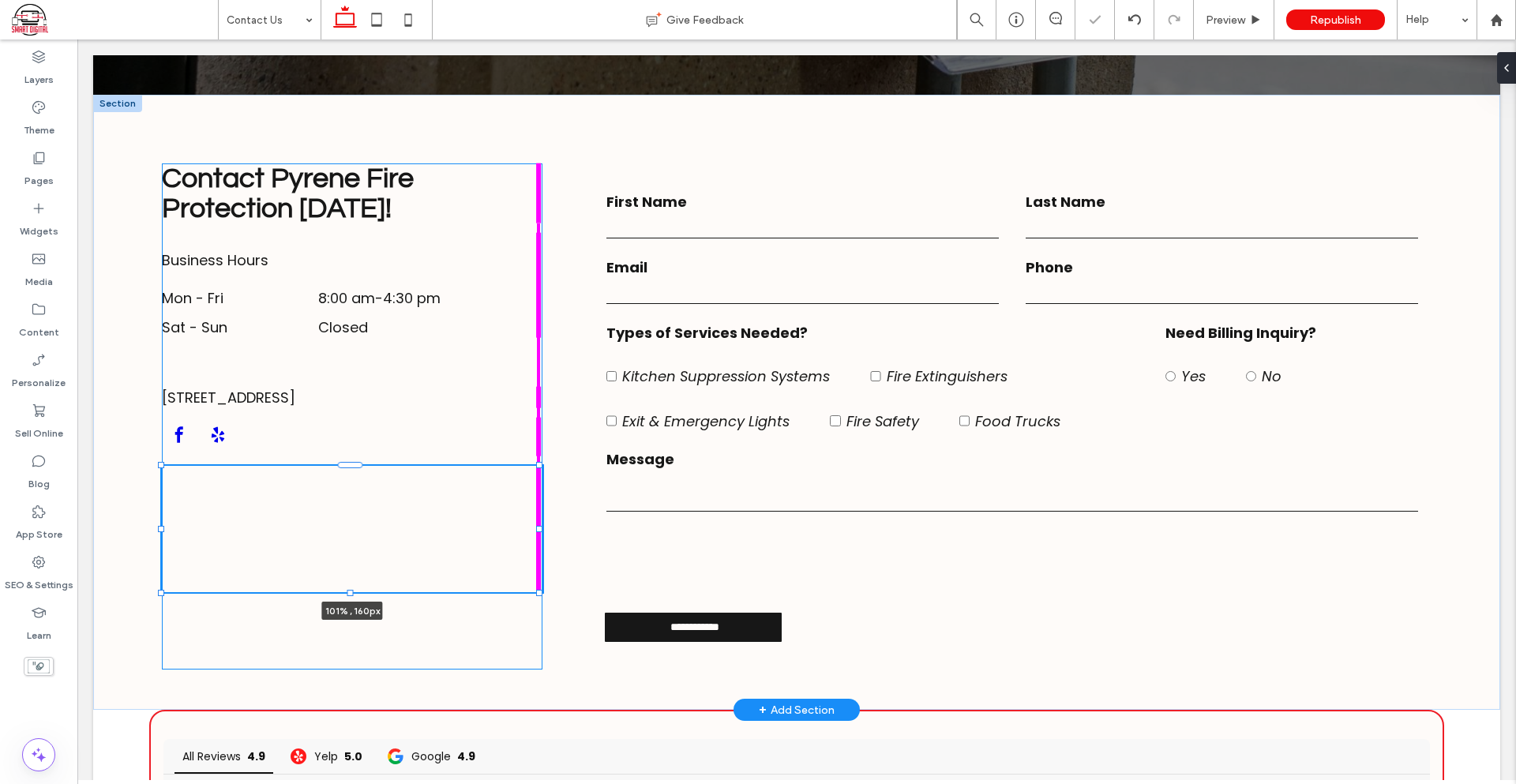
drag, startPoint x: 352, startPoint y: 532, endPoint x: 544, endPoint y: 537, distance: 192.1
click at [544, 537] on div "**********" at bounding box center [796, 402] width 1407 height 616
type input "***"
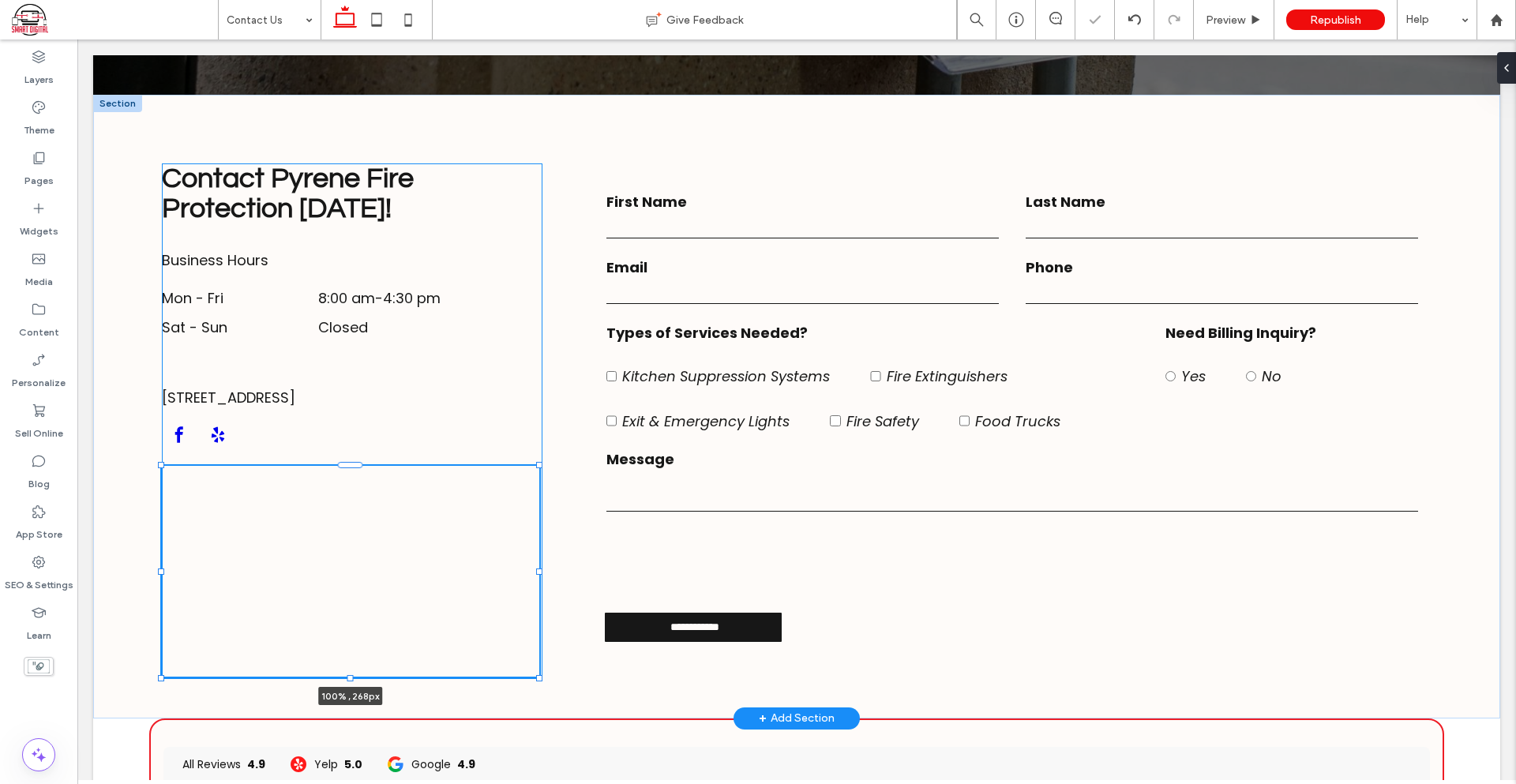
drag, startPoint x: 349, startPoint y: 593, endPoint x: 373, endPoint y: 678, distance: 88.3
click at [373, 678] on div "**********" at bounding box center [796, 406] width 1407 height 623
type input "***"
click at [199, 436] on button "Design" at bounding box center [208, 440] width 57 height 19
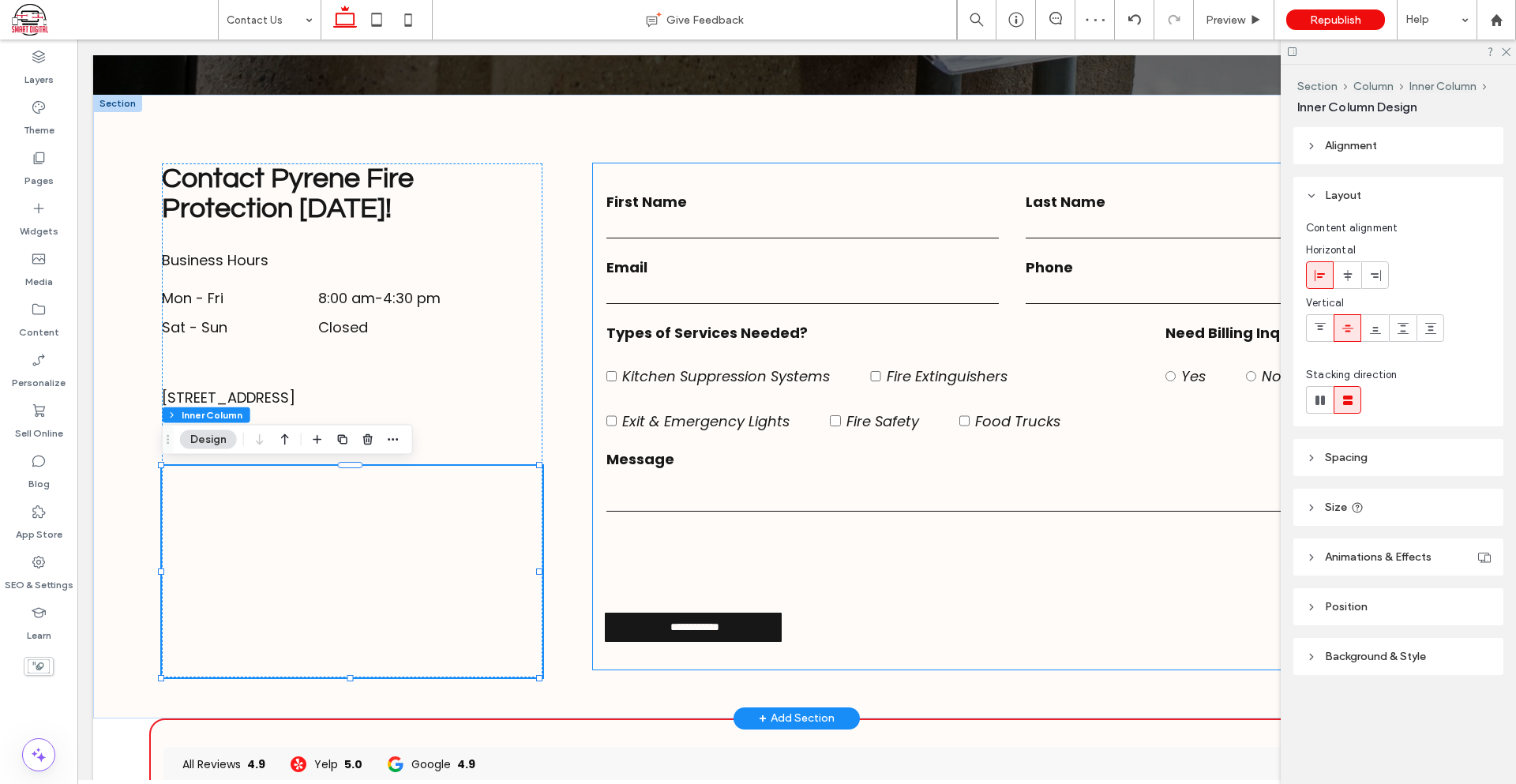
click at [180, 431] on button "Design" at bounding box center [208, 440] width 57 height 19
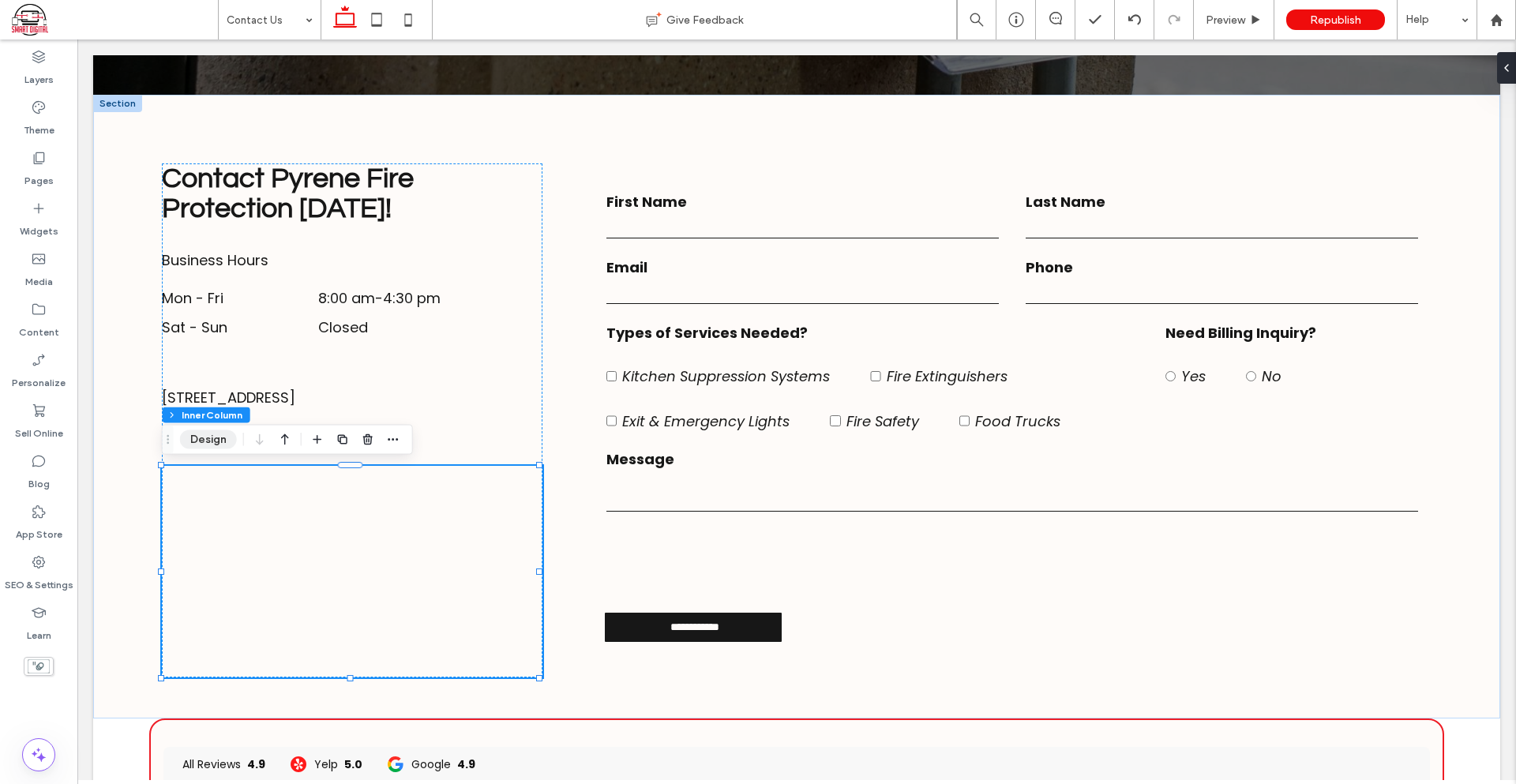
click at [211, 433] on button "Design" at bounding box center [208, 440] width 57 height 19
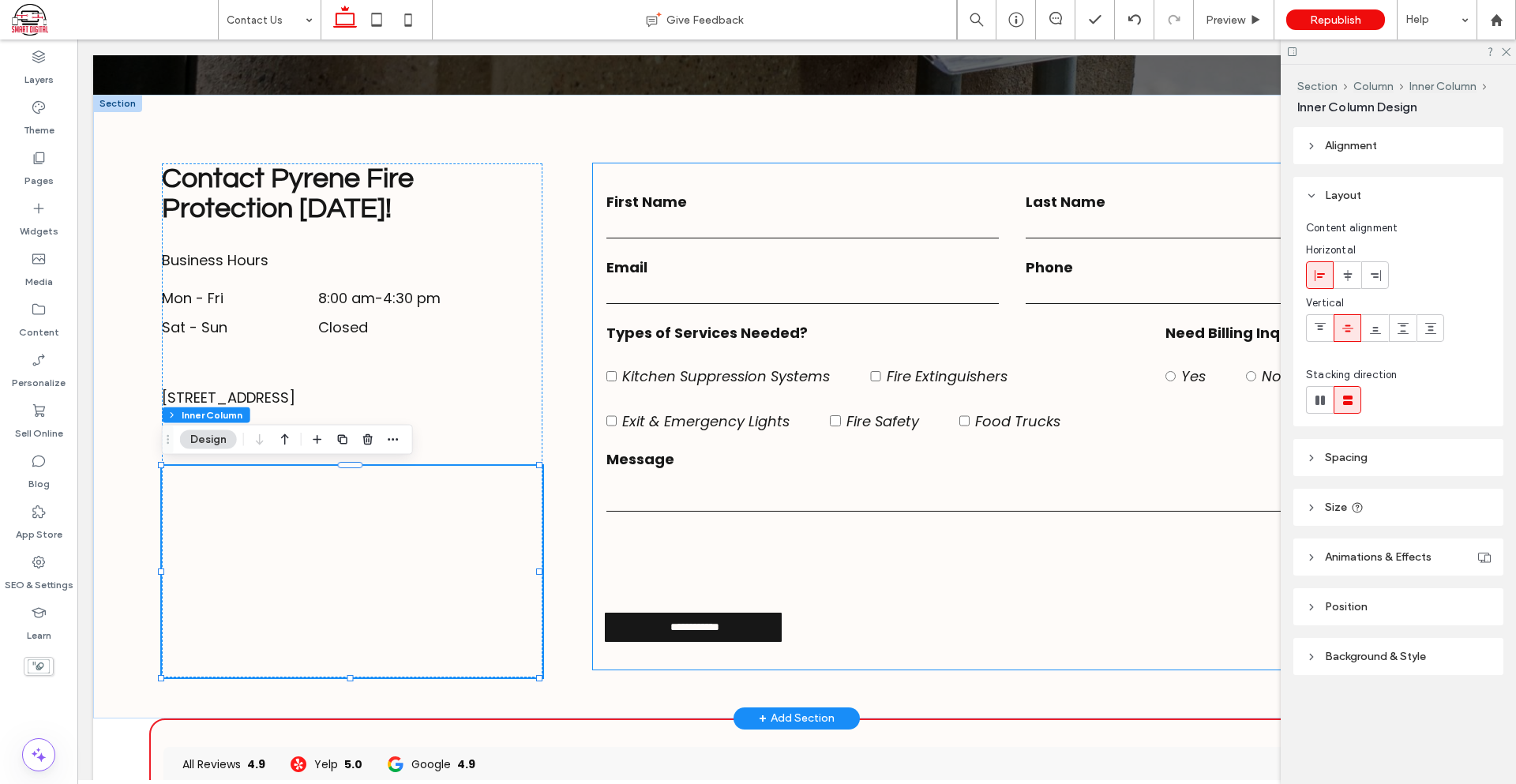
scroll to position [560, 0]
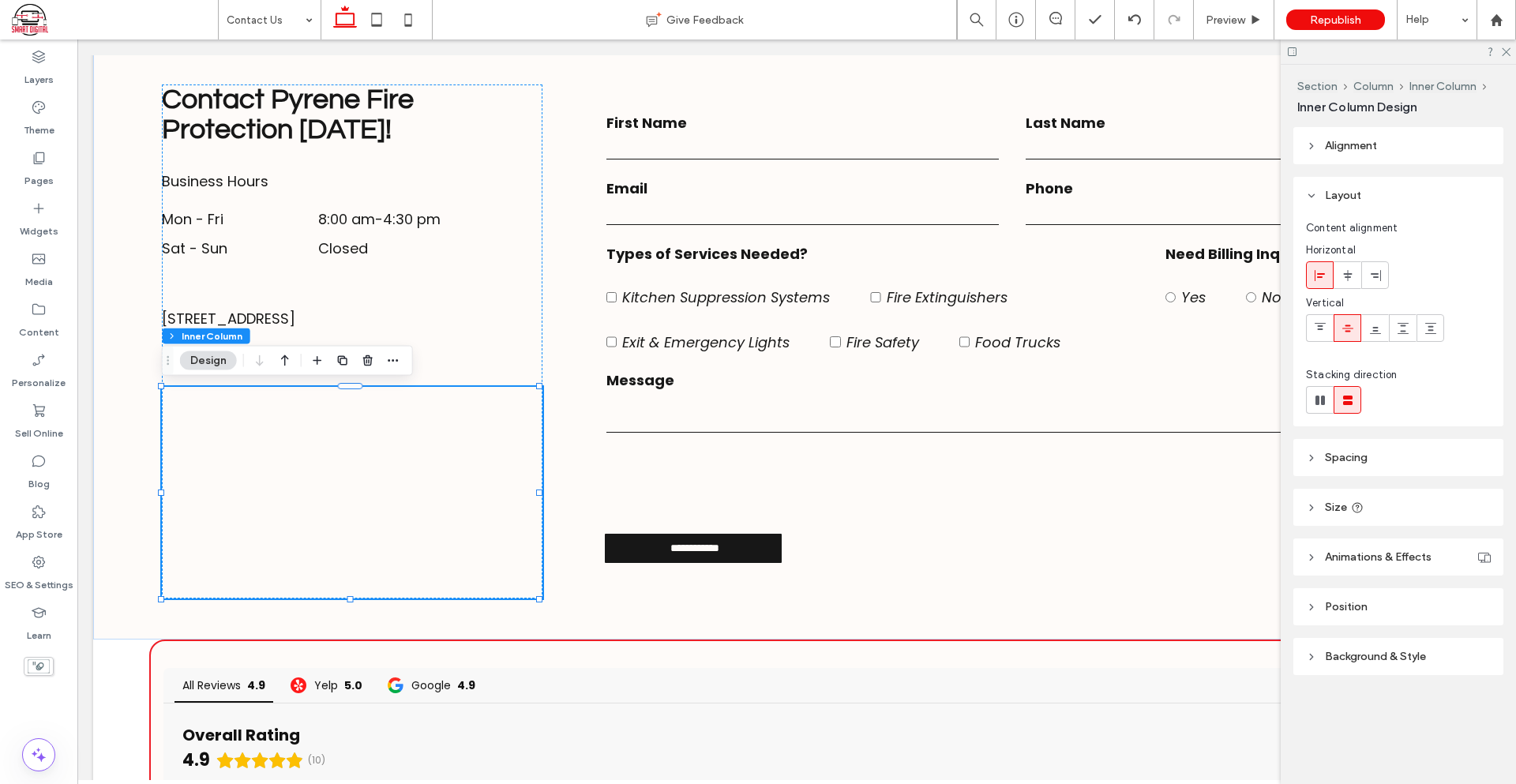
click at [180, 352] on button "Design" at bounding box center [208, 361] width 57 height 19
click at [1385, 652] on span "Background & Style" at bounding box center [1376, 656] width 101 height 14
click at [1400, 698] on span "Image" at bounding box center [1398, 699] width 29 height 13
click at [1404, 738] on div "Add multiple images for a background slider" at bounding box center [1398, 786] width 183 height 104
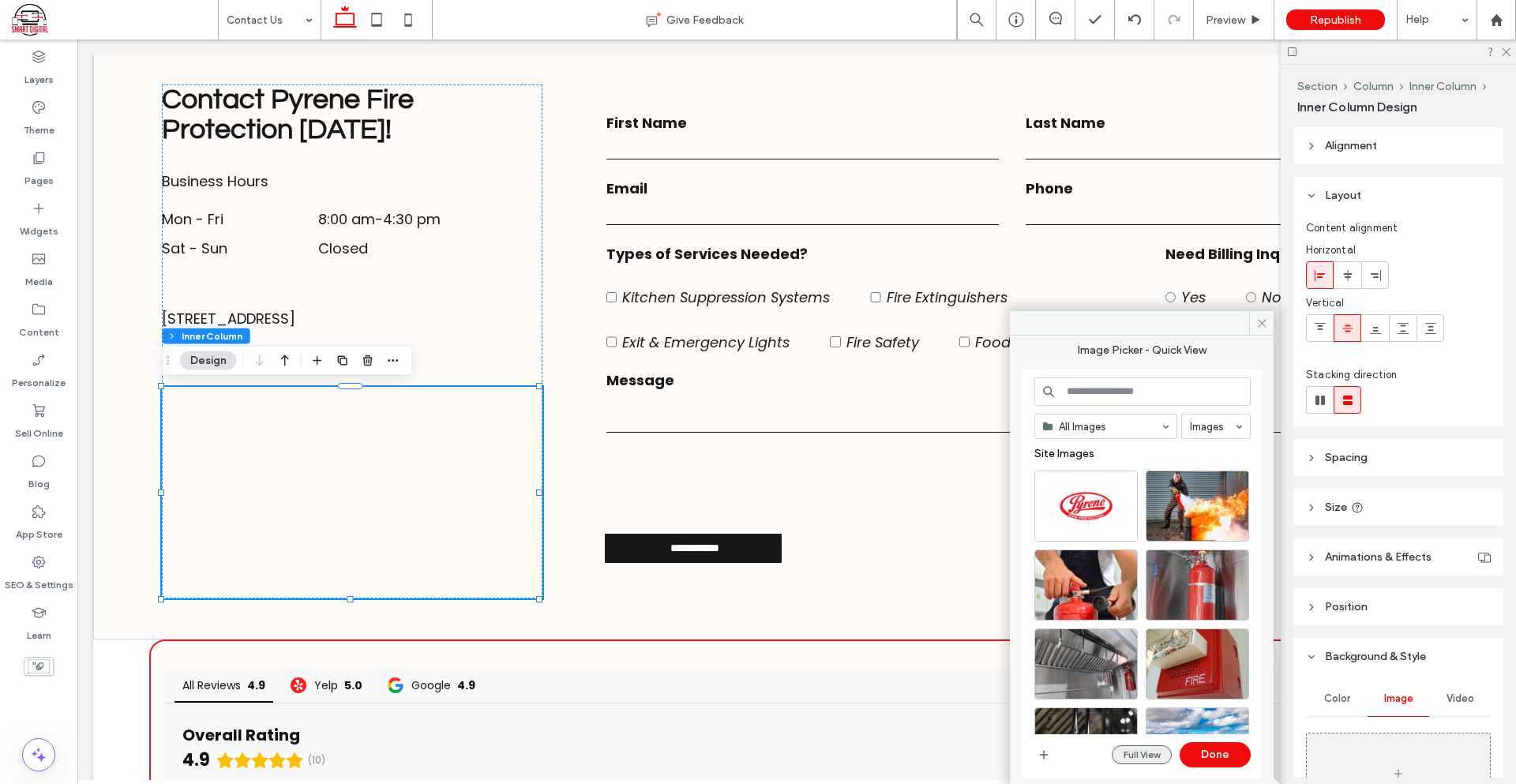
click at [1140, 759] on button "Full View" at bounding box center [1141, 755] width 60 height 19
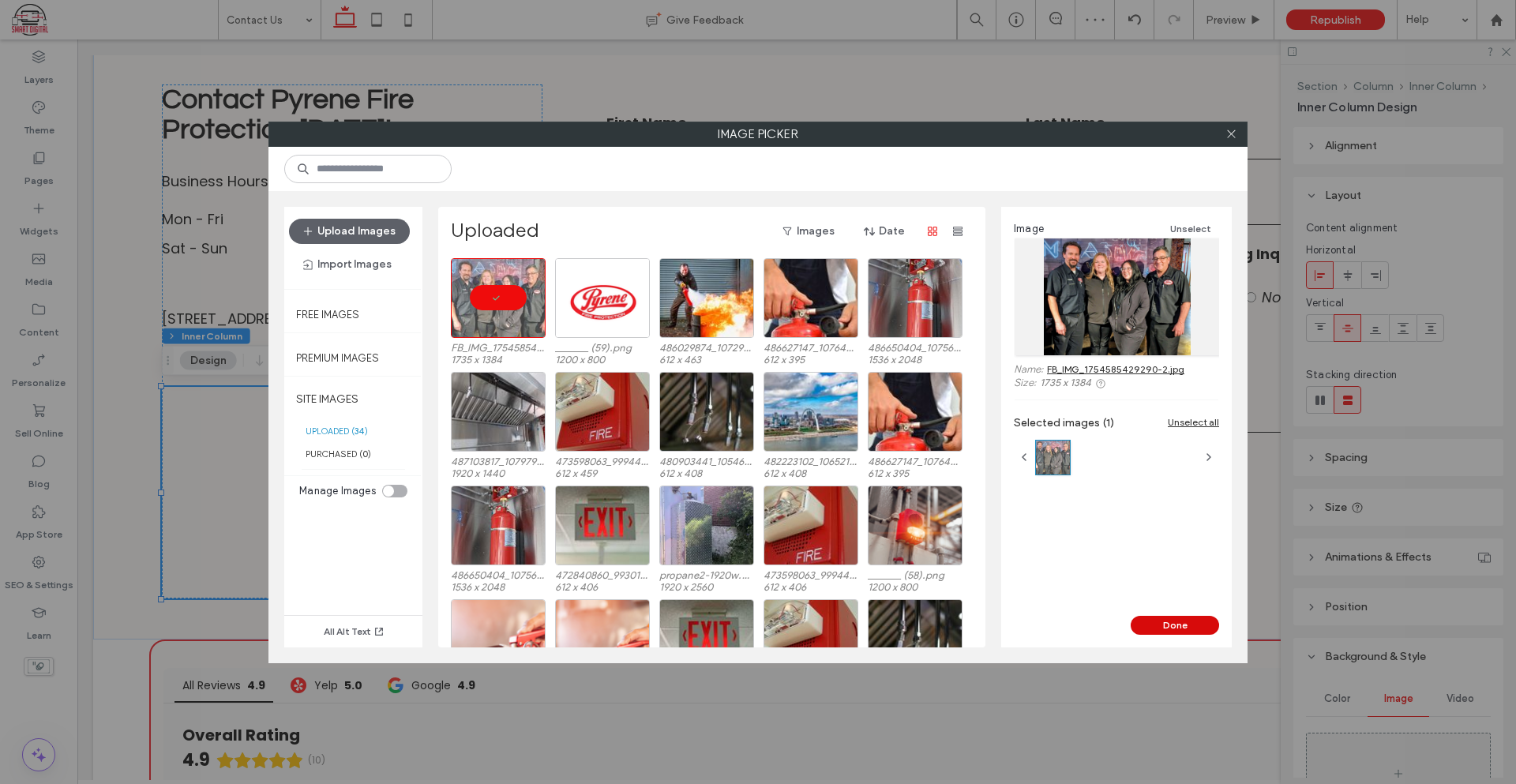
click at [1157, 624] on button "Done" at bounding box center [1174, 625] width 88 height 19
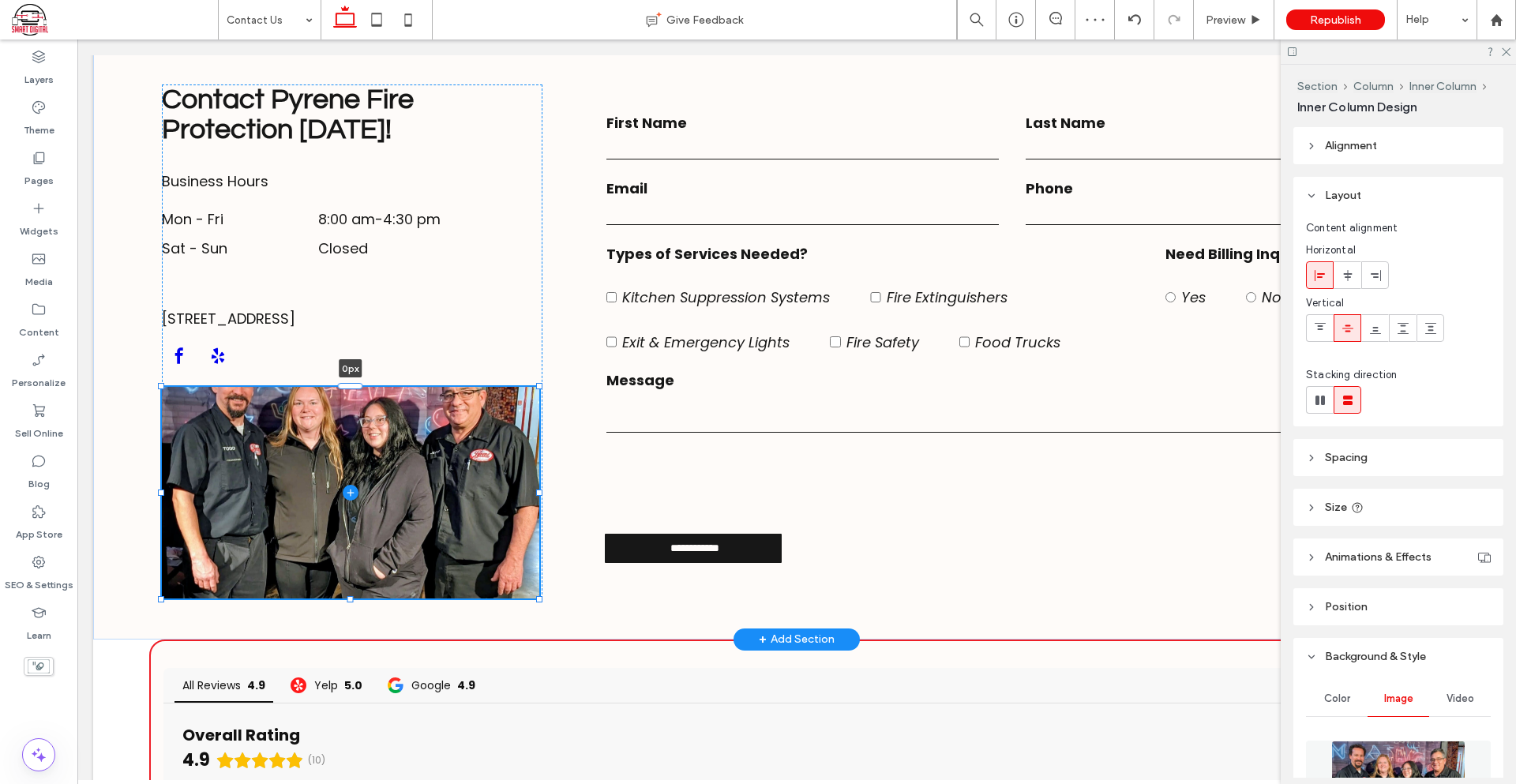
drag, startPoint x: 350, startPoint y: 383, endPoint x: 373, endPoint y: 383, distance: 23.0
click at [373, 383] on div "**********" at bounding box center [796, 327] width 1407 height 623
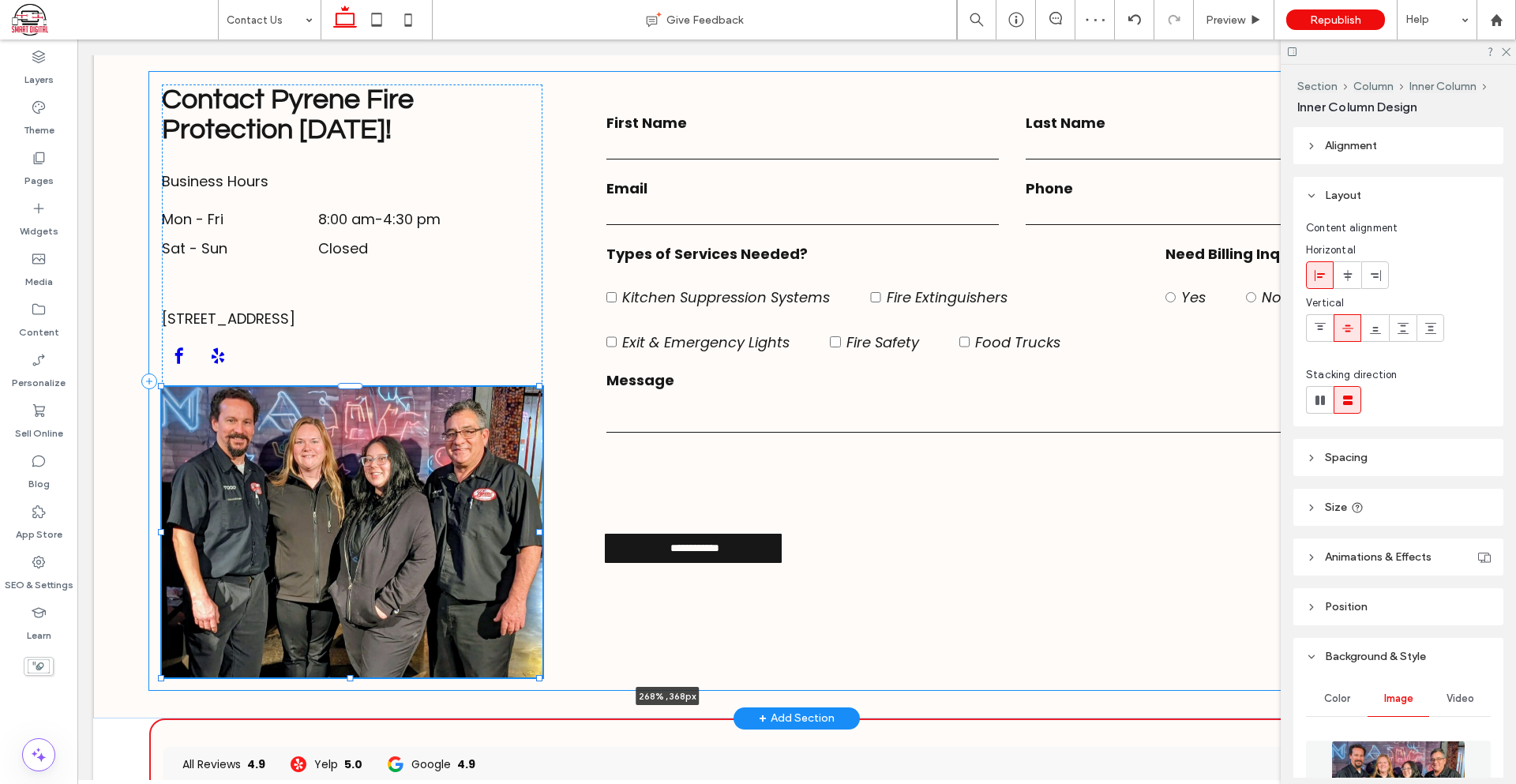
drag, startPoint x: 541, startPoint y: 599, endPoint x: 1174, endPoint y: 678, distance: 637.9
click at [1174, 678] on div "**********" at bounding box center [796, 366] width 1407 height 702
type input "***"
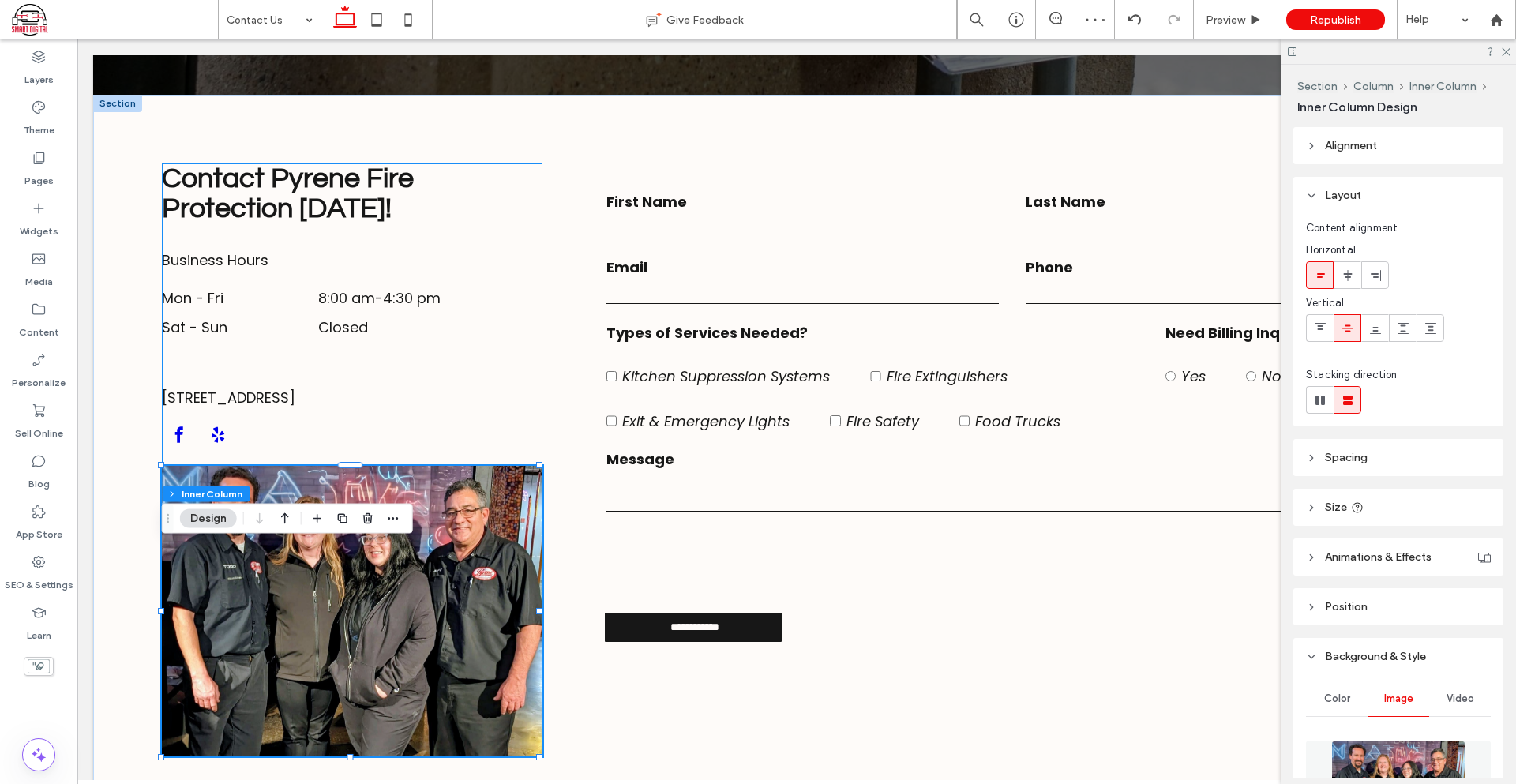
scroll to position [402, 0]
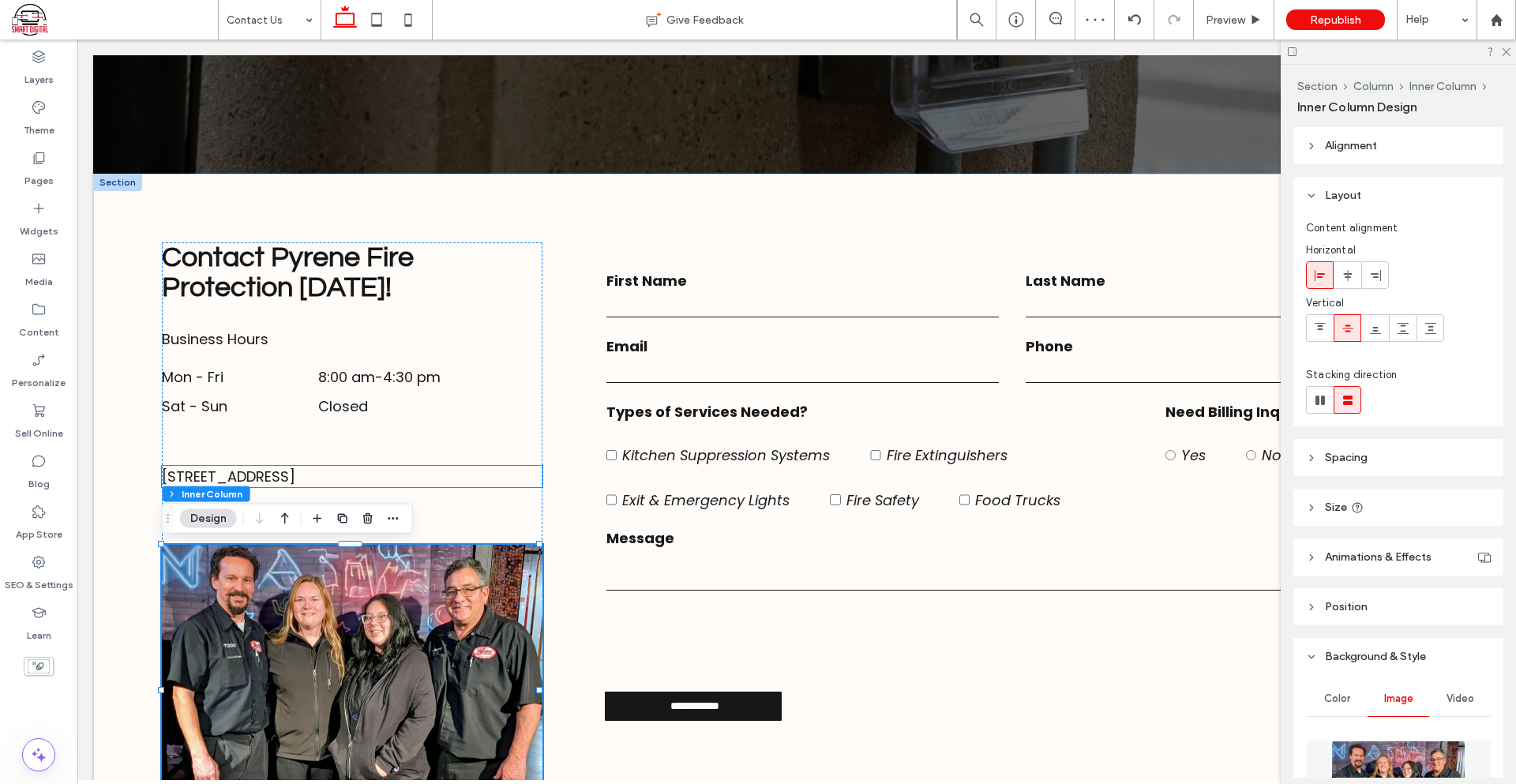
click at [296, 474] on span "[STREET_ADDRESS]" at bounding box center [228, 476] width 133 height 19
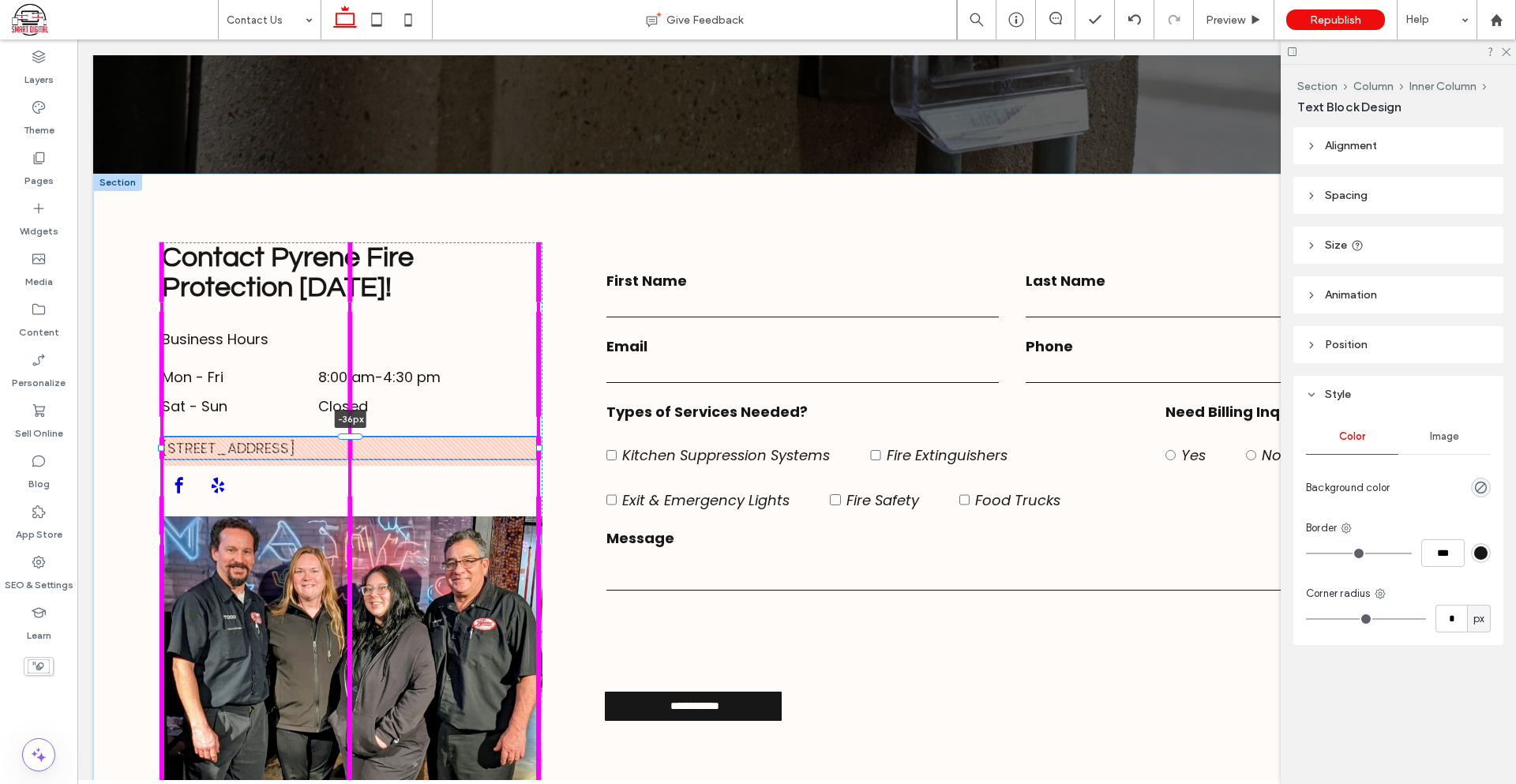
drag, startPoint x: 353, startPoint y: 465, endPoint x: 380, endPoint y: 436, distance: 39.6
click at [163, 437] on div at bounding box center [162, 437] width 1 height 1
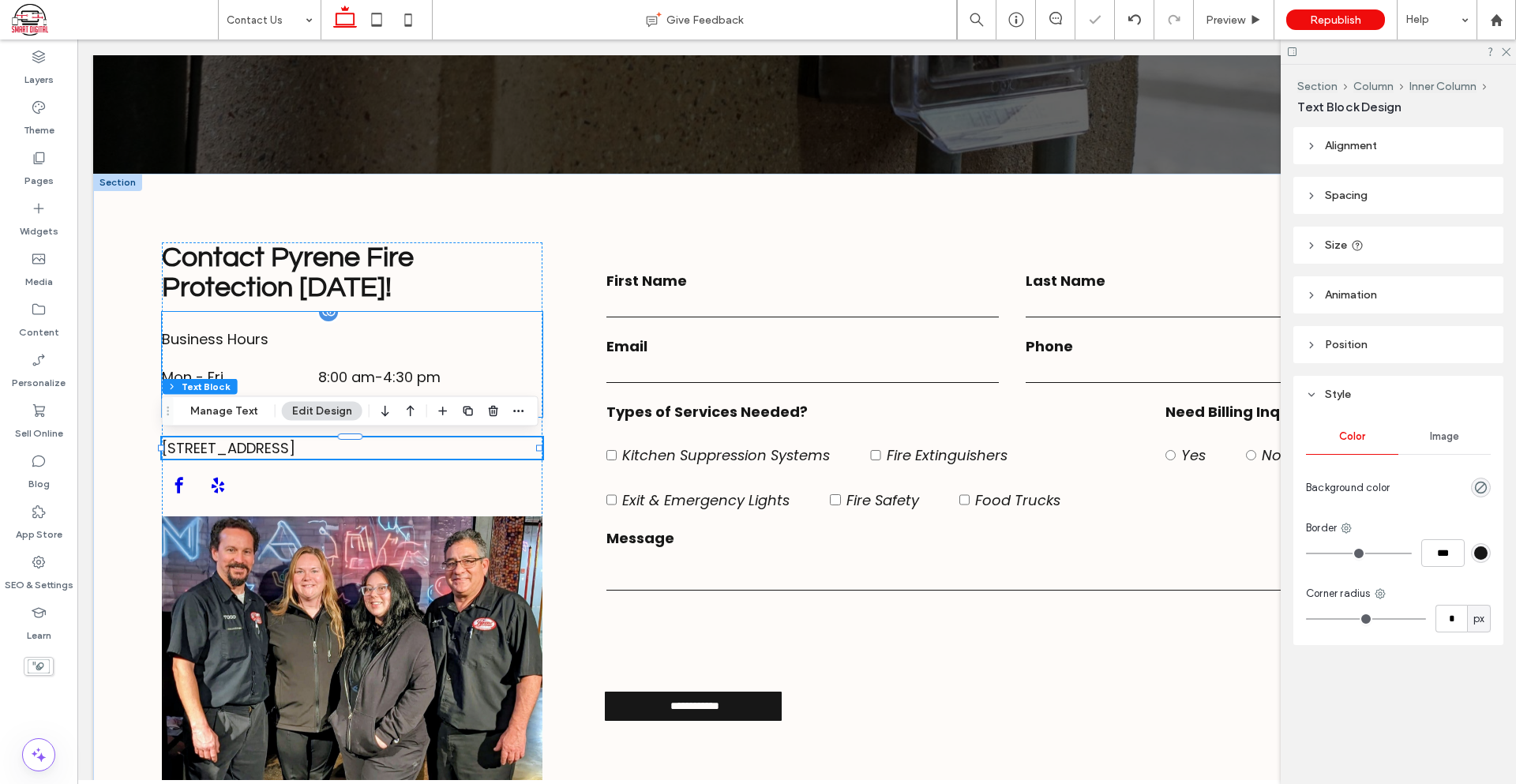
click at [341, 330] on h3 "Business Hours" at bounding box center [352, 339] width 380 height 26
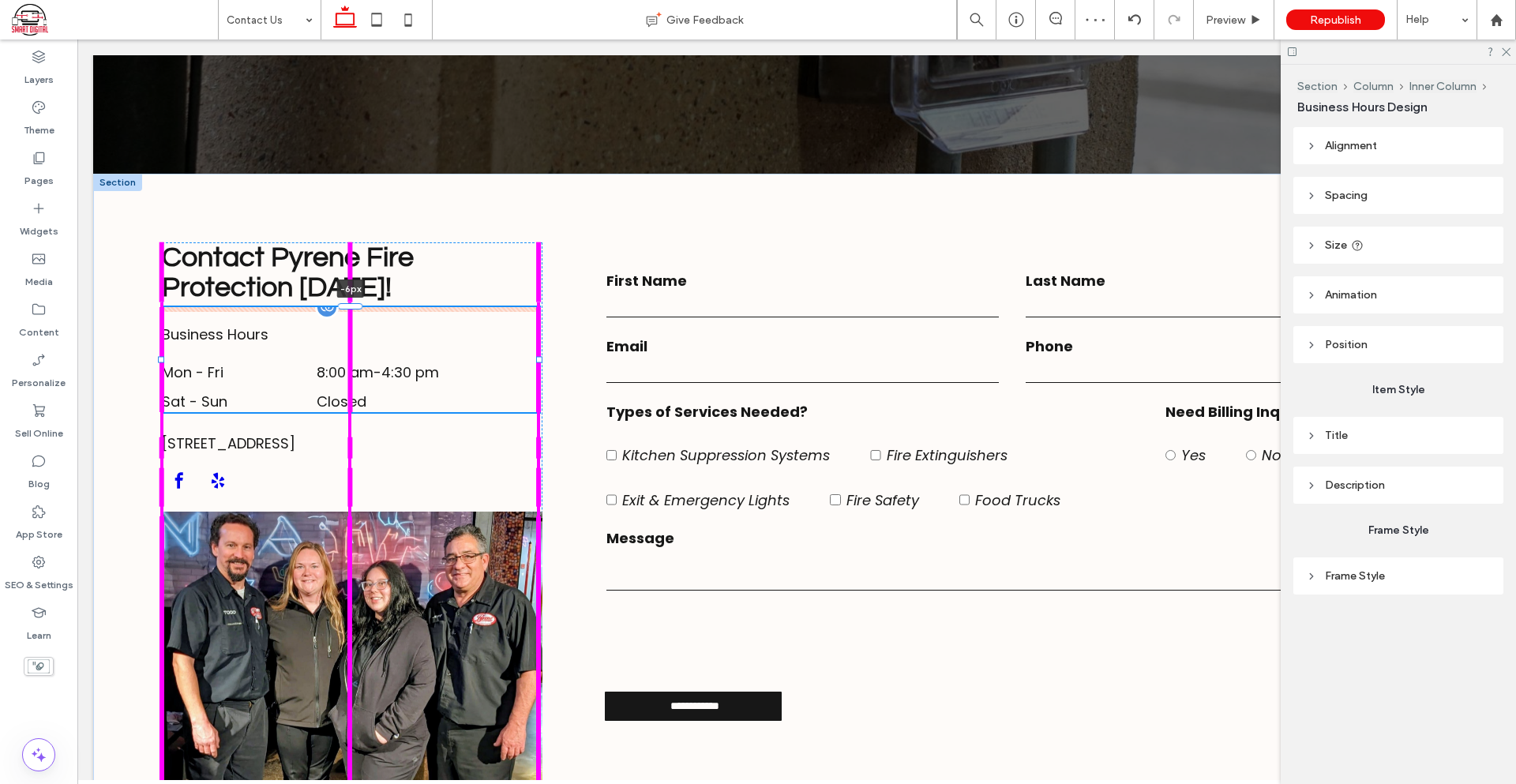
drag, startPoint x: 351, startPoint y: 313, endPoint x: 364, endPoint y: 308, distance: 13.9
click at [364, 308] on div "**********" at bounding box center [796, 508] width 1407 height 669
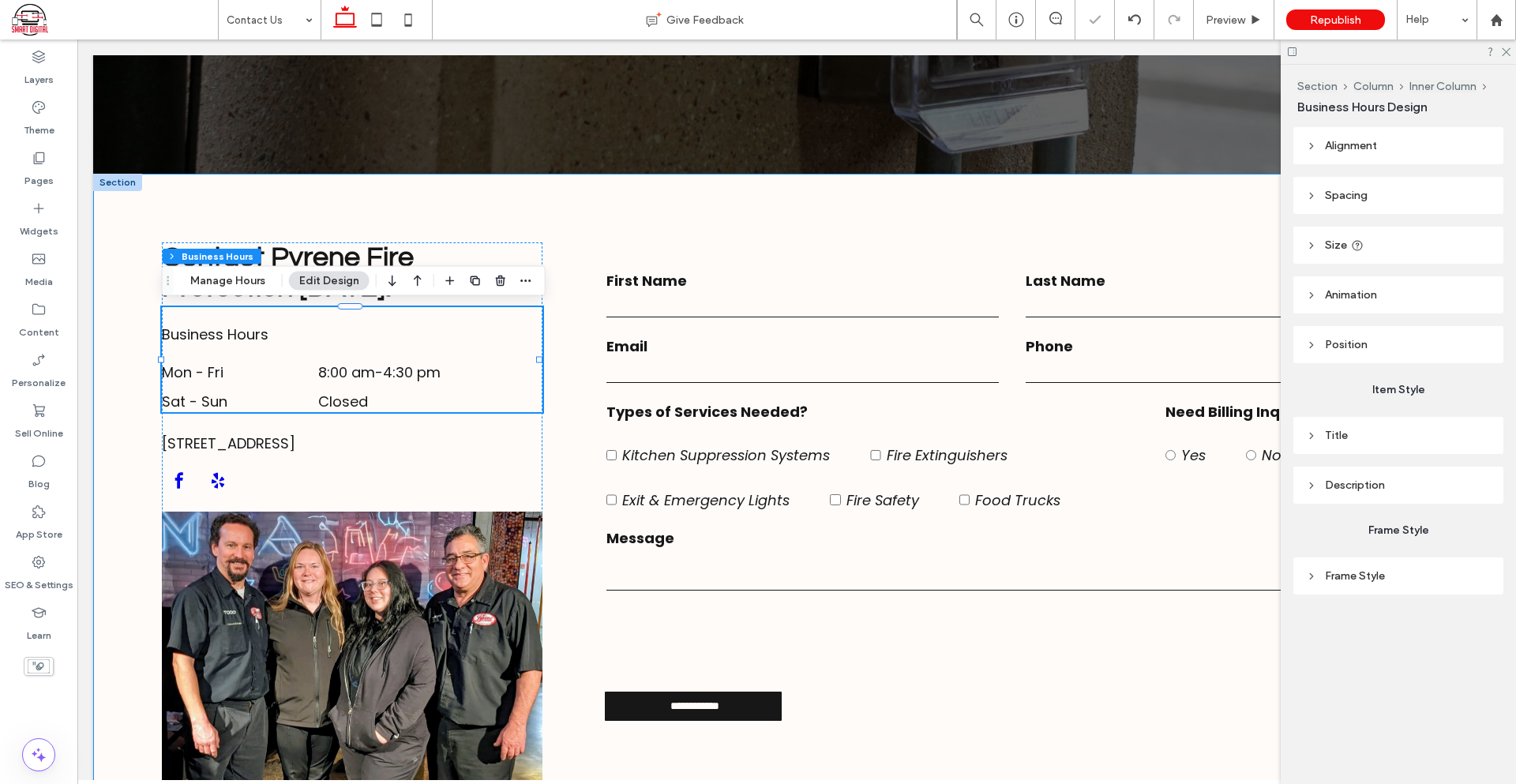
click at [118, 526] on div "**********" at bounding box center [796, 508] width 1407 height 669
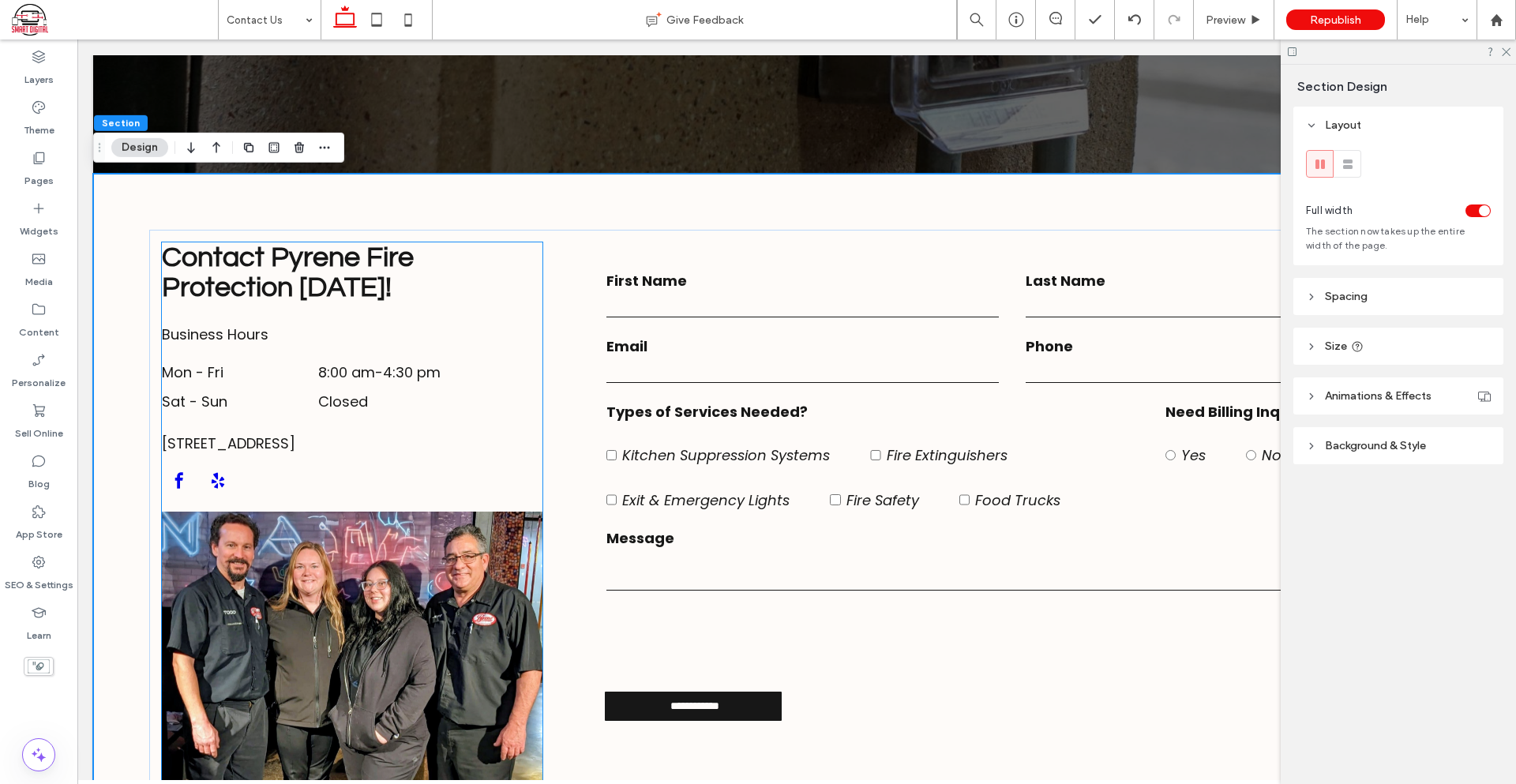
click at [318, 486] on div at bounding box center [273, 483] width 222 height 39
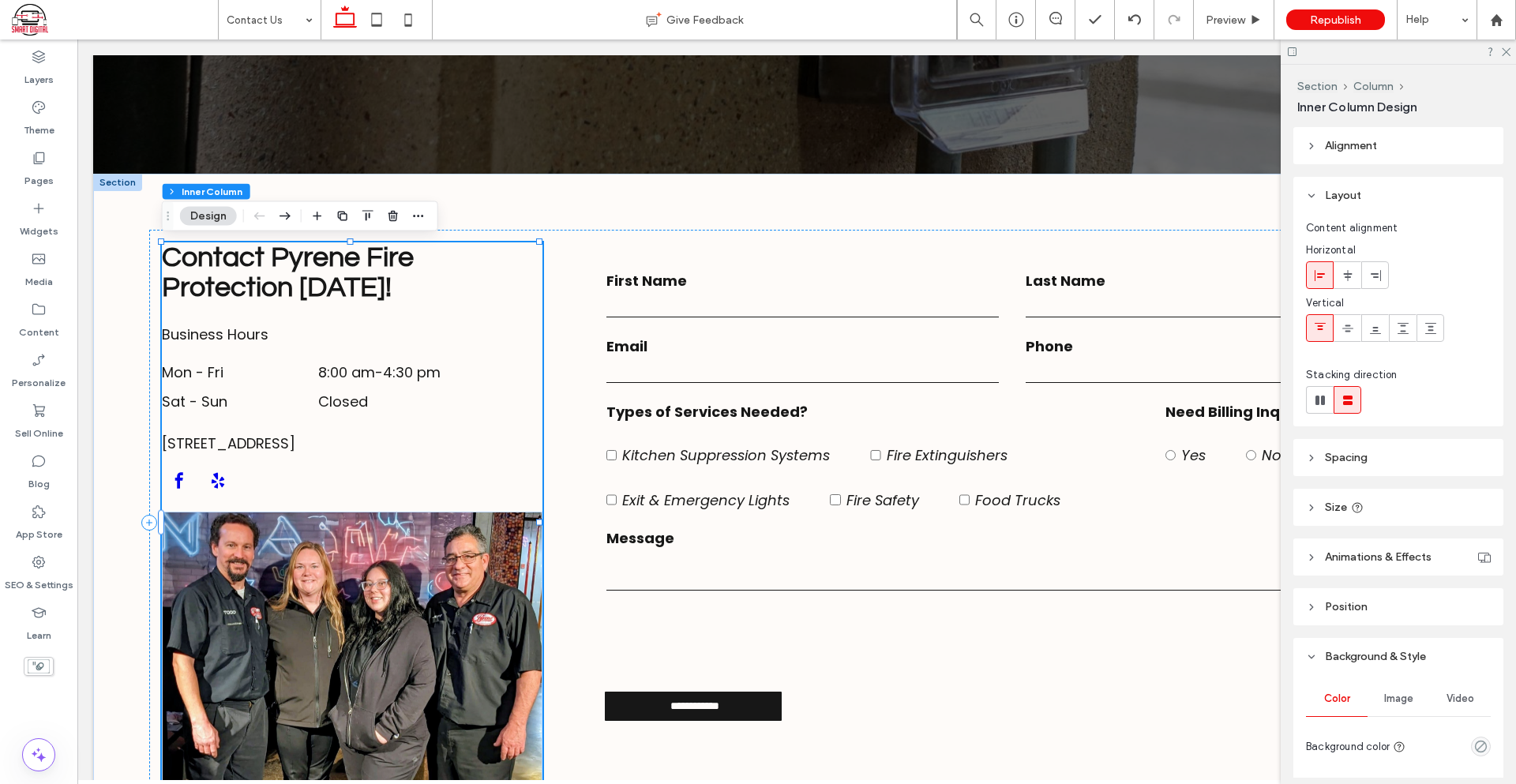
click at [1297, 49] on icon at bounding box center [1292, 51] width 12 height 12
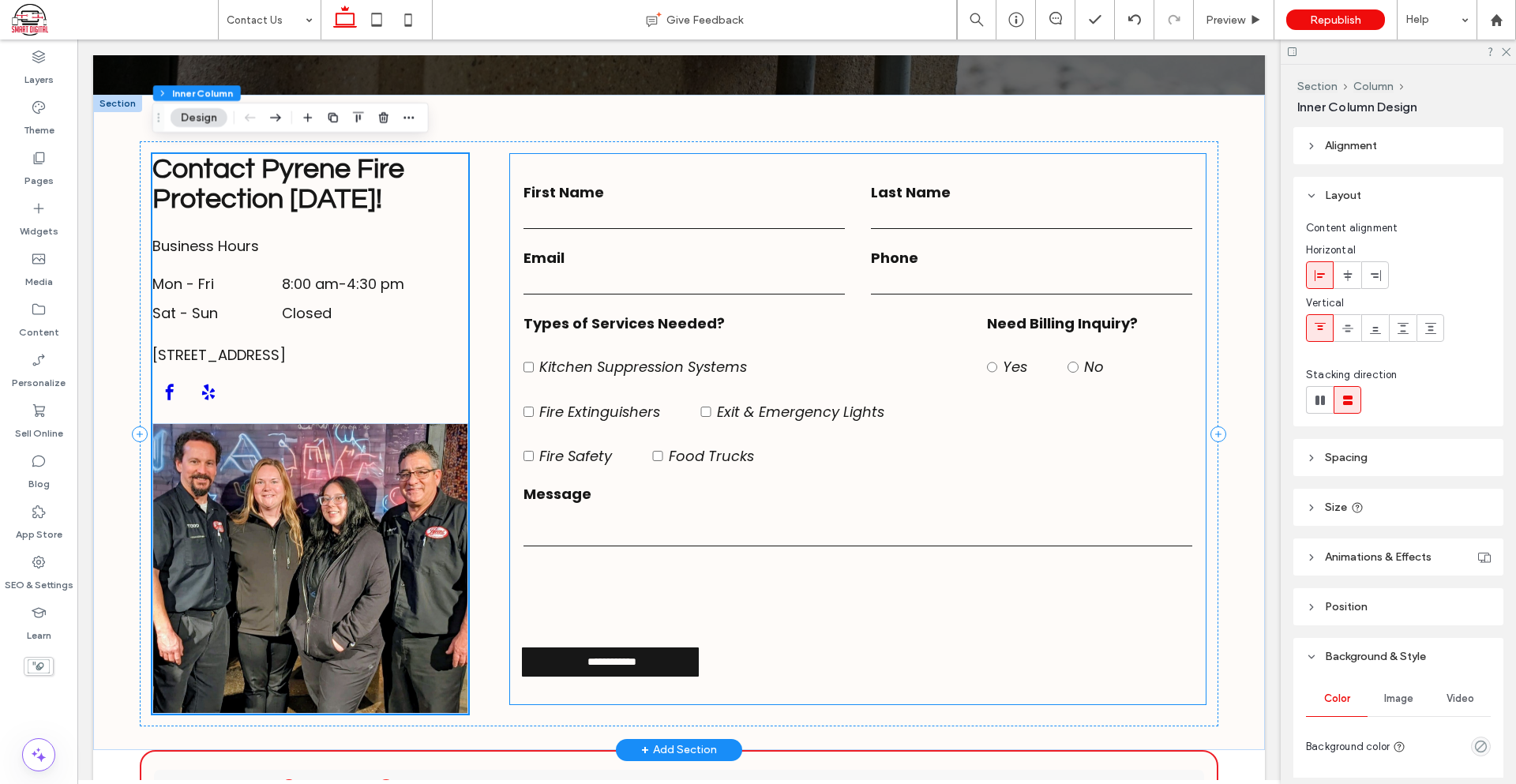
scroll to position [718, 0]
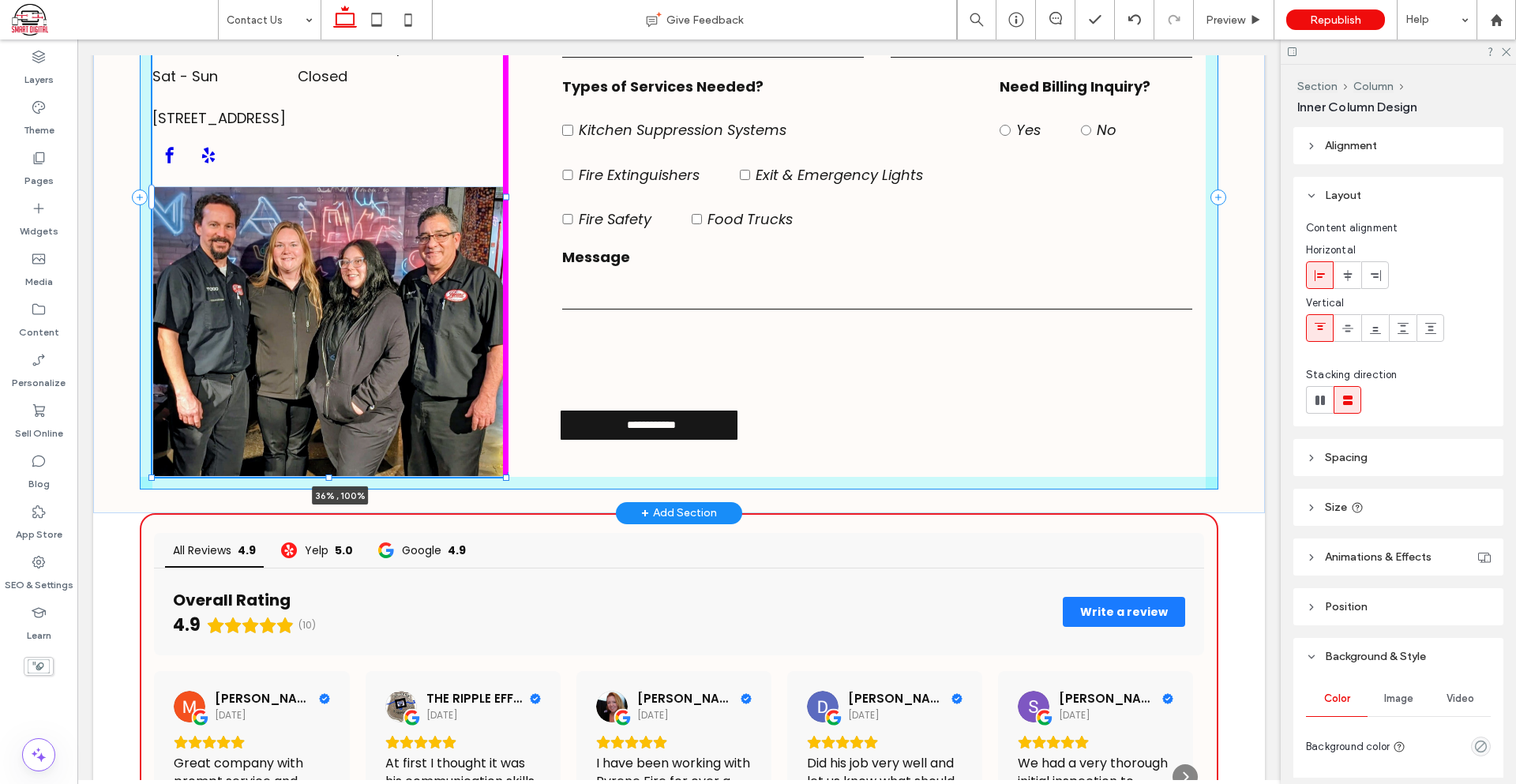
drag, startPoint x: 466, startPoint y: 476, endPoint x: 533, endPoint y: 454, distance: 70.5
click at [533, 454] on div "**********" at bounding box center [679, 185] width 1172 height 655
type input "**"
type input "****"
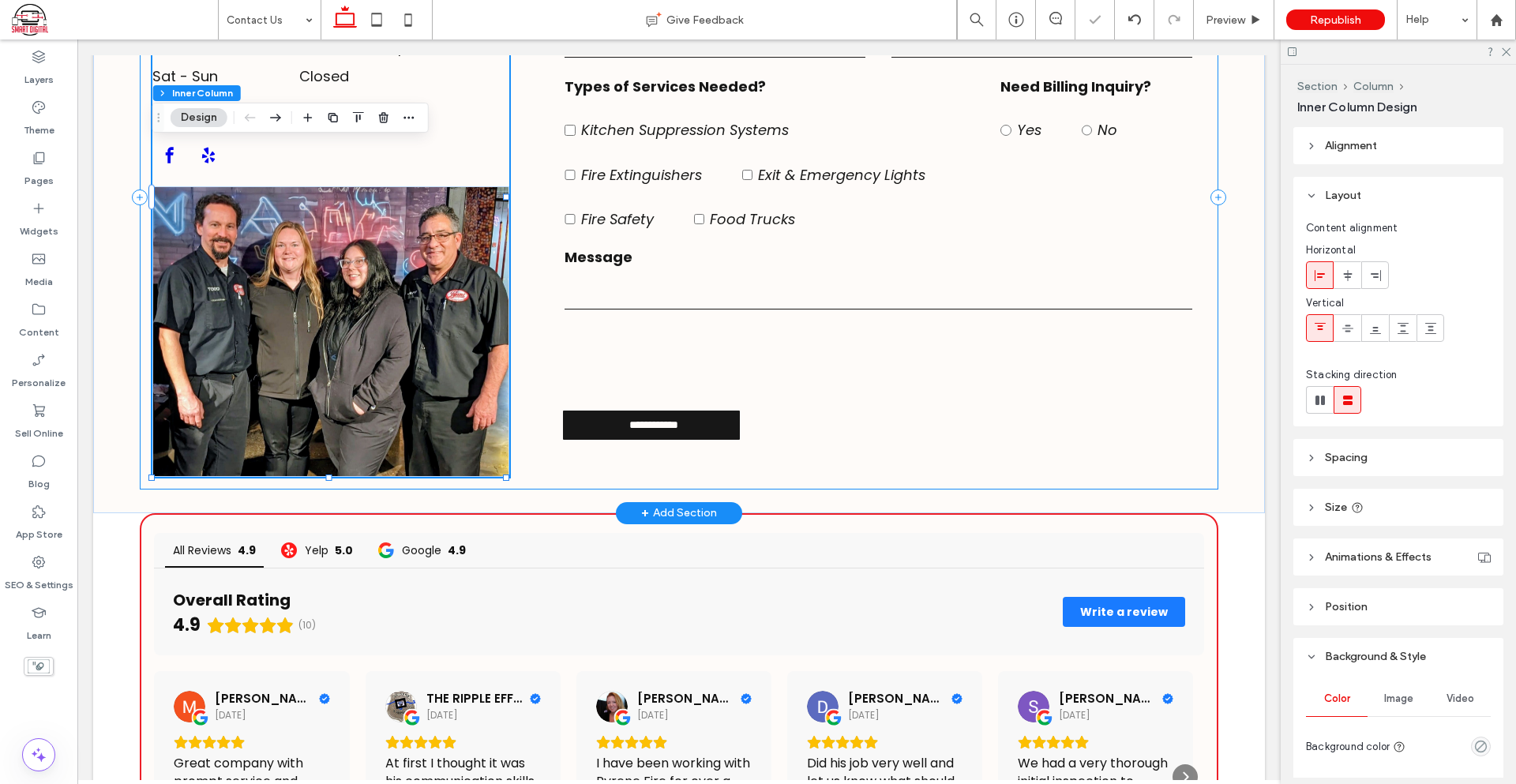
scroll to position [481, 0]
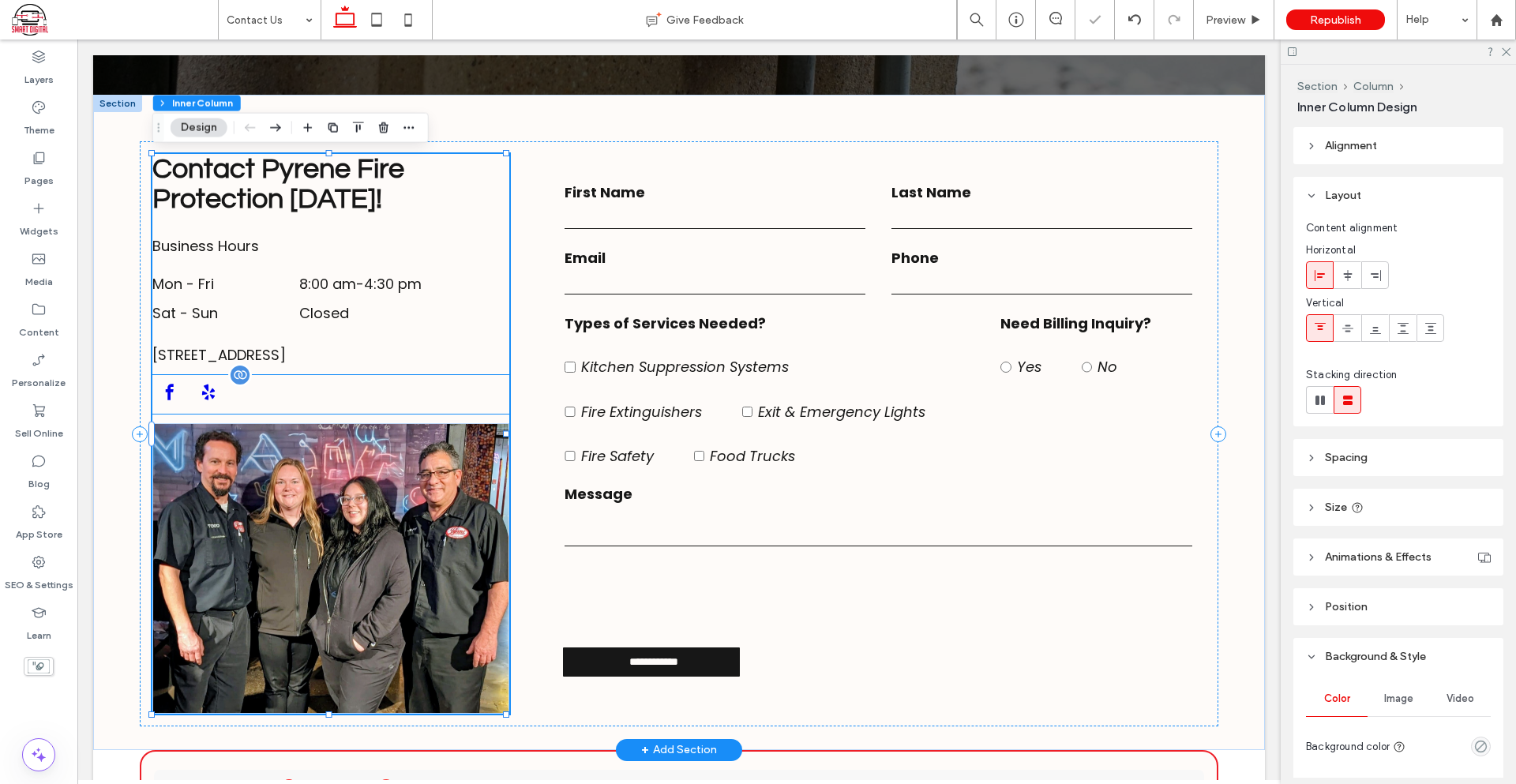
click at [279, 400] on div at bounding box center [264, 394] width 222 height 39
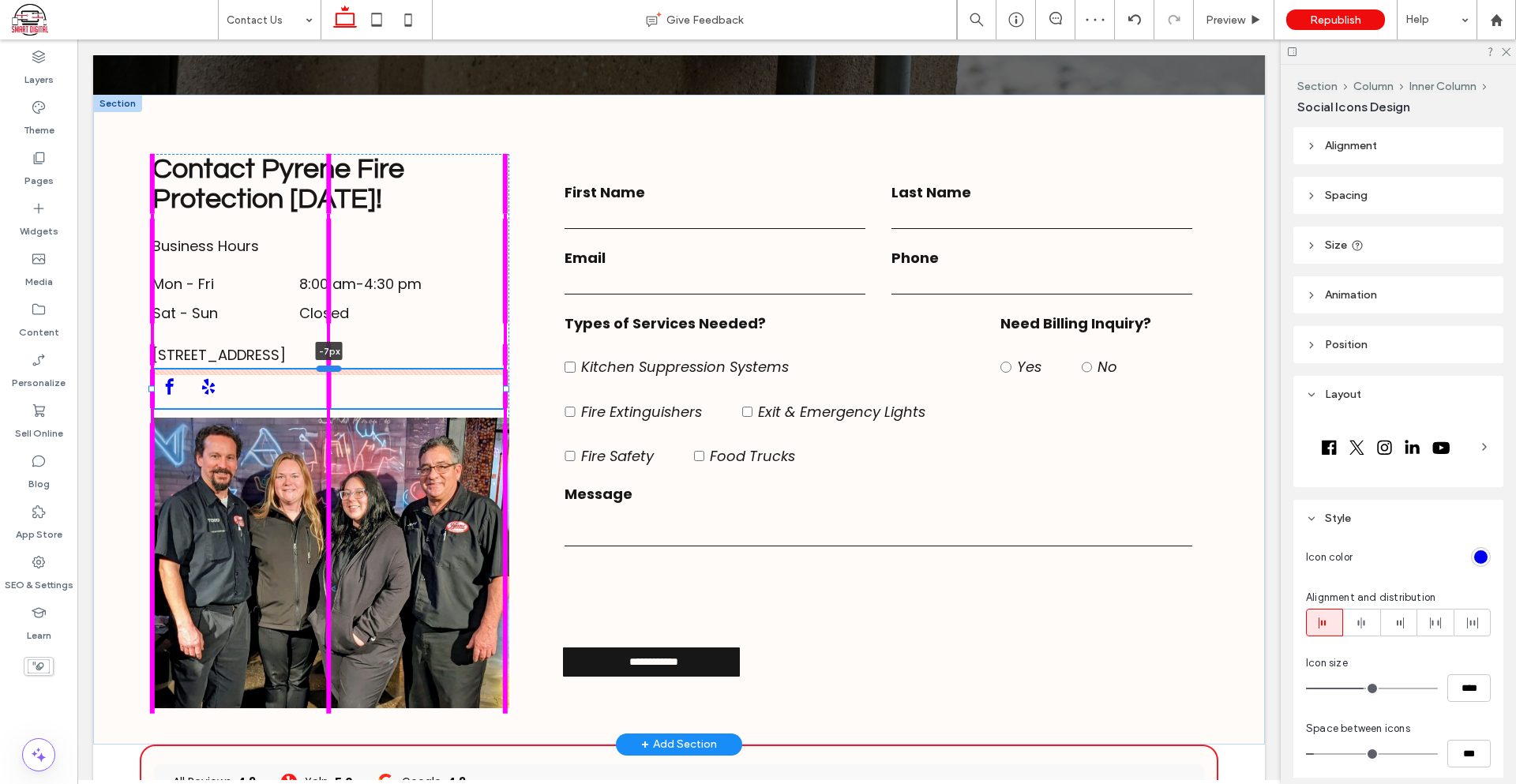
click at [325, 368] on div at bounding box center [330, 367] width 26 height 6
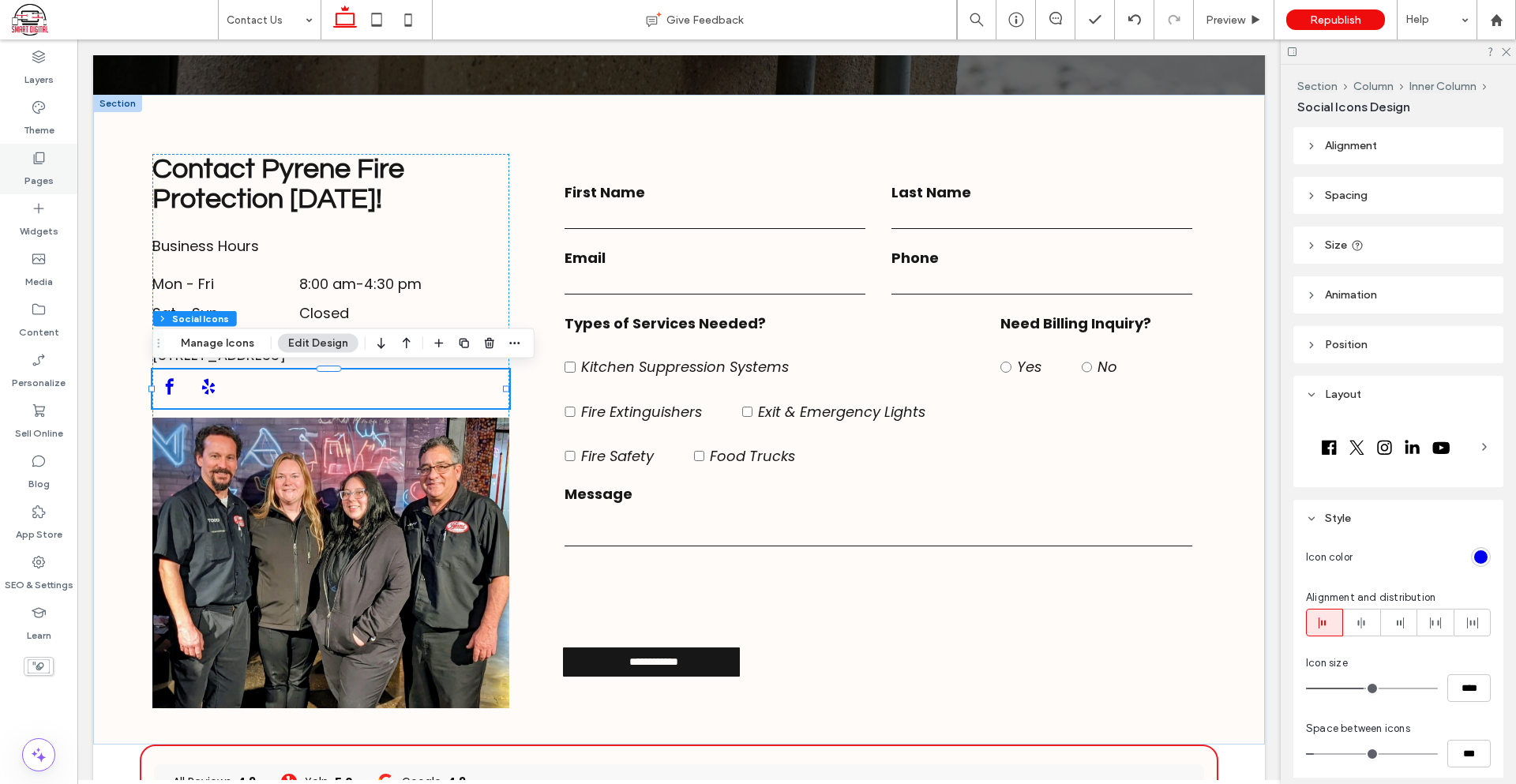
click at [29, 152] on div "Pages" at bounding box center [39, 168] width 77 height 50
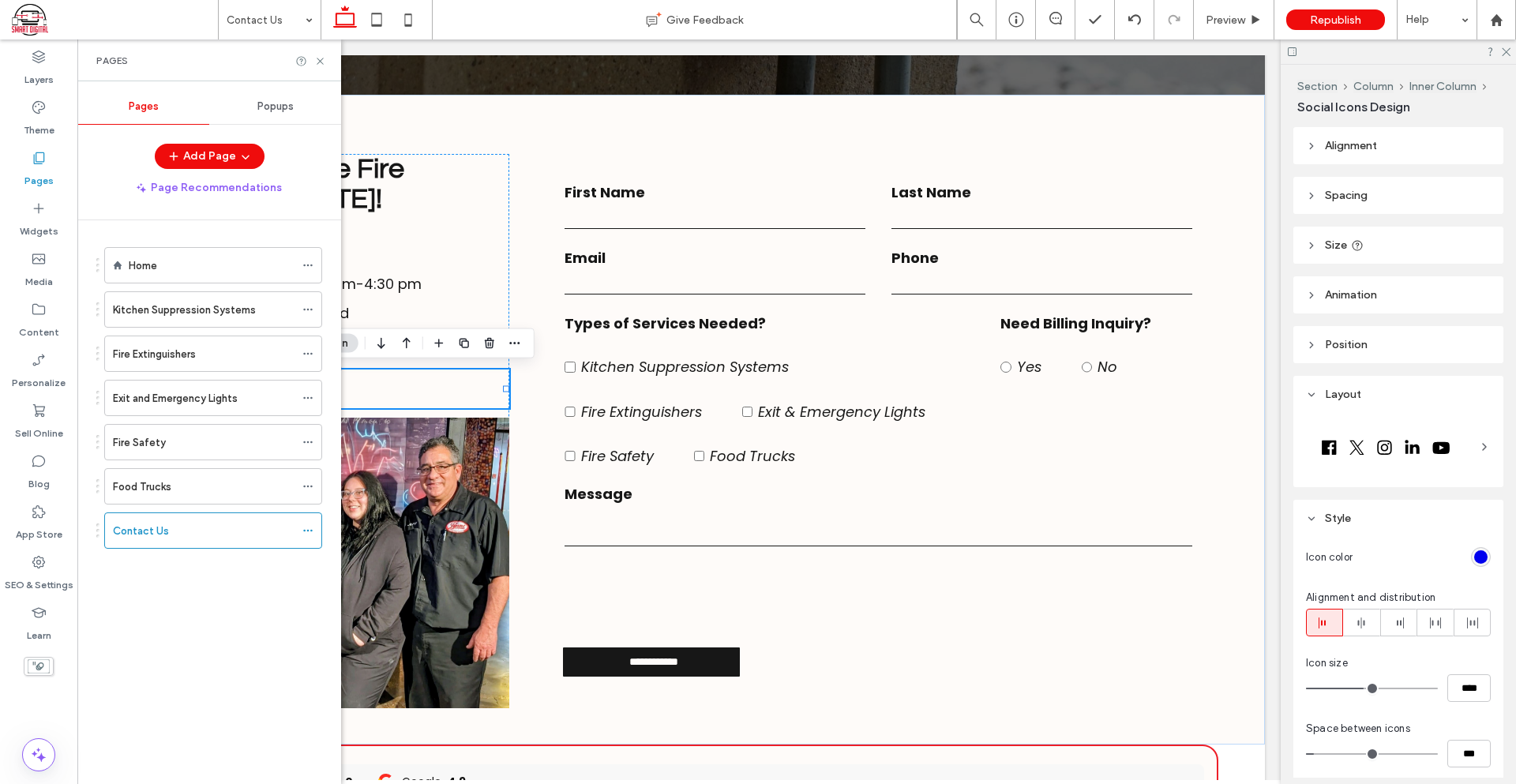
click at [179, 448] on div "Fire Safety" at bounding box center [204, 442] width 182 height 17
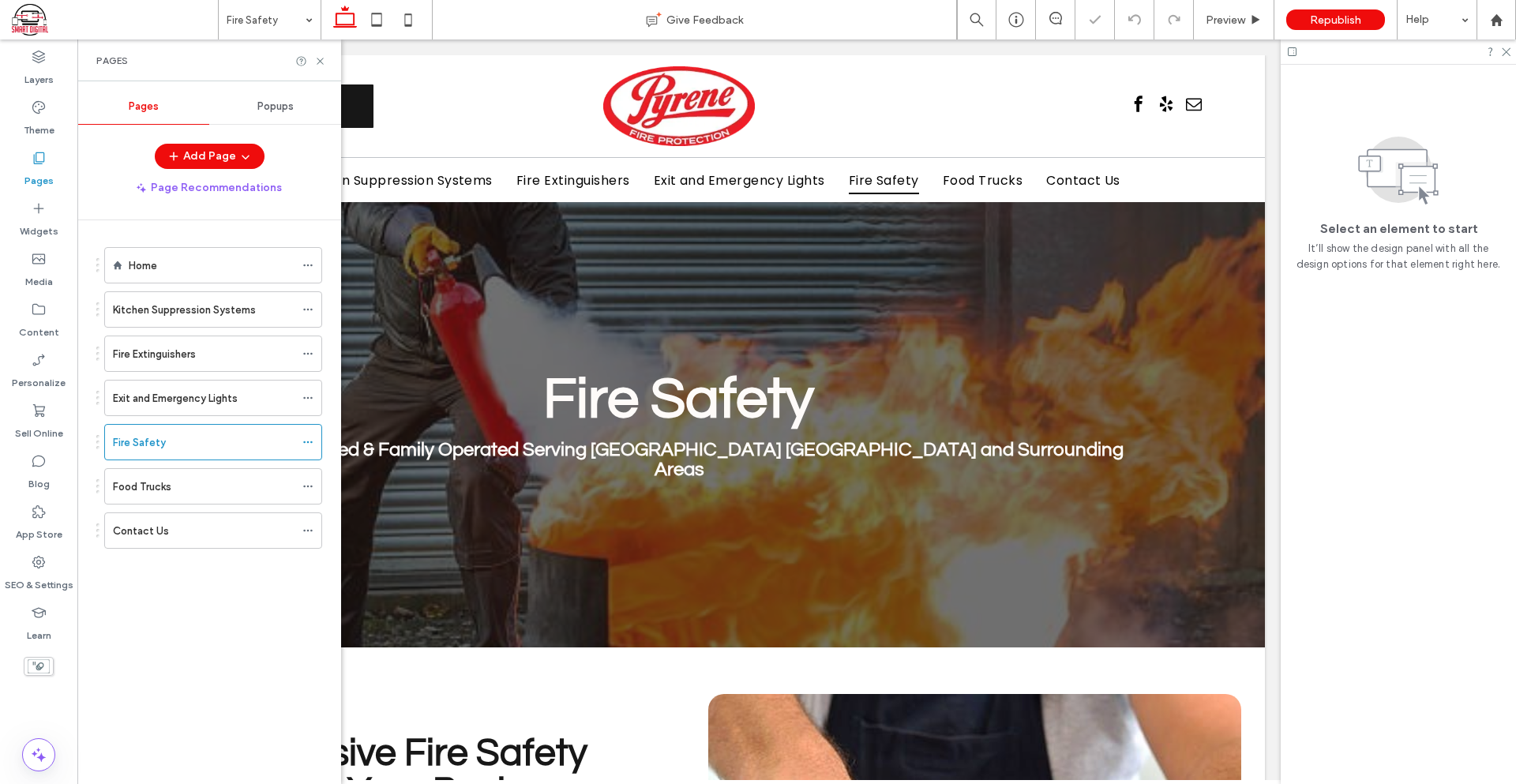
click at [315, 69] on div "Pages" at bounding box center [208, 61] width 264 height 42
click at [320, 59] on icon at bounding box center [320, 61] width 12 height 12
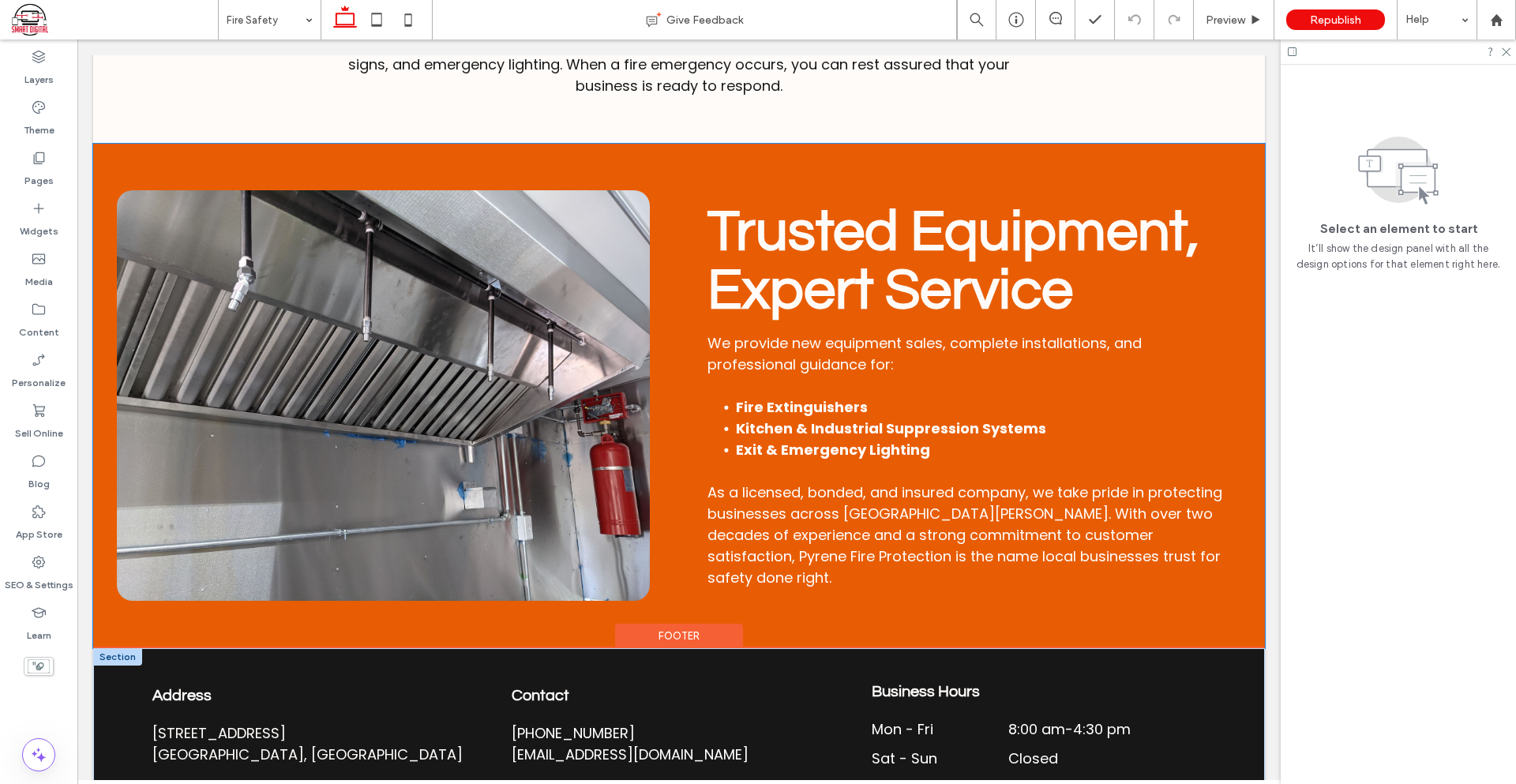
scroll to position [1326, 0]
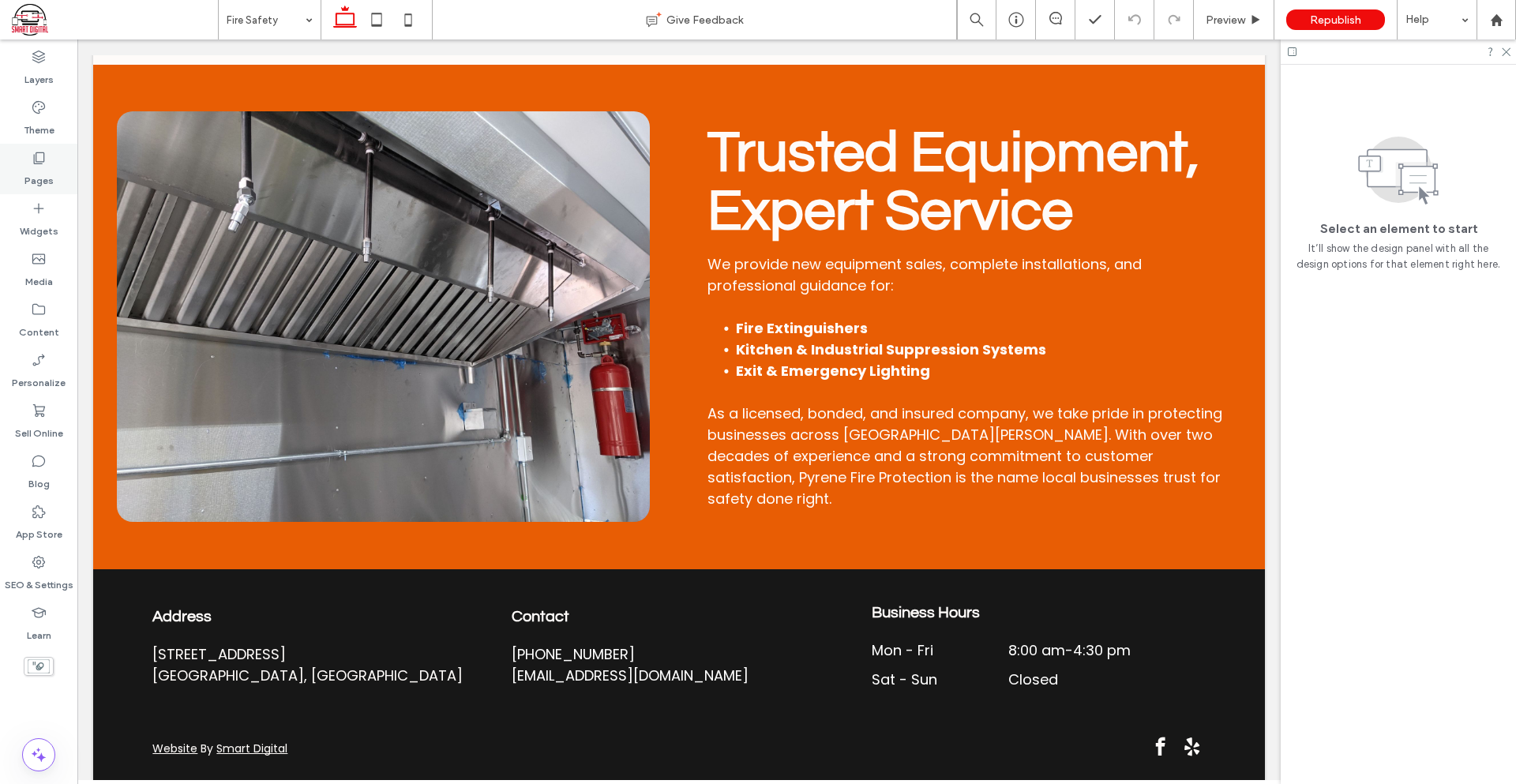
click at [21, 154] on div "Pages" at bounding box center [39, 168] width 77 height 50
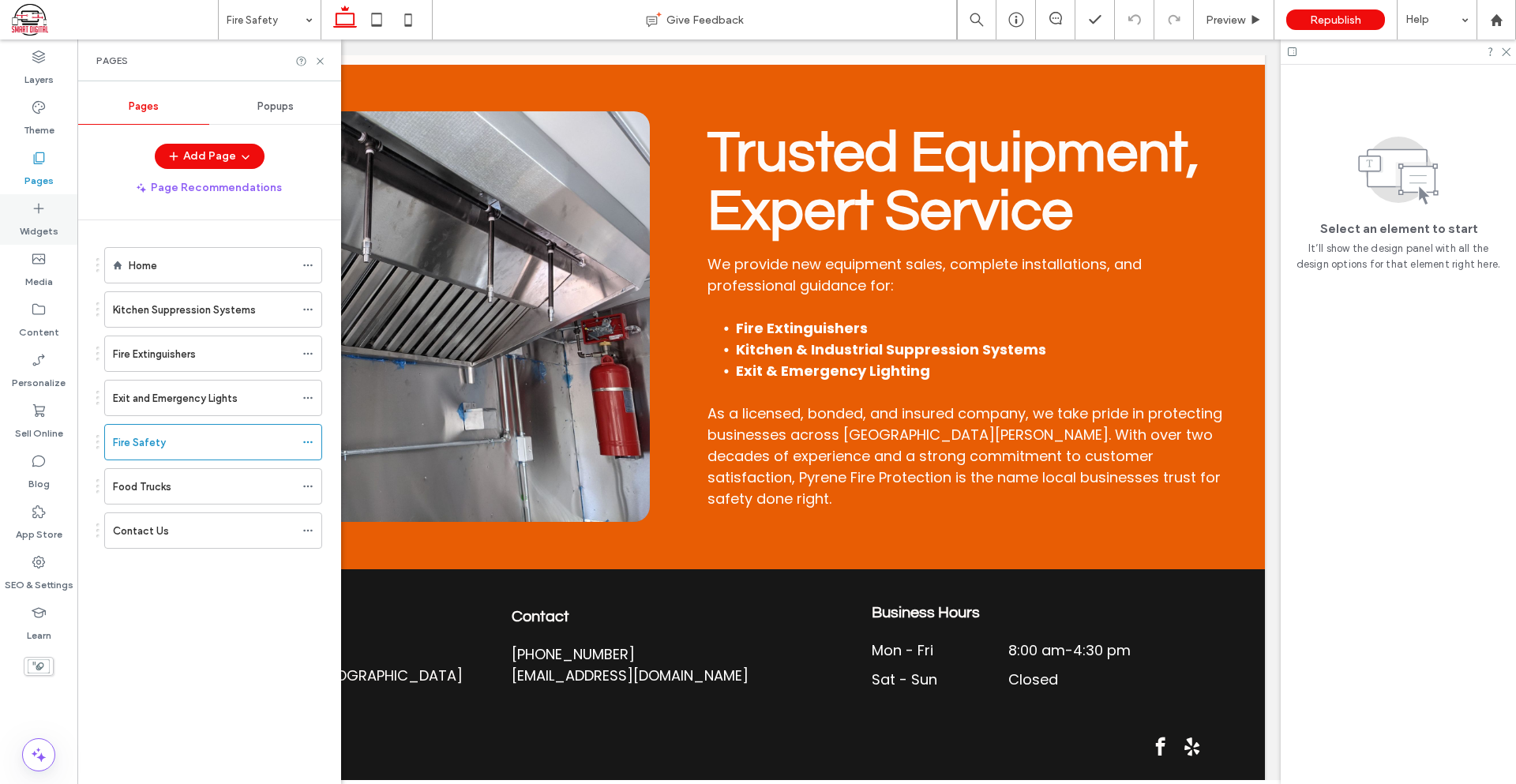
click at [51, 210] on div "Widgets" at bounding box center [39, 219] width 77 height 50
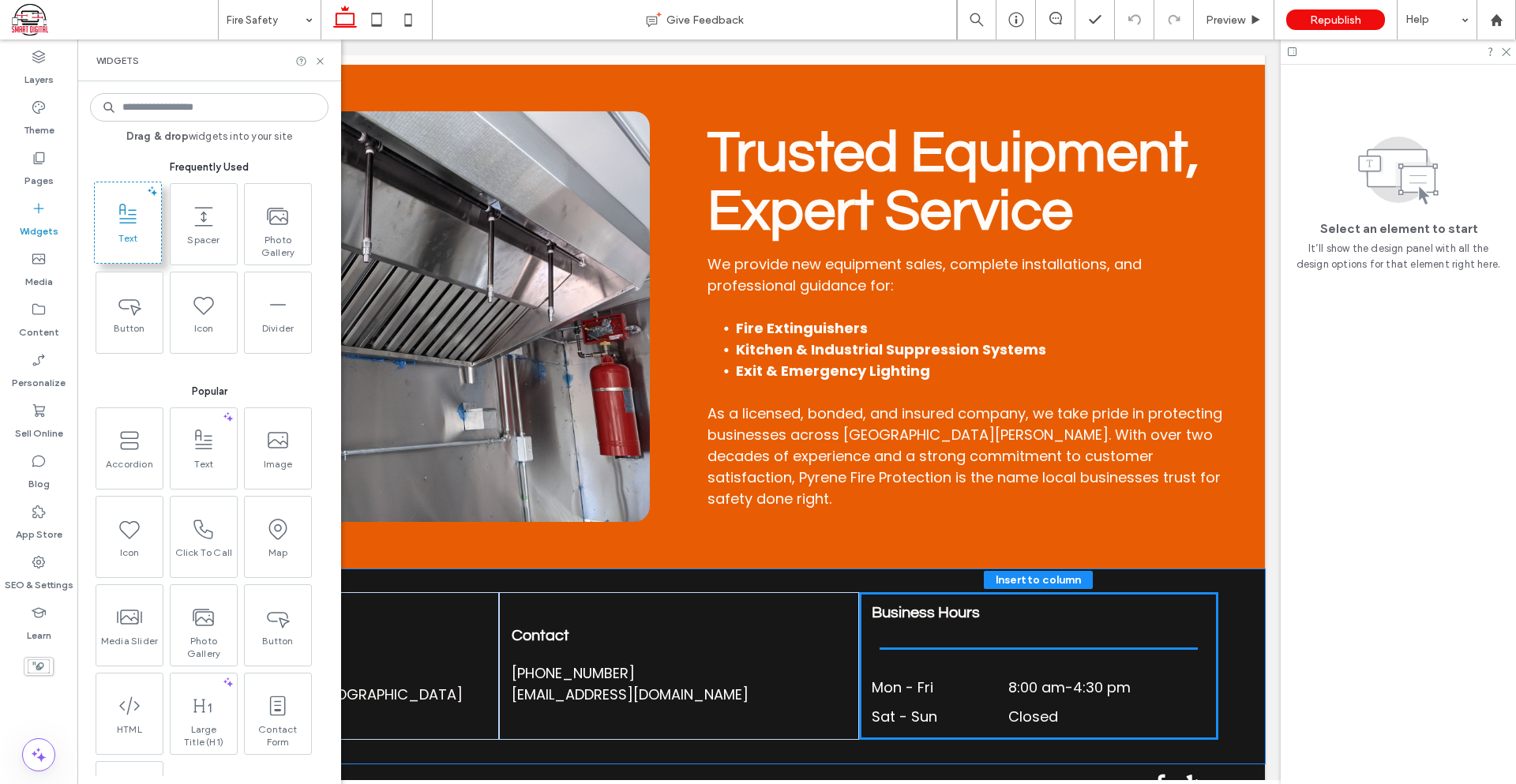
scroll to position [1345, 0]
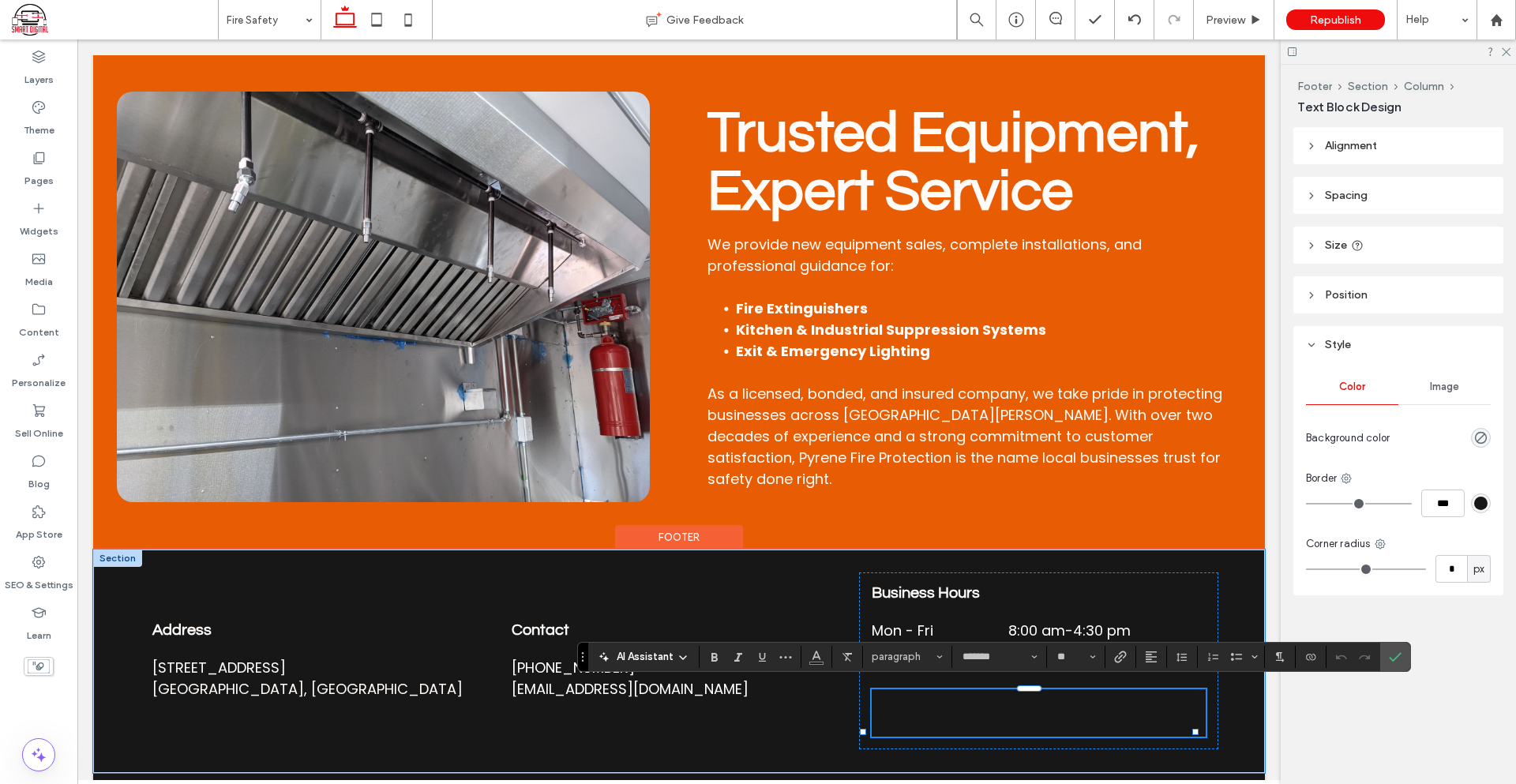
click at [1061, 730] on span "**********" at bounding box center [1037, 712] width 331 height 46
click at [1061, 729] on span "**********" at bounding box center [1037, 712] width 331 height 46
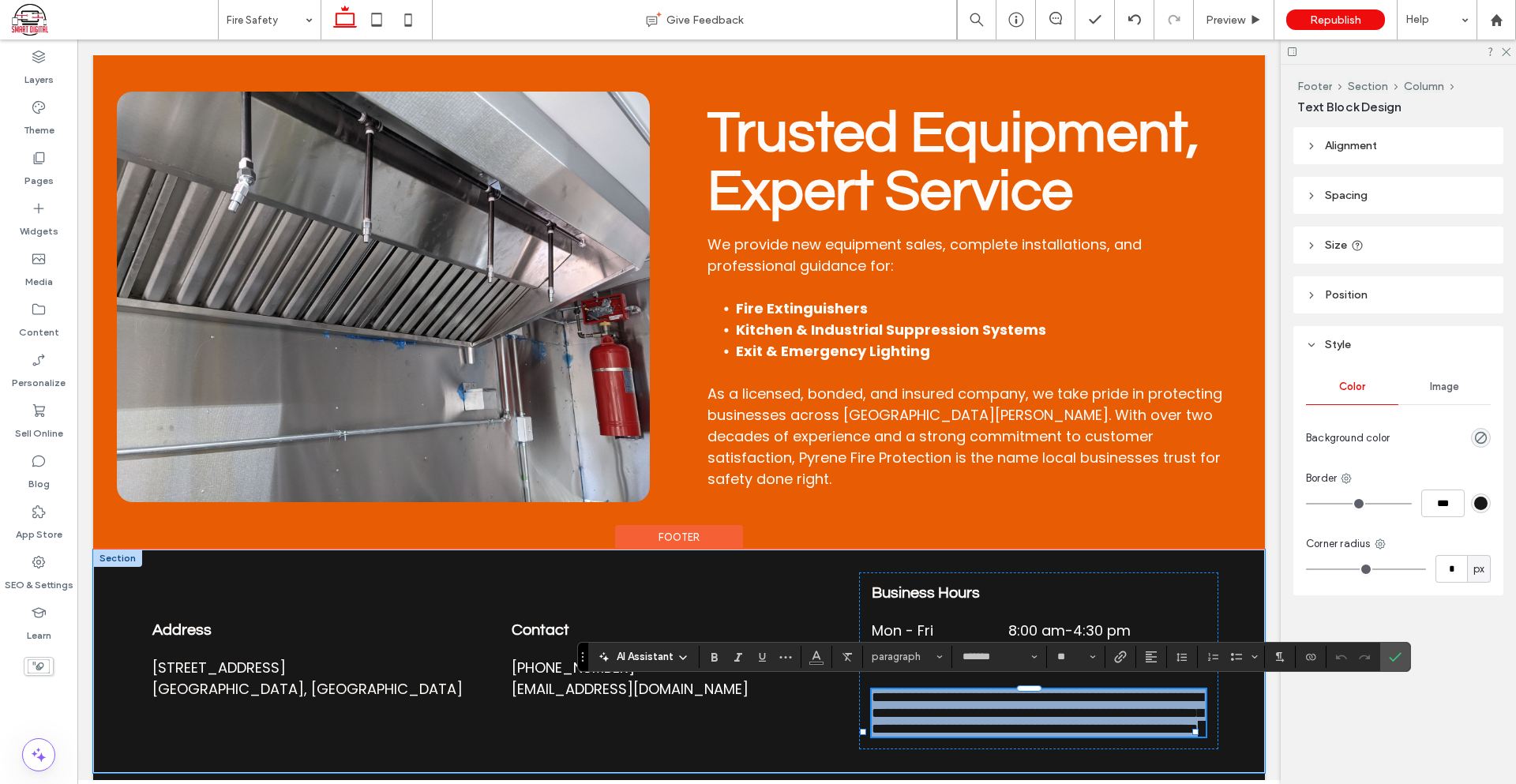
click at [1061, 729] on span "**********" at bounding box center [1037, 712] width 331 height 46
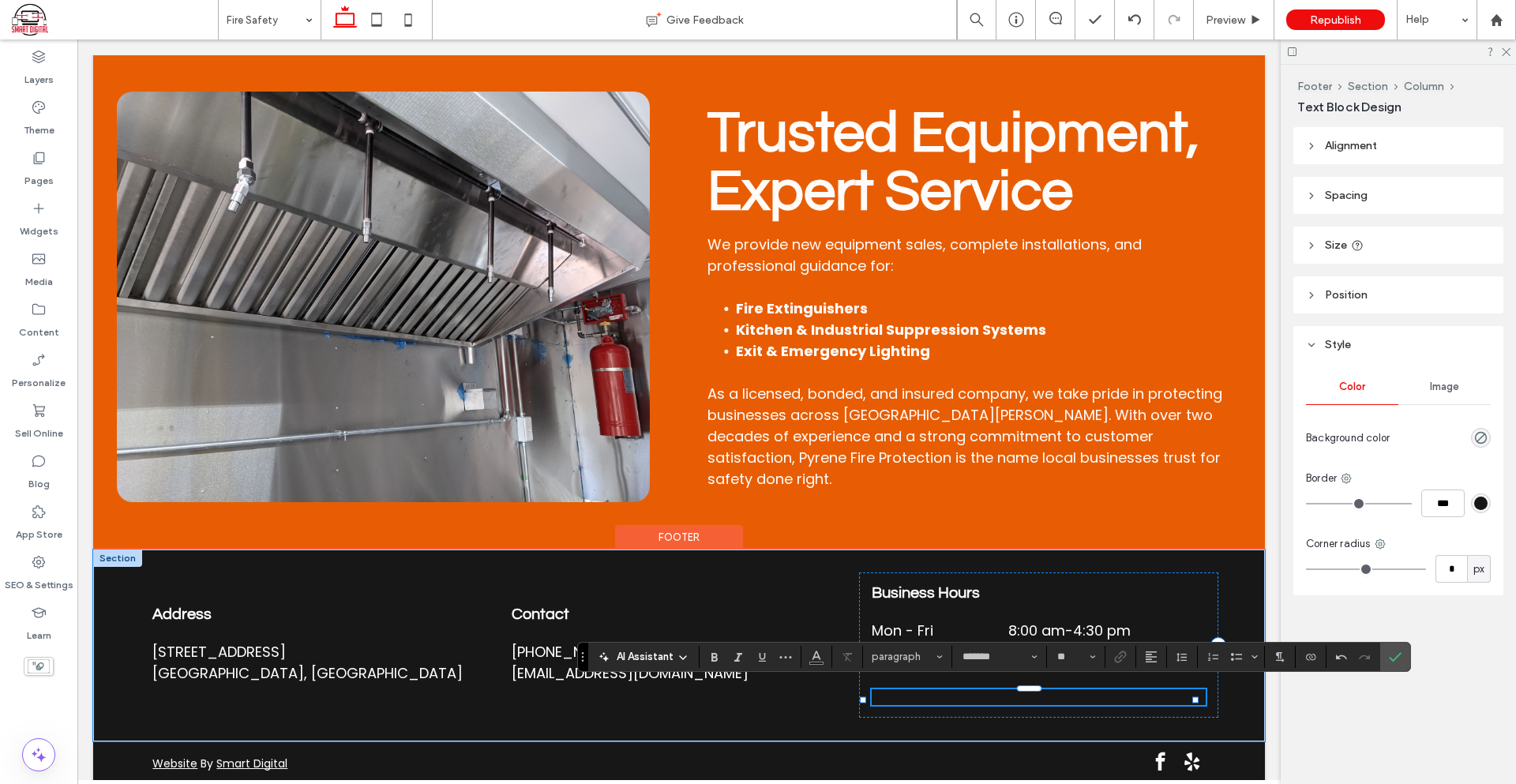
click at [980, 700] on span "**********" at bounding box center [949, 696] width 155 height 14
click at [980, 700] on span "**********" at bounding box center [949, 696] width 155 height 14
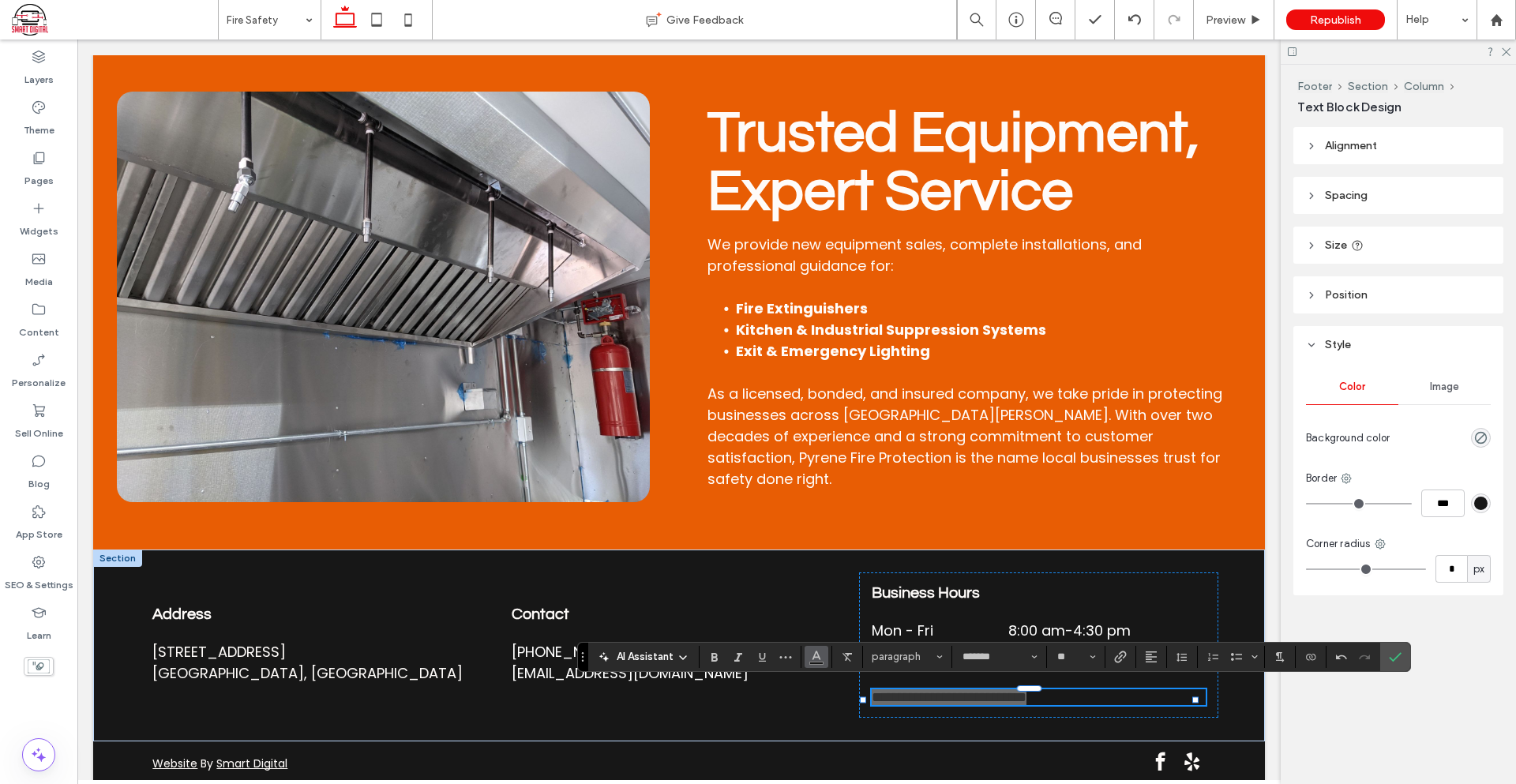
click at [818, 655] on use "Color" at bounding box center [816, 654] width 8 height 8
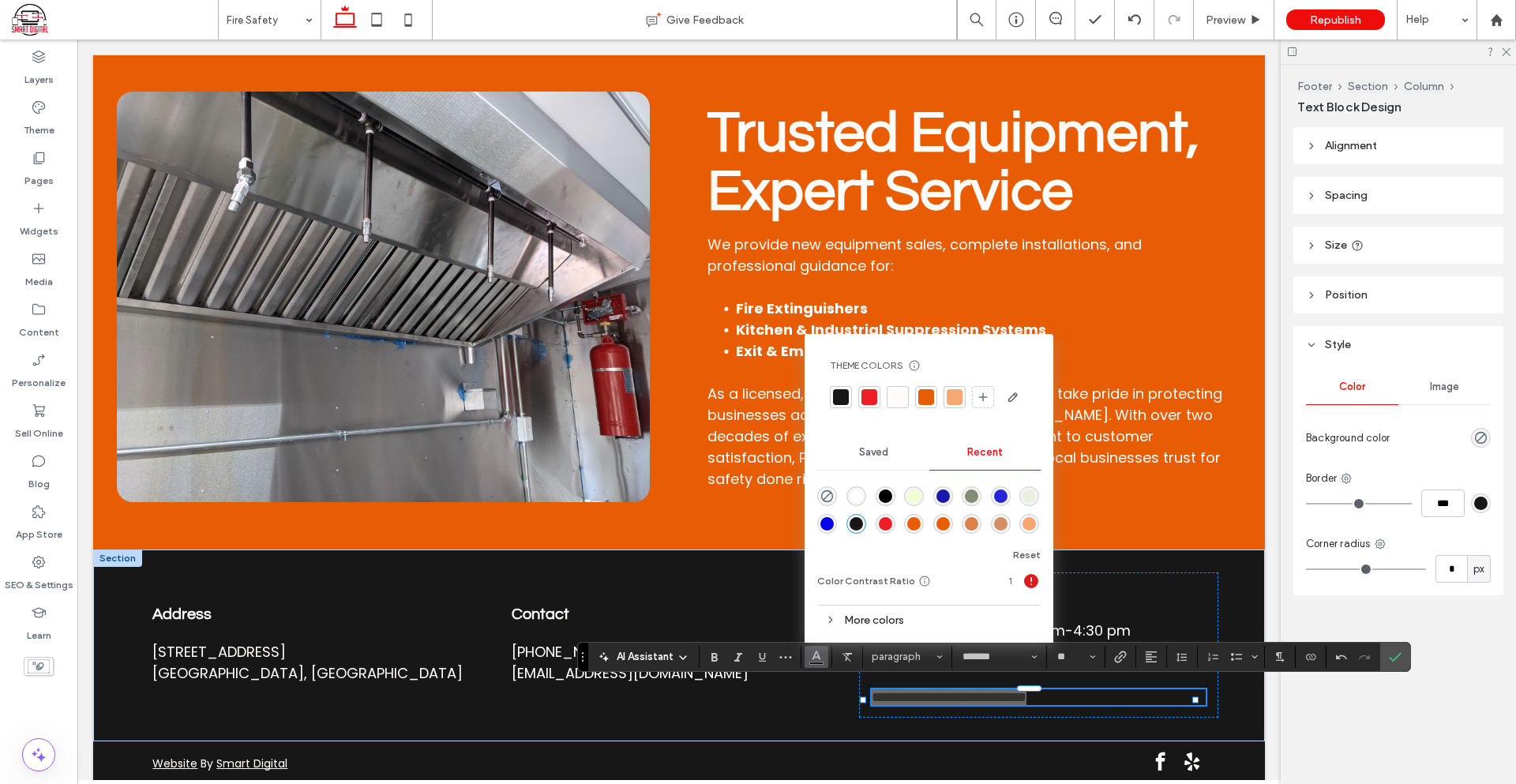
click at [903, 398] on div at bounding box center [897, 397] width 16 height 16
click at [1405, 650] on label "Confirm" at bounding box center [1395, 656] width 24 height 28
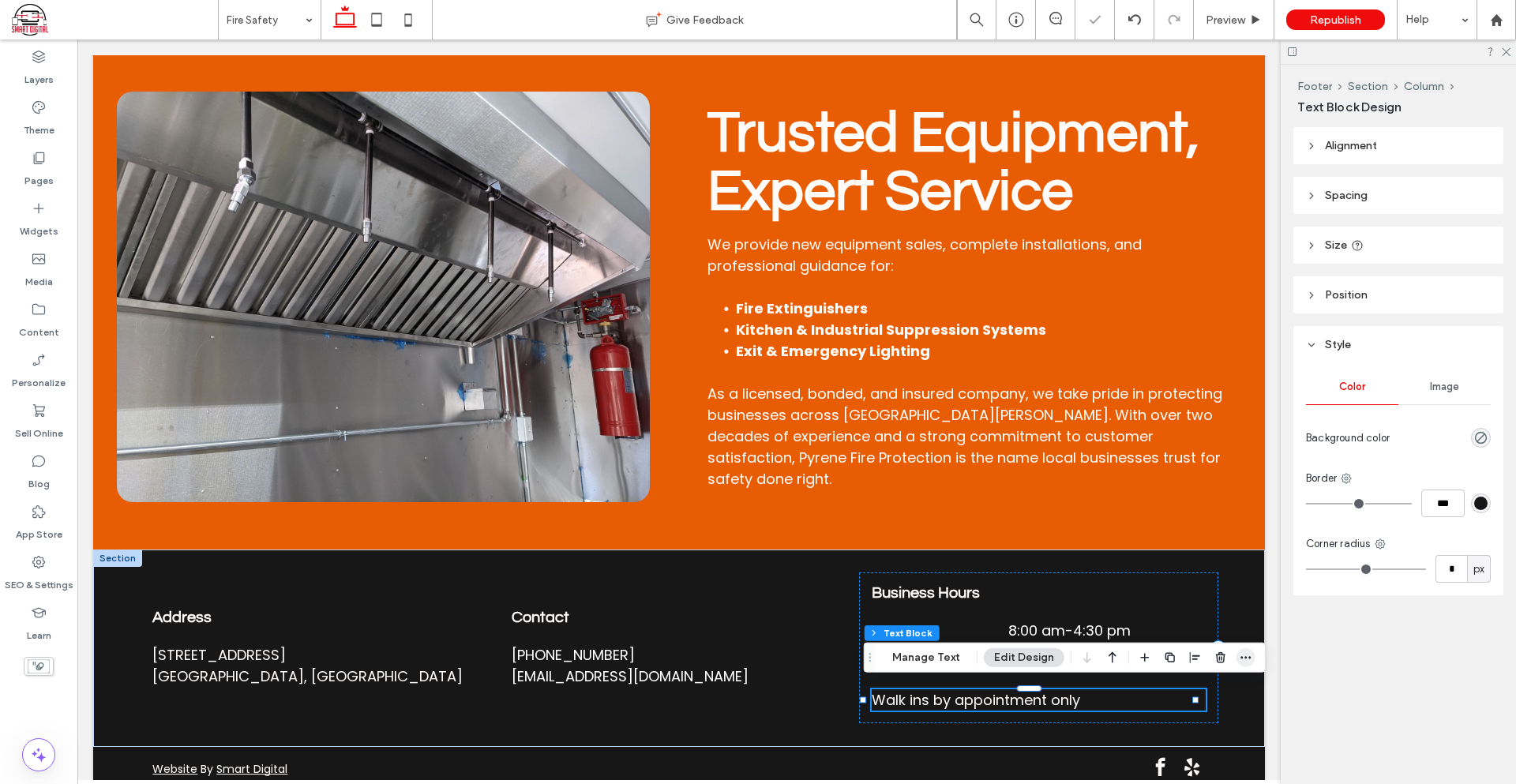
click at [1252, 658] on span "button" at bounding box center [1245, 657] width 19 height 19
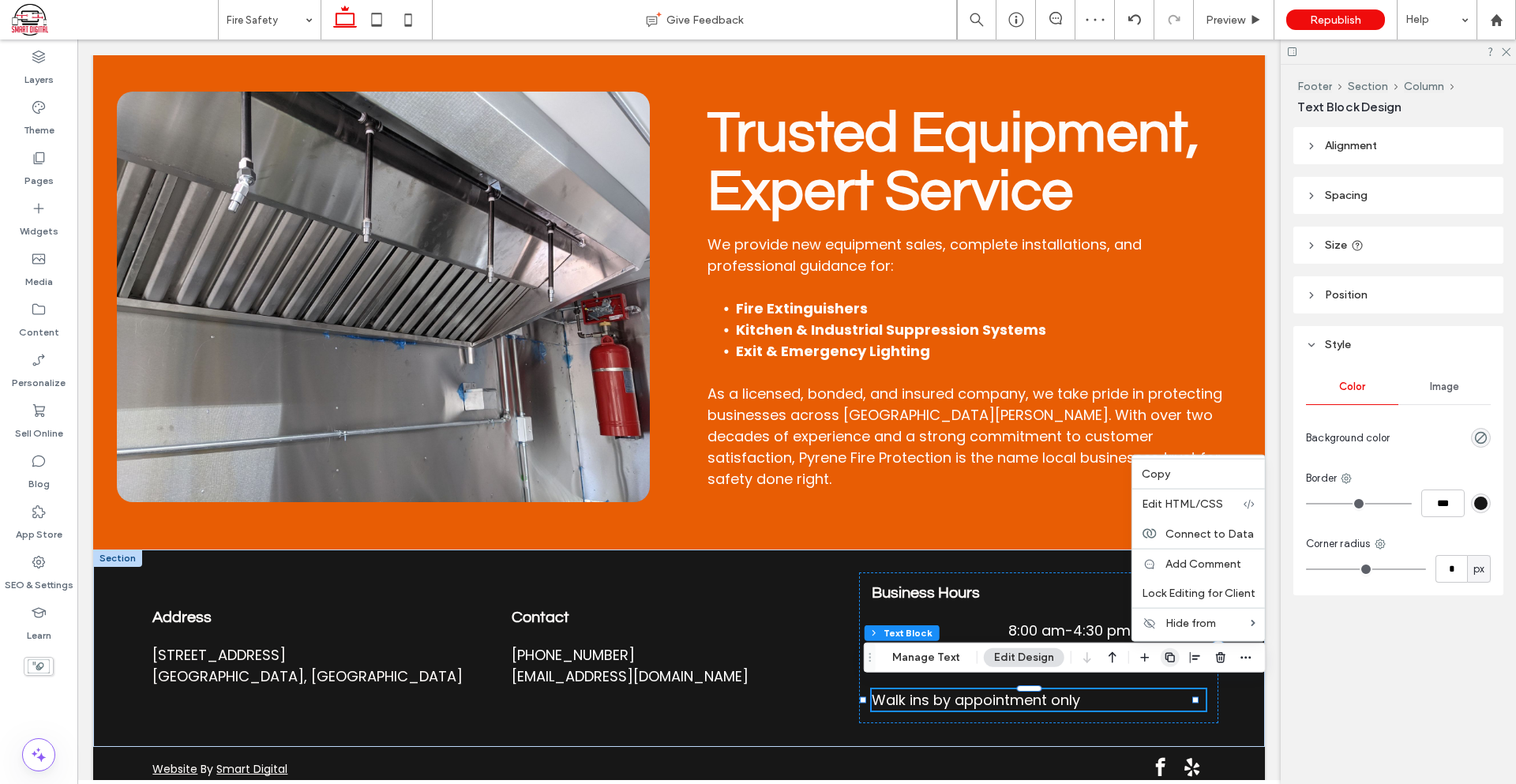
click at [1173, 661] on span "button" at bounding box center [1170, 657] width 19 height 19
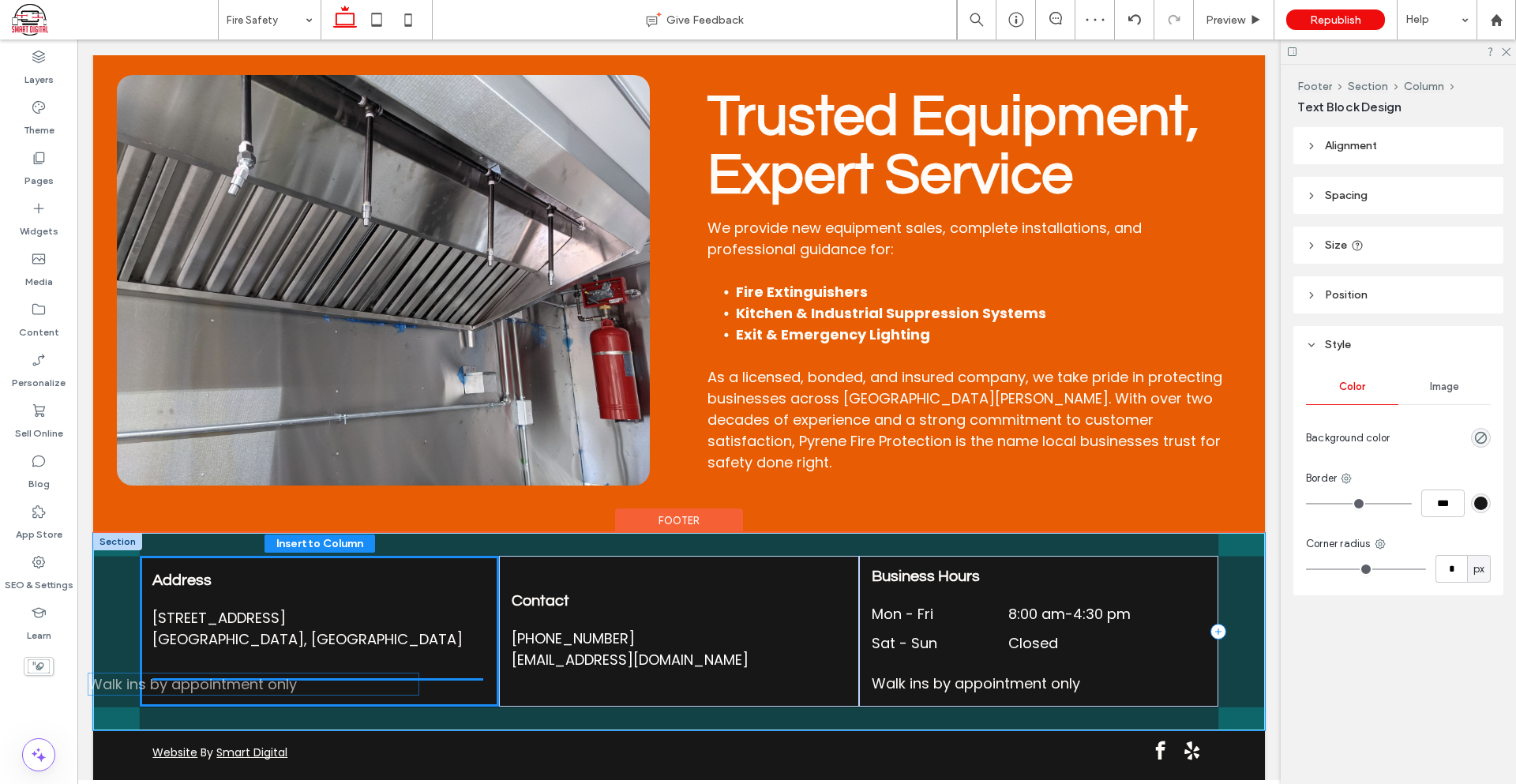
drag, startPoint x: 1023, startPoint y: 728, endPoint x: 290, endPoint y: 665, distance: 735.7
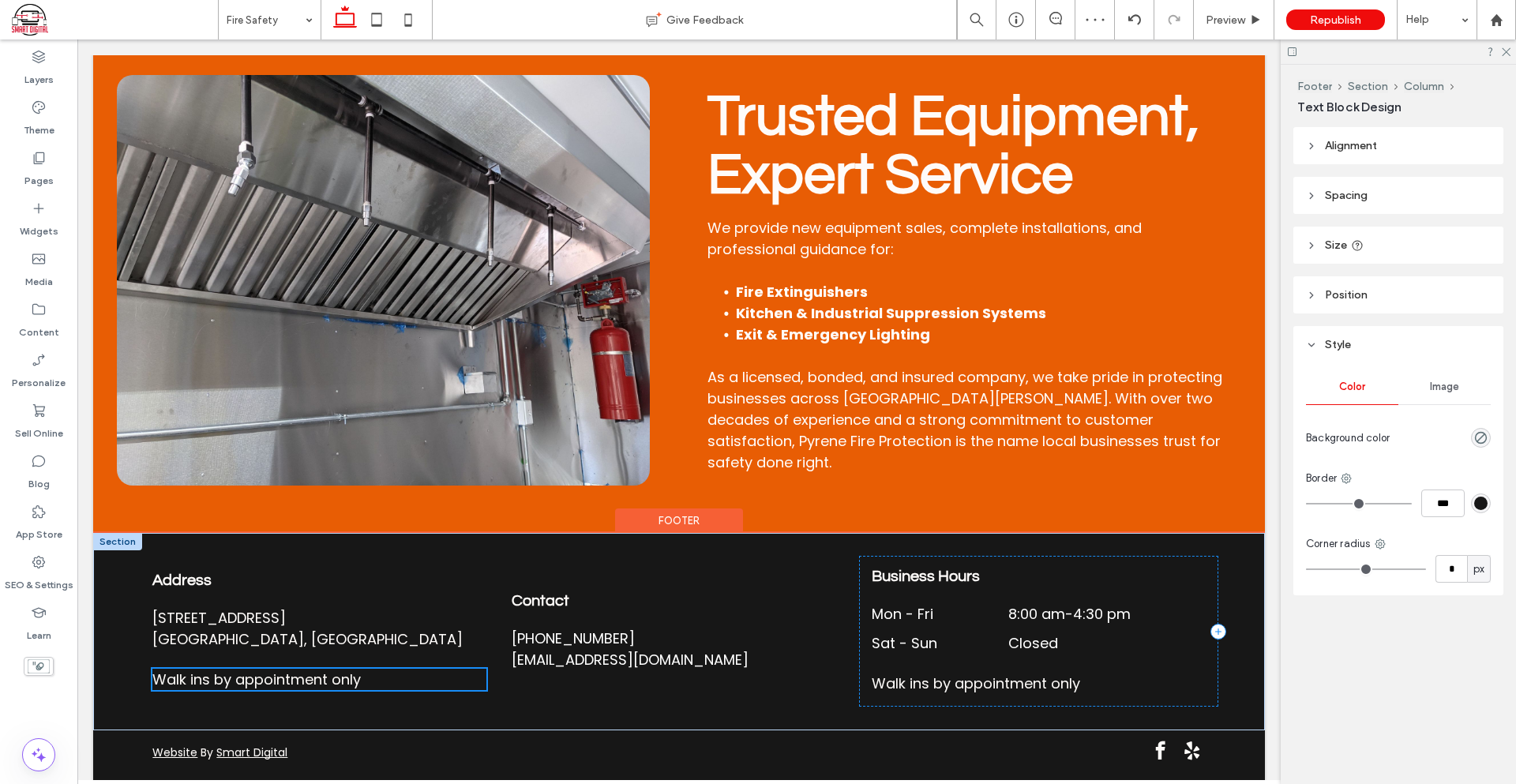
scroll to position [1365, 0]
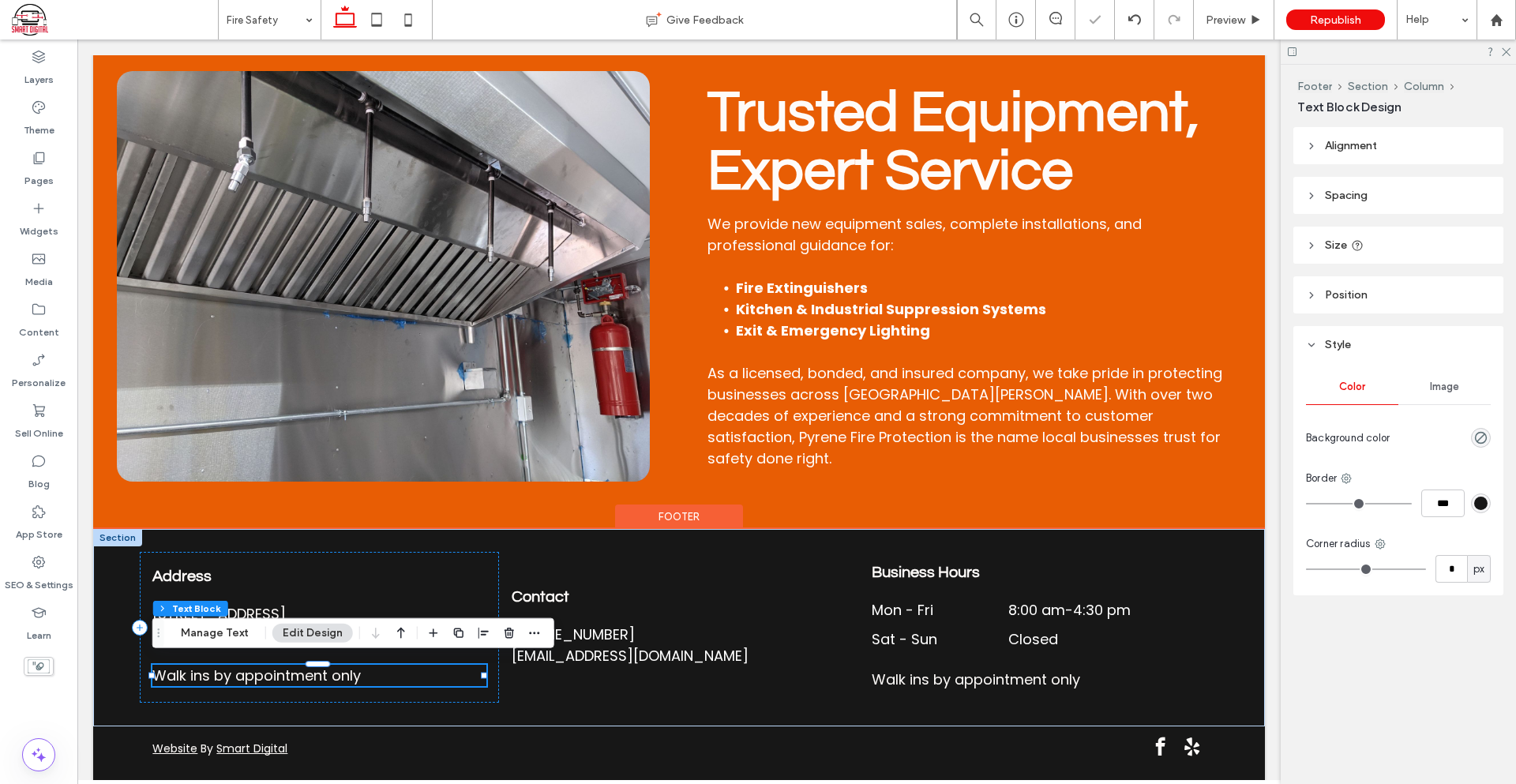
click at [380, 673] on p "Walk ins by appointment only" at bounding box center [320, 675] width 334 height 21
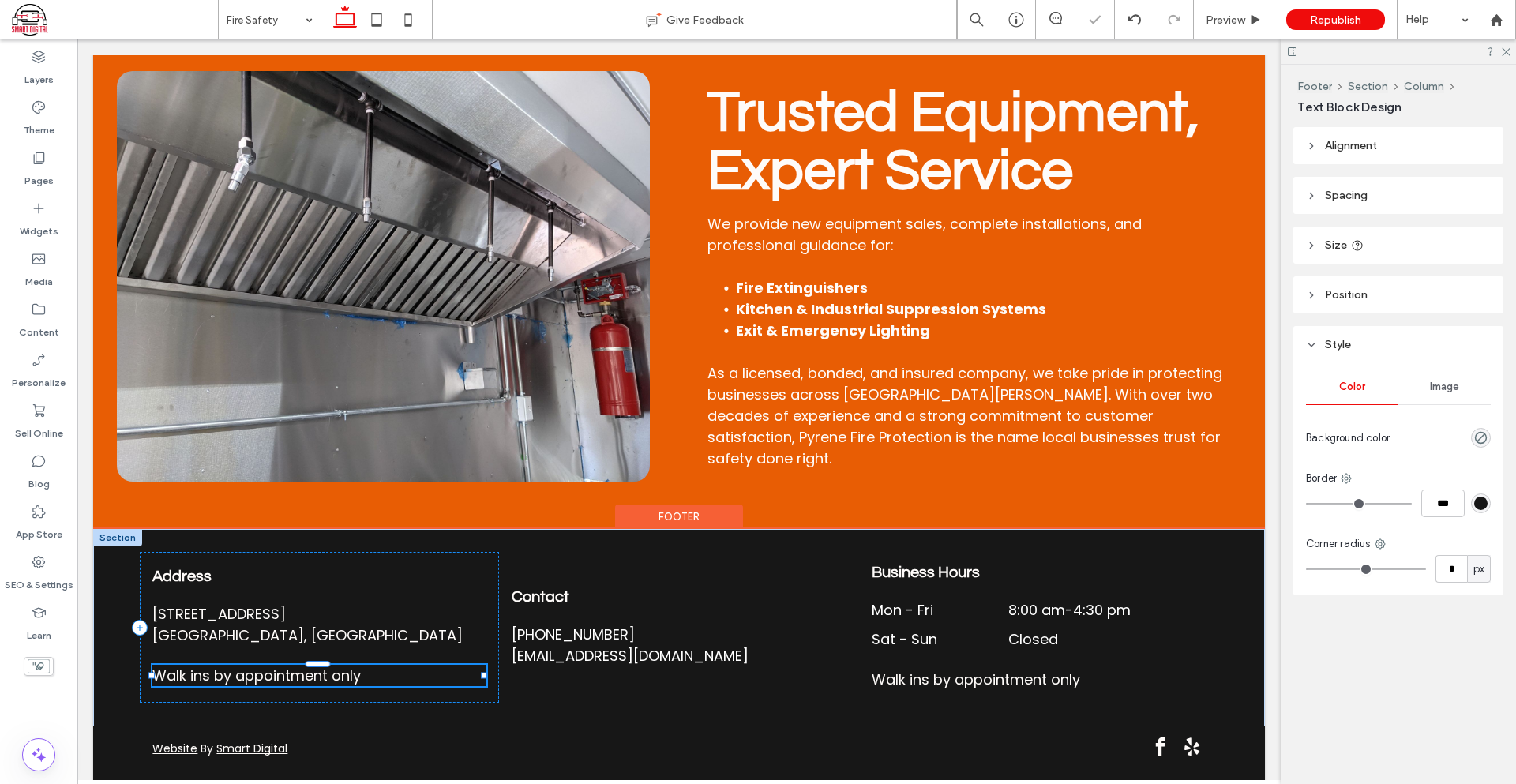
type input "*******"
type input "**"
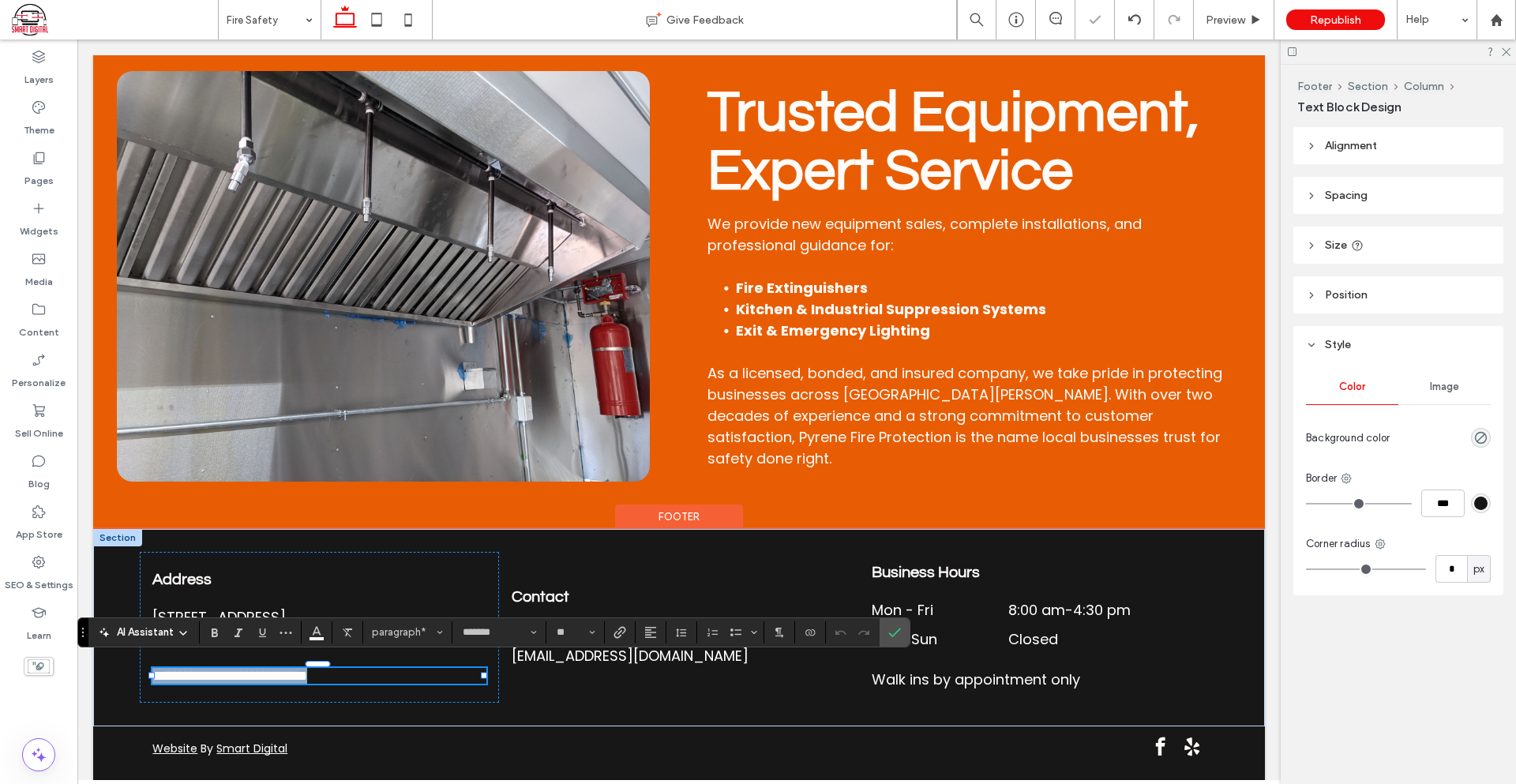
click at [381, 673] on p "**********" at bounding box center [320, 675] width 334 height 16
click at [377, 672] on p "**********" at bounding box center [320, 675] width 334 height 16
click at [1073, 679] on p "Walk ins by appointment only" at bounding box center [1039, 678] width 334 height 21
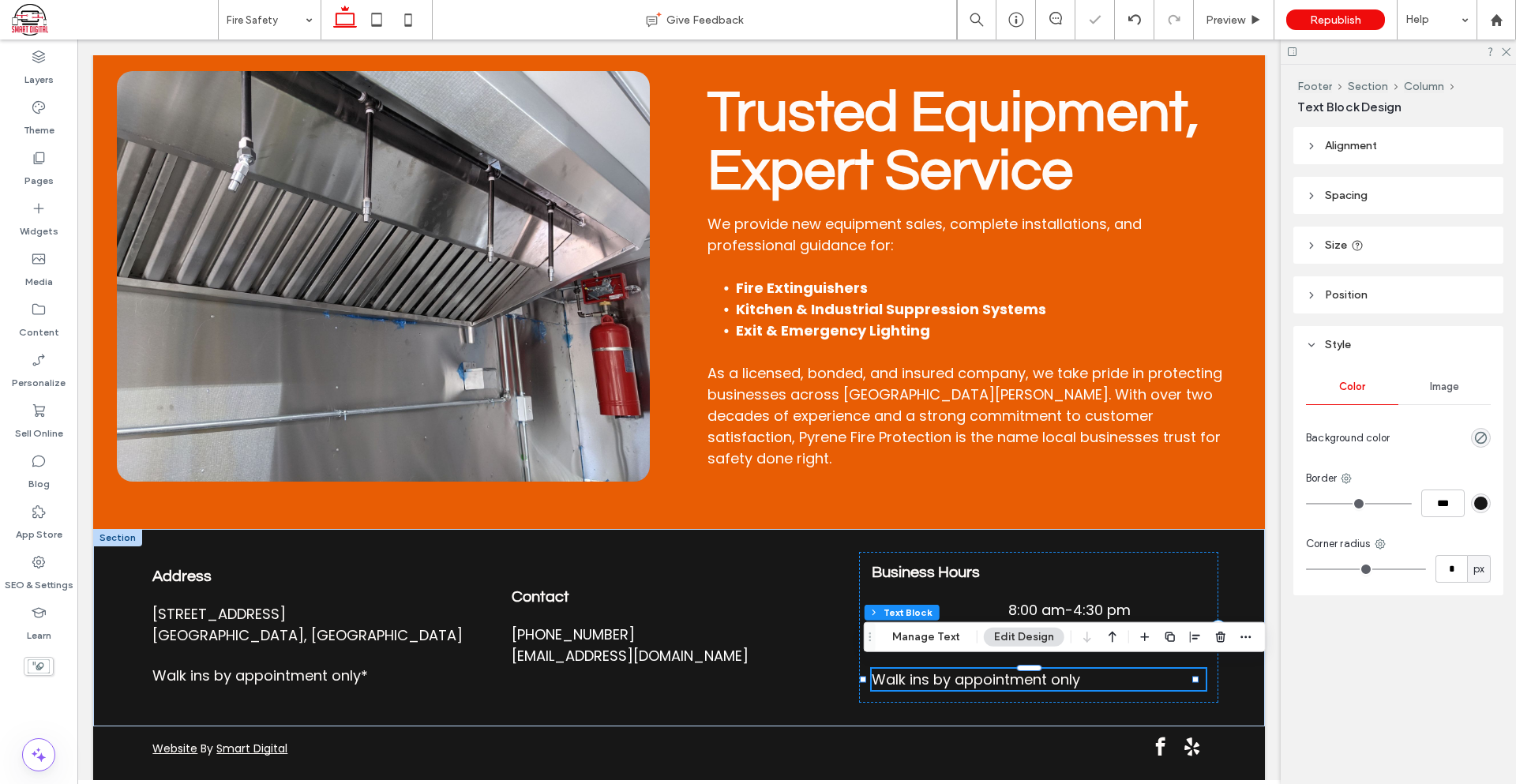
click at [1086, 675] on p "Walk ins by appointment only" at bounding box center [1039, 678] width 334 height 21
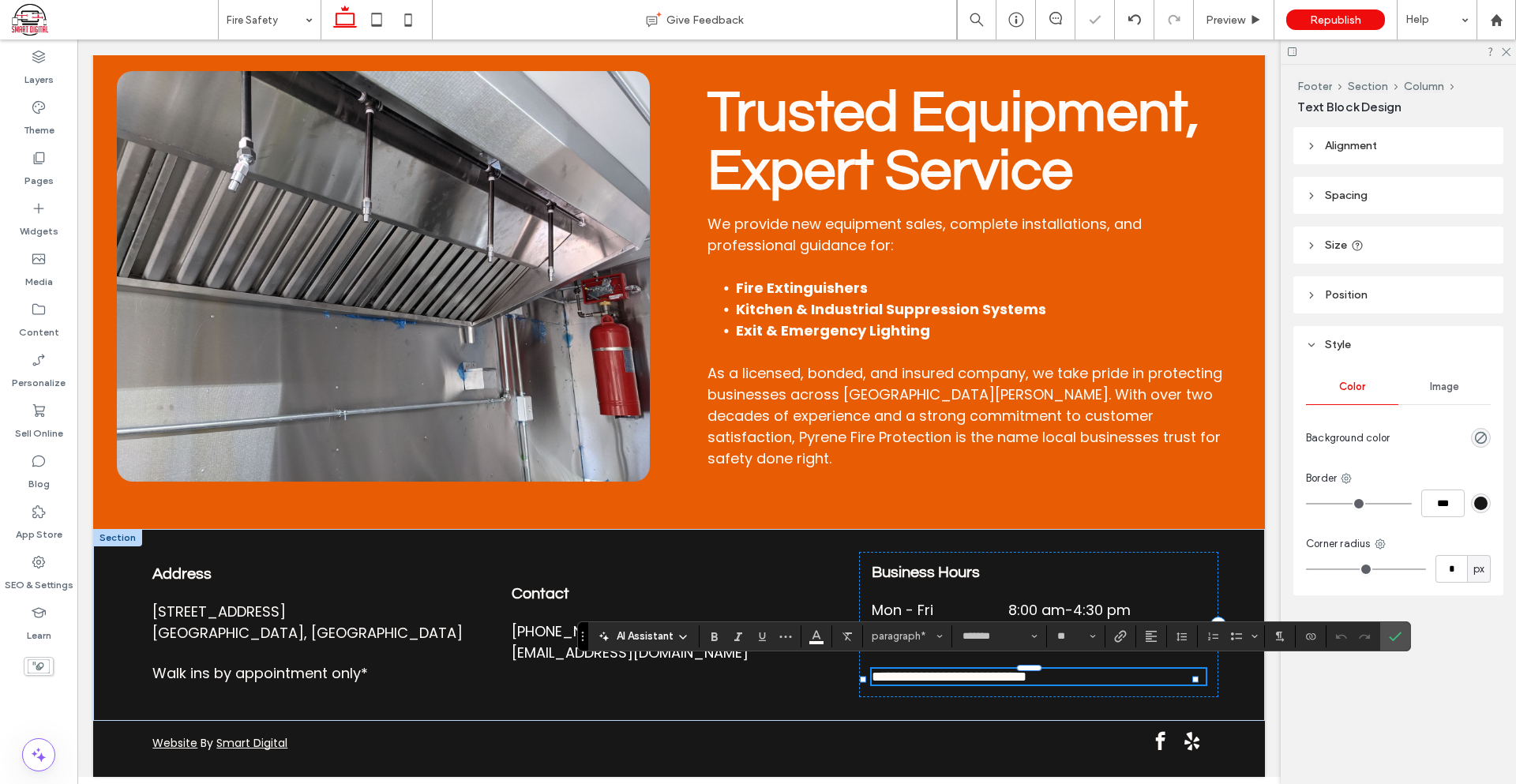
click at [1086, 675] on p "**********" at bounding box center [1039, 676] width 334 height 16
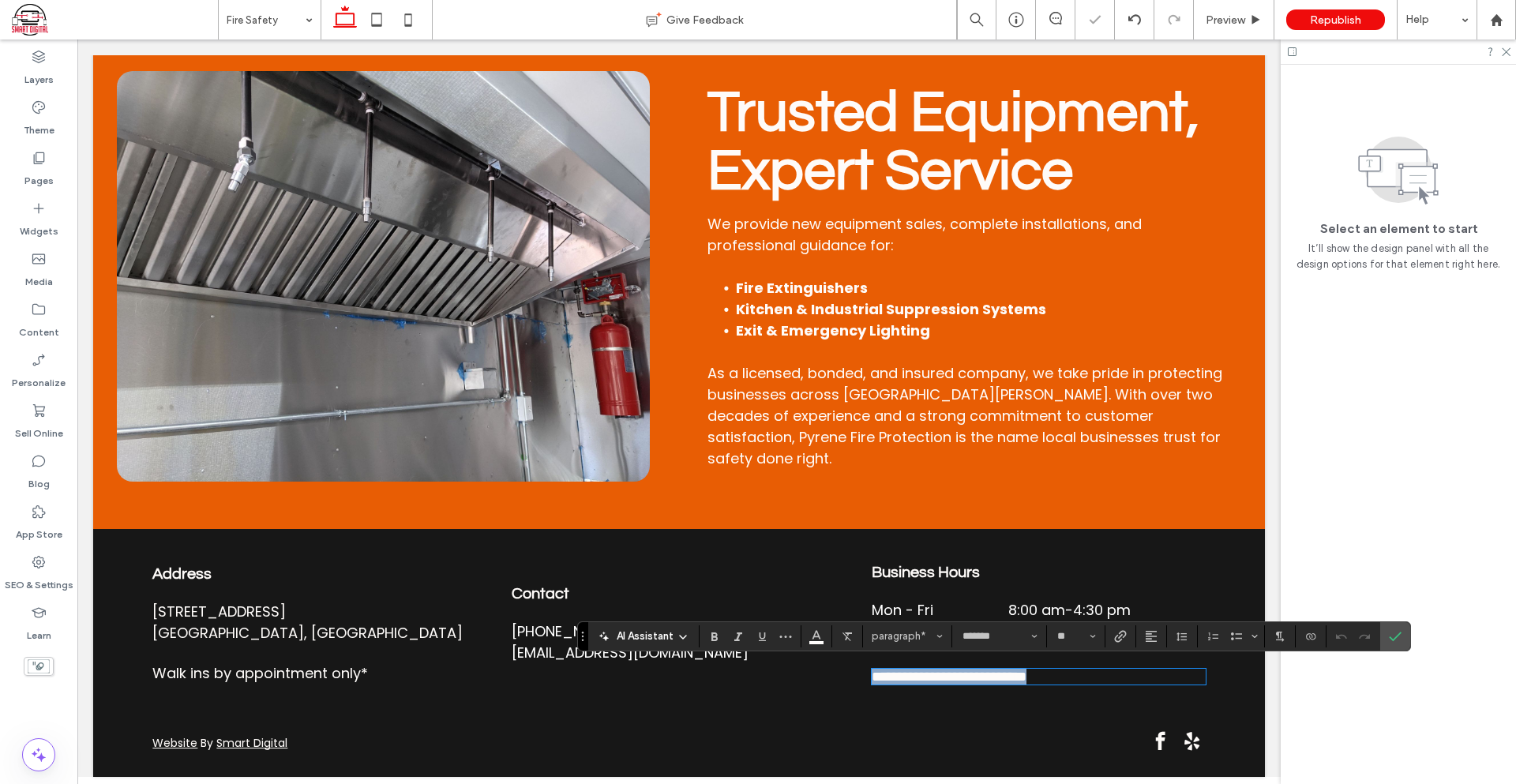
click at [1086, 675] on p "**********" at bounding box center [1039, 676] width 334 height 16
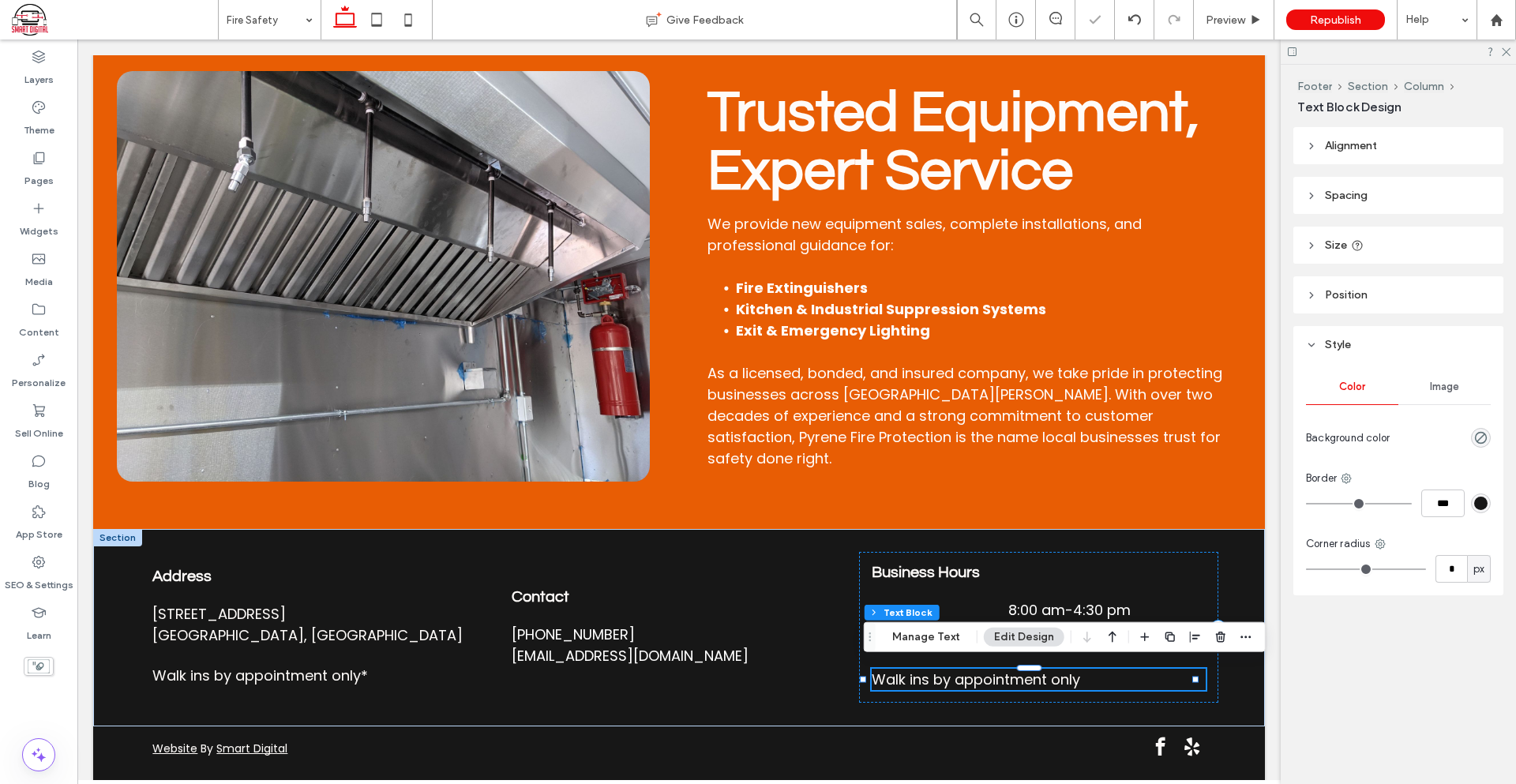
click at [1081, 675] on p "Walk ins by appointment only" at bounding box center [1039, 678] width 334 height 21
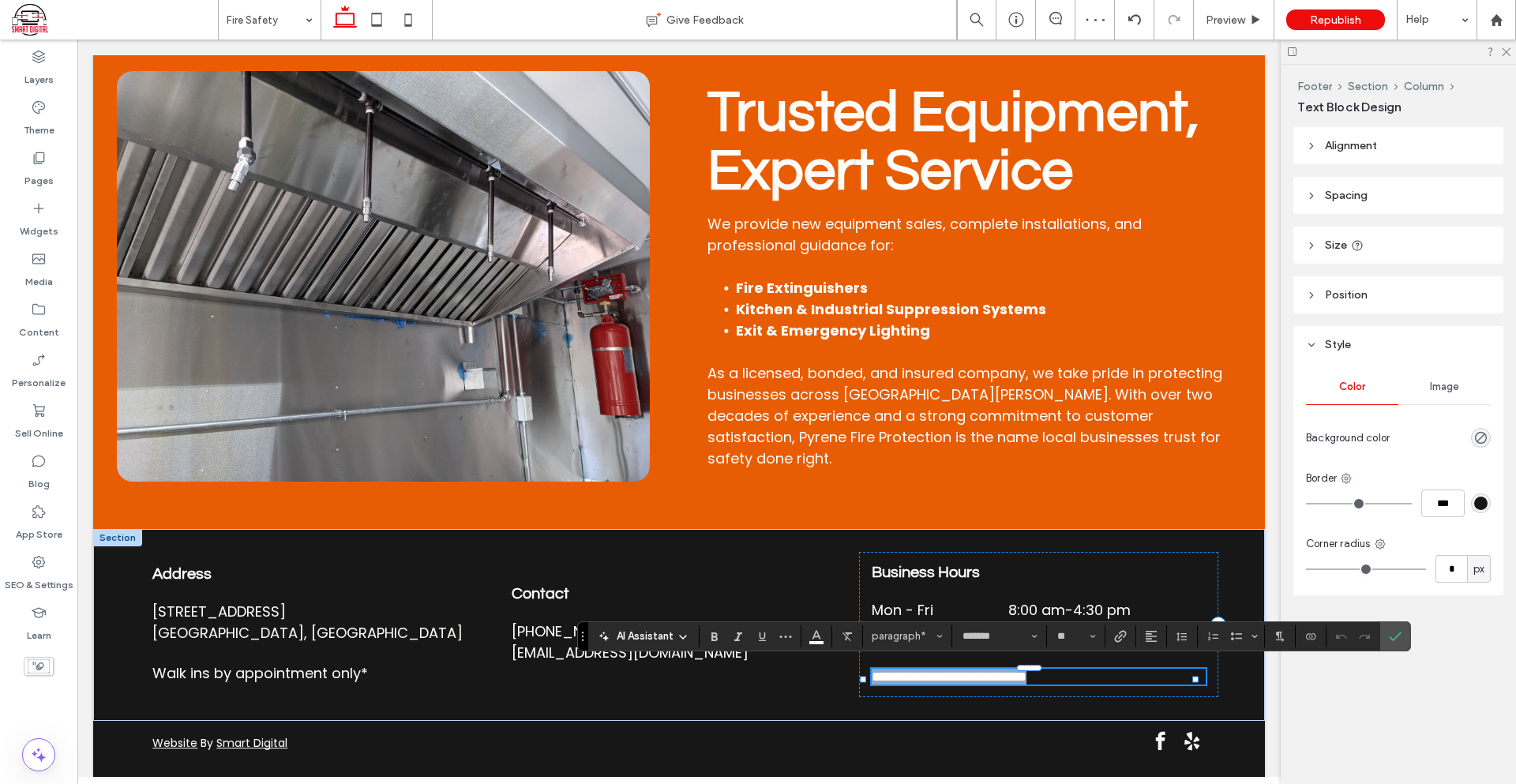
click at [1081, 675] on p "**********" at bounding box center [1039, 676] width 334 height 16
click at [1078, 674] on p "**********" at bounding box center [1039, 676] width 334 height 16
click at [1397, 633] on icon "Confirm" at bounding box center [1395, 636] width 13 height 13
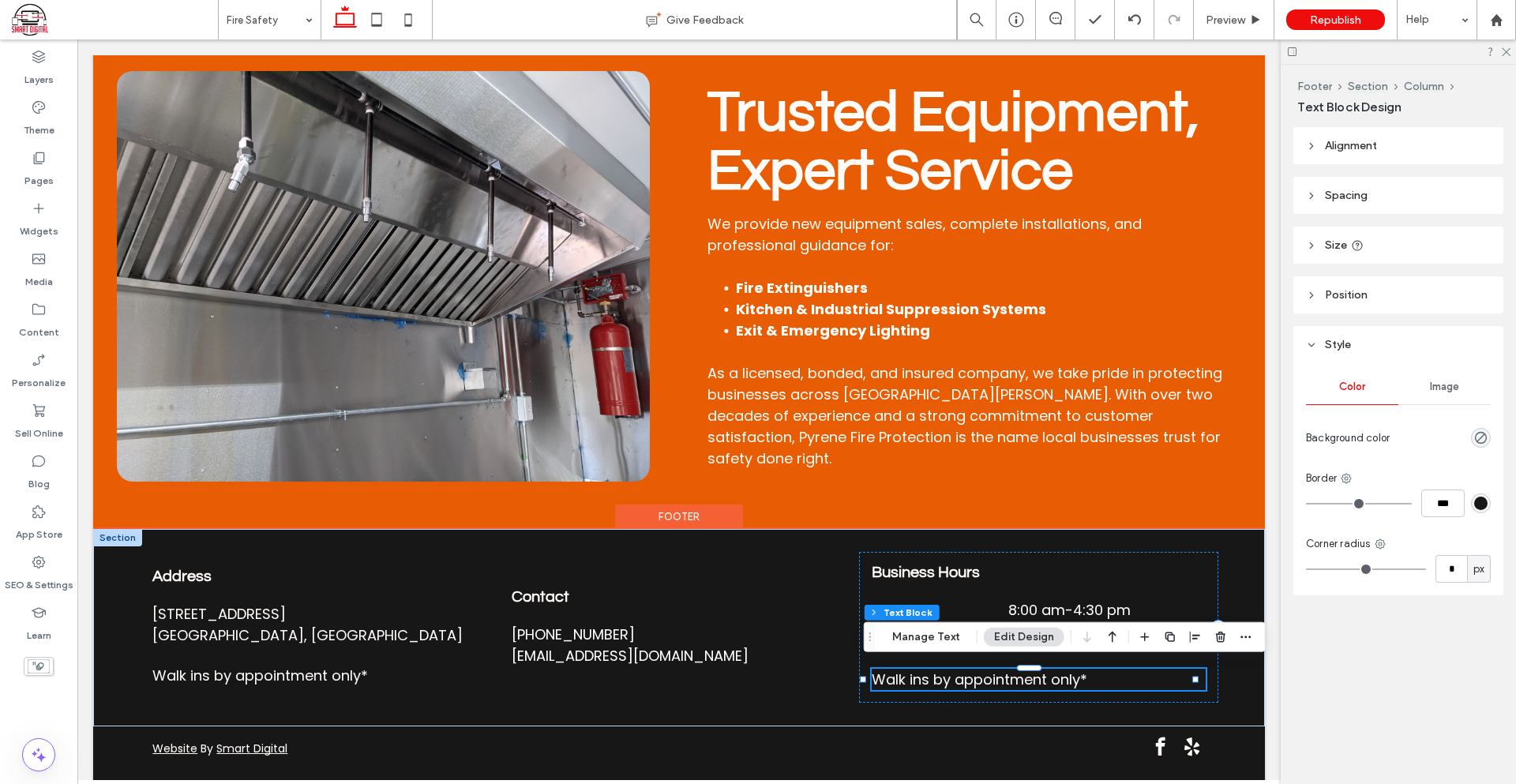
click at [1102, 673] on p "Walk ins by appointment only*" at bounding box center [1039, 678] width 334 height 21
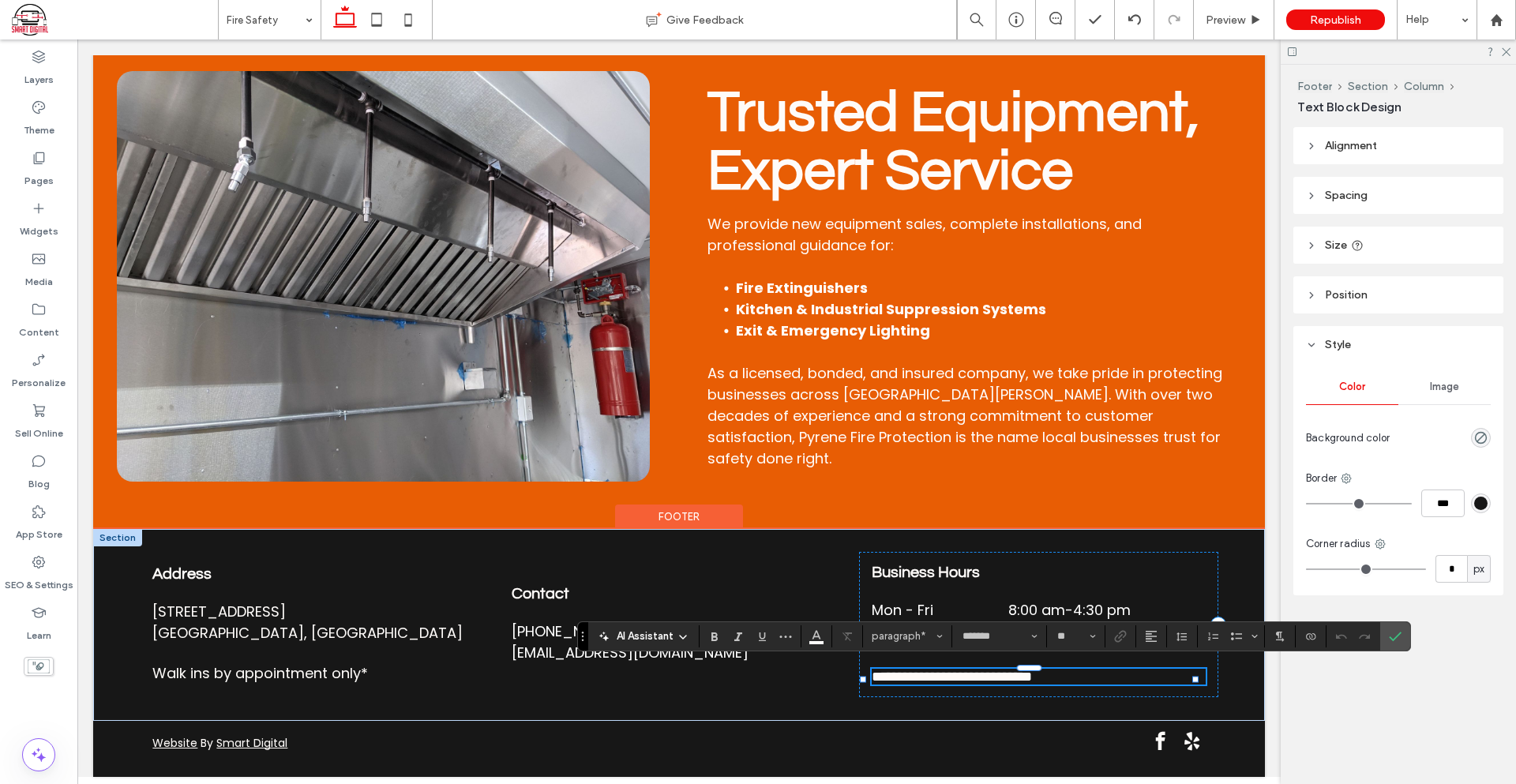
click at [1110, 676] on p "**********" at bounding box center [1039, 676] width 334 height 16
click at [873, 671] on span "**********" at bounding box center [951, 676] width 161 height 14
click at [246, 662] on p "Walk ins by appointment only*" at bounding box center [320, 672] width 334 height 21
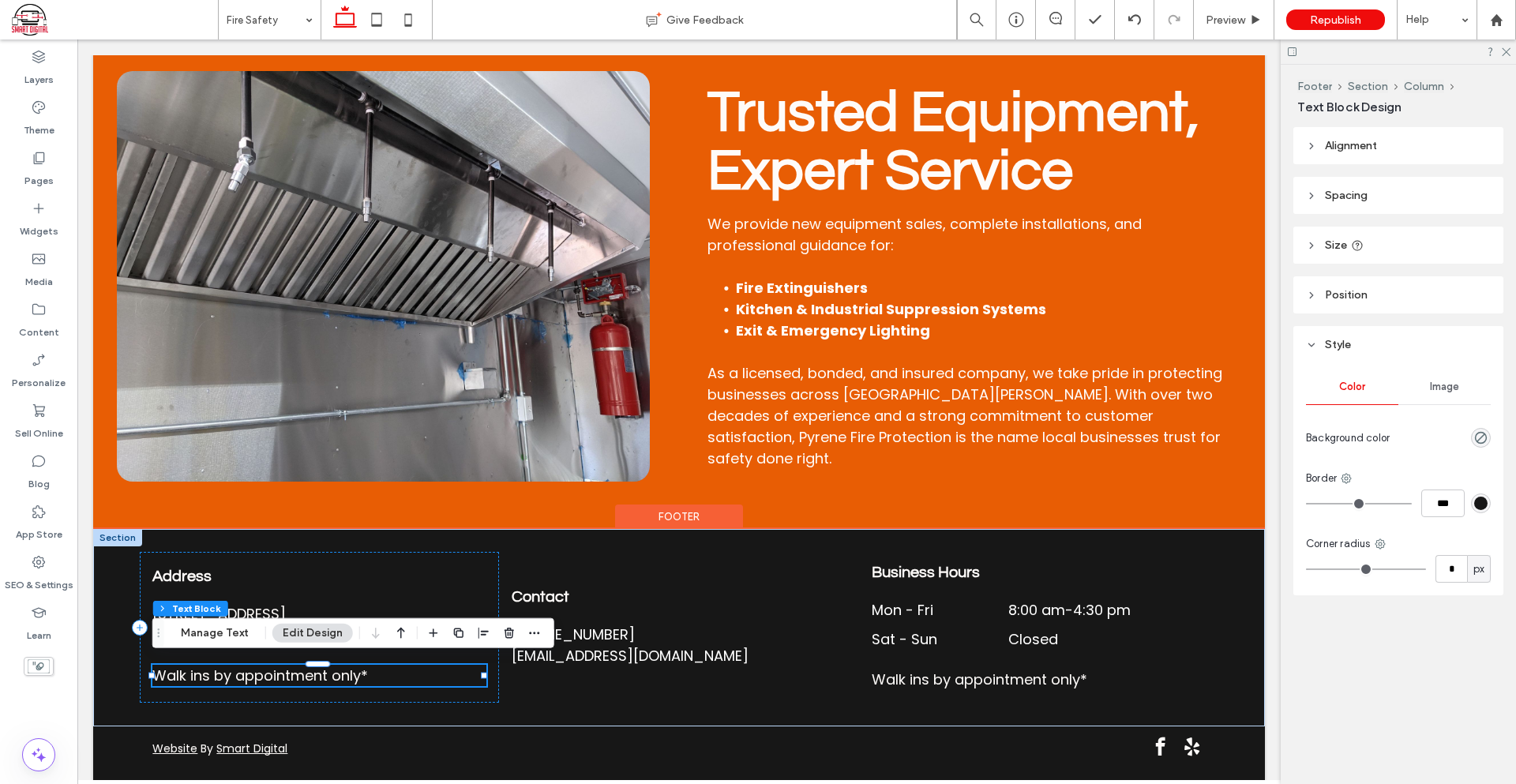
click at [192, 667] on span "Walk ins by appointment only*" at bounding box center [260, 675] width 216 height 19
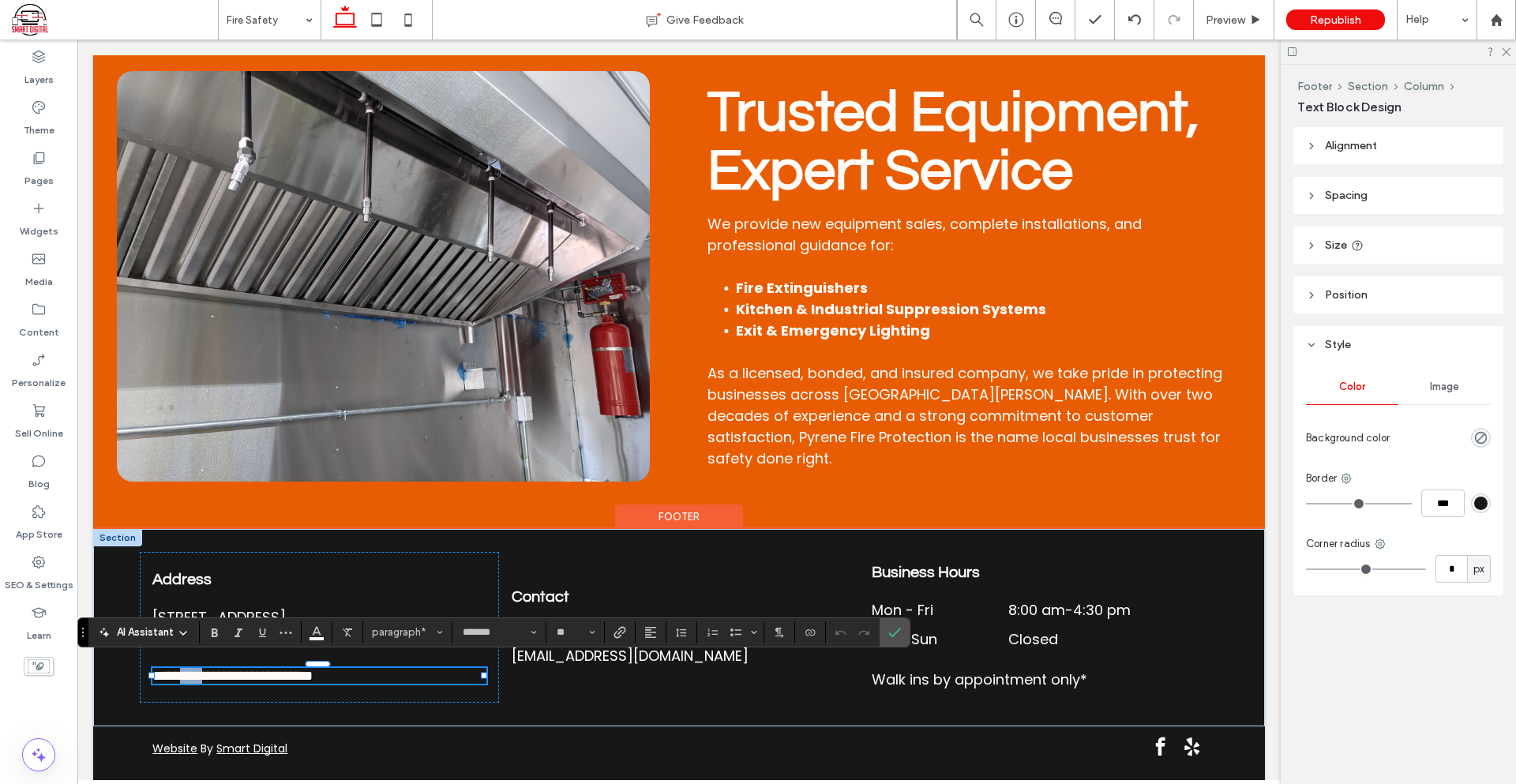
click at [192, 668] on span "**********" at bounding box center [232, 675] width 161 height 14
click at [159, 668] on span "**********" at bounding box center [232, 675] width 161 height 14
click at [357, 668] on span "**********" at bounding box center [307, 675] width 309 height 14
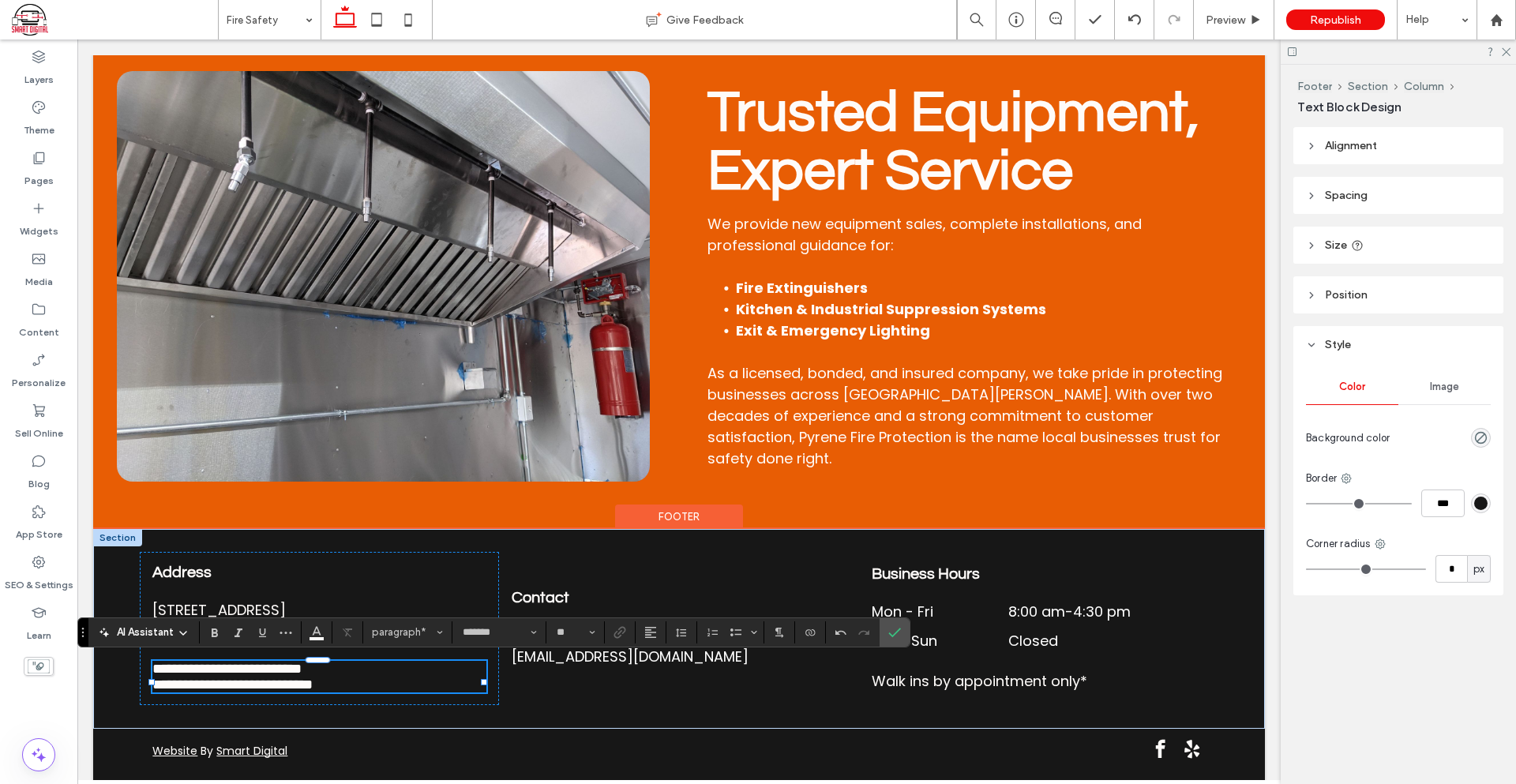
click at [360, 671] on p "**********" at bounding box center [320, 668] width 334 height 16
click at [358, 667] on p "**********" at bounding box center [320, 668] width 334 height 16
click at [301, 667] on span "**********" at bounding box center [227, 668] width 150 height 14
drag, startPoint x: 896, startPoint y: 639, endPoint x: 518, endPoint y: 599, distance: 380.1
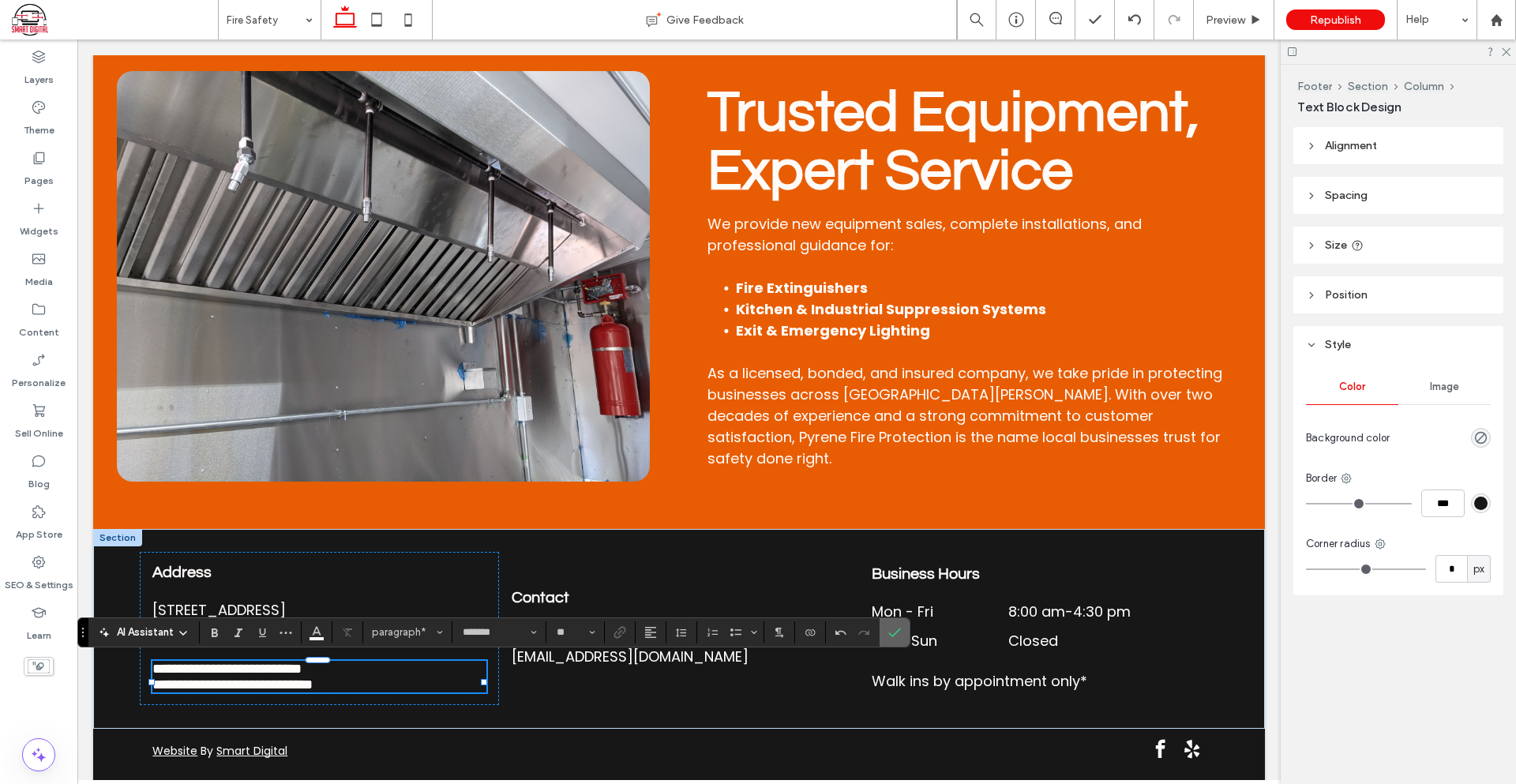
click at [896, 639] on span "Confirm" at bounding box center [894, 632] width 13 height 27
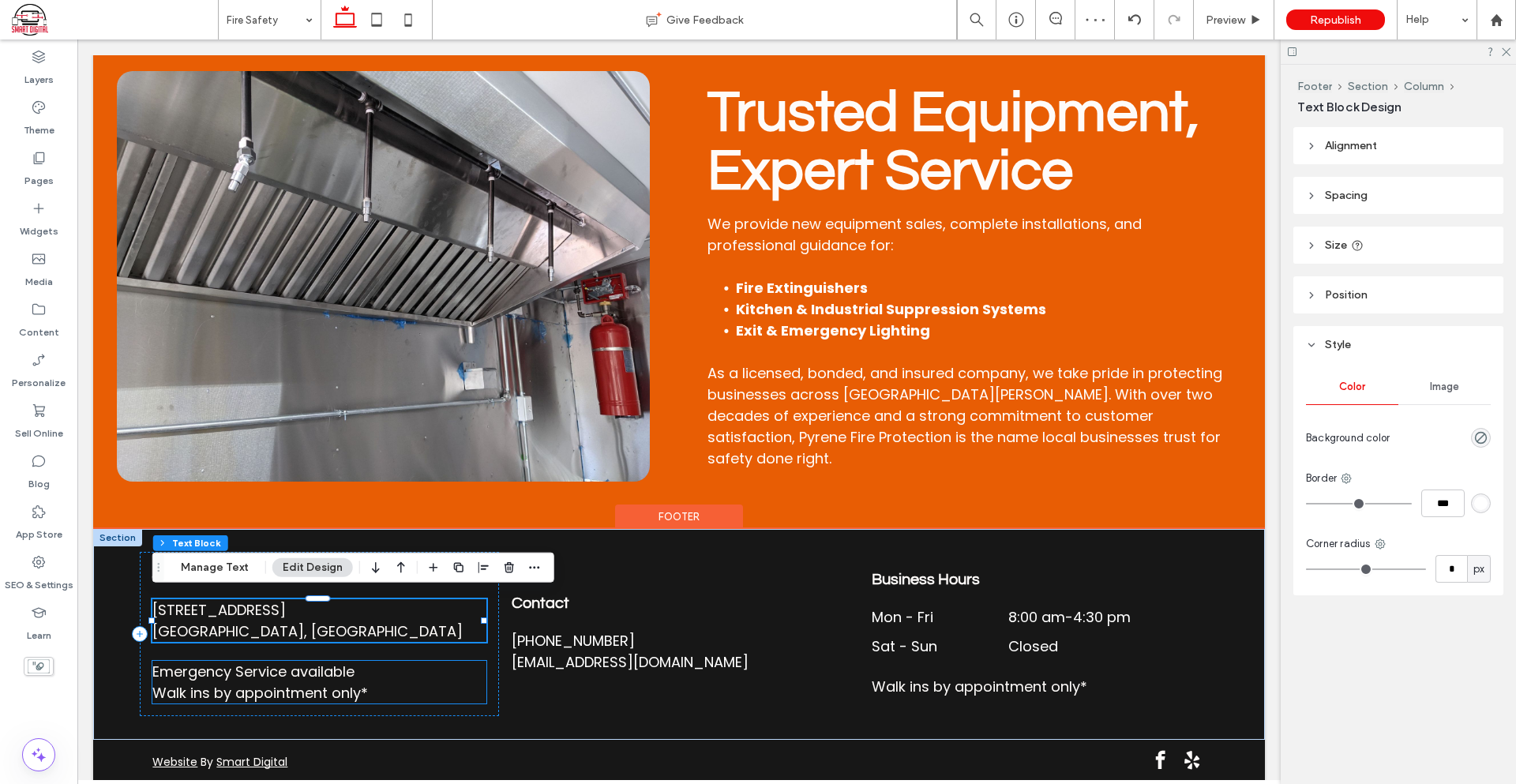
click at [320, 666] on span "Emergency Service available" at bounding box center [253, 671] width 202 height 19
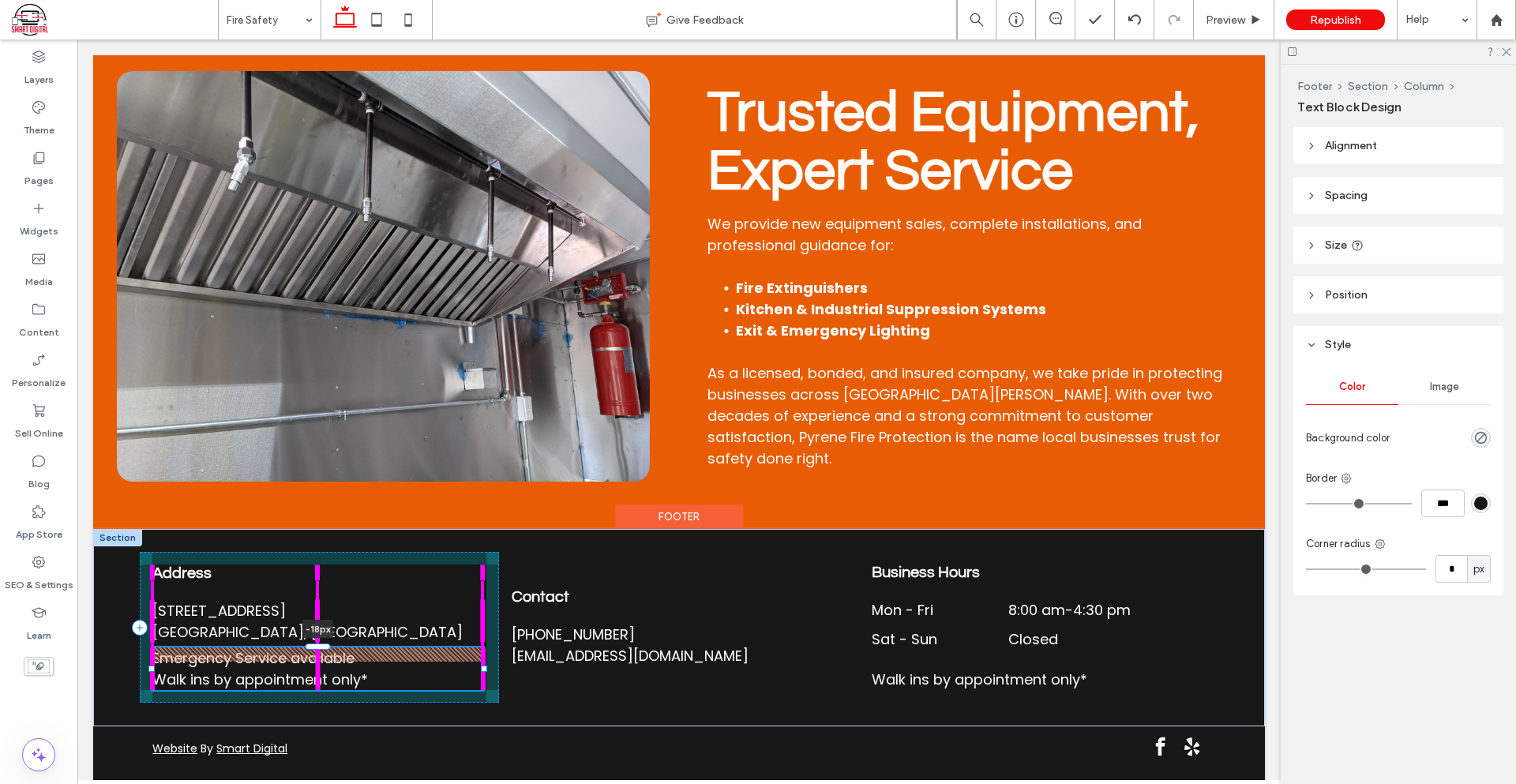
drag, startPoint x: 314, startPoint y: 655, endPoint x: 331, endPoint y: 640, distance: 22.7
click at [153, 647] on div at bounding box center [152, 647] width 1 height 1
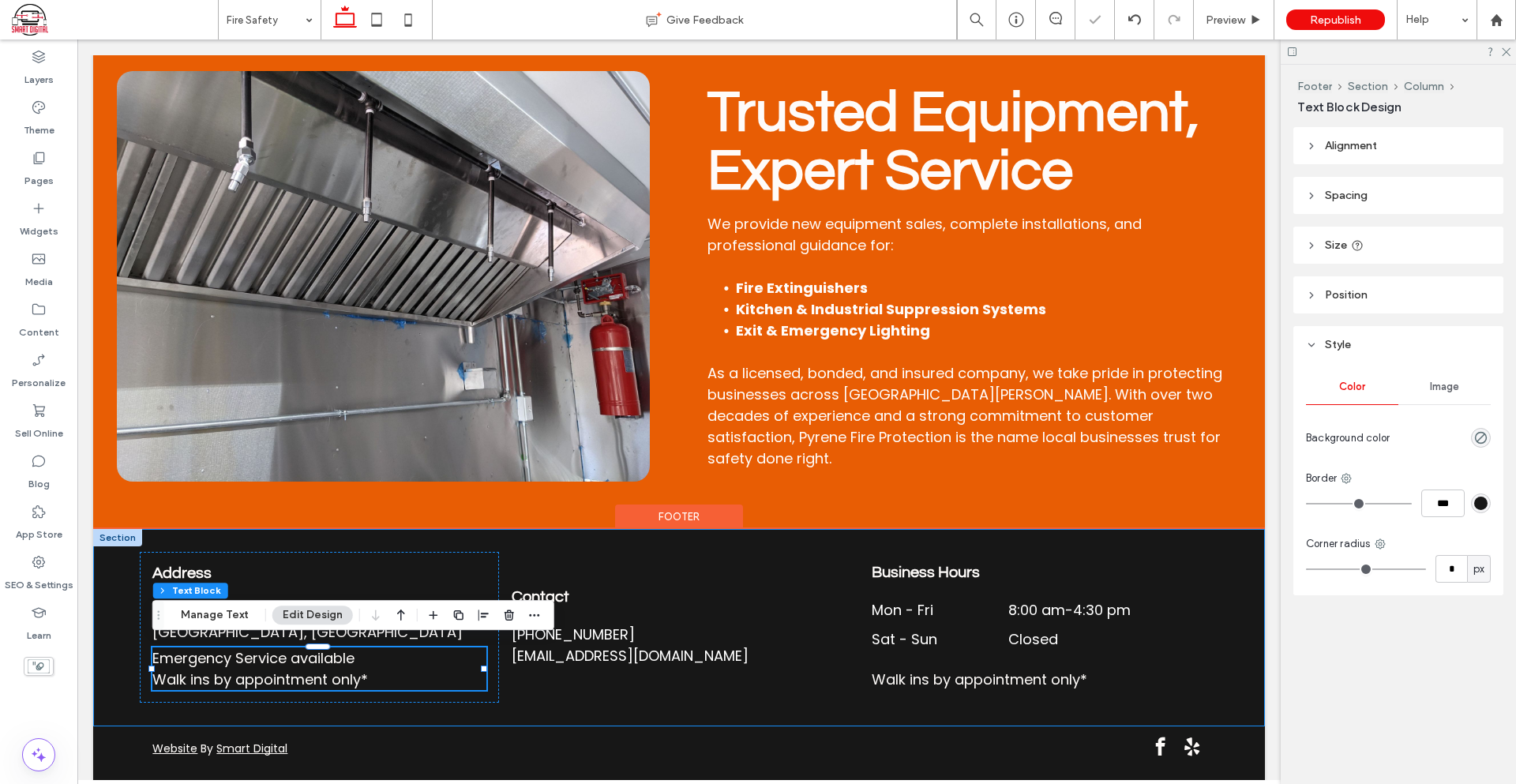
click at [591, 700] on div "Address [STREET_ADDRESS][PERSON_NAME] Emergency Service available Walk ins by a…" at bounding box center [679, 627] width 1172 height 197
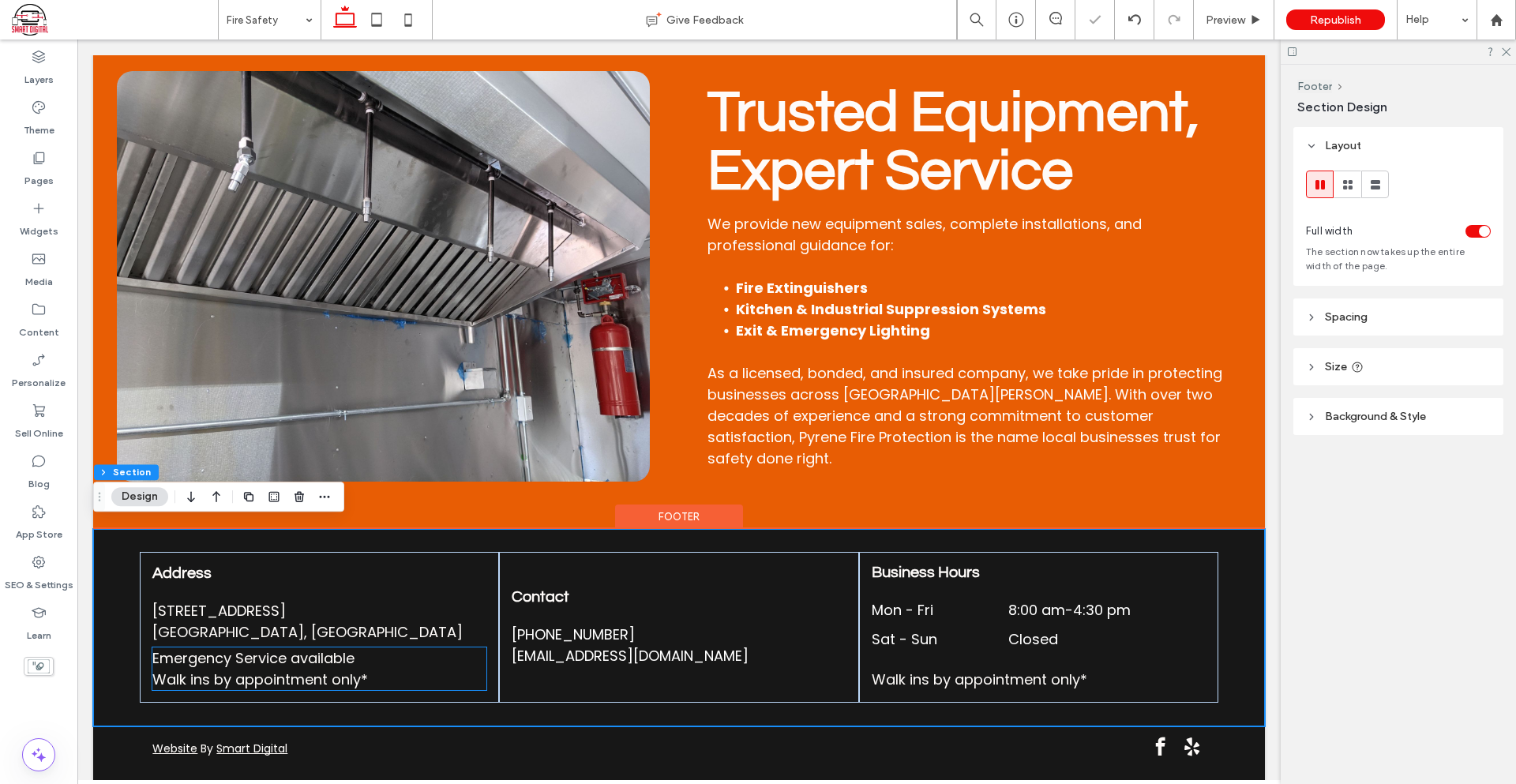
click at [230, 654] on span "Emergency Service available" at bounding box center [253, 657] width 202 height 19
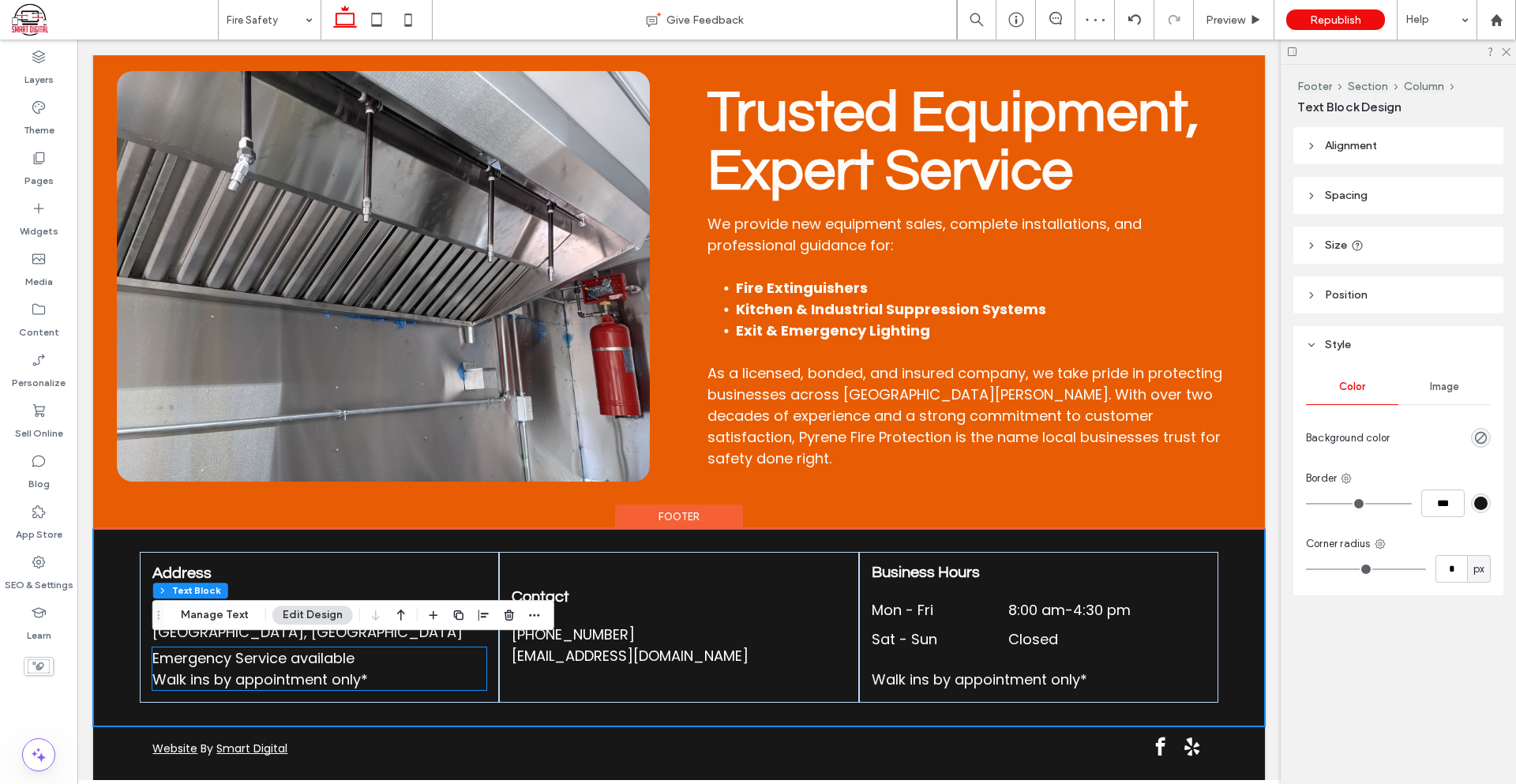
click at [230, 654] on span "Emergency Service available" at bounding box center [253, 657] width 202 height 19
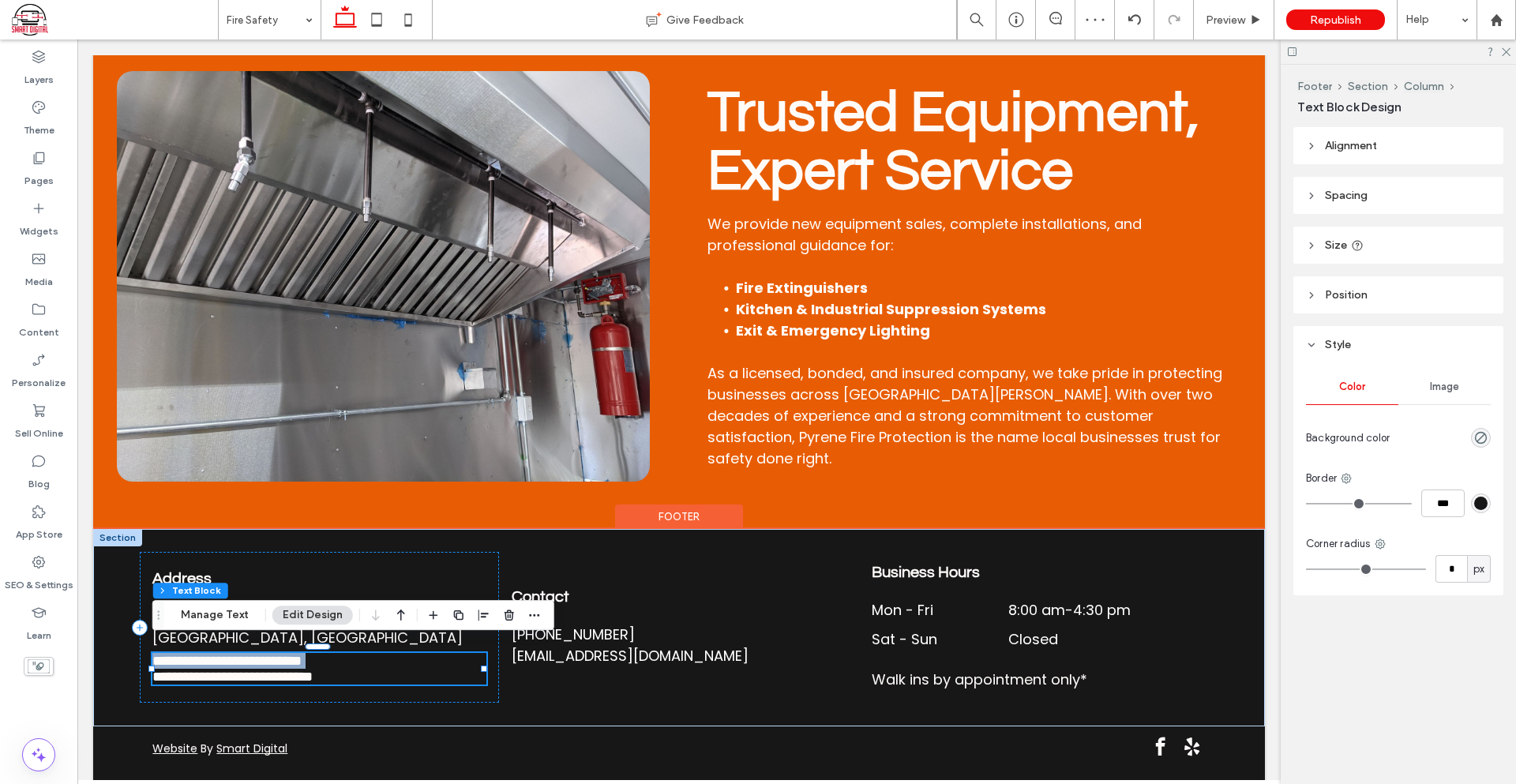
click at [230, 654] on span "**********" at bounding box center [227, 660] width 150 height 14
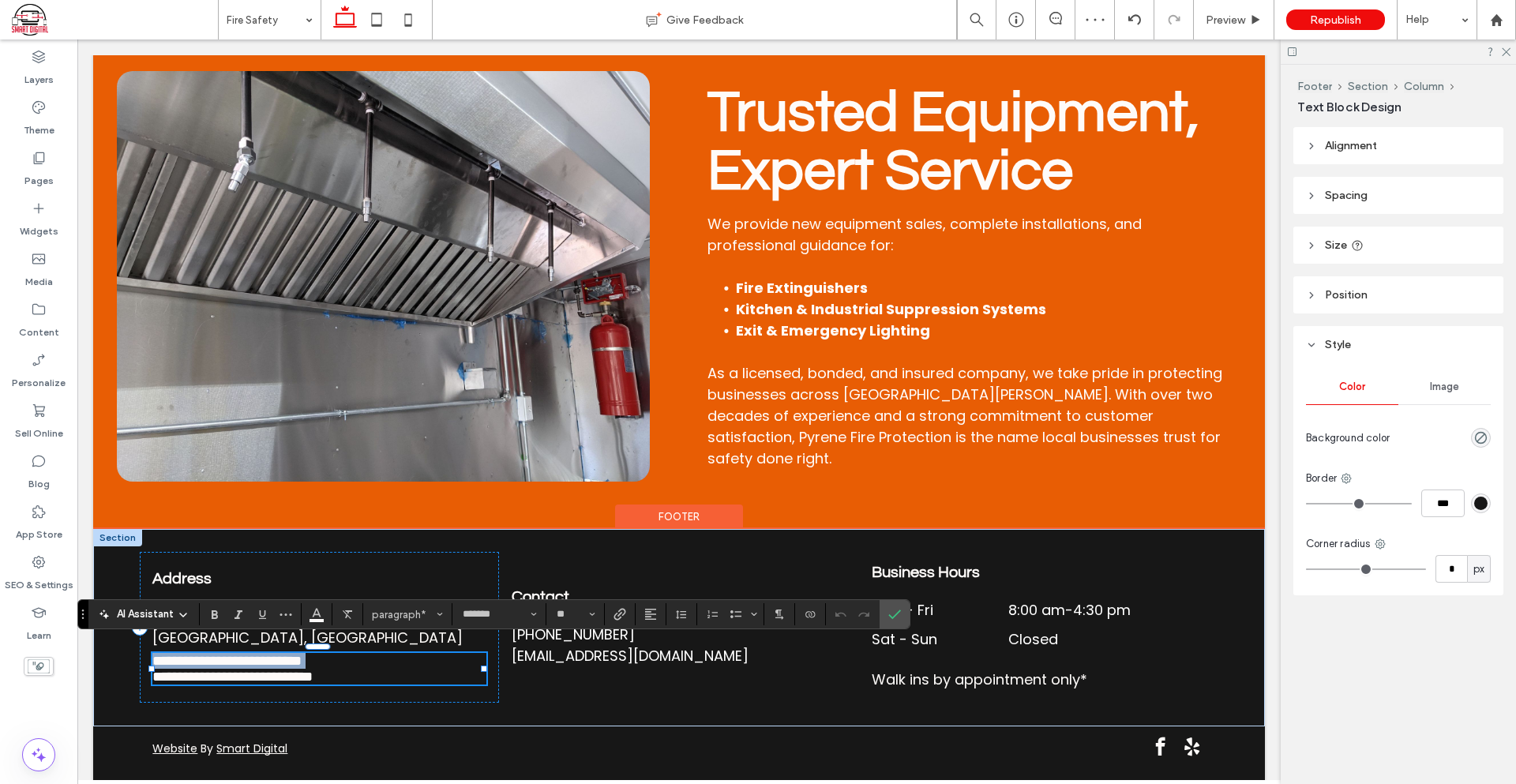
click at [301, 654] on span "**********" at bounding box center [227, 660] width 150 height 14
drag, startPoint x: 404, startPoint y: 672, endPoint x: 69, endPoint y: 628, distance: 337.9
click at [580, 609] on input "**" at bounding box center [570, 614] width 31 height 13
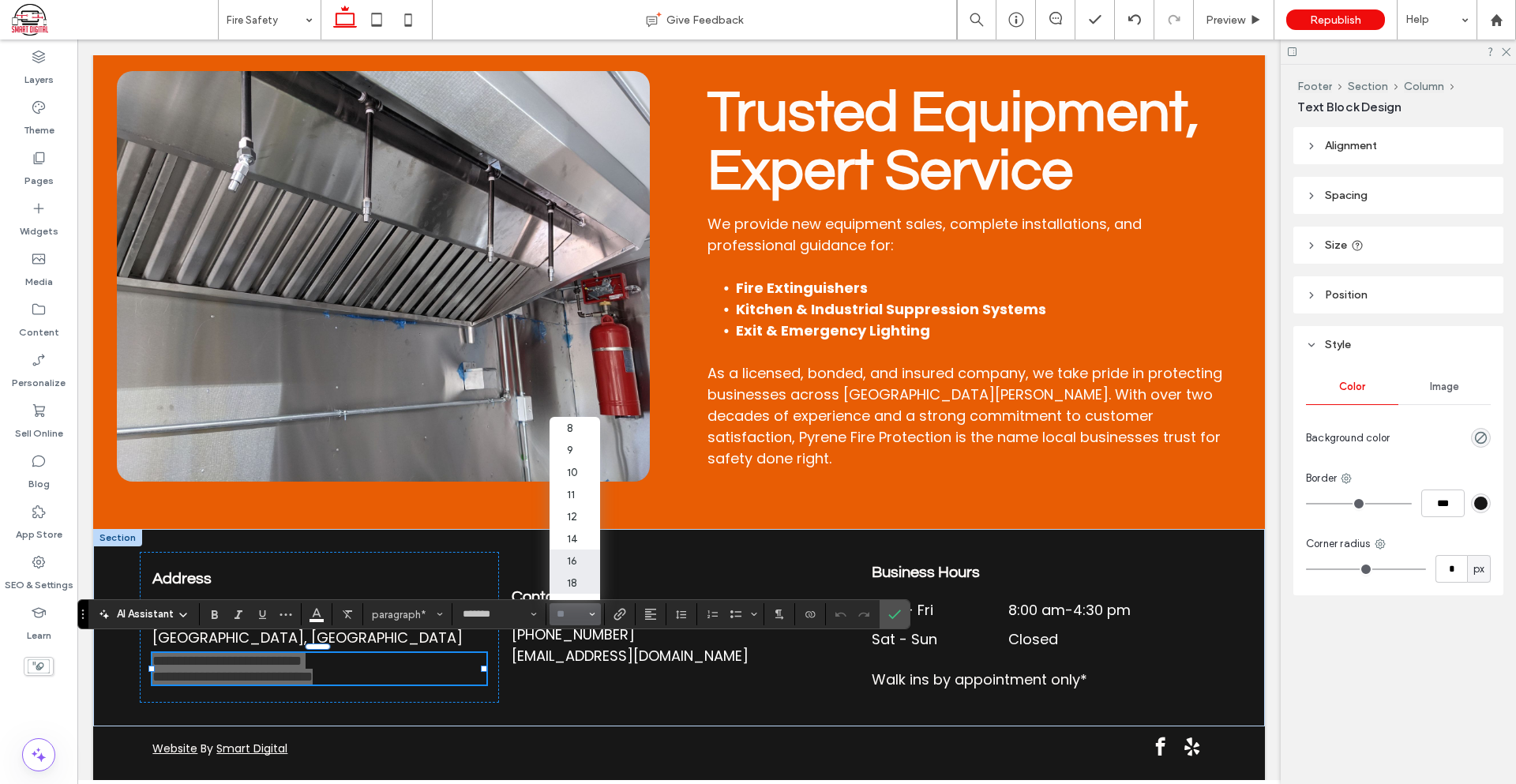
click at [583, 564] on label "16" at bounding box center [574, 560] width 51 height 22
type input "**"
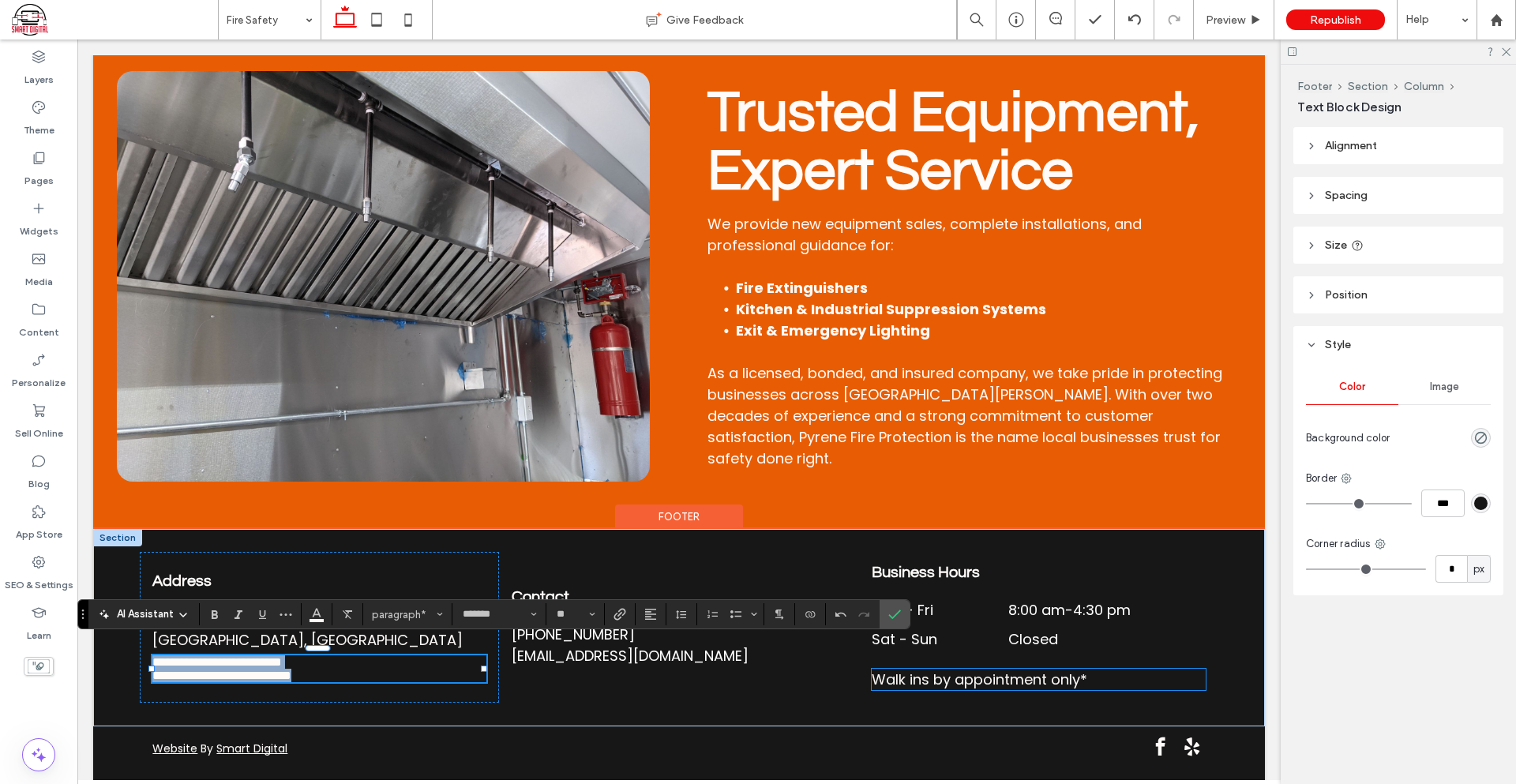
click at [983, 679] on span "Walk ins by appointment only*" at bounding box center [979, 678] width 216 height 19
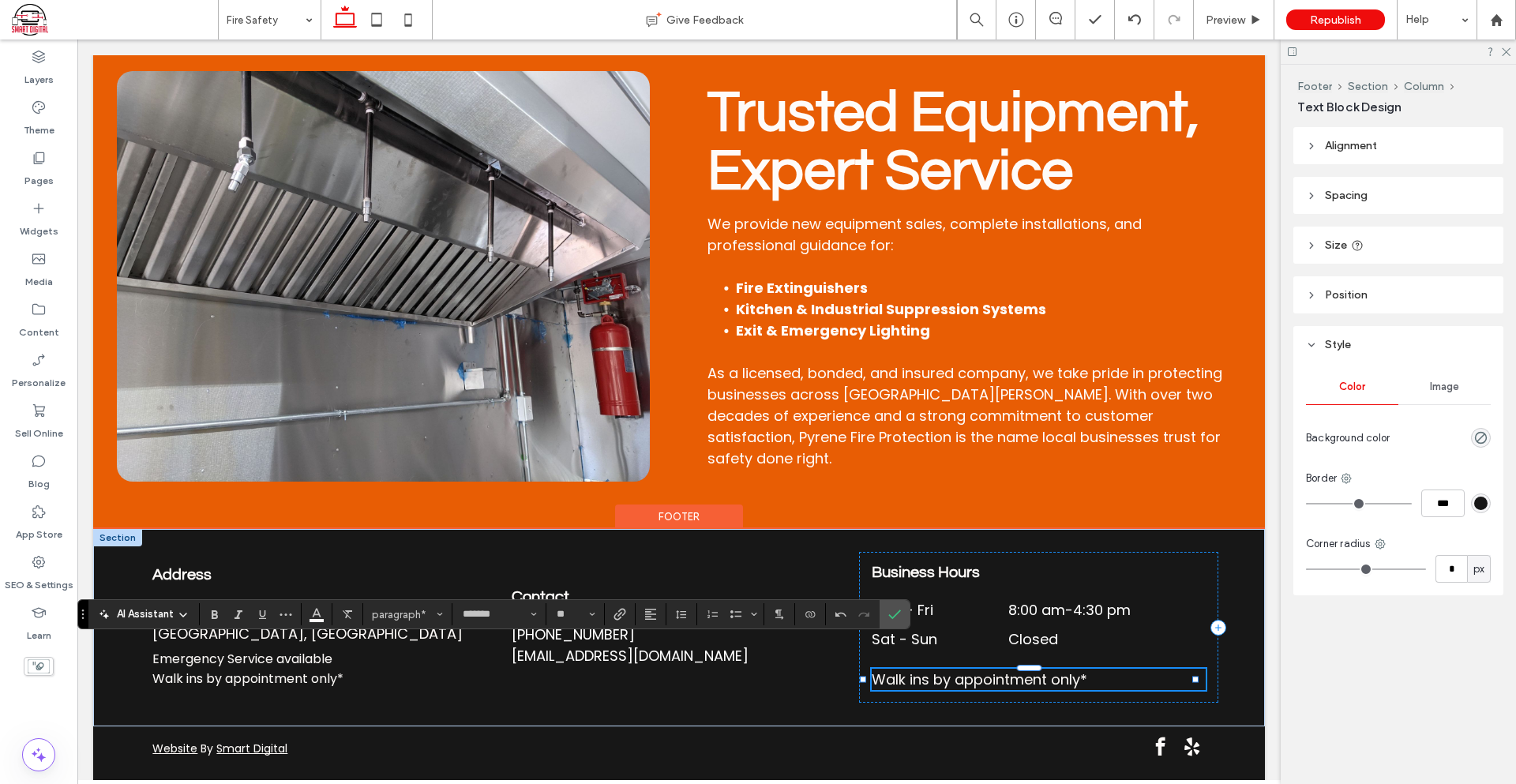
click at [983, 679] on span "Walk ins by appointment only*" at bounding box center [979, 678] width 216 height 19
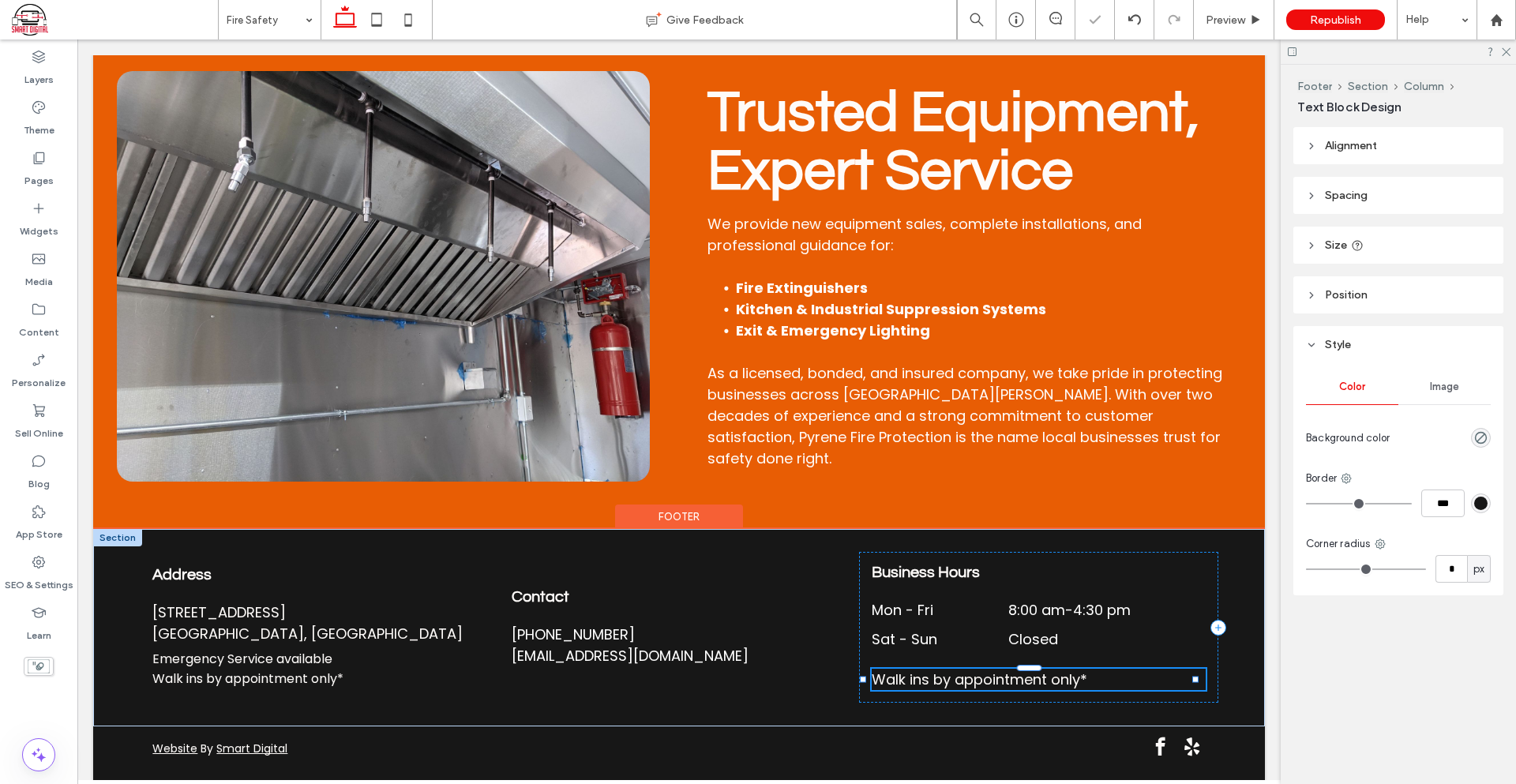
type input "*******"
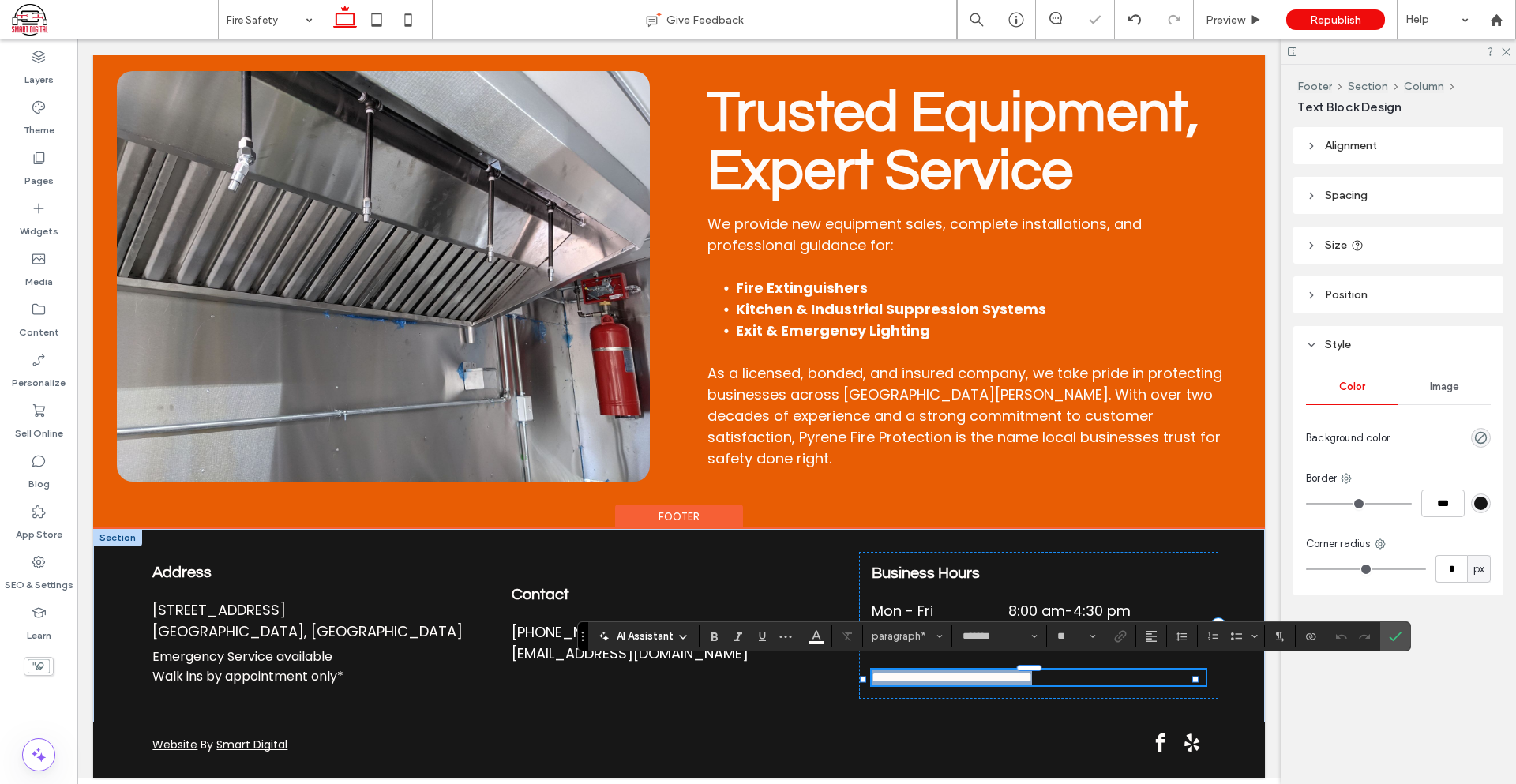
click at [983, 679] on span "**********" at bounding box center [951, 677] width 161 height 14
click at [1087, 639] on button "**" at bounding box center [1076, 636] width 51 height 22
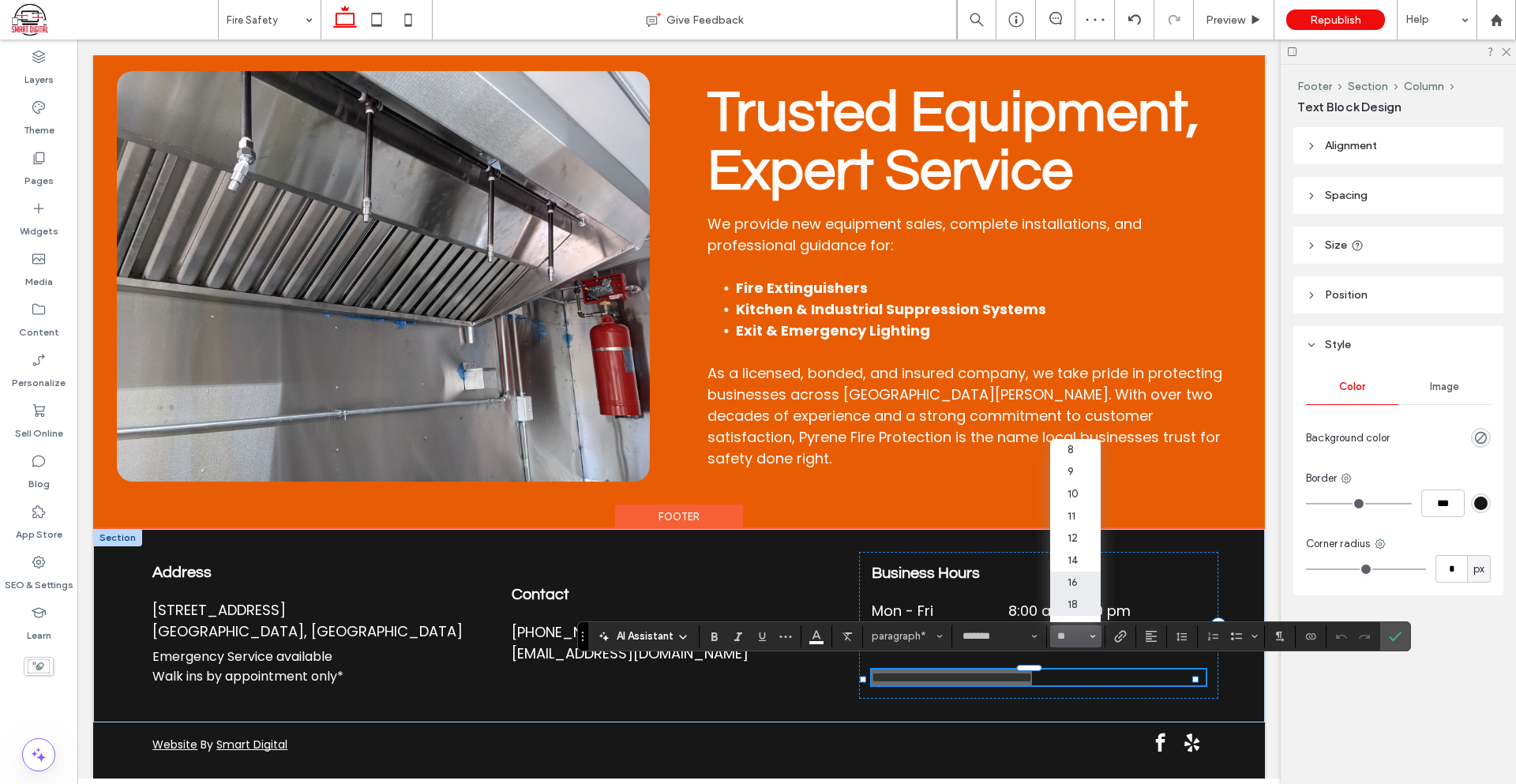
click at [1080, 580] on label "16" at bounding box center [1075, 582] width 51 height 22
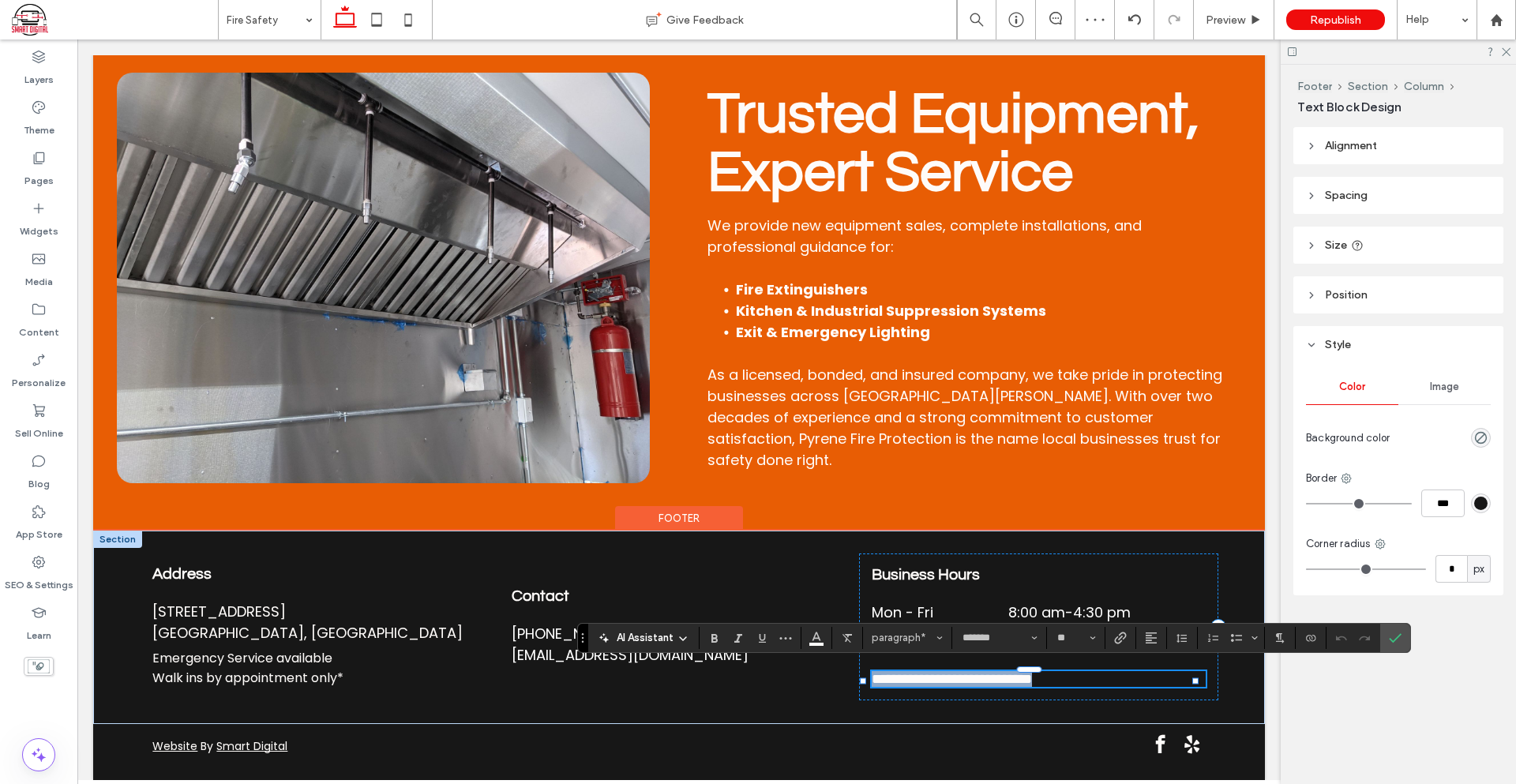
type input "**"
click at [1397, 635] on icon "Confirm" at bounding box center [1395, 638] width 13 height 13
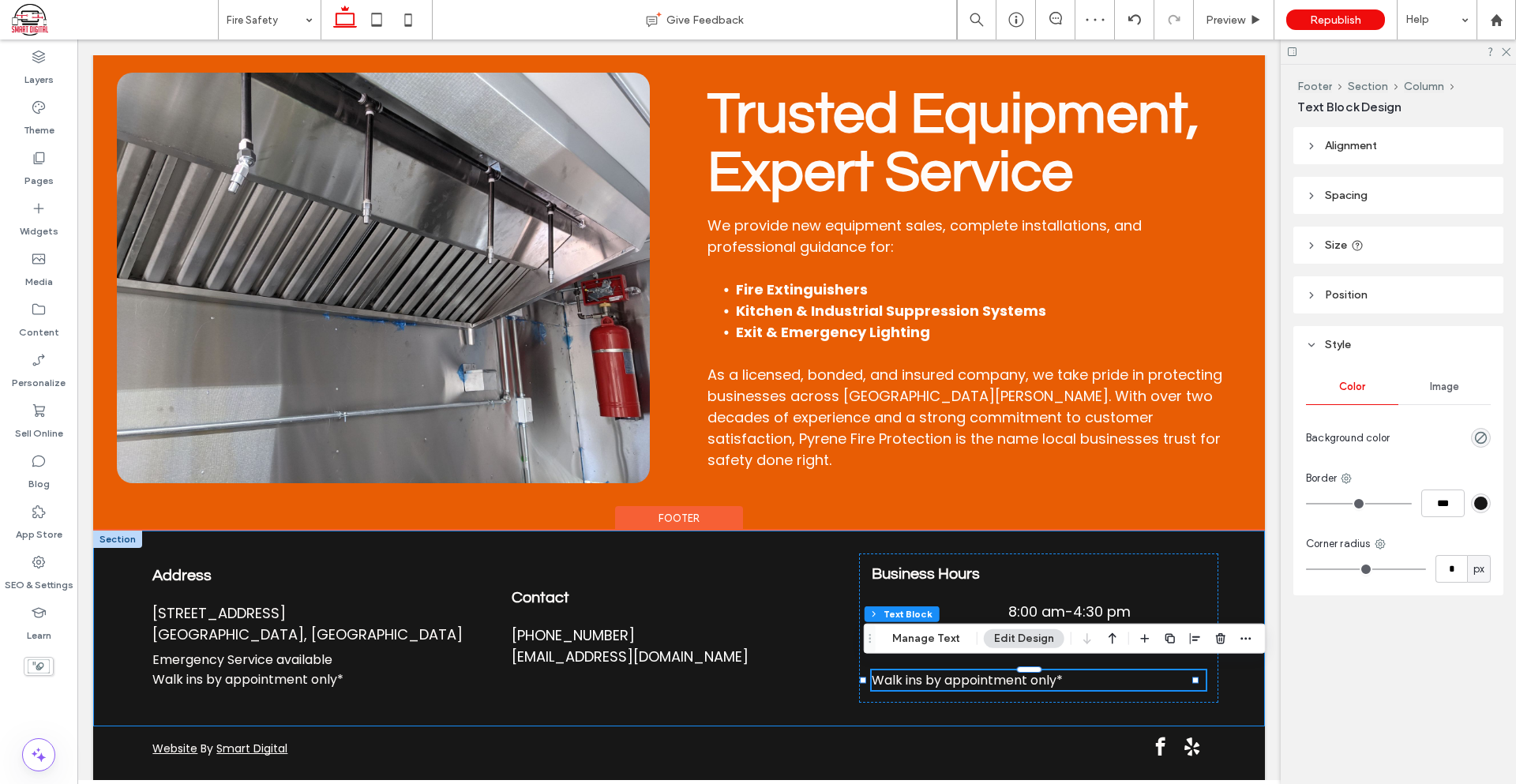
click at [1095, 710] on div "Address [STREET_ADDRESS][PERSON_NAME] Emergency Service available Walk ins by a…" at bounding box center [679, 628] width 1172 height 196
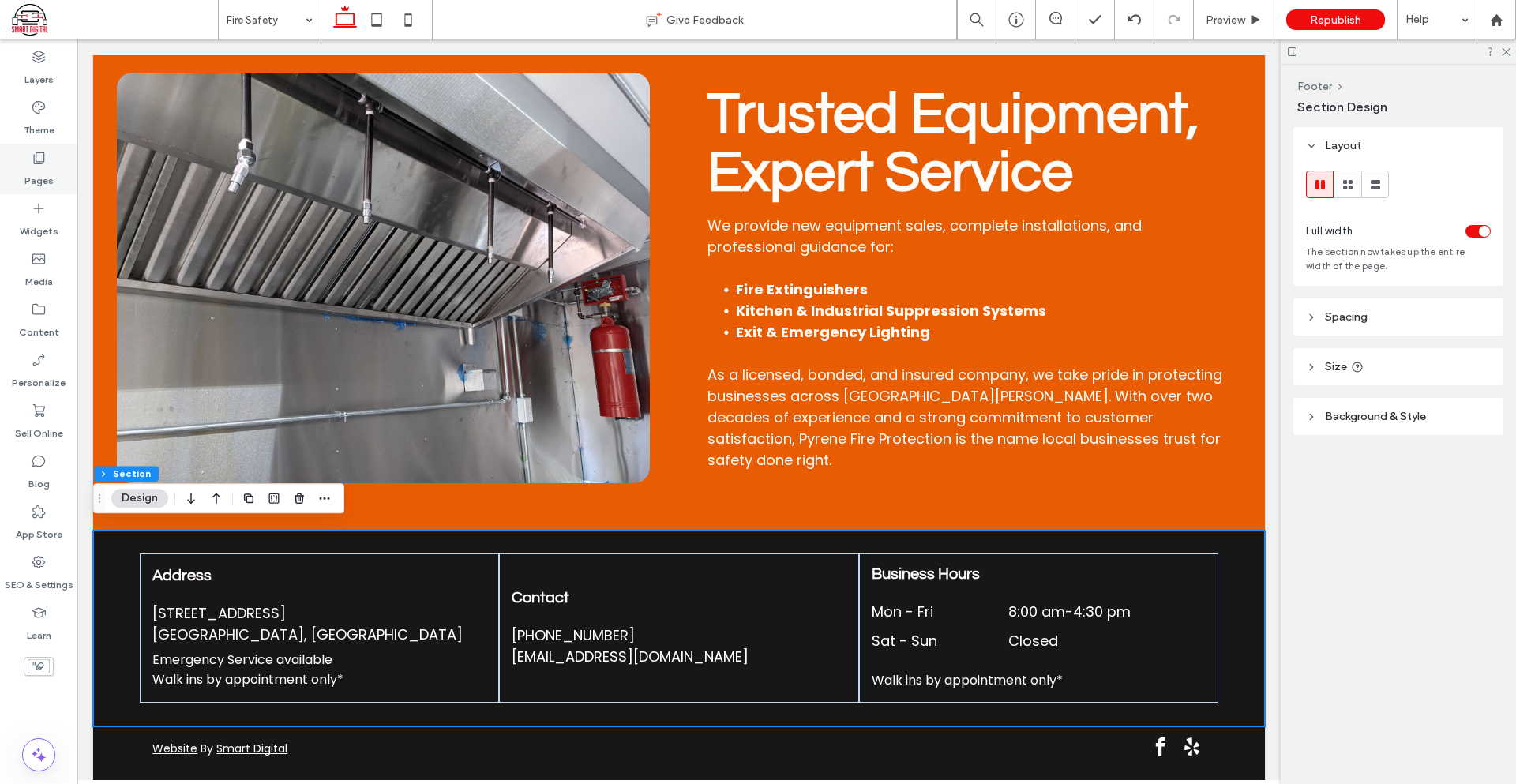
click at [27, 161] on div "Pages" at bounding box center [39, 168] width 77 height 50
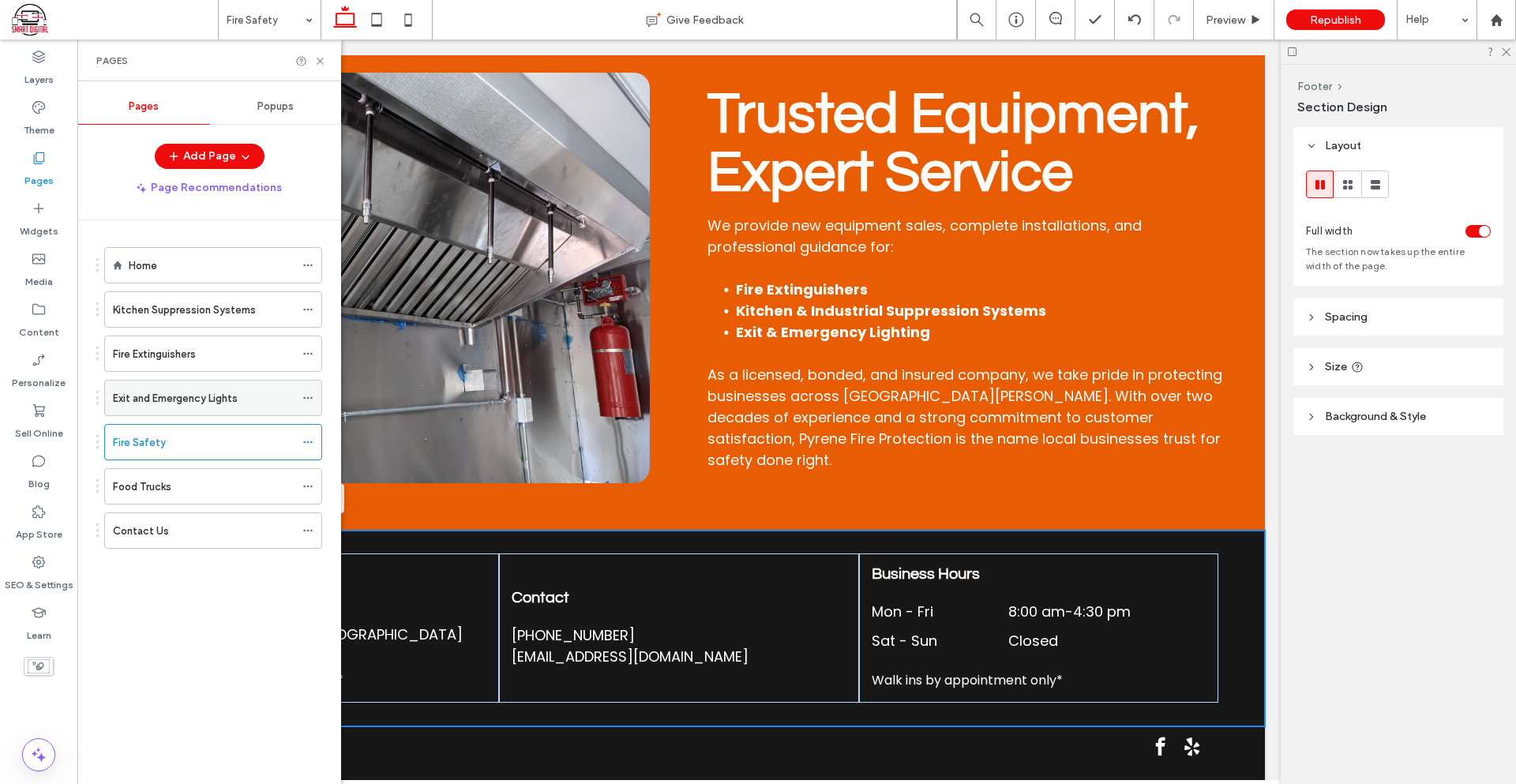
click at [217, 401] on label "Exit and Emergency Lights" at bounding box center [175, 398] width 125 height 28
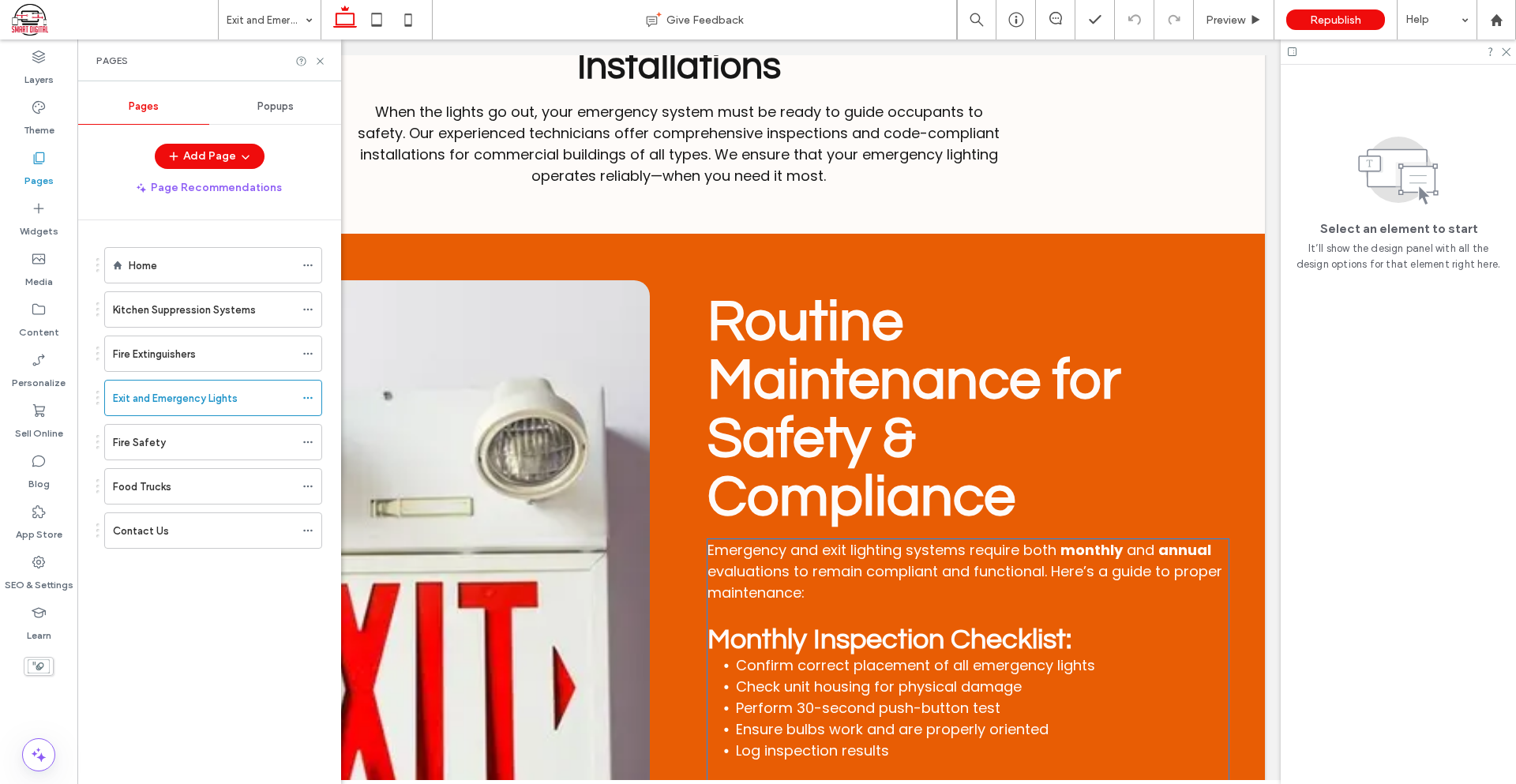
scroll to position [1331, 0]
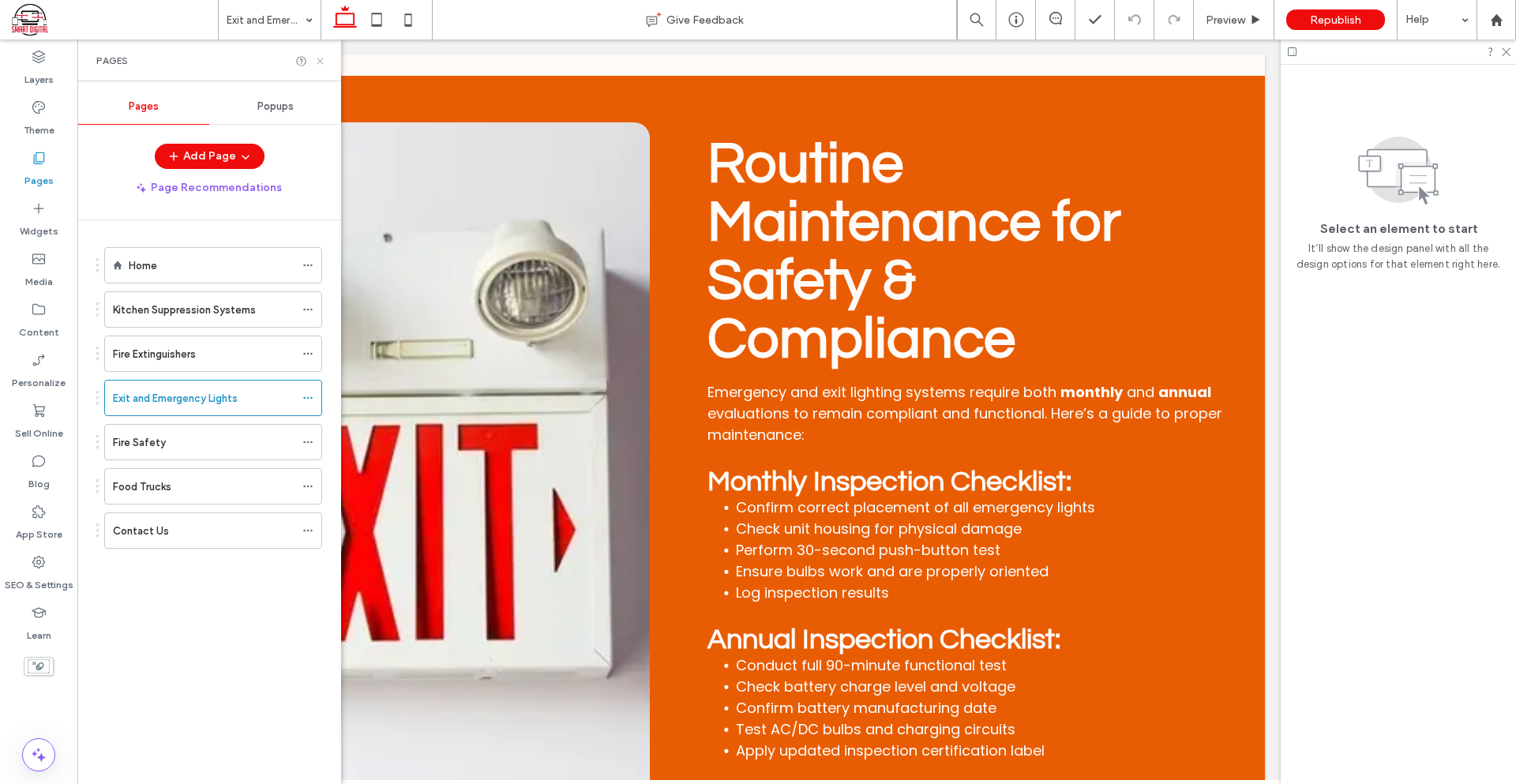
click at [322, 64] on icon at bounding box center [320, 61] width 12 height 12
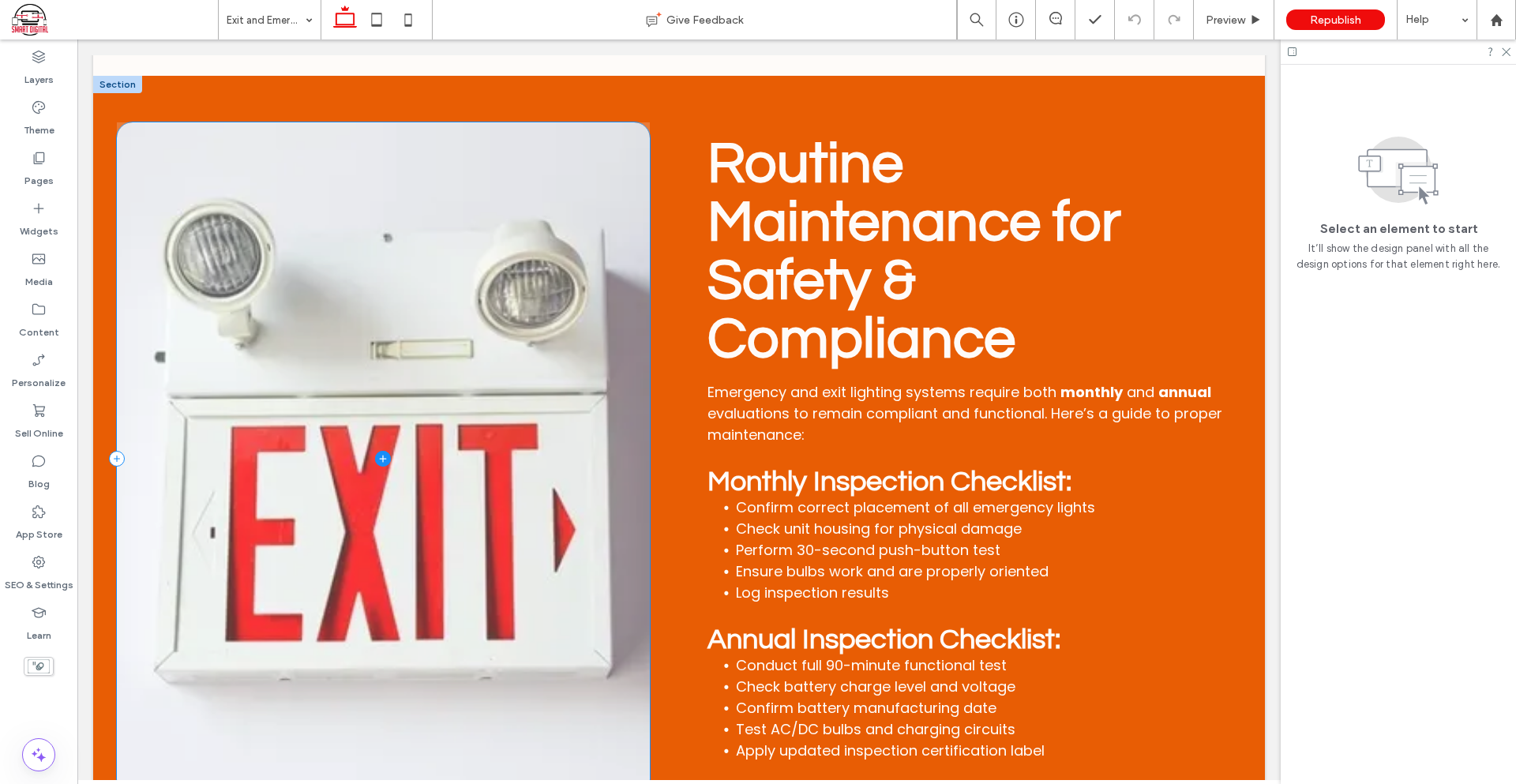
click at [563, 430] on span at bounding box center [383, 458] width 533 height 673
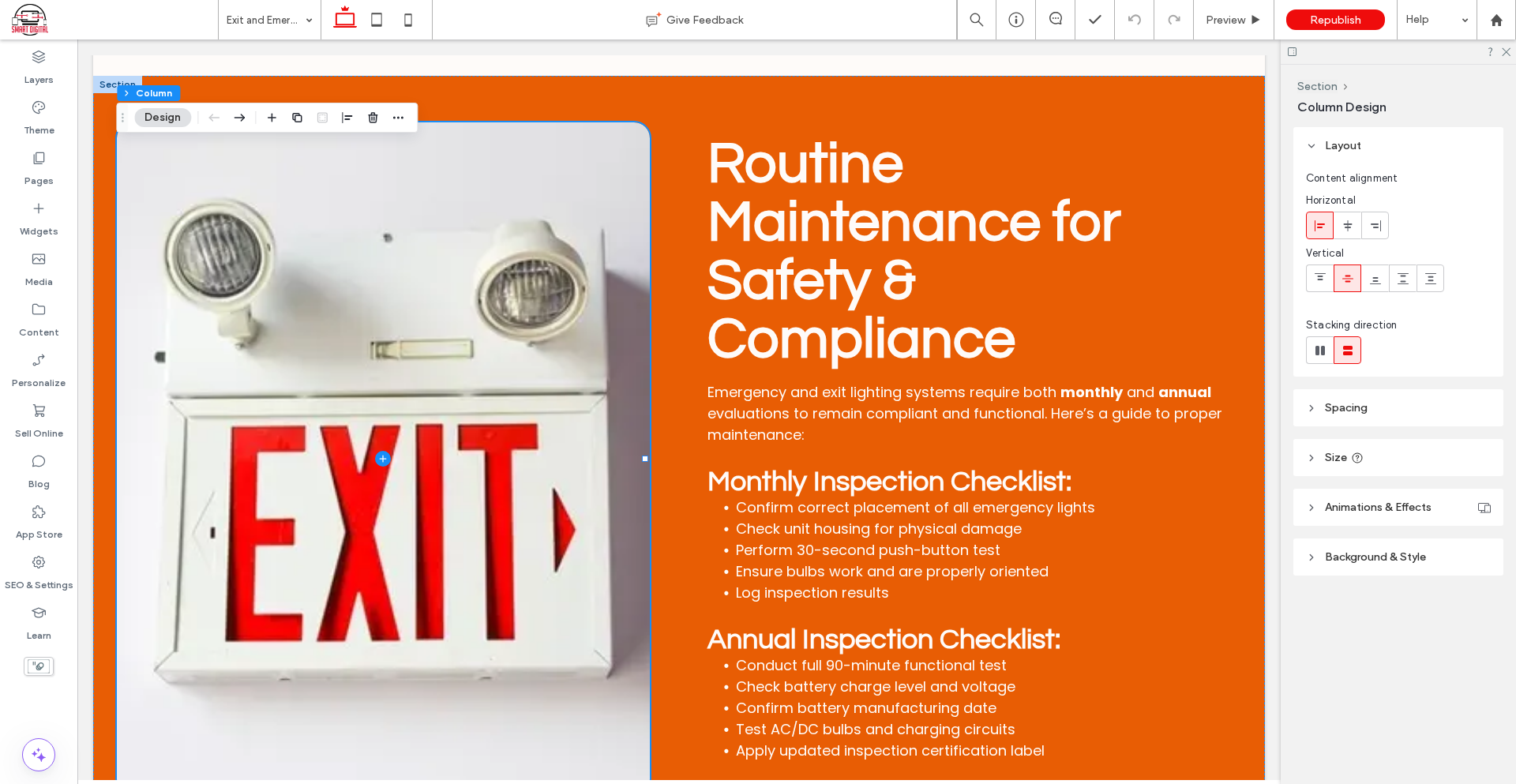
click at [1373, 554] on span "Background & Style" at bounding box center [1376, 556] width 101 height 14
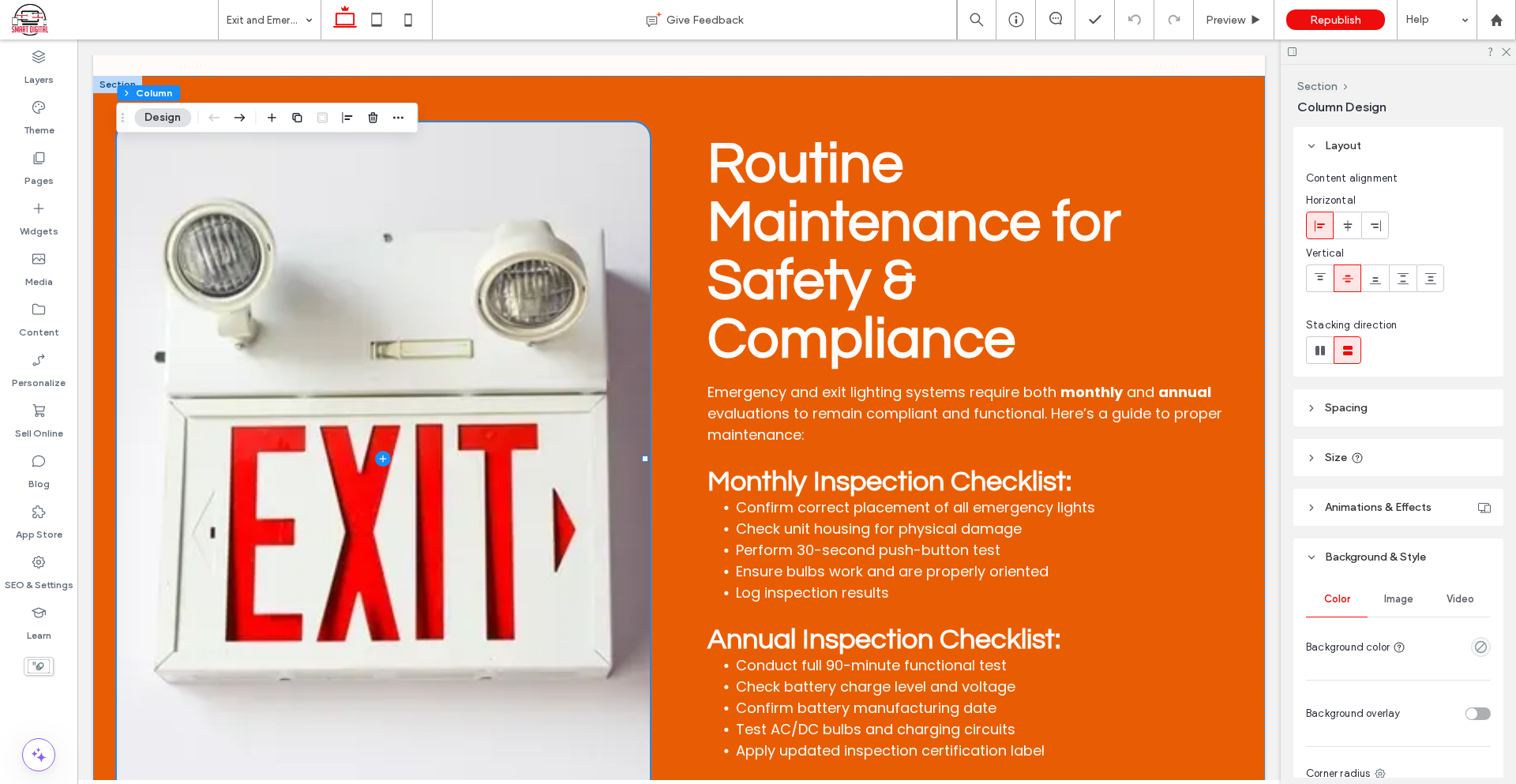
click at [1398, 599] on span "Image" at bounding box center [1398, 599] width 29 height 13
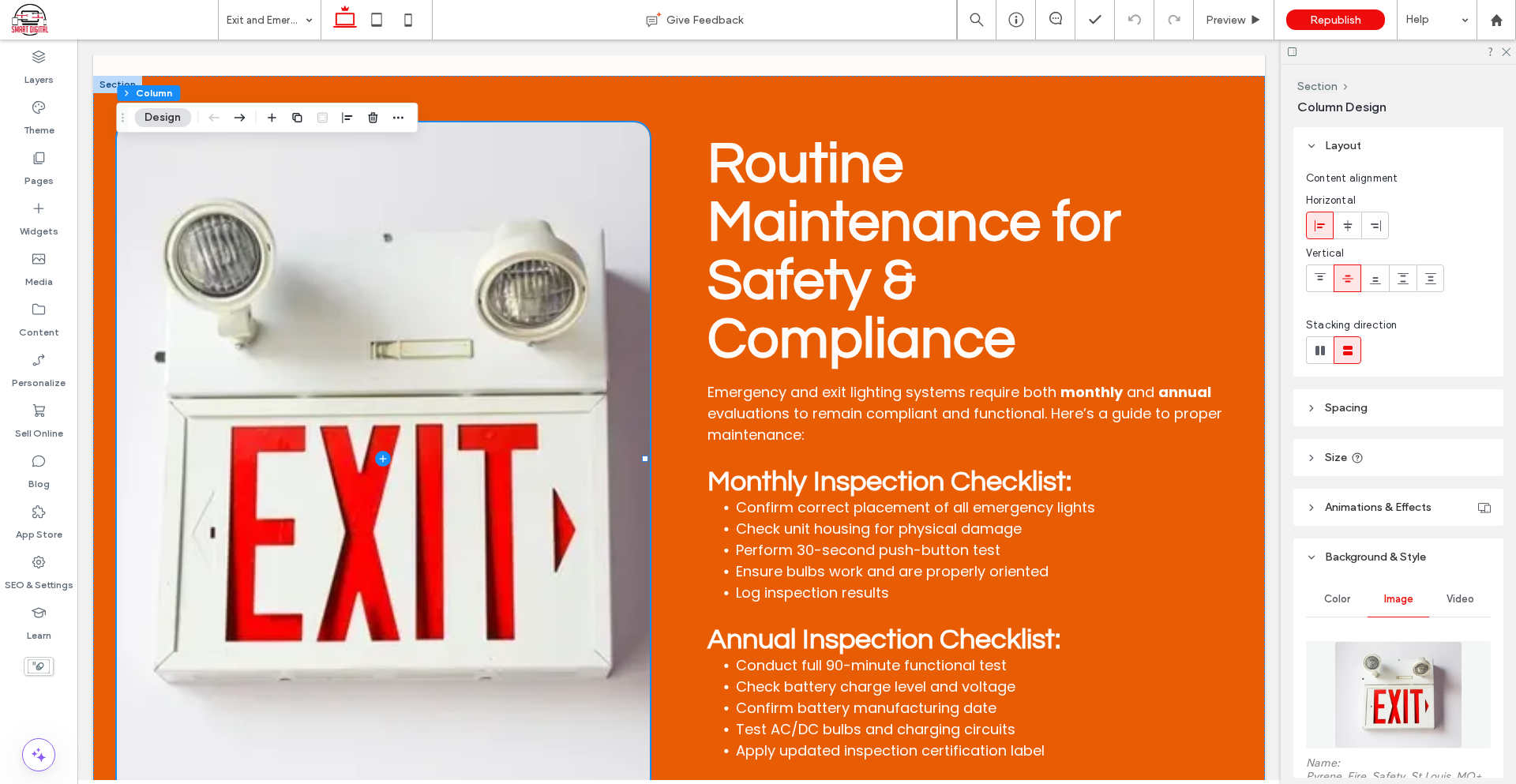
click at [1383, 671] on img at bounding box center [1398, 694] width 127 height 107
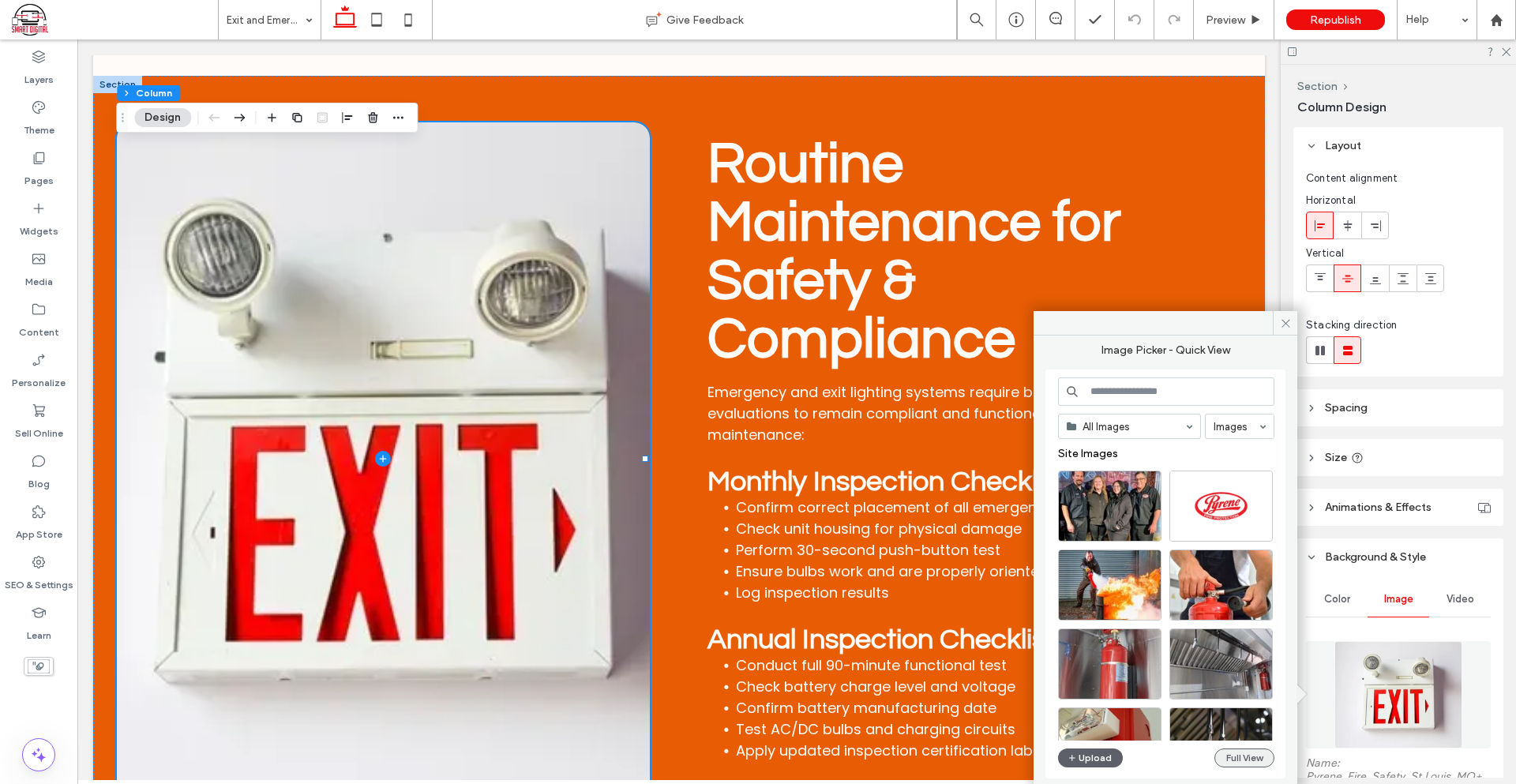
click at [1234, 762] on button "Full View" at bounding box center [1243, 757] width 60 height 19
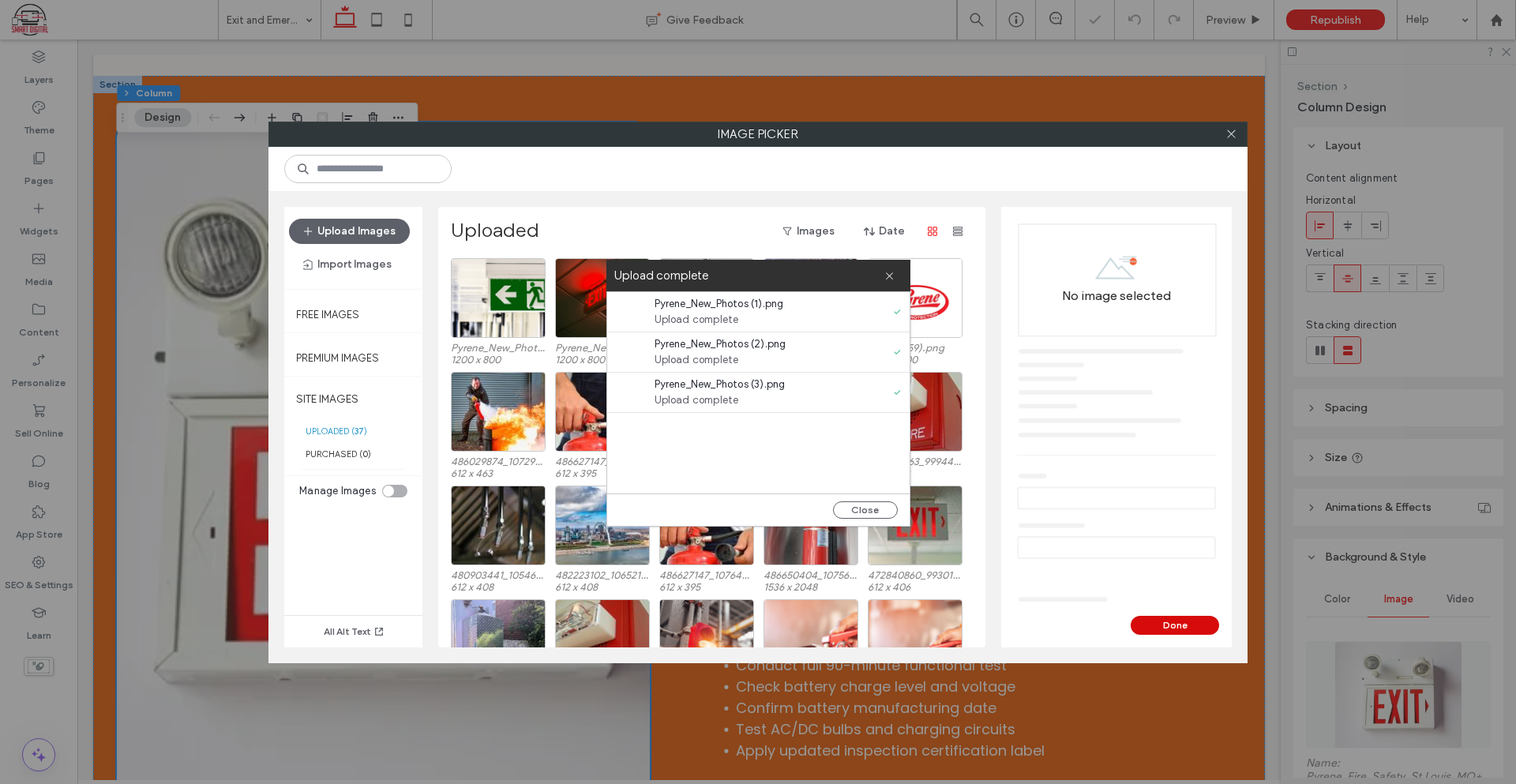
click at [1149, 625] on button "Done" at bounding box center [1174, 625] width 88 height 19
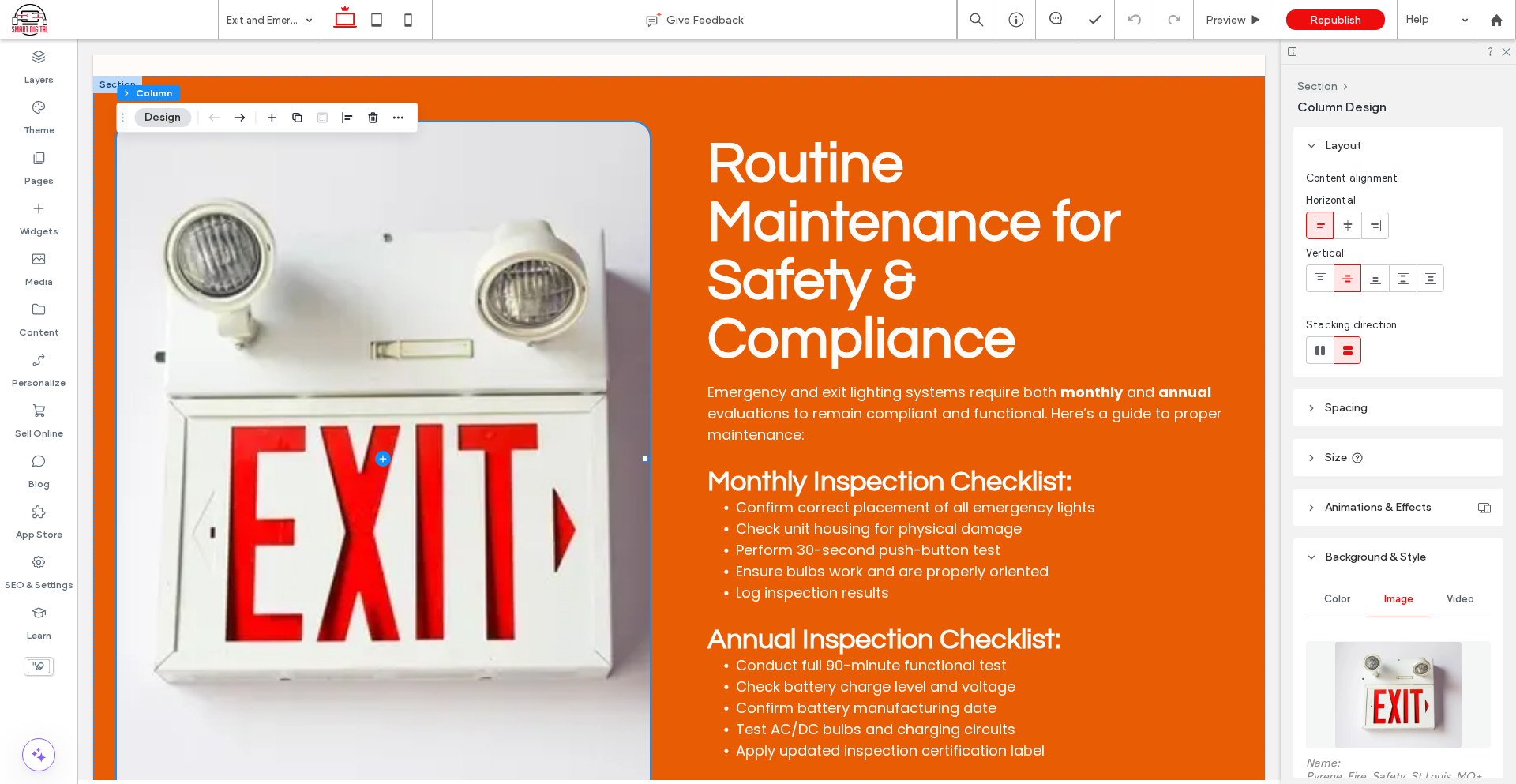
scroll to position [79, 0]
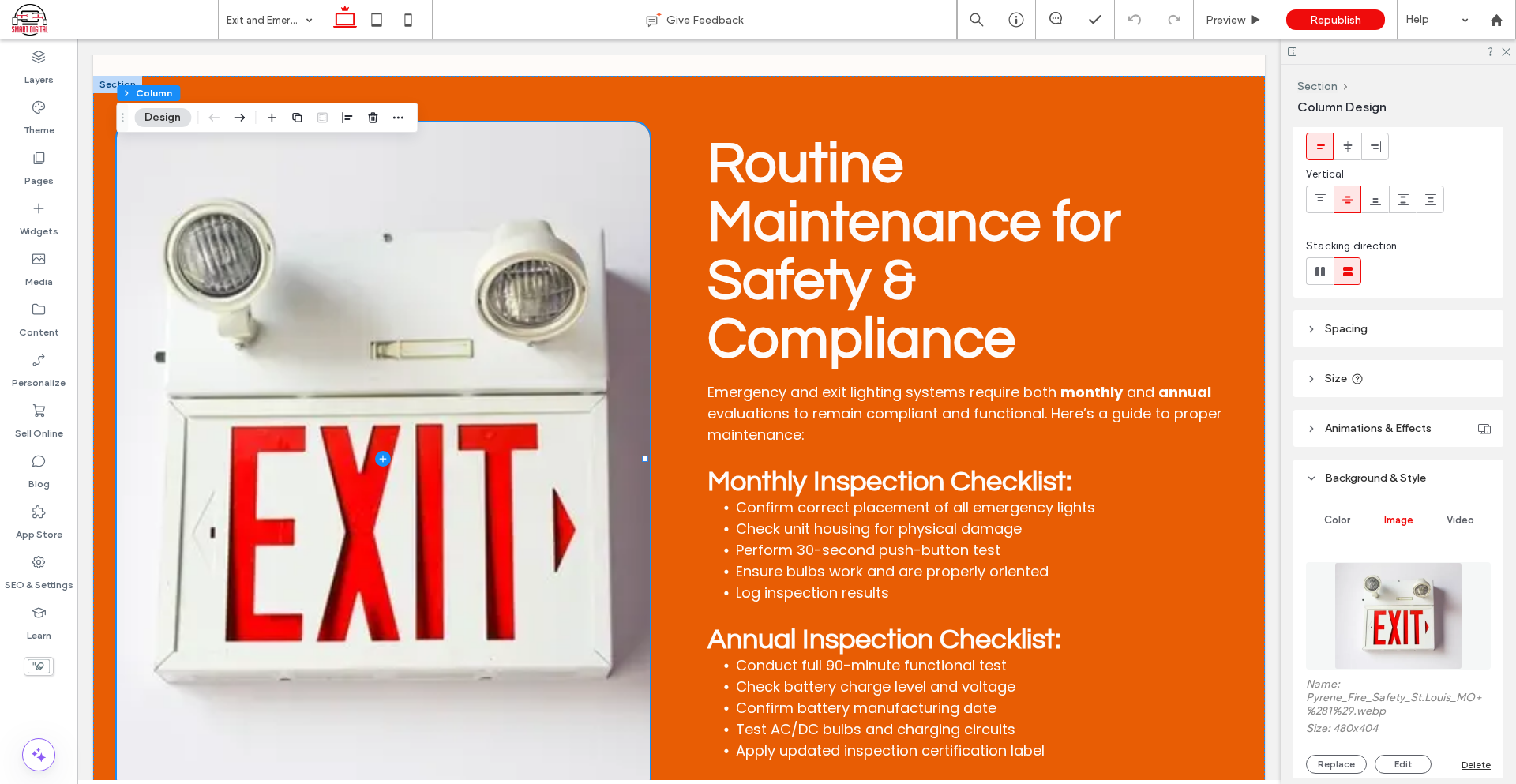
click at [1410, 628] on img at bounding box center [1398, 615] width 127 height 107
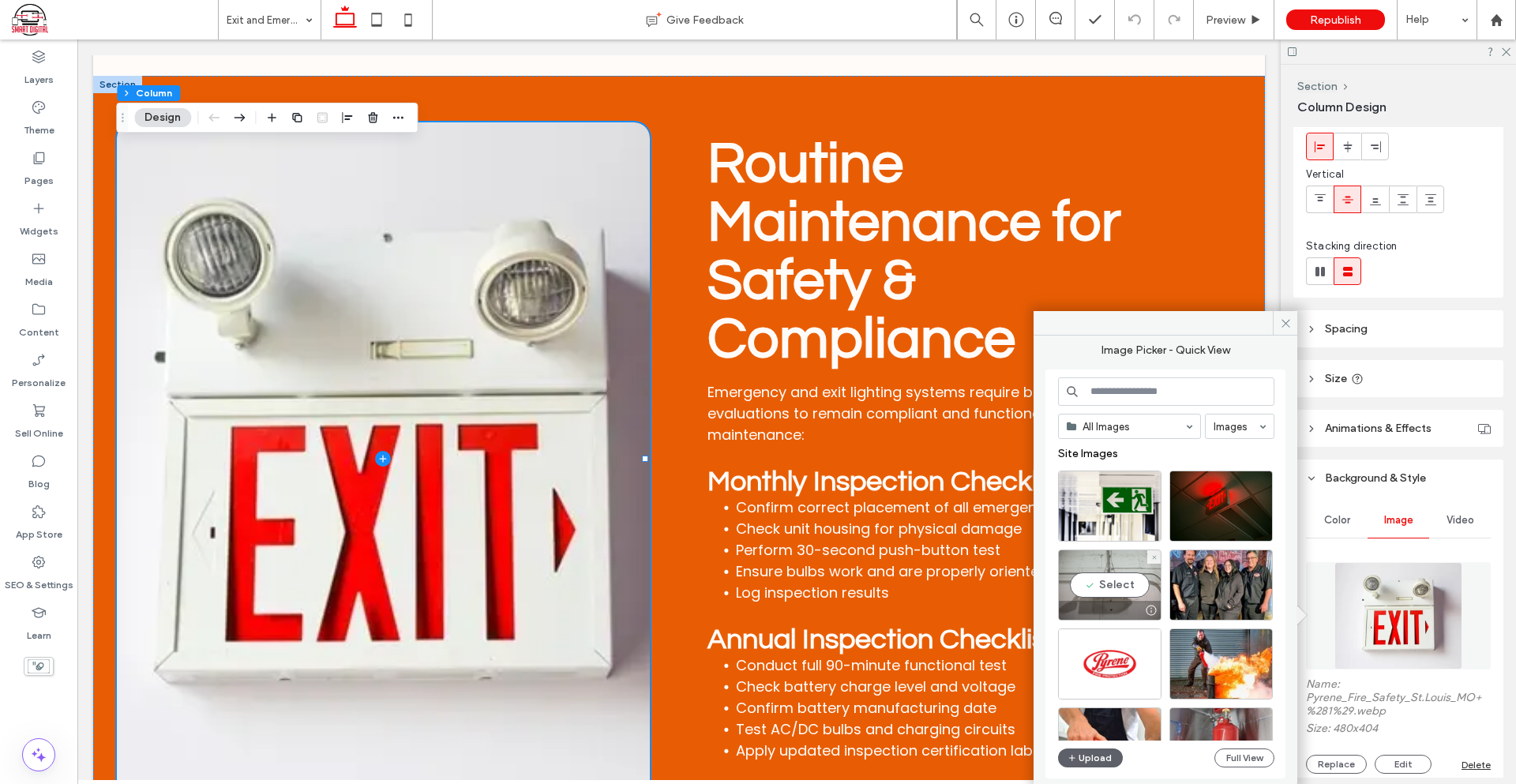
click at [1105, 590] on div "Select" at bounding box center [1109, 584] width 104 height 71
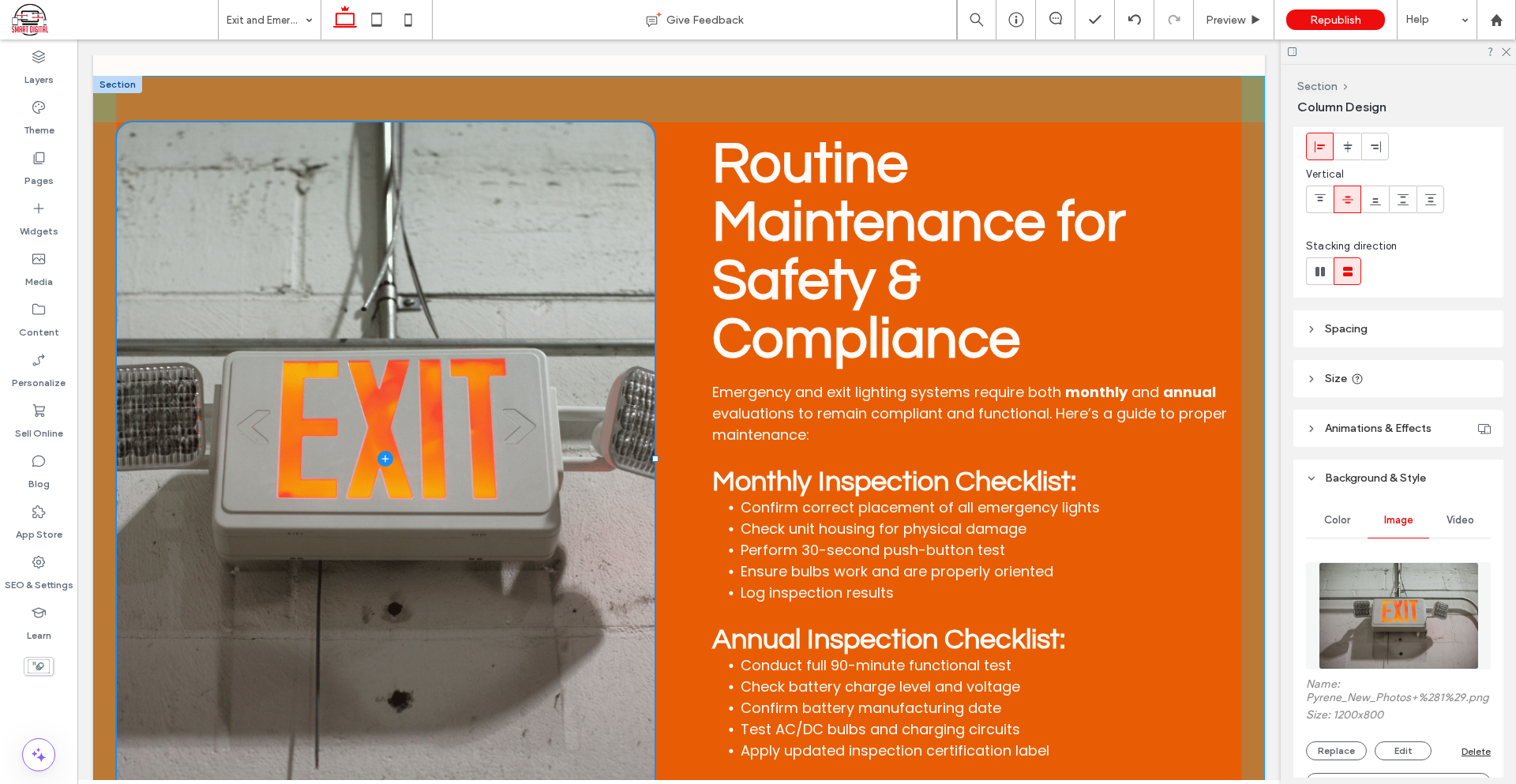
drag, startPoint x: 647, startPoint y: 455, endPoint x: 657, endPoint y: 476, distance: 23.3
click at [657, 476] on div "48% , 852px Routine Maintenance for Safety & Compliance Emergency and exit ligh…" at bounding box center [679, 459] width 1172 height 767
type input "**"
type input "*****"
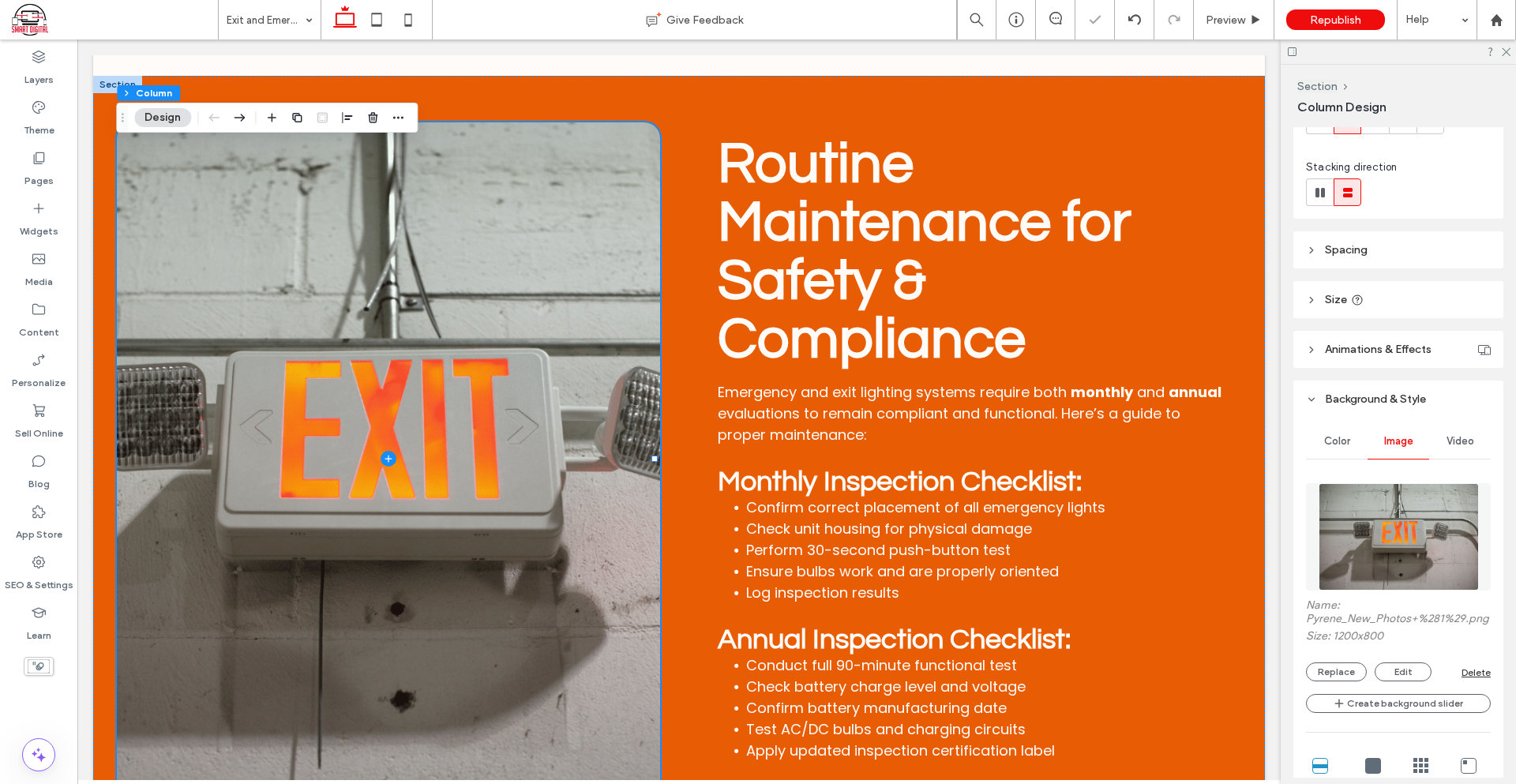
scroll to position [237, 0]
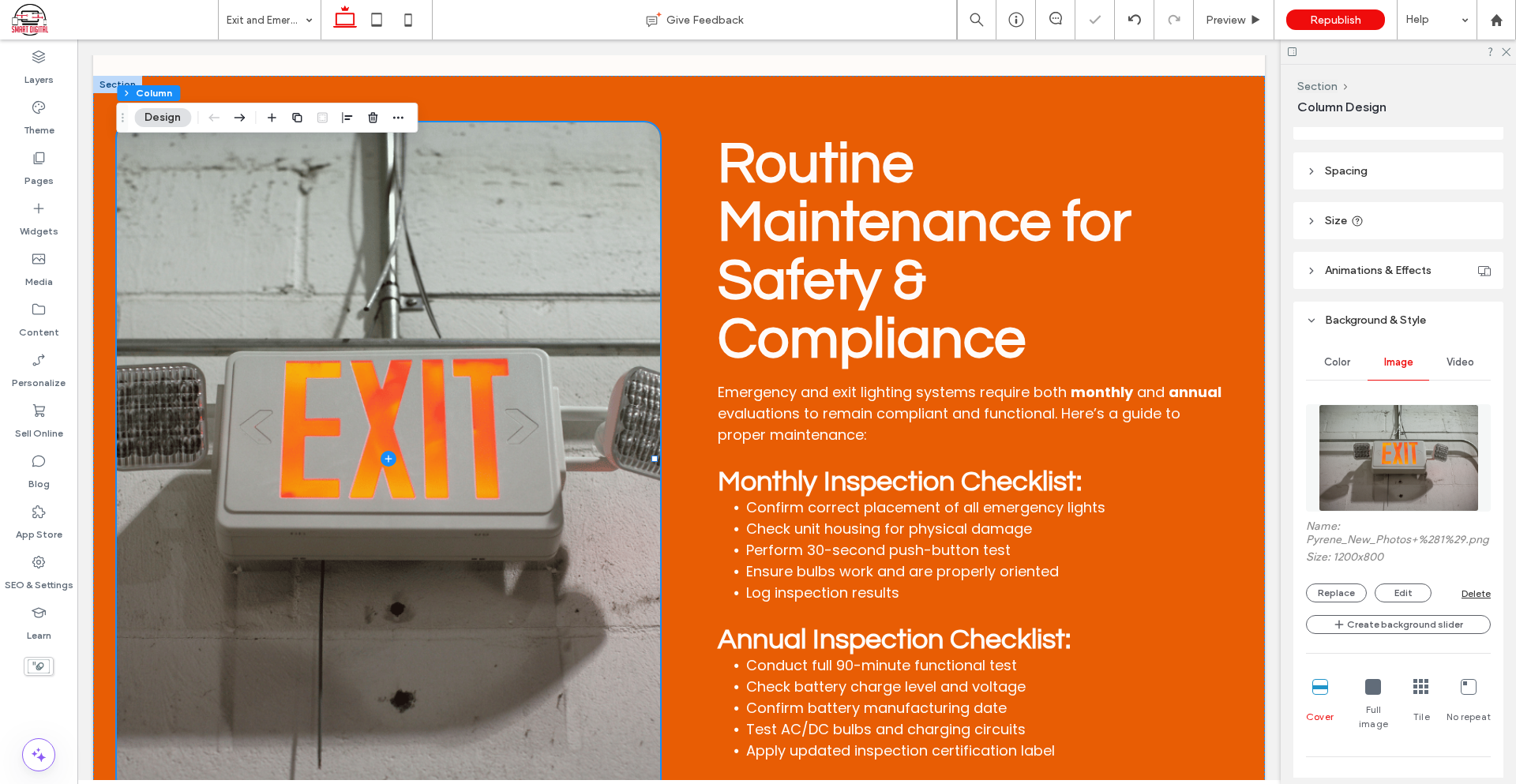
click at [1407, 477] on img at bounding box center [1398, 457] width 161 height 107
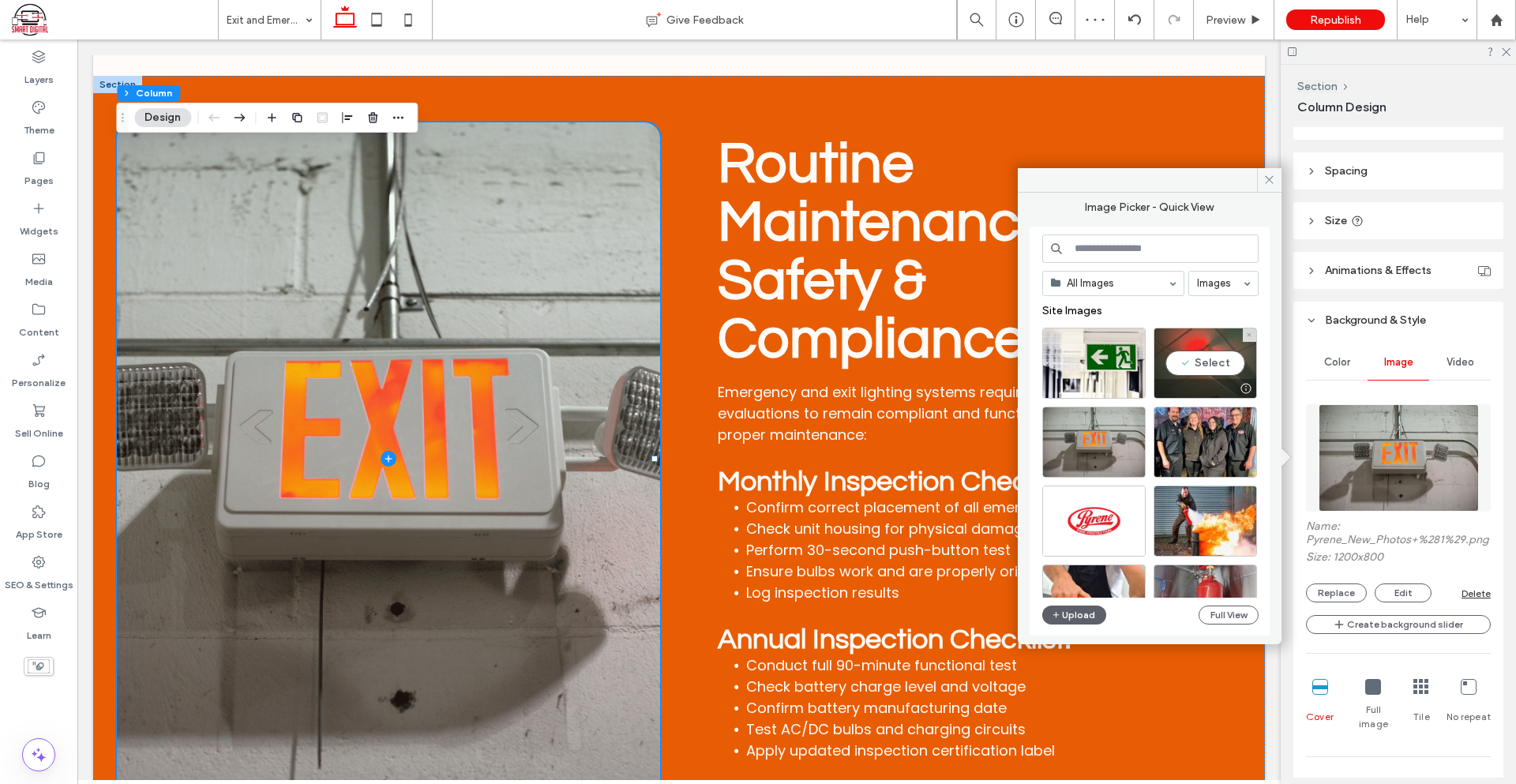
click at [1193, 366] on div "Select" at bounding box center [1205, 363] width 104 height 71
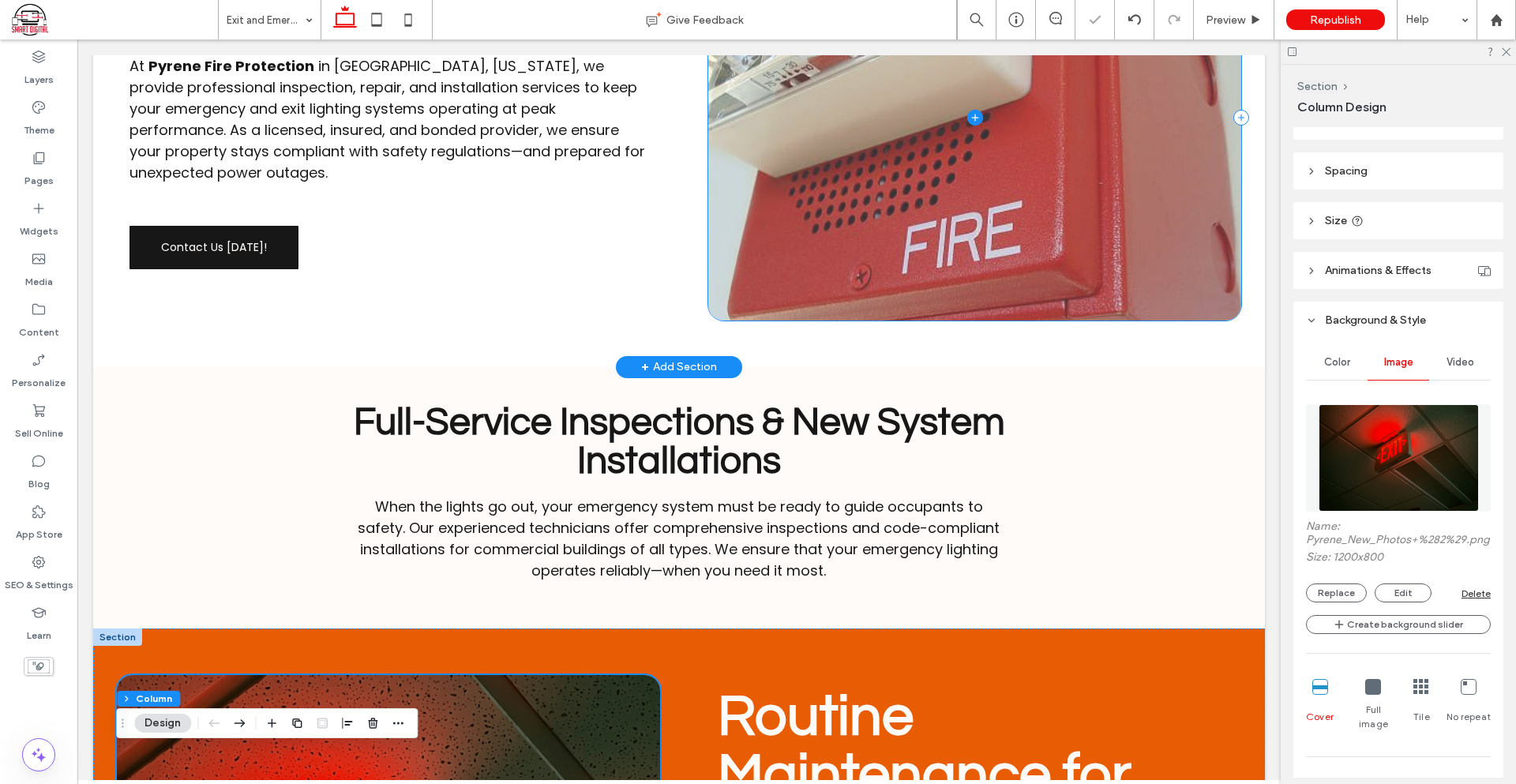
scroll to position [464, 0]
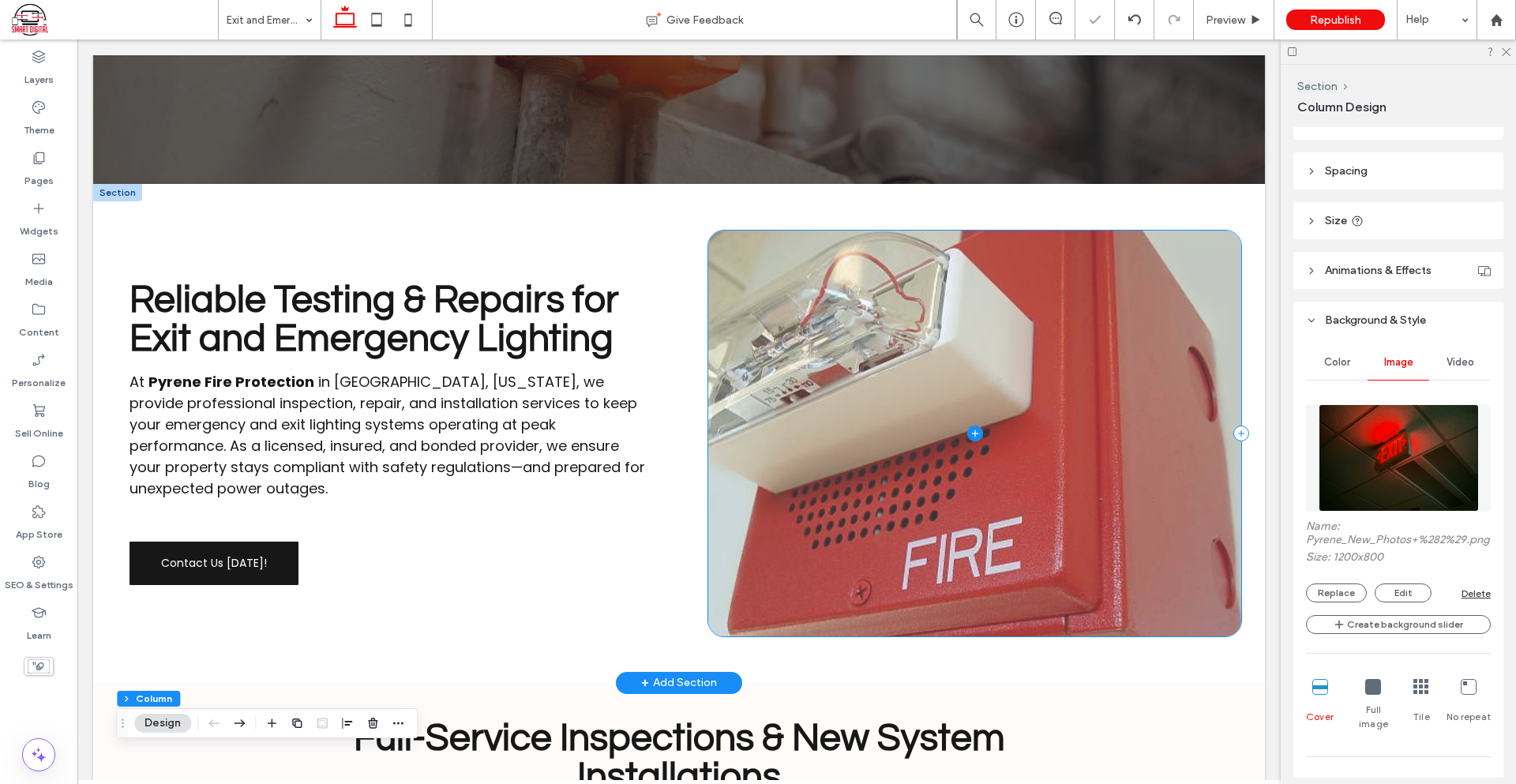
click at [878, 459] on span at bounding box center [974, 432] width 533 height 405
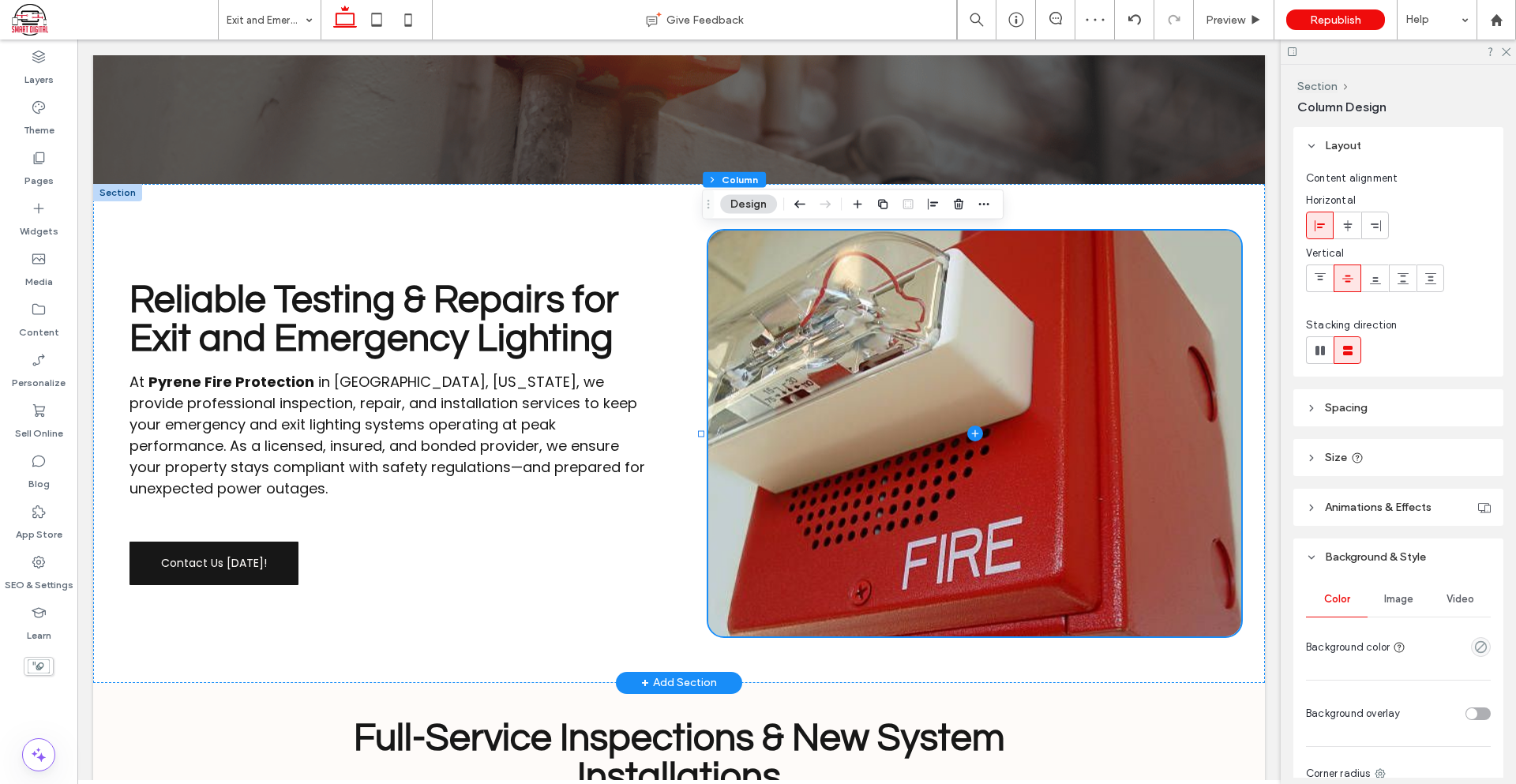
click at [752, 201] on button "Design" at bounding box center [748, 204] width 57 height 19
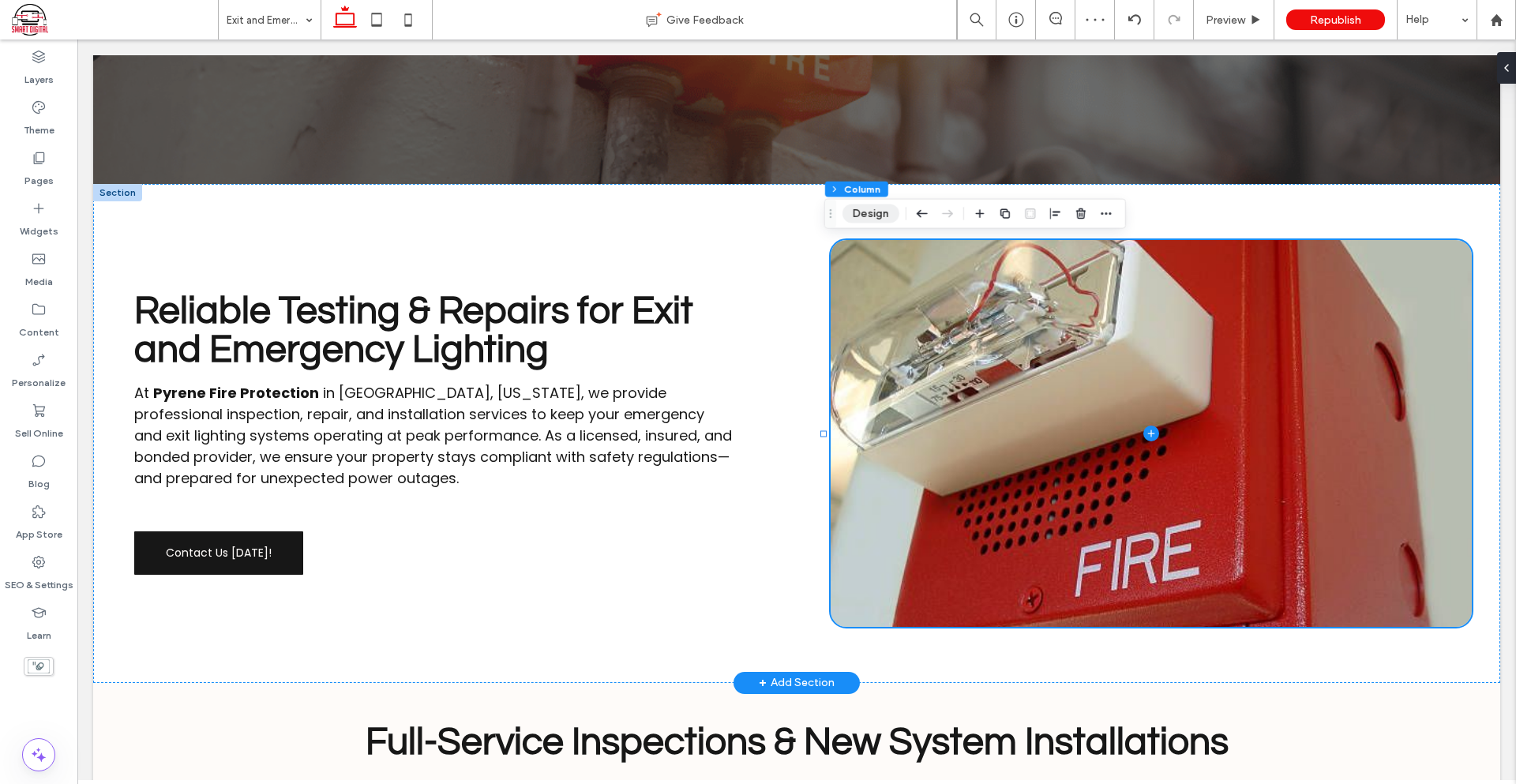
click at [875, 208] on button "Design" at bounding box center [870, 214] width 57 height 19
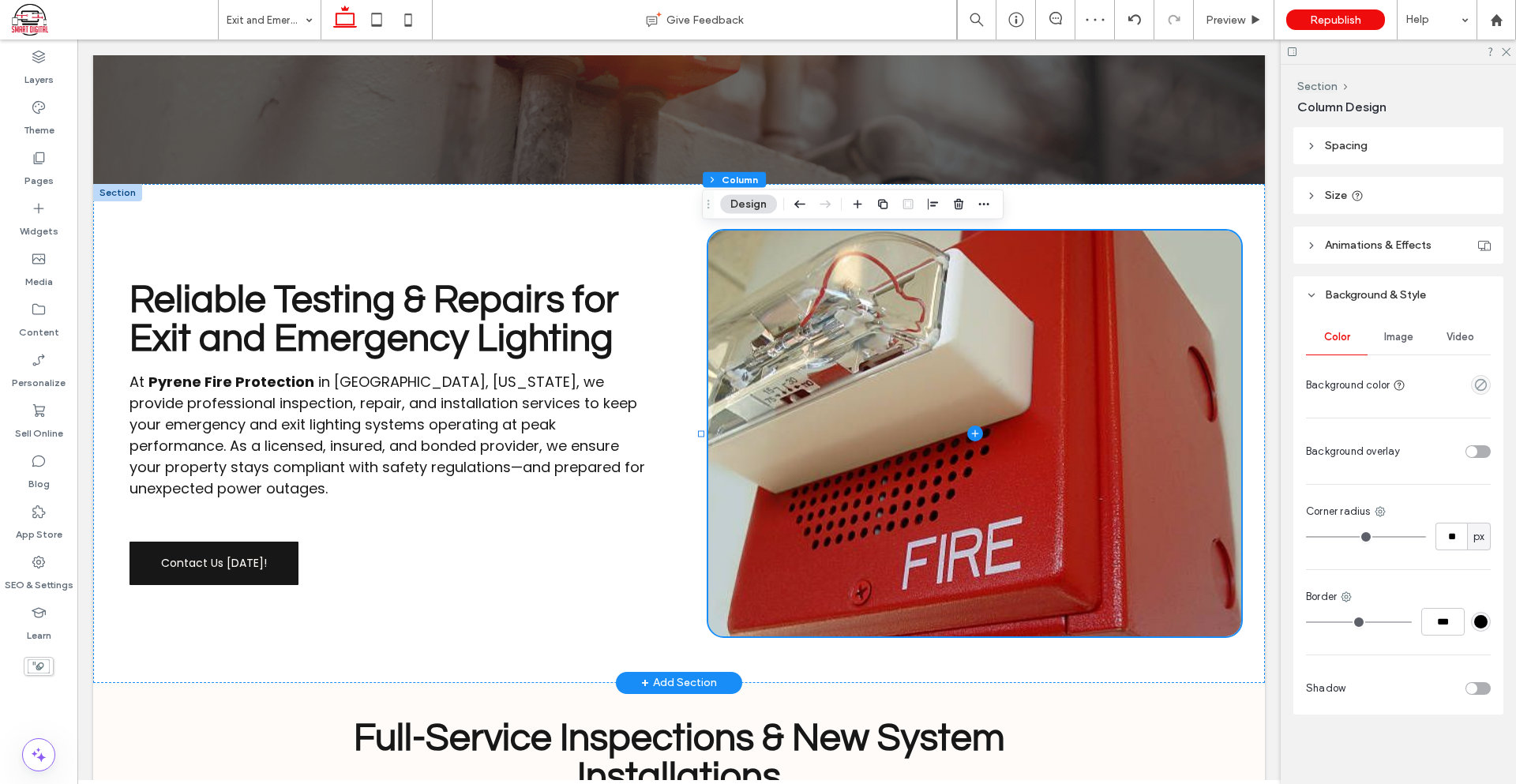
scroll to position [183, 0]
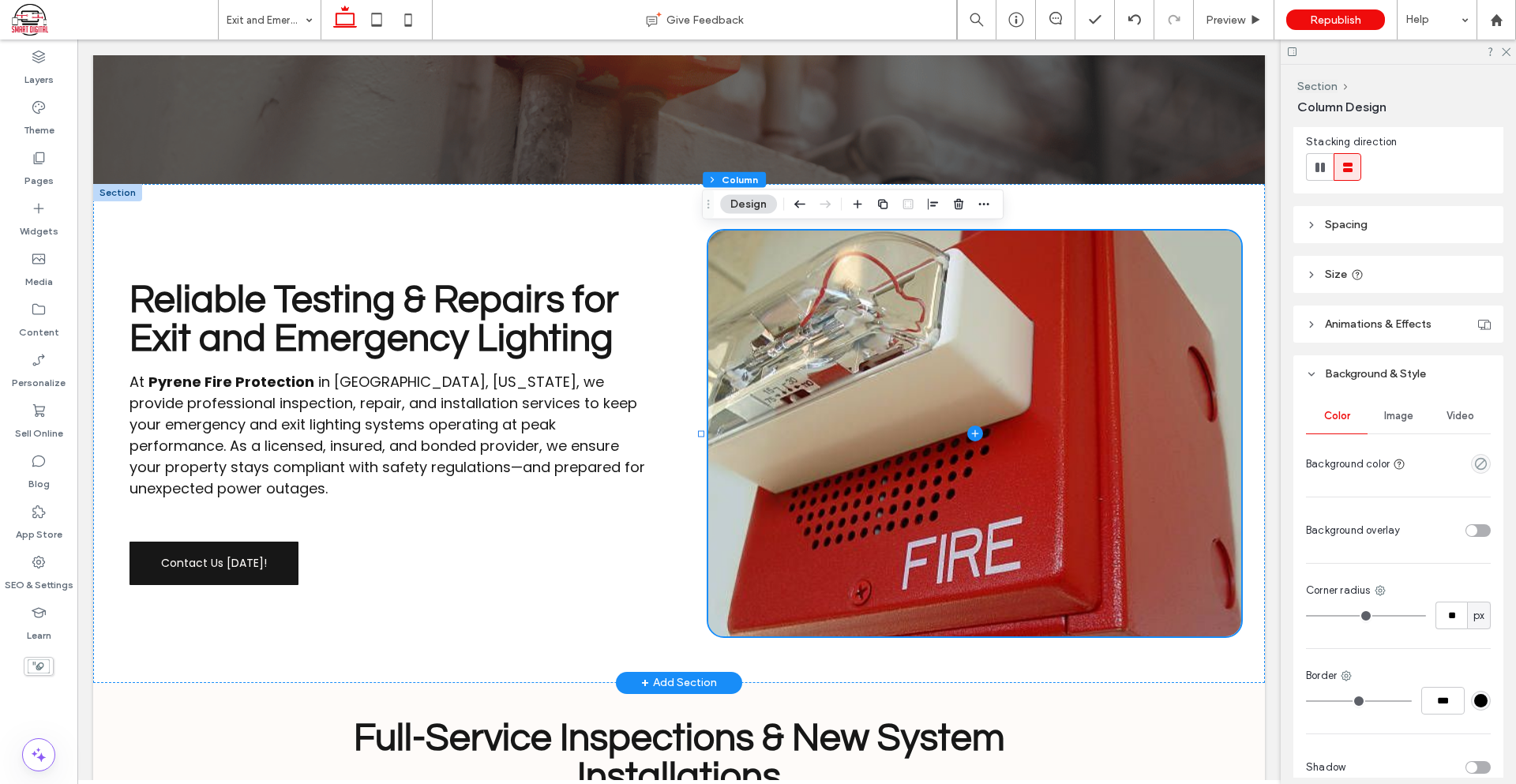
click at [1387, 428] on div "Image" at bounding box center [1398, 416] width 62 height 35
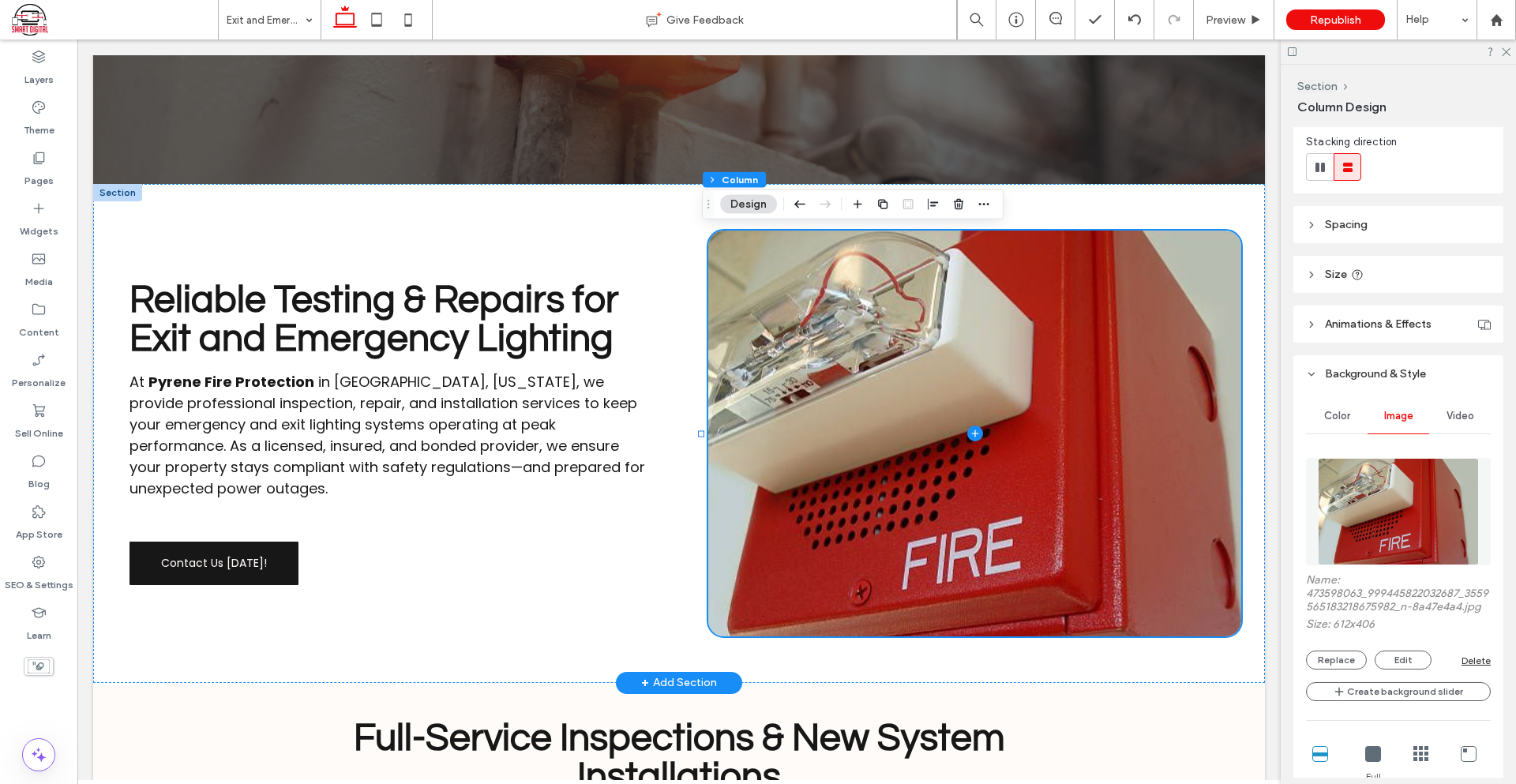
click at [1392, 515] on img at bounding box center [1398, 511] width 161 height 107
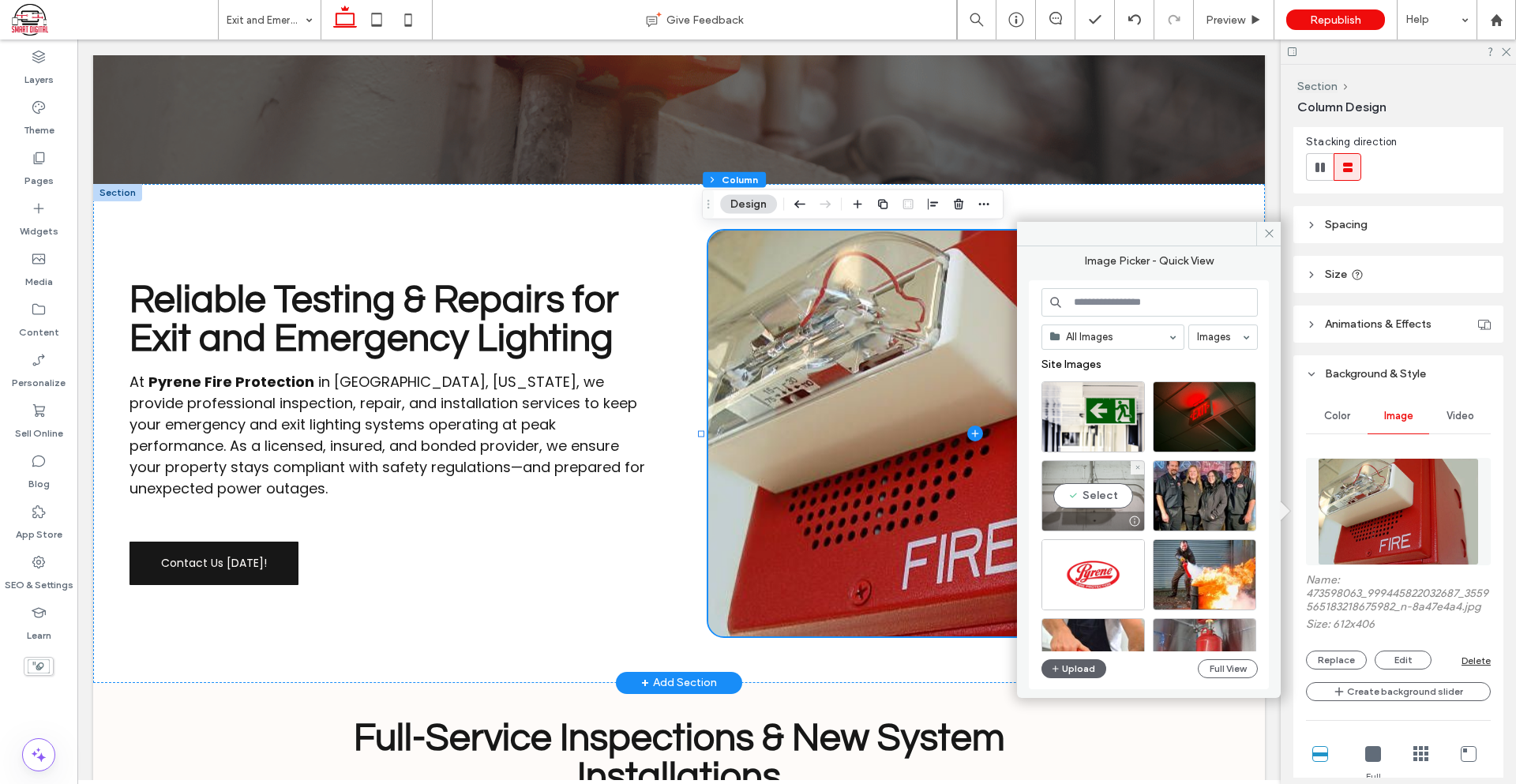
click at [1106, 504] on div "Select" at bounding box center [1093, 495] width 104 height 71
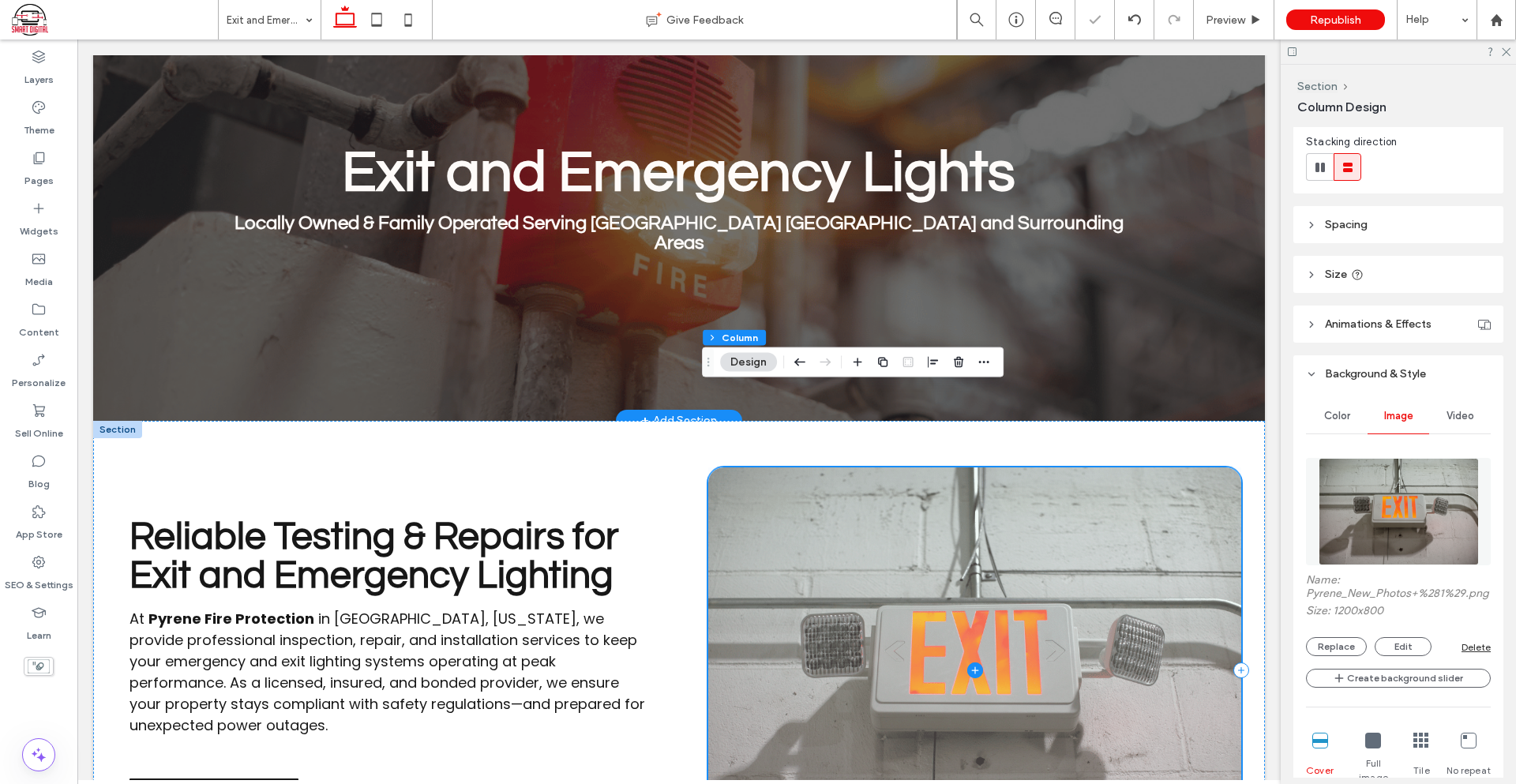
scroll to position [69, 0]
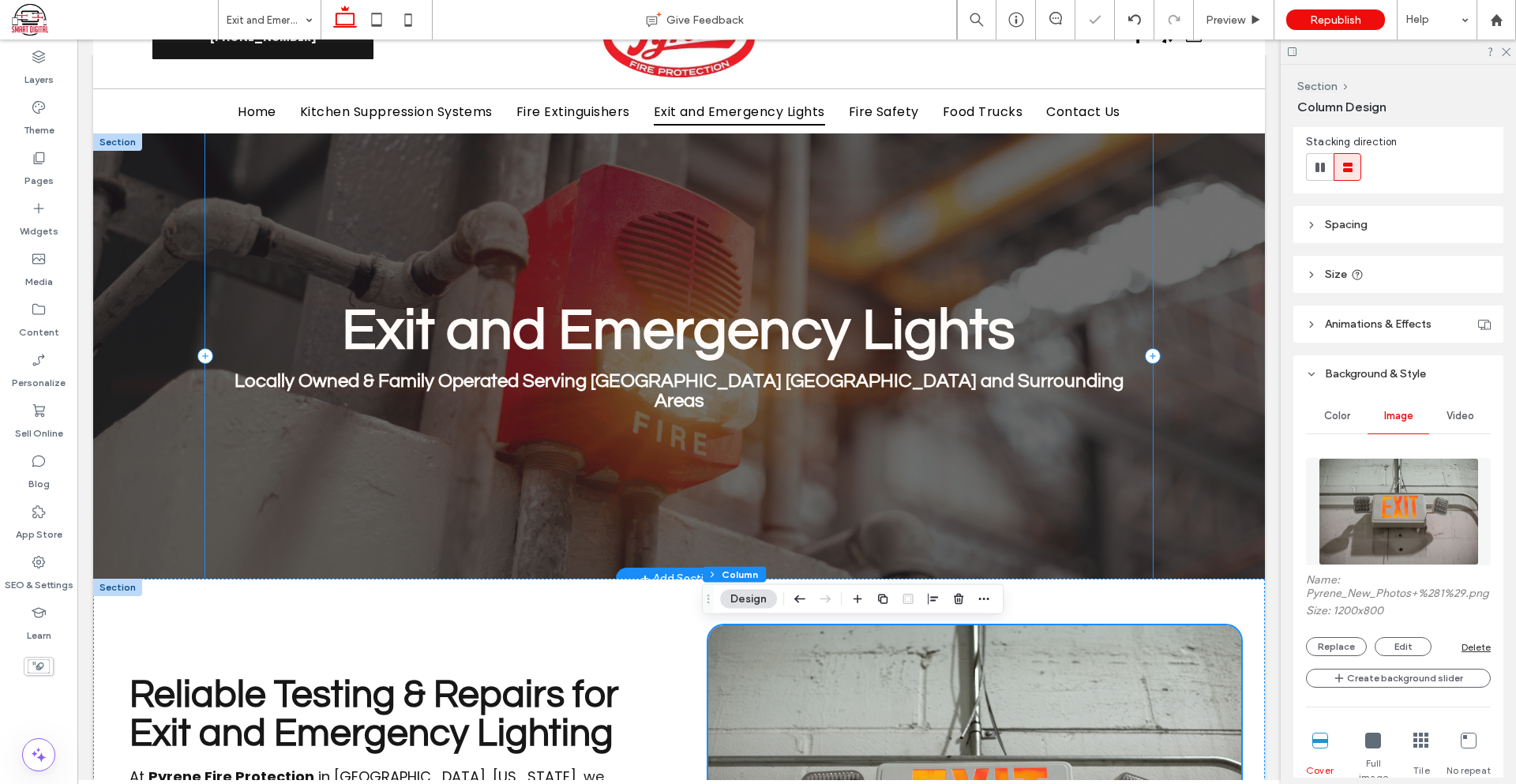
click at [606, 410] on div "Exit and Emergency Lights Locally Owned & Family Operated Serving [GEOGRAPHIC_D…" at bounding box center [679, 355] width 948 height 445
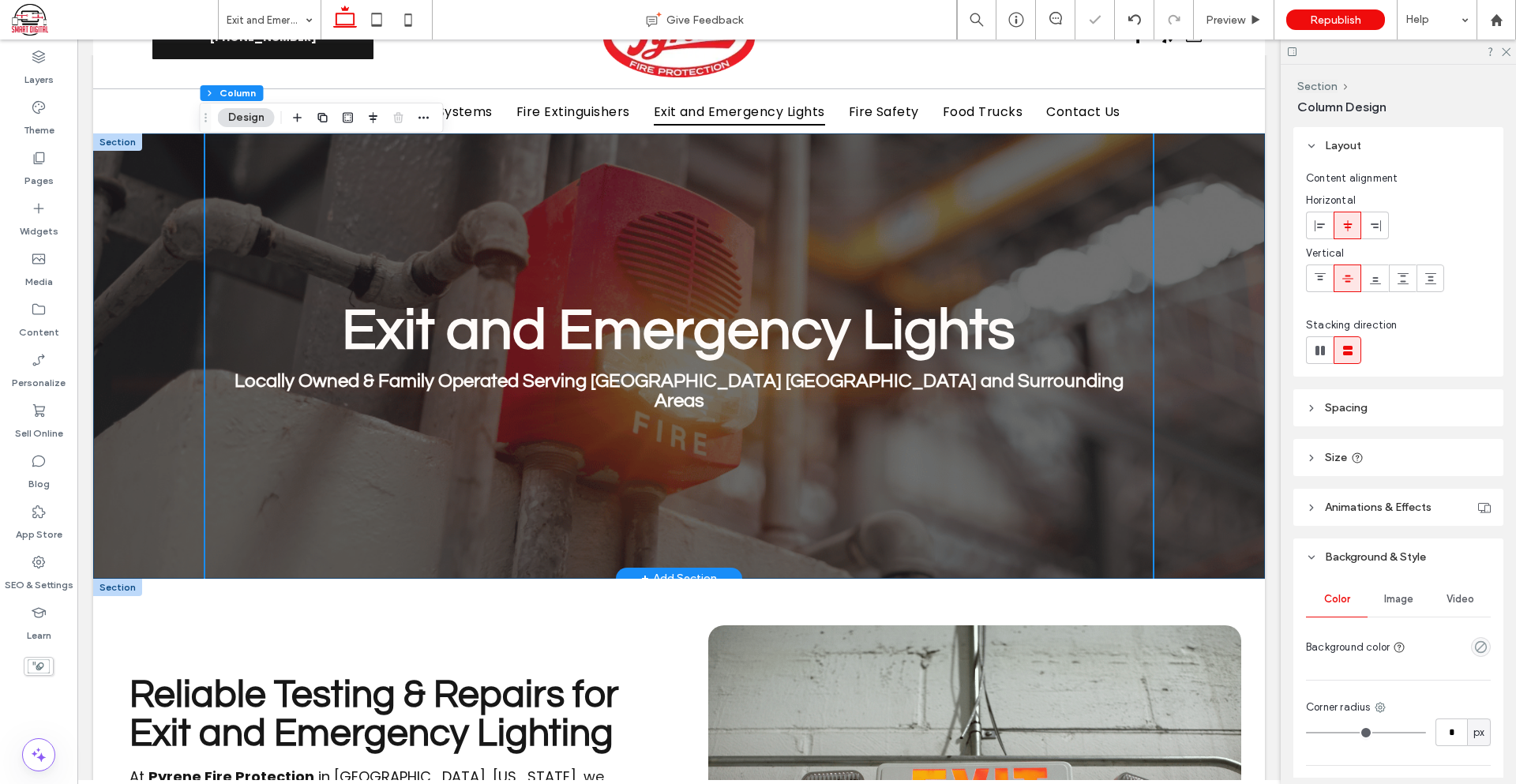
click at [150, 330] on div "Exit and Emergency Lights Locally Owned & Family Operated Serving [GEOGRAPHIC_D…" at bounding box center [679, 355] width 1172 height 445
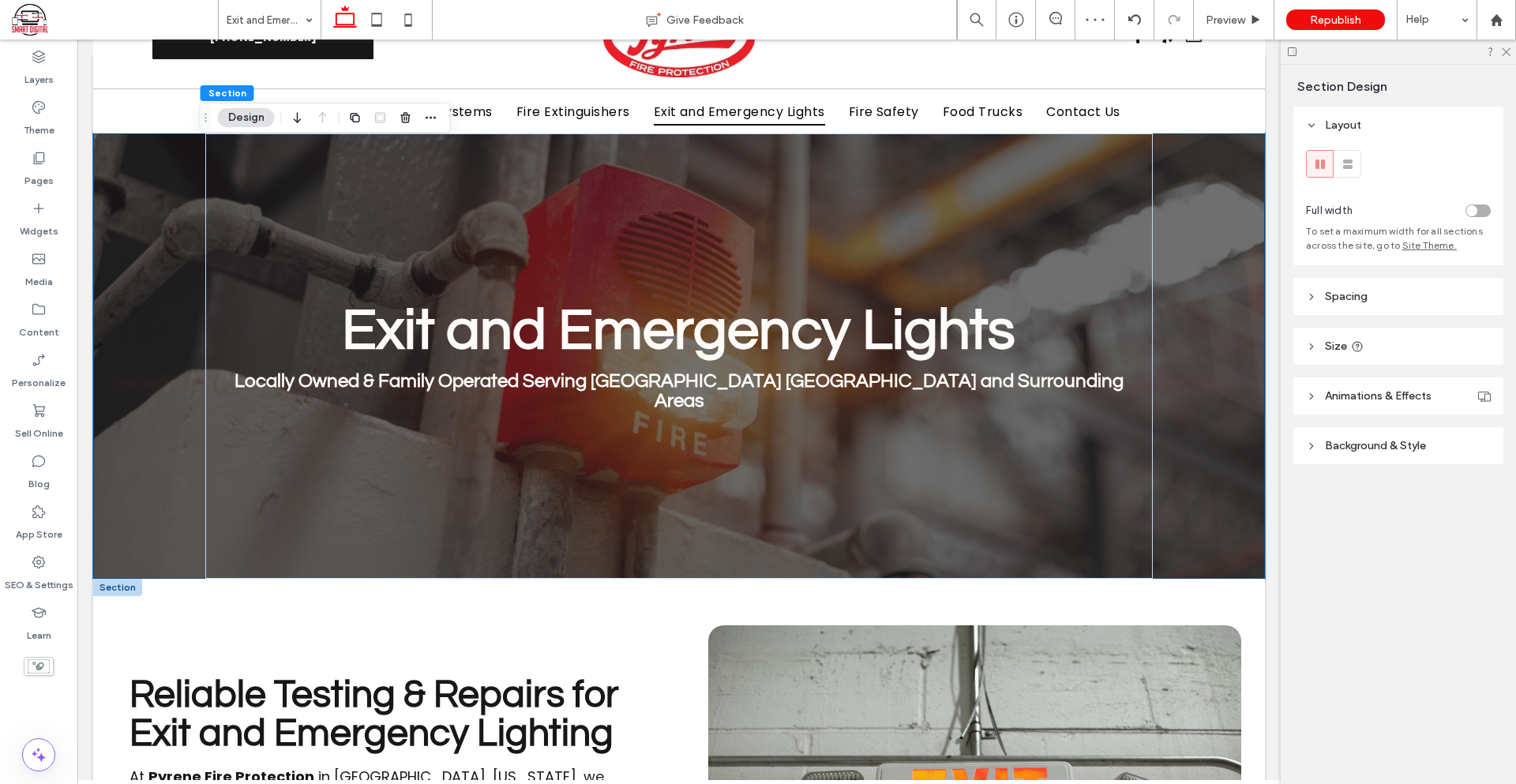
click at [1383, 435] on header "Background & Style" at bounding box center [1398, 445] width 210 height 37
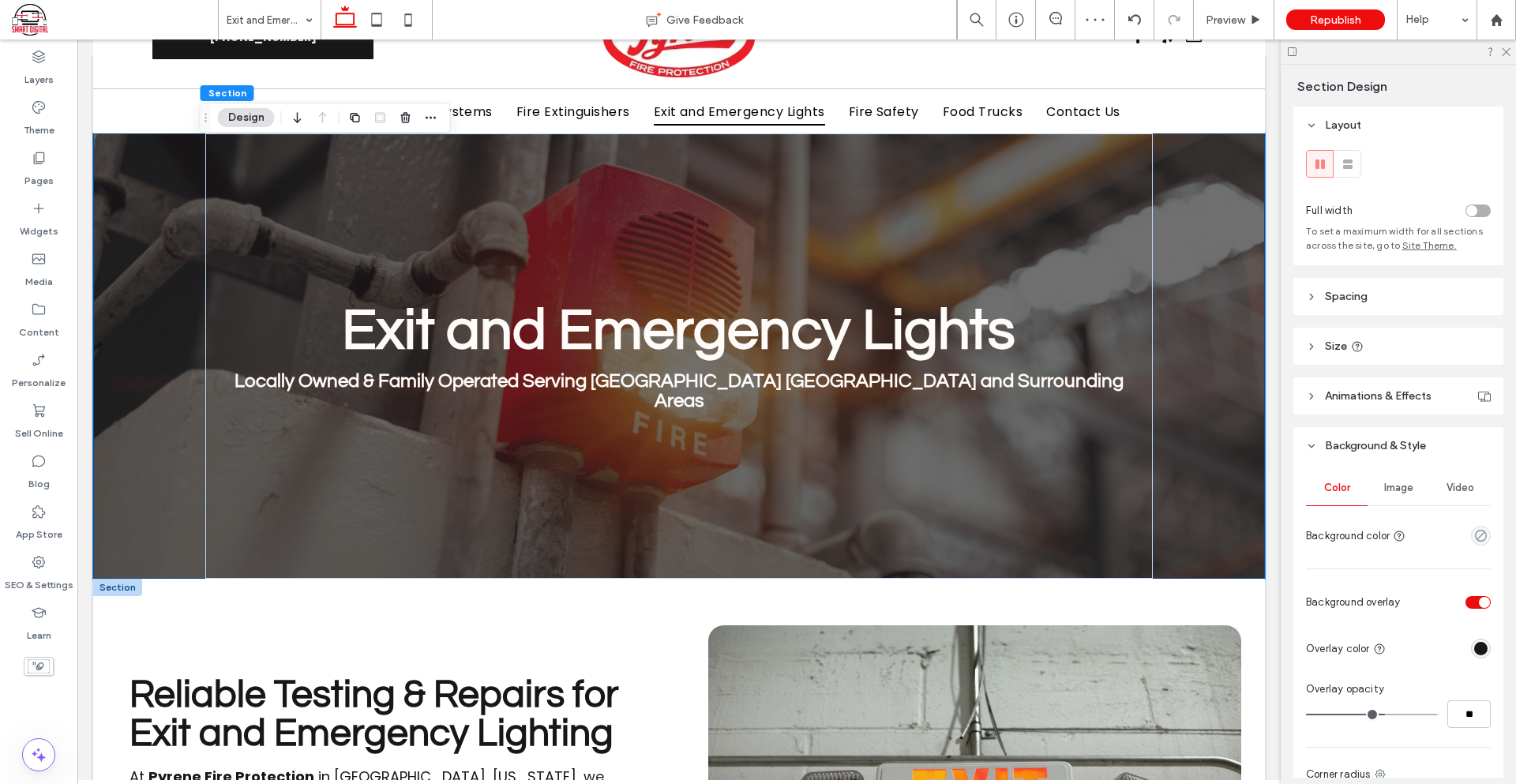
click at [1410, 497] on div "Image" at bounding box center [1398, 487] width 62 height 35
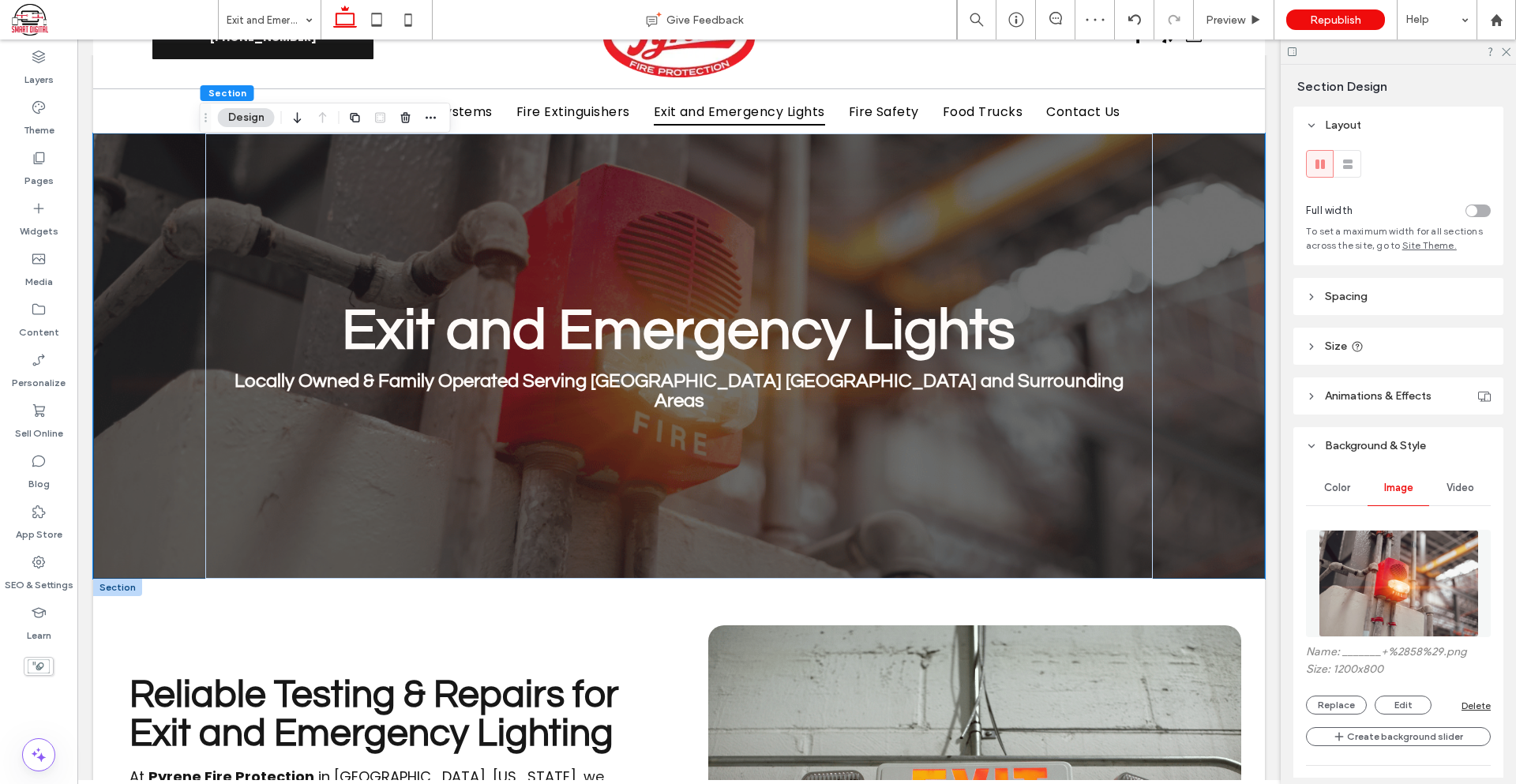
click at [1389, 557] on img at bounding box center [1398, 583] width 161 height 107
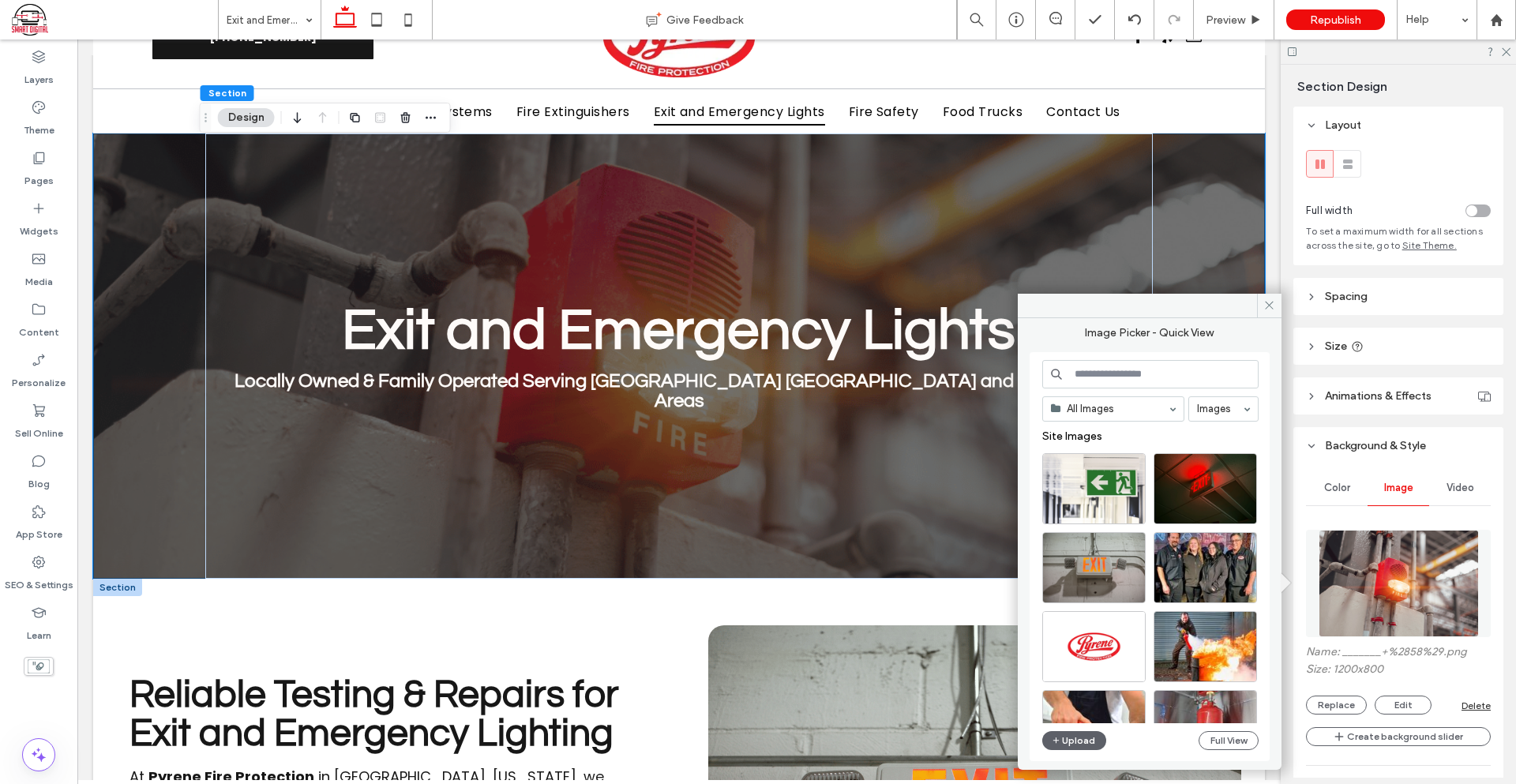
click at [1100, 490] on div at bounding box center [1094, 488] width 104 height 71
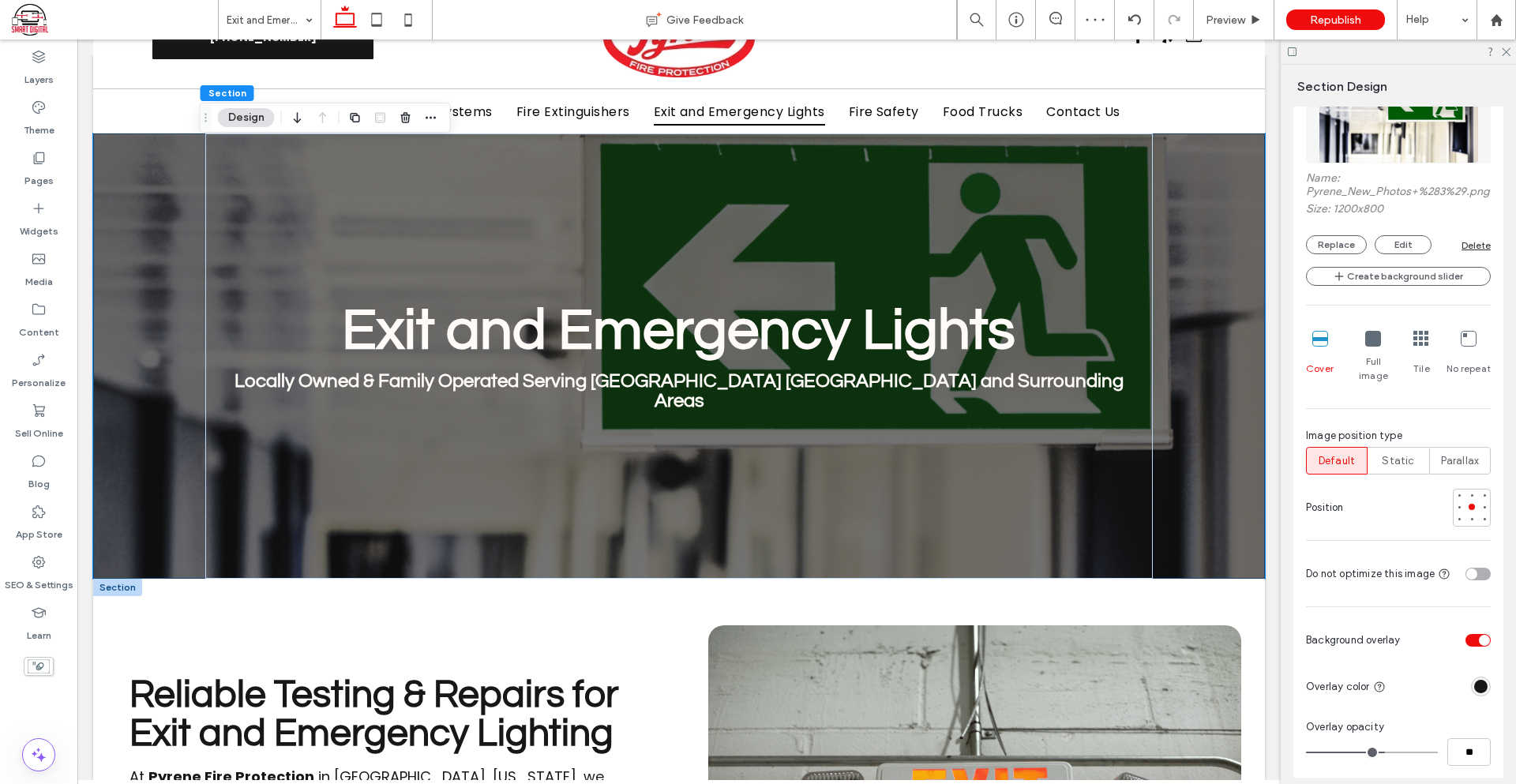
scroll to position [553, 0]
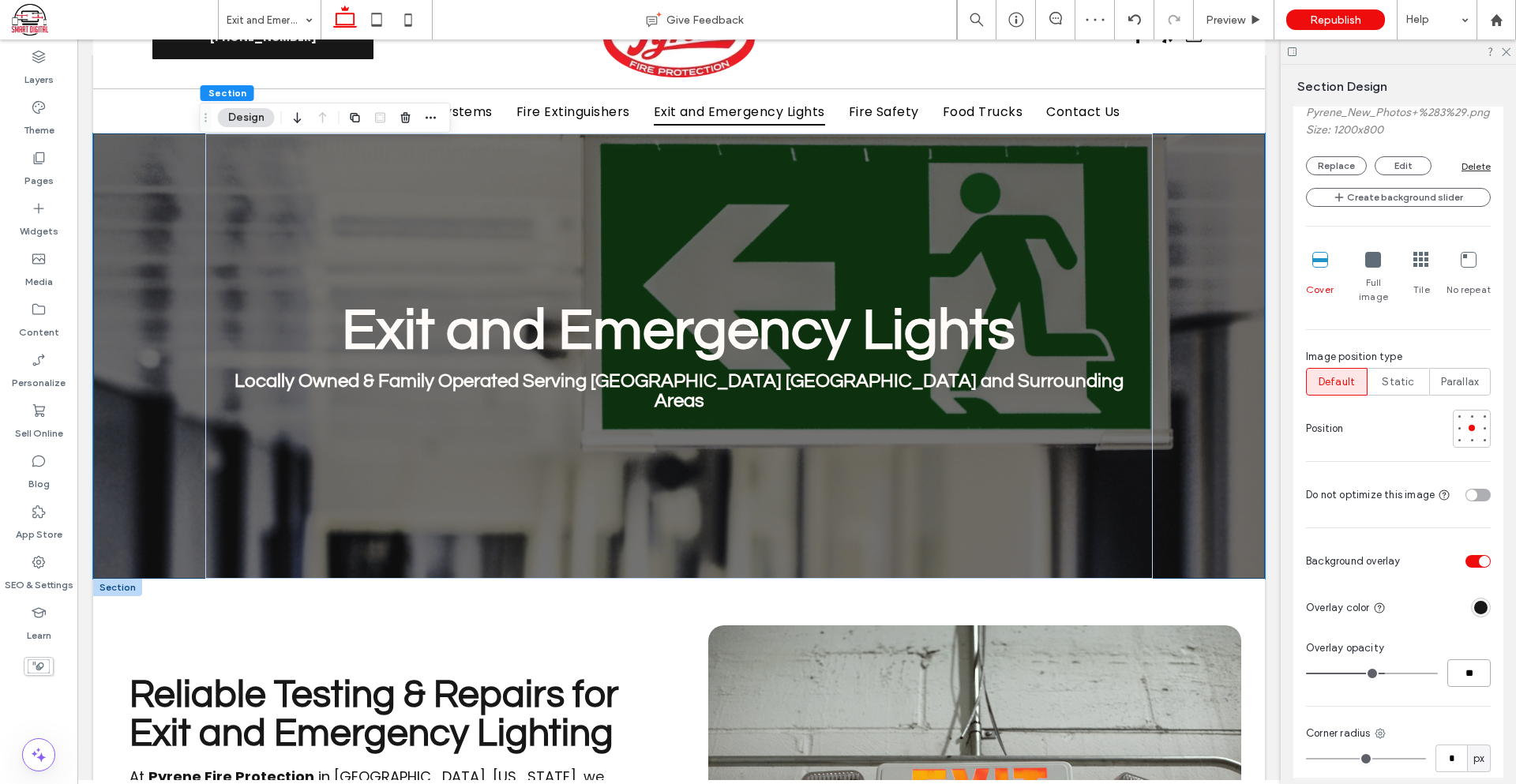
click at [1455, 678] on input "**" at bounding box center [1468, 673] width 43 height 28
type input "**"
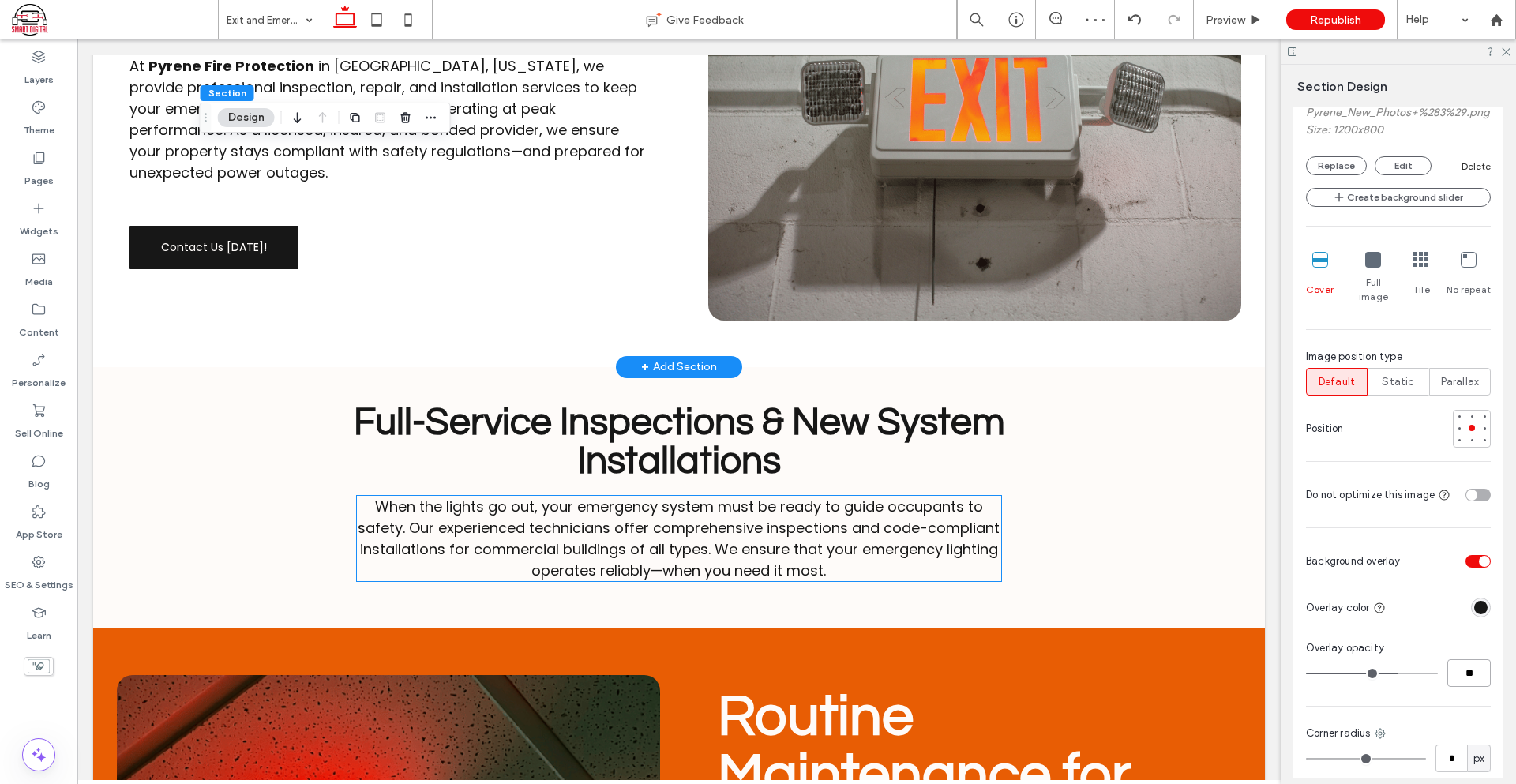
scroll to position [700, 0]
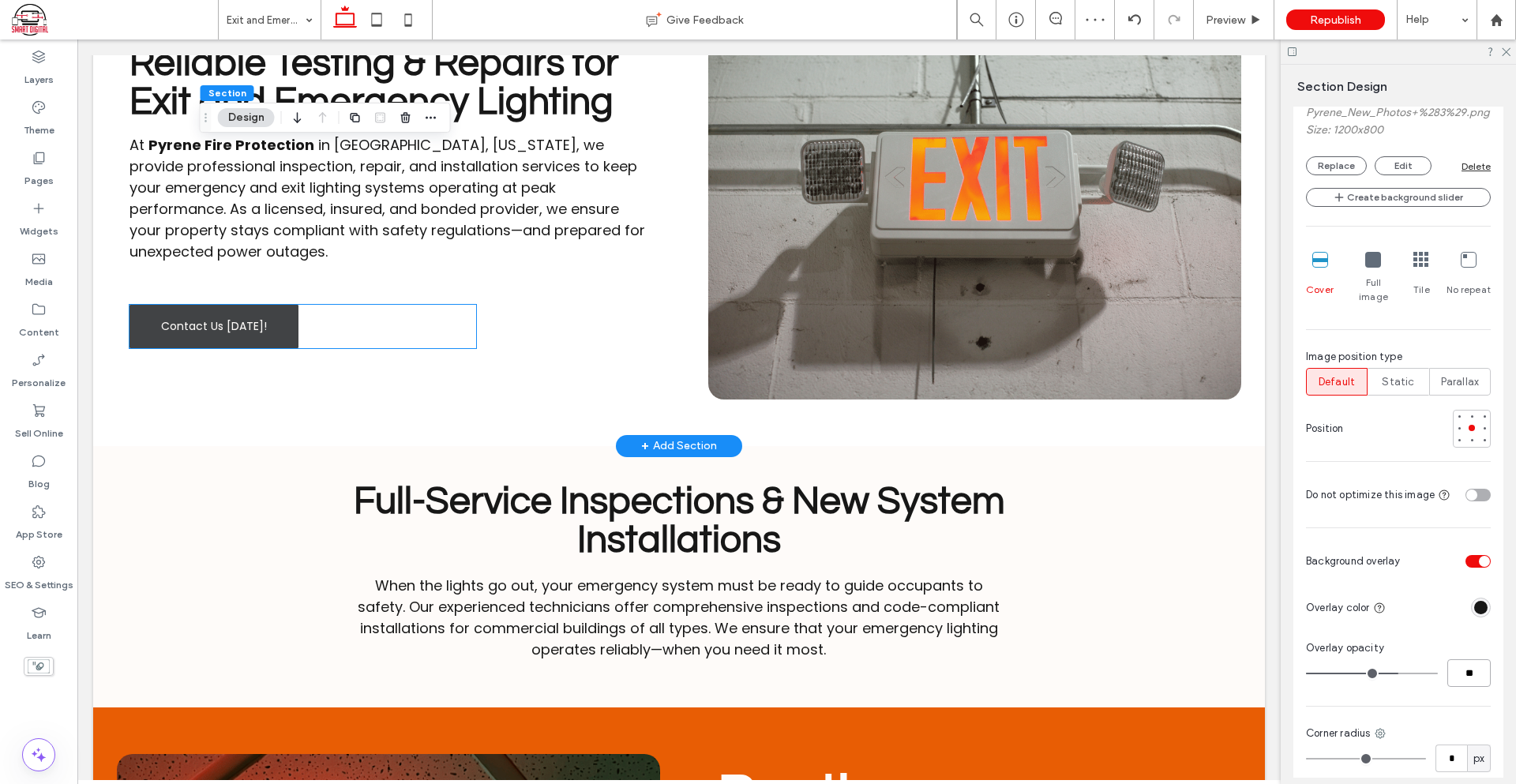
click at [252, 329] on link "Contact Us [DATE]!" at bounding box center [214, 326] width 169 height 43
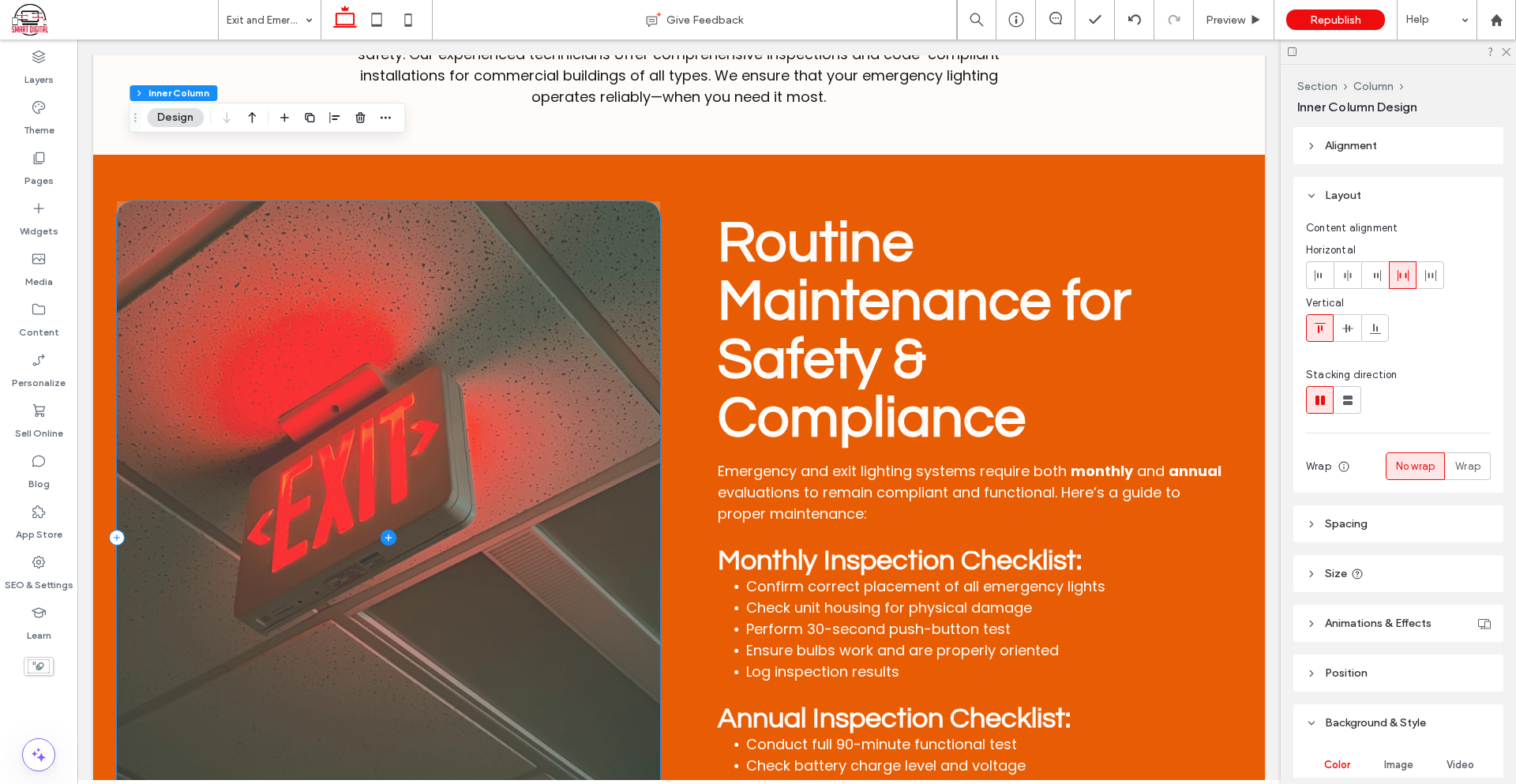
scroll to position [1647, 0]
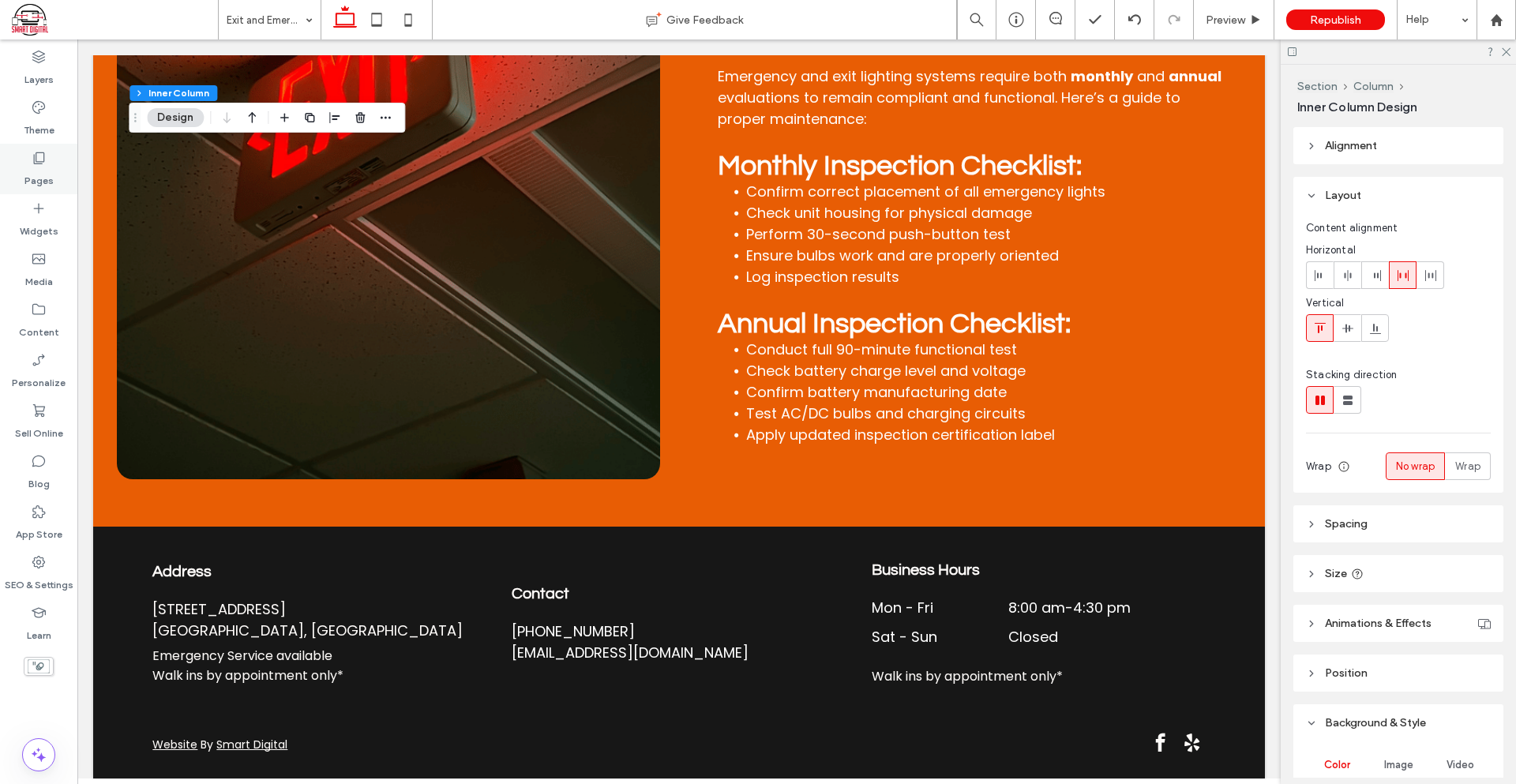
click at [32, 168] on label "Pages" at bounding box center [39, 177] width 29 height 22
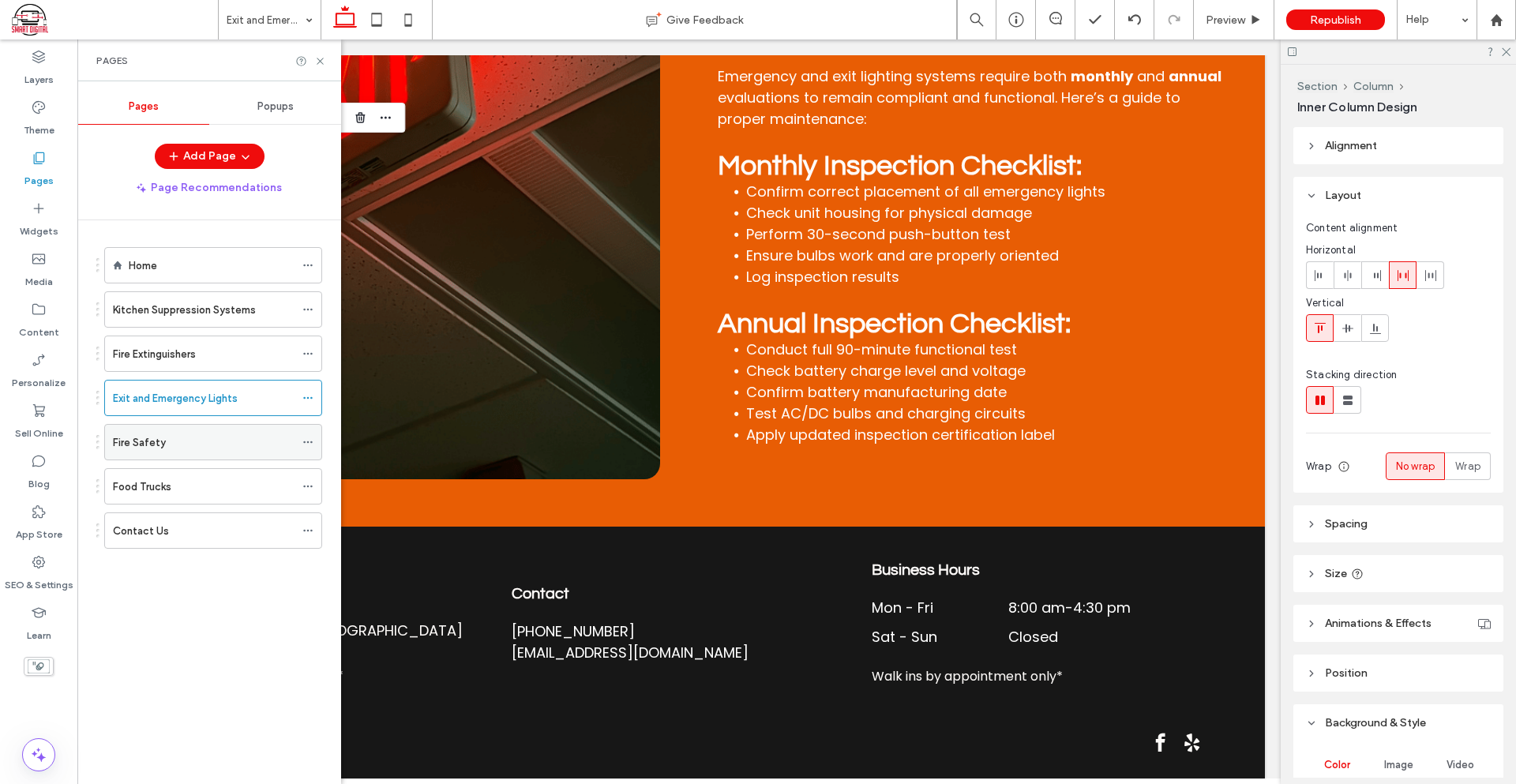
click at [143, 440] on label "Fire Safety" at bounding box center [140, 442] width 53 height 28
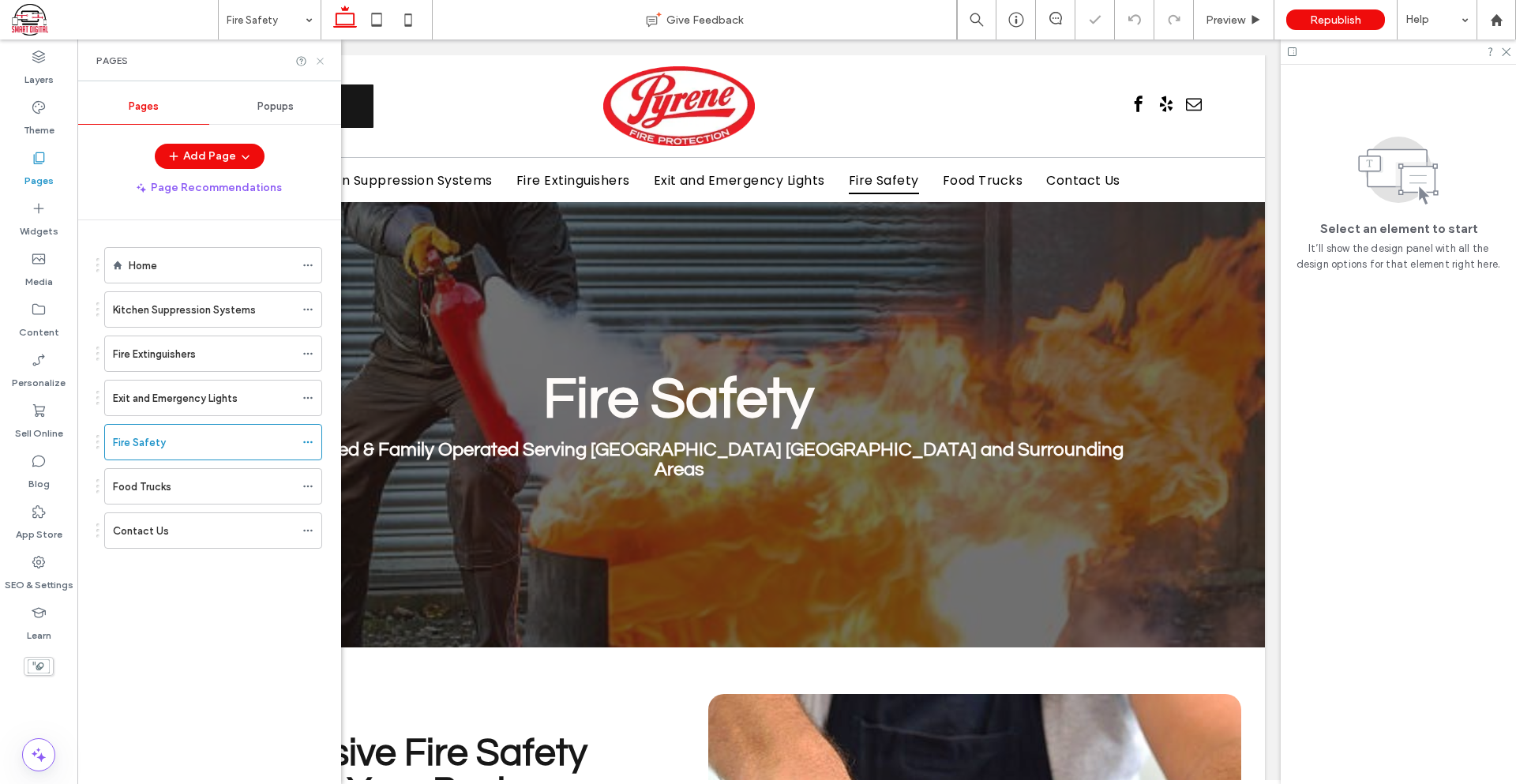
drag, startPoint x: 322, startPoint y: 63, endPoint x: 399, endPoint y: 104, distance: 87.2
click at [322, 63] on use at bounding box center [320, 61] width 6 height 6
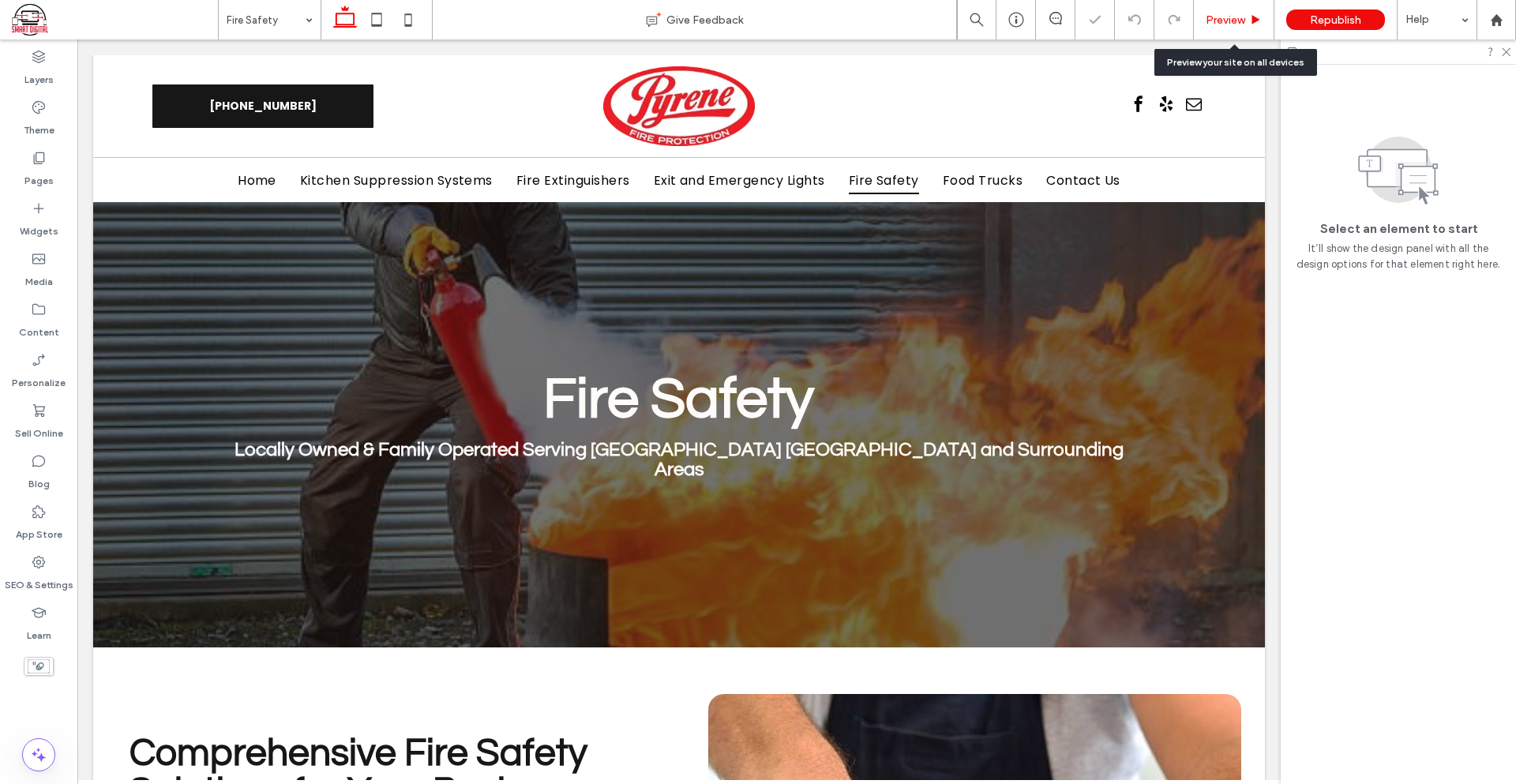
click at [1213, 19] on span "Preview" at bounding box center [1225, 20] width 39 height 14
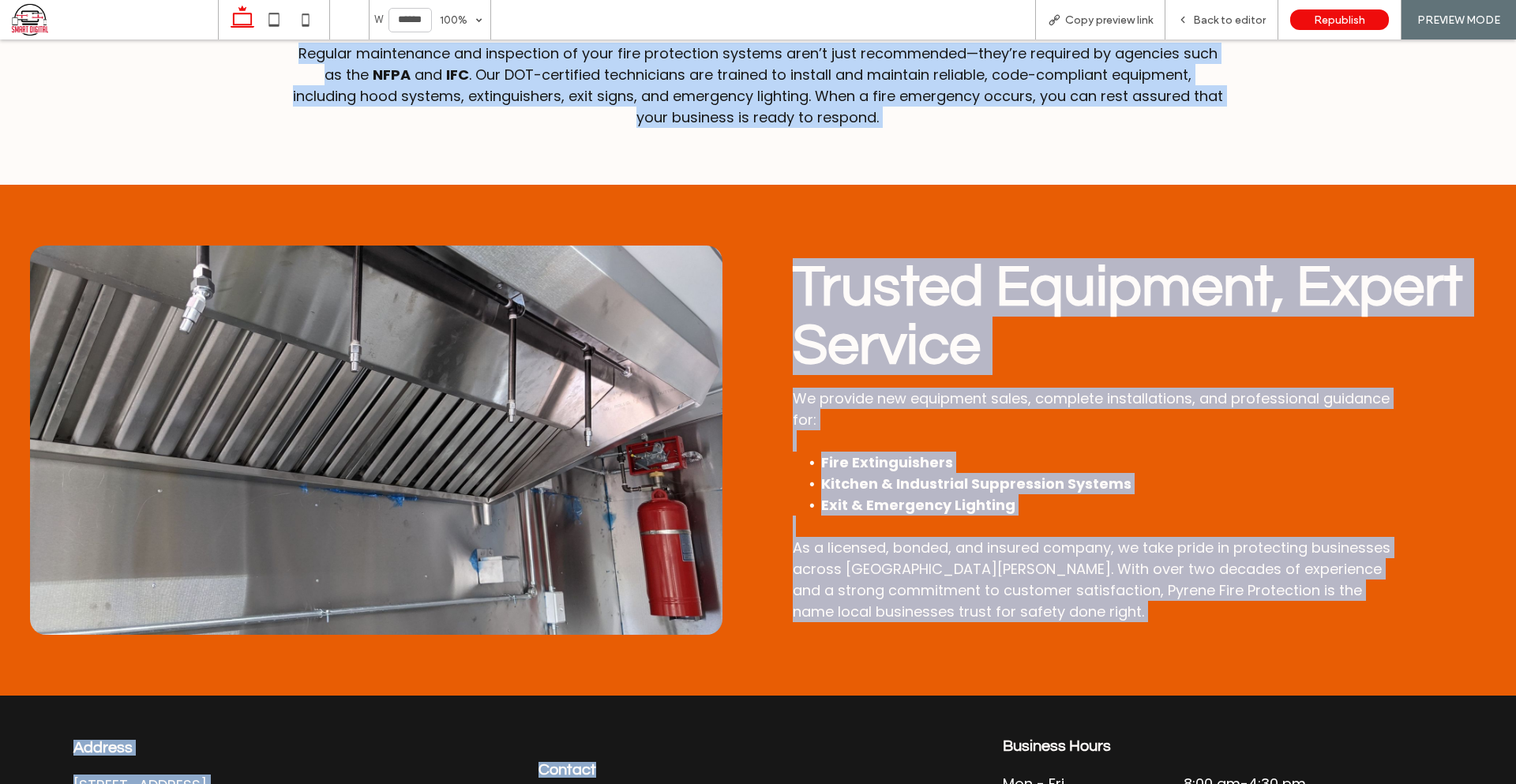
scroll to position [1362, 0]
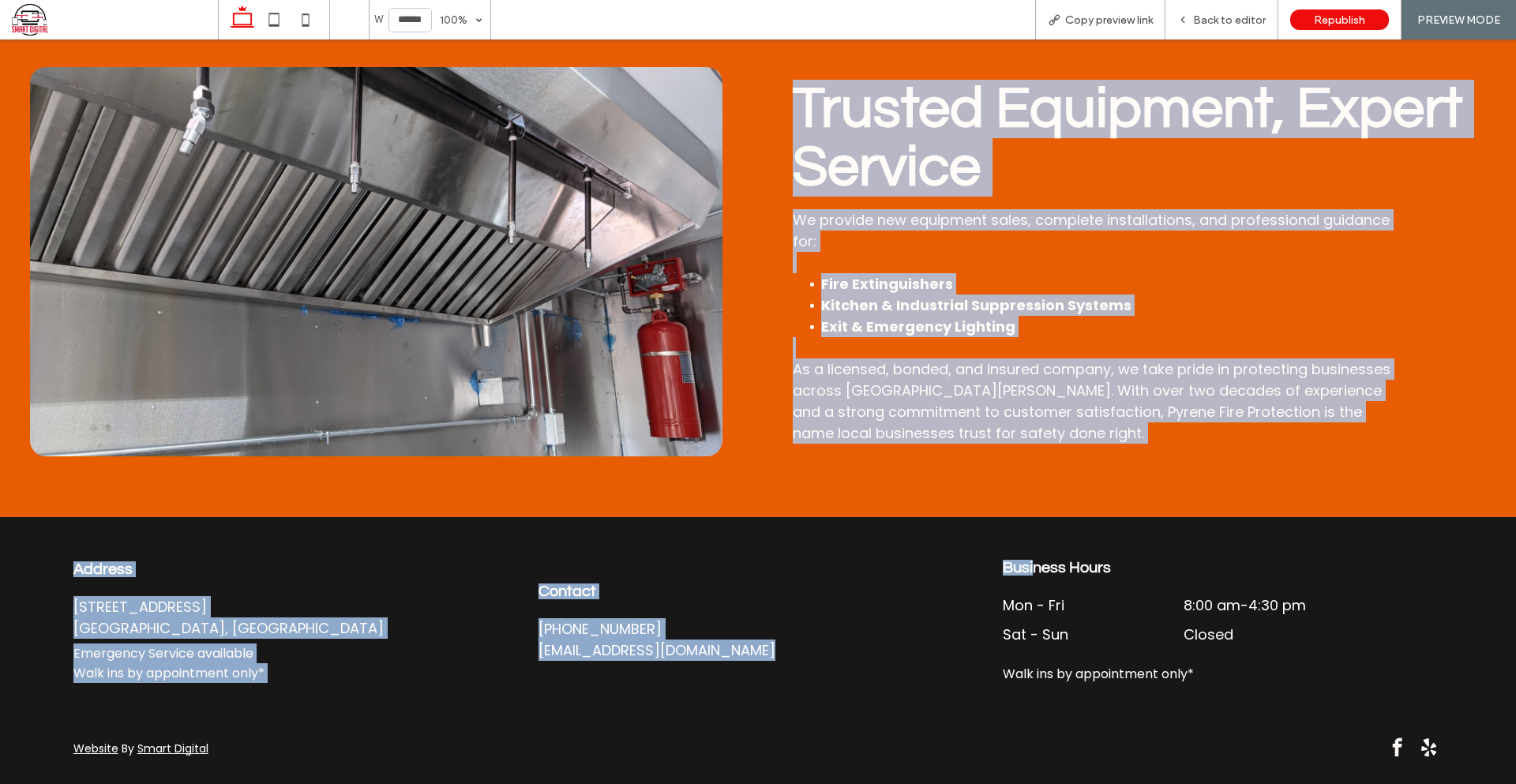
drag, startPoint x: 486, startPoint y: 316, endPoint x: 1041, endPoint y: 488, distance: 581.0
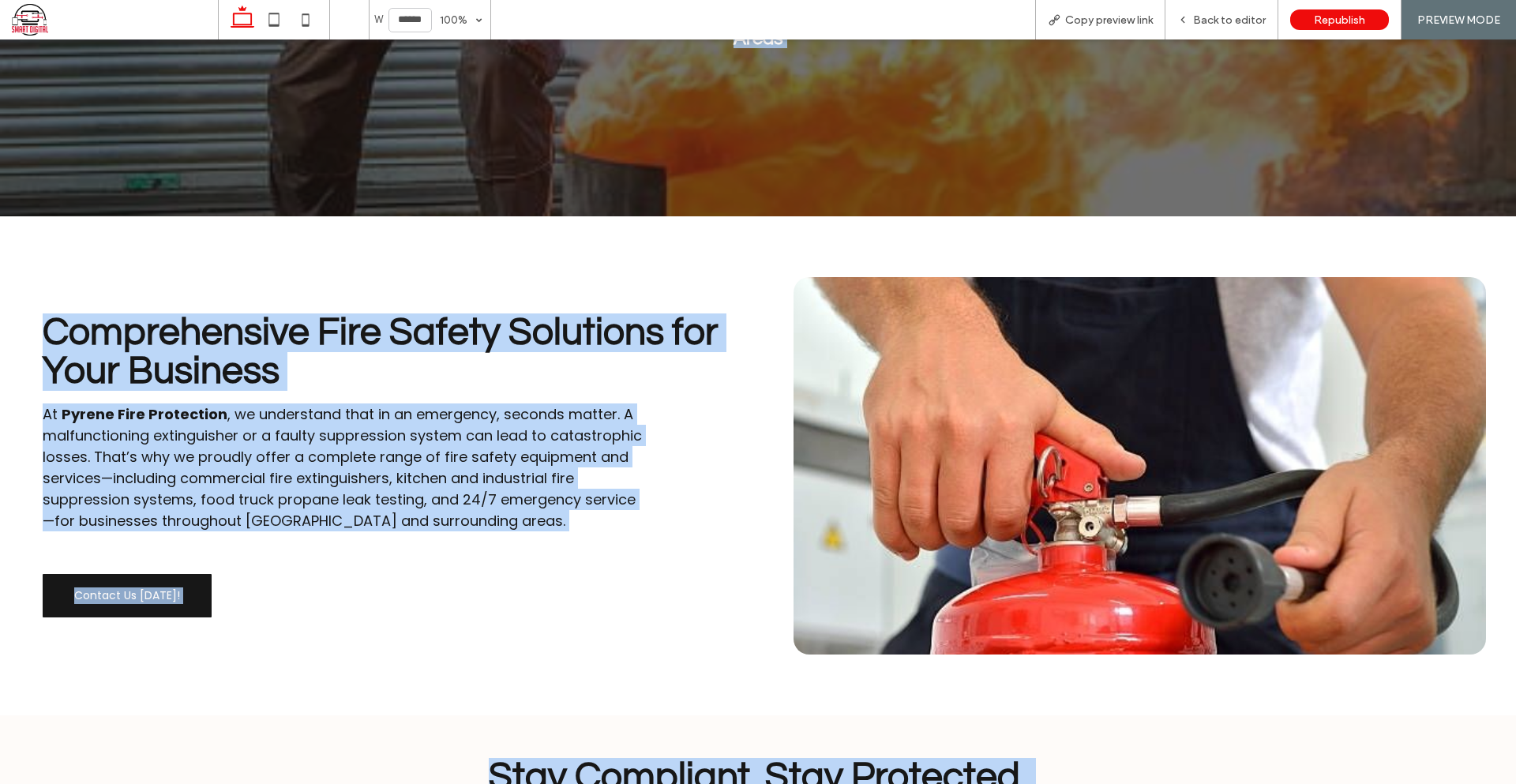
scroll to position [0, 0]
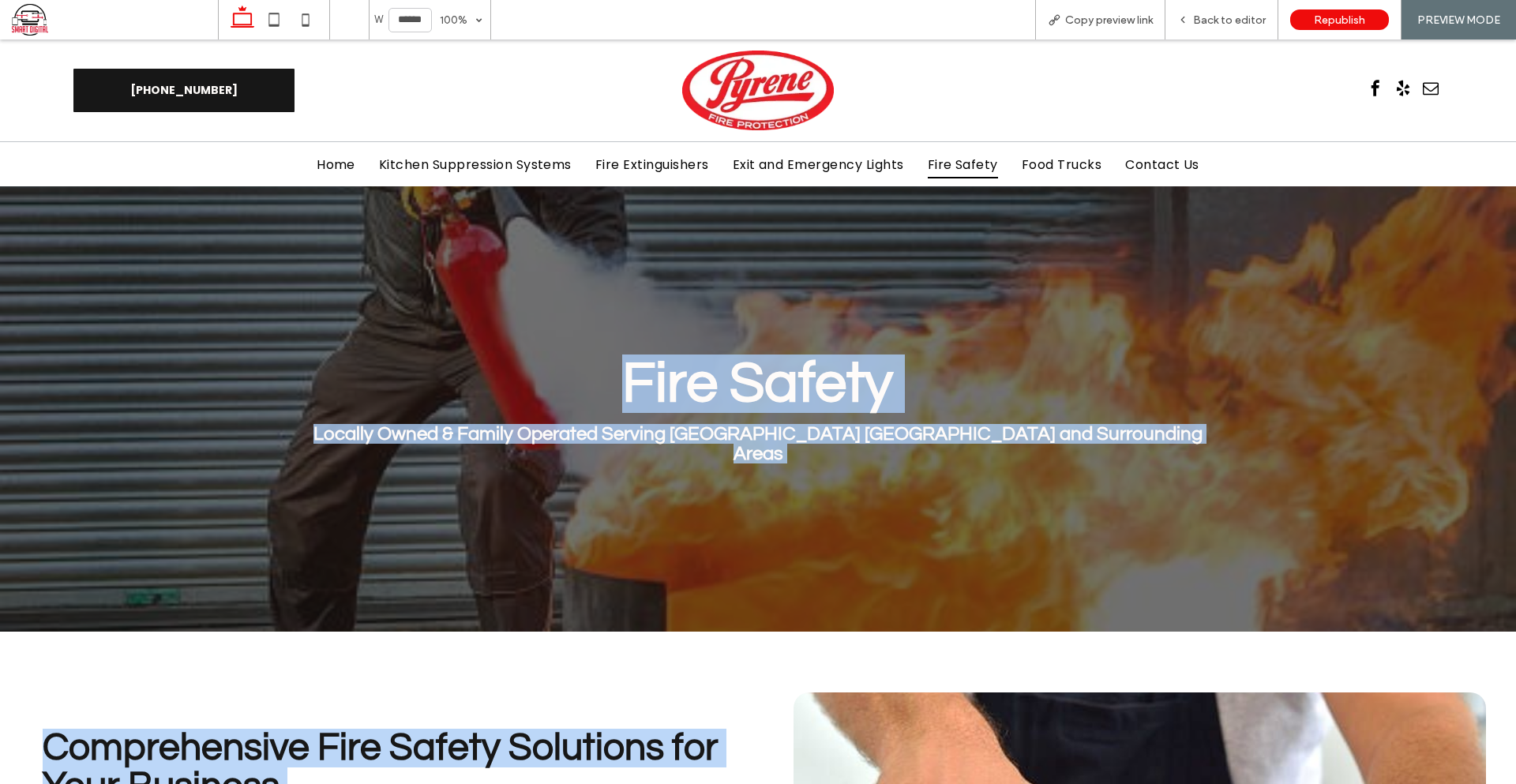
click at [598, 467] on div "Fire Safety Locally Owned & Family Operated Serving [GEOGRAPHIC_DATA] [GEOGRAPH…" at bounding box center [758, 409] width 948 height 445
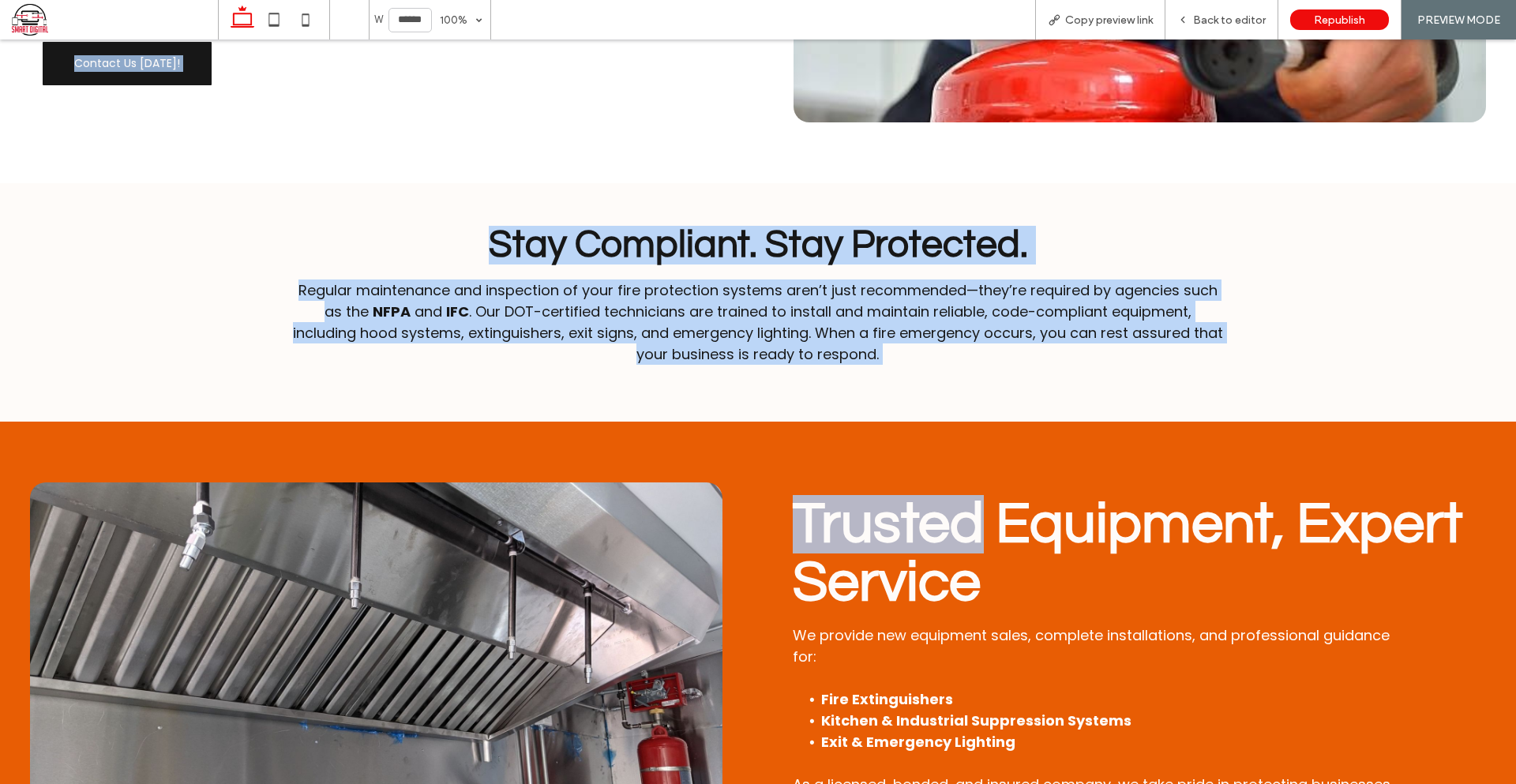
scroll to position [1184, 0]
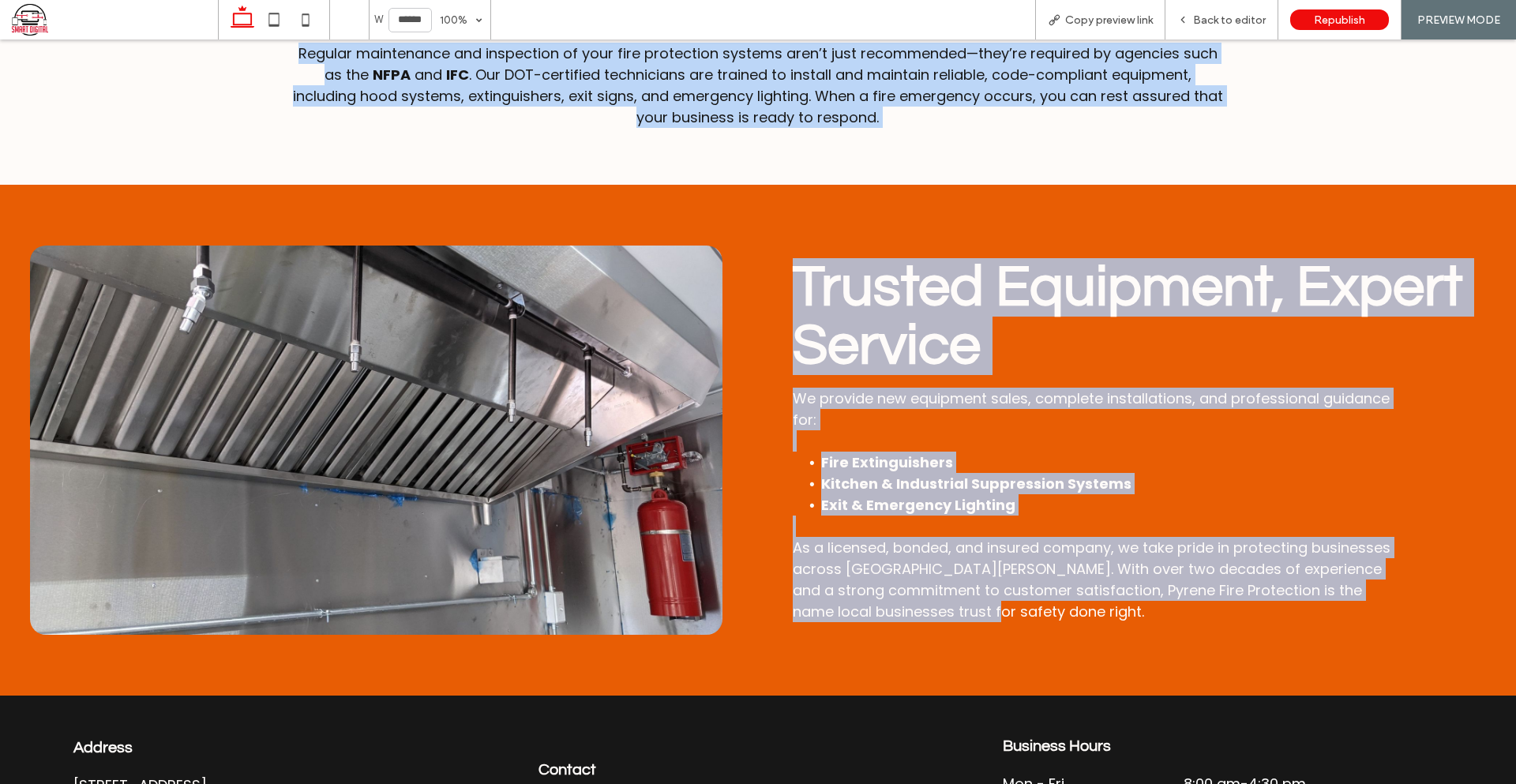
drag, startPoint x: 570, startPoint y: 356, endPoint x: 996, endPoint y: 610, distance: 496.0
copy div "Lore Ipsumd Sitamet Conse & Adipis Elitsedd Eiusmod Te. Incid UT lab Etdolorema…"
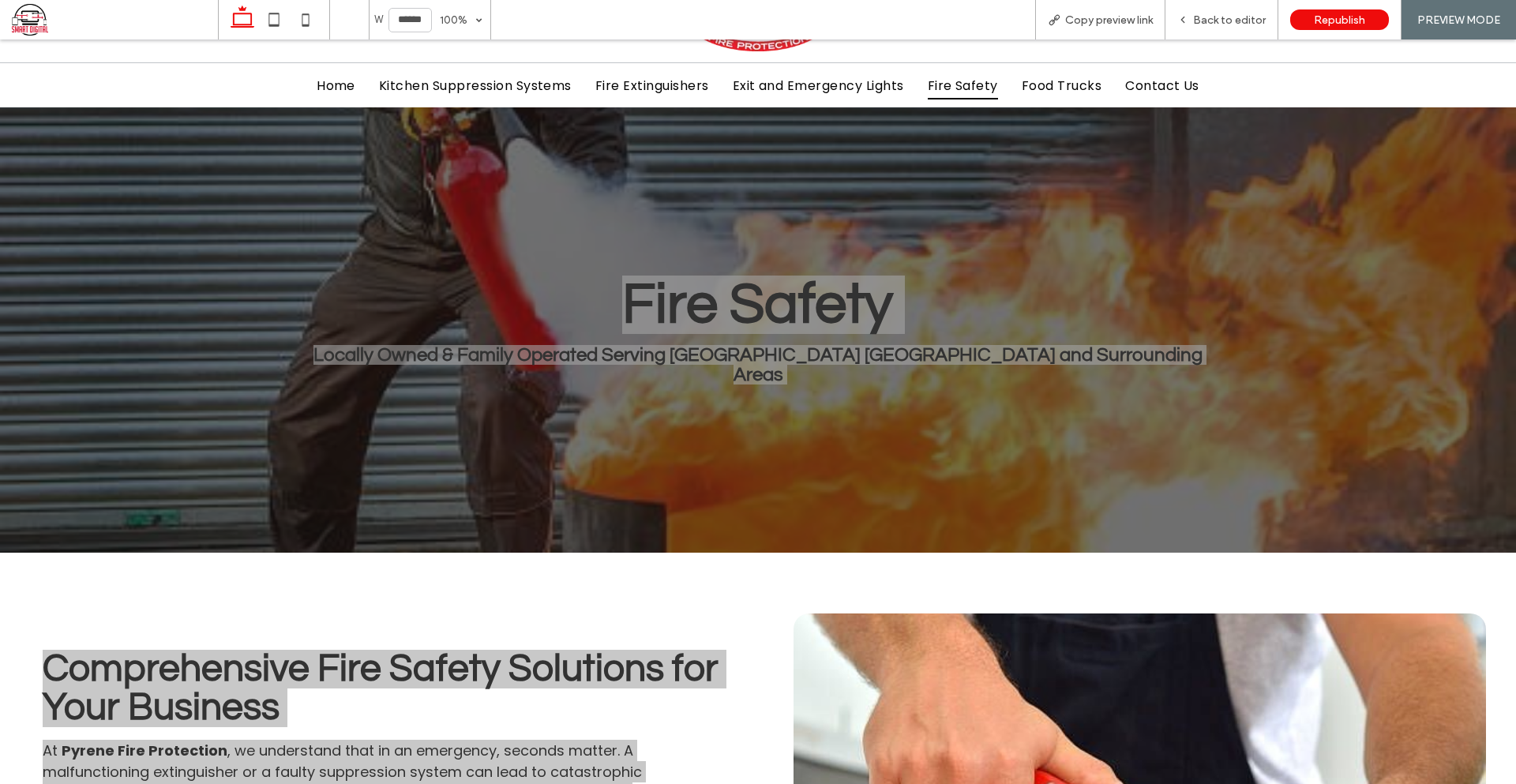
scroll to position [0, 0]
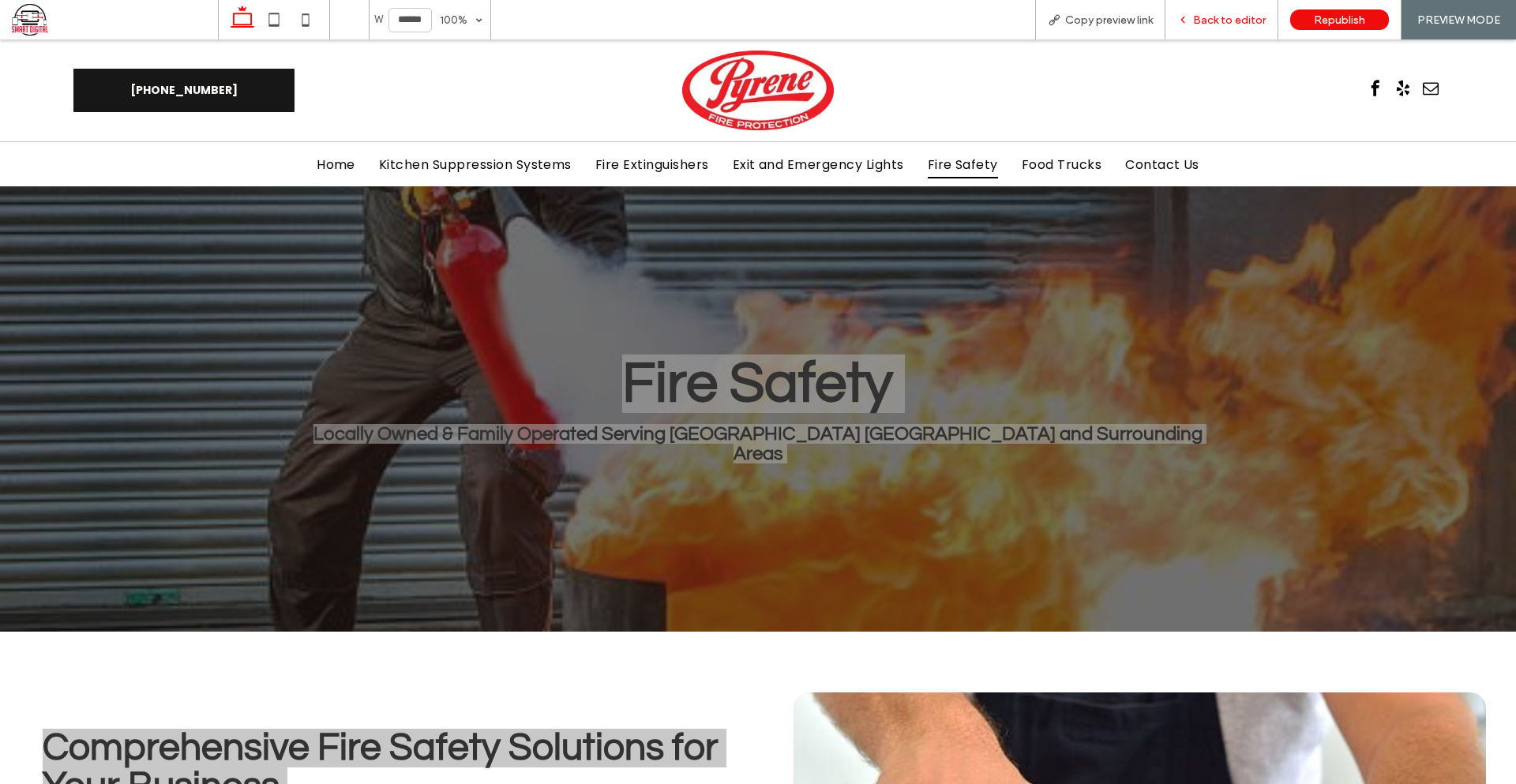
click at [1220, 26] on span "Back to editor" at bounding box center [1229, 20] width 73 height 14
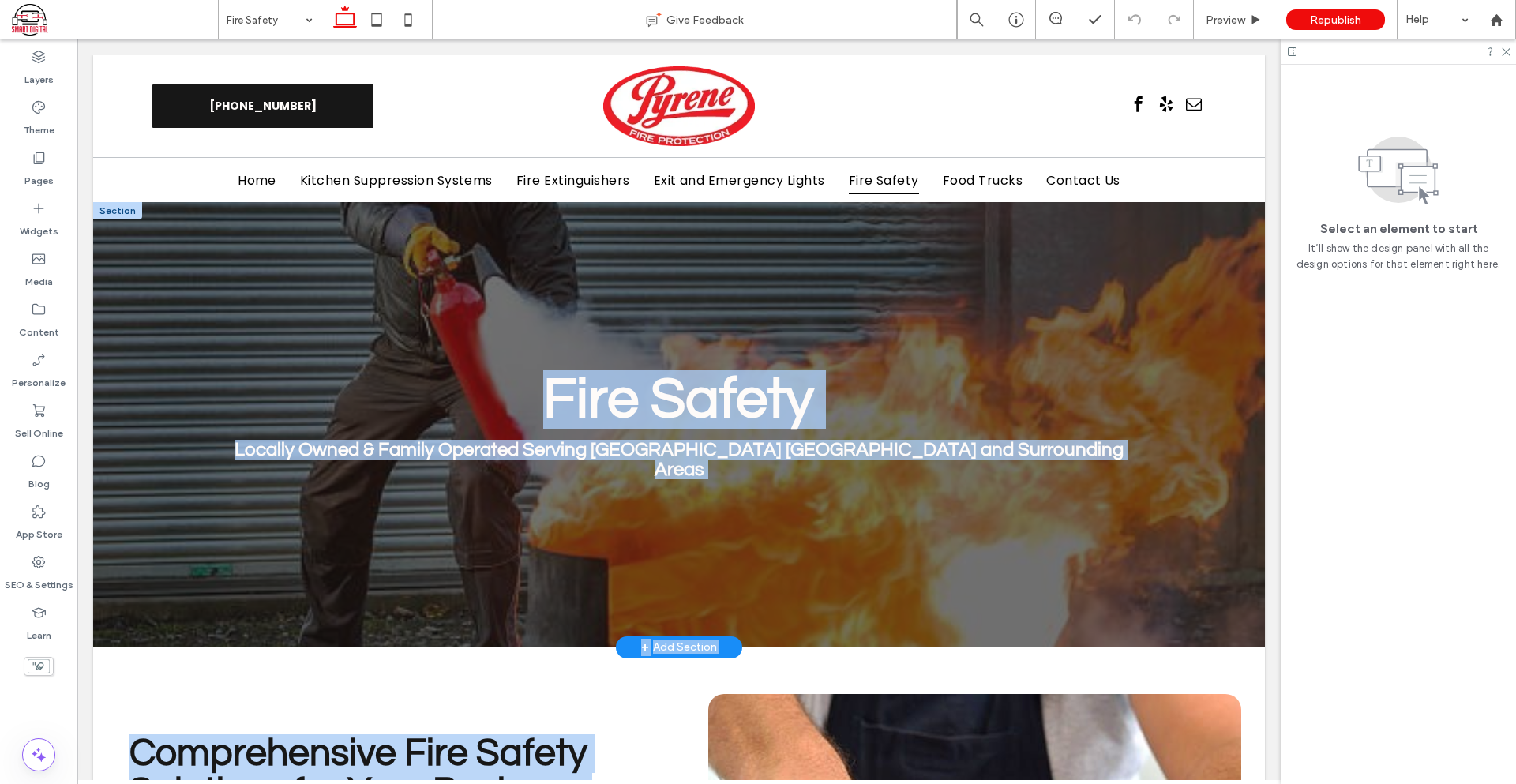
click at [951, 241] on div "Fire Safety Locally Owned & Family Operated Serving [GEOGRAPHIC_DATA] [GEOGRAPH…" at bounding box center [679, 424] width 948 height 445
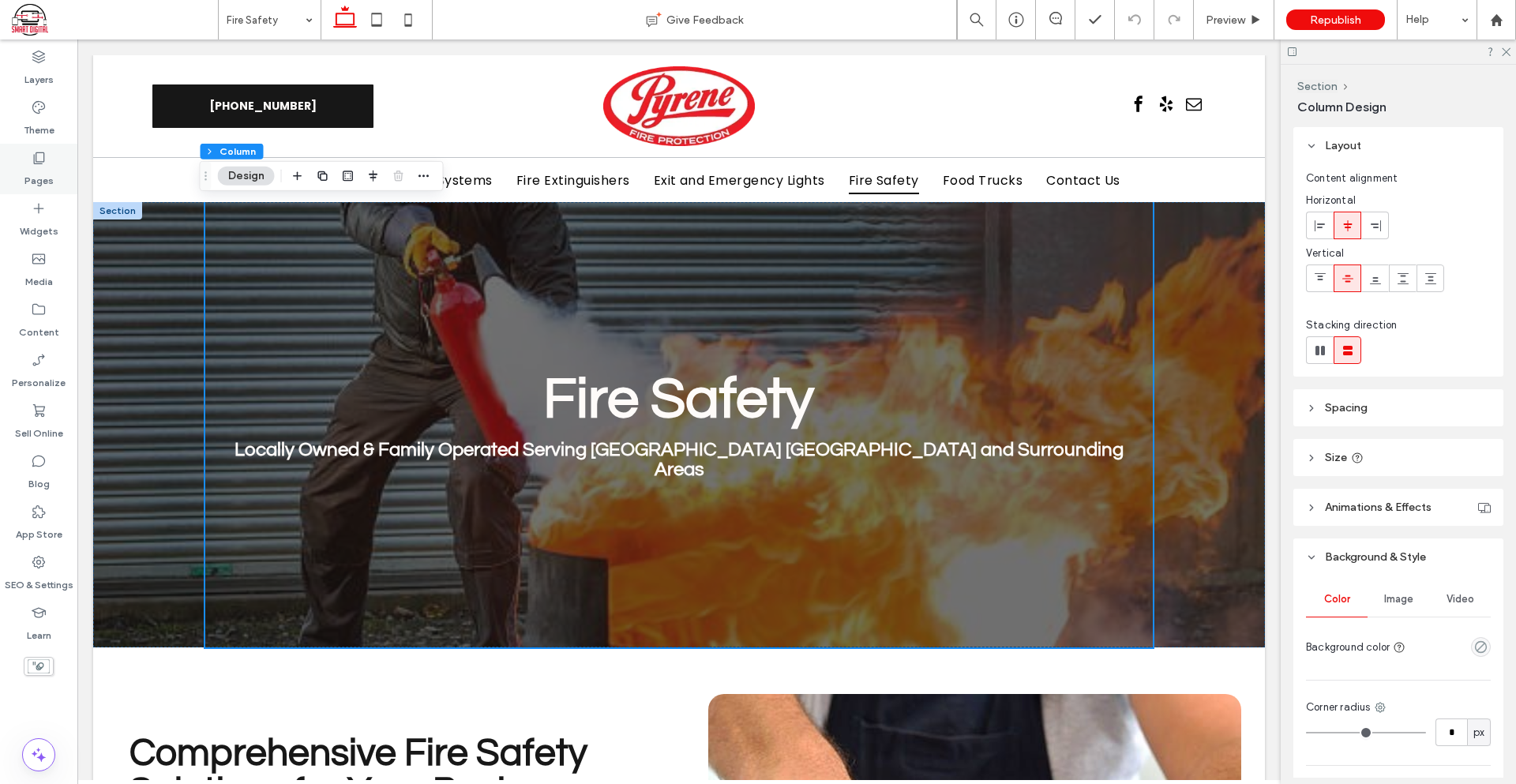
click at [38, 178] on label "Pages" at bounding box center [39, 177] width 29 height 22
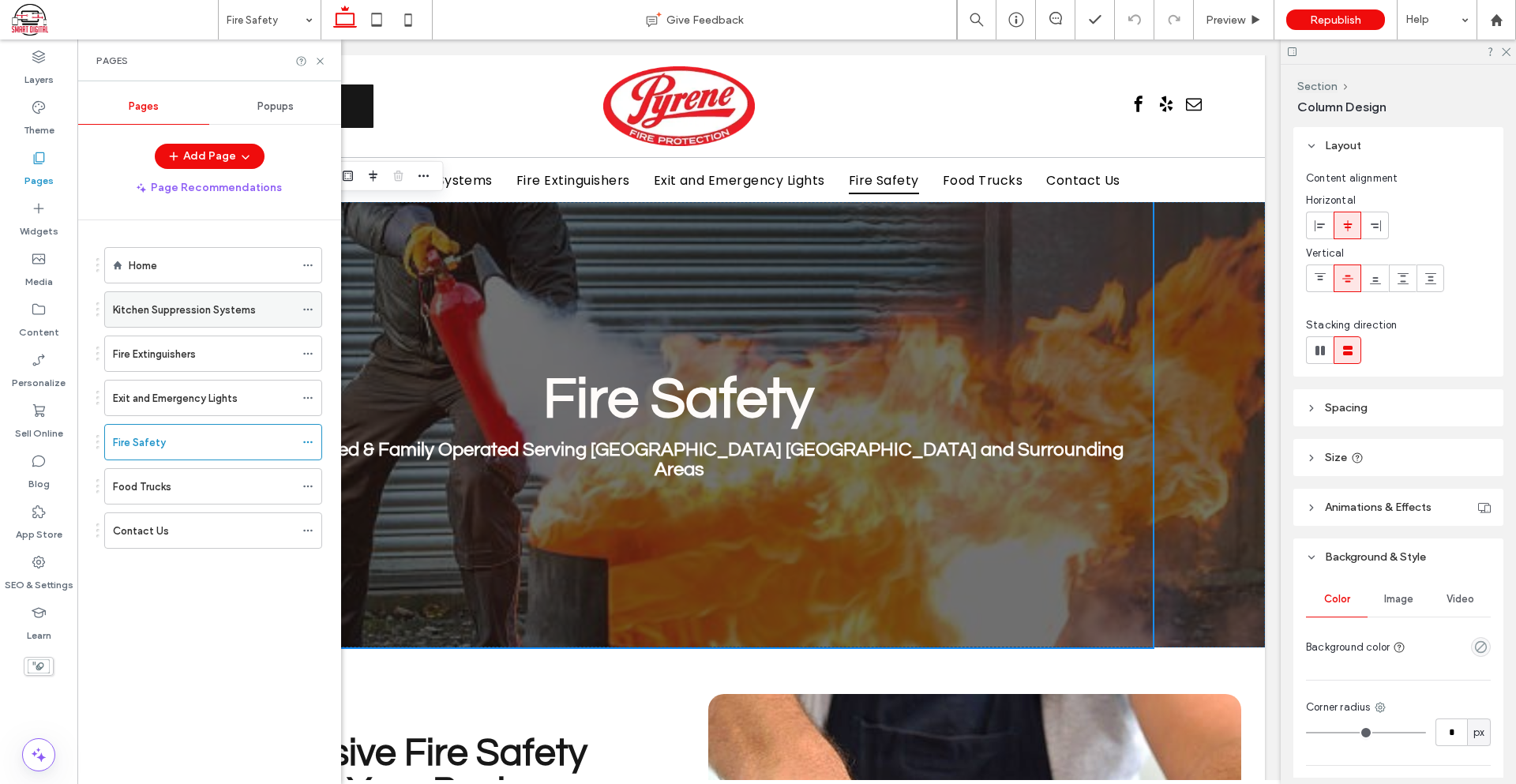
click at [201, 316] on label "Kitchen Suppression Systems" at bounding box center [185, 309] width 143 height 28
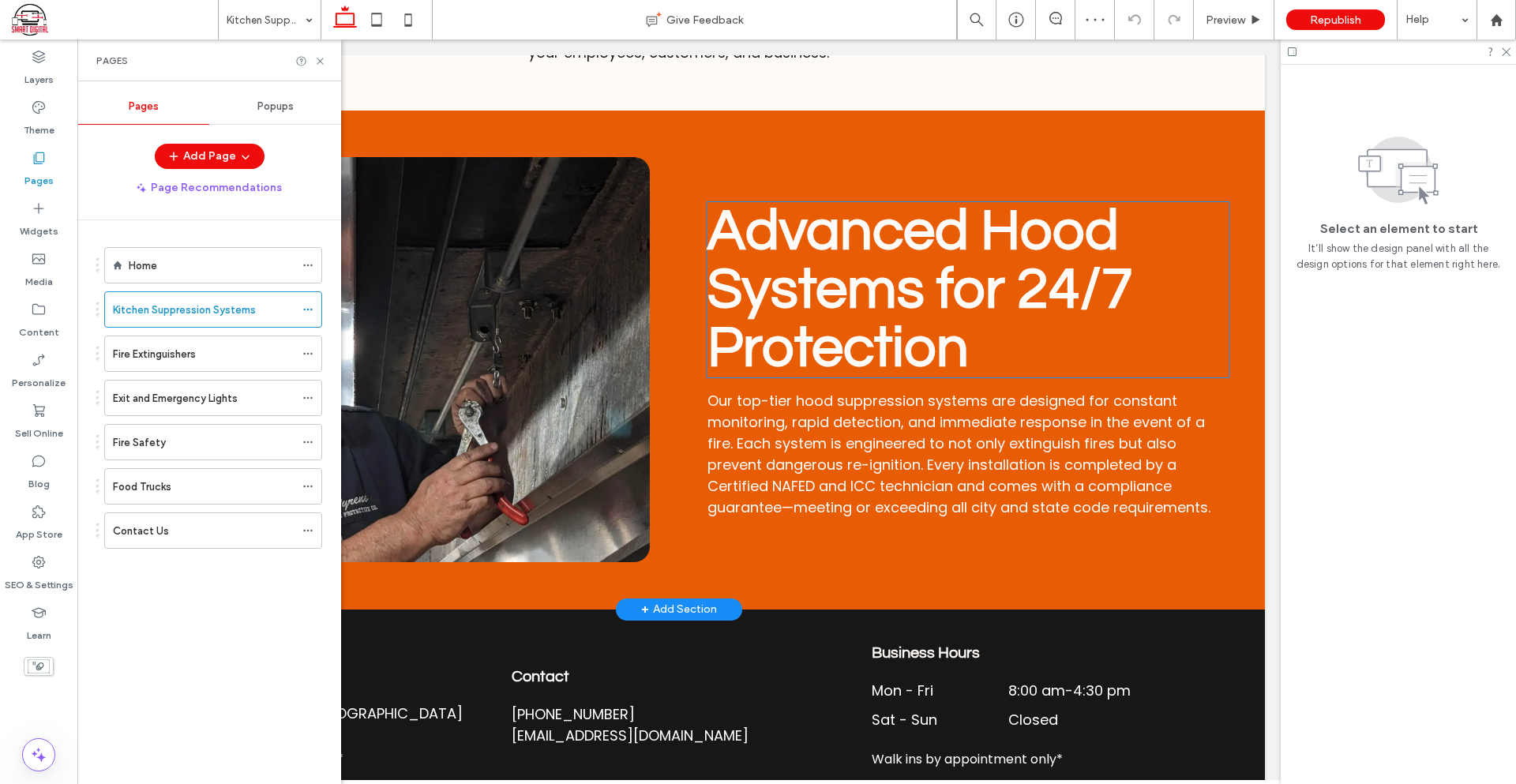
scroll to position [1426, 0]
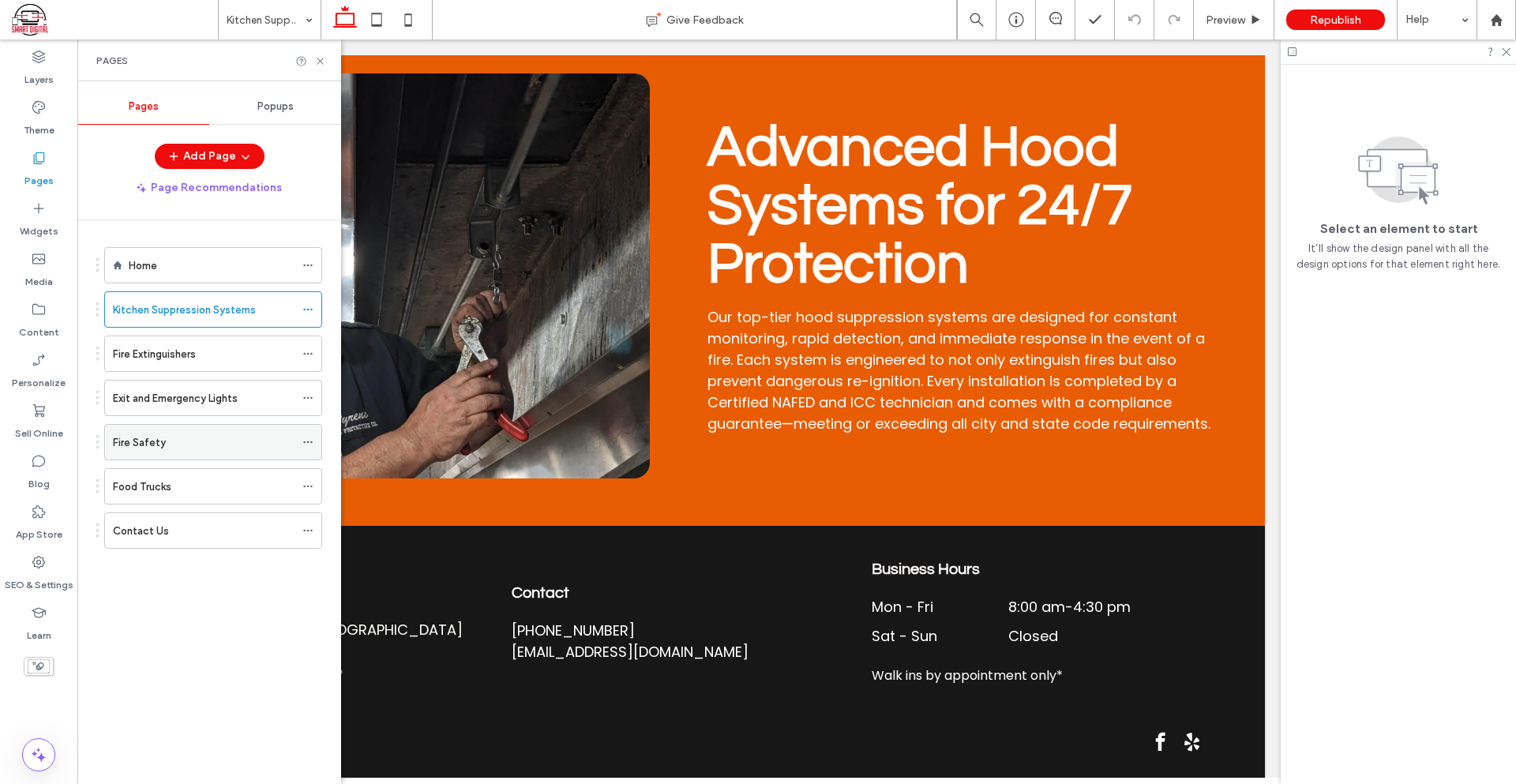
click at [158, 439] on label "Fire Safety" at bounding box center [140, 442] width 53 height 28
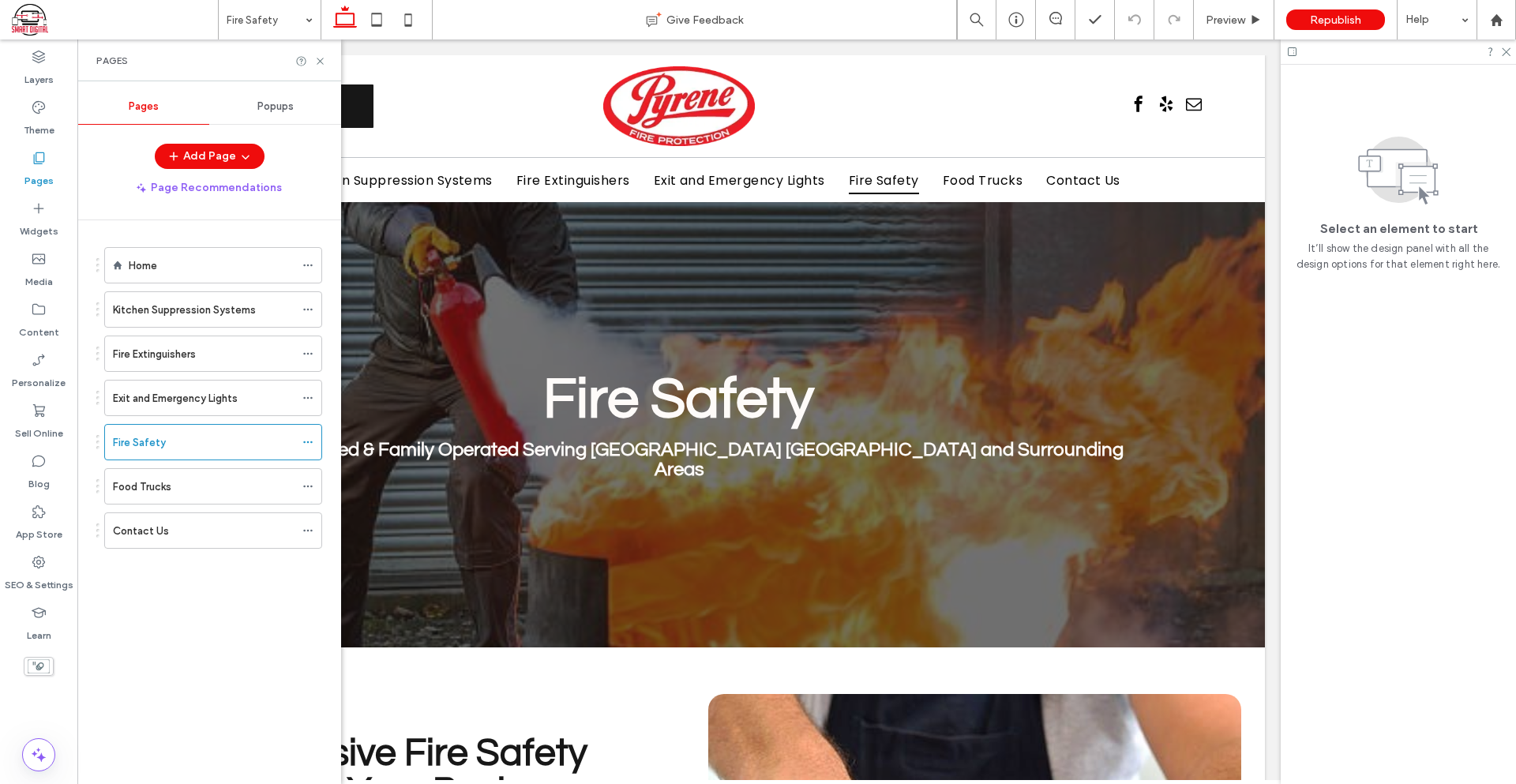
scroll to position [0, 0]
click at [648, 416] on span "Fire Safety" at bounding box center [679, 399] width 271 height 59
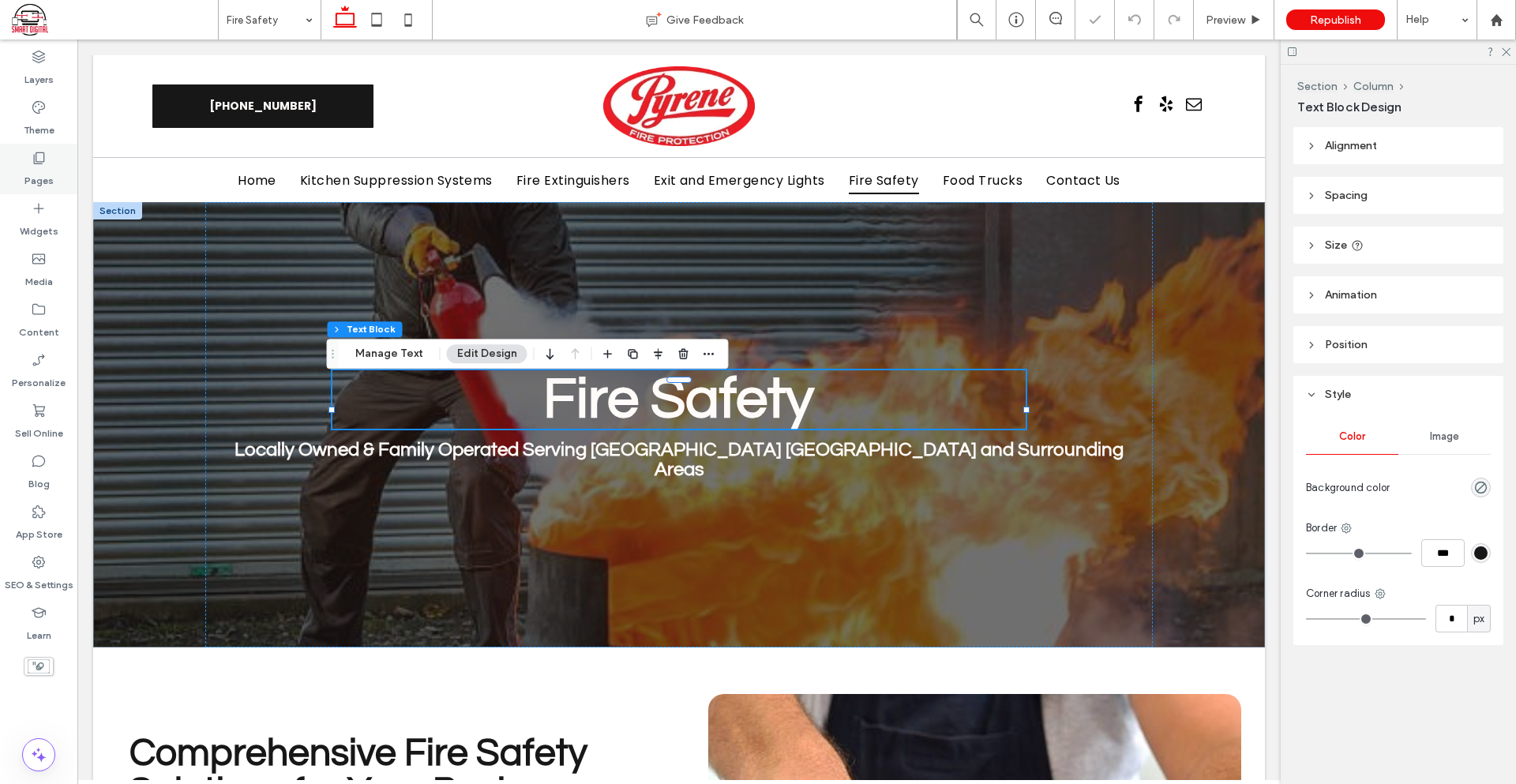
click at [48, 158] on div "Pages" at bounding box center [39, 168] width 77 height 50
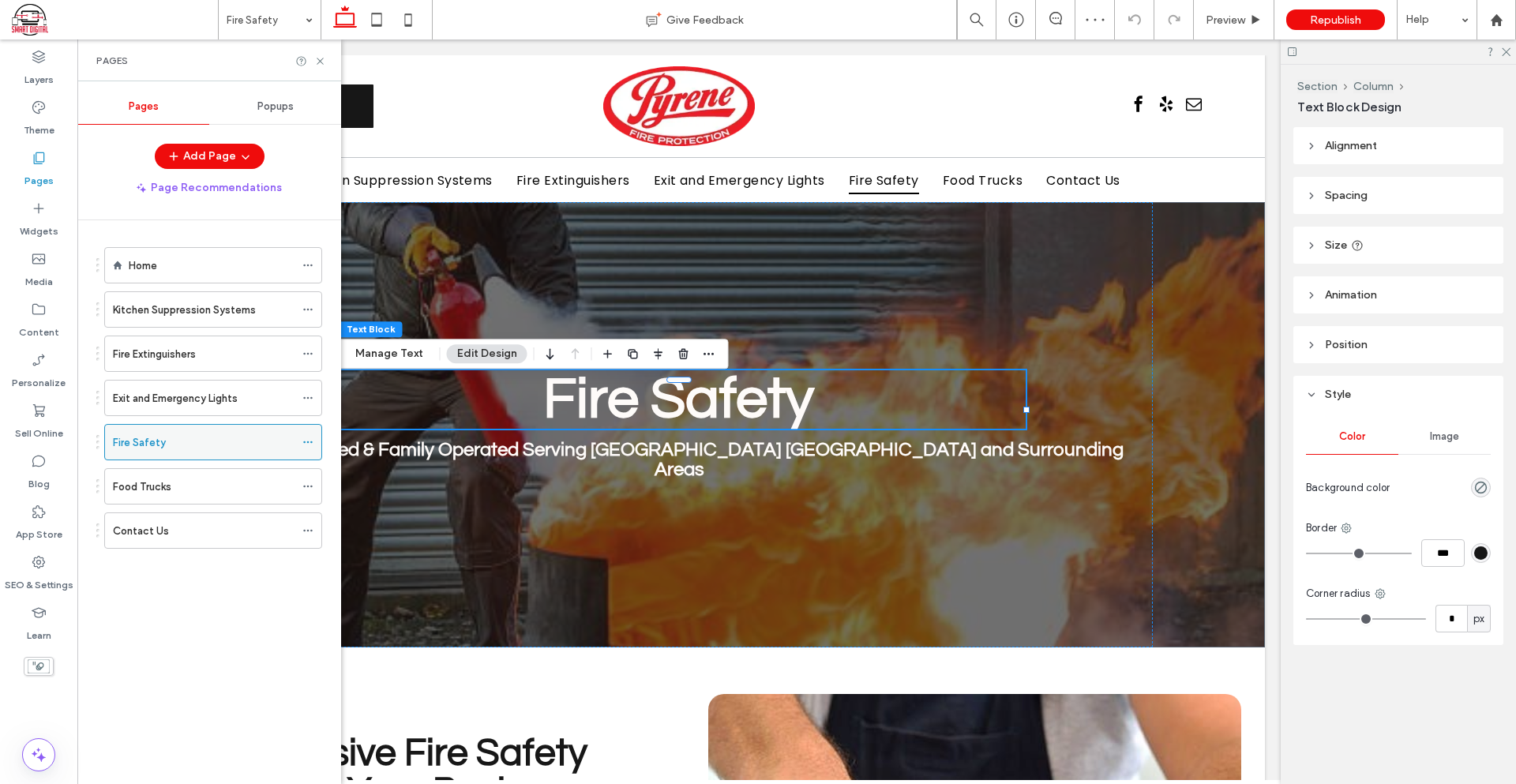
click at [306, 441] on icon at bounding box center [308, 442] width 11 height 11
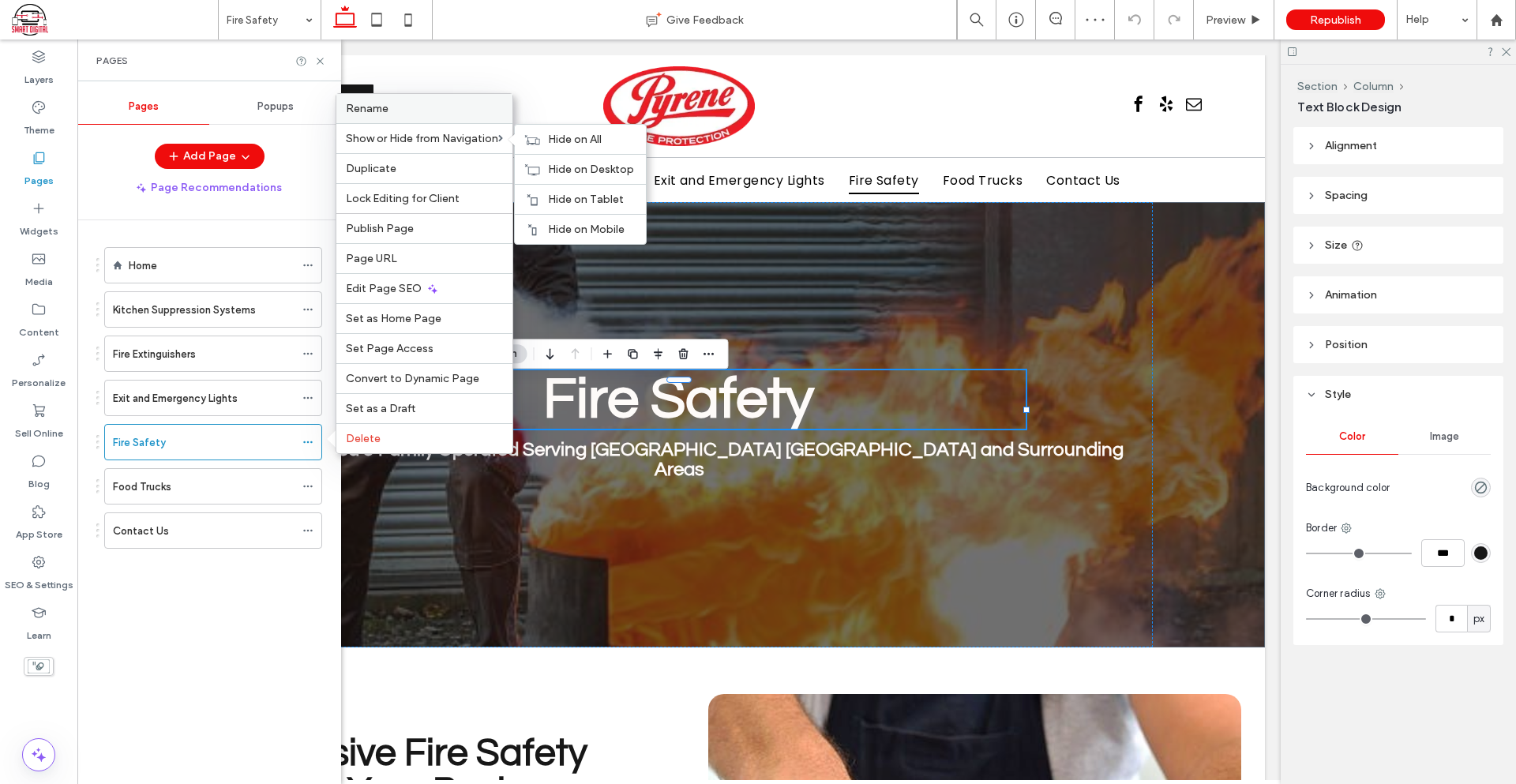
click at [431, 113] on label "Rename" at bounding box center [424, 108] width 157 height 14
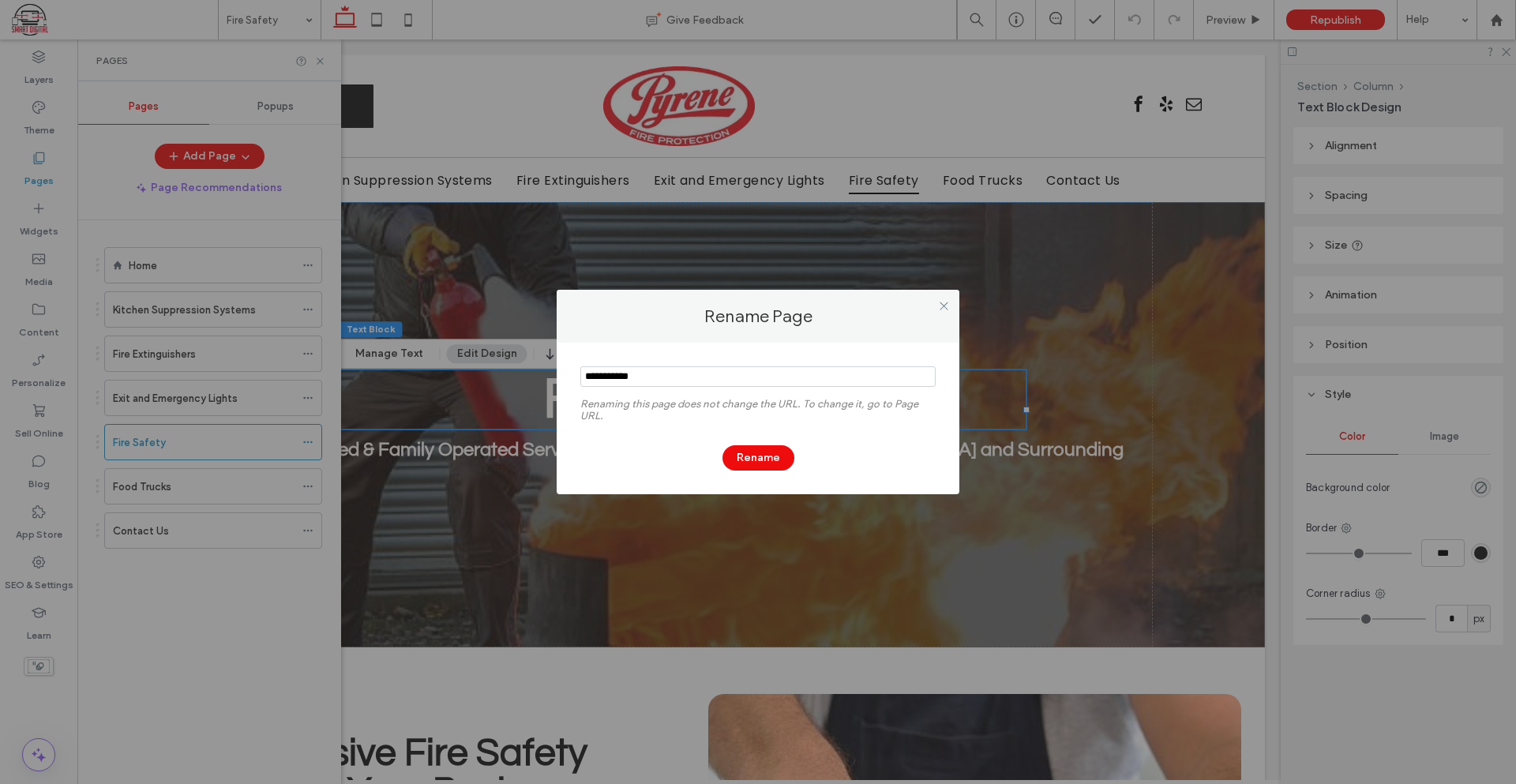
drag, startPoint x: 733, startPoint y: 371, endPoint x: 556, endPoint y: 369, distance: 177.0
click at [556, 369] on div "Renaming this page does not change the URL. To change it, go to Page URL. Rename" at bounding box center [758, 418] width 402 height 151
click at [644, 379] on input "notEmpty" at bounding box center [758, 376] width 355 height 20
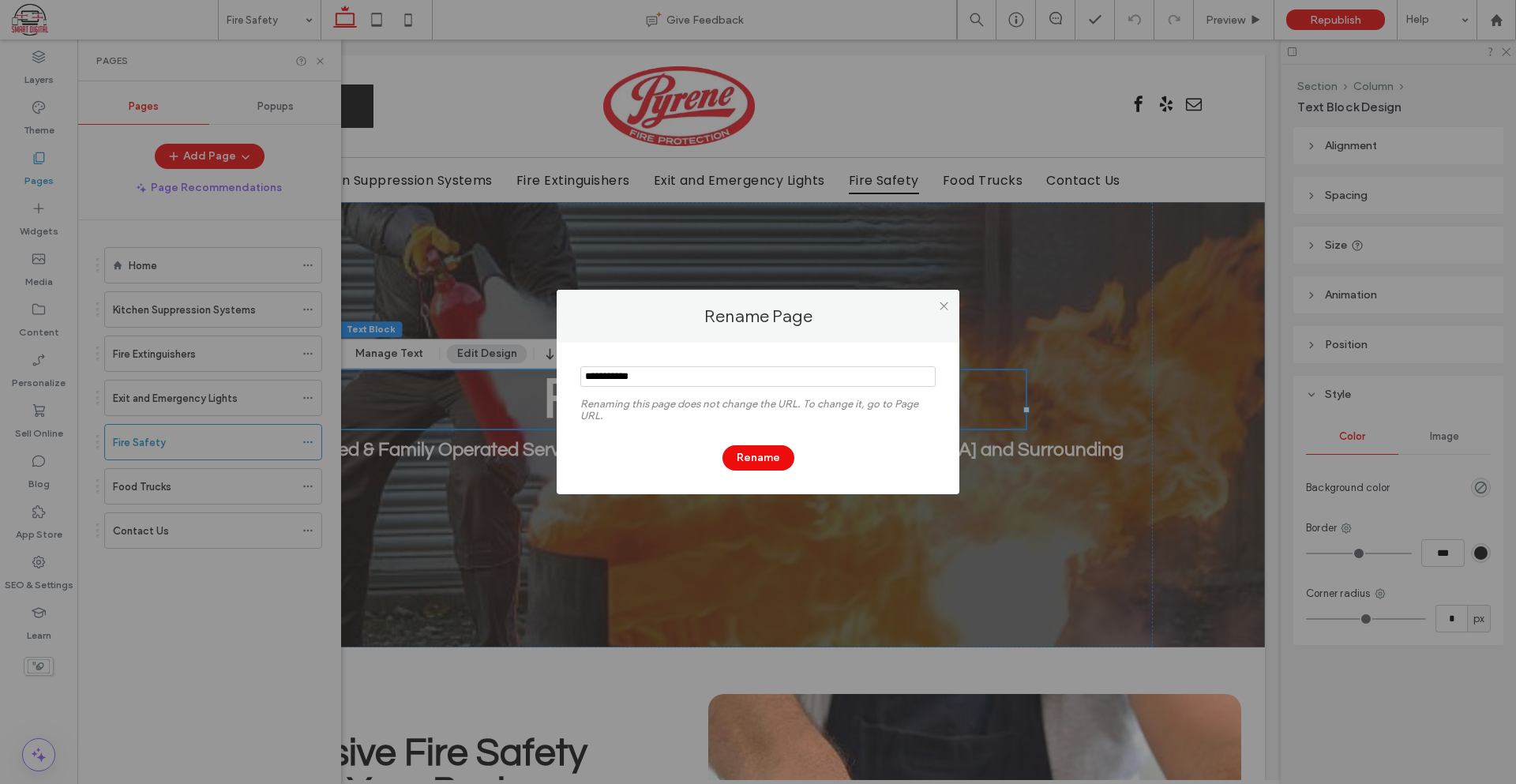
paste input "**********"
type input "**********"
click at [750, 462] on button "Rename" at bounding box center [758, 458] width 72 height 26
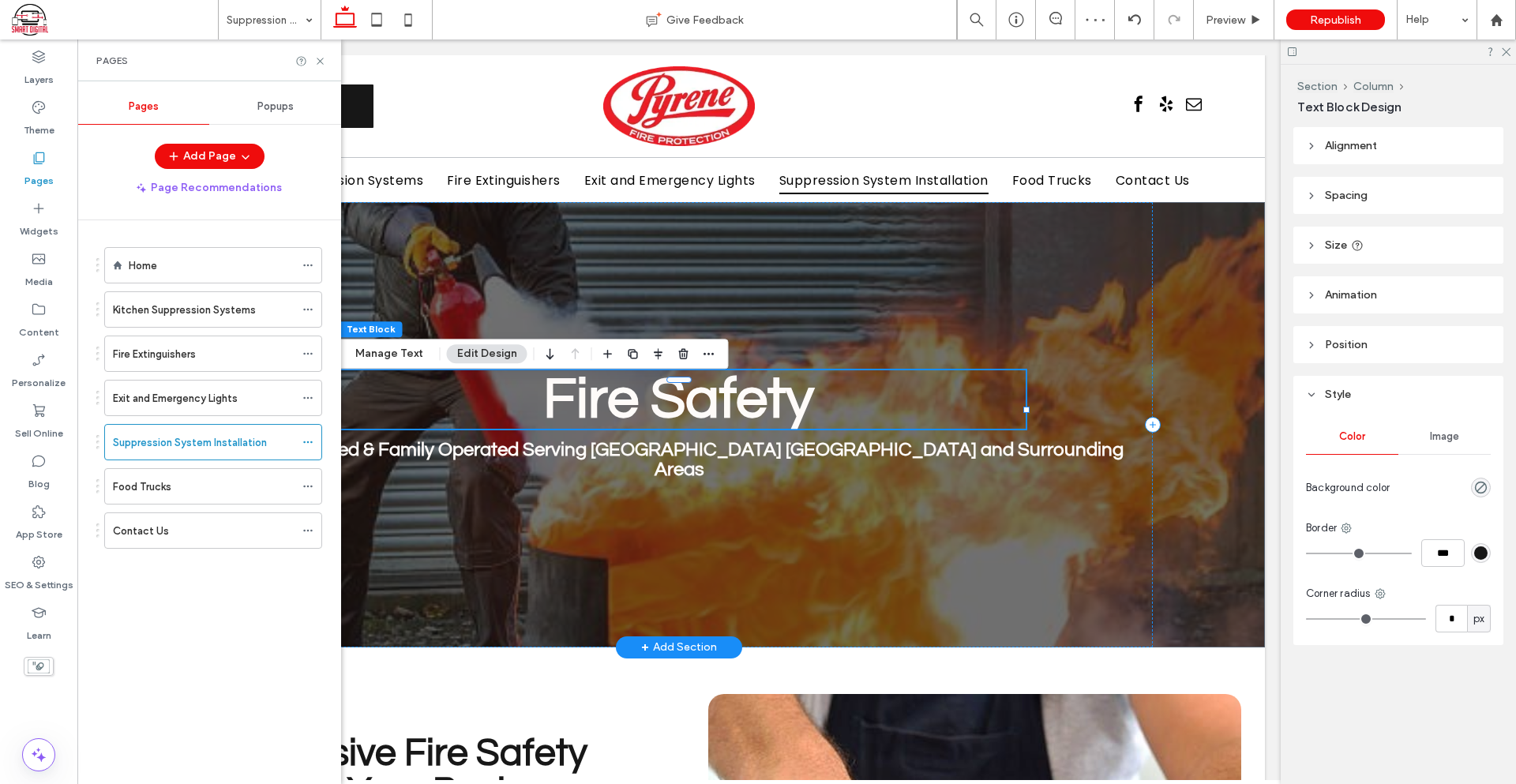
click at [834, 413] on h1 "Fire Safety" at bounding box center [679, 399] width 693 height 59
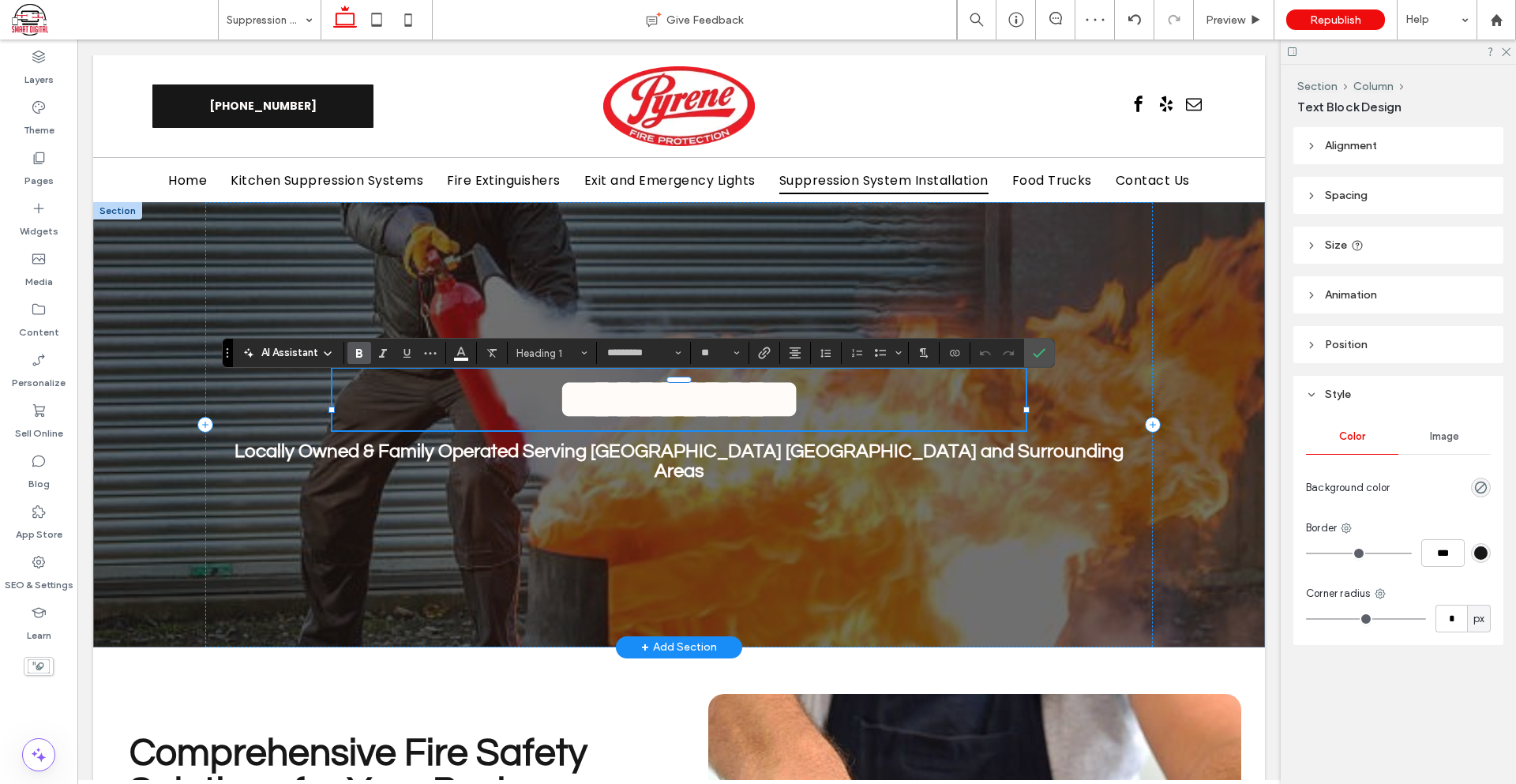
click at [834, 413] on h1 "**********" at bounding box center [679, 399] width 693 height 62
type input "*******"
type input "**"
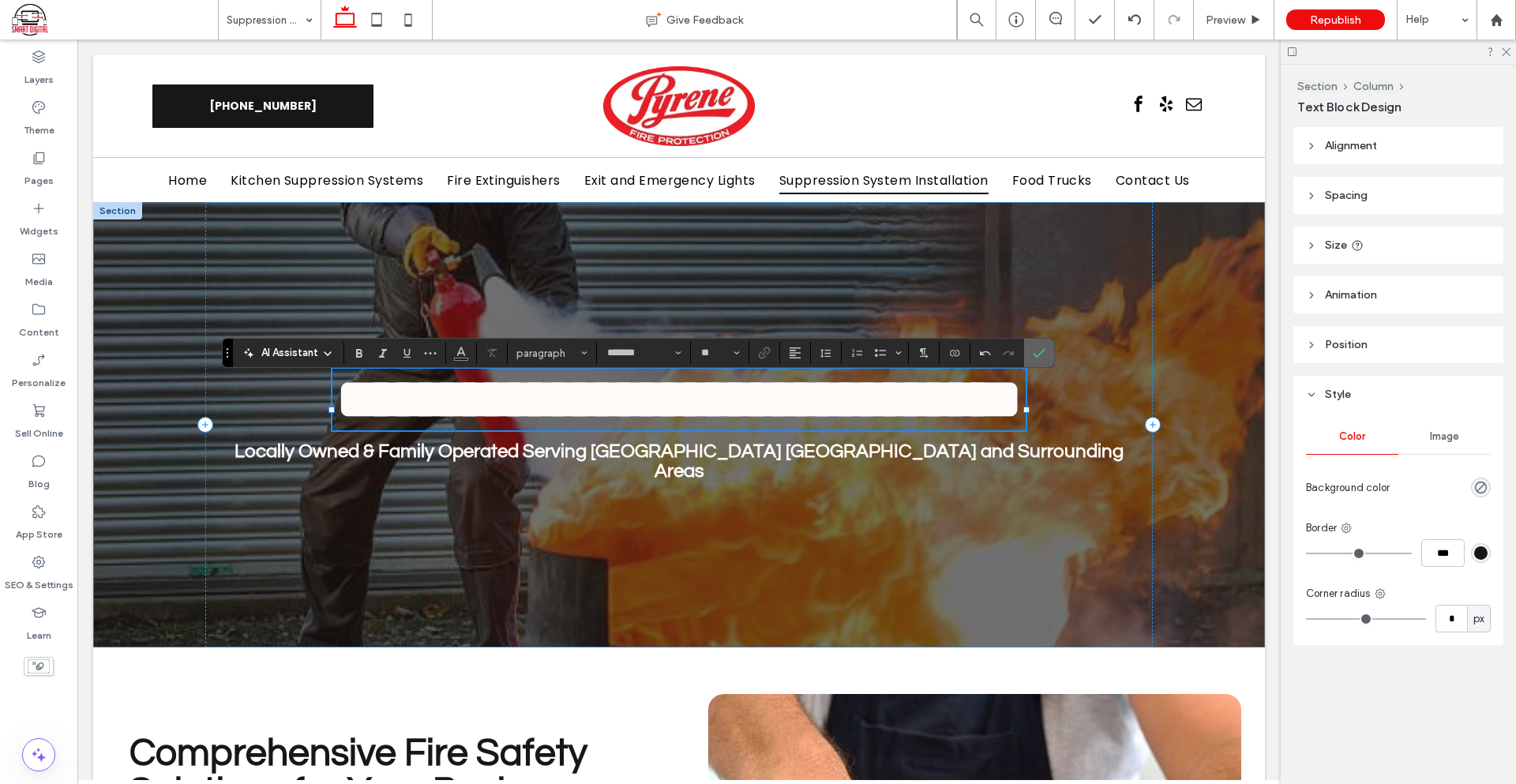
click at [1042, 351] on icon "Confirm" at bounding box center [1039, 353] width 13 height 13
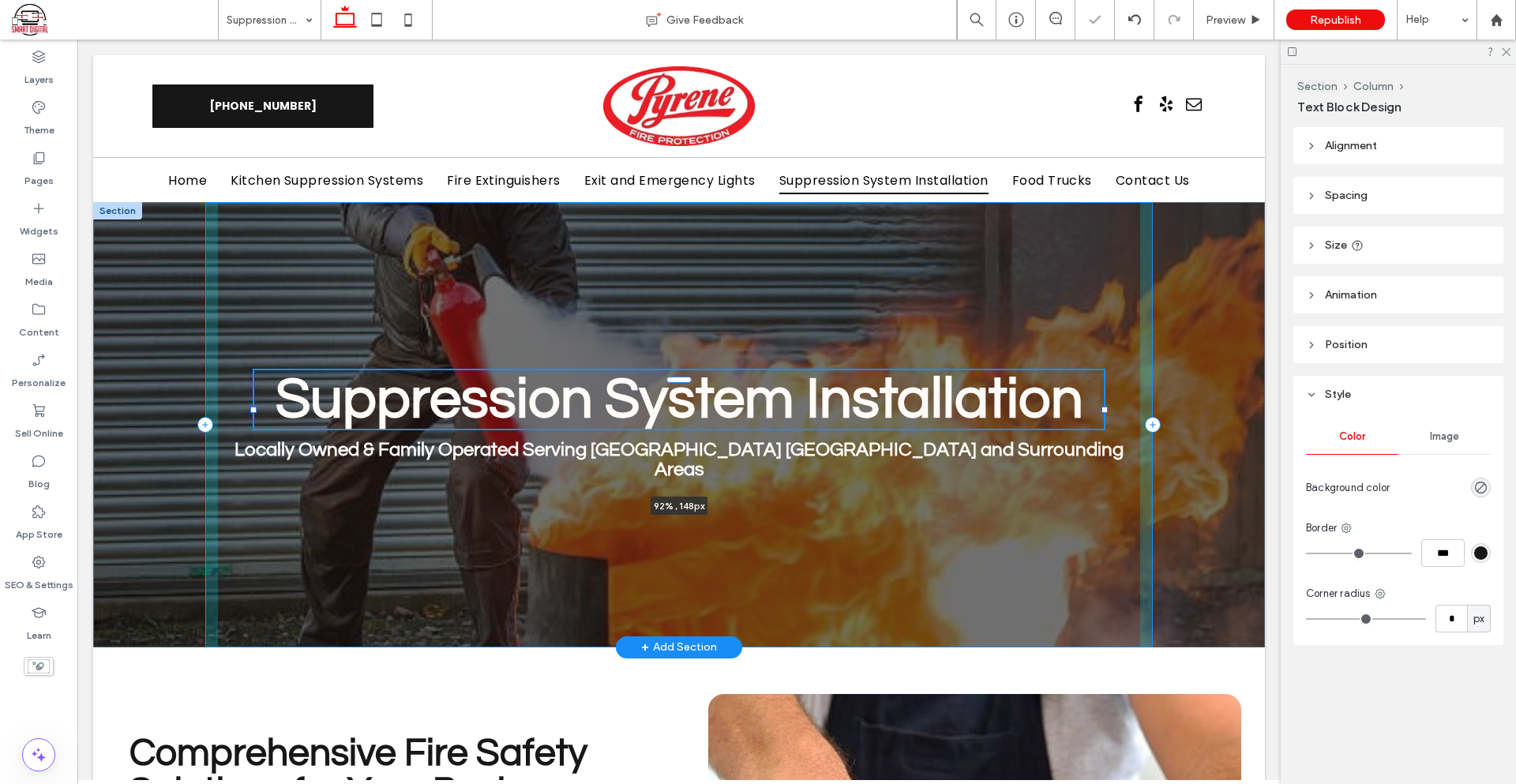
drag, startPoint x: 1022, startPoint y: 408, endPoint x: 1097, endPoint y: 403, distance: 75.2
click at [1097, 403] on div "Suppression System Installation 92% , 148px Locally Owned & Family Operated Ser…" at bounding box center [679, 424] width 948 height 445
type input "**"
type input "****"
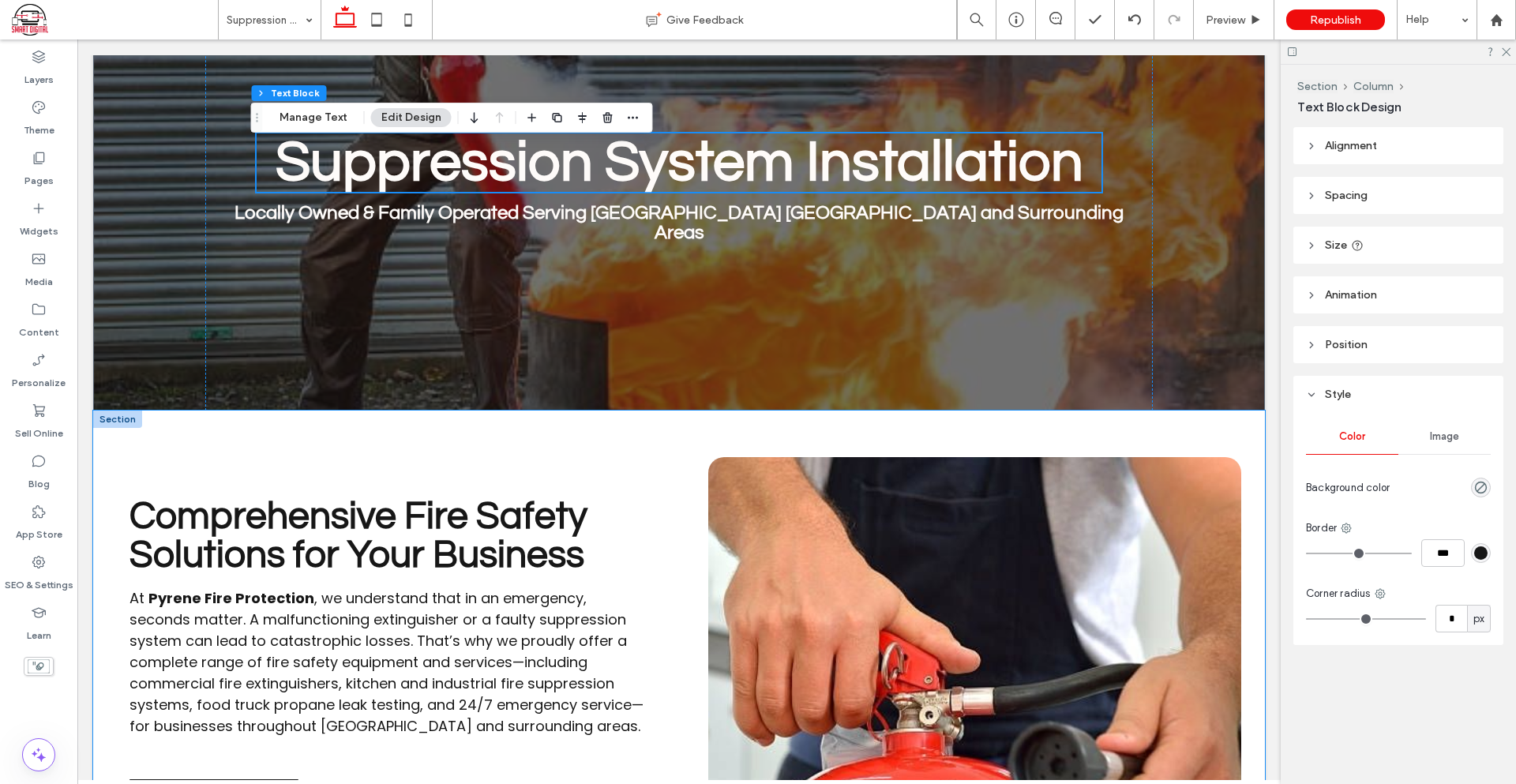
scroll to position [316, 0]
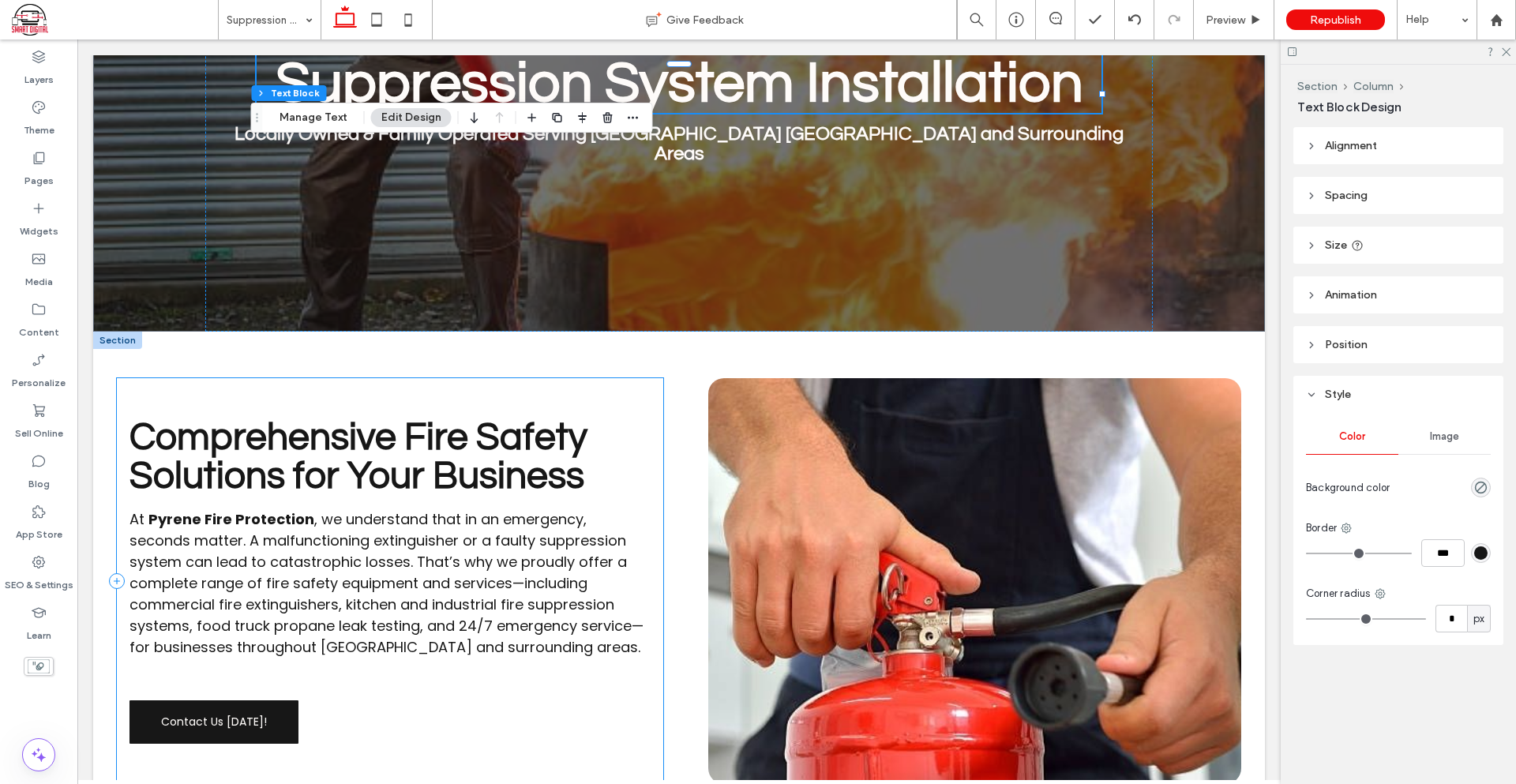
click at [465, 438] on span "Comprehensive Fire Safety Solutions for Your Business" at bounding box center [358, 457] width 458 height 77
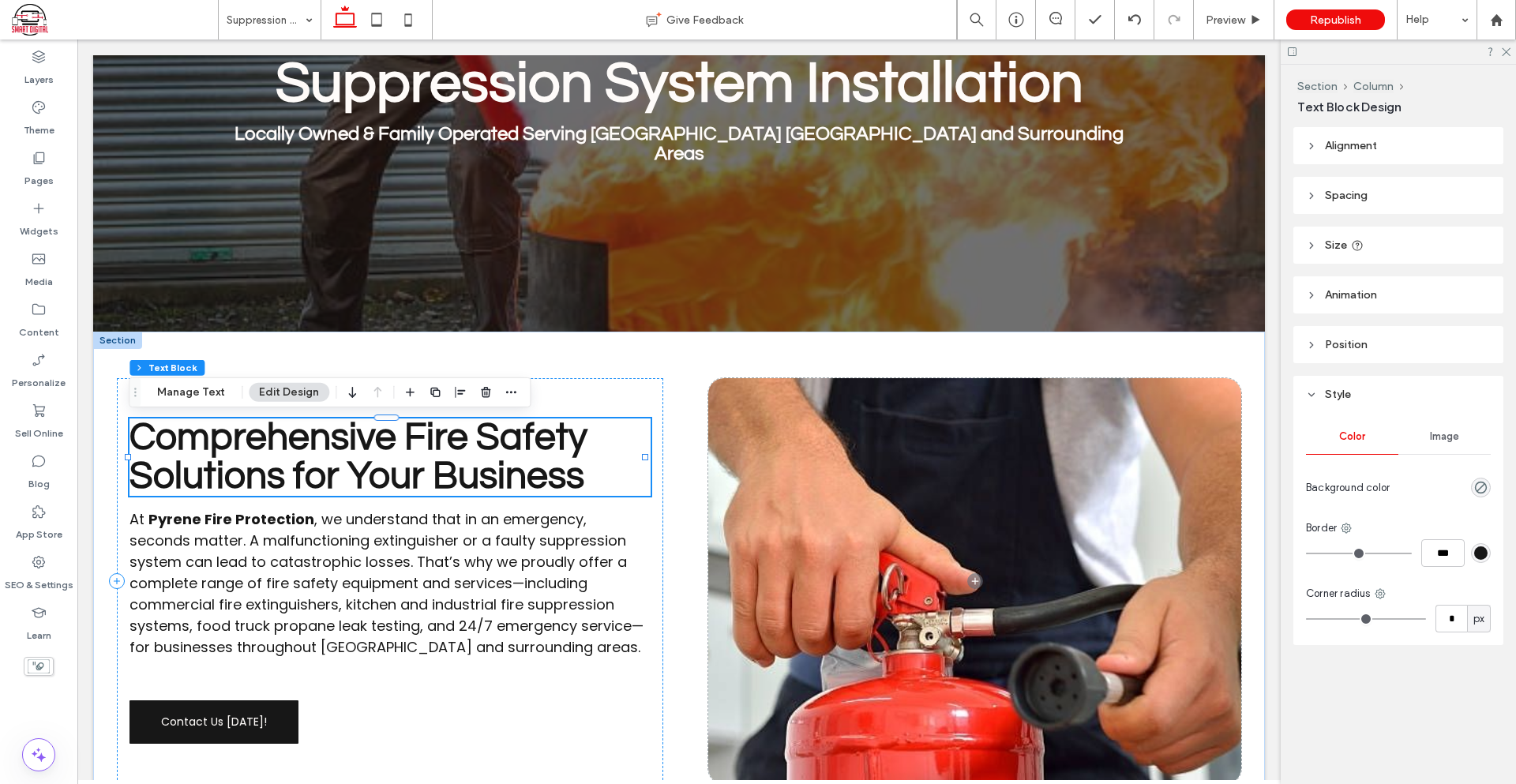
click at [465, 438] on span "Comprehensive Fire Safety Solutions for Your Business" at bounding box center [358, 457] width 458 height 77
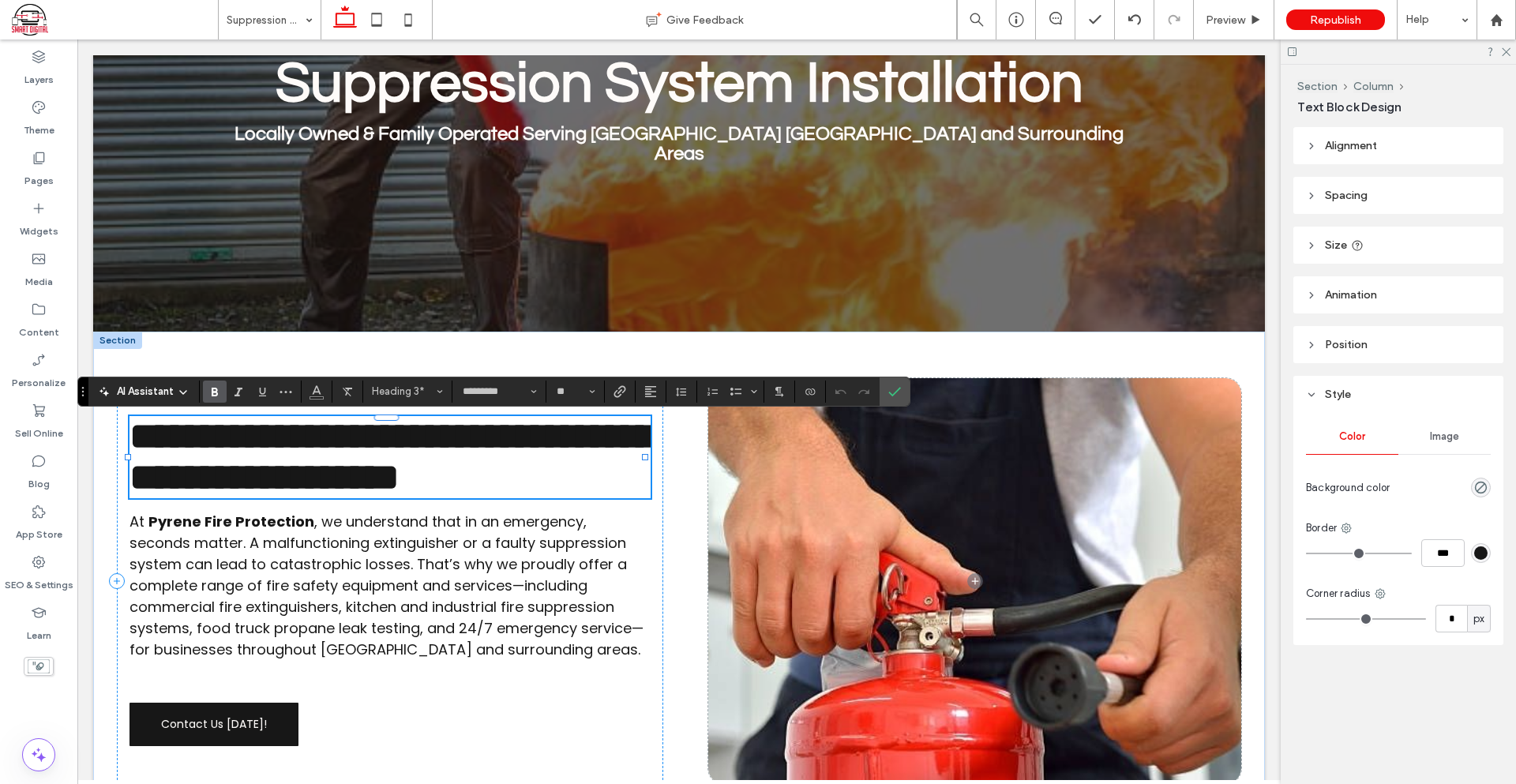
type input "*******"
type input "**"
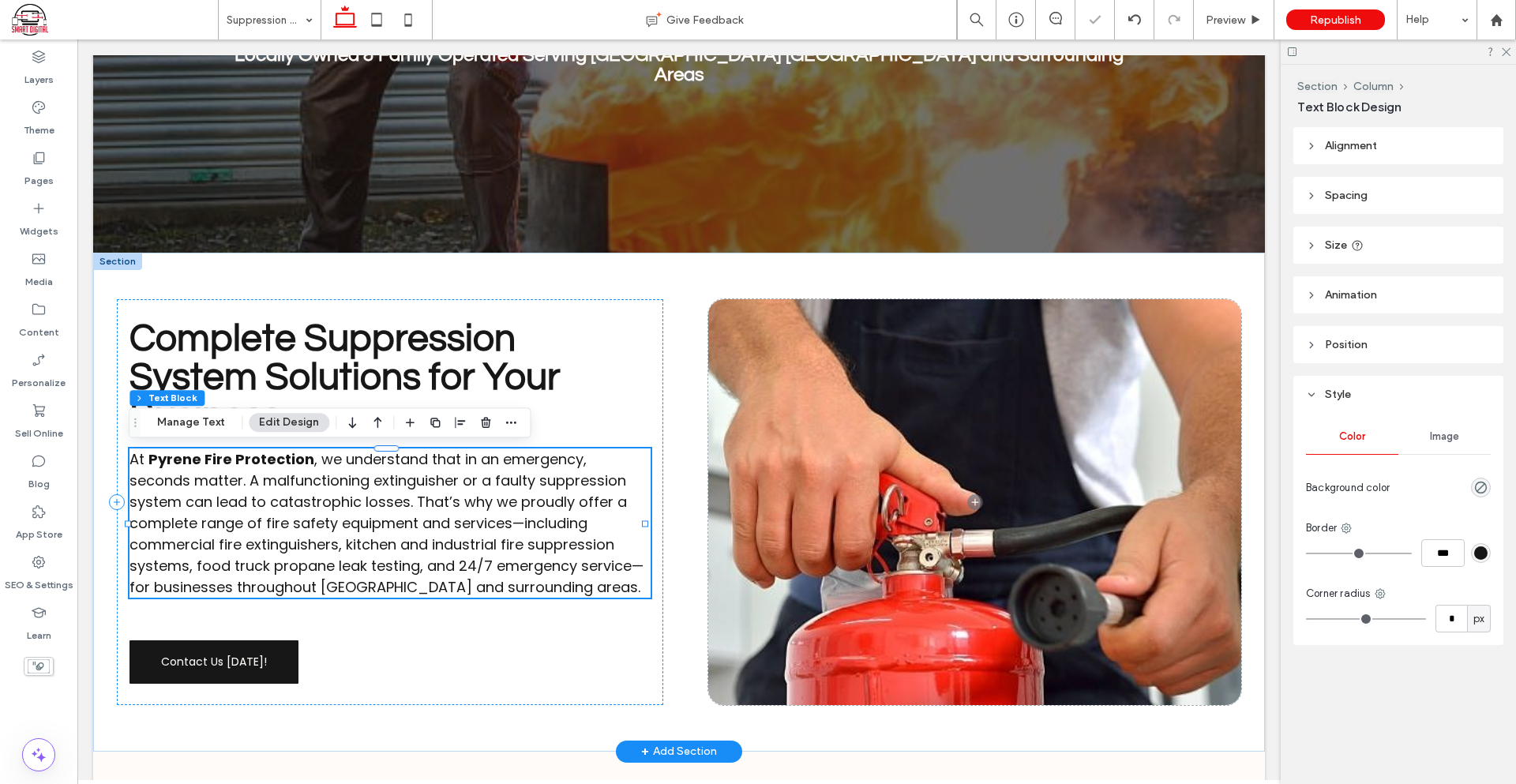
click at [462, 543] on span ", we understand that in an emergency, seconds matter. A malfunctioning extingui…" at bounding box center [387, 522] width 514 height 148
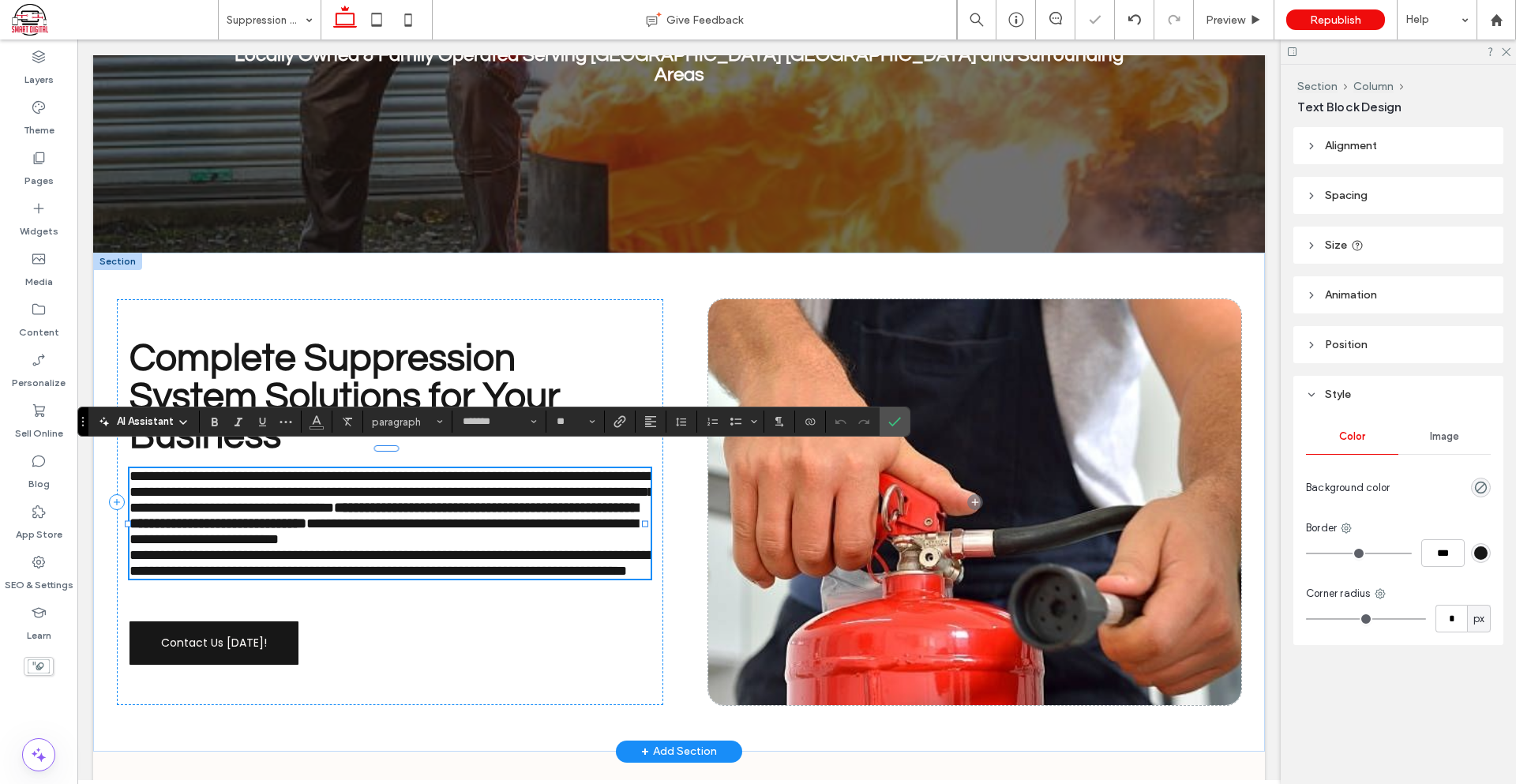
scroll to position [0, 0]
click at [533, 547] on p "**********" at bounding box center [389, 508] width 521 height 79
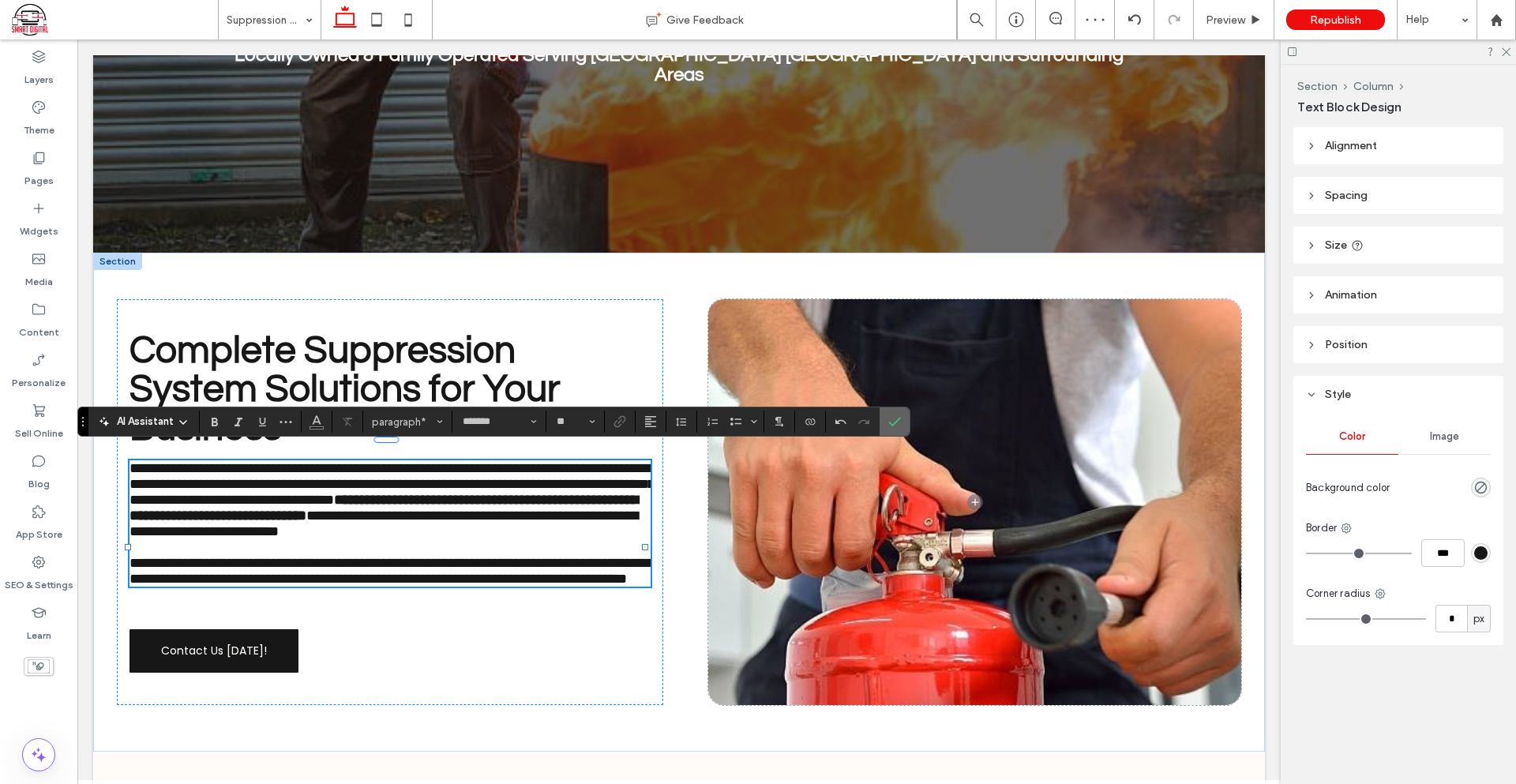
click at [899, 414] on span "Confirm" at bounding box center [894, 421] width 13 height 27
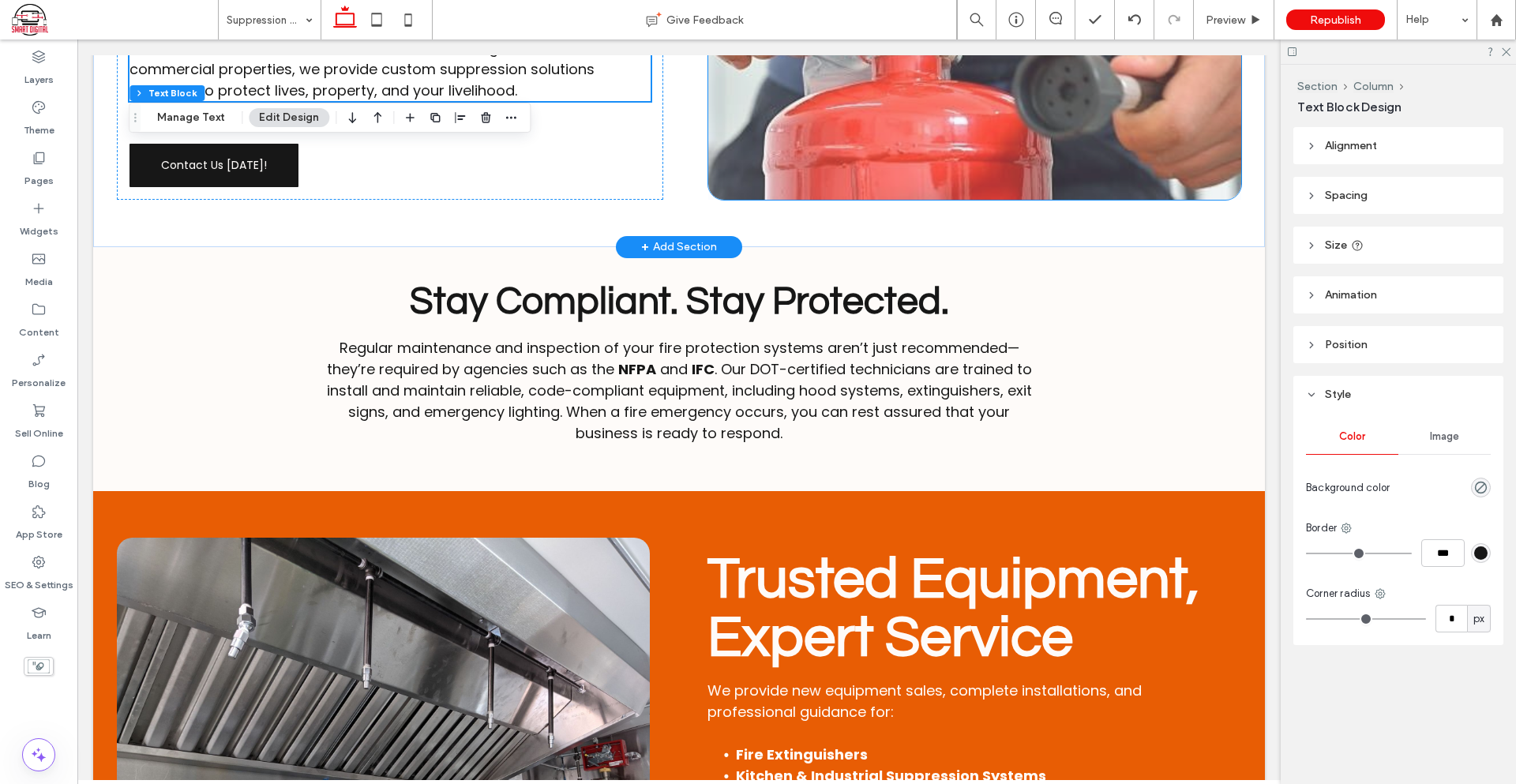
scroll to position [790, 0]
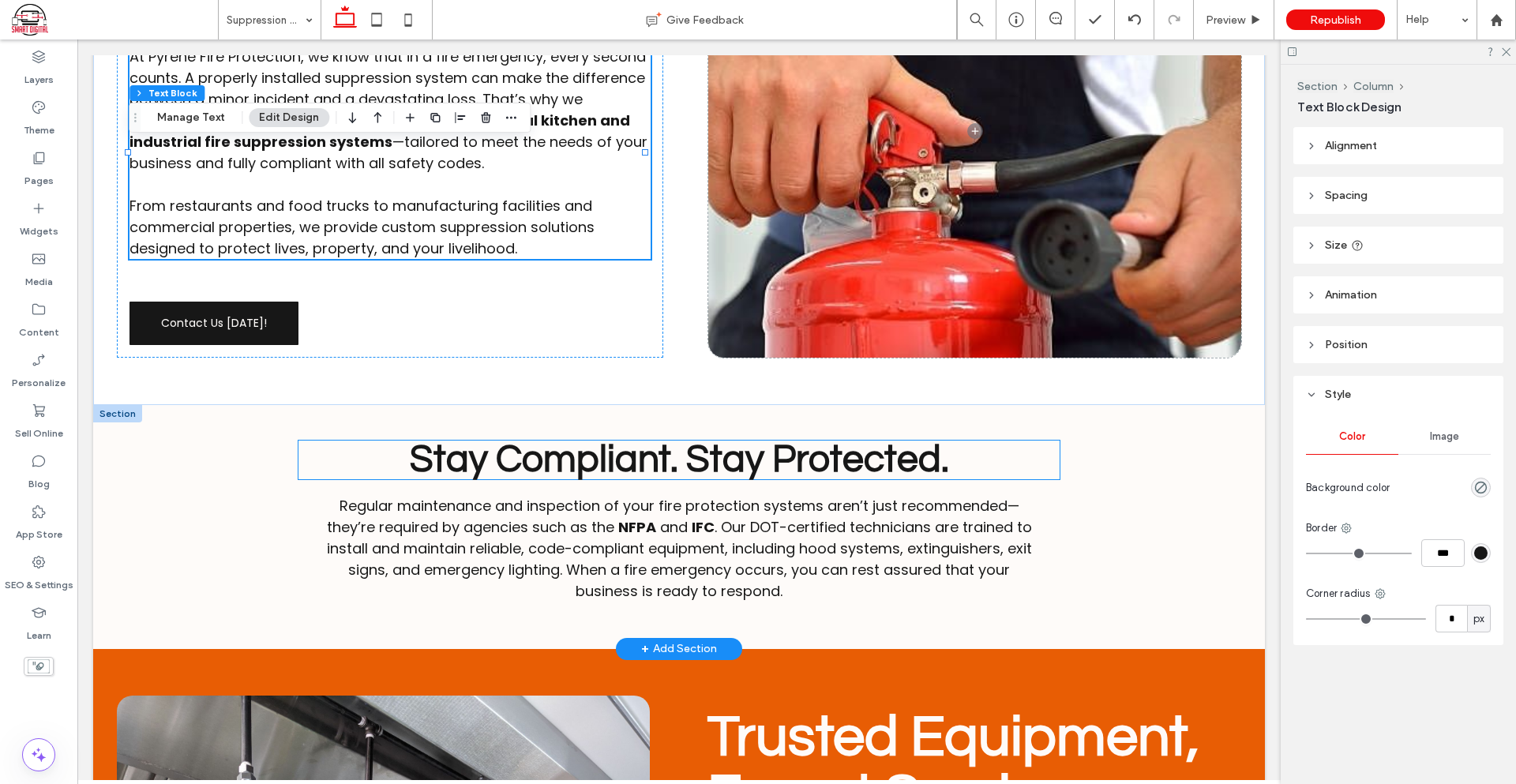
click at [761, 460] on span "Stay Compliant. Stay Protected." at bounding box center [679, 460] width 539 height 39
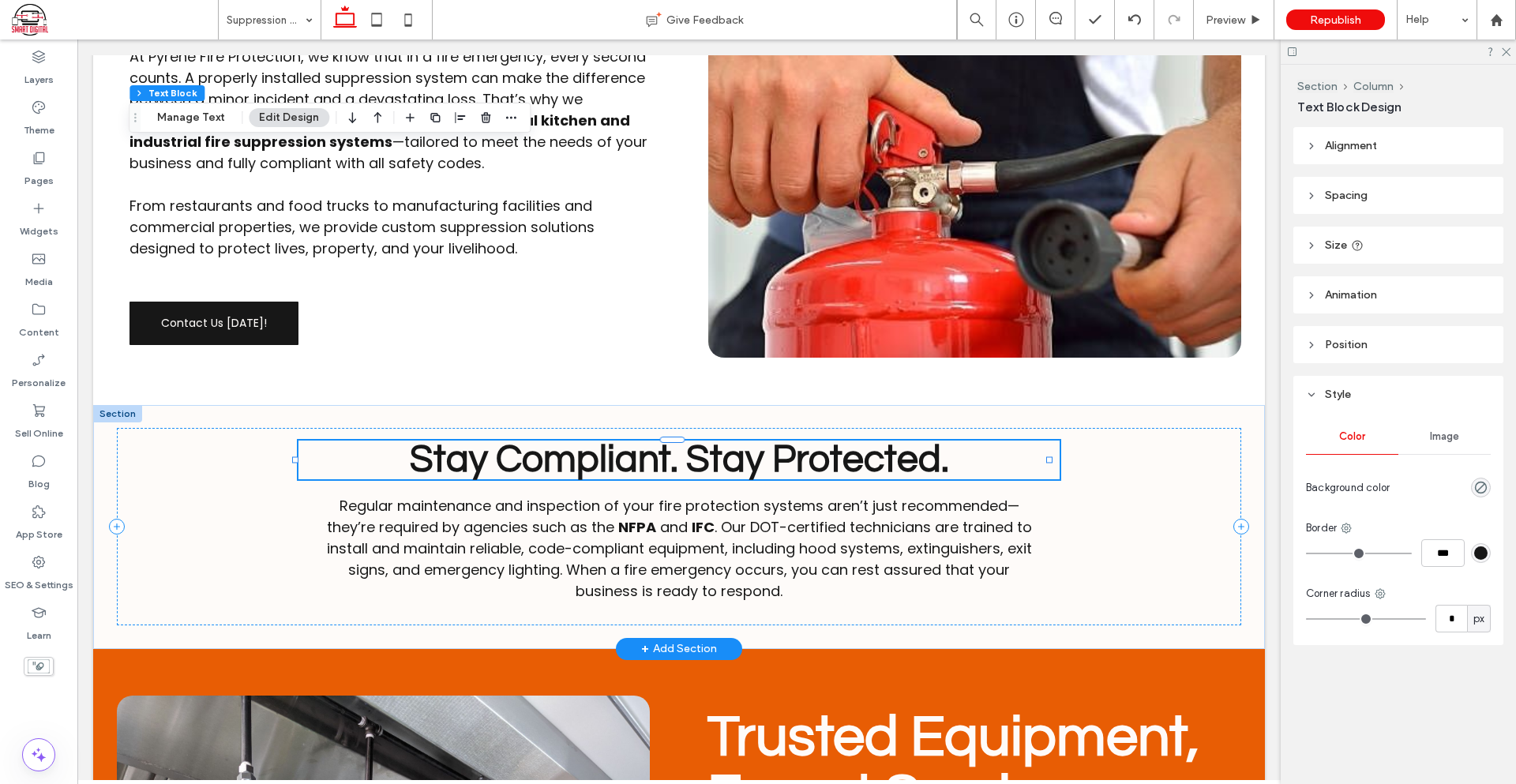
click at [761, 460] on span "Stay Compliant. Stay Protected." at bounding box center [679, 460] width 539 height 39
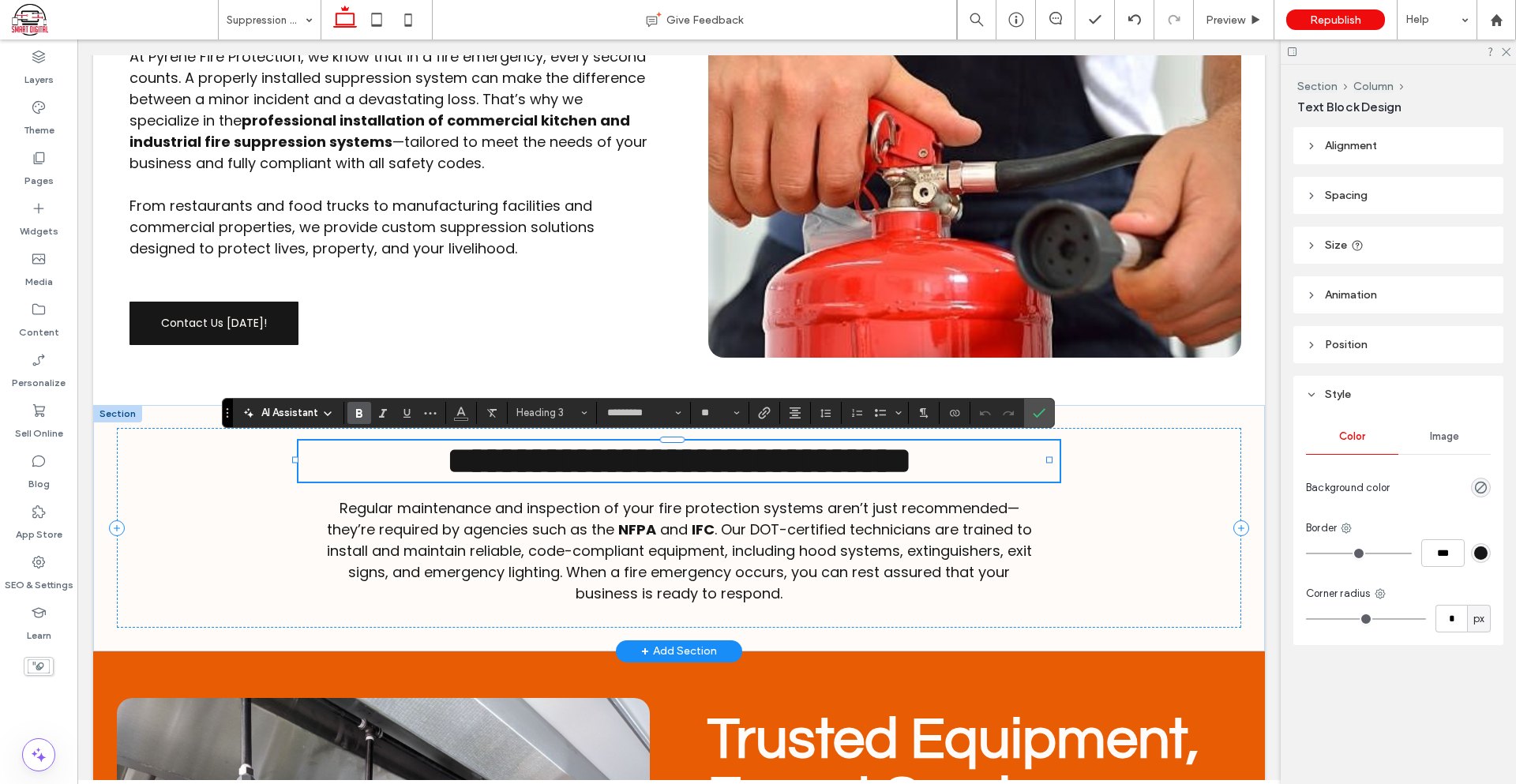
type input "*******"
type input "**"
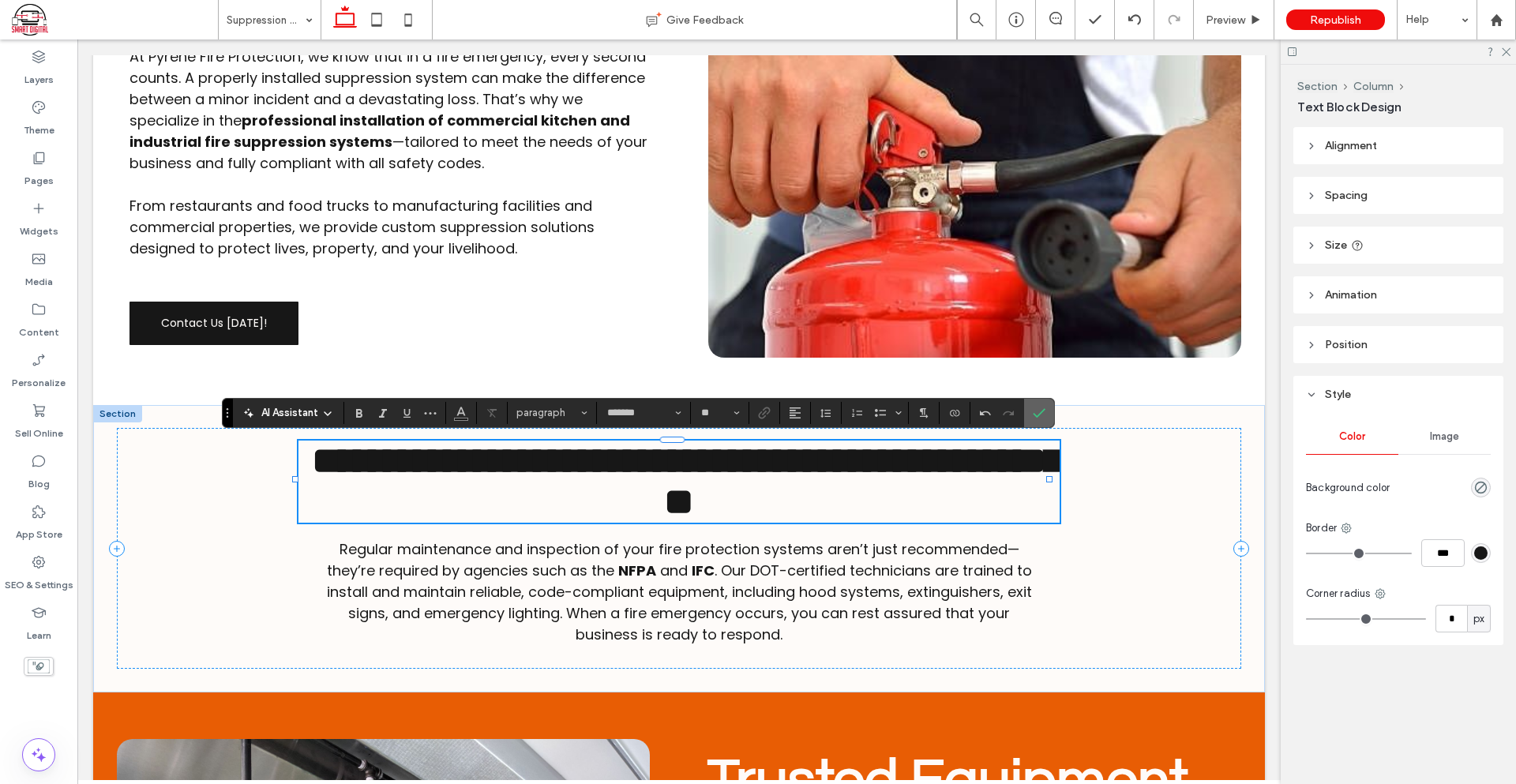
click at [1042, 412] on use "Confirm" at bounding box center [1039, 413] width 13 height 9
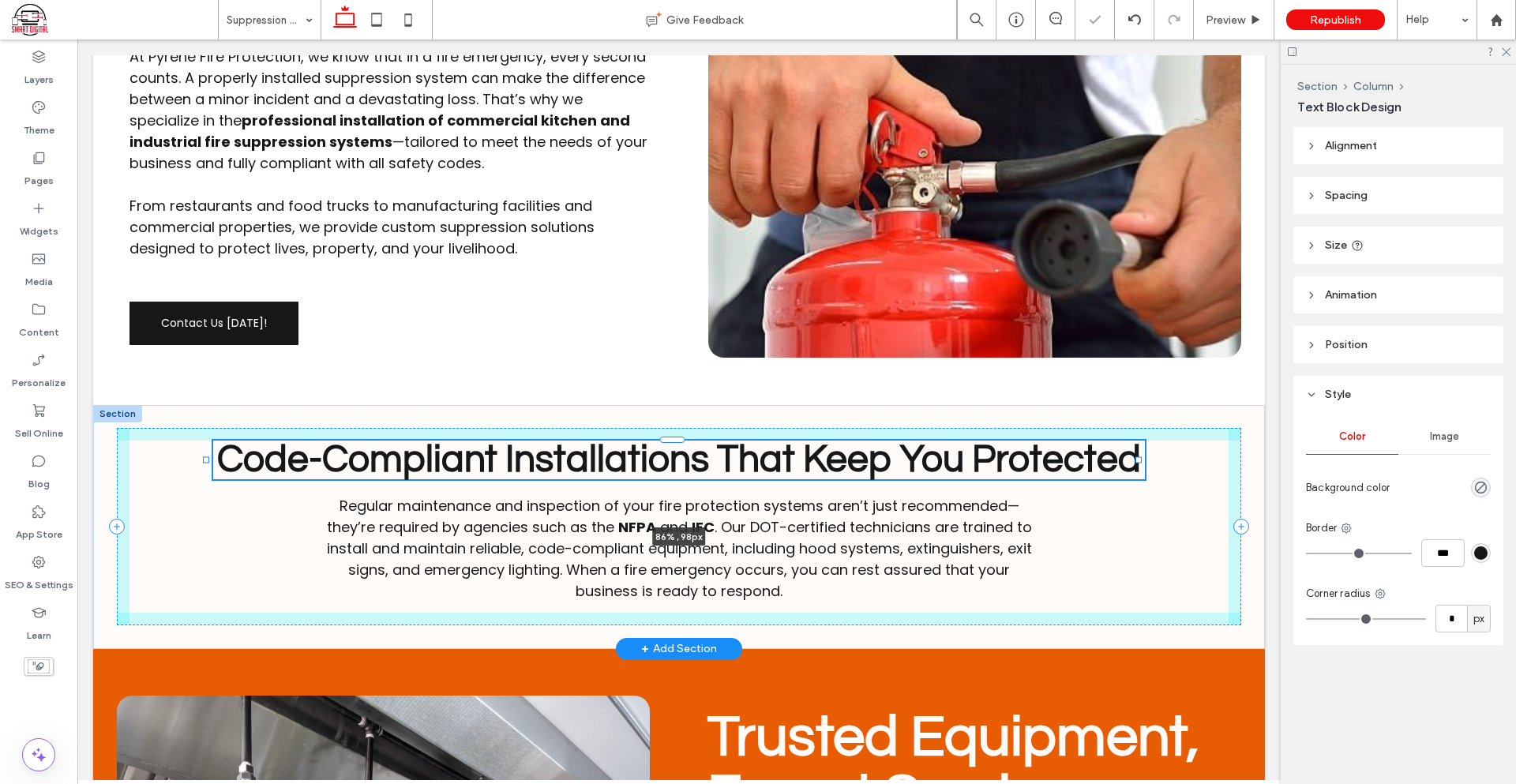
drag, startPoint x: 1049, startPoint y: 480, endPoint x: 1152, endPoint y: 476, distance: 103.1
click at [208, 442] on div at bounding box center [207, 441] width 1 height 1
type input "**"
type input "****"
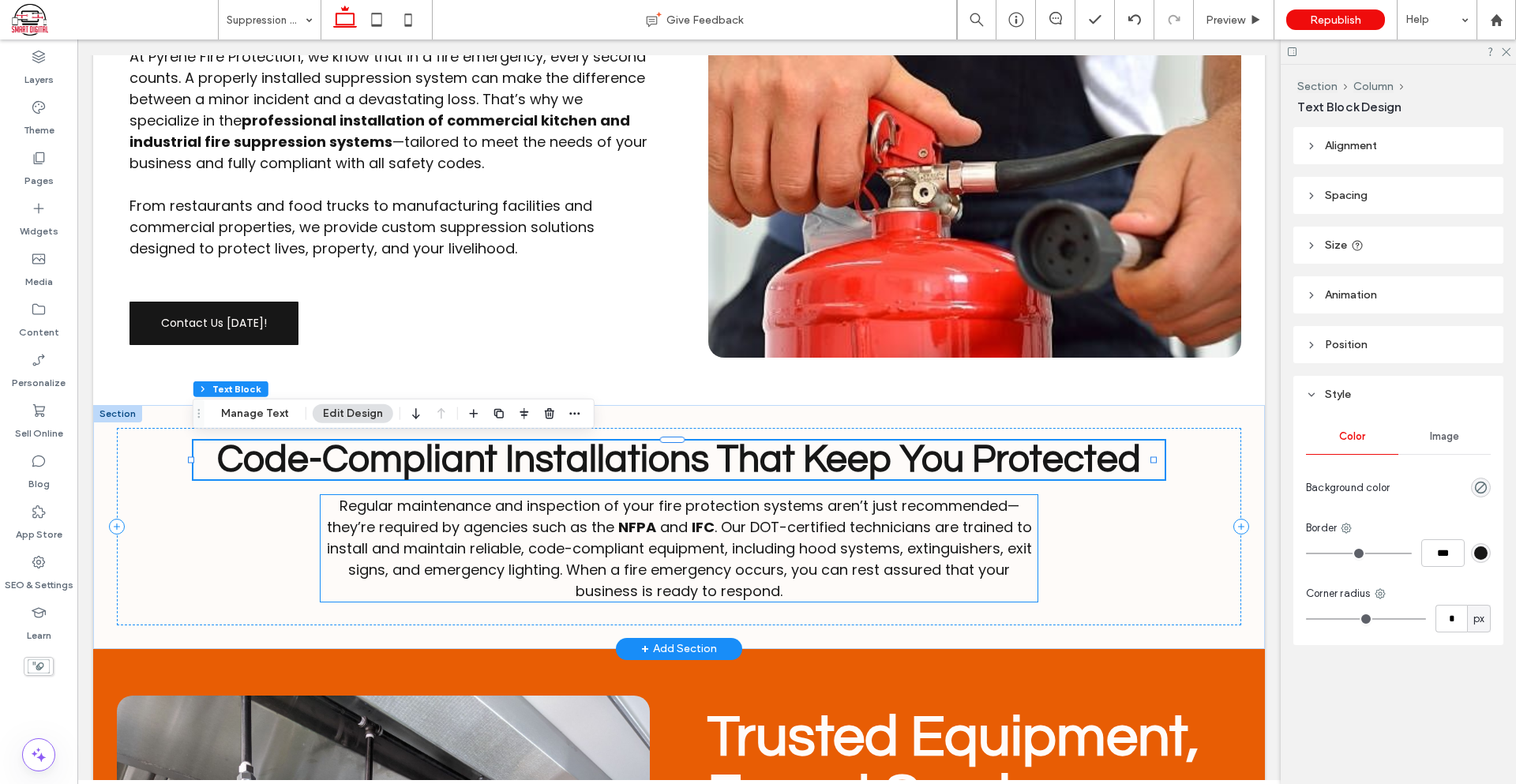
click at [786, 532] on span ". Our DOT-certified technicians are trained to install and maintain reliable, c…" at bounding box center [679, 558] width 705 height 84
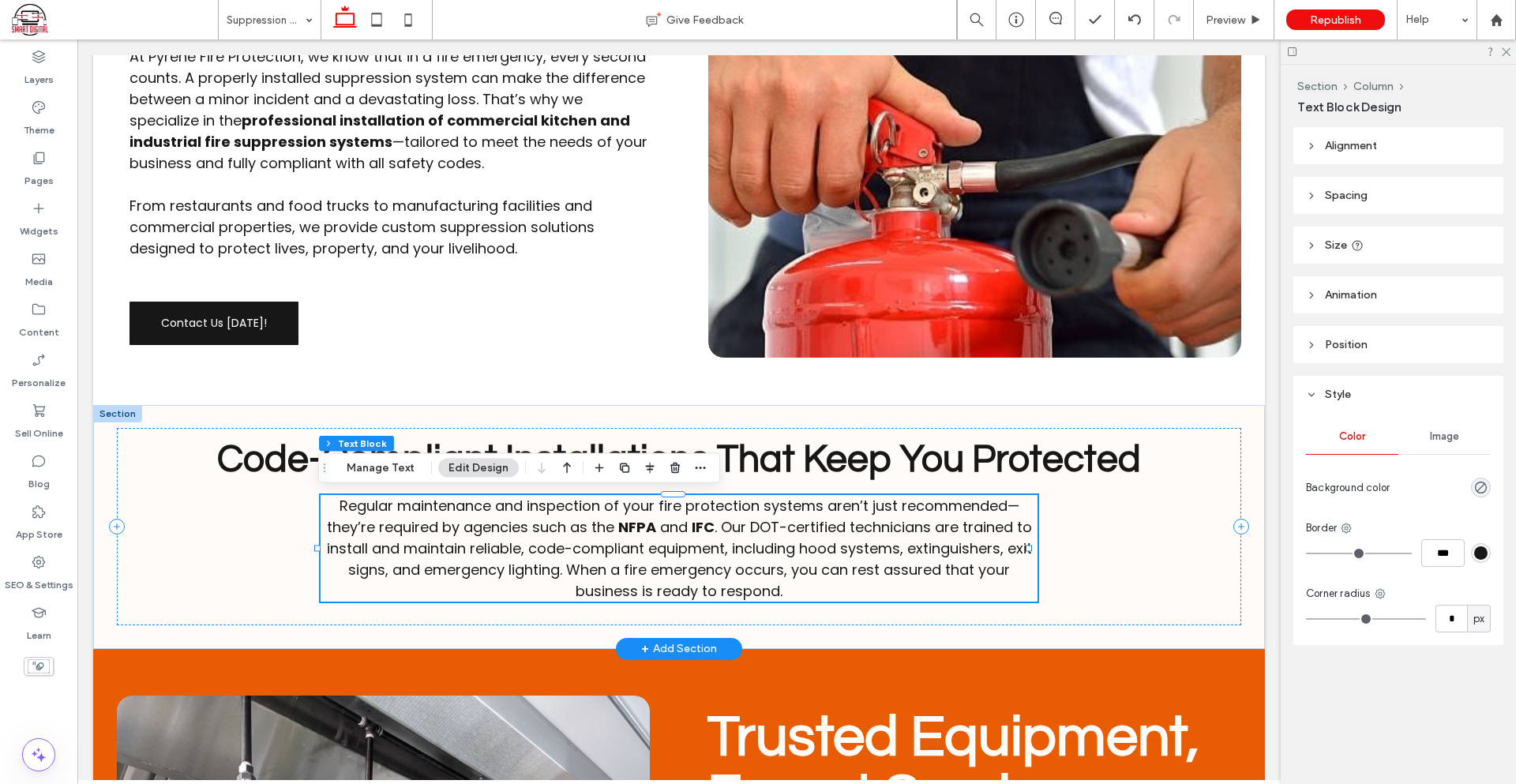
click at [786, 532] on span ". Our DOT-certified technicians are trained to install and maintain reliable, c…" at bounding box center [679, 558] width 705 height 84
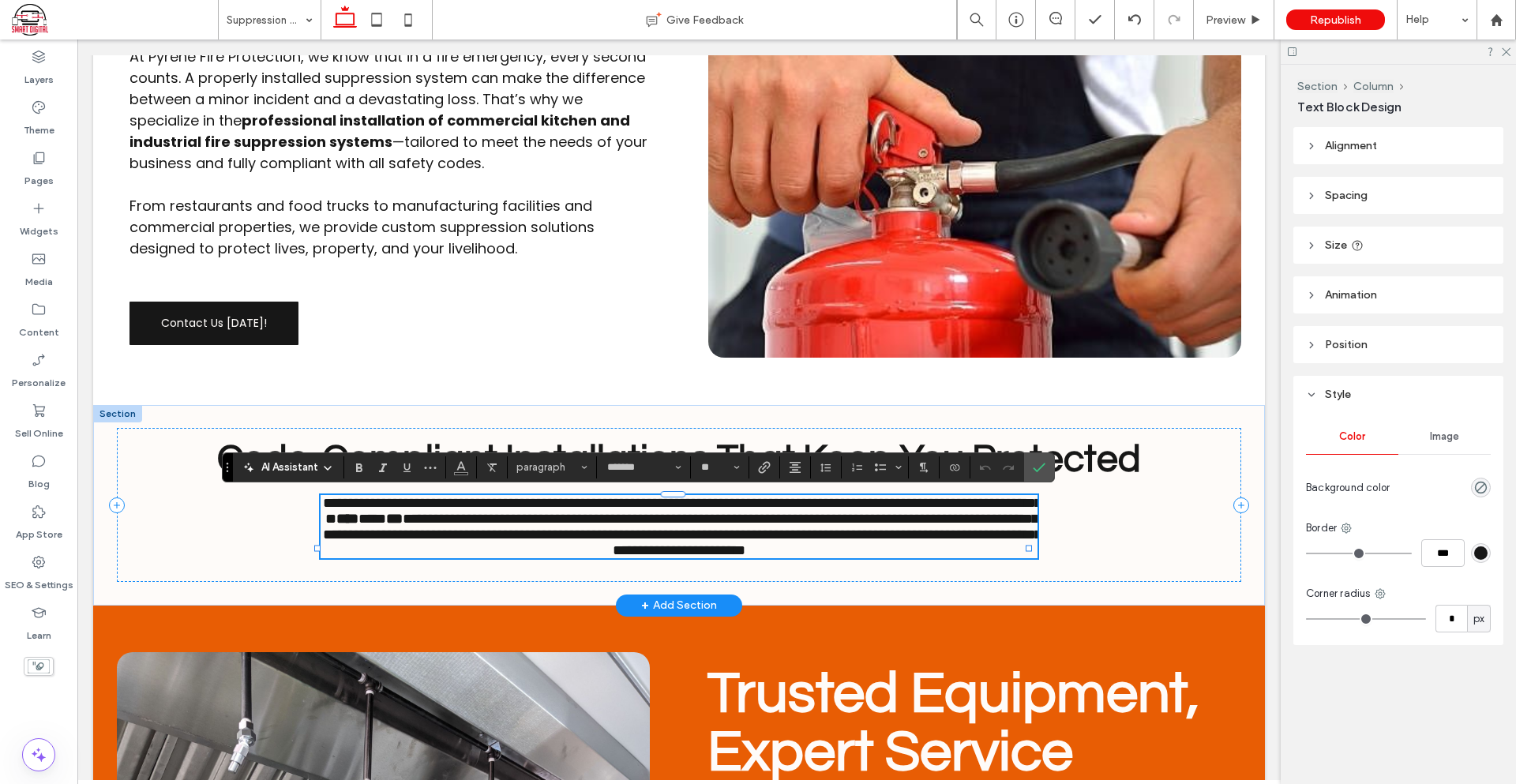
paste div
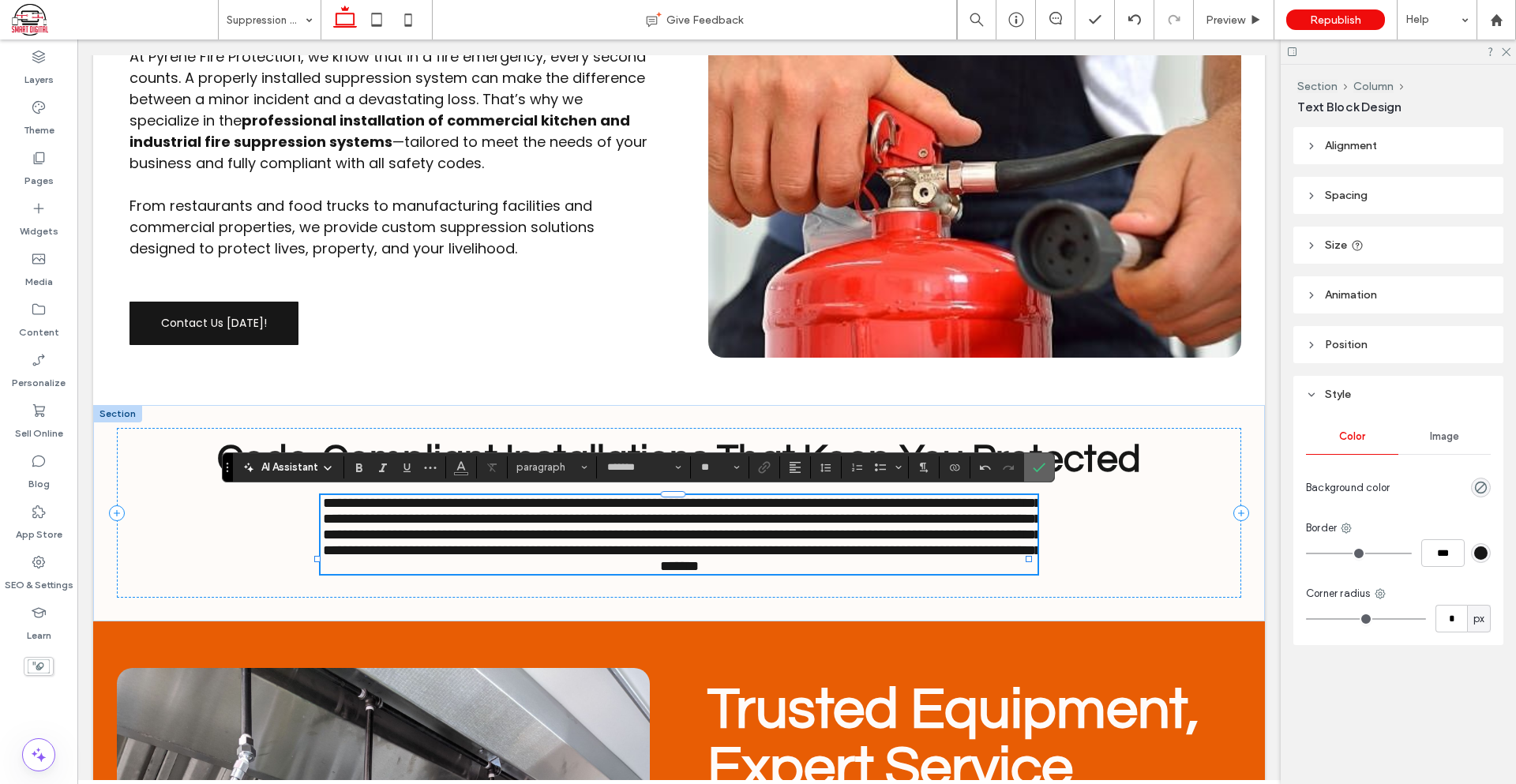
click at [1042, 470] on icon "Confirm" at bounding box center [1039, 467] width 13 height 13
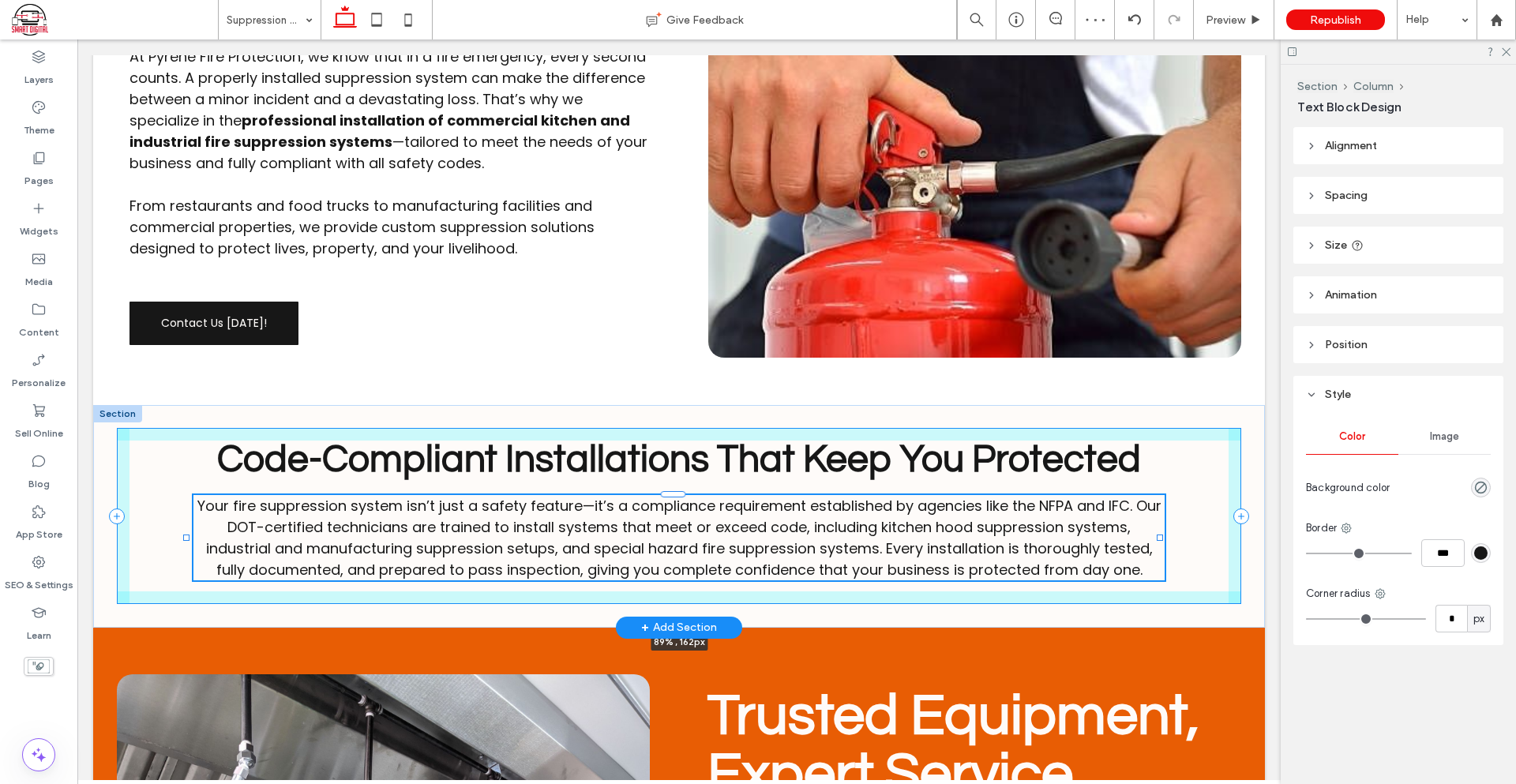
drag, startPoint x: 1029, startPoint y: 554, endPoint x: 1161, endPoint y: 557, distance: 132.0
click at [1161, 557] on div "Code-Compliant Installations That Keep You Protected Your fire suppression syst…" at bounding box center [679, 516] width 1172 height 222
type input "**"
type input "****"
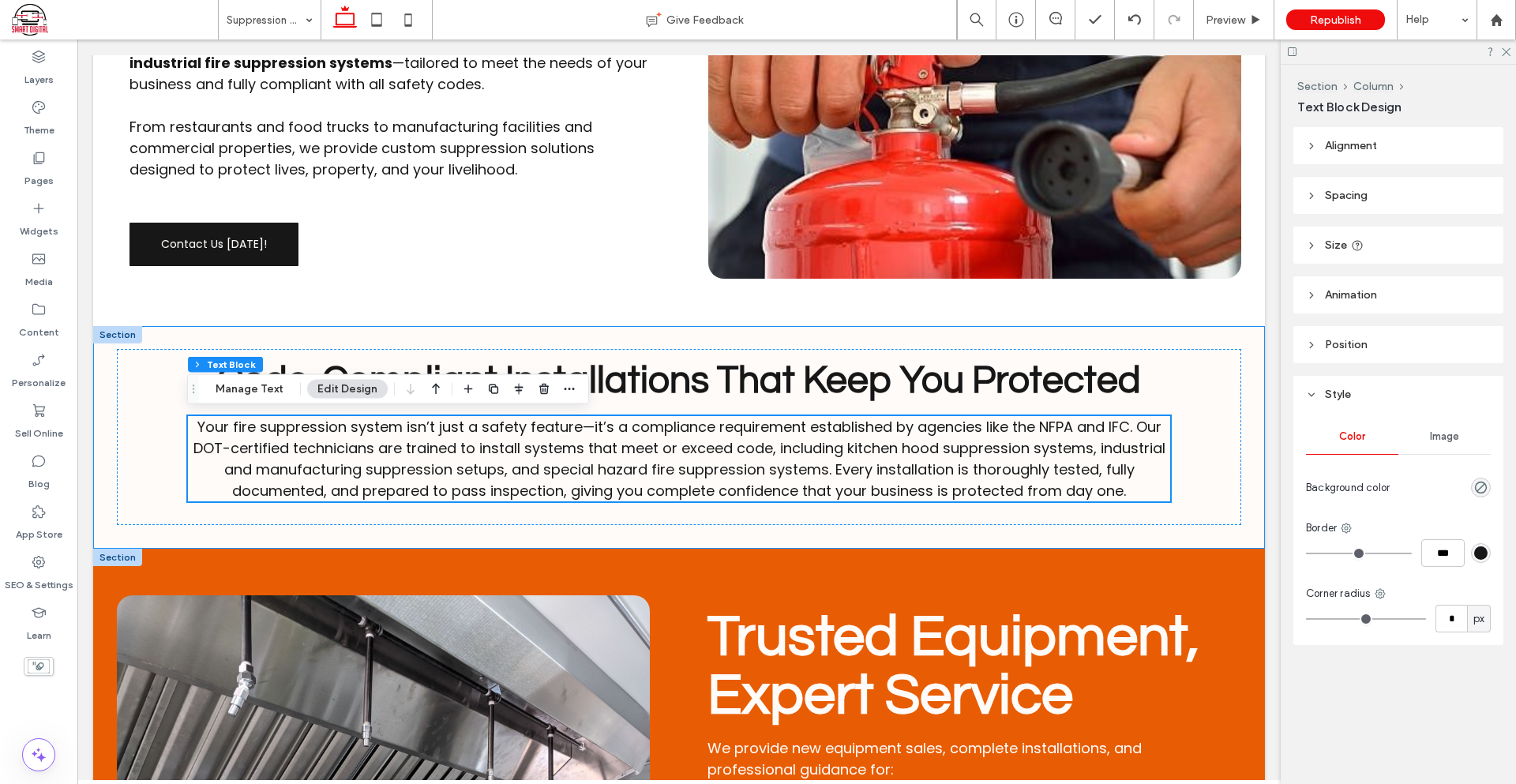
scroll to position [947, 0]
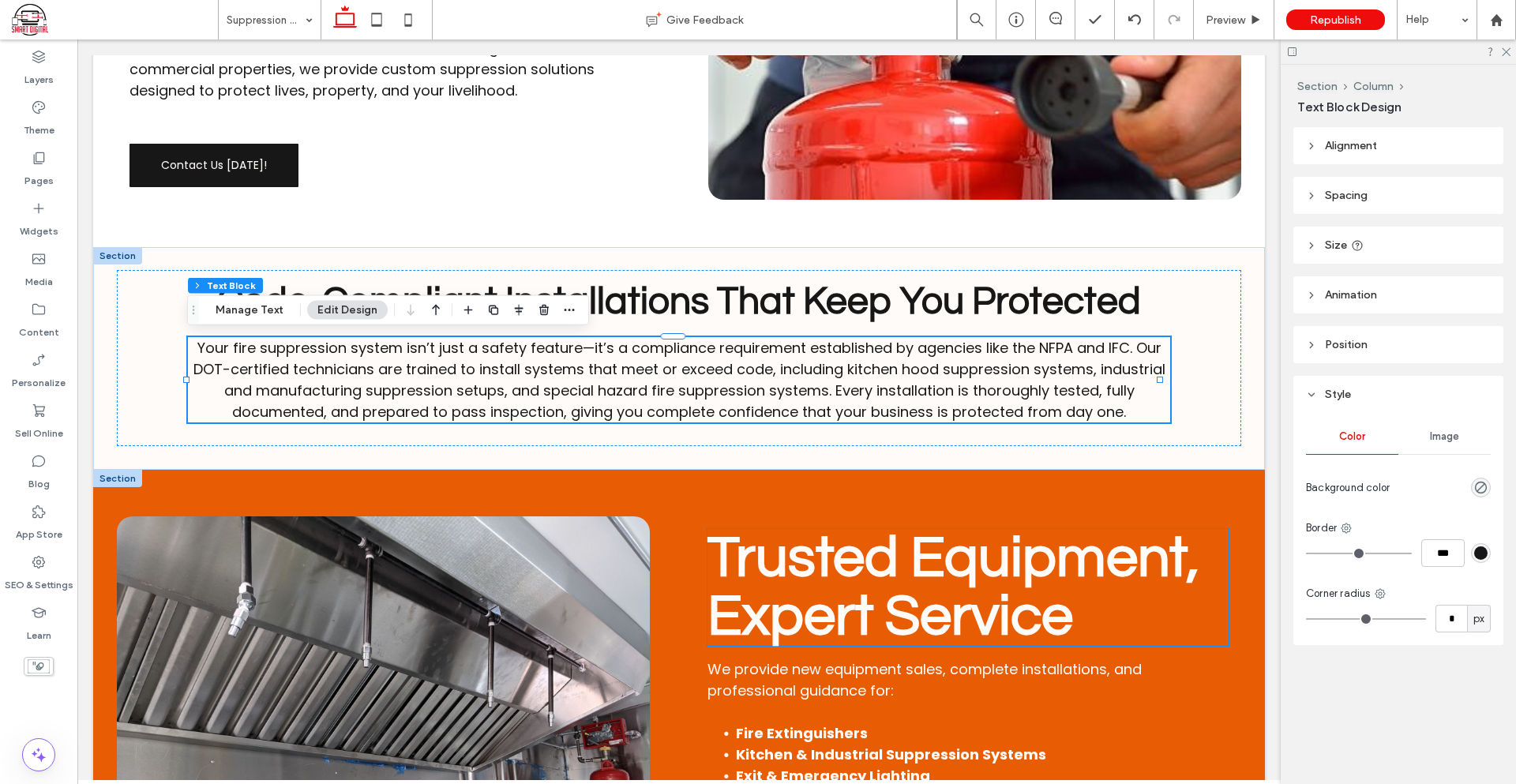
click at [873, 577] on span "Trusted Equipment, Expert Service" at bounding box center [953, 587] width 492 height 117
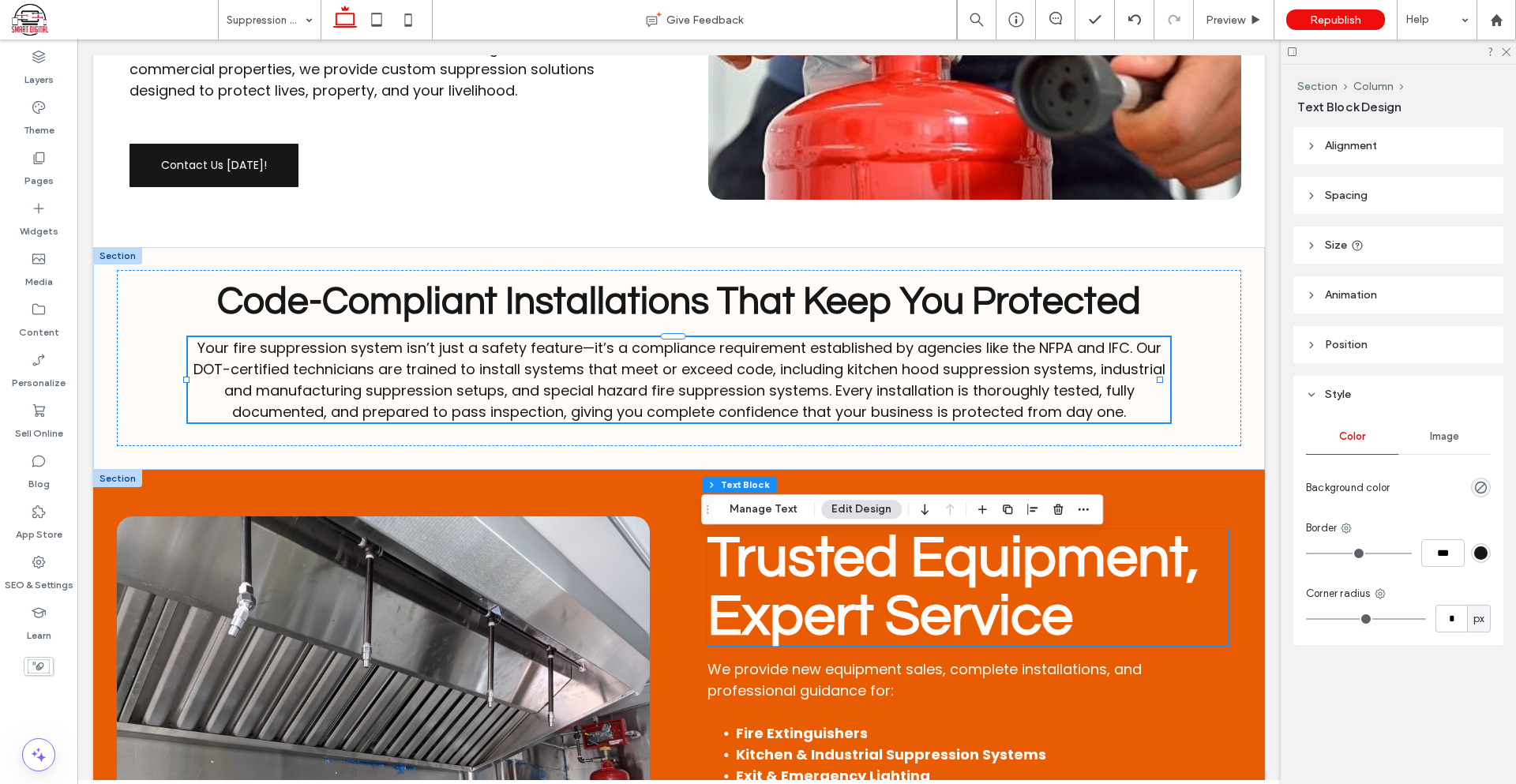
click at [873, 577] on span "Trusted Equipment, Expert Service" at bounding box center [953, 587] width 492 height 117
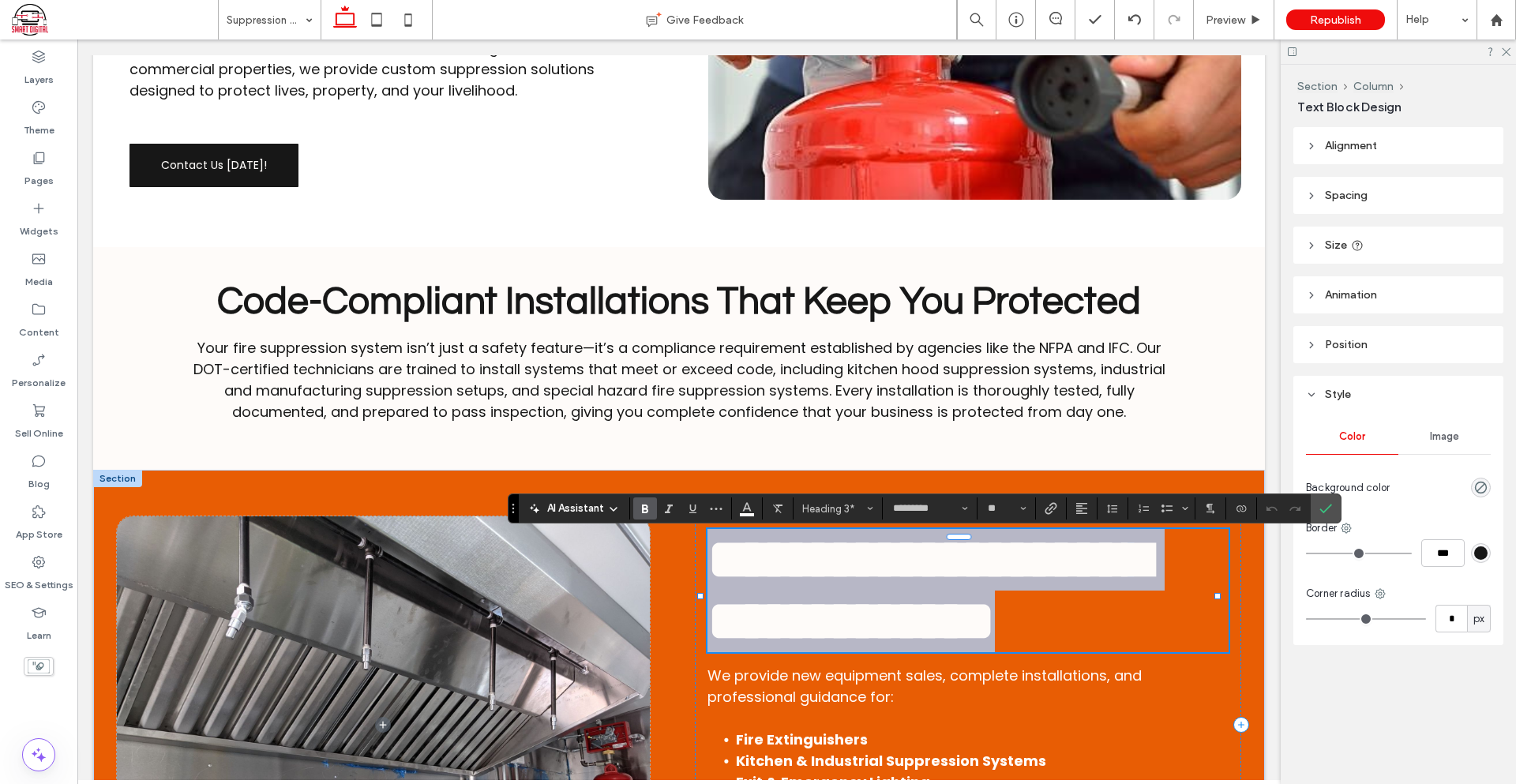
type input "*******"
type input "**"
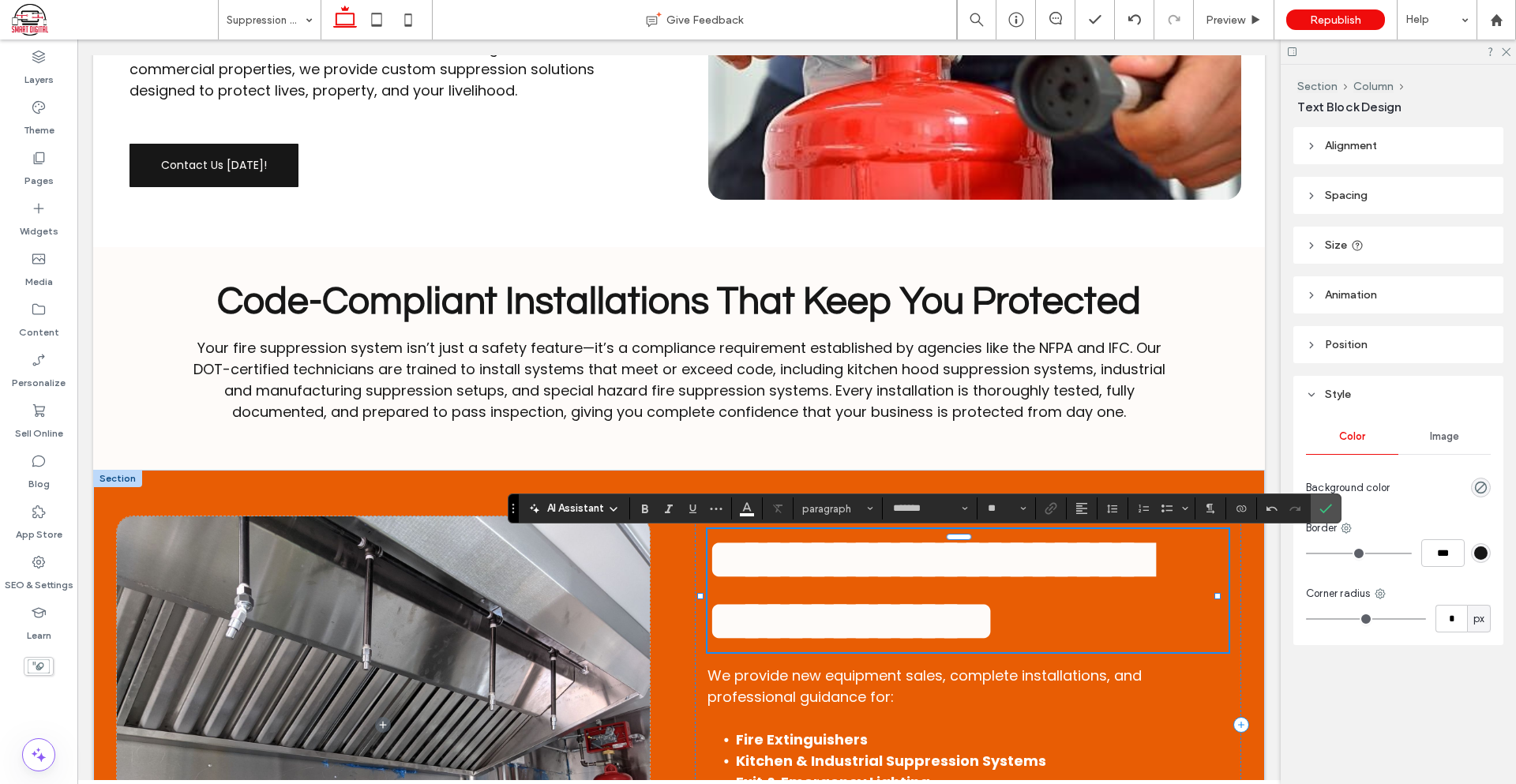
scroll to position [0, 0]
click at [1331, 507] on icon "Confirm" at bounding box center [1326, 509] width 13 height 13
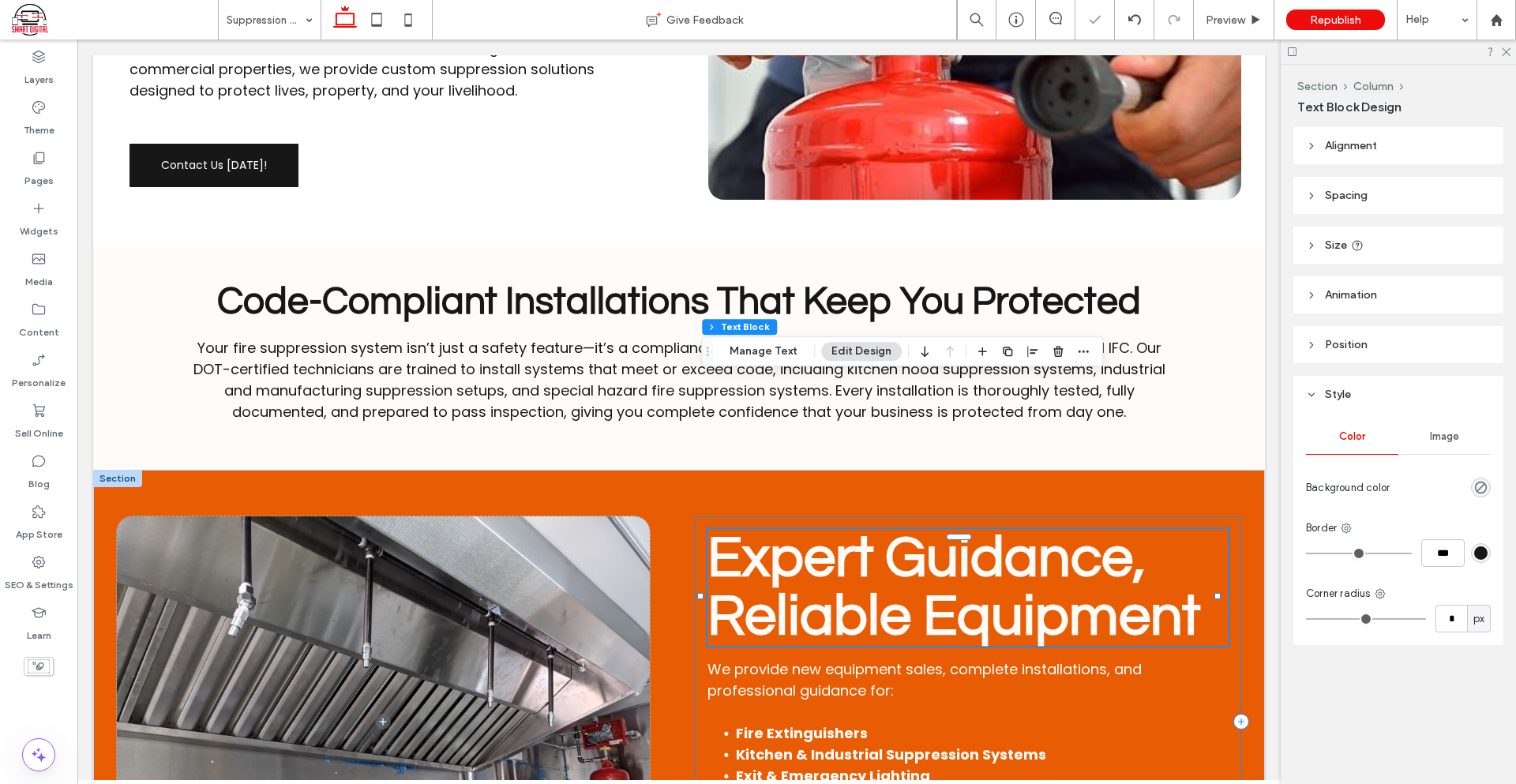
scroll to position [1105, 0]
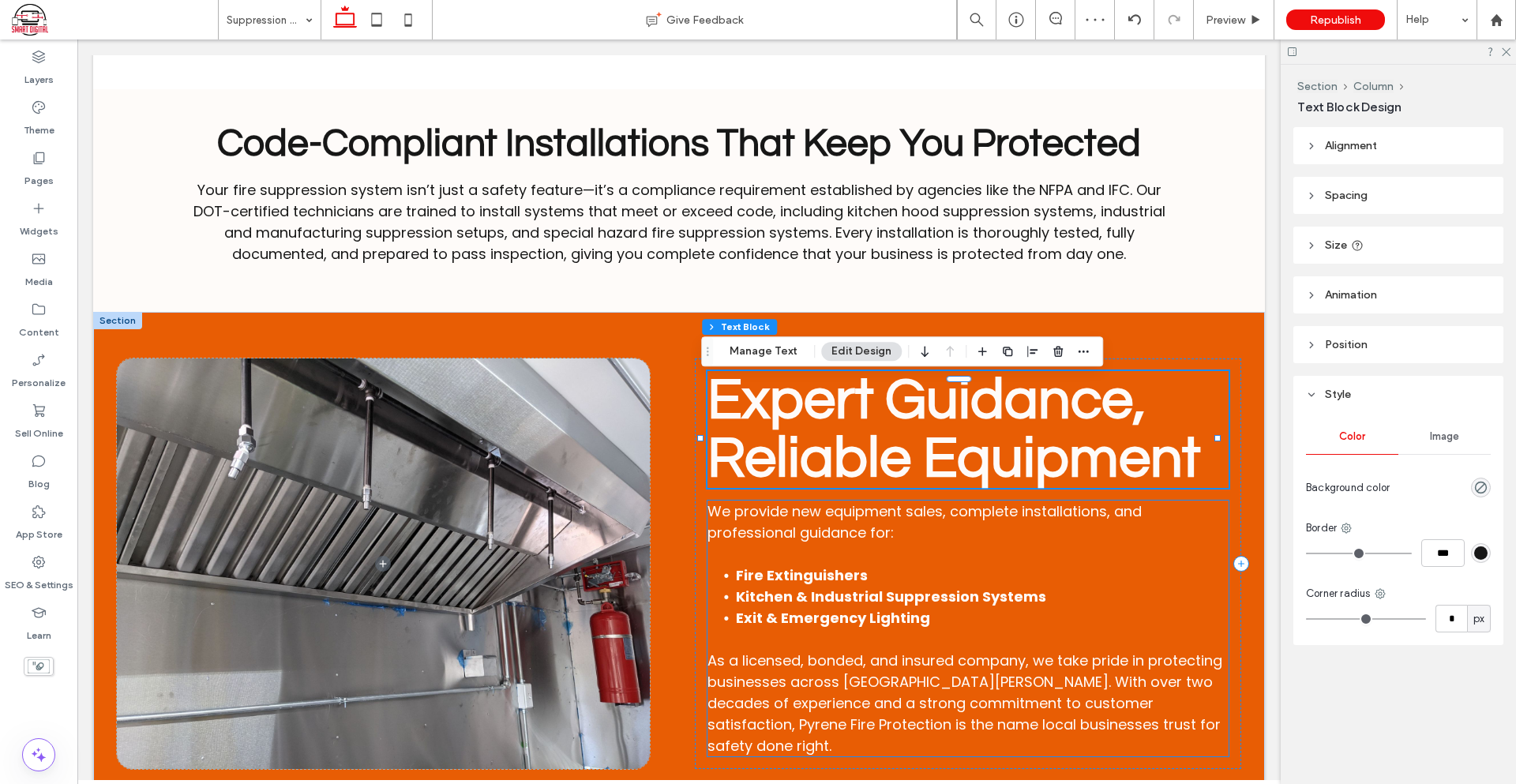
click at [866, 617] on strong "Exit & Emergency Lighting" at bounding box center [833, 617] width 195 height 19
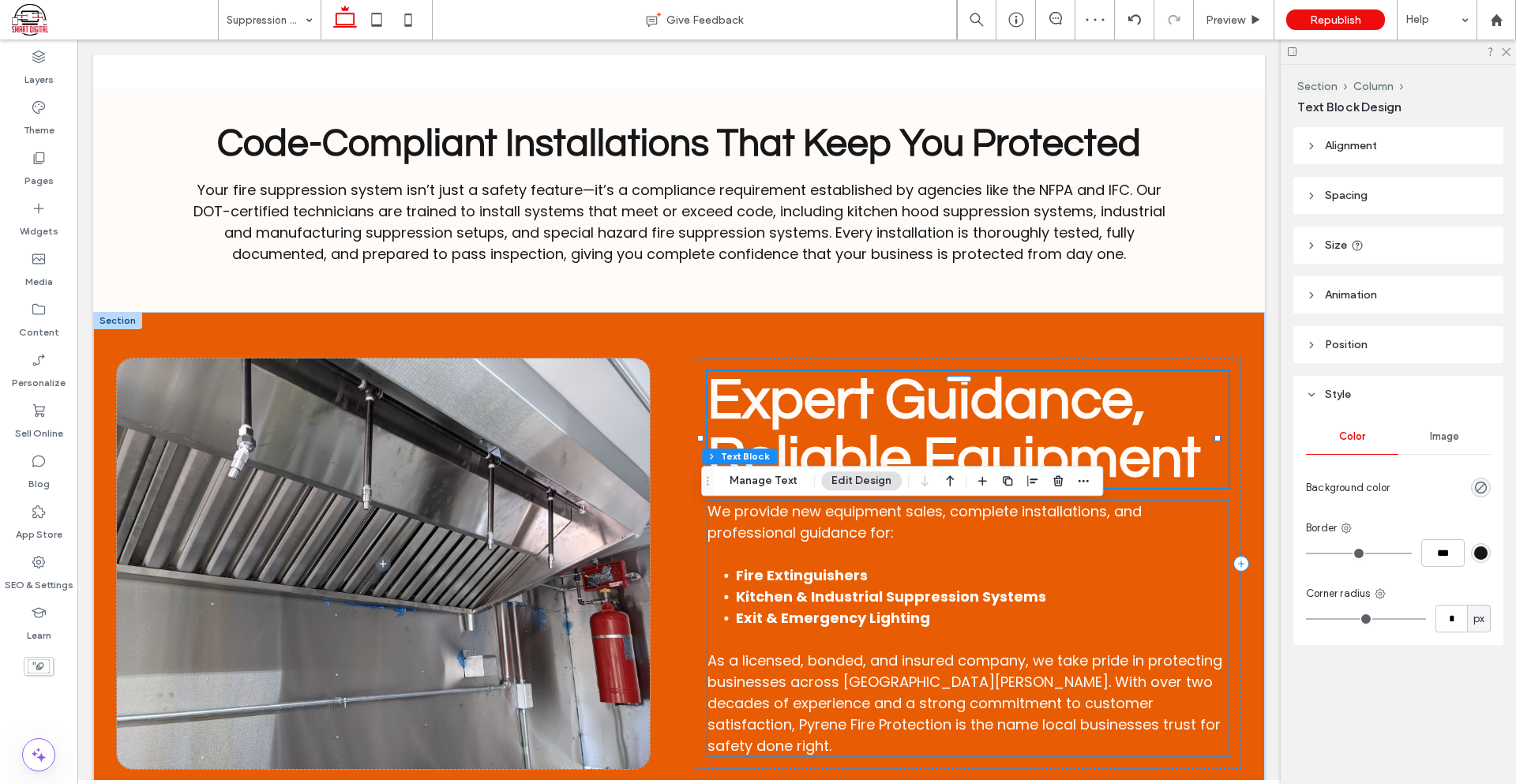
click at [866, 617] on strong "Exit & Emergency Lighting" at bounding box center [833, 617] width 195 height 19
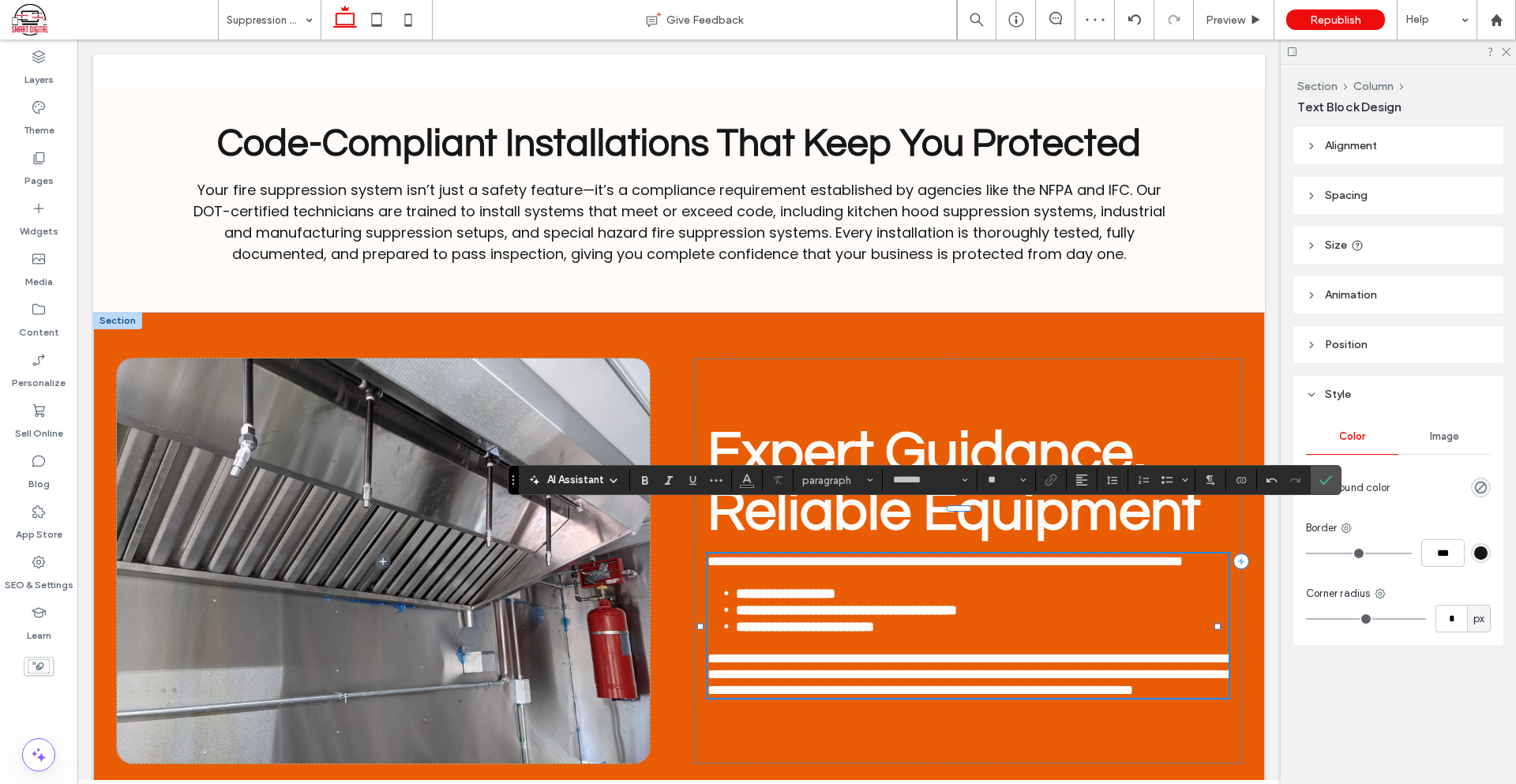
scroll to position [0, 0]
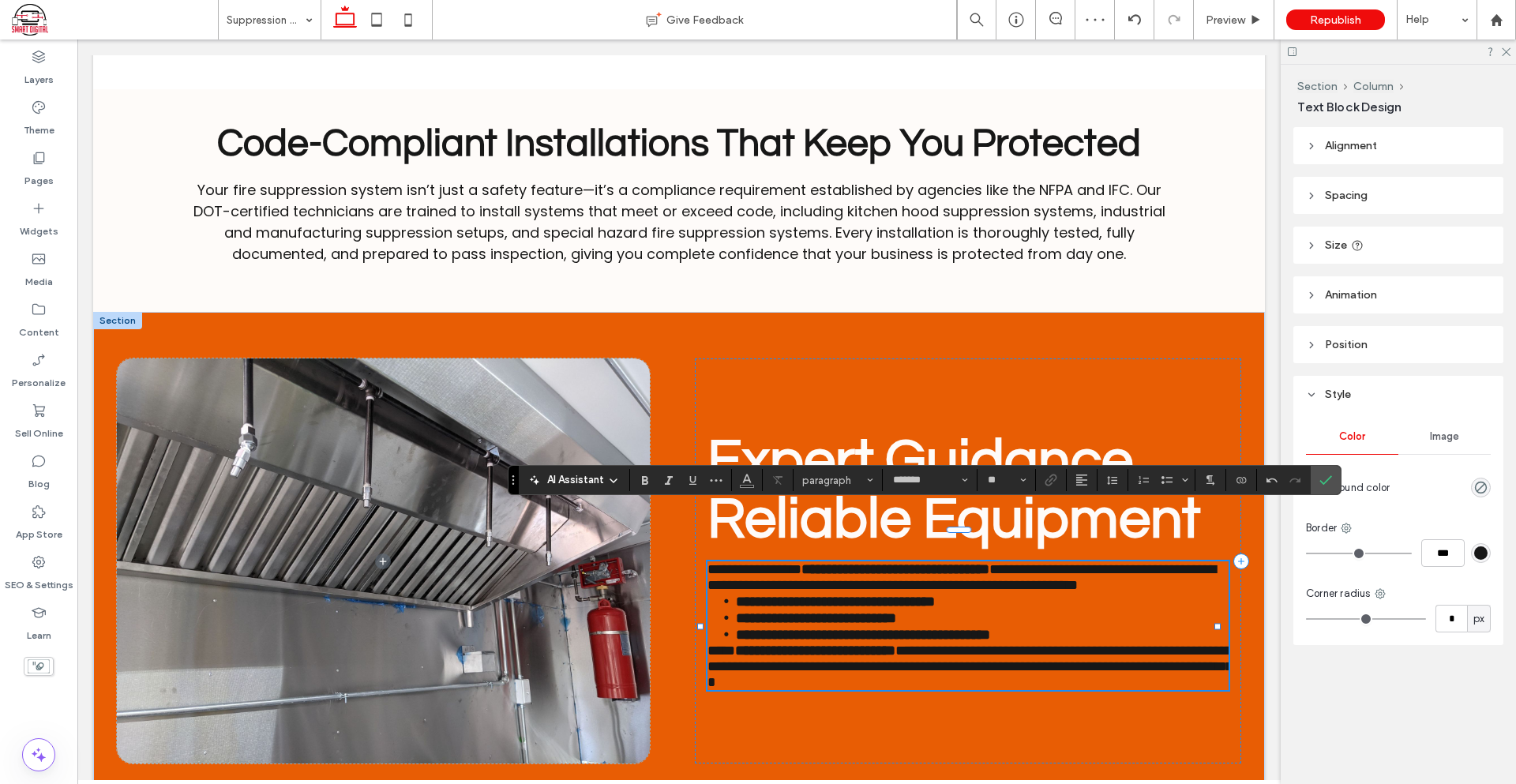
click at [954, 576] on p "**********" at bounding box center [967, 577] width 521 height 31
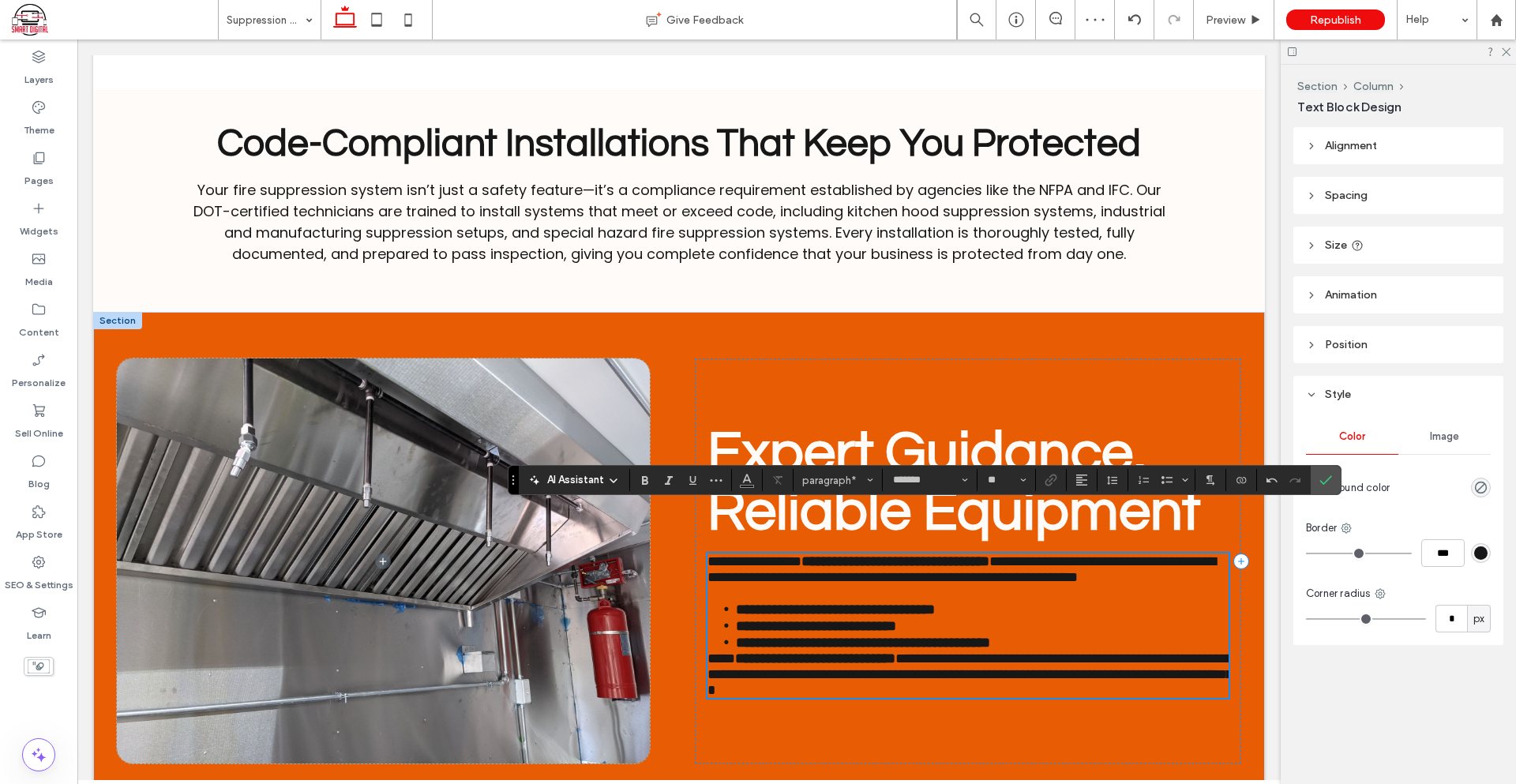
scroll to position [1095, 0]
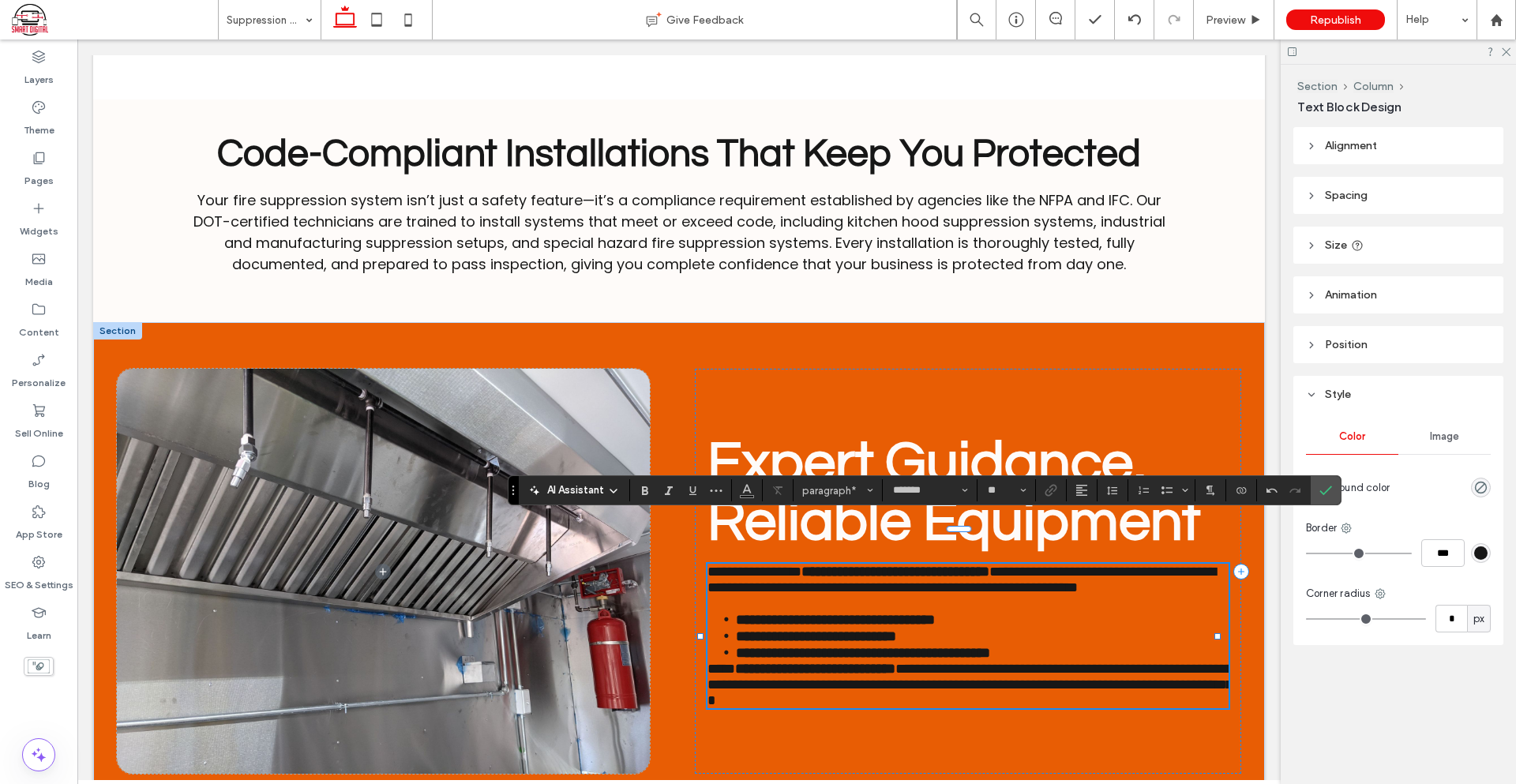
click at [1084, 661] on li "**********" at bounding box center [982, 653] width 493 height 17
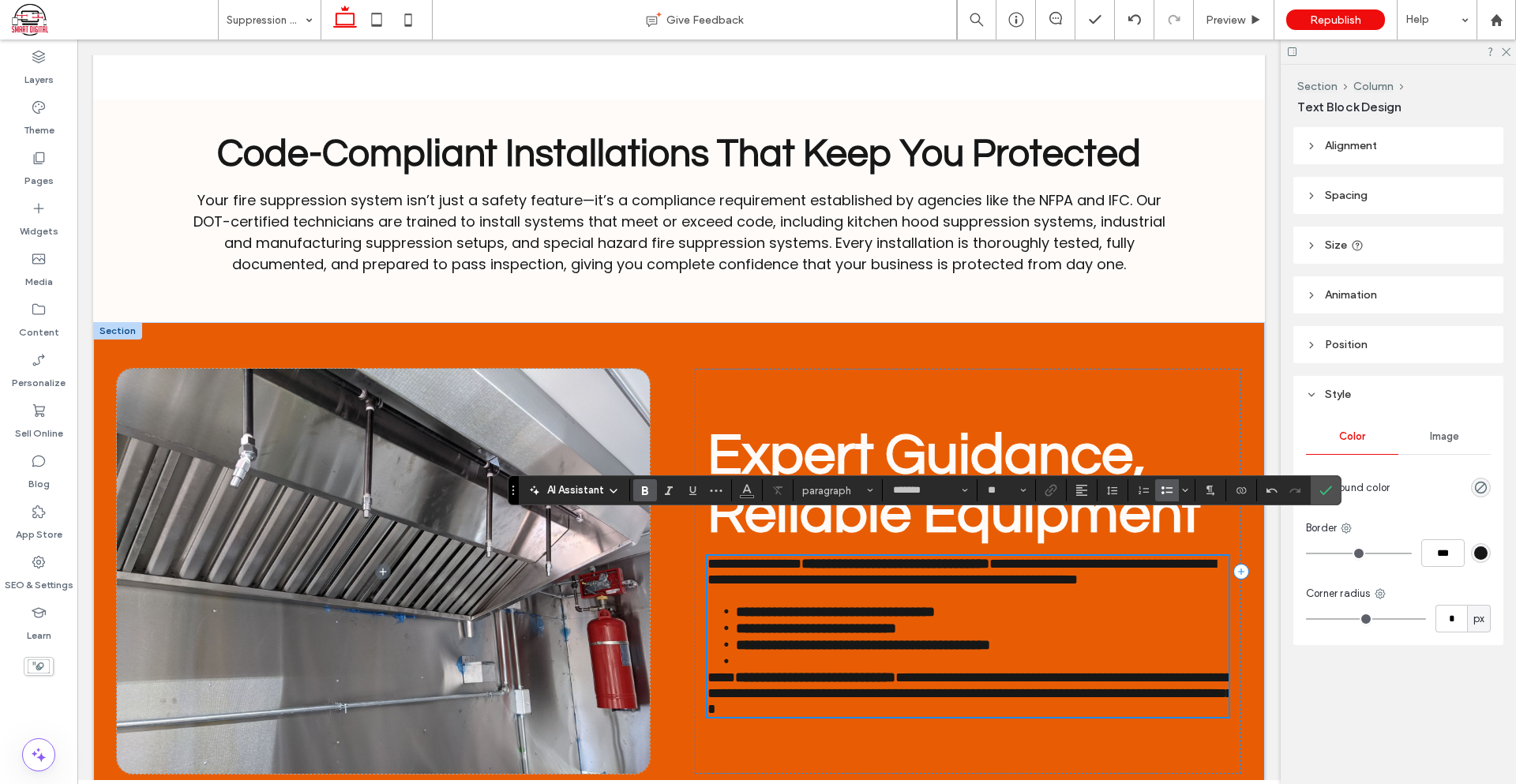
scroll to position [1084, 0]
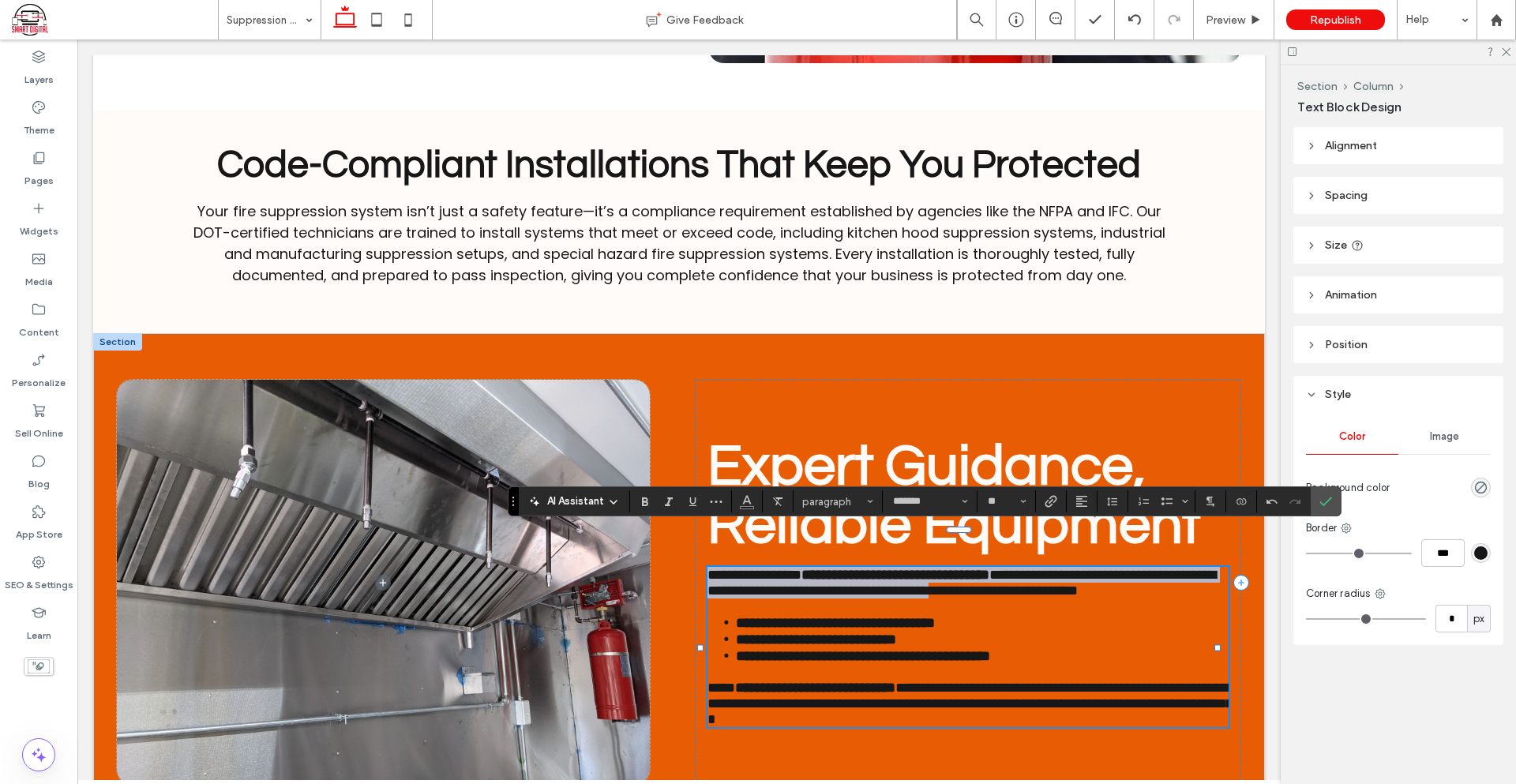
drag, startPoint x: 1125, startPoint y: 752, endPoint x: 667, endPoint y: 526, distance: 510.7
click at [667, 526] on div "**********" at bounding box center [679, 582] width 1172 height 498
click at [708, 567] on span "**********" at bounding box center [754, 574] width 94 height 14
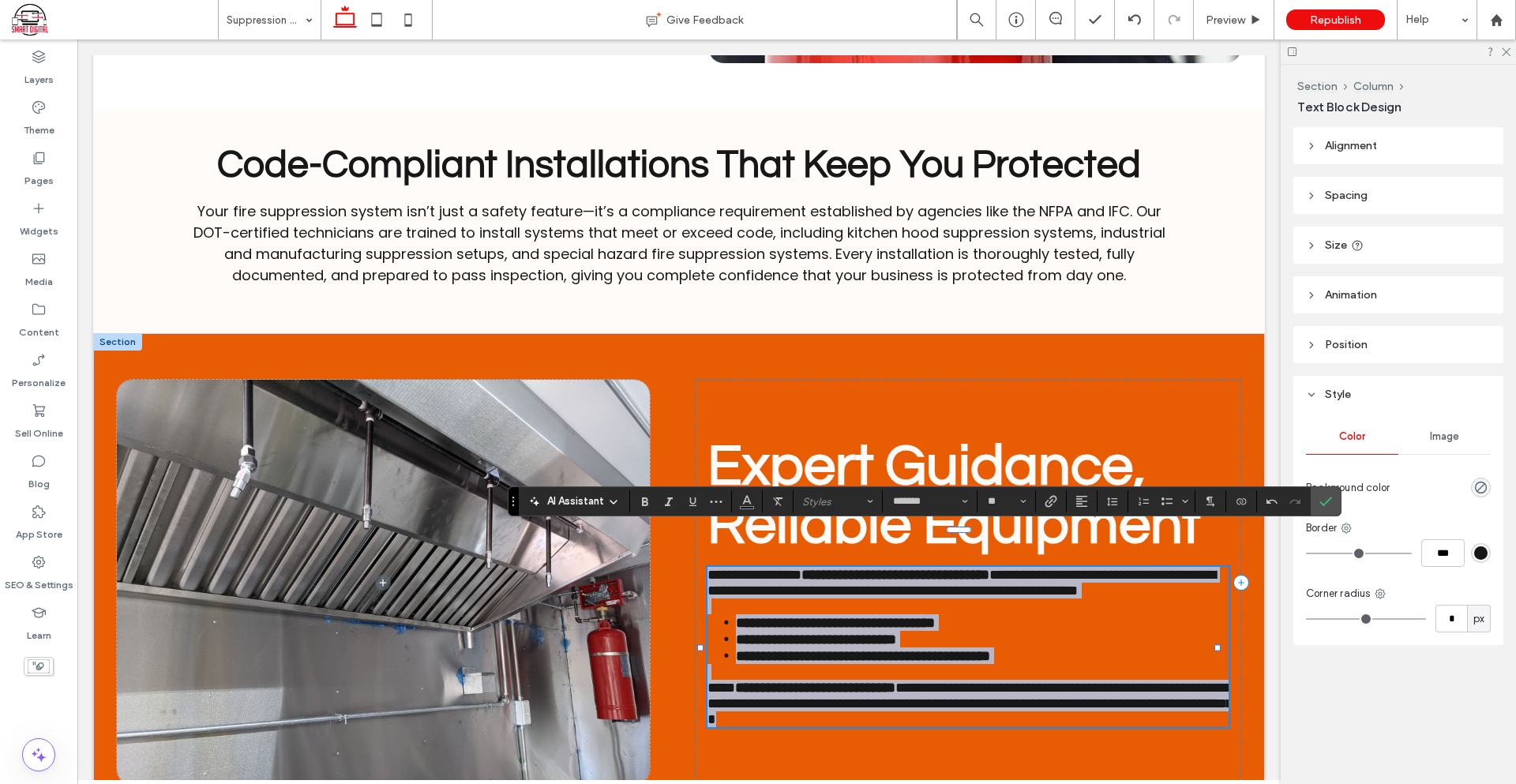
drag, startPoint x: 707, startPoint y: 542, endPoint x: 1162, endPoint y: 761, distance: 505.0
click at [1162, 727] on div "**********" at bounding box center [967, 646] width 521 height 161
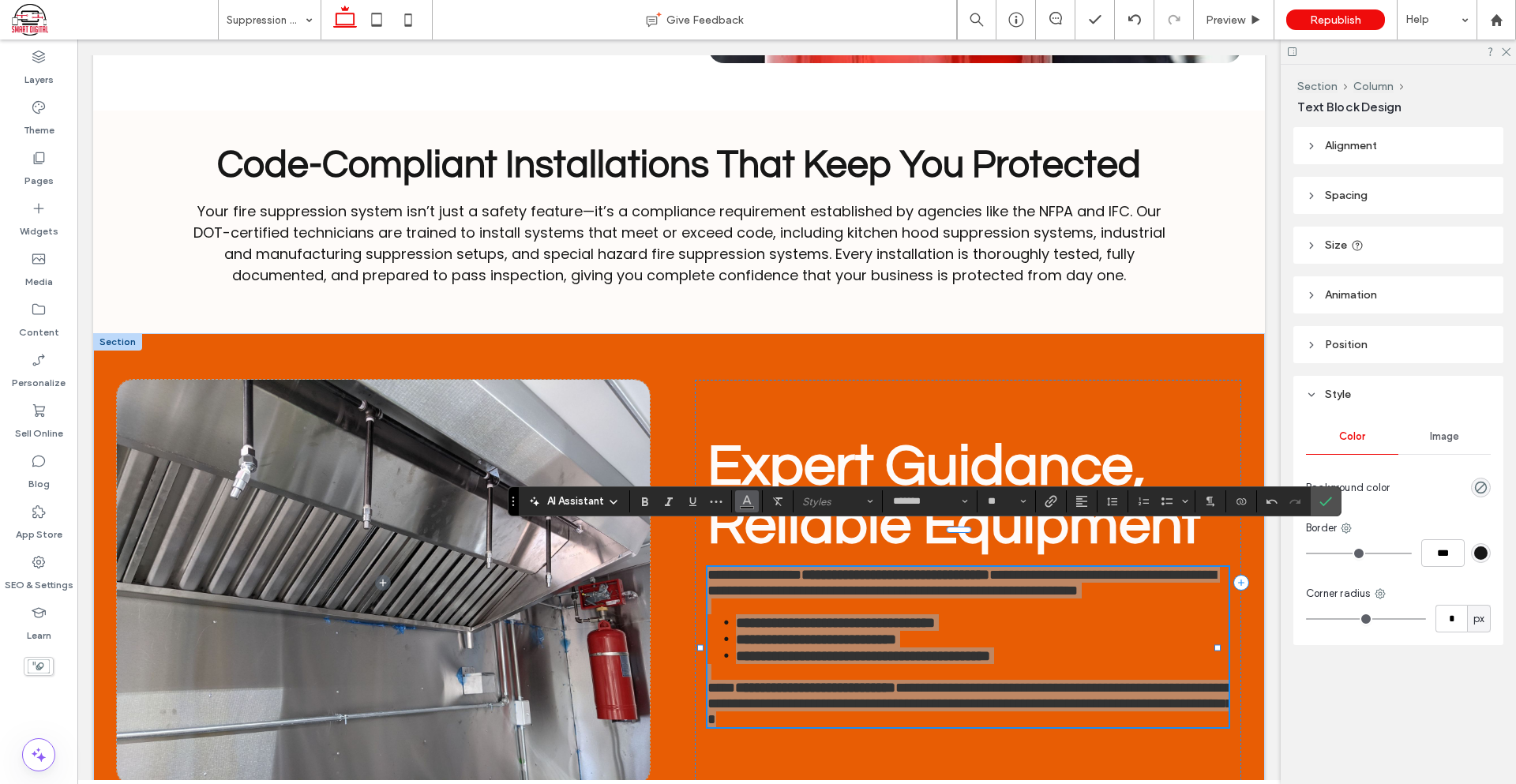
click at [740, 500] on button "Color" at bounding box center [747, 501] width 24 height 22
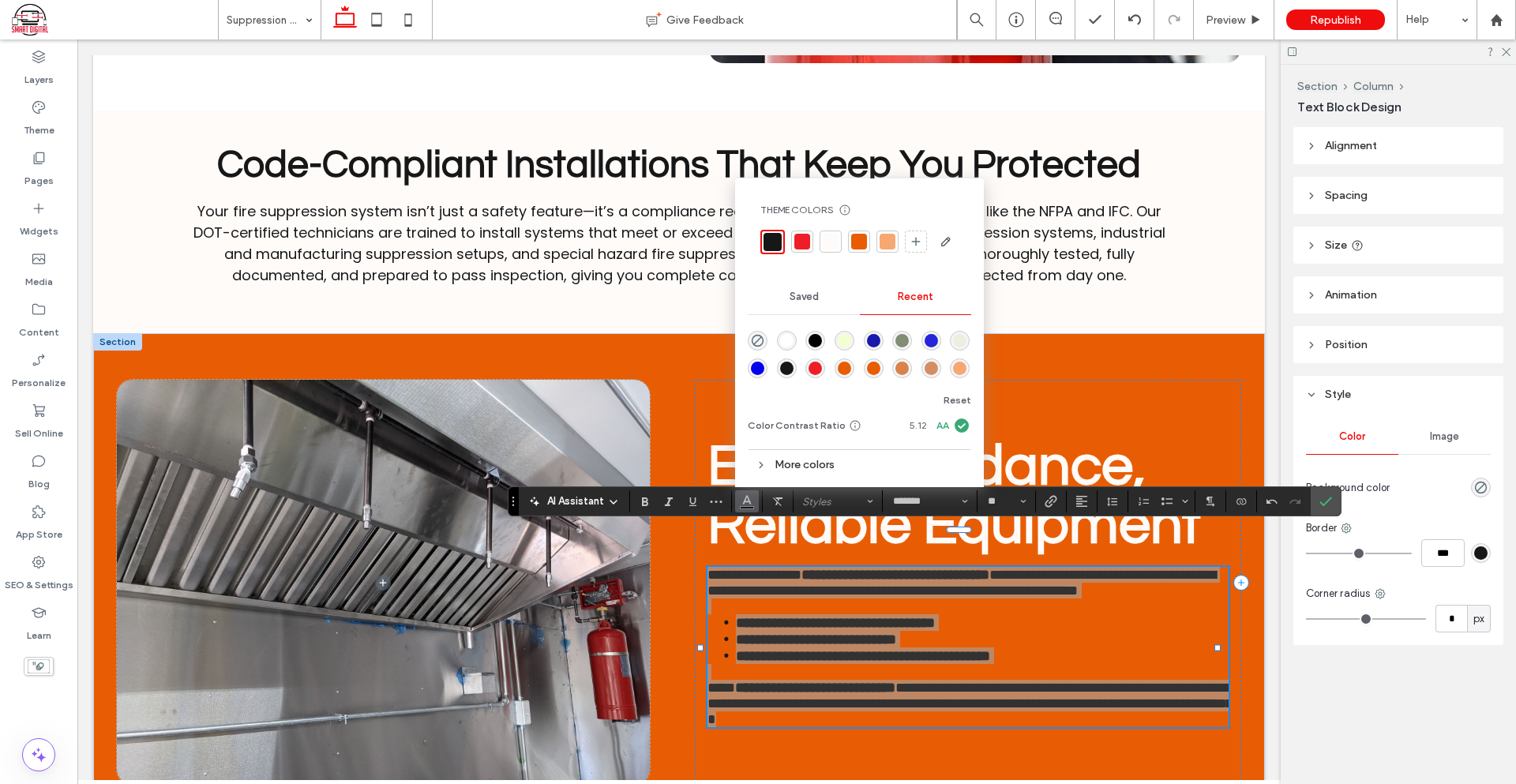
click at [785, 342] on div "rgba(255, 255, 255, 1)" at bounding box center [786, 341] width 14 height 14
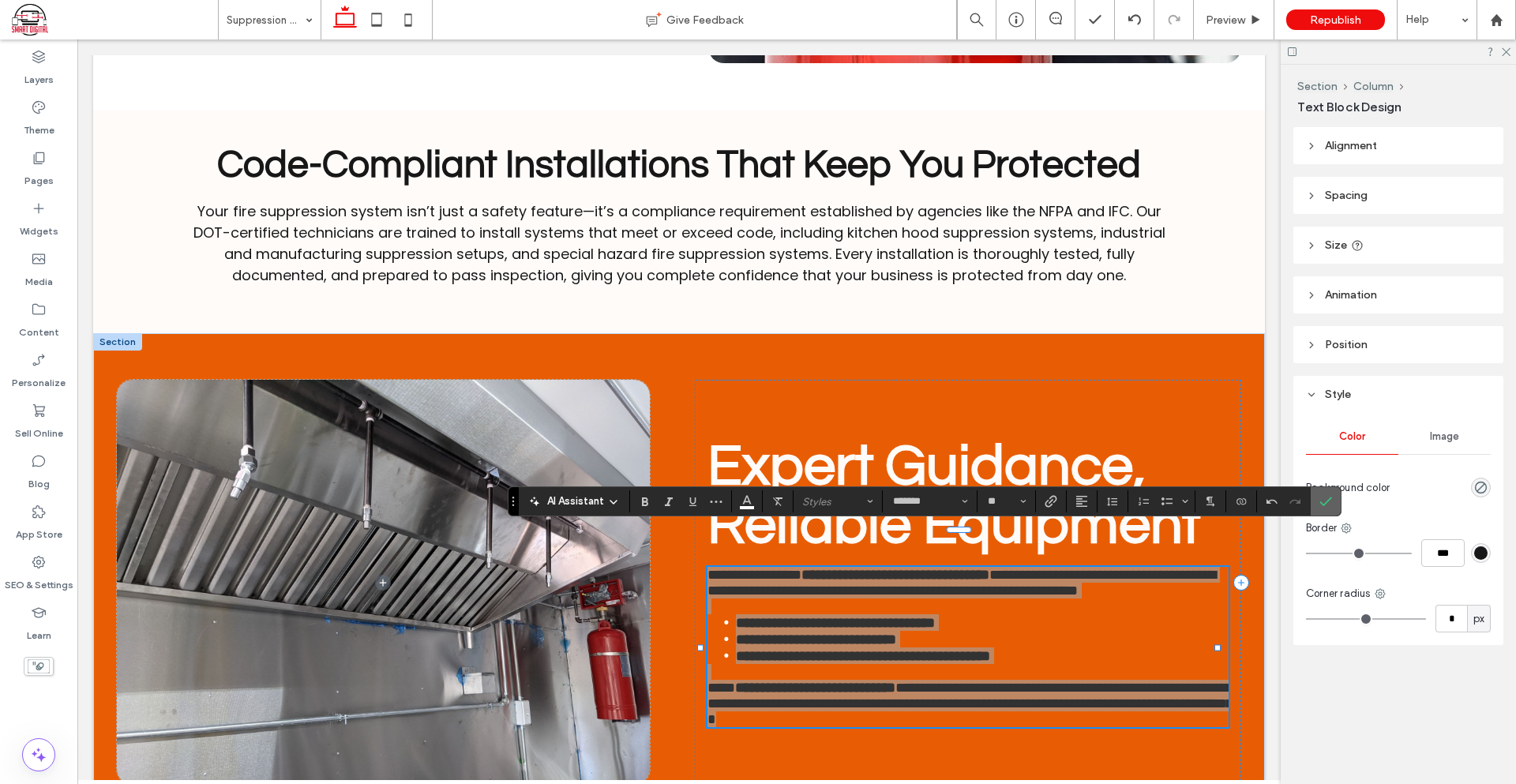
click at [1324, 506] on icon "Confirm" at bounding box center [1326, 501] width 13 height 13
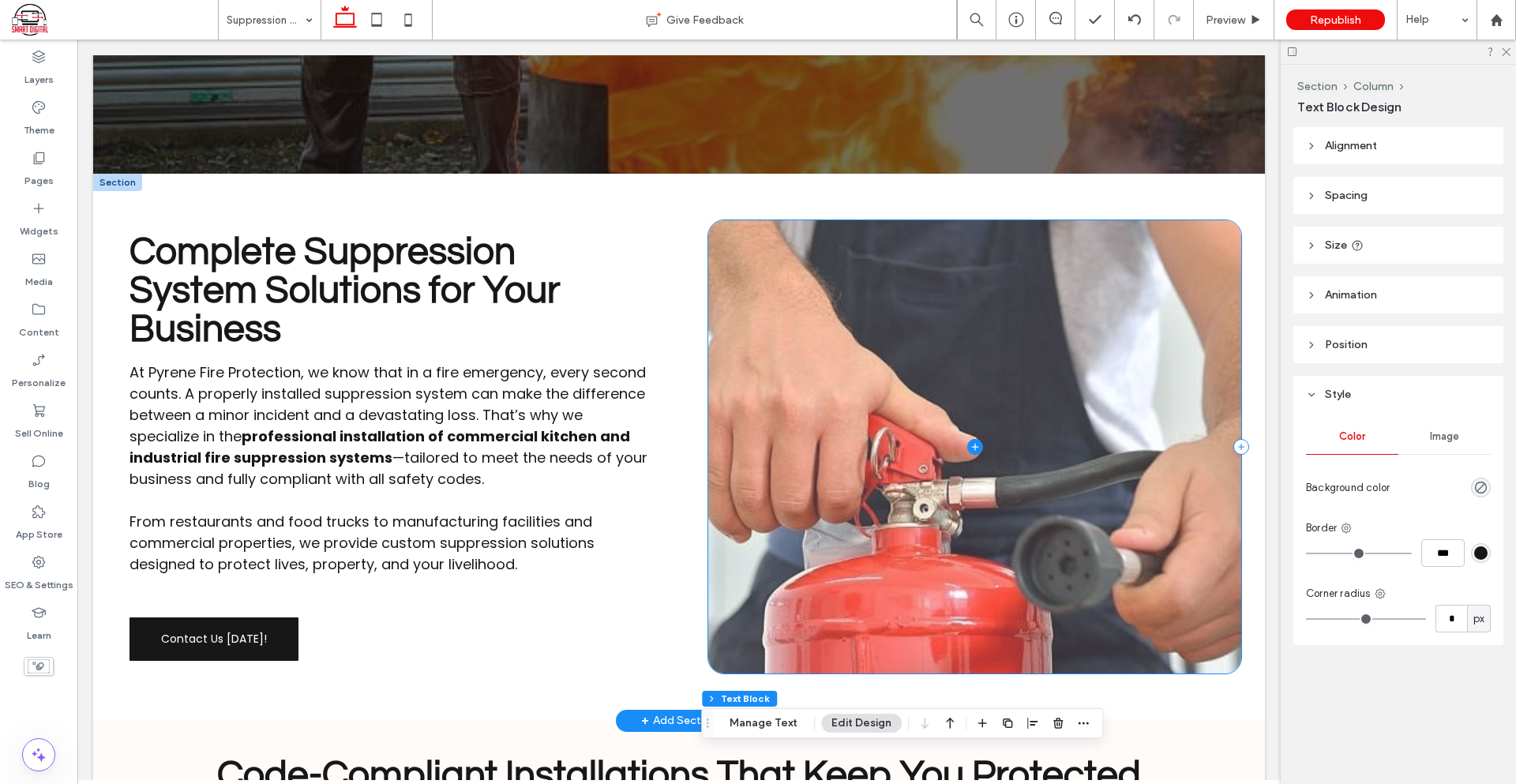
scroll to position [553, 0]
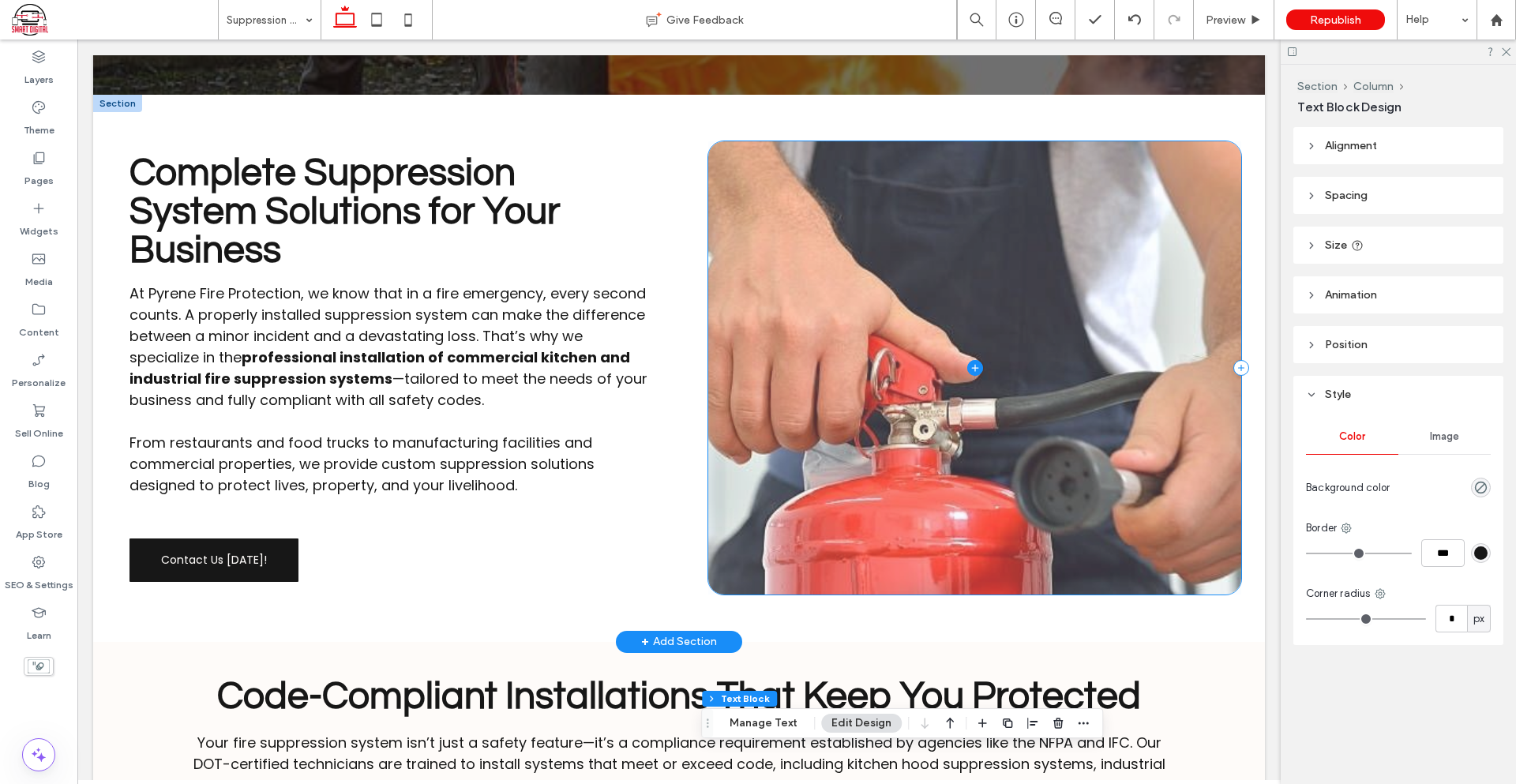
drag, startPoint x: 752, startPoint y: 498, endPoint x: 738, endPoint y: 498, distance: 14.0
click at [738, 498] on span at bounding box center [974, 368] width 533 height 454
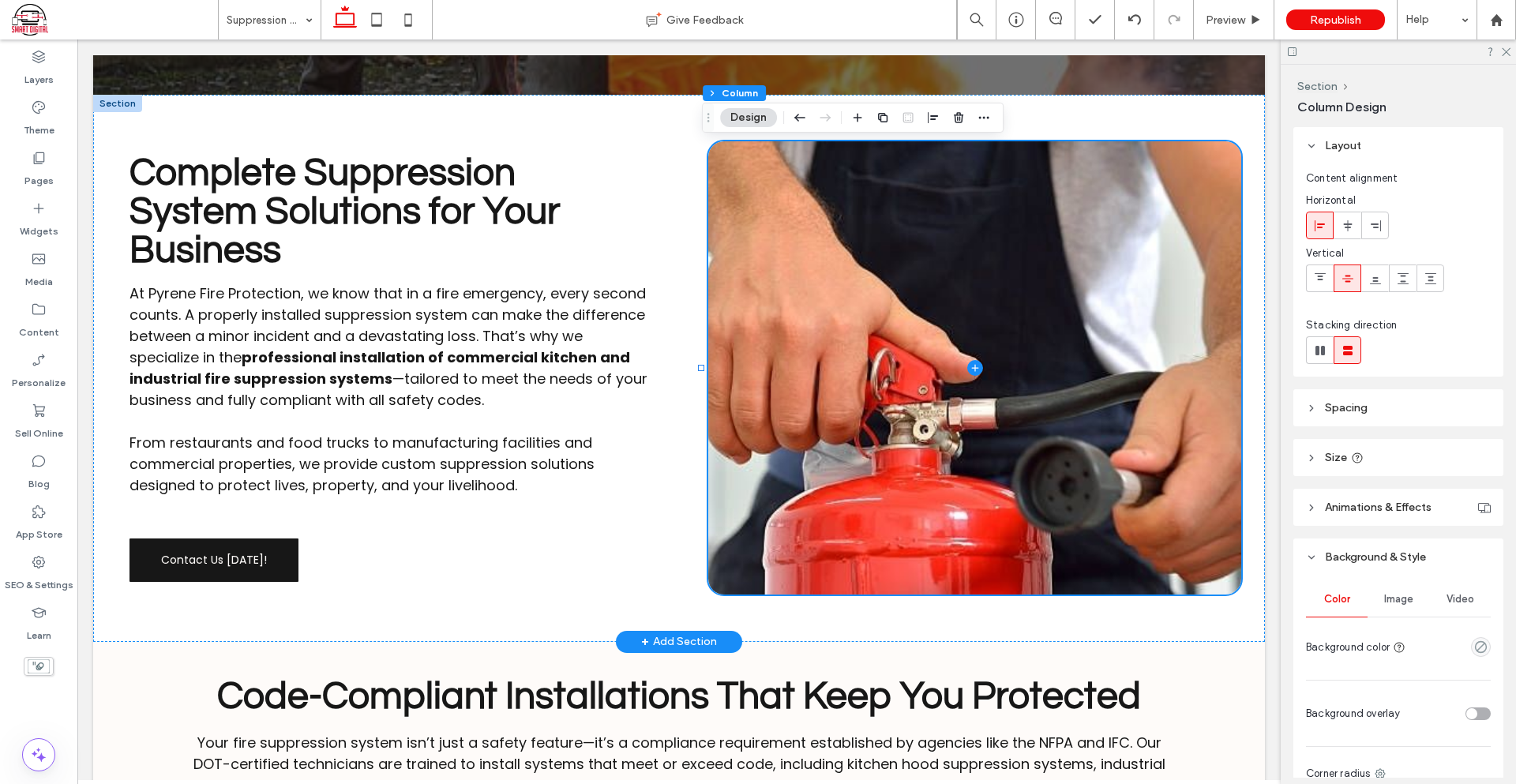
click at [1417, 626] on div "Color Image Video Background color" at bounding box center [1398, 622] width 185 height 79
click at [1405, 600] on span "Image" at bounding box center [1398, 599] width 29 height 13
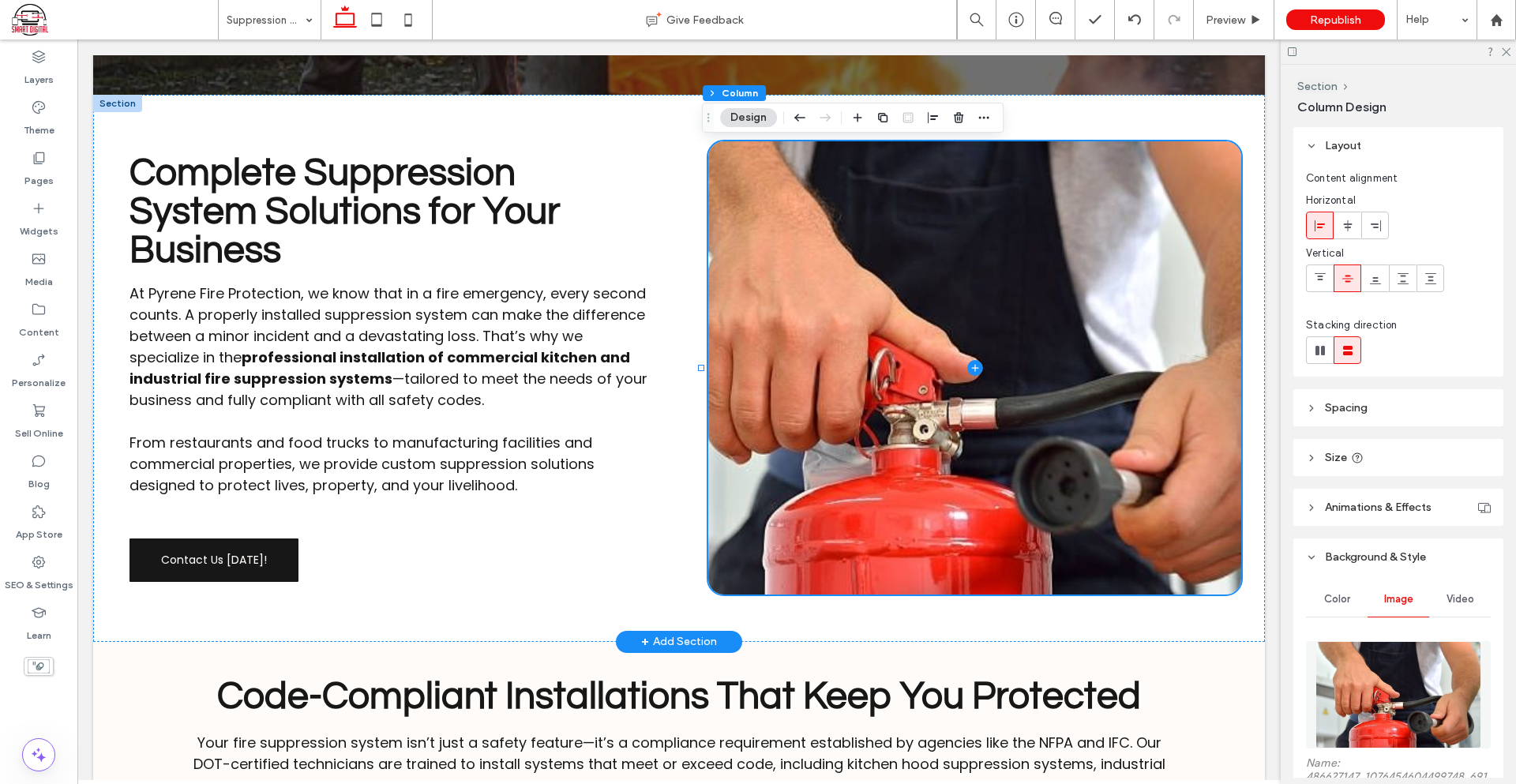
click at [1379, 662] on img at bounding box center [1398, 694] width 166 height 107
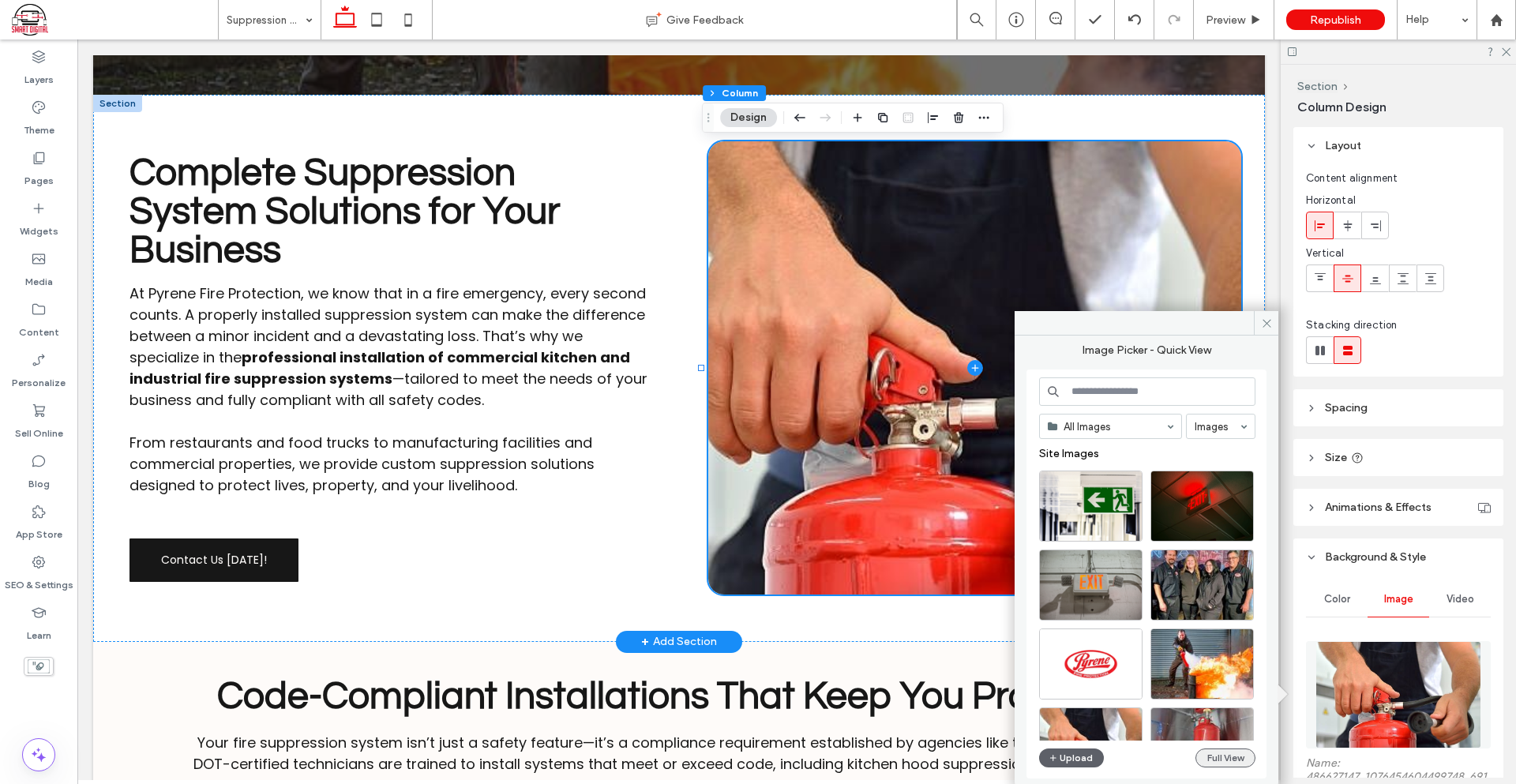
click at [1237, 757] on button "Full View" at bounding box center [1225, 757] width 60 height 19
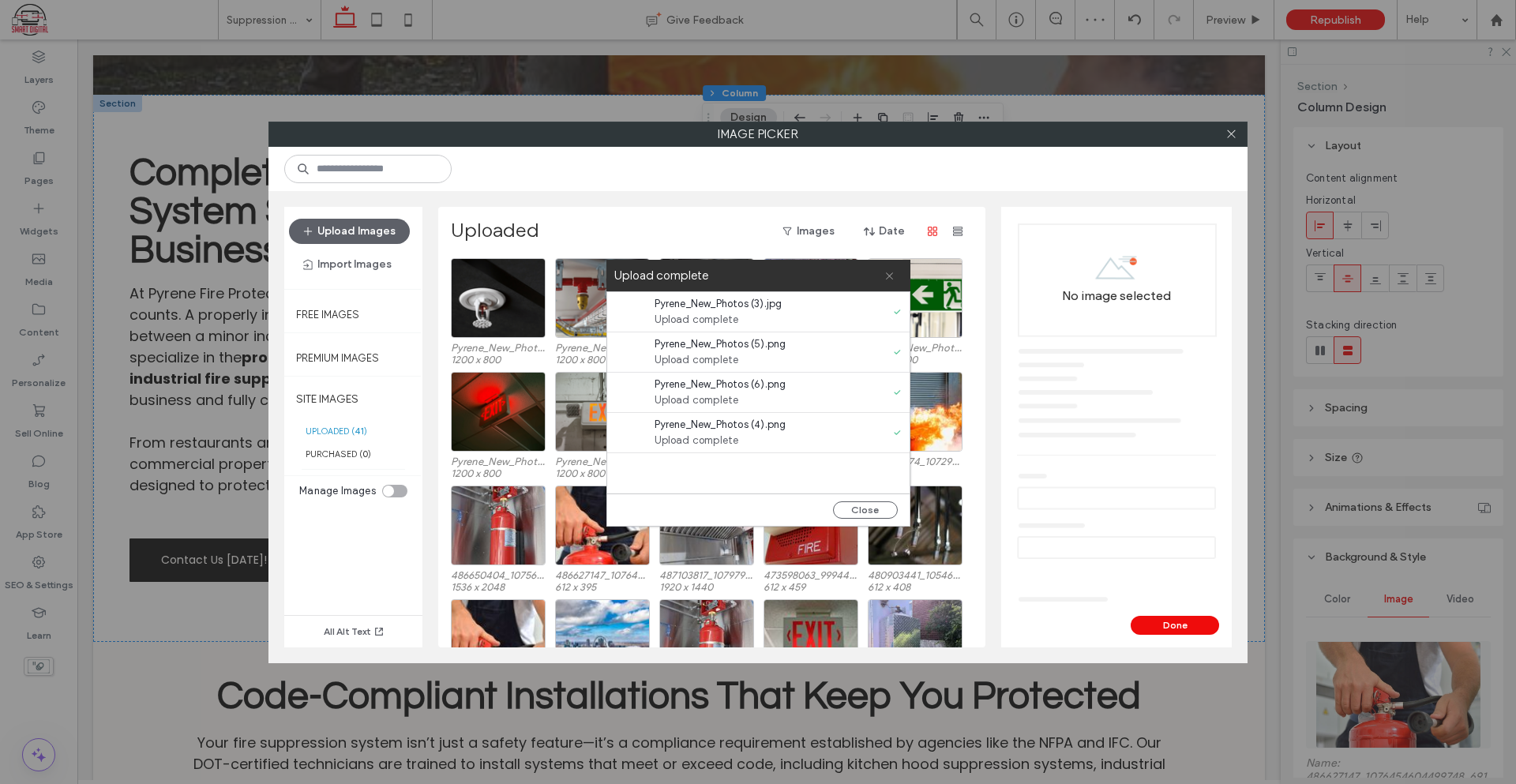
click at [887, 278] on use at bounding box center [890, 276] width 7 height 7
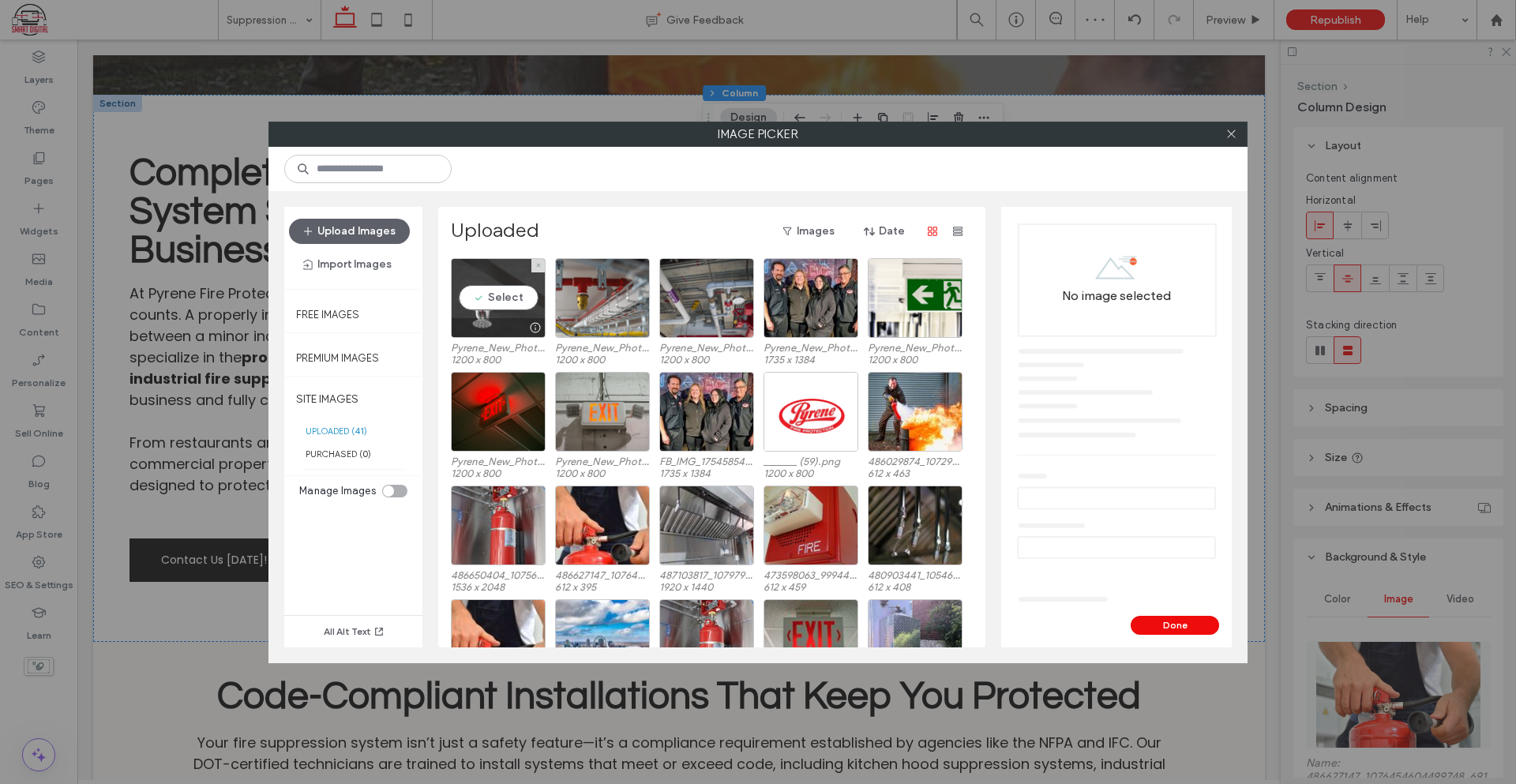
click at [508, 298] on div "Select" at bounding box center [498, 297] width 95 height 80
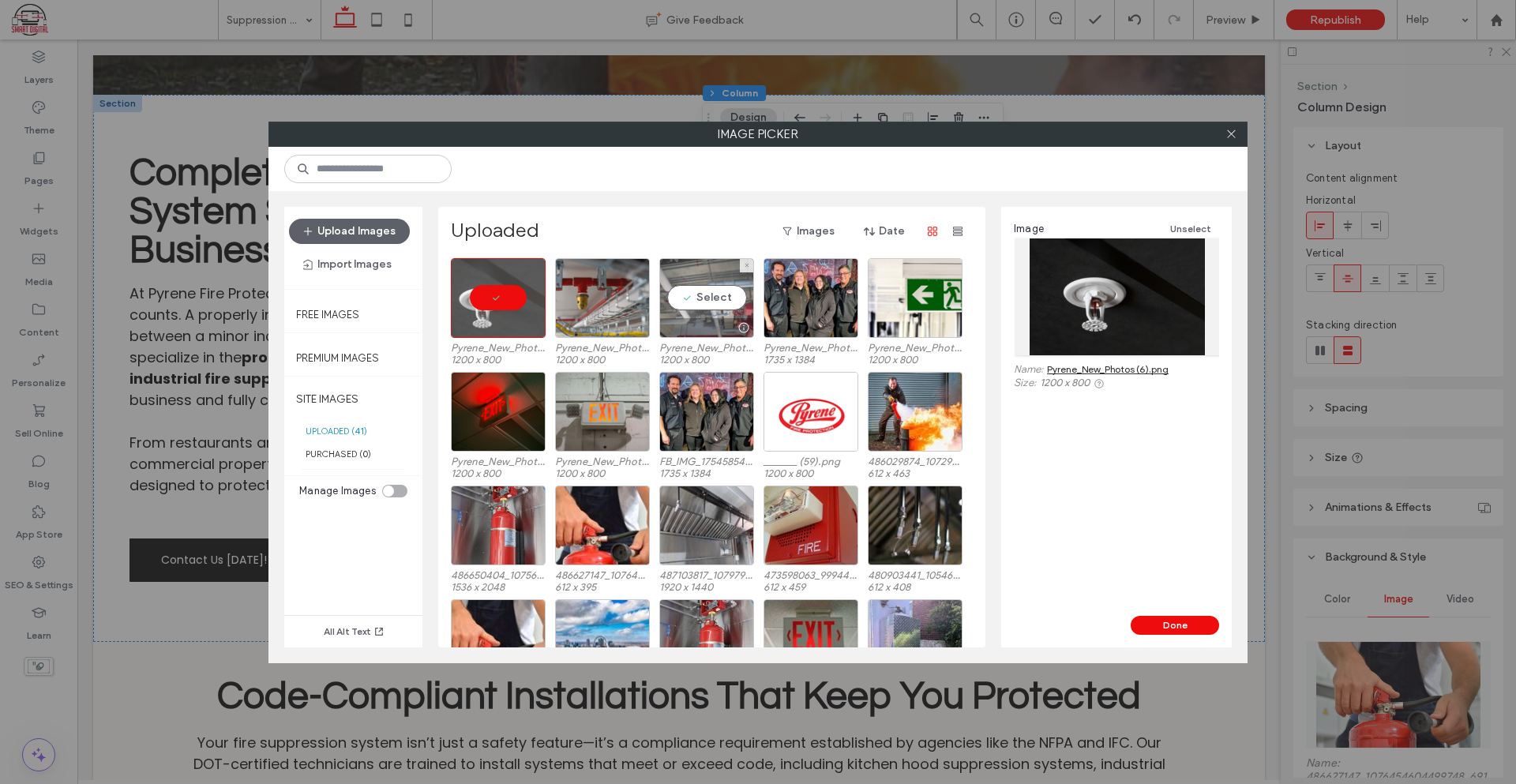
click at [695, 293] on div "Select" at bounding box center [706, 297] width 95 height 80
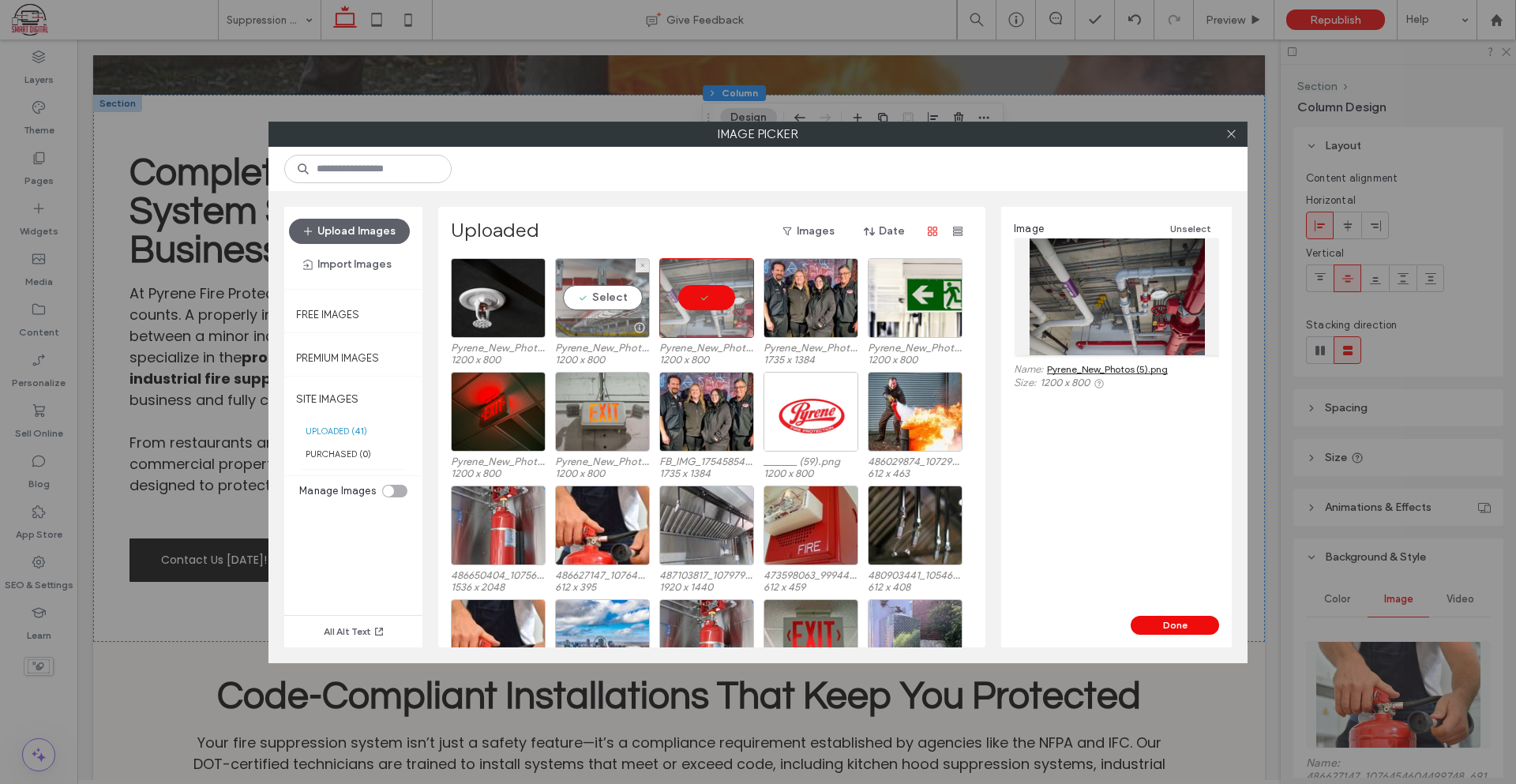
click at [616, 317] on div "Select" at bounding box center [601, 297] width 95 height 80
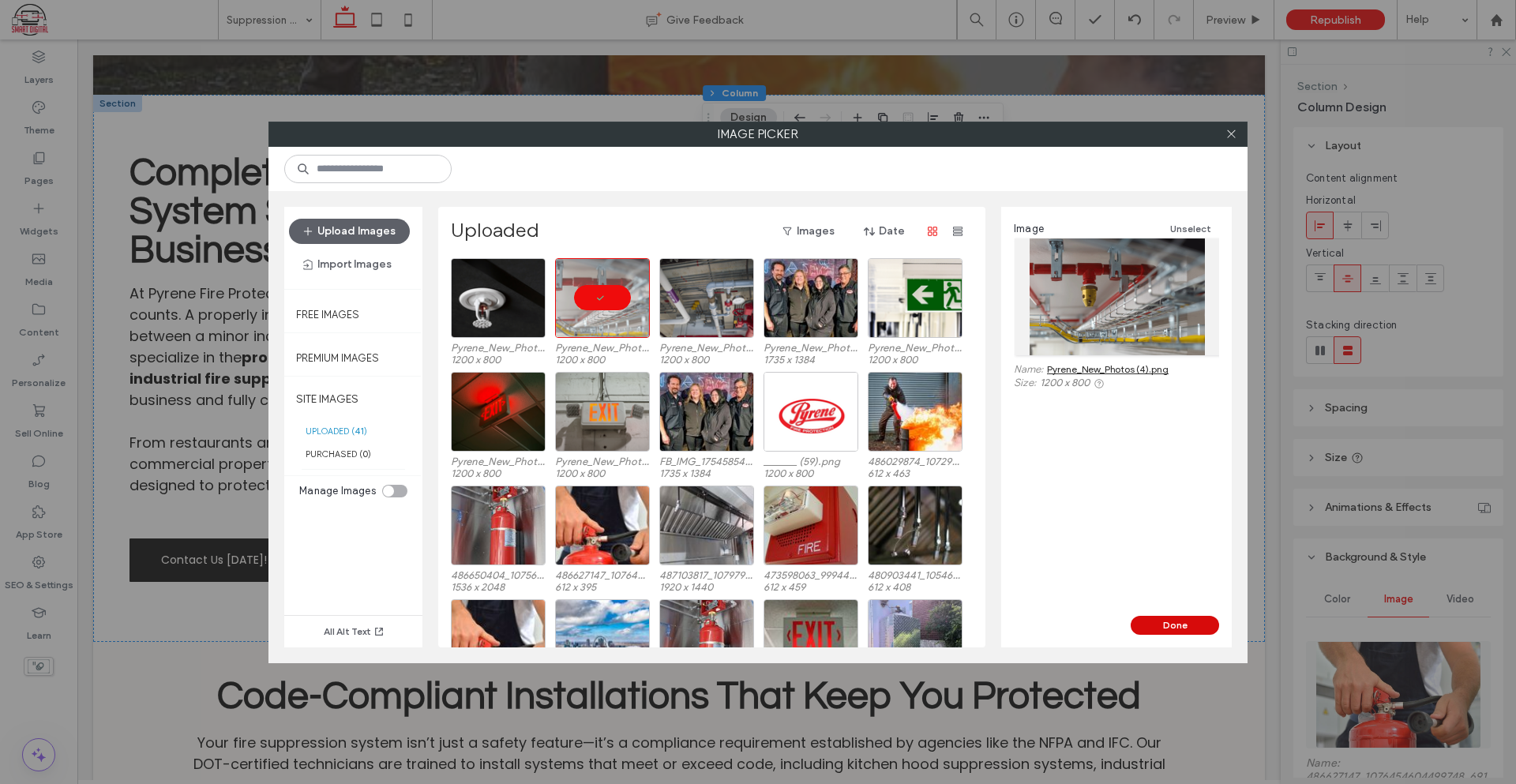
click at [1176, 627] on button "Done" at bounding box center [1174, 625] width 88 height 19
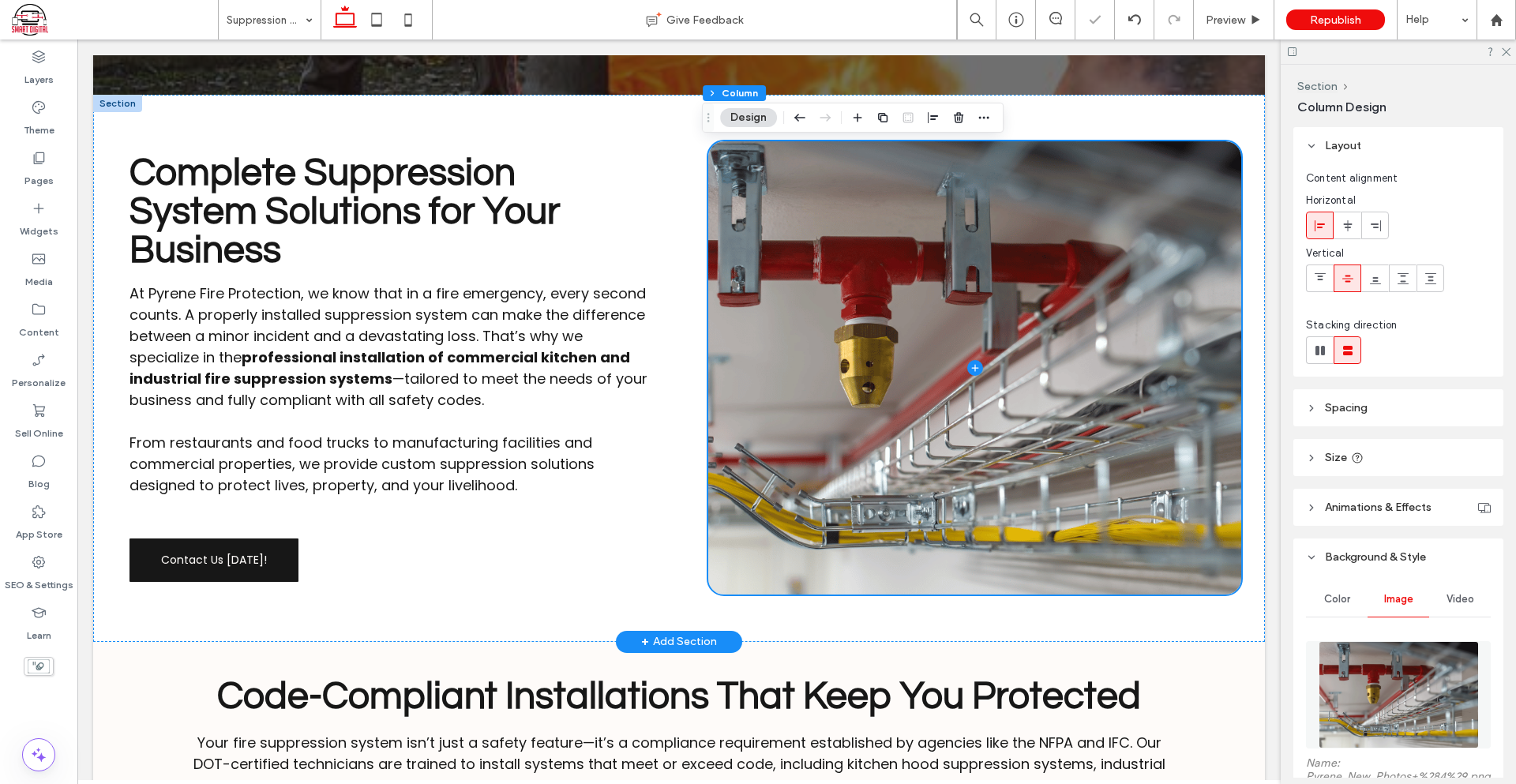
scroll to position [1026, 0]
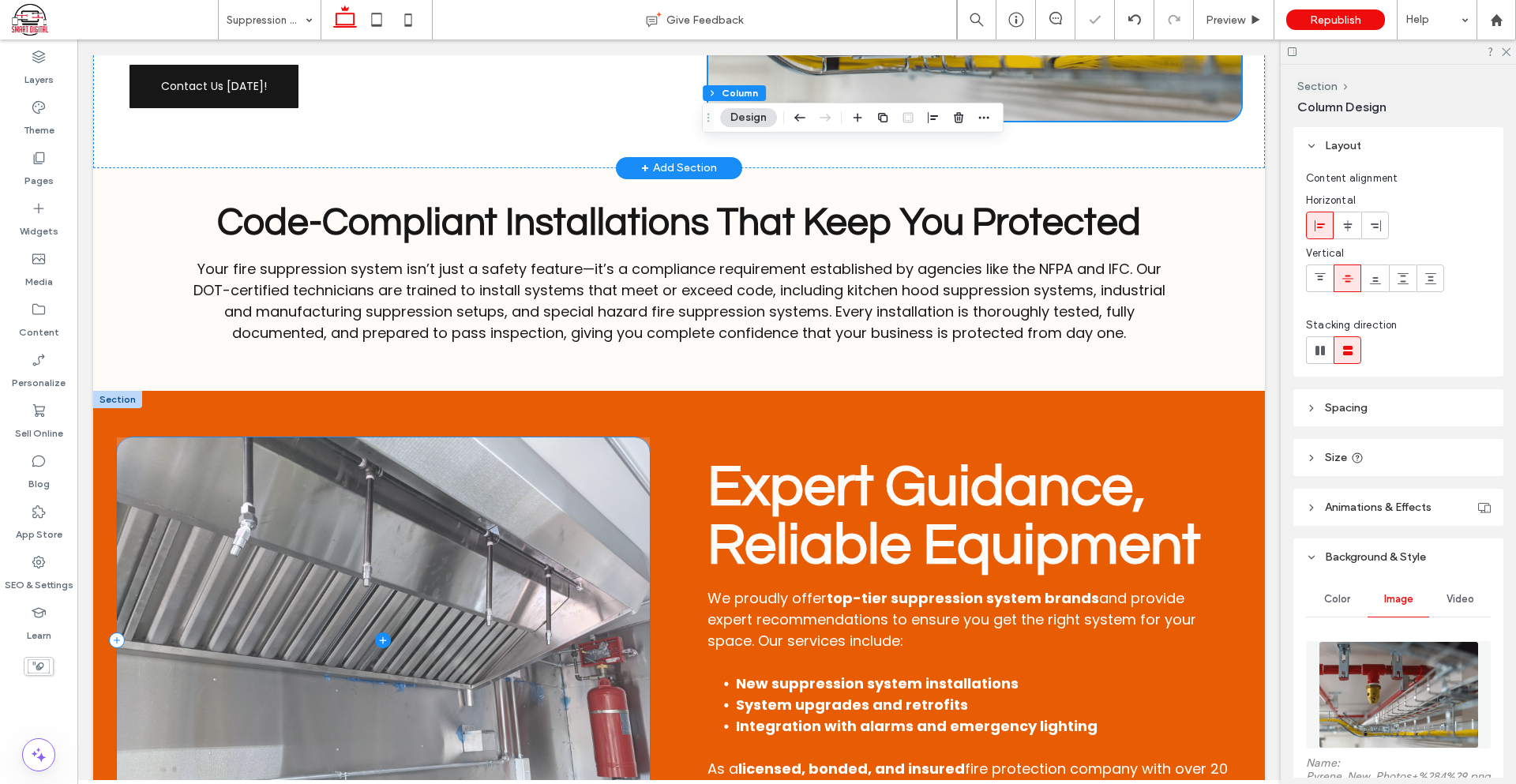
click at [526, 558] on span at bounding box center [383, 639] width 533 height 405
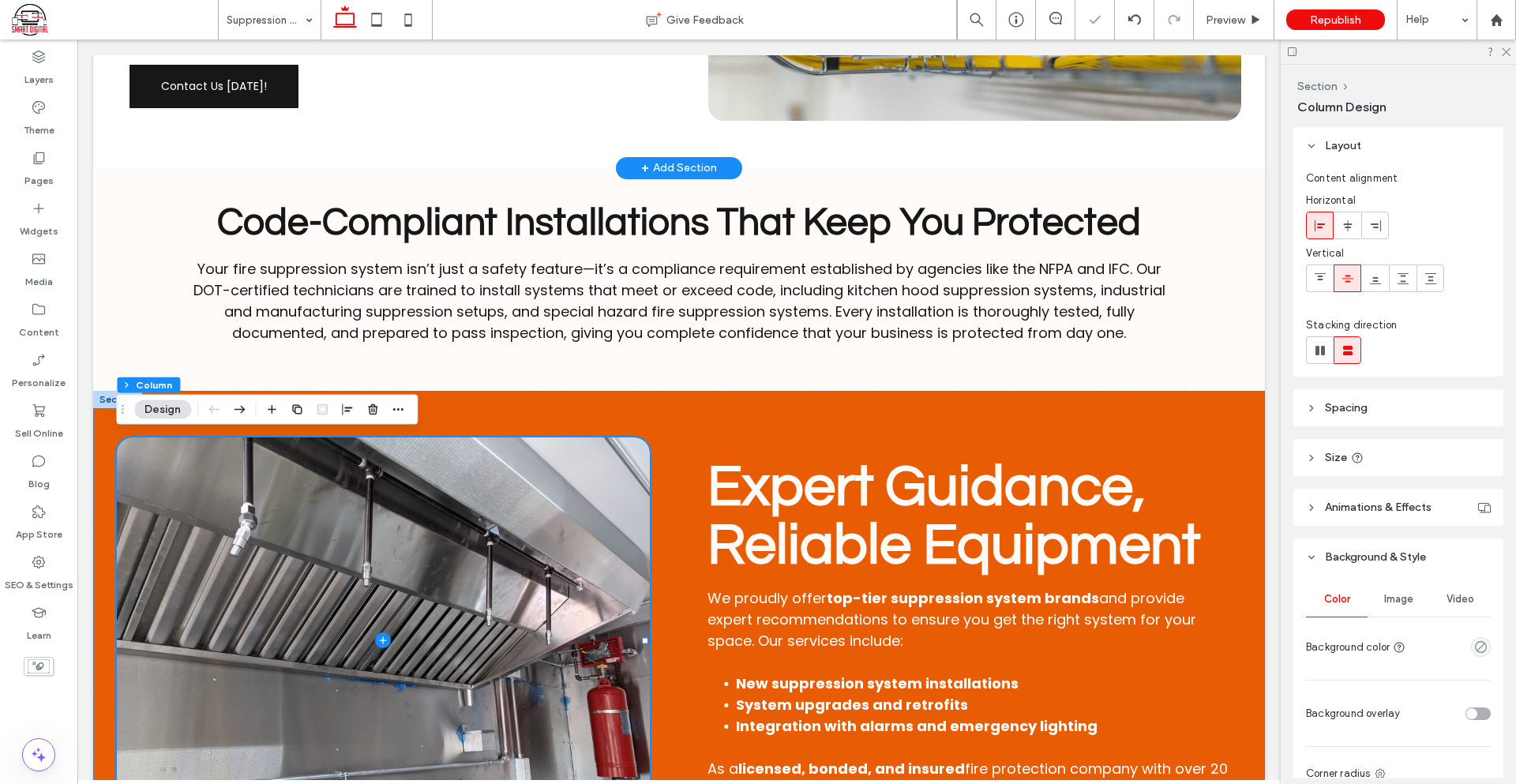
scroll to position [262, 0]
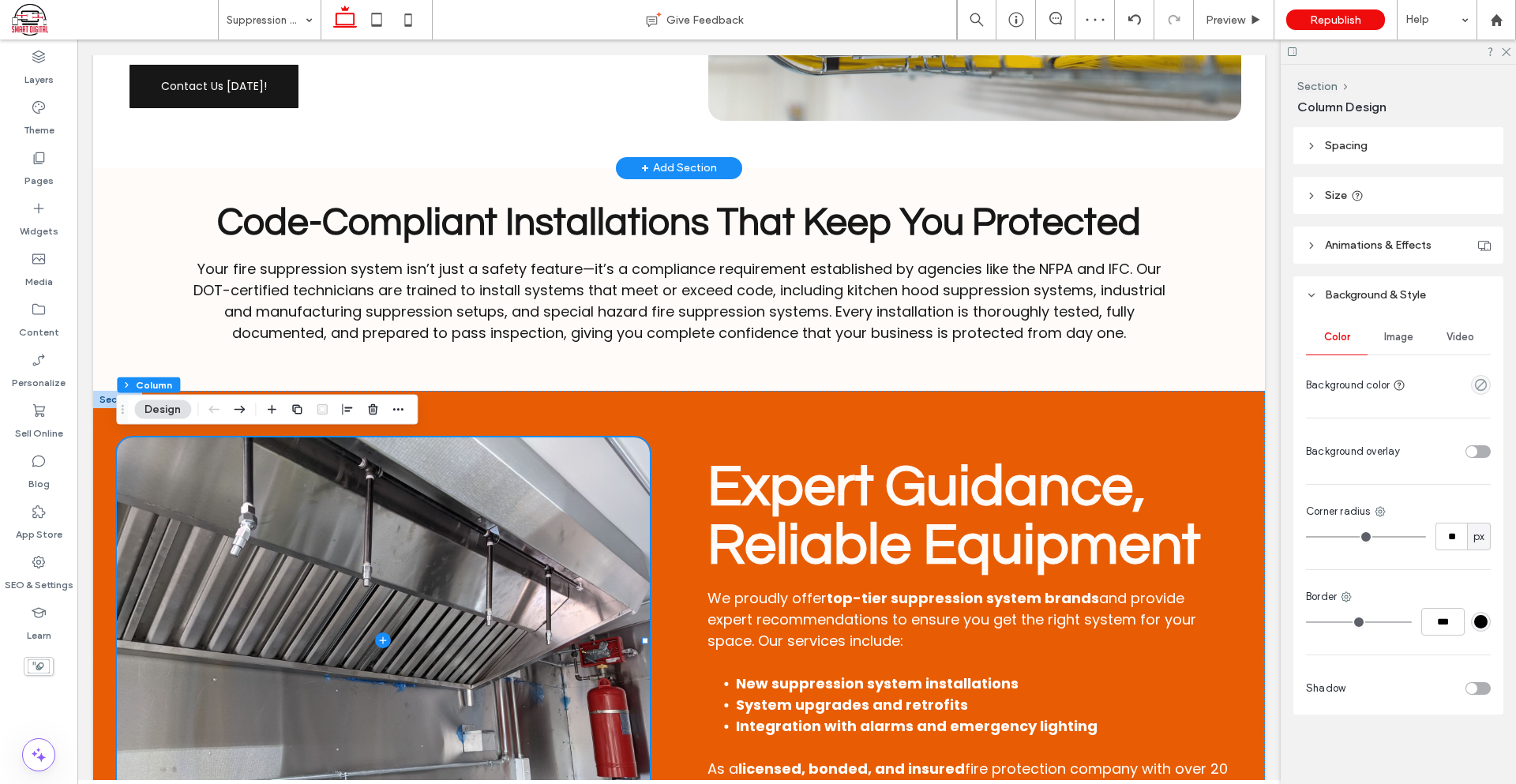
click at [1394, 342] on span "Image" at bounding box center [1398, 337] width 29 height 13
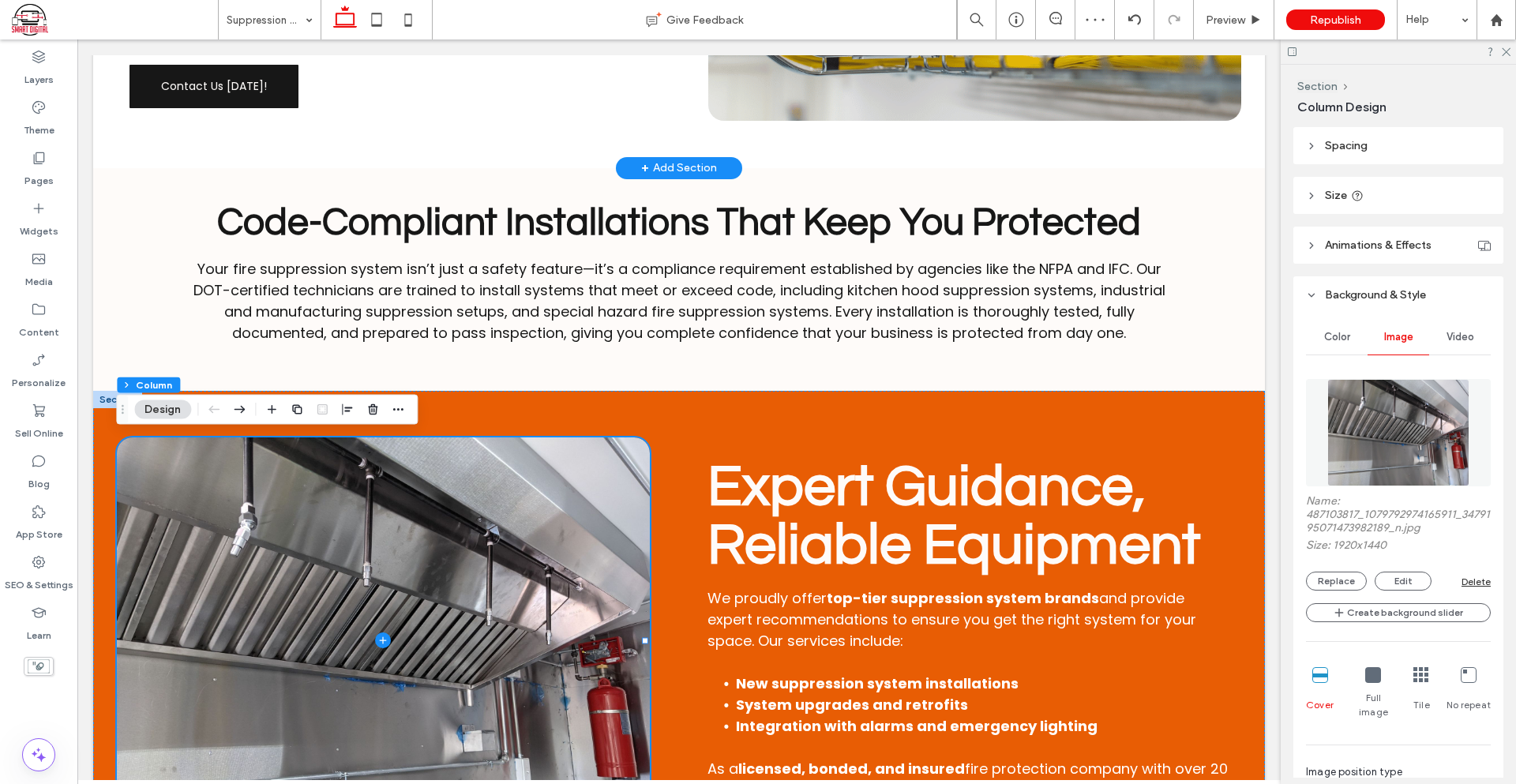
click at [1347, 409] on img at bounding box center [1398, 432] width 143 height 107
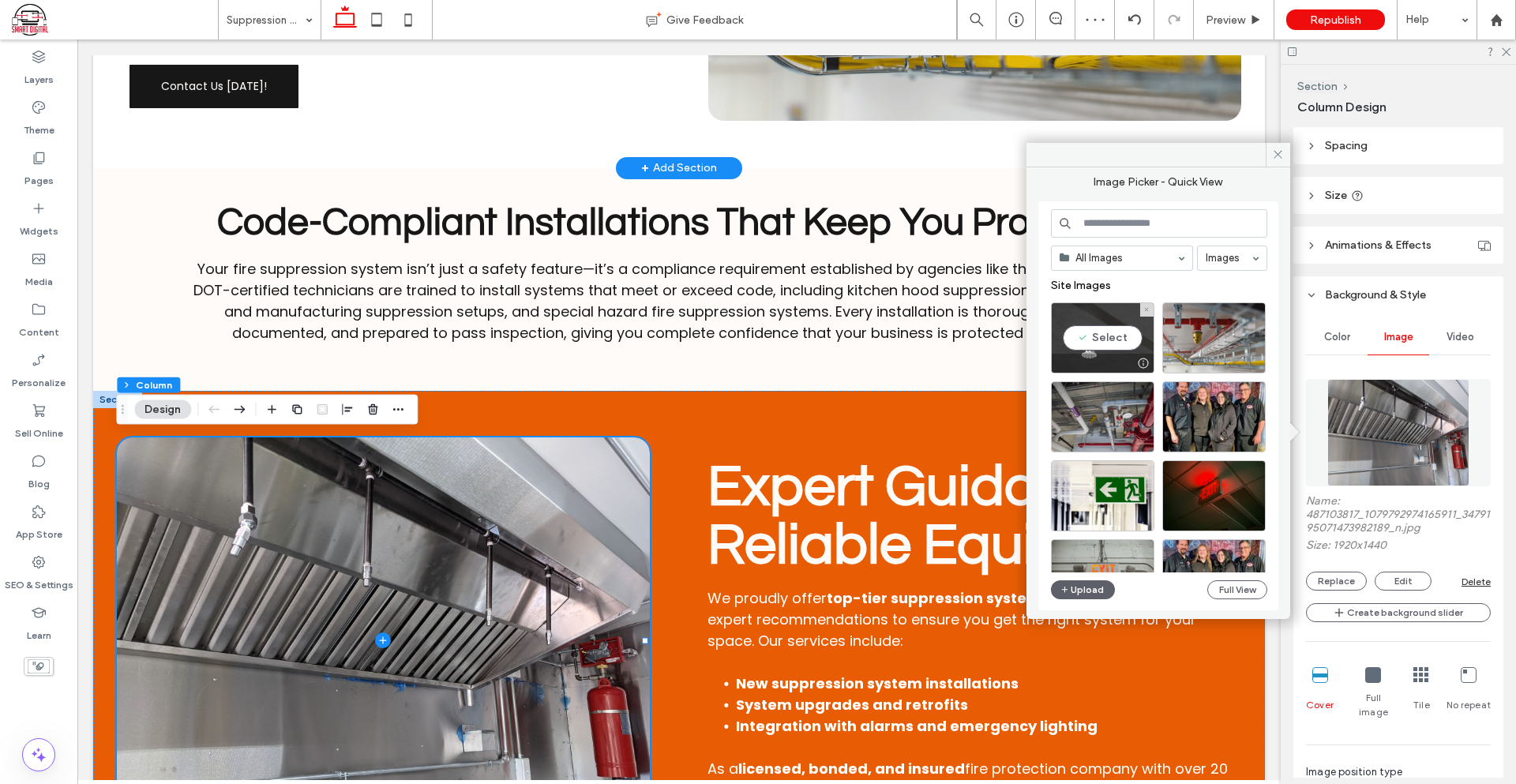
click at [1100, 352] on div "Select" at bounding box center [1102, 337] width 104 height 71
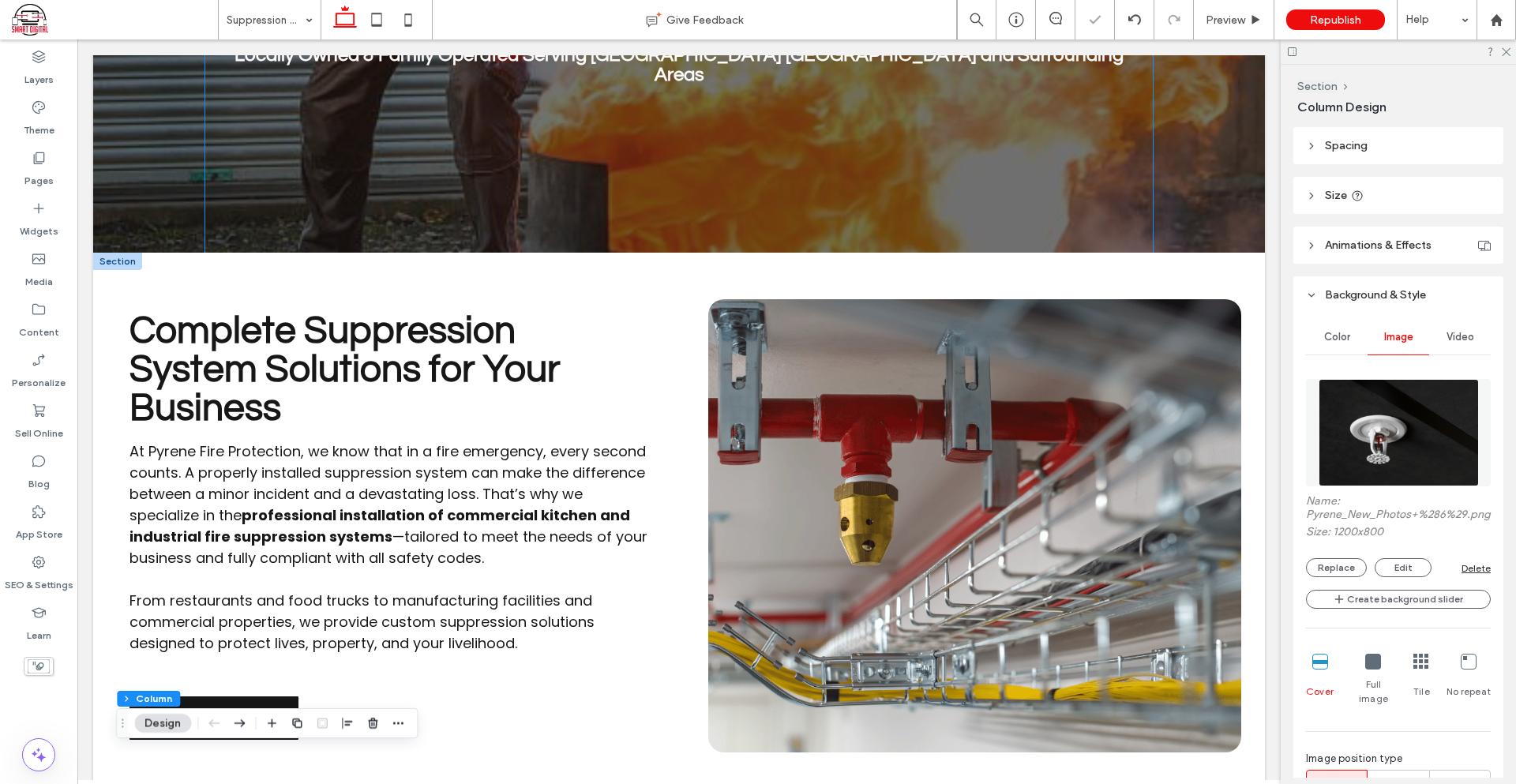
scroll to position [158, 0]
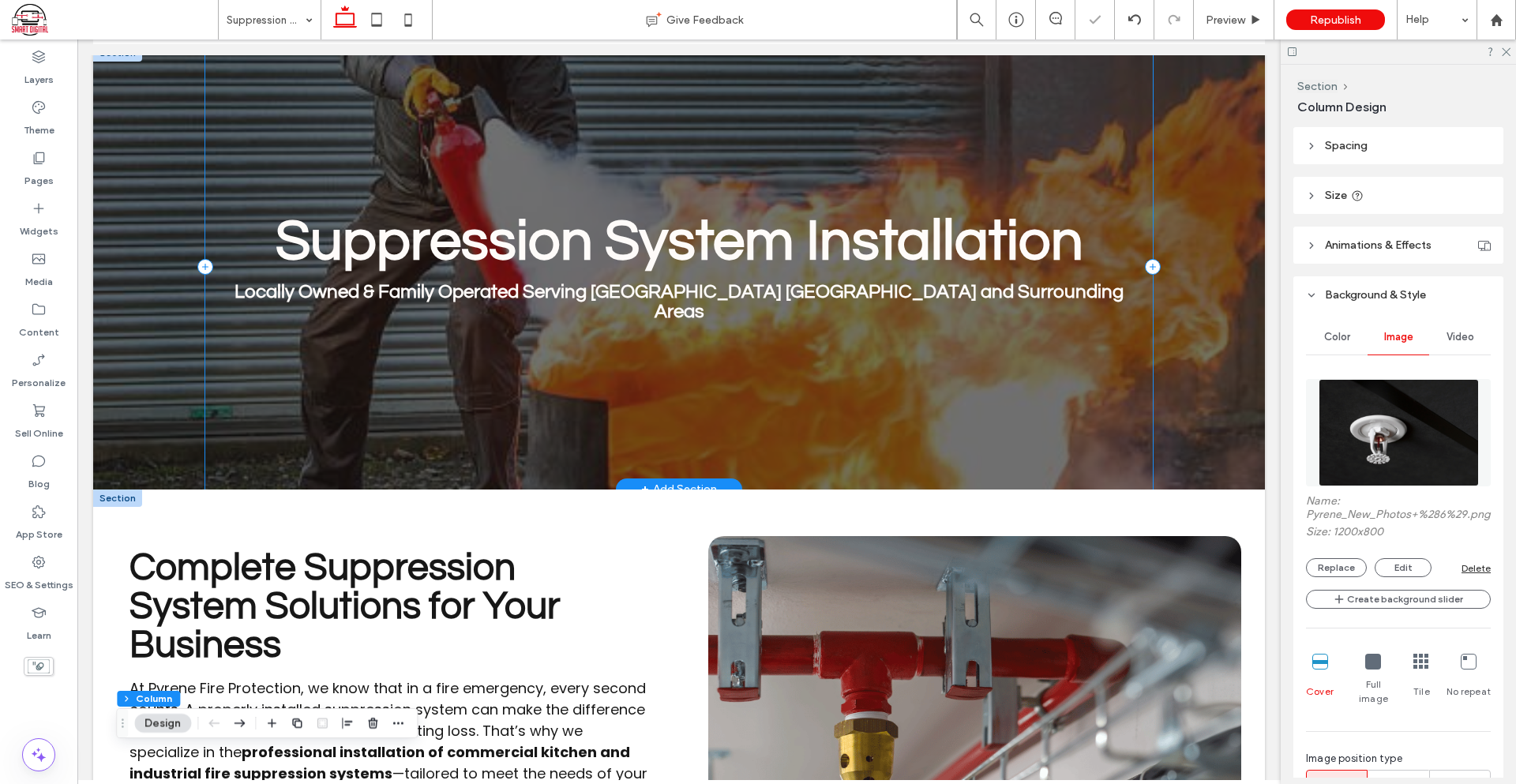
click at [720, 362] on div "Suppression System Installation Locally Owned & Family Operated Serving [GEOGRA…" at bounding box center [679, 266] width 948 height 445
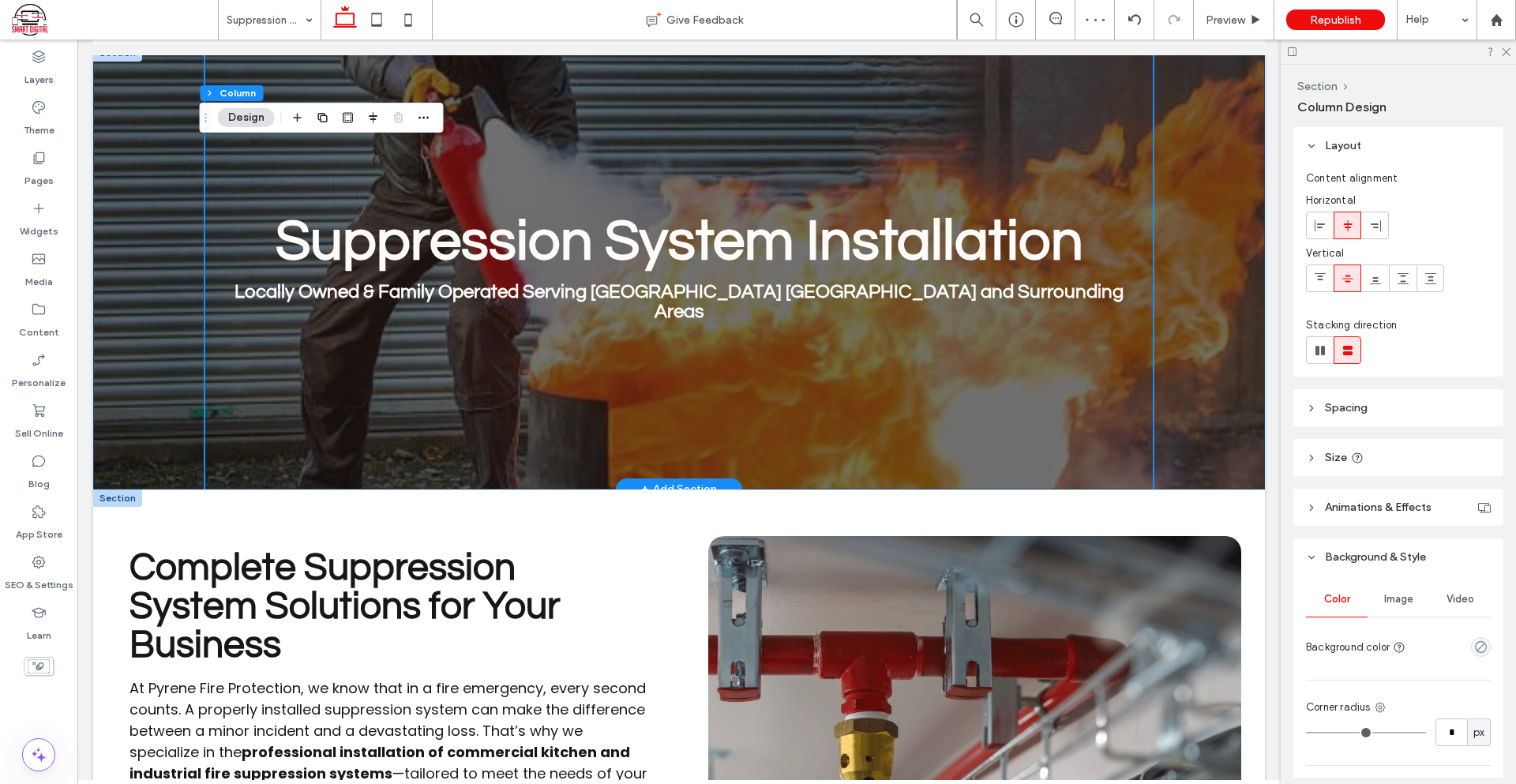
click at [1239, 401] on div "Suppression System Installation Locally Owned & Family Operated Serving [GEOGRA…" at bounding box center [679, 266] width 1172 height 445
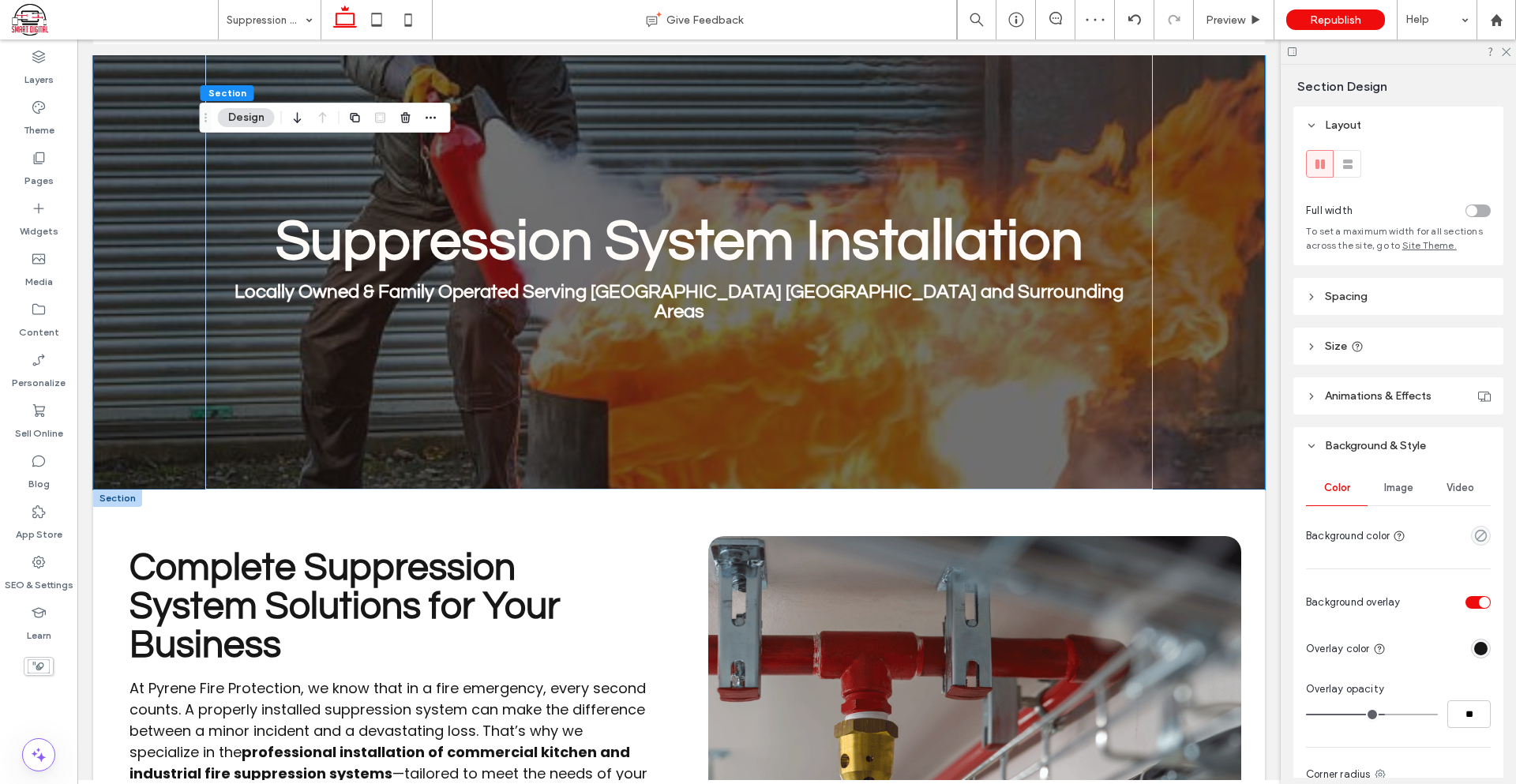
click at [1408, 491] on span "Image" at bounding box center [1398, 487] width 29 height 13
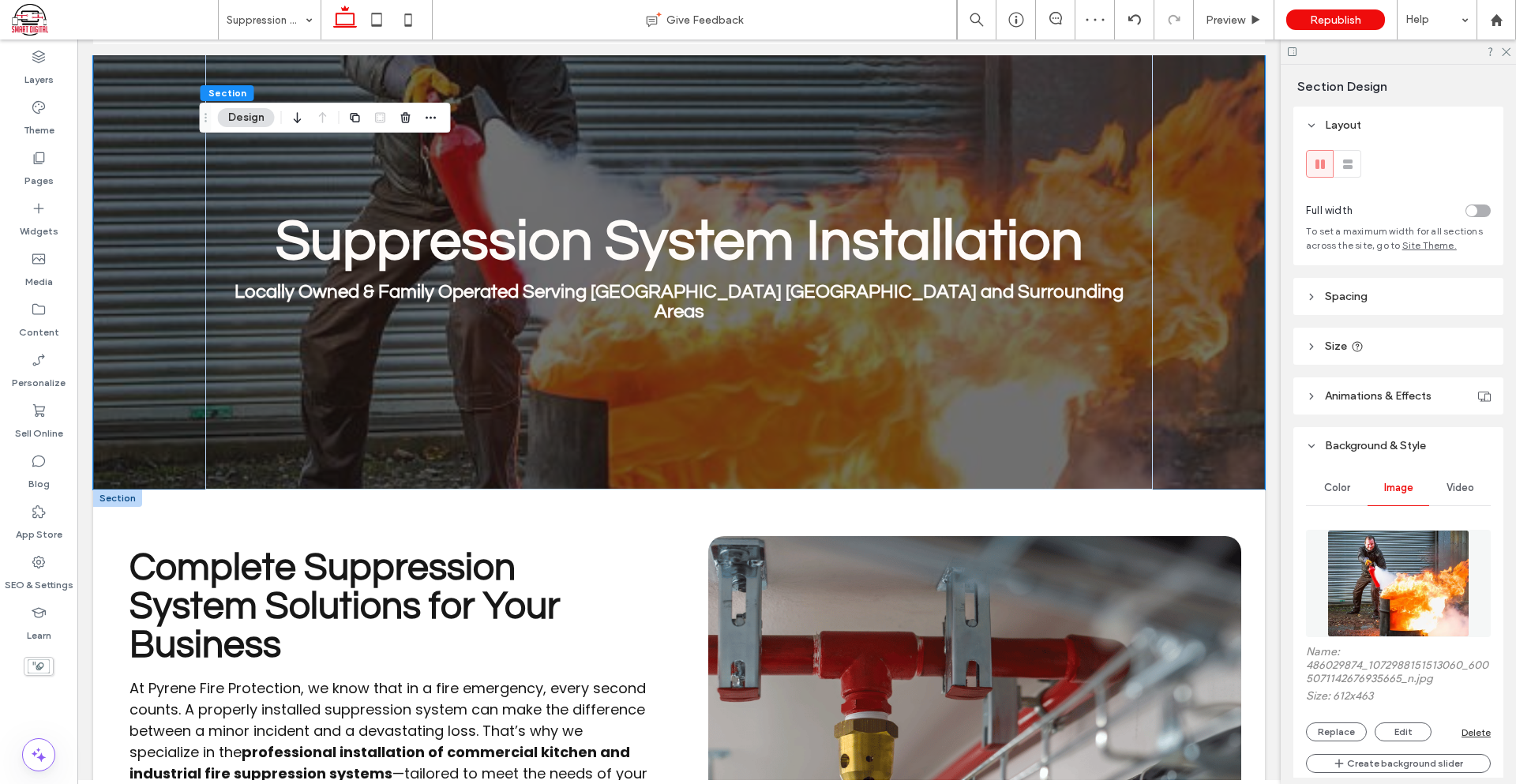
click at [1384, 541] on img at bounding box center [1398, 583] width 141 height 107
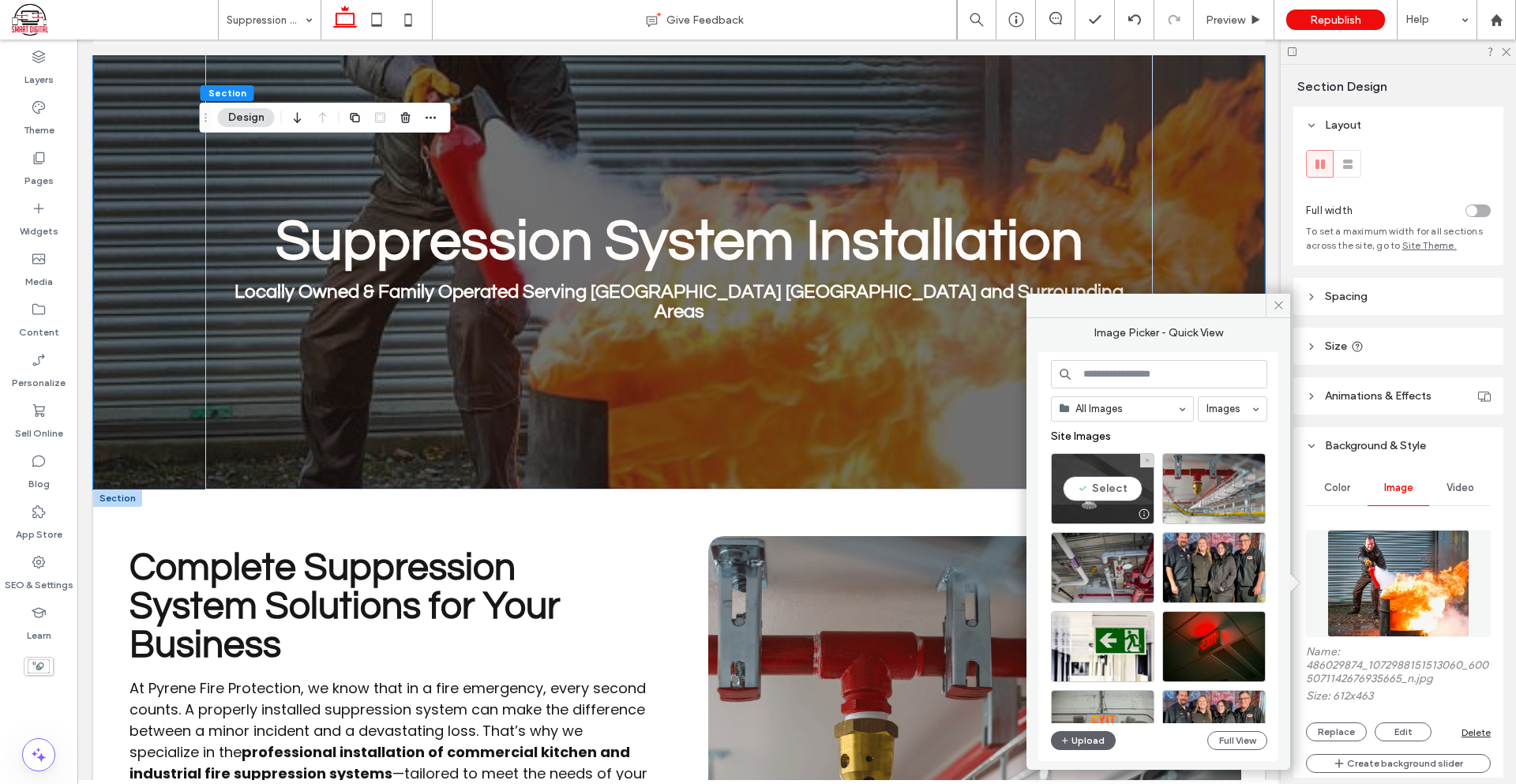
click at [1118, 490] on div "Select" at bounding box center [1102, 488] width 104 height 71
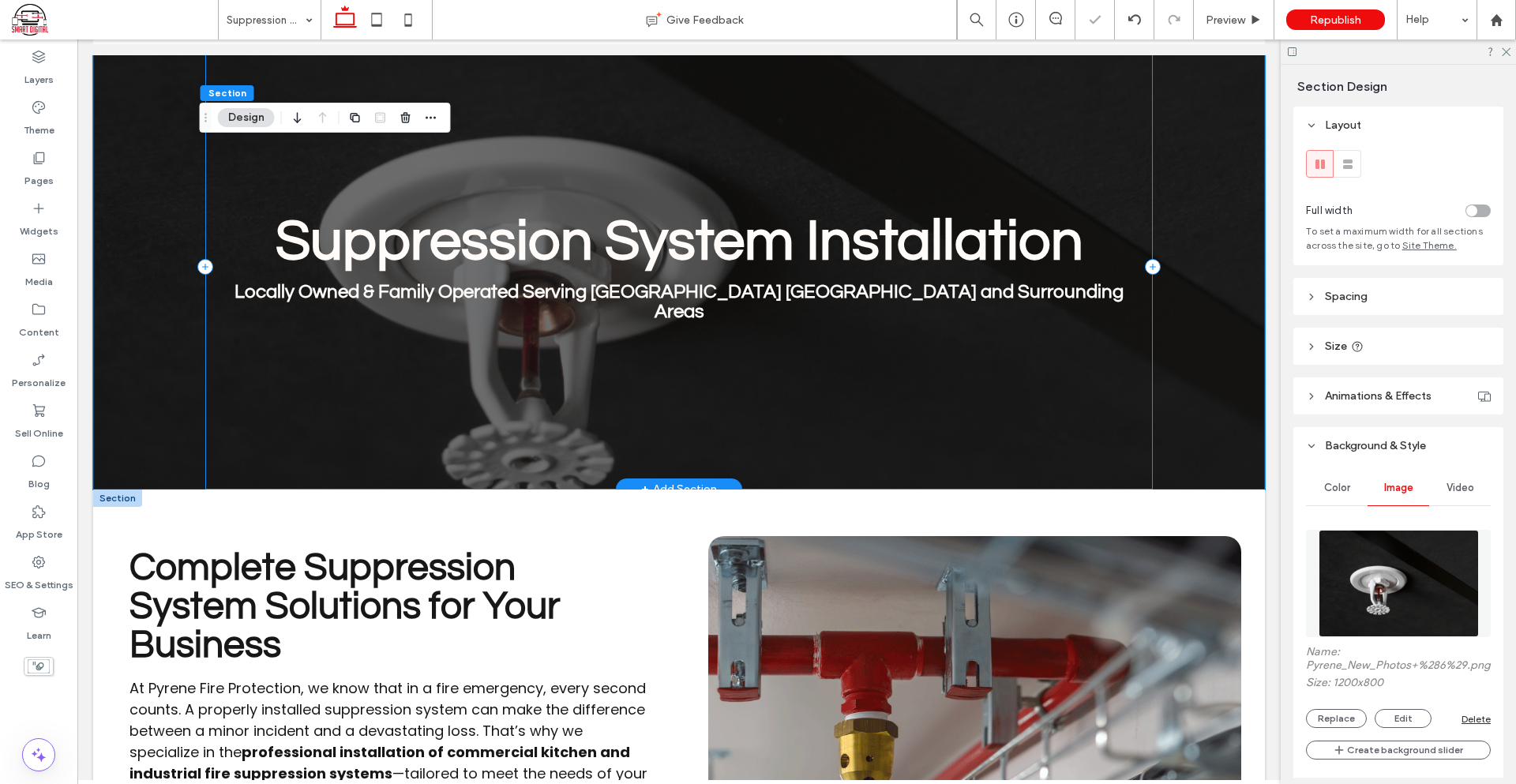
scroll to position [79, 0]
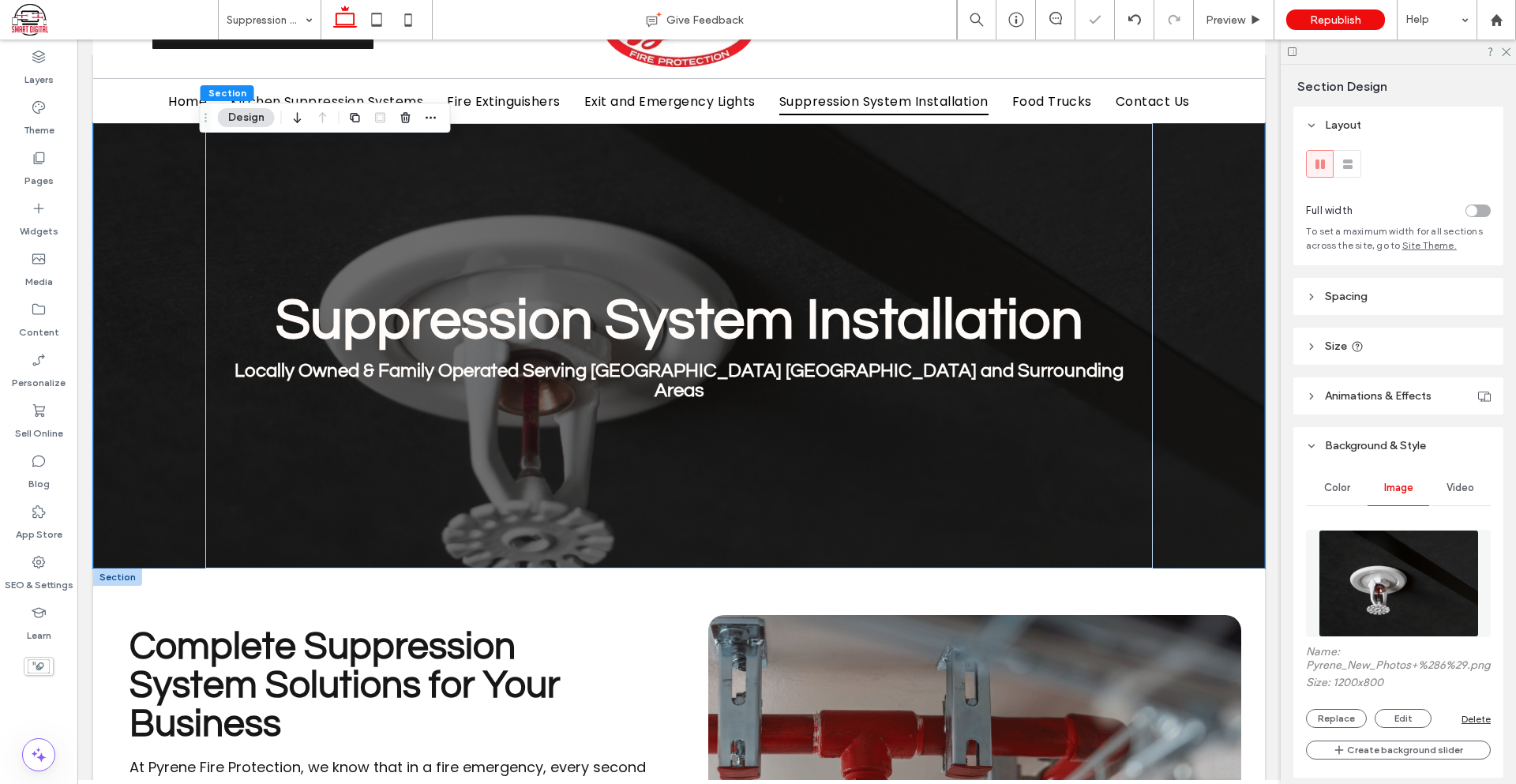
click at [1360, 553] on img at bounding box center [1398, 583] width 161 height 107
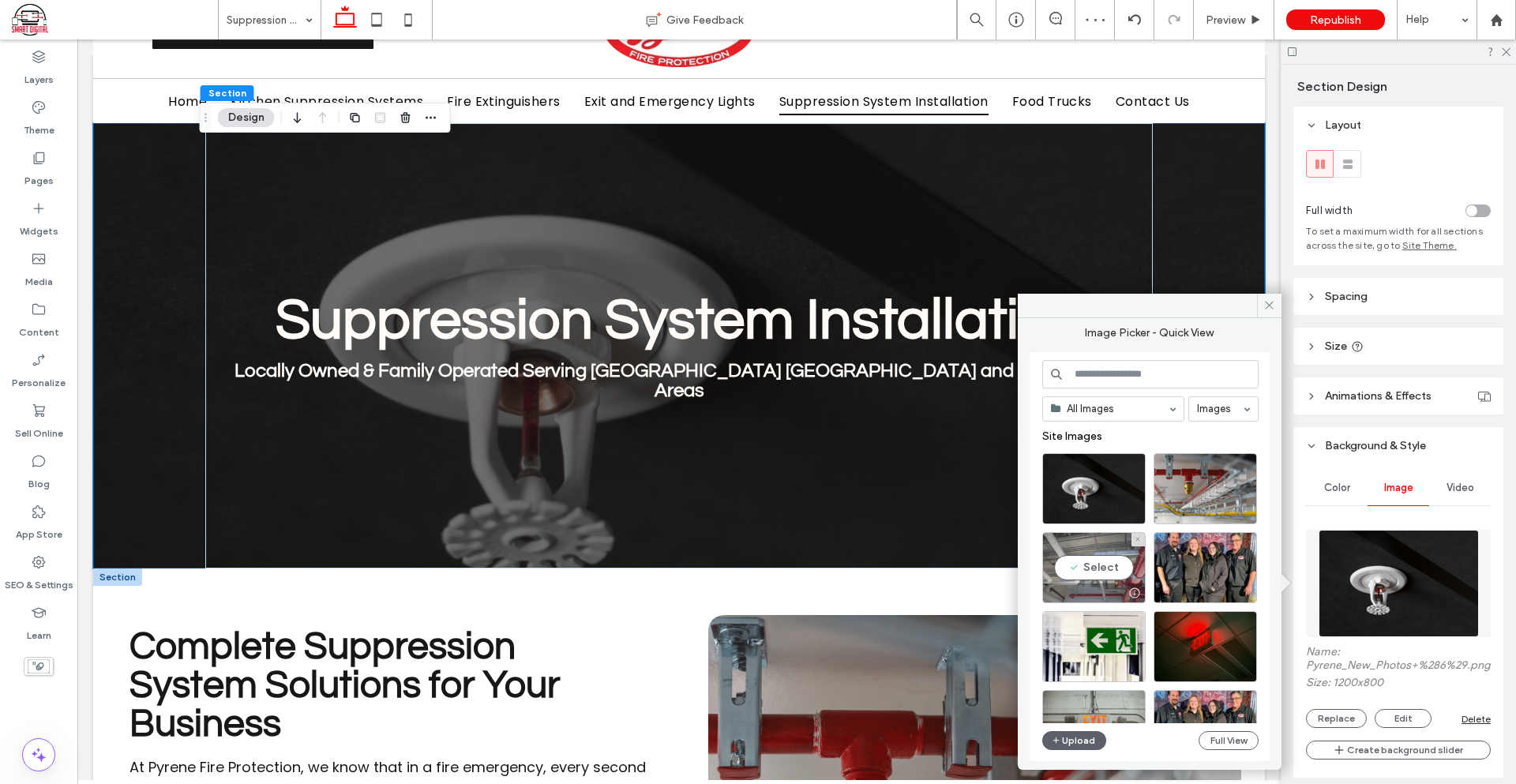
click at [1097, 554] on div "Select" at bounding box center [1094, 567] width 104 height 71
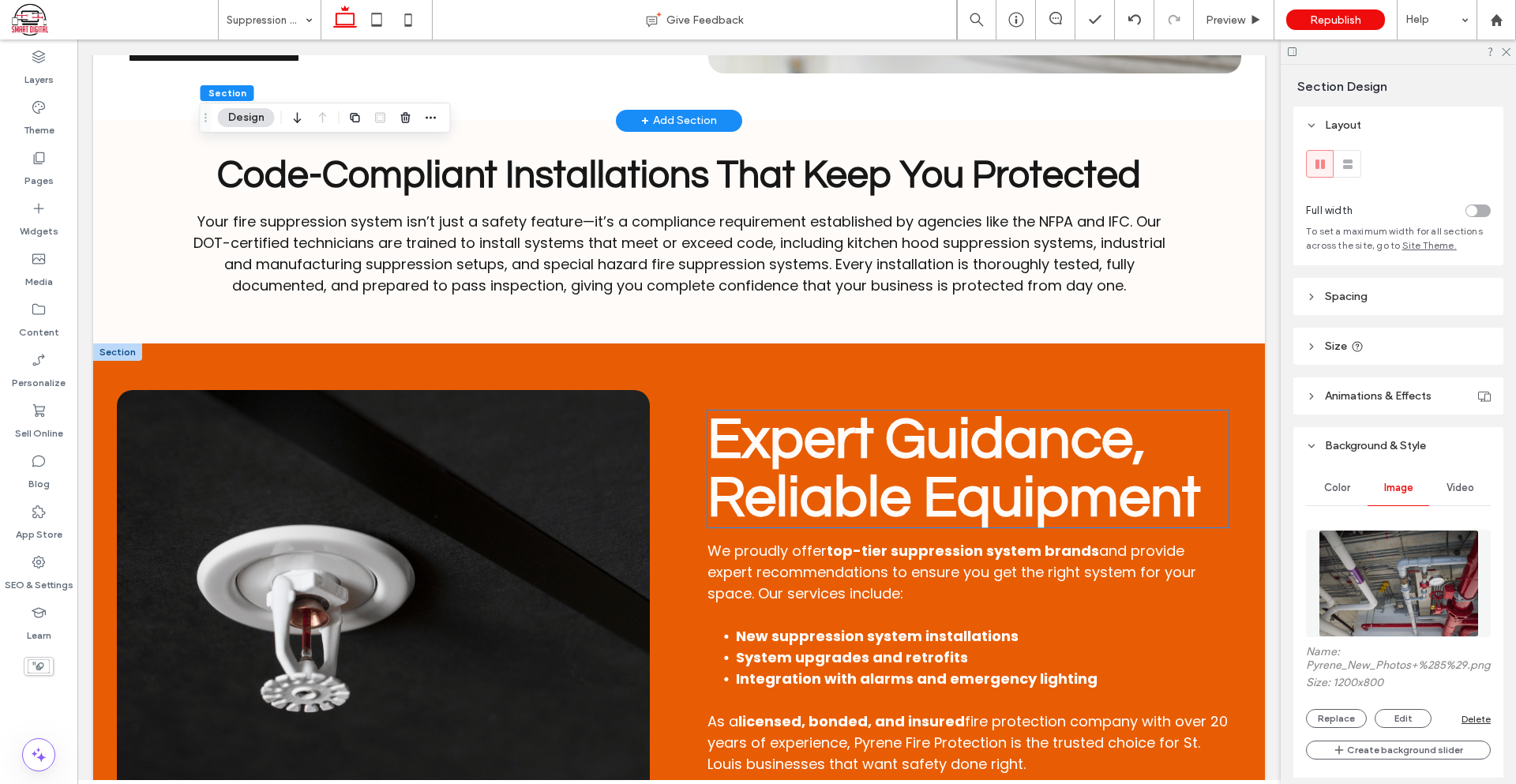
scroll to position [1152, 0]
